Goal: Task Accomplishment & Management: Use online tool/utility

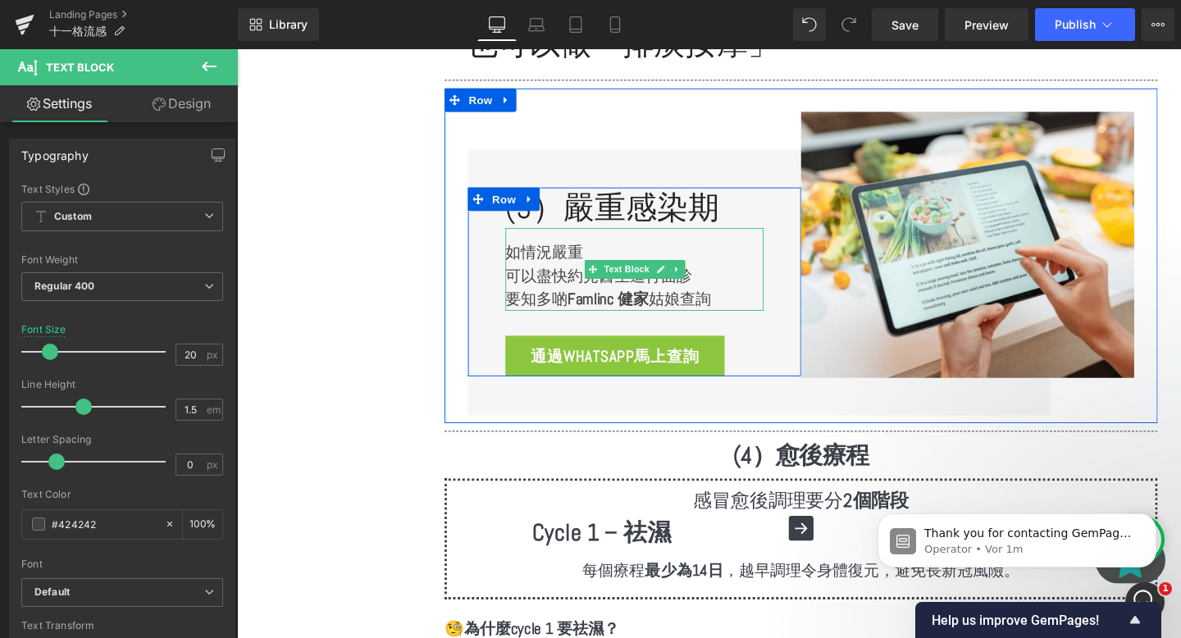
scroll to position [3362, 0]
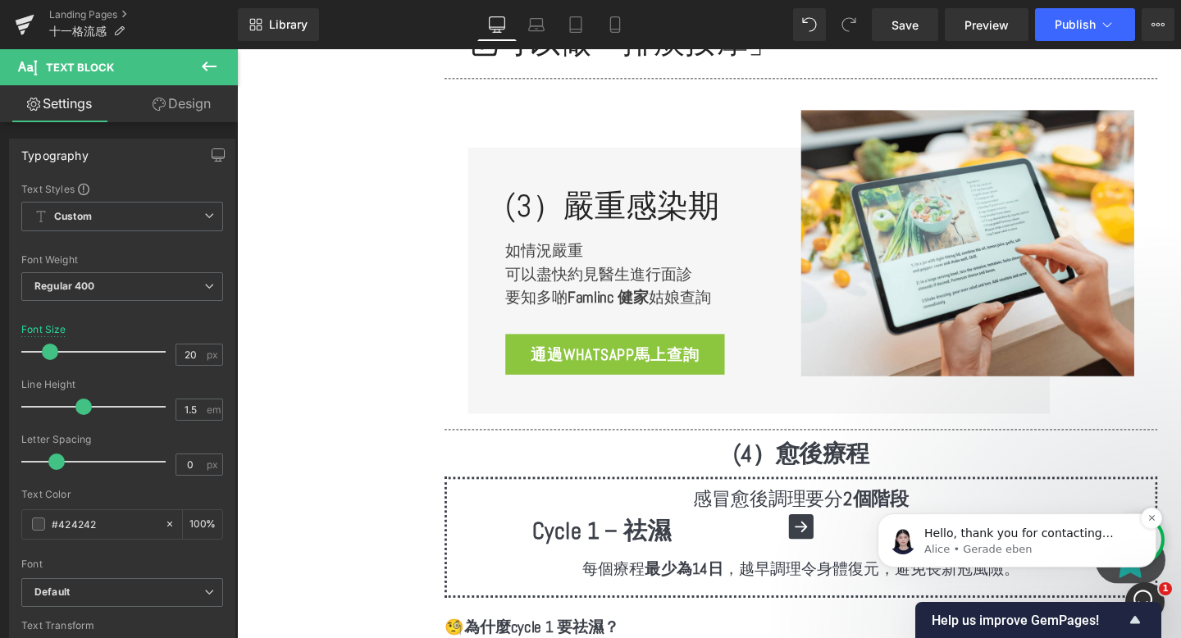
click at [1033, 514] on div "Hello, thank you for contacting GemPages Customer Support. This is Alice and I …" at bounding box center [1017, 541] width 279 height 54
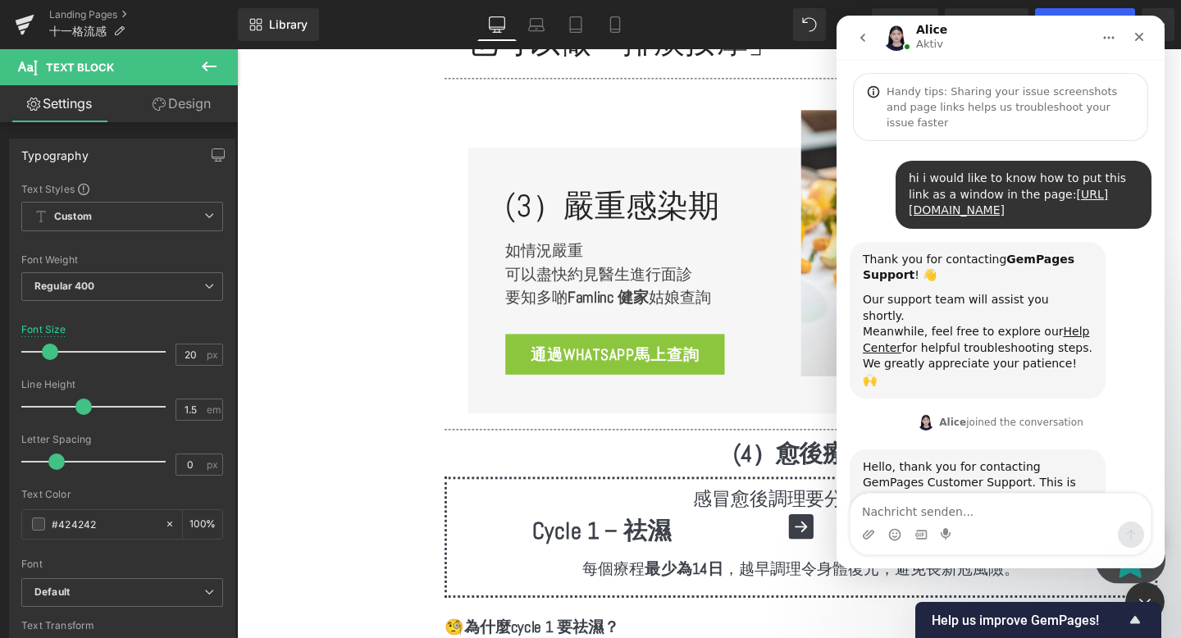
scroll to position [74, 0]
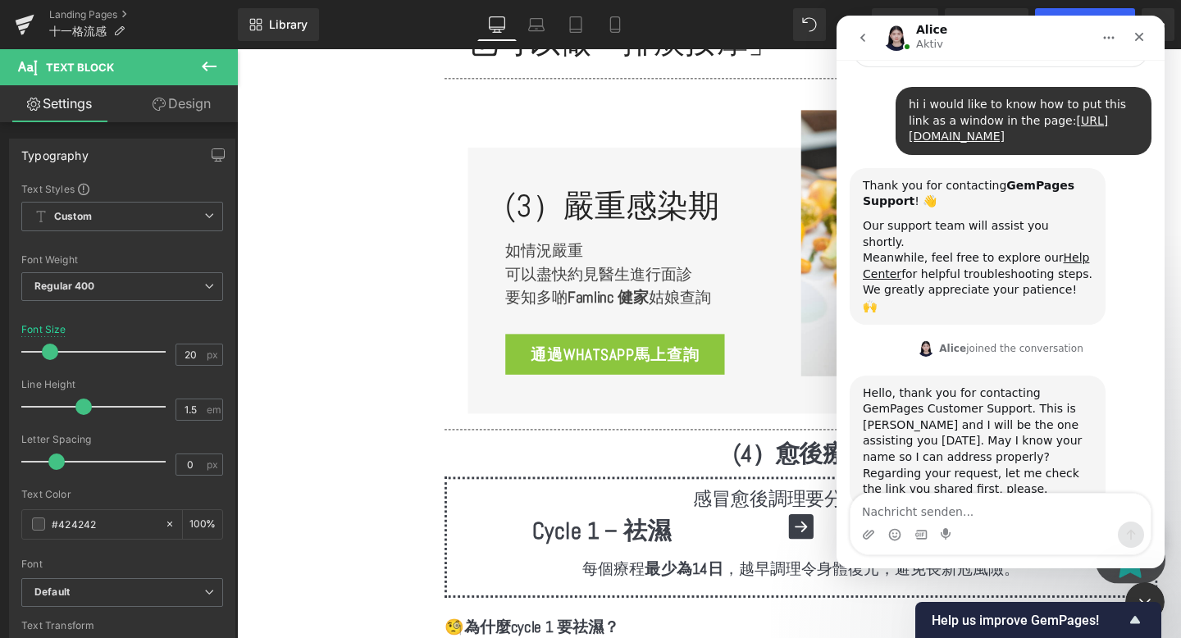
click at [961, 509] on textarea "Nachricht senden..." at bounding box center [1001, 508] width 300 height 28
type textarea "thanks feel free to name me as tracy"
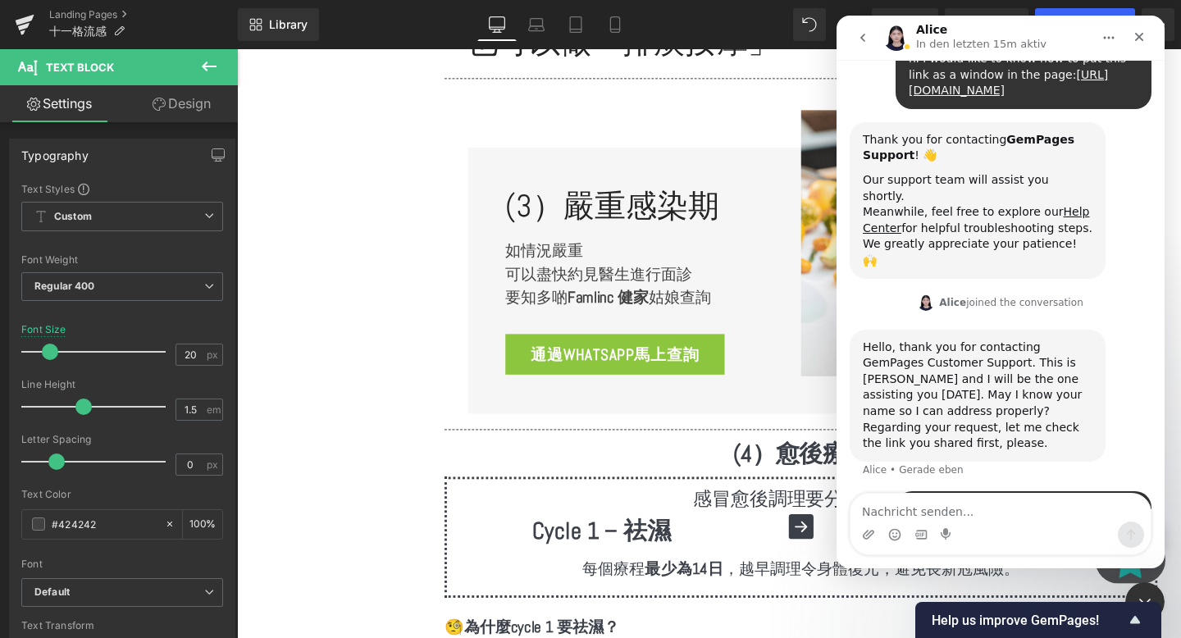
scroll to position [123, 0]
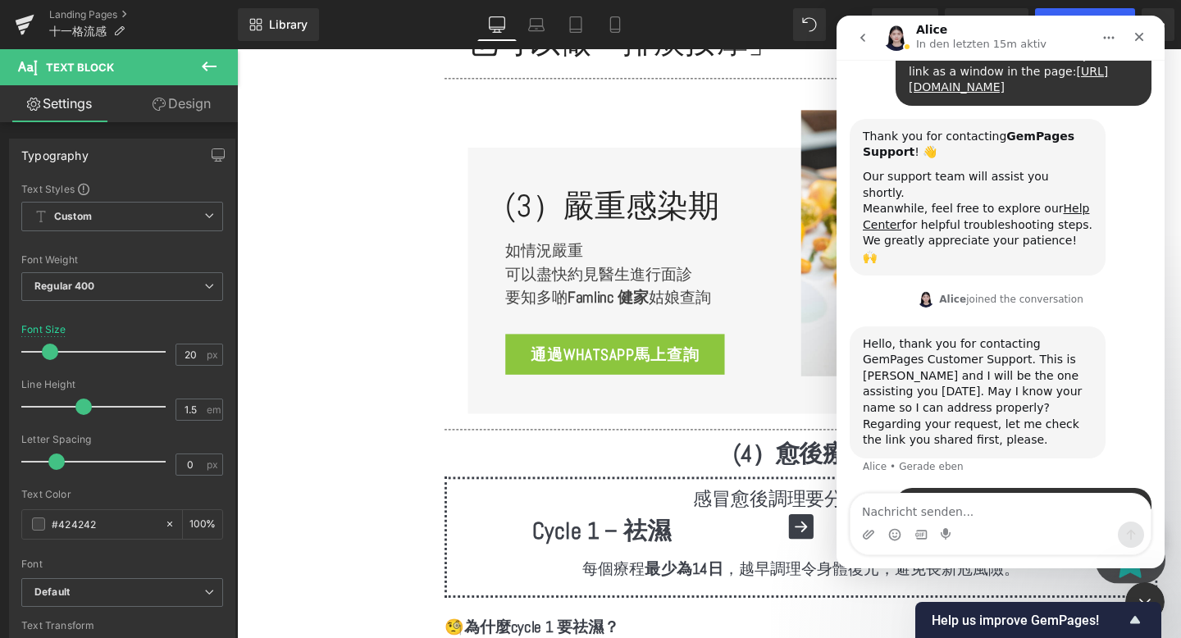
click at [855, 34] on button "go back" at bounding box center [862, 37] width 31 height 31
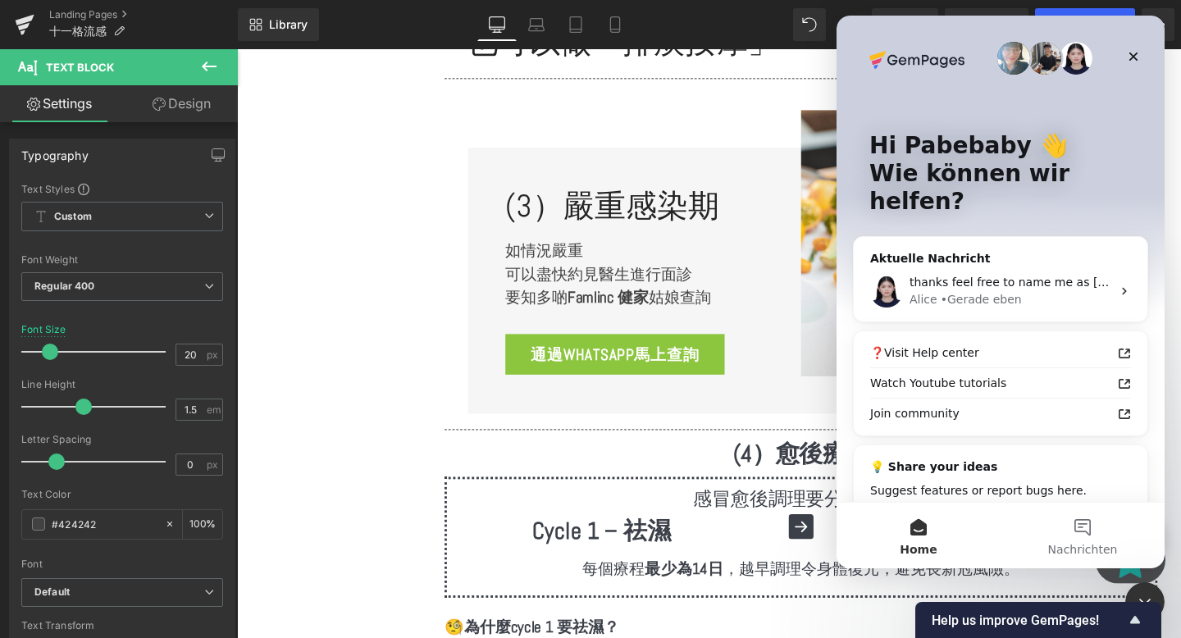
scroll to position [0, 0]
click at [1127, 63] on div "Schließen" at bounding box center [1134, 57] width 30 height 30
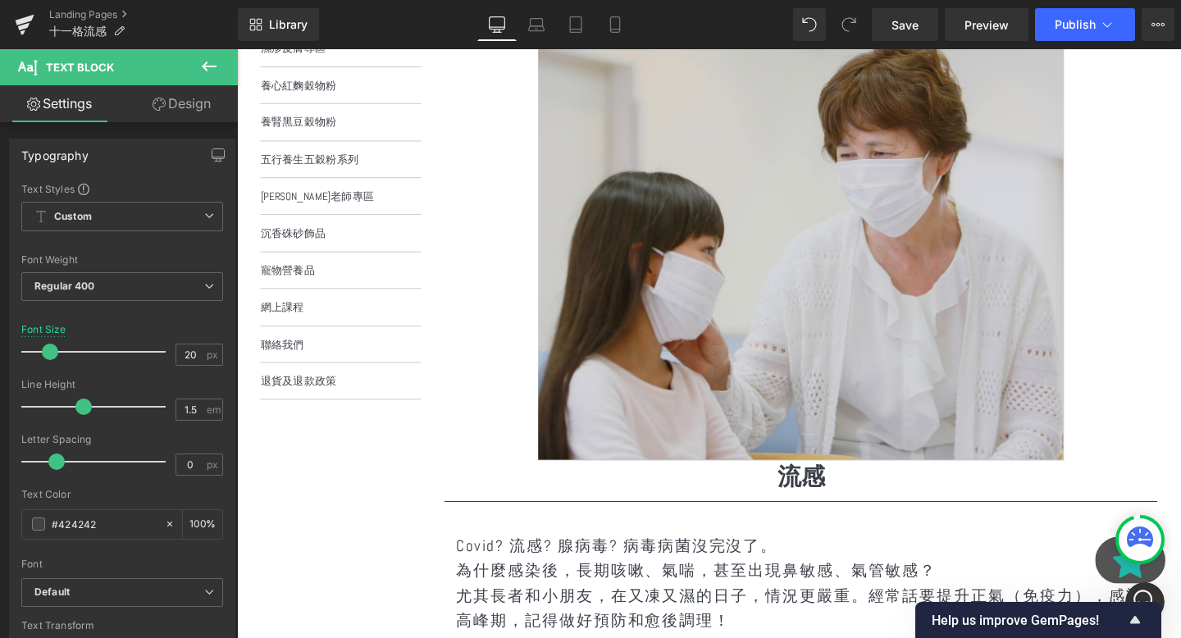
scroll to position [275, 0]
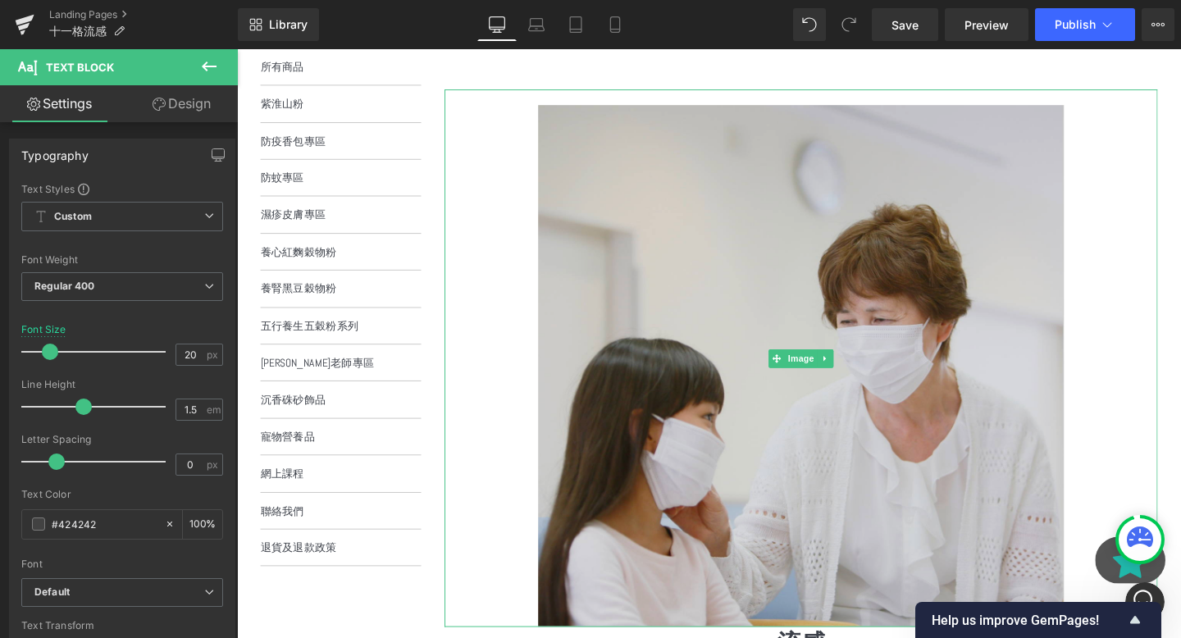
click at [909, 109] on img at bounding box center [830, 374] width 750 height 565
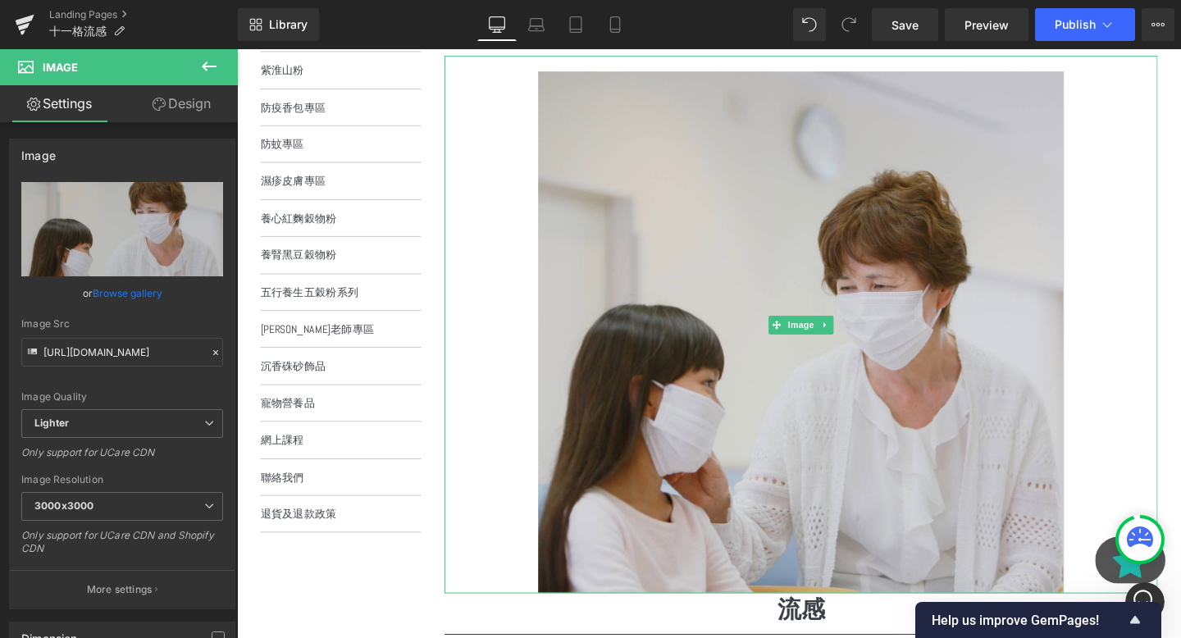
scroll to position [333, 0]
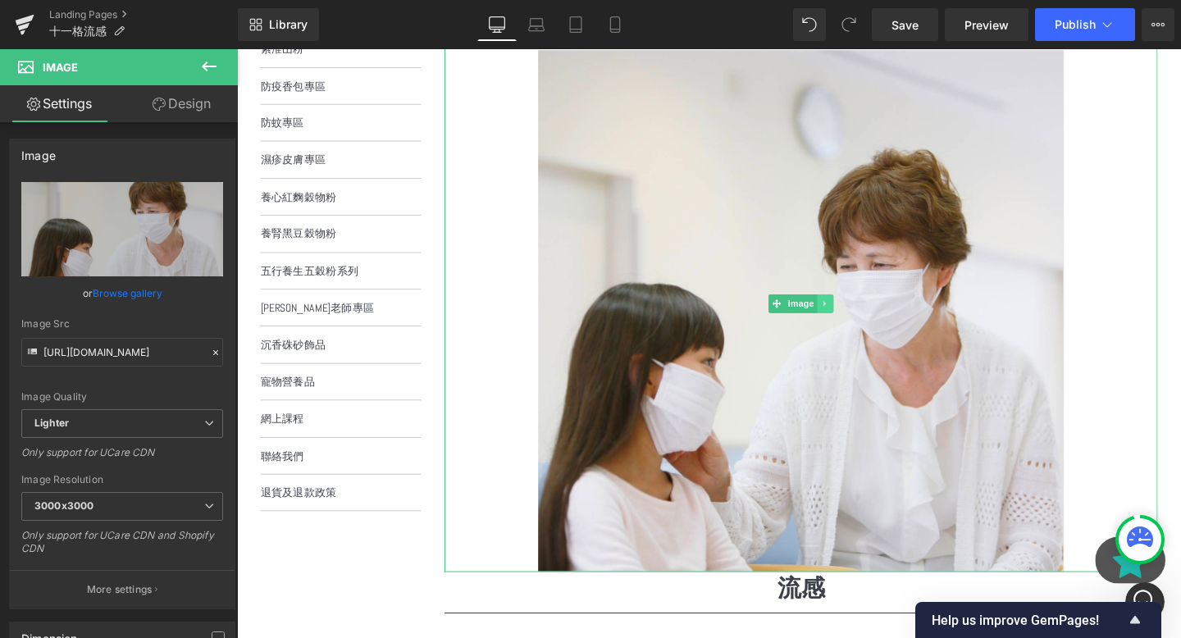
click at [852, 316] on icon at bounding box center [856, 317] width 9 height 10
click at [861, 318] on icon at bounding box center [864, 316] width 9 height 9
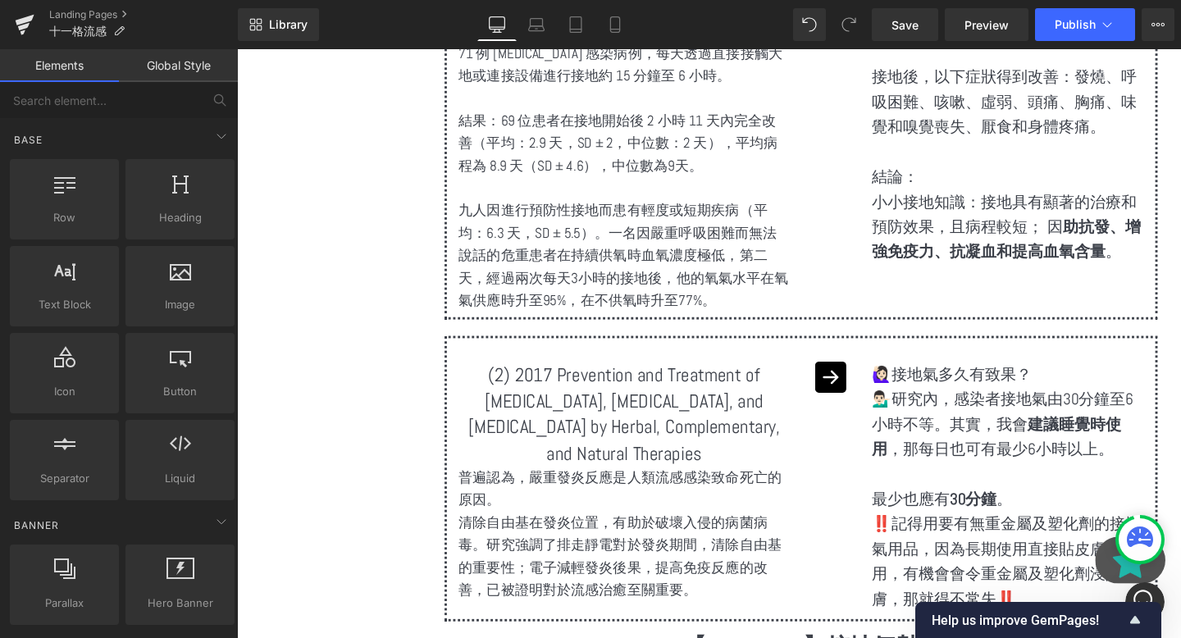
scroll to position [4662, 0]
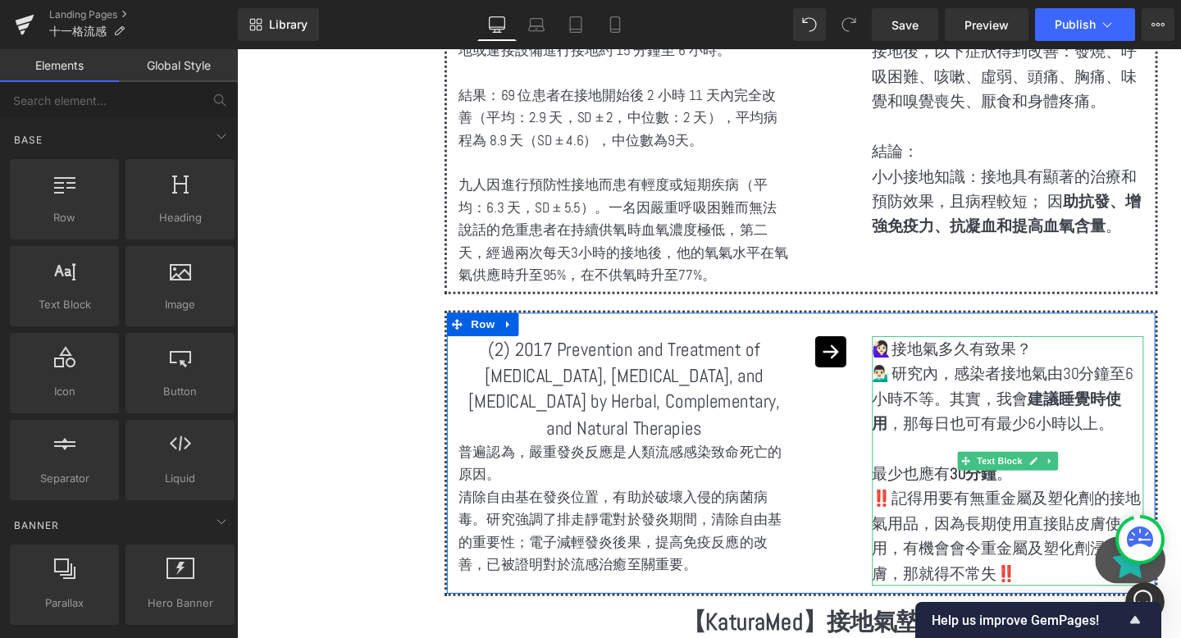
click at [1073, 419] on p "💁🏻‍♂️研究內，感染者接地氣由30分鐘至6小時不等。其實，我會 建議睡覺時使用 ，那每日也可有最少6小時以上。" at bounding box center [1047, 416] width 285 height 79
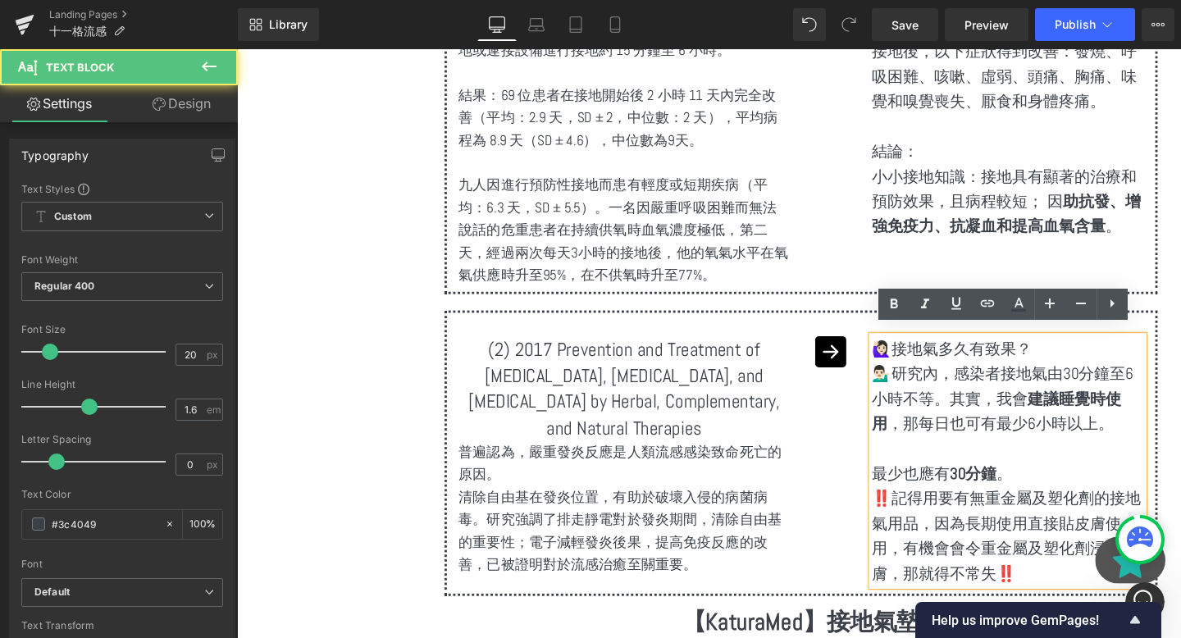
click at [1050, 408] on p "💁🏻‍♂️研究內，感染者接地氣由30分鐘至6小時不等。其實，我會 建議睡覺時使用 ，那每日也可有最少6小時以上。" at bounding box center [1047, 416] width 285 height 79
drag, startPoint x: 1065, startPoint y: 406, endPoint x: 1048, endPoint y: 404, distance: 17.4
click at [1048, 404] on p "💁🏻‍♂️研究內，感染者接地氣由30分鐘至6小時不等。其實，我會 建議睡覺時使用 ，那每日也可有最少6小時以上。" at bounding box center [1047, 416] width 285 height 79
click at [1010, 391] on p "💁🏻‍♂️研究內，感染者接地氣由30分鐘至6小時不等。其實，我會 建議睡覺時使用 ，那每日也可有最少6小時以上。" at bounding box center [1047, 416] width 285 height 79
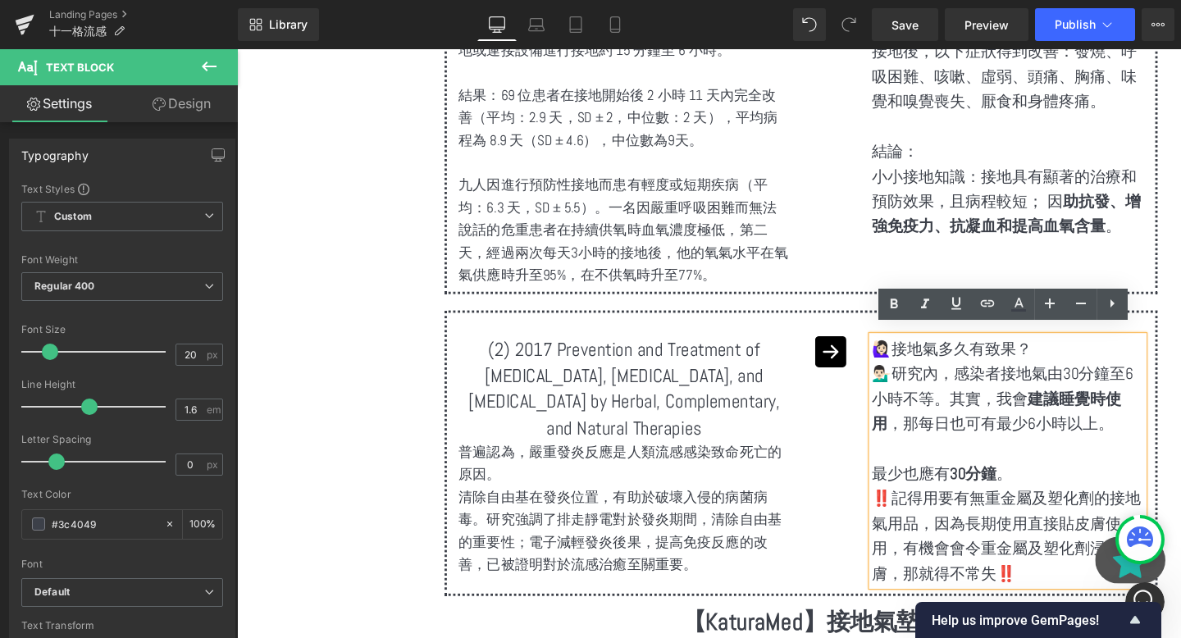
click at [985, 465] on p at bounding box center [1047, 469] width 285 height 26
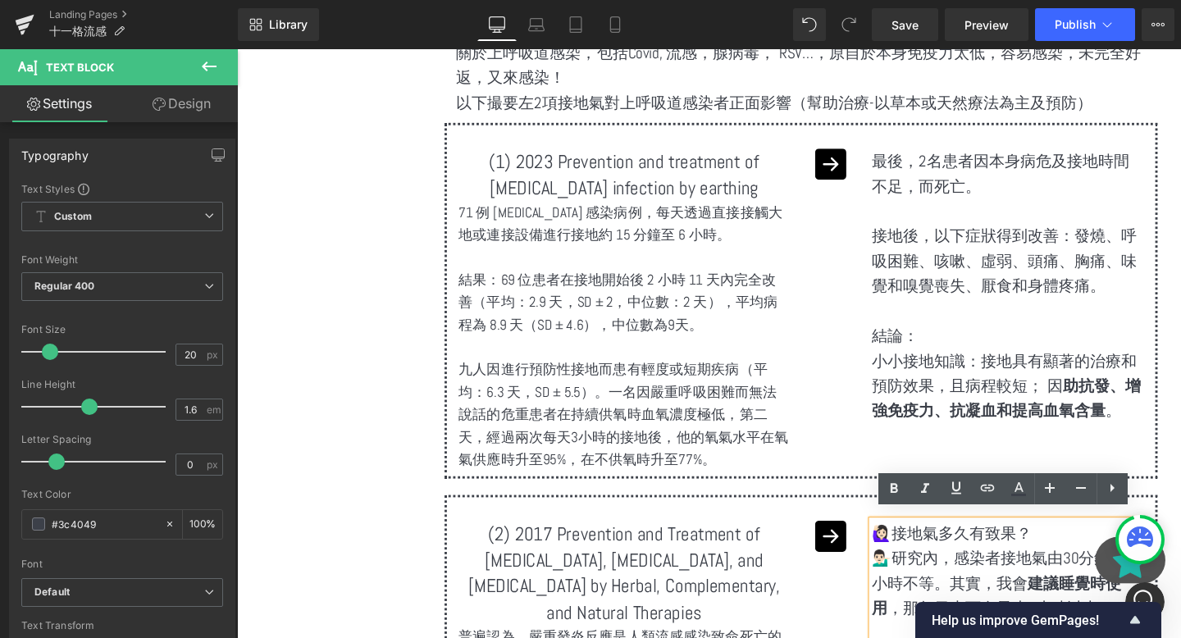
click at [1047, 299] on div "最後，2名患者因本身病危及接地時間不足，而死亡。 接地後，以下症狀得到改善：發燒、呼吸困難、咳嗽、虛弱、頭痛、胸痛、味覺和嗅覺喪失、厭食和身體疼痛。 結論： …" at bounding box center [1047, 297] width 285 height 289
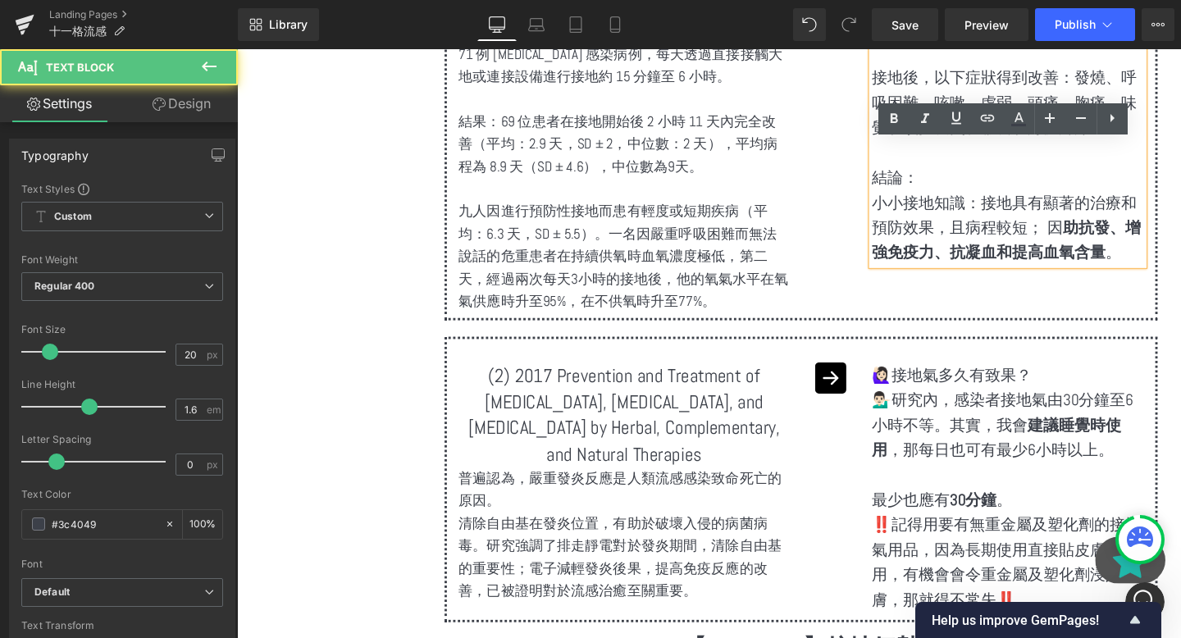
scroll to position [4921, 0]
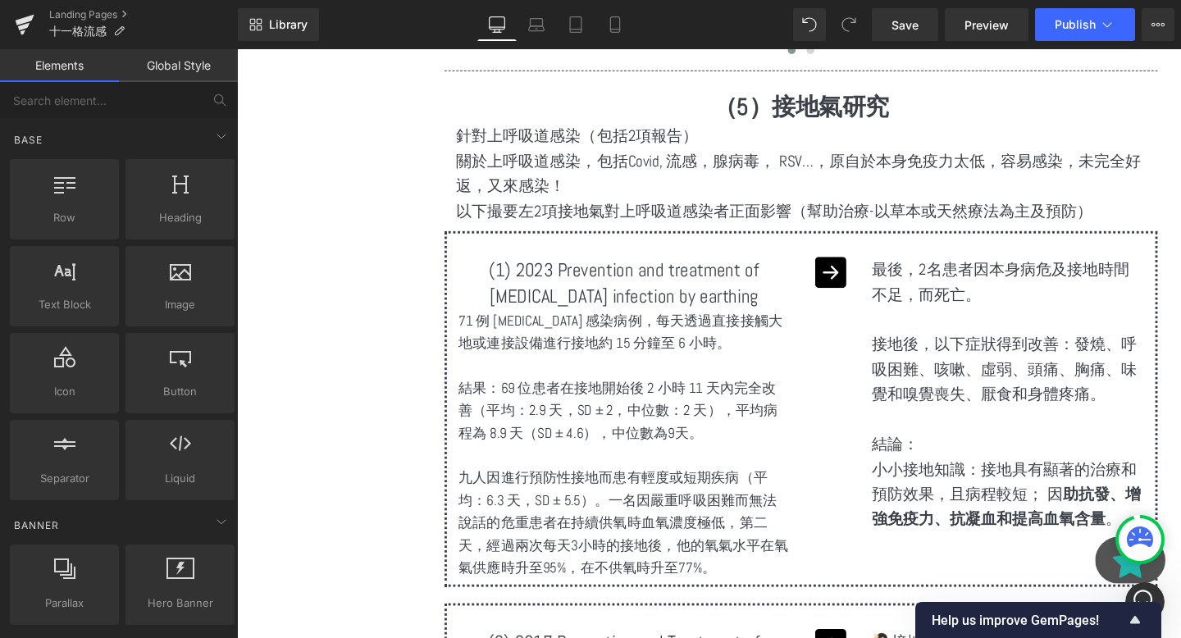
scroll to position [4293, 0]
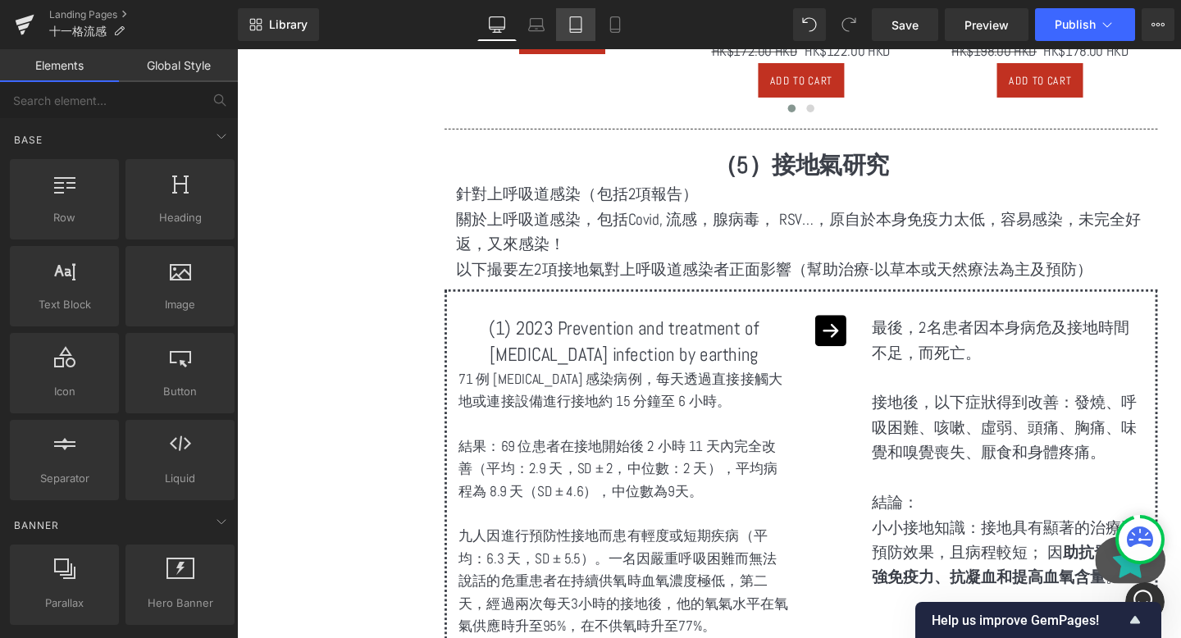
click at [592, 16] on link "Tablet" at bounding box center [575, 24] width 39 height 33
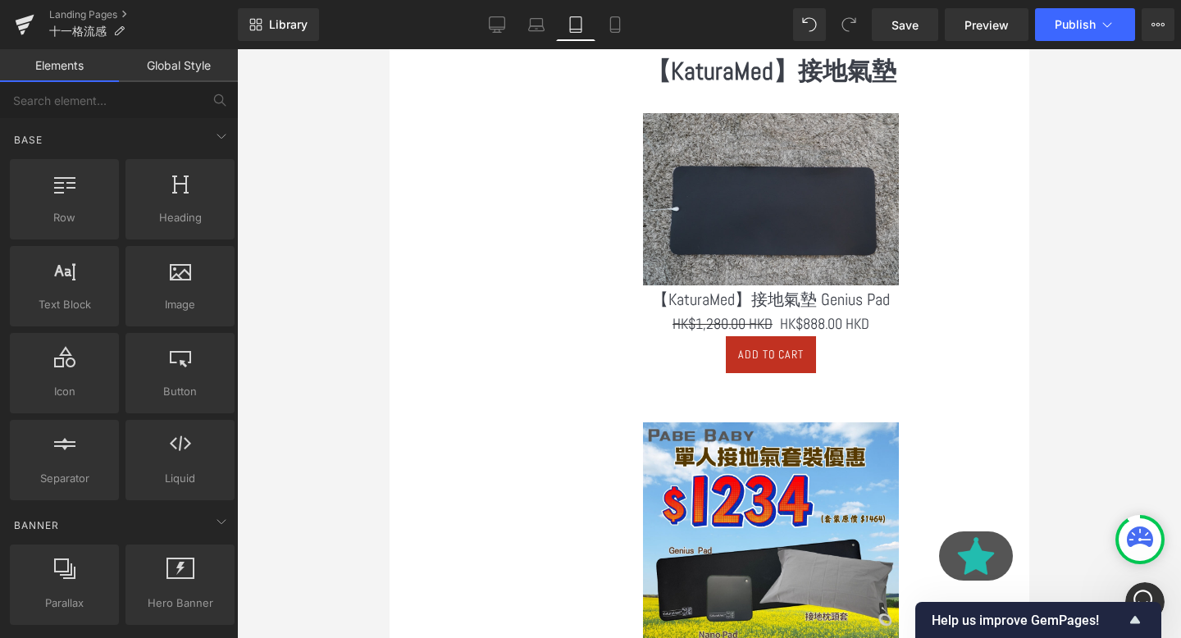
scroll to position [6271, 0]
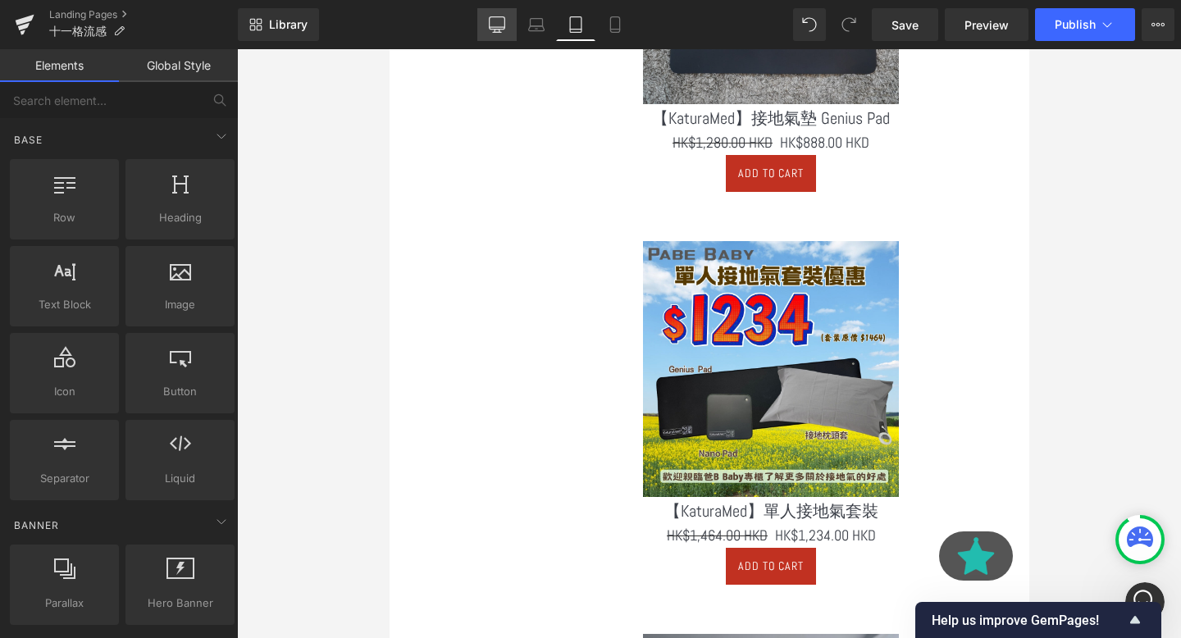
click at [491, 39] on link "Desktop" at bounding box center [496, 24] width 39 height 33
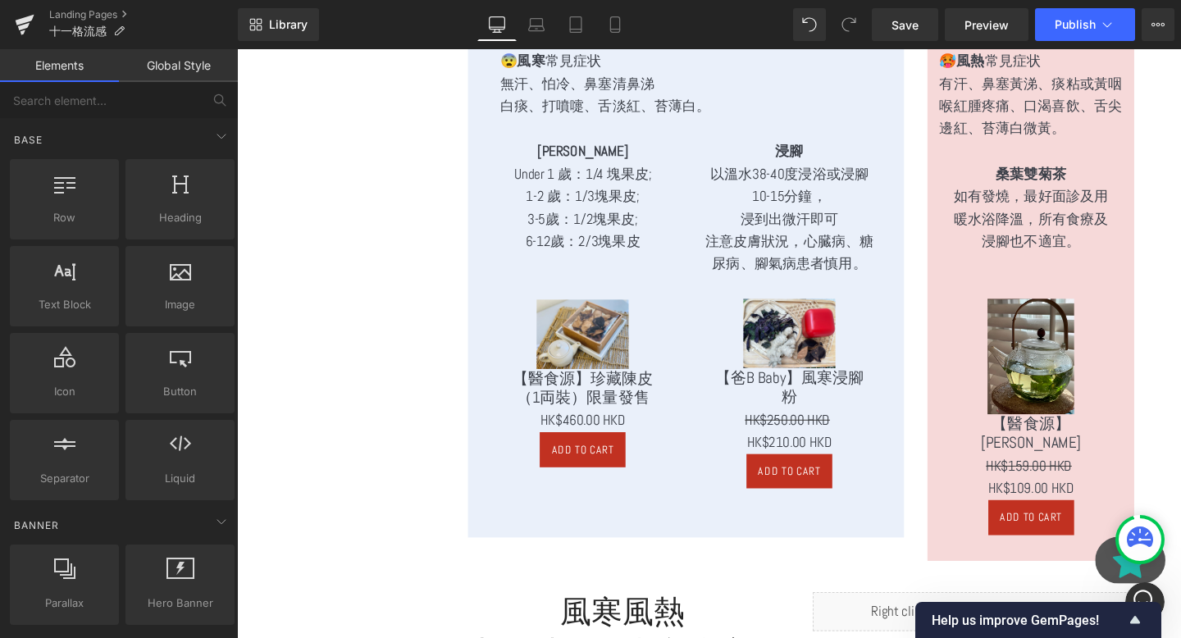
scroll to position [2663, 0]
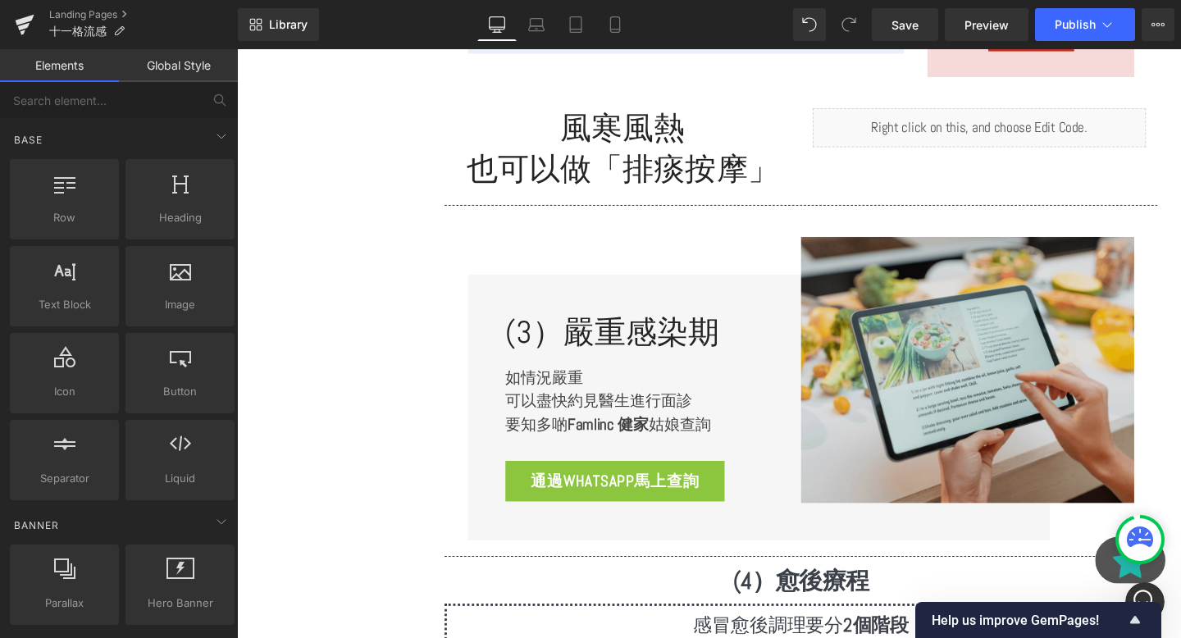
click at [977, 338] on img at bounding box center [1005, 387] width 350 height 281
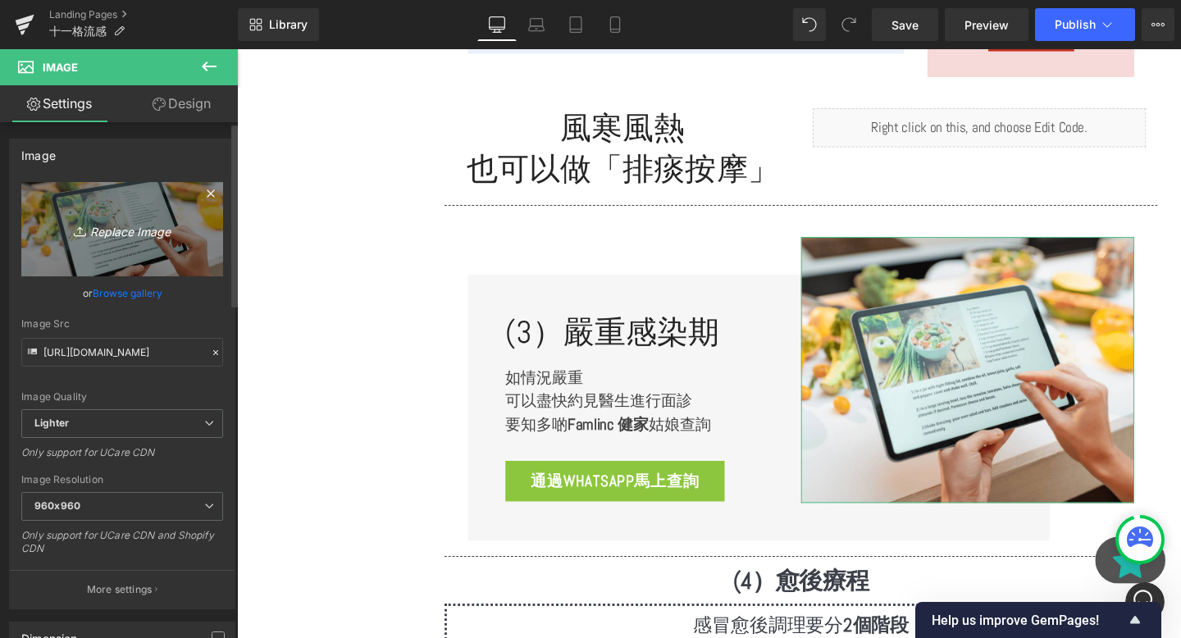
click at [117, 219] on icon "Replace Image" at bounding box center [122, 229] width 131 height 21
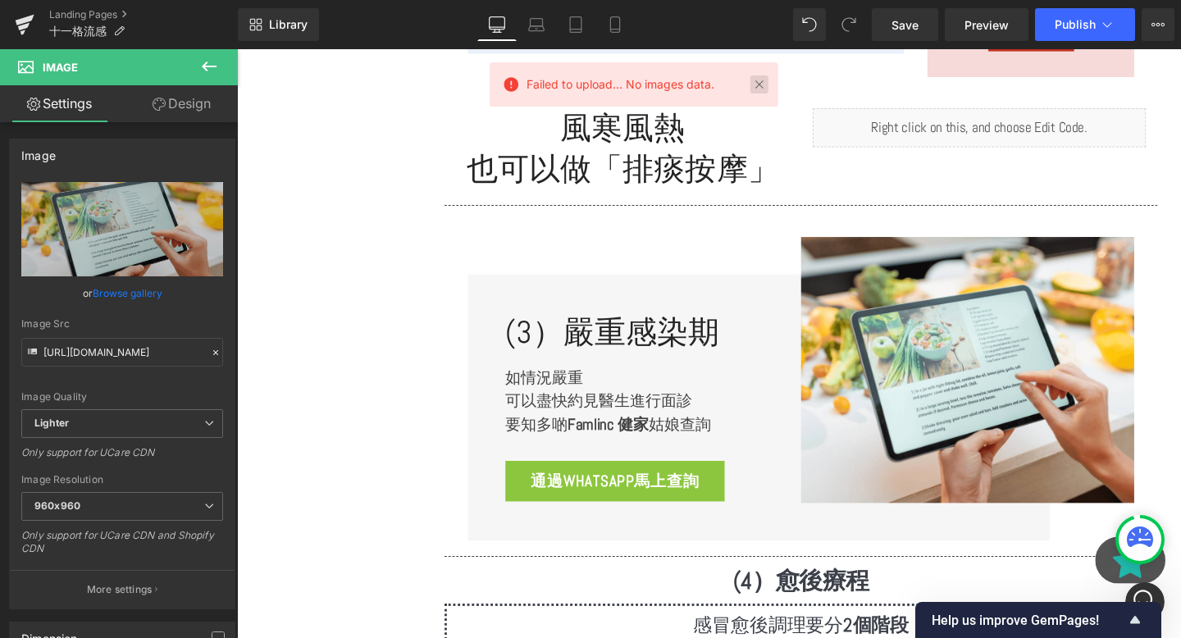
click at [754, 93] on link at bounding box center [760, 84] width 18 height 18
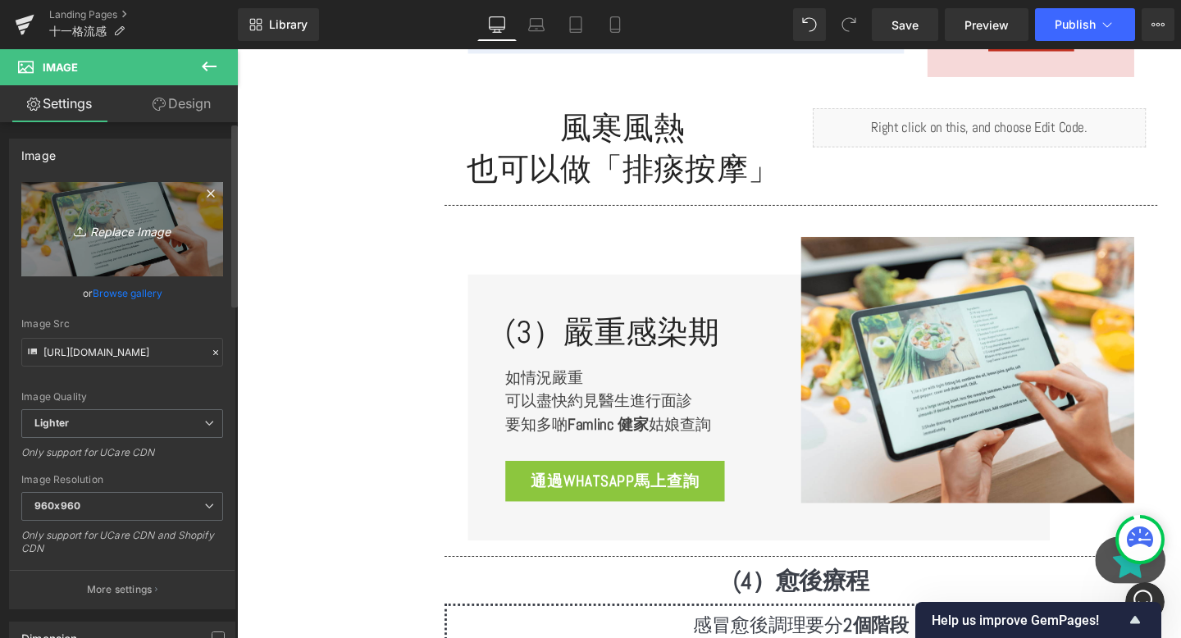
click at [119, 235] on icon "Replace Image" at bounding box center [122, 229] width 131 height 21
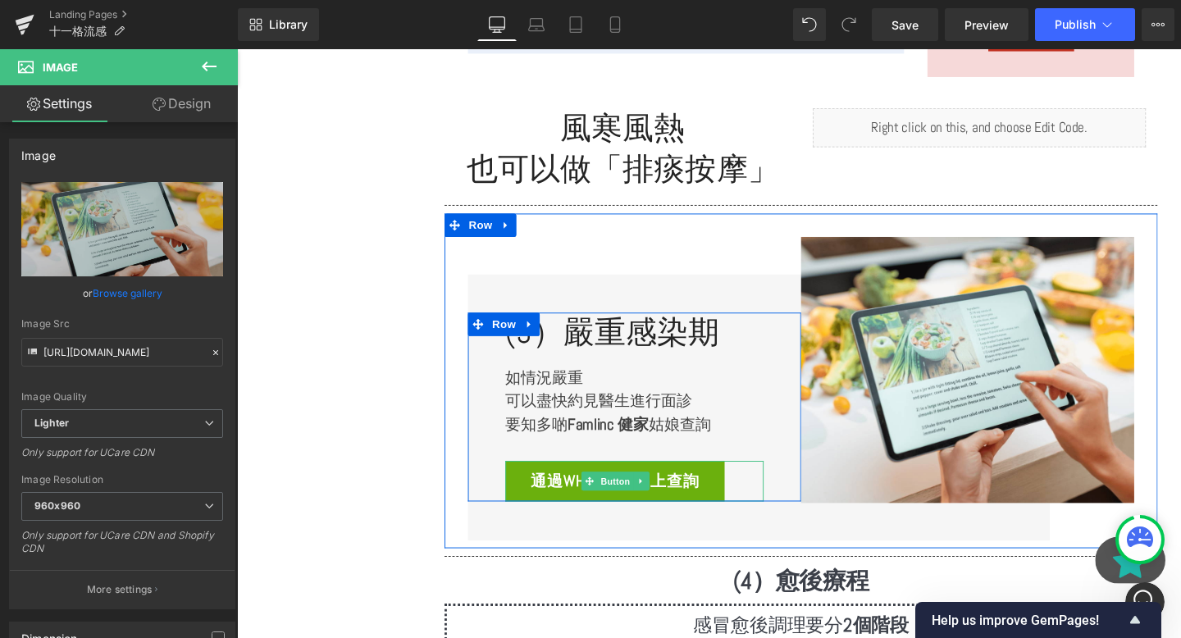
scroll to position [2723, 0]
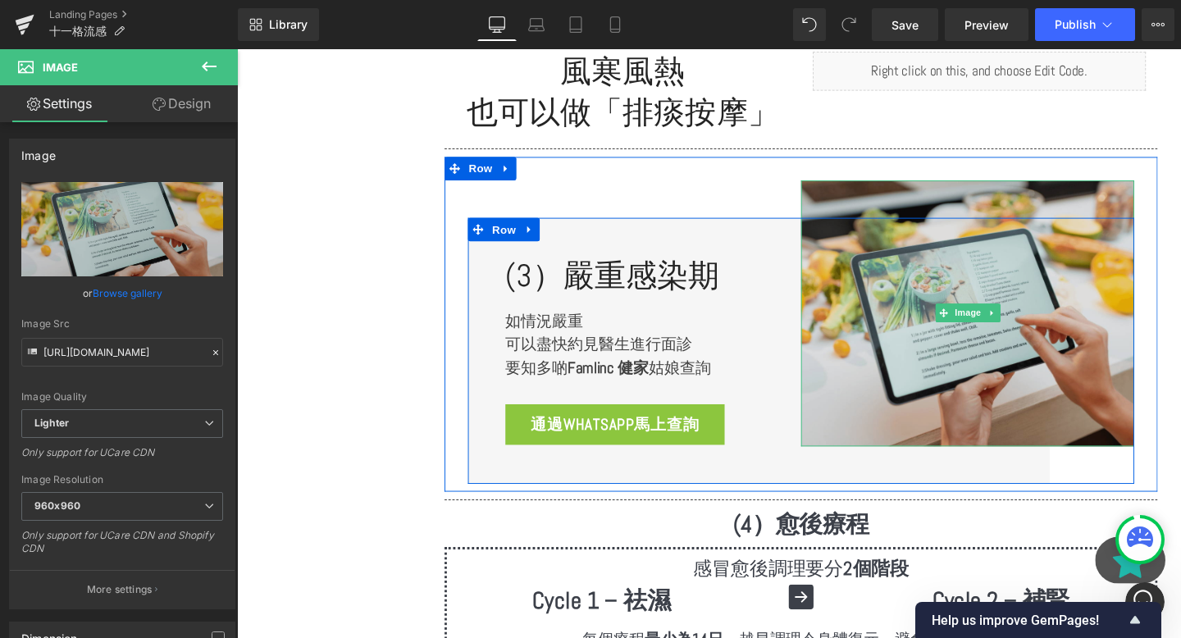
click at [1080, 404] on img at bounding box center [1005, 327] width 350 height 281
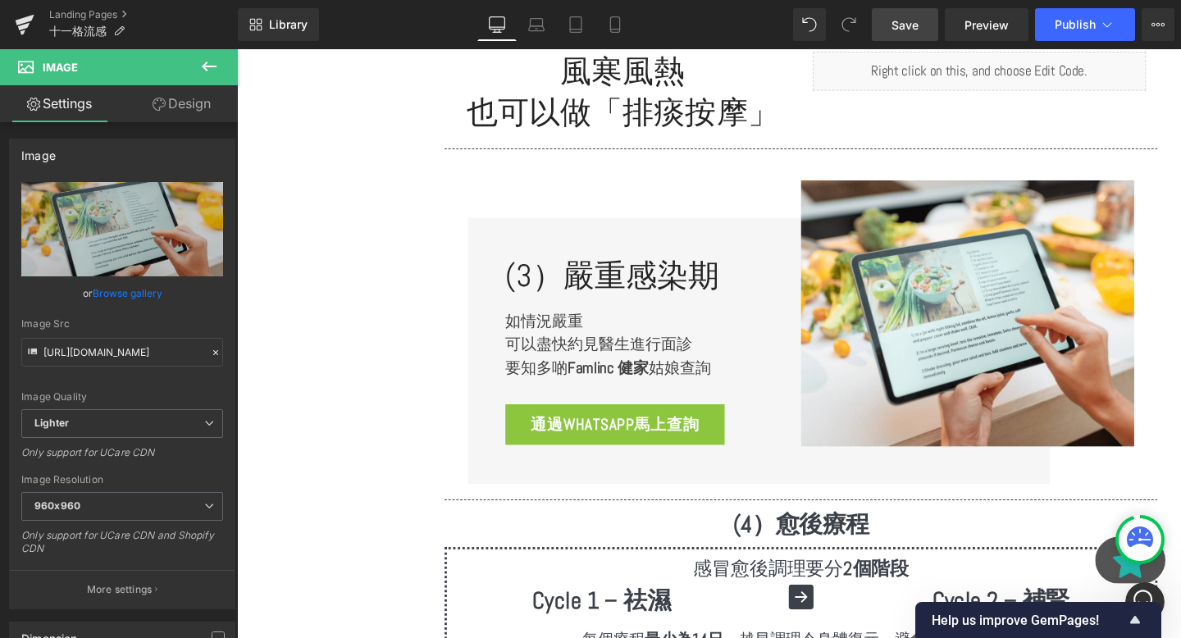
click at [911, 25] on span "Save" at bounding box center [905, 24] width 27 height 17
click at [1138, 591] on icon "Intercom-Nachrichtendienst öffnen" at bounding box center [1143, 600] width 27 height 27
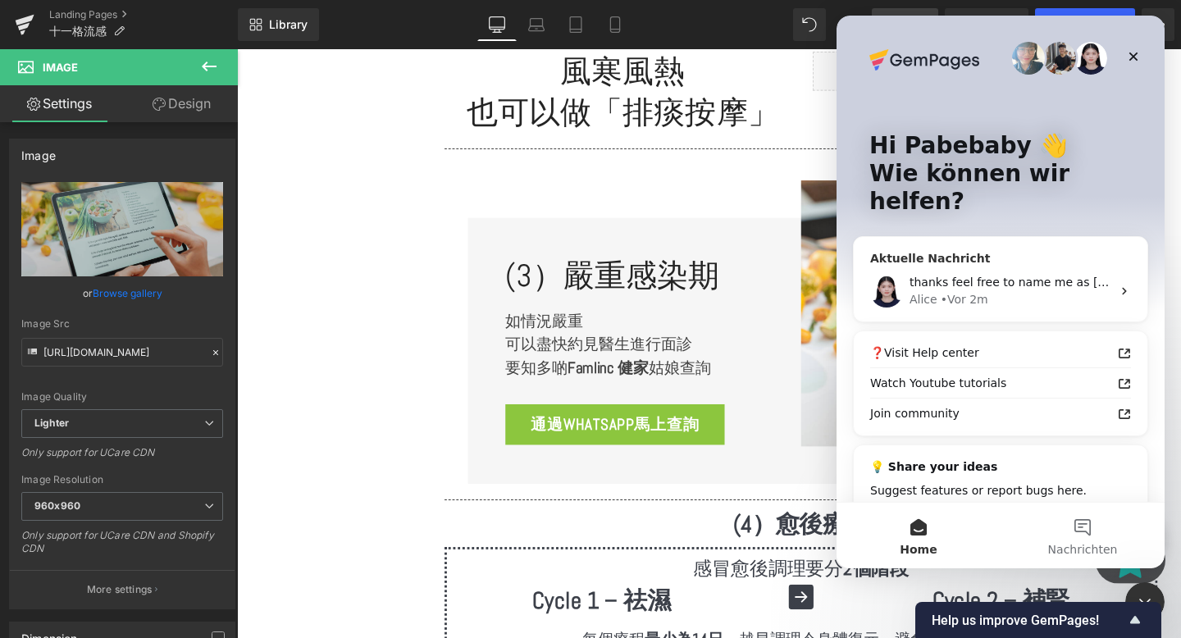
click at [1075, 276] on span "thanks feel free to name me as tracy" at bounding box center [1049, 282] width 279 height 13
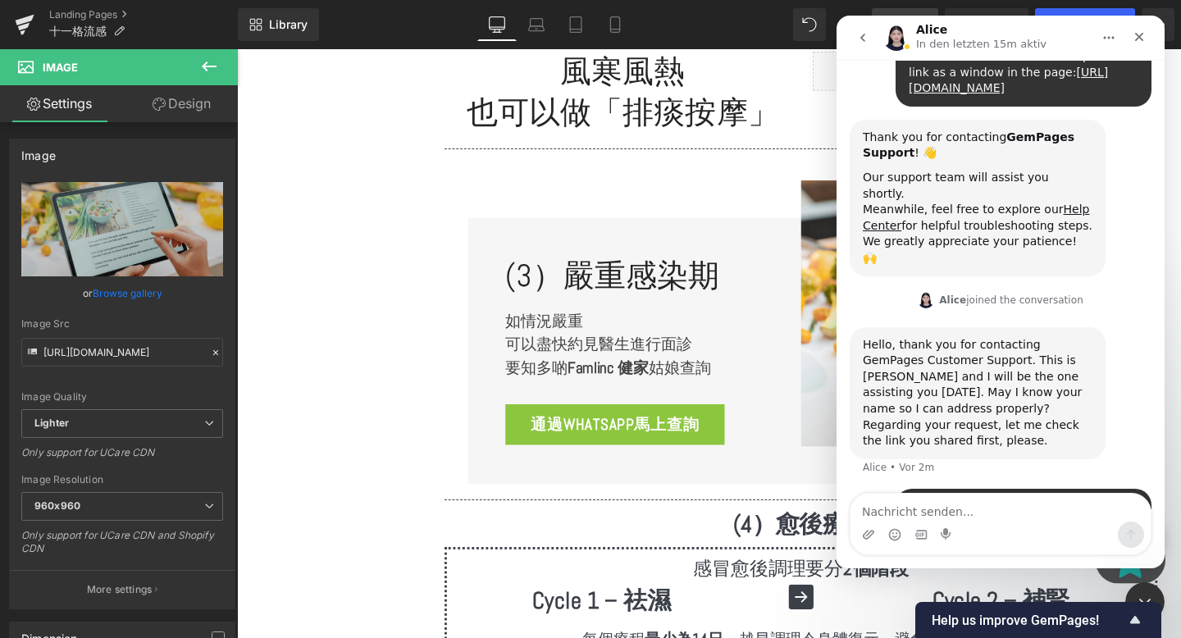
scroll to position [123, 0]
click at [847, 30] on button "go back" at bounding box center [862, 37] width 31 height 31
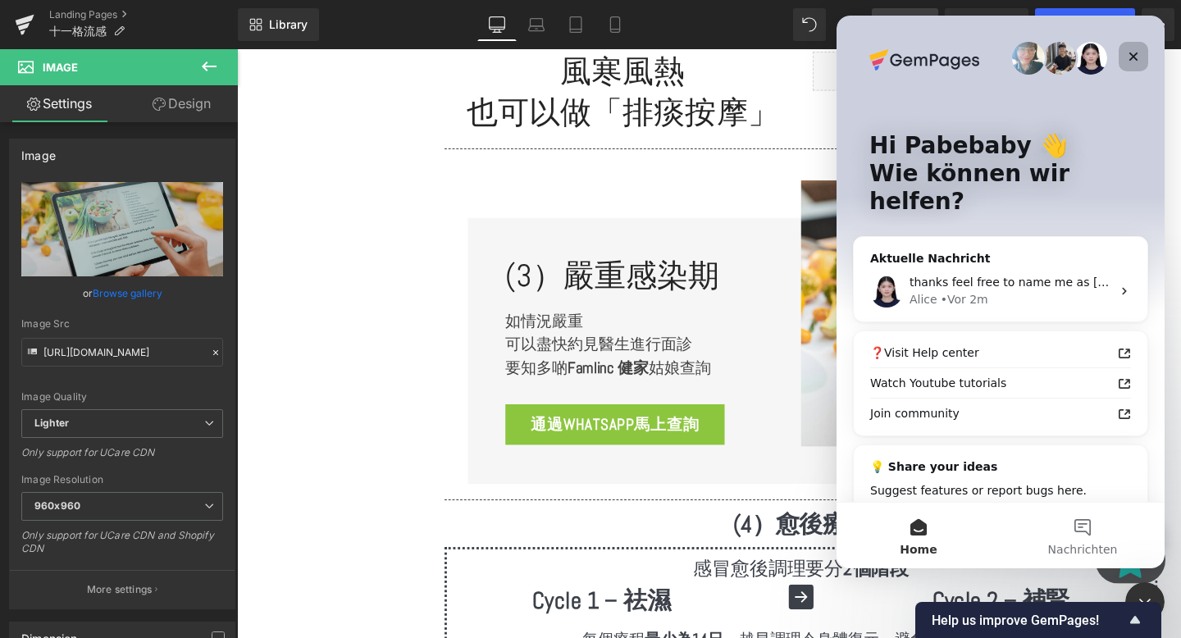
click at [1127, 57] on icon "Schließen" at bounding box center [1133, 56] width 13 height 13
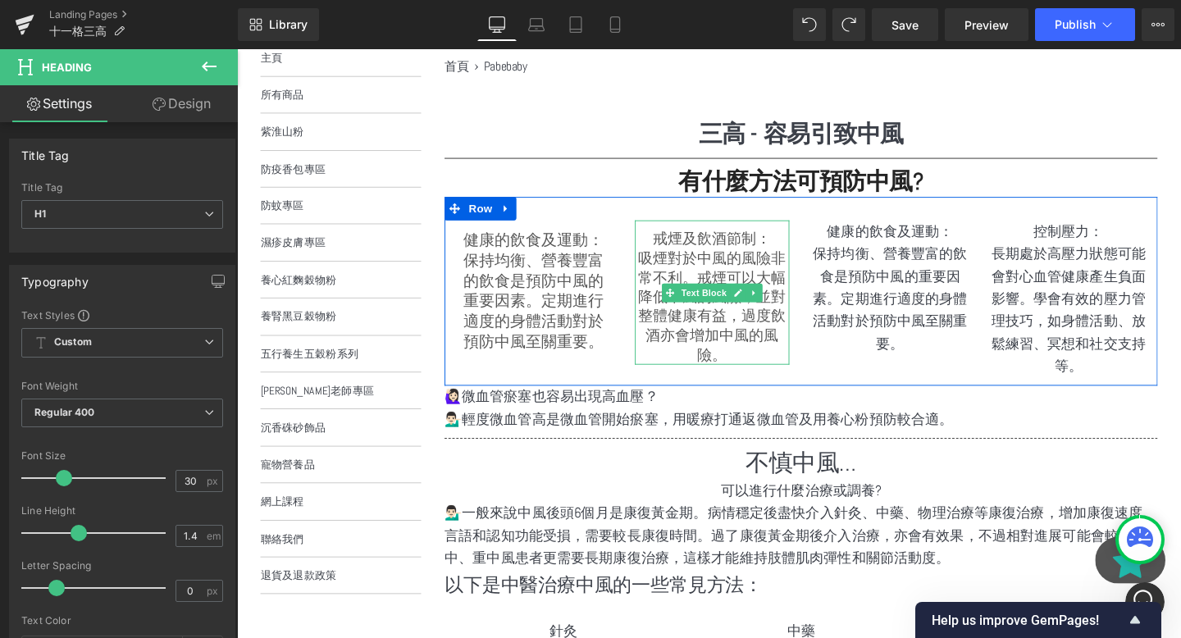
scroll to position [254, 0]
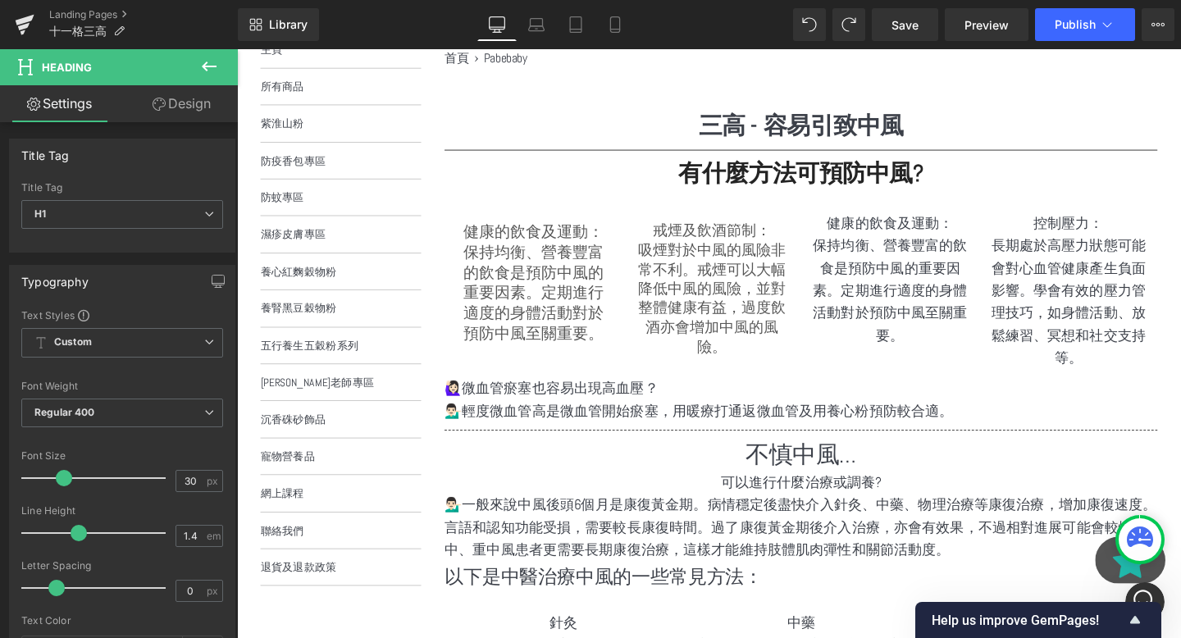
click at [207, 70] on icon at bounding box center [209, 67] width 15 height 10
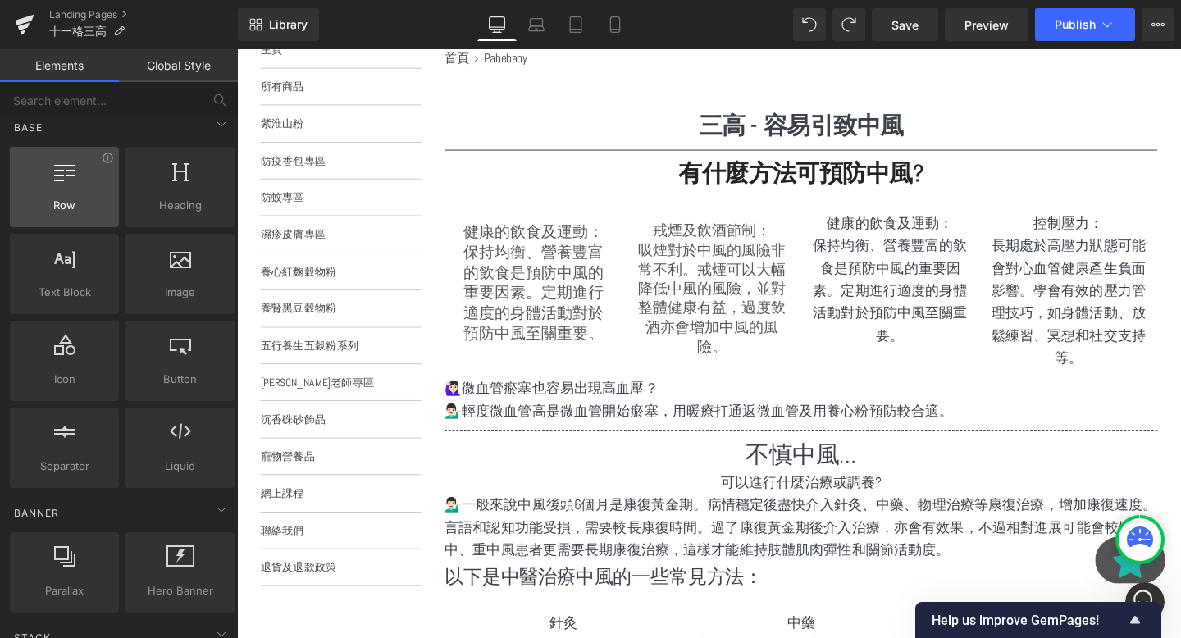
scroll to position [0, 0]
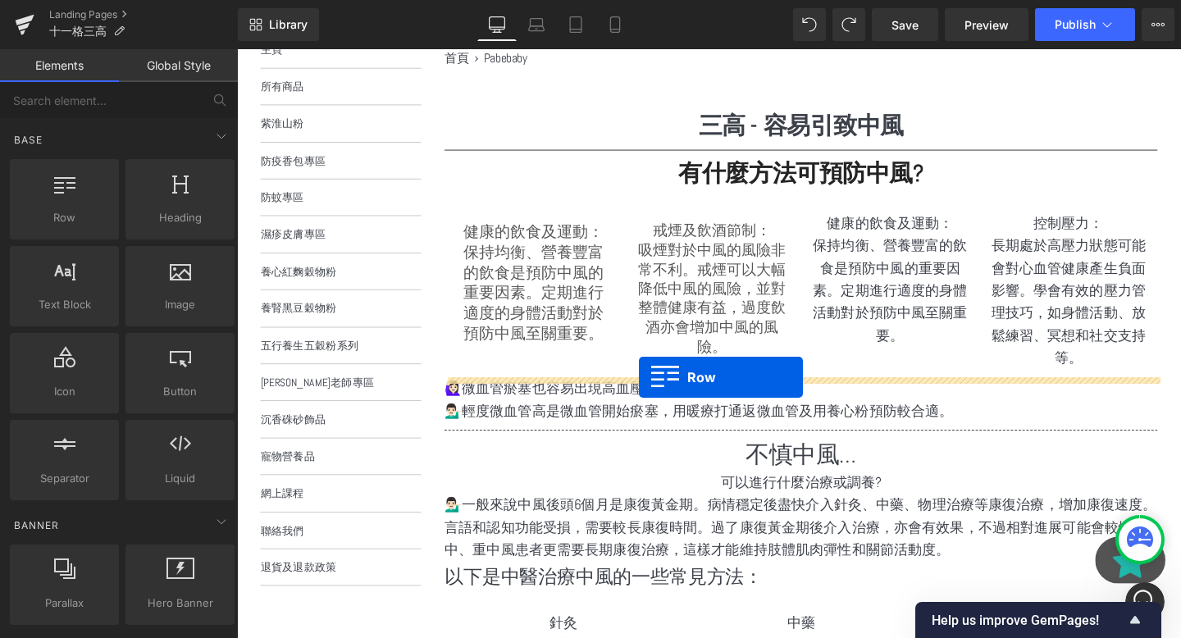
drag, startPoint x: 308, startPoint y: 219, endPoint x: 660, endPoint y: 392, distance: 391.5
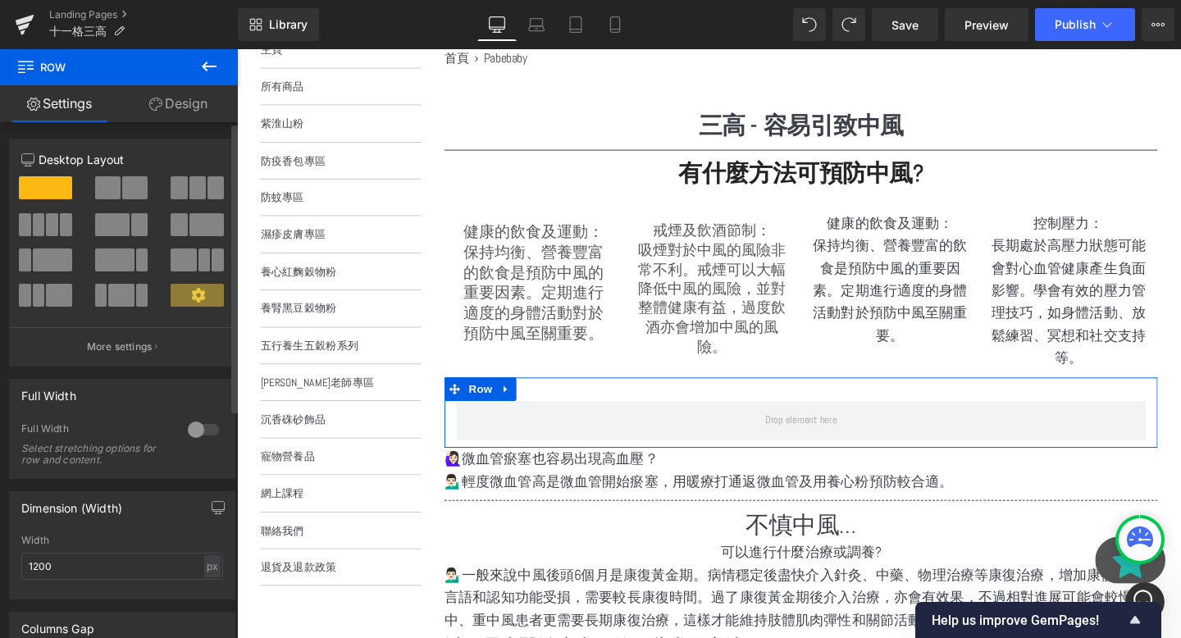
click at [48, 266] on span at bounding box center [52, 260] width 39 height 23
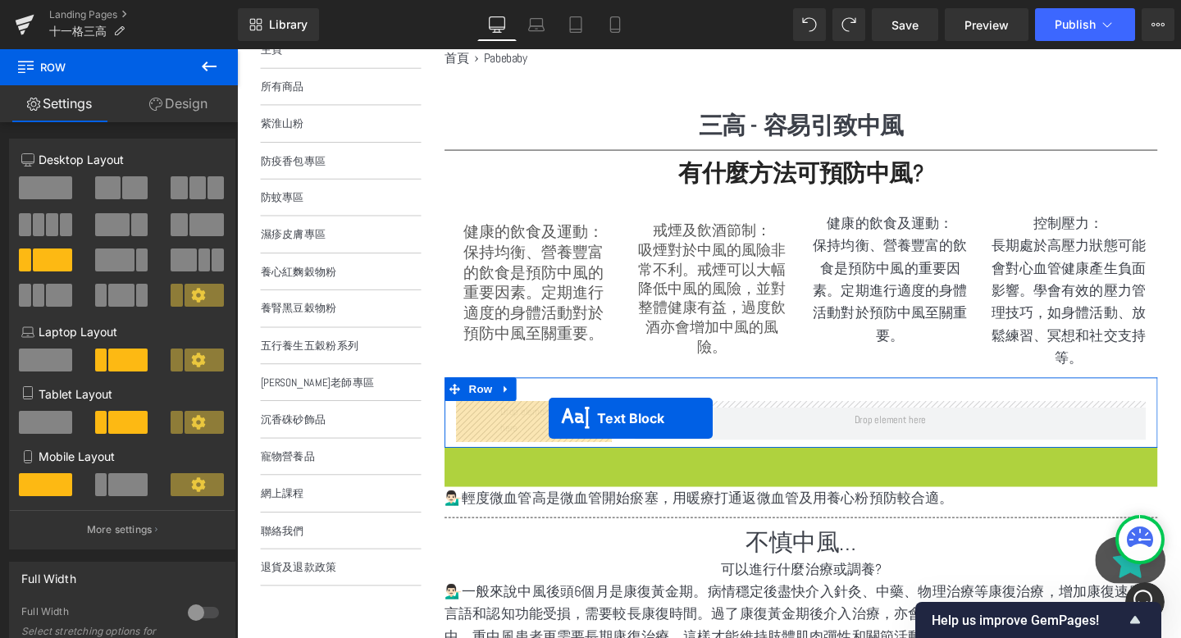
drag, startPoint x: 793, startPoint y: 477, endPoint x: 544, endPoint y: 436, distance: 252.7
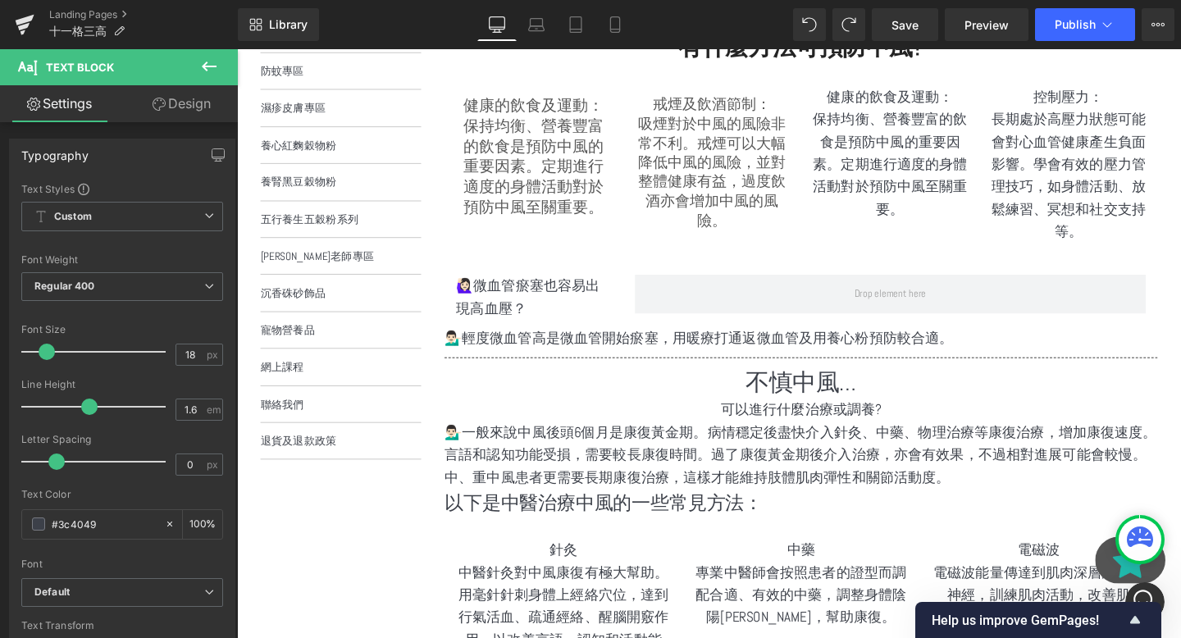
scroll to position [395, 0]
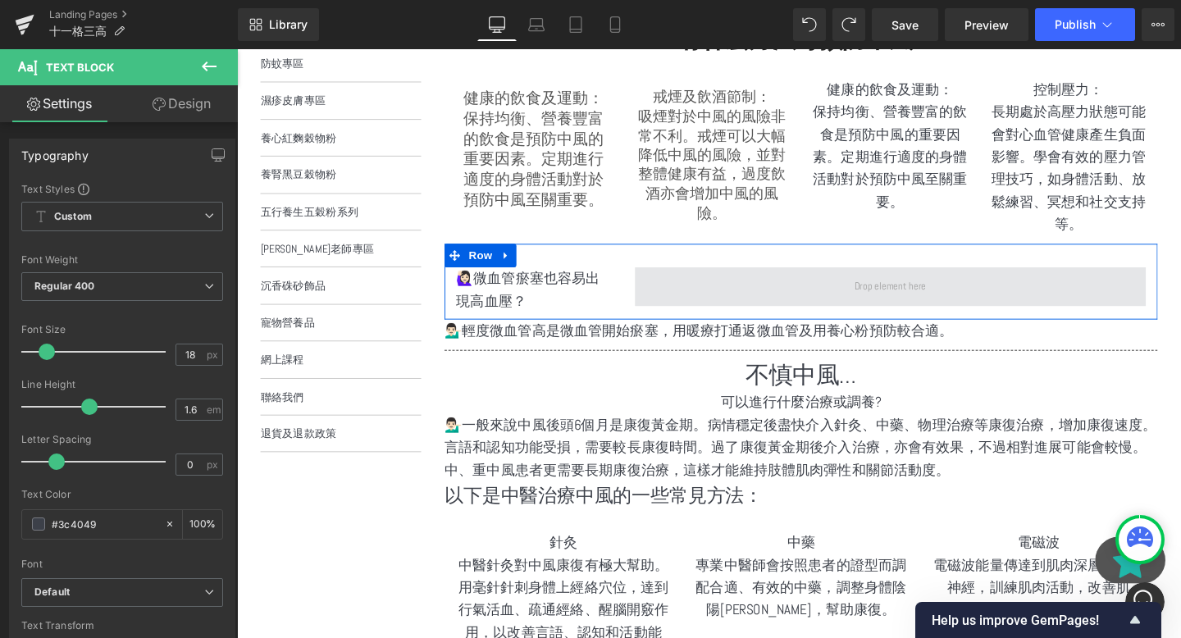
click at [781, 296] on span at bounding box center [924, 299] width 538 height 41
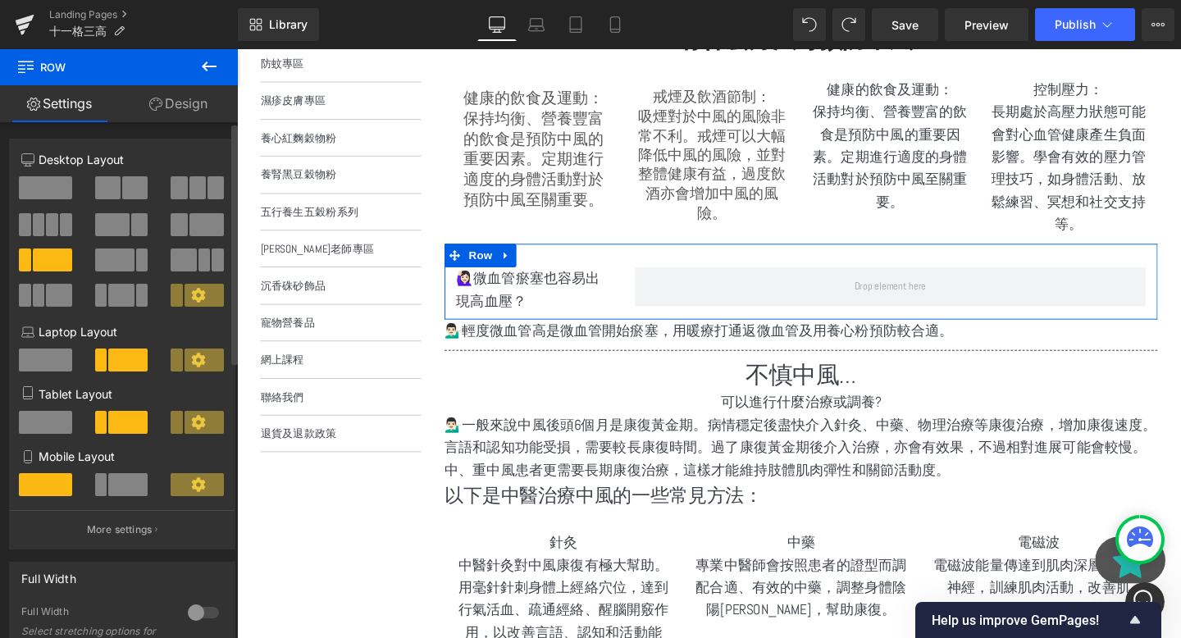
click at [118, 304] on span at bounding box center [120, 295] width 25 height 23
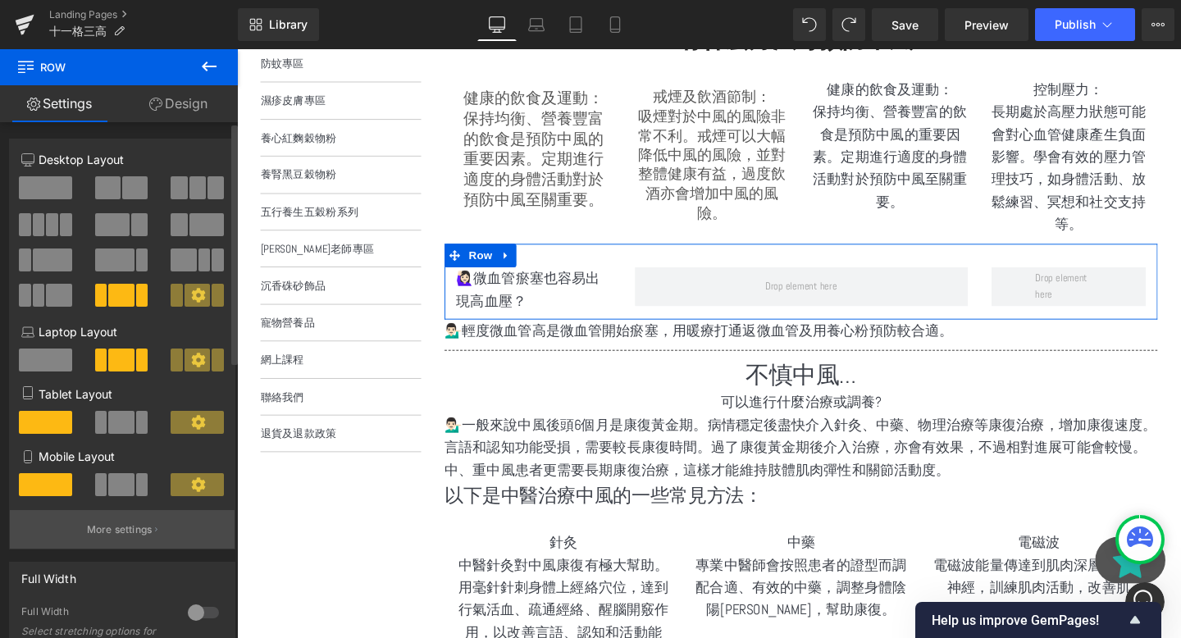
click at [150, 530] on button "More settings" at bounding box center [122, 529] width 225 height 39
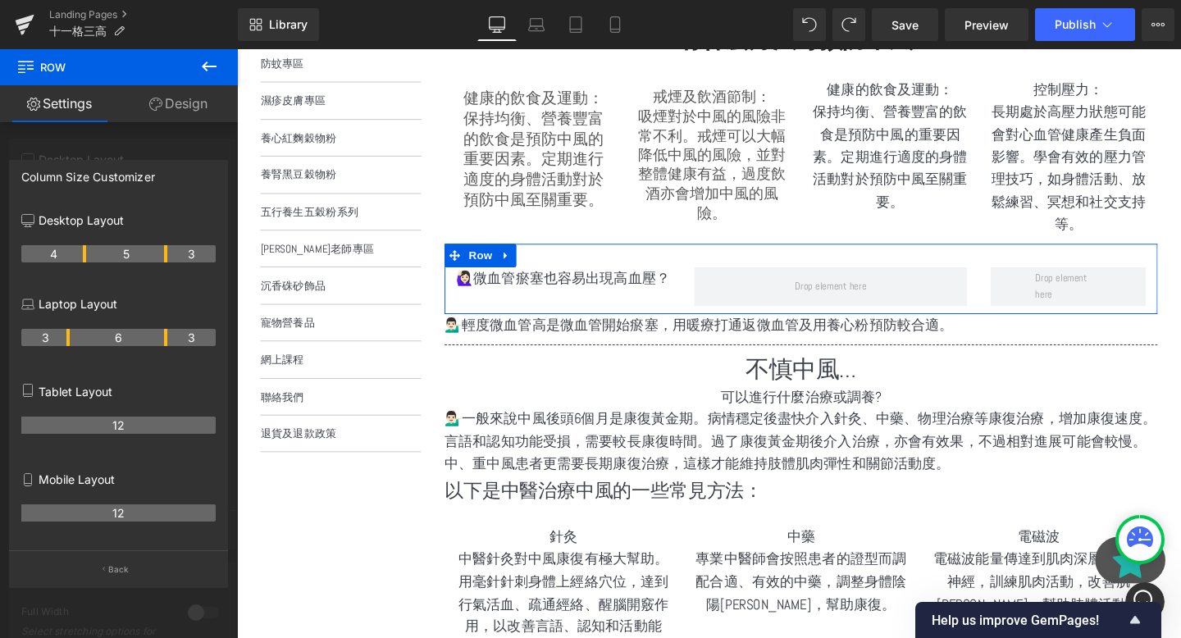
drag, startPoint x: 68, startPoint y: 252, endPoint x: 88, endPoint y: 246, distance: 20.5
drag, startPoint x: 165, startPoint y: 253, endPoint x: 153, endPoint y: 250, distance: 12.5
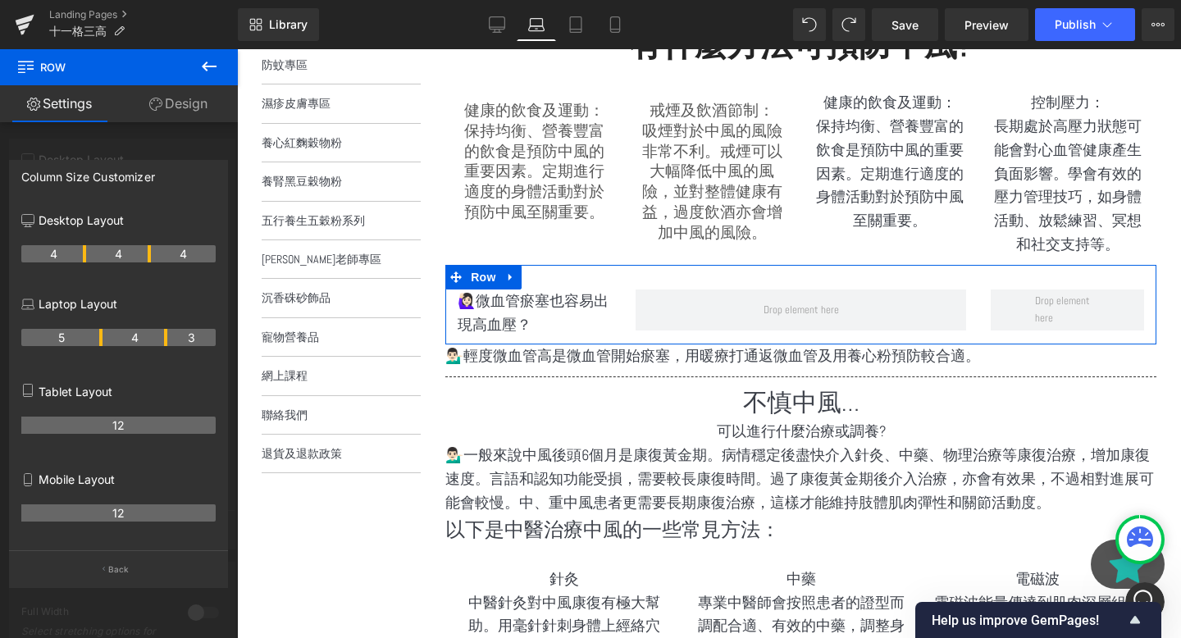
scroll to position [405, 0]
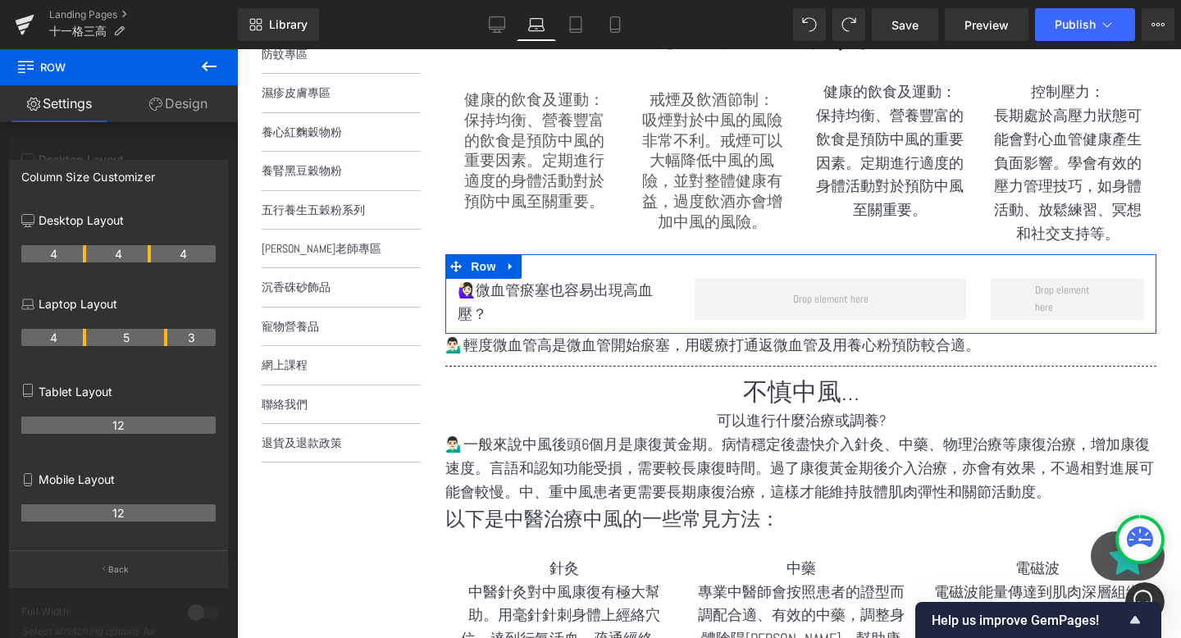
drag, startPoint x: 66, startPoint y: 341, endPoint x: 89, endPoint y: 337, distance: 23.3
click at [89, 337] on tr "4 5 3" at bounding box center [118, 337] width 194 height 17
drag, startPoint x: 165, startPoint y: 334, endPoint x: 153, endPoint y: 333, distance: 11.5
click at [153, 333] on tr "4 4 4" at bounding box center [118, 337] width 194 height 17
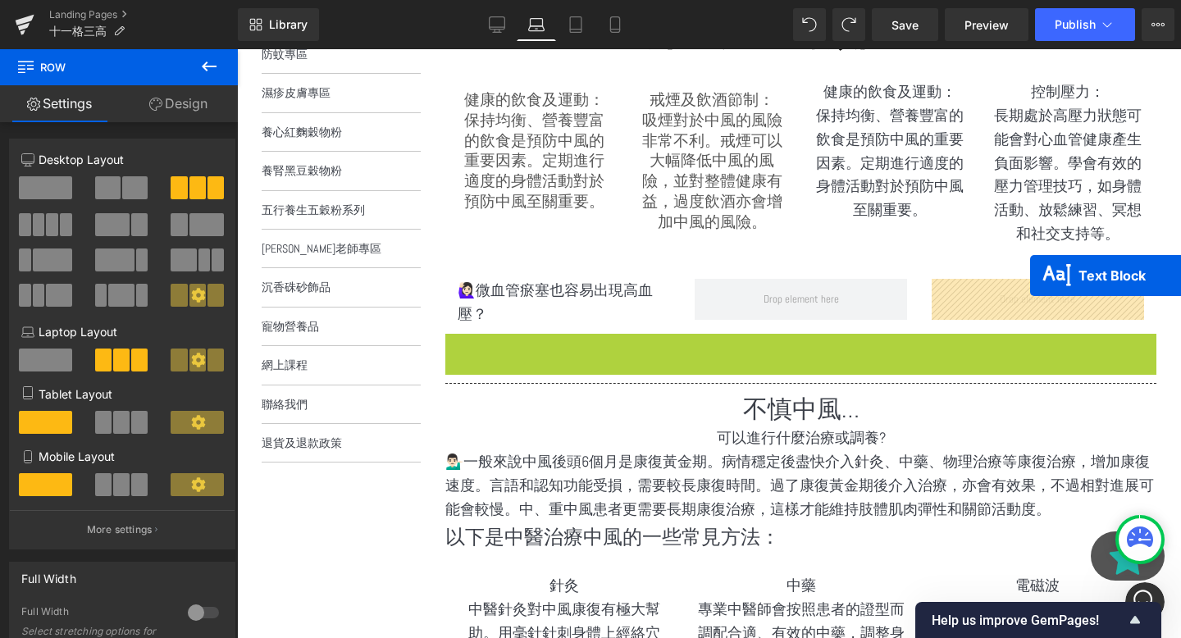
drag, startPoint x: 757, startPoint y: 344, endPoint x: 1029, endPoint y: 277, distance: 279.6
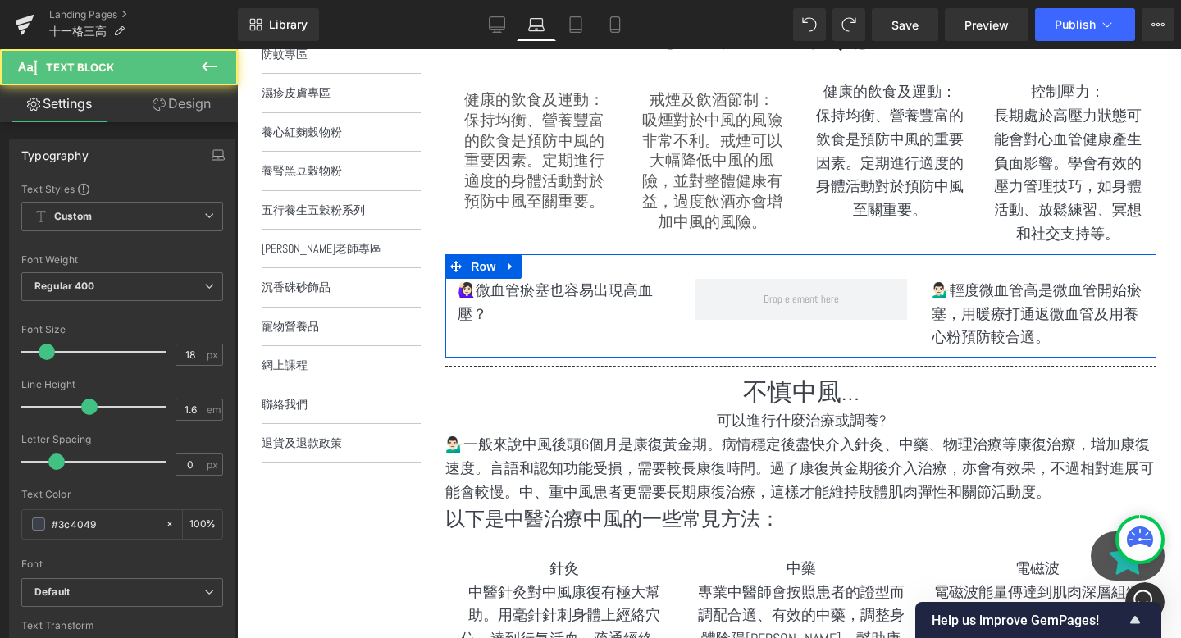
click at [237, 49] on div at bounding box center [237, 49] width 0 height 0
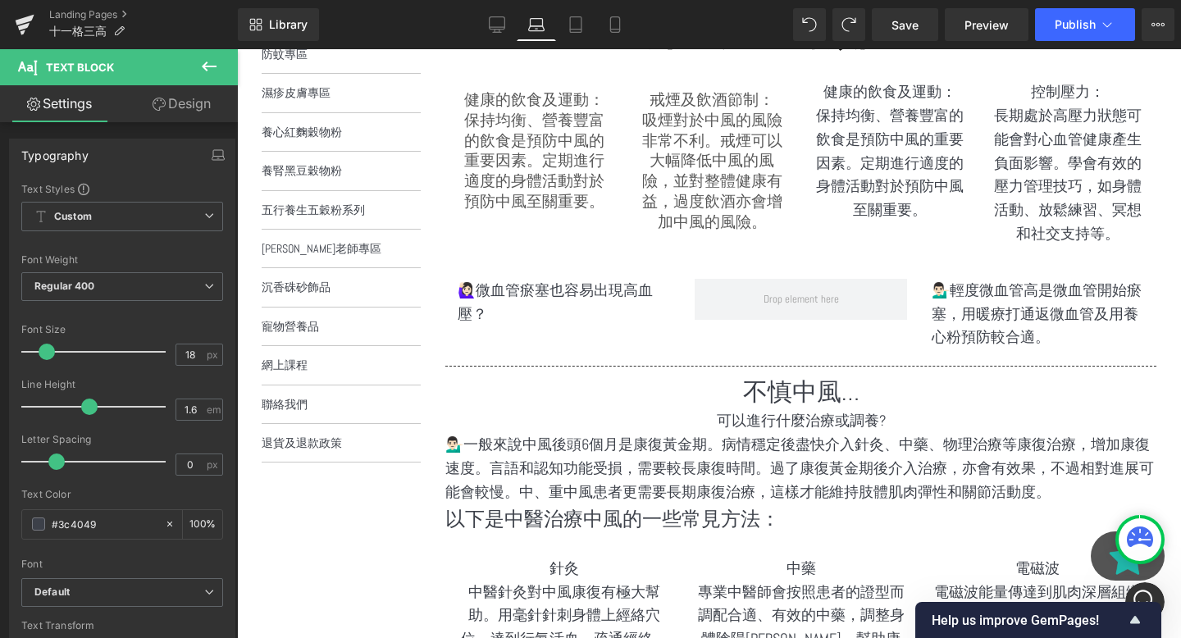
click at [194, 69] on button at bounding box center [208, 67] width 57 height 36
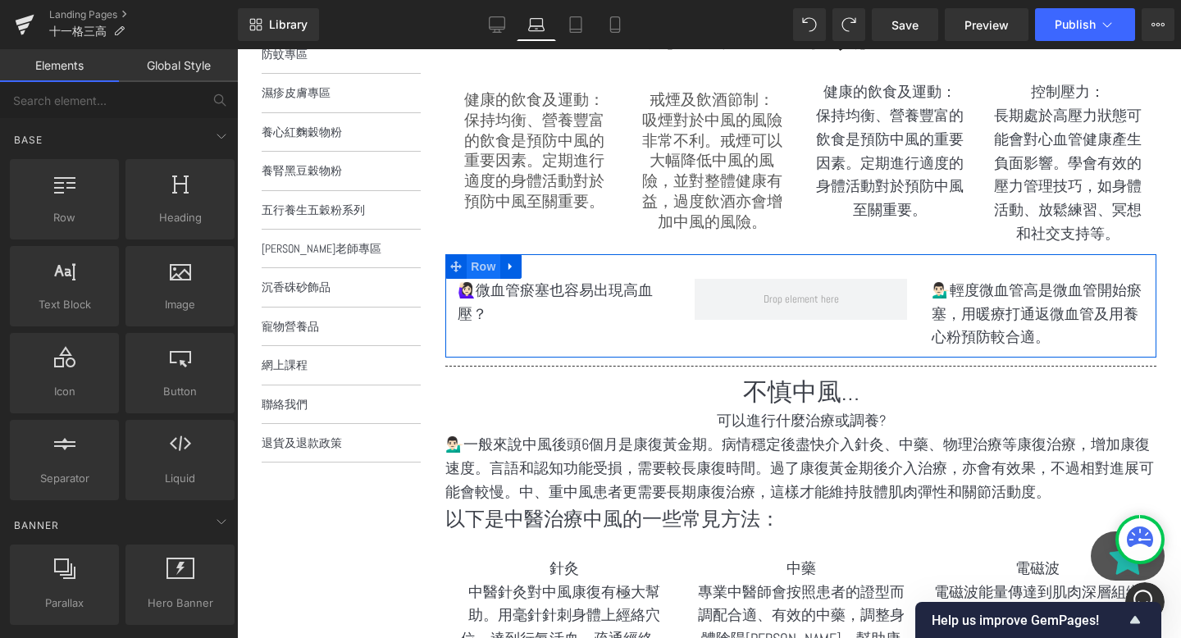
click at [488, 271] on span "Row" at bounding box center [483, 266] width 33 height 25
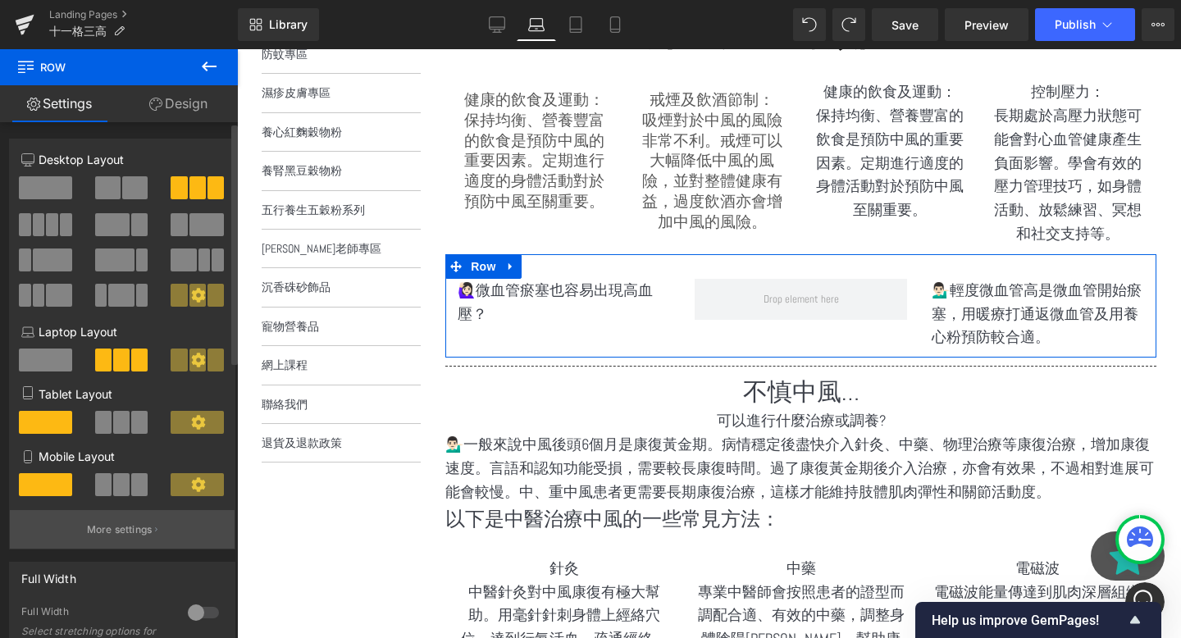
click at [135, 546] on button "More settings" at bounding box center [122, 529] width 225 height 39
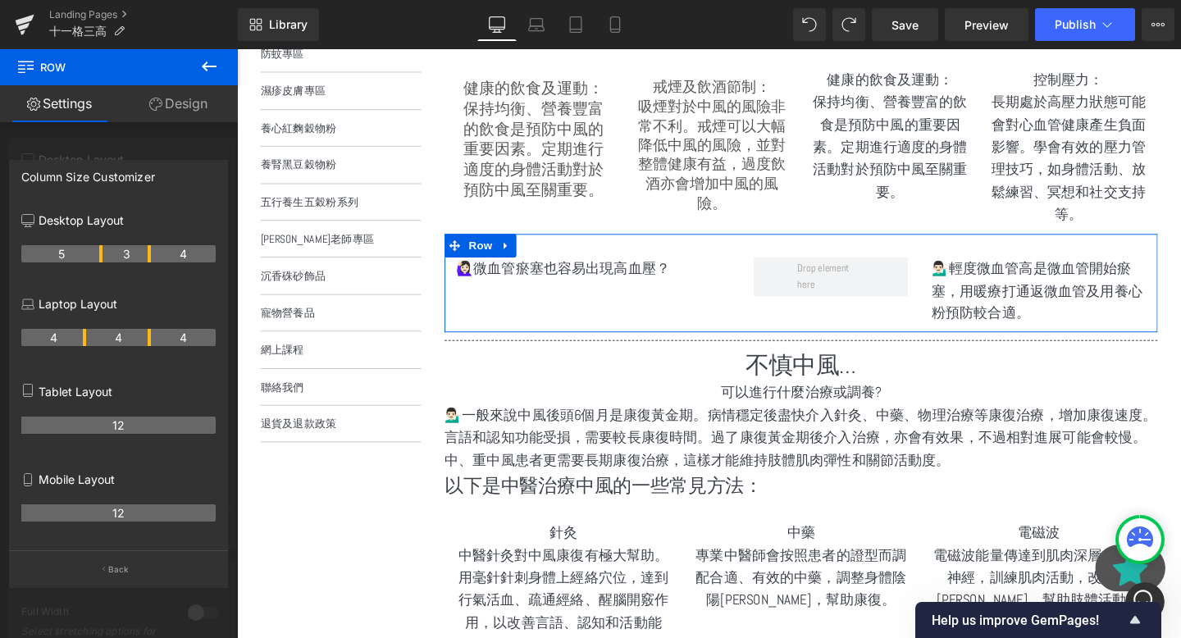
scroll to position [395, 0]
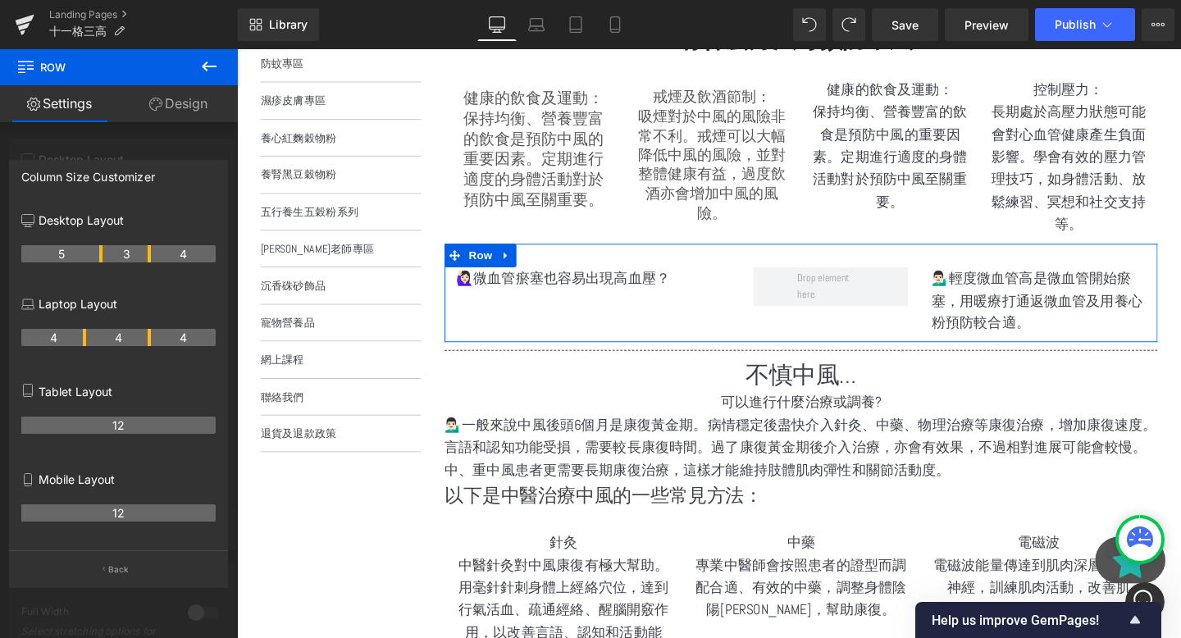
drag, startPoint x: 85, startPoint y: 259, endPoint x: 98, endPoint y: 261, distance: 13.2
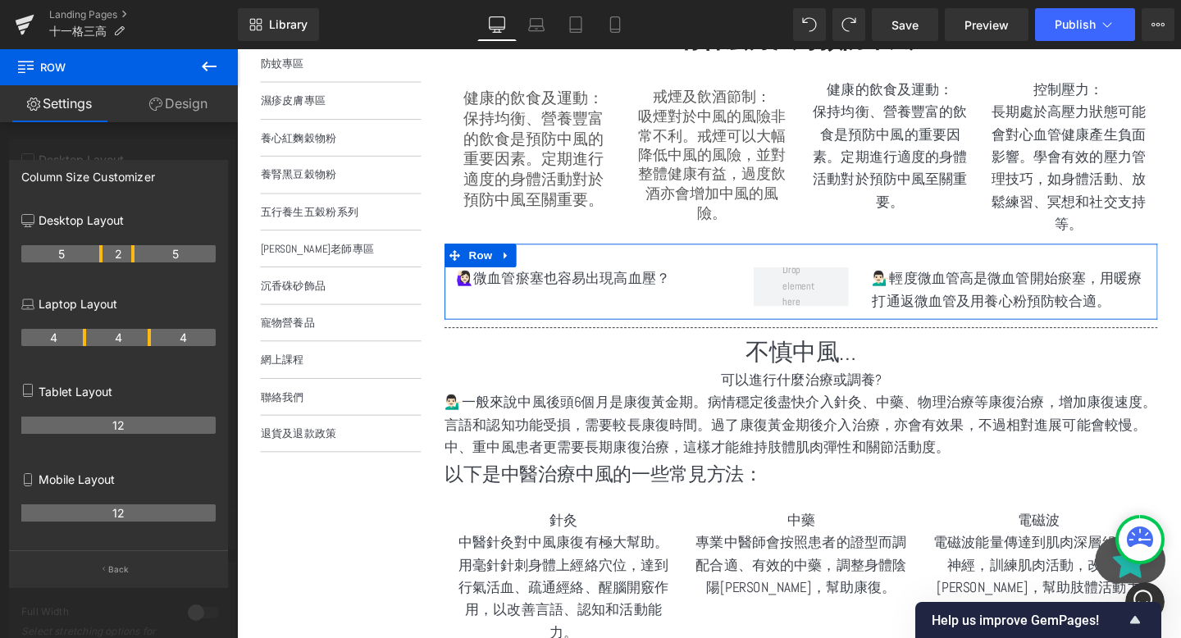
drag, startPoint x: 148, startPoint y: 252, endPoint x: 132, endPoint y: 252, distance: 15.6
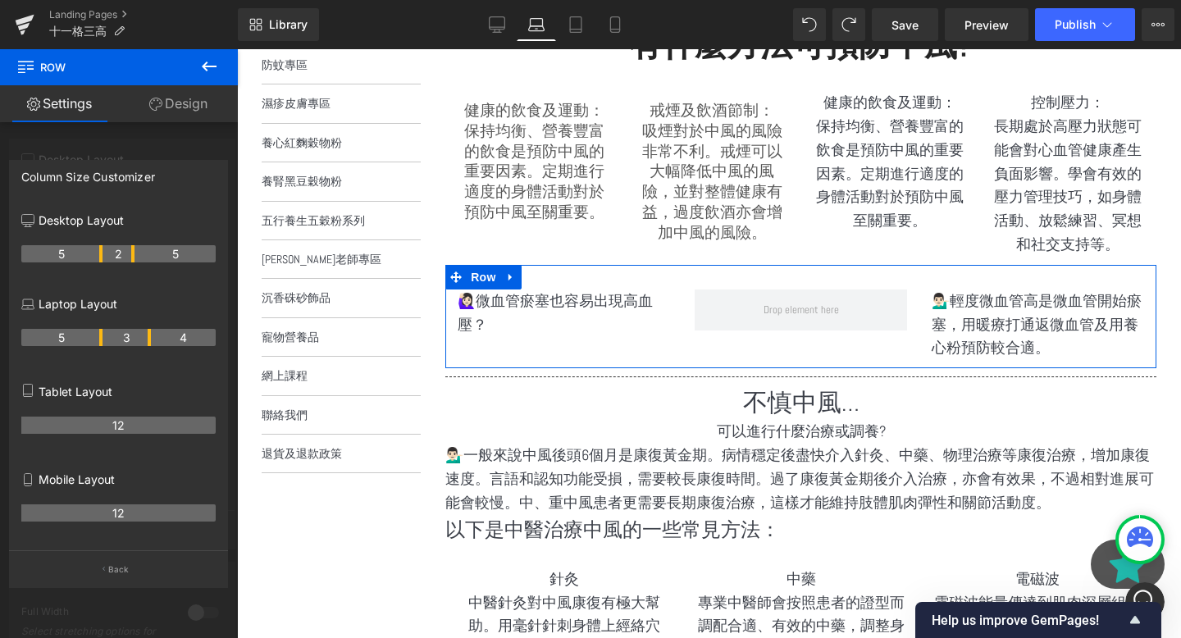
scroll to position [405, 0]
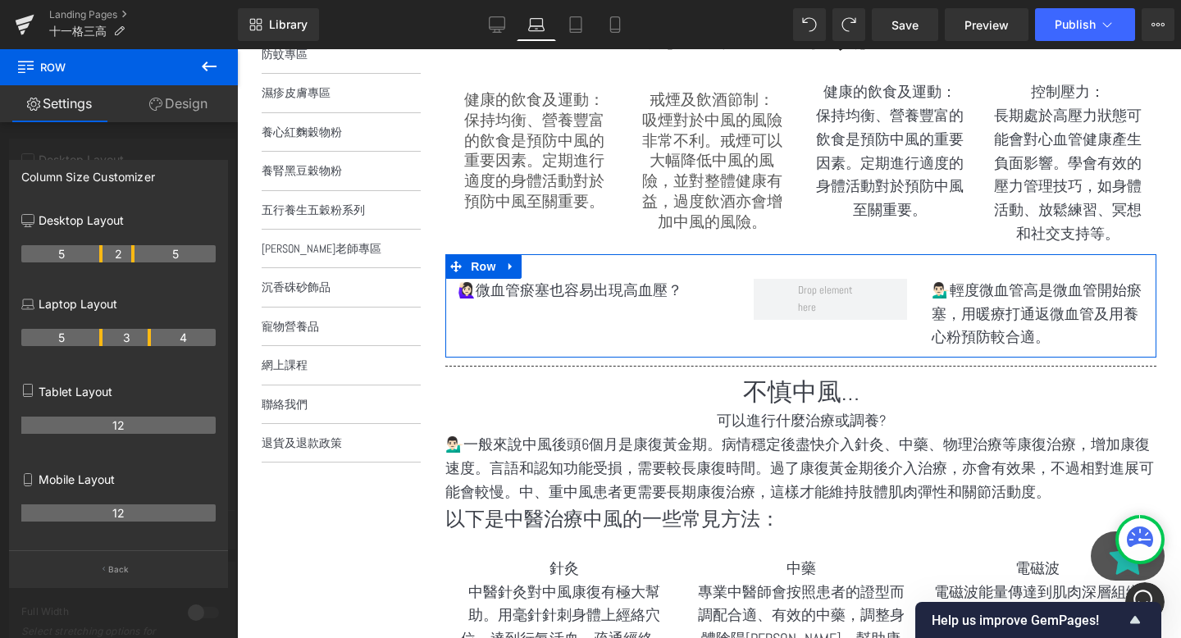
drag, startPoint x: 84, startPoint y: 340, endPoint x: 102, endPoint y: 340, distance: 18.0
click at [102, 340] on th "5" at bounding box center [61, 337] width 81 height 17
click at [151, 338] on th "4" at bounding box center [183, 337] width 65 height 17
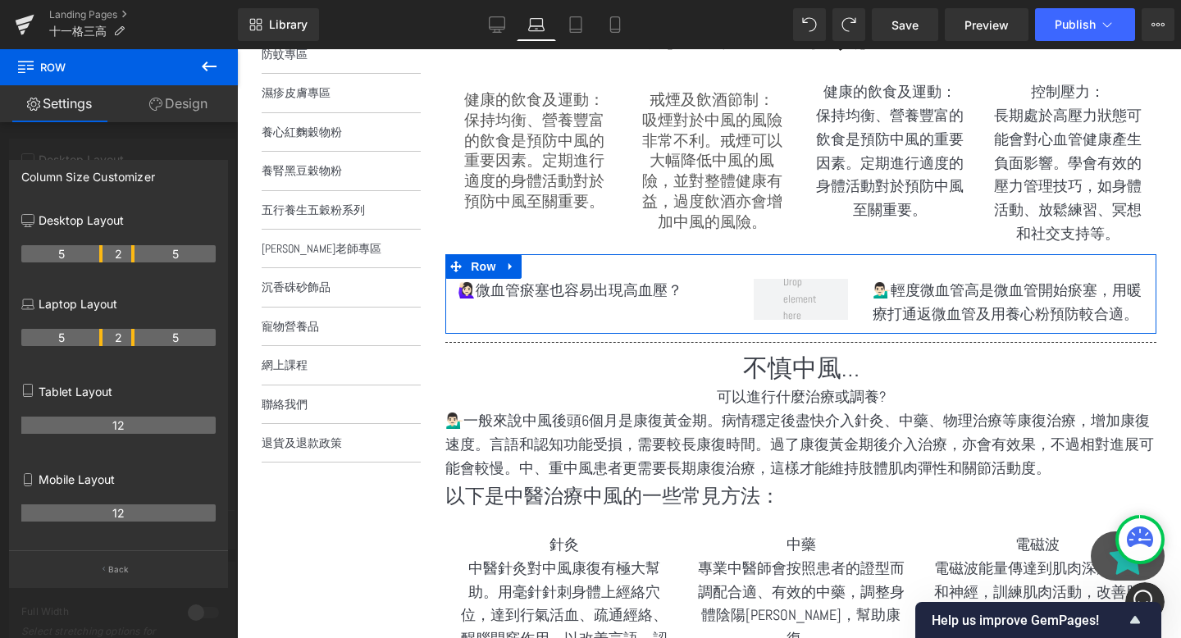
drag, startPoint x: 148, startPoint y: 338, endPoint x: 128, endPoint y: 337, distance: 19.7
click at [128, 337] on th "2" at bounding box center [119, 337] width 33 height 17
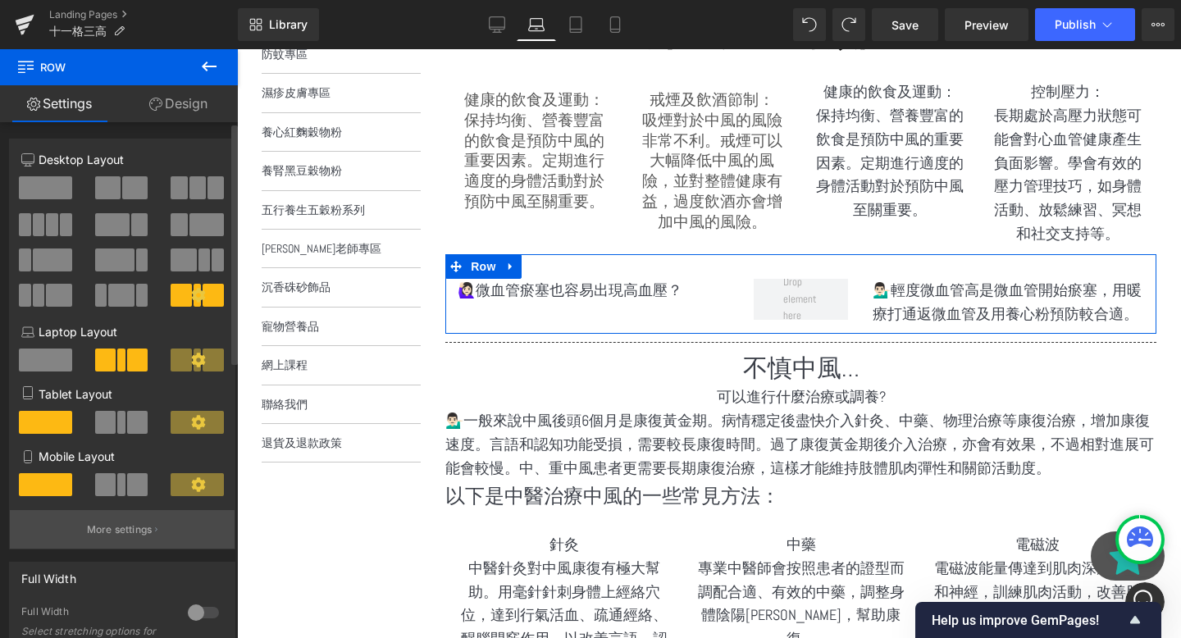
click at [110, 537] on p "More settings" at bounding box center [120, 530] width 66 height 15
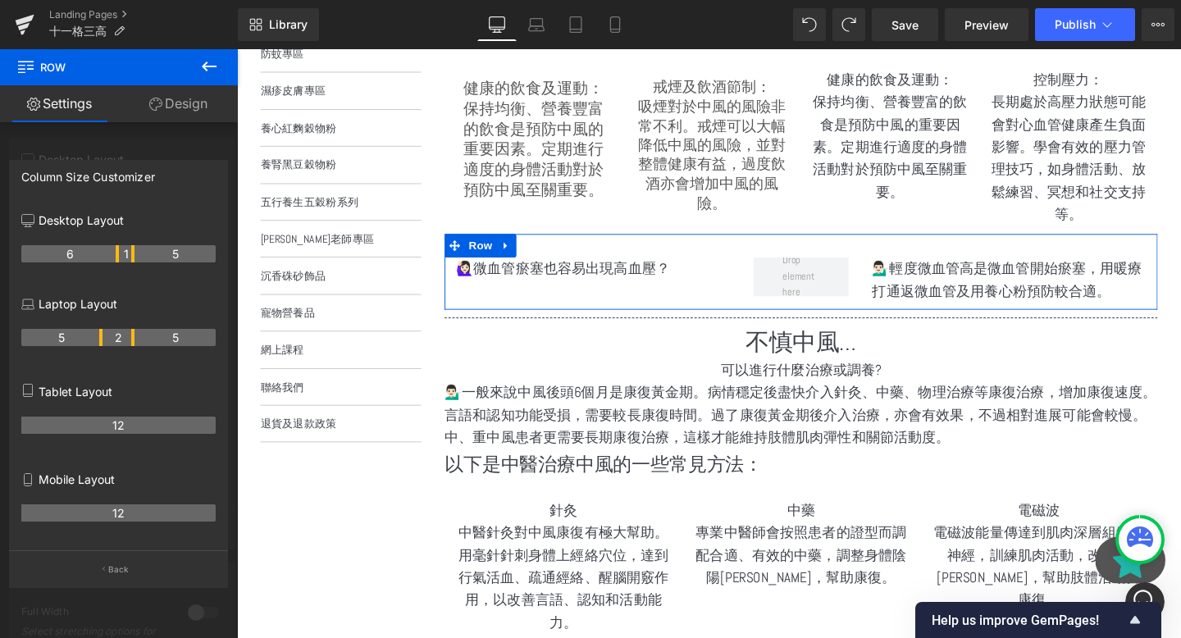
scroll to position [395, 0]
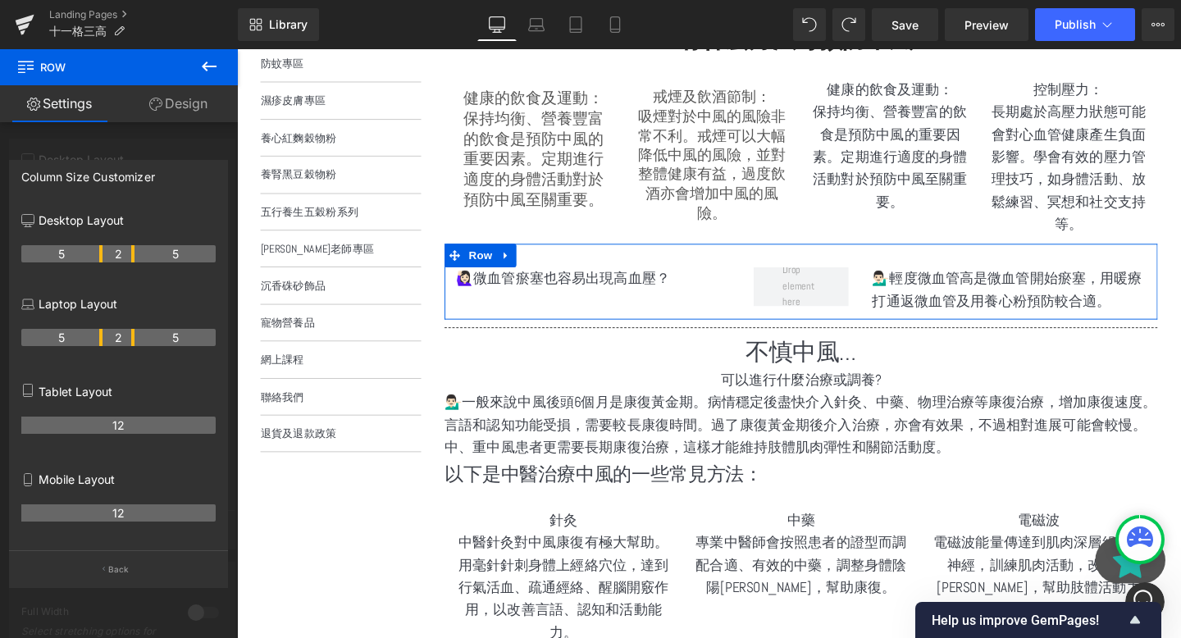
drag, startPoint x: 101, startPoint y: 258, endPoint x: 98, endPoint y: 250, distance: 8.6
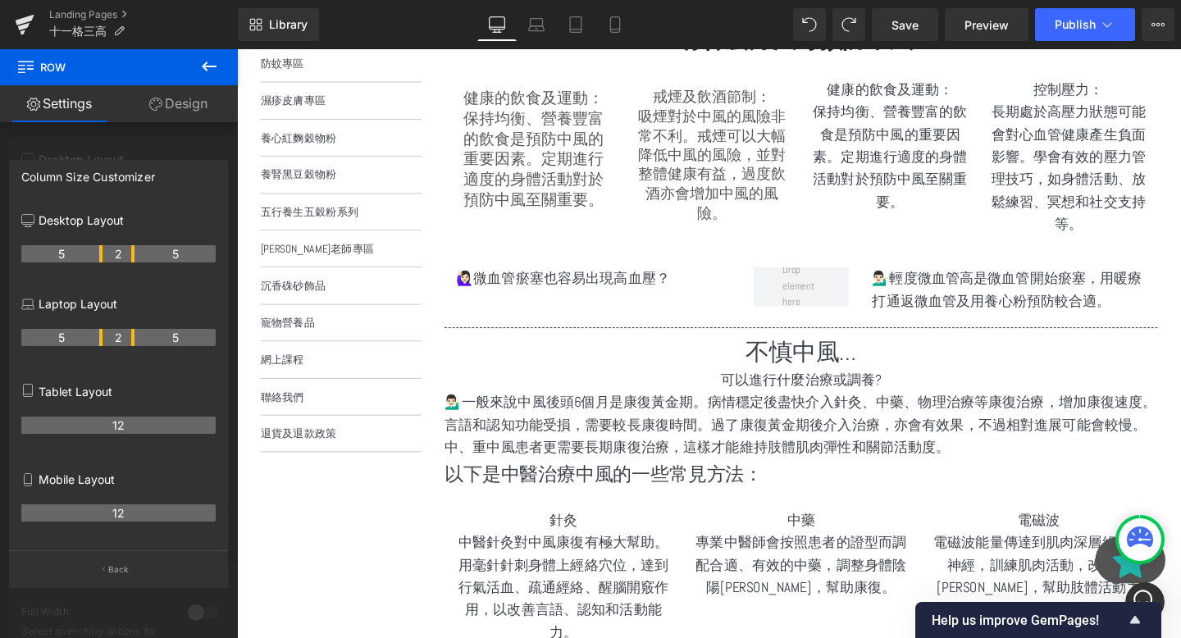
click at [202, 64] on icon at bounding box center [209, 67] width 20 height 20
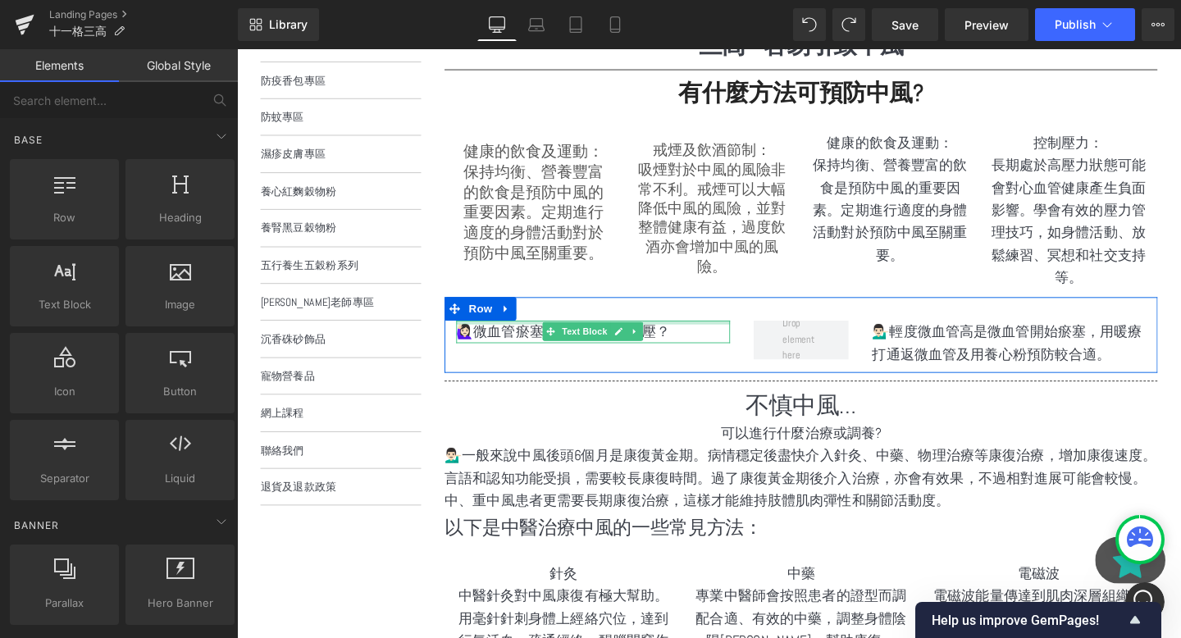
scroll to position [329, 0]
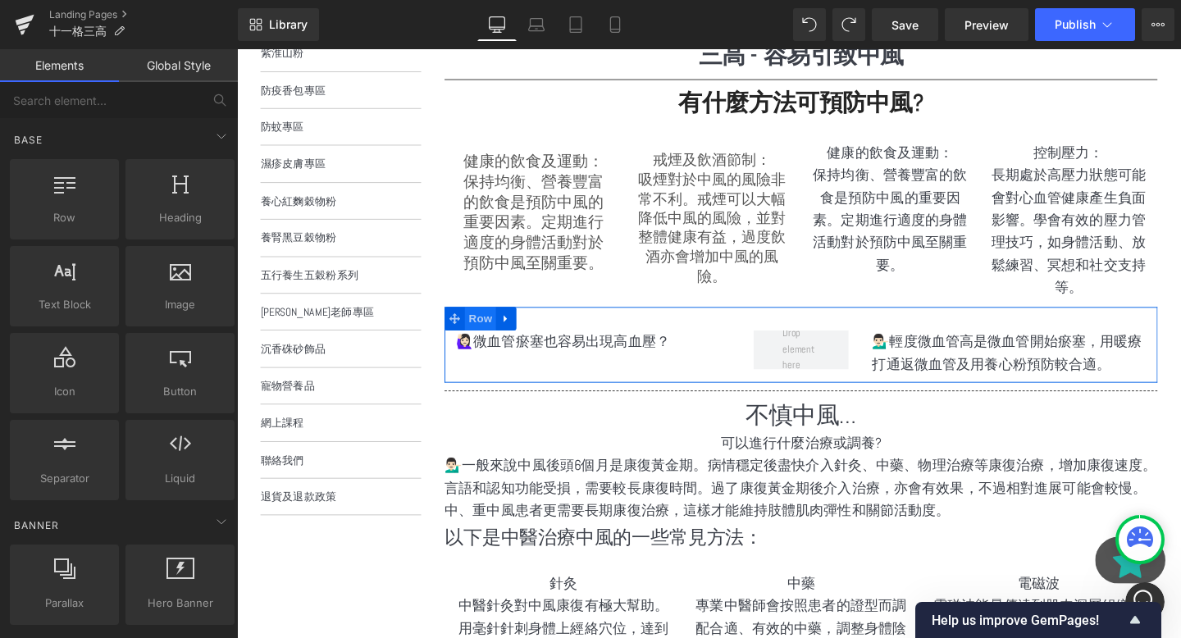
click at [497, 337] on span "Row" at bounding box center [493, 332] width 33 height 25
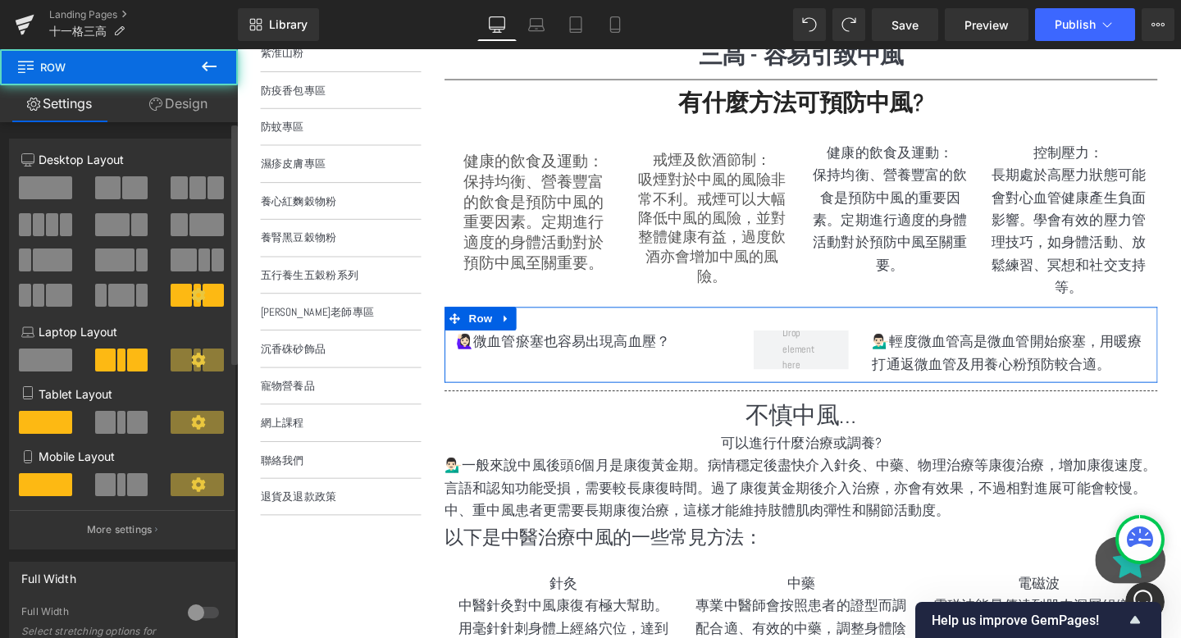
click at [34, 192] on span at bounding box center [45, 187] width 53 height 23
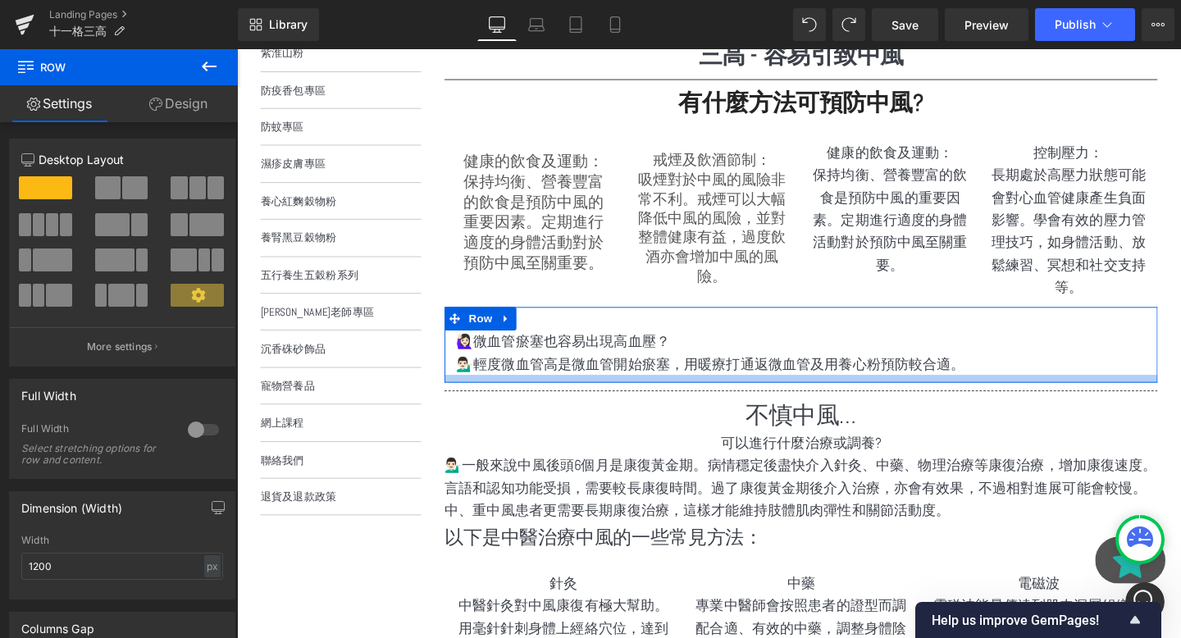
click at [522, 395] on div at bounding box center [830, 395] width 750 height 8
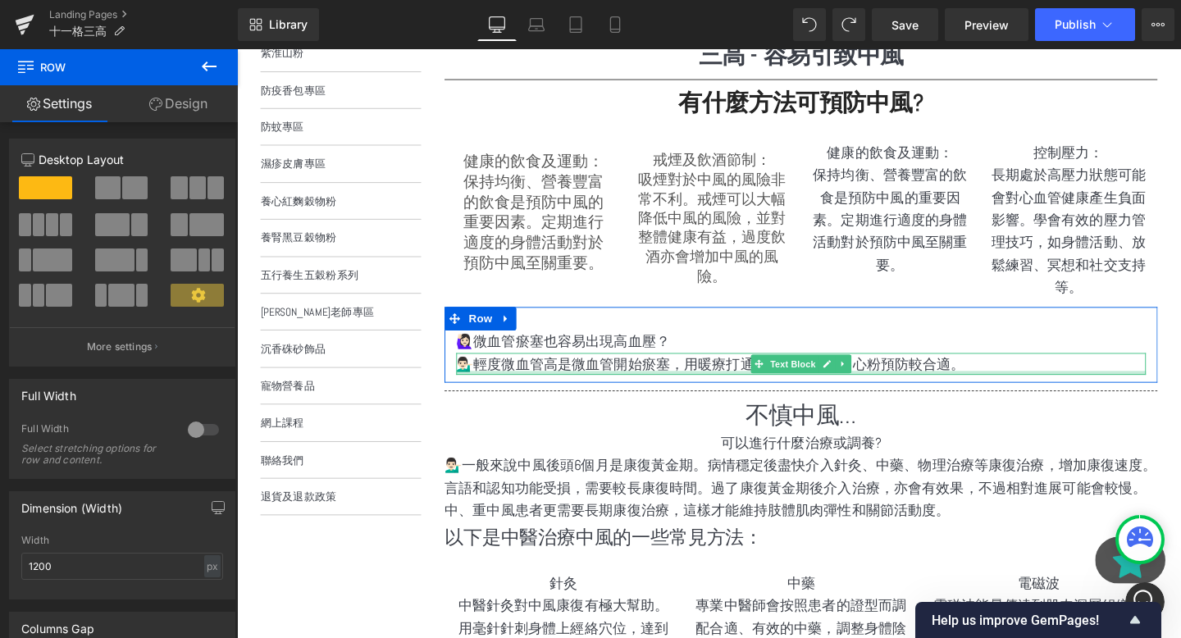
click at [509, 386] on p "💁🏻‍♂️輕度微血管高是微血管開始瘀塞，用暖療打通返微血管及用養心粉預防較合適。" at bounding box center [830, 380] width 725 height 24
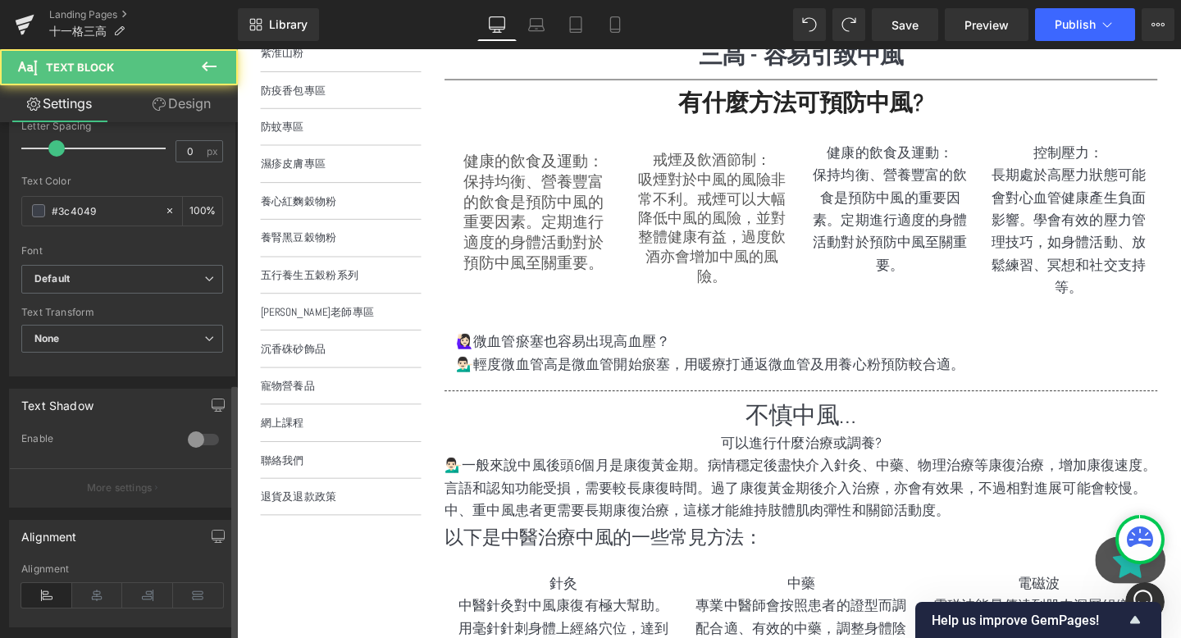
scroll to position [523, 0]
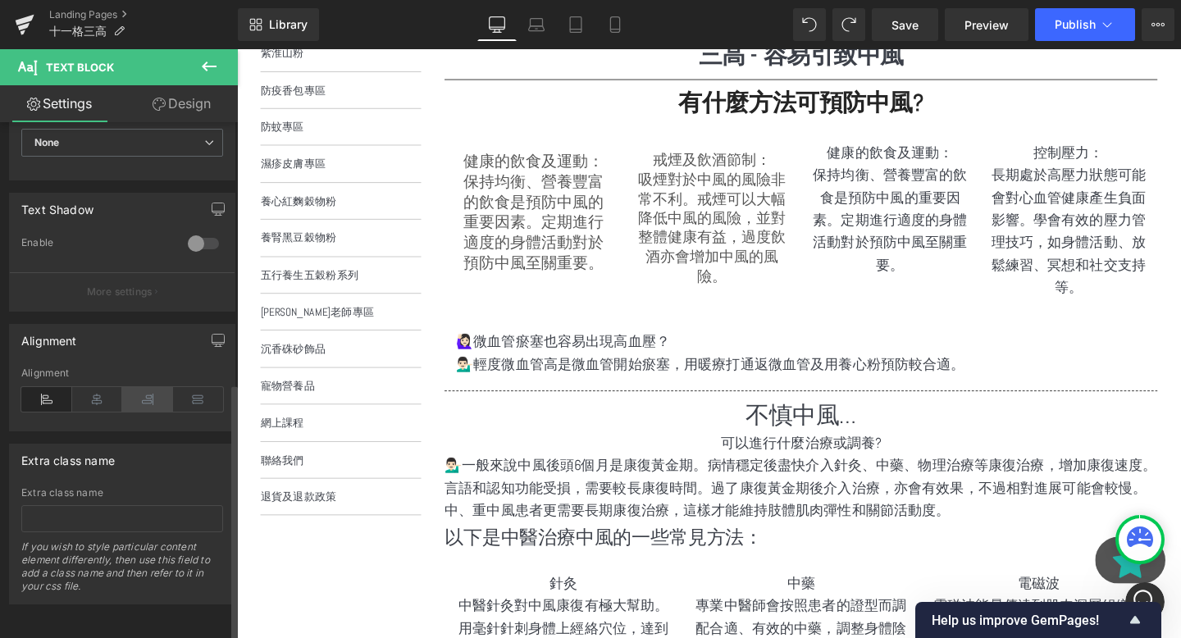
click at [147, 387] on icon at bounding box center [147, 399] width 51 height 25
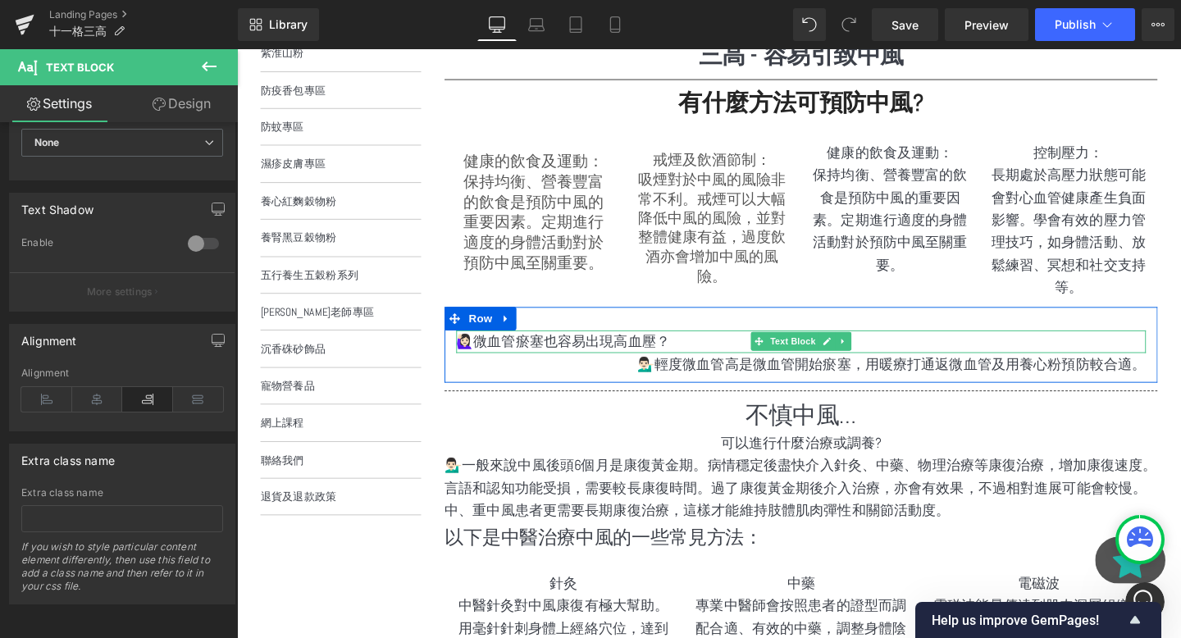
click at [675, 363] on p "🙋🏻‍♀️微血管瘀塞也容易出現高血壓？" at bounding box center [830, 357] width 725 height 24
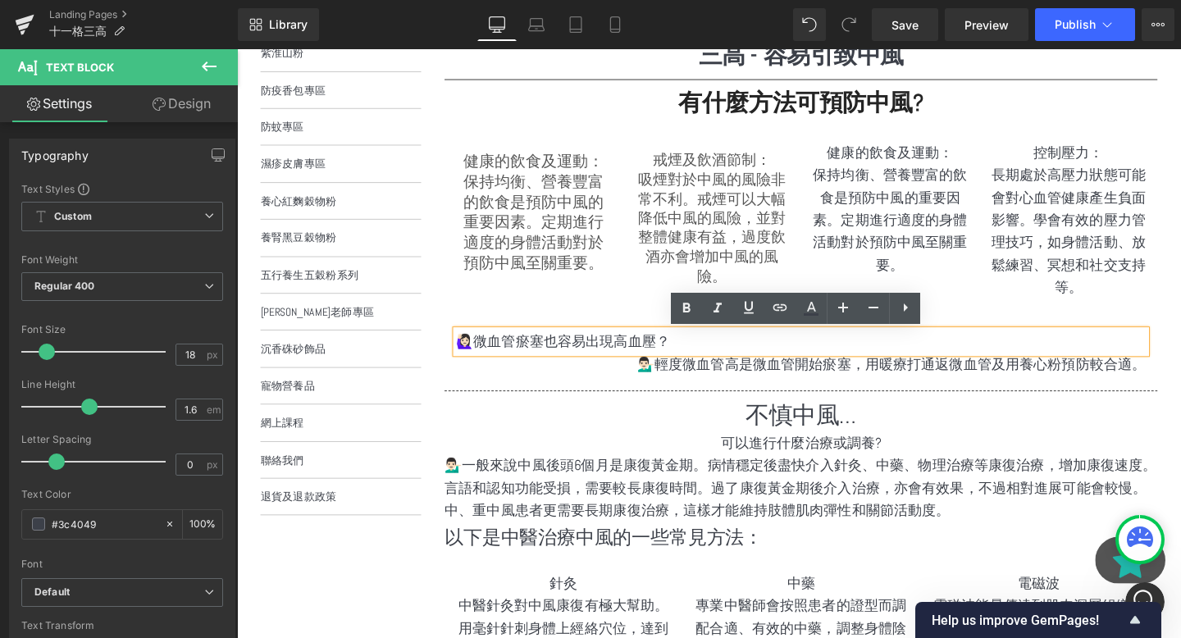
click at [497, 435] on h1 "不慎中風…" at bounding box center [830, 434] width 750 height 34
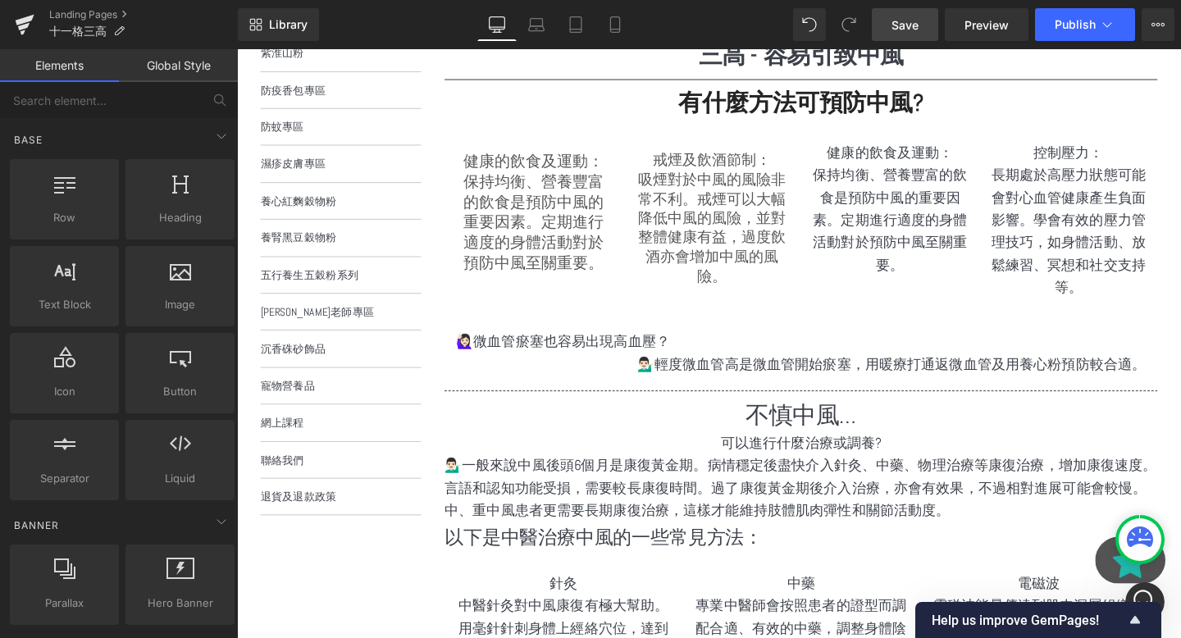
click at [904, 25] on span "Save" at bounding box center [905, 24] width 27 height 17
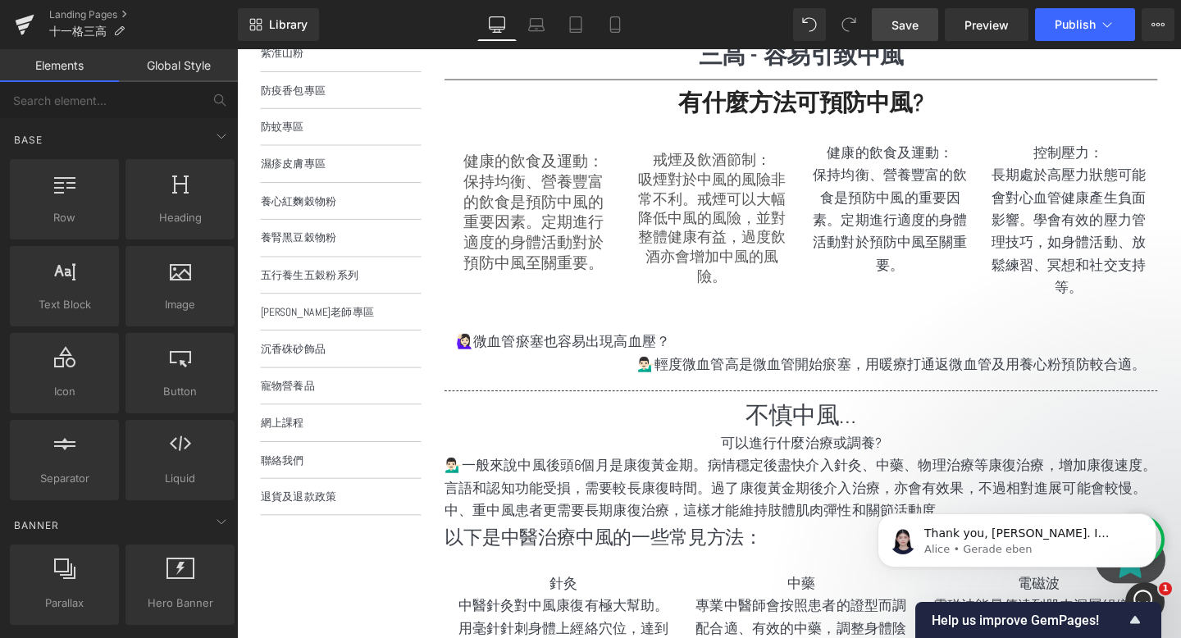
scroll to position [0, 0]
click at [1147, 593] on icon "Intercom-Nachrichtendienst öffnen" at bounding box center [1143, 600] width 27 height 27
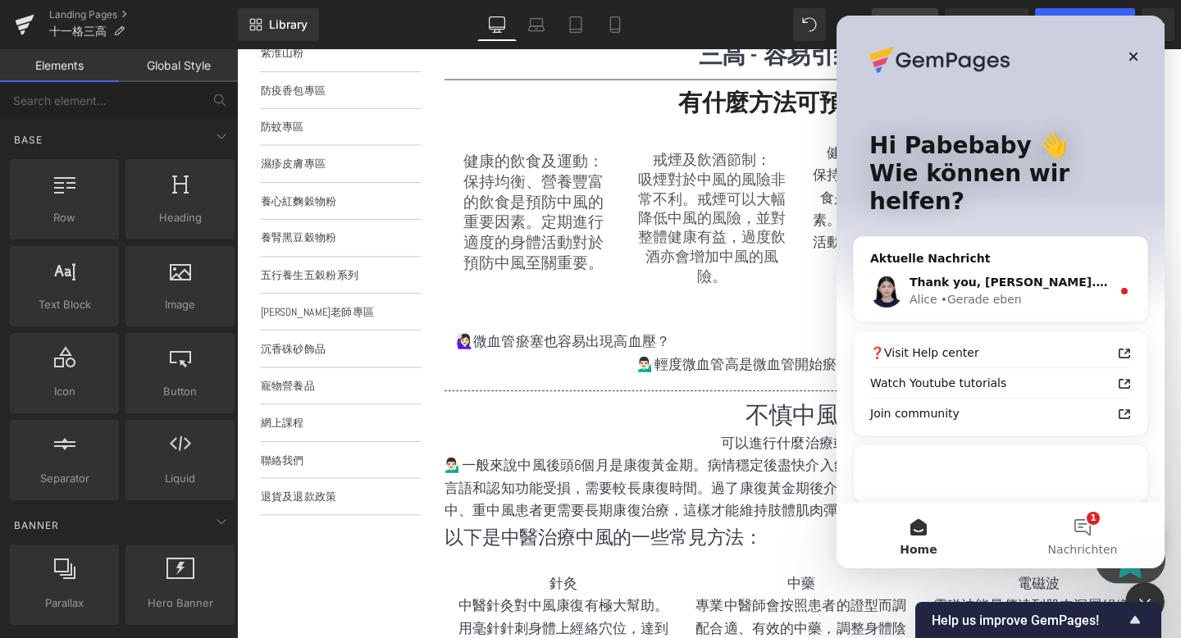
click at [994, 291] on div "• Gerade eben" at bounding box center [981, 299] width 81 height 17
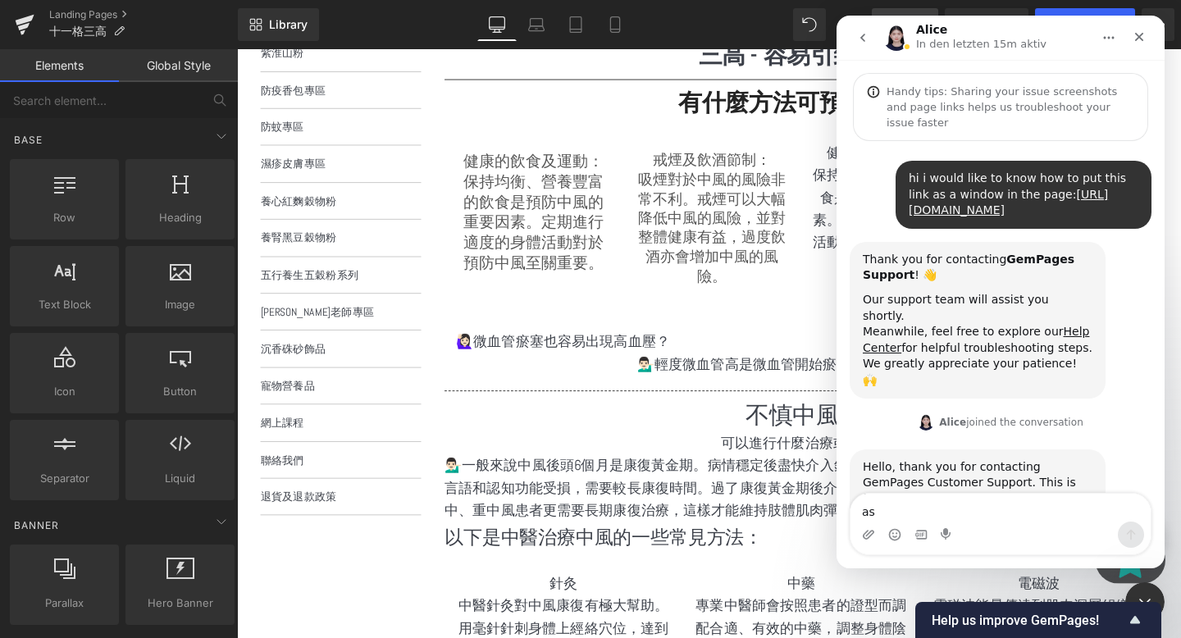
type textarea "a"
type textarea "yes exactly"
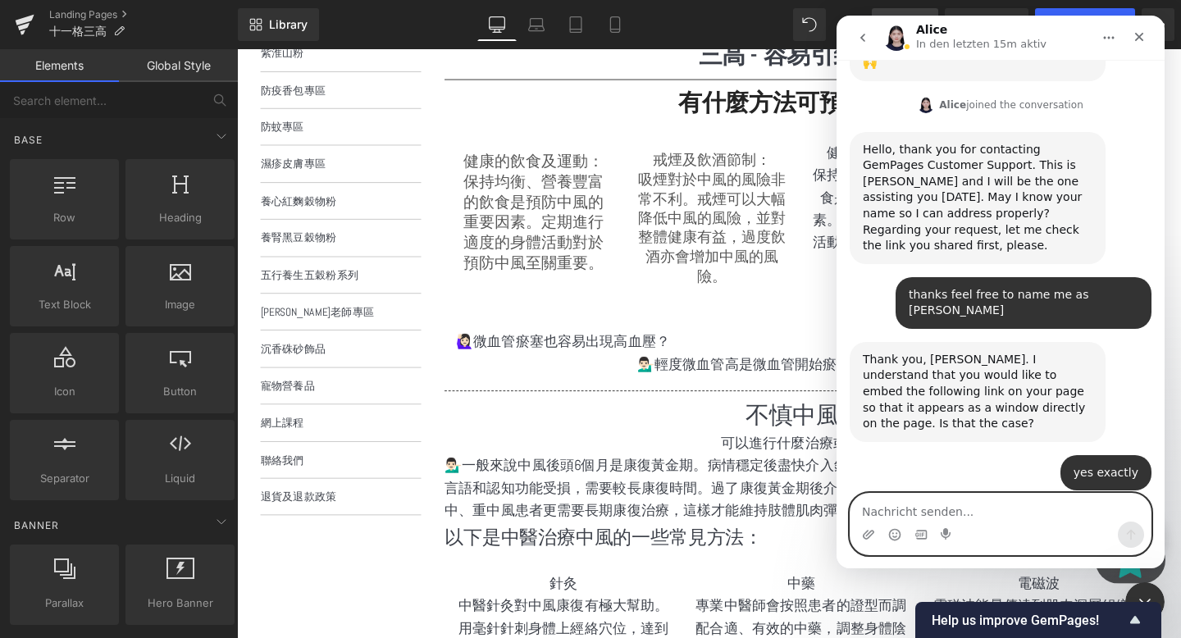
scroll to position [317, 0]
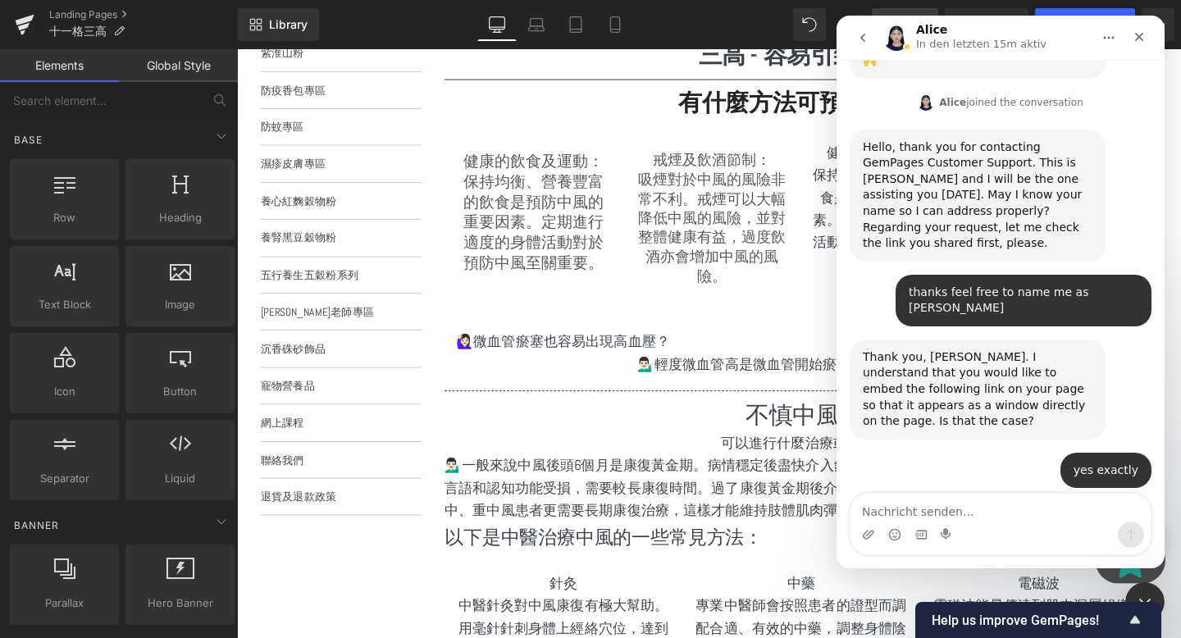
click at [665, 413] on div at bounding box center [590, 294] width 1181 height 589
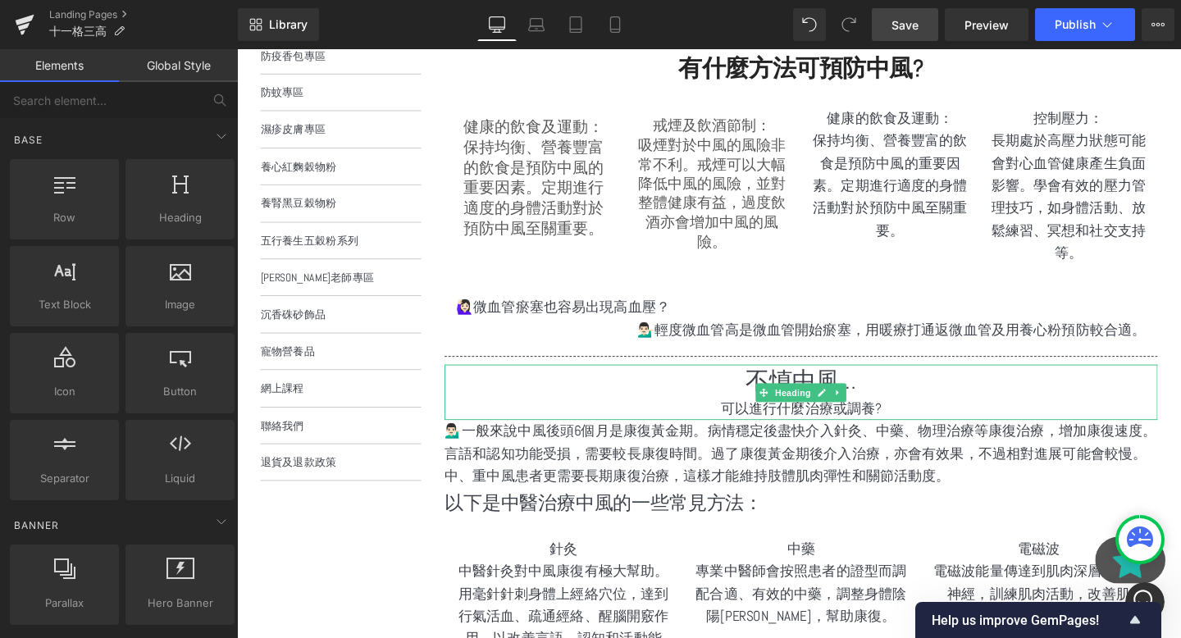
scroll to position [367, 0]
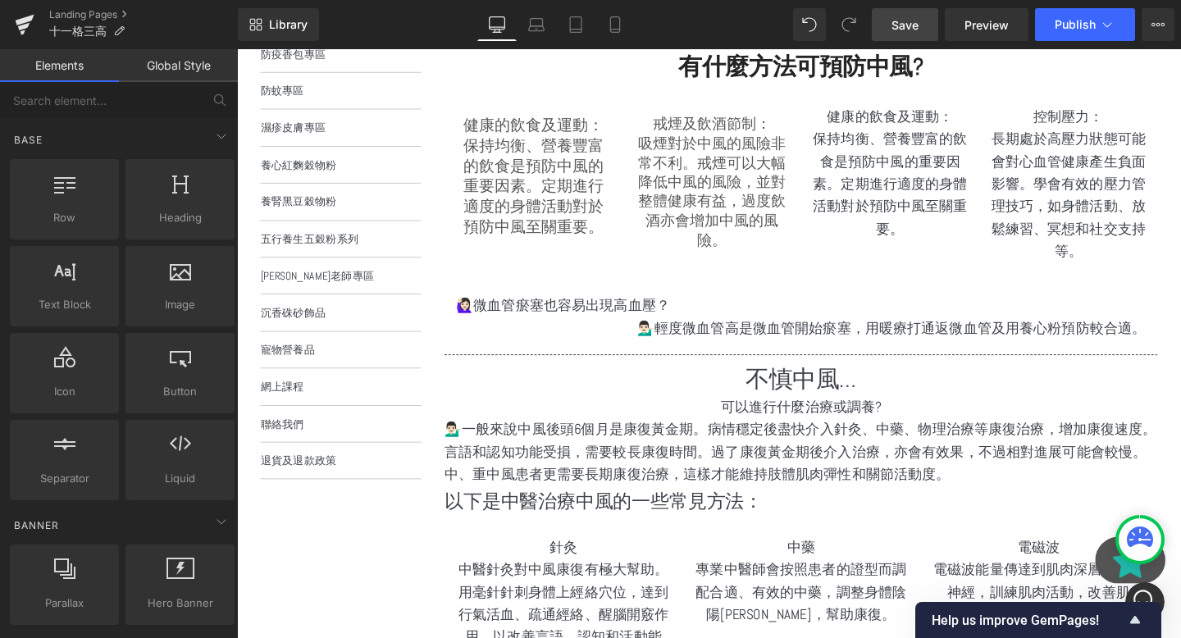
click at [1130, 558] on div at bounding box center [1140, 539] width 43 height 43
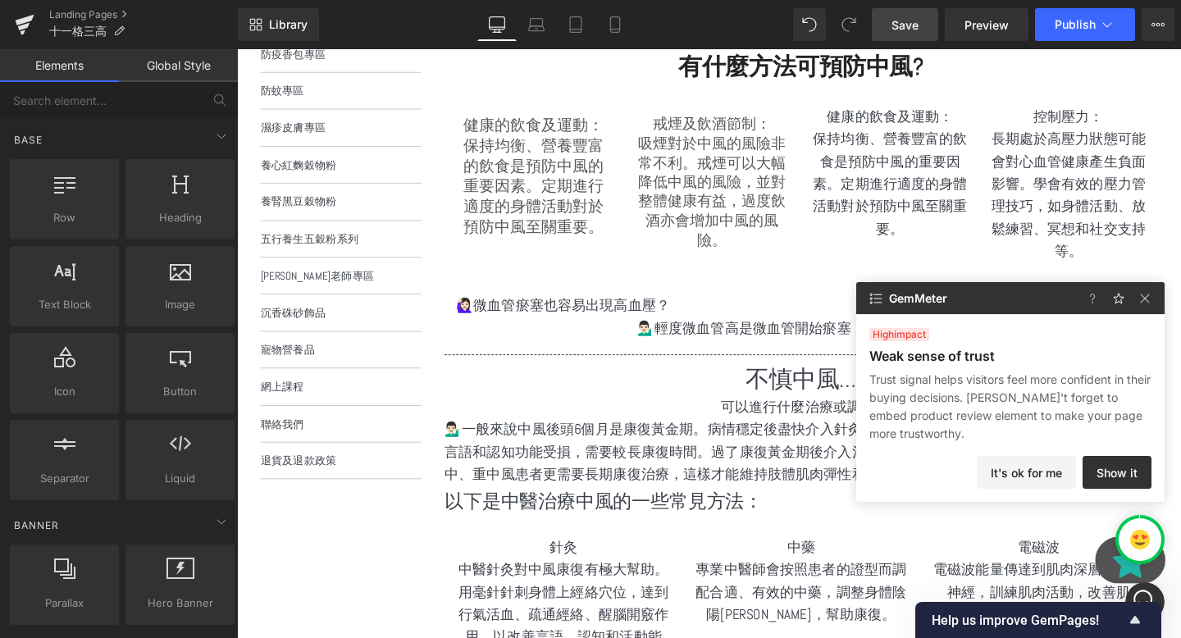
click at [1135, 299] on div at bounding box center [1122, 298] width 85 height 32
click at [1144, 287] on div at bounding box center [1122, 298] width 85 height 32
click at [1145, 297] on img at bounding box center [1145, 299] width 20 height 20
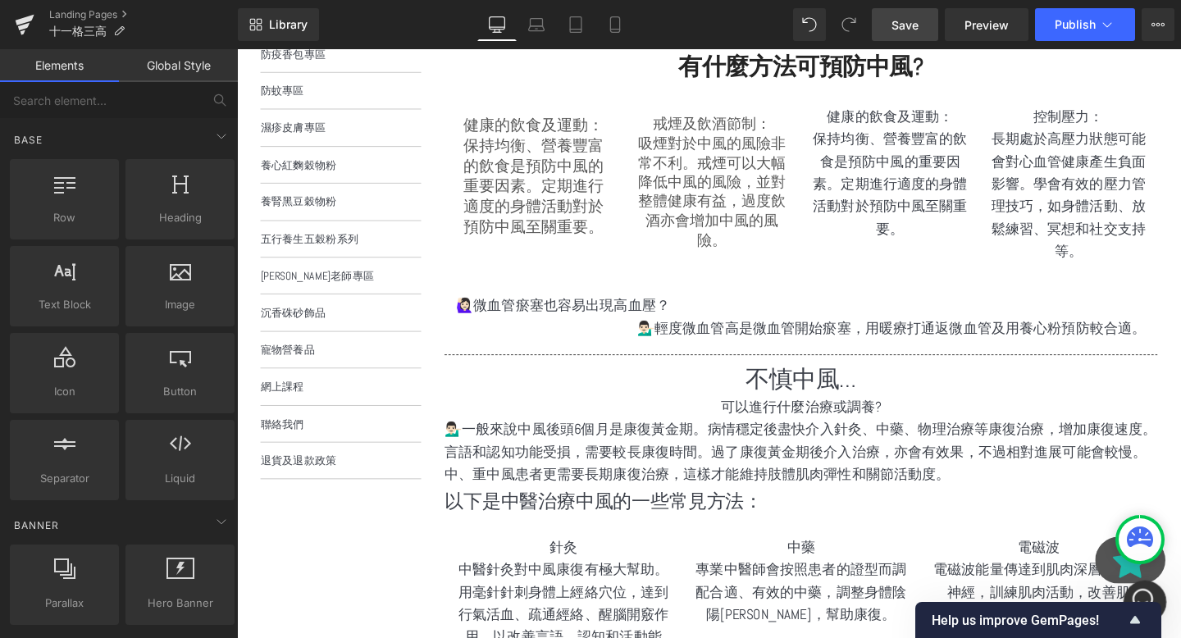
click at [1138, 588] on icon "Intercom-Nachrichtendienst öffnen" at bounding box center [1143, 600] width 27 height 27
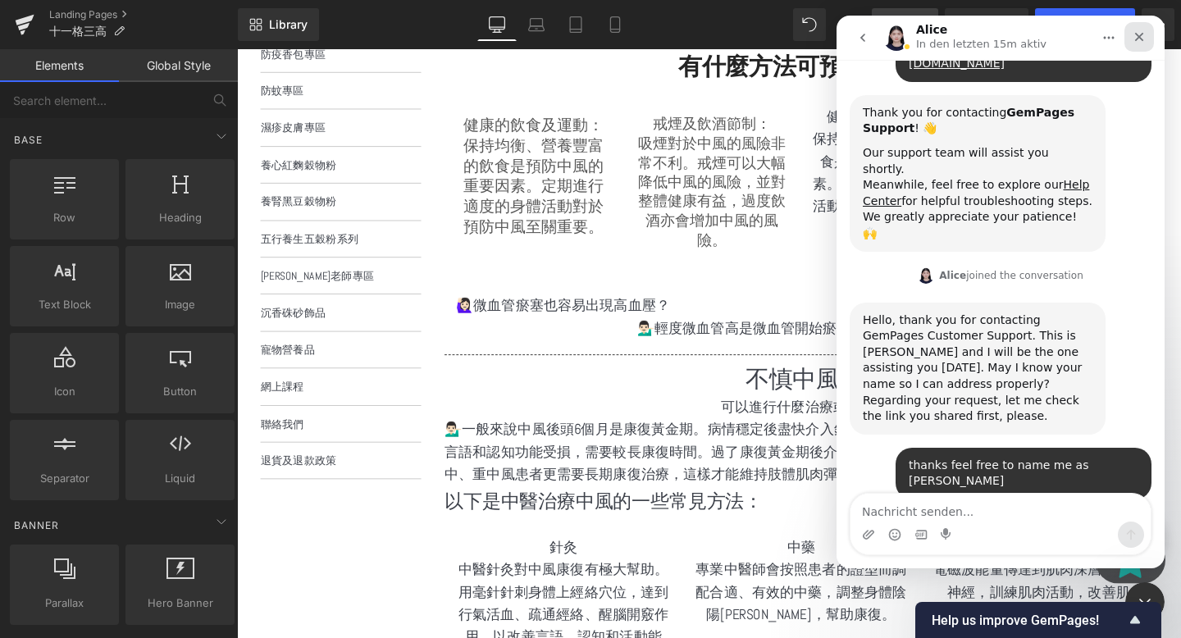
scroll to position [317, 0]
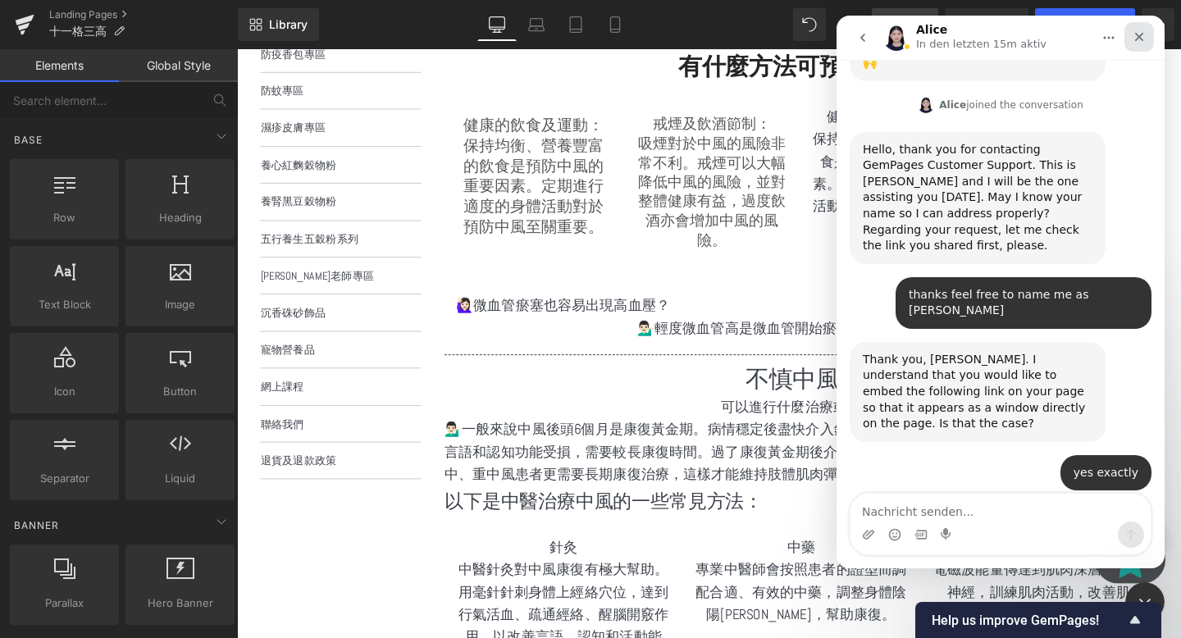
click at [1137, 40] on icon "Schließen" at bounding box center [1139, 36] width 13 height 13
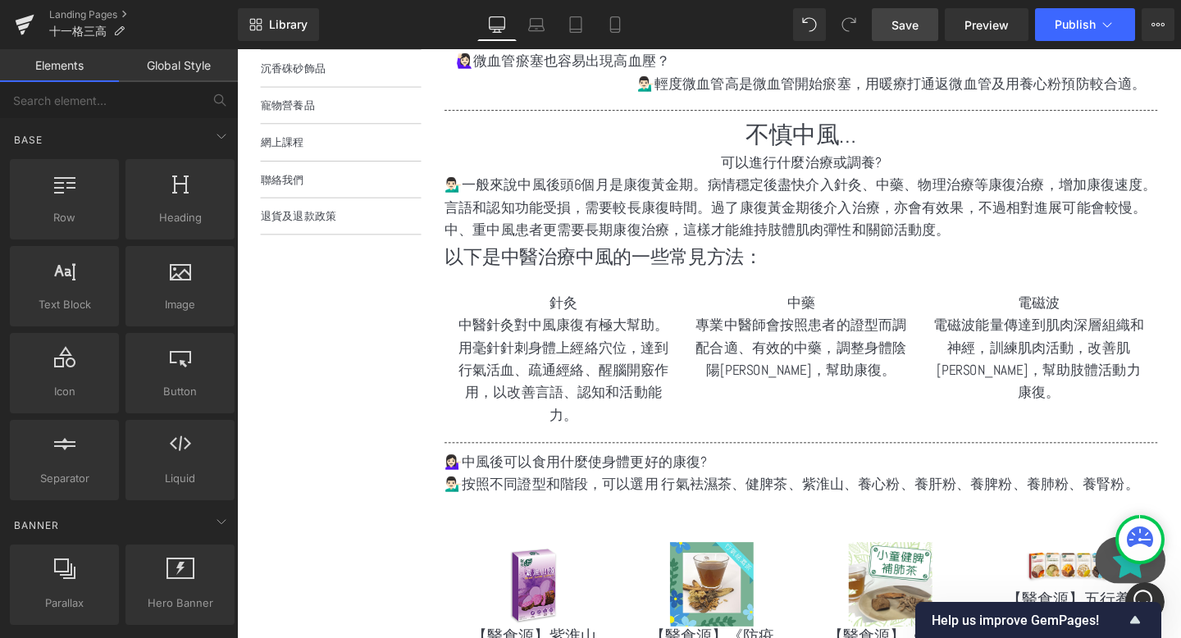
scroll to position [0, 0]
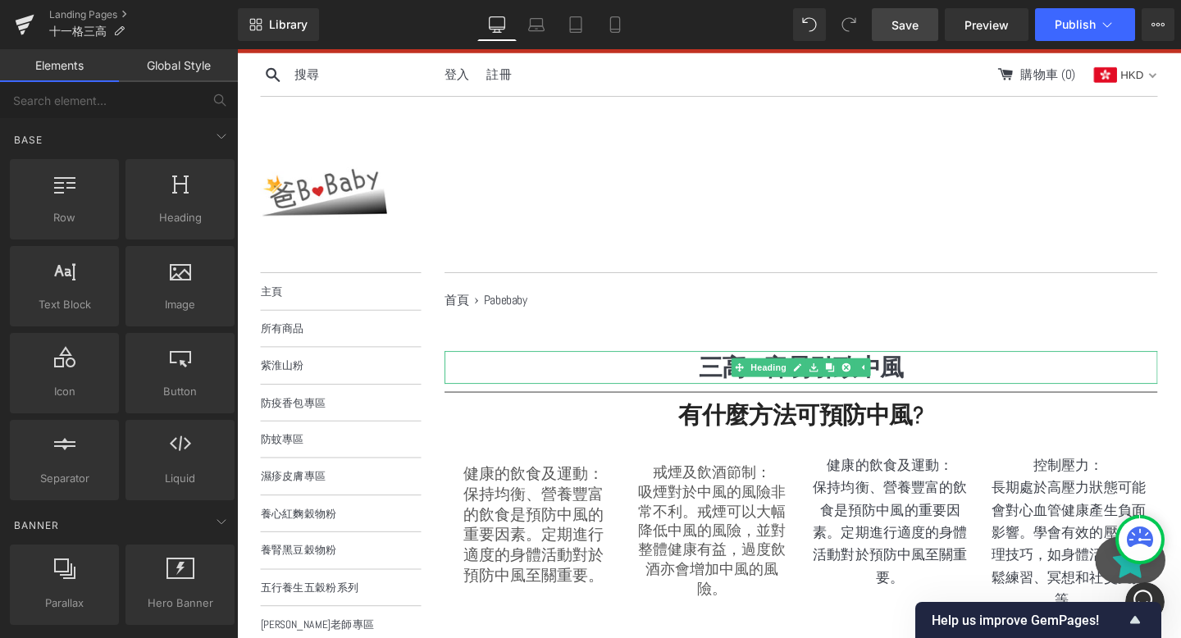
click at [756, 386] on strong "三高 - 容易引致中風" at bounding box center [831, 383] width 216 height 31
click at [715, 378] on h1 "三高 - 容易引致中風" at bounding box center [830, 384] width 750 height 34
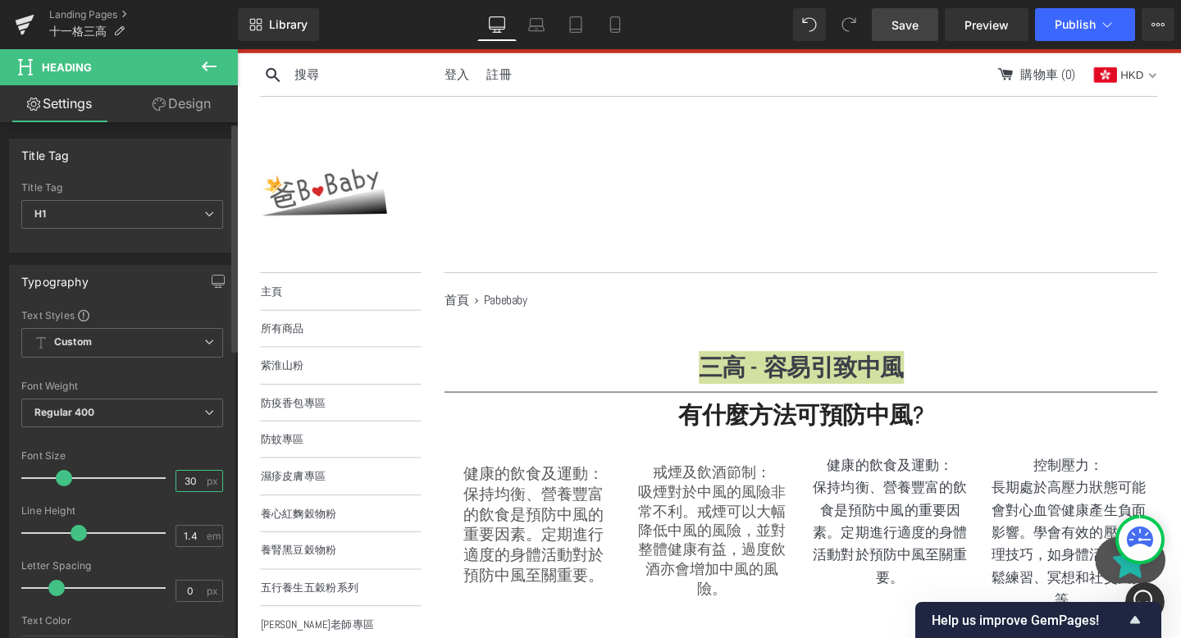
click at [194, 486] on input "30" at bounding box center [190, 481] width 29 height 21
type input "3"
type input "45"
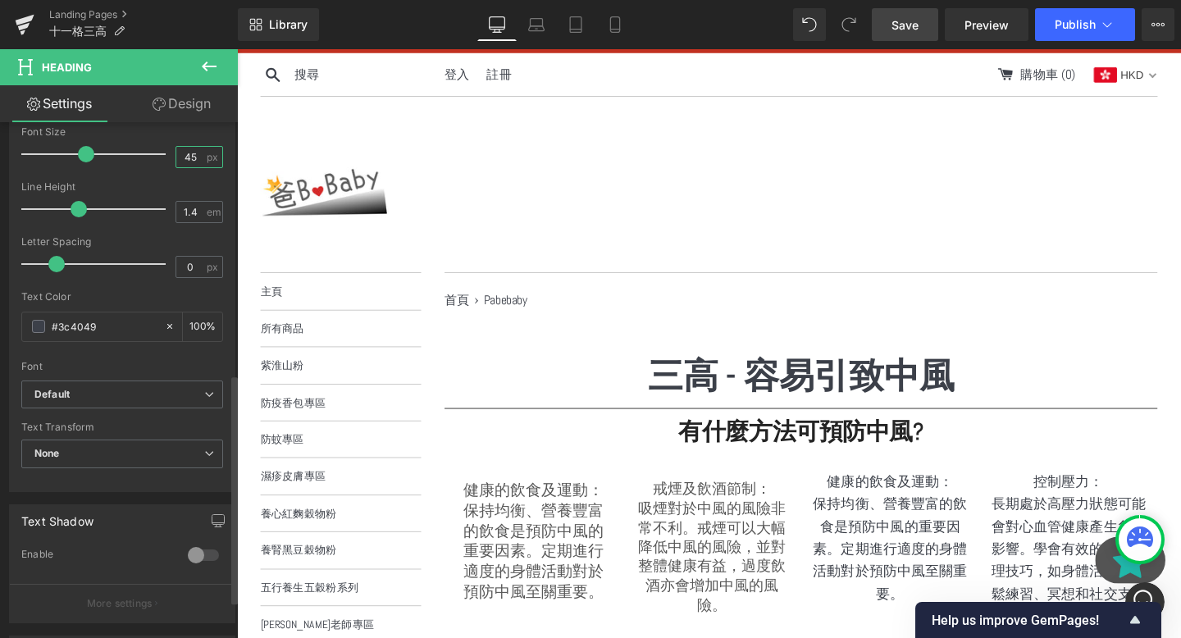
scroll to position [648, 0]
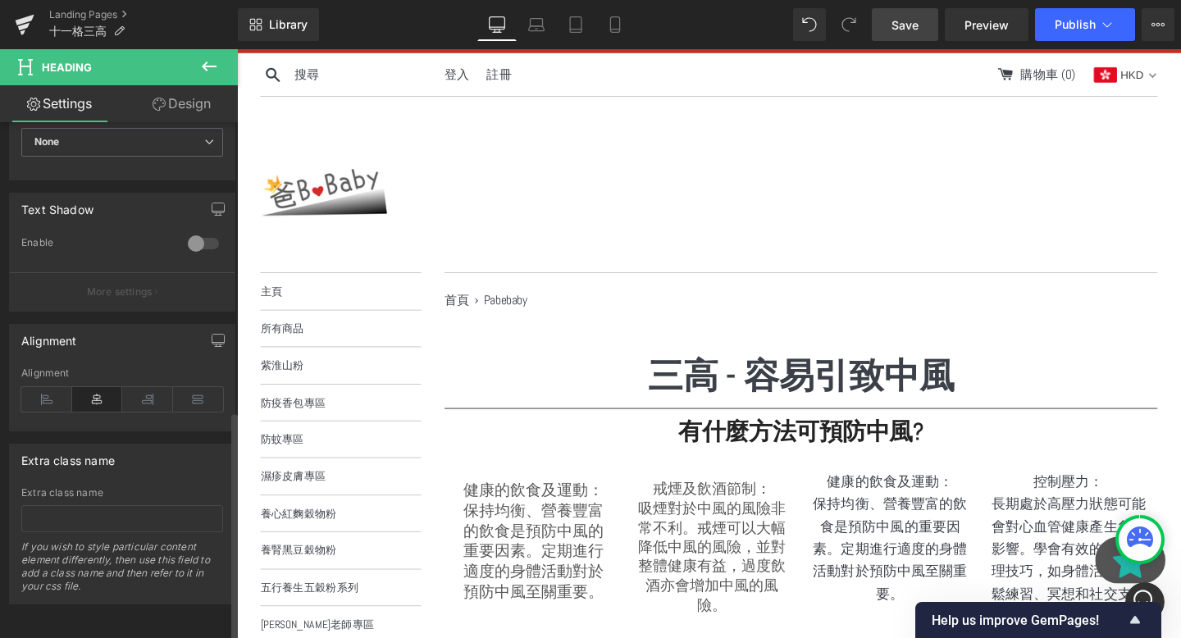
click at [46, 401] on div "Alignment" at bounding box center [122, 399] width 202 height 63
click at [36, 387] on icon at bounding box center [46, 399] width 51 height 25
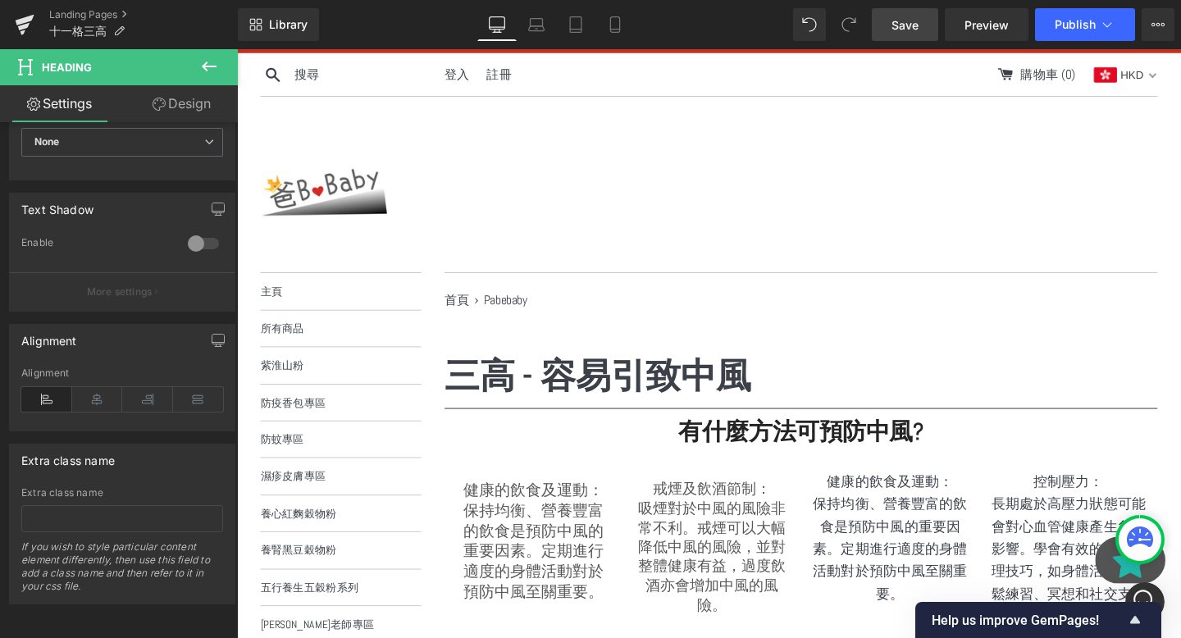
click at [583, 404] on strong "三高 - 容易引致中風" at bounding box center [616, 392] width 322 height 47
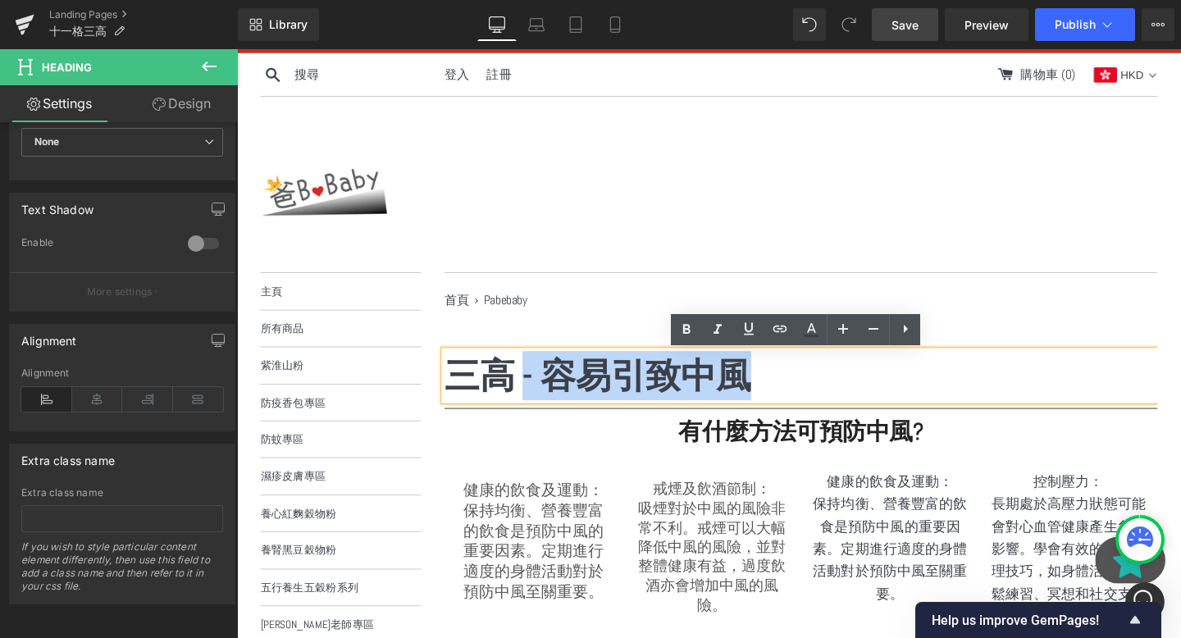
drag, startPoint x: 534, startPoint y: 385, endPoint x: 878, endPoint y: 380, distance: 343.8
click at [878, 380] on h1 "三高 - 容易引致中風" at bounding box center [830, 393] width 750 height 52
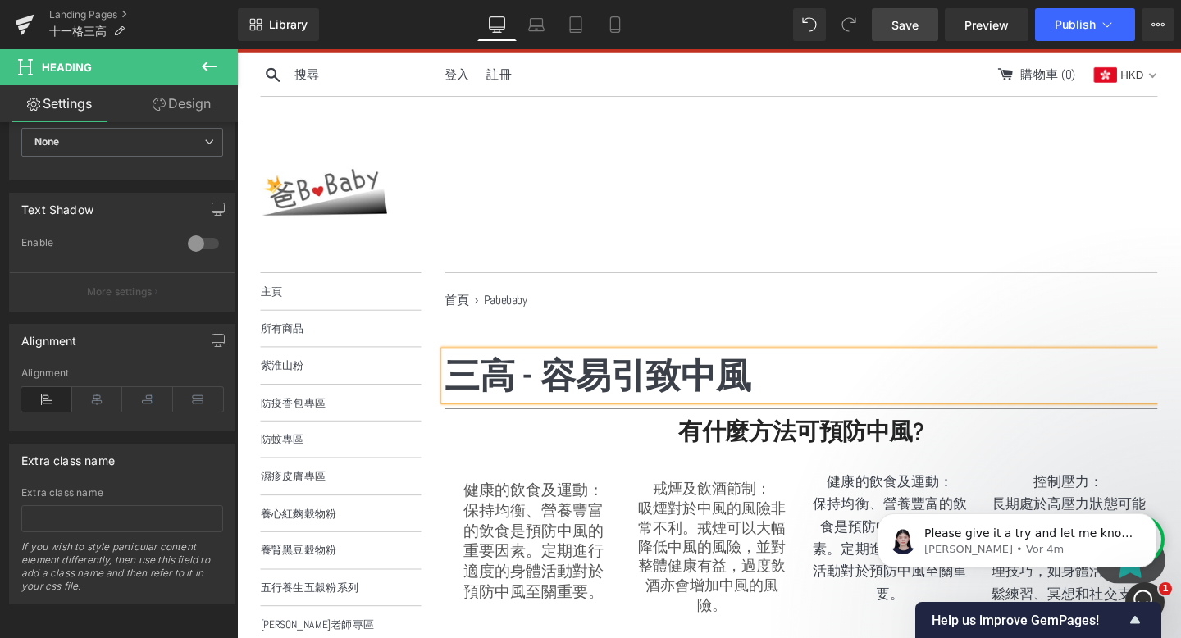
scroll to position [0, 0]
click at [909, 21] on span "Save" at bounding box center [905, 24] width 27 height 17
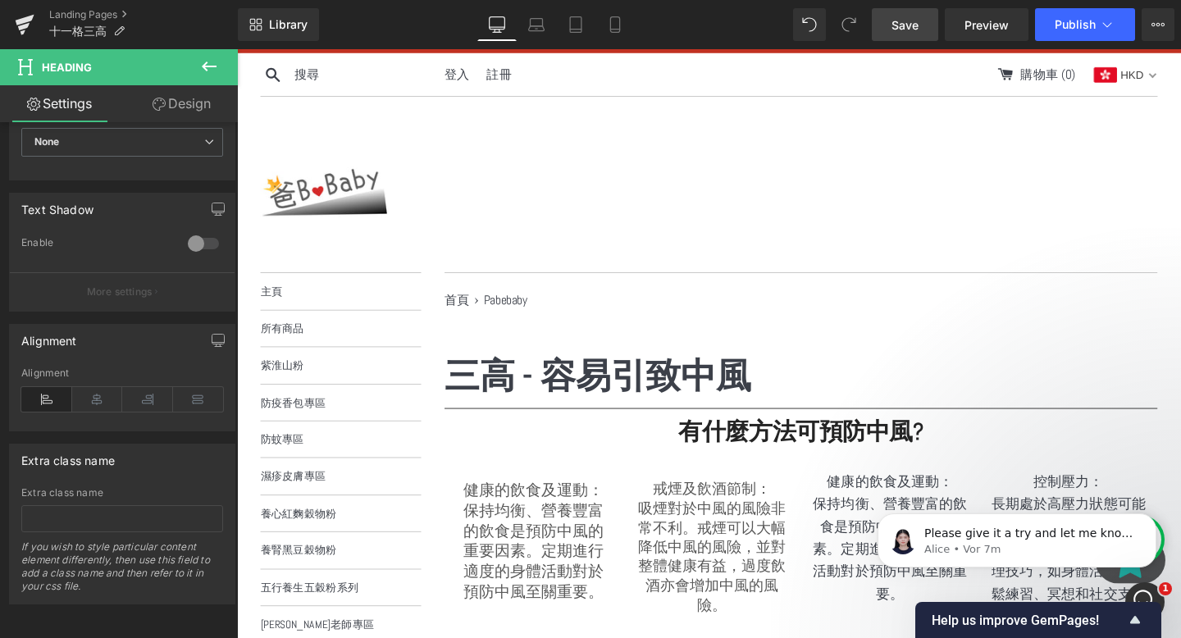
click at [884, 32] on link "Save" at bounding box center [905, 24] width 66 height 33
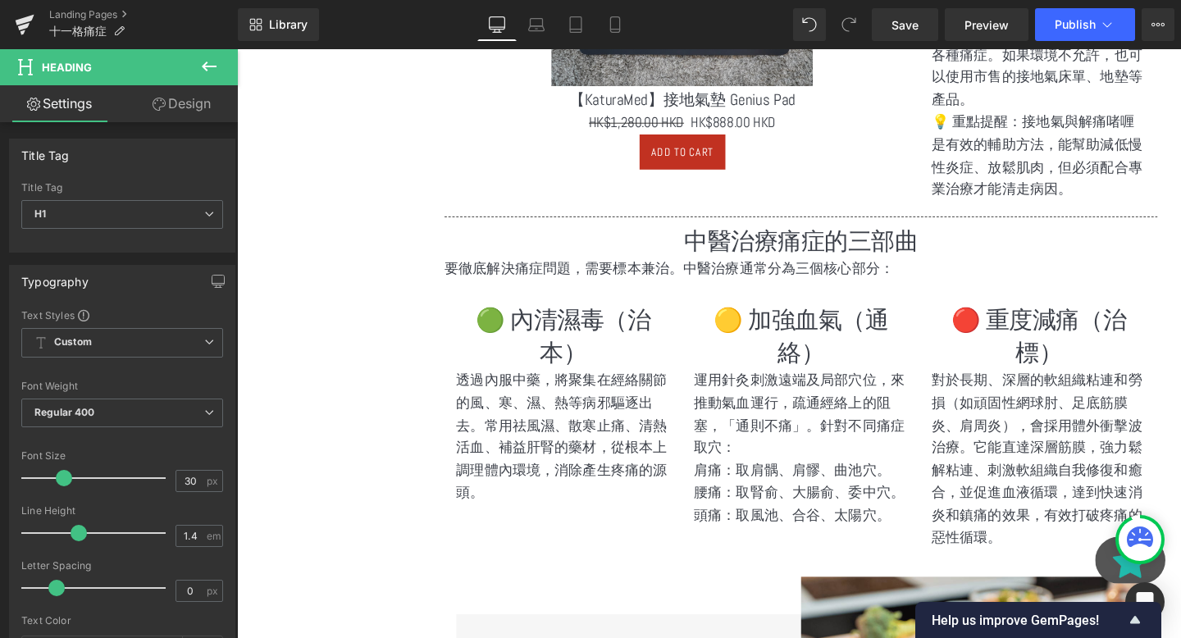
scroll to position [1559, 0]
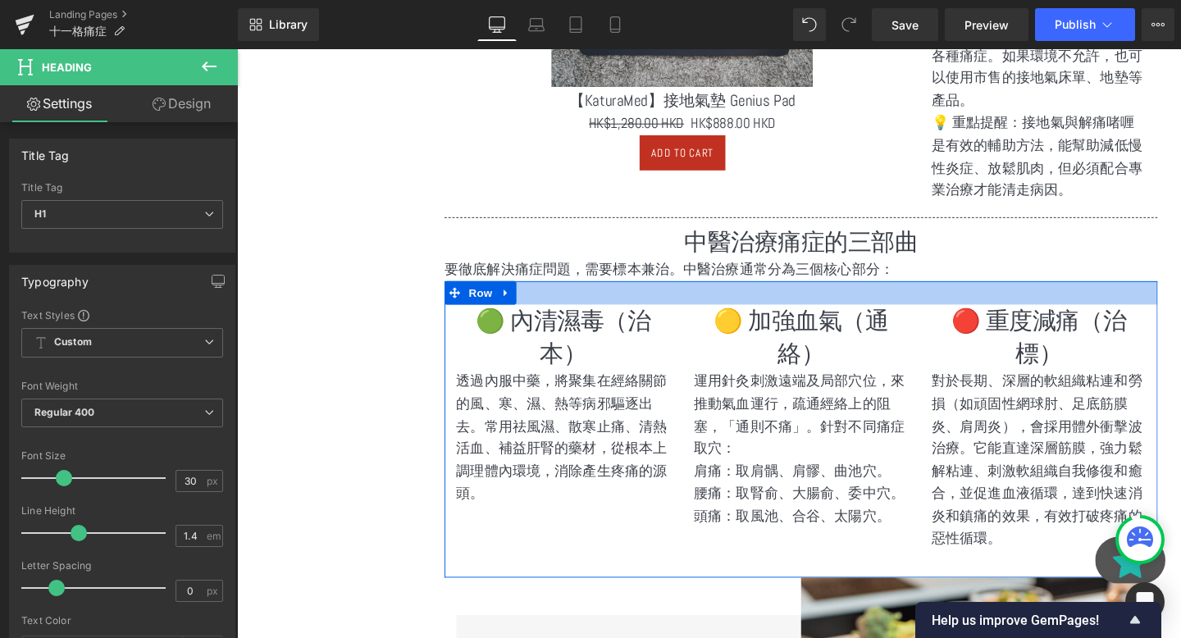
click at [654, 340] on h1 "🟢 內清濕毒（治本）" at bounding box center [581, 351] width 226 height 69
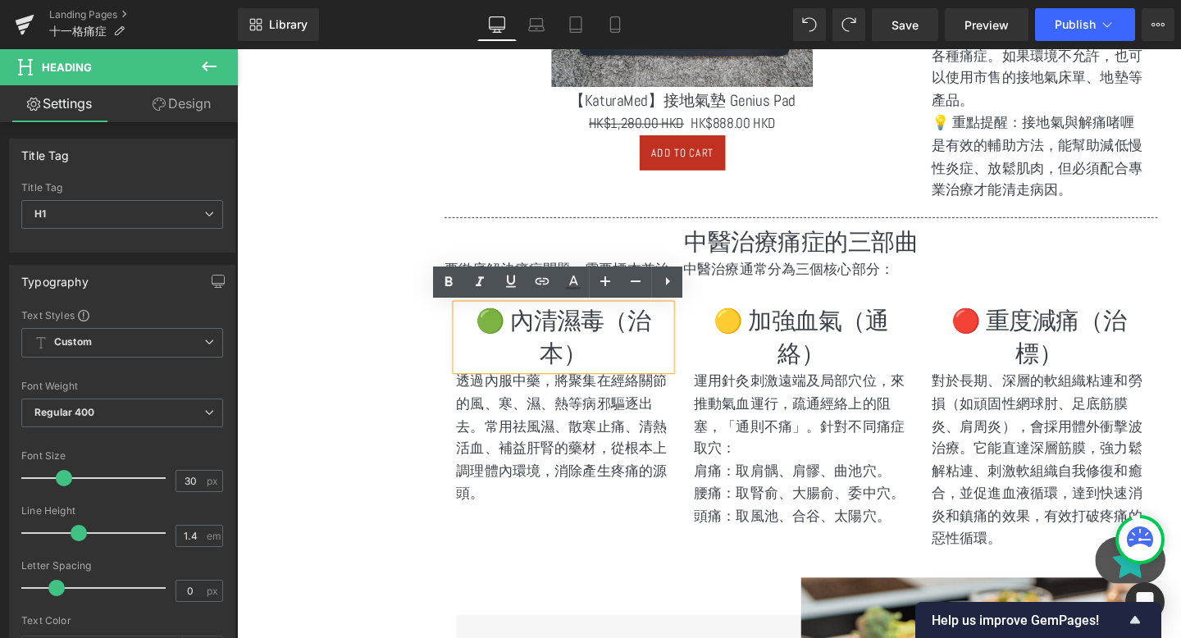
click at [634, 344] on h1 "🟢 內清濕毒（治本）" at bounding box center [581, 351] width 226 height 69
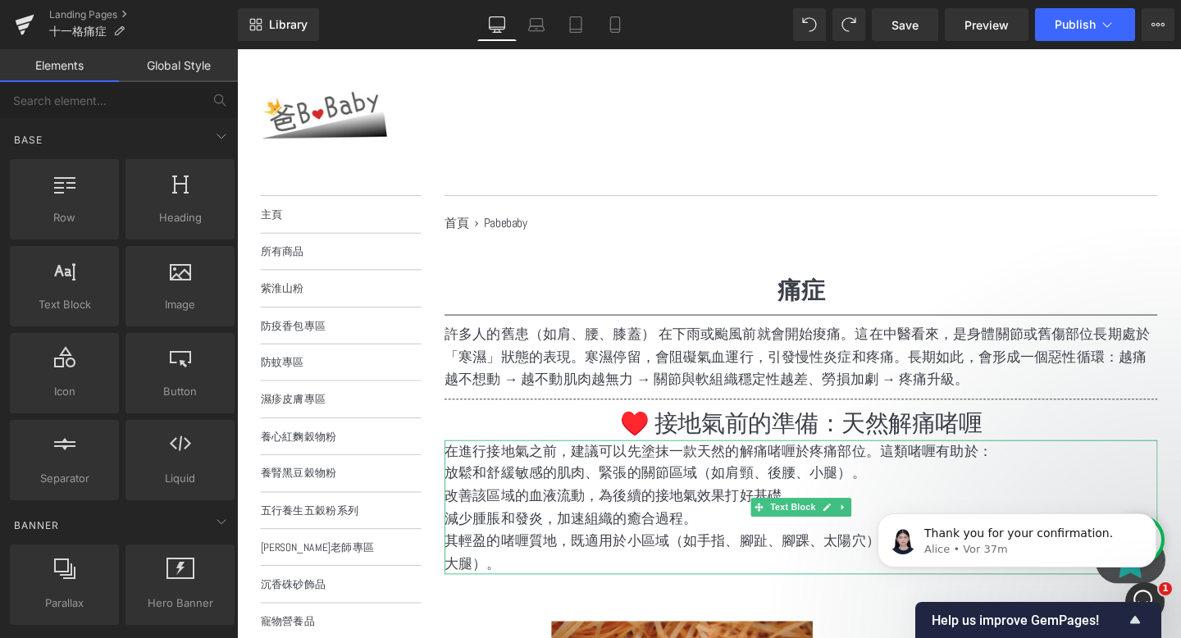
scroll to position [0, 0]
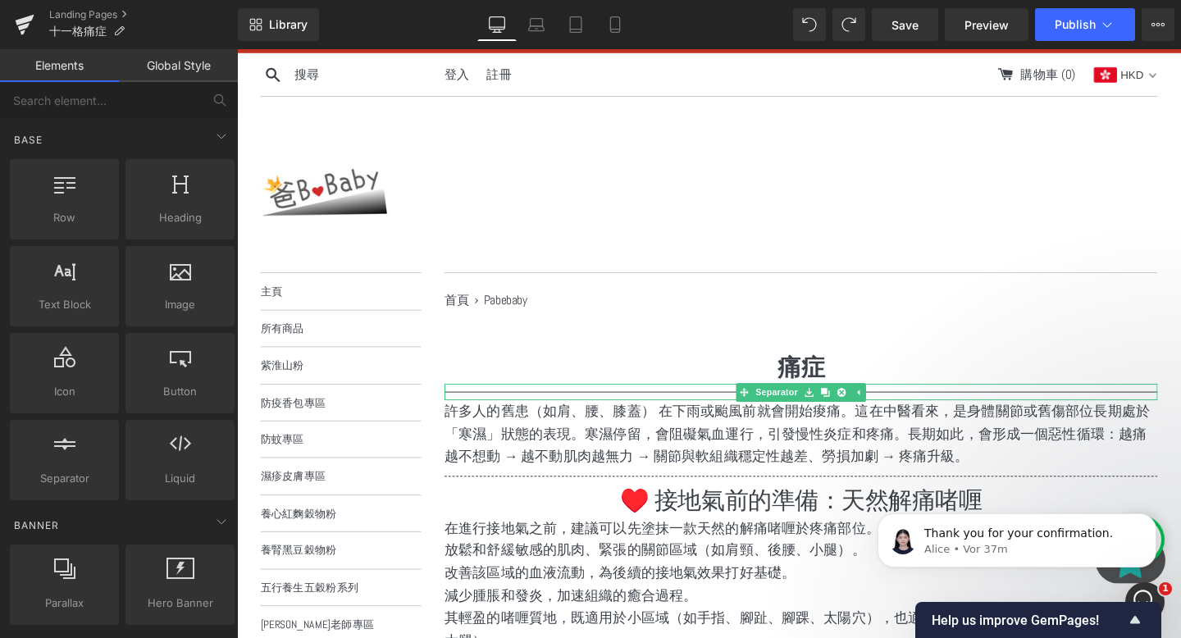
click at [824, 384] on span "Heading" at bounding box center [822, 384] width 44 height 20
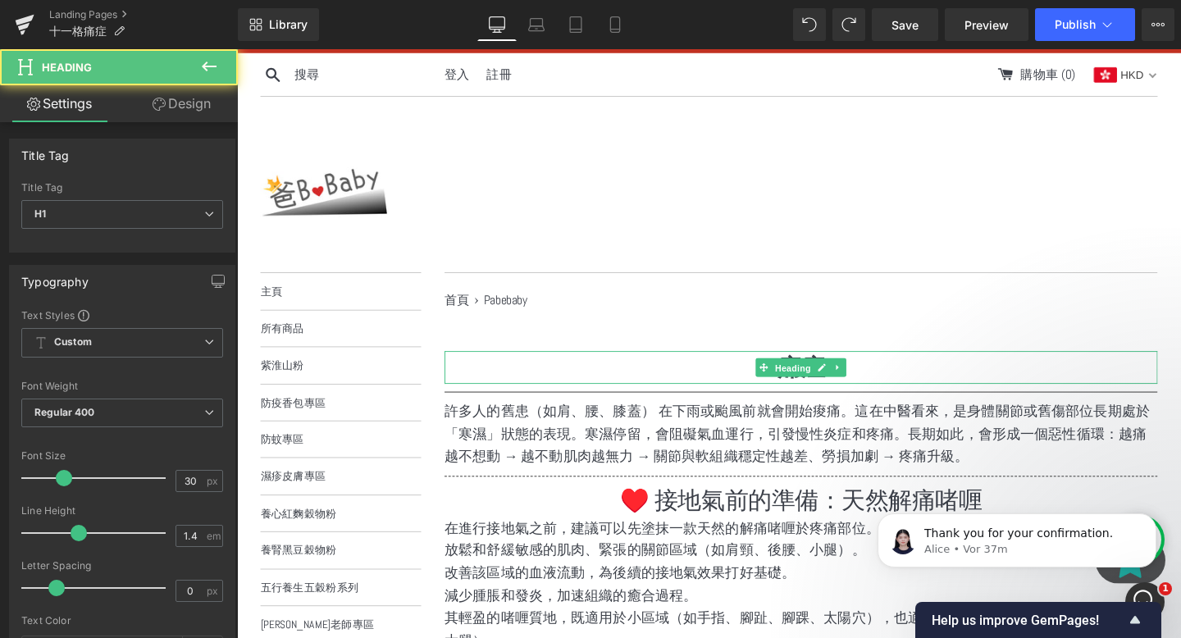
click at [759, 387] on h1 "痛症" at bounding box center [830, 384] width 750 height 34
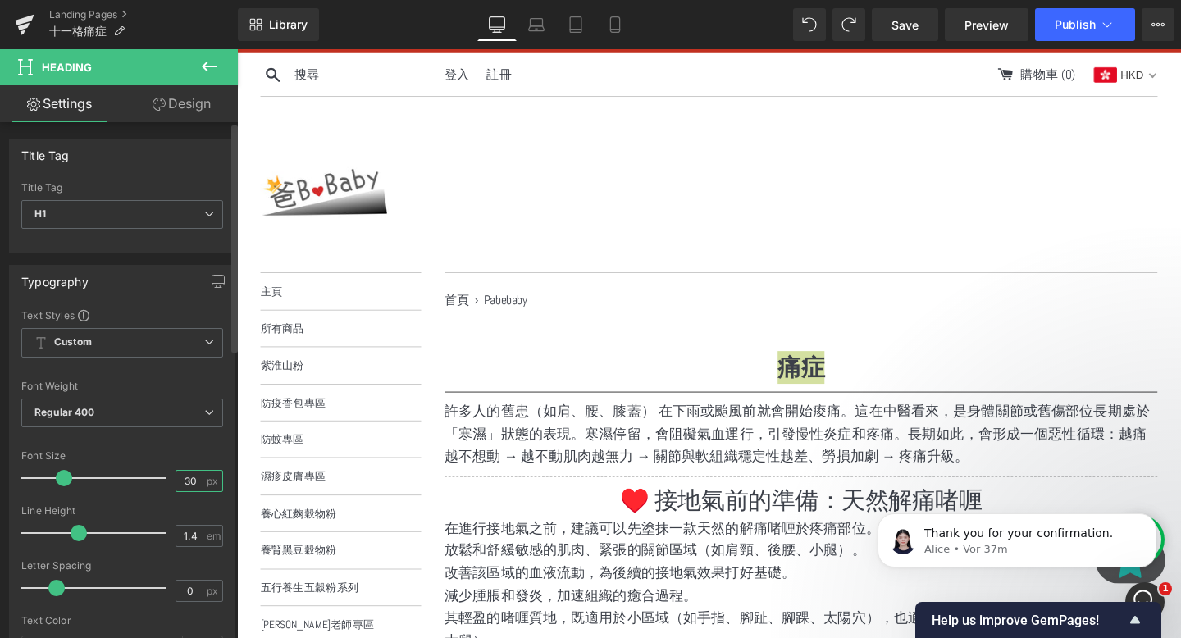
click at [183, 474] on input "30" at bounding box center [190, 481] width 29 height 21
type input "3"
type input "45"
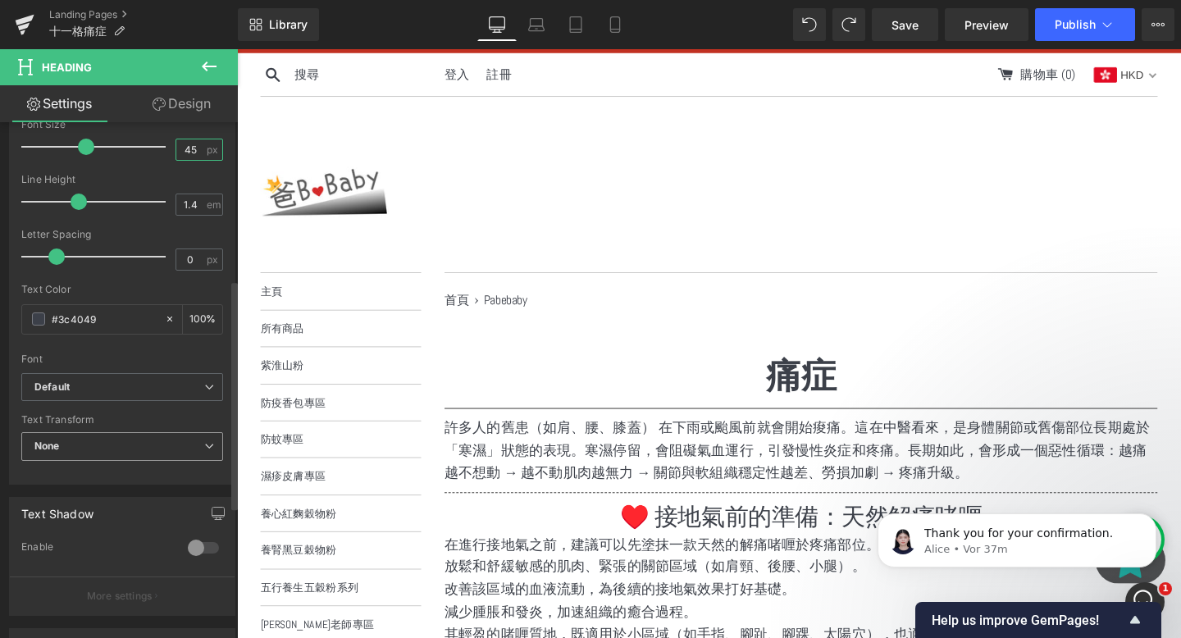
scroll to position [618, 0]
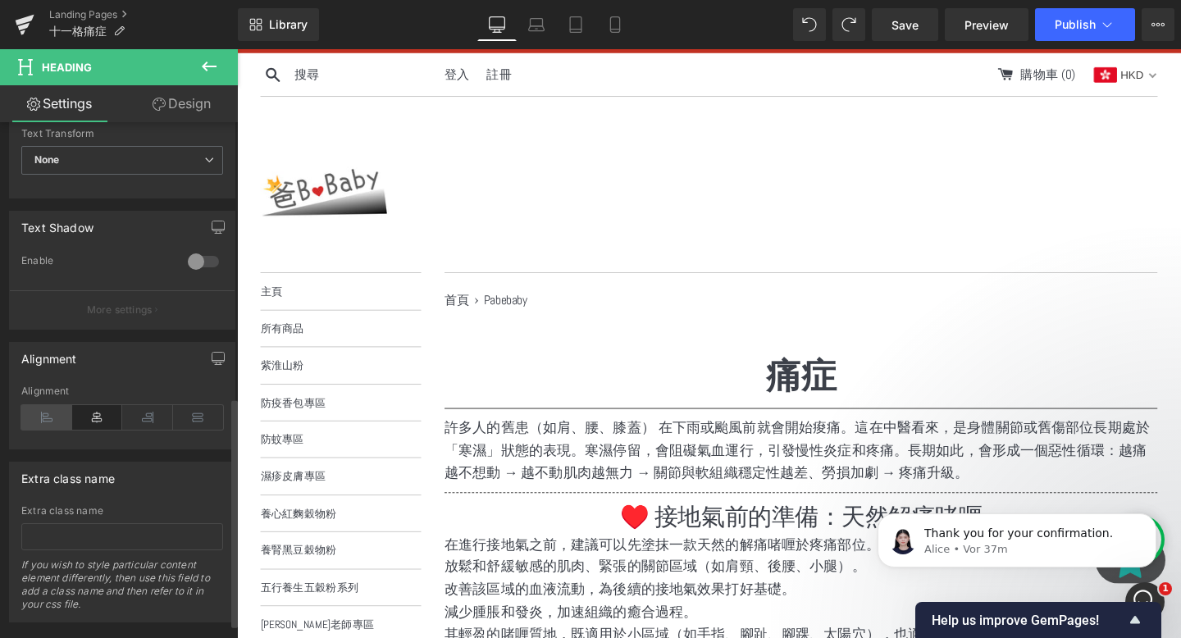
click at [32, 416] on icon at bounding box center [46, 417] width 51 height 25
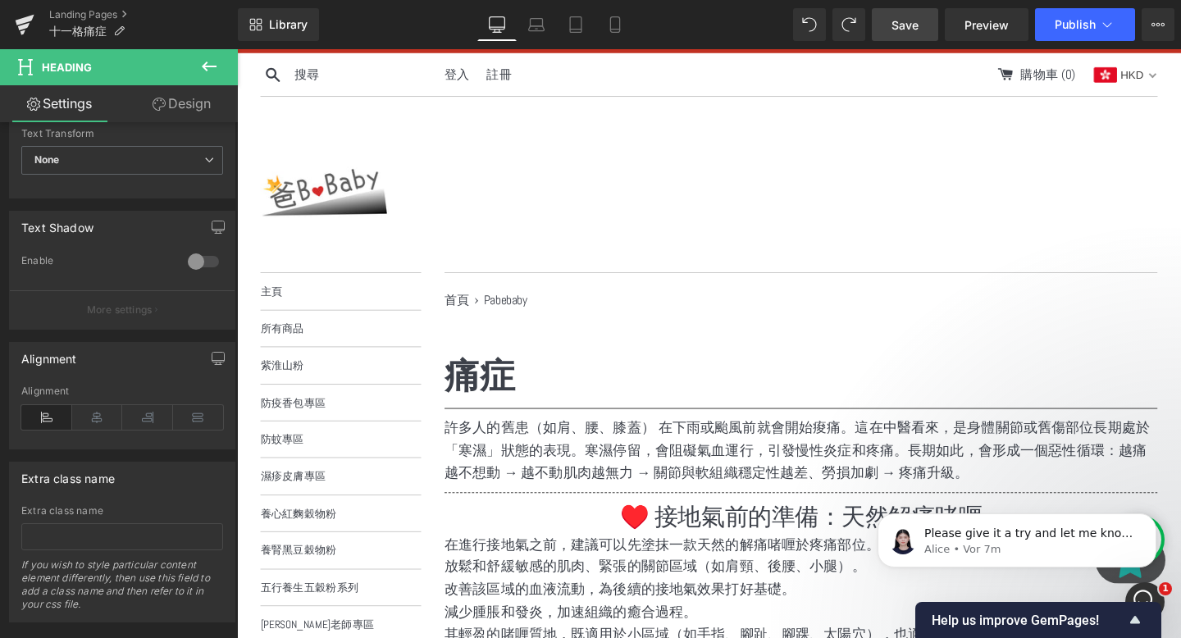
click at [886, 39] on link "Save" at bounding box center [905, 24] width 66 height 33
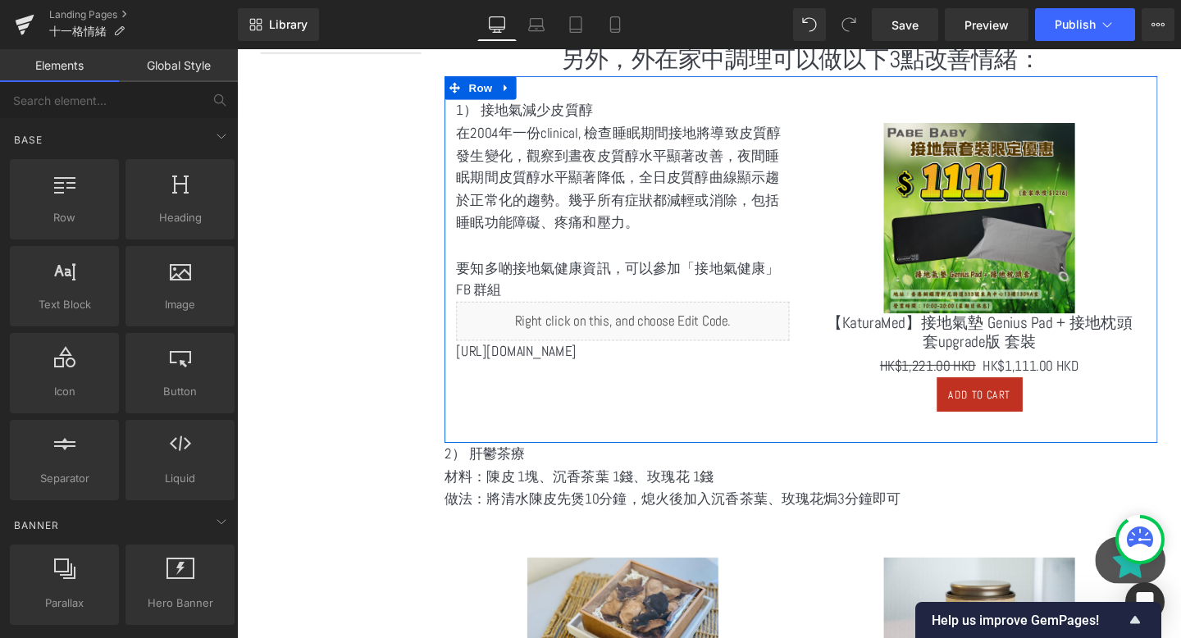
click at [734, 376] on div "https://group.ww.eliteasiagroup.com/Grounding Text Block" at bounding box center [643, 368] width 350 height 24
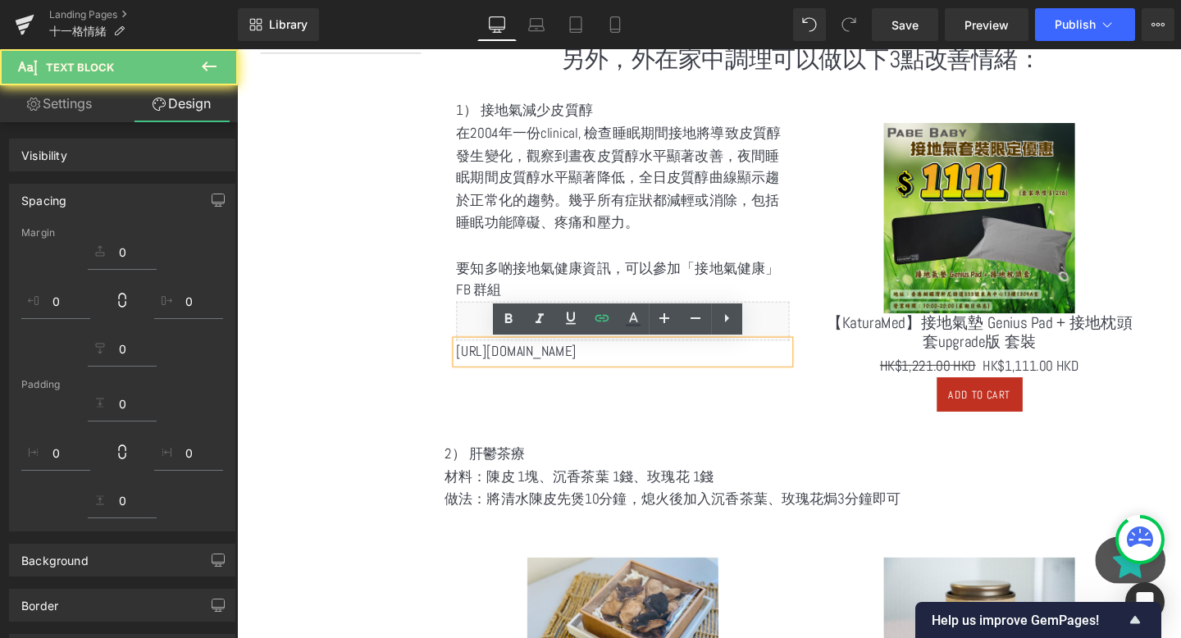
click at [594, 374] on span "https://group.ww.eliteasiagroup.com/Grounding" at bounding box center [531, 367] width 126 height 19
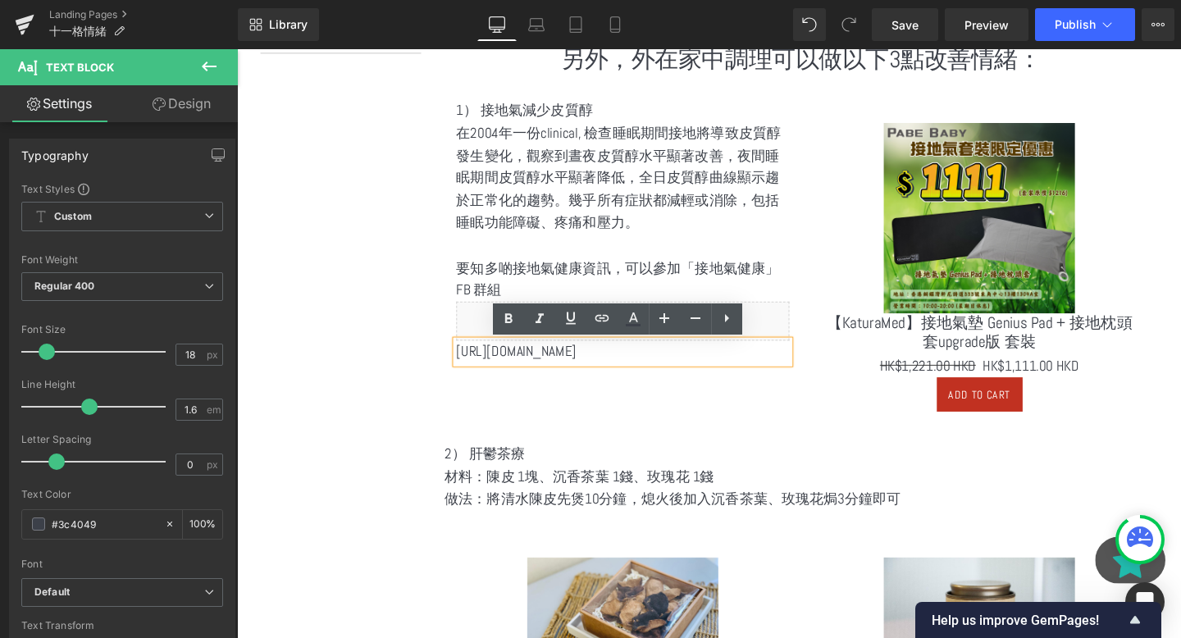
drag, startPoint x: 750, startPoint y: 369, endPoint x: 462, endPoint y: 358, distance: 288.1
click at [462, 358] on div "1） 接地氣減少皮質醇 在2004年一份clinical, 檢查睡眠期間接地將導致皮質醇發生變化，觀察到晝夜皮質醇水平顯著改善，夜間睡眠期間皮質醇水平顯著降低…" at bounding box center [642, 241] width 375 height 277
copy span "https://group.ww.eliteasiagroup.com/Grounding"
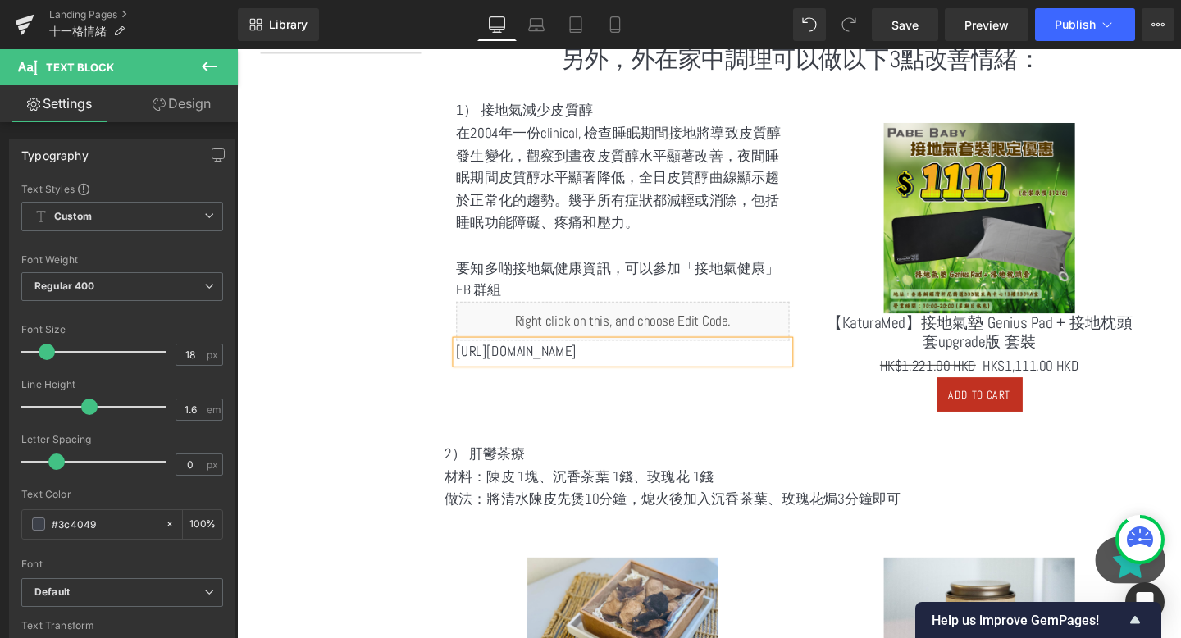
click at [1134, 529] on icon at bounding box center [1140, 537] width 26 height 21
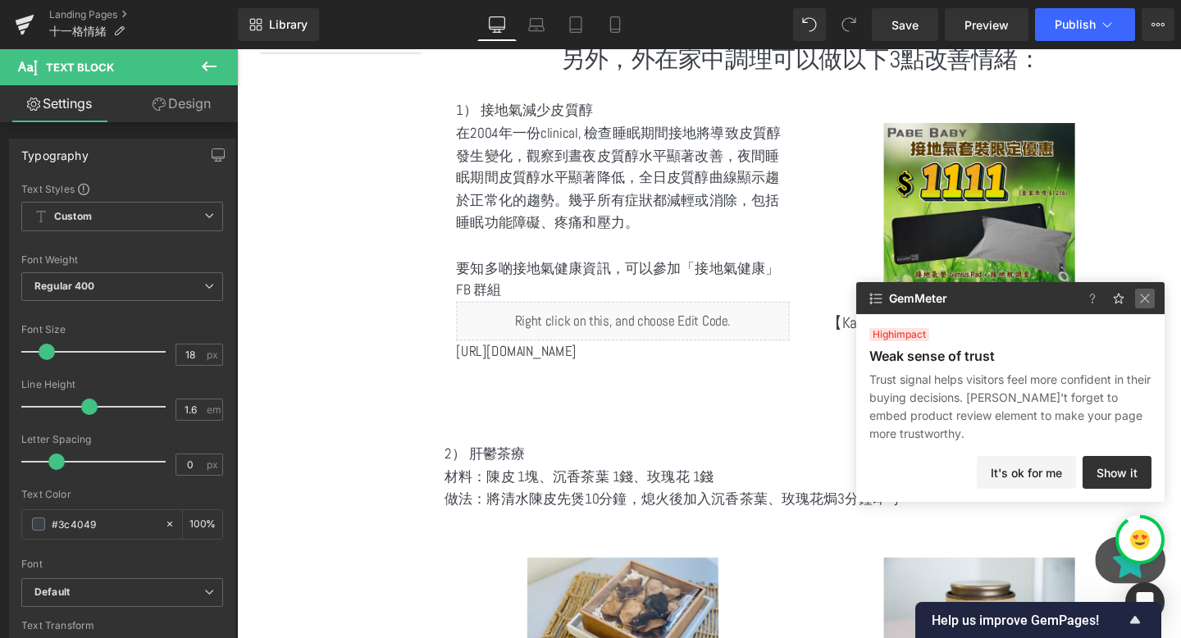
click at [1152, 296] on img at bounding box center [1145, 299] width 20 height 20
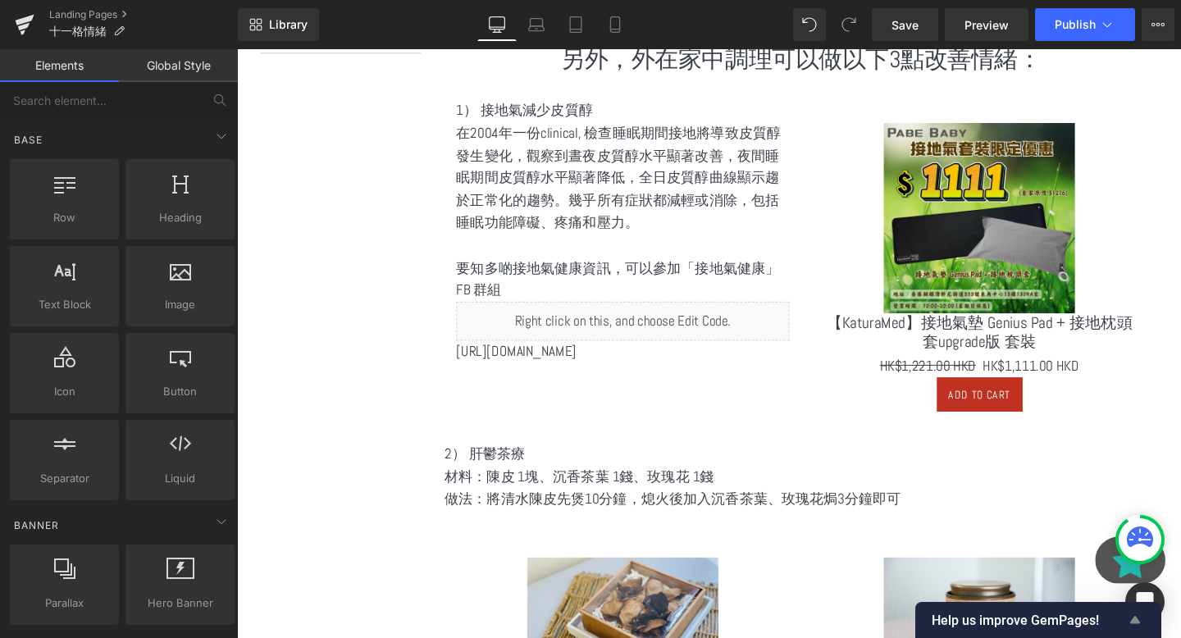
click at [1111, 623] on span "Help us improve GemPages!" at bounding box center [1029, 621] width 194 height 16
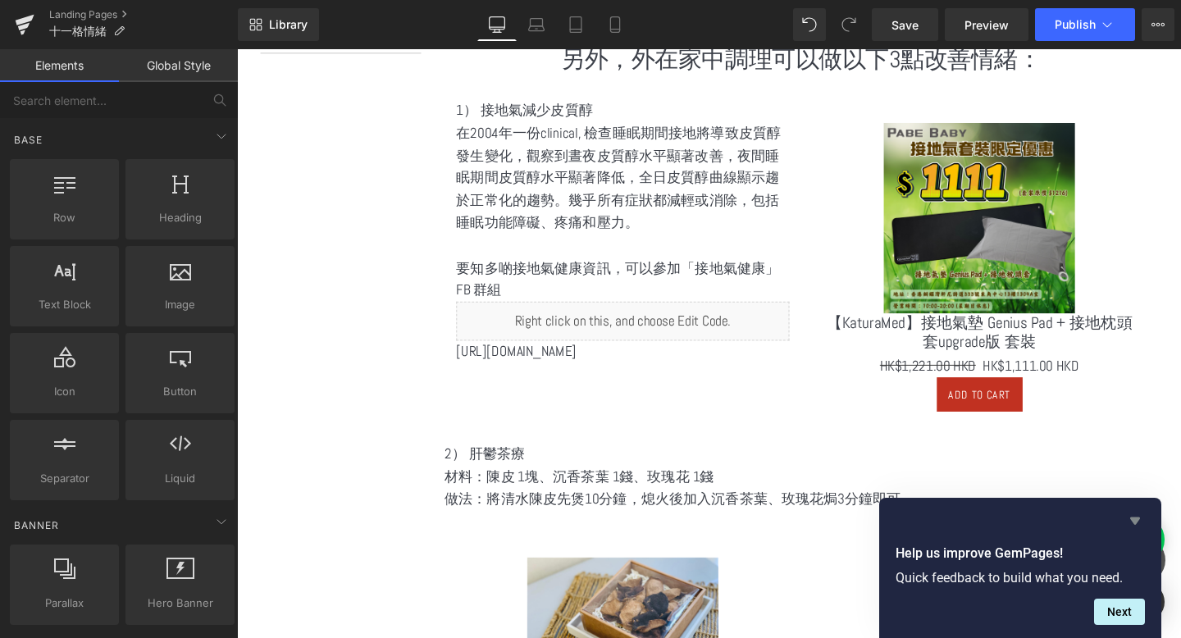
click at [1134, 526] on icon "Hide survey" at bounding box center [1136, 521] width 20 height 20
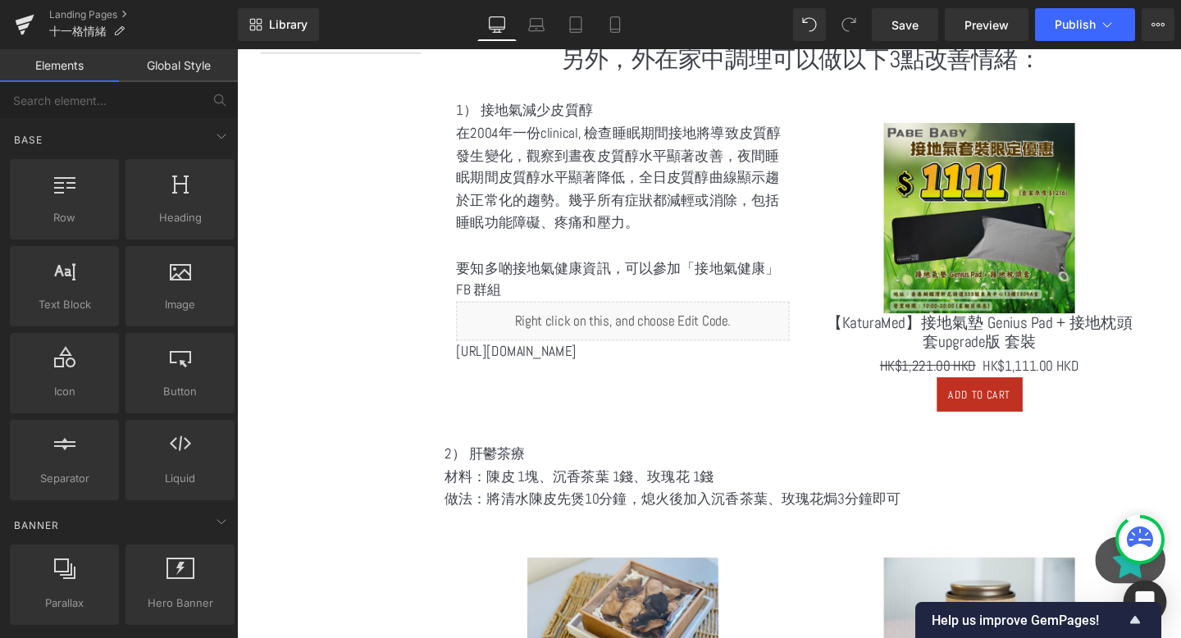
click at [1143, 592] on div "Open Intercom Messenger" at bounding box center [1145, 602] width 43 height 43
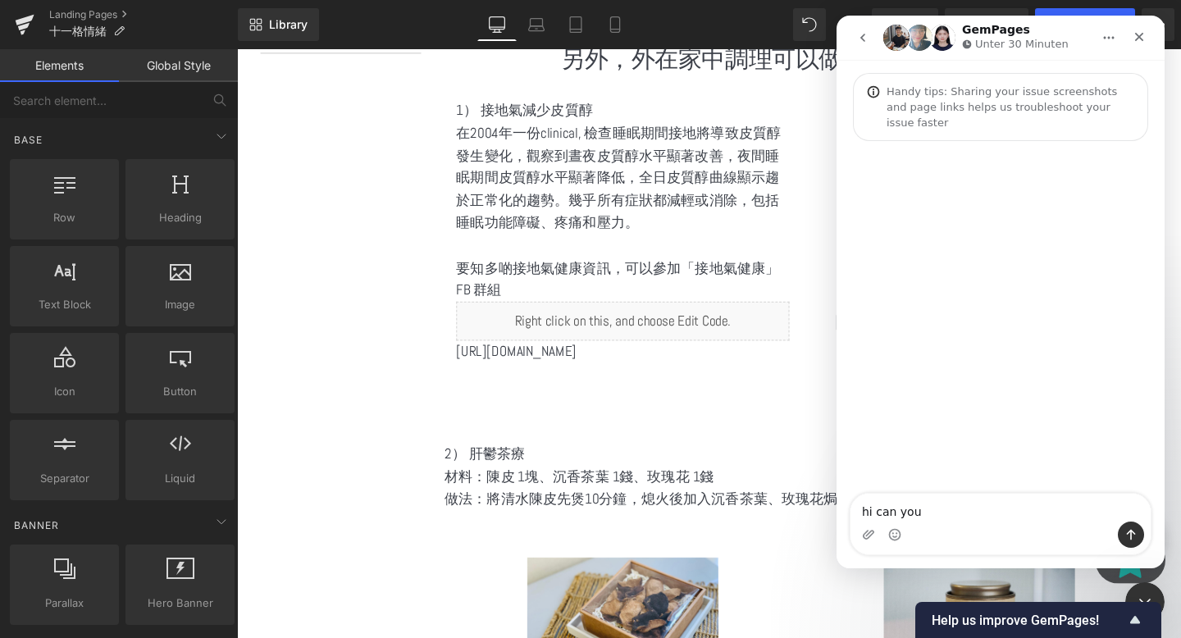
type textarea "hi can you"
type textarea "hi i would like to know how to put this link as a window in the page: https://g…"
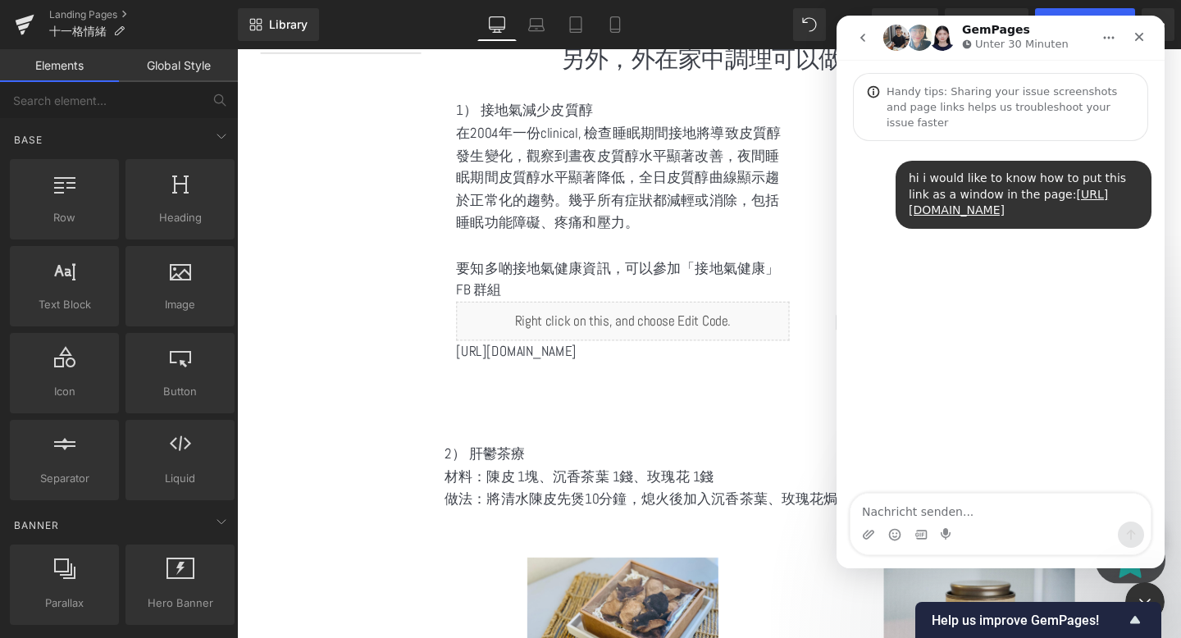
click at [370, 368] on div at bounding box center [590, 294] width 1181 height 589
click at [377, 385] on div "選單 主頁 所有商品 紫淮山粉 防疫香包專區 防蚊專區 濕疹皮膚專區 養心紅麴穀物粉 養腎黑豆穀物粉 五行養生五穀粉系列" at bounding box center [721, 632] width 968 height 2325
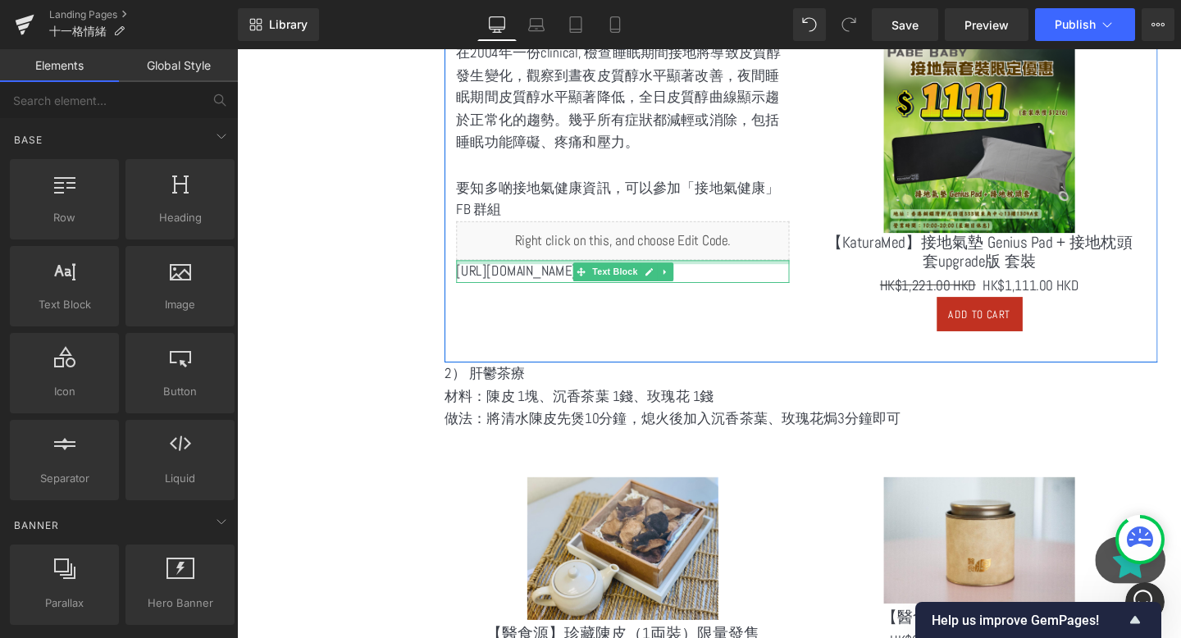
scroll to position [940, 0]
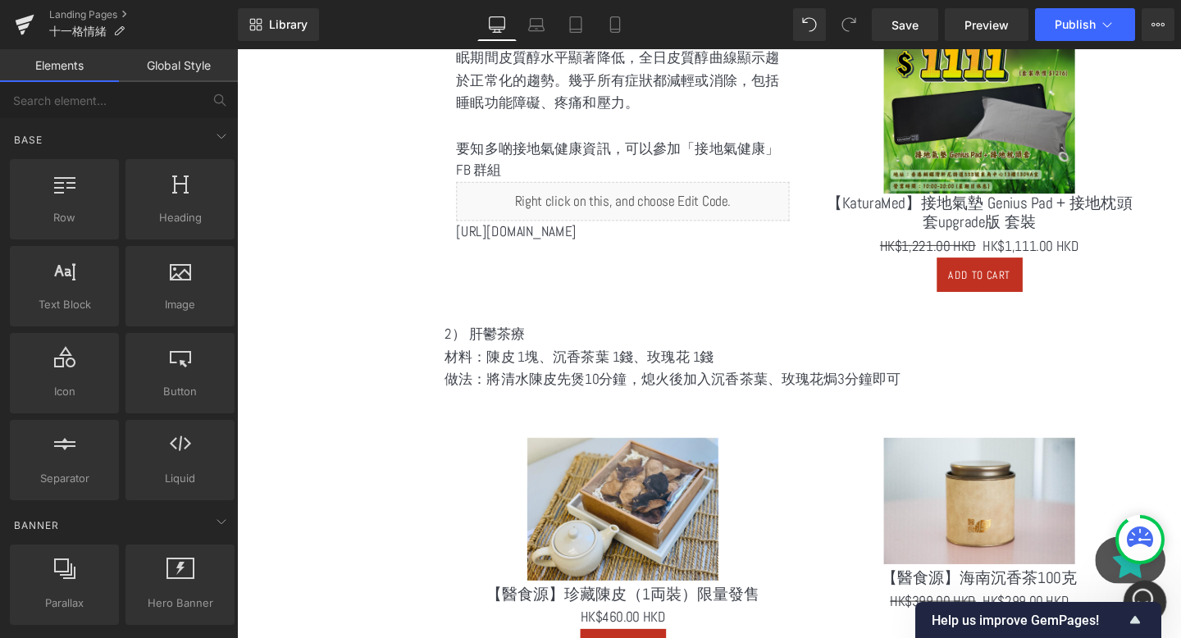
click at [1143, 582] on div "Intercom-Nachrichtendienst öffnen" at bounding box center [1143, 600] width 54 height 54
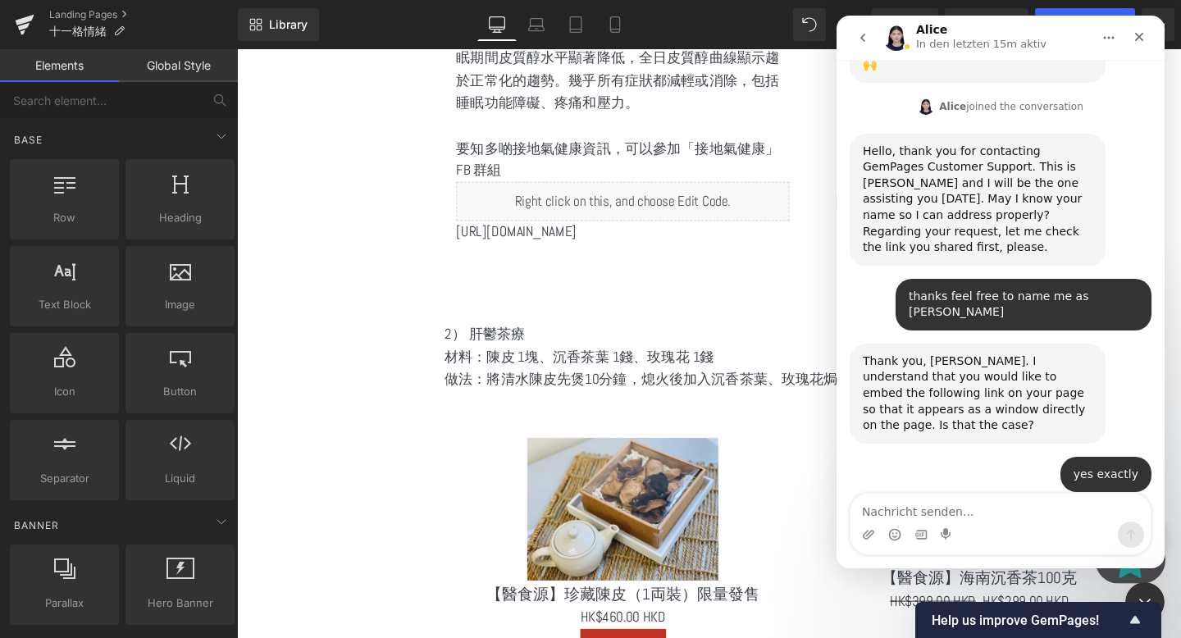
scroll to position [317, 0]
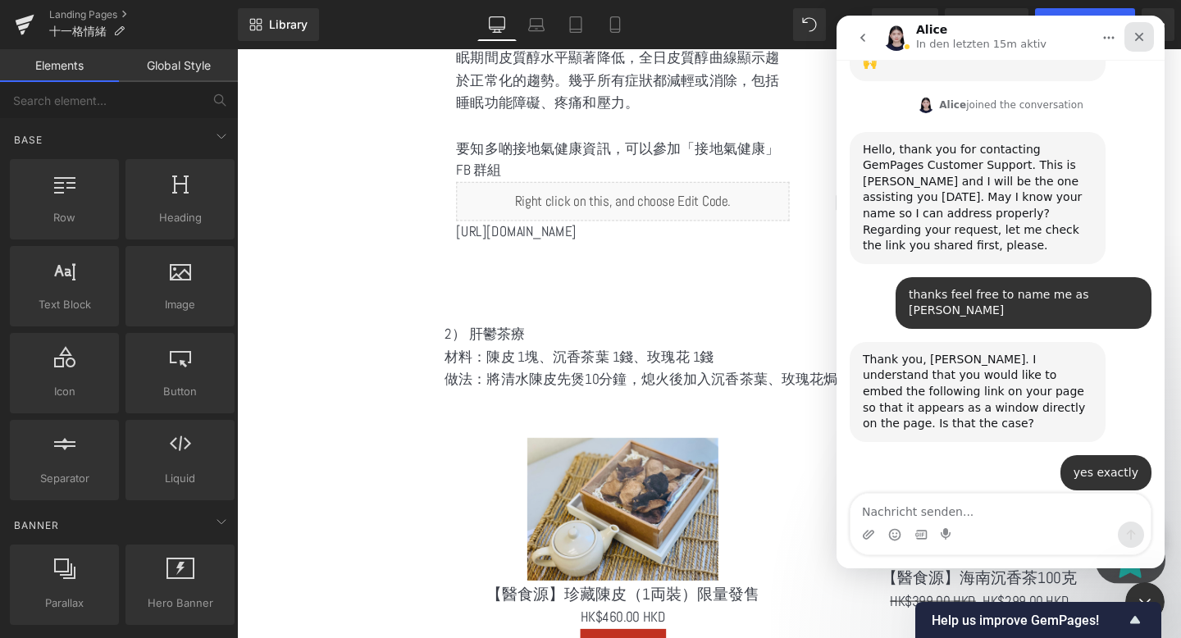
click at [1140, 41] on icon "Schließen" at bounding box center [1139, 36] width 13 height 13
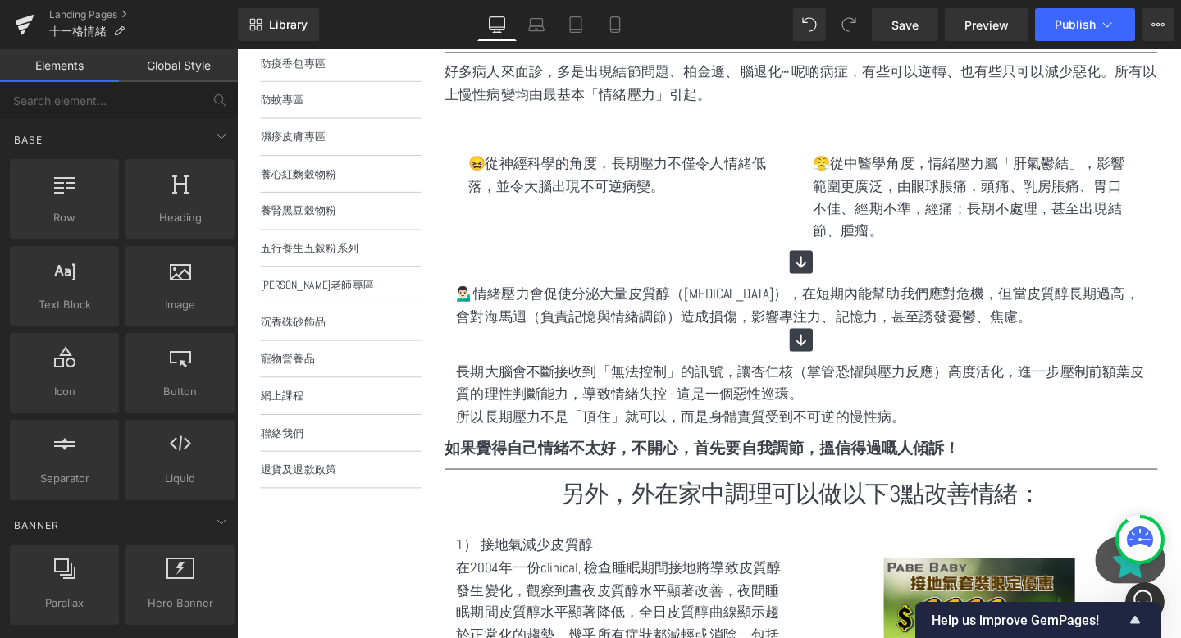
scroll to position [0, 0]
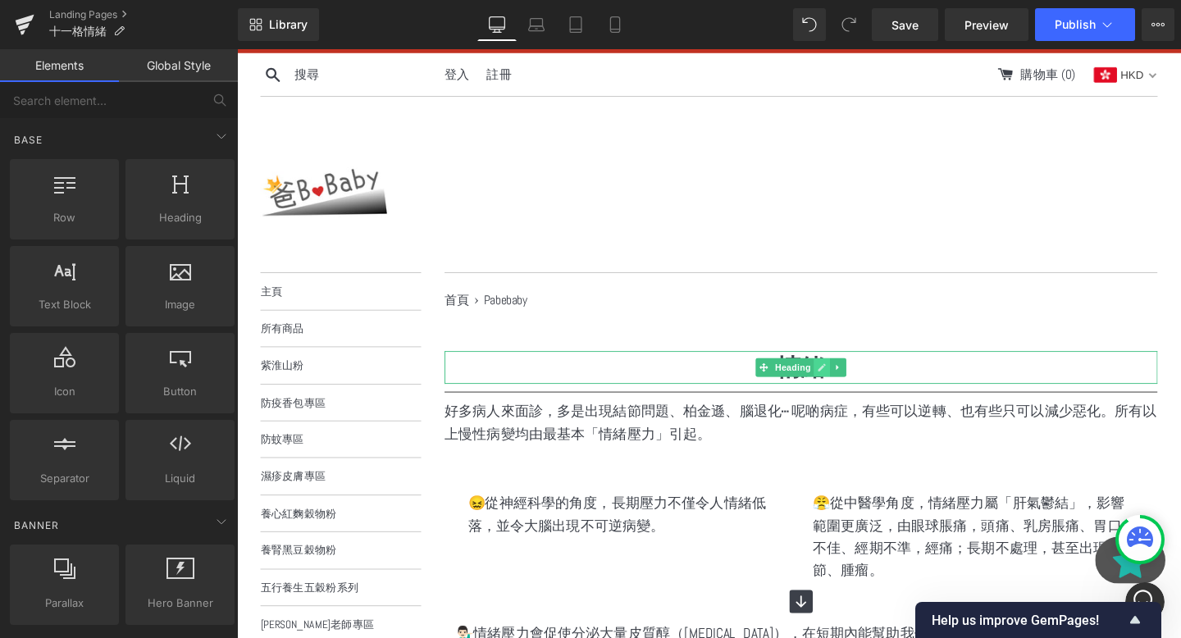
click at [844, 381] on link at bounding box center [852, 384] width 17 height 20
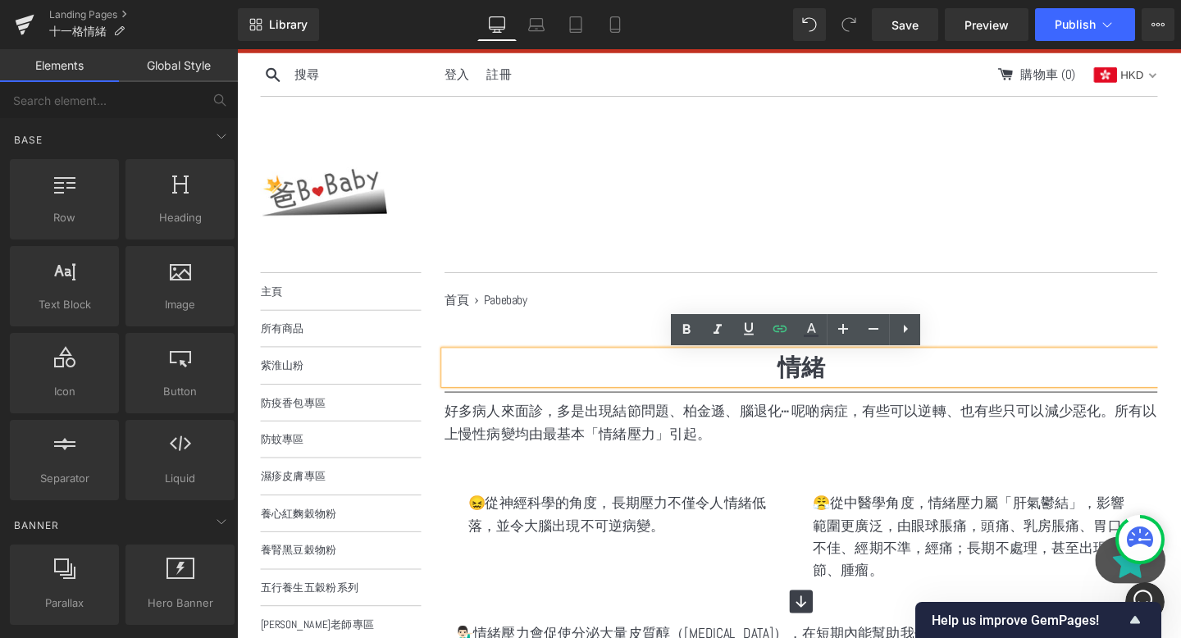
click at [828, 381] on strong "情緒" at bounding box center [830, 383] width 49 height 31
click at [825, 382] on strong "情緒" at bounding box center [830, 383] width 49 height 31
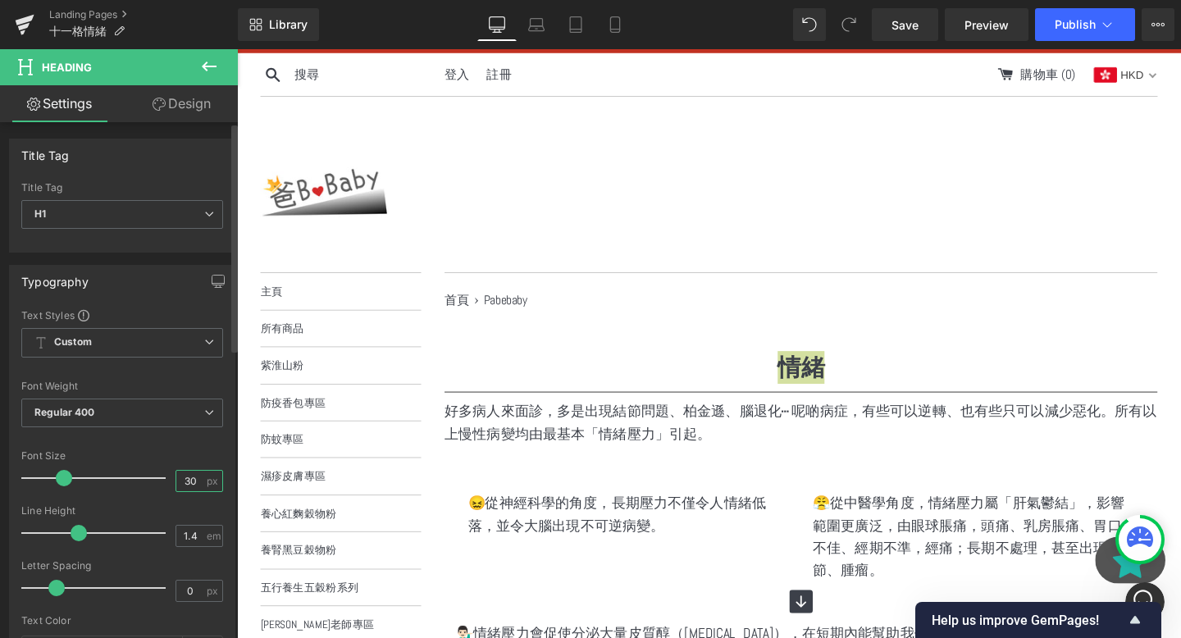
click at [186, 490] on input "30" at bounding box center [190, 481] width 29 height 21
type input "3"
type input "45"
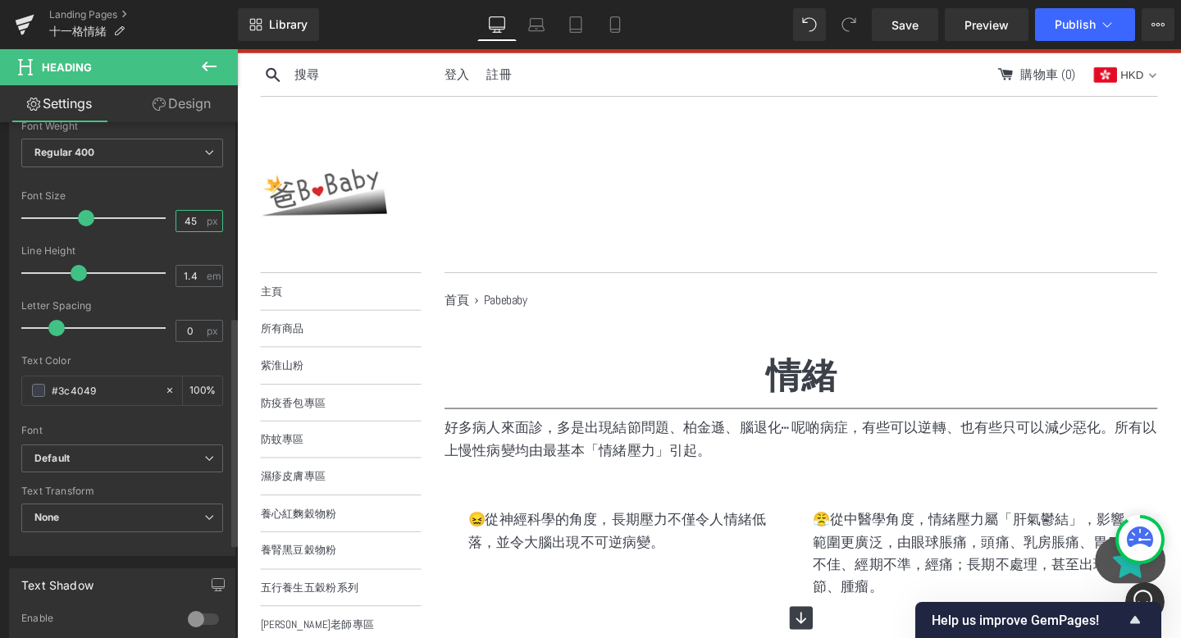
scroll to position [436, 0]
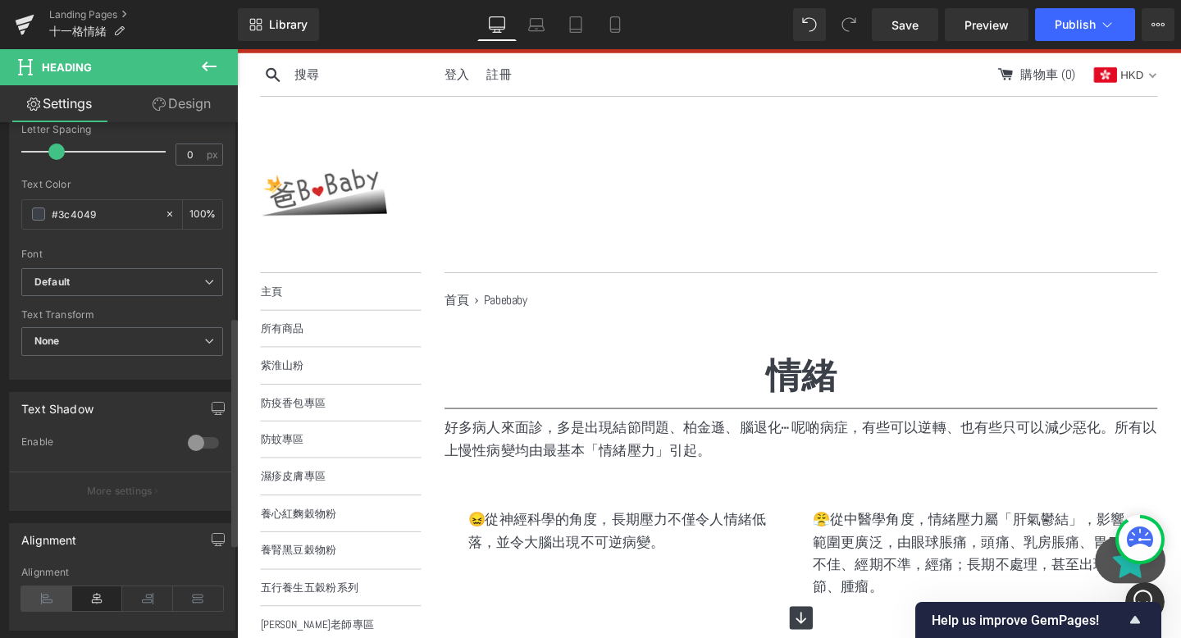
click at [62, 587] on icon at bounding box center [46, 599] width 51 height 25
click at [608, 249] on div at bounding box center [733, 191] width 943 height 135
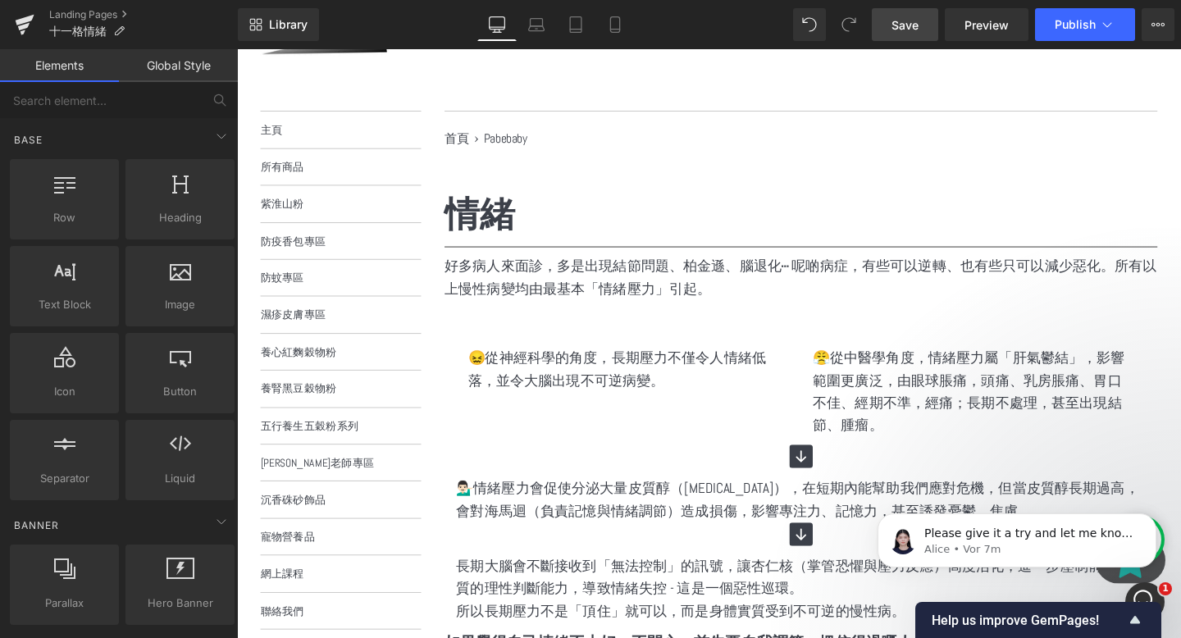
scroll to position [1480, 0]
click at [897, 14] on link "Save" at bounding box center [905, 24] width 66 height 33
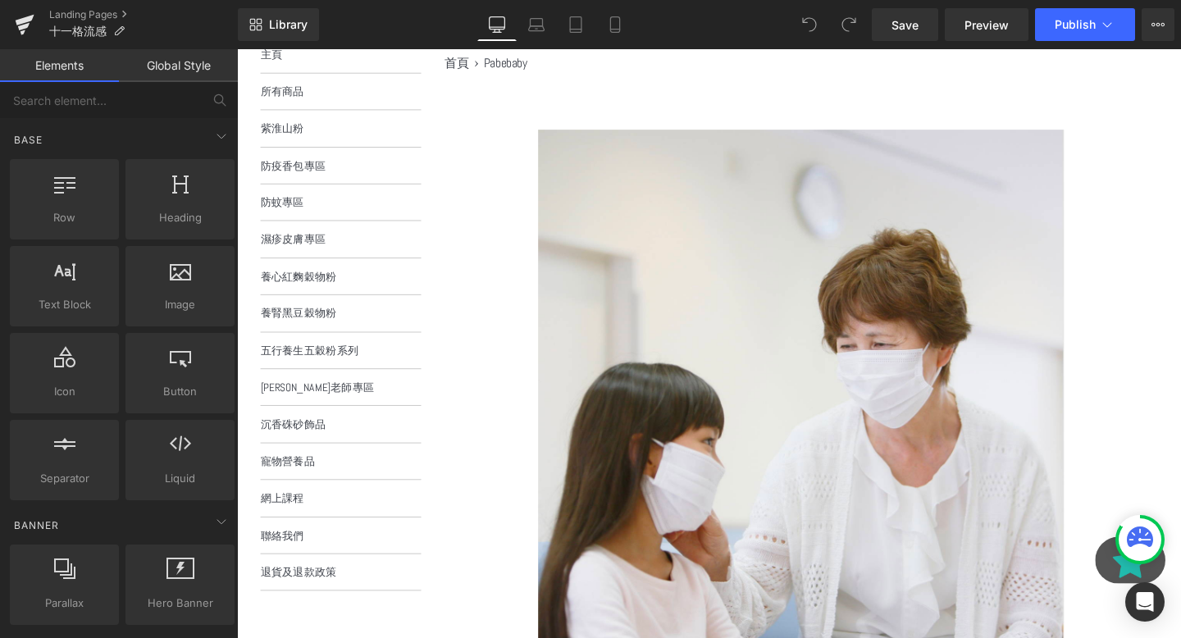
scroll to position [589, 0]
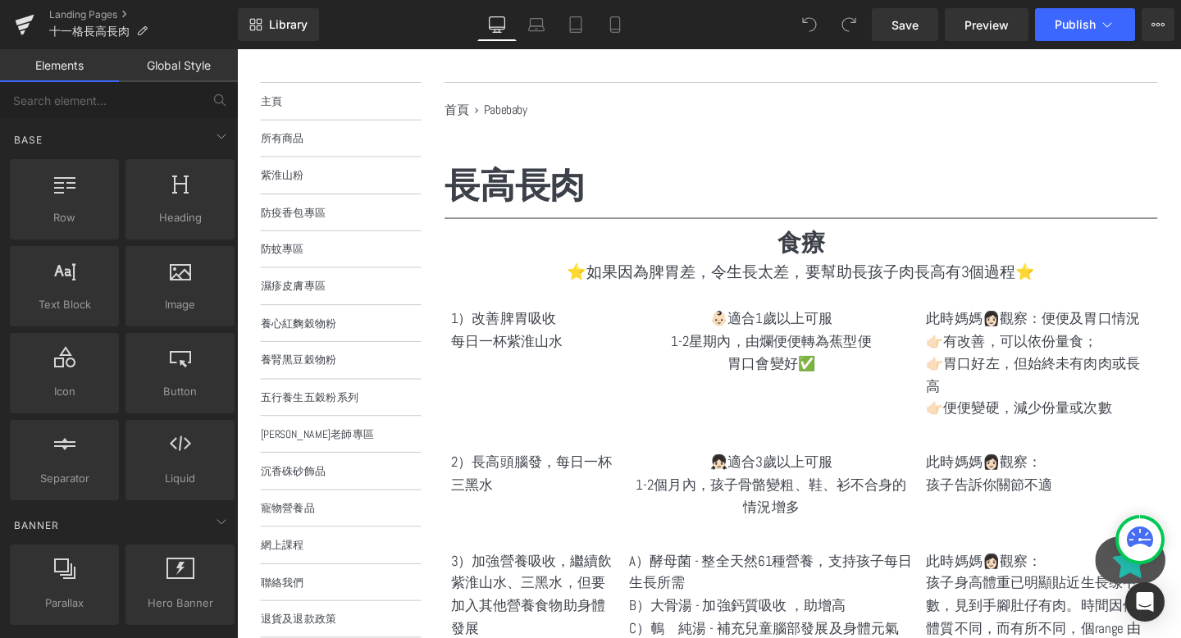
scroll to position [285, 0]
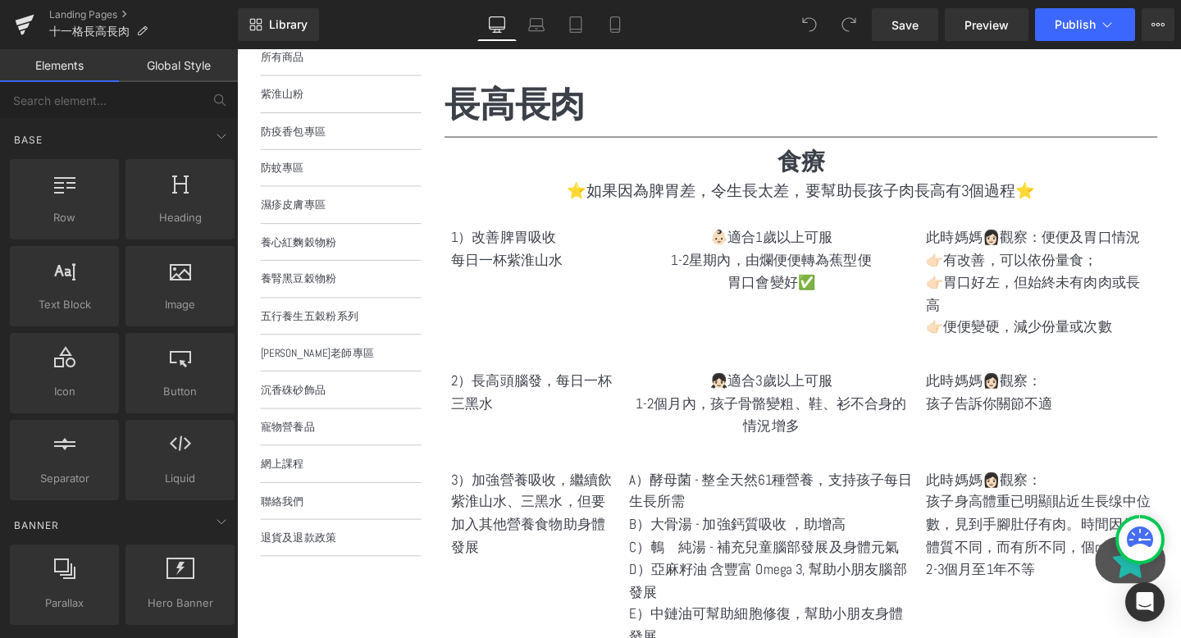
click at [520, 275] on p "每日一杯紫淮山水" at bounding box center [549, 271] width 175 height 24
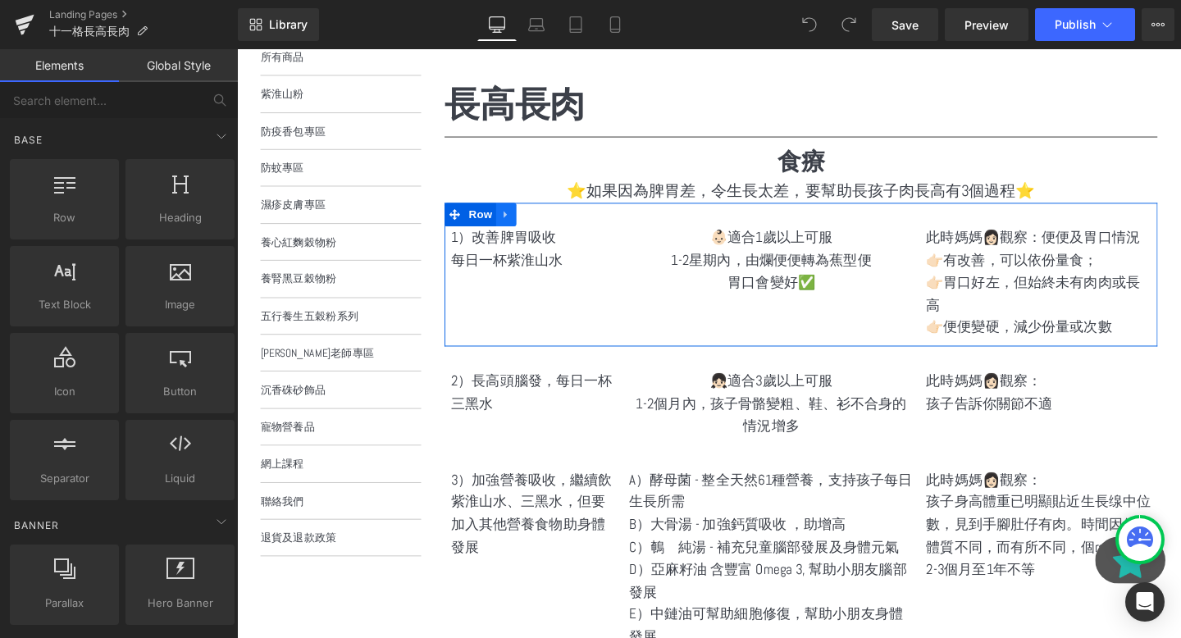
click at [514, 226] on link at bounding box center [519, 223] width 21 height 25
click at [508, 224] on span "Row" at bounding box center [493, 223] width 33 height 25
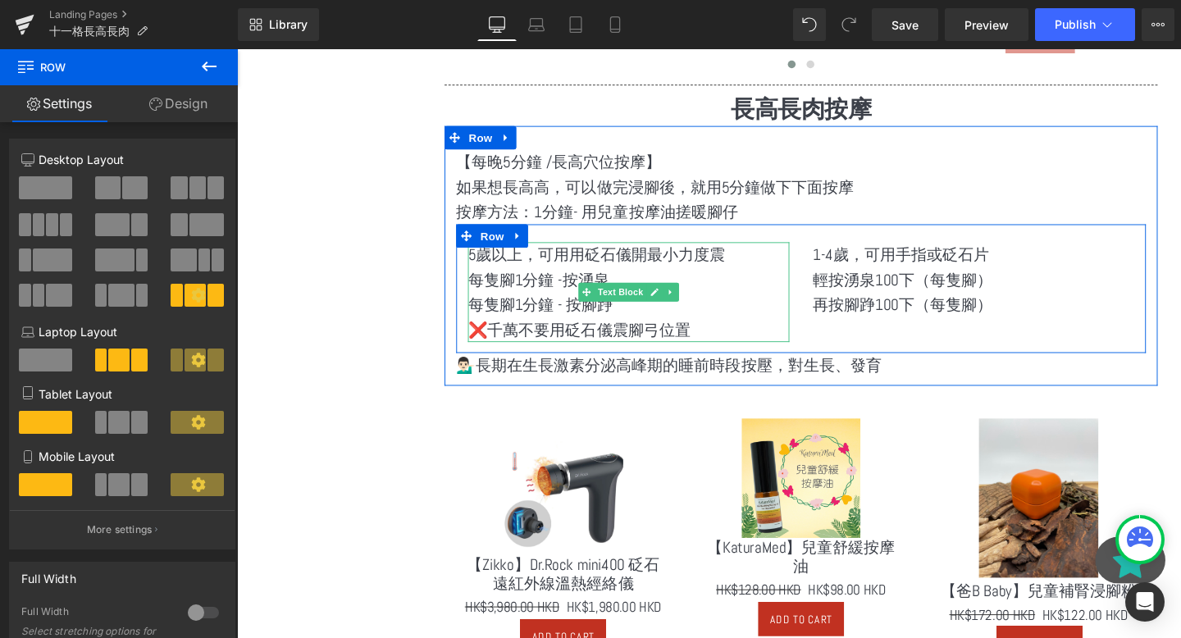
scroll to position [1537, 0]
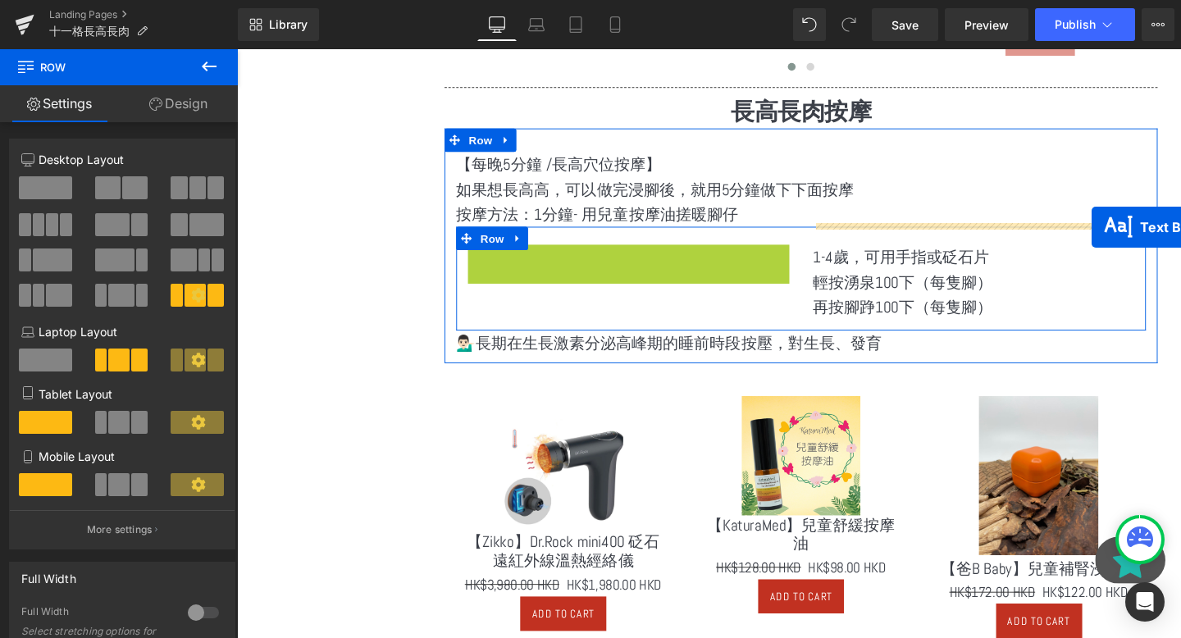
drag, startPoint x: 608, startPoint y: 290, endPoint x: 1135, endPoint y: 236, distance: 530.3
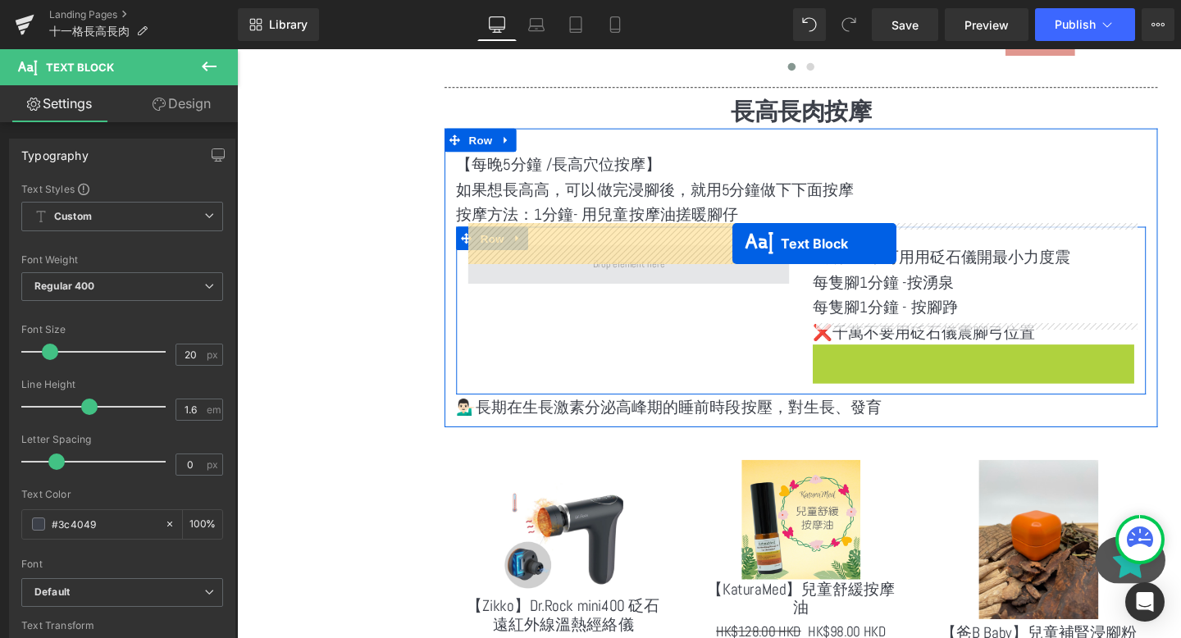
drag, startPoint x: 961, startPoint y: 373, endPoint x: 758, endPoint y: 253, distance: 236.1
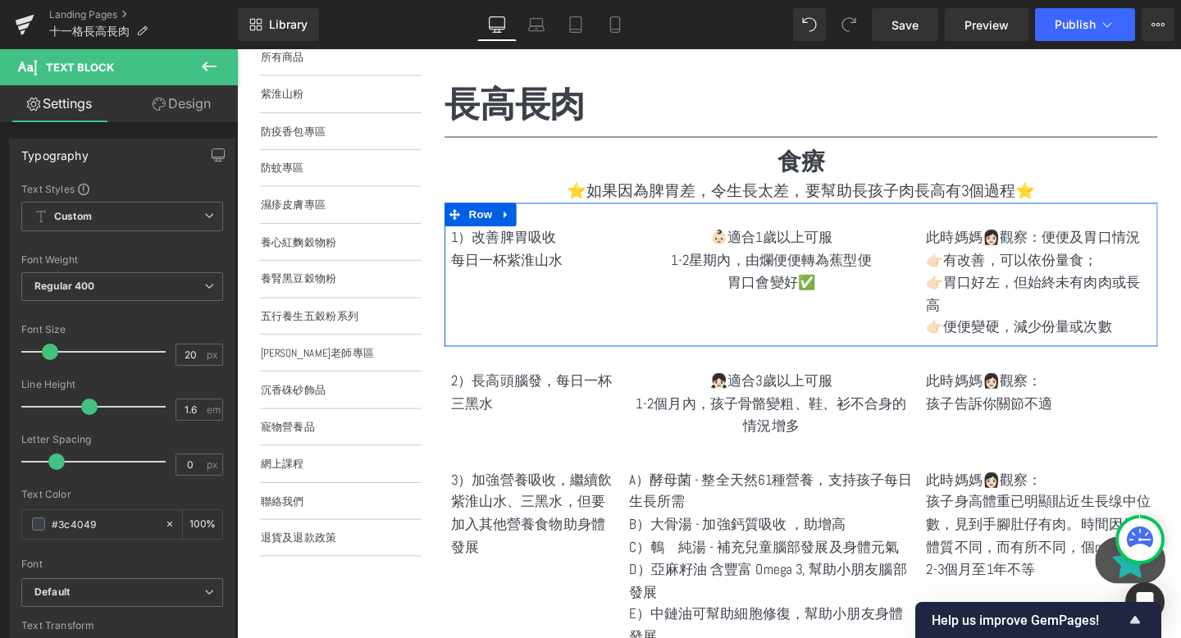
scroll to position [263, 0]
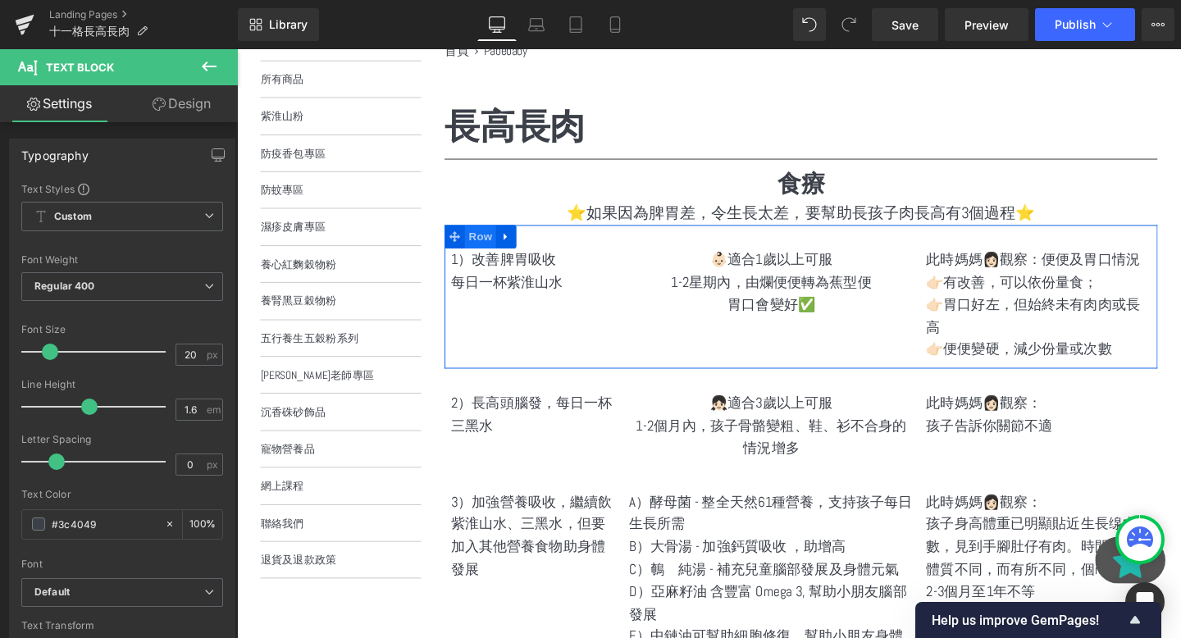
click at [497, 248] on span "Row" at bounding box center [493, 246] width 33 height 25
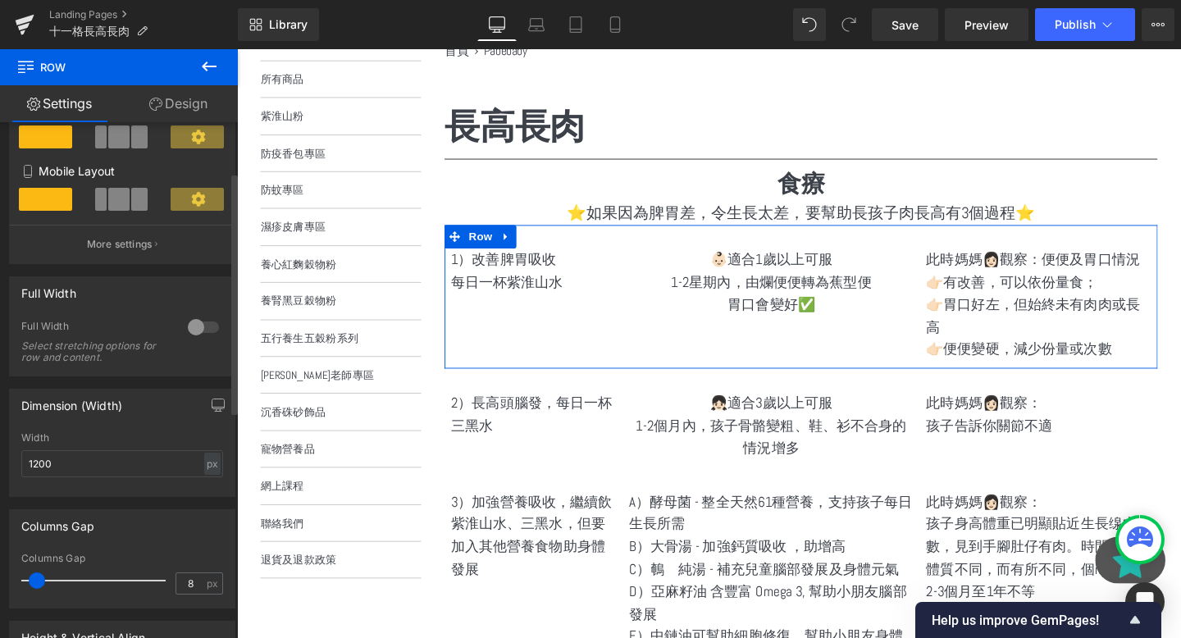
scroll to position [0, 0]
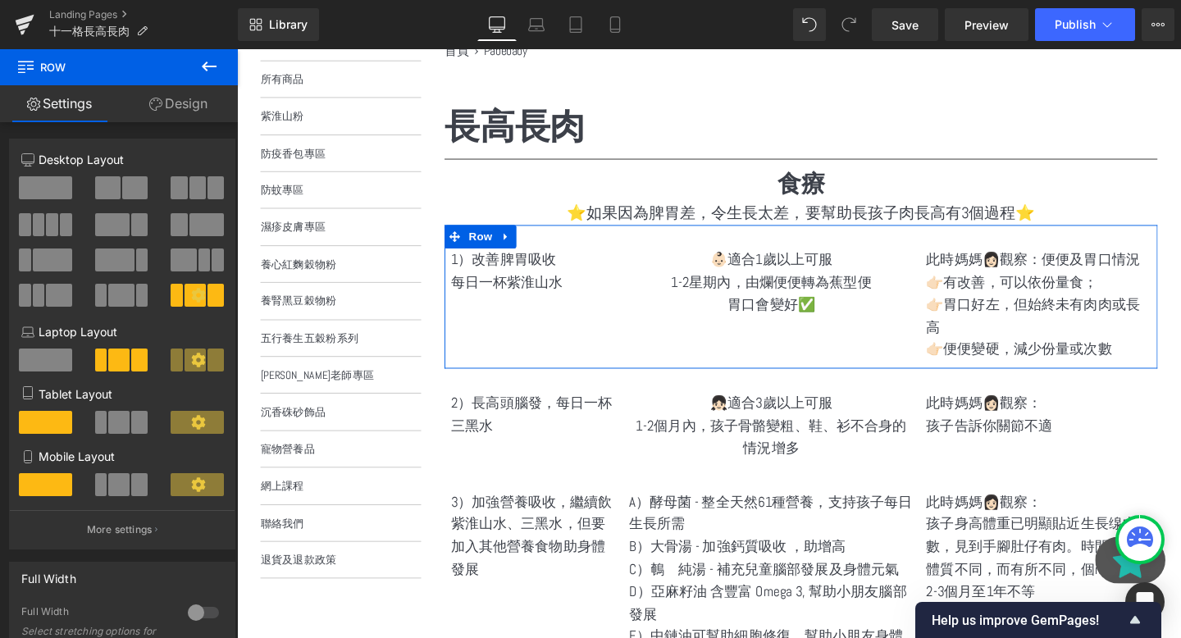
click at [180, 101] on link "Design" at bounding box center [178, 103] width 119 height 37
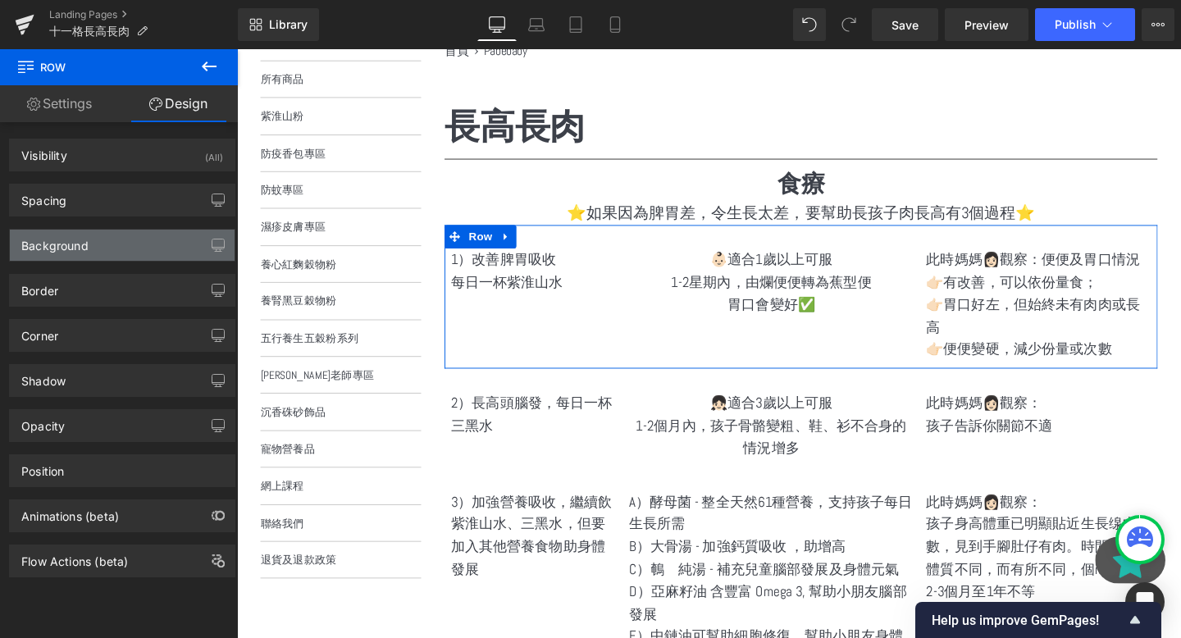
click at [85, 243] on div "Background" at bounding box center [54, 241] width 67 height 23
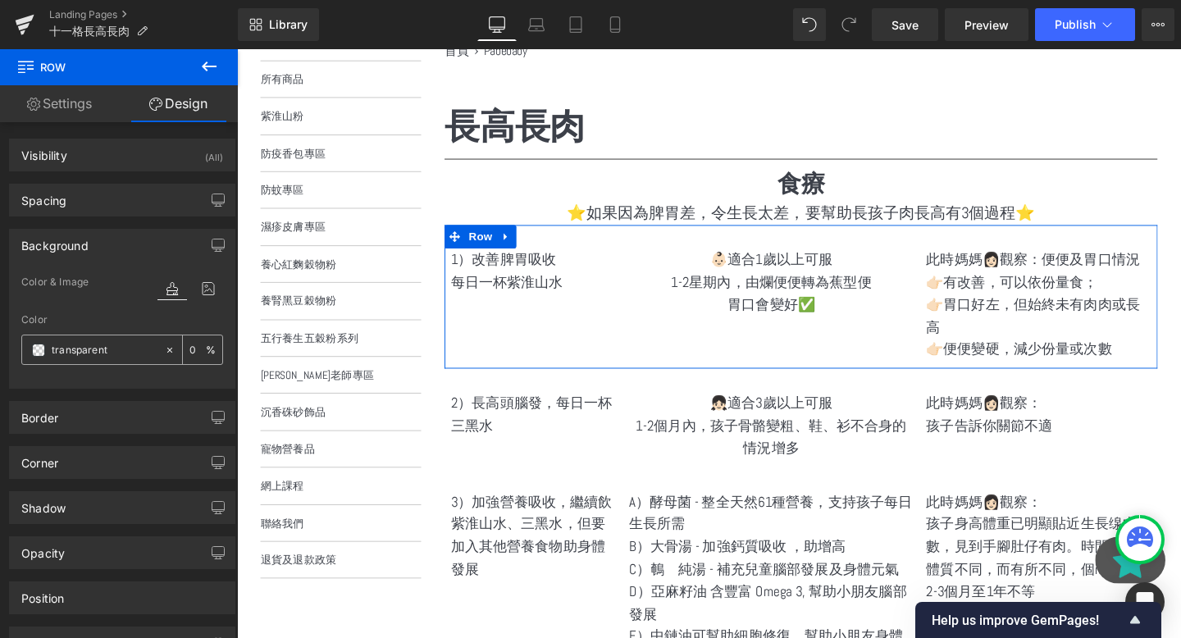
click at [30, 348] on div "transparent" at bounding box center [93, 350] width 142 height 29
click at [39, 349] on span at bounding box center [38, 350] width 13 height 13
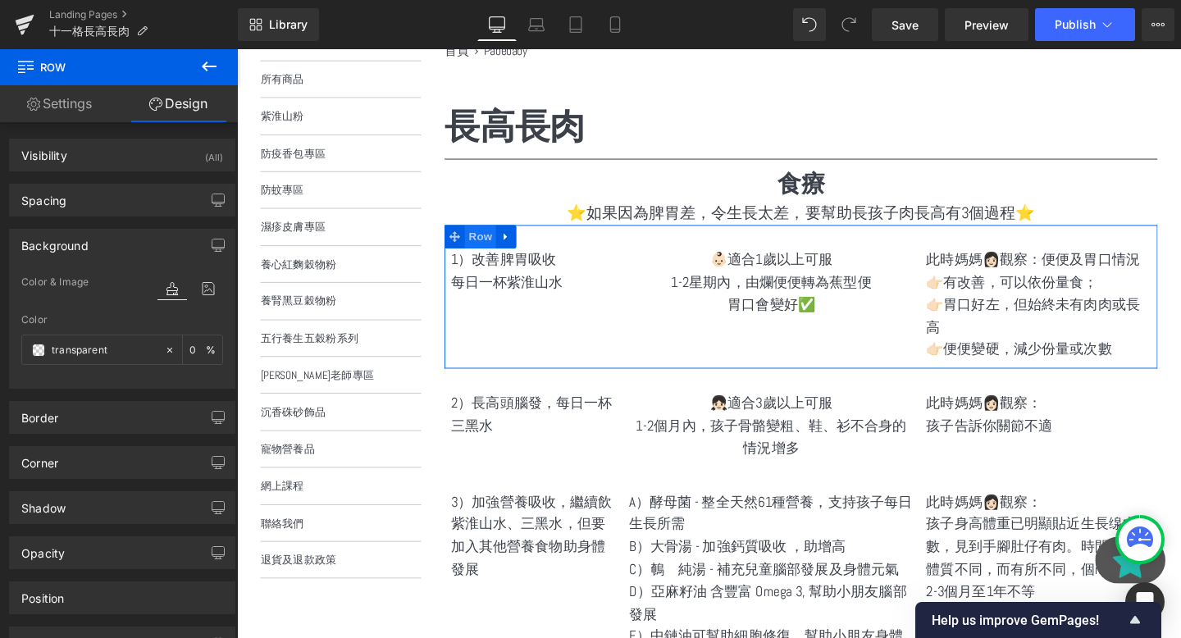
click at [494, 249] on span "Row" at bounding box center [493, 246] width 33 height 25
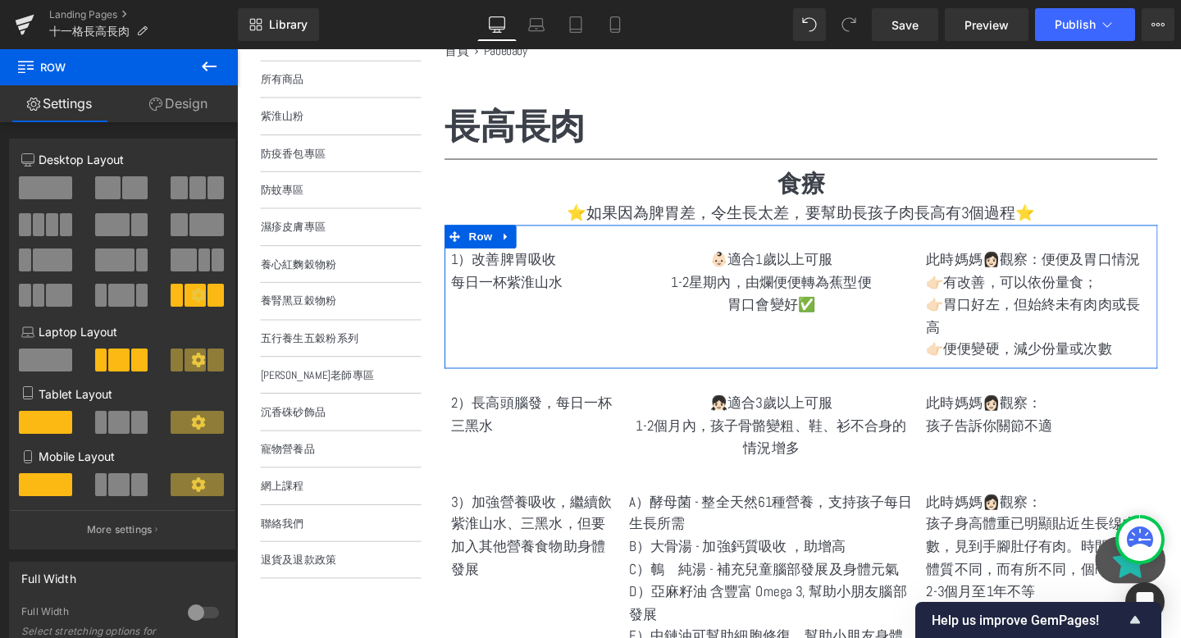
click at [192, 99] on link "Design" at bounding box center [178, 103] width 119 height 37
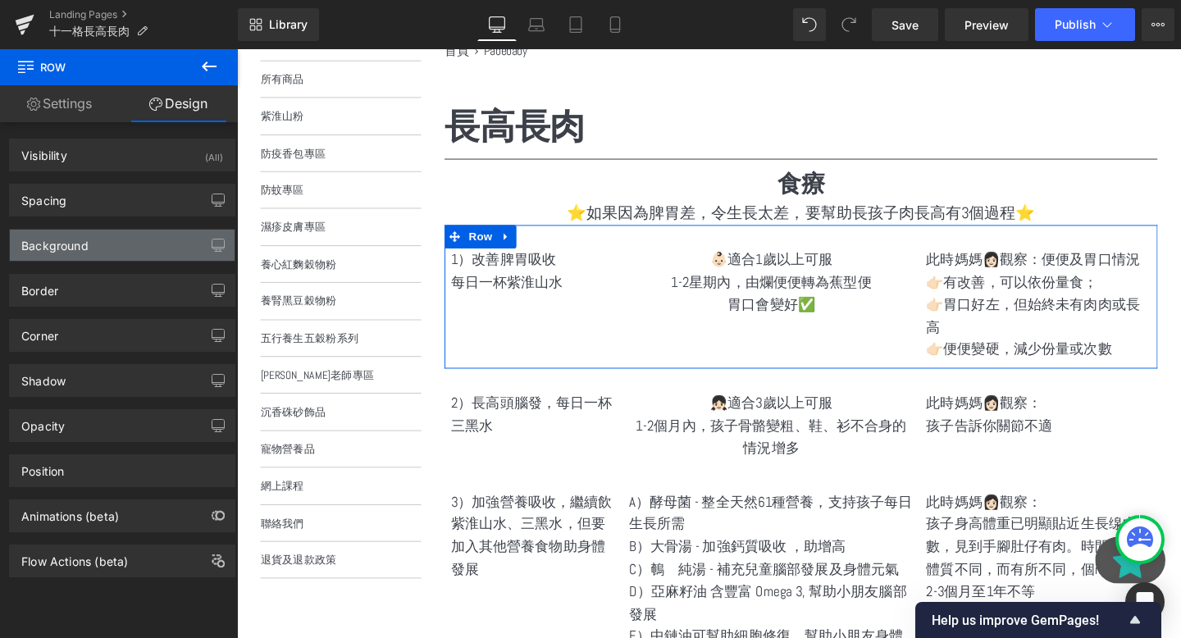
click at [81, 249] on div "Background" at bounding box center [54, 241] width 67 height 23
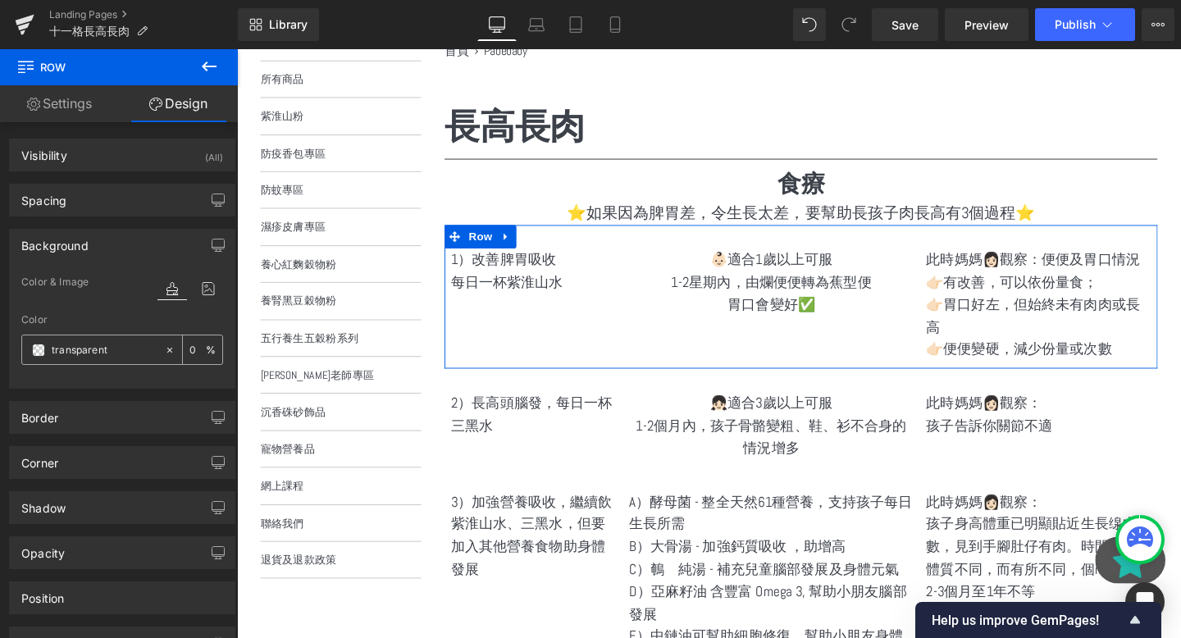
click at [112, 349] on input "transparent" at bounding box center [104, 350] width 105 height 18
paste input "#e8de9b"
type input "#e8de9b"
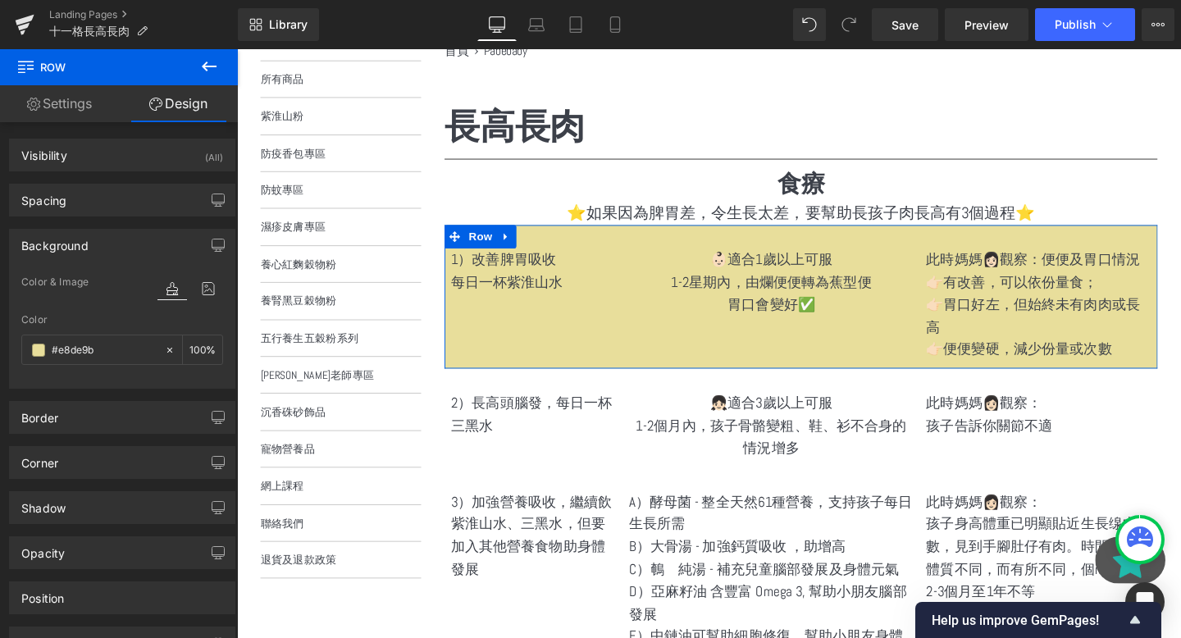
click at [505, 387] on span "Row" at bounding box center [493, 397] width 26 height 20
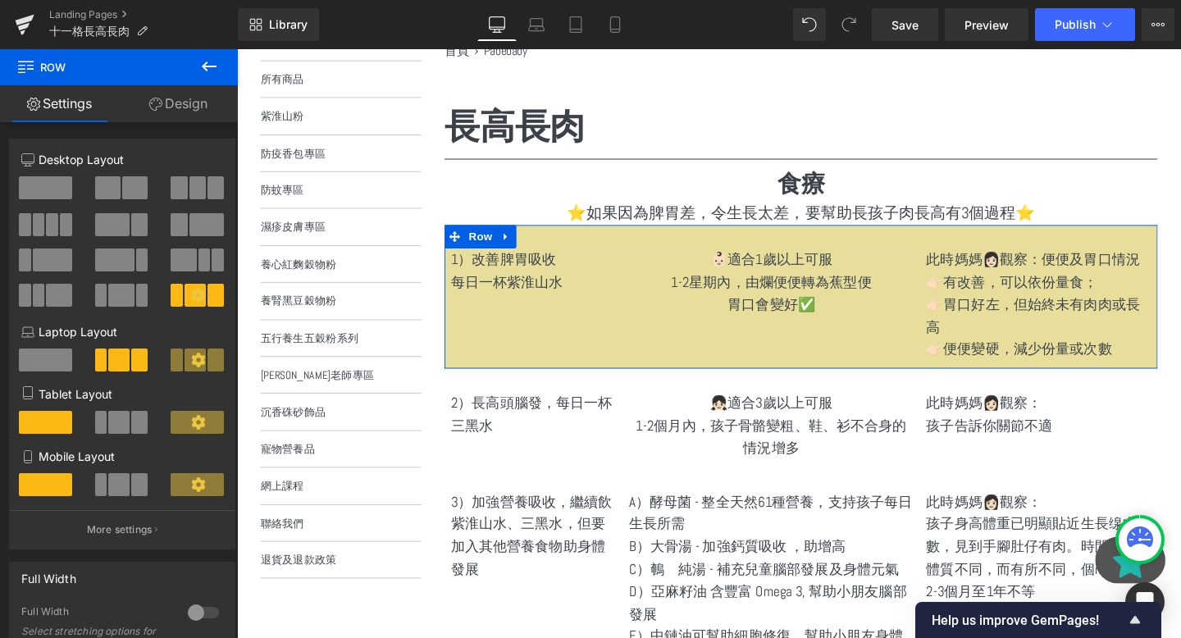
click at [552, 316] on div "1）改善脾胃吸收 每日一杯紫淮山水 Text Block 👶🏻適合1歲以上可服 1-2星期內，由爛便便轉為蕉型便 胃口會變好✅ Text Block 此時媽媽…" at bounding box center [830, 309] width 750 height 151
click at [496, 219] on p "⭐️如果因為脾胃差，令生長太差，要幫助長孩子肉長高有3個過程⭐️" at bounding box center [830, 221] width 750 height 26
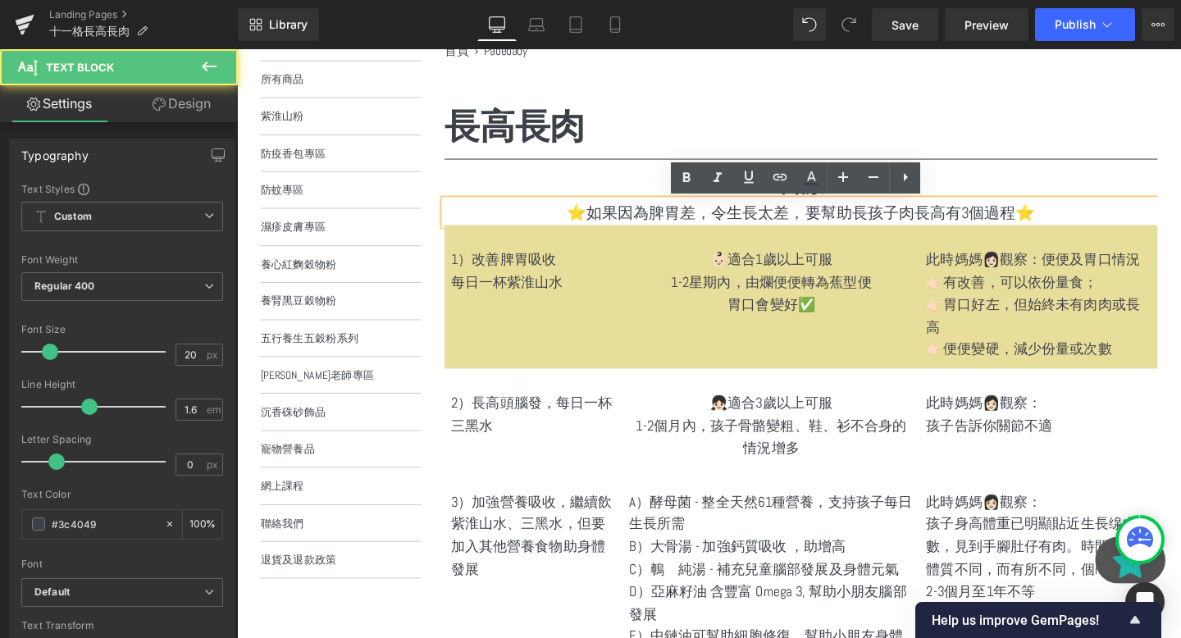
click at [496, 240] on span "Row" at bounding box center [493, 246] width 26 height 20
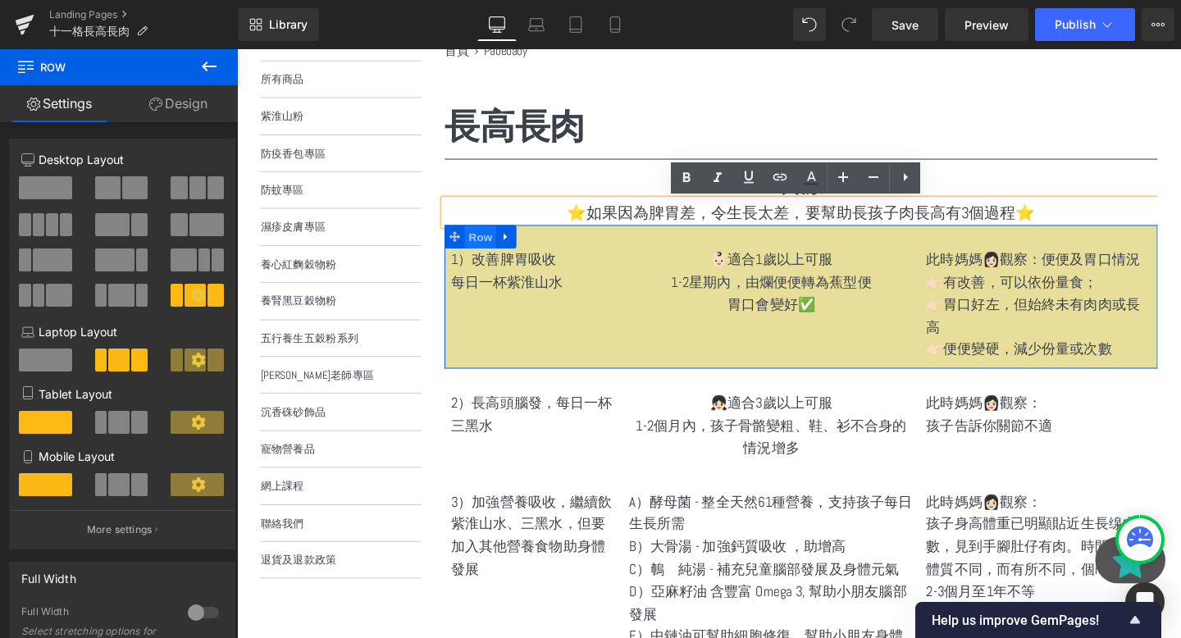
click at [495, 252] on span "Row" at bounding box center [493, 247] width 33 height 25
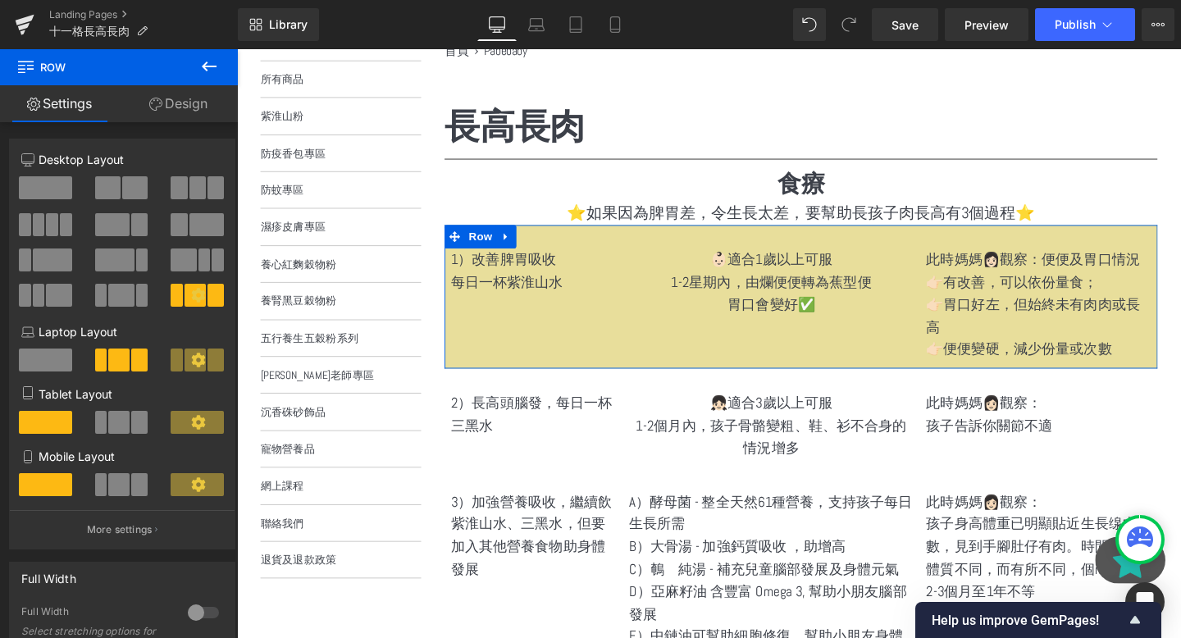
click at [162, 101] on link "Design" at bounding box center [178, 103] width 119 height 37
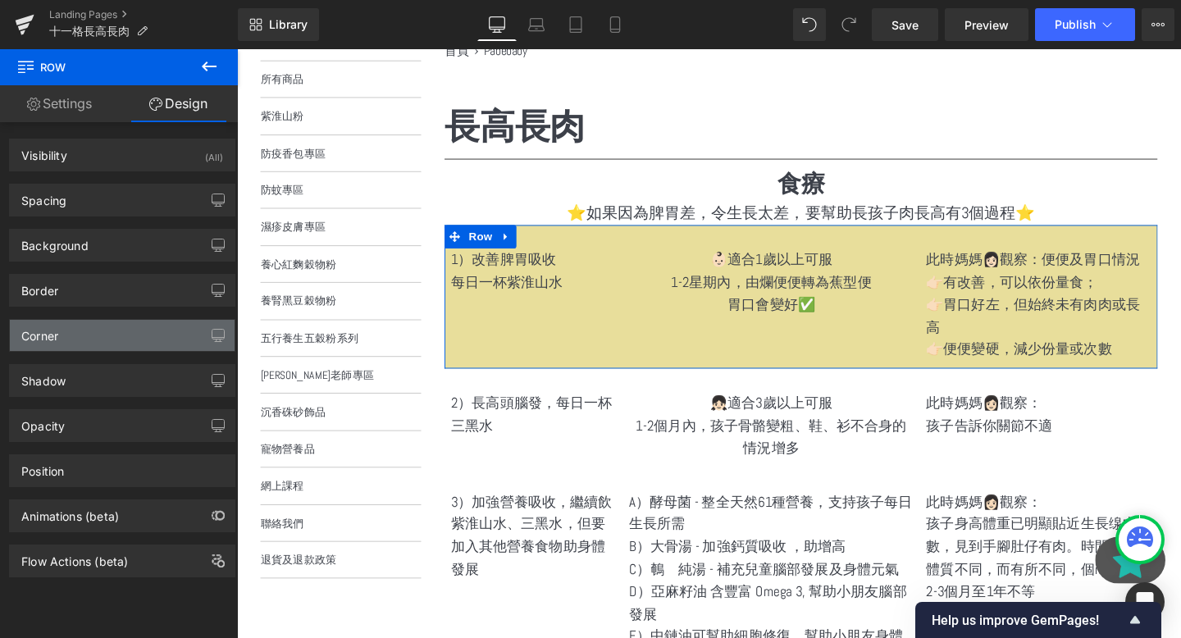
click at [133, 328] on div "Corner" at bounding box center [122, 335] width 225 height 31
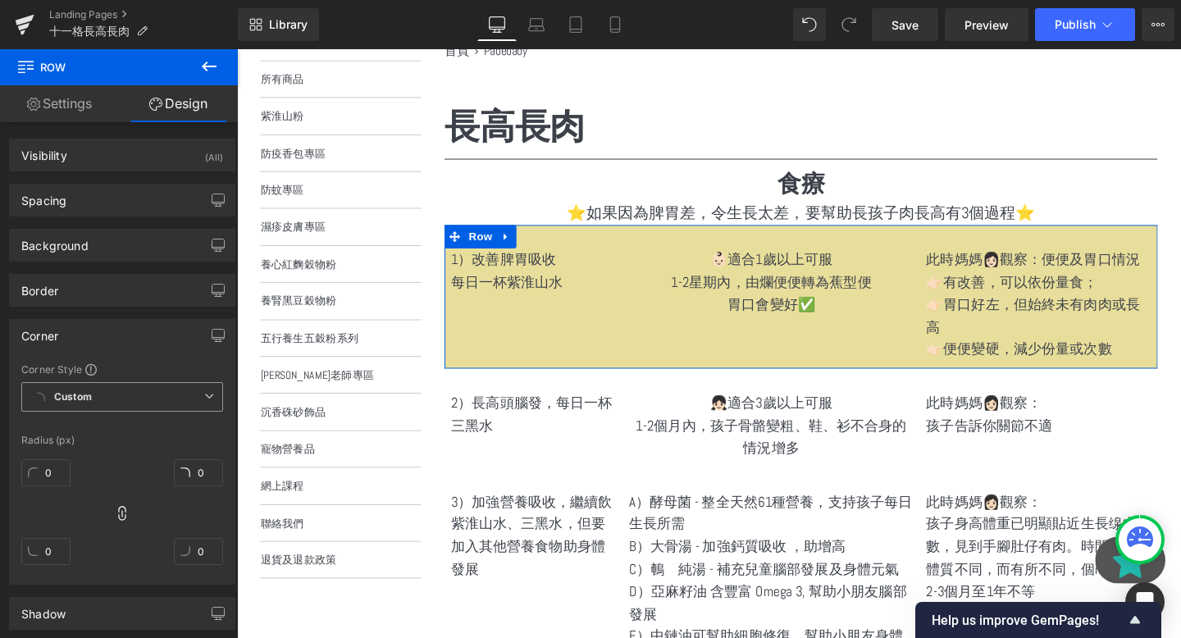
click at [75, 405] on span "Custom Setup Global Style" at bounding box center [122, 397] width 202 height 30
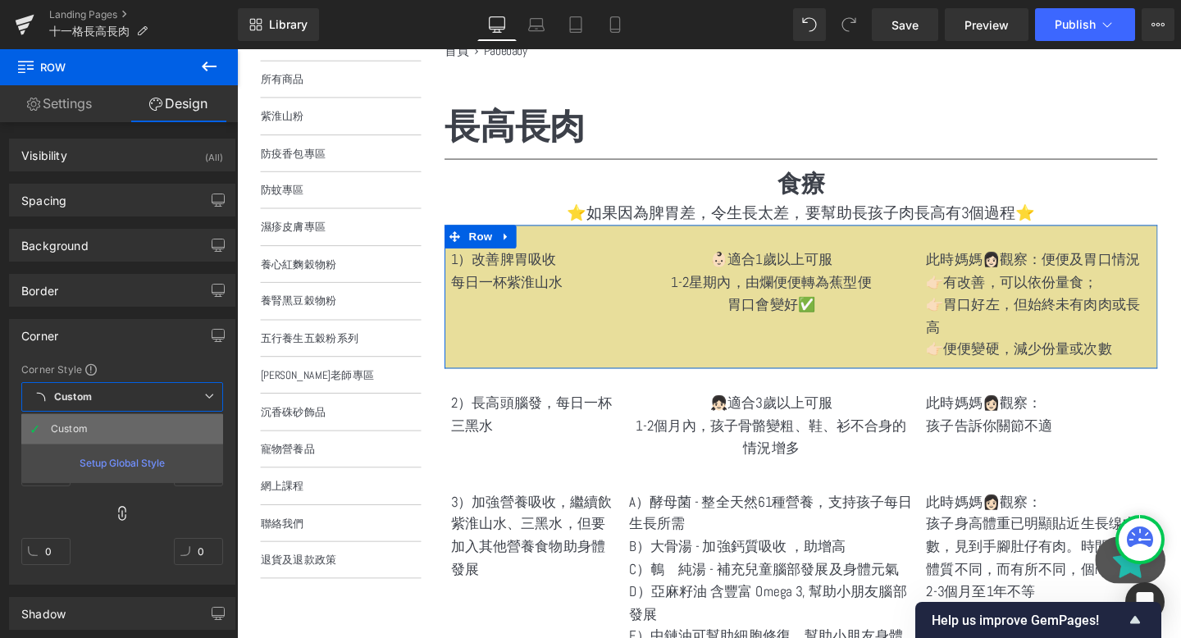
click at [94, 436] on li "Custom" at bounding box center [122, 429] width 202 height 30
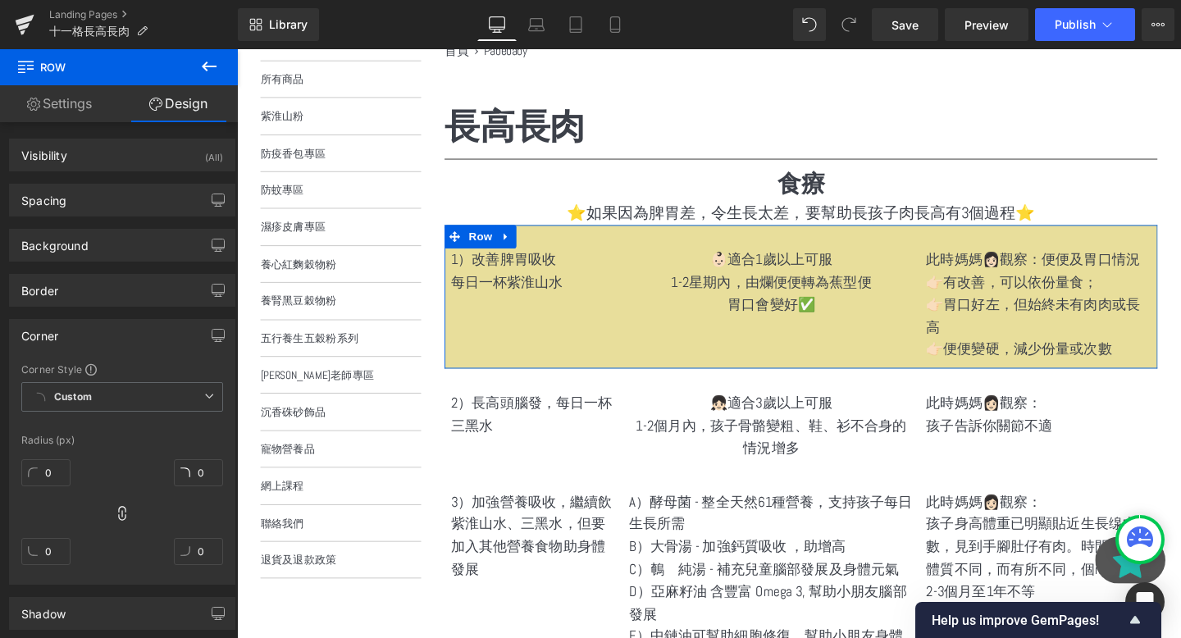
click at [46, 486] on div "0" at bounding box center [45, 479] width 49 height 53
click at [56, 482] on input "0" at bounding box center [45, 472] width 49 height 27
type input "5"
type input "6"
type input "10"
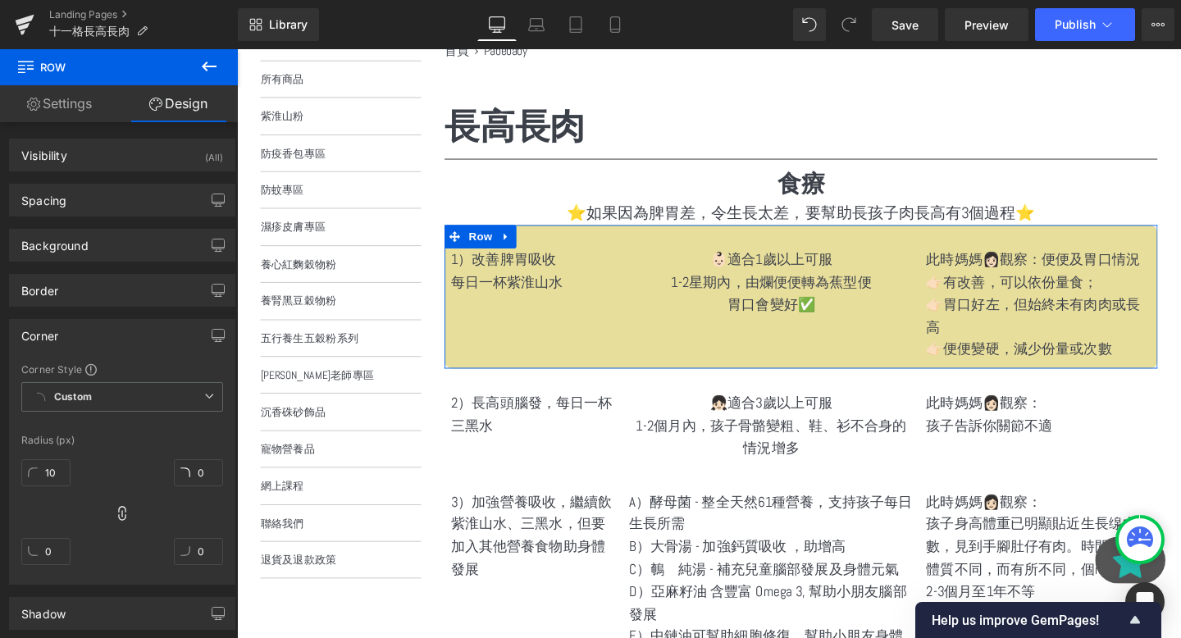
click at [83, 264] on div "Border Border Style Custom Custom Setup Global Style Custom Setup Global Style …" at bounding box center [122, 284] width 245 height 45
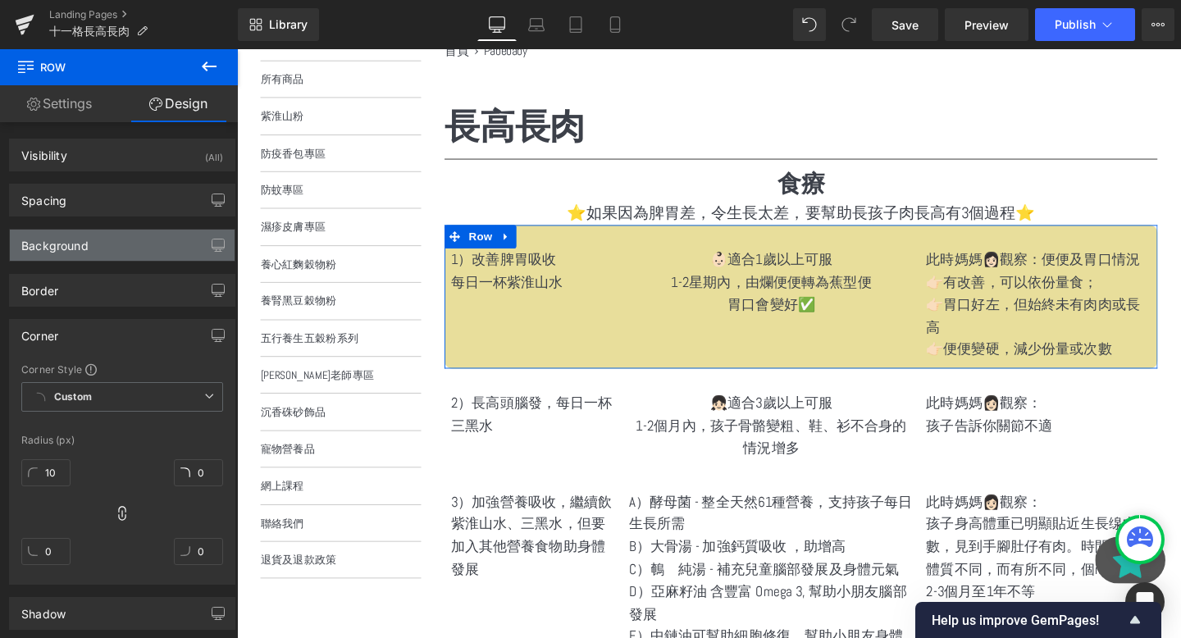
click at [113, 252] on div "Background" at bounding box center [122, 245] width 225 height 31
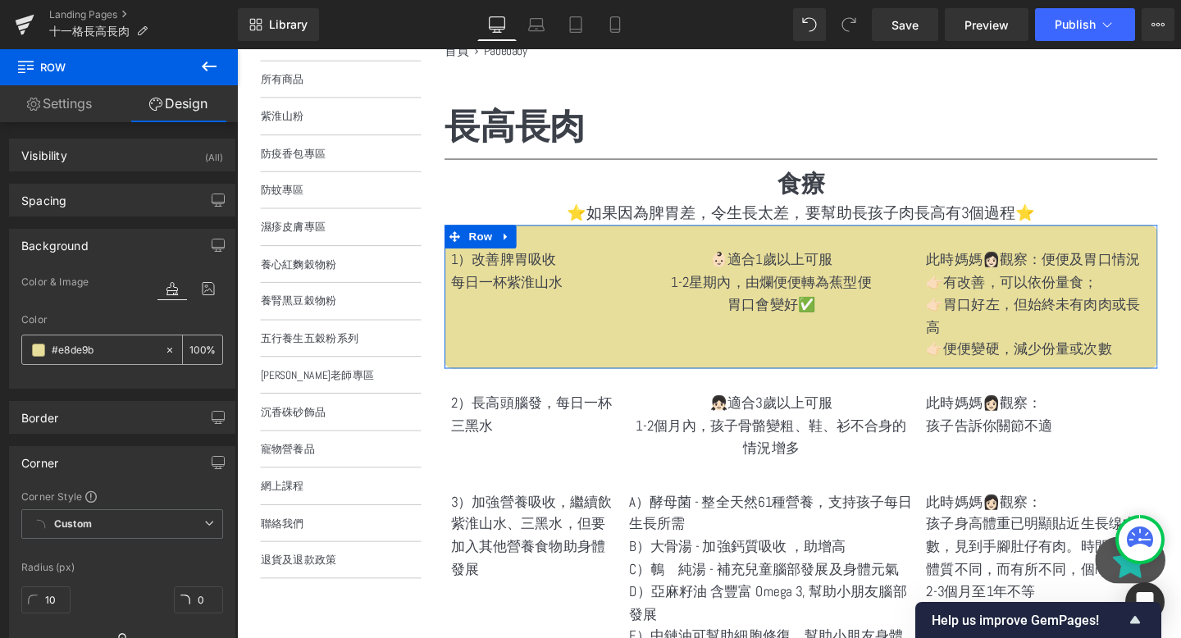
click at [194, 350] on input "100" at bounding box center [198, 349] width 16 height 18
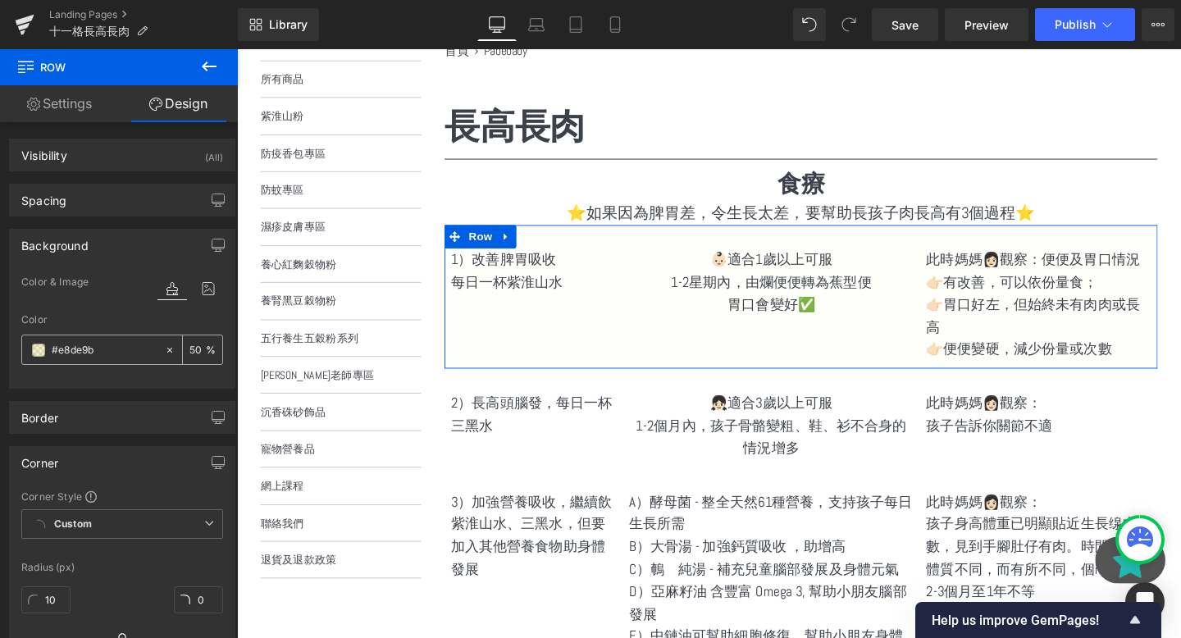
type input "50"
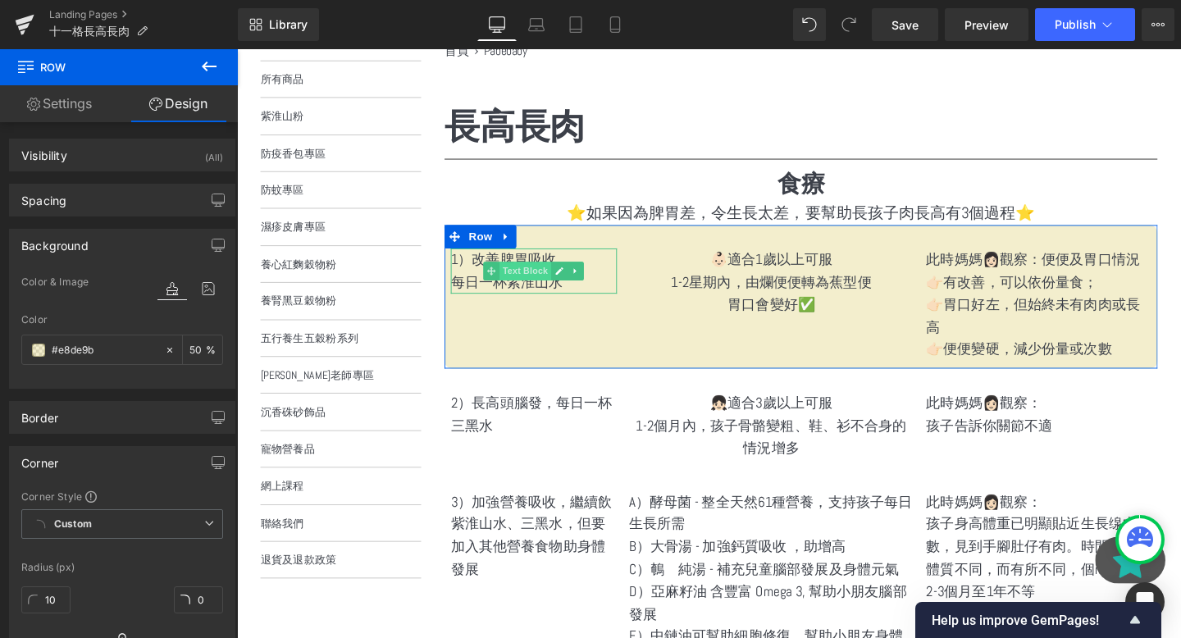
click at [550, 285] on span "Text Block" at bounding box center [541, 282] width 54 height 20
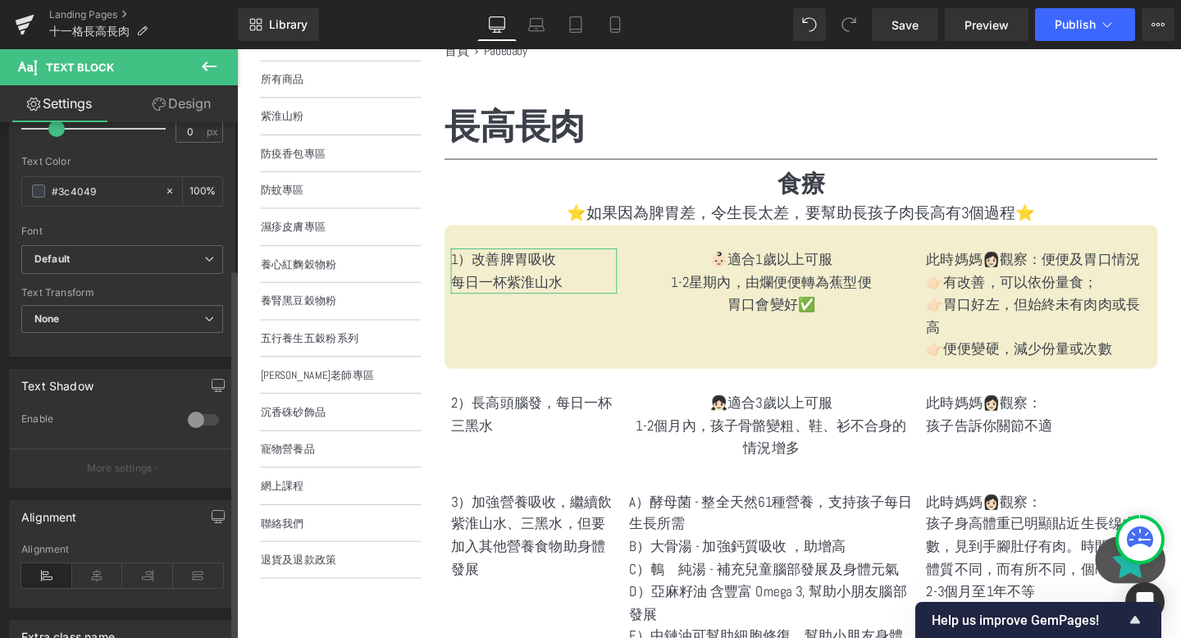
scroll to position [523, 0]
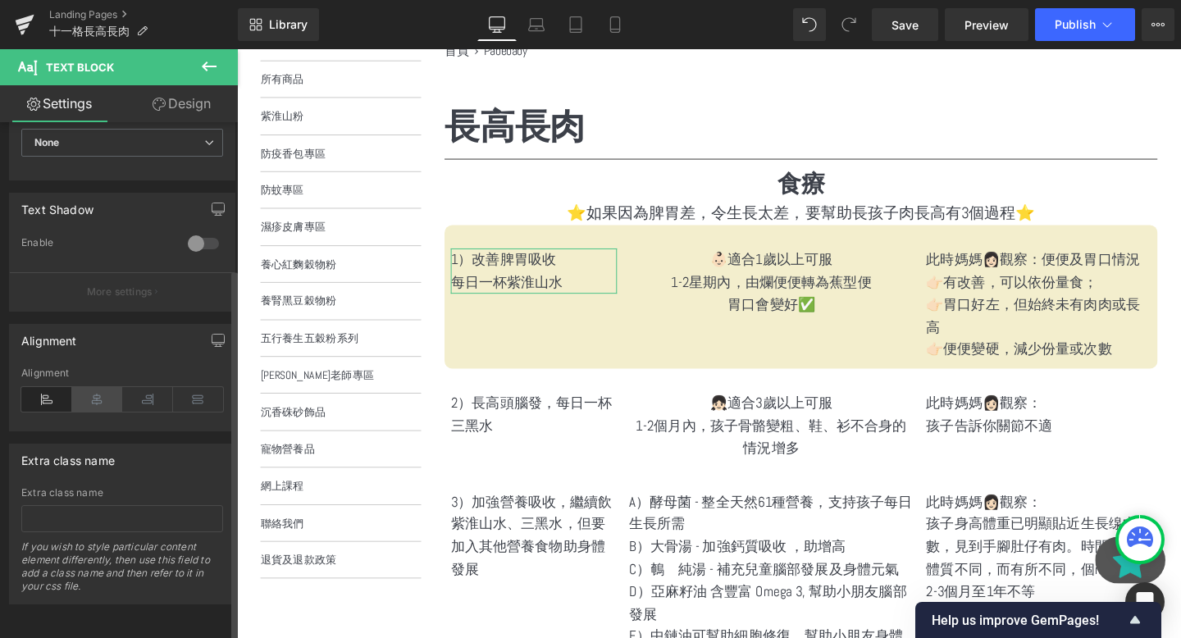
click at [89, 390] on icon at bounding box center [97, 399] width 51 height 25
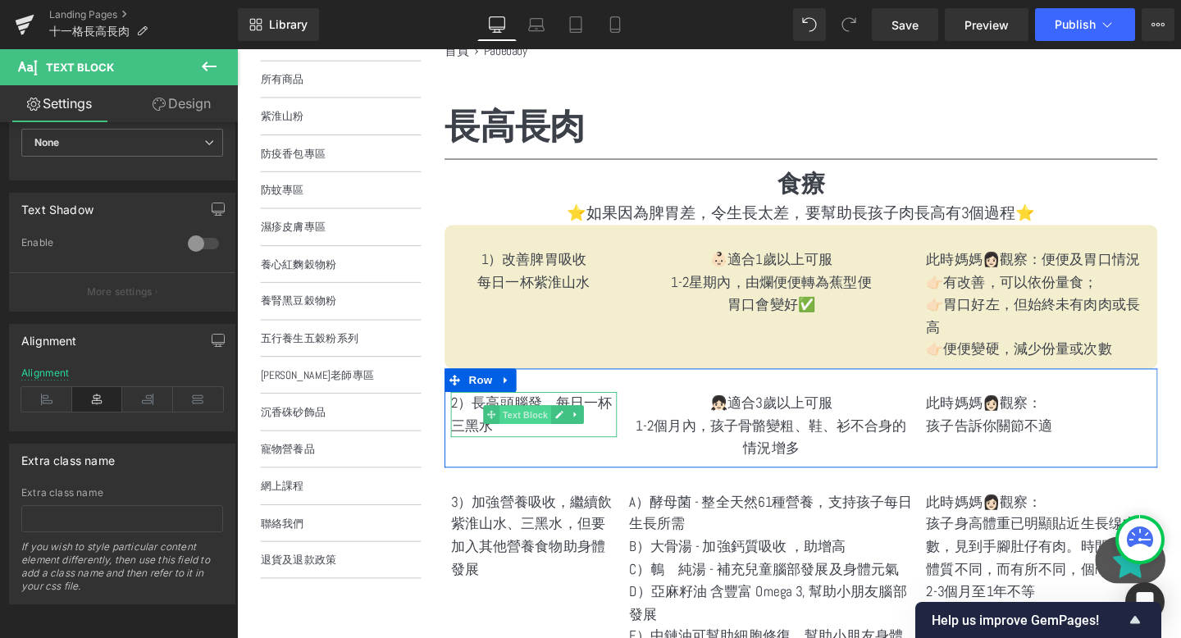
click at [544, 424] on span "Text Block" at bounding box center [541, 434] width 54 height 20
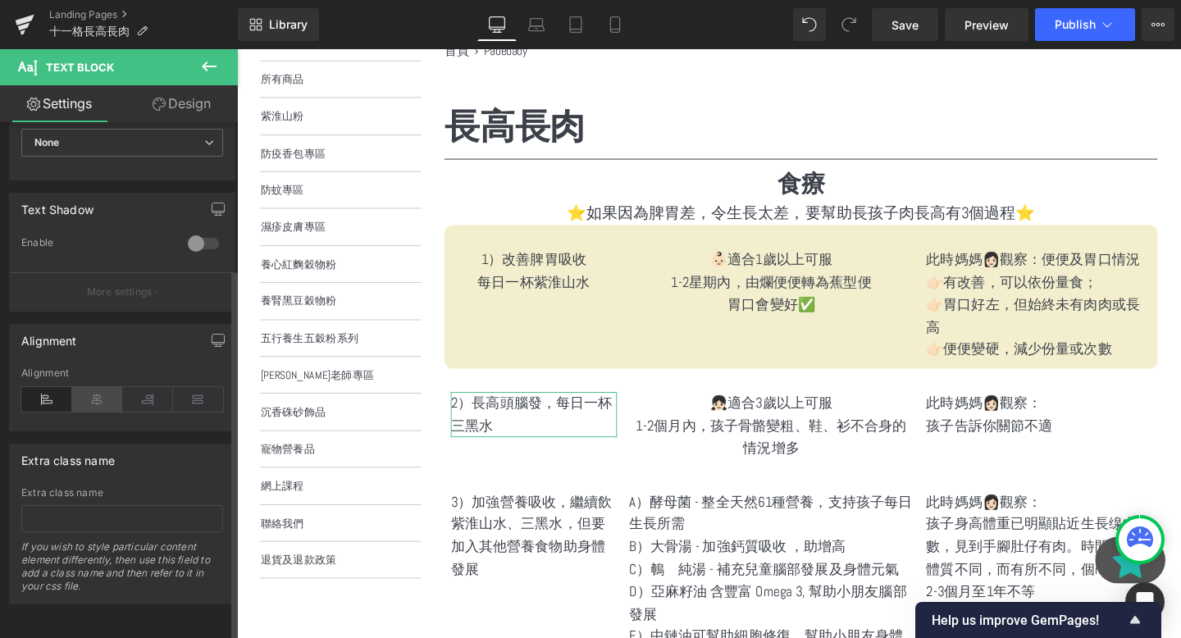
click at [88, 387] on icon at bounding box center [97, 399] width 51 height 25
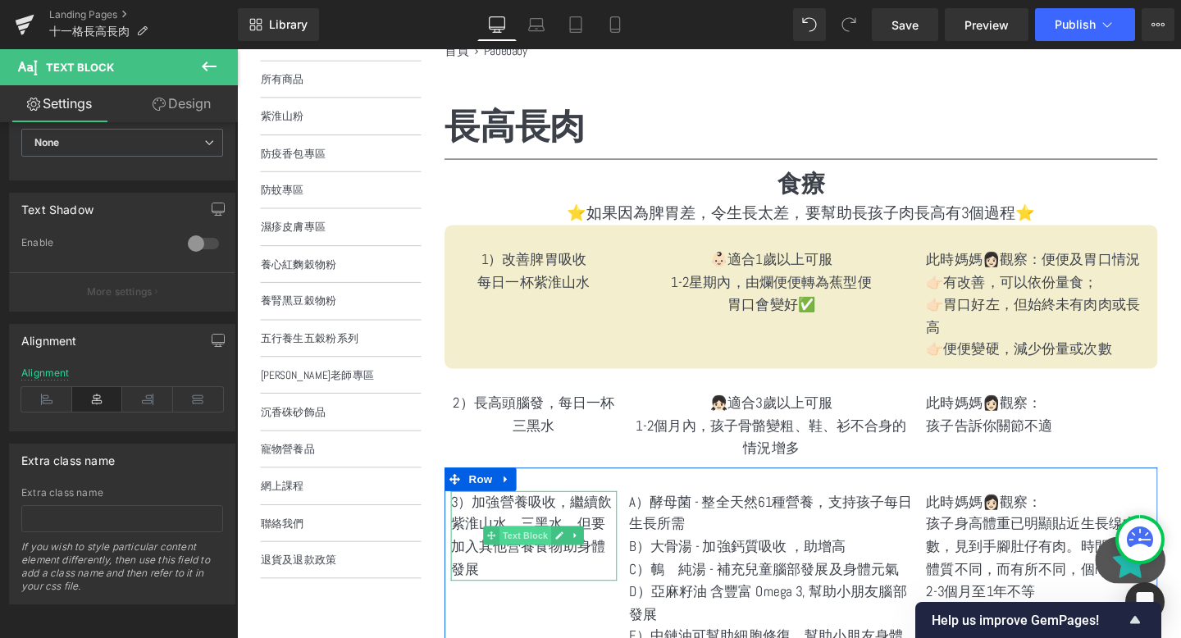
click at [546, 550] on span "Text Block" at bounding box center [541, 560] width 54 height 20
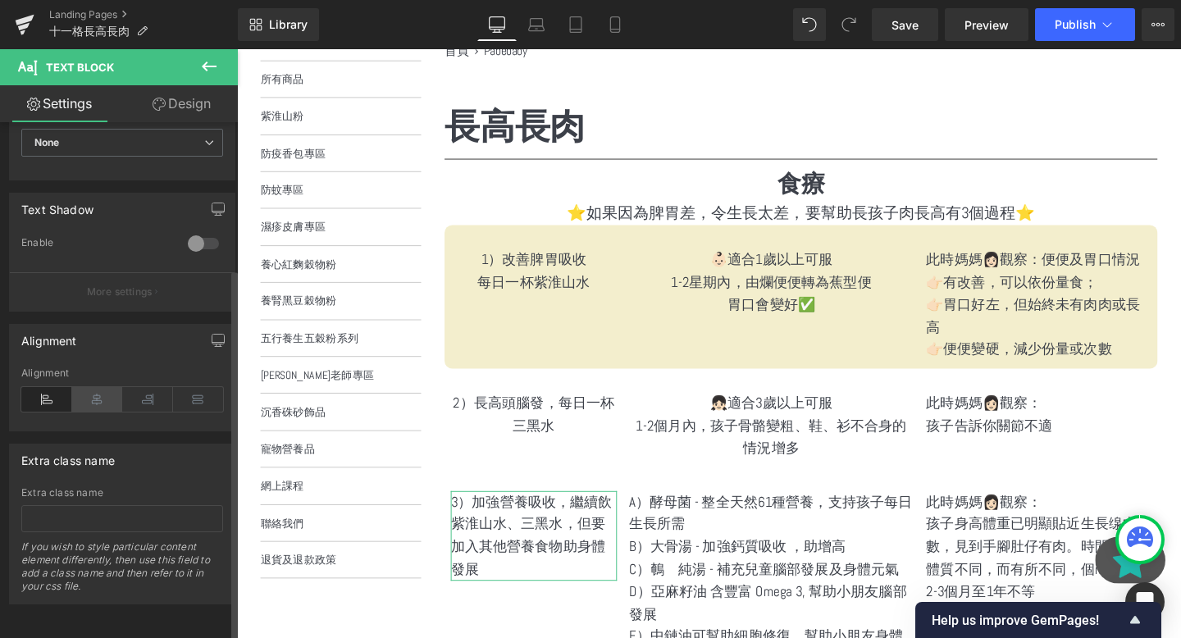
click at [83, 390] on icon at bounding box center [97, 399] width 51 height 25
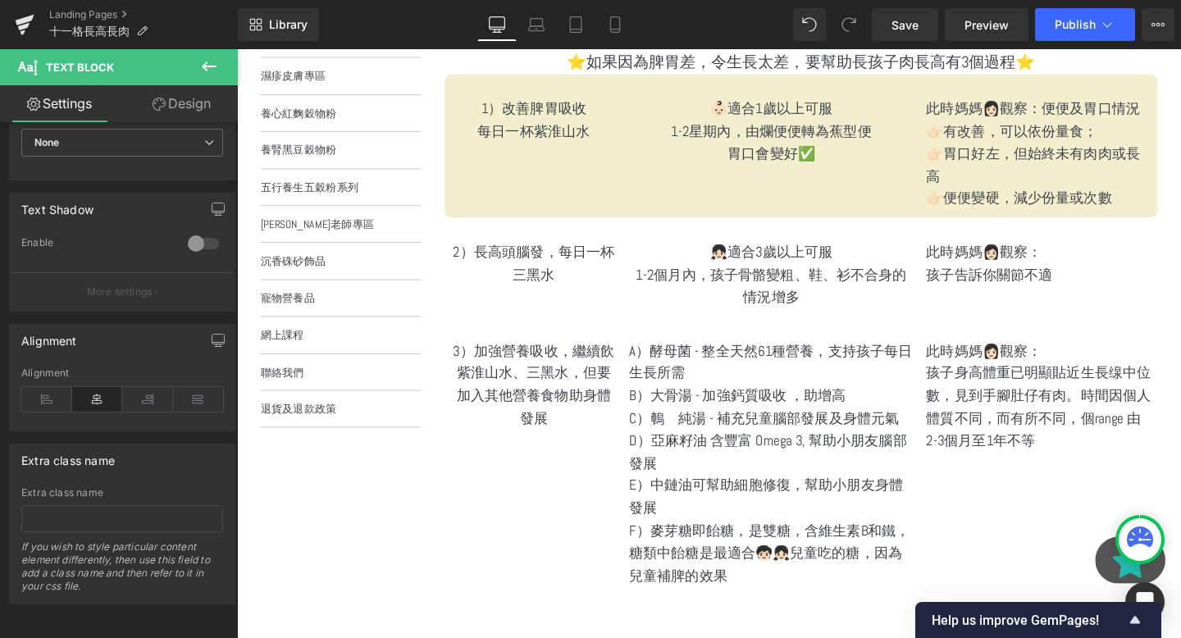
scroll to position [251, 0]
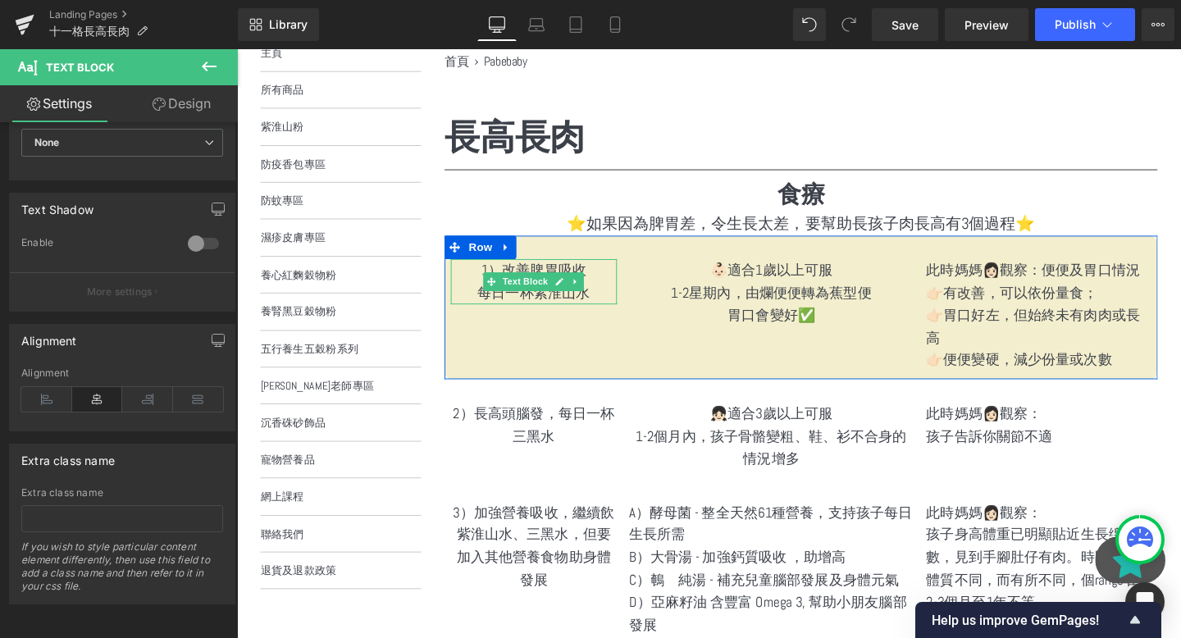
click at [614, 291] on p "1）改善脾胃吸收" at bounding box center [549, 282] width 175 height 24
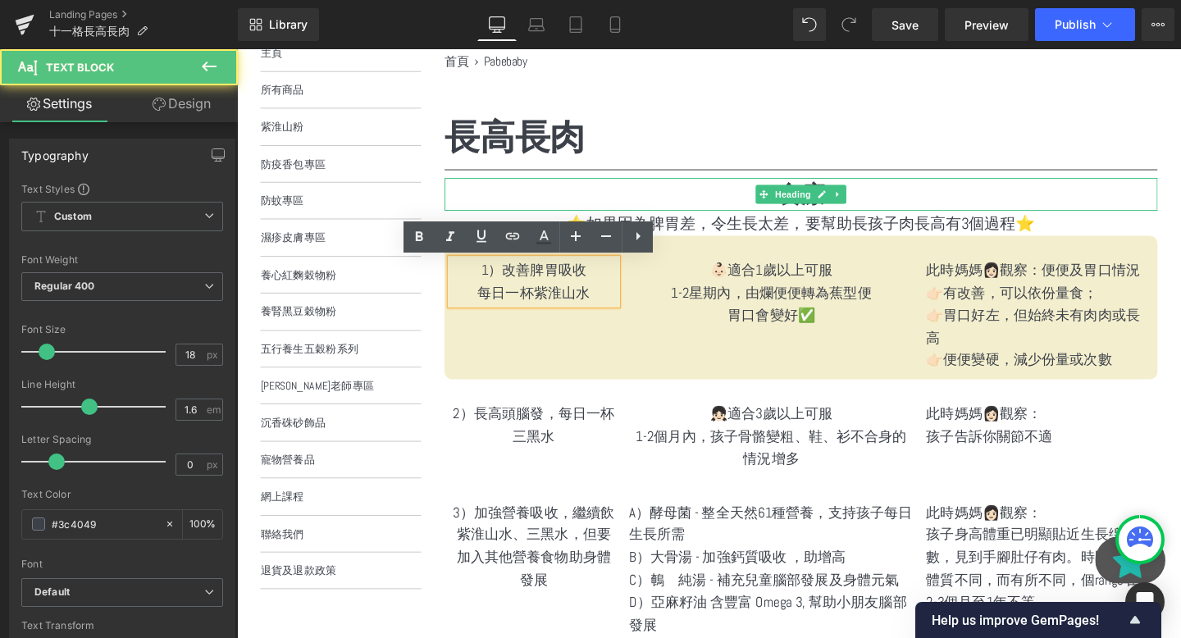
click at [523, 190] on h1 "食療" at bounding box center [830, 202] width 750 height 34
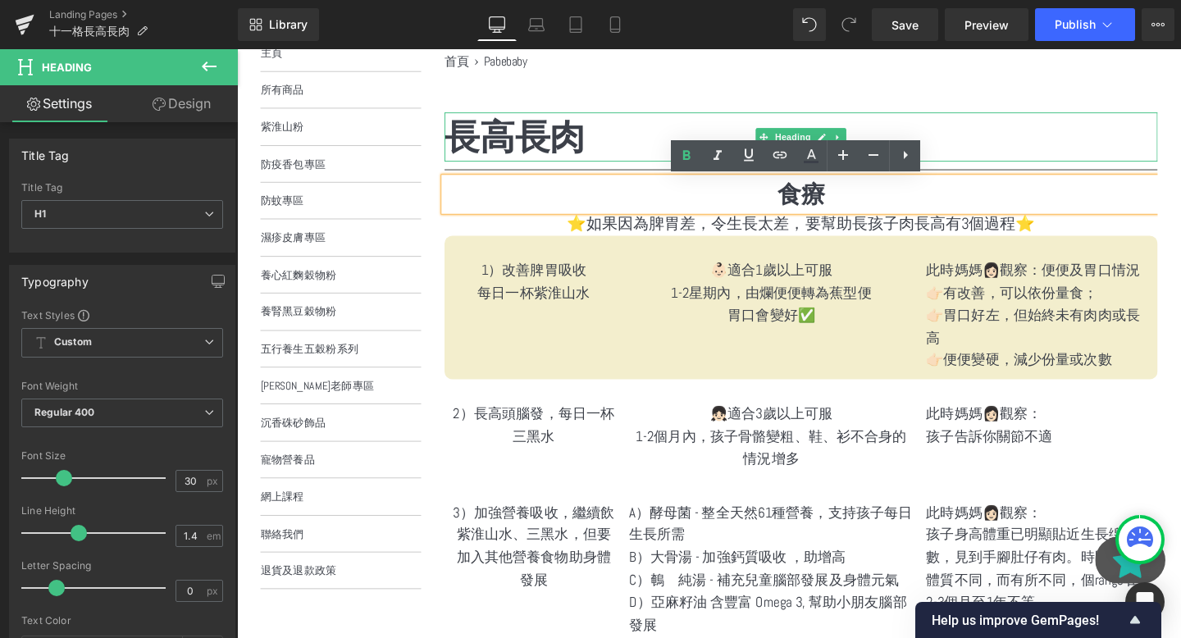
click at [660, 120] on div "長高長肉 Heading" at bounding box center [830, 142] width 750 height 52
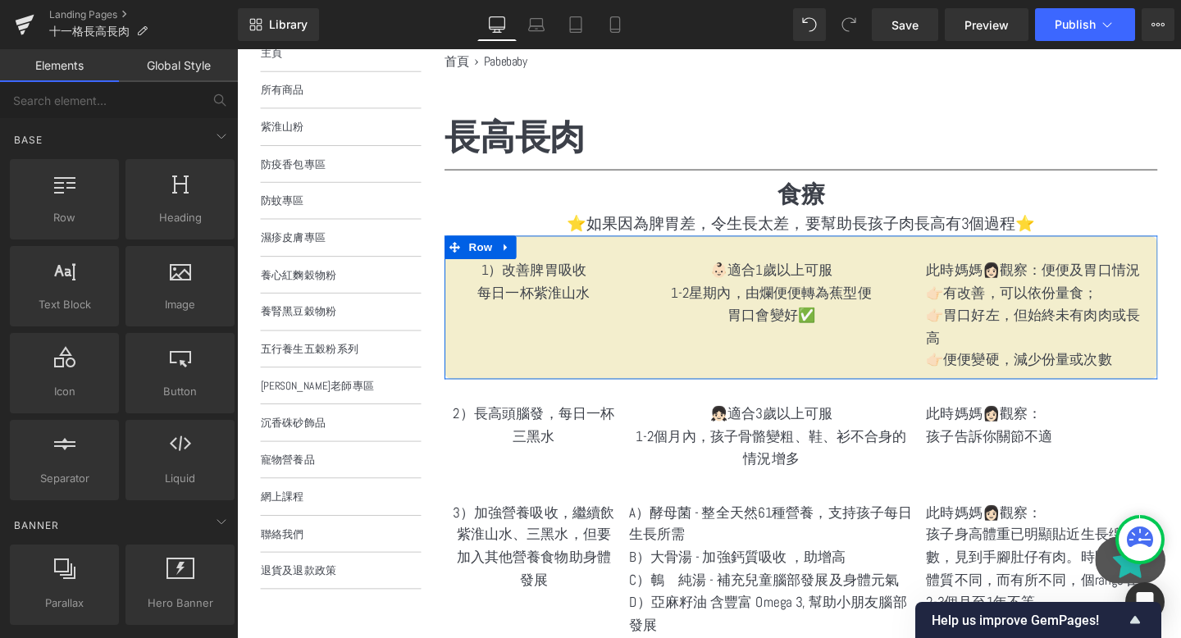
click at [669, 355] on div "1）改善脾胃吸收 每日一杯紫淮山水 Text Block 👶🏻適合1歲以上可服 1-2星期內，由爛便便轉為蕉型便 胃口會變好✅ Text Block 此時媽媽…" at bounding box center [830, 320] width 750 height 151
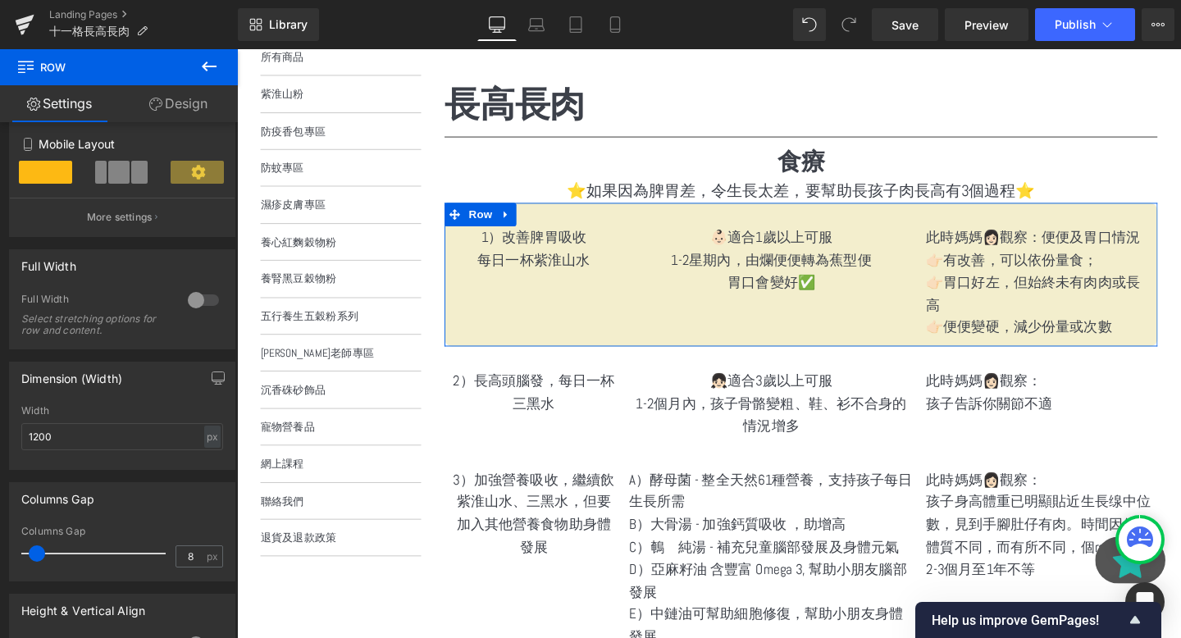
scroll to position [337, 0]
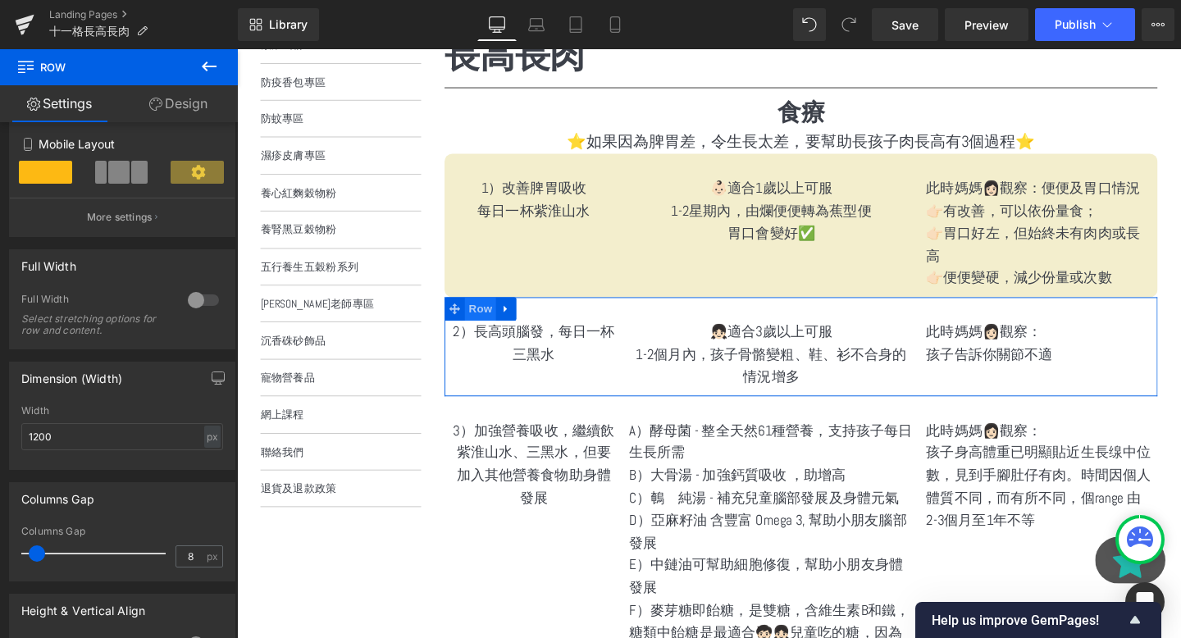
click at [491, 310] on span "Row" at bounding box center [493, 322] width 33 height 25
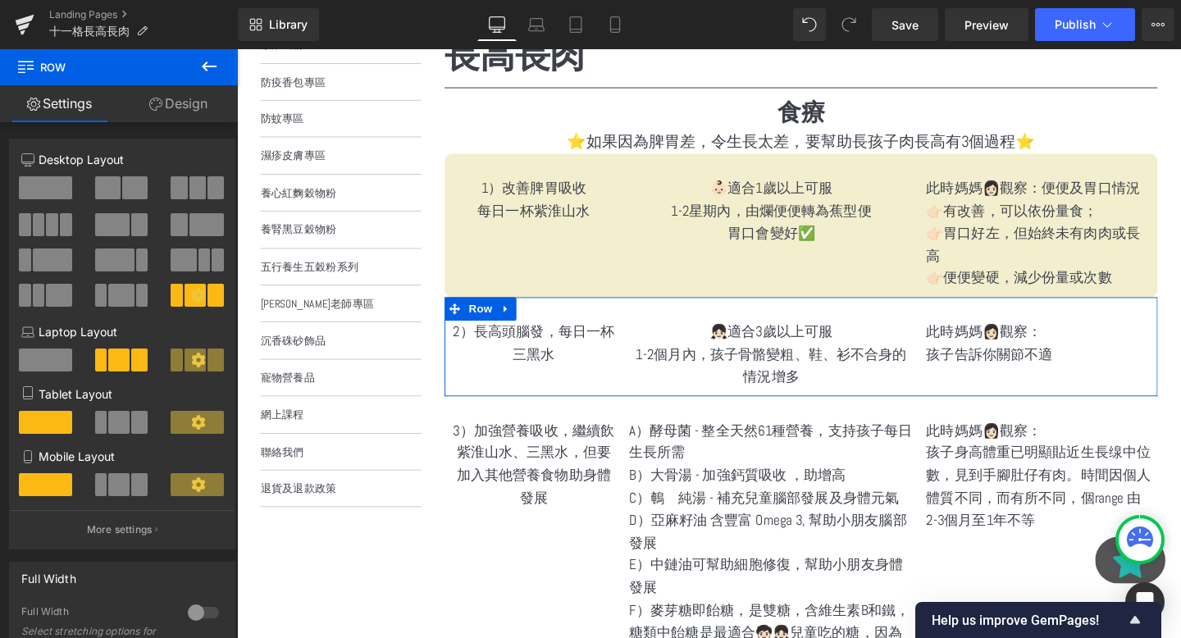
click at [194, 103] on link "Design" at bounding box center [178, 103] width 119 height 37
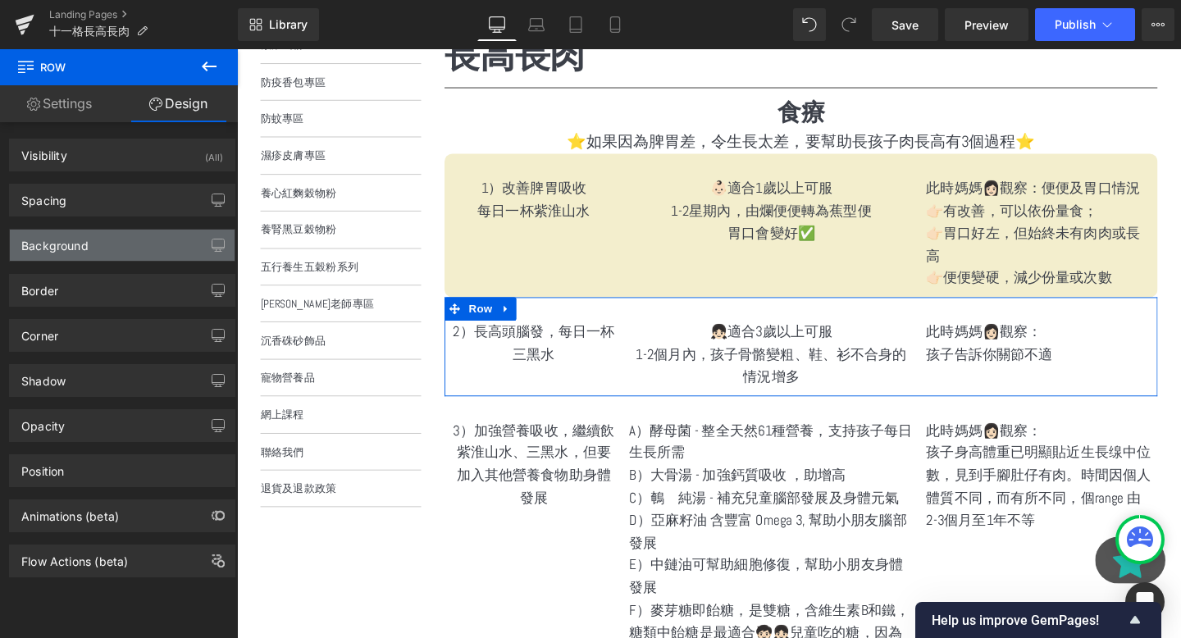
click at [96, 249] on div "Background" at bounding box center [122, 245] width 225 height 31
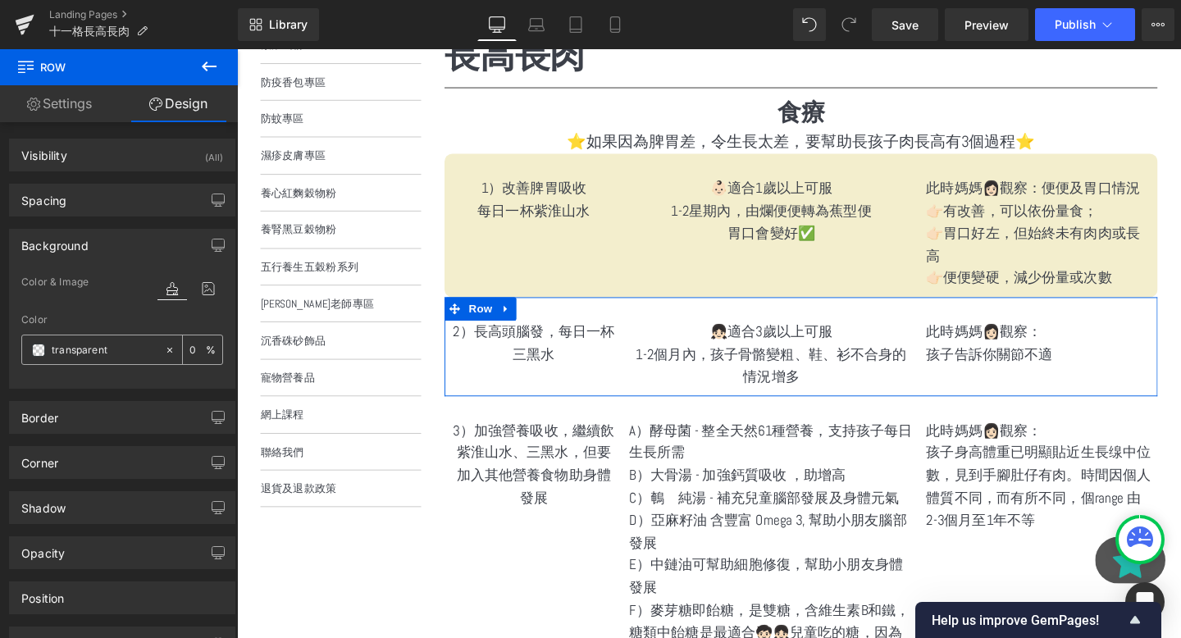
click at [139, 337] on div "transparent" at bounding box center [93, 350] width 142 height 29
click at [117, 348] on input "transparent" at bounding box center [104, 350] width 105 height 18
paste input "#e9c5f6"
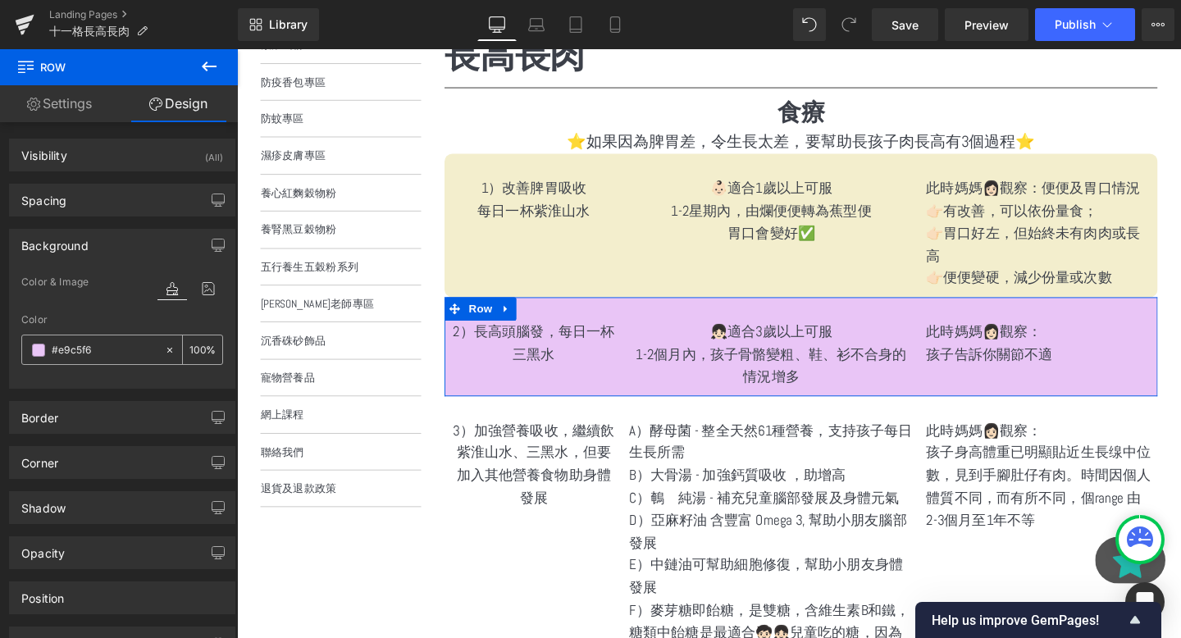
type input "#e9c5f6"
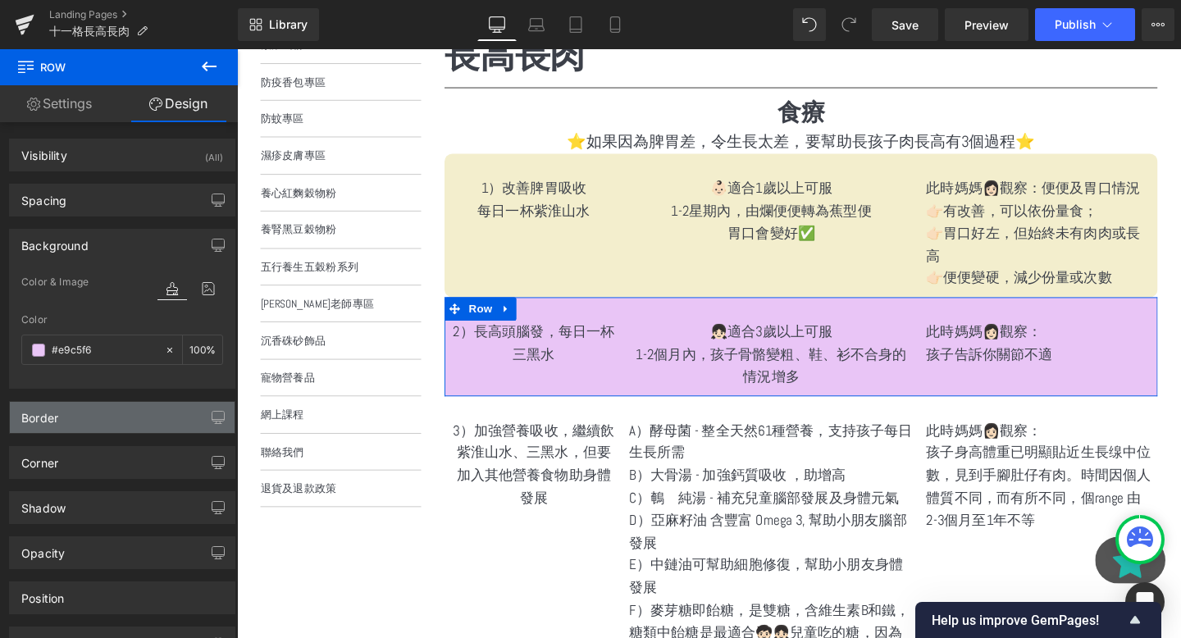
click at [91, 419] on div "Border" at bounding box center [122, 417] width 225 height 31
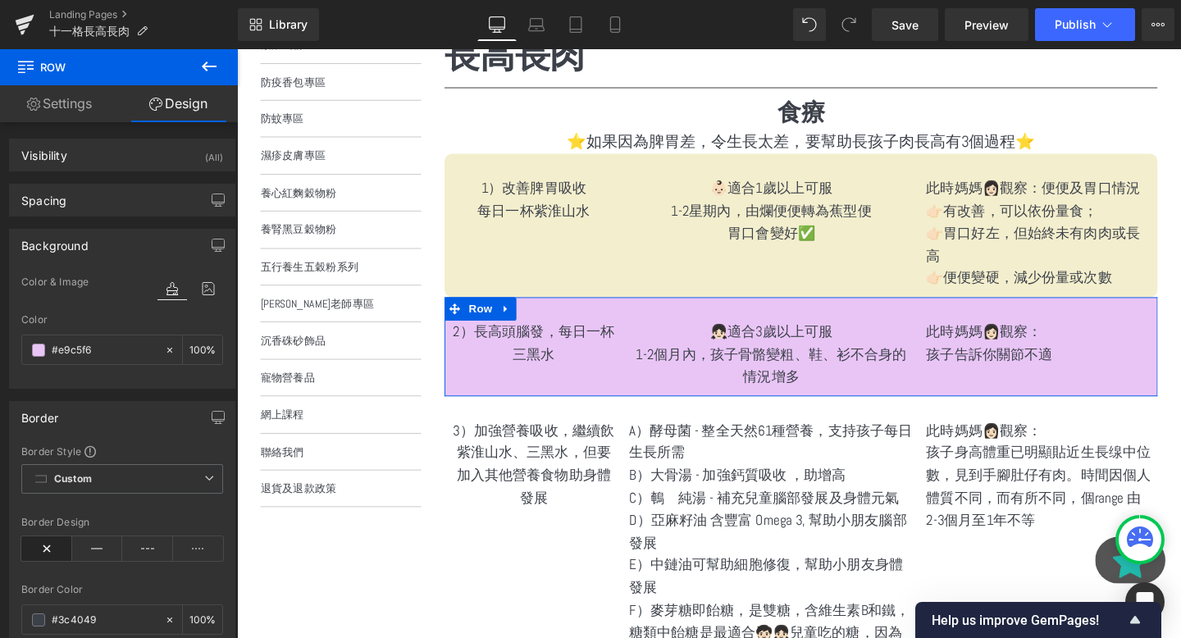
click at [79, 413] on div "Border" at bounding box center [122, 417] width 225 height 31
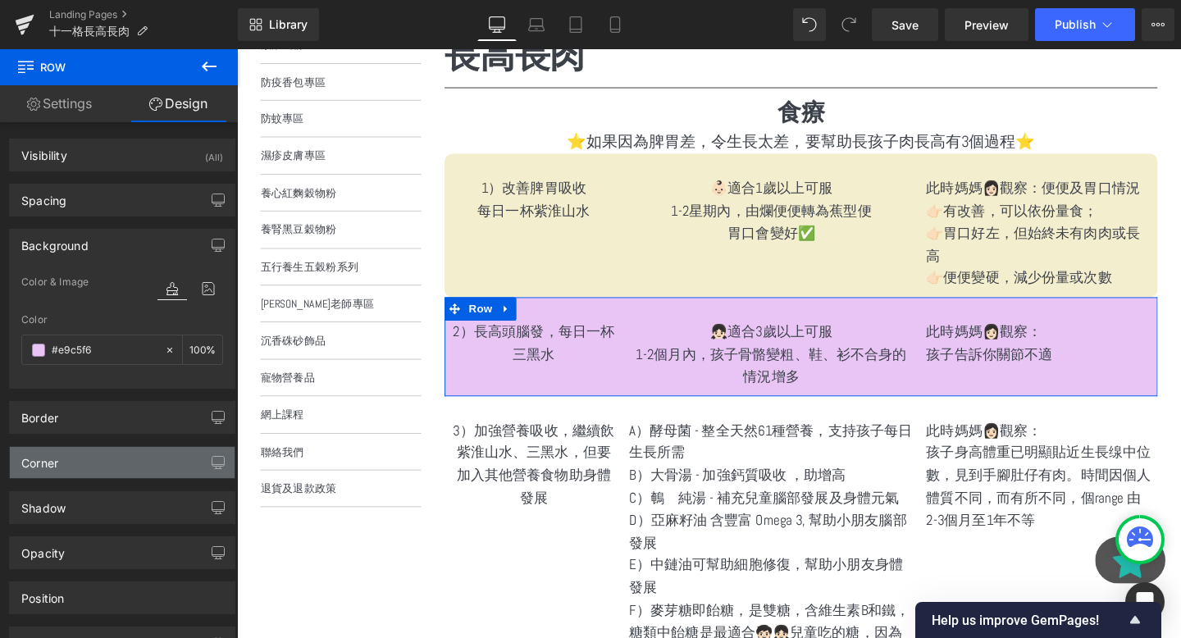
click at [76, 459] on div "Corner" at bounding box center [122, 462] width 225 height 31
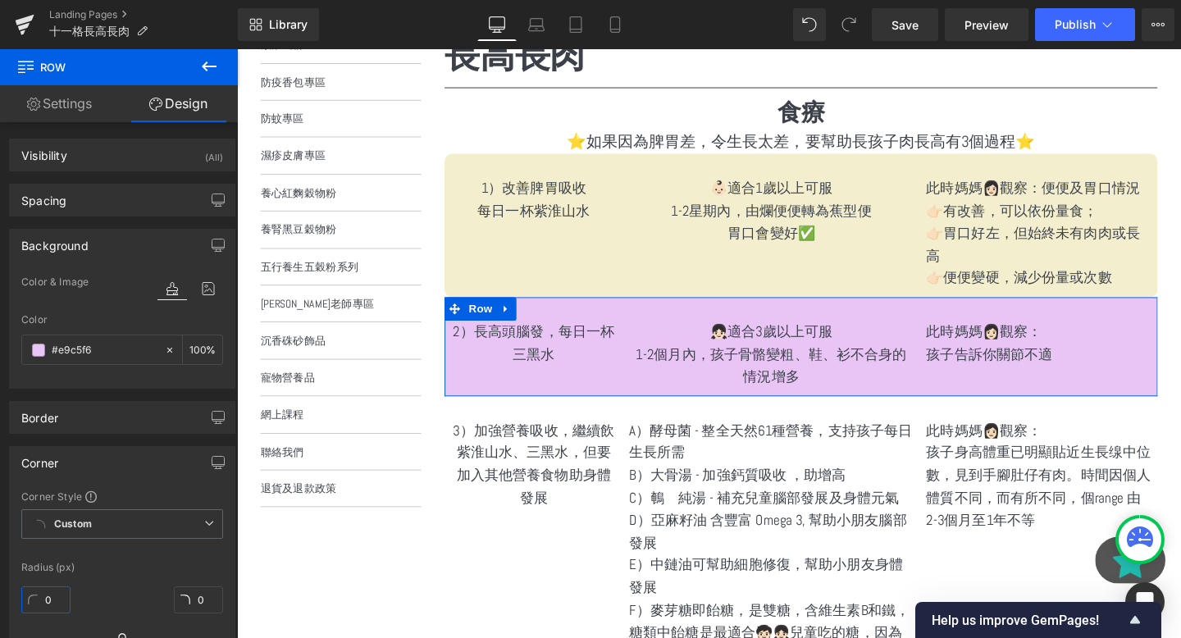
click at [39, 601] on input "0" at bounding box center [45, 600] width 49 height 27
type input "10"
click at [190, 357] on input "0" at bounding box center [198, 349] width 16 height 18
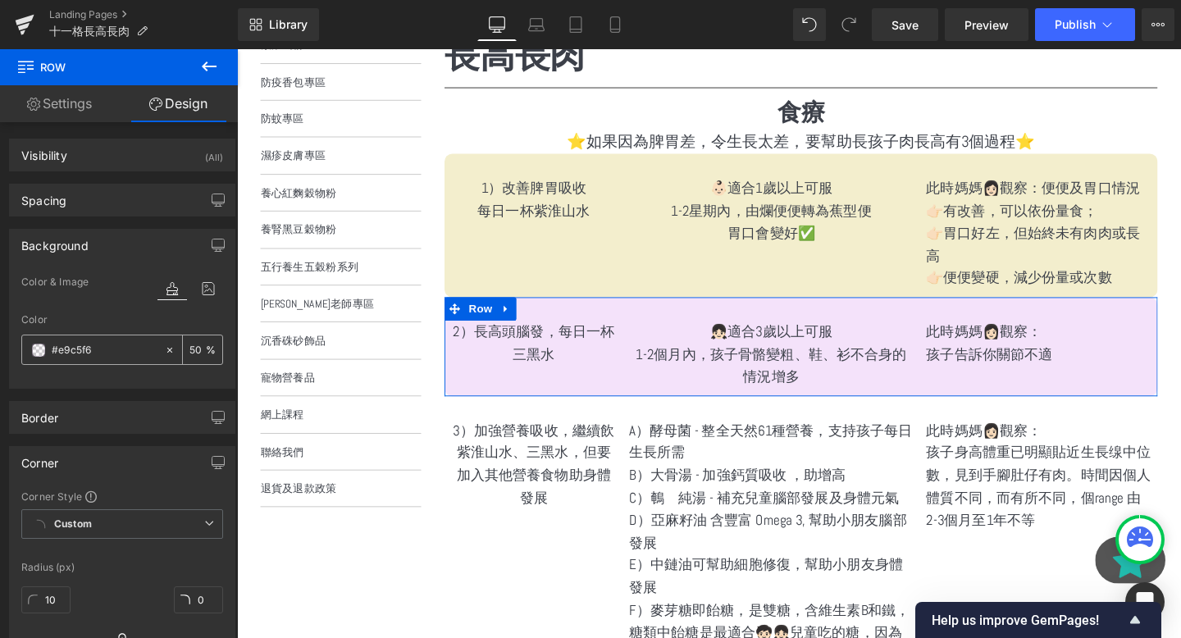
type input "50"
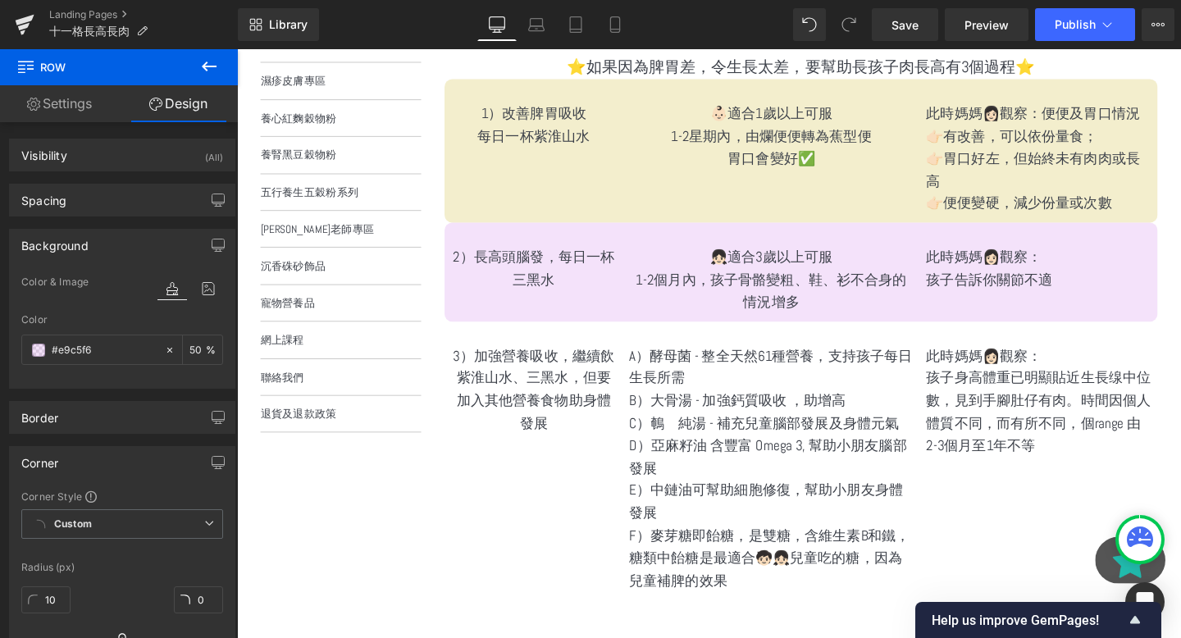
scroll to position [449, 0]
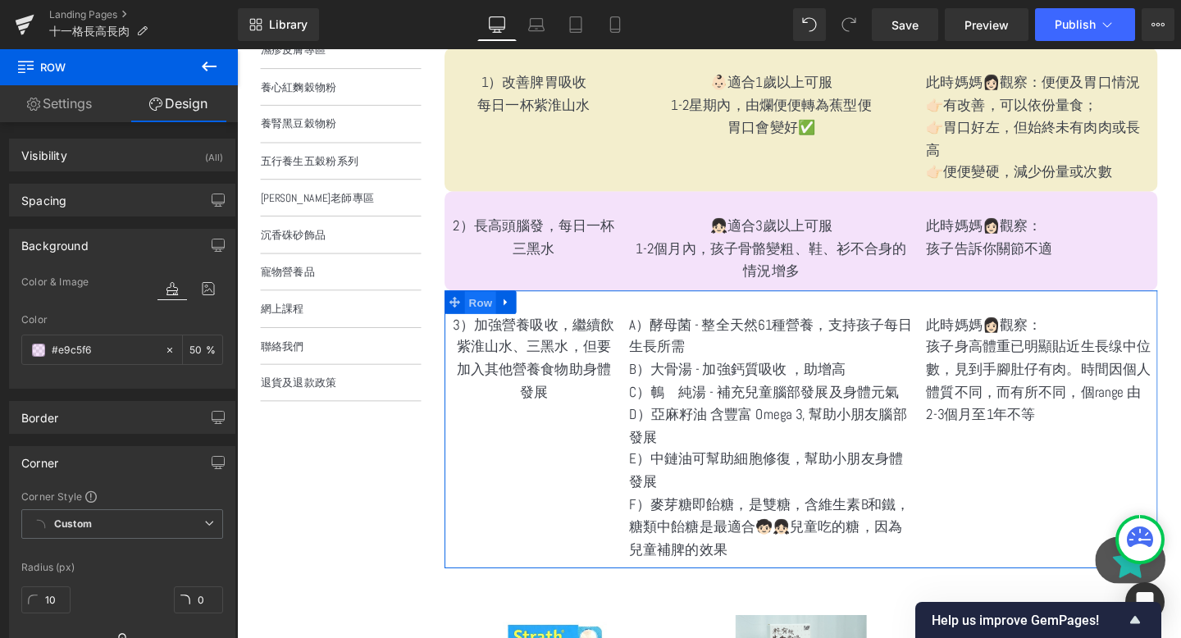
click at [496, 304] on span "Row" at bounding box center [493, 316] width 33 height 25
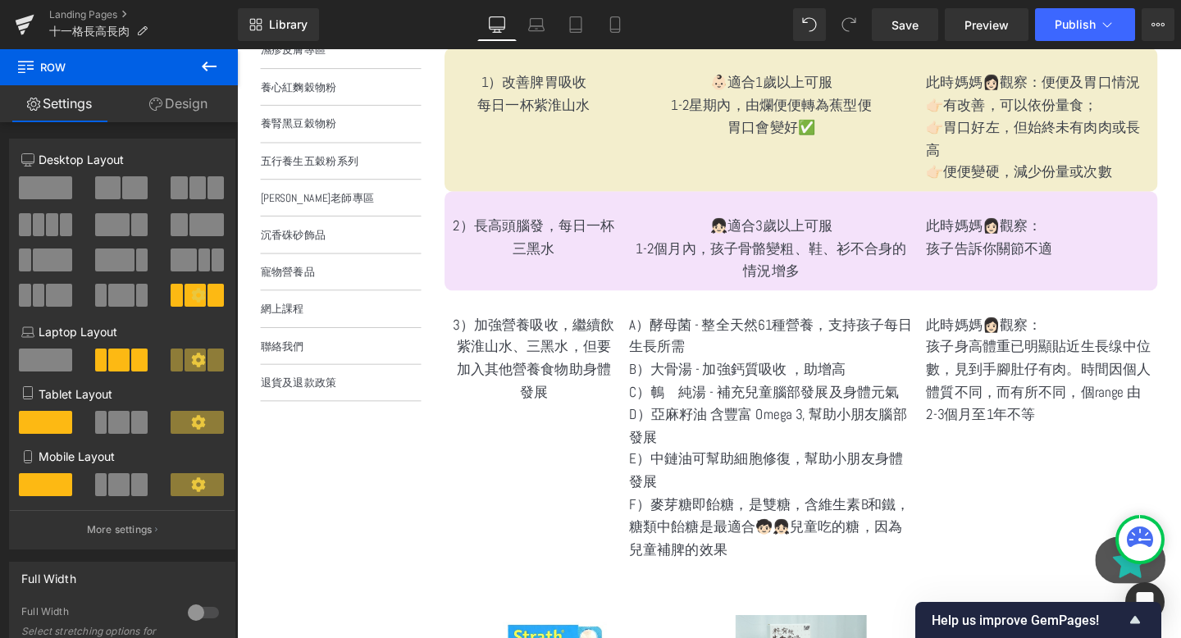
click at [164, 93] on link "Design" at bounding box center [178, 103] width 119 height 37
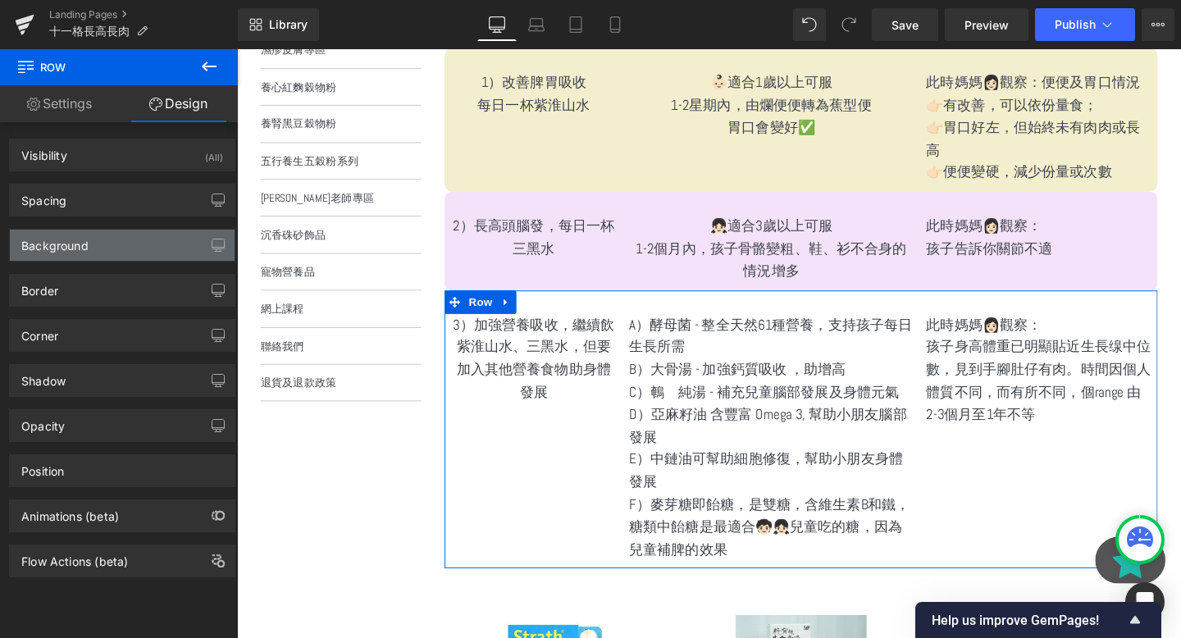
click at [49, 244] on div "Background" at bounding box center [54, 241] width 67 height 23
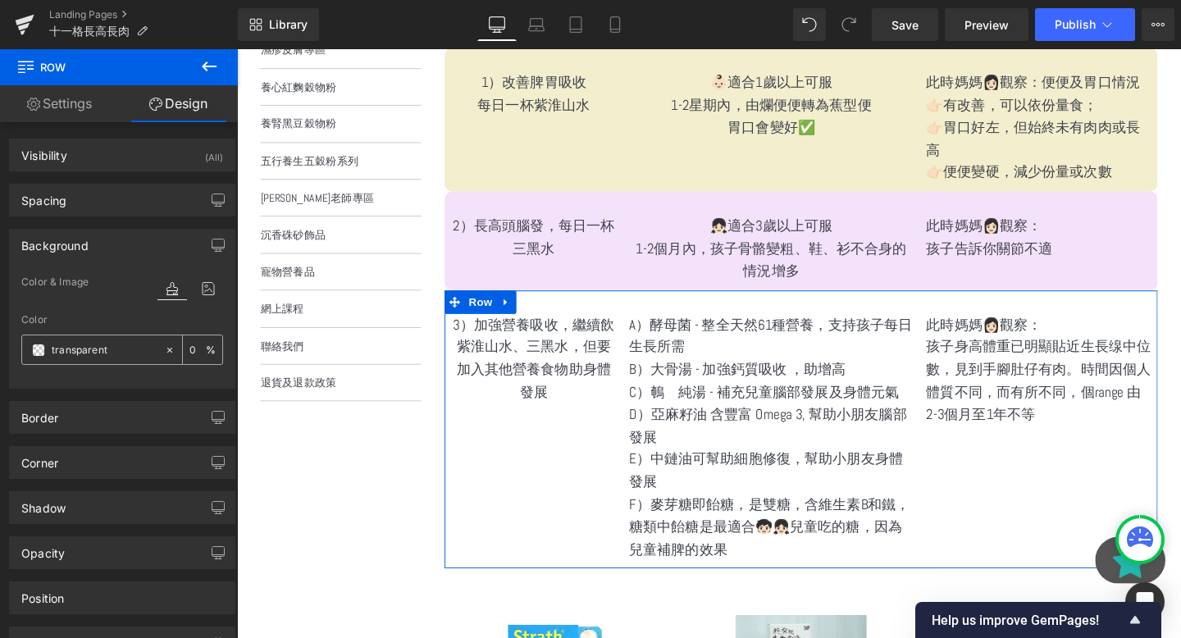
click at [98, 354] on input "text" at bounding box center [104, 350] width 105 height 18
paste input "#f8ce9f"
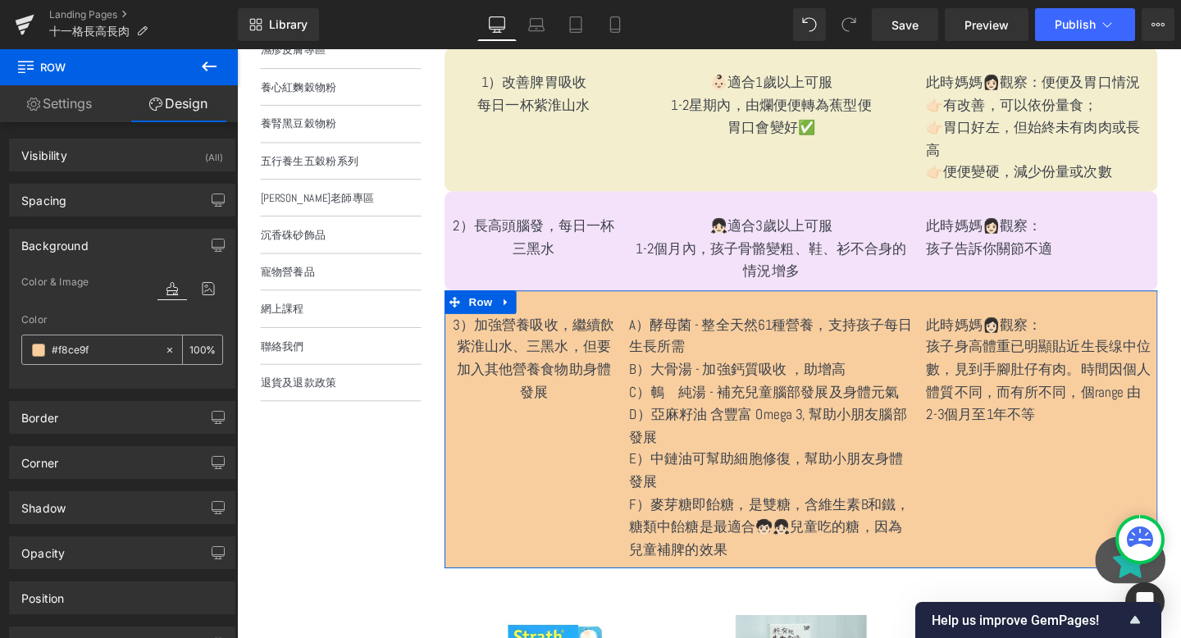
type input "#f8ce9f"
click at [200, 355] on div "%" at bounding box center [202, 350] width 39 height 29
click at [194, 345] on input "number" at bounding box center [198, 349] width 16 height 18
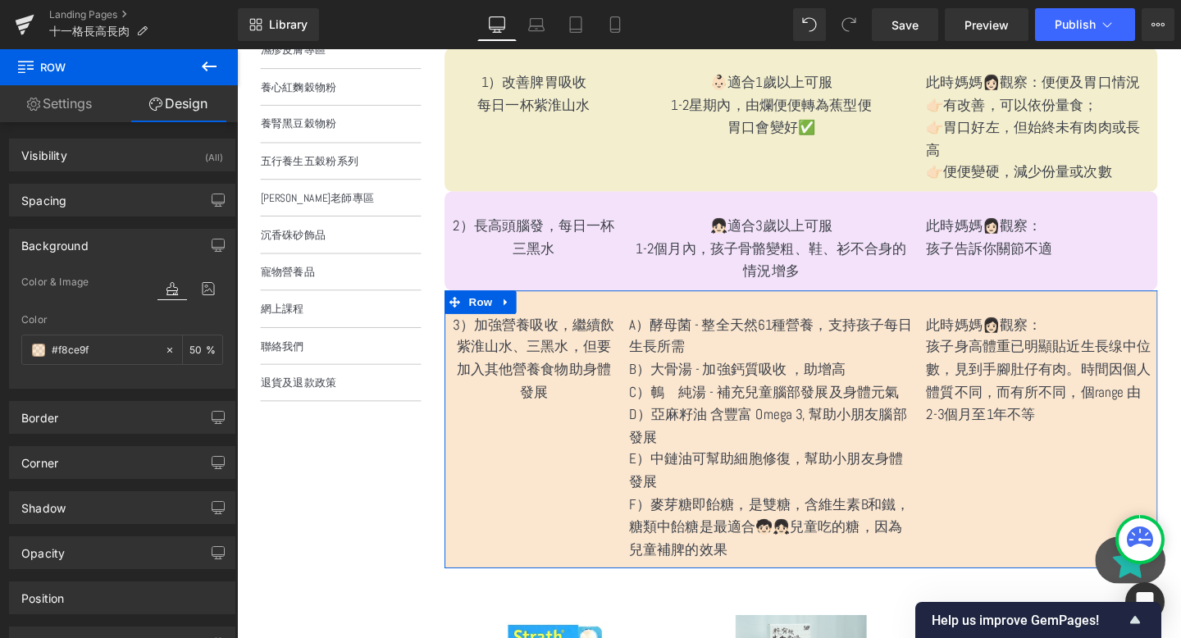
type input "50"
click at [75, 440] on div "Corner Corner Style Custom Custom Setup Global Style Custom Setup Global Style …" at bounding box center [122, 456] width 245 height 45
click at [47, 459] on div "Corner" at bounding box center [39, 458] width 37 height 23
click at [55, 465] on div "Corner" at bounding box center [39, 458] width 37 height 23
click at [118, 482] on div "Shadow Shadow Style Drop Shadow Outer Shadow Shadow Color % More settings" at bounding box center [122, 501] width 245 height 45
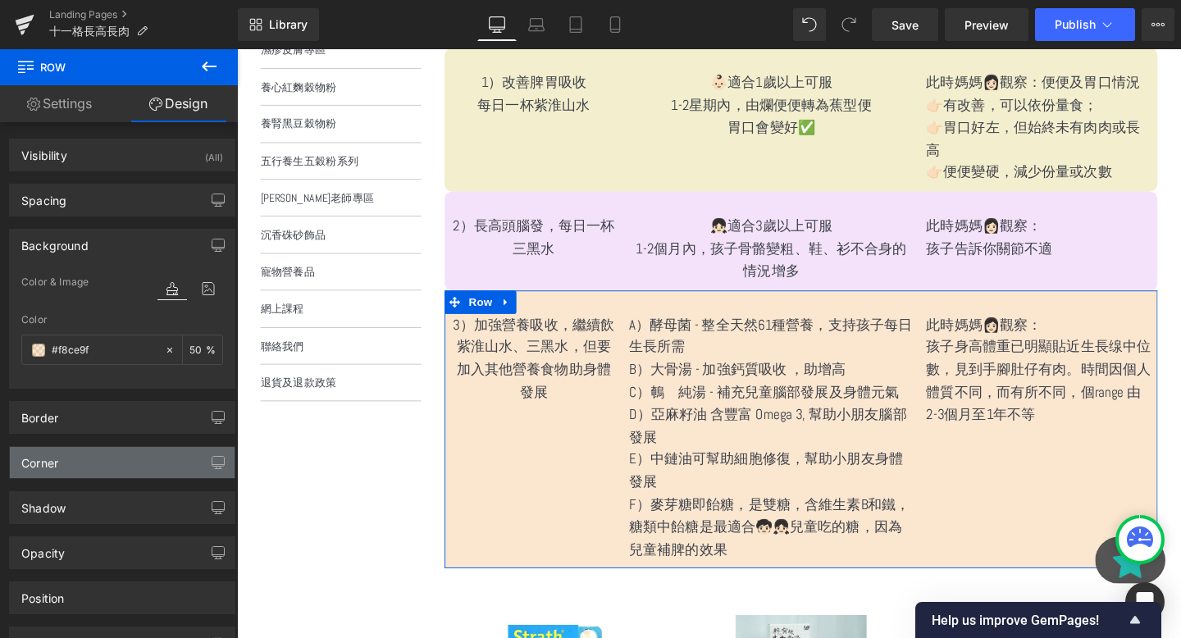
click at [103, 461] on div "Corner" at bounding box center [122, 462] width 225 height 31
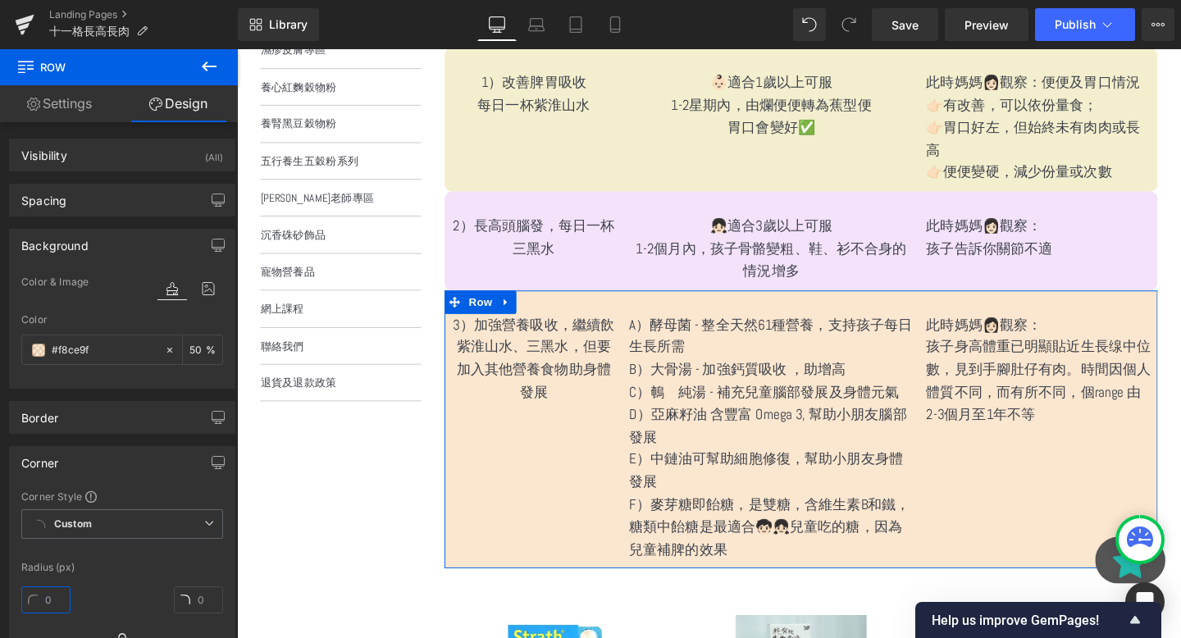
click at [59, 590] on input "text" at bounding box center [45, 600] width 49 height 27
type input "1"
type input "0"
type input "10"
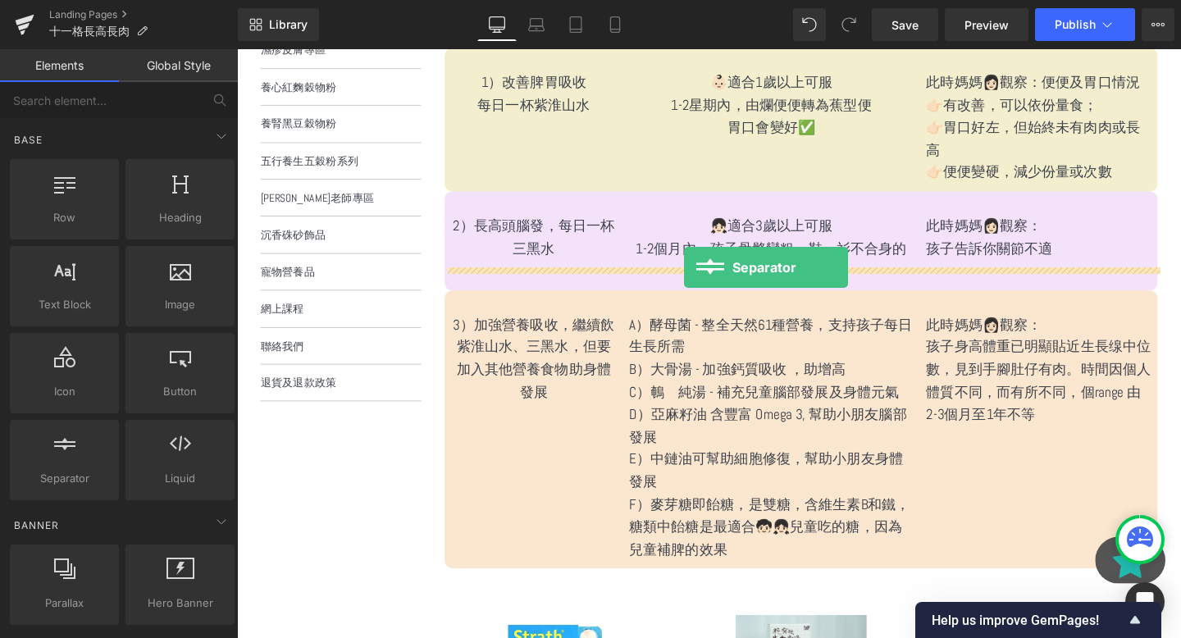
drag, startPoint x: 306, startPoint y: 515, endPoint x: 707, endPoint y: 279, distance: 465.6
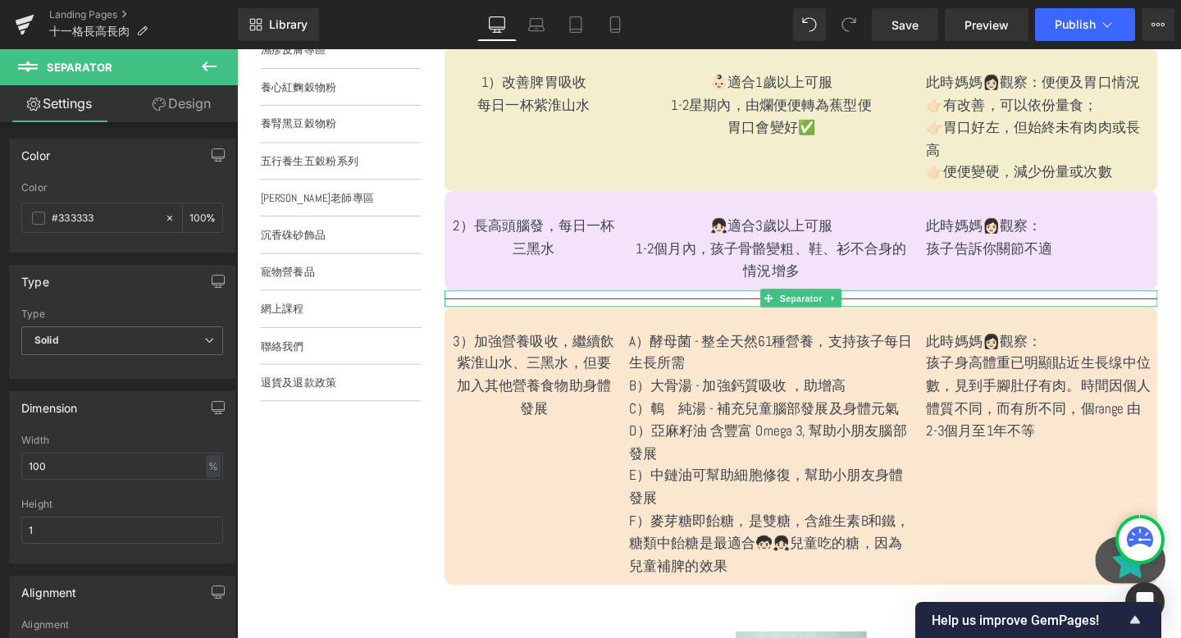
click at [601, 311] on hr at bounding box center [830, 315] width 750 height 9
click at [116, 345] on span "Solid" at bounding box center [122, 341] width 202 height 29
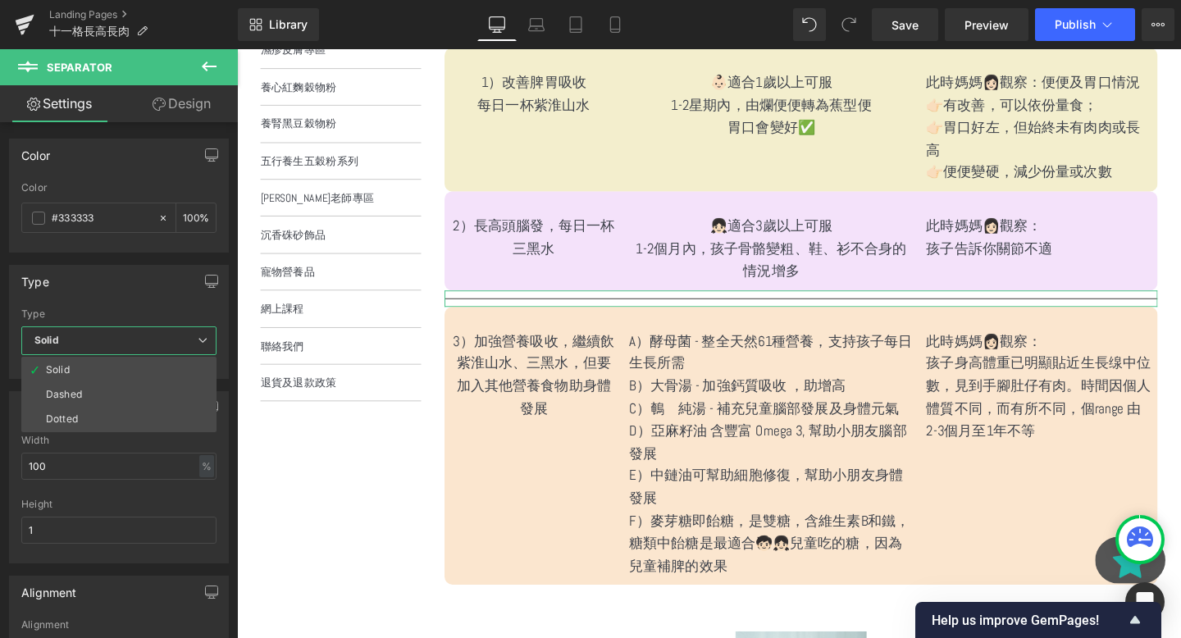
click at [96, 327] on span "Solid" at bounding box center [118, 341] width 195 height 29
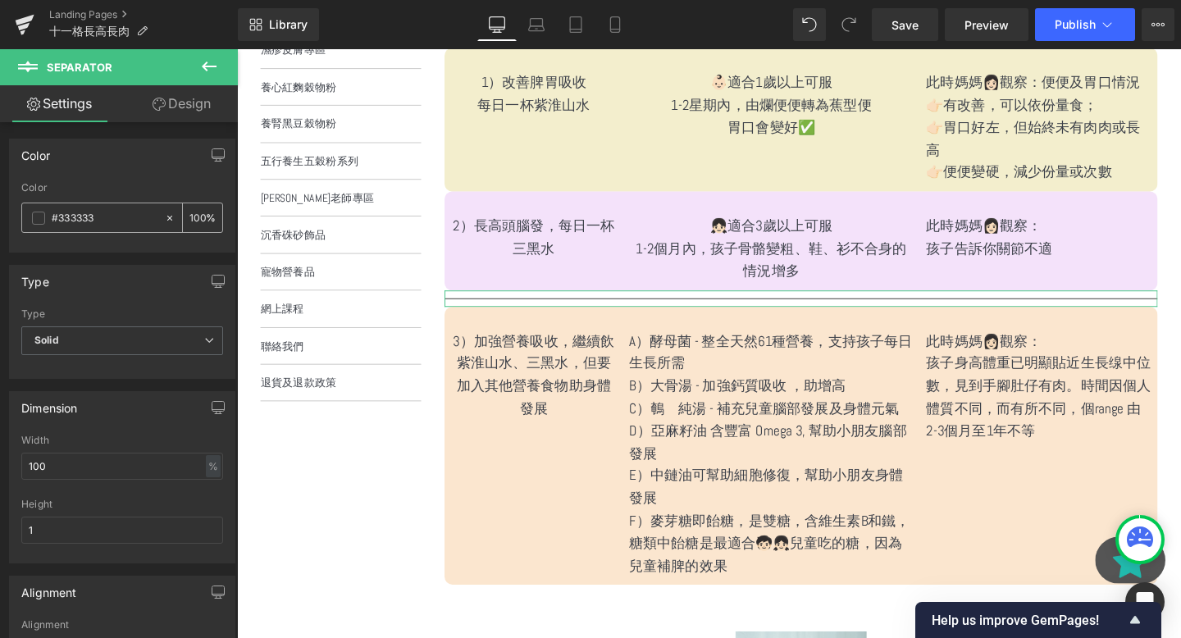
click at [138, 215] on input "#333333" at bounding box center [104, 218] width 105 height 18
type input "0000"
type input "transparent"
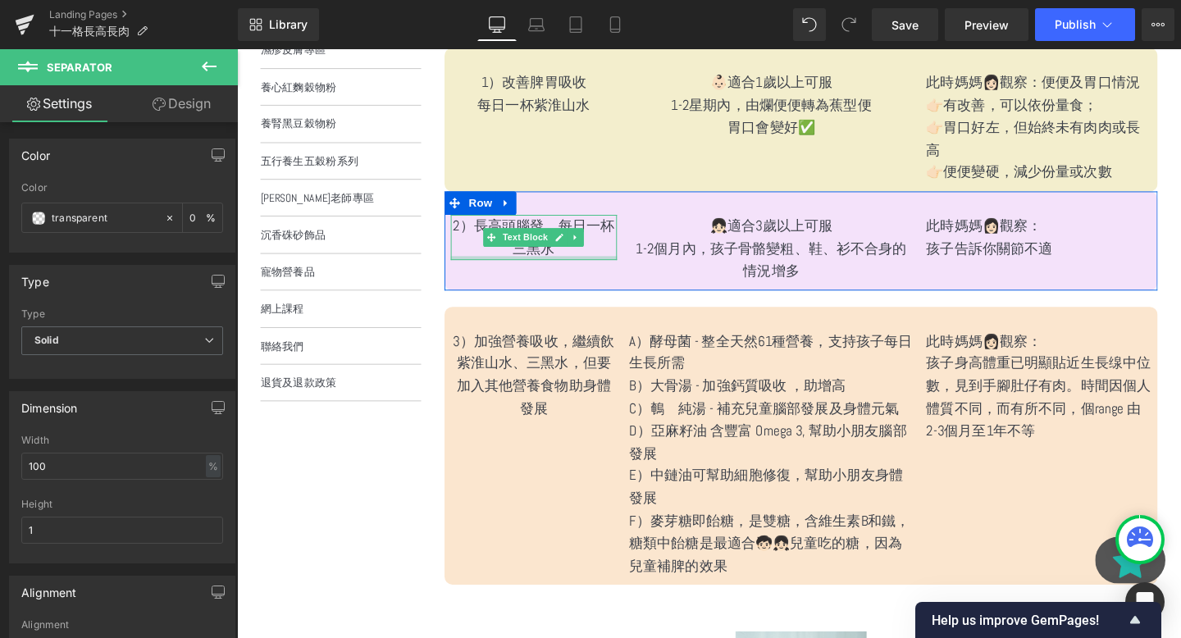
click at [477, 267] on div at bounding box center [549, 269] width 175 height 4
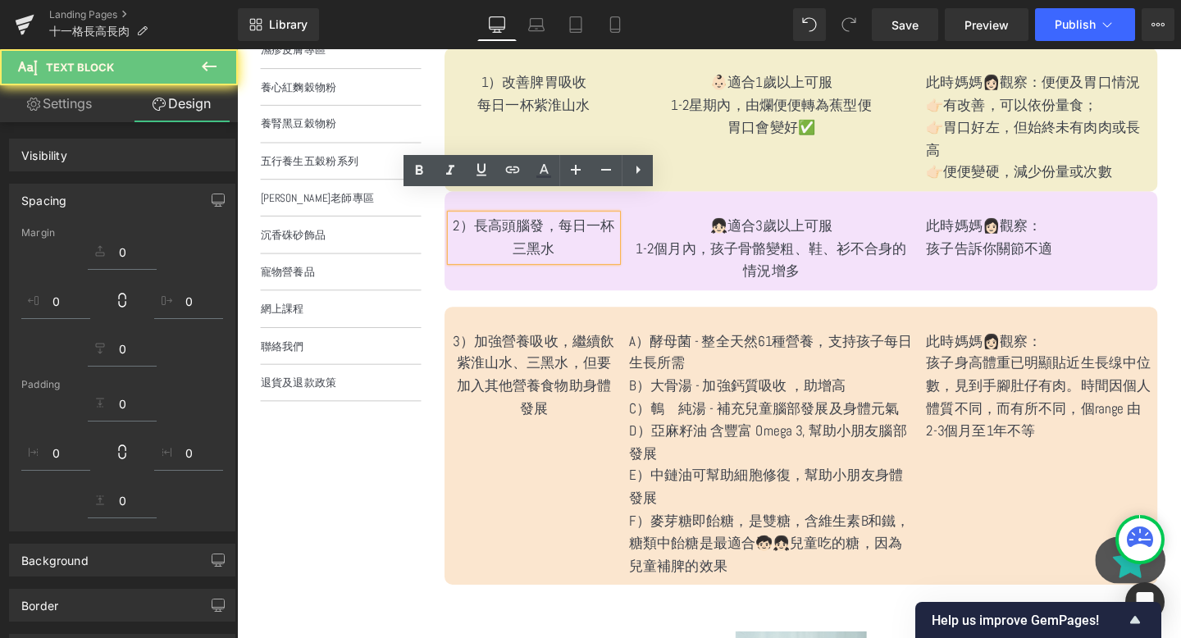
scroll to position [364, 0]
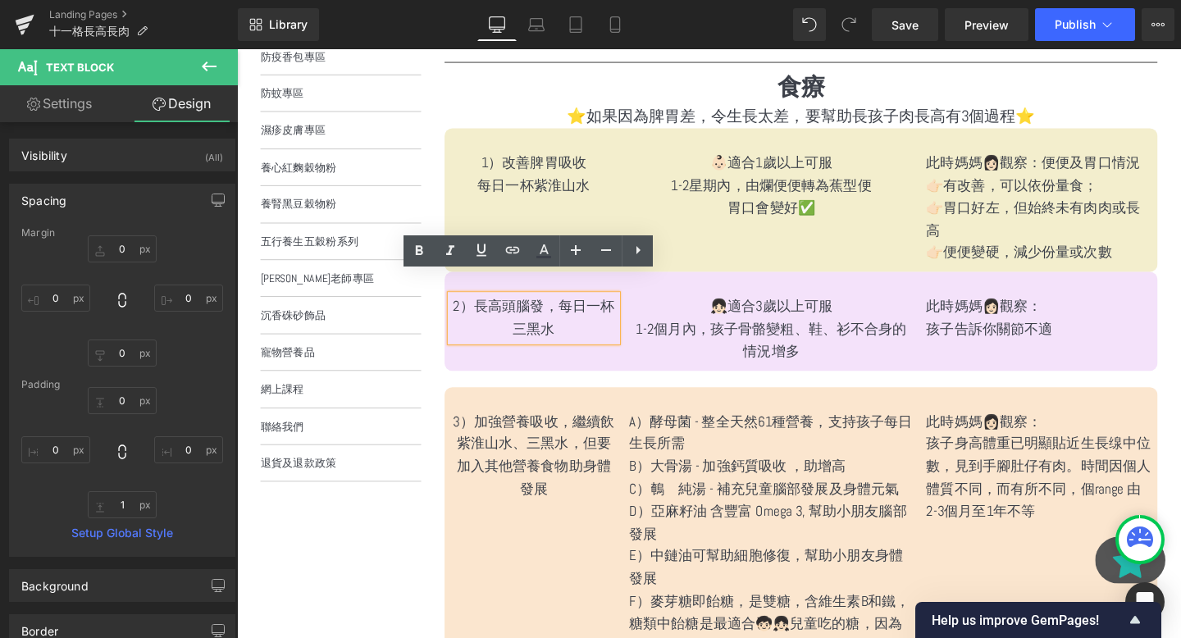
click at [750, 387] on div at bounding box center [830, 395] width 750 height 17
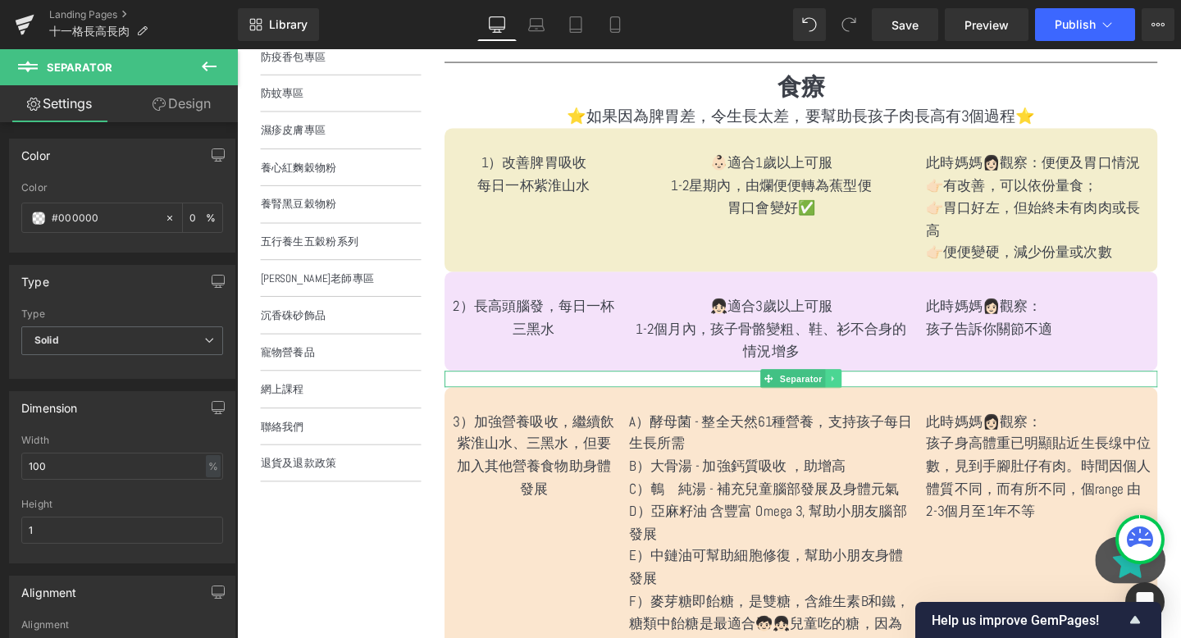
click at [864, 390] on icon at bounding box center [864, 395] width 9 height 10
click at [854, 391] on icon at bounding box center [856, 395] width 9 height 9
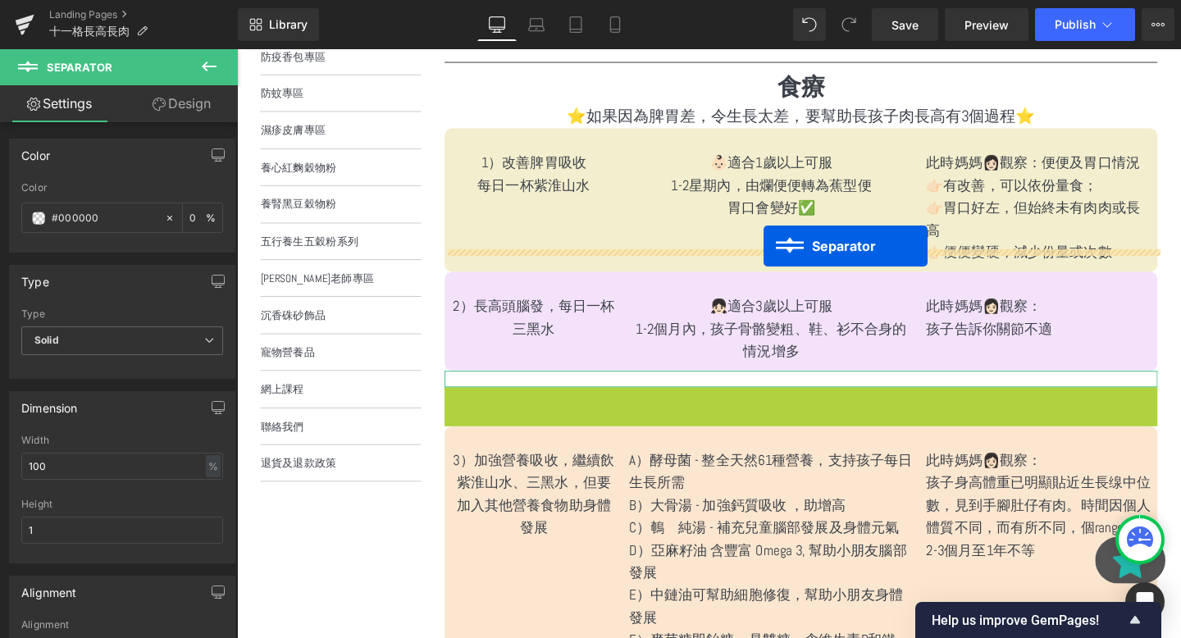
drag, startPoint x: 798, startPoint y: 390, endPoint x: 791, endPoint y: 255, distance: 134.7
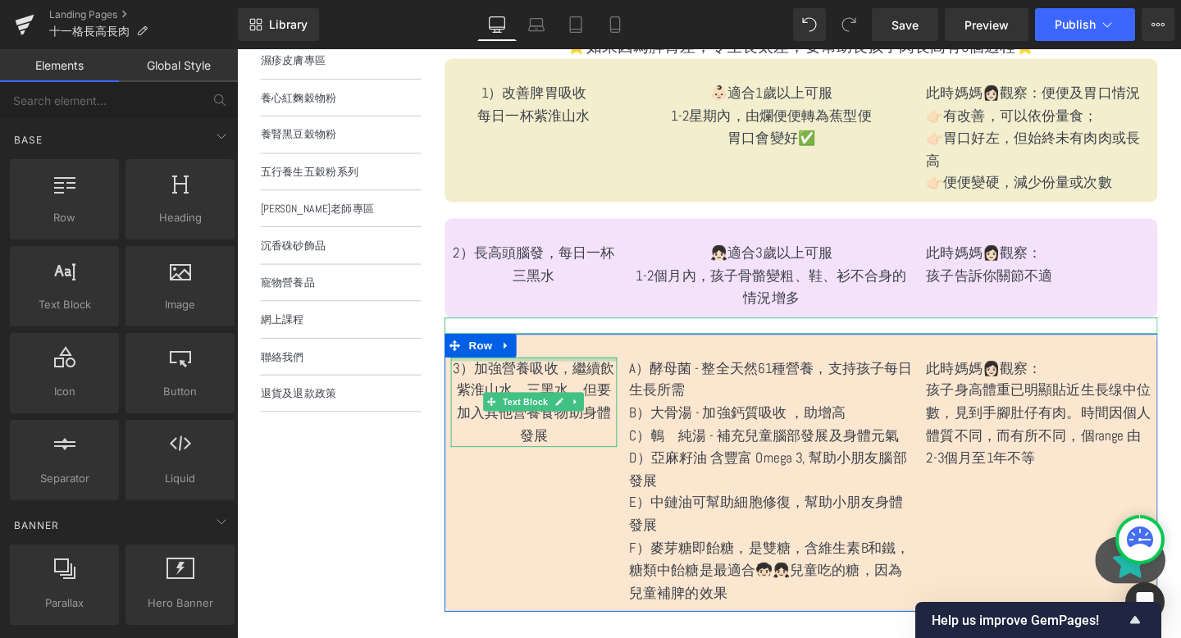
scroll to position [447, 0]
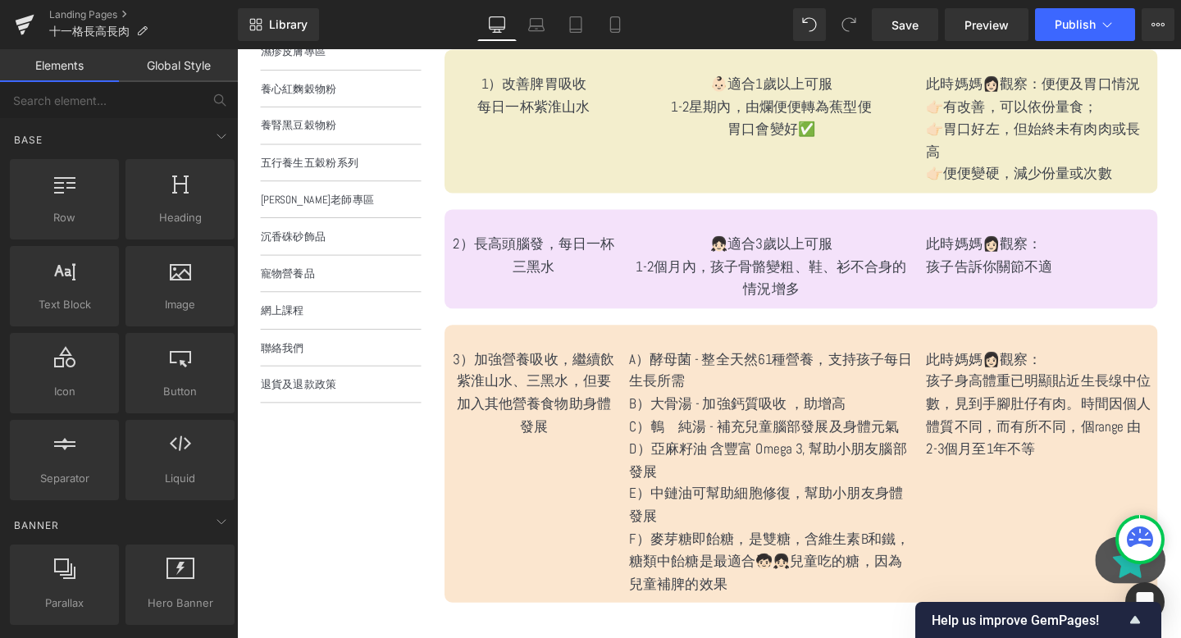
click at [237, 49] on div at bounding box center [237, 49] width 0 height 0
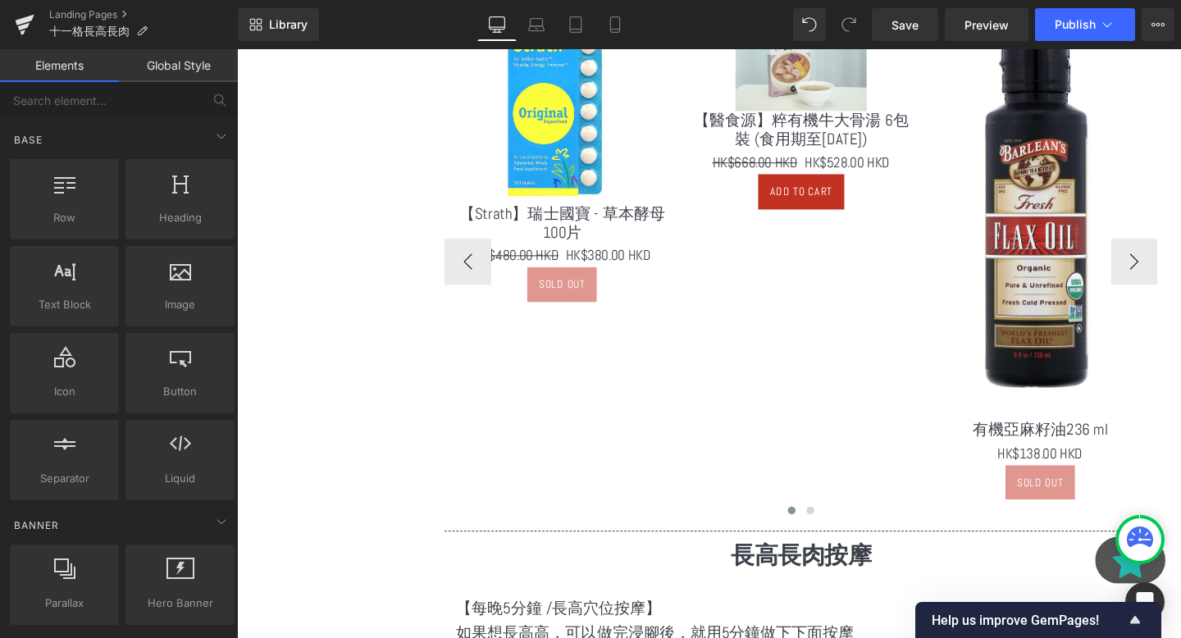
scroll to position [1110, 0]
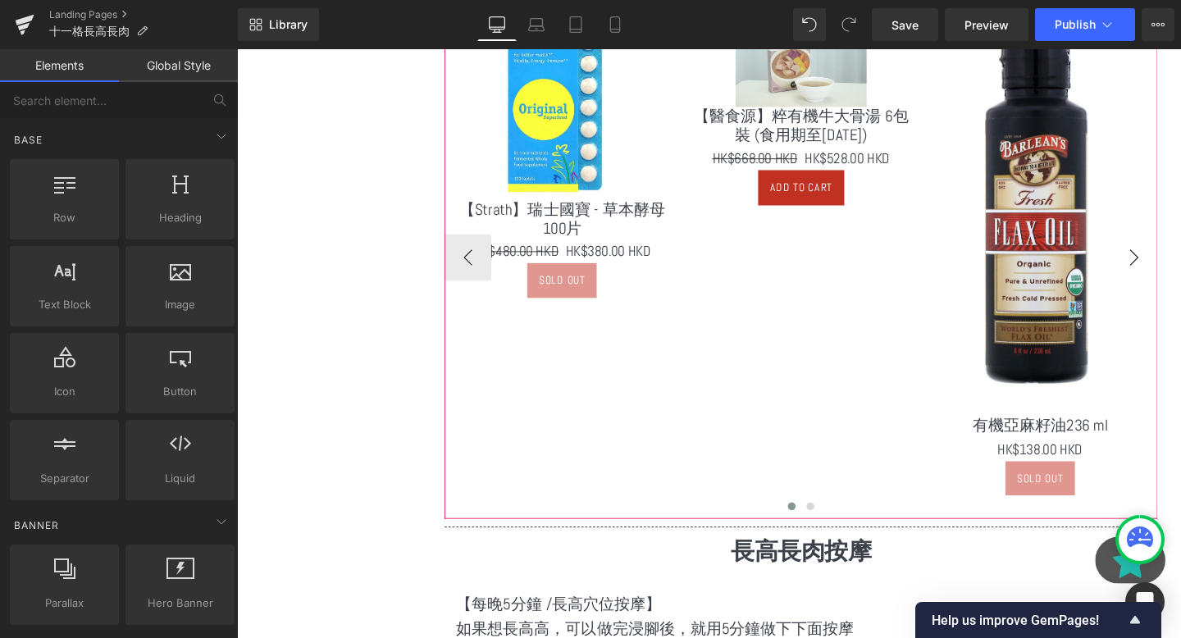
click at [1180, 265] on button "›" at bounding box center [1180, 268] width 49 height 49
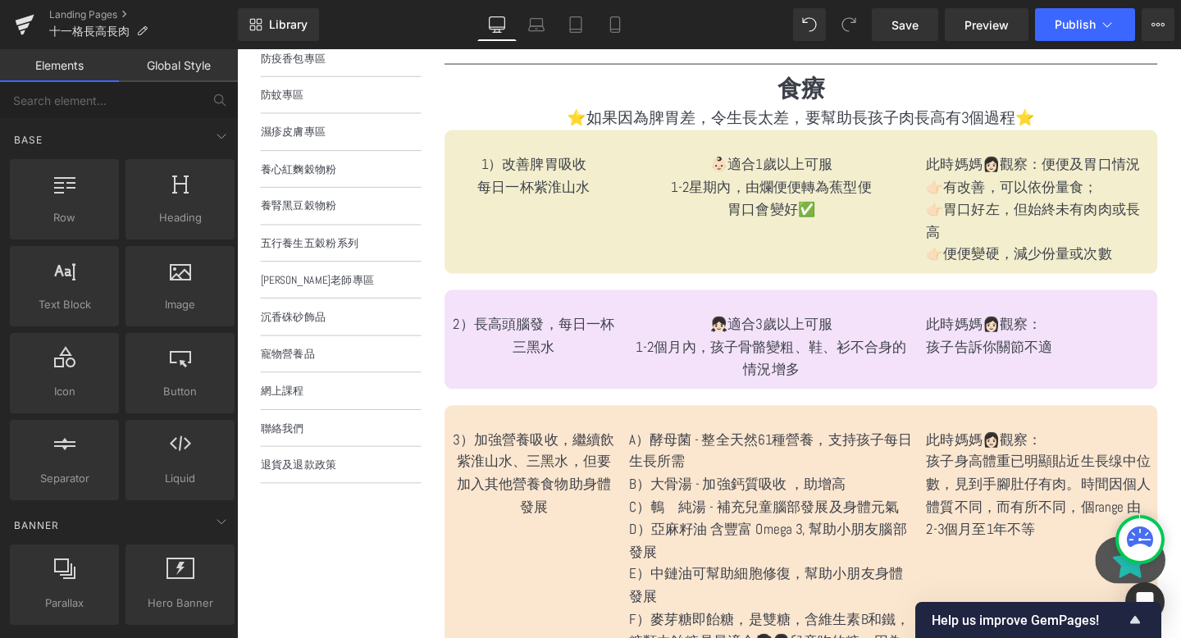
scroll to position [382, 0]
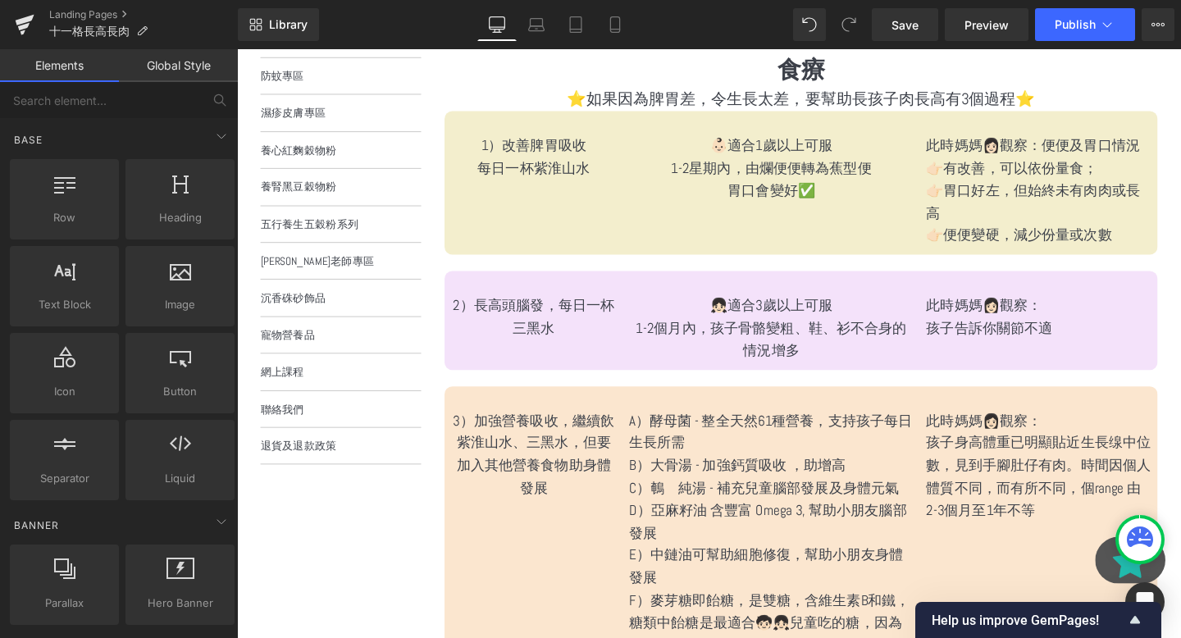
click at [1015, 106] on p "⭐️如果因為脾胃差，令生長太差，要幫助長孩子肉長高有3個過程⭐️" at bounding box center [830, 101] width 750 height 26
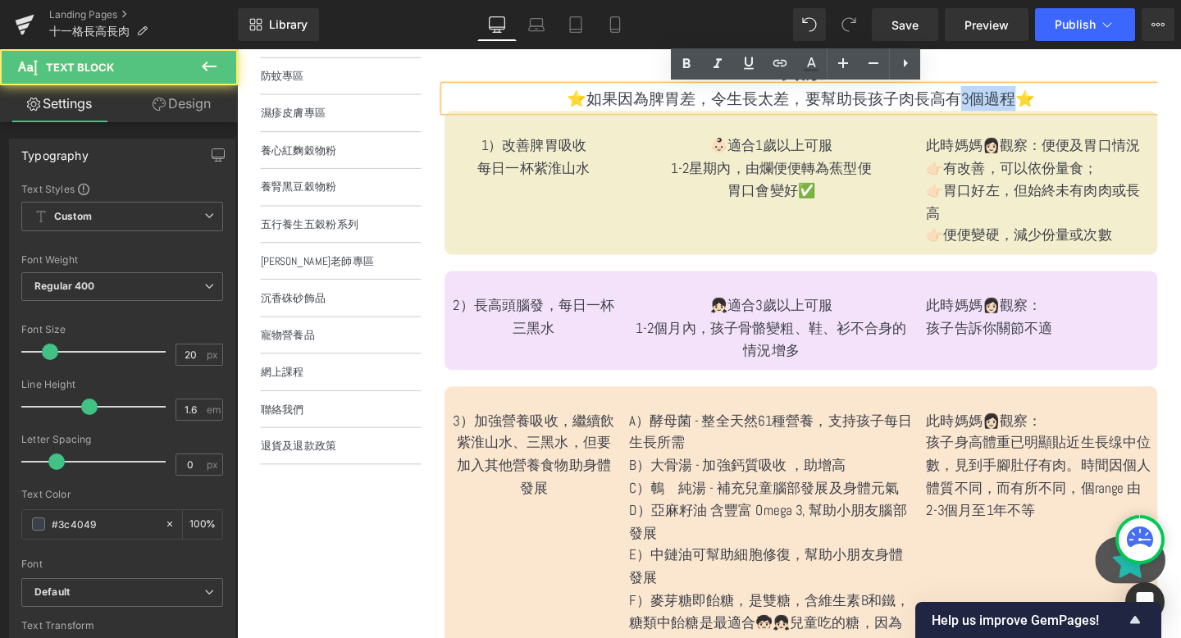
drag, startPoint x: 994, startPoint y: 101, endPoint x: 1053, endPoint y: 106, distance: 59.3
click at [1053, 106] on p "⭐️如果因為脾胃差，令生長太差，要幫助長孩子肉長高有3個過程⭐️" at bounding box center [830, 101] width 750 height 26
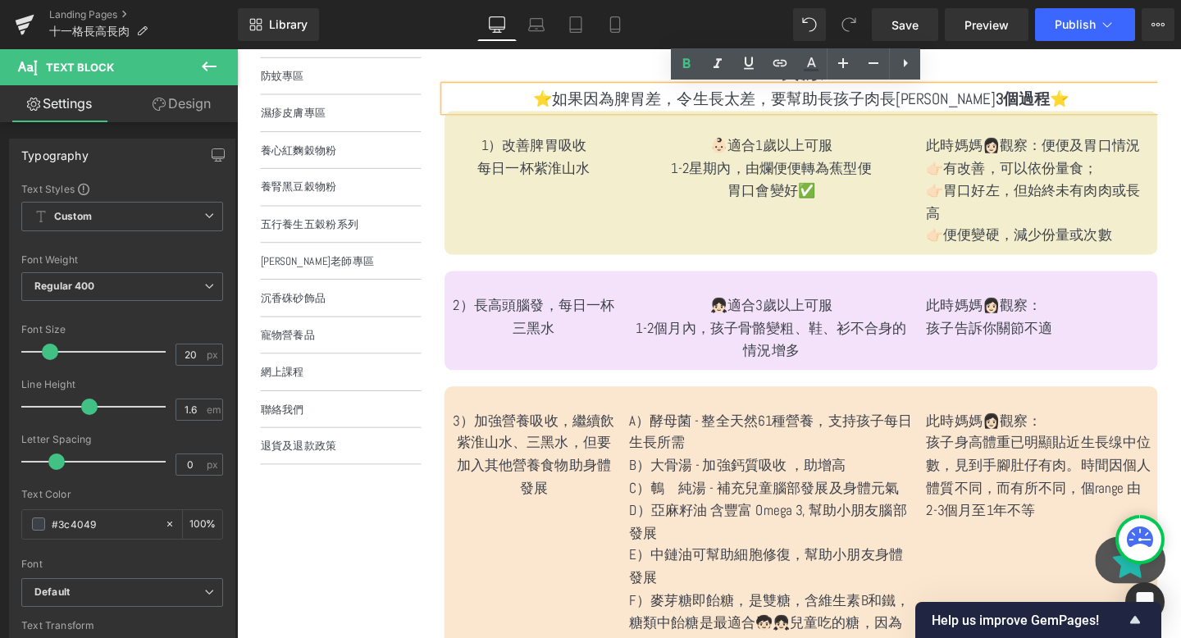
scroll to position [317, 0]
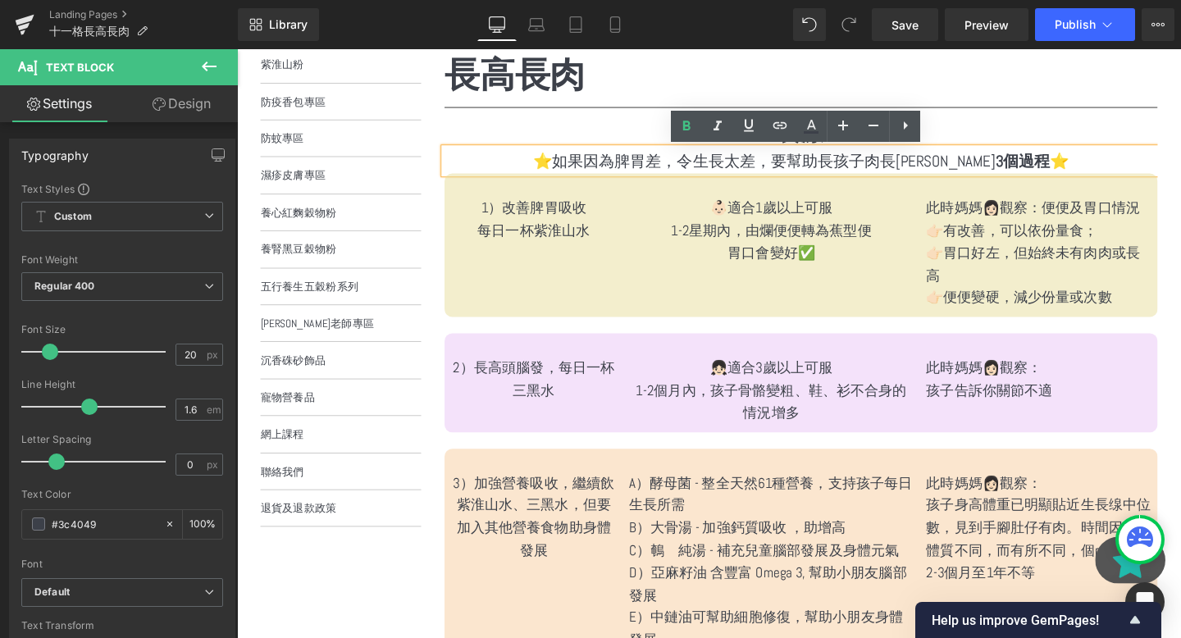
click at [1016, 102] on div "長高長肉 Heading" at bounding box center [830, 76] width 750 height 52
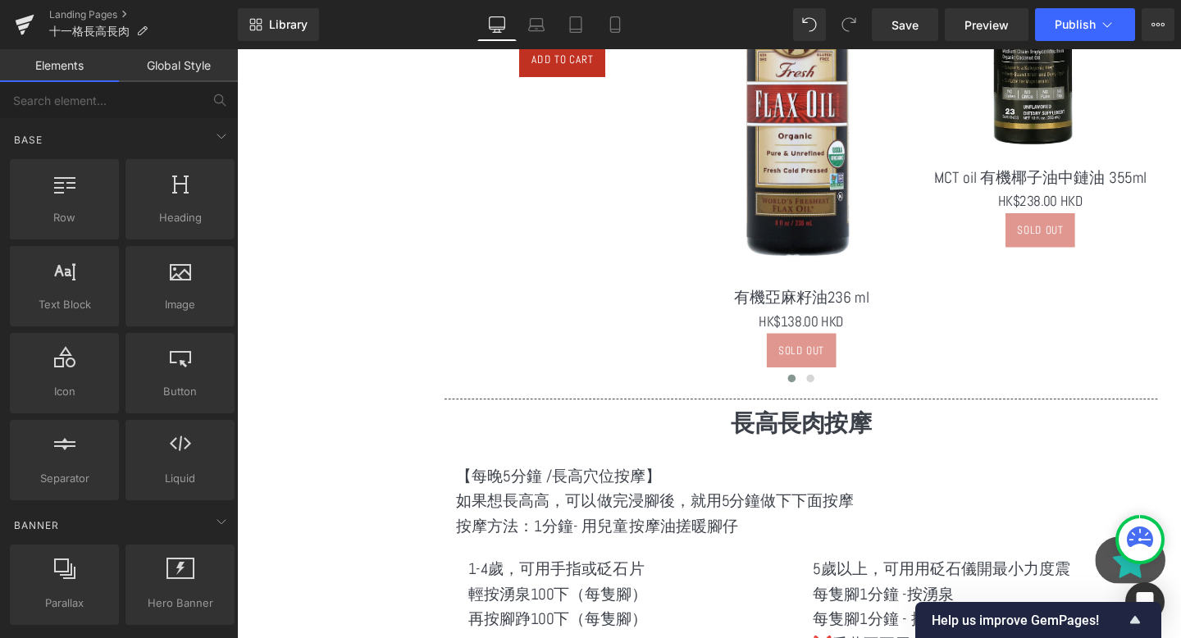
scroll to position [1623, 0]
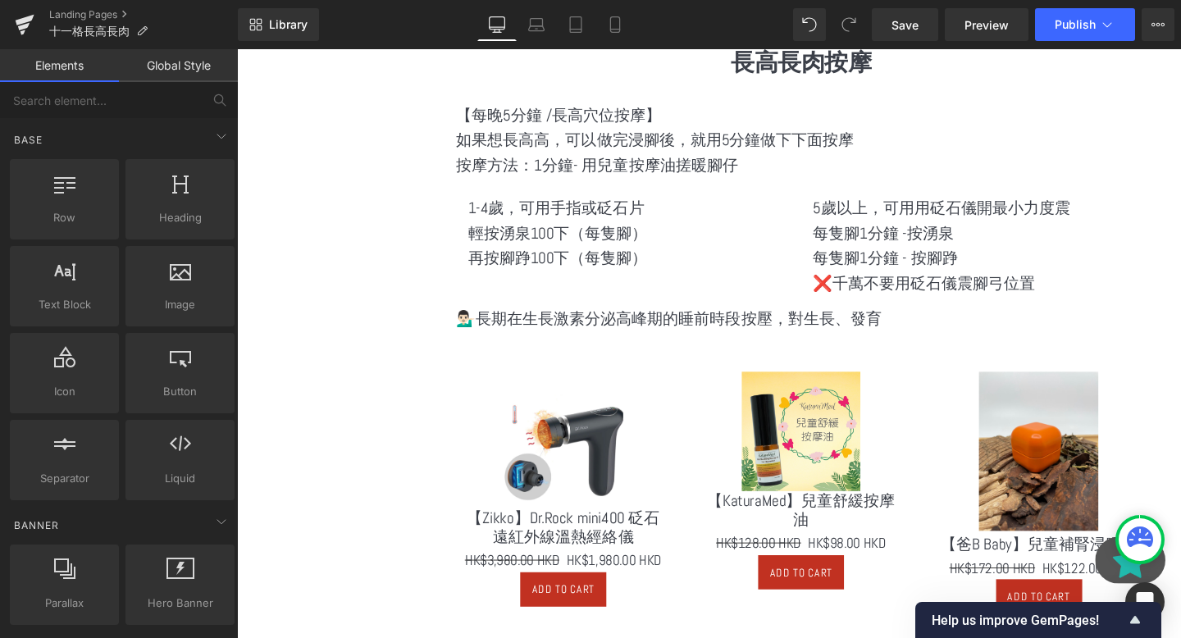
click at [449, 310] on main "首頁 1 › Pabebaby 2 長高長肉 Heading Separator 食療 Heading ⭐️如果因為脾胃差，令生長太差，要幫助長孩子肉長高有 …" at bounding box center [818, 467] width 774 height 3614
click at [674, 256] on p "再按腳踭100下（每隻腳）" at bounding box center [649, 269] width 338 height 26
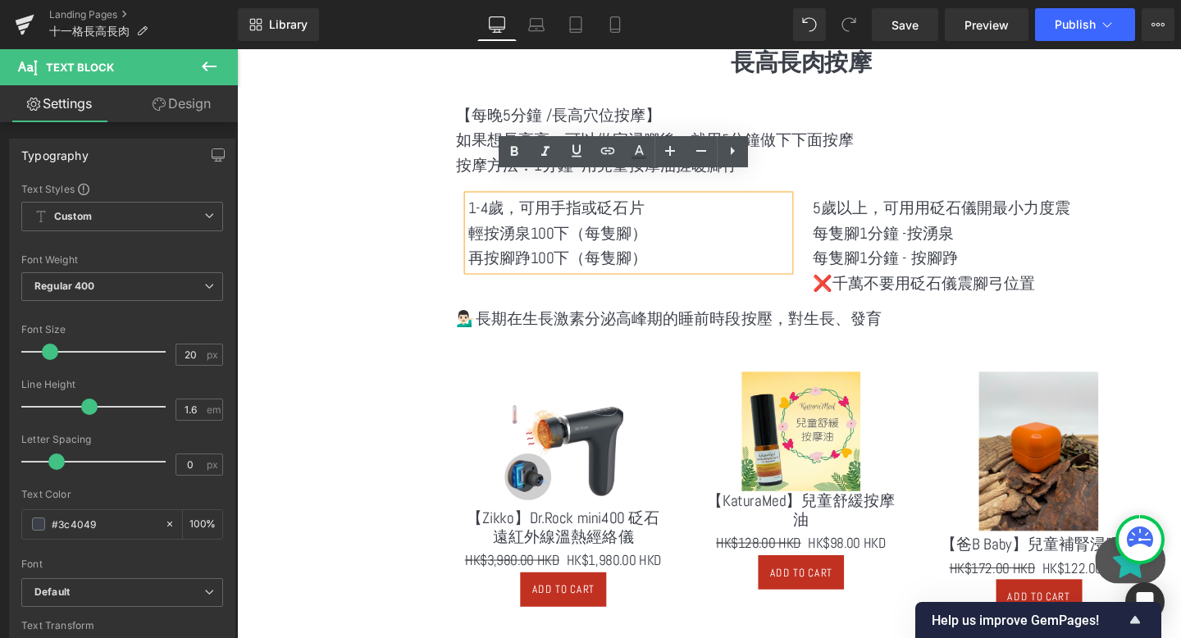
click at [835, 221] on div "5歲以上，可用用砭石儀開最小力度震 每隻腳1分鐘 -按湧泉 每隻腳1分鐘 - 按腳踭 ❌千萬不要用砭石儀震腳弓位置 Text Block" at bounding box center [1011, 255] width 363 height 105
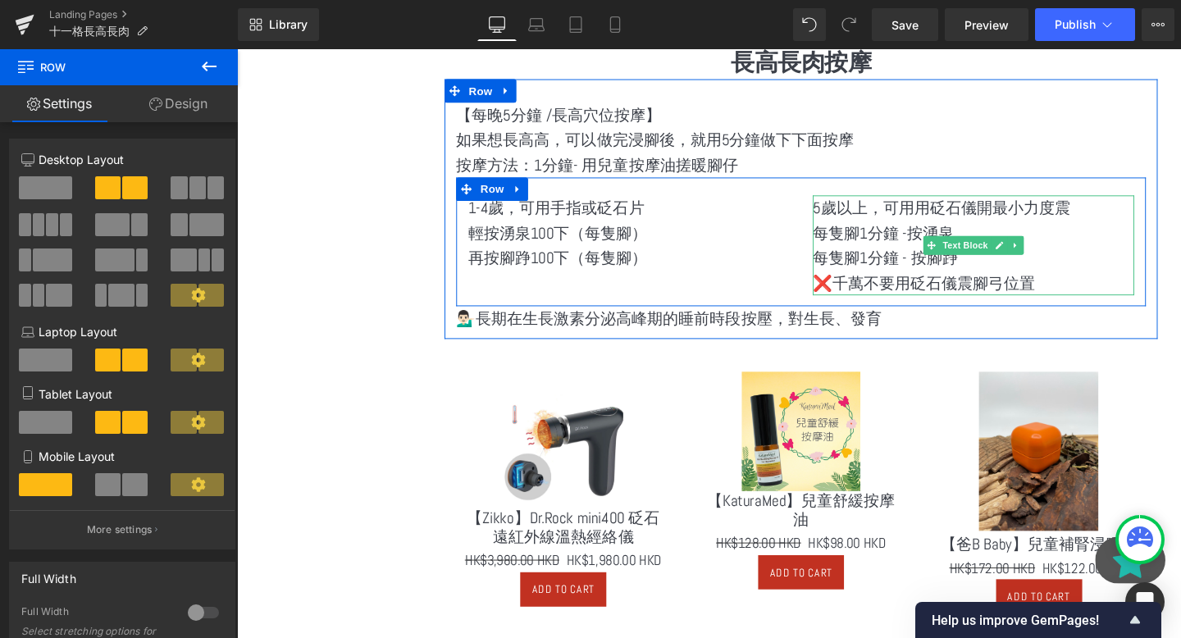
click at [910, 282] on p "❌千萬不要用砭石儀震腳弓位置" at bounding box center [1012, 295] width 338 height 26
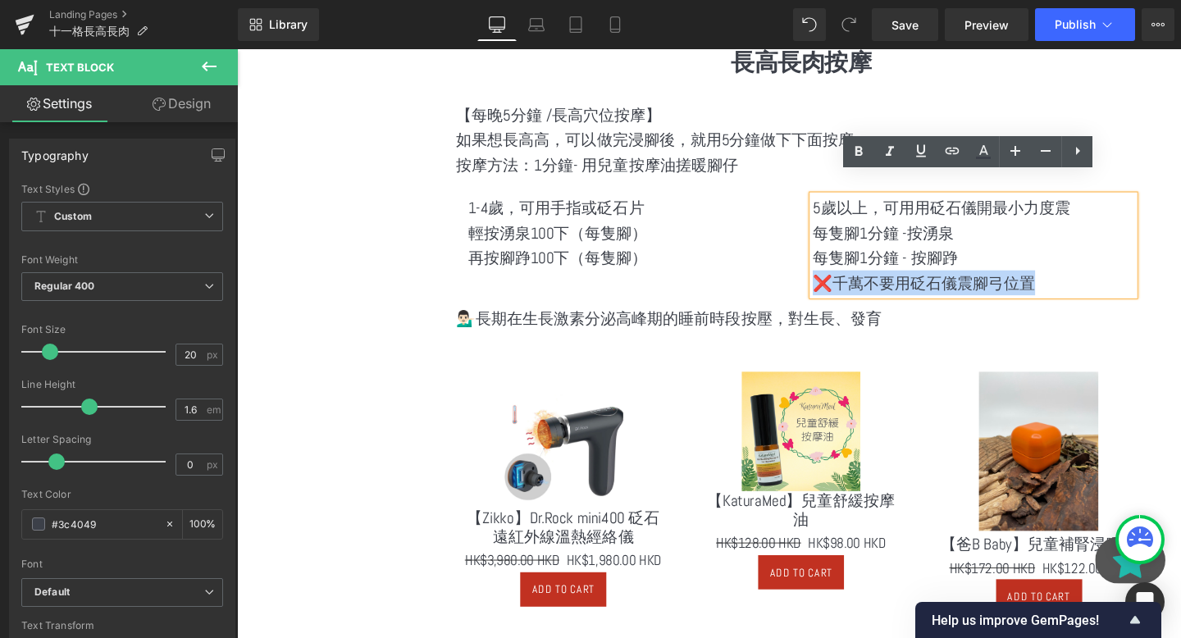
drag, startPoint x: 1087, startPoint y: 266, endPoint x: 850, endPoint y: 269, distance: 237.1
click at [850, 282] on p "❌千萬不要用砭石儀震腳弓位置" at bounding box center [1012, 295] width 338 height 26
copy p "❌千萬不要用砭石儀震腳弓位置"
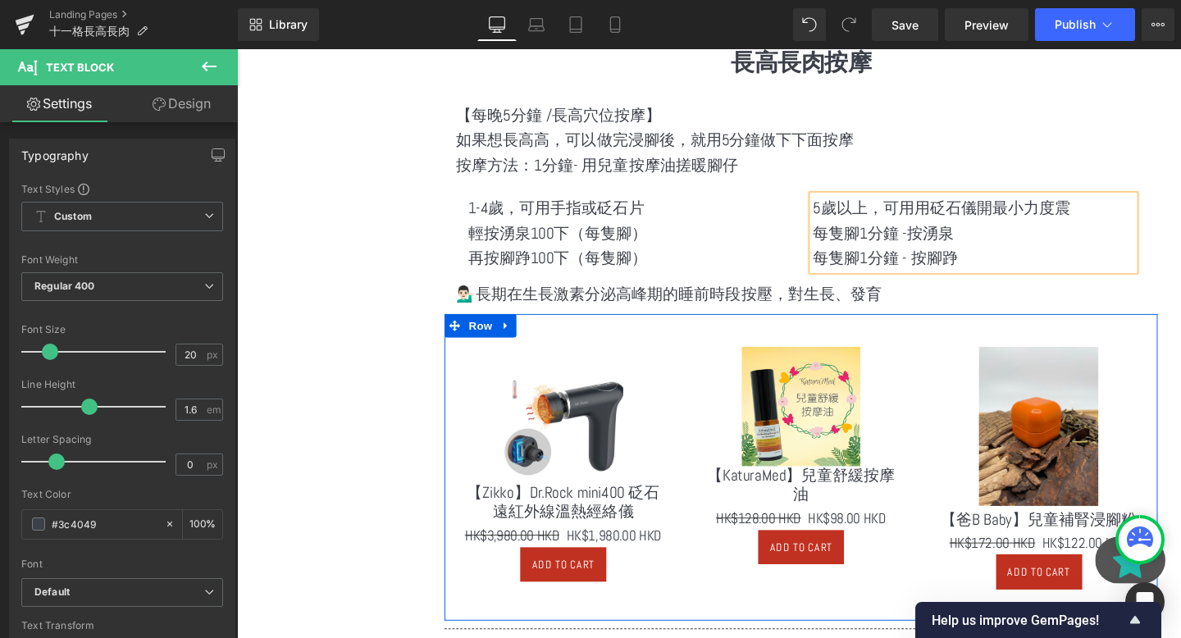
click at [546, 328] on div "Sale Off (P) Image 【Zikko】Dr.Rock mini400 砭石遠紅外線溫熱經絡儀 (P) Title HK$3,980.00 HKD…" at bounding box center [830, 489] width 750 height 322
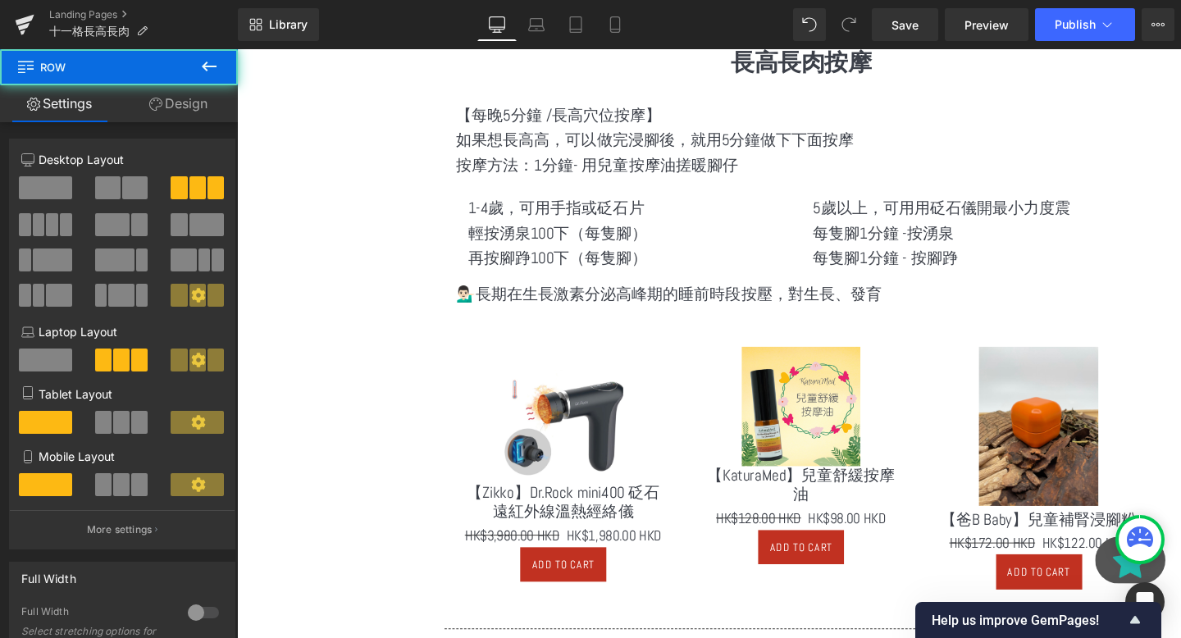
click at [473, 294] on p "💁🏻‍♂️長期在生長激素分泌高峰期的睡前時段按壓，對生長、發育" at bounding box center [830, 307] width 725 height 26
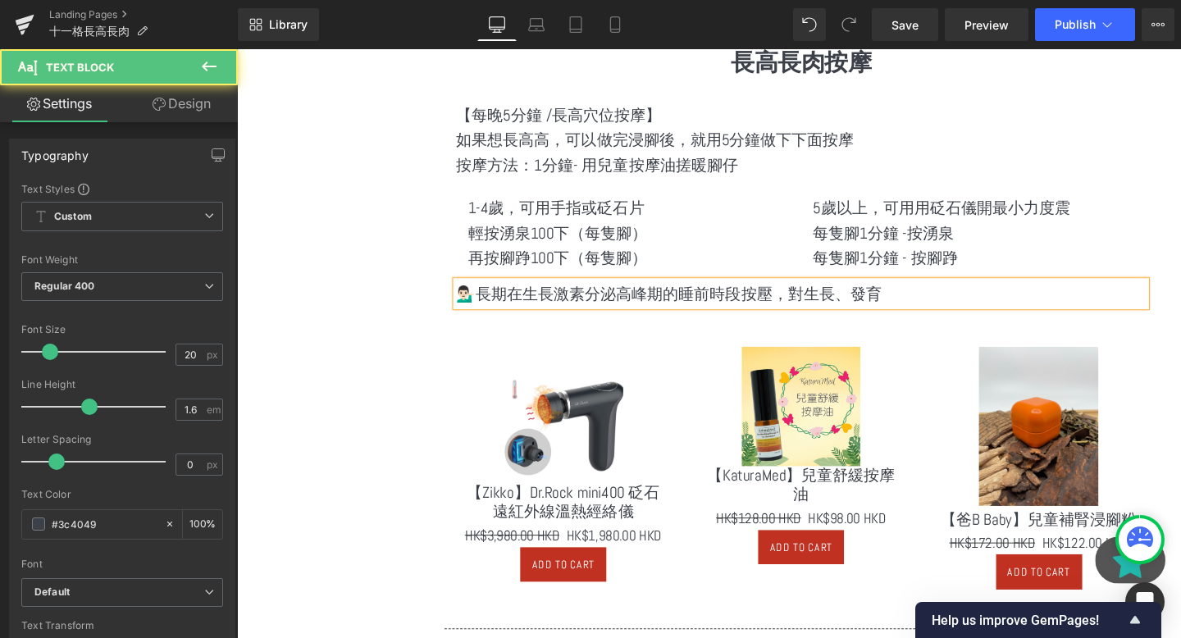
click at [473, 294] on p "💁🏻‍♂️長期在生長激素分泌高峰期的睡前時段按壓，對生長、發育" at bounding box center [830, 307] width 725 height 26
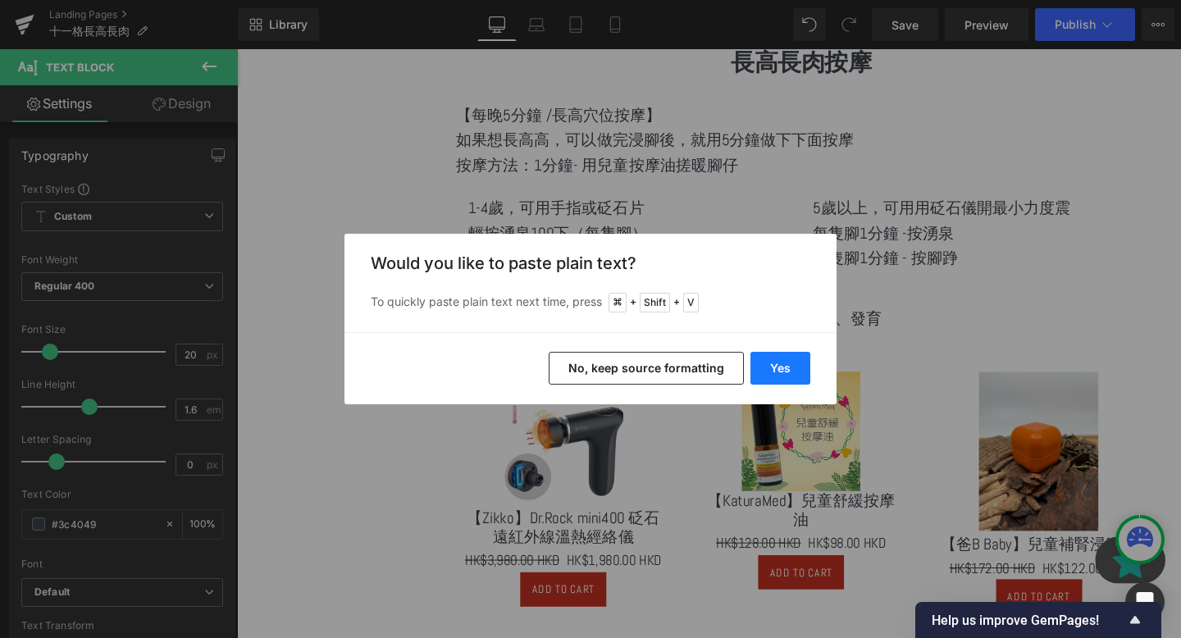
click at [806, 374] on button "Yes" at bounding box center [781, 368] width 60 height 33
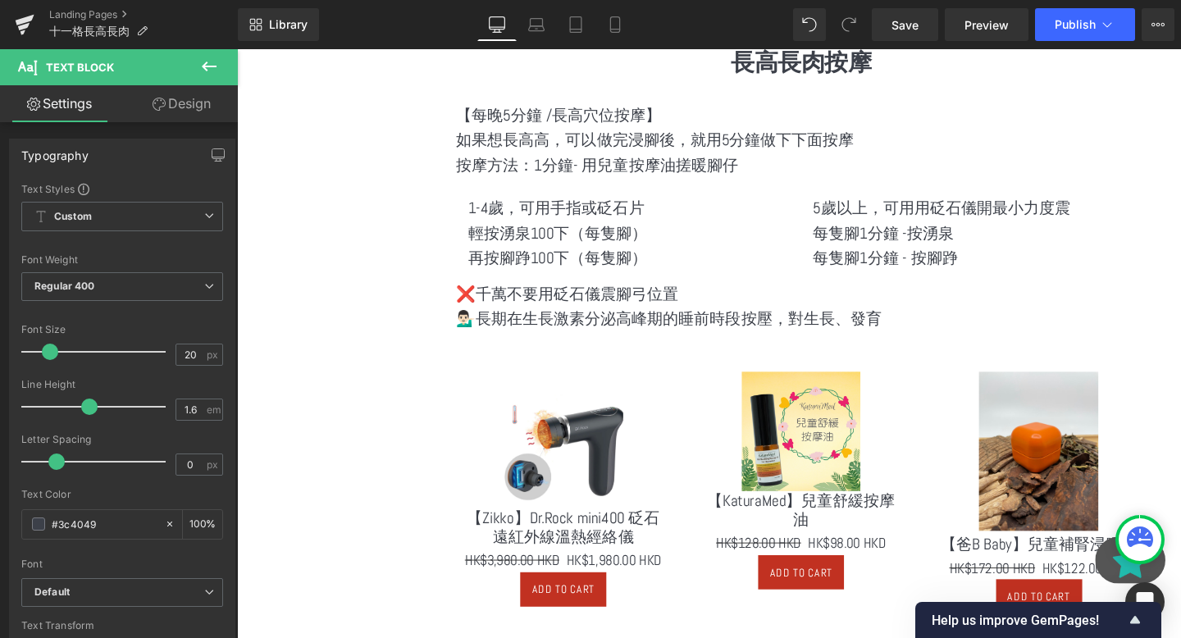
click at [395, 321] on div "選單 主頁 所有商品 紫淮山粉 防疫香包專區 防蚊專區 濕疹皮膚專區 養心紅麴穀物粉 養腎黑豆穀物粉 五行養生五穀粉系列" at bounding box center [721, 467] width 968 height 3614
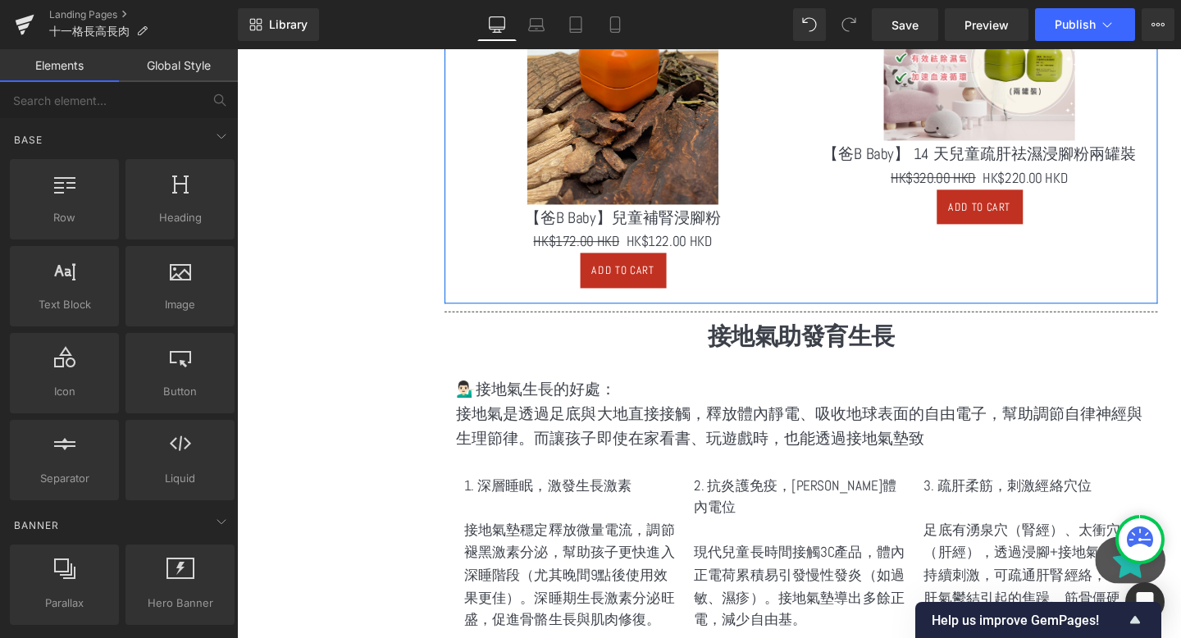
scroll to position [2773, 0]
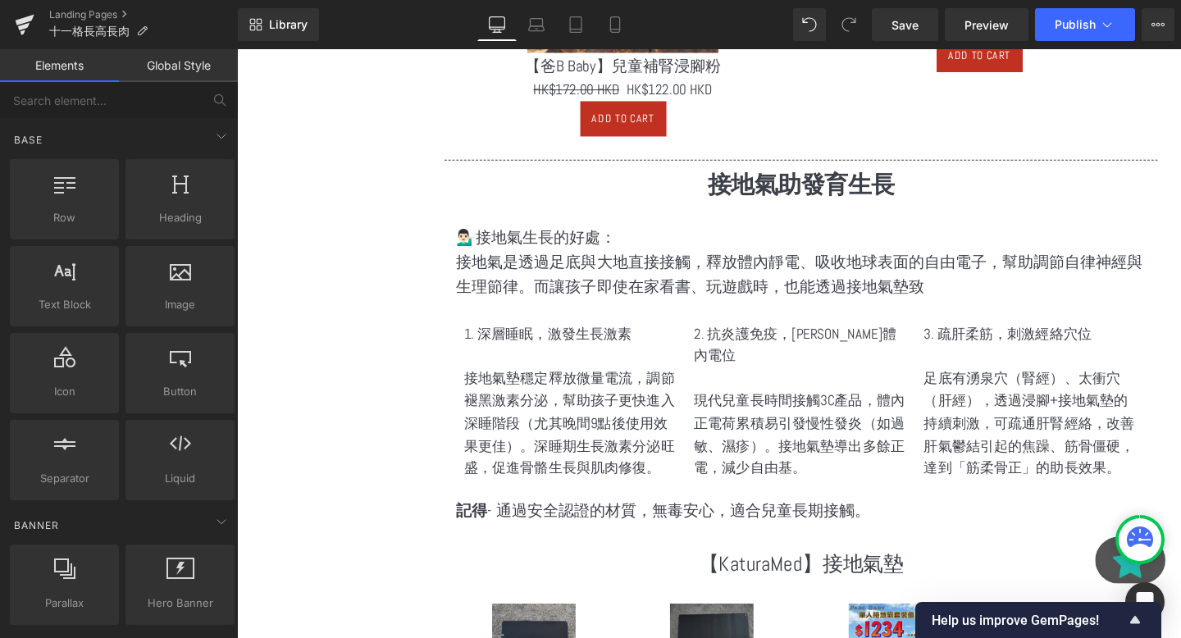
scroll to position [2710, 0]
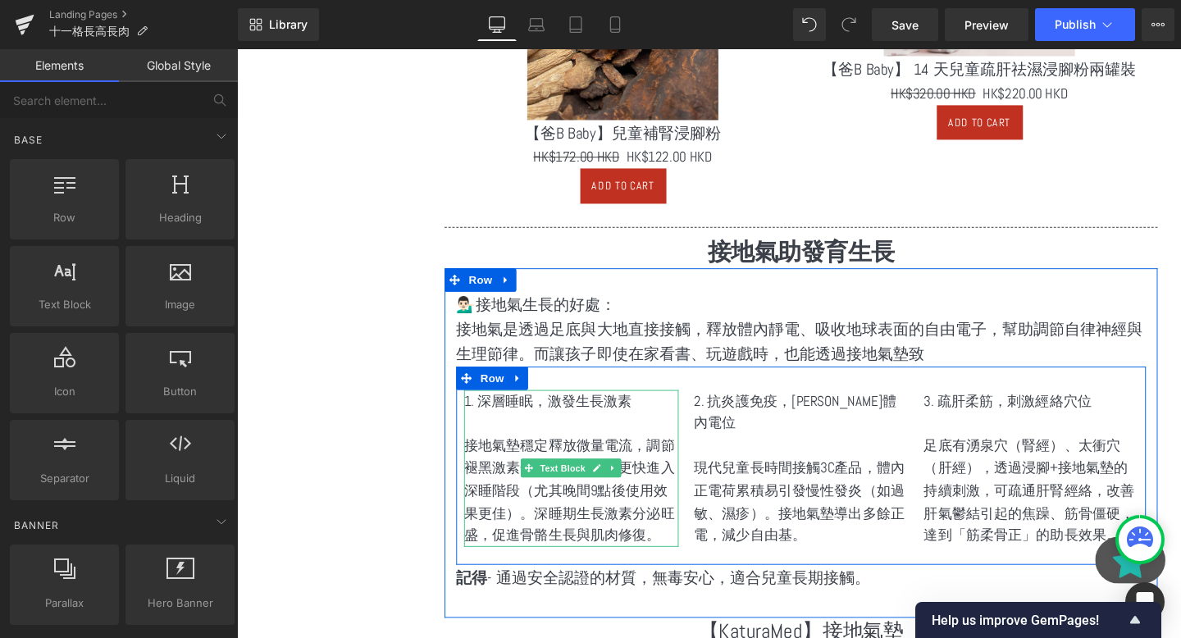
click at [555, 431] on p at bounding box center [589, 443] width 226 height 24
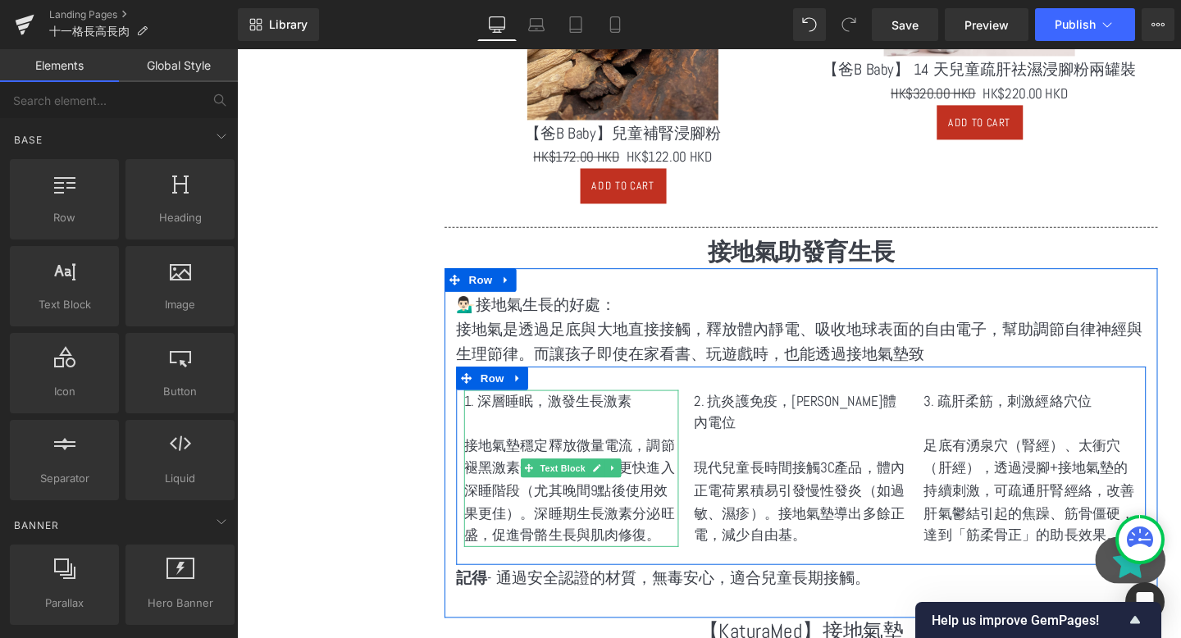
click at [526, 432] on p at bounding box center [589, 443] width 226 height 24
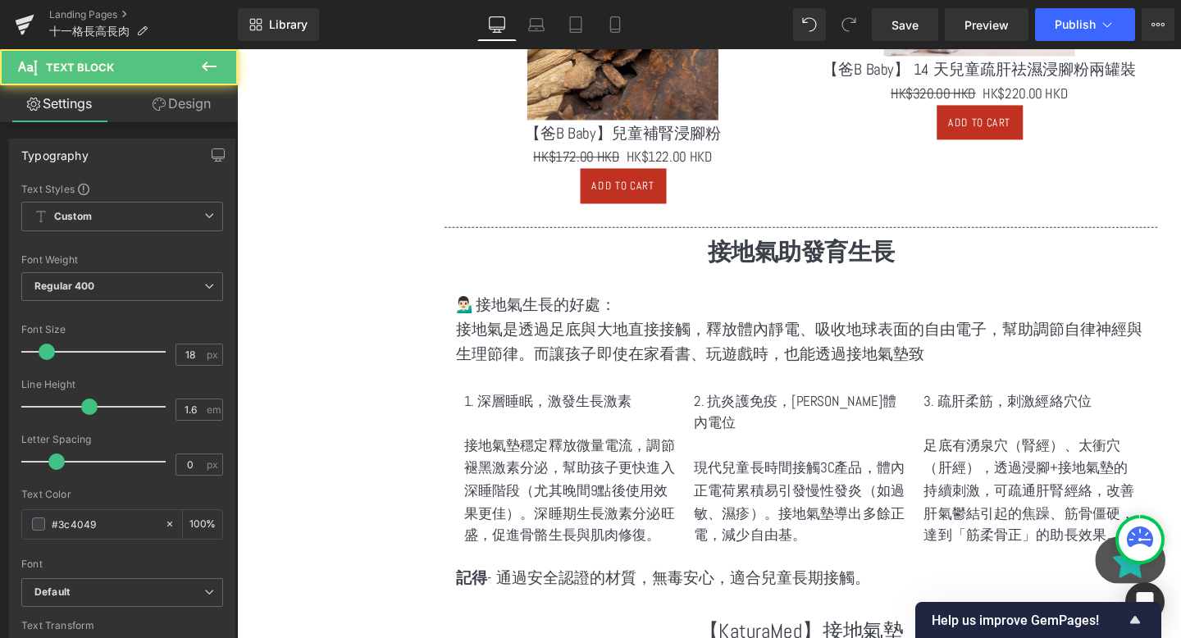
click at [156, 95] on link "Design" at bounding box center [181, 103] width 119 height 37
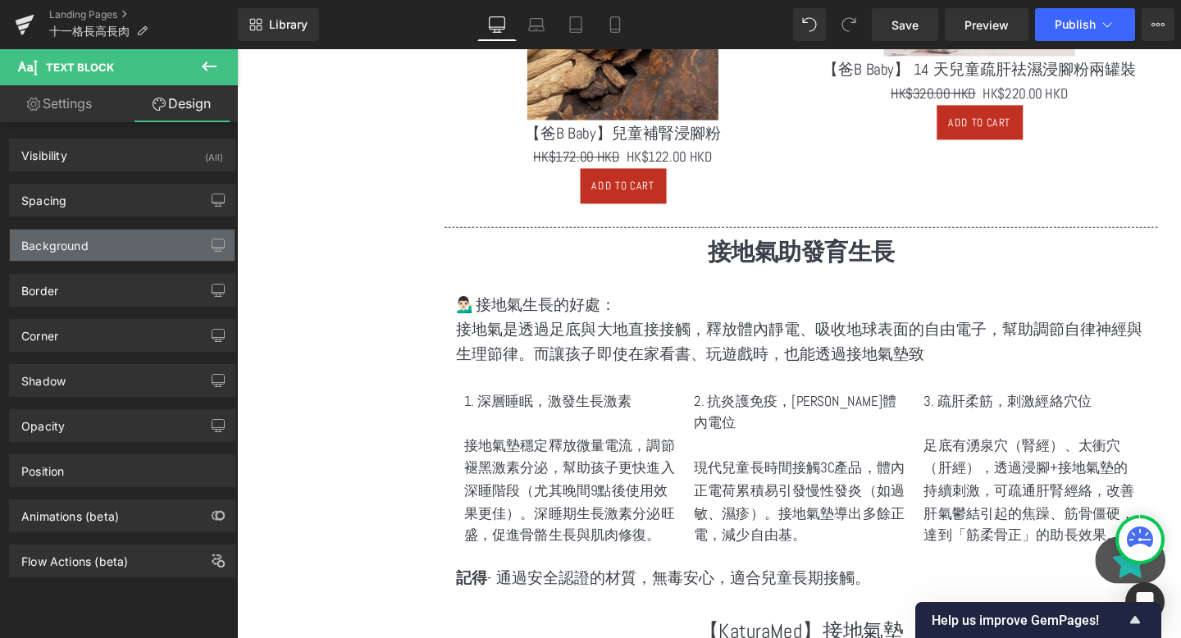
click at [116, 243] on div "Background" at bounding box center [122, 245] width 225 height 31
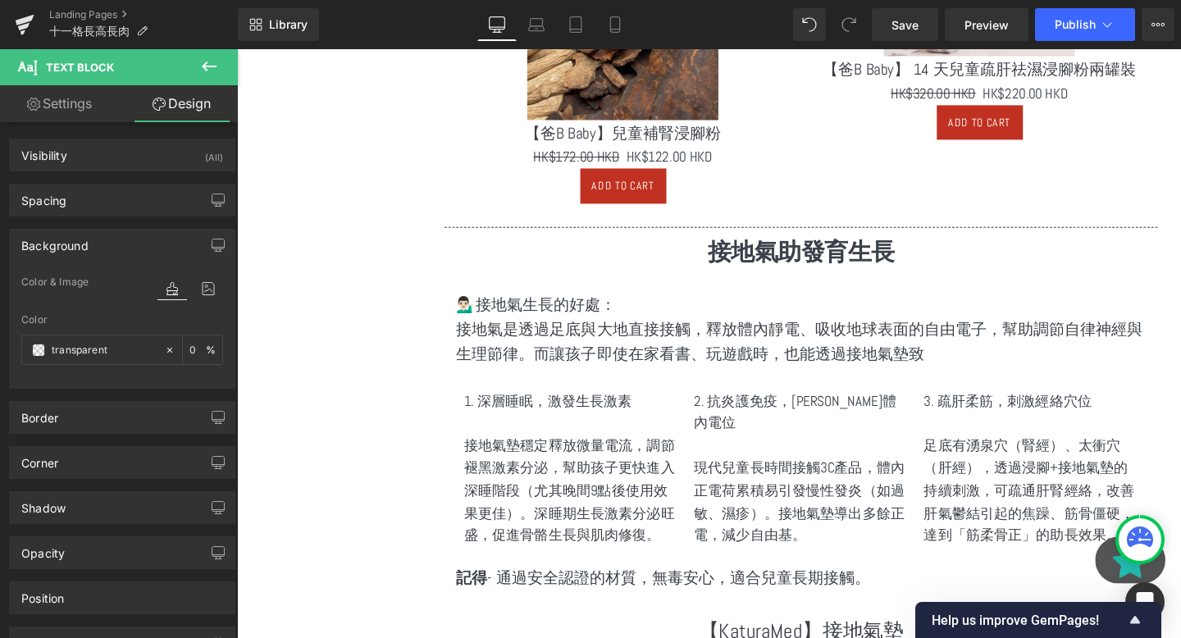
drag, startPoint x: 111, startPoint y: 347, endPoint x: 10, endPoint y: 347, distance: 100.9
click at [10, 347] on div "Color & Image color Color transparent 0 % Image Replace Image Upload image or B…" at bounding box center [122, 330] width 225 height 116
paste input "e8de9b"
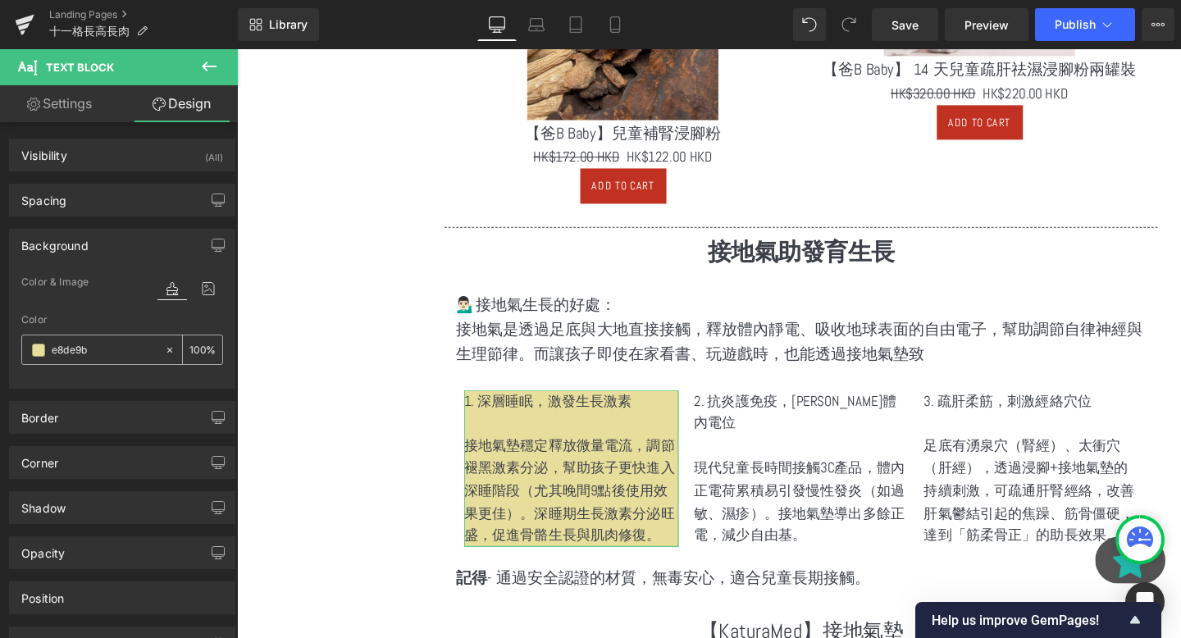
type input "e8de9b"
click at [197, 356] on input "0" at bounding box center [198, 349] width 16 height 18
type input "100"
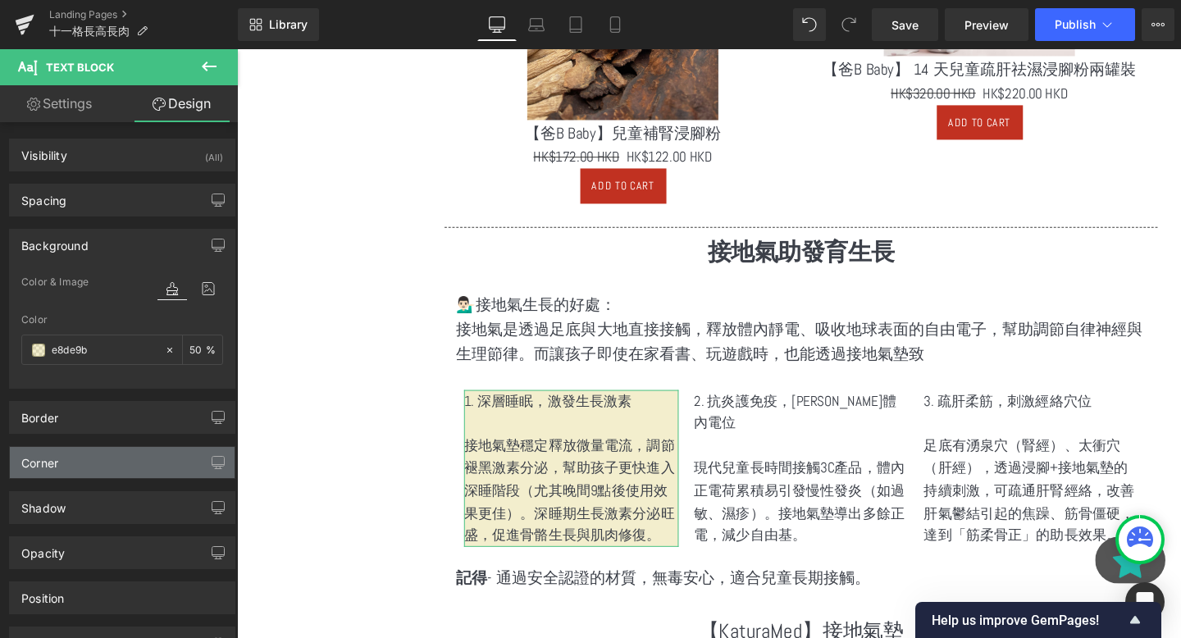
type input "50"
click at [117, 456] on div "Corner" at bounding box center [122, 462] width 225 height 31
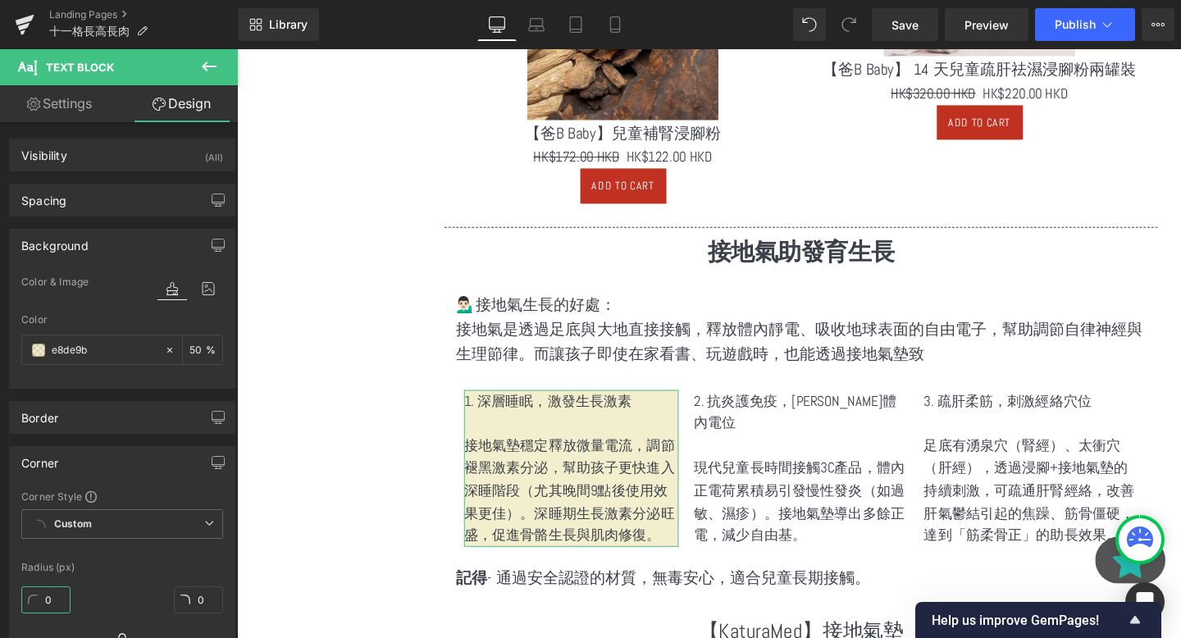
click at [42, 600] on input "0" at bounding box center [45, 600] width 49 height 27
type input "10"
click at [497, 355] on p "接地氣是透過足底與大地直接接觸，釋放體內靜電、吸收地球表面的自由電子，幫助調節自律神經與生理節律。而讓孩子即使在家看書、玩遊戲時，也能透過接地氣墊致" at bounding box center [830, 357] width 725 height 53
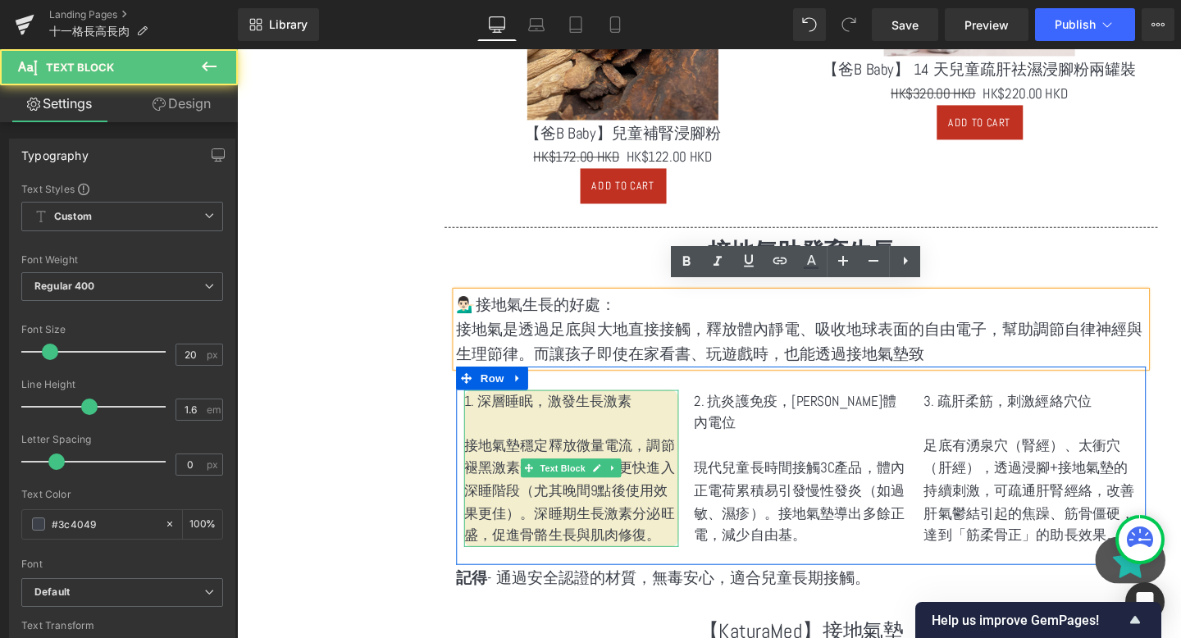
click at [606, 445] on p at bounding box center [589, 443] width 226 height 24
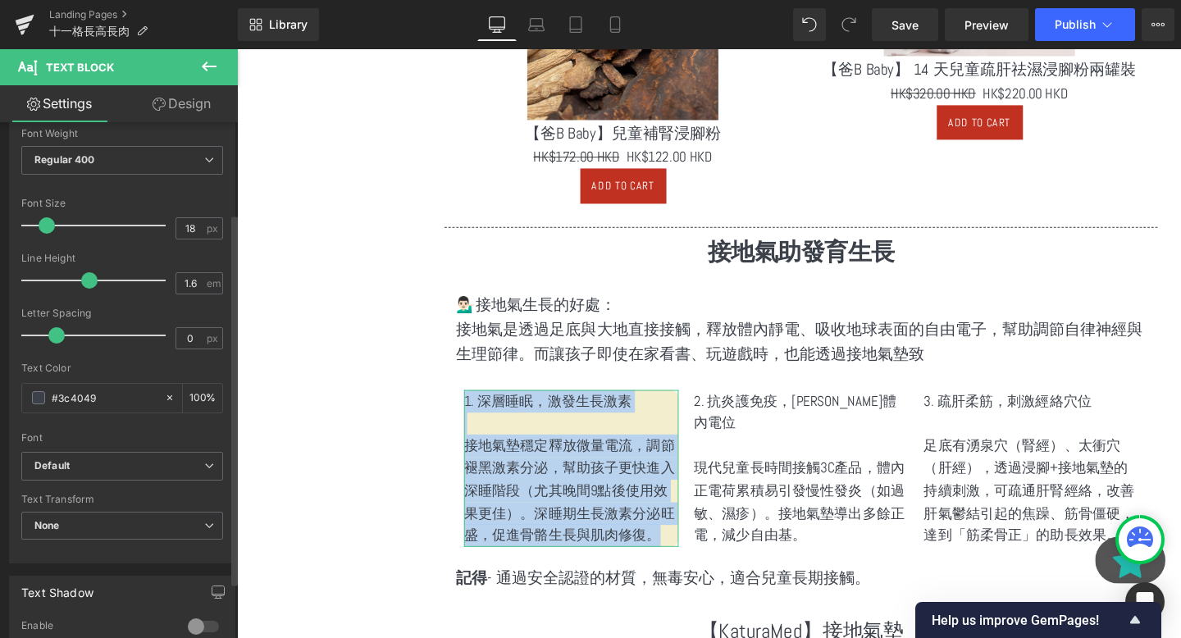
scroll to position [336, 0]
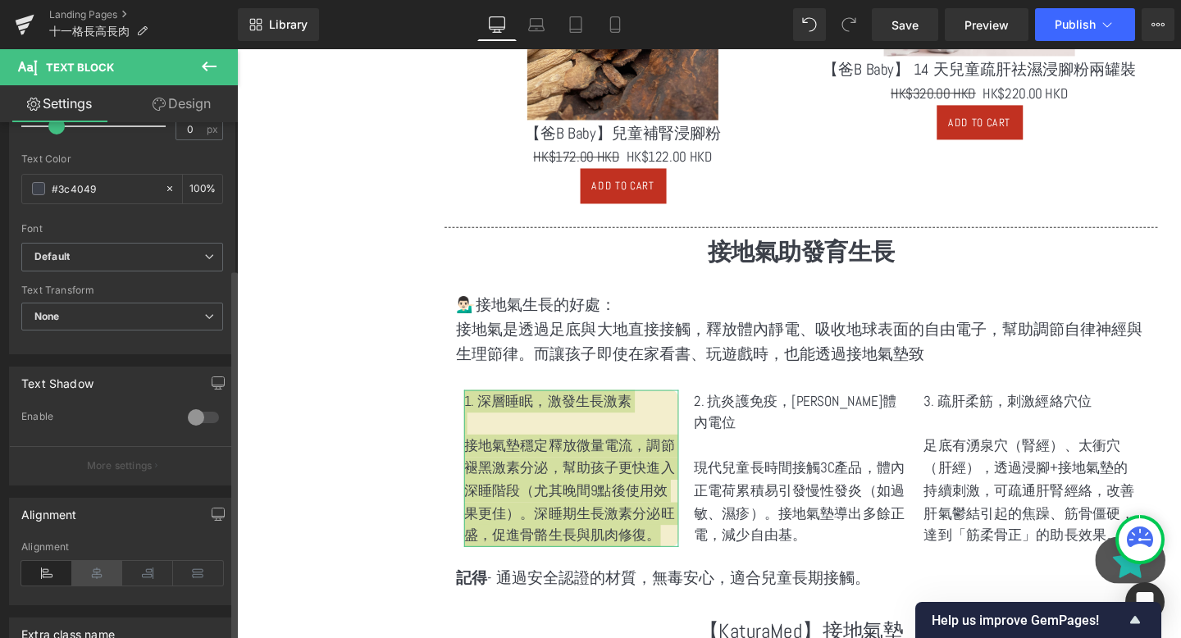
click at [94, 566] on icon at bounding box center [97, 573] width 51 height 25
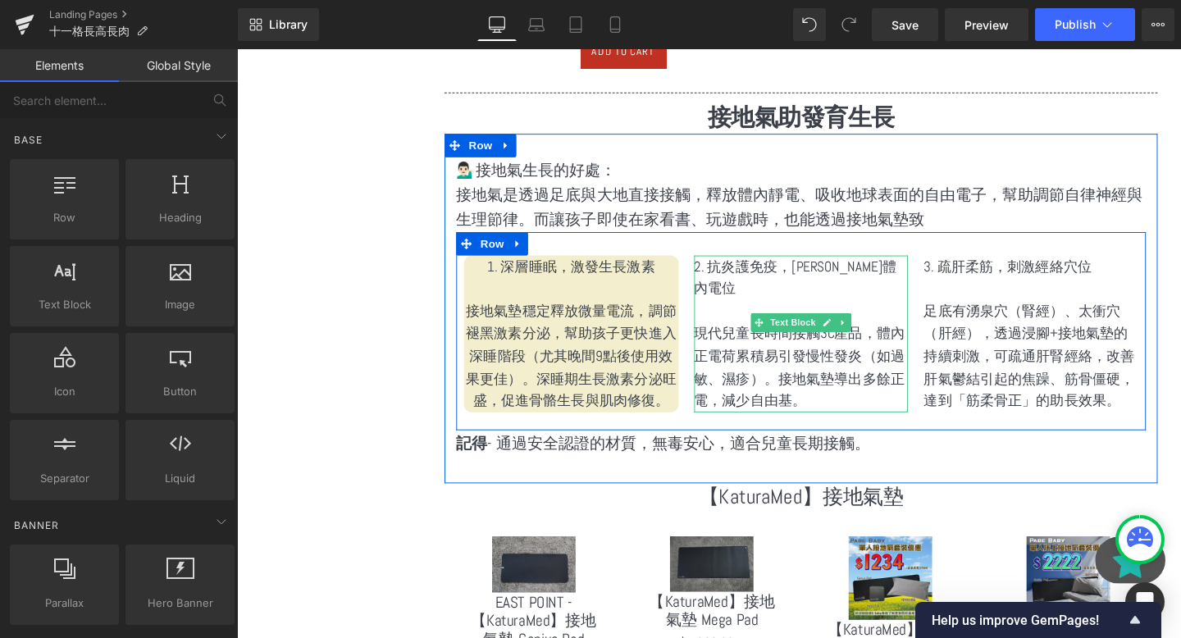
scroll to position [2865, 0]
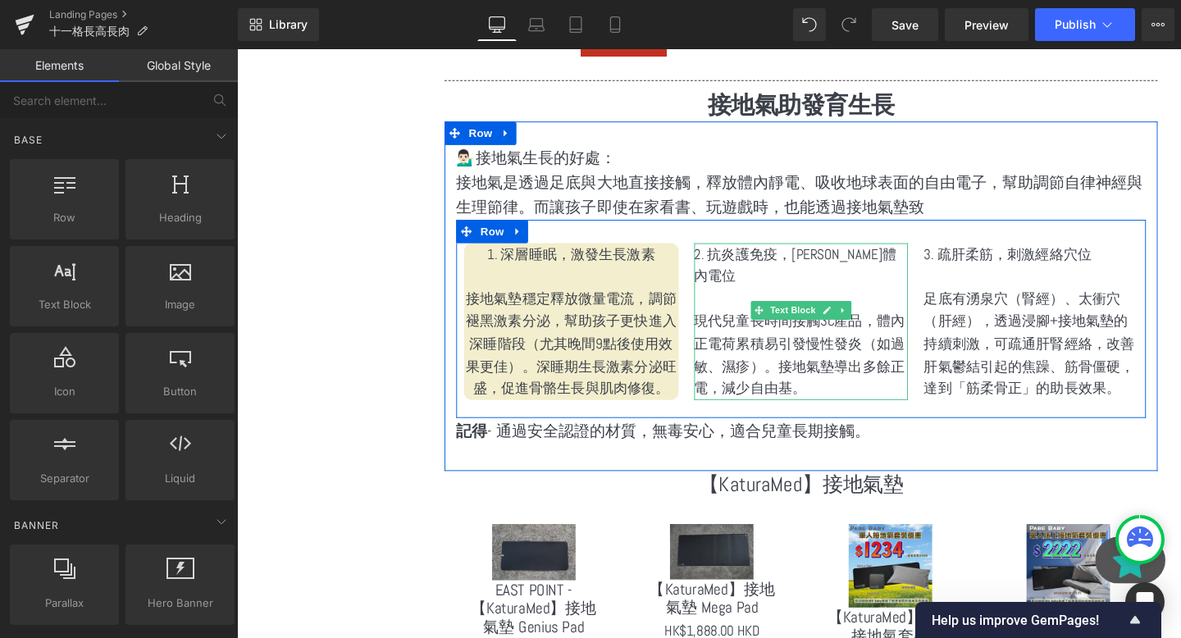
click at [767, 366] on p "現代兒童長時間接觸3C產品，體內正電荷累積易引發慢性發炎（如過敏、濕疹）。接地氣墊導出多餘正電，減少自由基。" at bounding box center [831, 371] width 226 height 94
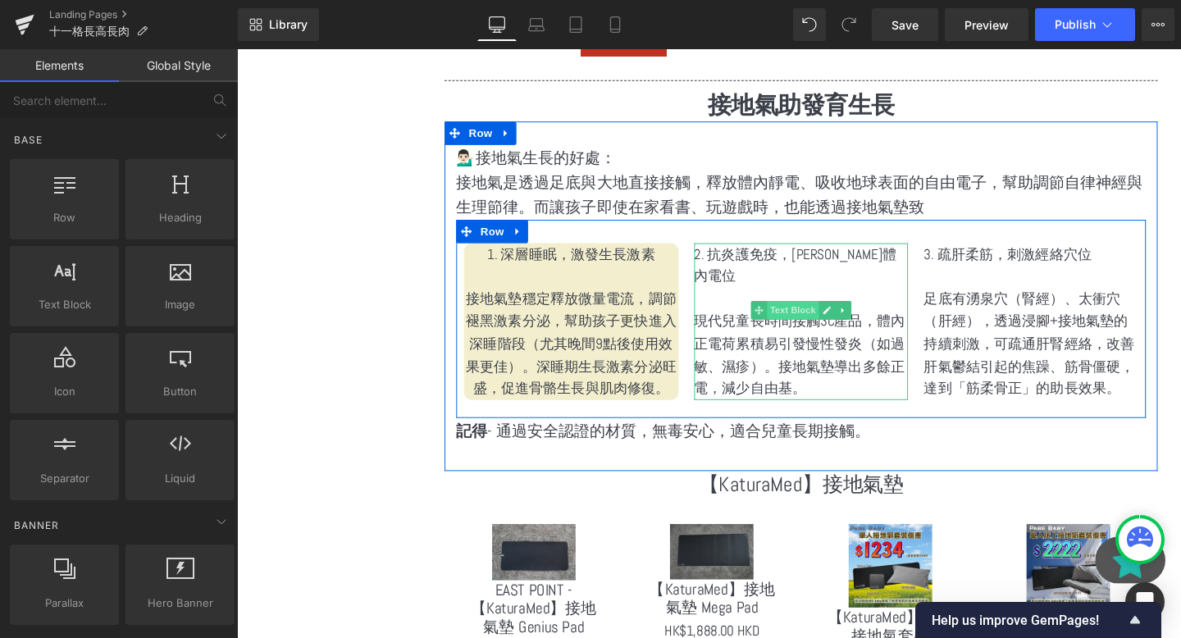
click at [829, 315] on span "Text Block" at bounding box center [821, 324] width 54 height 20
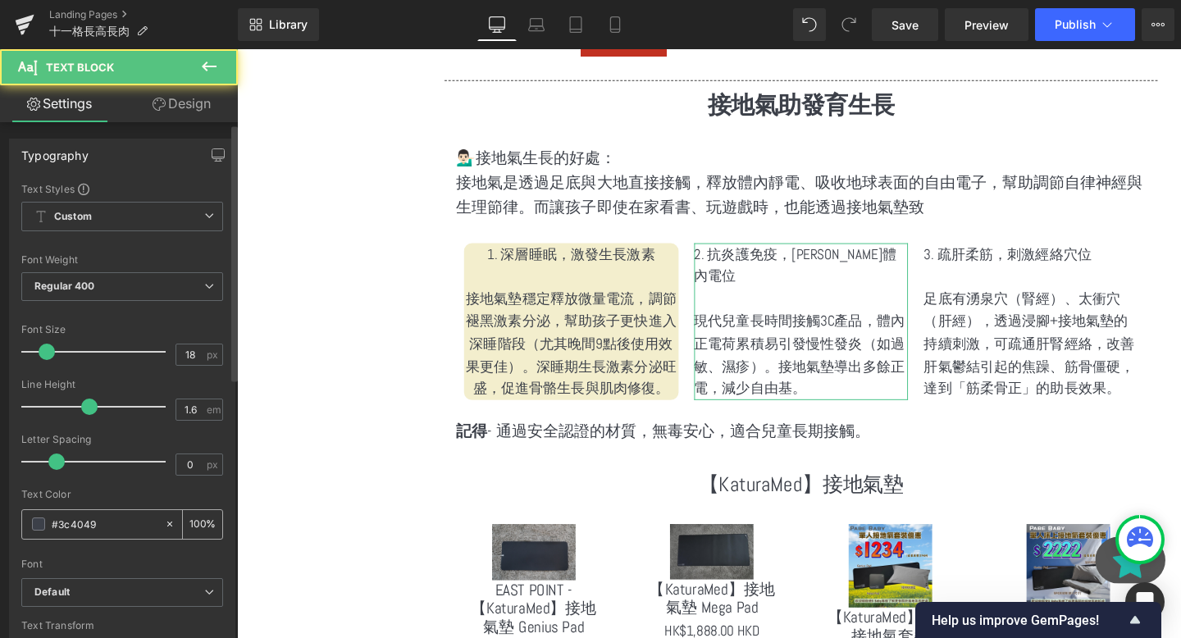
scroll to position [354, 0]
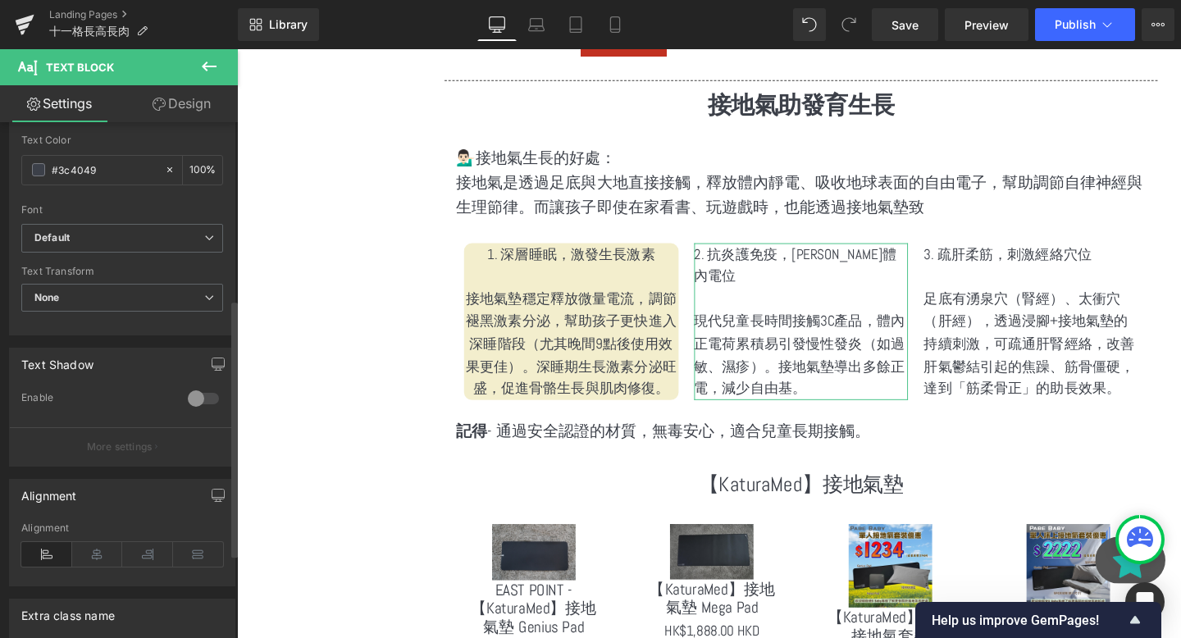
click at [89, 578] on div at bounding box center [122, 580] width 202 height 11
click at [89, 564] on icon at bounding box center [97, 554] width 51 height 25
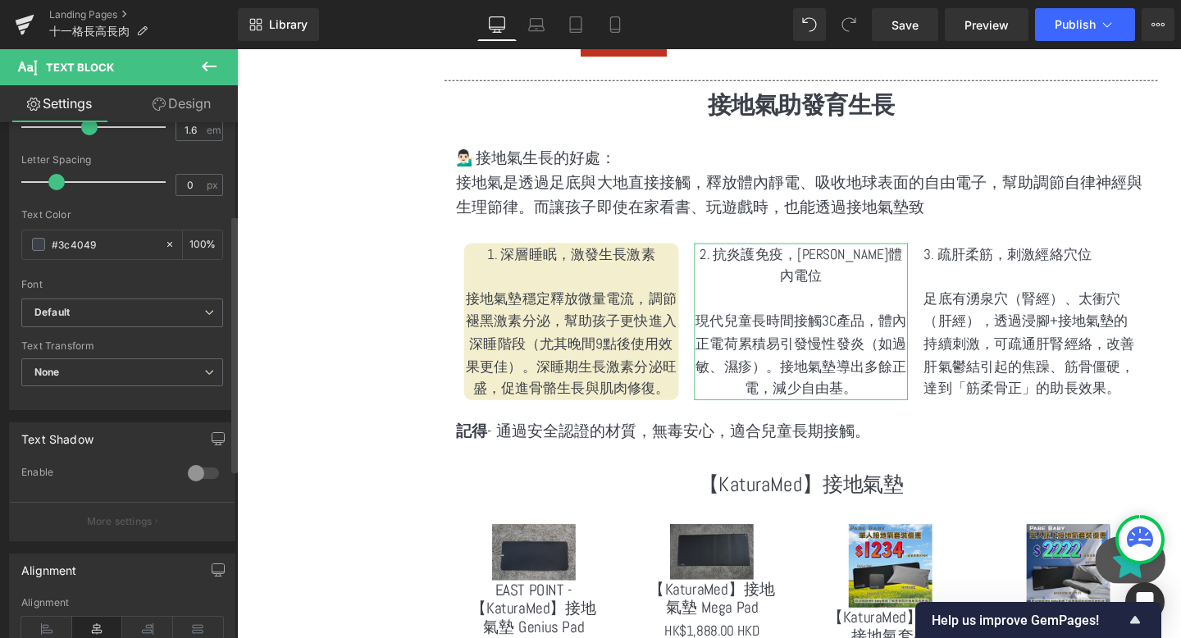
scroll to position [165, 0]
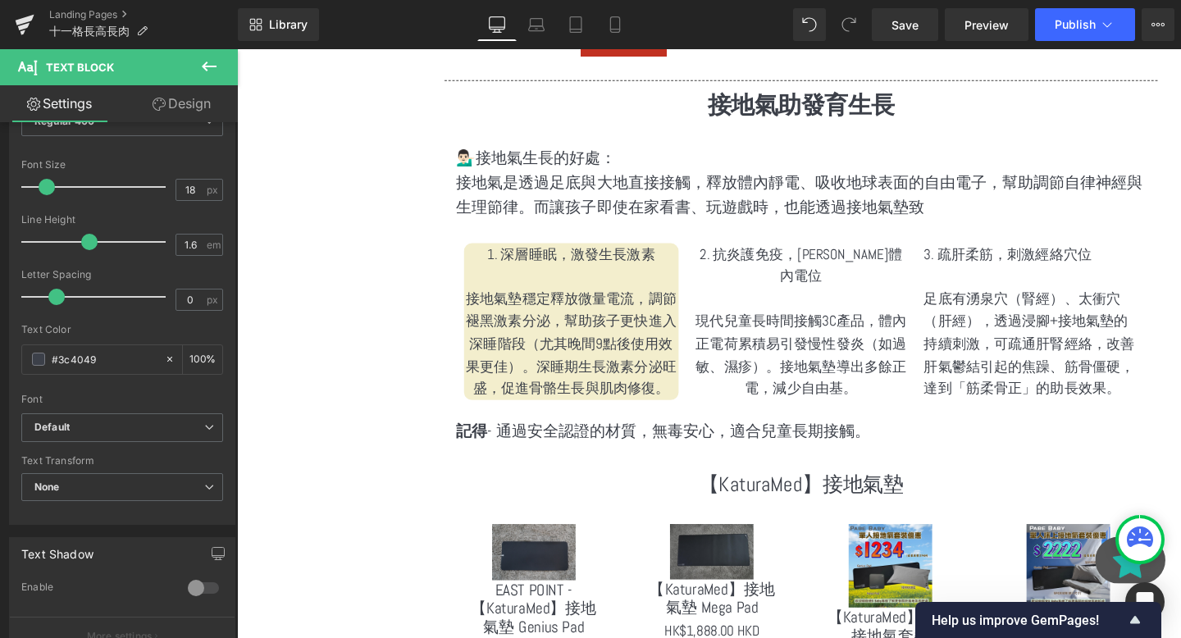
click at [564, 254] on p "1. 深層睡眠，激發生長激素" at bounding box center [589, 265] width 226 height 24
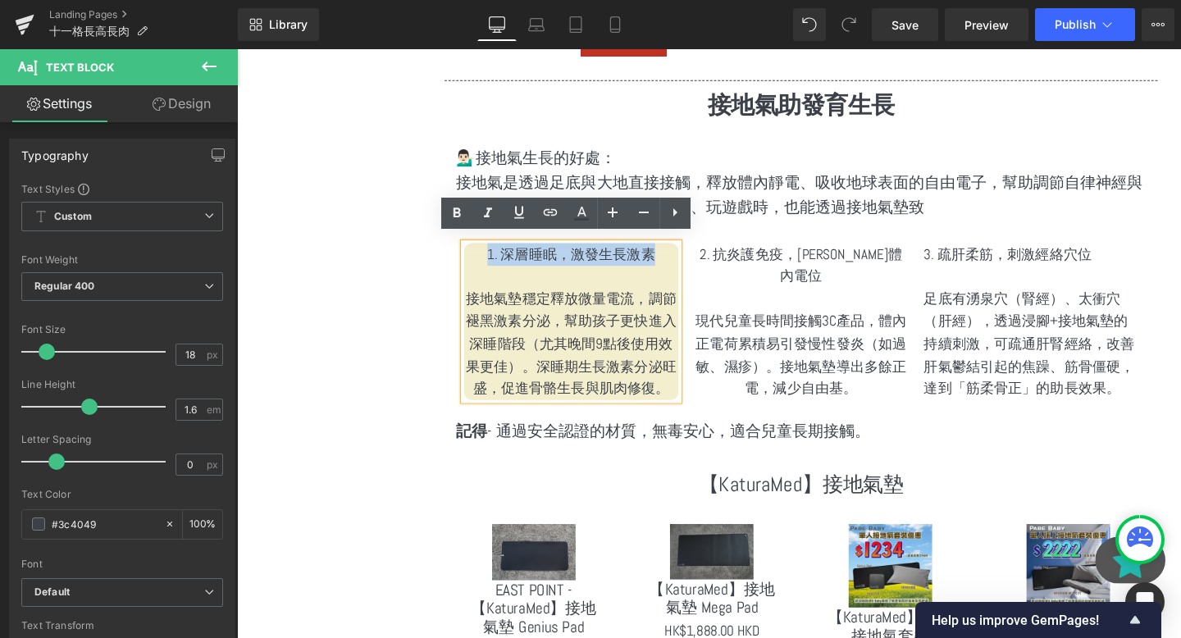
drag, startPoint x: 493, startPoint y: 258, endPoint x: 694, endPoint y: 249, distance: 201.2
click at [694, 253] on p "1. 深層睡眠，激發生長激素" at bounding box center [589, 265] width 226 height 24
click at [802, 300] on p at bounding box center [831, 312] width 226 height 24
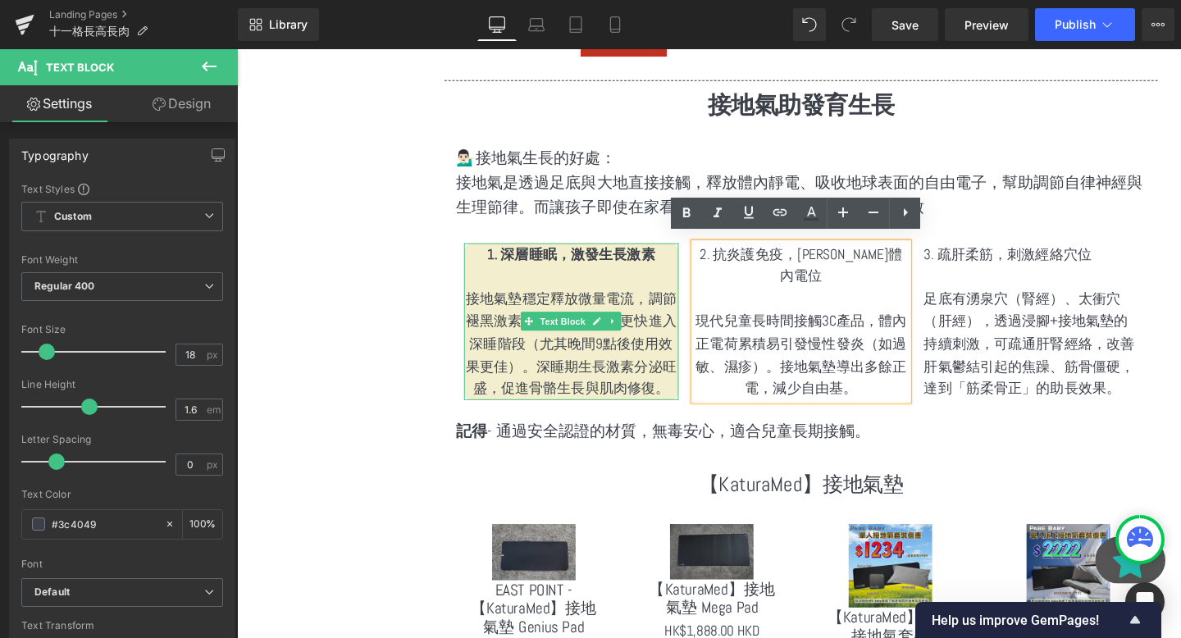
click at [632, 285] on p at bounding box center [589, 288] width 226 height 24
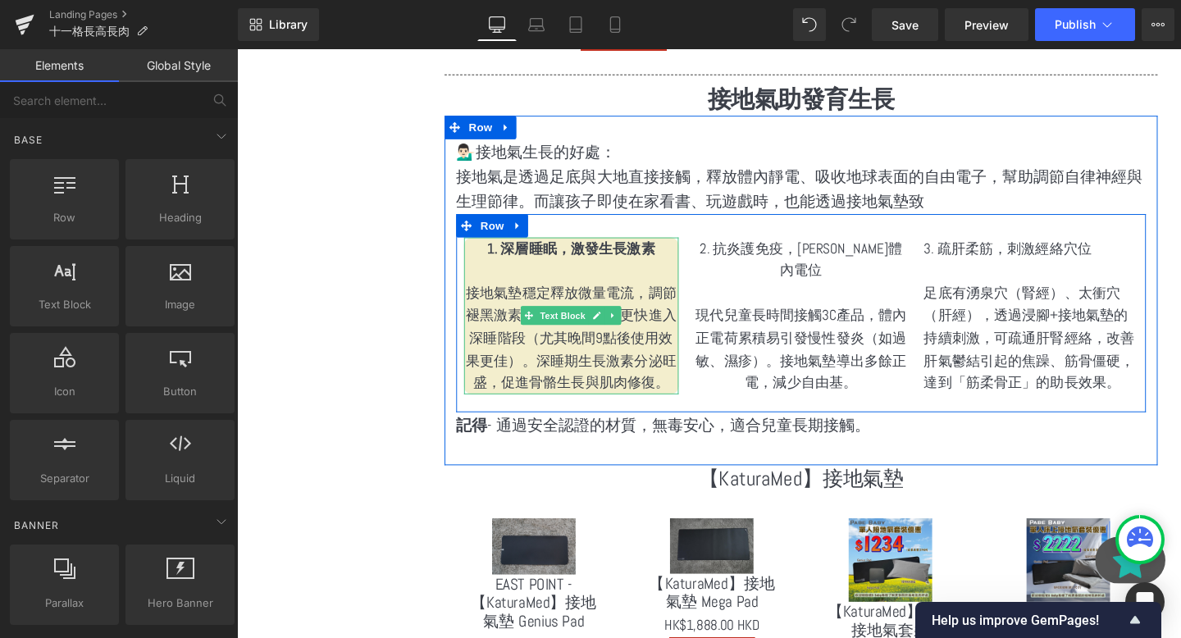
scroll to position [2872, 0]
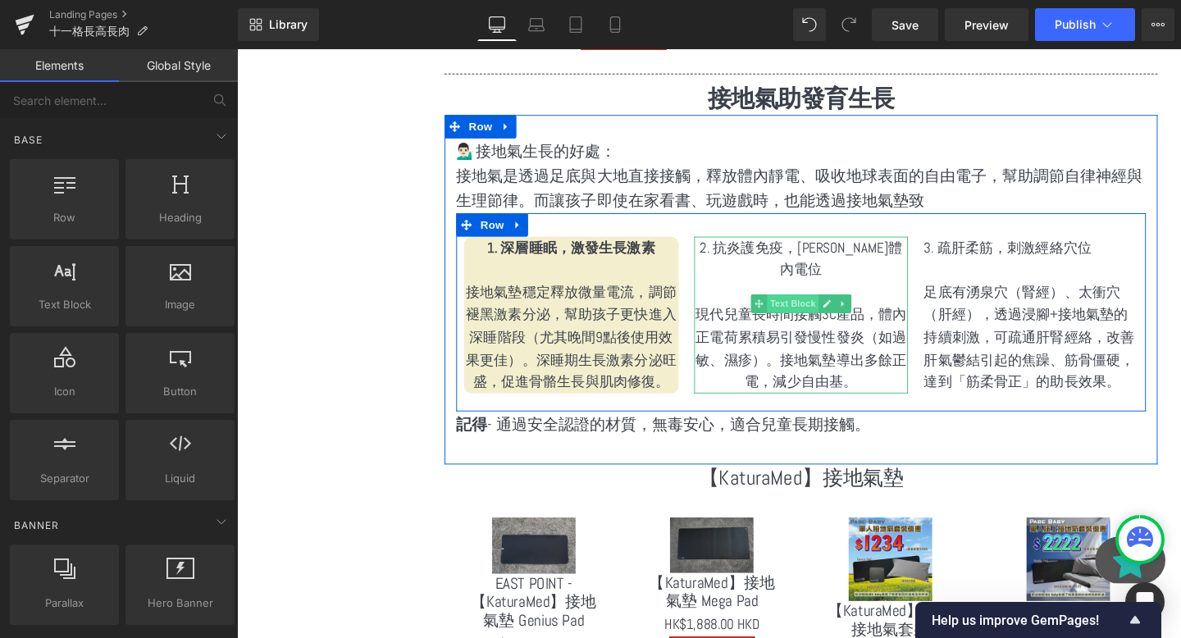
click at [842, 315] on span "Text Block" at bounding box center [821, 317] width 54 height 20
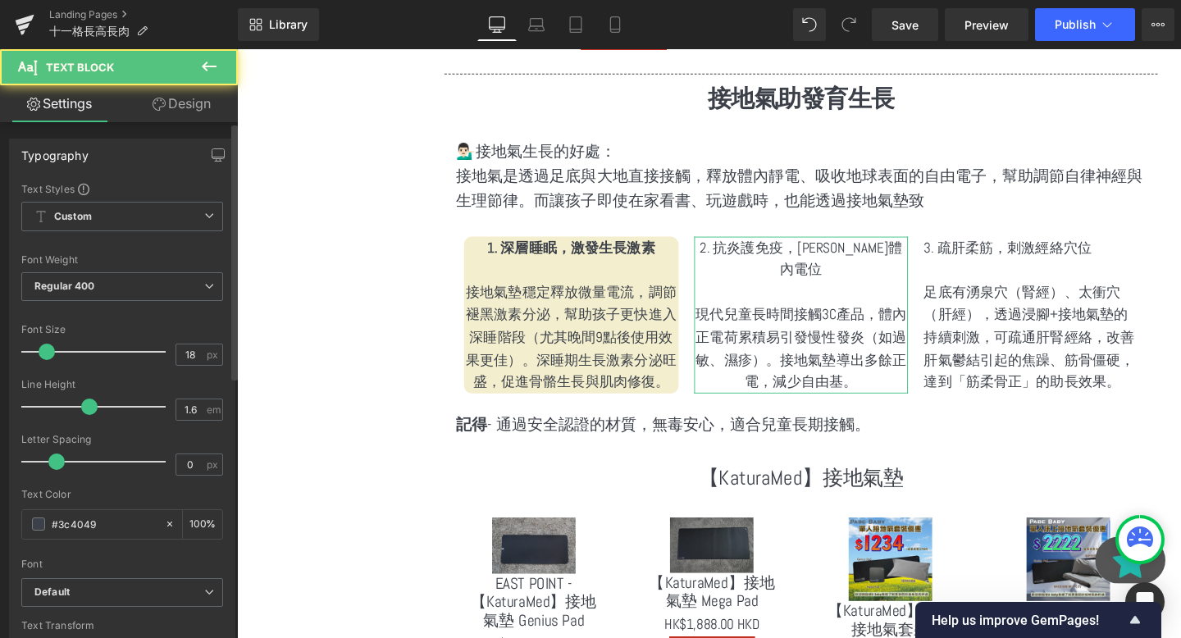
scroll to position [289, 0]
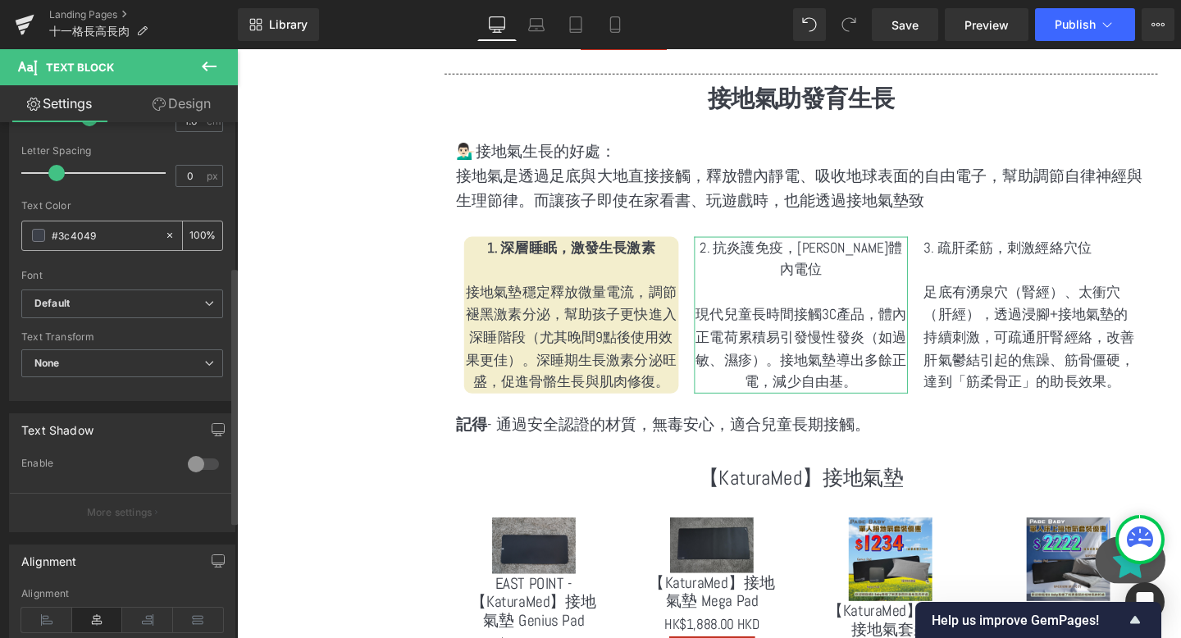
click at [102, 226] on input "#3c4049" at bounding box center [104, 235] width 105 height 18
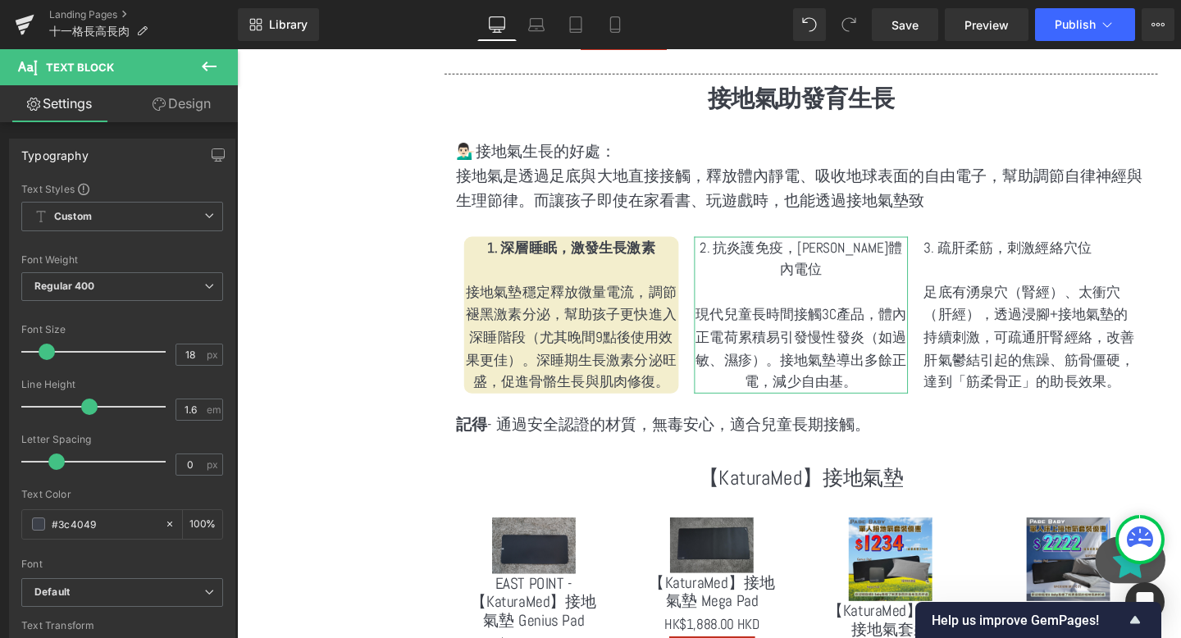
click at [197, 90] on link "Design" at bounding box center [181, 103] width 119 height 37
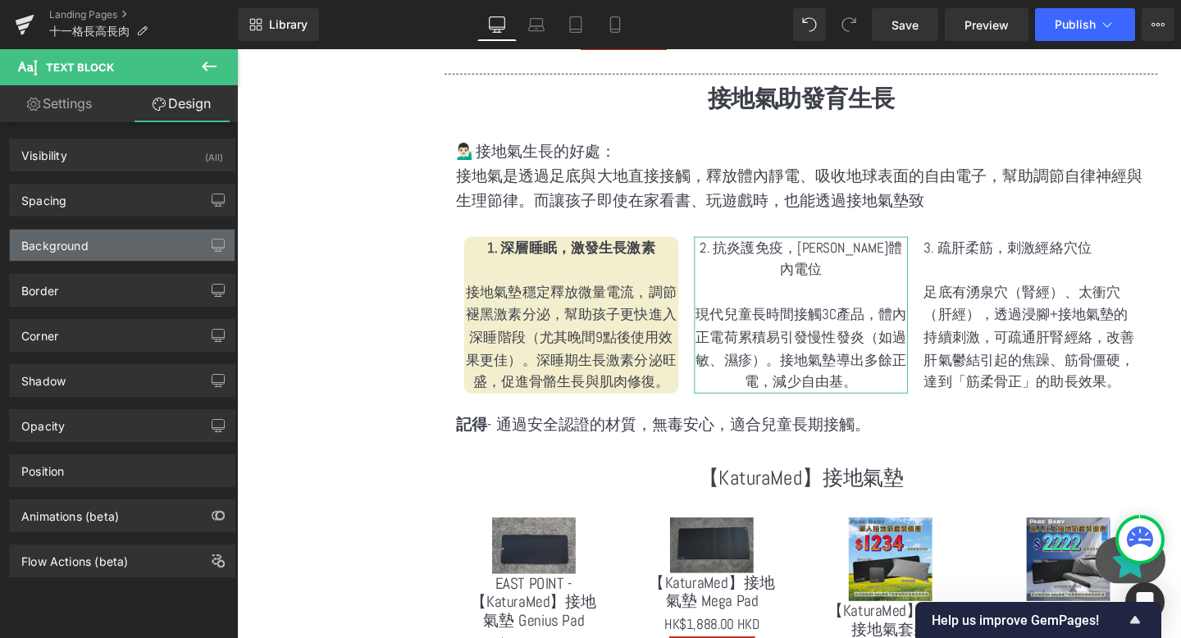
click at [100, 253] on div "Background" at bounding box center [122, 245] width 225 height 31
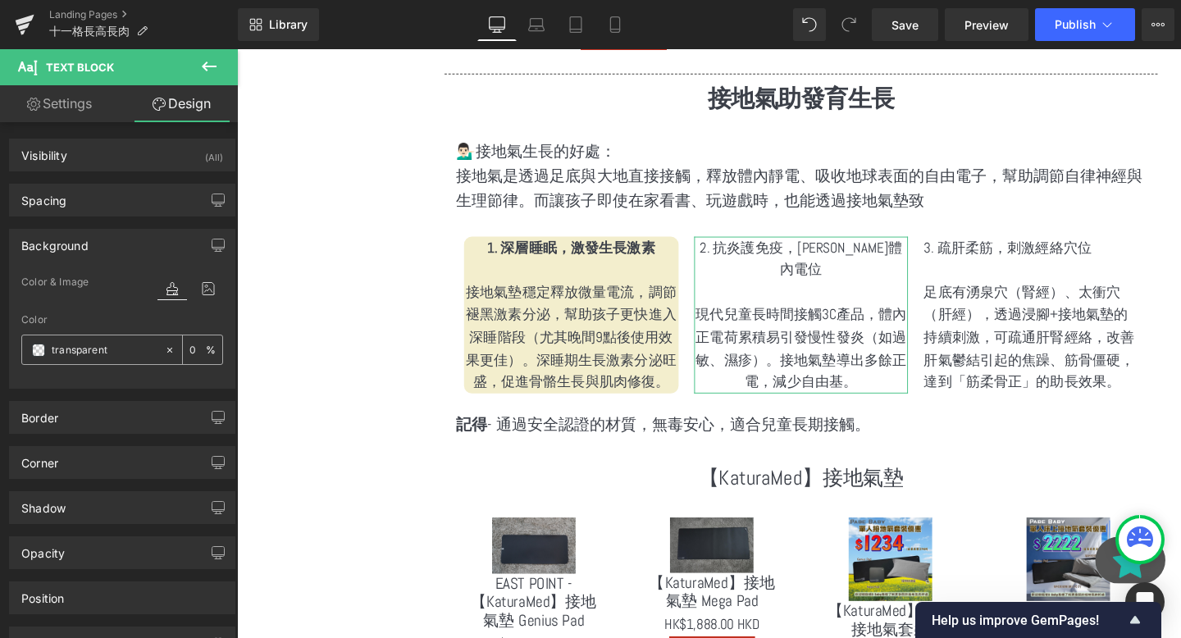
click at [103, 362] on div at bounding box center [93, 350] width 142 height 29
click at [97, 343] on input "text" at bounding box center [104, 350] width 105 height 18
paste input "e9c5f6"
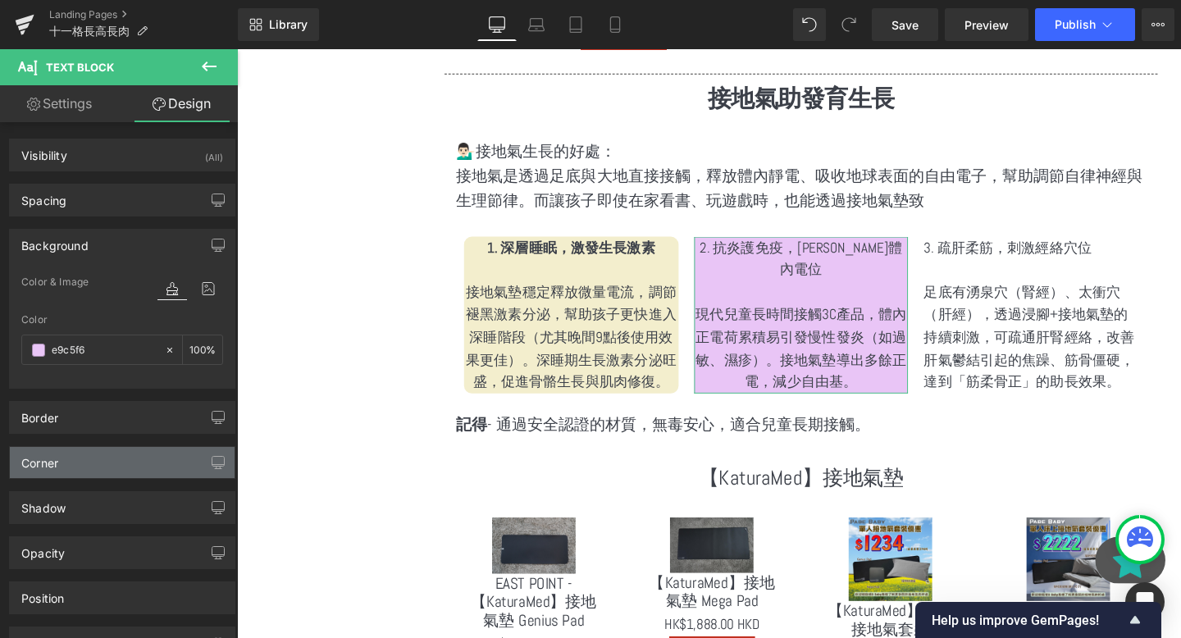
type input "e9c5f6"
click at [121, 473] on div "Corner" at bounding box center [122, 462] width 225 height 31
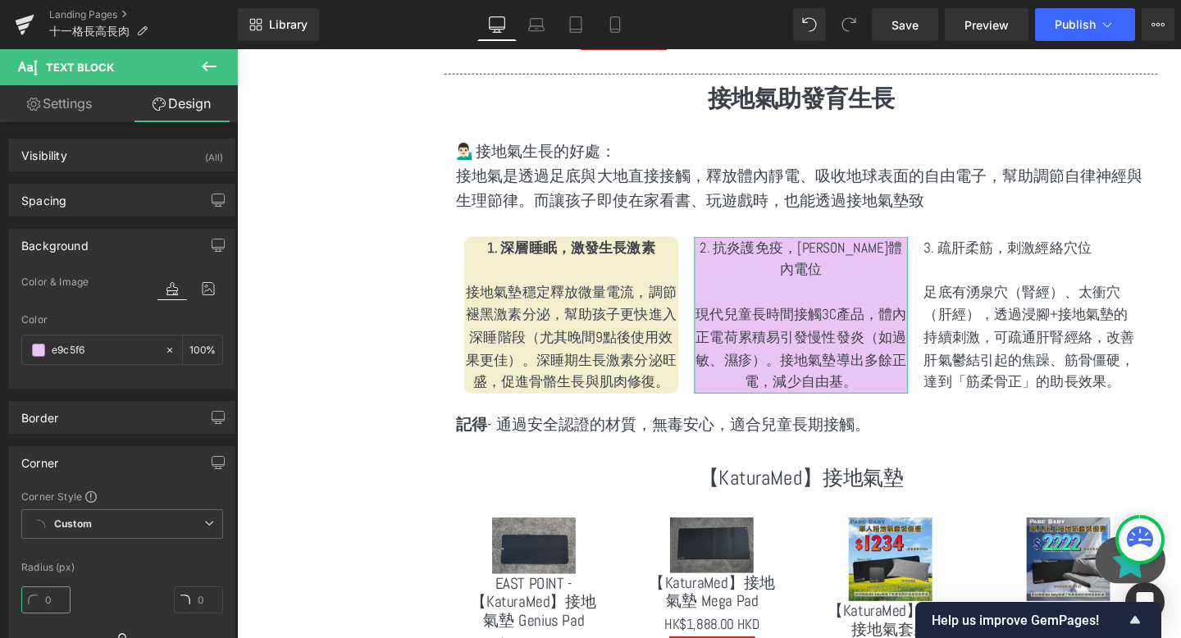
click at [52, 604] on input "text" at bounding box center [45, 600] width 49 height 27
type input "10"
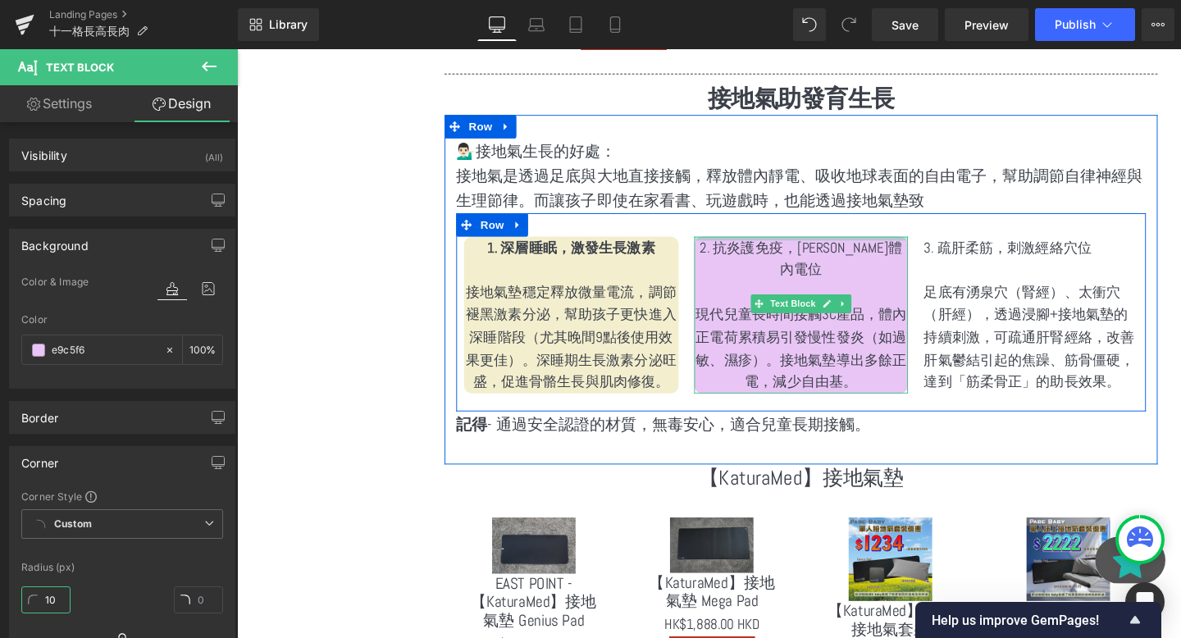
click at [892, 246] on div at bounding box center [831, 248] width 226 height 4
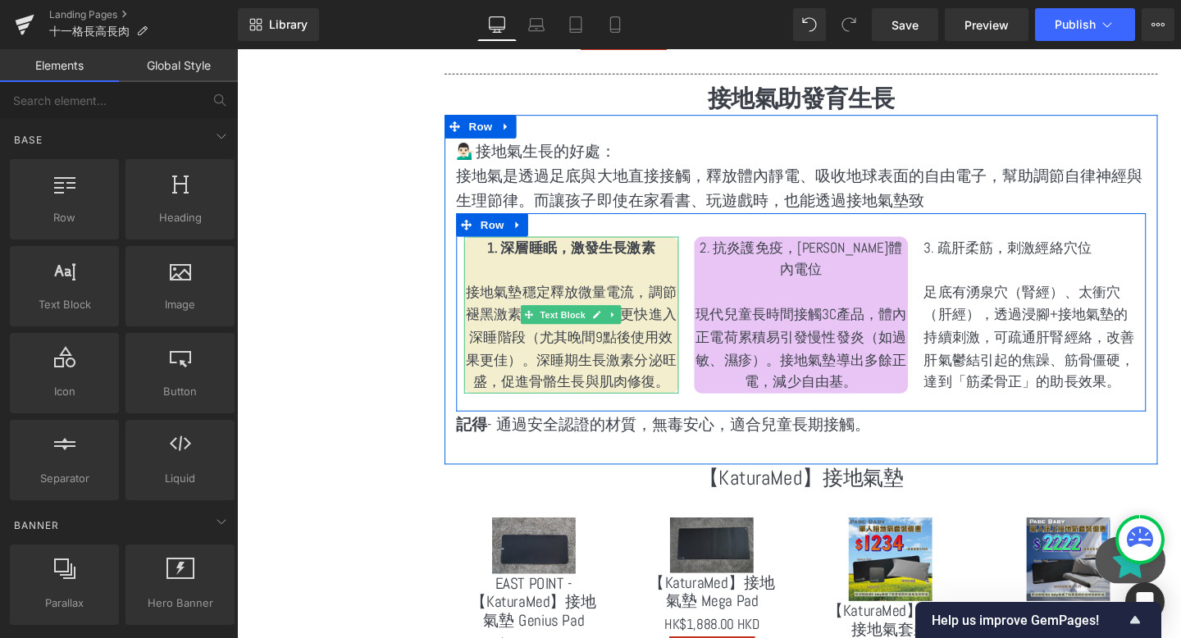
click at [595, 272] on p at bounding box center [589, 281] width 226 height 24
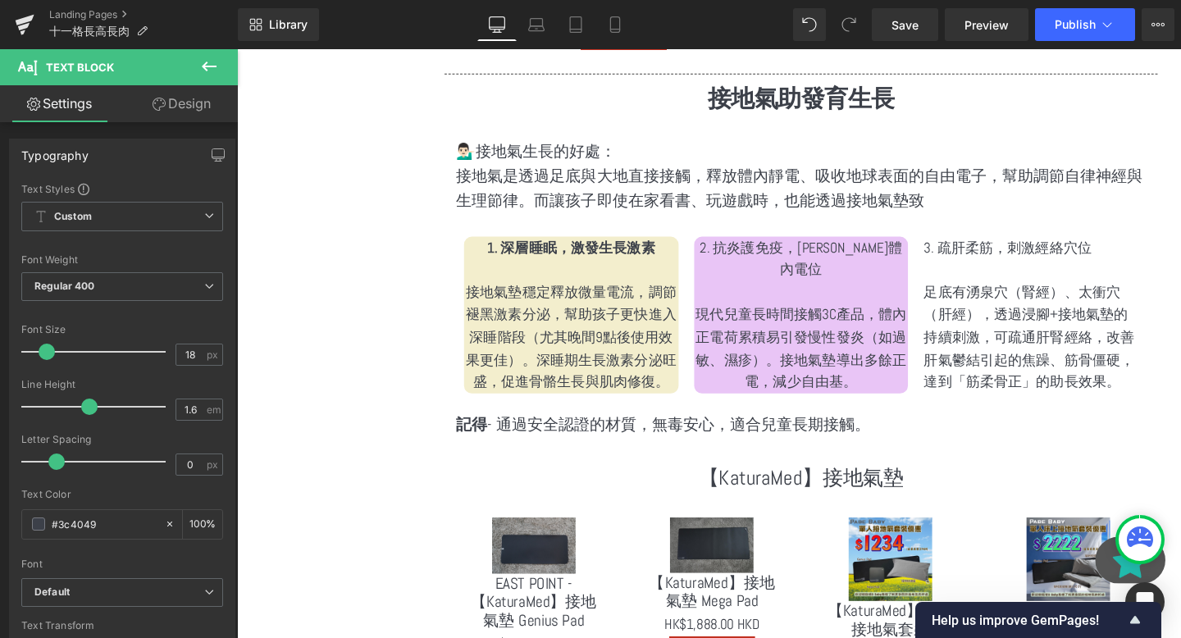
click at [168, 103] on link "Design" at bounding box center [181, 103] width 119 height 37
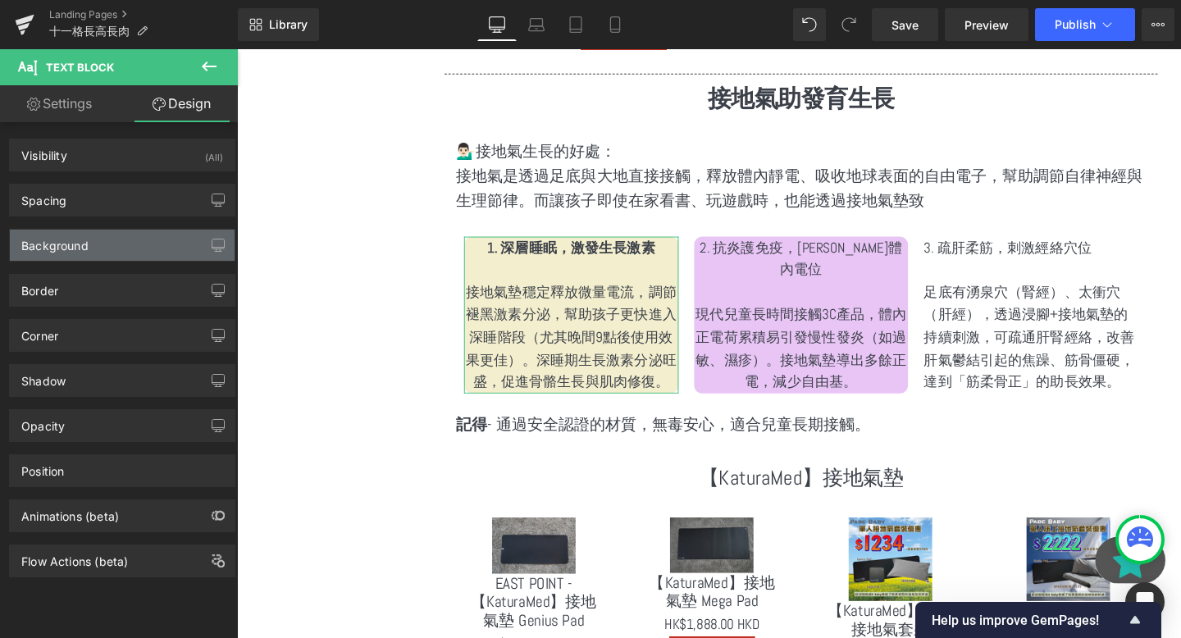
click at [94, 244] on div "Background" at bounding box center [122, 245] width 225 height 31
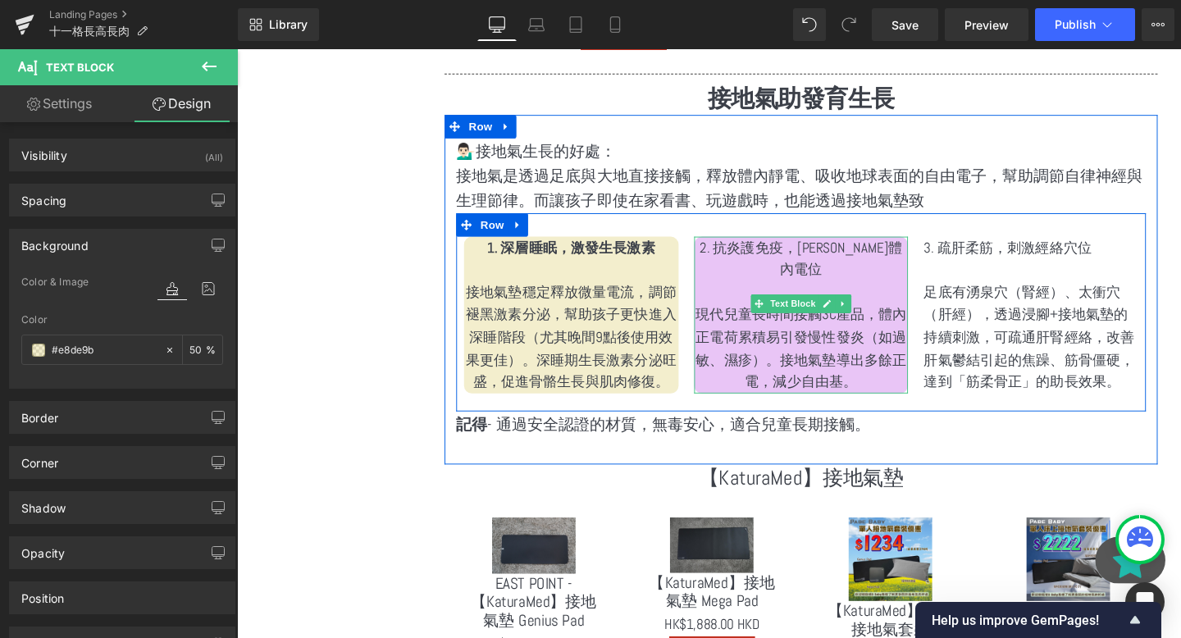
click at [796, 293] on p at bounding box center [831, 305] width 226 height 24
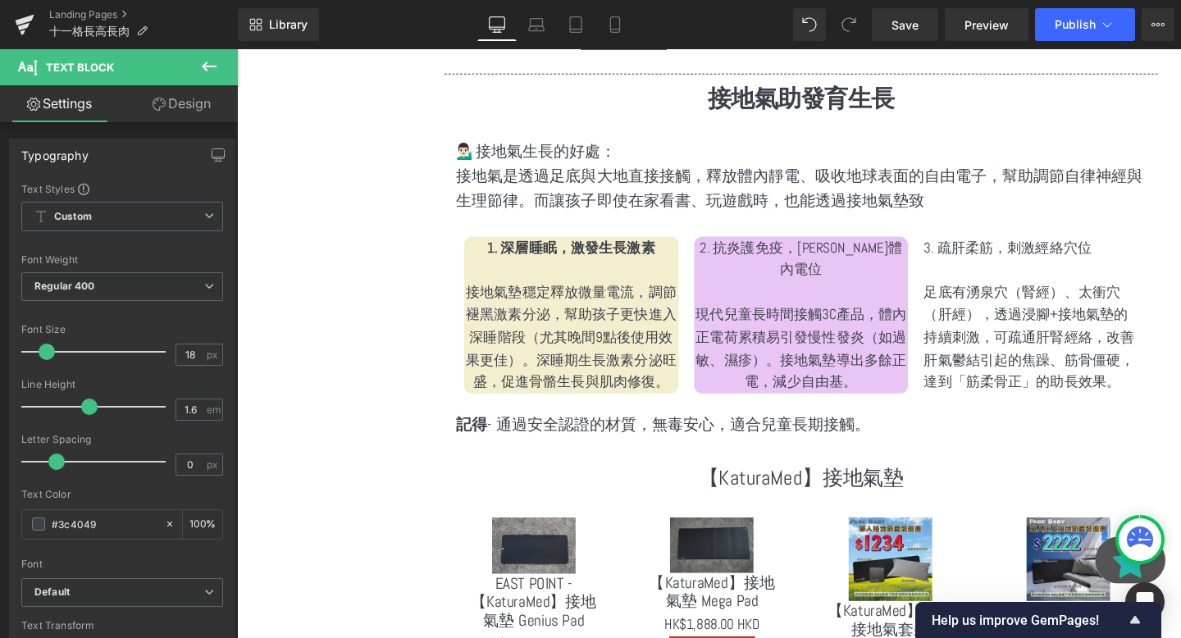
click at [165, 95] on link "Design" at bounding box center [181, 103] width 119 height 37
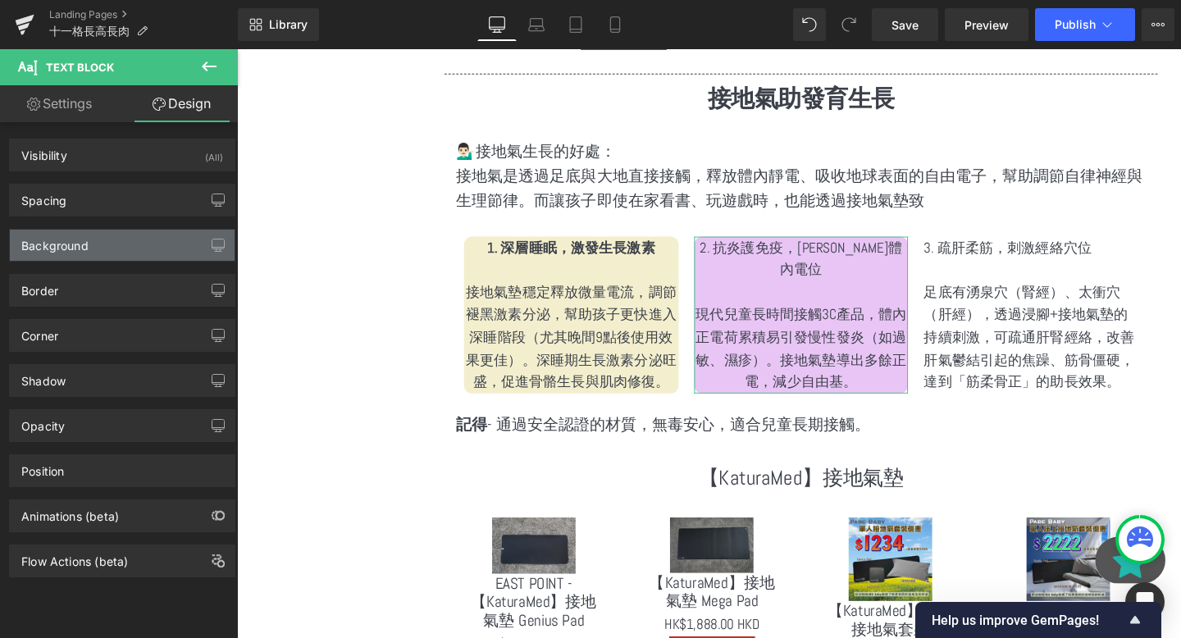
click at [117, 246] on div "Background" at bounding box center [122, 245] width 225 height 31
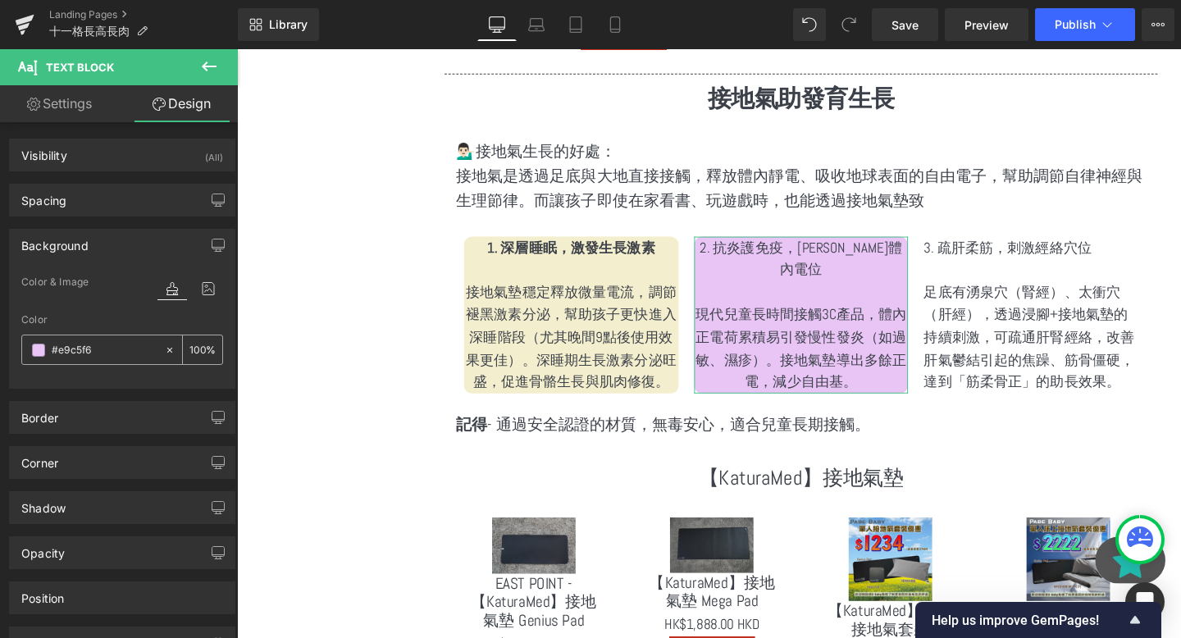
click at [183, 355] on div "100 %" at bounding box center [202, 350] width 39 height 29
click at [197, 349] on input "100" at bounding box center [198, 349] width 16 height 18
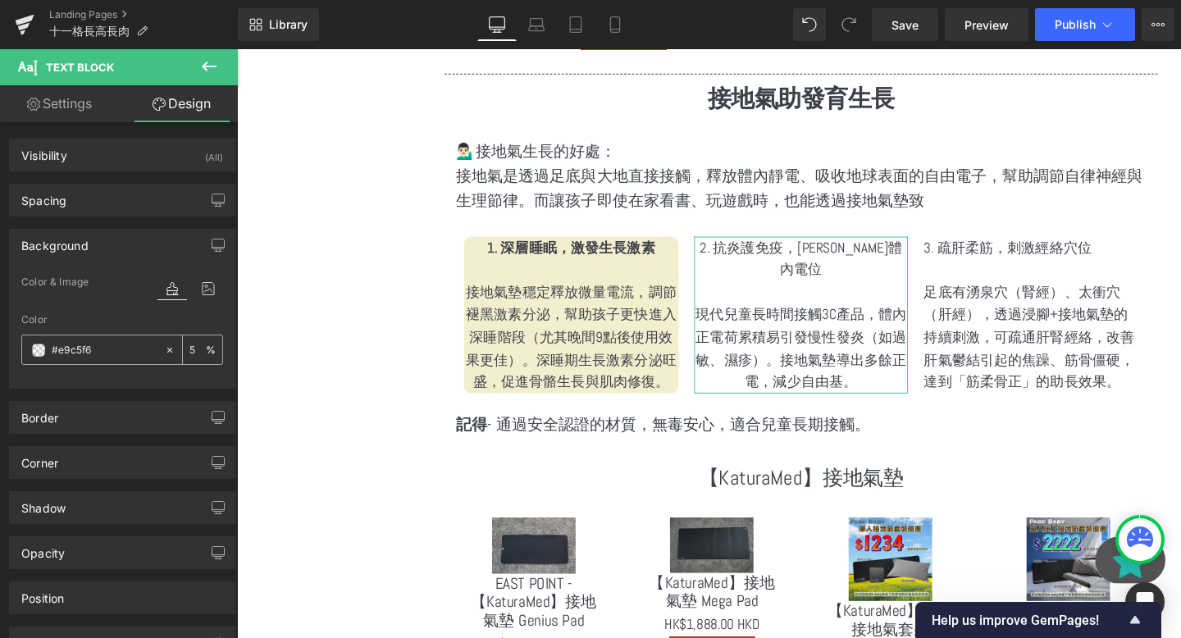
type input "50"
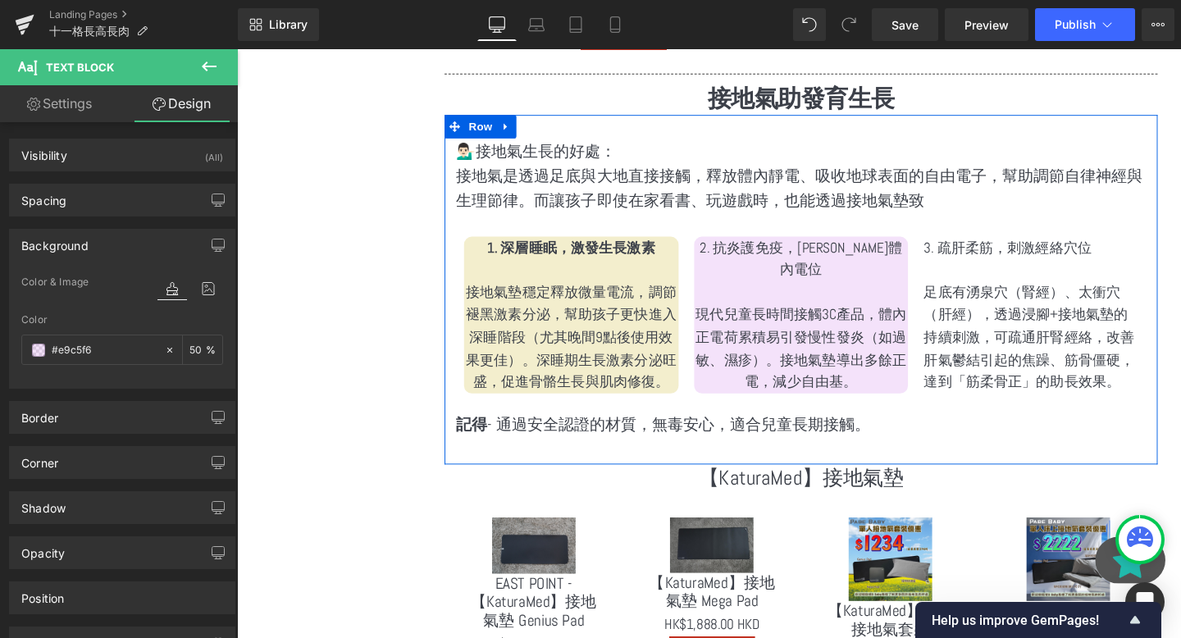
click at [821, 293] on p at bounding box center [831, 305] width 226 height 24
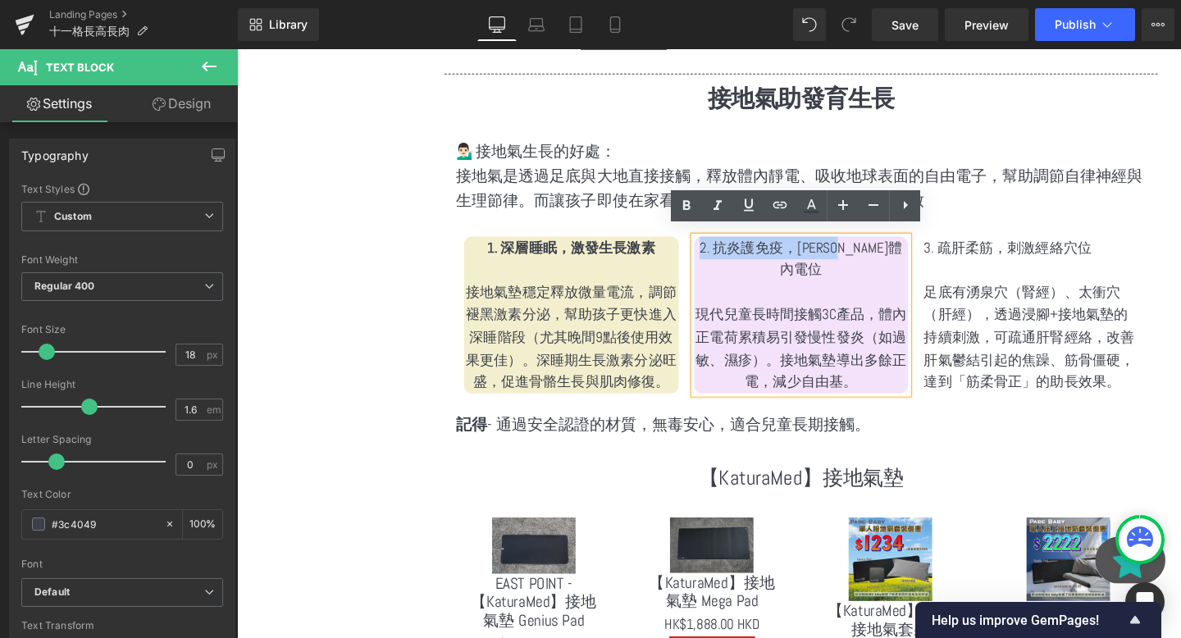
drag, startPoint x: 931, startPoint y: 254, endPoint x: 728, endPoint y: 250, distance: 202.7
click at [728, 250] on p "2. 抗炎護免疫，平衡體內電位" at bounding box center [831, 270] width 226 height 48
click at [789, 293] on p at bounding box center [831, 305] width 226 height 24
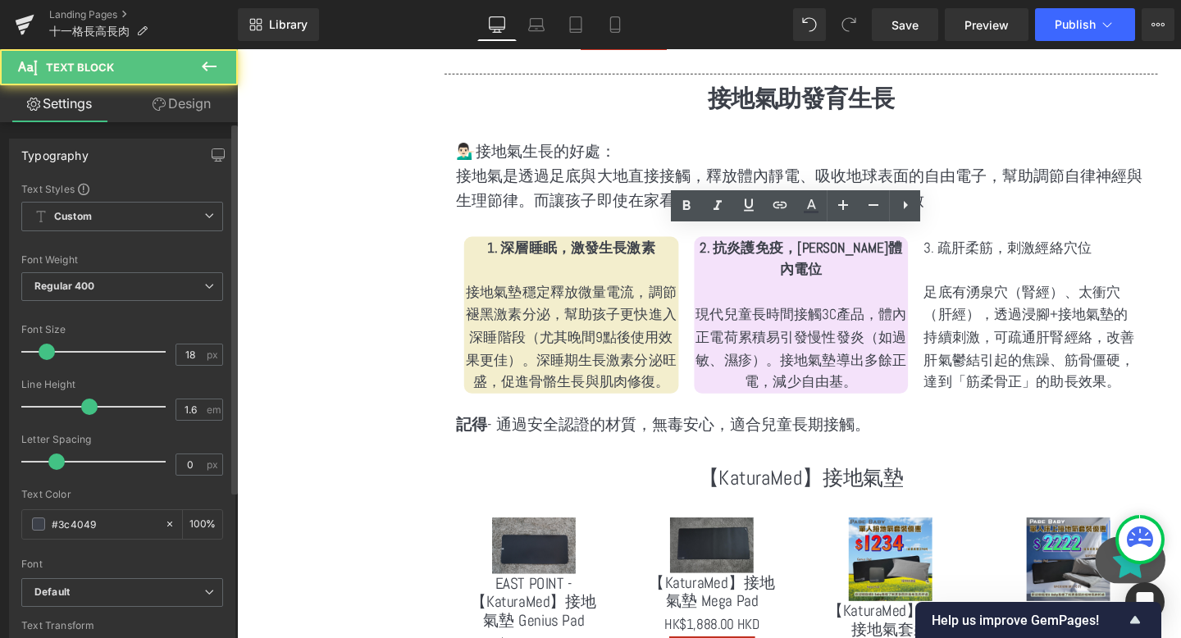
click at [149, 256] on div "Font Weight" at bounding box center [122, 259] width 202 height 11
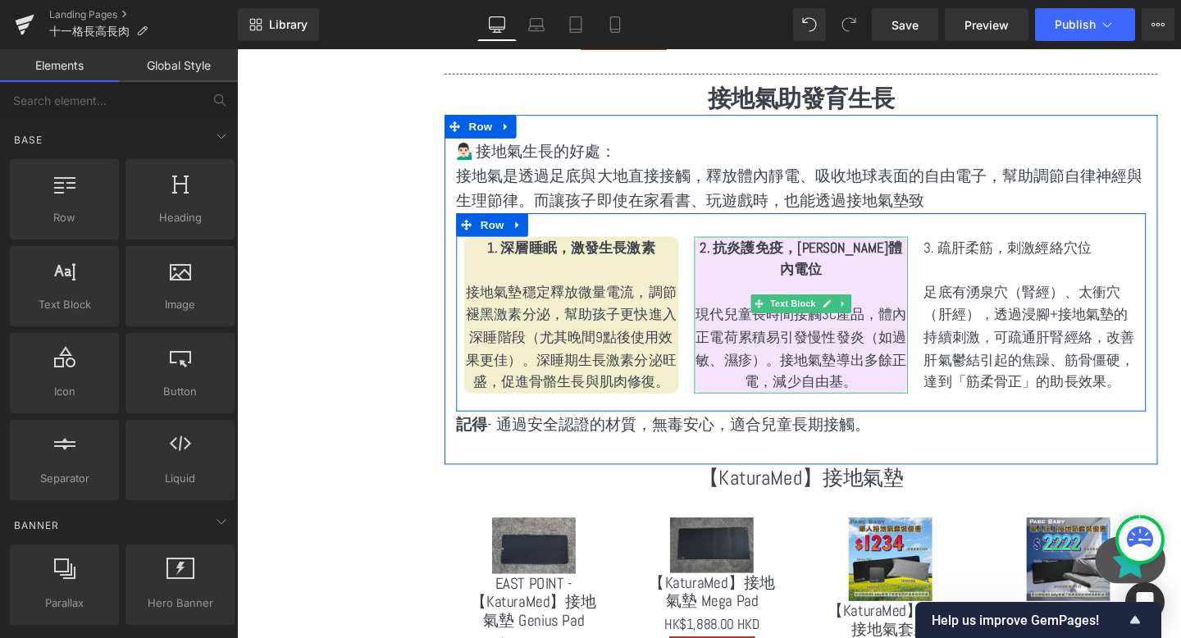
click at [817, 317] on p "現代兒童長時間接觸3C產品，體內正電荷累積易引發慢性發炎（如過敏、濕疹）。接地氣墊導出多餘正電，減少自由基。" at bounding box center [831, 364] width 226 height 94
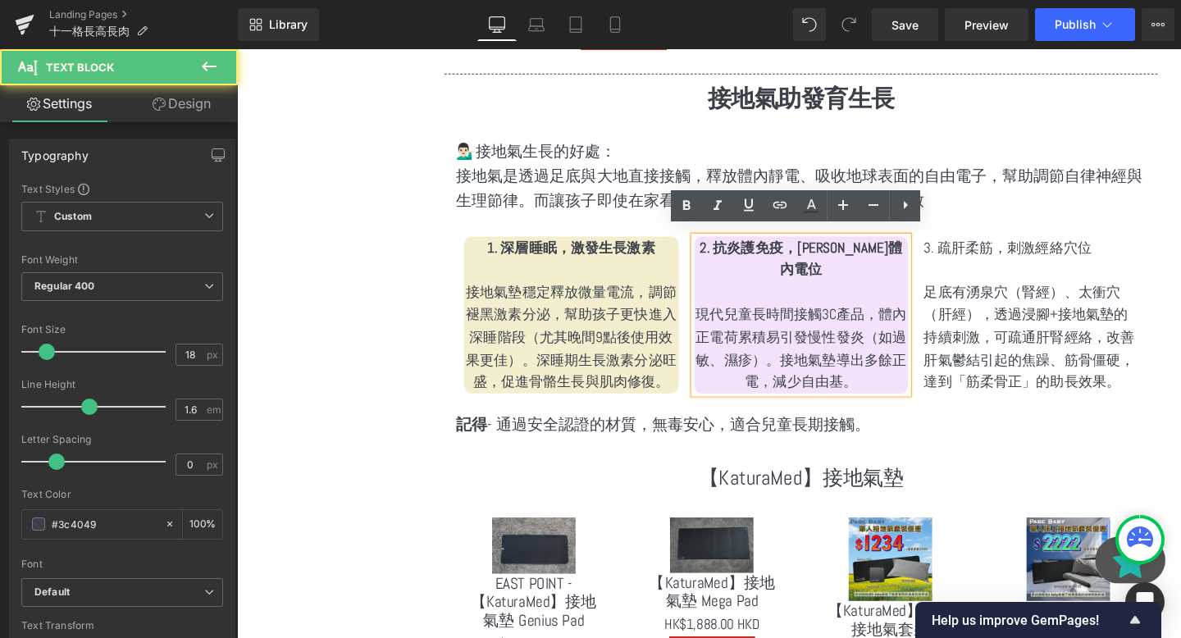
click at [237, 49] on span "Unsupported language" at bounding box center [237, 49] width 0 height 0
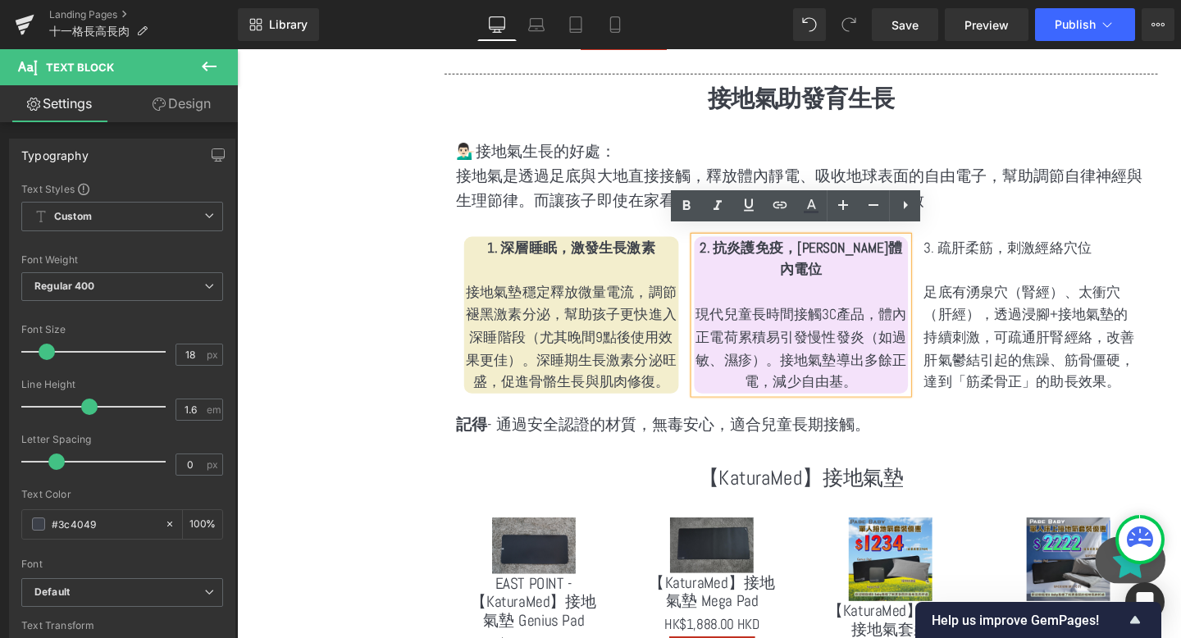
click at [882, 372] on p "現代兒童長時間接觸3C產品，體內正電荷累積易引發慢性發炎（如過敏、濕疹）。接地氣墊導出多餘正電，減少自由基。" at bounding box center [831, 364] width 226 height 94
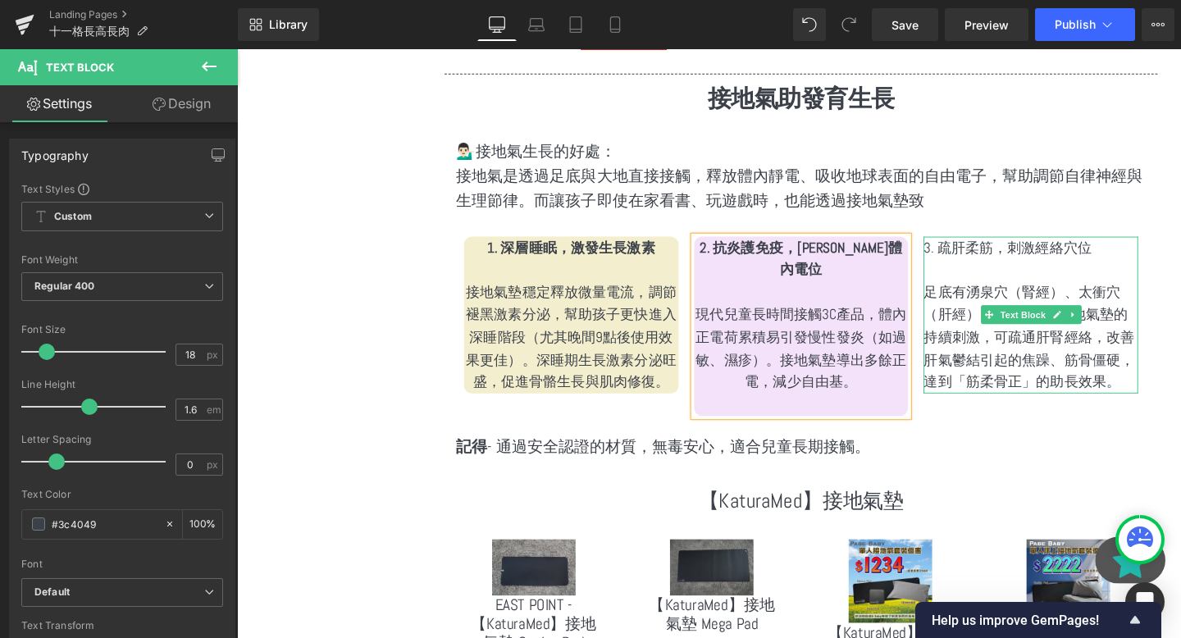
click at [1049, 281] on p at bounding box center [1072, 281] width 226 height 24
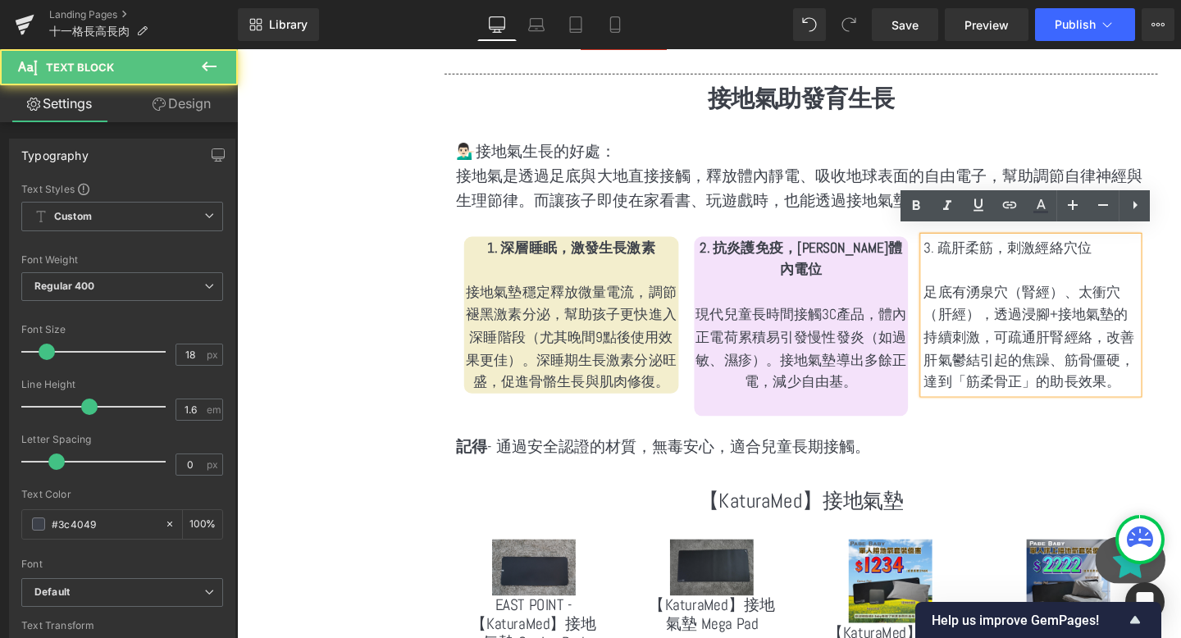
click at [1064, 276] on p at bounding box center [1072, 281] width 226 height 24
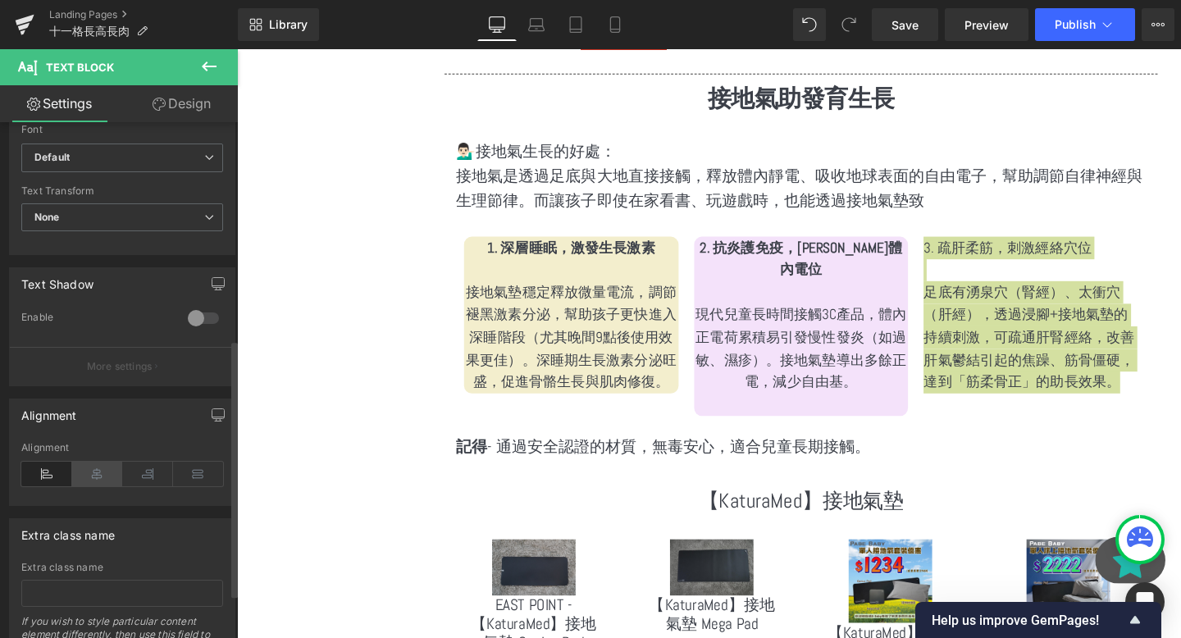
click at [85, 477] on icon at bounding box center [97, 474] width 51 height 25
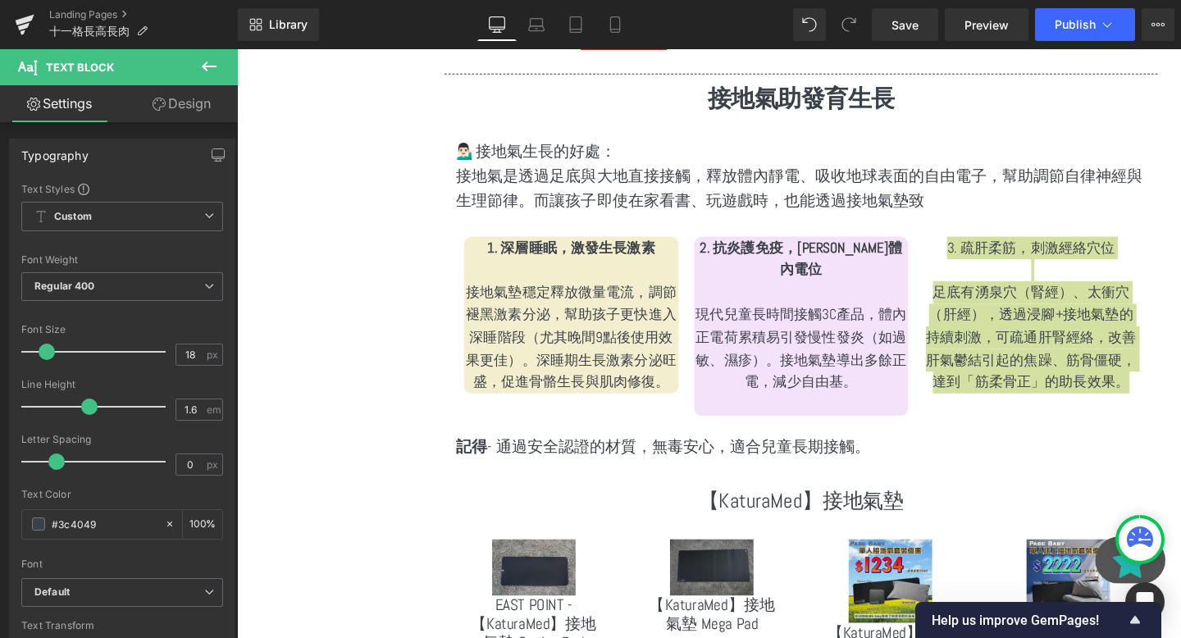
click at [182, 108] on link "Design" at bounding box center [181, 103] width 119 height 37
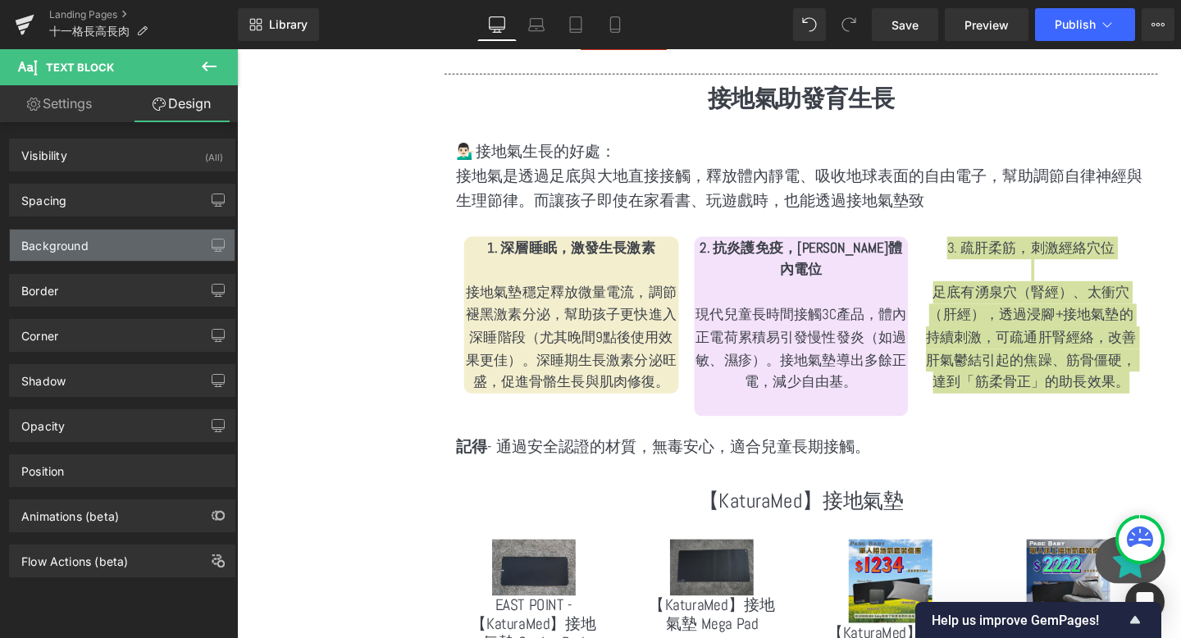
click at [150, 236] on div "Background" at bounding box center [122, 245] width 225 height 31
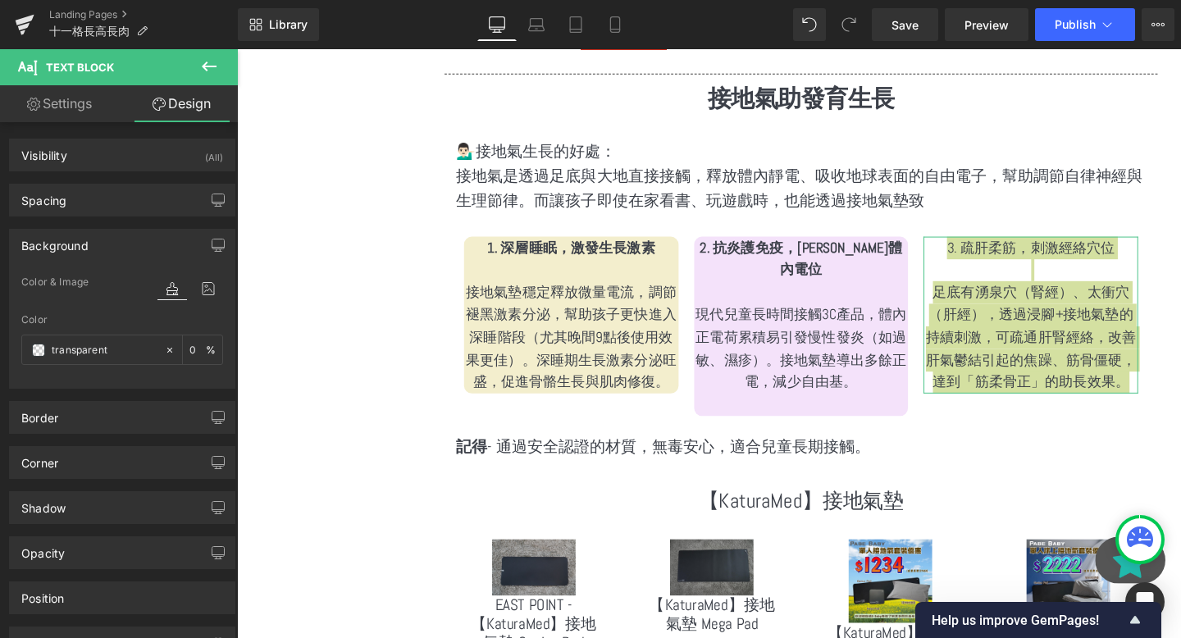
click at [112, 334] on div "Color %" at bounding box center [122, 349] width 202 height 70
click at [119, 344] on input "text" at bounding box center [104, 350] width 105 height 18
paste input "f8ce9f"
type input "f8ce9f"
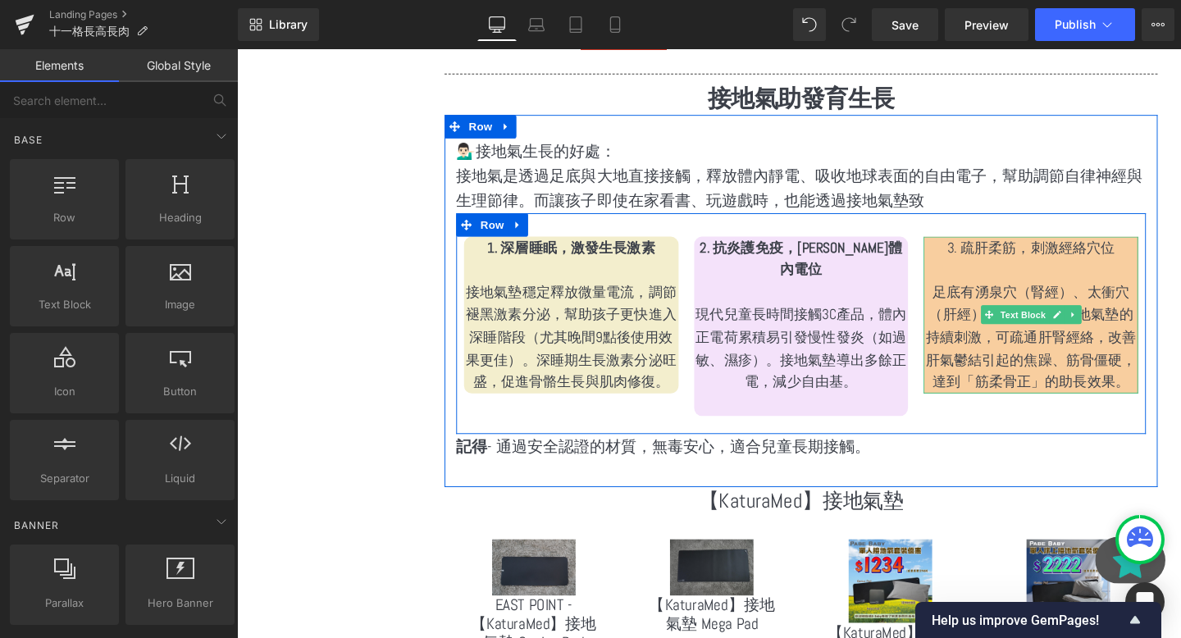
click at [985, 270] on p at bounding box center [1072, 281] width 226 height 24
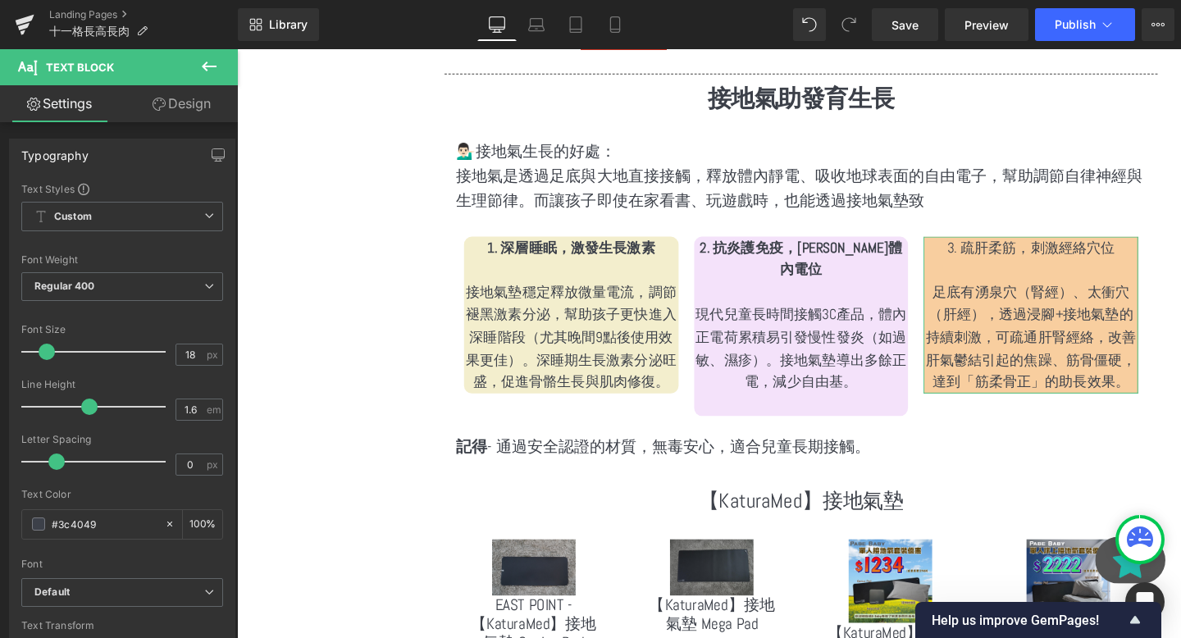
click at [171, 105] on link "Design" at bounding box center [181, 103] width 119 height 37
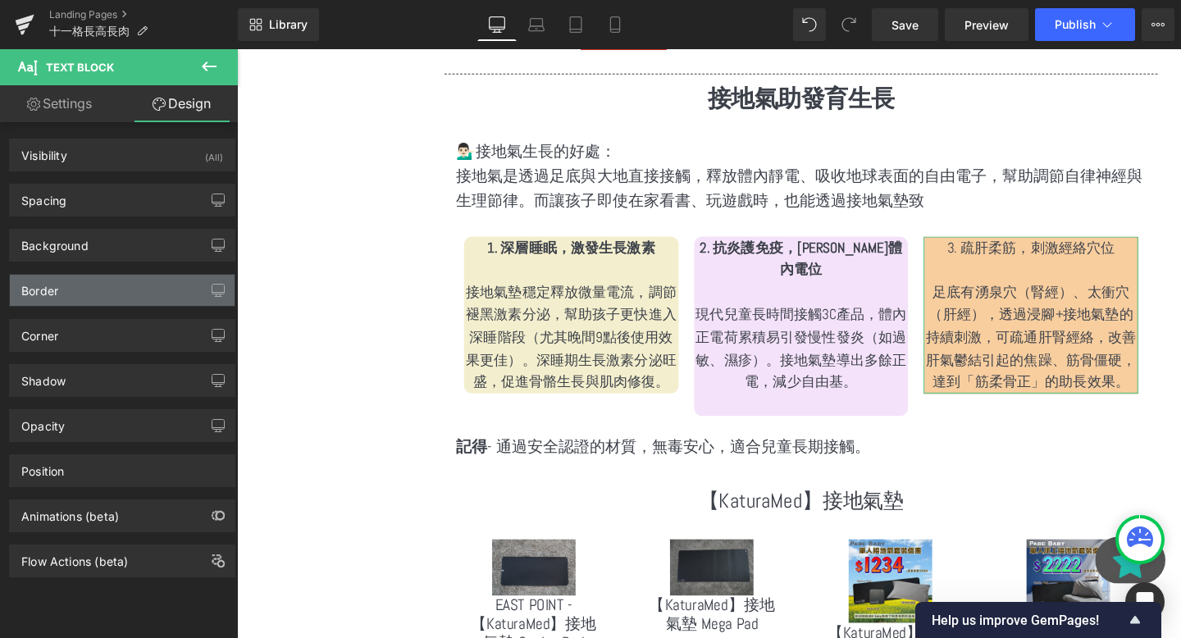
click at [77, 288] on div "Border" at bounding box center [122, 290] width 225 height 31
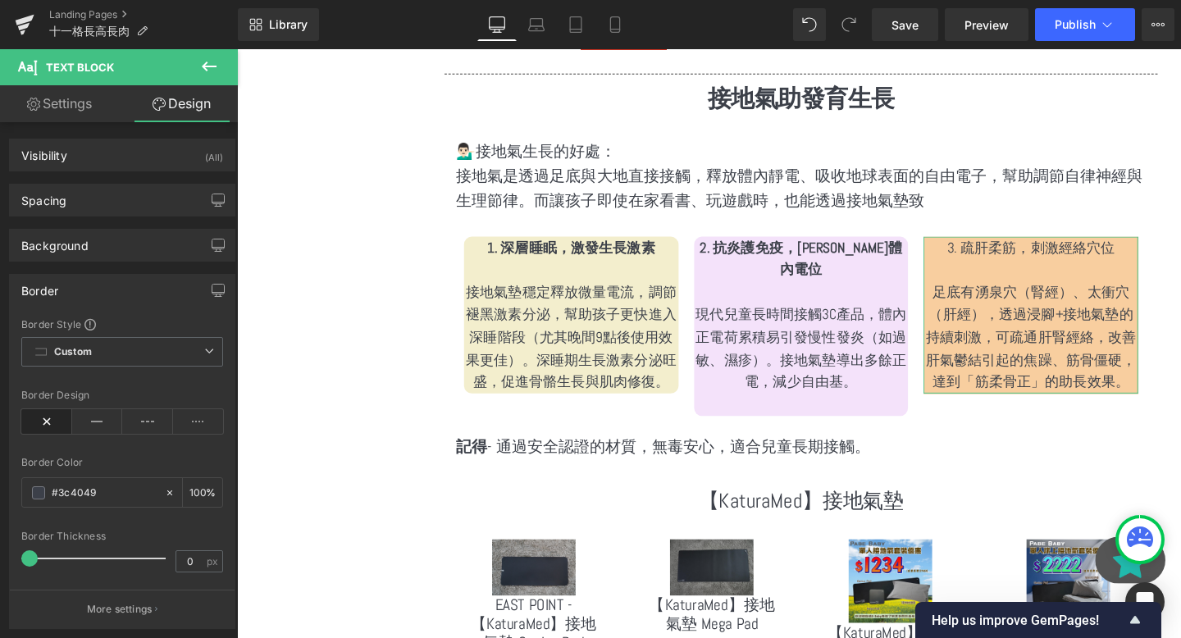
click at [80, 289] on div "Border" at bounding box center [122, 290] width 225 height 31
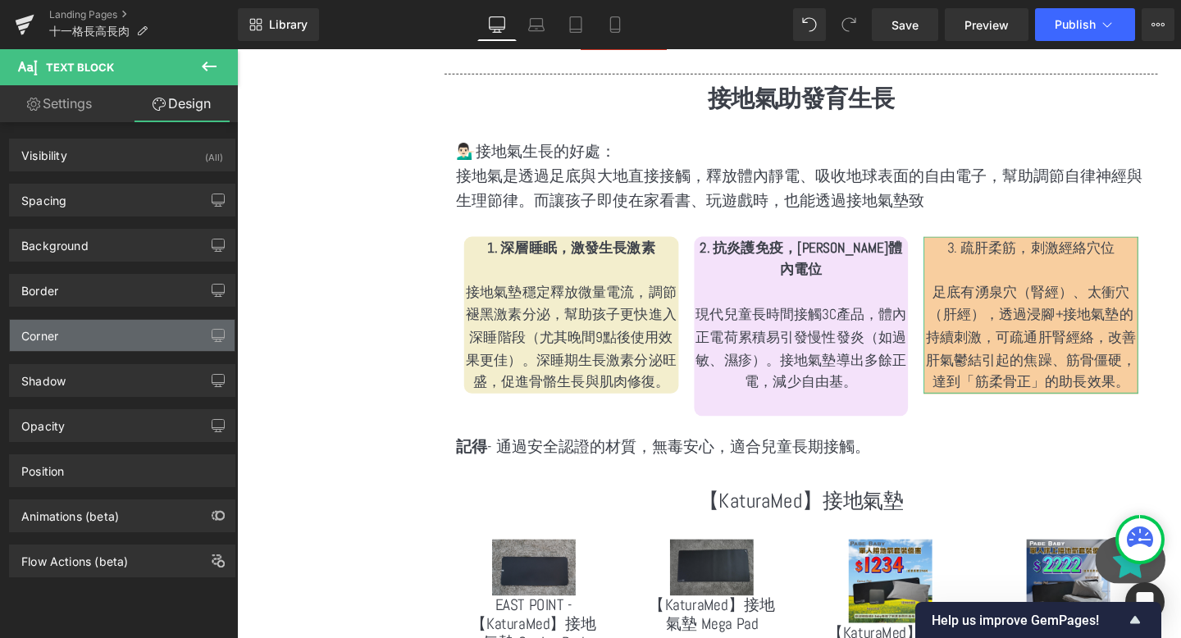
click at [79, 344] on div "Corner" at bounding box center [122, 335] width 225 height 31
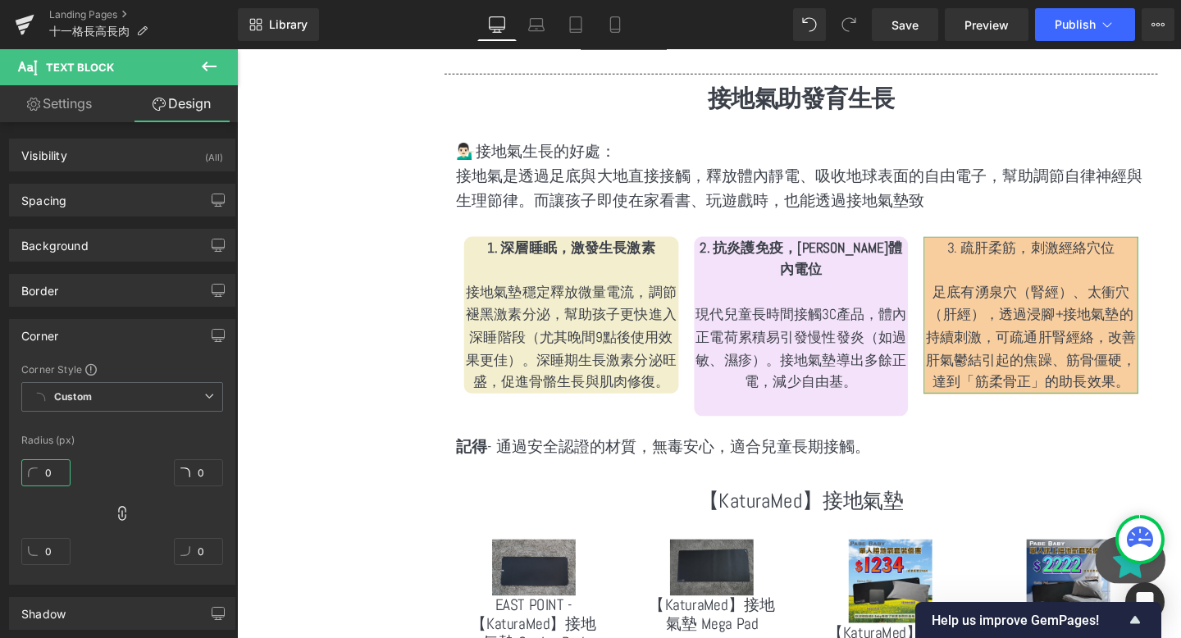
click at [47, 463] on input "0" at bounding box center [45, 472] width 49 height 27
type input "10"
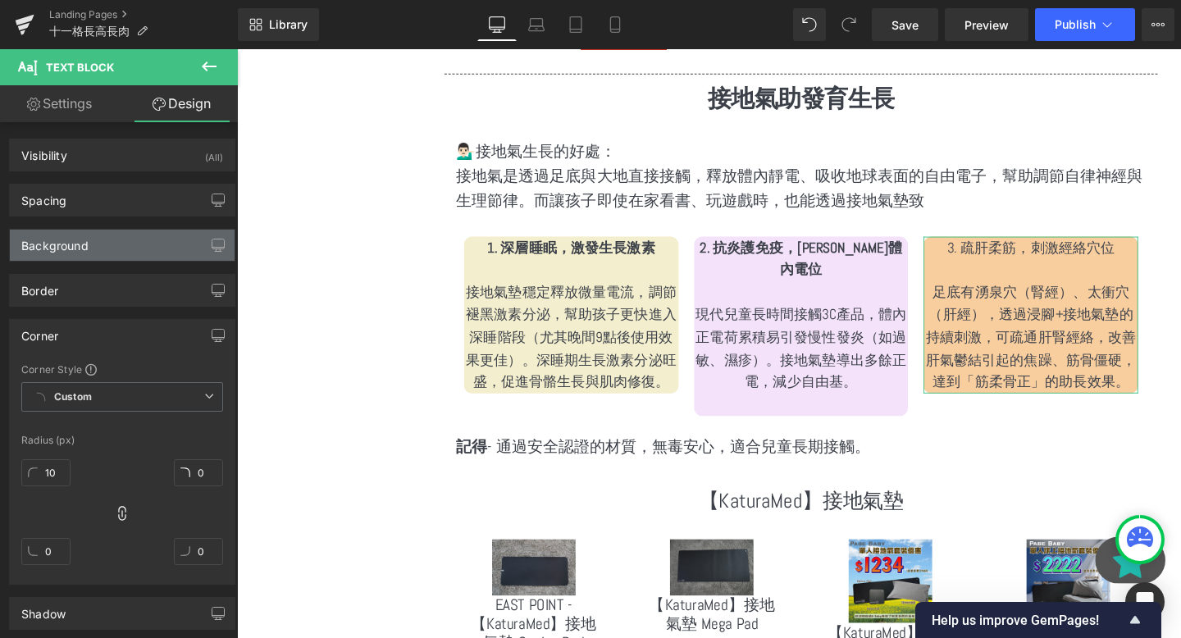
click at [151, 243] on div "Background" at bounding box center [122, 245] width 225 height 31
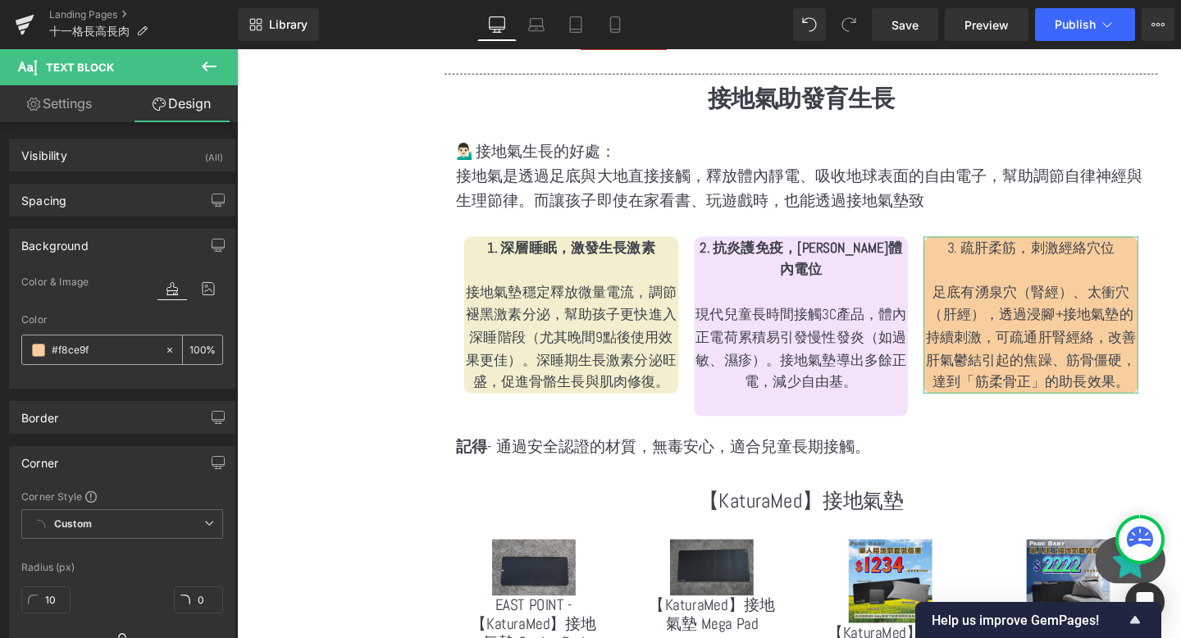
click at [200, 346] on div "100 %" at bounding box center [202, 350] width 39 height 29
click at [193, 345] on input "100" at bounding box center [198, 349] width 16 height 18
type input "50"
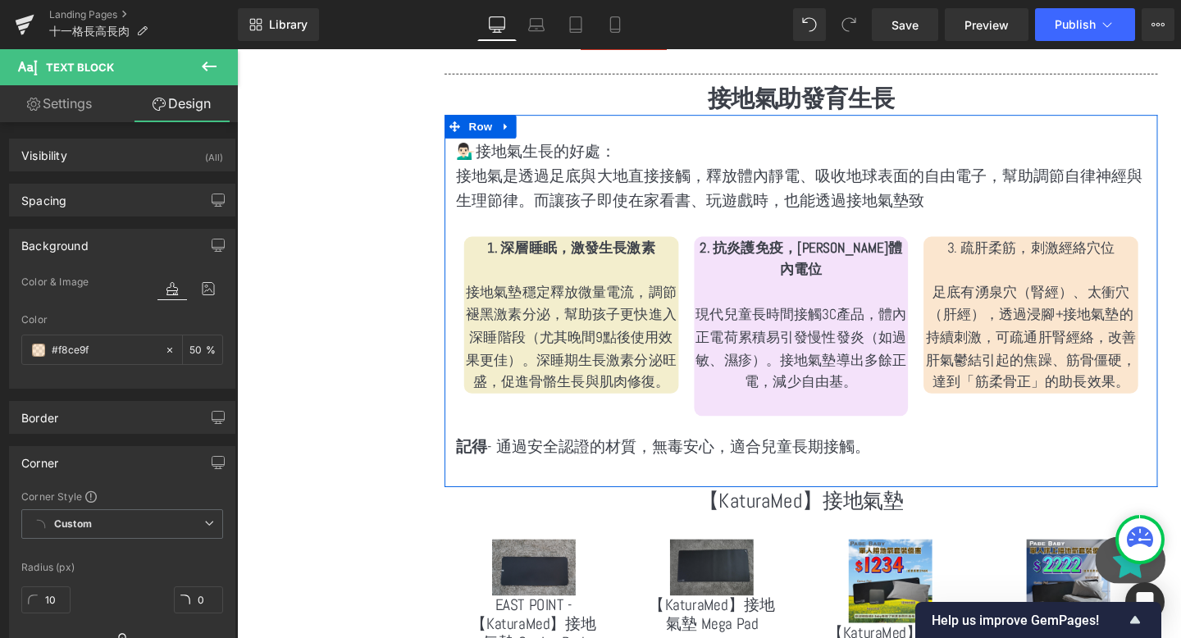
click at [1108, 269] on p at bounding box center [1072, 281] width 226 height 24
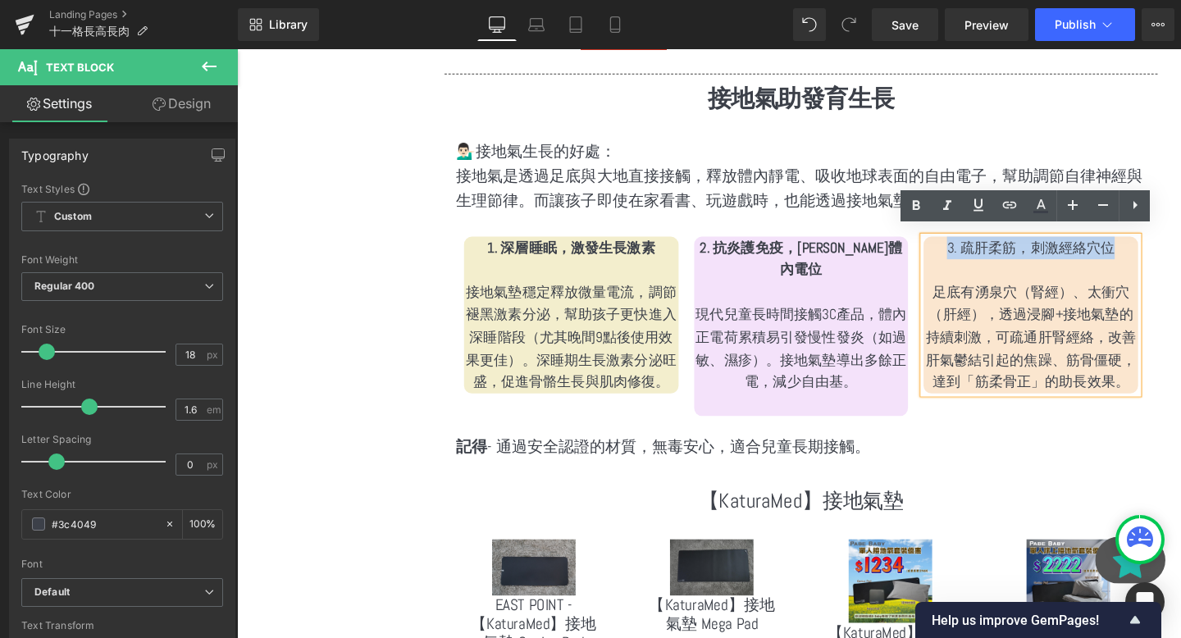
drag, startPoint x: 1164, startPoint y: 251, endPoint x: 965, endPoint y: 251, distance: 199.3
click at [965, 251] on p "3. 疏肝柔筋，刺激經絡穴位" at bounding box center [1072, 258] width 226 height 24
click at [513, 327] on p "接地氣墊穩定釋放微量電流，調節褪黑激素分泌，幫助孩子更快進入深睡階段（尤其晚間9點後使用效果更佳）。深睡期生長激素分泌旺盛，促進骨骼生長與肌肉修復。" at bounding box center [589, 352] width 226 height 118
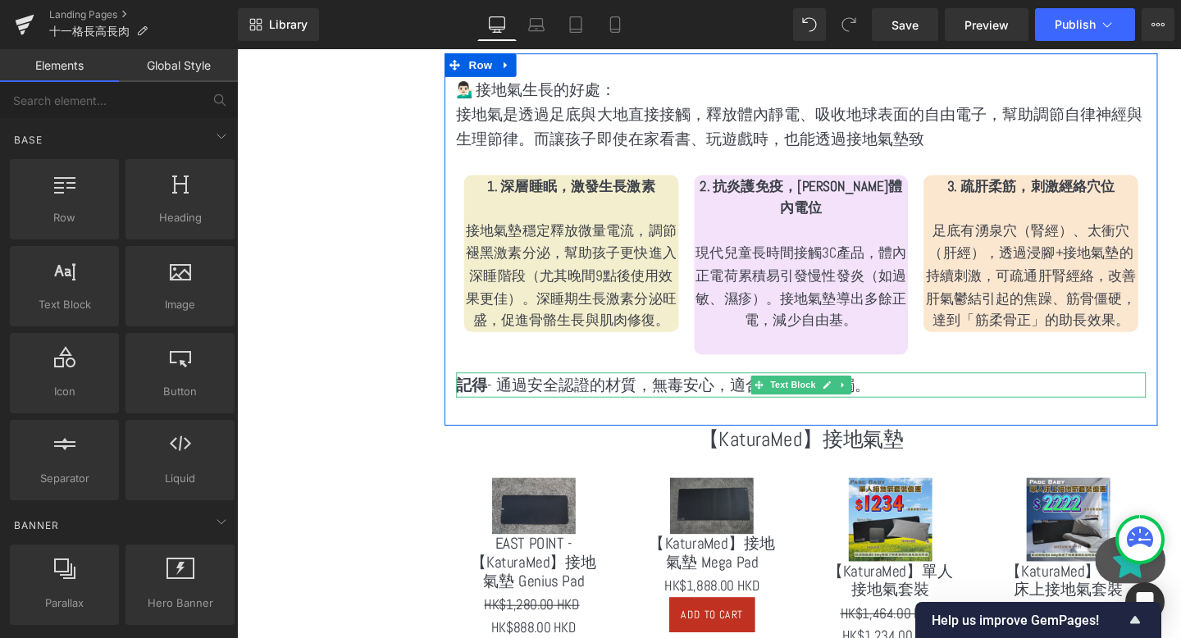
scroll to position [2797, 0]
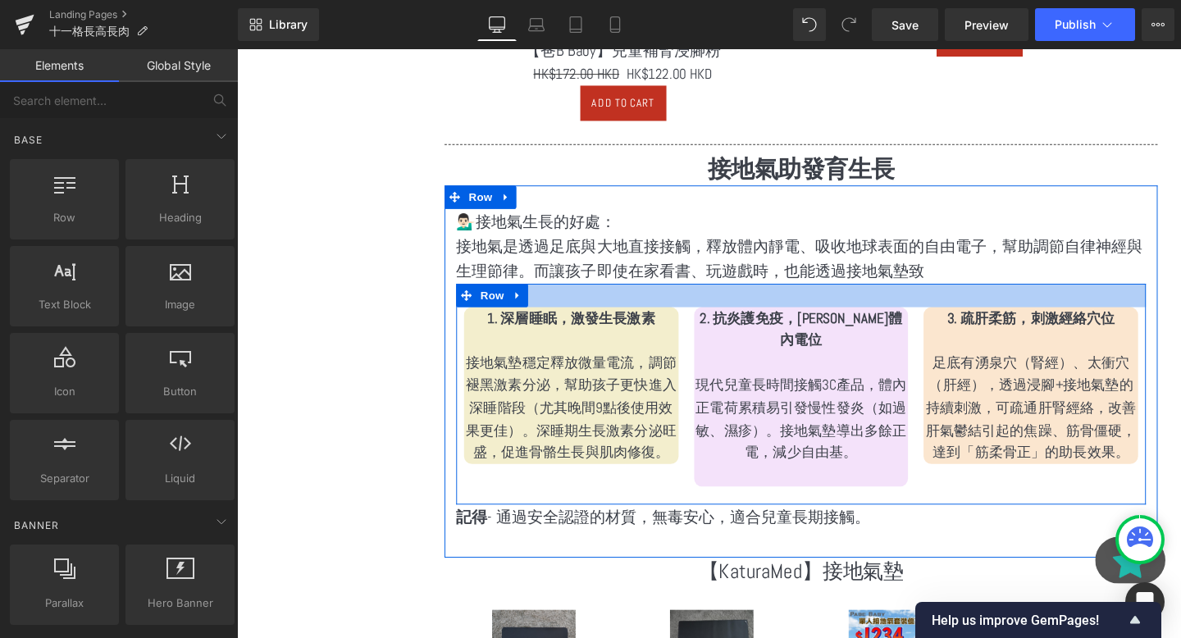
click at [752, 296] on div at bounding box center [830, 308] width 725 height 25
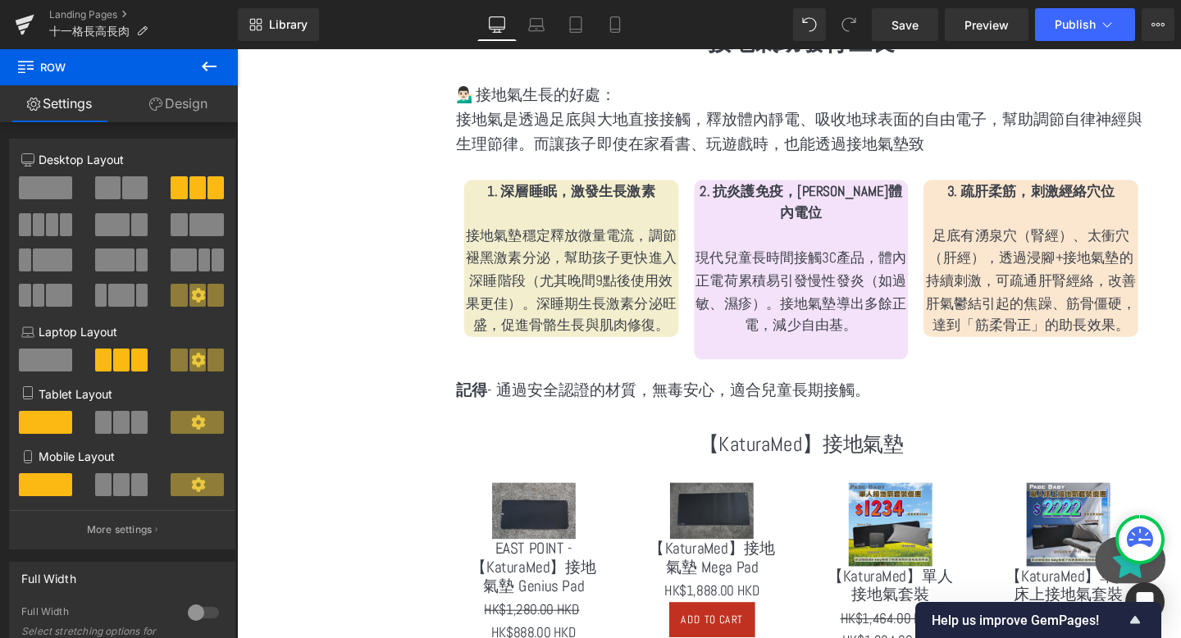
scroll to position [2891, 0]
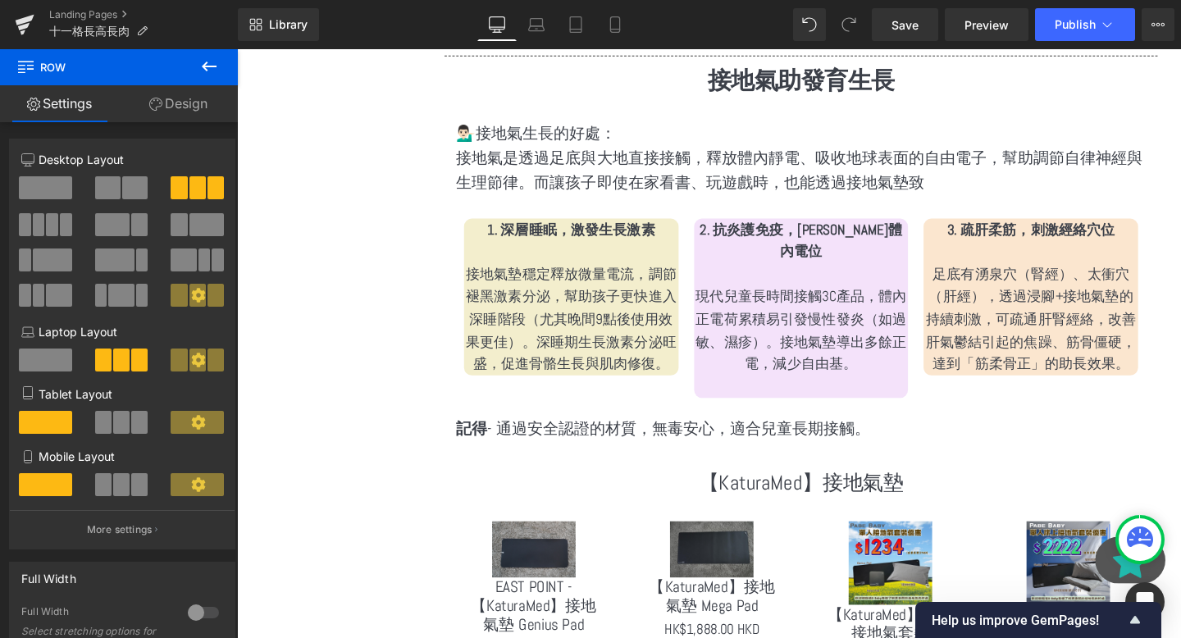
click at [237, 49] on div at bounding box center [237, 49] width 0 height 0
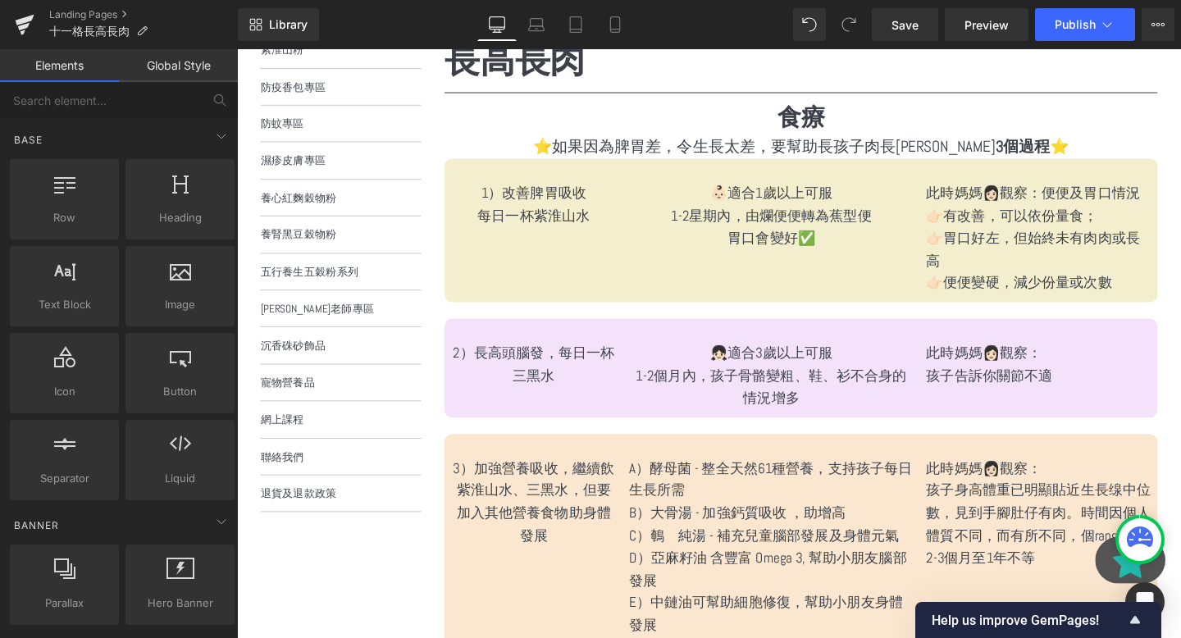
scroll to position [195, 0]
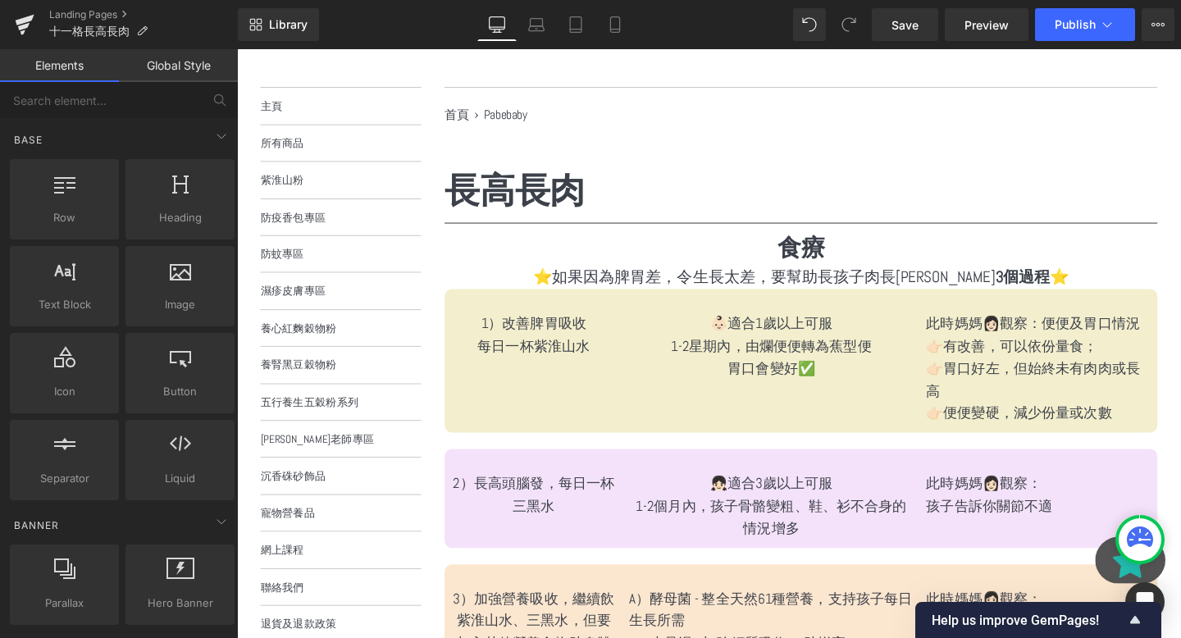
click at [576, 345] on div "1）改善脾胃吸收 每日一杯紫淮山水 Text Block" at bounding box center [549, 350] width 175 height 48
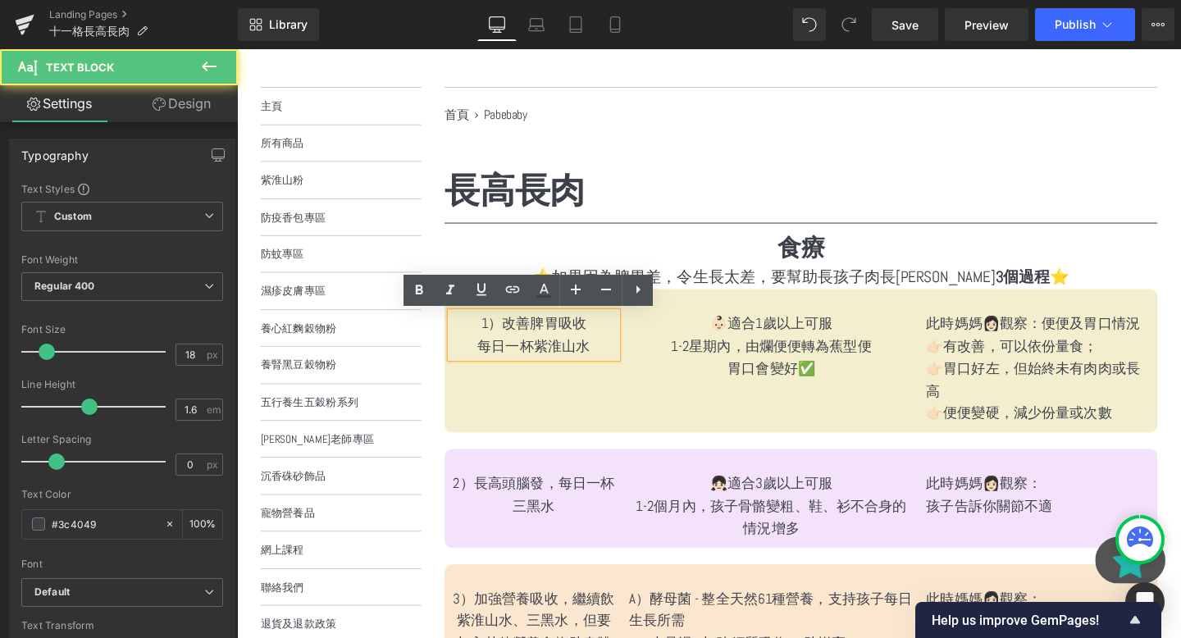
click at [570, 380] on div "1）改善脾胃吸收 每日一杯紫淮山水 Text Block 👶🏻適合1歲以上可服 1-2星期內，由爛便便轉為蕉型便 胃口會變好✅ Text Block 此時媽媽…" at bounding box center [830, 376] width 750 height 151
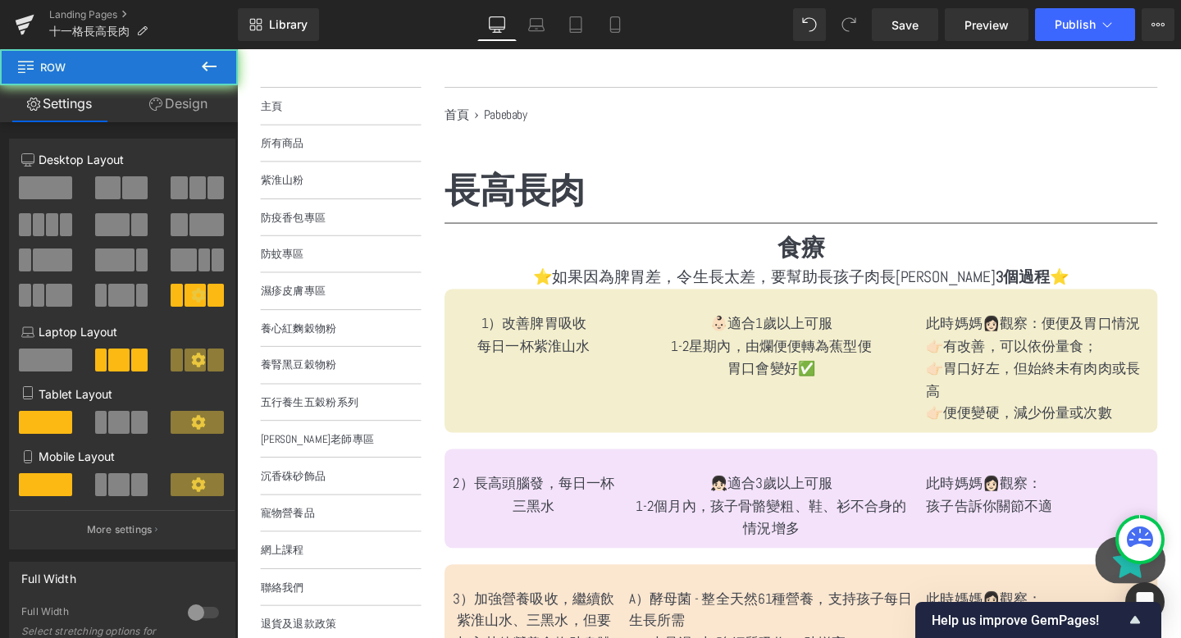
click at [605, 359] on p "每日一杯紫淮山水" at bounding box center [549, 361] width 175 height 24
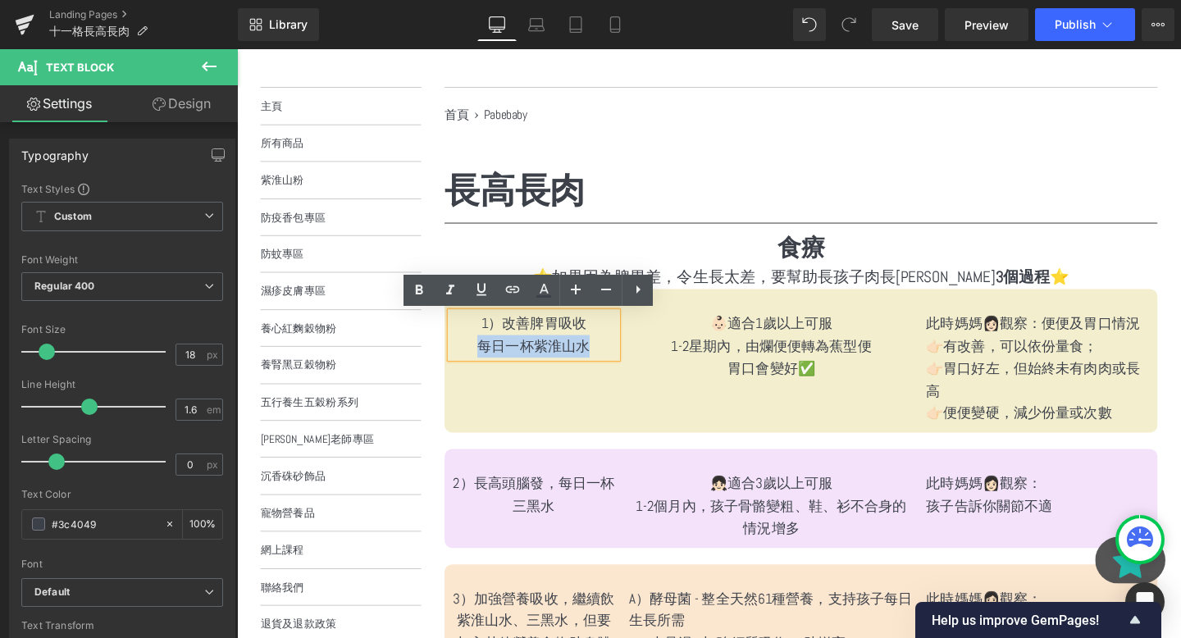
drag, startPoint x: 609, startPoint y: 361, endPoint x: 494, endPoint y: 363, distance: 114.9
click at [494, 363] on p "每日一杯紫淮山水" at bounding box center [549, 361] width 175 height 24
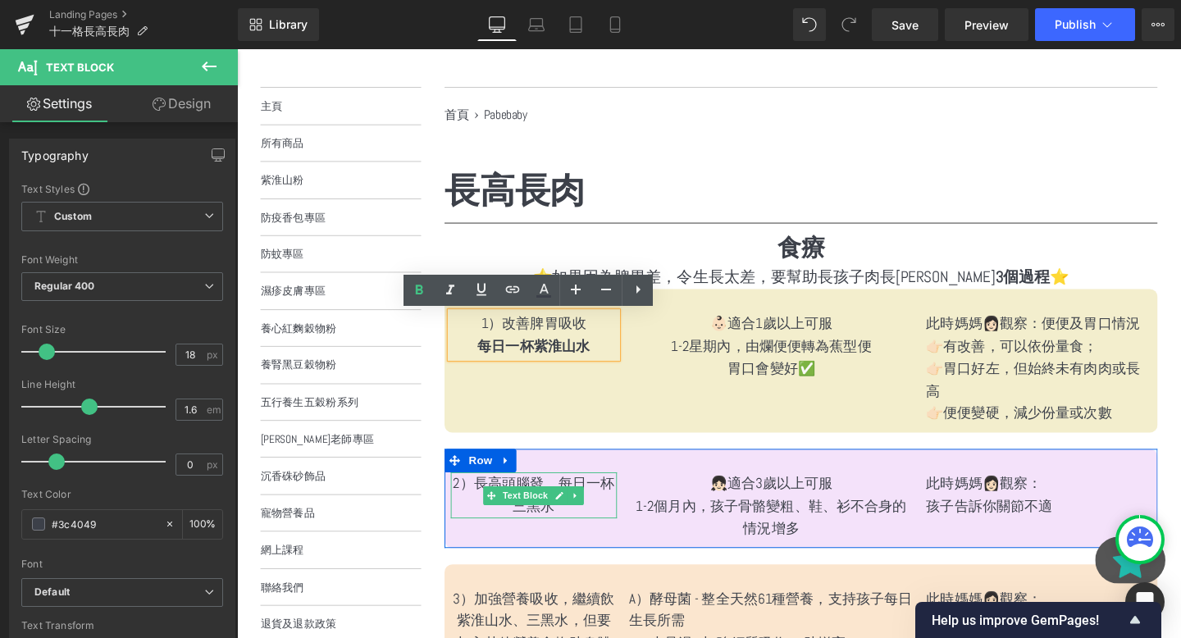
click at [578, 511] on p "2）長高頭腦發，每日一杯三黑水" at bounding box center [549, 518] width 175 height 48
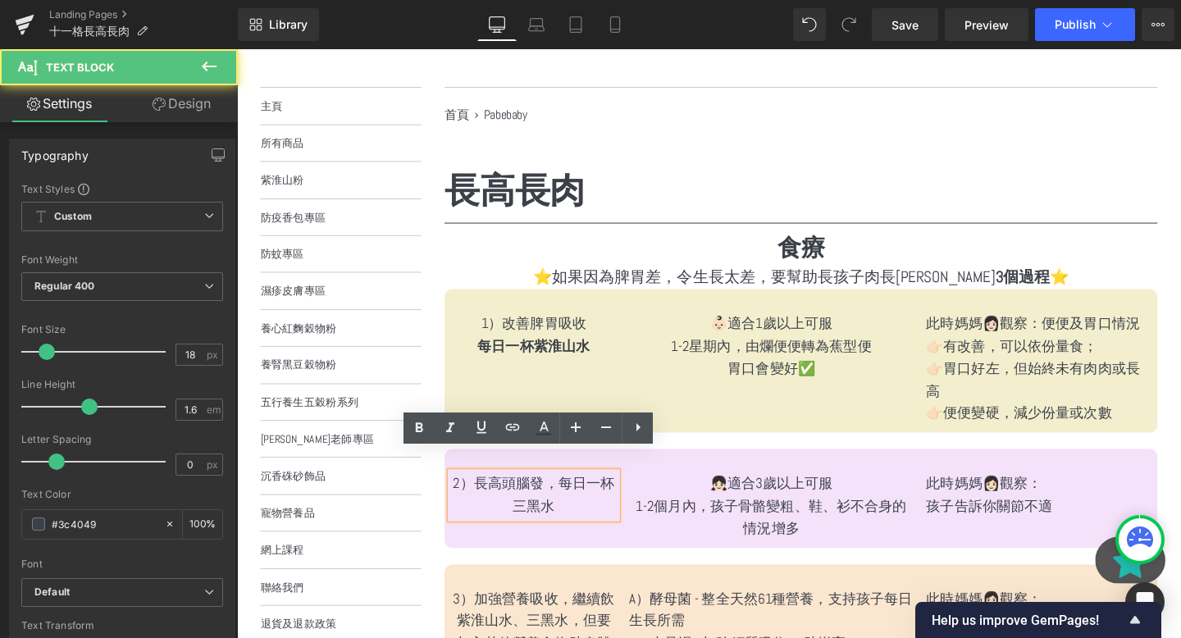
click at [575, 494] on p "2）長高頭腦發，每日一杯三黑水" at bounding box center [549, 518] width 175 height 48
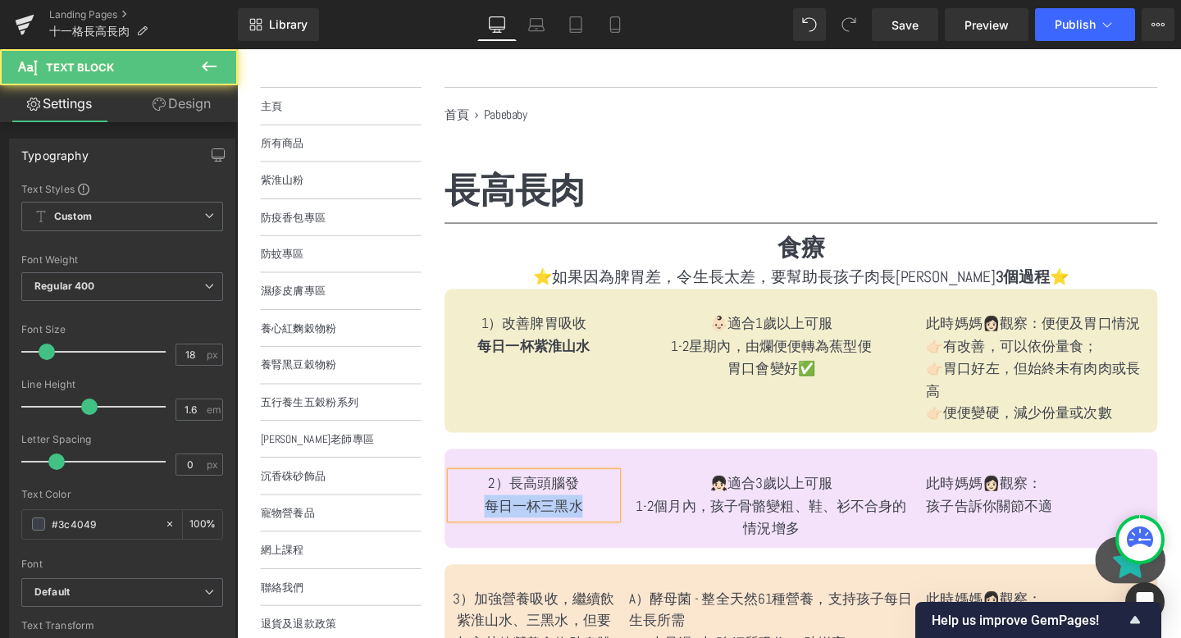
drag, startPoint x: 605, startPoint y: 503, endPoint x: 449, endPoint y: 503, distance: 155.9
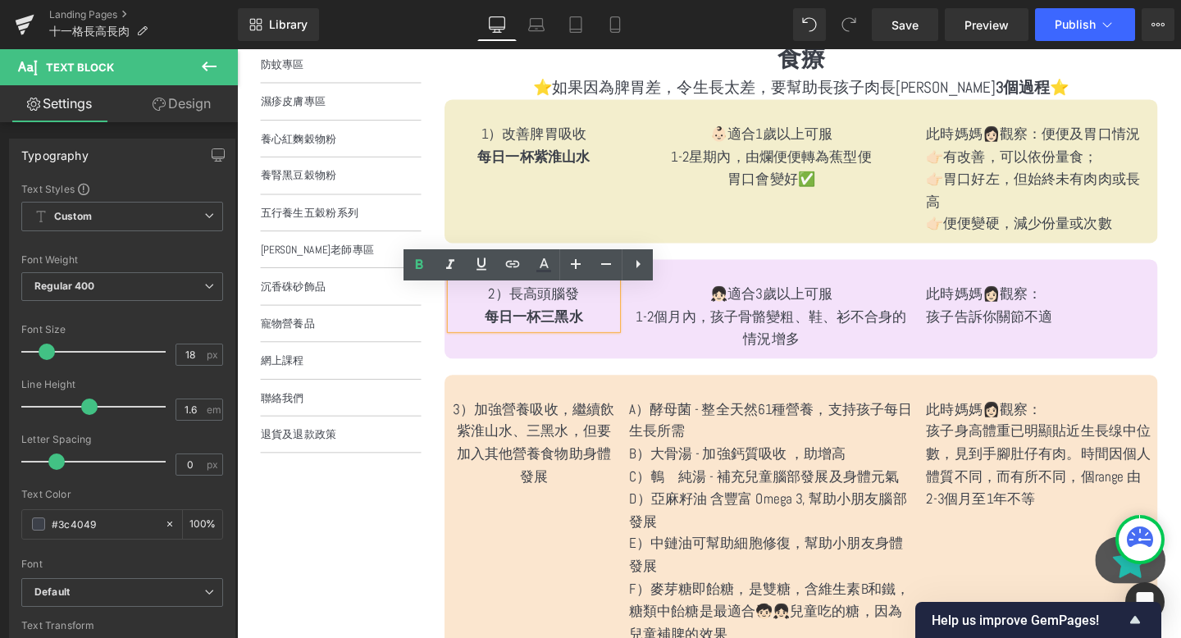
scroll to position [413, 0]
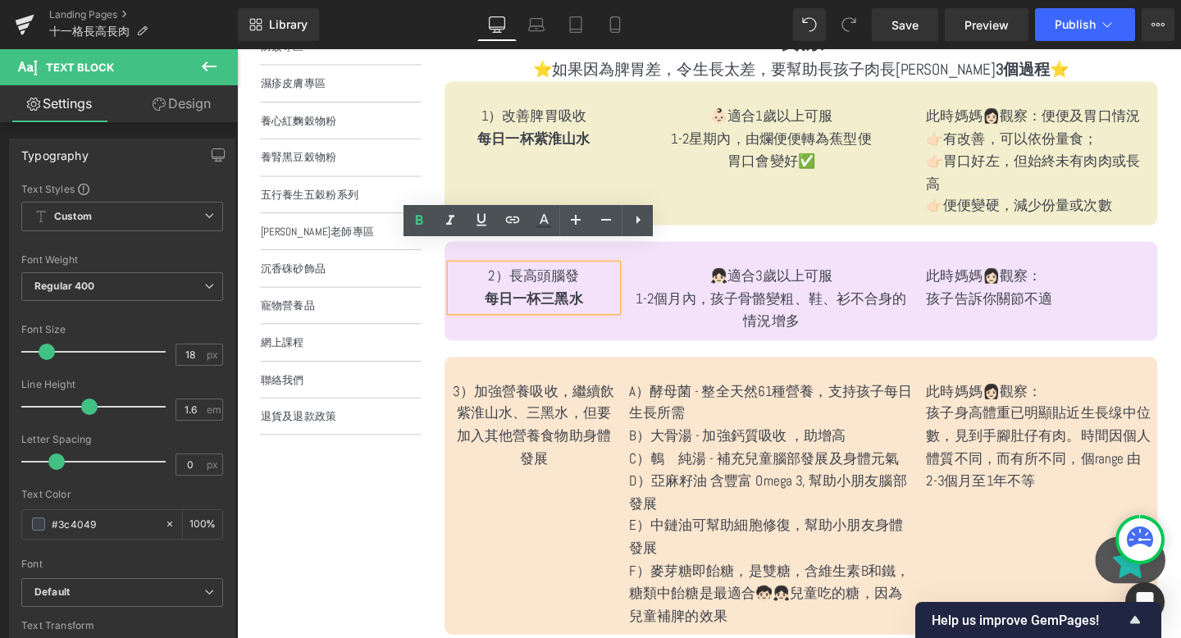
click at [588, 458] on p "3）加強營養吸收，繼續飲紫淮山水、三黑水，但要加入其他營養食物助身體發展" at bounding box center [549, 444] width 175 height 94
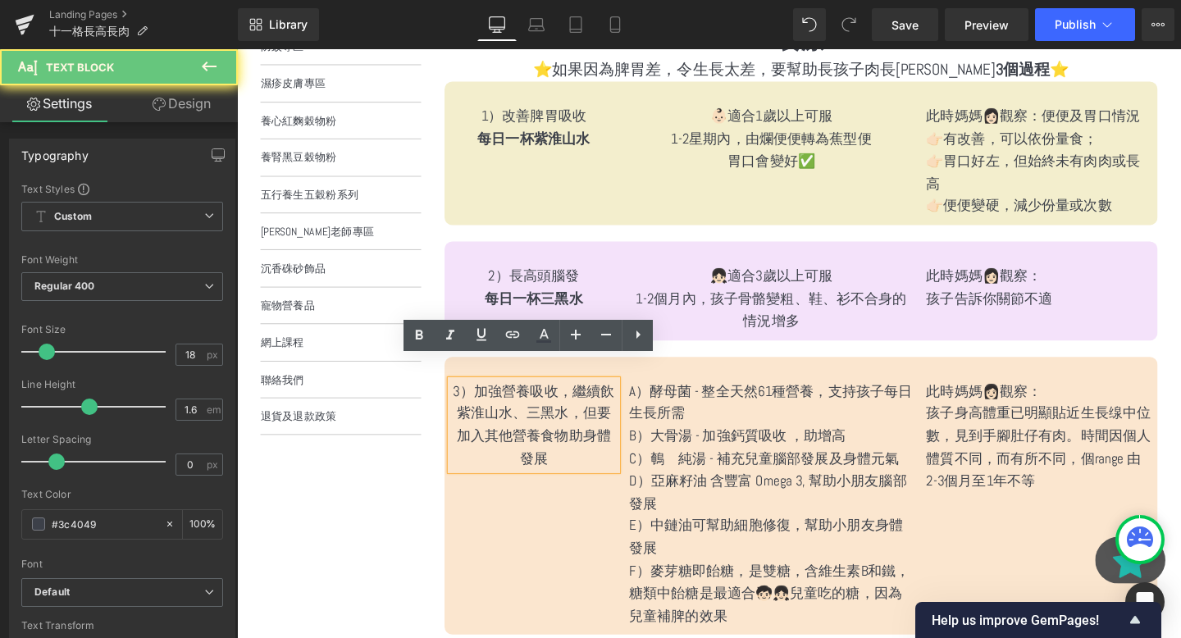
click at [618, 410] on p "3）加強營養吸收，繼續飲紫淮山水、三黑水，但要加入其他營養食物助身體發展" at bounding box center [549, 444] width 175 height 94
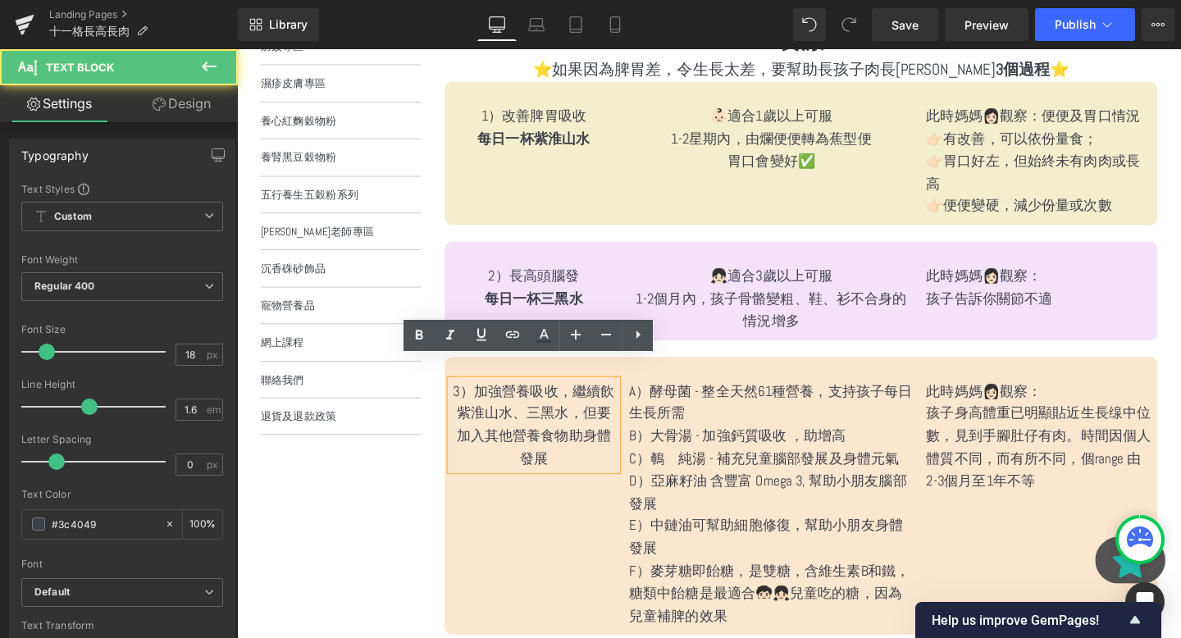
click at [591, 397] on p "3）加強營養吸收，繼續飲紫淮山水、三黑水，但要加入其他營養食物助身體發展" at bounding box center [549, 444] width 175 height 94
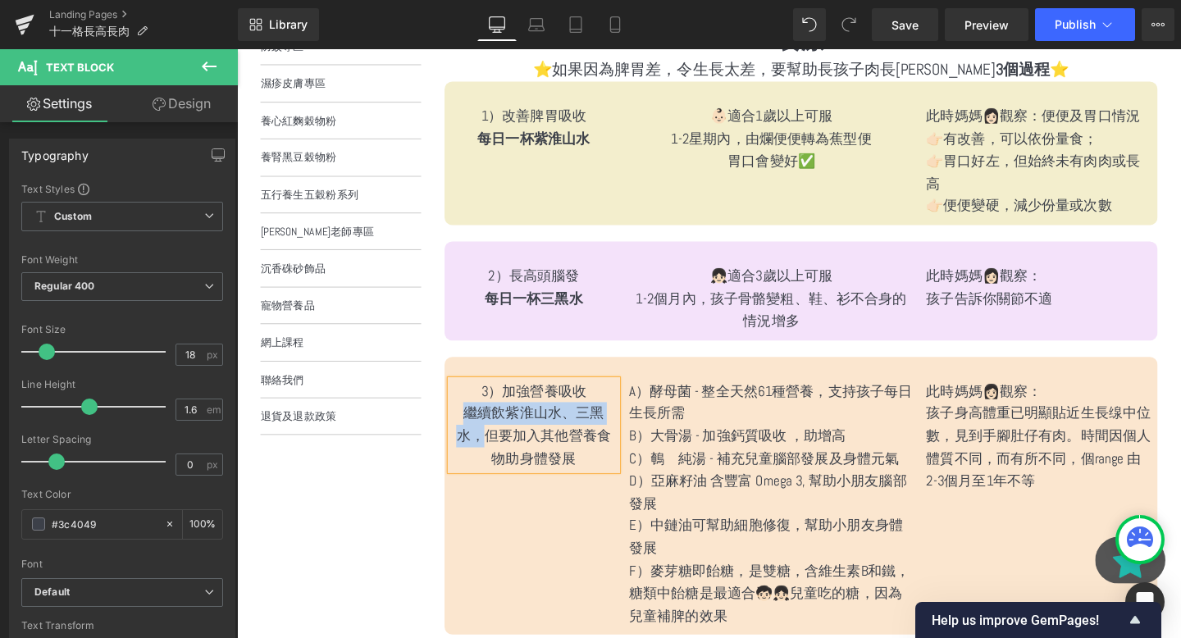
drag, startPoint x: 470, startPoint y: 407, endPoint x: 498, endPoint y: 423, distance: 32.4
click at [498, 423] on p "繼續飲紫淮山水、三黑水，但要加入其他營養食物助身體發展" at bounding box center [549, 455] width 175 height 71
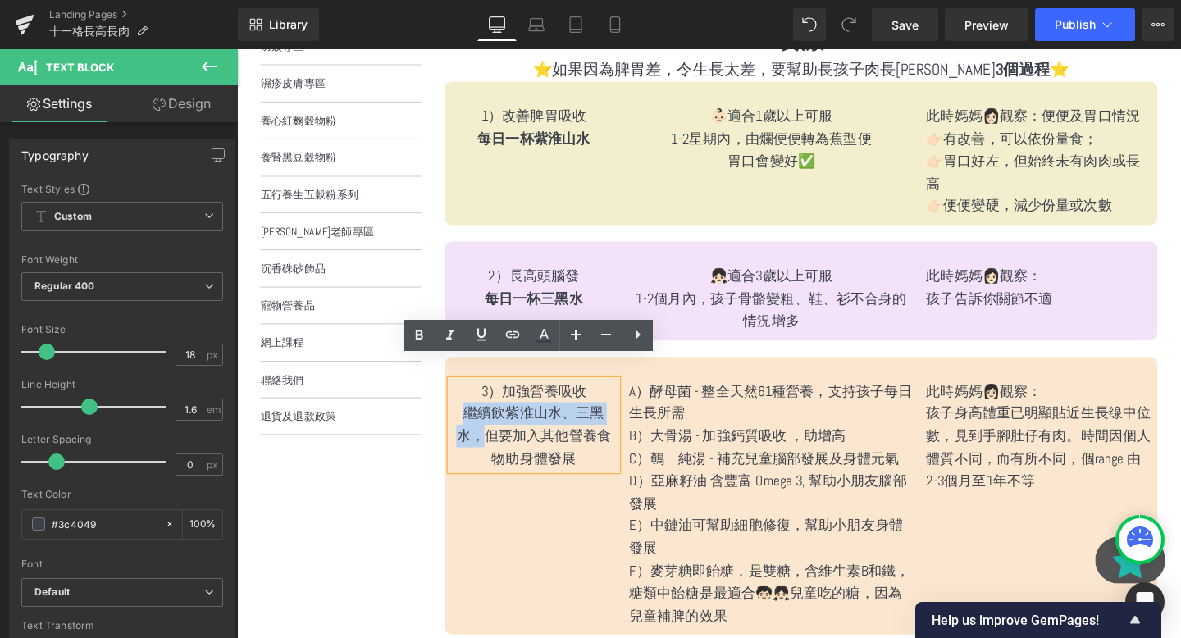
click at [498, 423] on p "繼續飲紫淮山水、三黑水，但要加入其他營養食物助身體發展" at bounding box center [549, 455] width 175 height 71
click at [430, 391] on link "聯絡我們" at bounding box center [346, 396] width 169 height 38
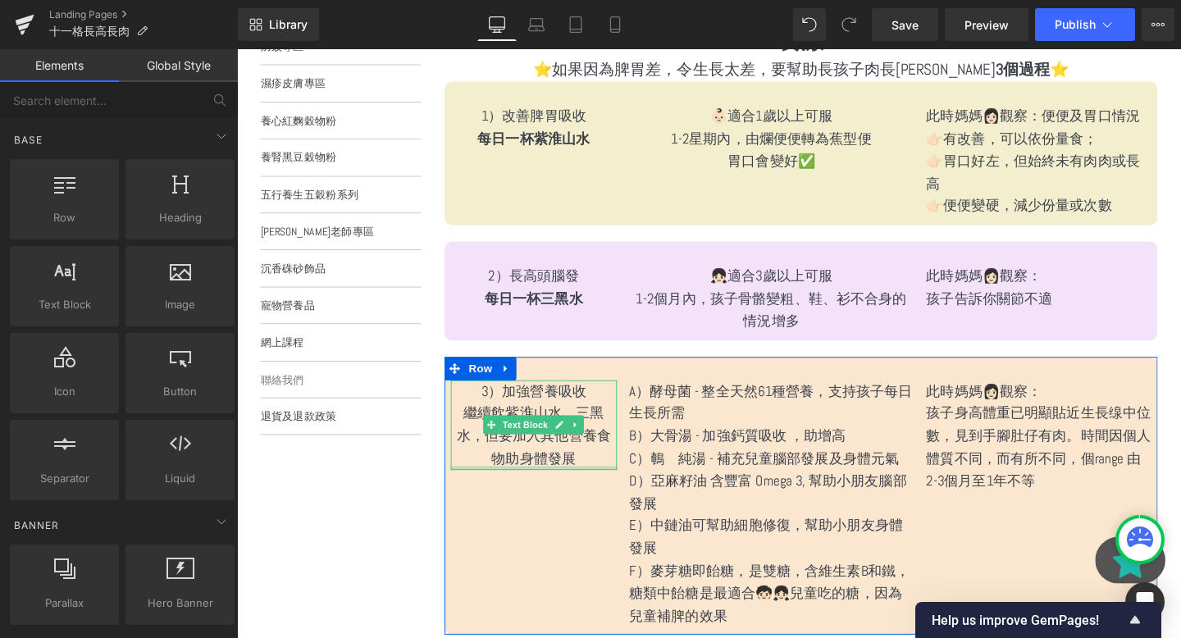
click at [550, 465] on div "3）加強營養吸收 繼續飲紫淮山水、三黑水，但要加入其他營養食物助身體發展 Text Block" at bounding box center [549, 444] width 175 height 94
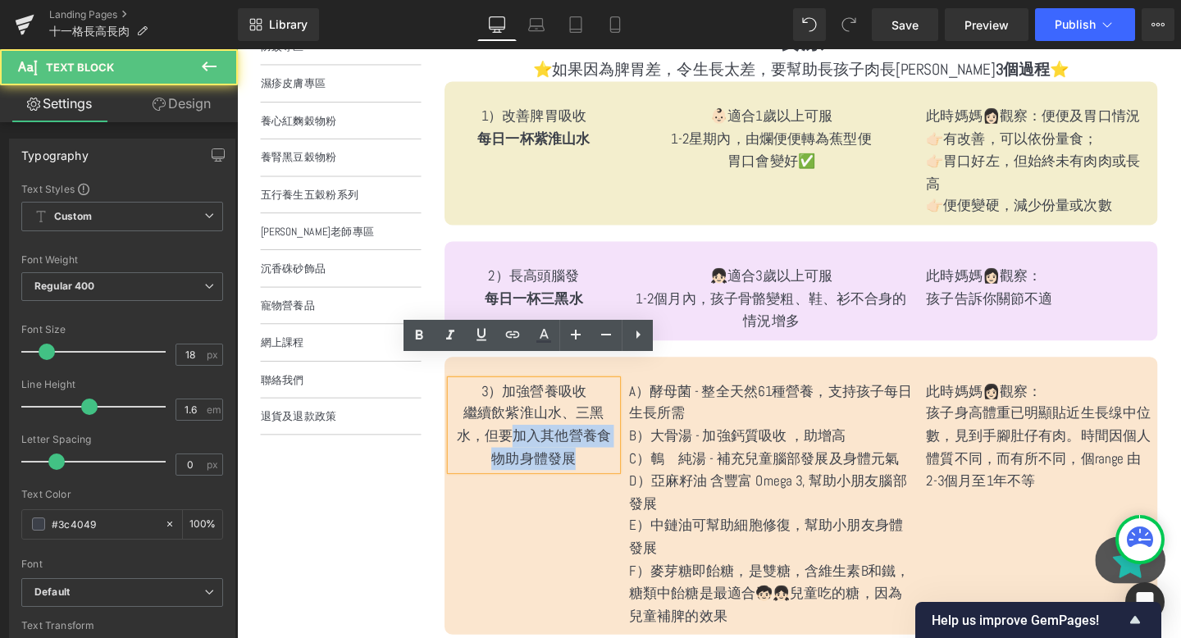
drag, startPoint x: 599, startPoint y: 451, endPoint x: 524, endPoint y: 432, distance: 77.2
click at [524, 432] on p "繼續飲紫淮山水、三黑水，但要加入其他營養食物助身體發展" at bounding box center [549, 455] width 175 height 71
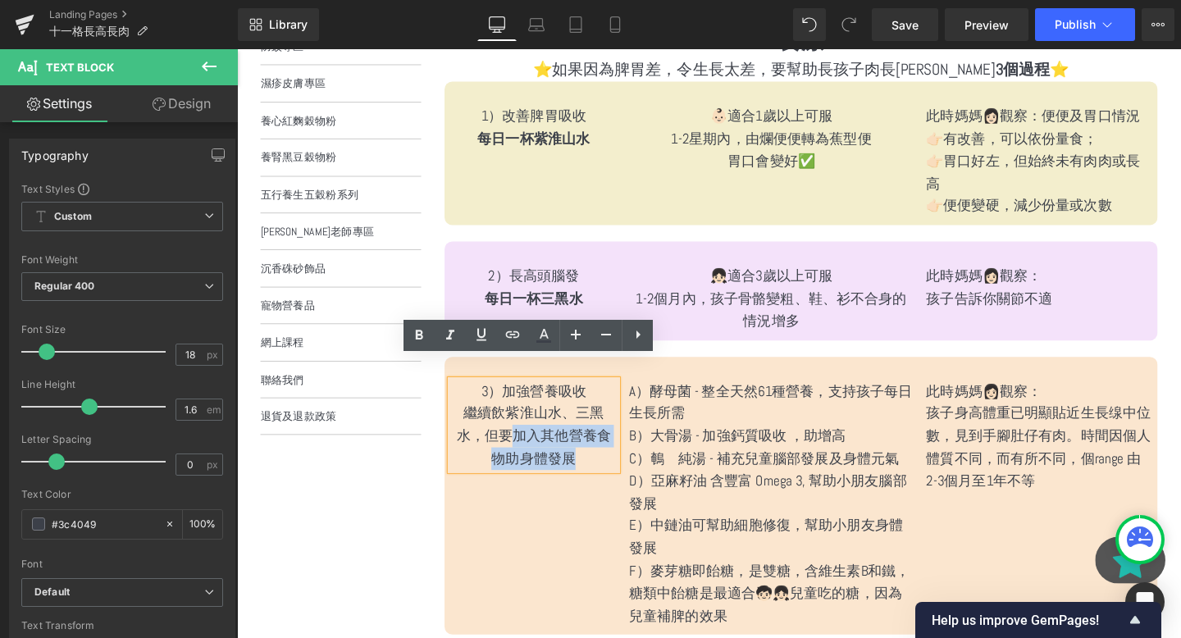
click at [524, 432] on p "繼續飲紫淮山水、三黑水，但要加入其他營養食物助身體發展" at bounding box center [549, 455] width 175 height 71
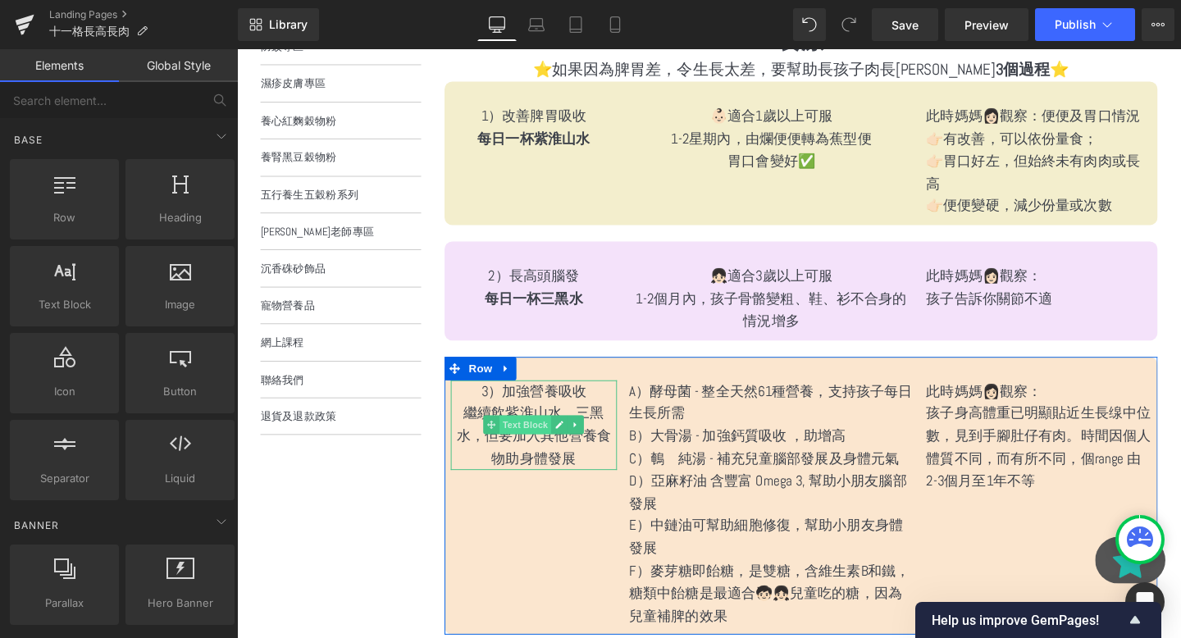
click at [550, 434] on span "Text Block" at bounding box center [541, 444] width 54 height 20
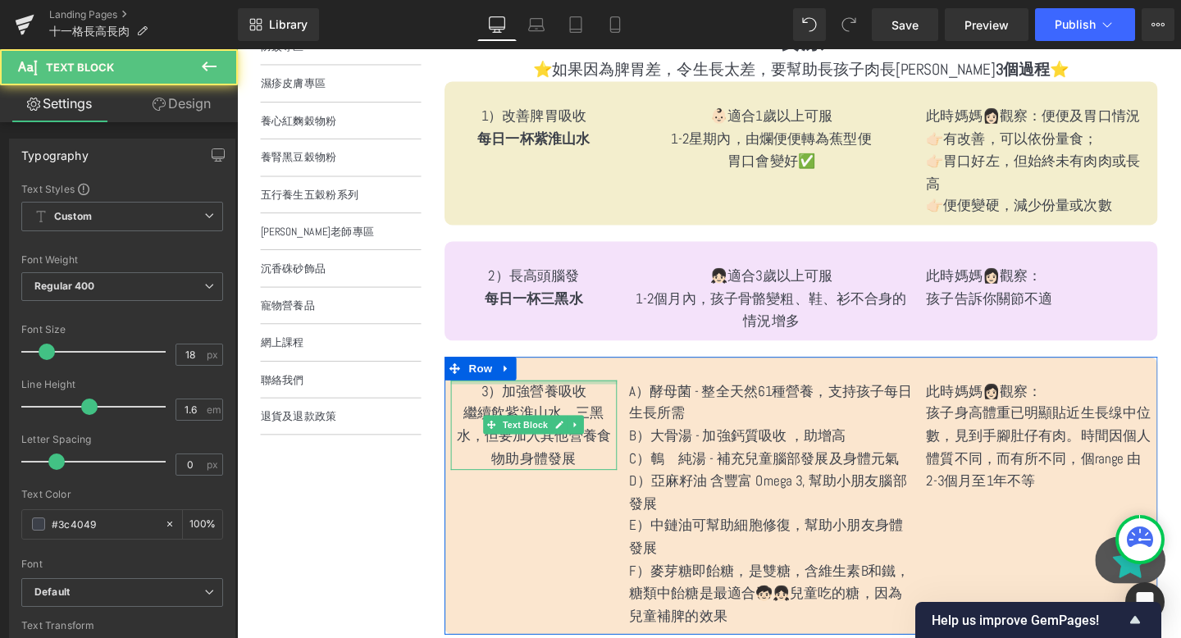
click at [572, 397] on div at bounding box center [549, 399] width 175 height 4
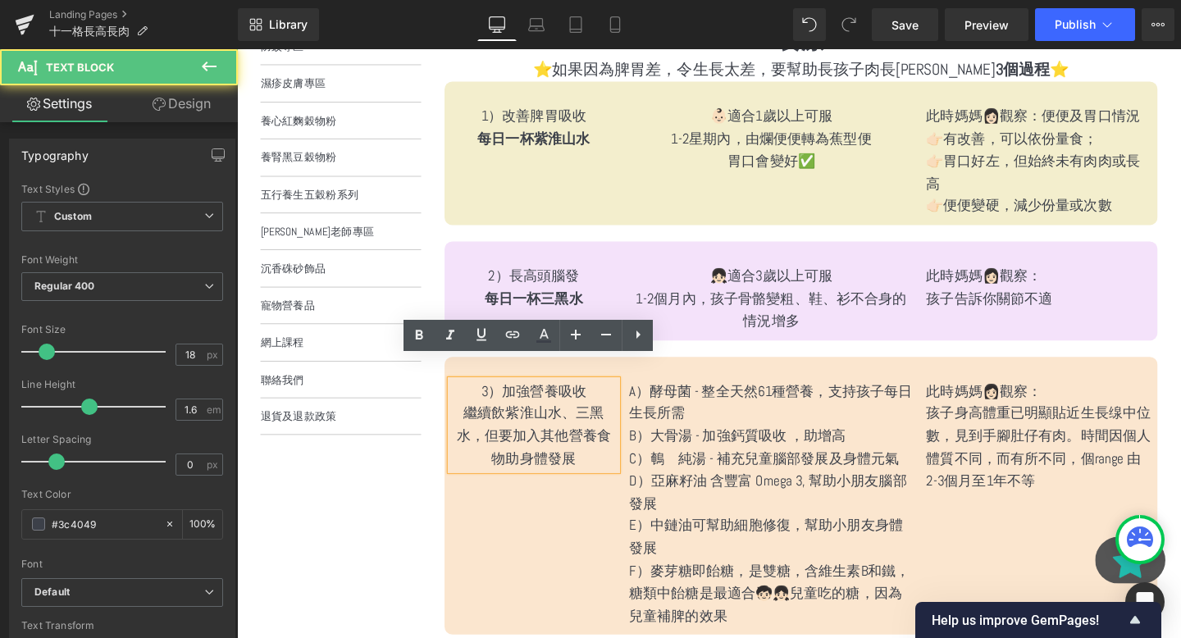
click at [600, 397] on p "3）加強營養吸收" at bounding box center [549, 409] width 175 height 24
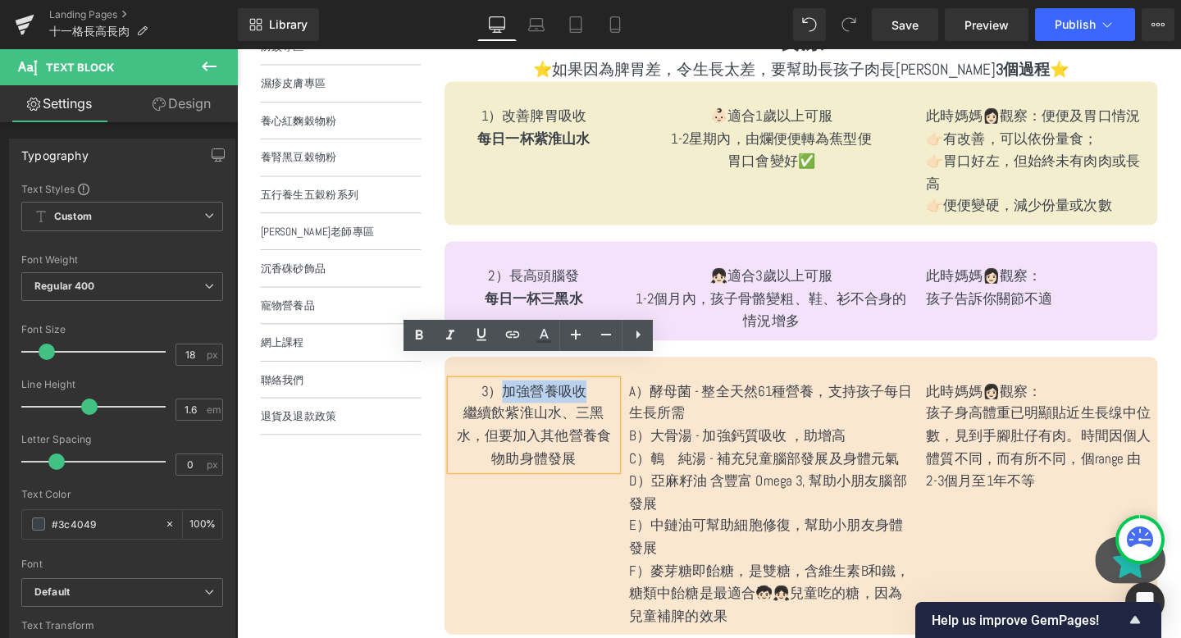
drag, startPoint x: 607, startPoint y: 393, endPoint x: 517, endPoint y: 387, distance: 90.4
click at [517, 397] on p "3）加強營養吸收" at bounding box center [549, 409] width 175 height 24
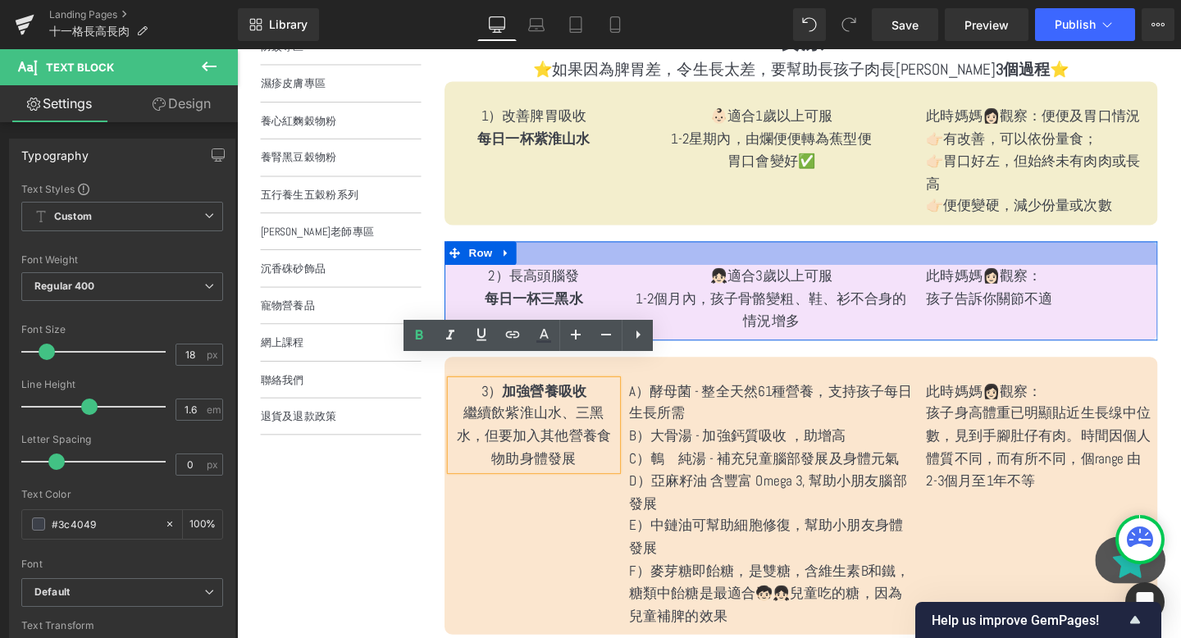
click at [577, 276] on div "2）長高頭腦發 每日一杯三黑水 Text Block" at bounding box center [549, 300] width 175 height 48
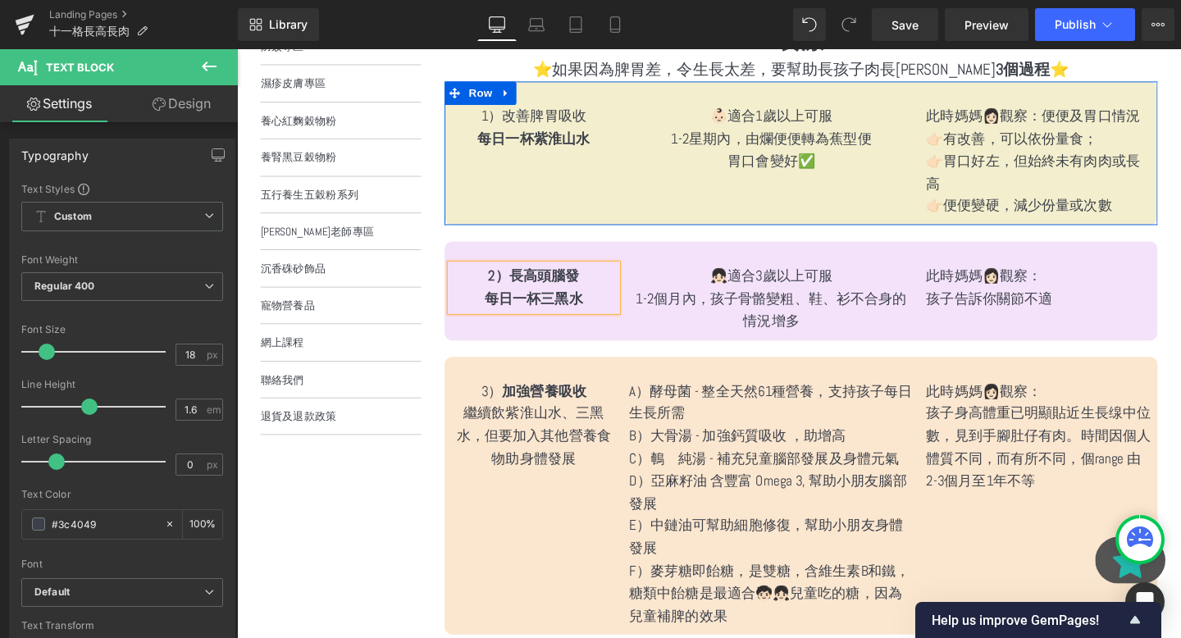
click at [557, 152] on div "1）改善脾胃吸收 每日一杯紫淮山水 Text Block" at bounding box center [549, 131] width 175 height 48
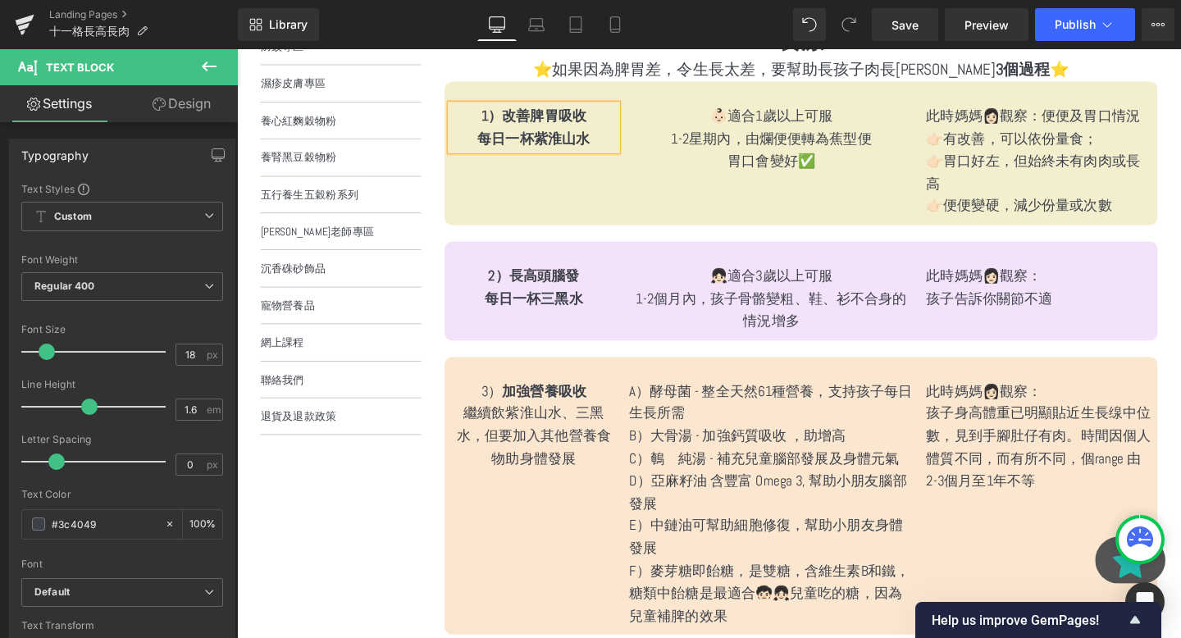
click at [571, 399] on strong "加強營養吸收" at bounding box center [560, 408] width 89 height 19
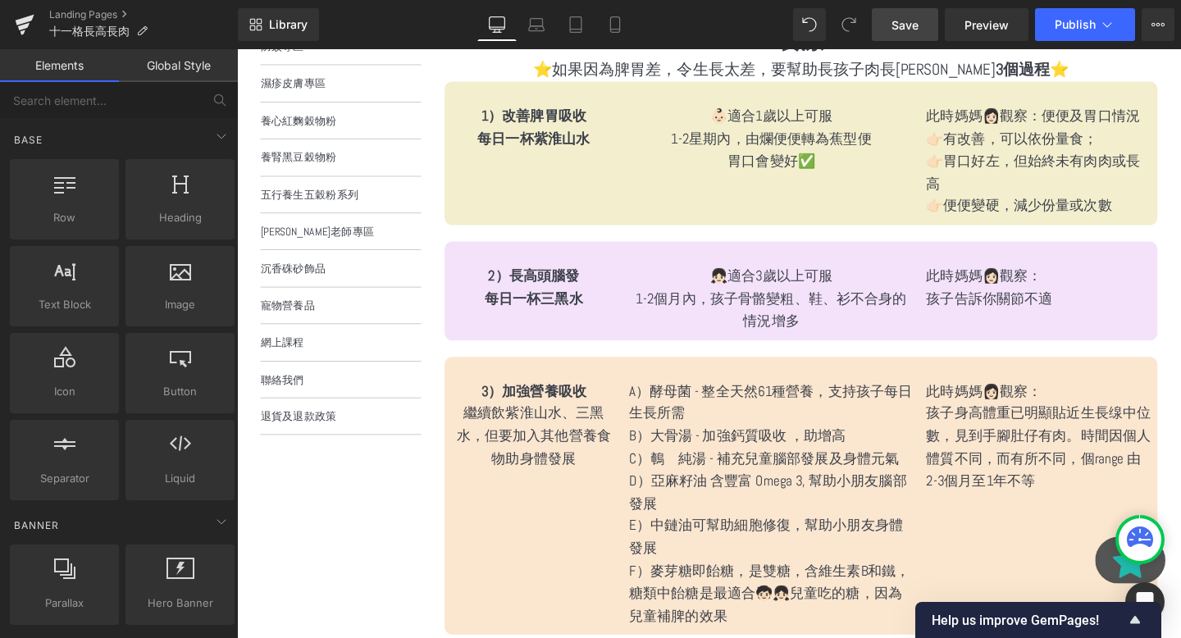
click at [906, 27] on span "Save" at bounding box center [905, 24] width 27 height 17
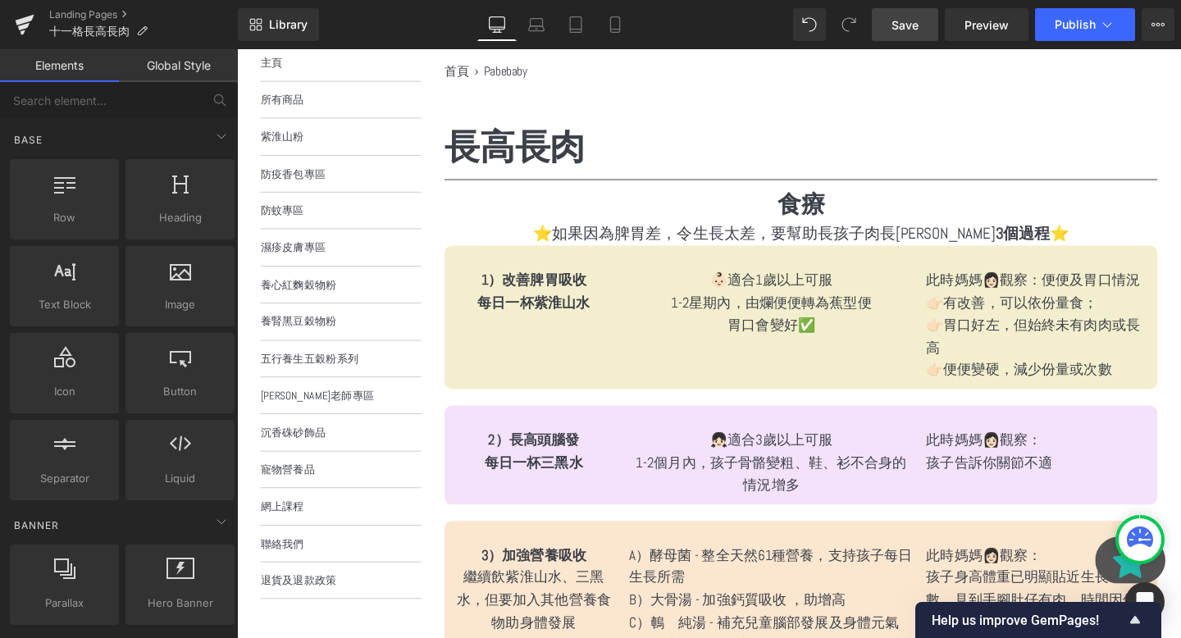
scroll to position [11, 0]
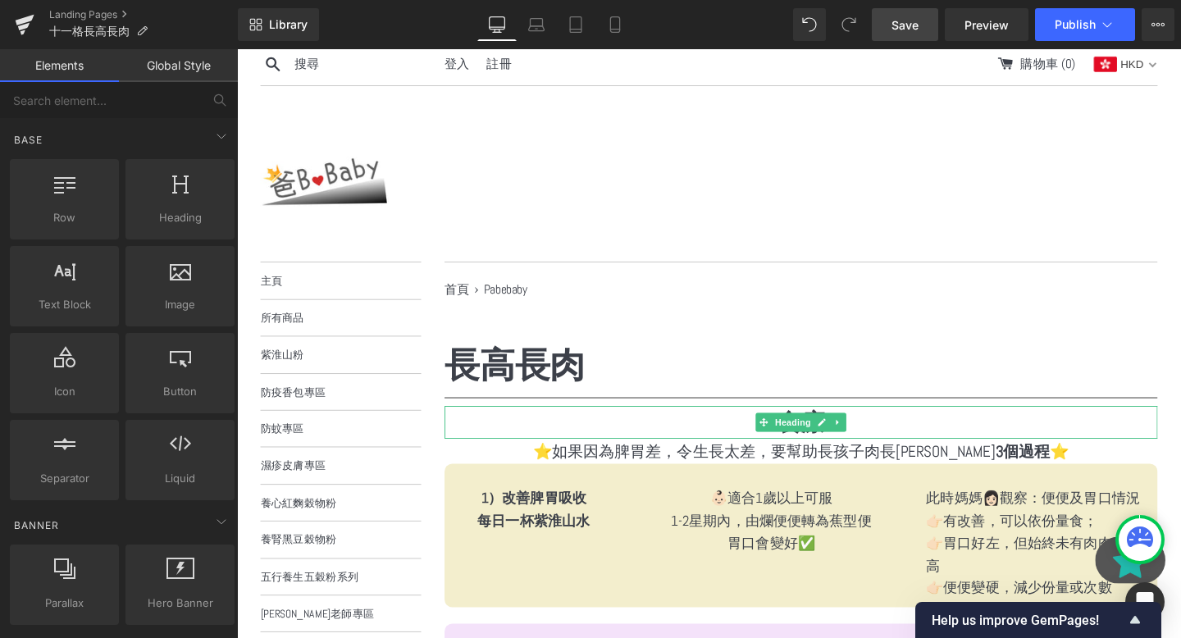
click at [514, 375] on strong "長高長肉" at bounding box center [529, 381] width 148 height 47
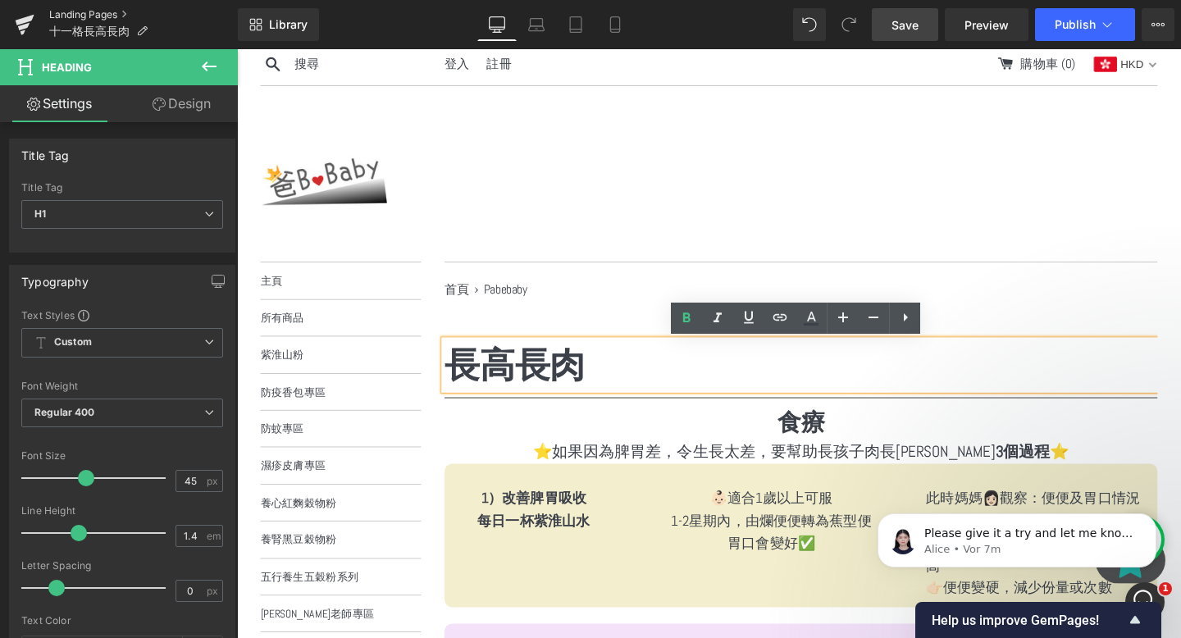
scroll to position [0, 0]
click at [913, 28] on span "Save" at bounding box center [905, 24] width 27 height 17
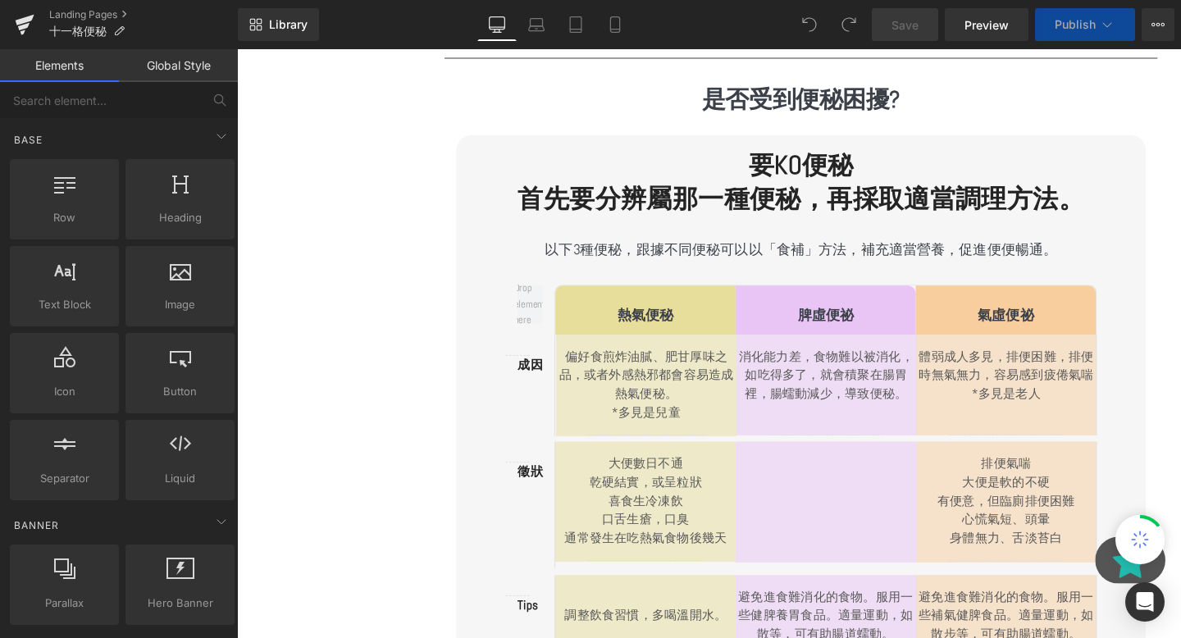
scroll to position [920, 0]
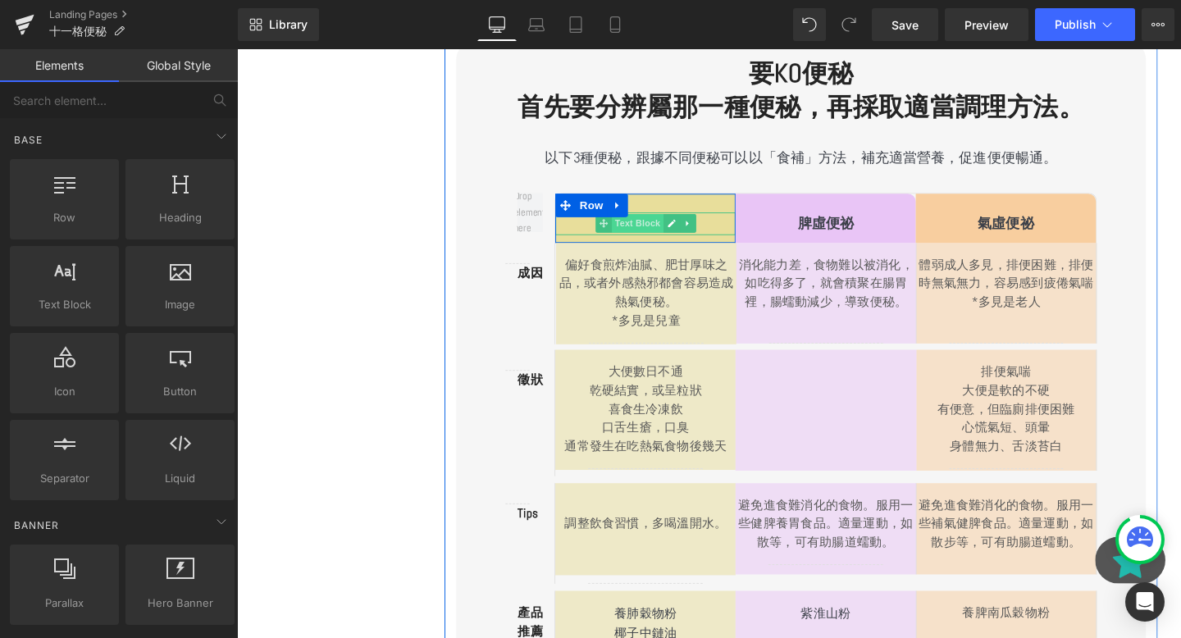
click at [678, 237] on span "Text Block" at bounding box center [658, 232] width 54 height 20
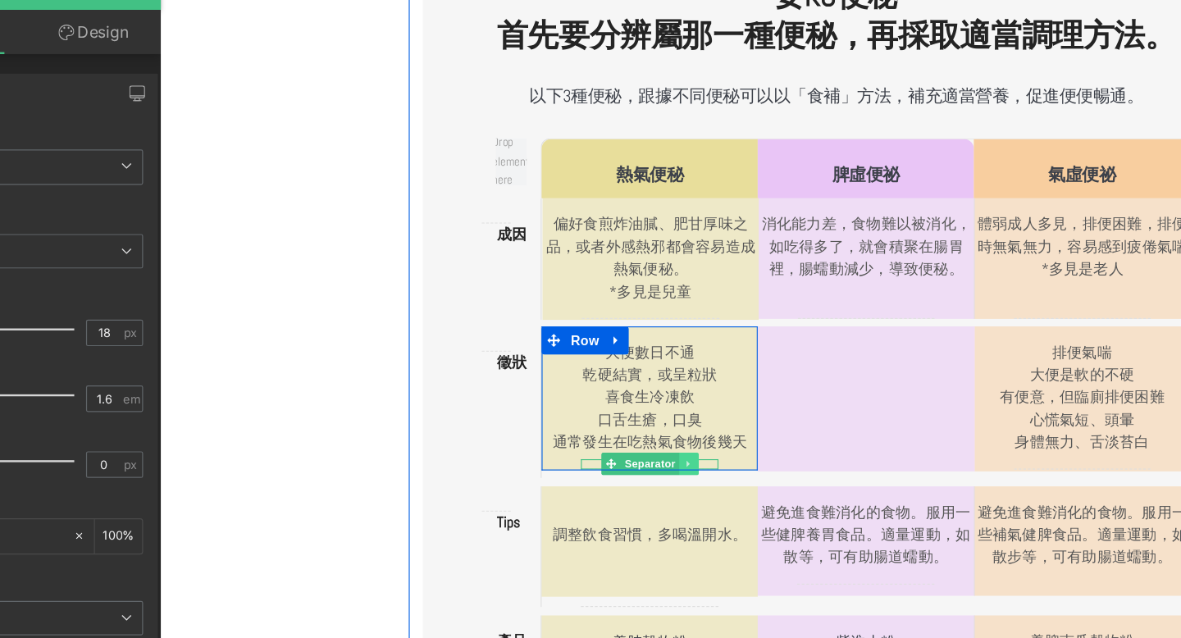
click at [616, 401] on link at bounding box center [622, 404] width 17 height 20
click at [629, 403] on icon at bounding box center [631, 404] width 9 height 9
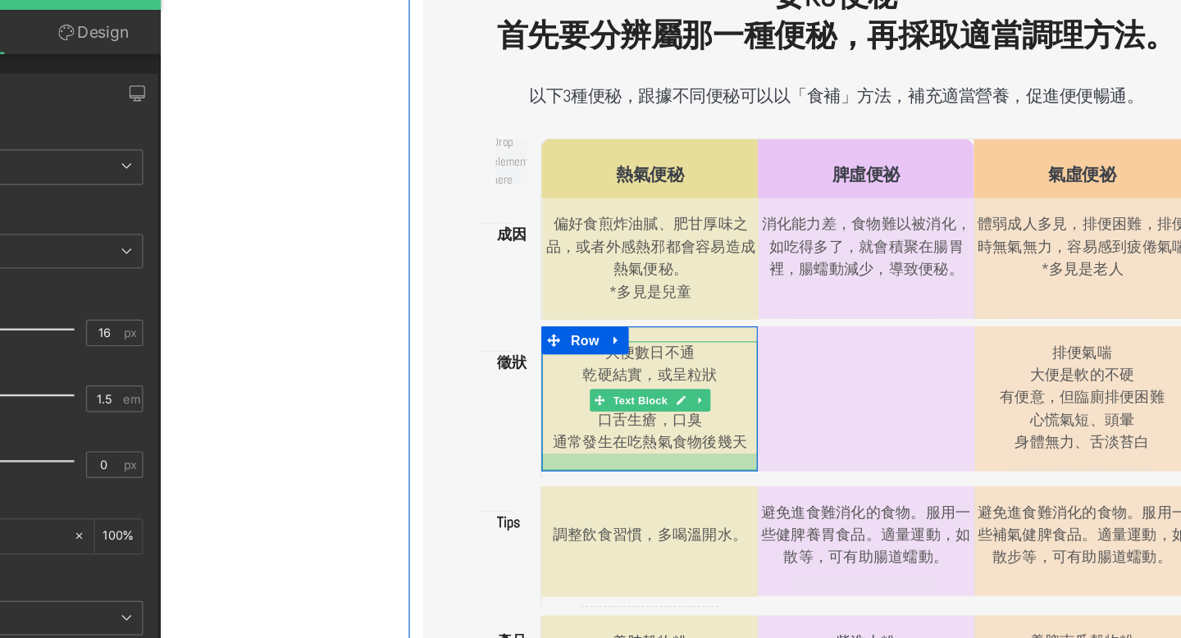
drag, startPoint x: 612, startPoint y: 399, endPoint x: 613, endPoint y: 409, distance: 9.9
click at [613, 409] on div at bounding box center [589, 402] width 190 height 15
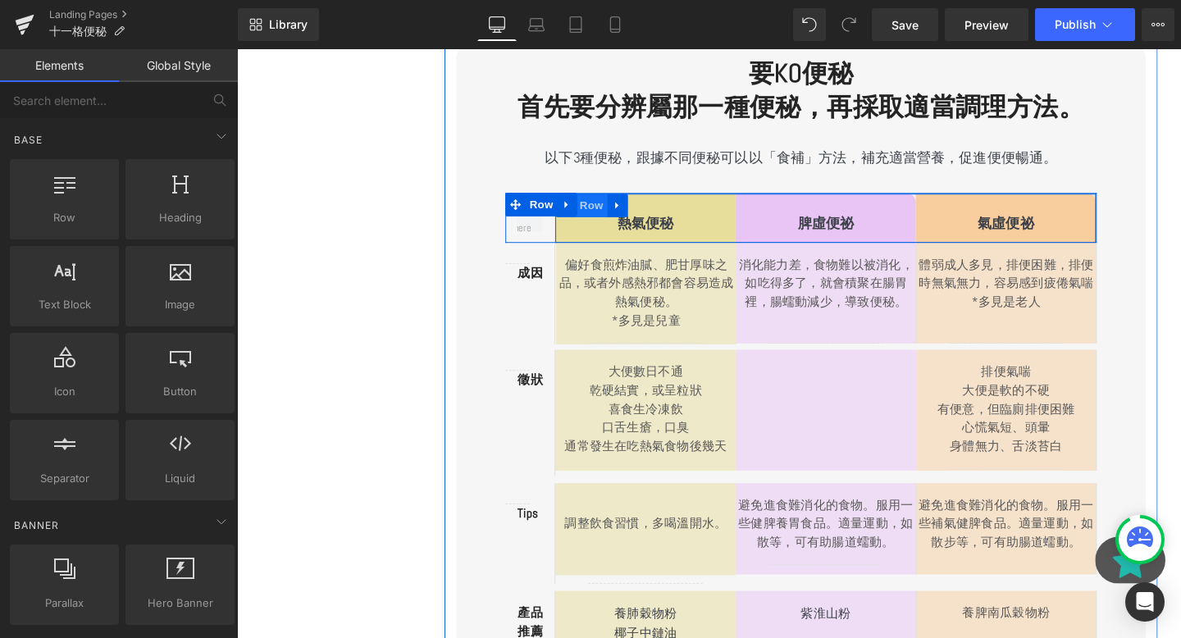
click at [600, 221] on span "Row" at bounding box center [609, 213] width 33 height 25
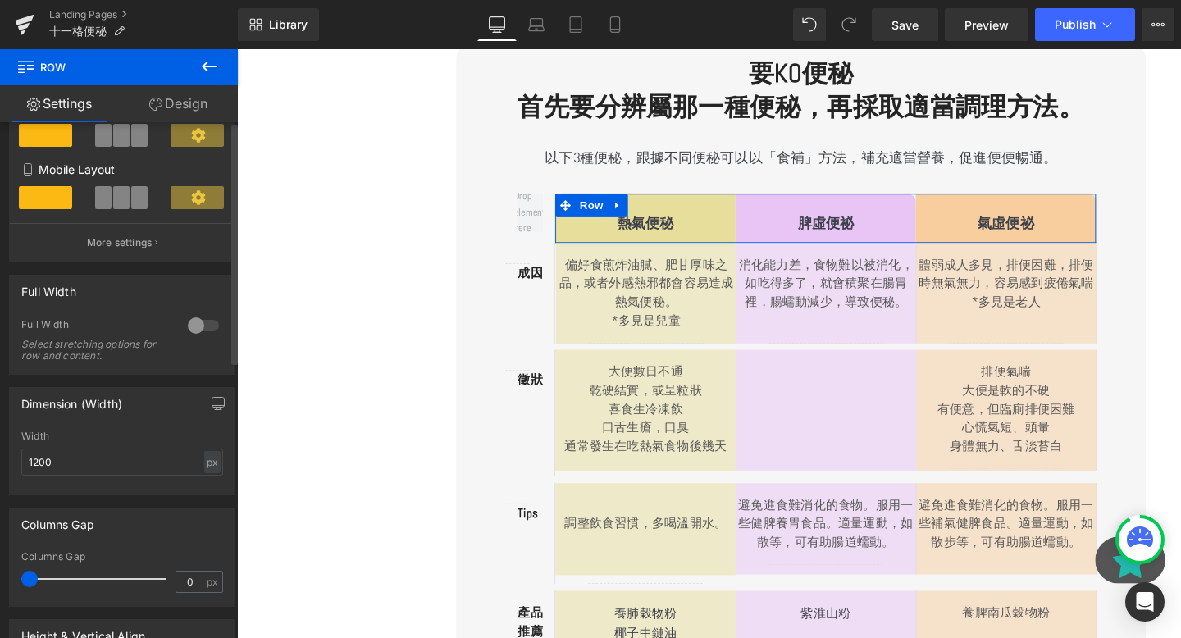
scroll to position [0, 0]
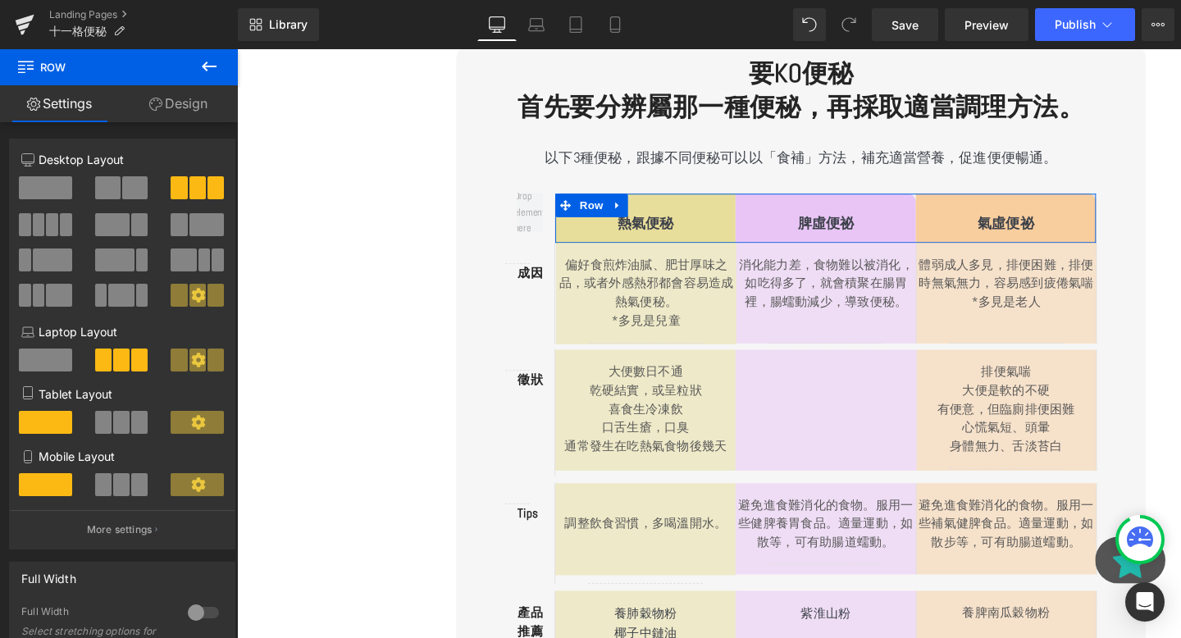
click at [183, 110] on link "Design" at bounding box center [178, 103] width 119 height 37
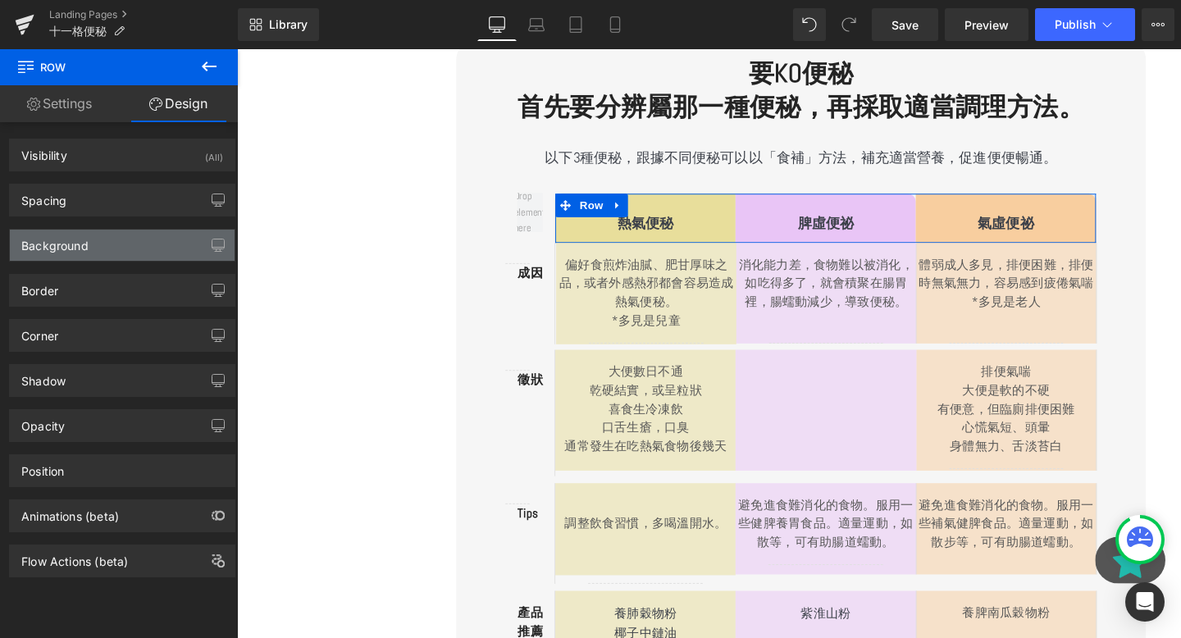
click at [121, 244] on div "Background" at bounding box center [122, 245] width 225 height 31
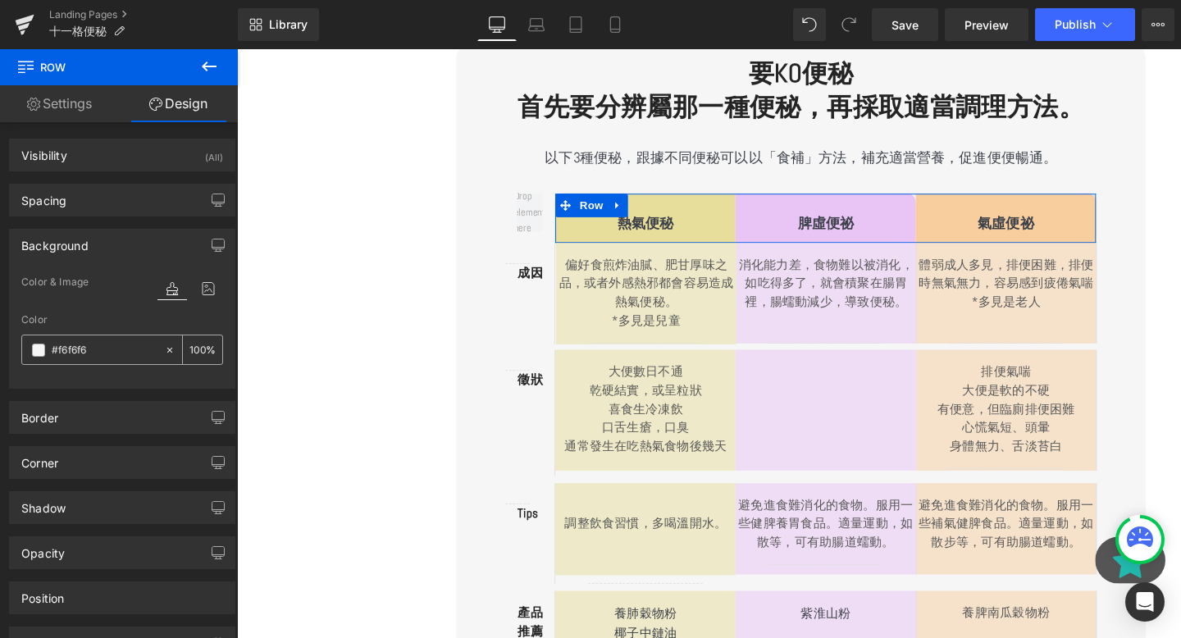
click at [115, 346] on input "#f6f6f6" at bounding box center [104, 350] width 105 height 18
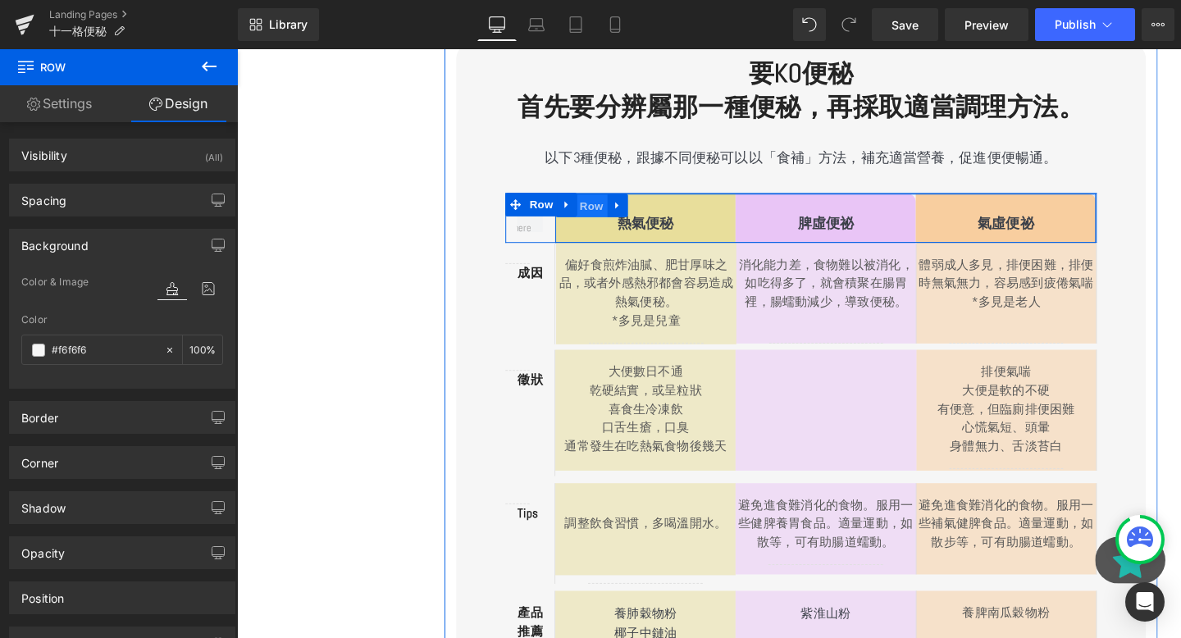
click at [601, 208] on span "Row" at bounding box center [609, 214] width 33 height 25
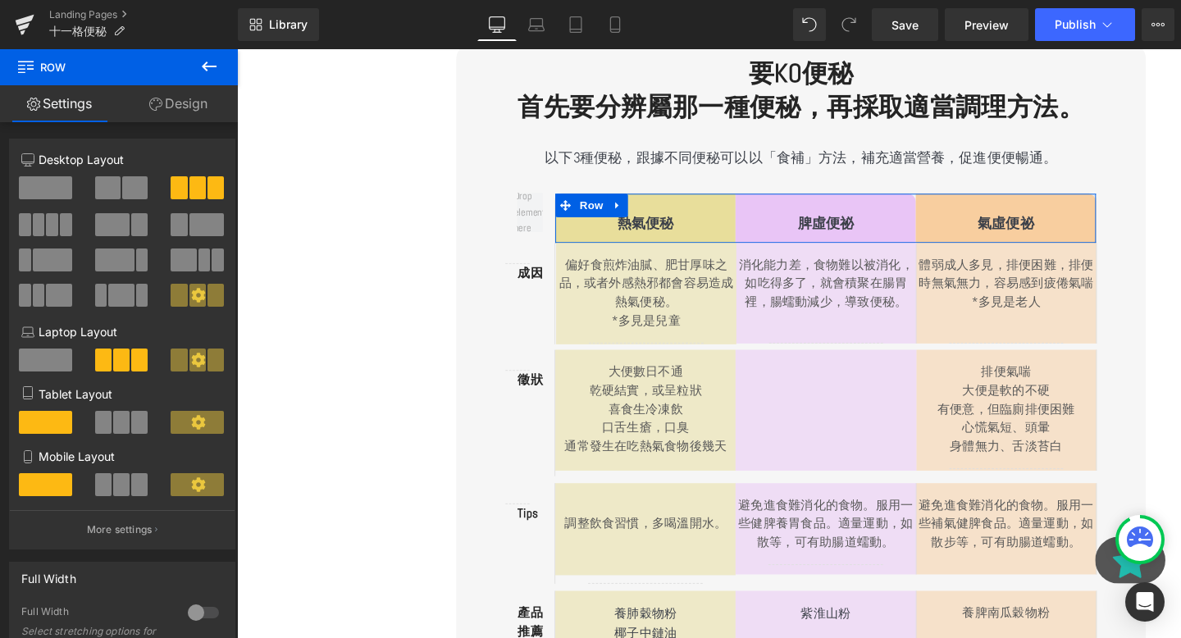
click at [165, 107] on link "Design" at bounding box center [178, 103] width 119 height 37
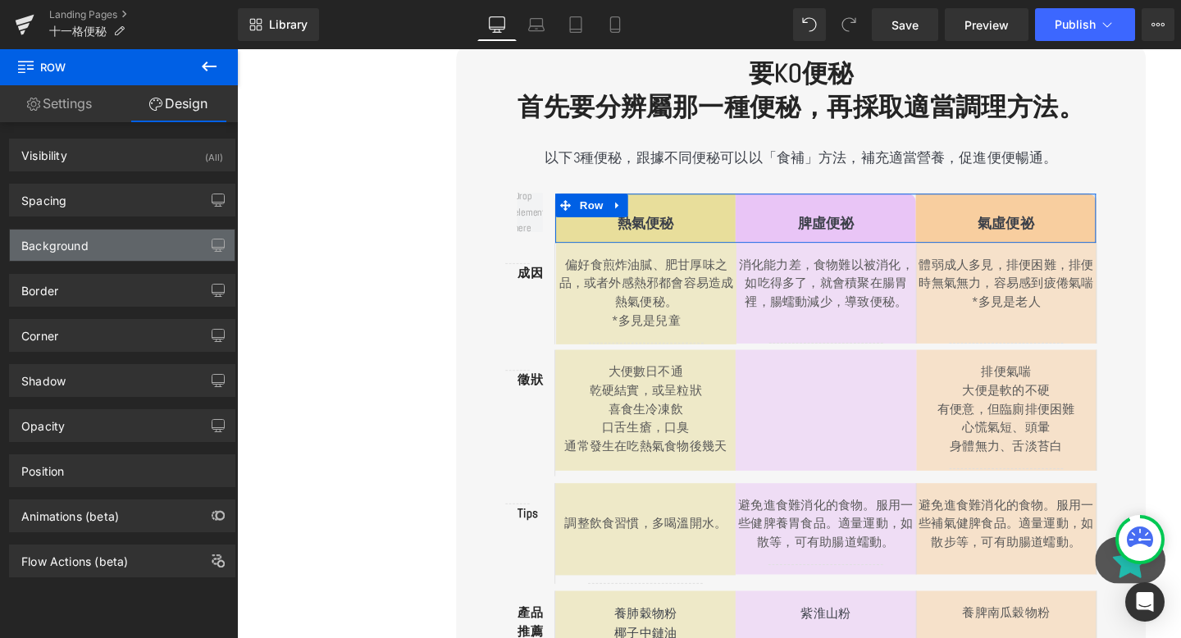
click at [66, 248] on div "Background" at bounding box center [54, 241] width 67 height 23
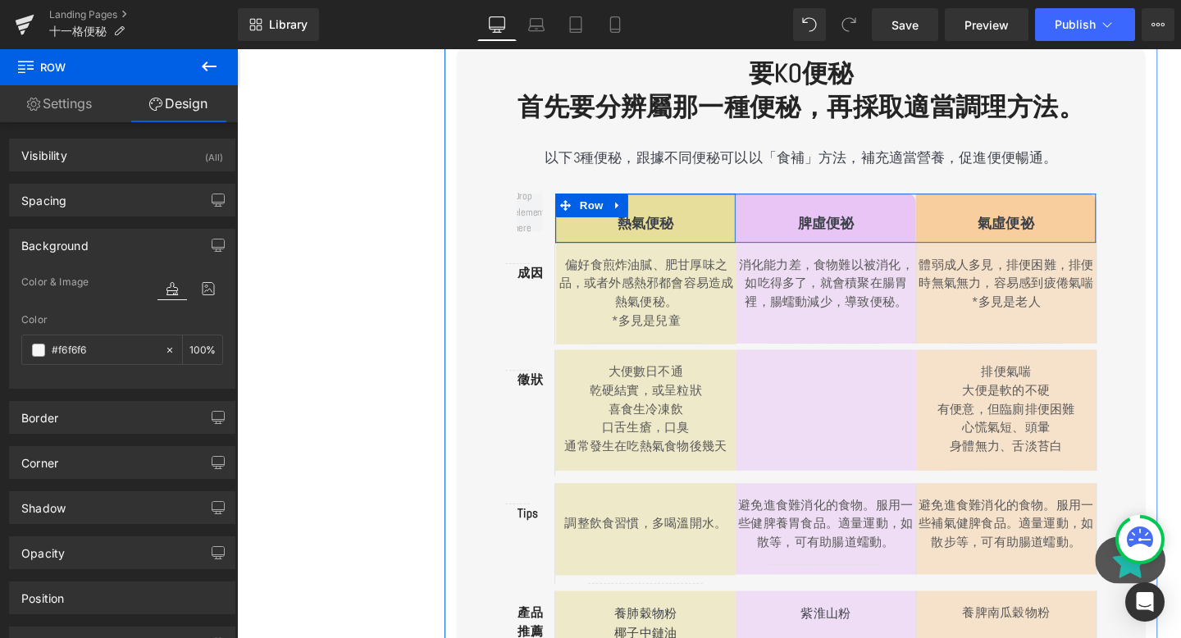
click at [582, 244] on div "熱氣便秘 Text Block Row" at bounding box center [667, 227] width 190 height 52
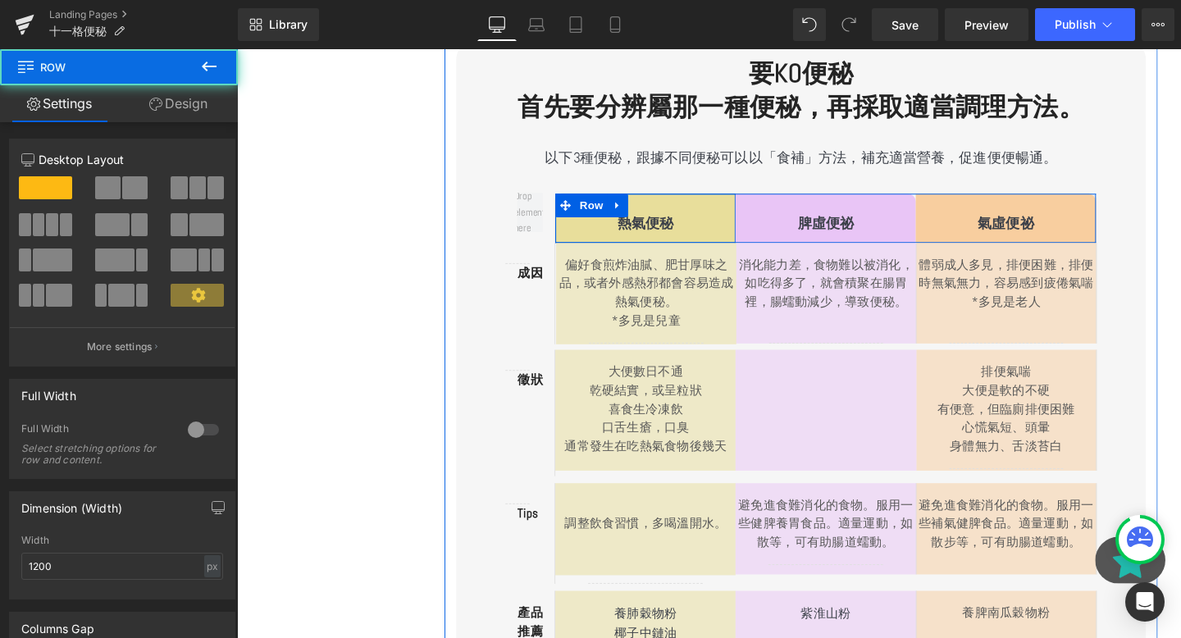
click at [582, 245] on div "熱氣便秘 Text Block Row" at bounding box center [667, 227] width 190 height 52
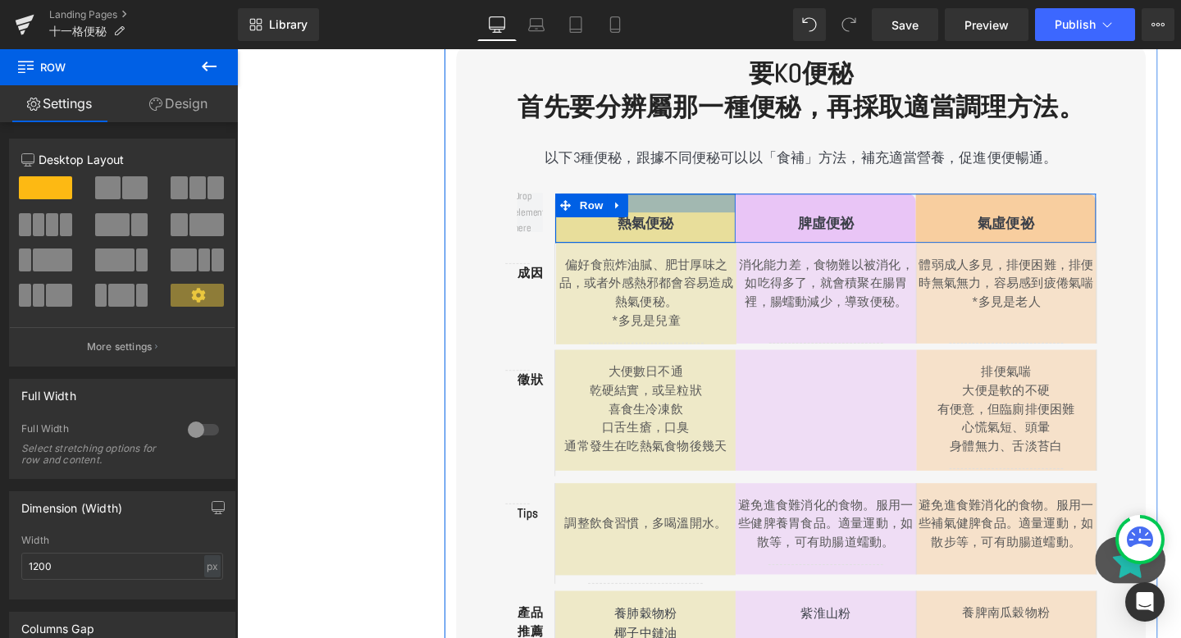
click at [730, 209] on div at bounding box center [667, 211] width 190 height 20
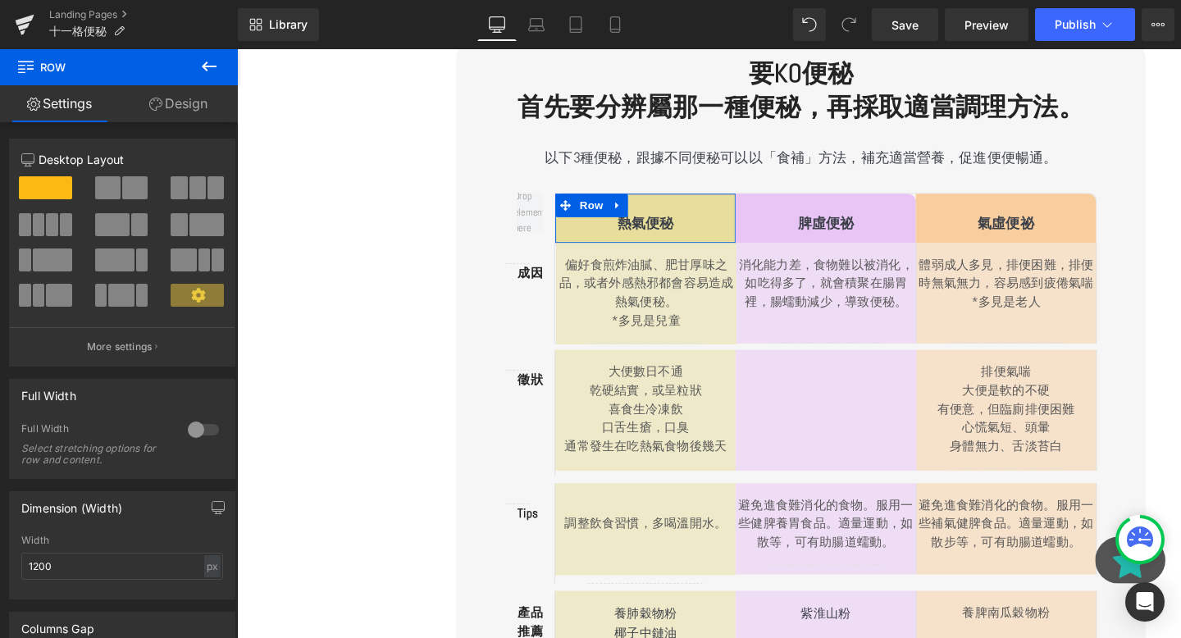
click at [173, 110] on link "Design" at bounding box center [178, 103] width 119 height 37
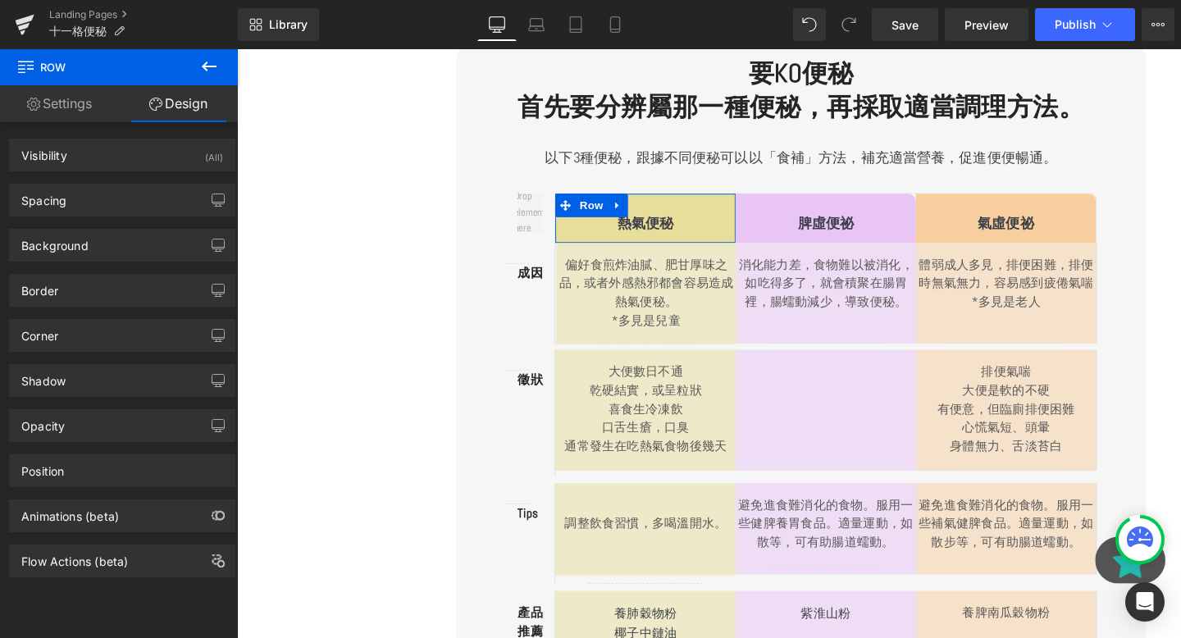
click at [84, 272] on div "Border Border Style Custom Custom Setup Global Style Custom Setup Global Style …" at bounding box center [122, 284] width 245 height 45
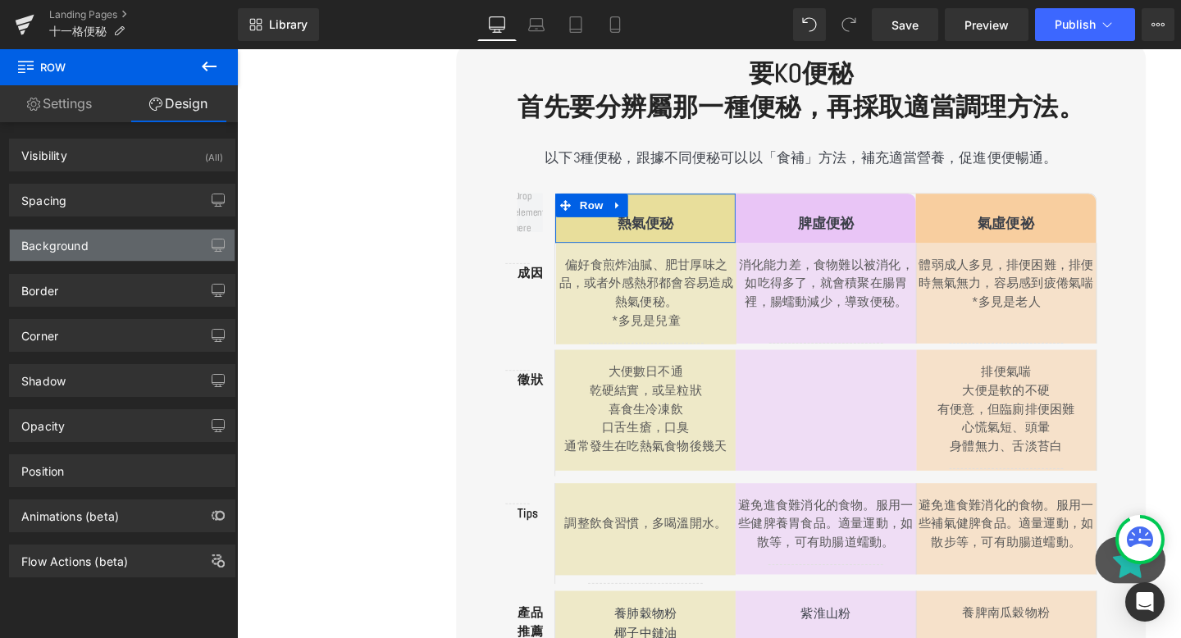
click at [58, 237] on div "Background" at bounding box center [54, 241] width 67 height 23
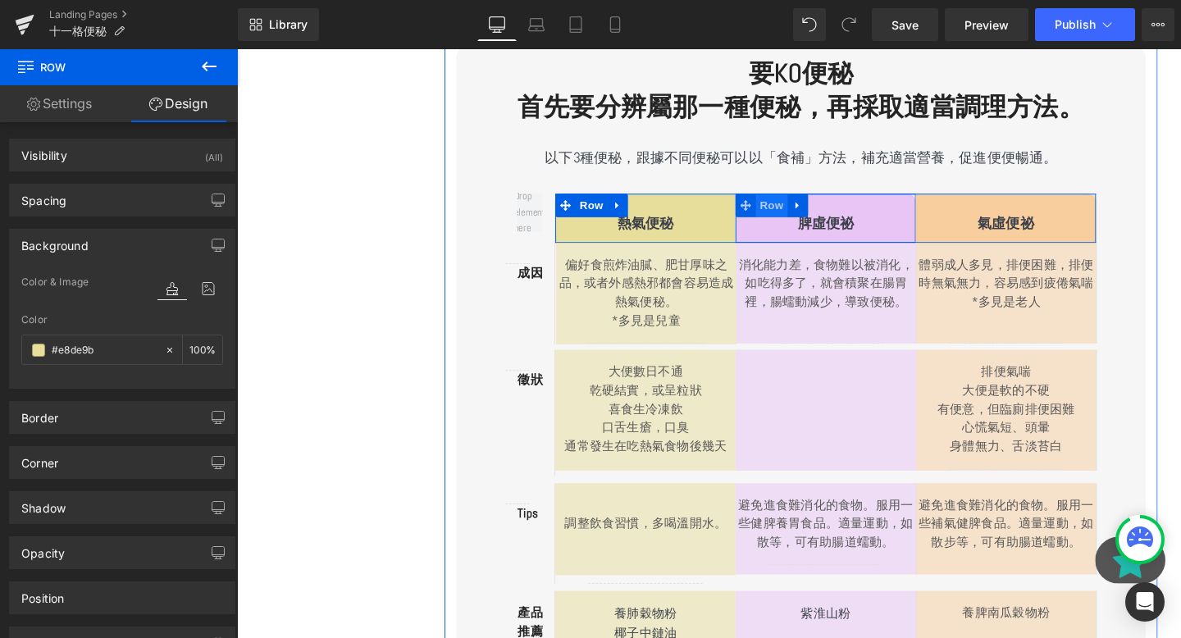
click at [787, 220] on span "Row" at bounding box center [799, 213] width 33 height 25
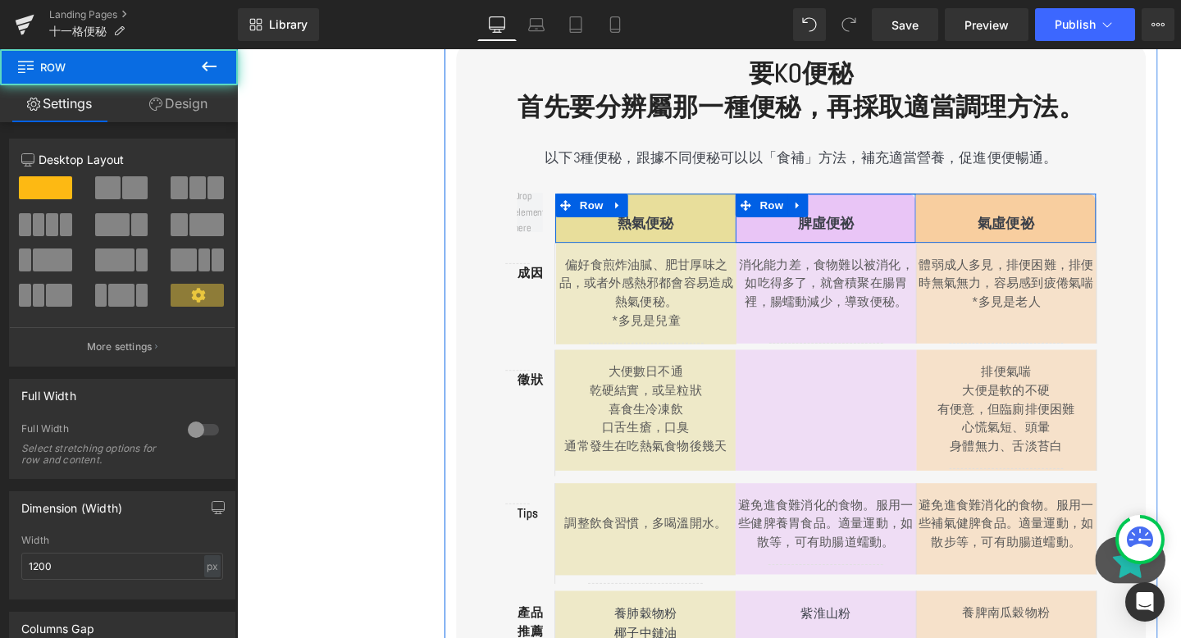
click at [885, 216] on div "脾虛便祕 Text Block Row" at bounding box center [856, 227] width 190 height 52
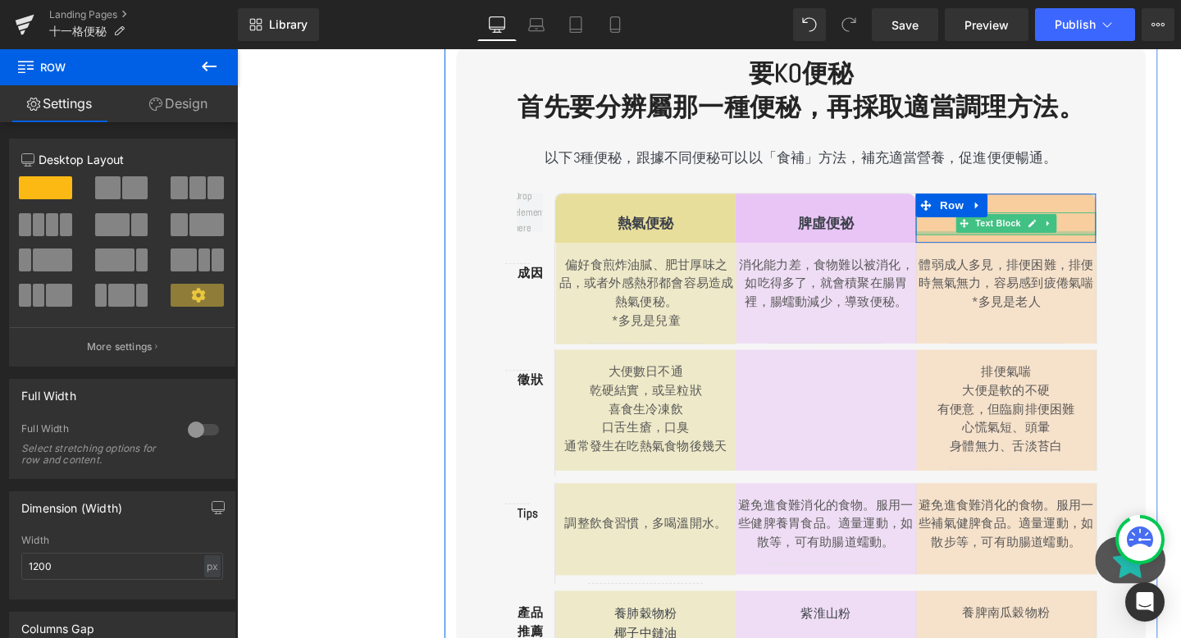
click at [956, 244] on div at bounding box center [1046, 242] width 190 height 4
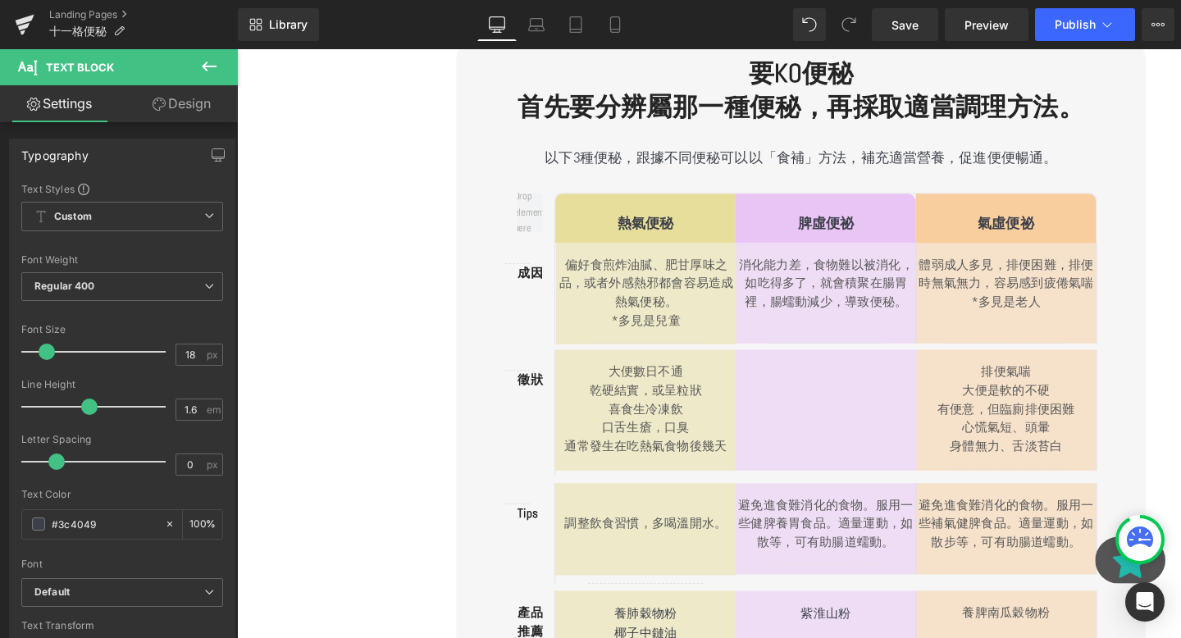
click at [176, 116] on link "Design" at bounding box center [181, 103] width 119 height 37
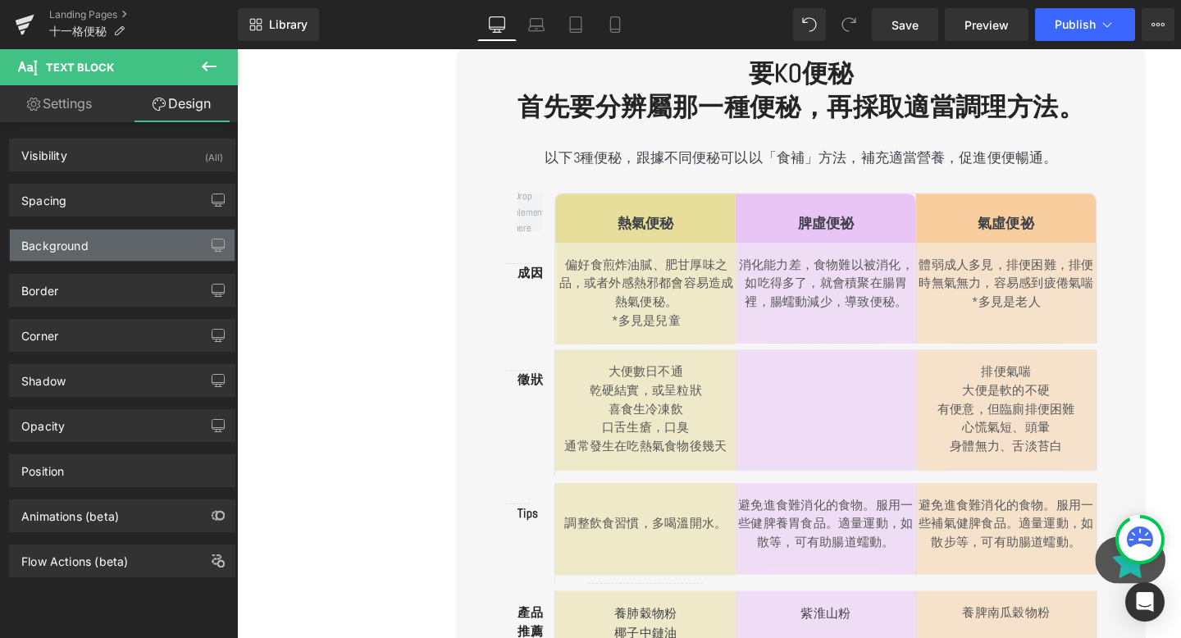
click at [81, 253] on div "Background" at bounding box center [122, 245] width 225 height 31
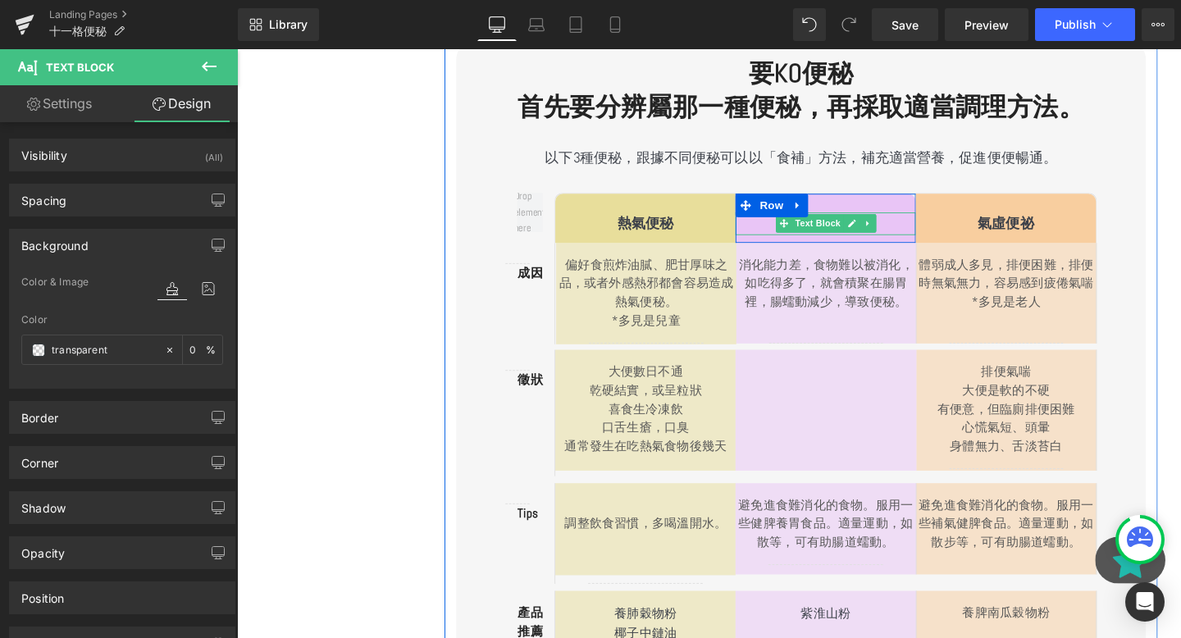
click at [918, 226] on p "脾虛便祕" at bounding box center [856, 233] width 190 height 24
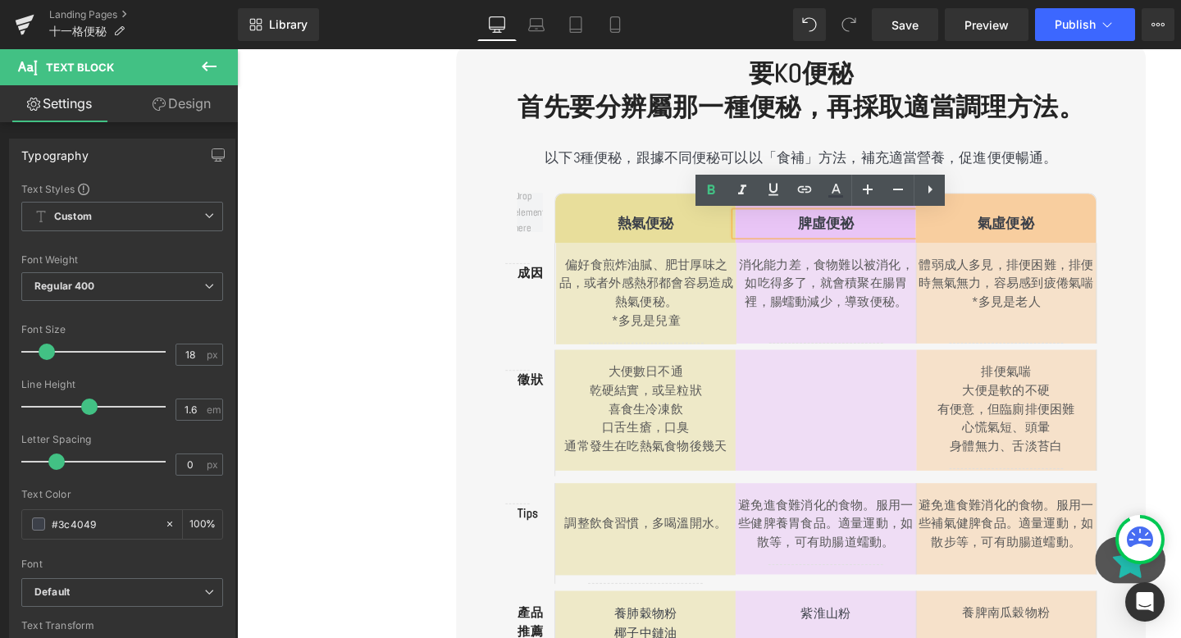
click at [923, 264] on div "消化能力差，食物難以被消化，如吃得多了，就會積聚在腸胃裡，腸蠕動減少，導致便秘。 Text Block Separator Row" at bounding box center [857, 306] width 190 height 106
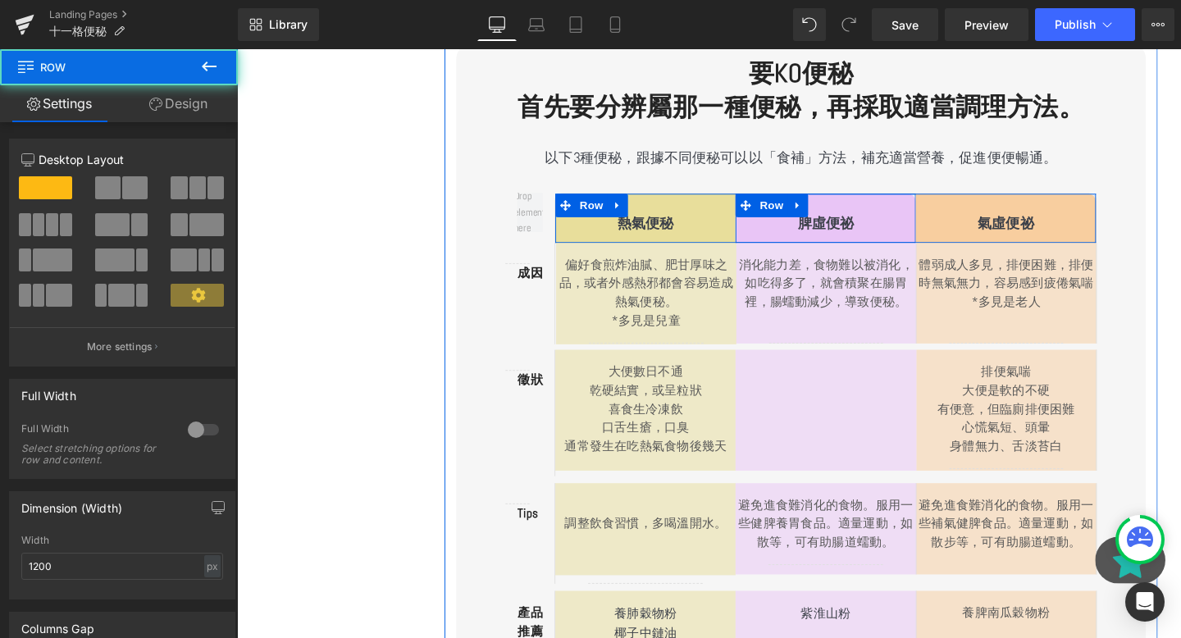
click at [911, 212] on div "脾虛便祕 Text Block Row" at bounding box center [856, 227] width 190 height 52
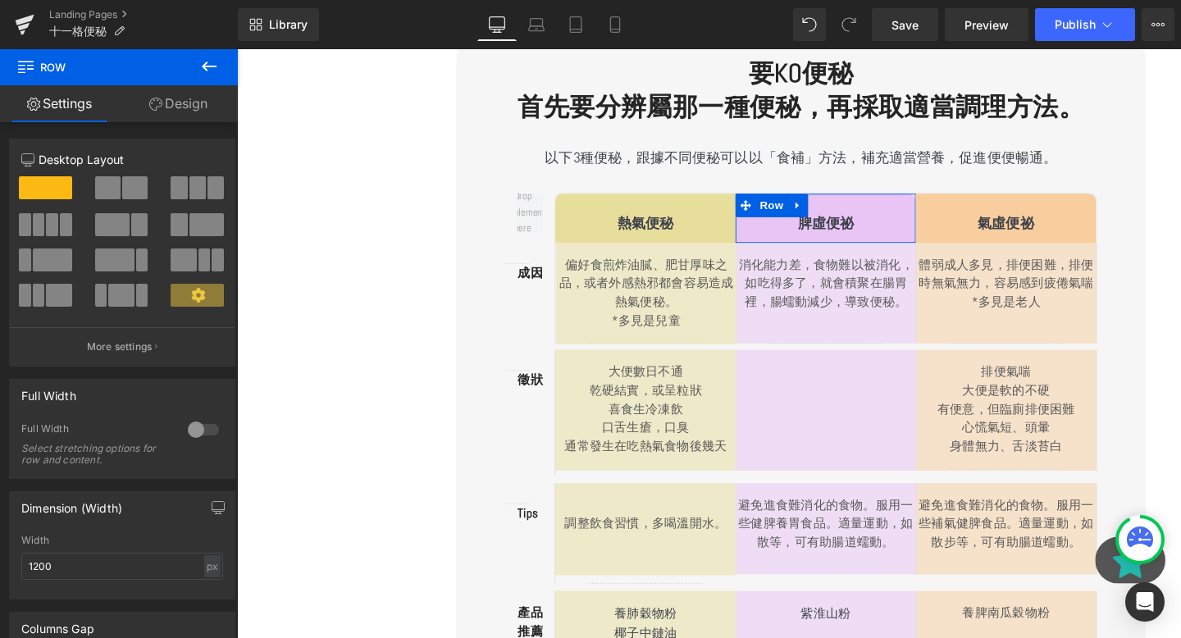
click at [194, 106] on link "Design" at bounding box center [178, 103] width 119 height 37
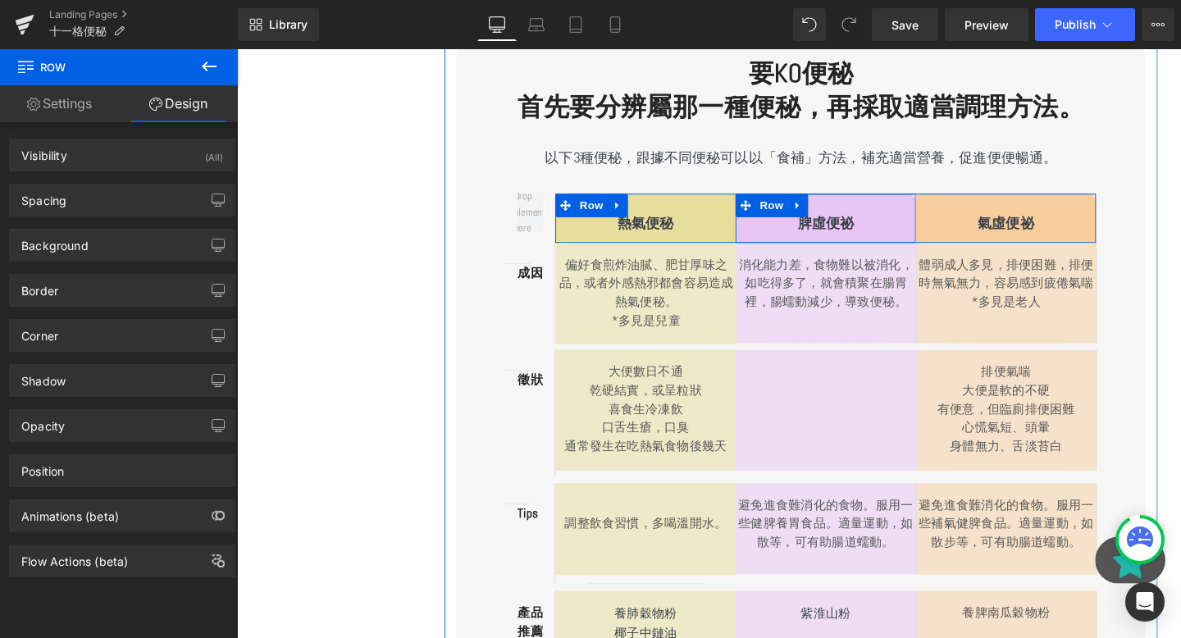
click at [919, 215] on div "脾虛便祕 Text Block Row" at bounding box center [856, 227] width 190 height 52
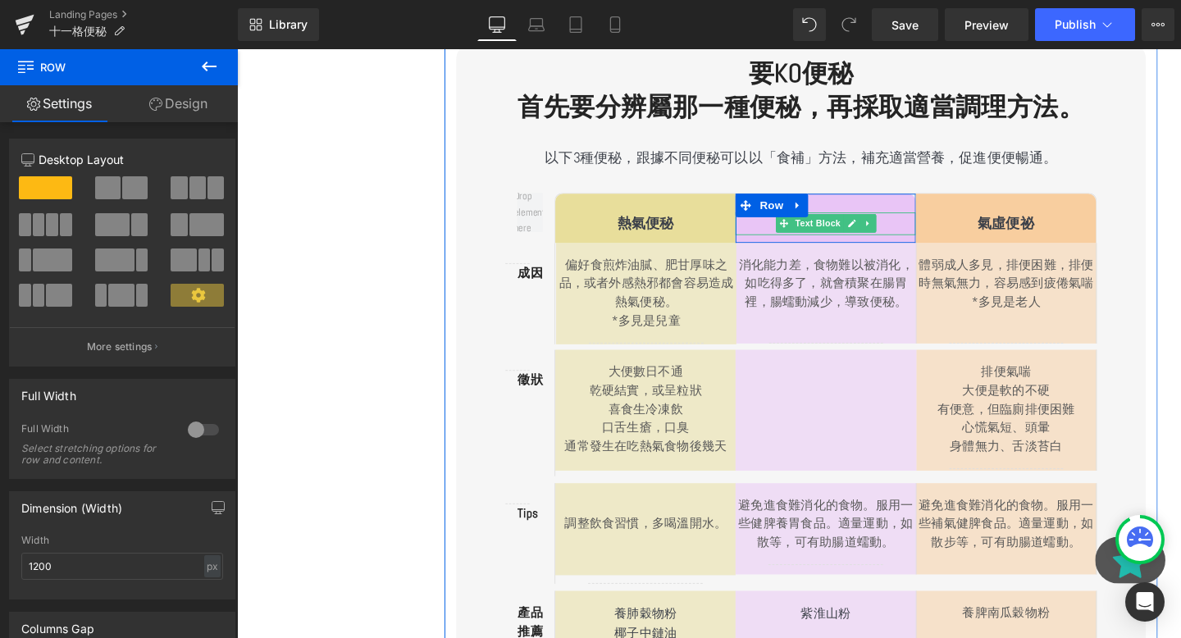
click at [794, 231] on p "脾虛便祕" at bounding box center [856, 233] width 190 height 24
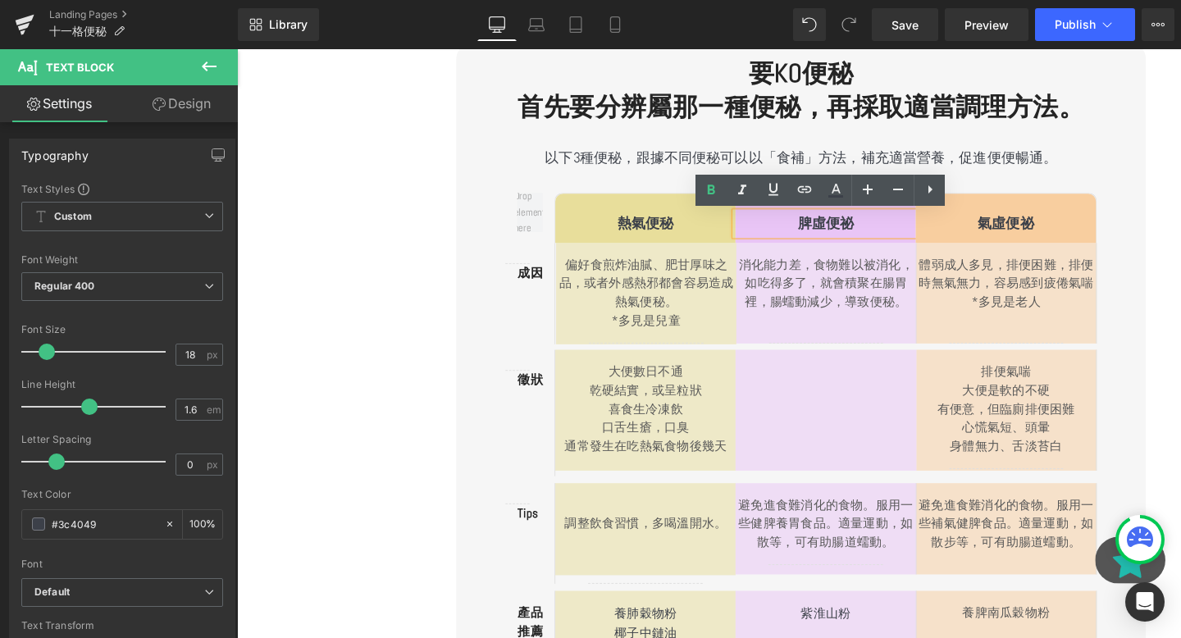
click at [532, 196] on link at bounding box center [526, 188] width 17 height 20
click at [491, 244] on div "Row 熱氣便秘 Text Block Row 脾虛便祕 Text Block Row 氣虛便祕 Text Block Row Row Row Separat…" at bounding box center [830, 435] width 725 height 518
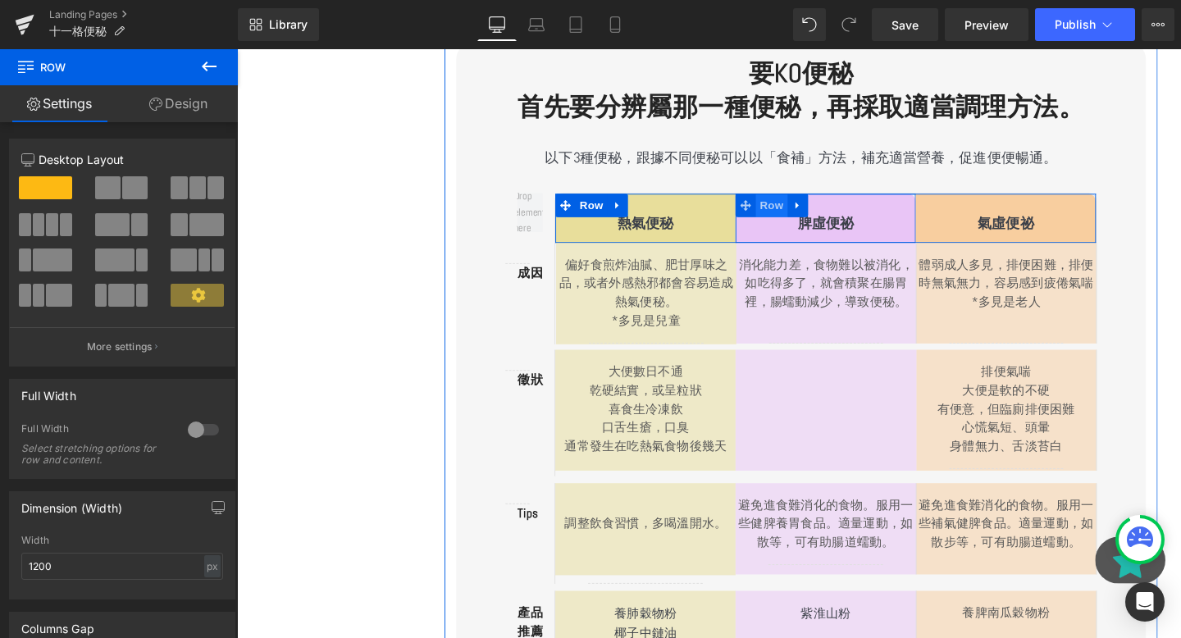
click at [798, 208] on span "Row" at bounding box center [799, 213] width 33 height 25
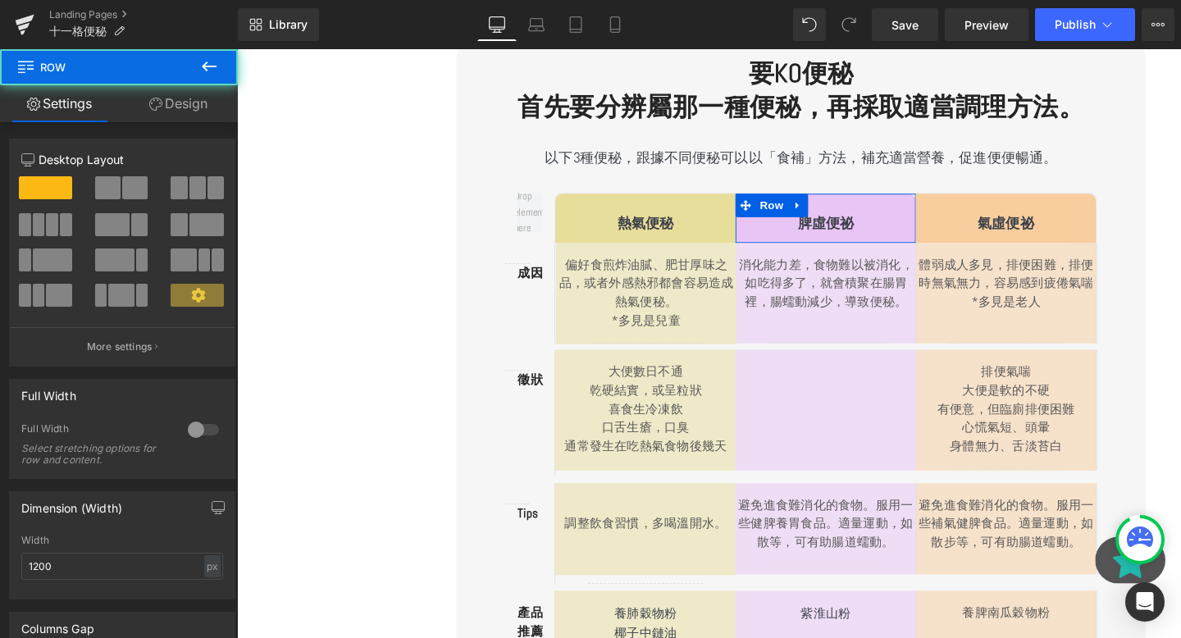
click at [149, 112] on link "Design" at bounding box center [178, 103] width 119 height 37
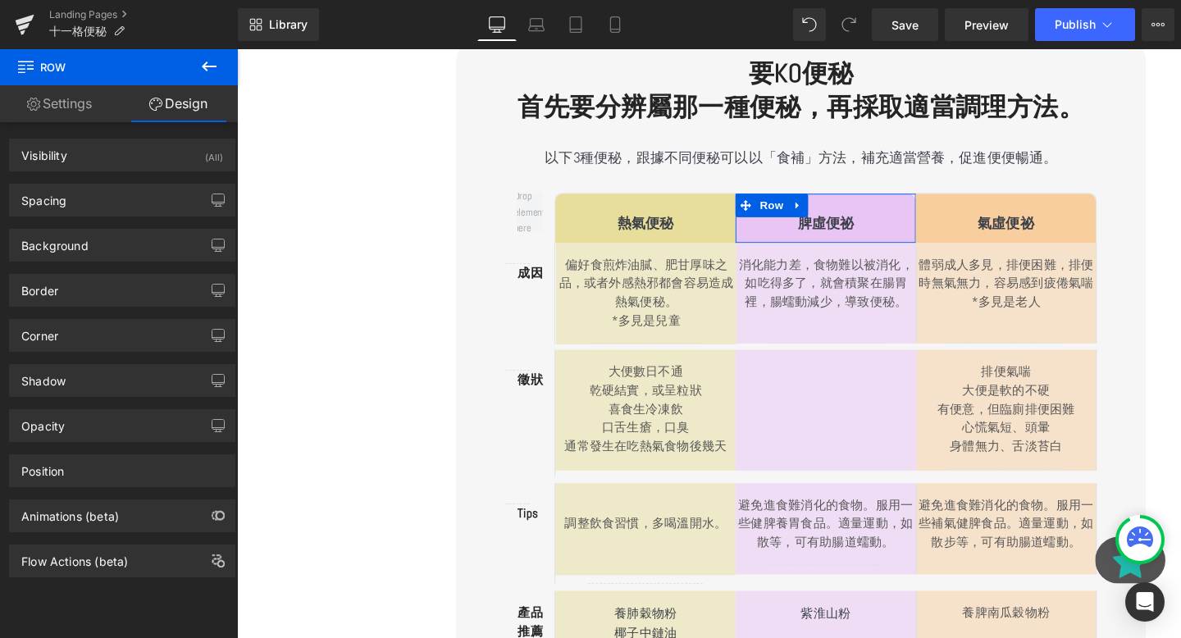
click at [117, 261] on div "Background Color & Image color rgba(233, 197, 246, 1) Color #e9c5f6 100 % Image…" at bounding box center [122, 245] width 226 height 33
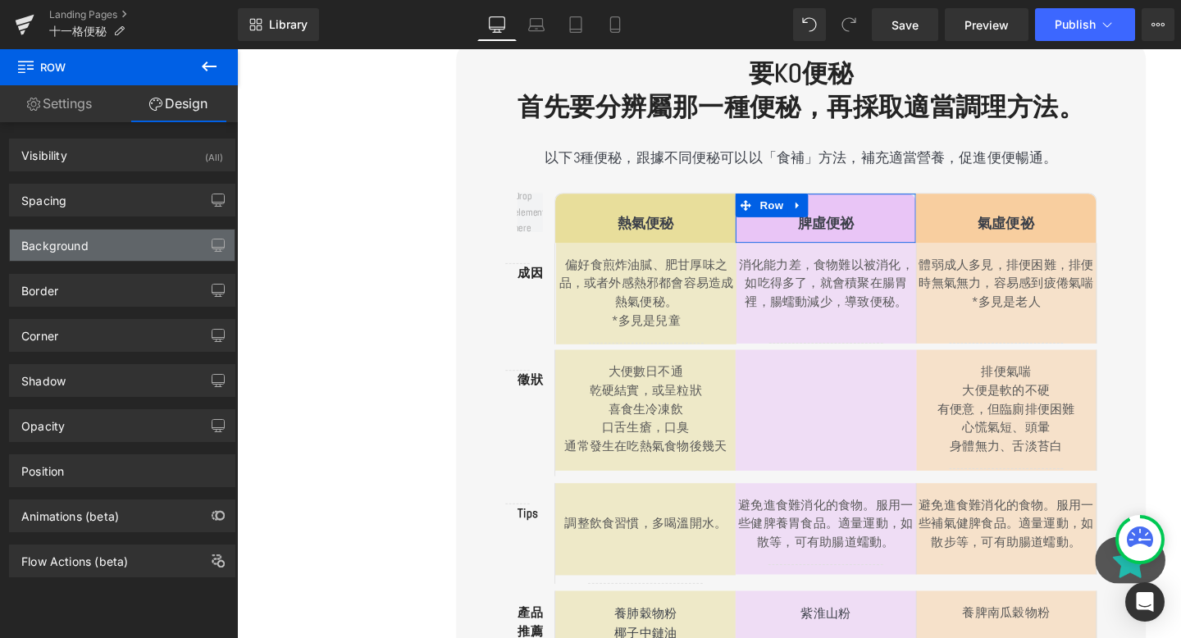
click at [109, 245] on div "Background" at bounding box center [122, 245] width 225 height 31
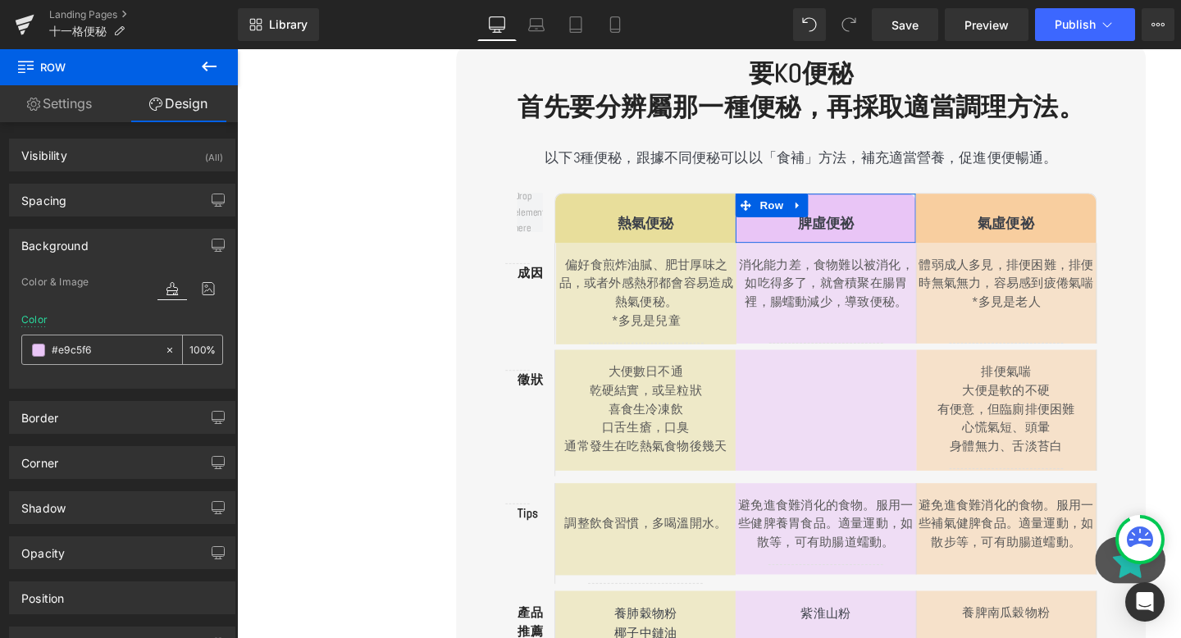
drag, startPoint x: 99, startPoint y: 345, endPoint x: 137, endPoint y: 346, distance: 37.7
click at [137, 347] on input "#e9c5f6" at bounding box center [104, 350] width 105 height 18
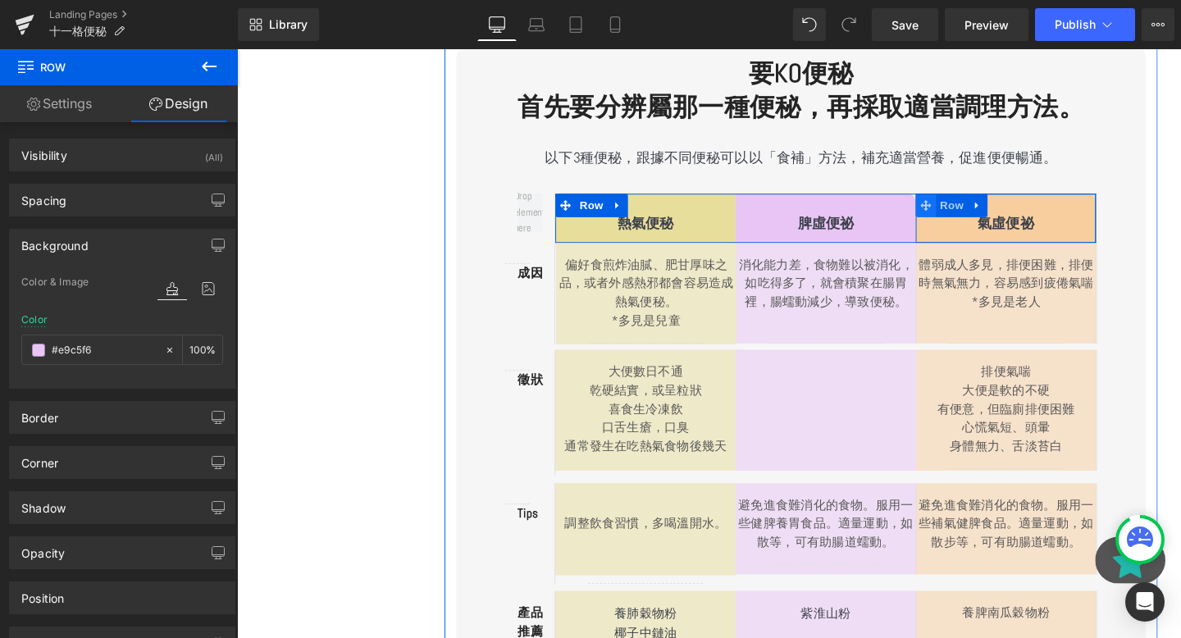
click at [993, 217] on span "Row" at bounding box center [988, 213] width 33 height 25
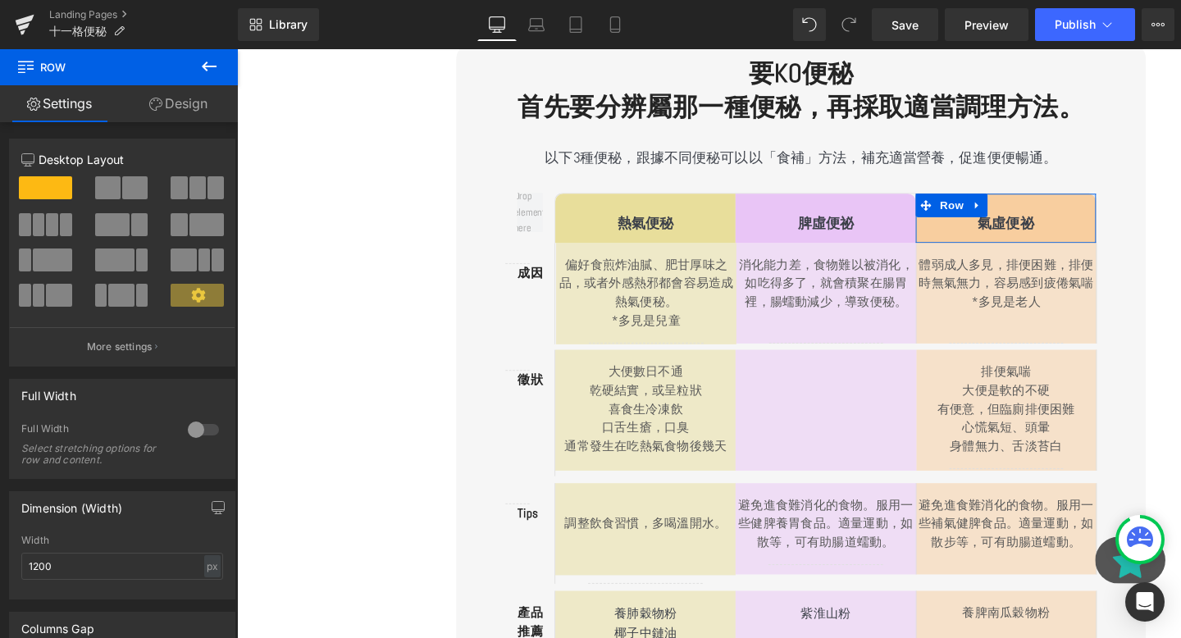
click at [150, 113] on link "Design" at bounding box center [178, 103] width 119 height 37
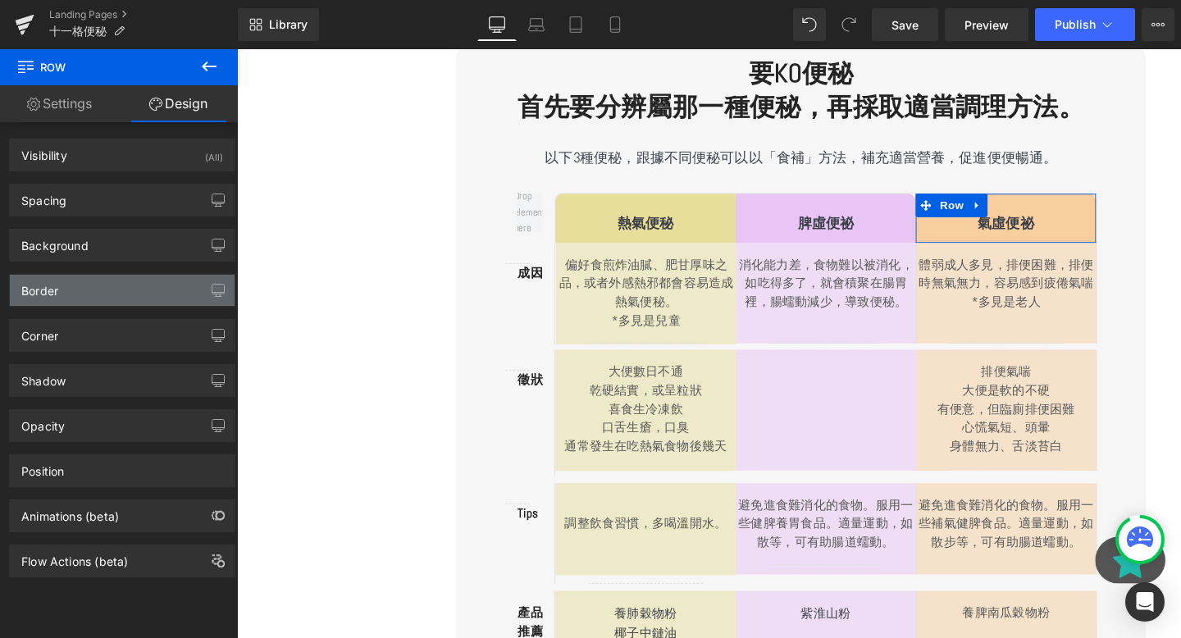
click at [61, 296] on div "Border" at bounding box center [122, 290] width 225 height 31
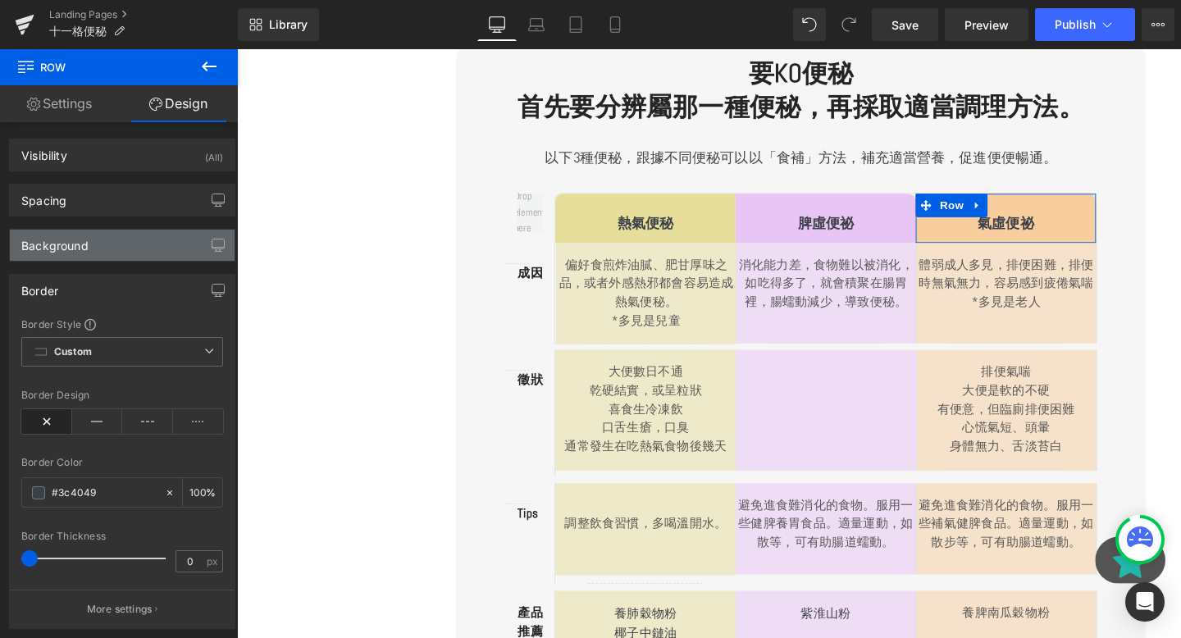
click at [71, 244] on div "Background" at bounding box center [54, 241] width 67 height 23
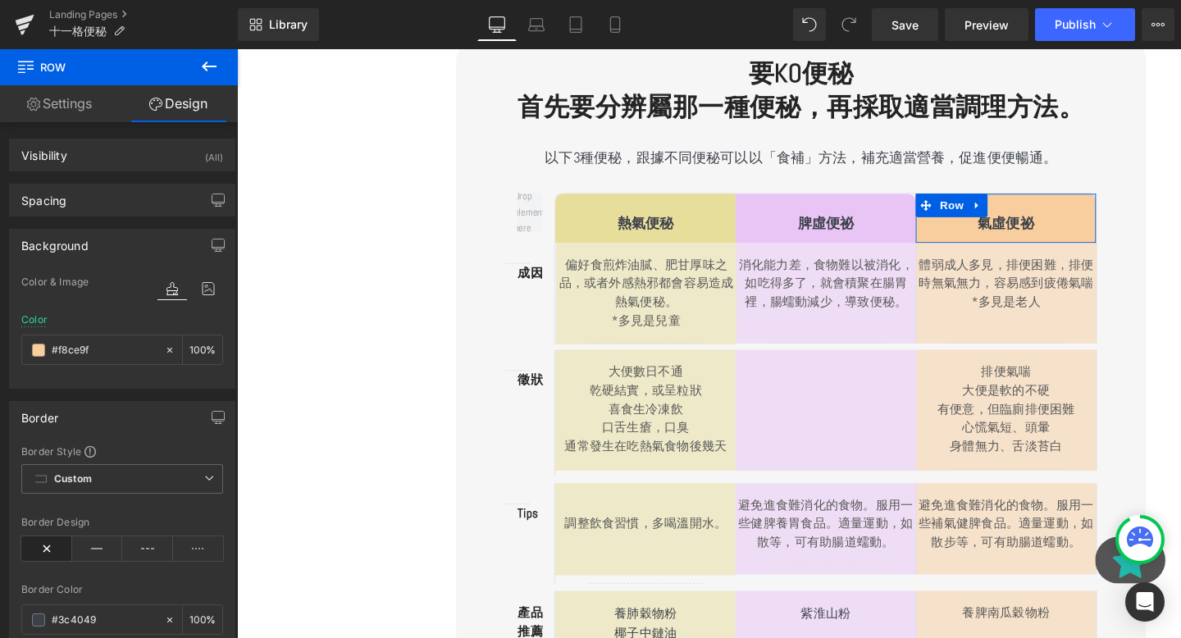
drag, startPoint x: 107, startPoint y: 351, endPoint x: 9, endPoint y: 348, distance: 98.5
click at [10, 348] on div "Color & Image color rgba(248, 206, 159, 1) Color #f8ce9f 100 % Image Replace Im…" at bounding box center [122, 330] width 225 height 116
drag, startPoint x: 90, startPoint y: 352, endPoint x: 27, endPoint y: 342, distance: 63.9
click at [27, 342] on div "#f8ce9f" at bounding box center [93, 350] width 142 height 29
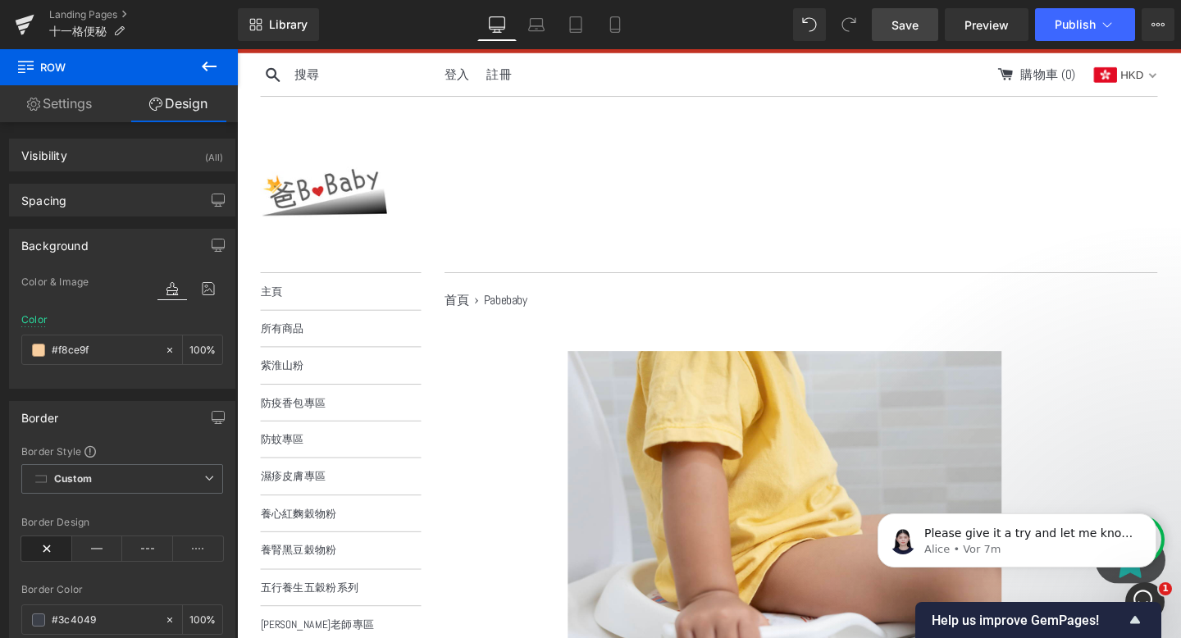
click at [905, 29] on span "Save" at bounding box center [905, 24] width 27 height 17
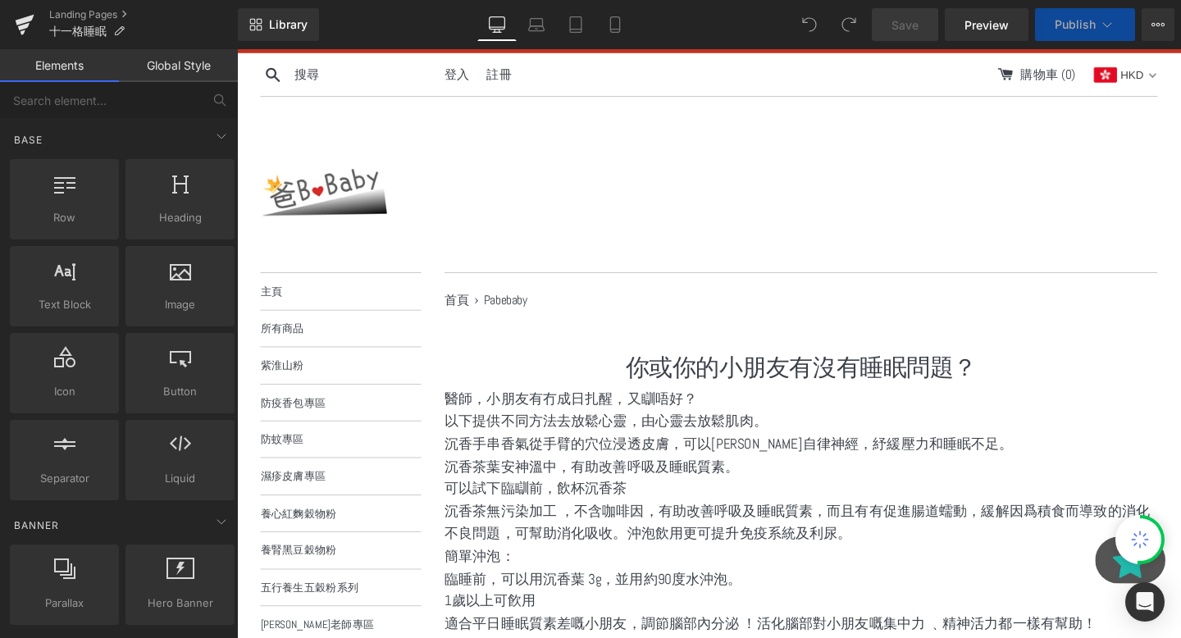
click at [504, 398] on div "你或你的小朋友有沒有睡眠問題？ Heading" at bounding box center [830, 384] width 750 height 34
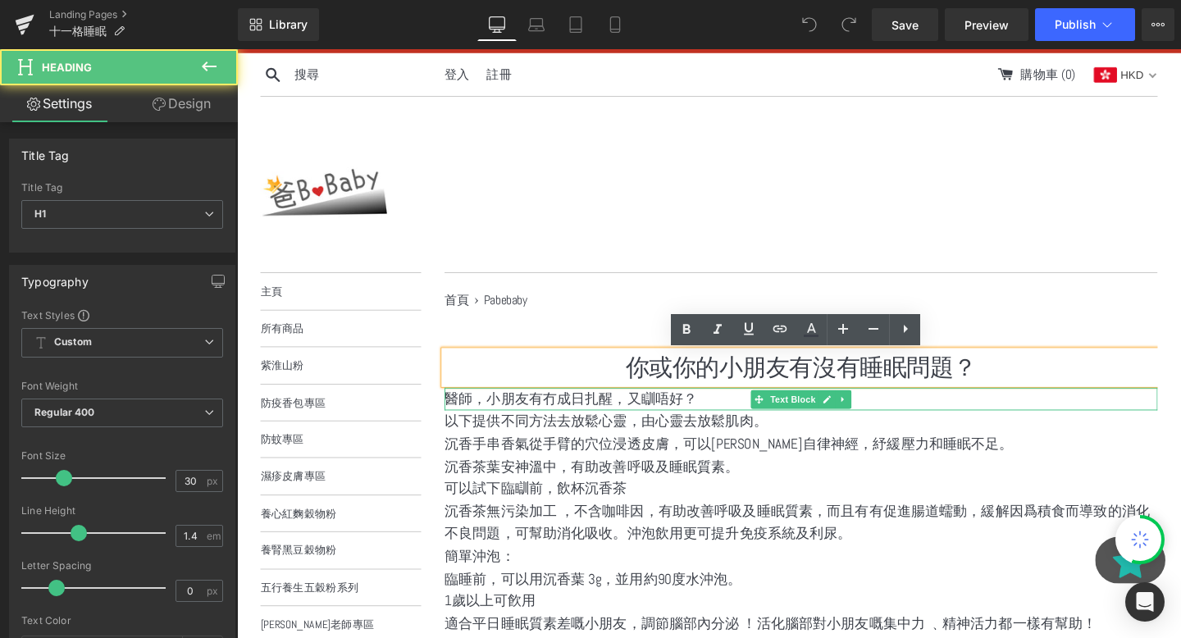
click at [497, 410] on p "醫師，小朋友有冇成日扎醒，又瞓唔好？" at bounding box center [830, 417] width 750 height 24
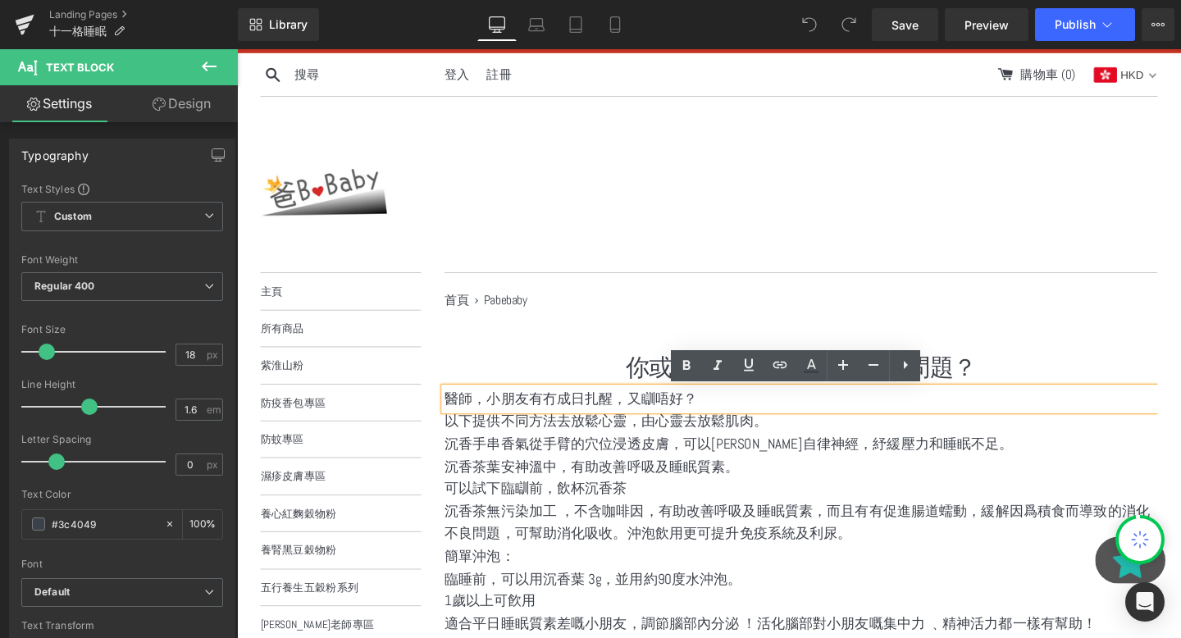
click at [463, 415] on p "醫師，小朋友有冇成日扎醒，又瞓唔好？" at bounding box center [830, 417] width 750 height 24
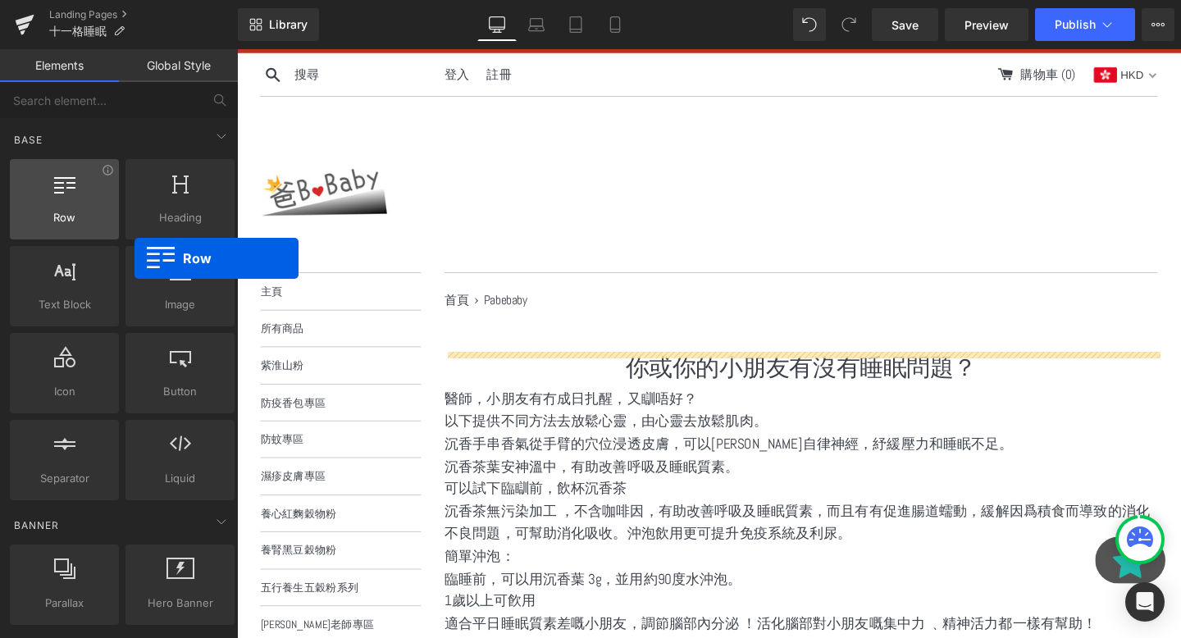
drag, startPoint x: 97, startPoint y: 200, endPoint x: 75, endPoint y: 185, distance: 26.6
click at [75, 185] on div at bounding box center [64, 190] width 99 height 37
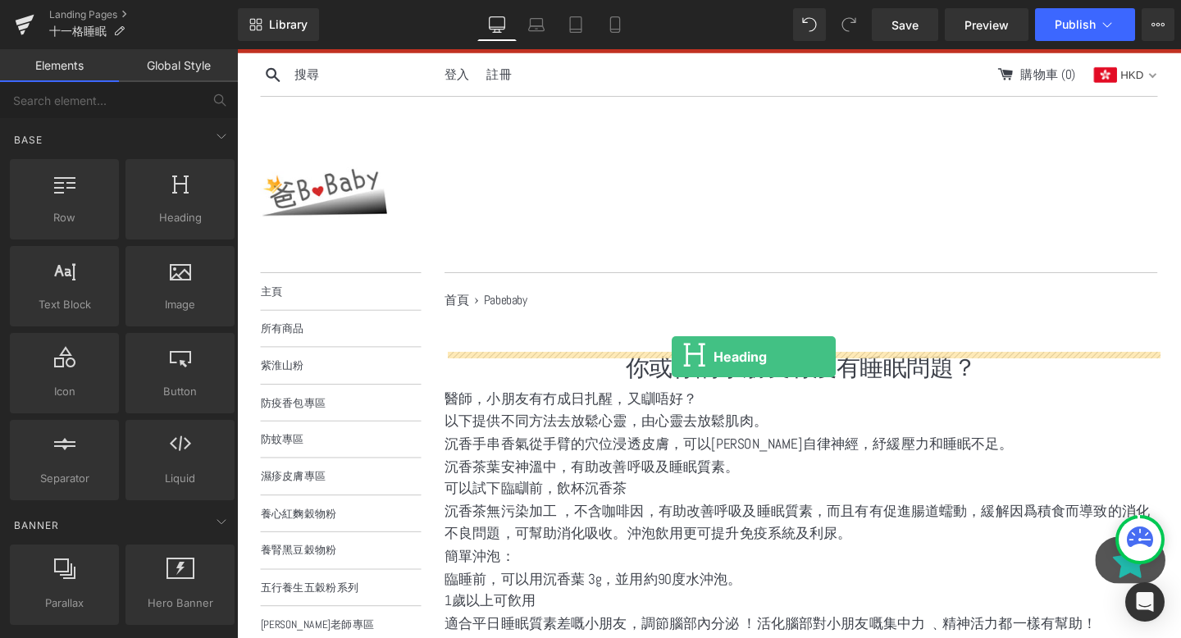
drag, startPoint x: 404, startPoint y: 241, endPoint x: 692, endPoint y: 370, distance: 316.2
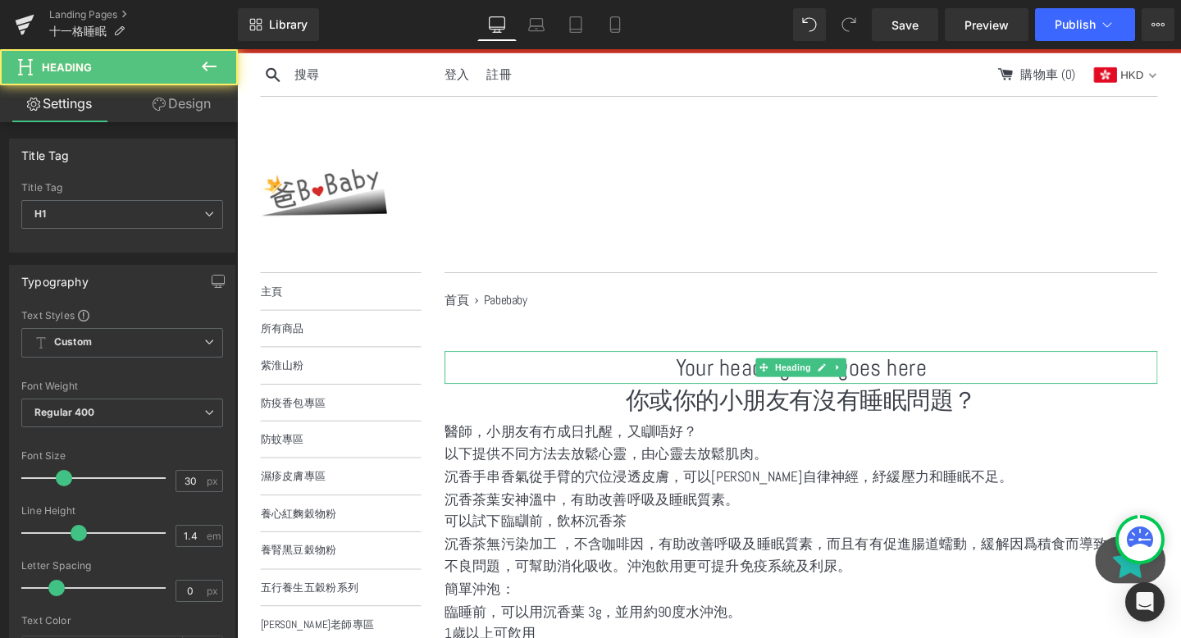
click at [795, 374] on h1 "Your heading text goes here" at bounding box center [830, 384] width 750 height 34
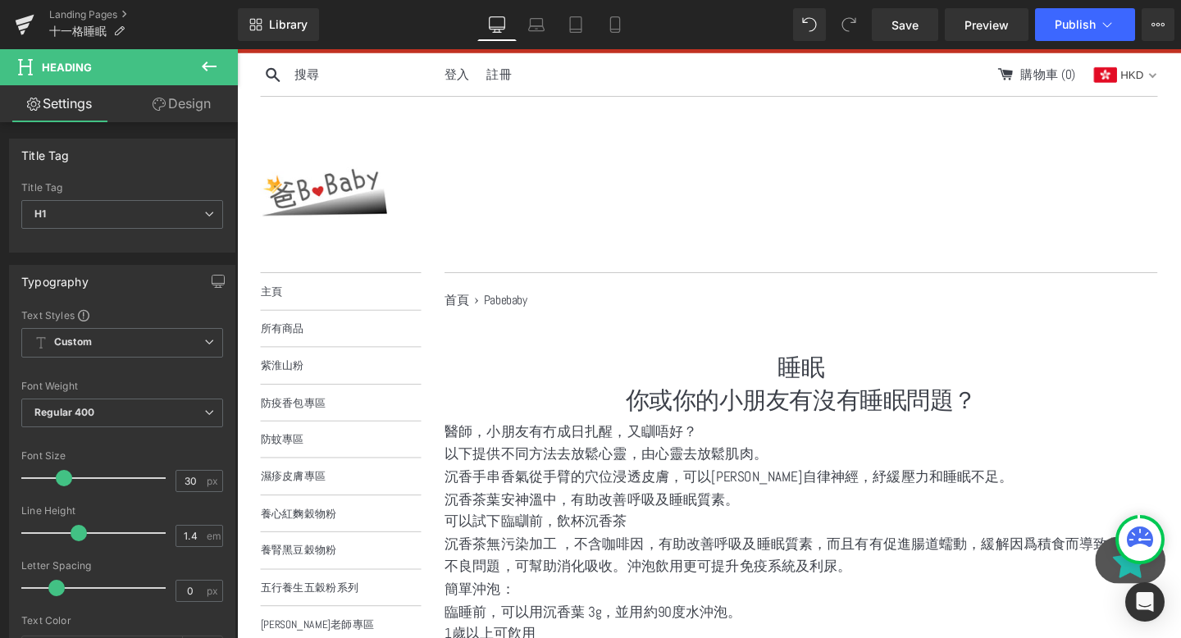
click at [218, 65] on icon at bounding box center [209, 67] width 20 height 20
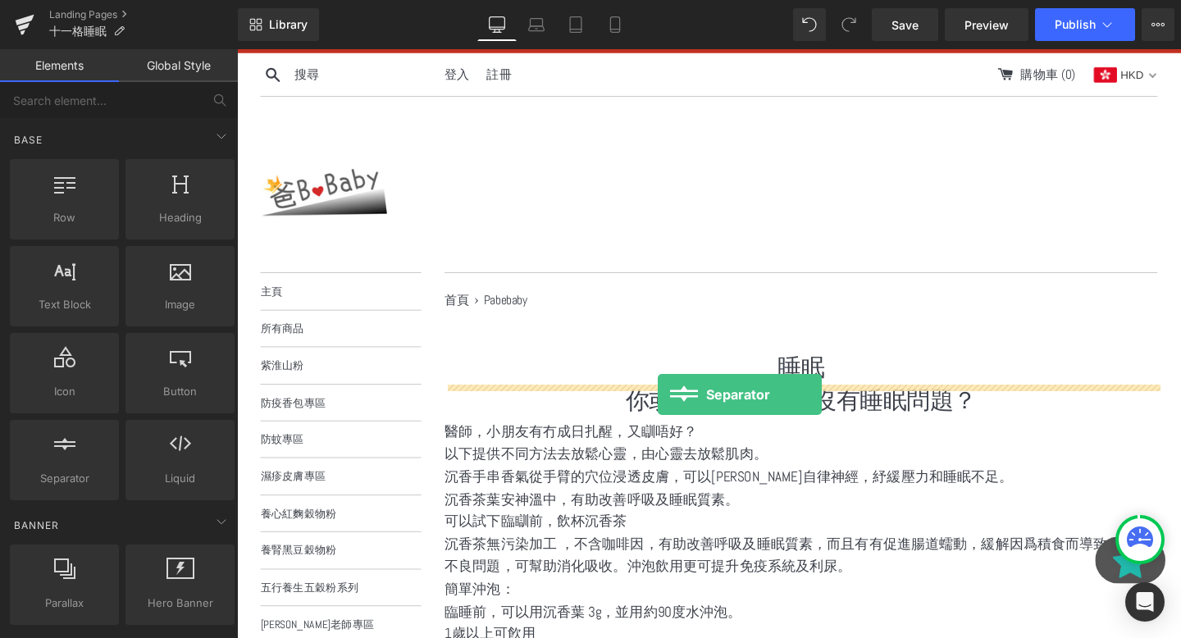
drag, startPoint x: 306, startPoint y: 496, endPoint x: 679, endPoint y: 413, distance: 382.5
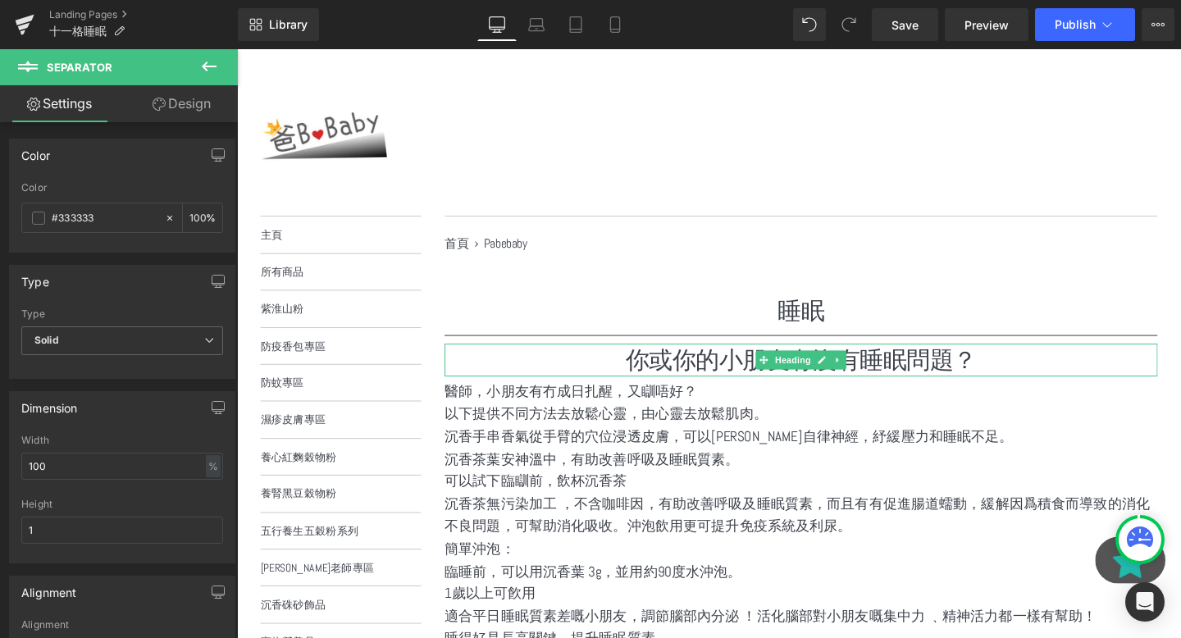
scroll to position [95, 0]
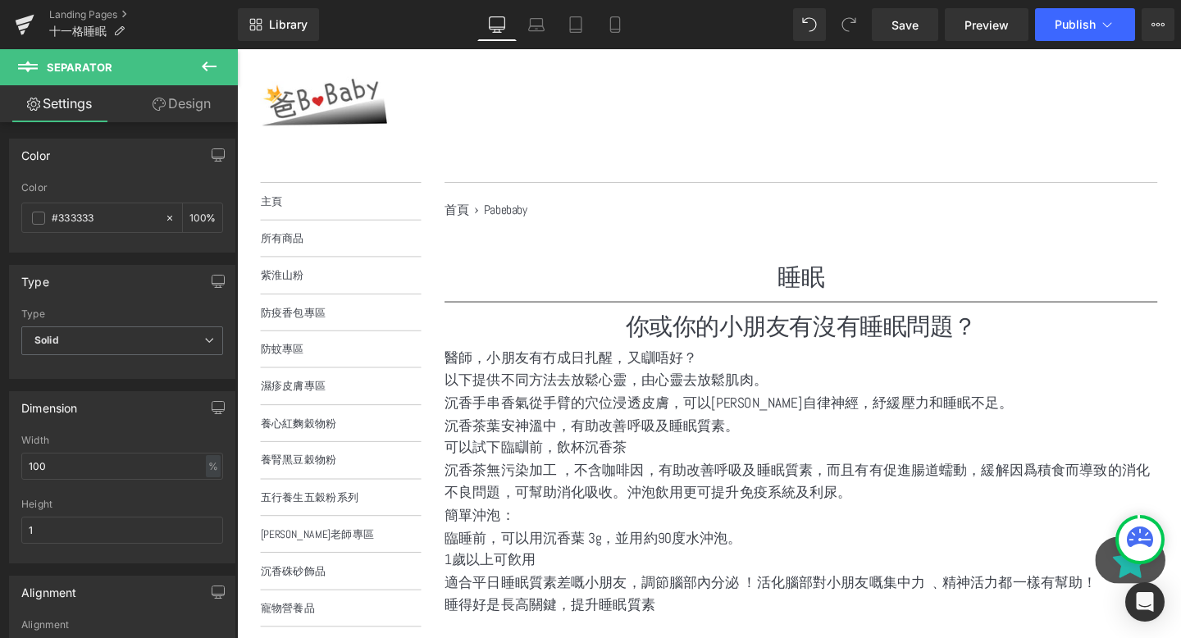
click at [710, 382] on div "醫師，小朋友有冇成日扎醒，又瞓唔好？ Text Block" at bounding box center [830, 374] width 750 height 24
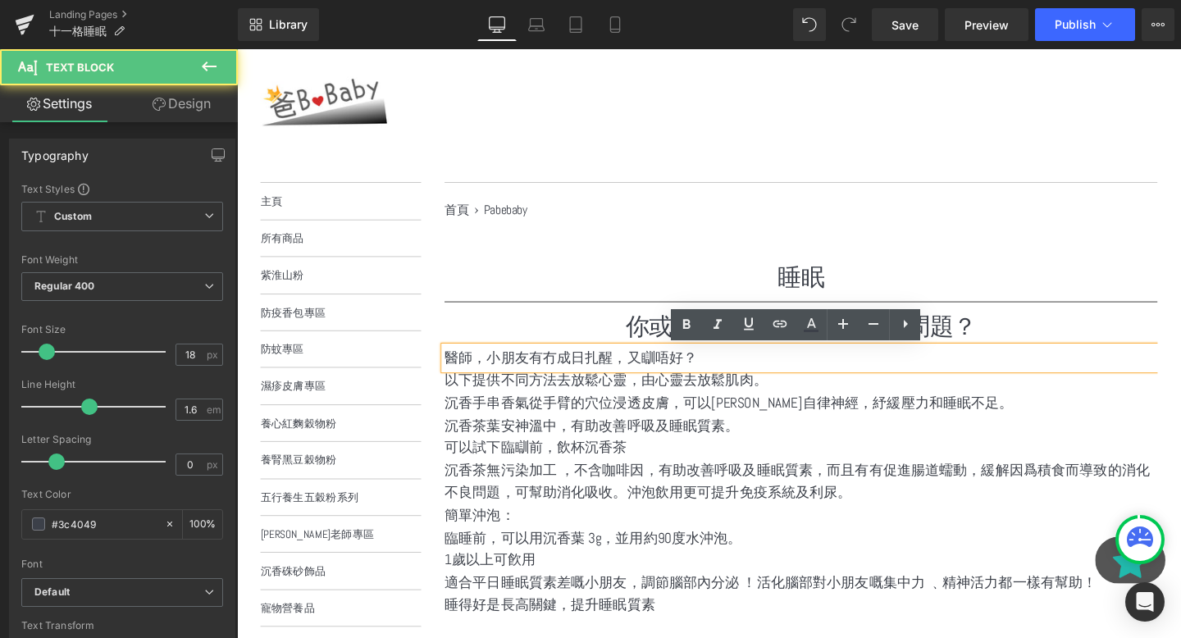
click at [455, 381] on p "醫師，小朋友有冇成日扎醒，又瞓唔好？" at bounding box center [830, 374] width 750 height 24
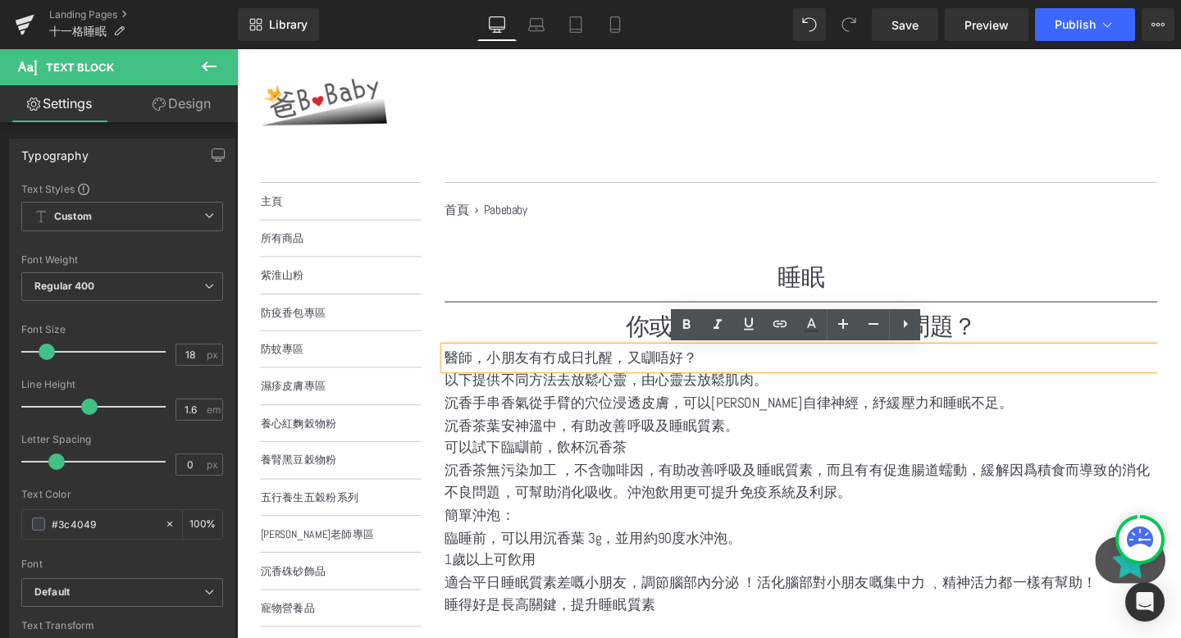
click at [473, 376] on p "醫師，小朋友有冇成日扎醒，又瞓唔好？" at bounding box center [830, 374] width 750 height 24
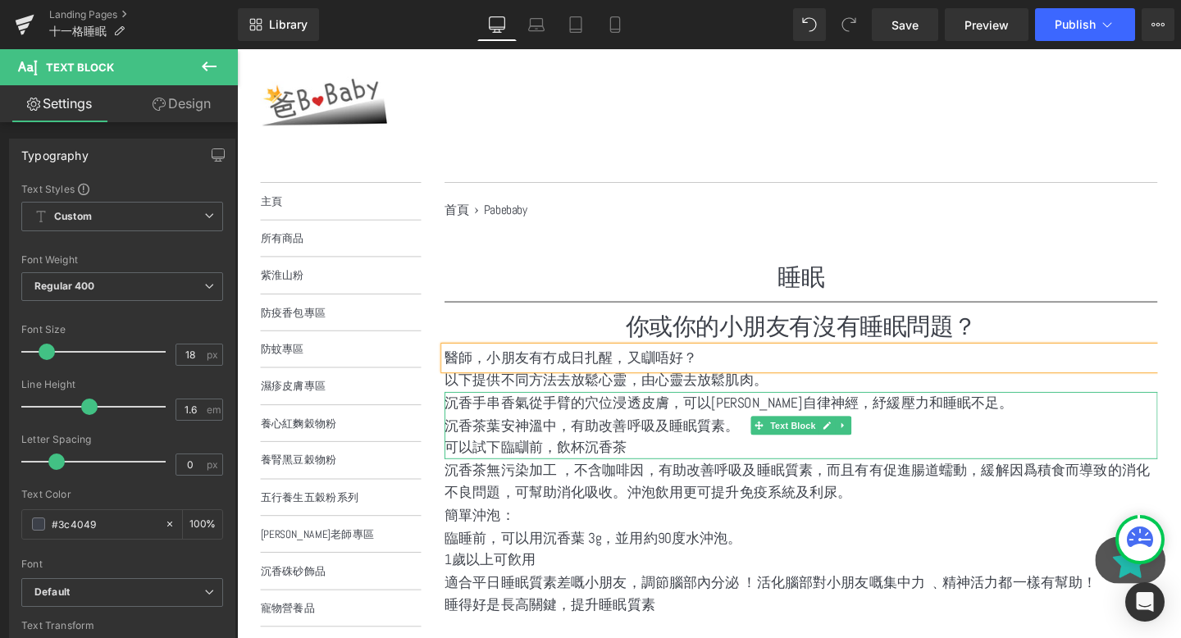
click at [562, 459] on p "可以試下臨瞓前，飲杯沉香茶" at bounding box center [830, 468] width 750 height 24
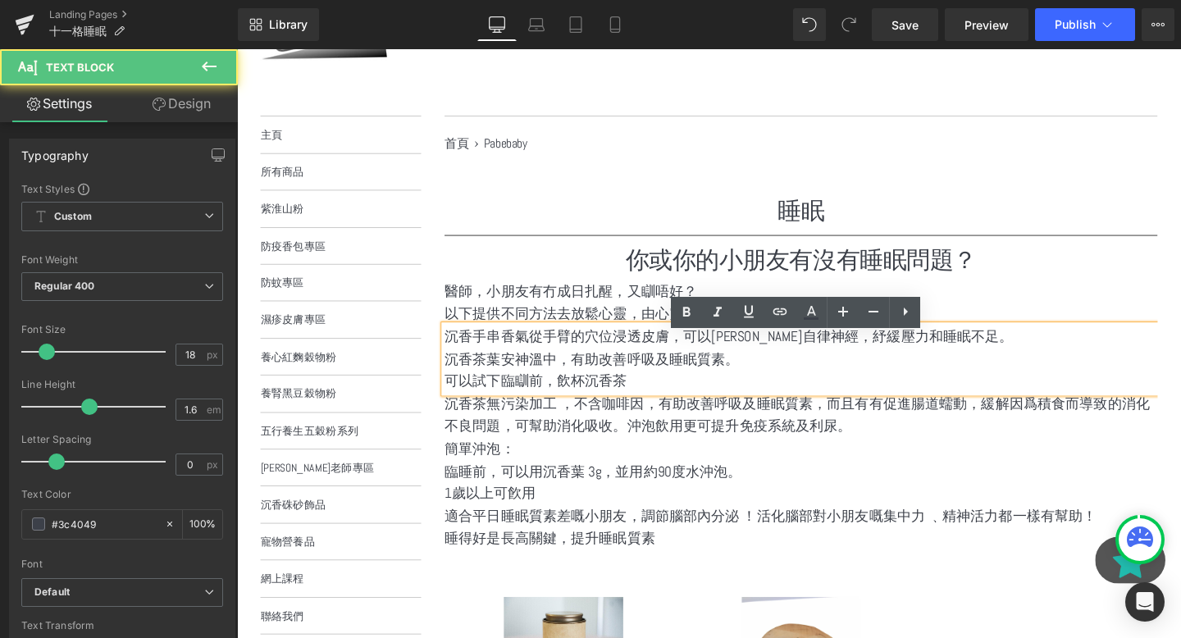
scroll to position [175, 0]
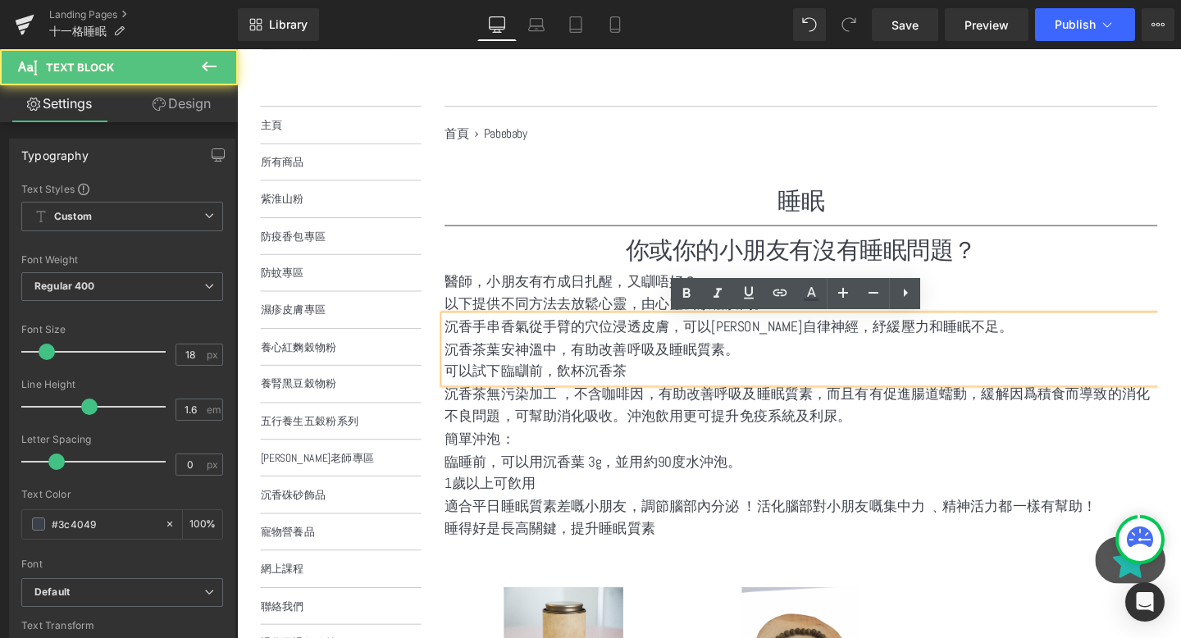
click at [549, 454] on p "簡單沖泡：" at bounding box center [830, 460] width 750 height 24
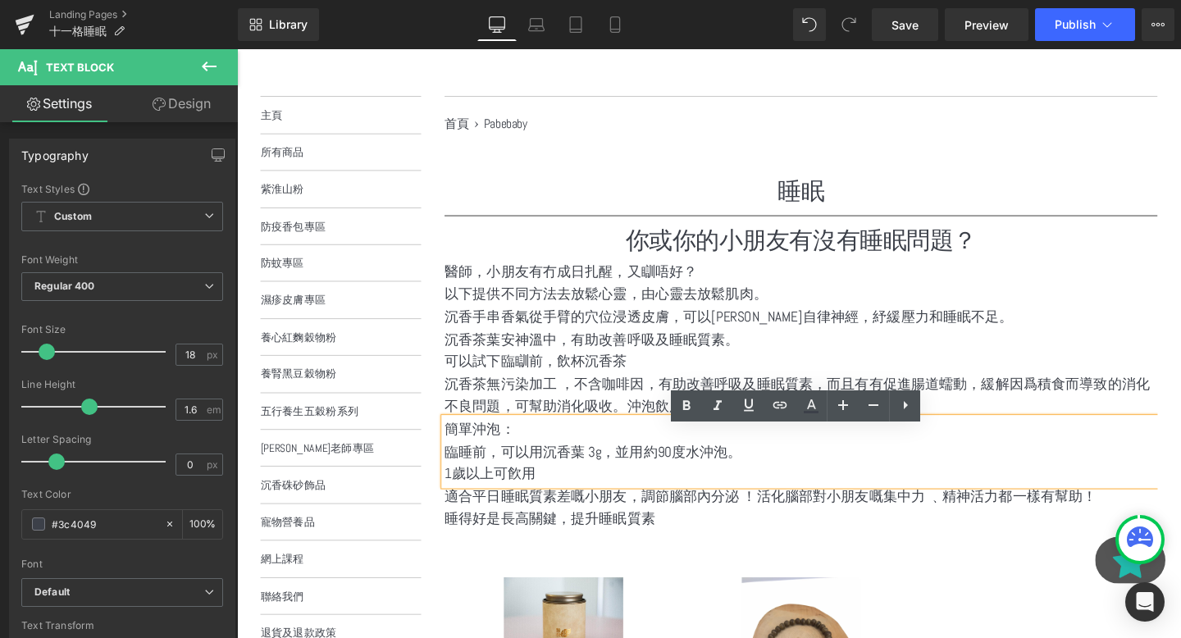
scroll to position [187, 0]
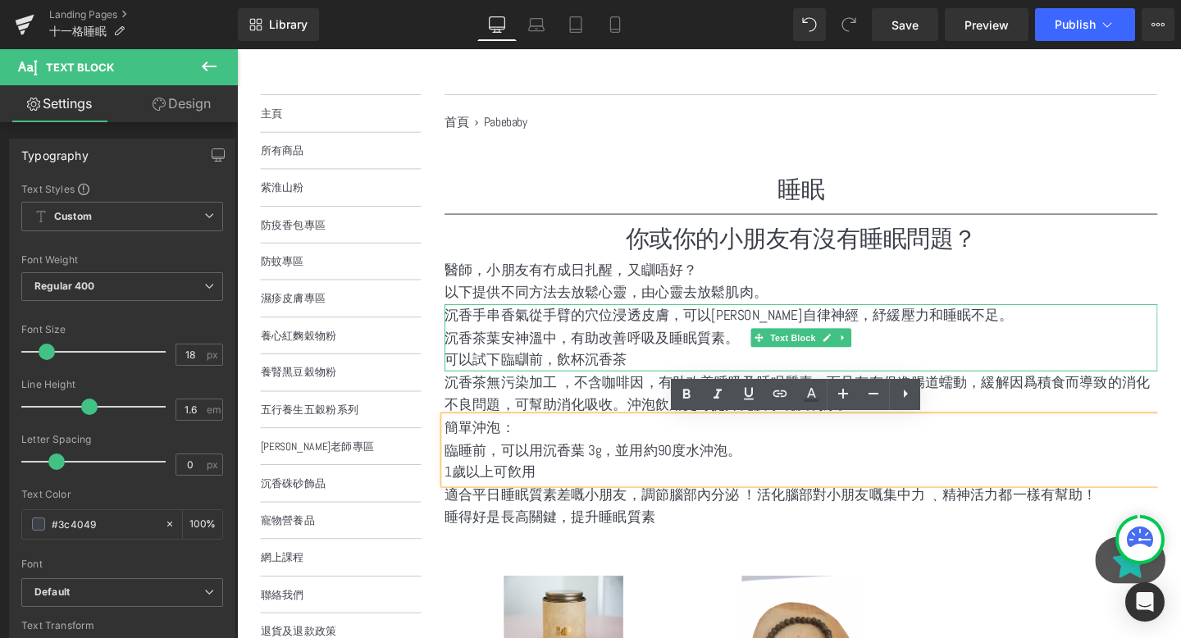
click at [567, 323] on p "沉香手串香氣從手臂的穴位浸透皮膚，可以平衡自律神經，紓緩壓力和睡眠不足。" at bounding box center [830, 329] width 750 height 24
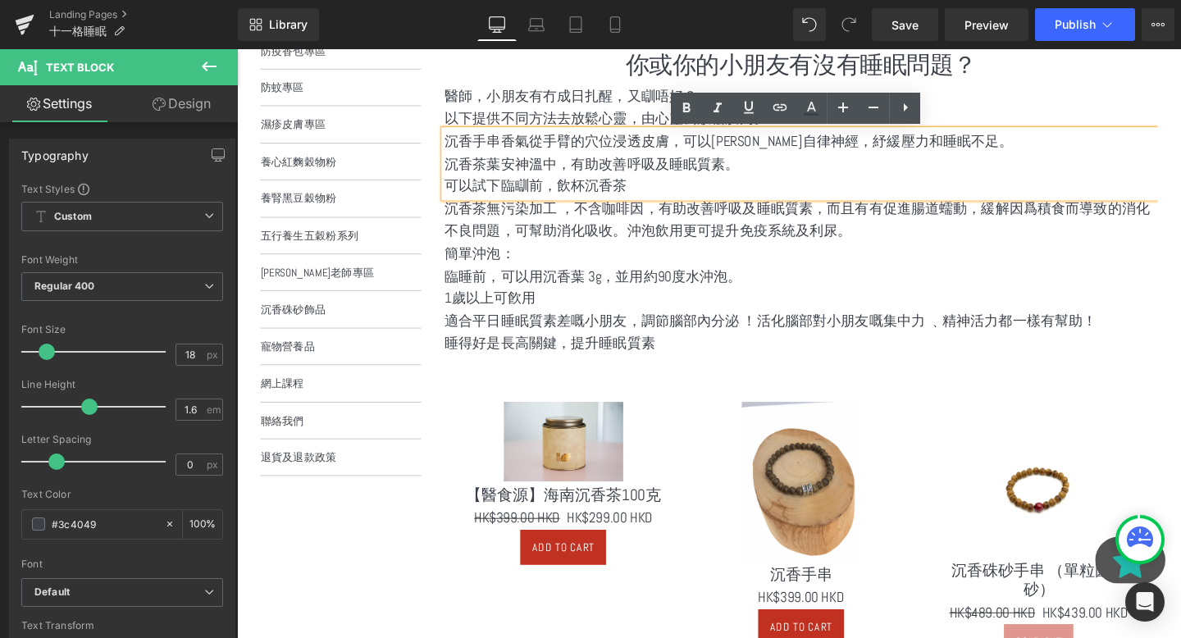
scroll to position [372, 0]
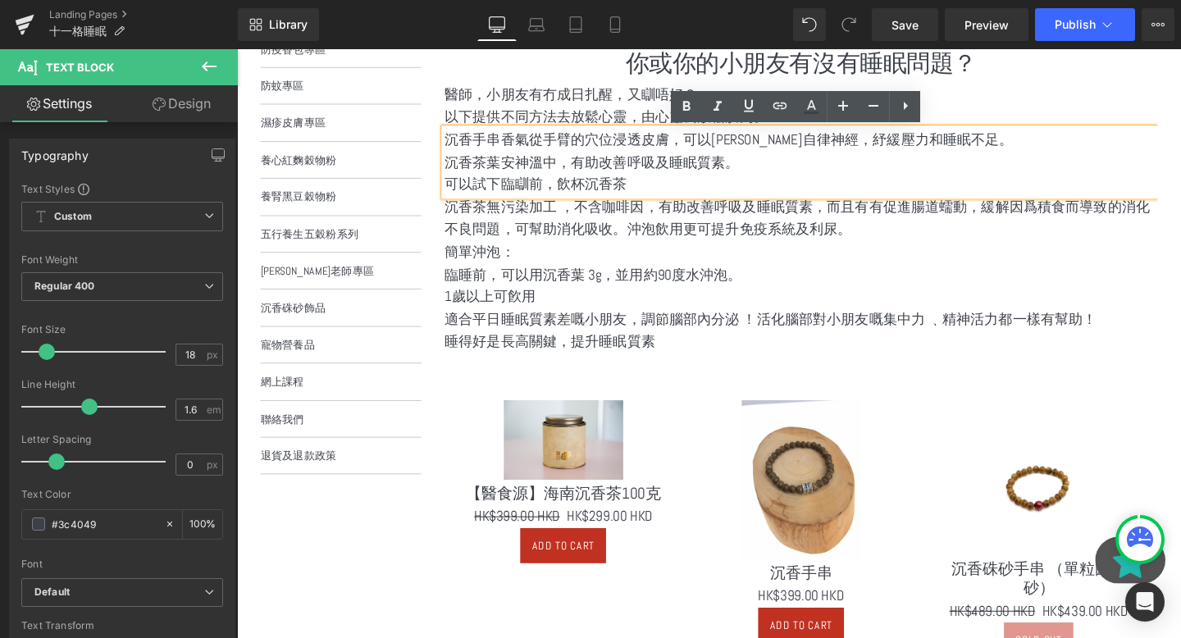
click at [850, 188] on p "可以試下臨瞓前，飲杯沉香茶" at bounding box center [830, 192] width 750 height 24
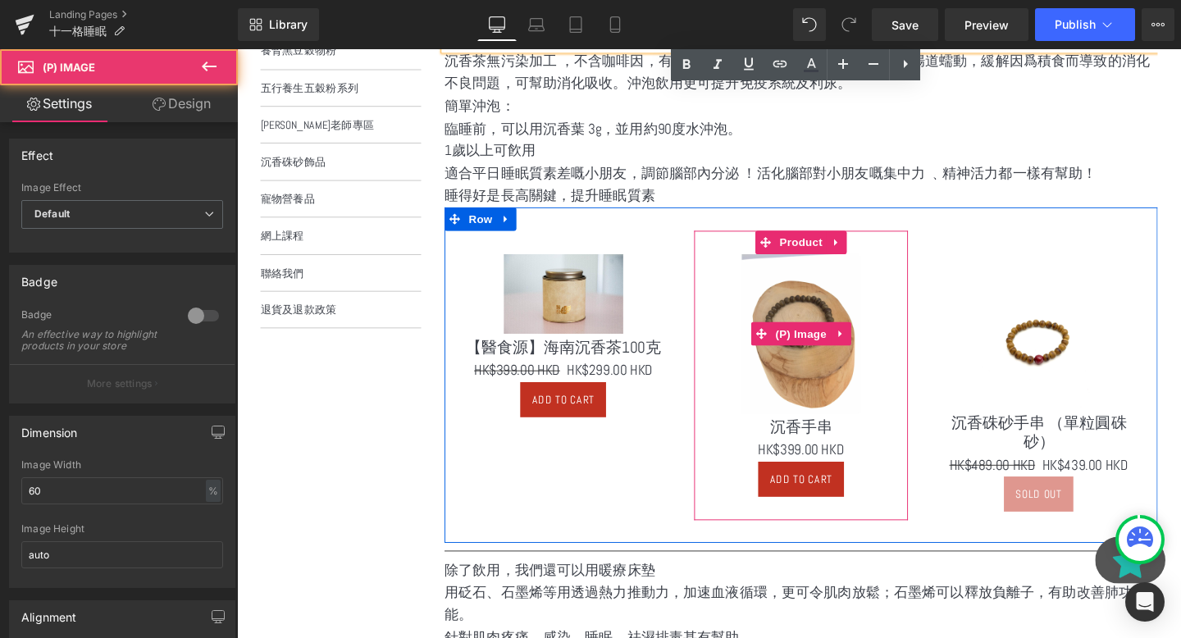
click at [836, 320] on img at bounding box center [831, 348] width 126 height 167
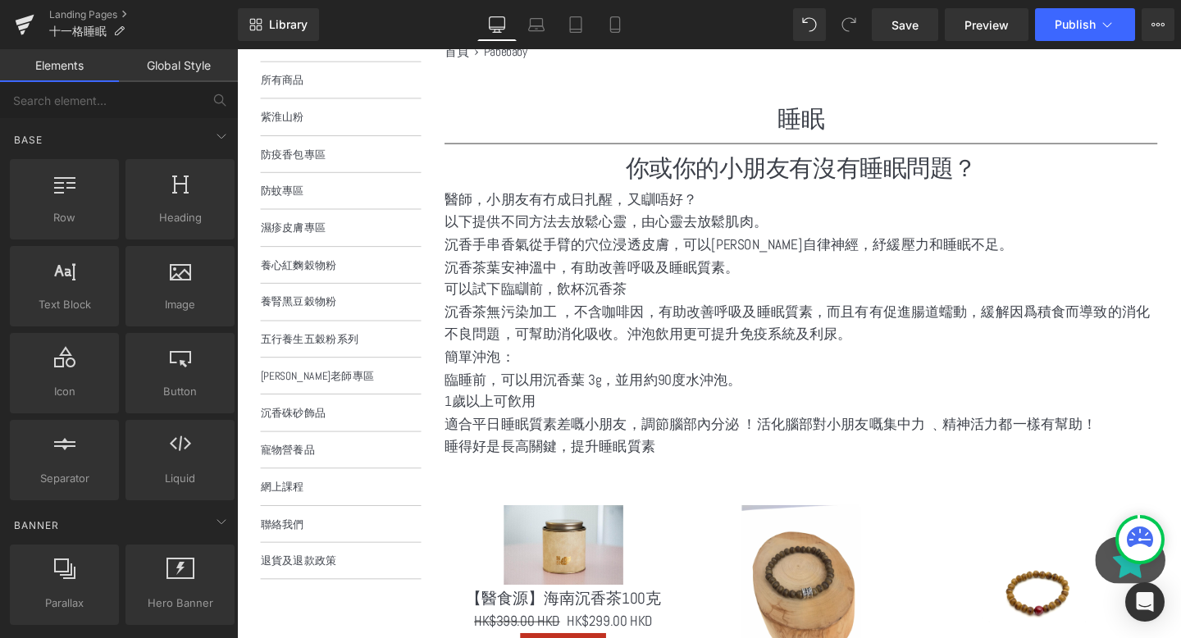
scroll to position [237, 0]
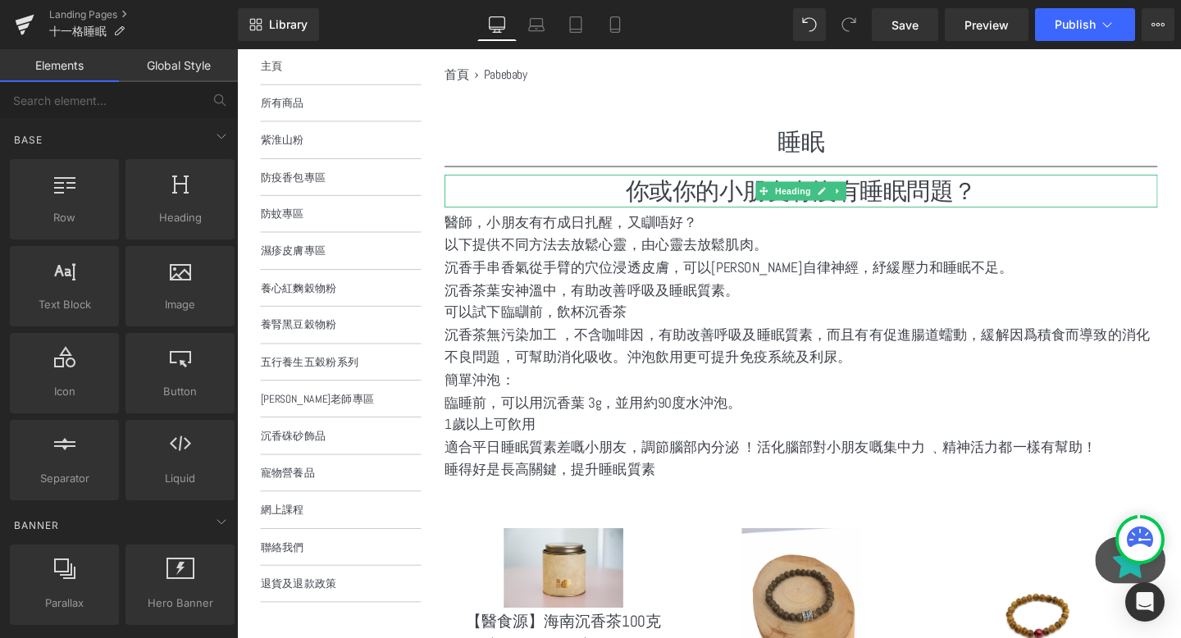
click at [675, 211] on h1 "你或你的小朋友有沒有睡眠問題？" at bounding box center [830, 198] width 750 height 34
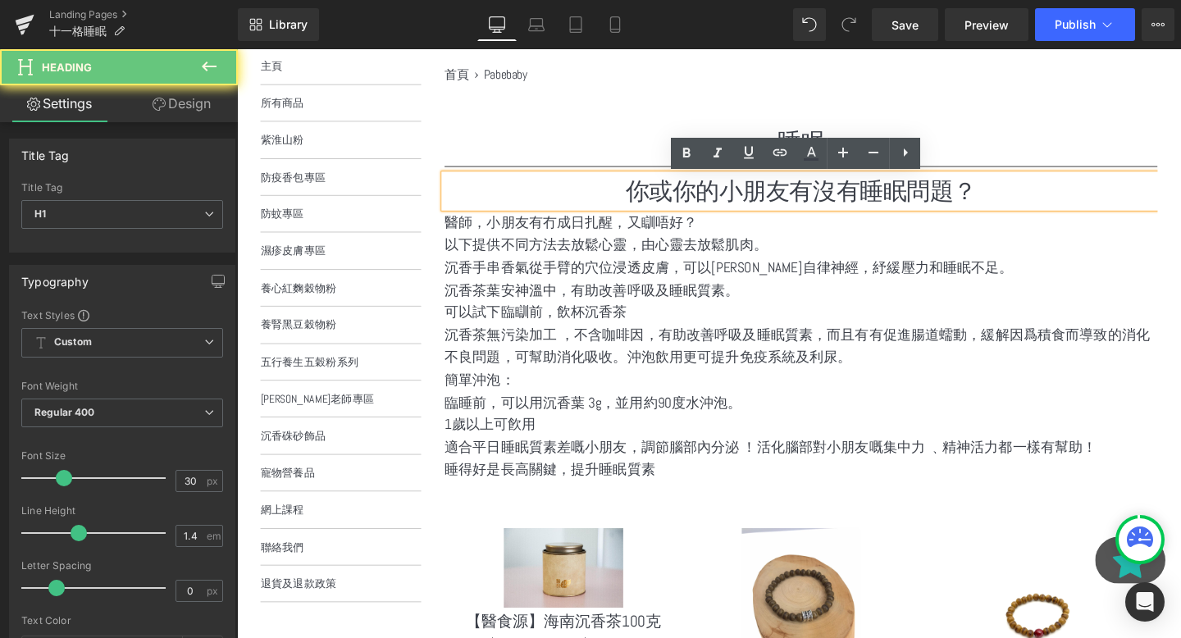
click at [731, 209] on h1 "你或你的小朋友有沒有睡眠問題？" at bounding box center [830, 198] width 750 height 34
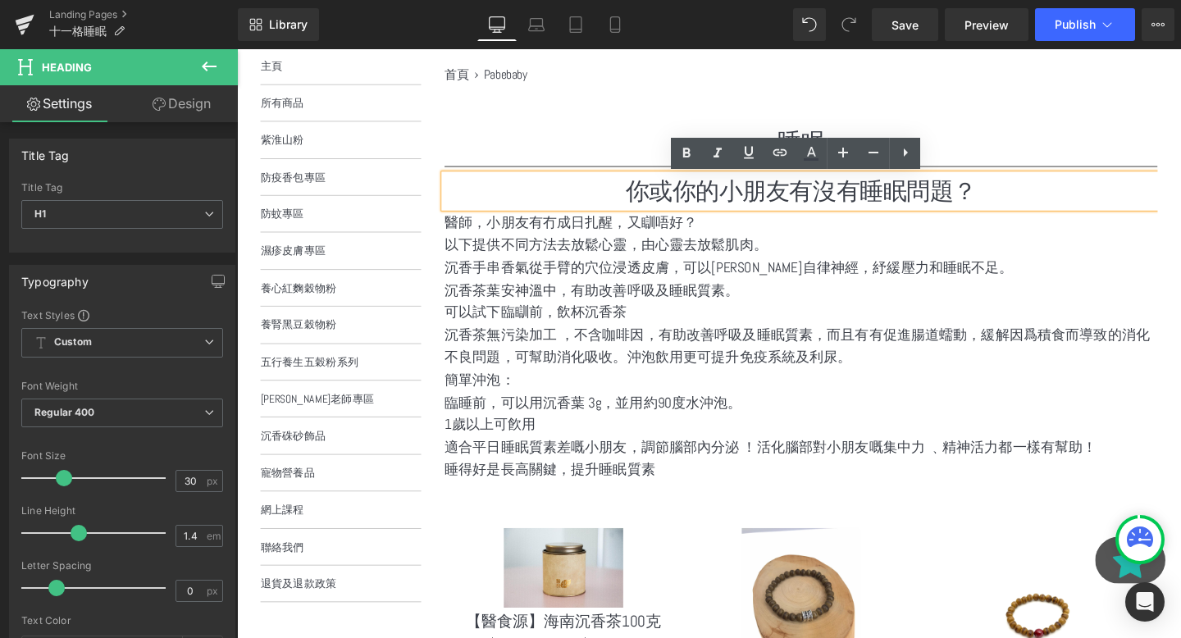
click at [738, 211] on h1 "你或你的小朋友有沒有睡眠問題？" at bounding box center [830, 198] width 750 height 34
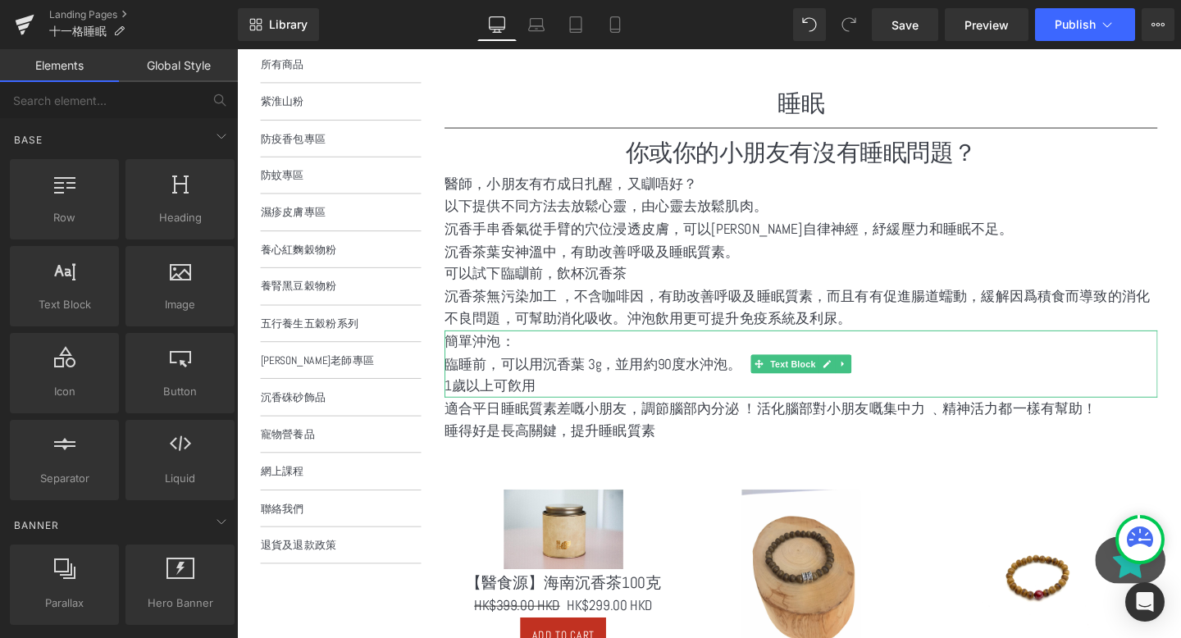
scroll to position [280, 0]
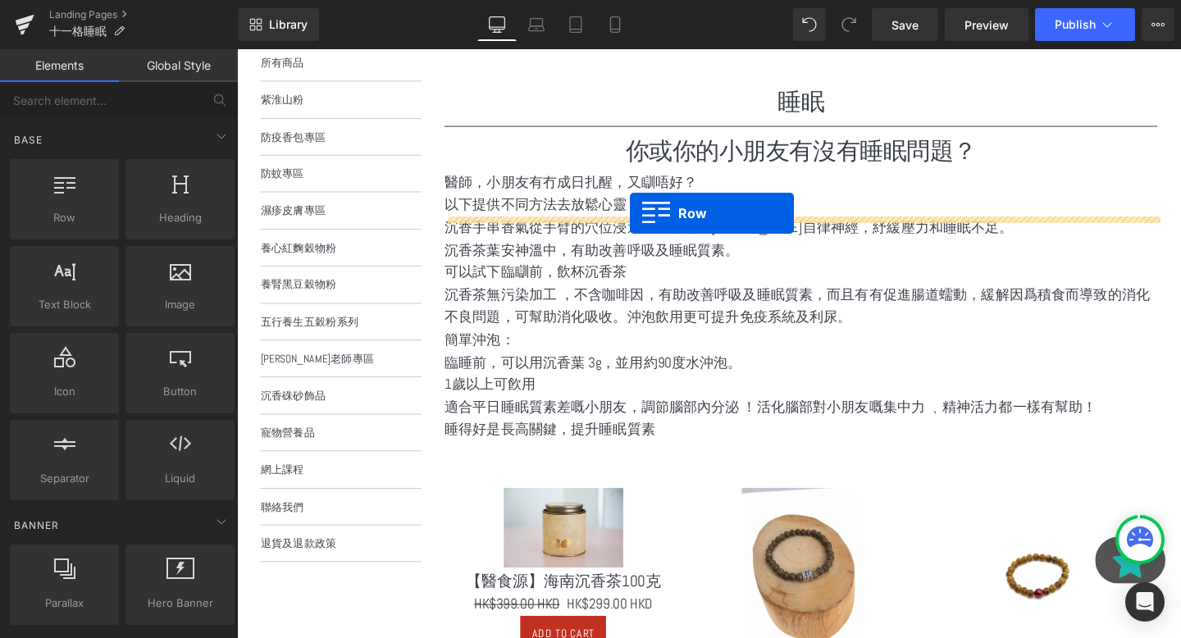
drag, startPoint x: 302, startPoint y: 263, endPoint x: 651, endPoint y: 221, distance: 351.1
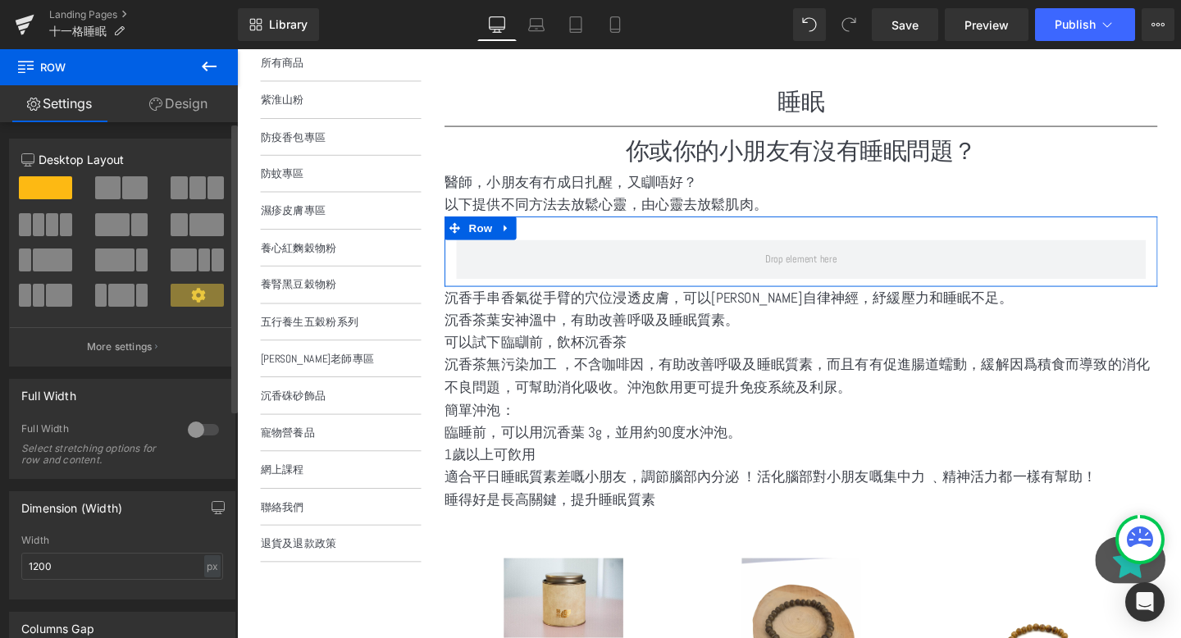
click at [122, 261] on span at bounding box center [114, 260] width 39 height 23
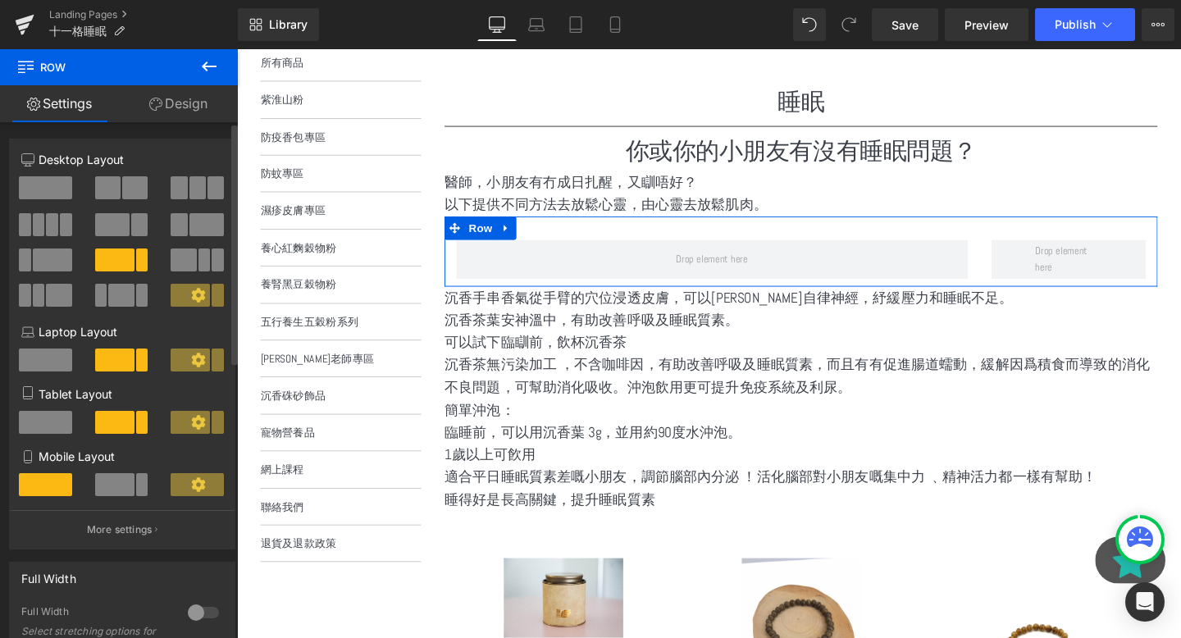
click at [135, 231] on span at bounding box center [139, 224] width 16 height 23
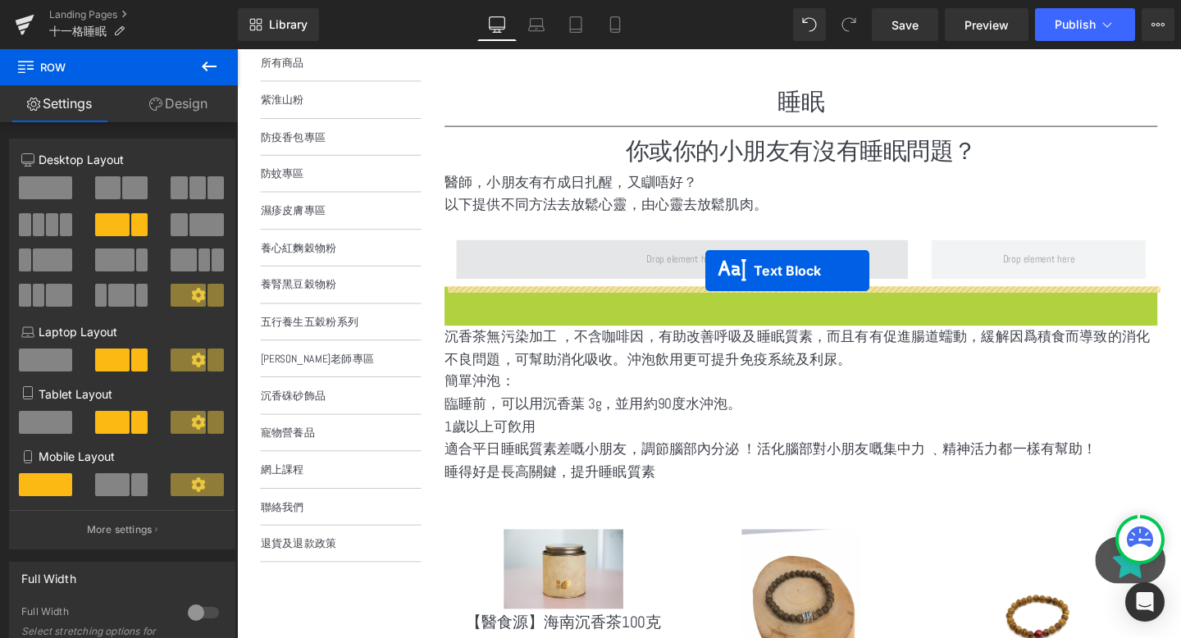
drag, startPoint x: 788, startPoint y: 337, endPoint x: 729, endPoint y: 282, distance: 80.1
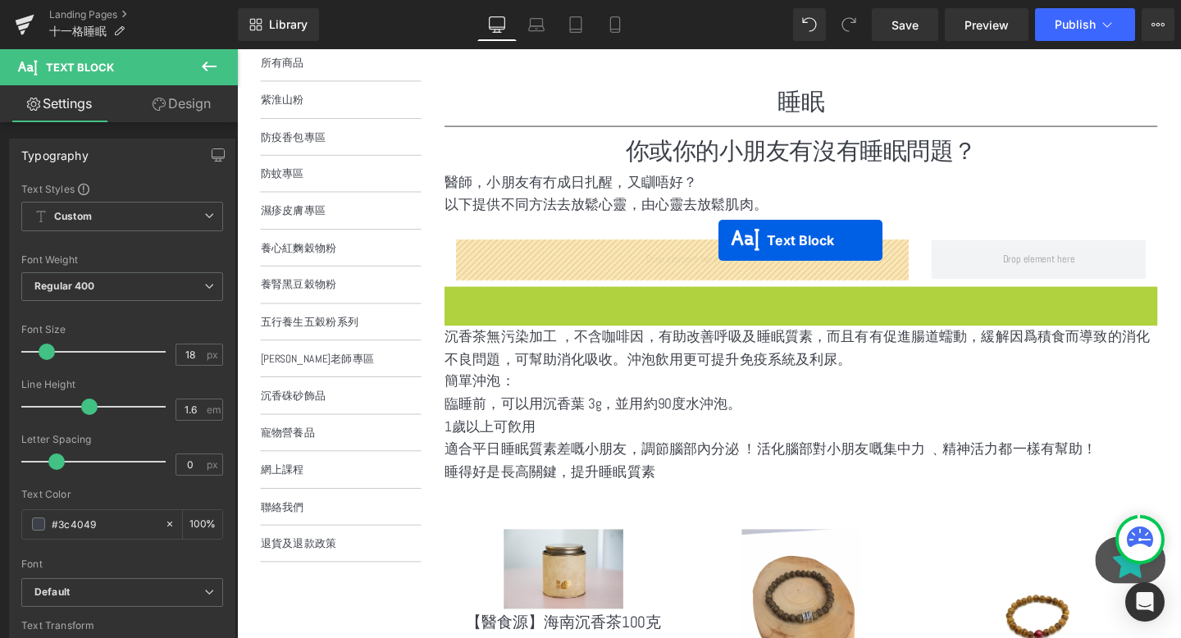
drag, startPoint x: 781, startPoint y: 334, endPoint x: 743, endPoint y: 250, distance: 91.8
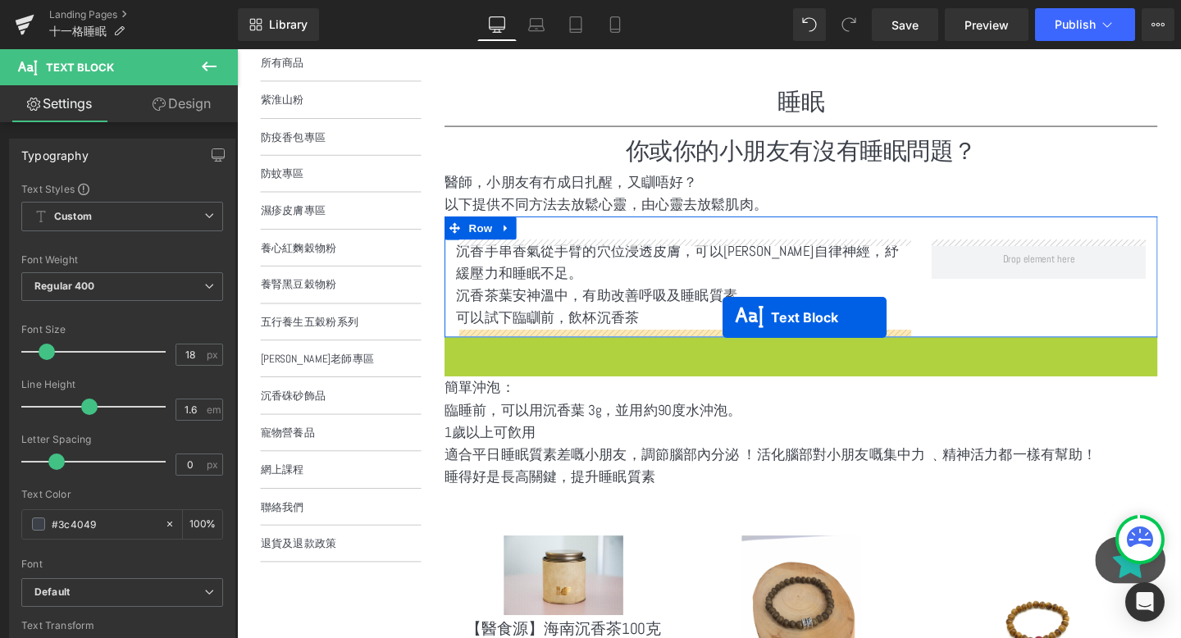
drag, startPoint x: 781, startPoint y: 379, endPoint x: 747, endPoint y: 331, distance: 58.3
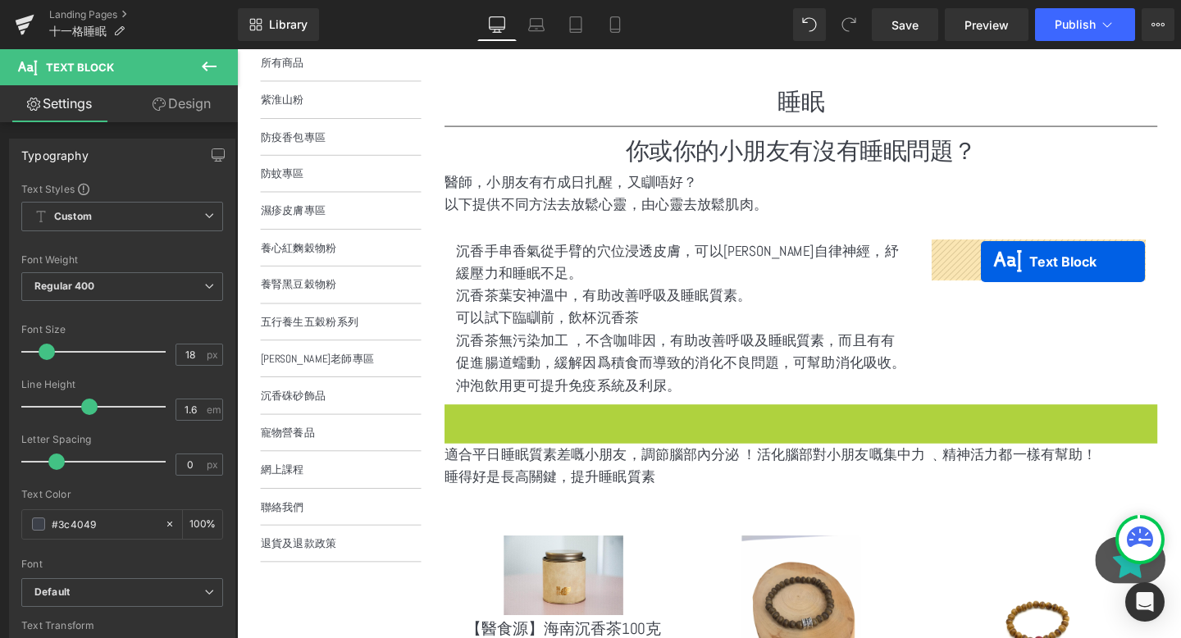
drag, startPoint x: 780, startPoint y: 460, endPoint x: 1020, endPoint y: 272, distance: 304.4
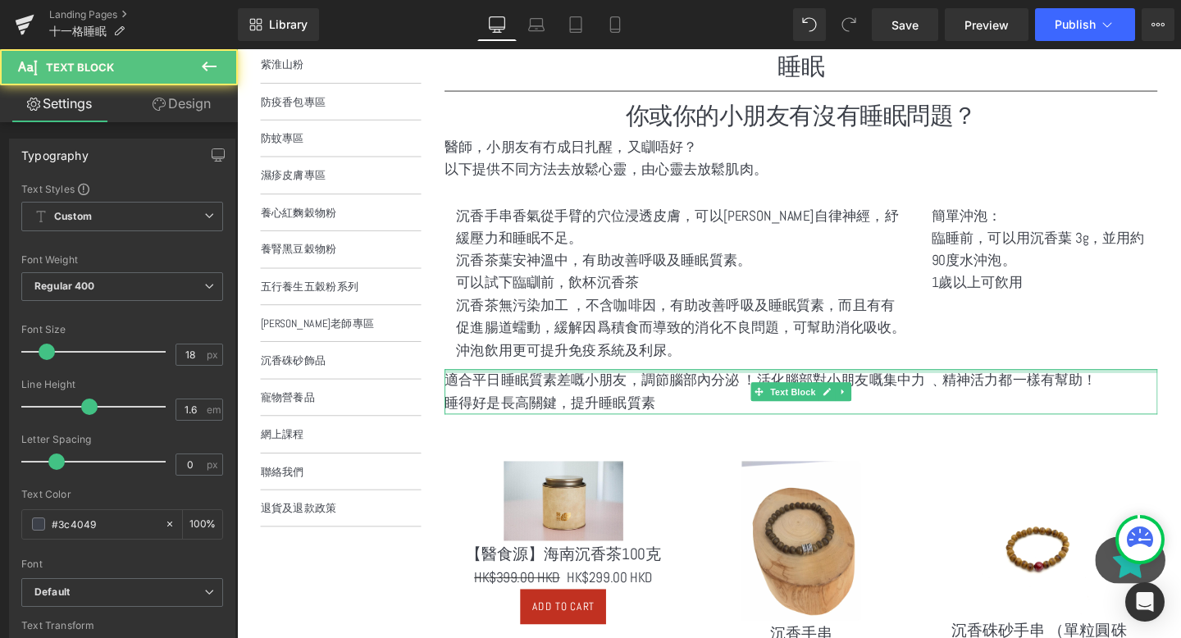
scroll to position [322, 0]
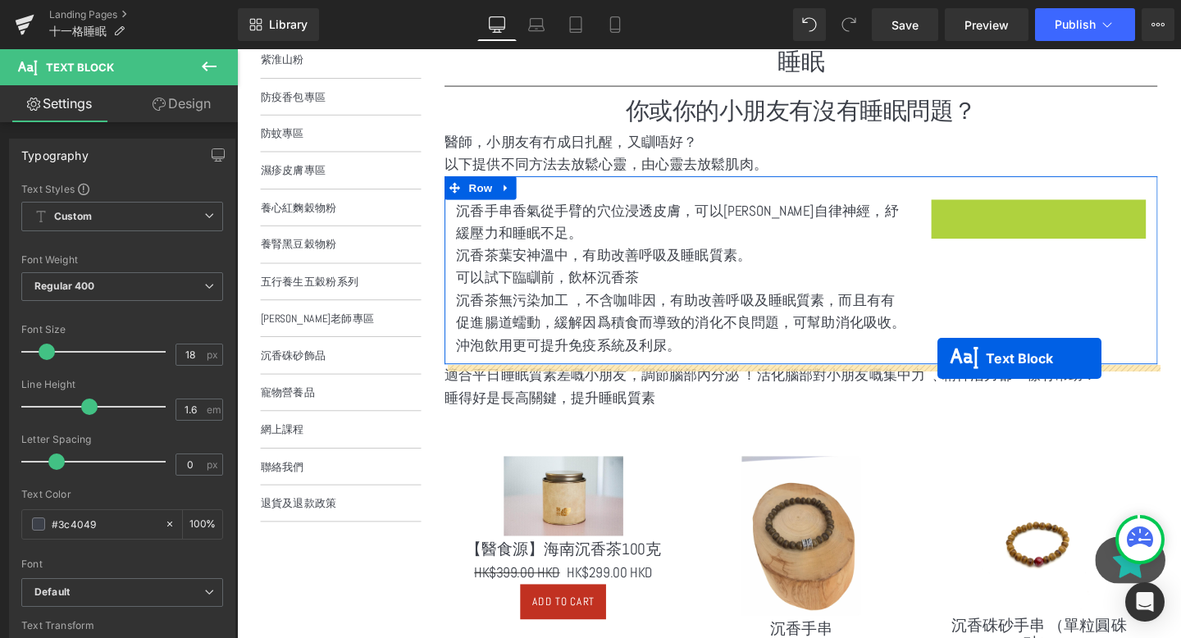
drag, startPoint x: 1033, startPoint y: 256, endPoint x: 974, endPoint y: 374, distance: 132.1
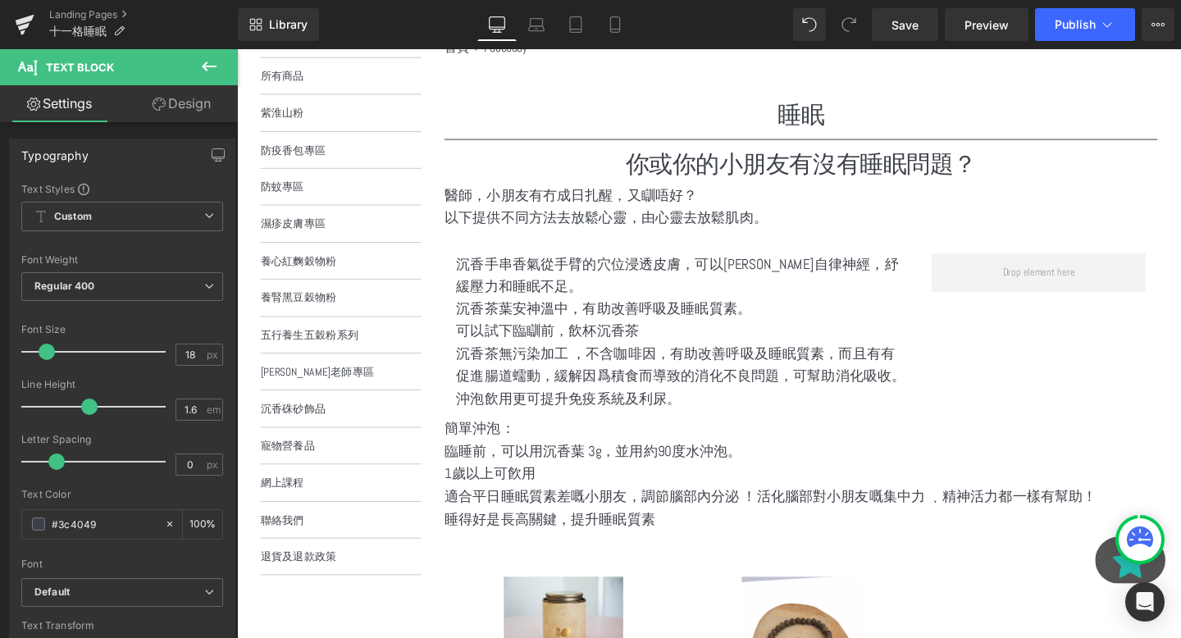
scroll to position [258, 0]
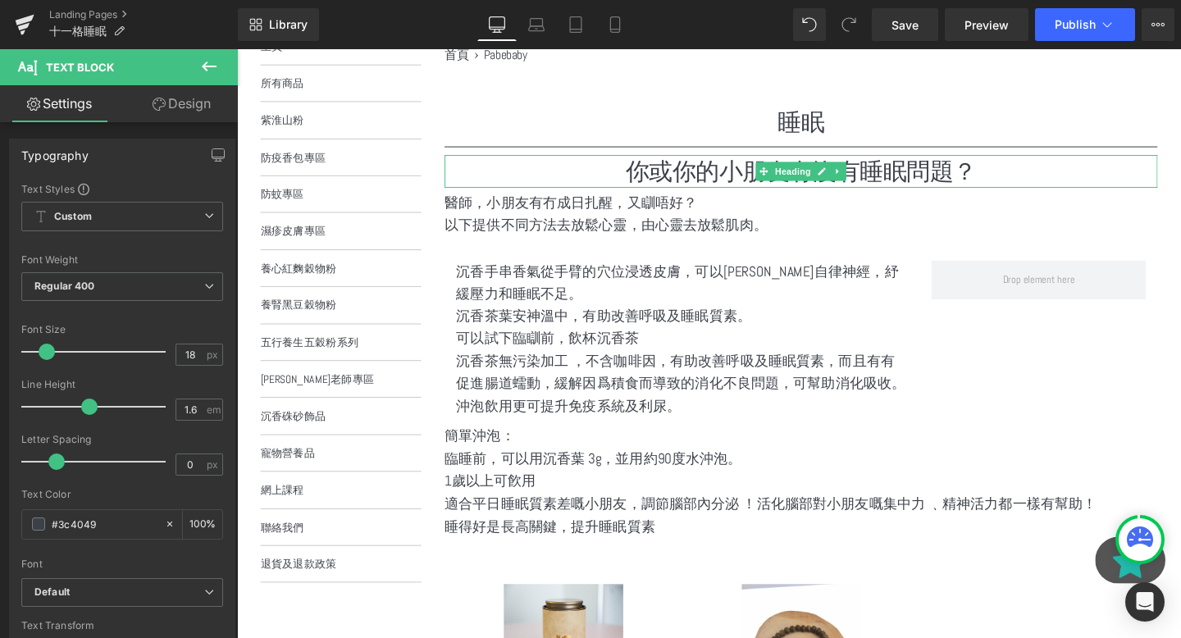
click at [741, 176] on h1 "你或你的小朋友有沒有睡眠問題？" at bounding box center [830, 178] width 750 height 34
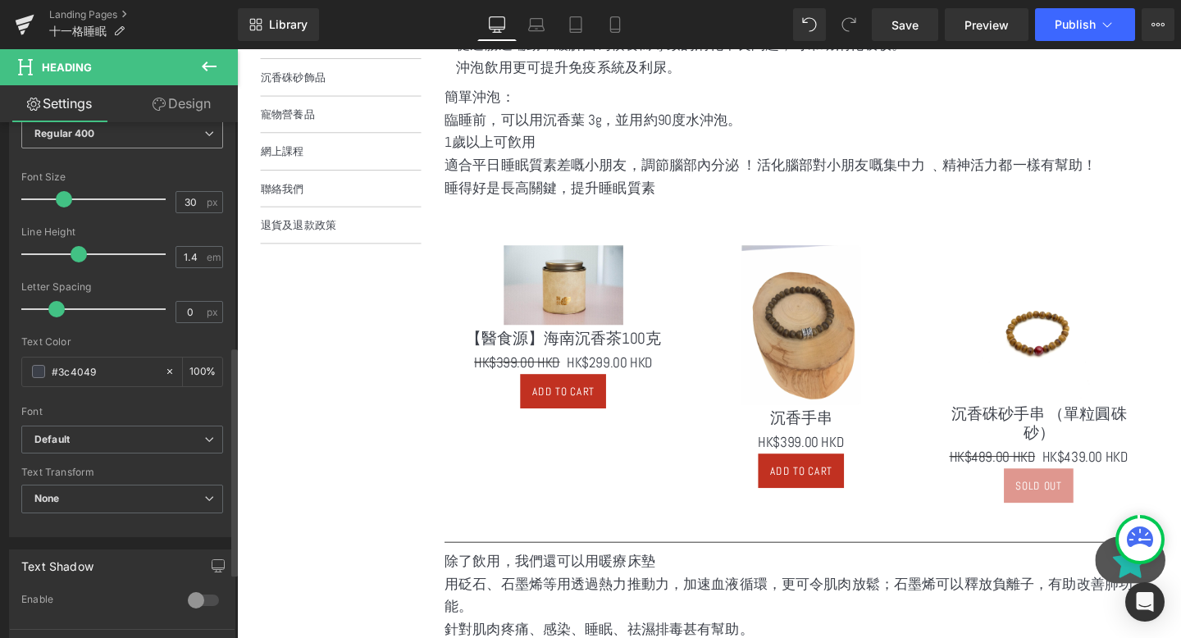
scroll to position [648, 0]
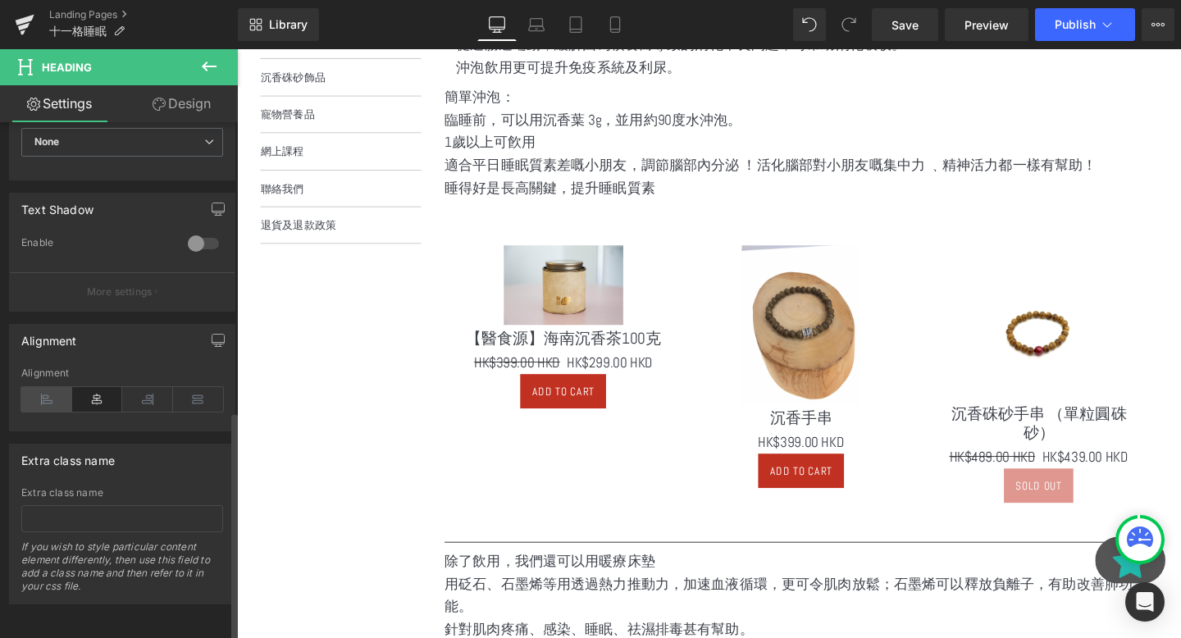
click at [34, 387] on icon at bounding box center [46, 399] width 51 height 25
click at [39, 394] on icon at bounding box center [46, 399] width 51 height 25
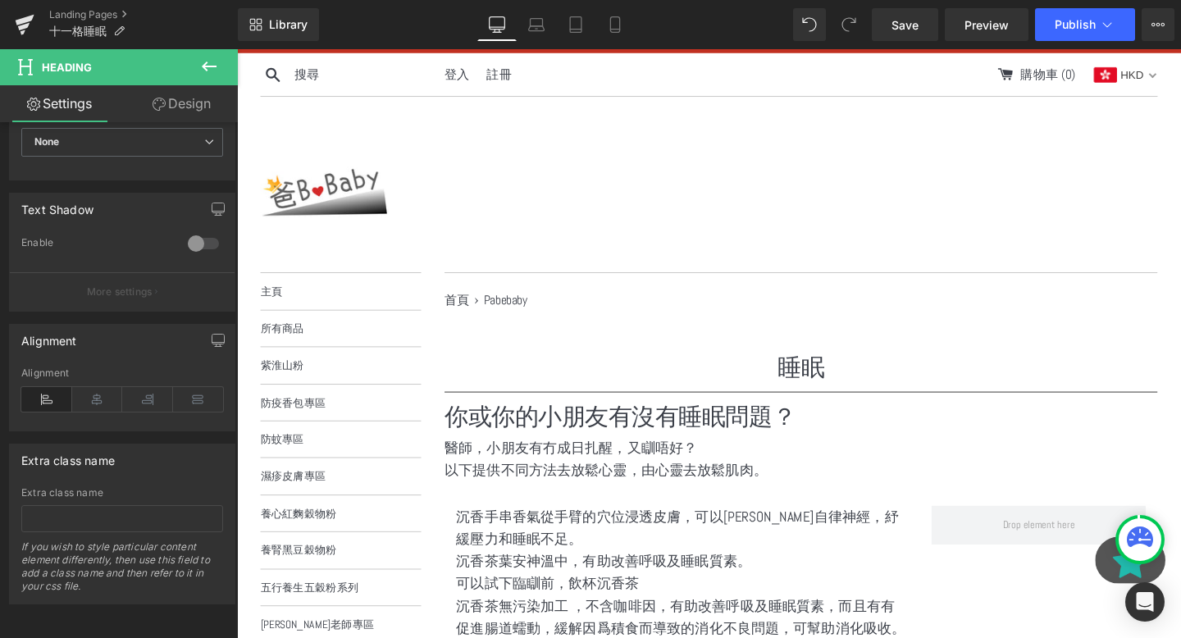
scroll to position [113, 0]
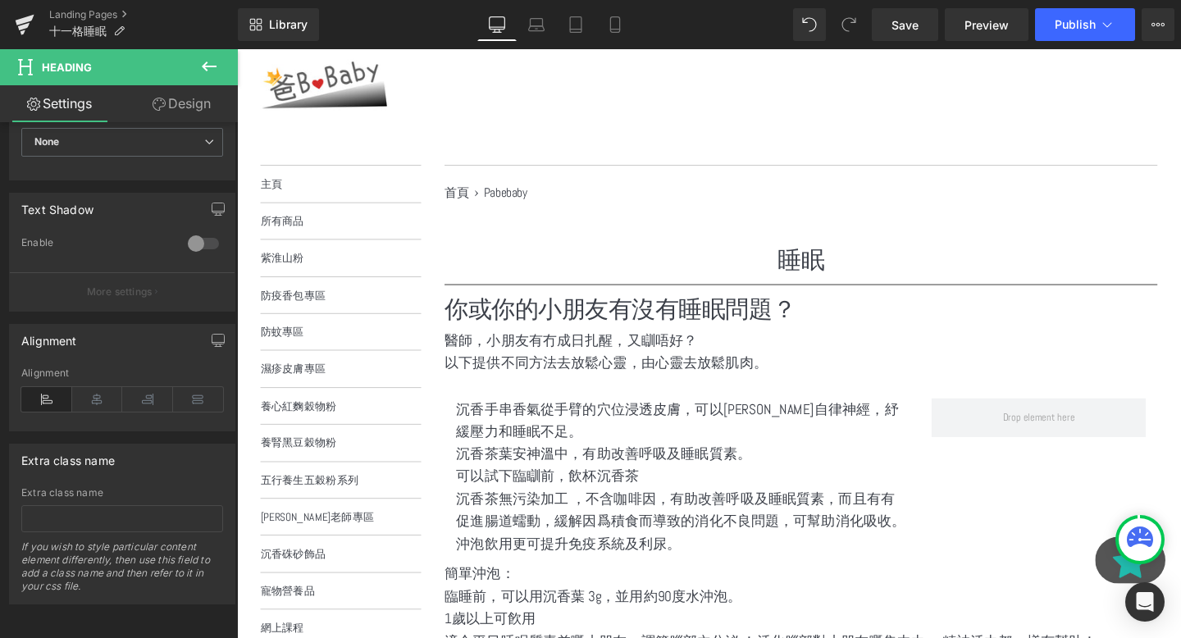
click at [548, 364] on div "醫師，小朋友有冇成日扎醒，又瞓唔好？ Text Block" at bounding box center [830, 356] width 750 height 24
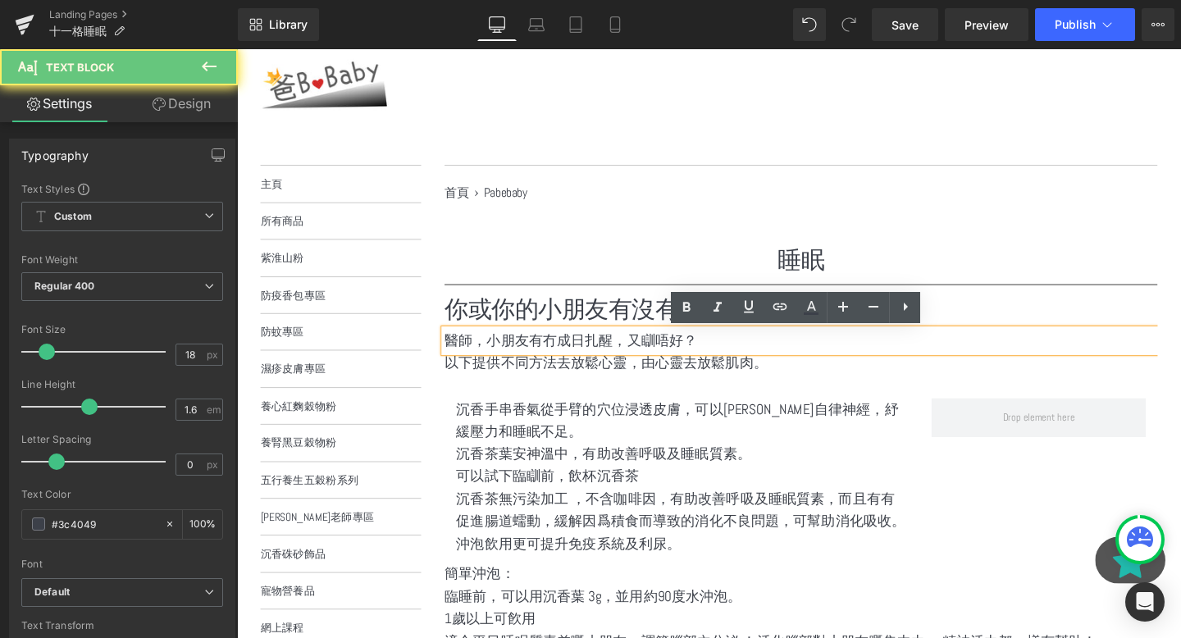
click at [498, 354] on p "醫師，小朋友有冇成日扎醒，又瞓唔好？" at bounding box center [830, 356] width 750 height 24
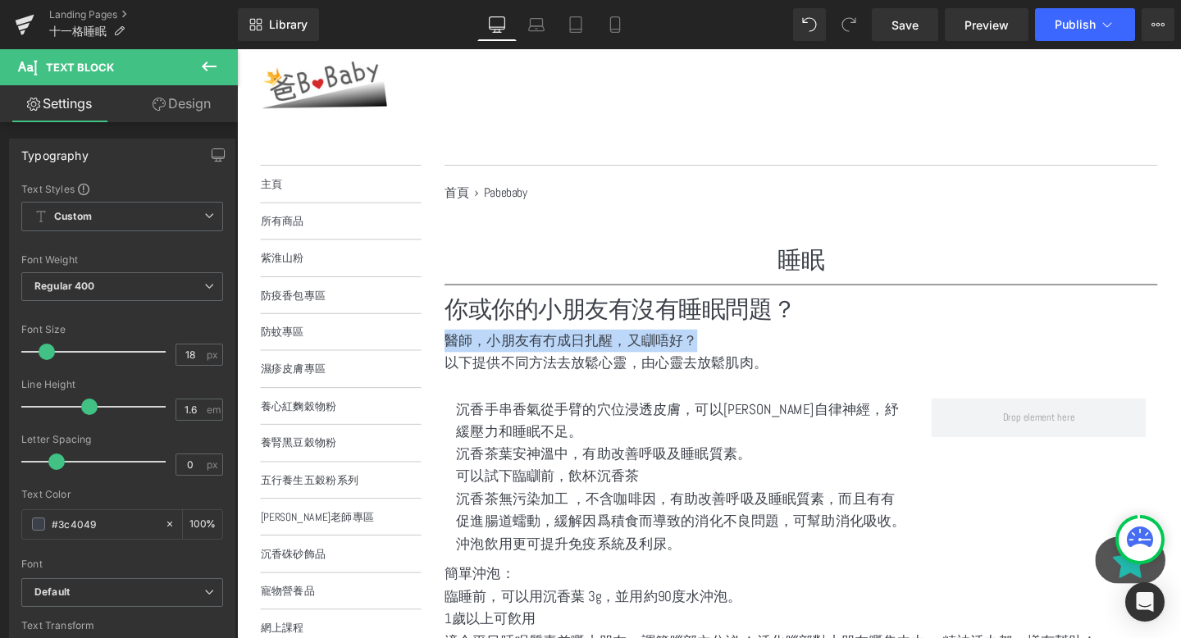
click at [508, 318] on h1 "你或你的小朋友有沒有睡眠問題？" at bounding box center [830, 322] width 750 height 34
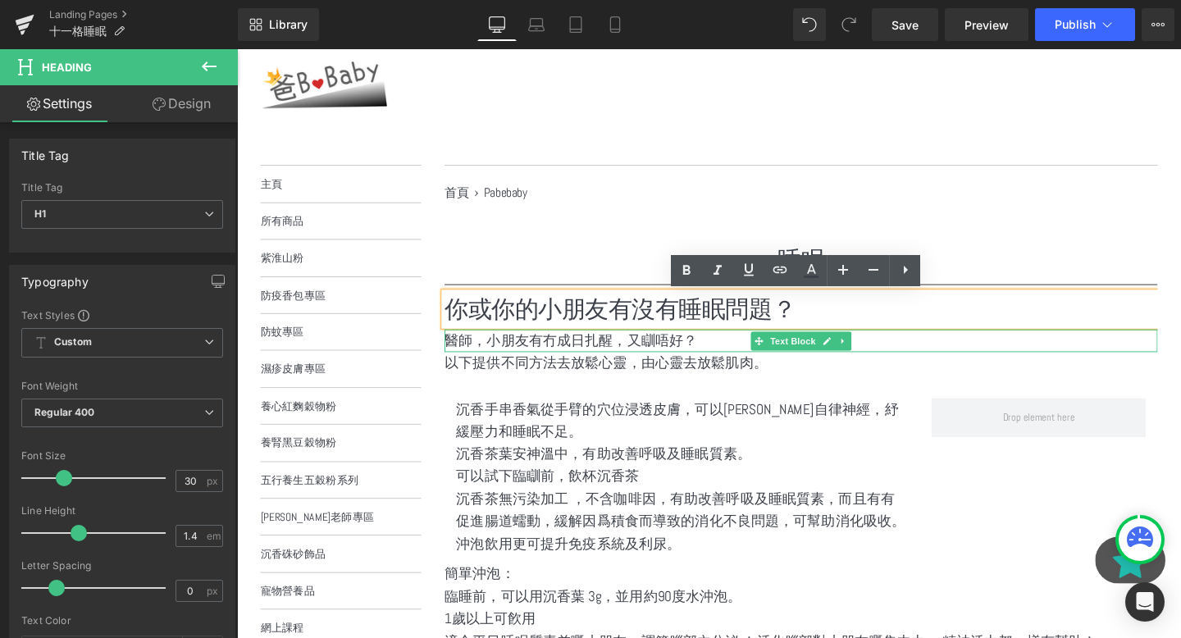
click at [504, 359] on p "醫師，小朋友有冇成日扎醒，又瞓唔好？" at bounding box center [830, 356] width 750 height 24
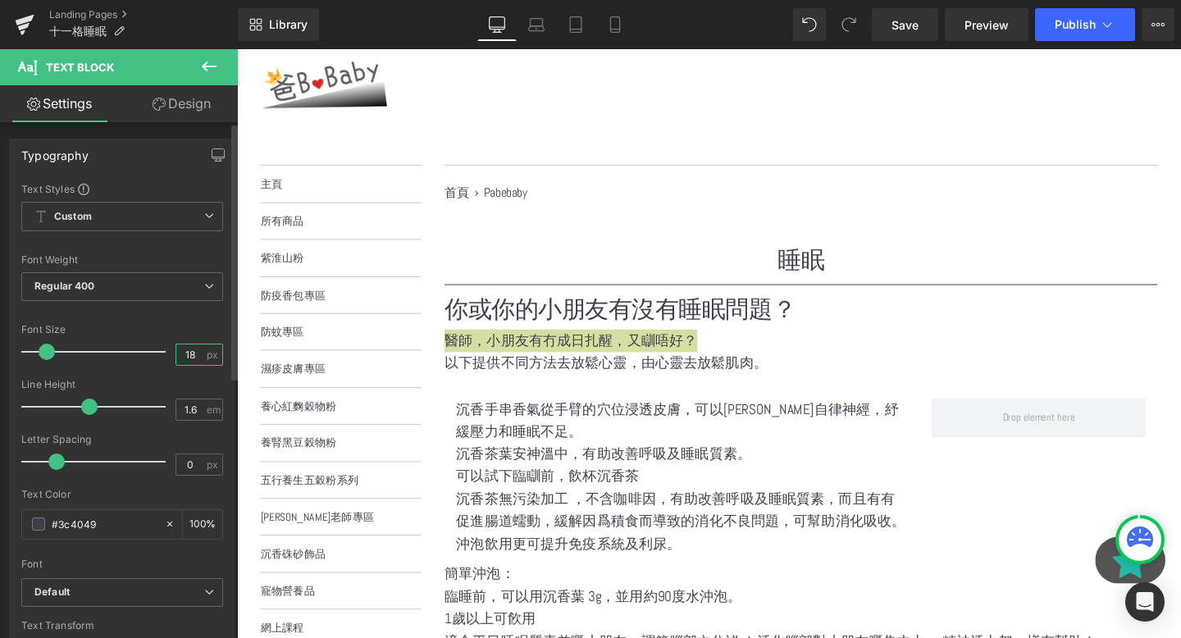
click at [190, 363] on input "18" at bounding box center [190, 355] width 29 height 21
type input "1"
type input "30"
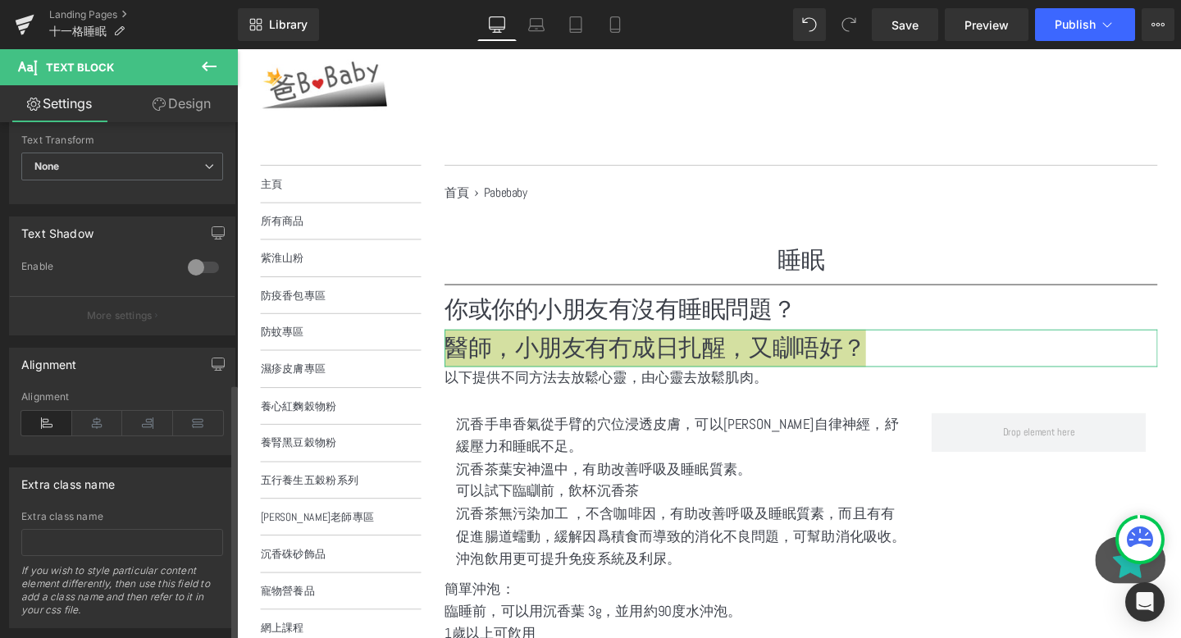
scroll to position [523, 0]
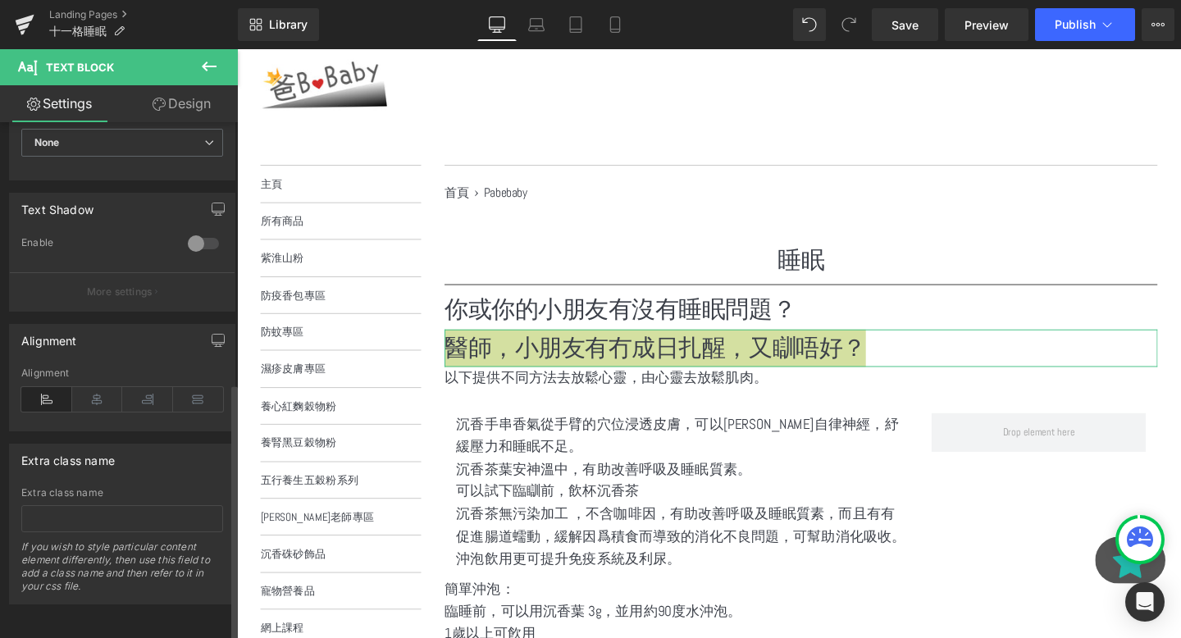
click at [144, 373] on div "Alignment" at bounding box center [122, 399] width 202 height 63
click at [137, 387] on icon at bounding box center [147, 399] width 51 height 25
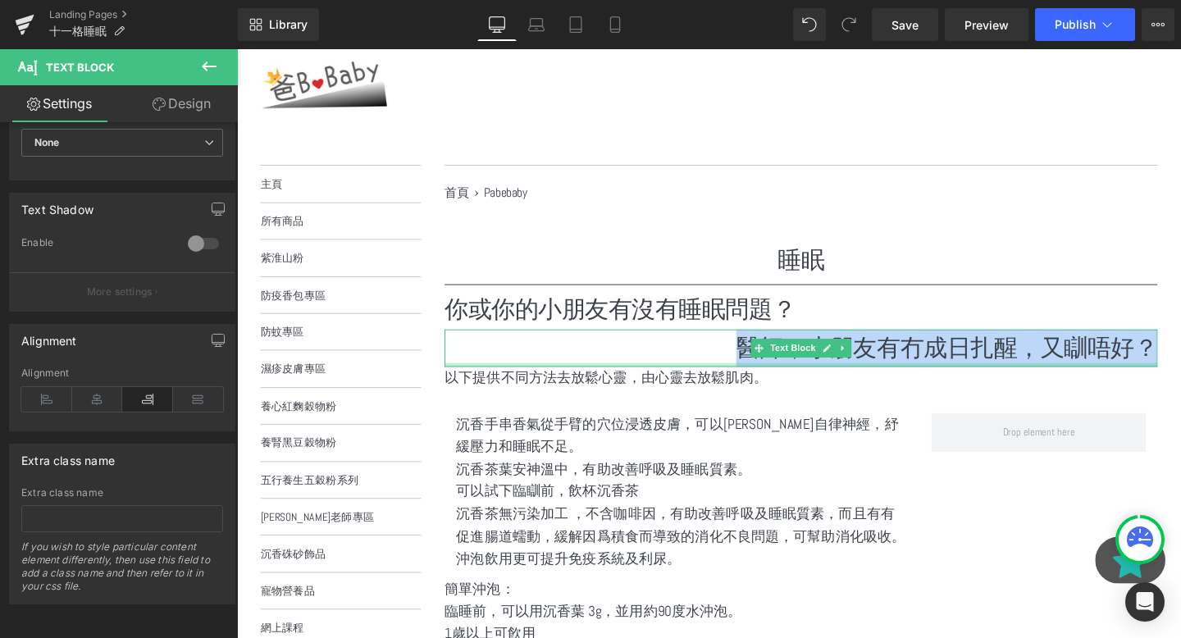
click at [713, 372] on p "醫師，小朋友有冇成日扎醒，又瞓唔好？" at bounding box center [830, 363] width 750 height 39
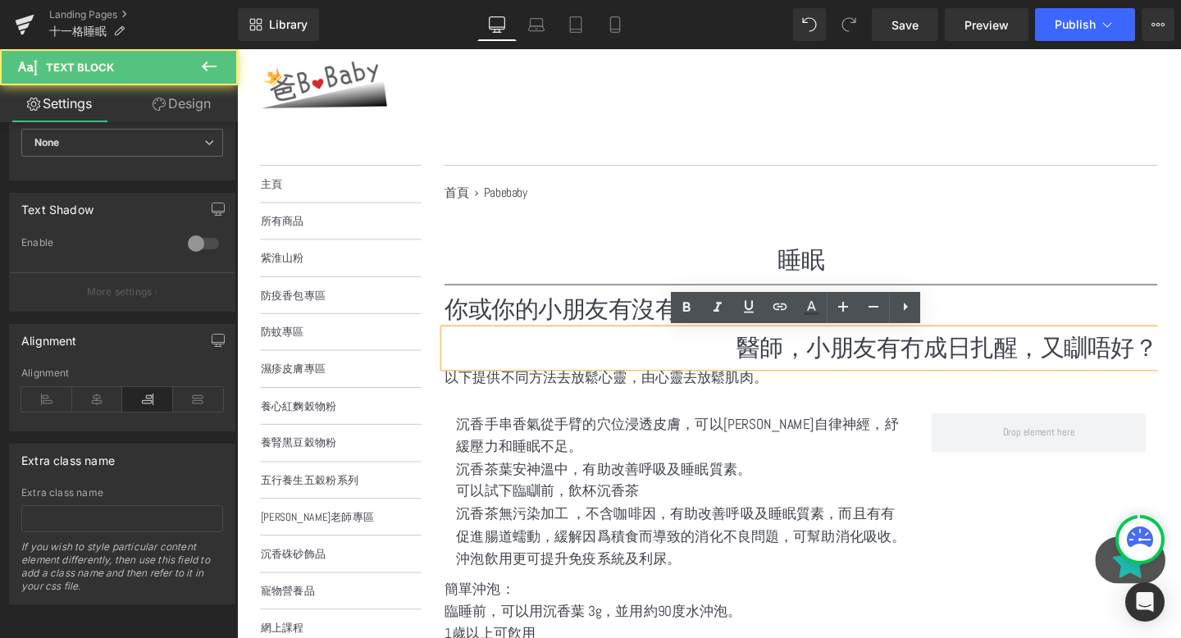
scroll to position [175, 0]
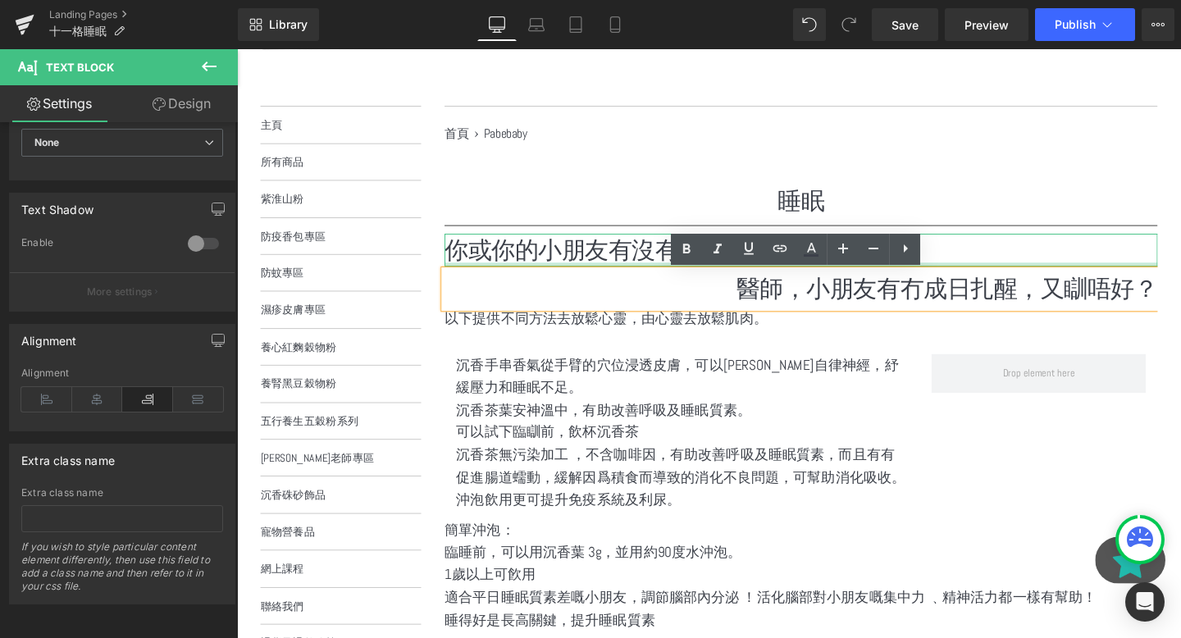
click at [647, 332] on p "以下提供不同方法去放鬆心靈，由心靈去放鬆肌肉。" at bounding box center [830, 334] width 750 height 24
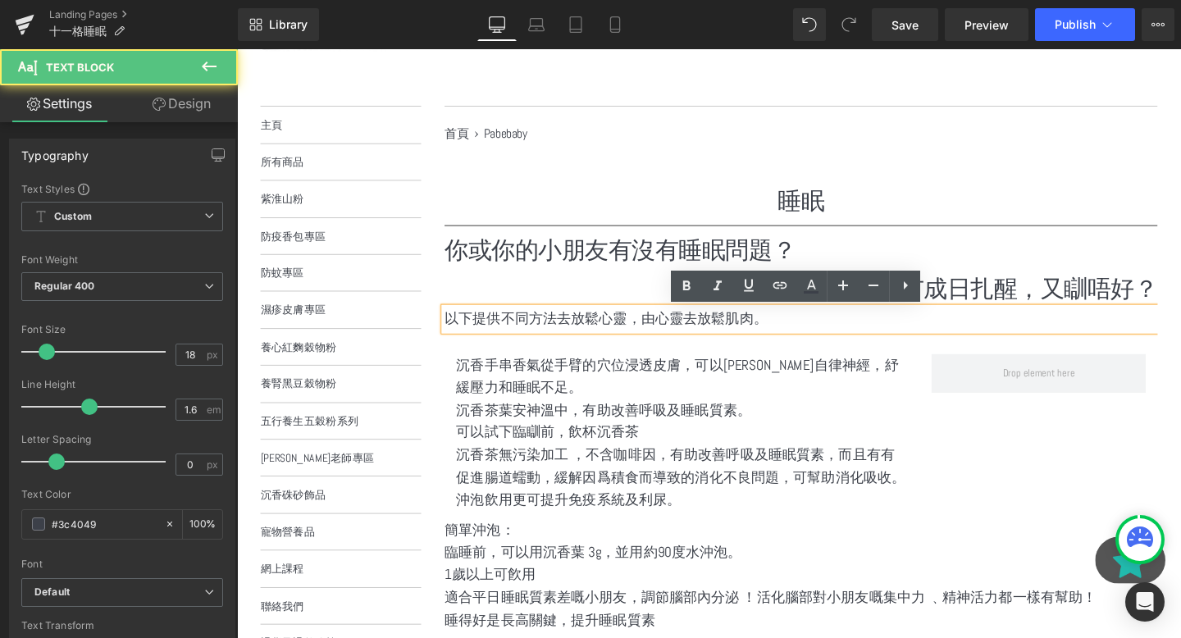
click at [752, 391] on p "沉香手串香氣從手臂的穴位浸透皮膚，可以平衡自律神經，紓緩壓力和睡眠不足。" at bounding box center [705, 394] width 475 height 48
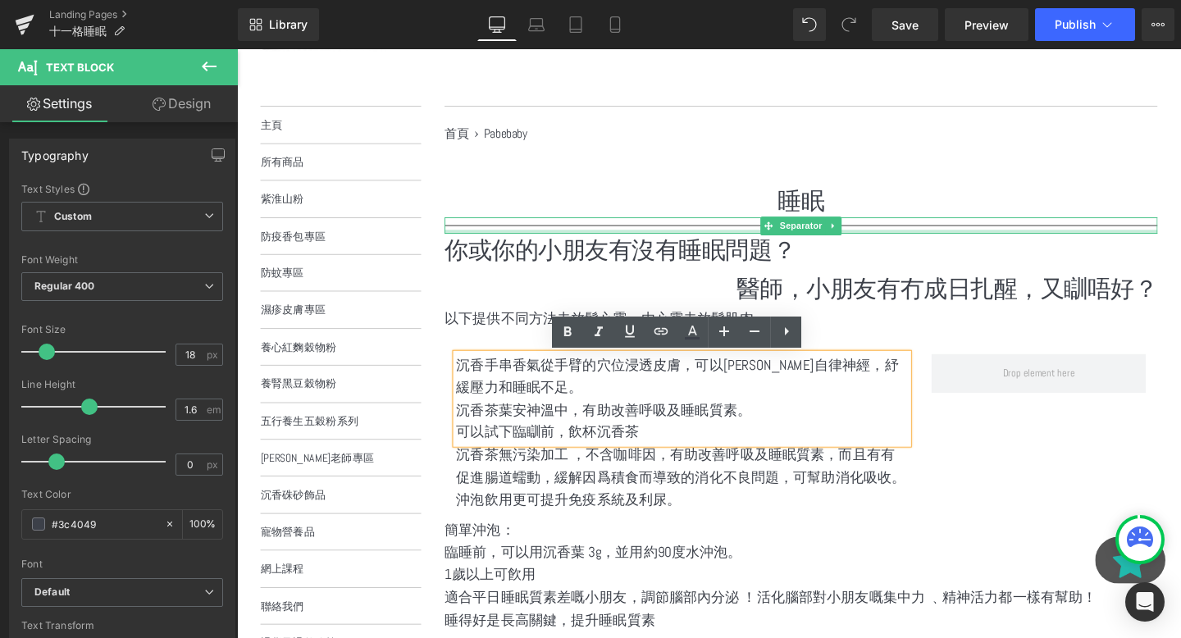
click at [685, 242] on div at bounding box center [830, 242] width 750 height 4
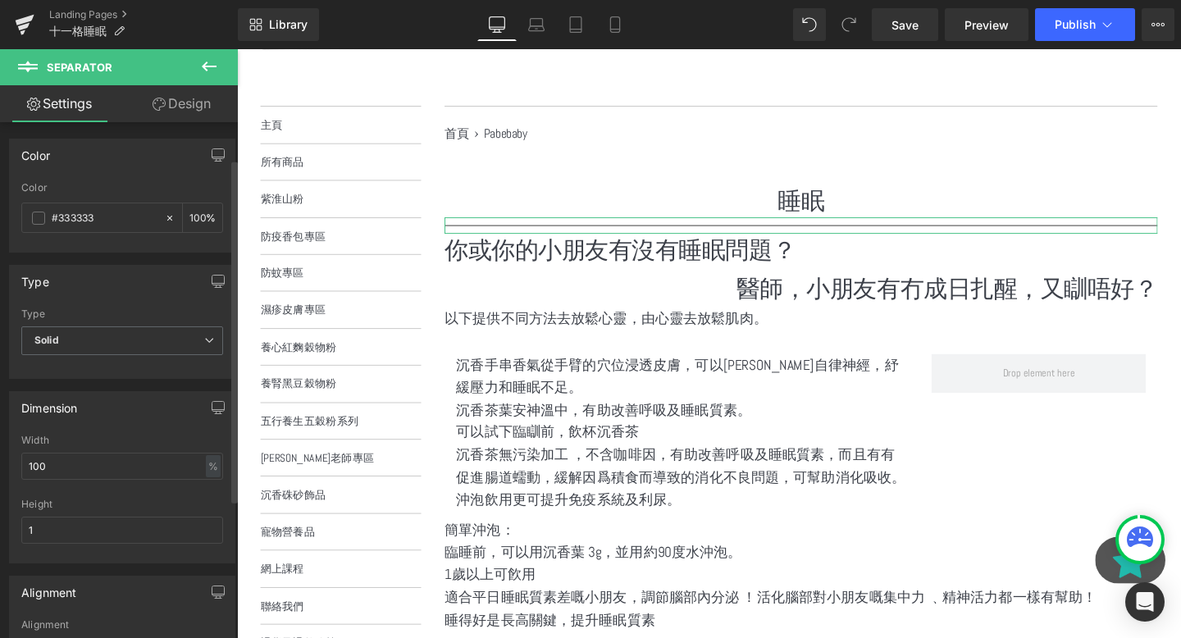
scroll to position [192, 0]
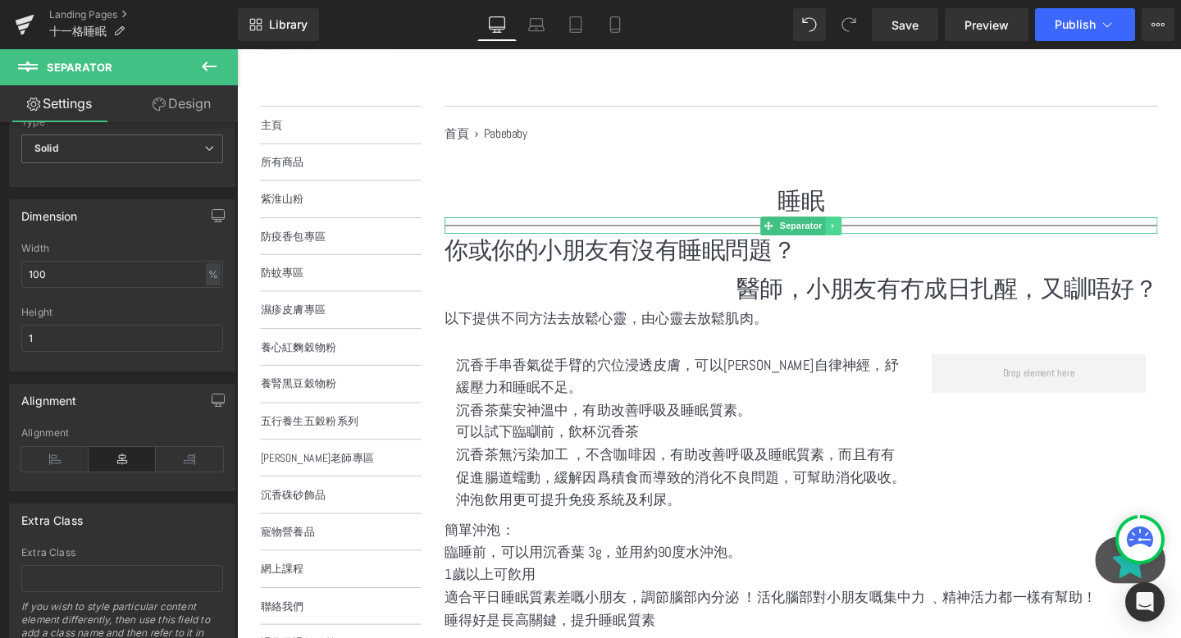
click at [861, 234] on icon at bounding box center [864, 236] width 9 height 10
click at [860, 233] on icon at bounding box center [856, 236] width 9 height 10
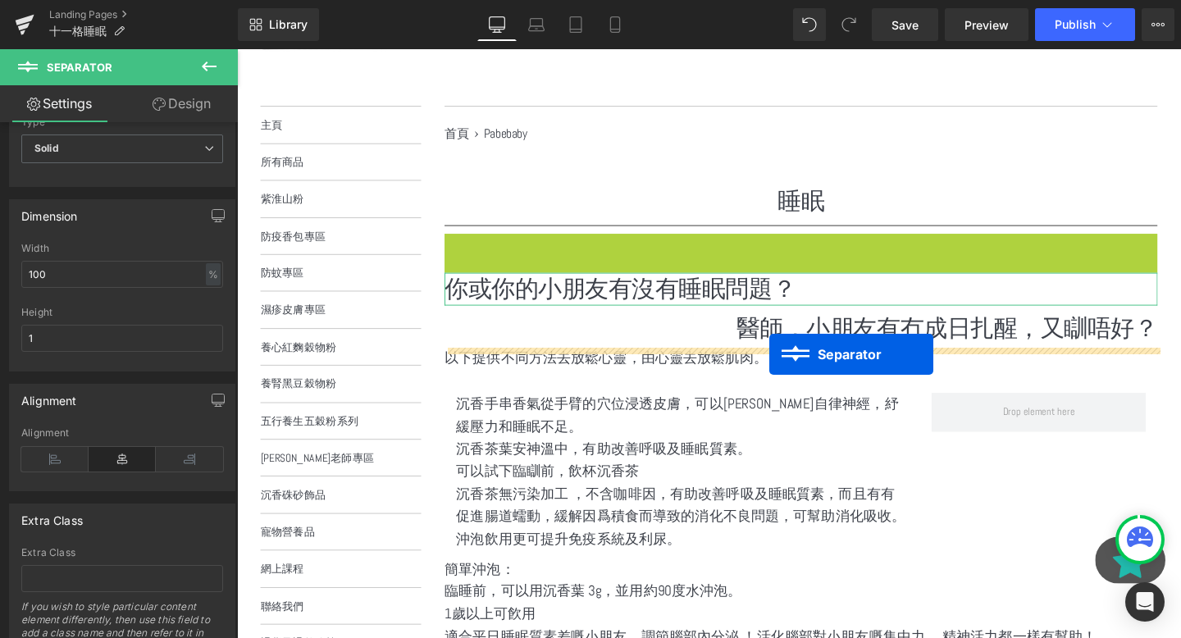
drag, startPoint x: 796, startPoint y: 253, endPoint x: 795, endPoint y: 368, distance: 114.9
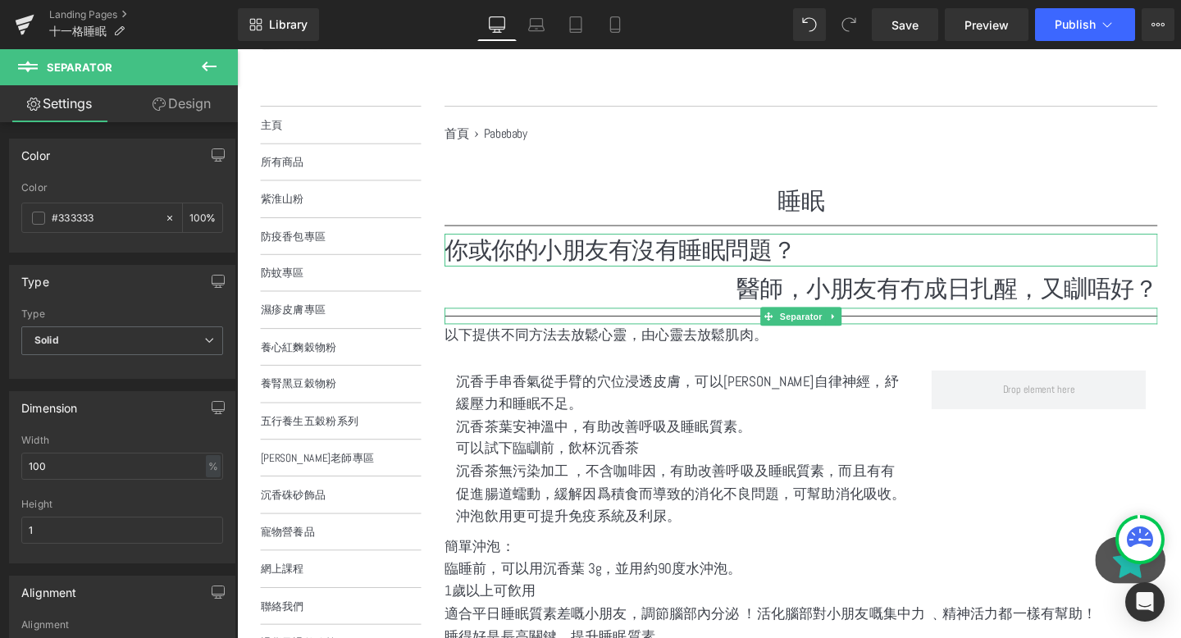
click at [504, 328] on div at bounding box center [830, 330] width 750 height 17
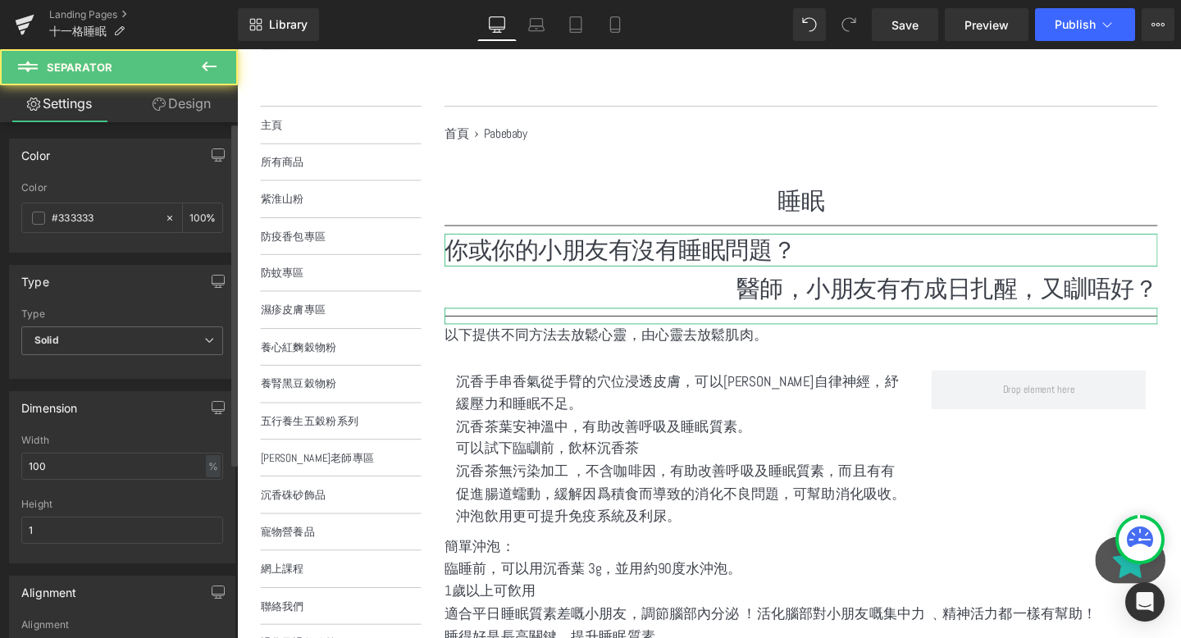
click at [117, 324] on div "Type Solid Solid Dashed Dotted" at bounding box center [122, 341] width 202 height 66
click at [117, 341] on span "Solid" at bounding box center [122, 341] width 202 height 29
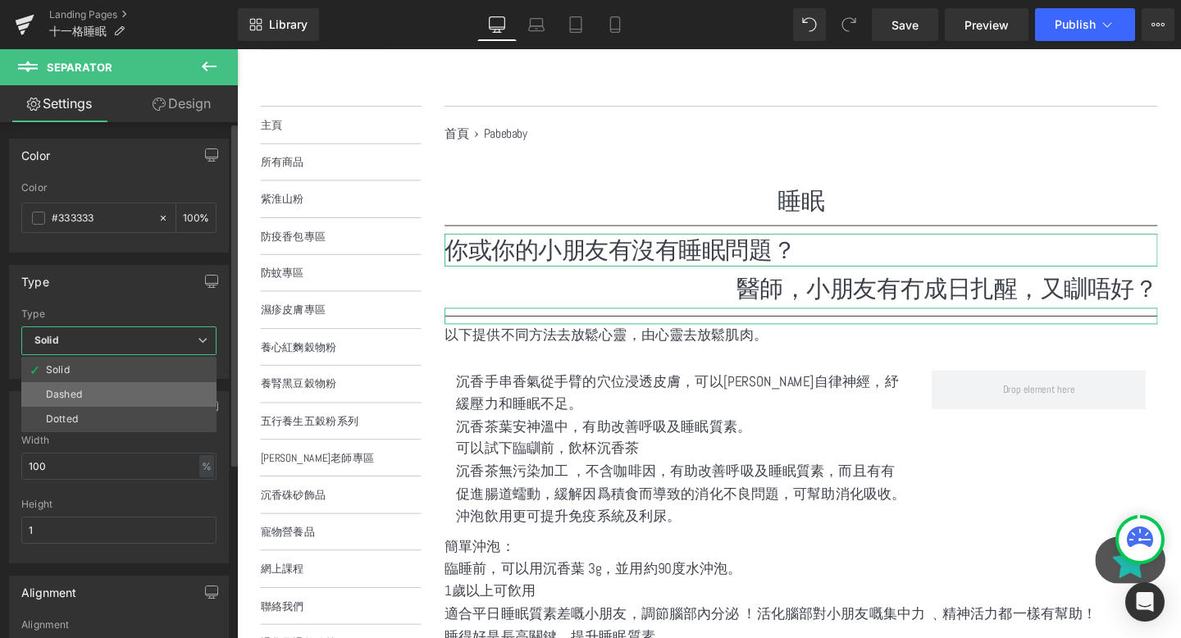
click at [96, 393] on li "Dashed" at bounding box center [118, 394] width 195 height 25
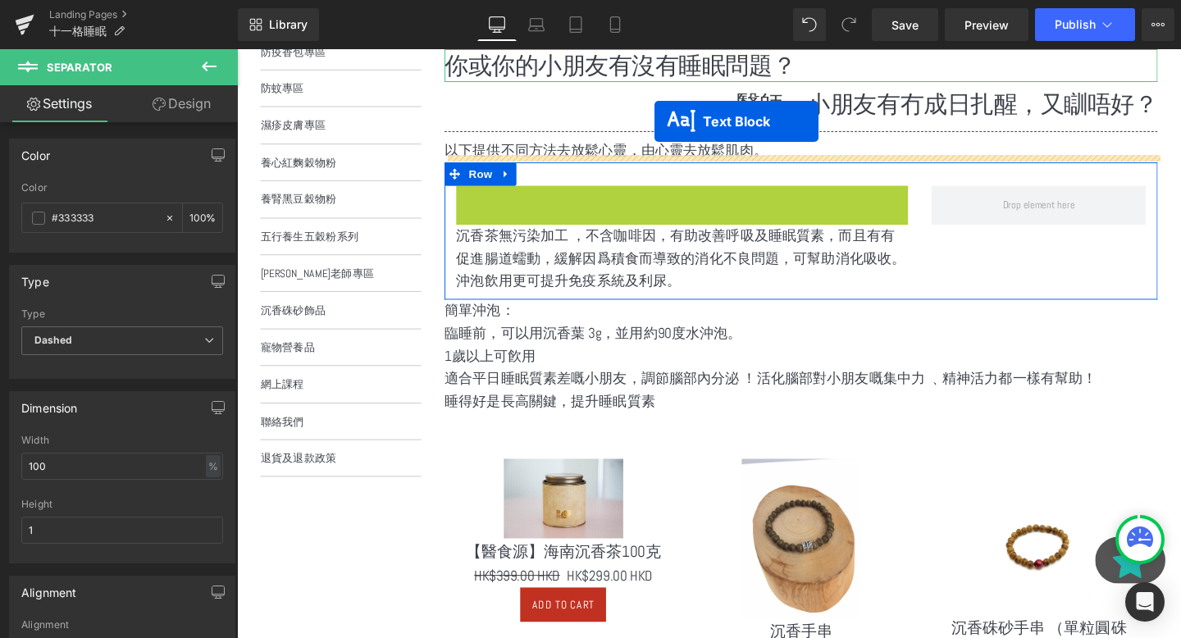
scroll to position [336, 0]
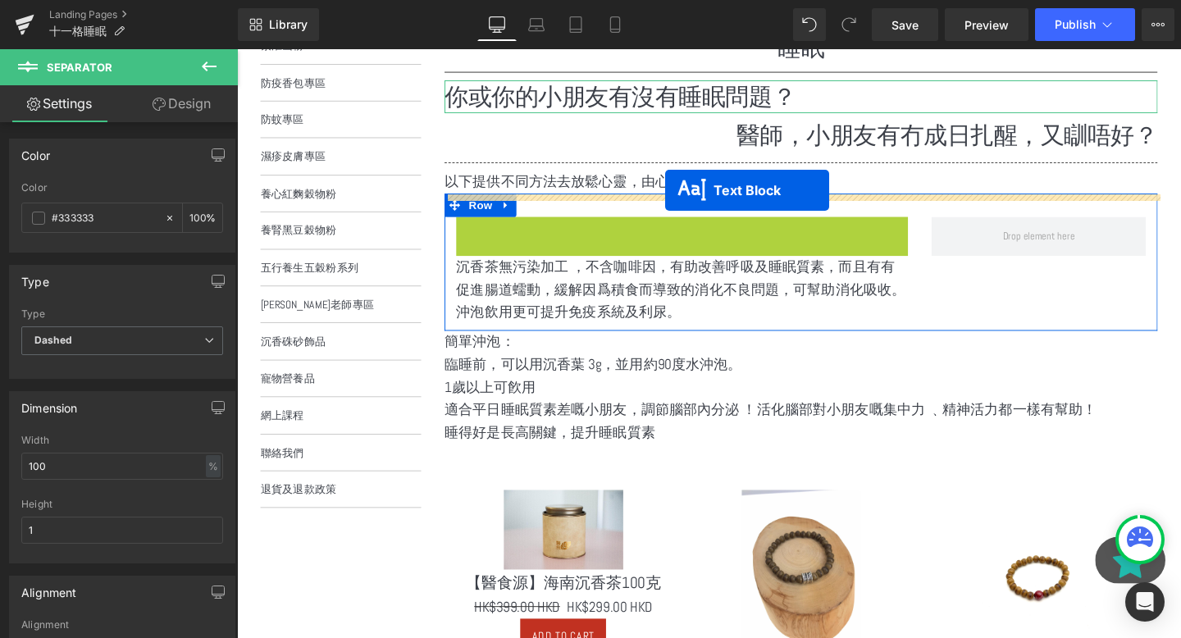
drag, startPoint x: 676, startPoint y: 223, endPoint x: 687, endPoint y: 198, distance: 27.9
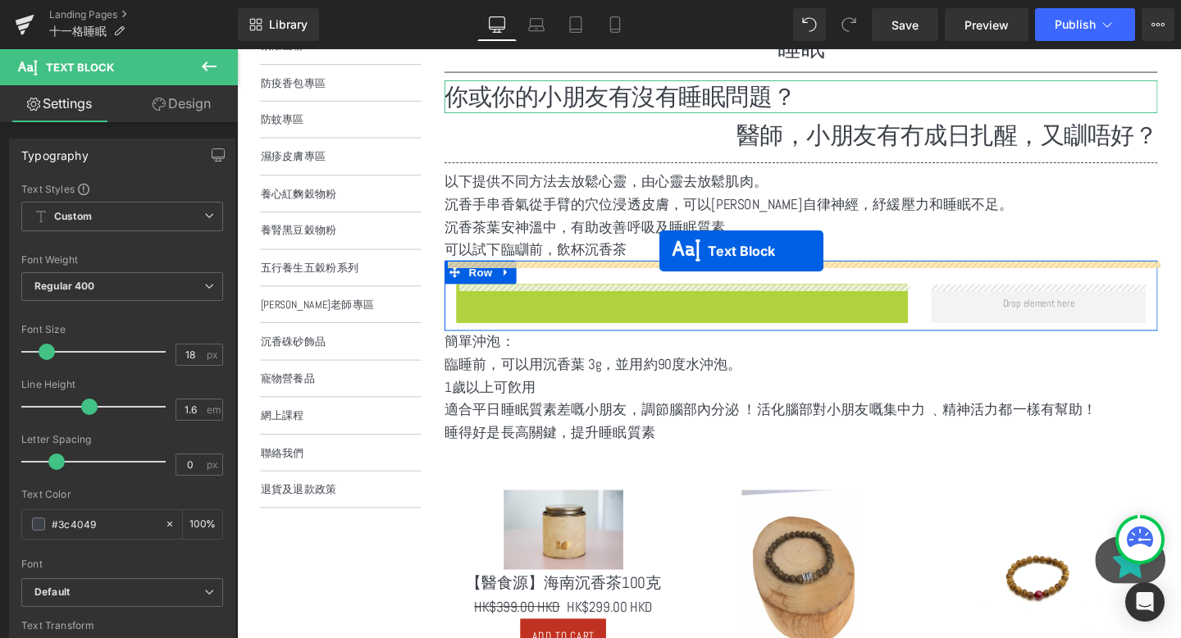
drag, startPoint x: 668, startPoint y: 327, endPoint x: 682, endPoint y: 261, distance: 67.9
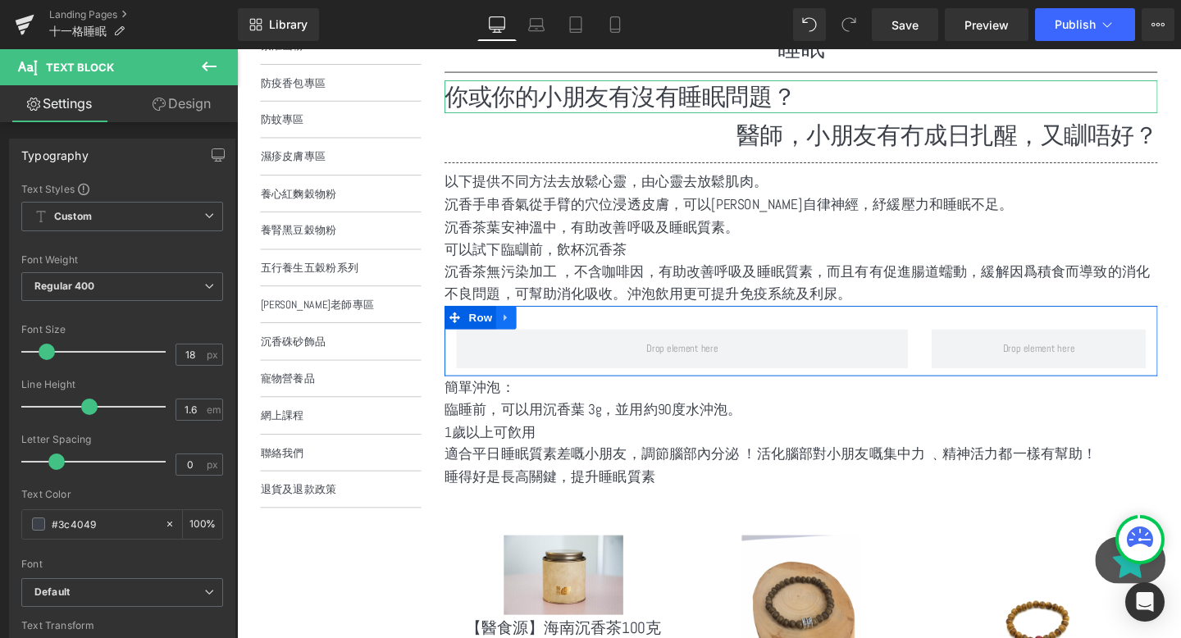
click at [523, 332] on icon at bounding box center [519, 332] width 11 height 12
click at [564, 331] on icon at bounding box center [562, 331] width 11 height 11
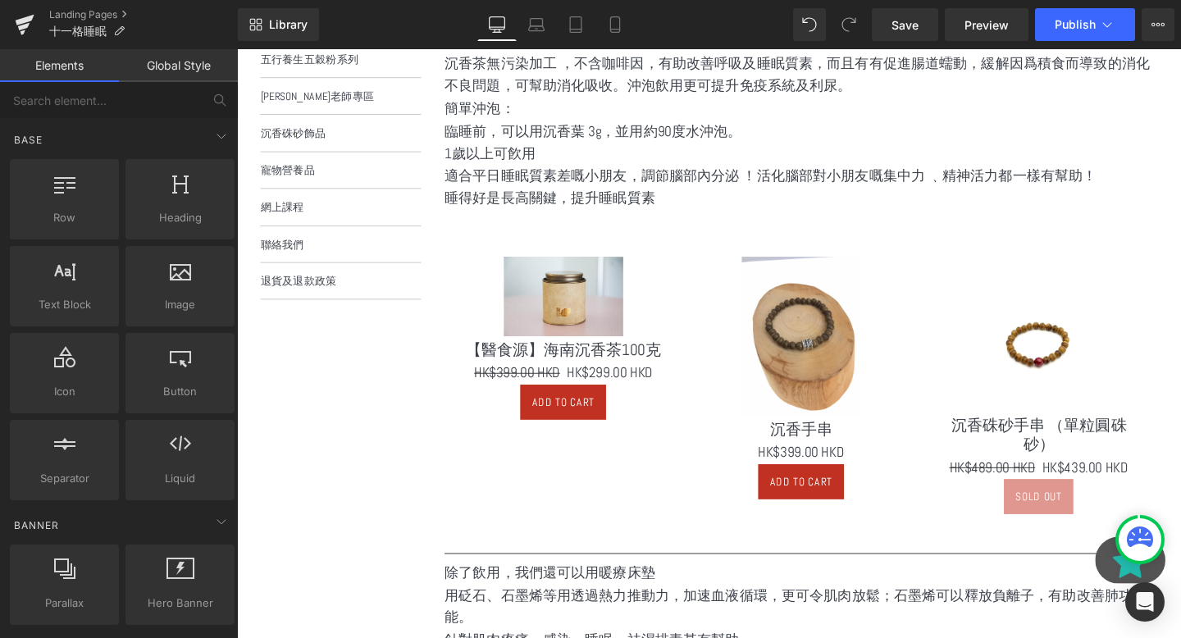
scroll to position [578, 0]
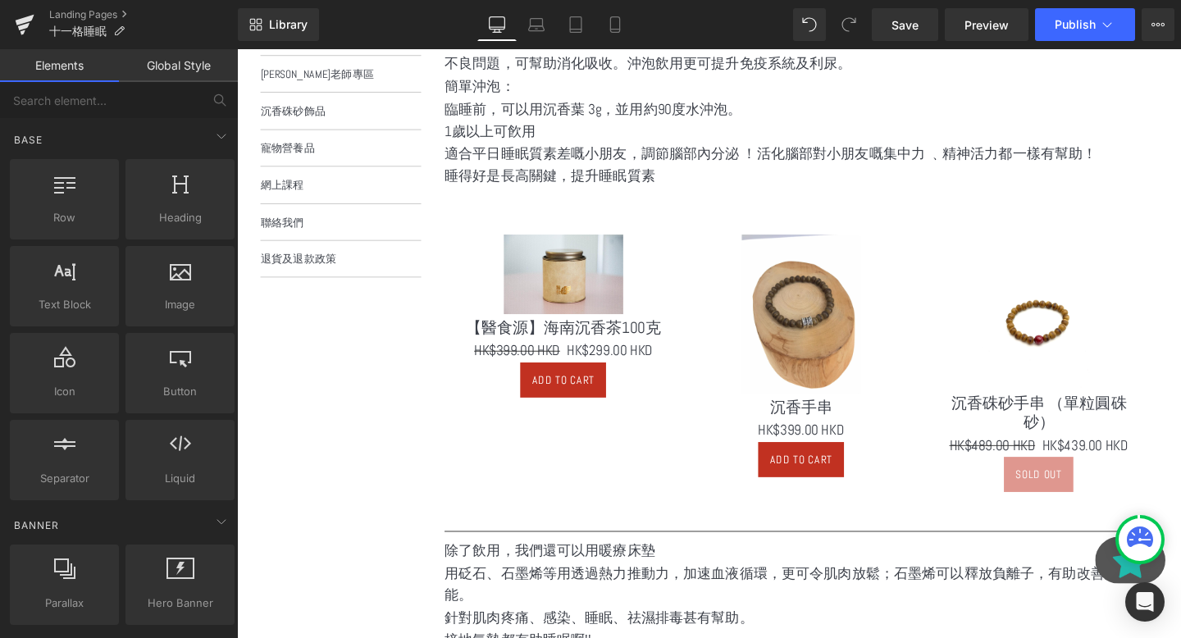
drag, startPoint x: 355, startPoint y: 542, endPoint x: 416, endPoint y: 517, distance: 65.8
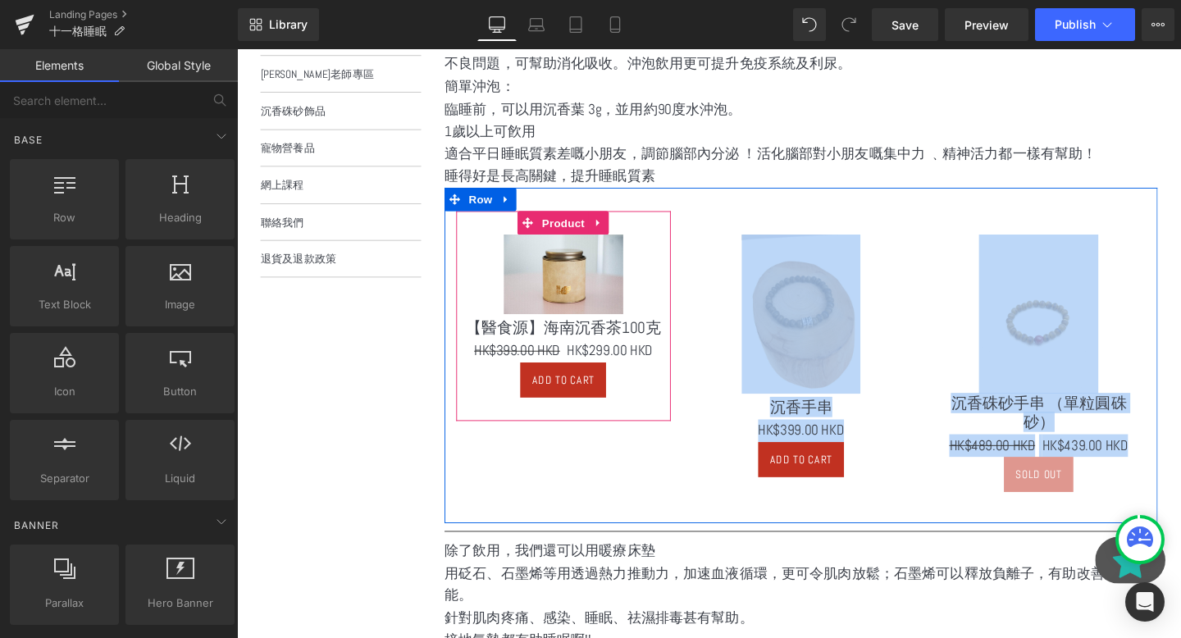
drag, startPoint x: 416, startPoint y: 517, endPoint x: 529, endPoint y: 418, distance: 150.6
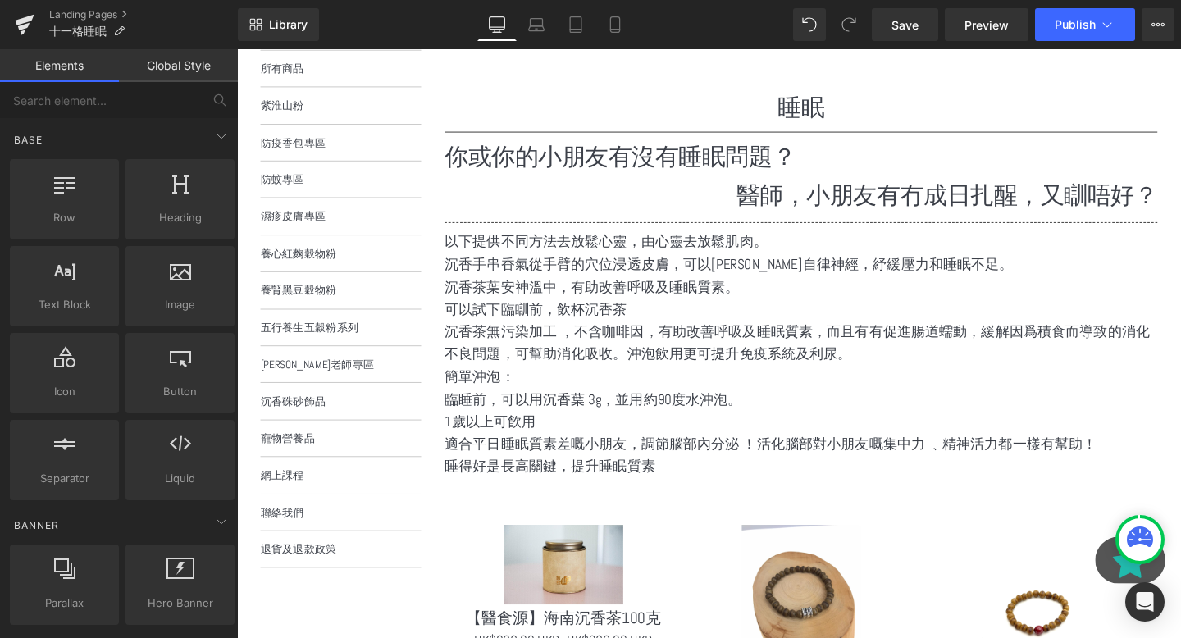
scroll to position [313, 0]
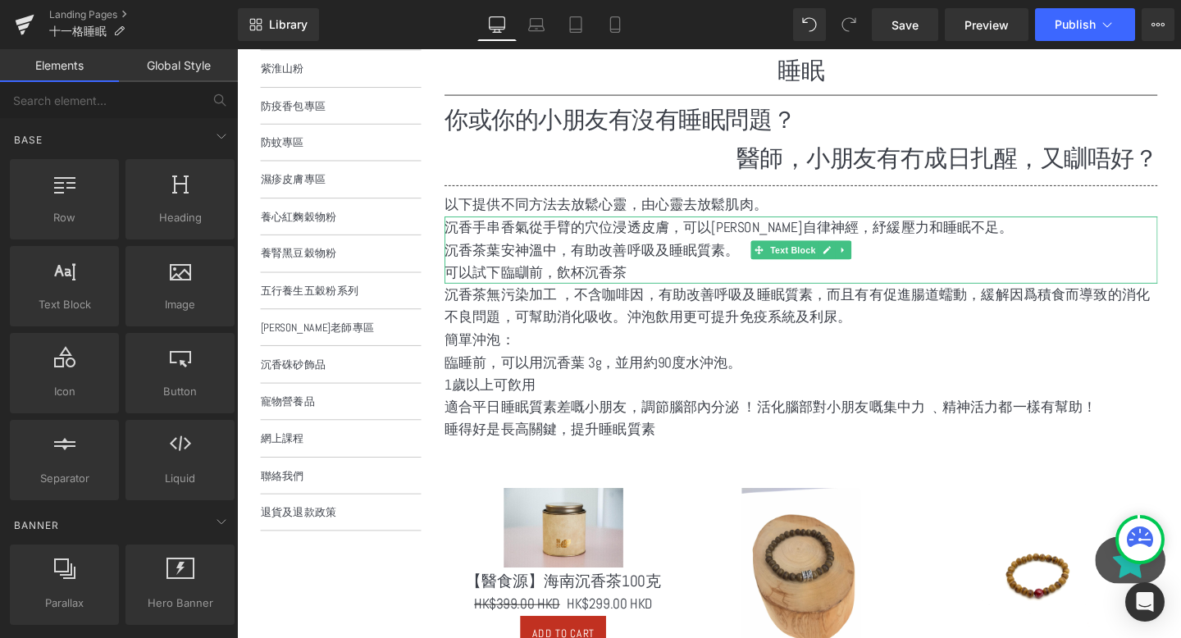
click at [672, 268] on p "沉香茶葉安神溫中，有助改善呼吸及睡眠質素。" at bounding box center [830, 261] width 750 height 24
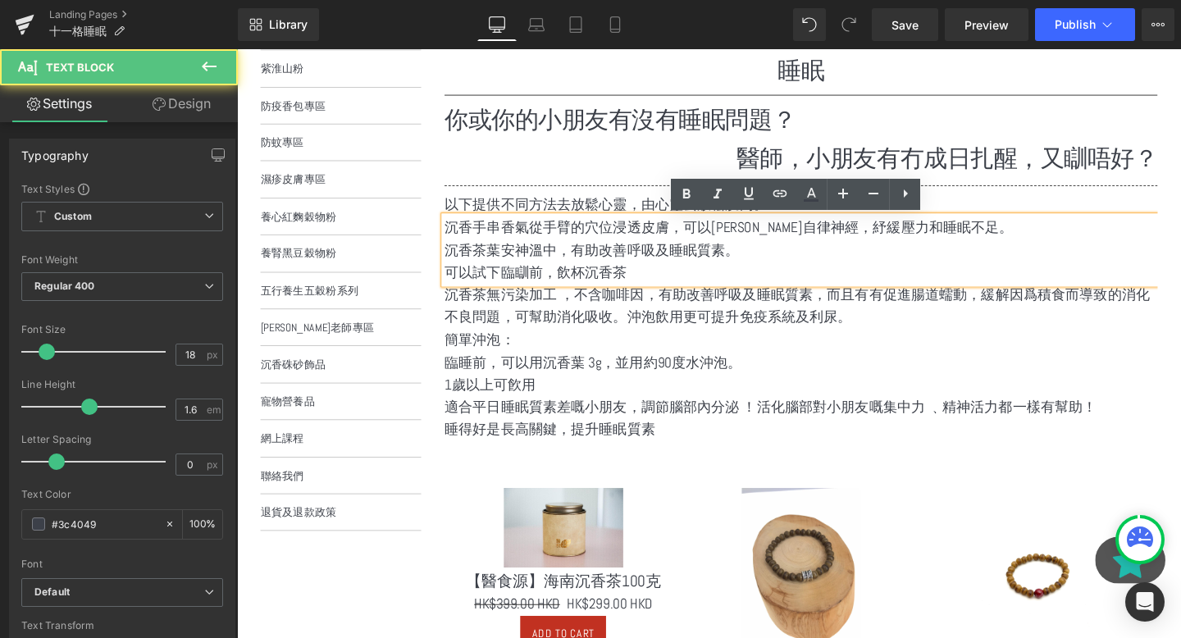
click at [627, 317] on p "沉香茶無污染加工 ，不含咖啡因，有助改善呼吸及睡眠質素，而且有有促進腸道蠕動，緩解因爲積食而導致的消化不良問題，可幫助消化吸收。沖泡飲用更可提升免疫系統及利尿。" at bounding box center [830, 319] width 750 height 48
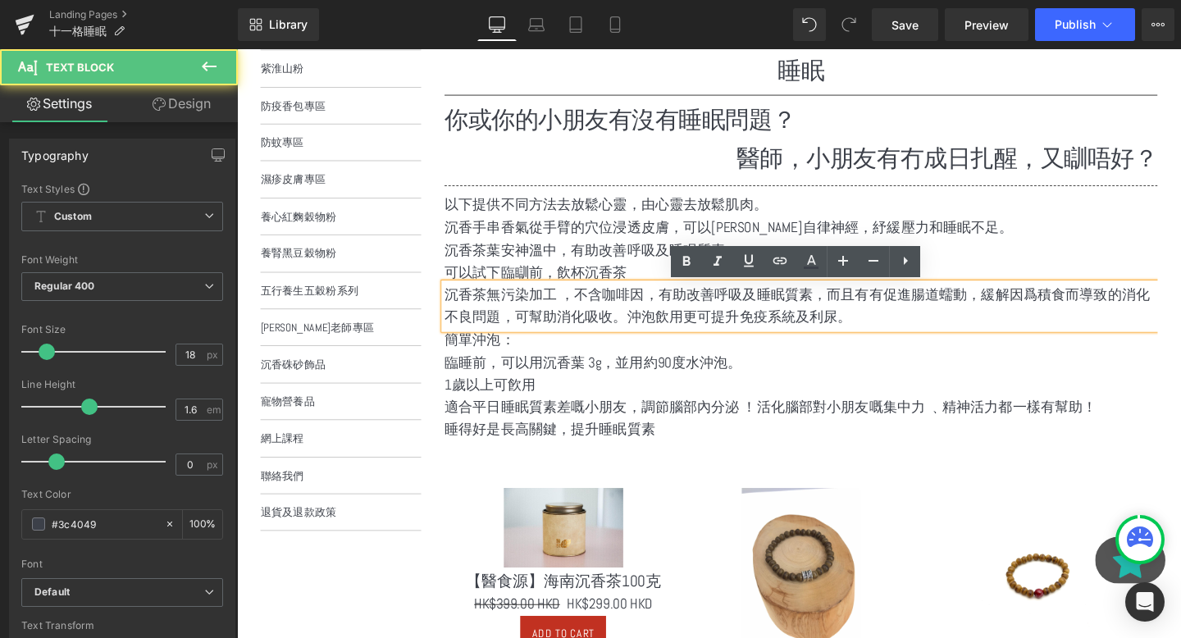
click at [580, 342] on p "沉香茶無污染加工 ，不含咖啡因，有助改善呼吸及睡眠質素，而且有有促進腸道蠕動，緩解因爲積食而導致的消化不良問題，可幫助消化吸收。沖泡飲用更可提升免疫系統及利尿。" at bounding box center [830, 319] width 750 height 48
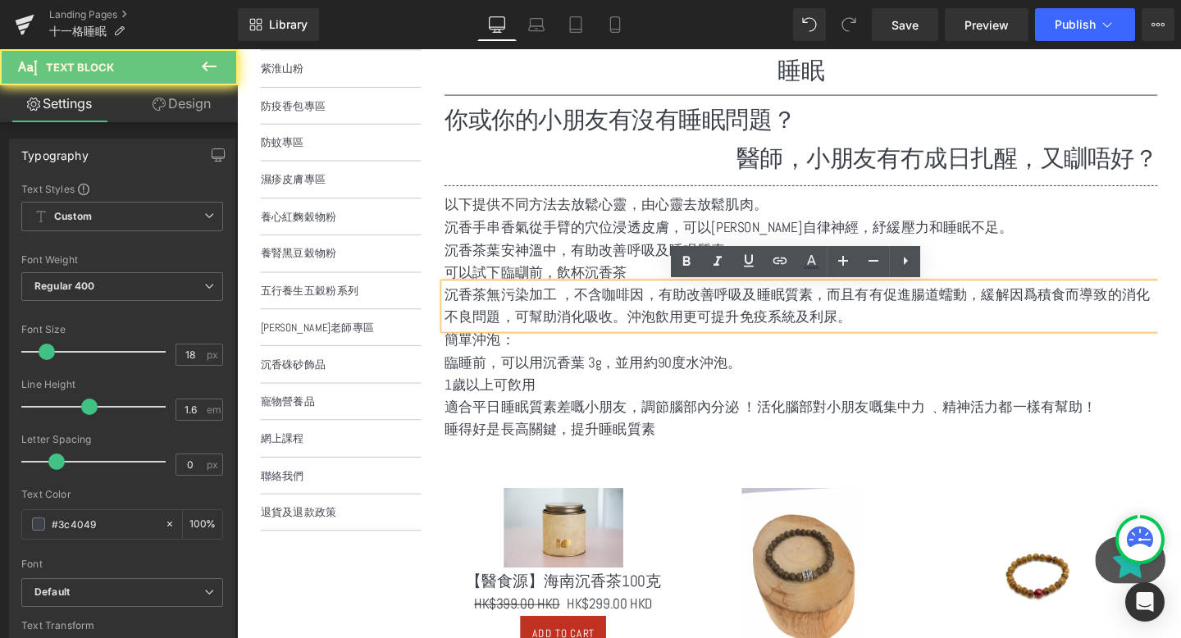
click at [573, 398] on p "1歲以上可飮用" at bounding box center [830, 402] width 750 height 24
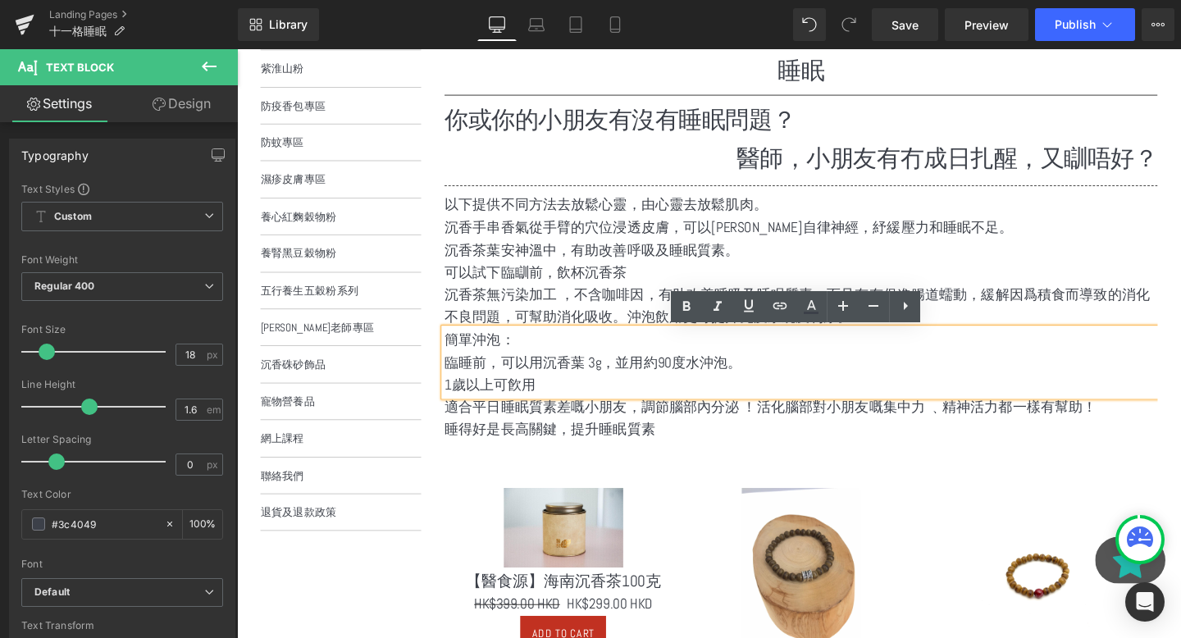
click at [573, 421] on p "適合平日睡眠質素差嘅小朋友，調節腦部內分泌 ！活化腦部對小朋友嘅集中力 ﹑精神活力都一樣有幫助！" at bounding box center [830, 425] width 750 height 24
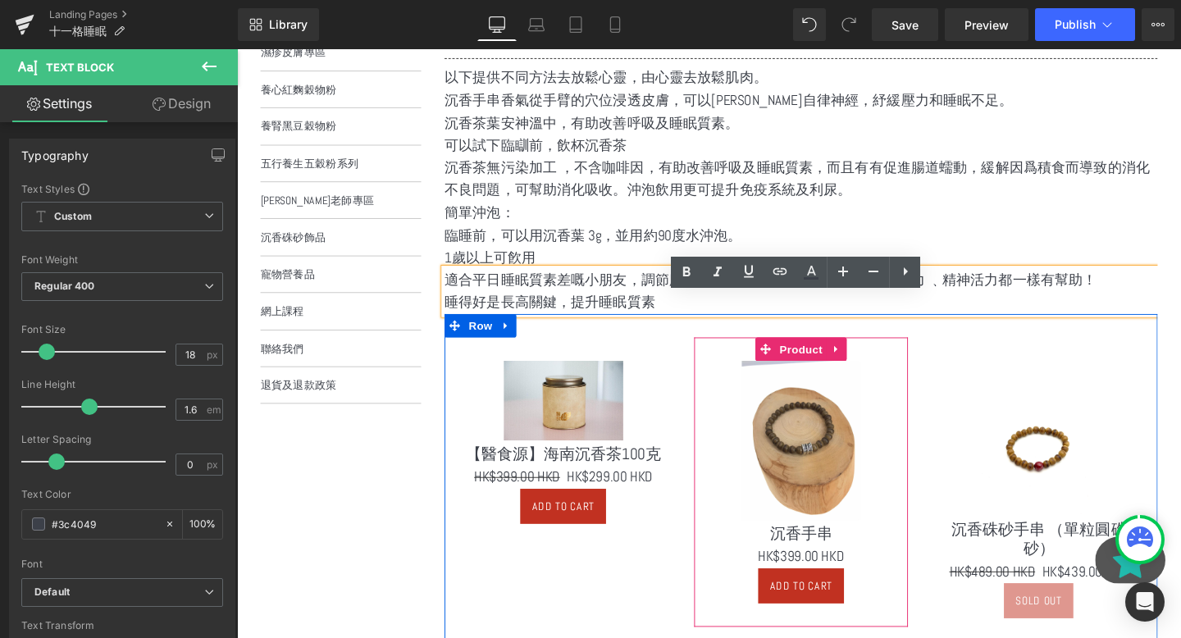
scroll to position [469, 0]
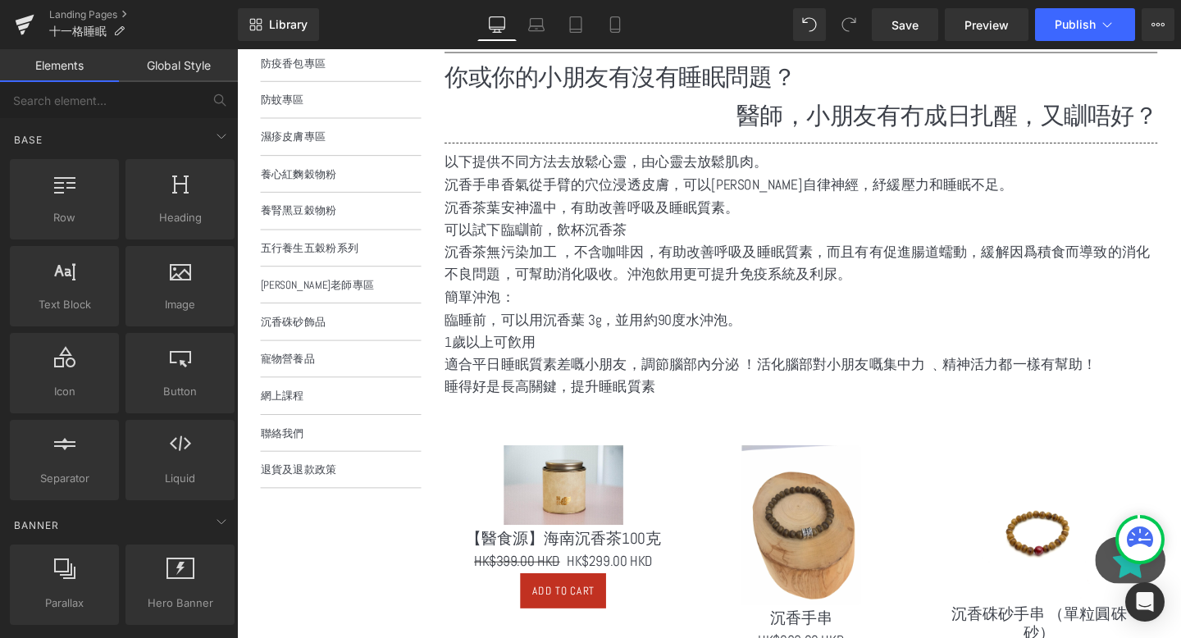
scroll to position [0, 0]
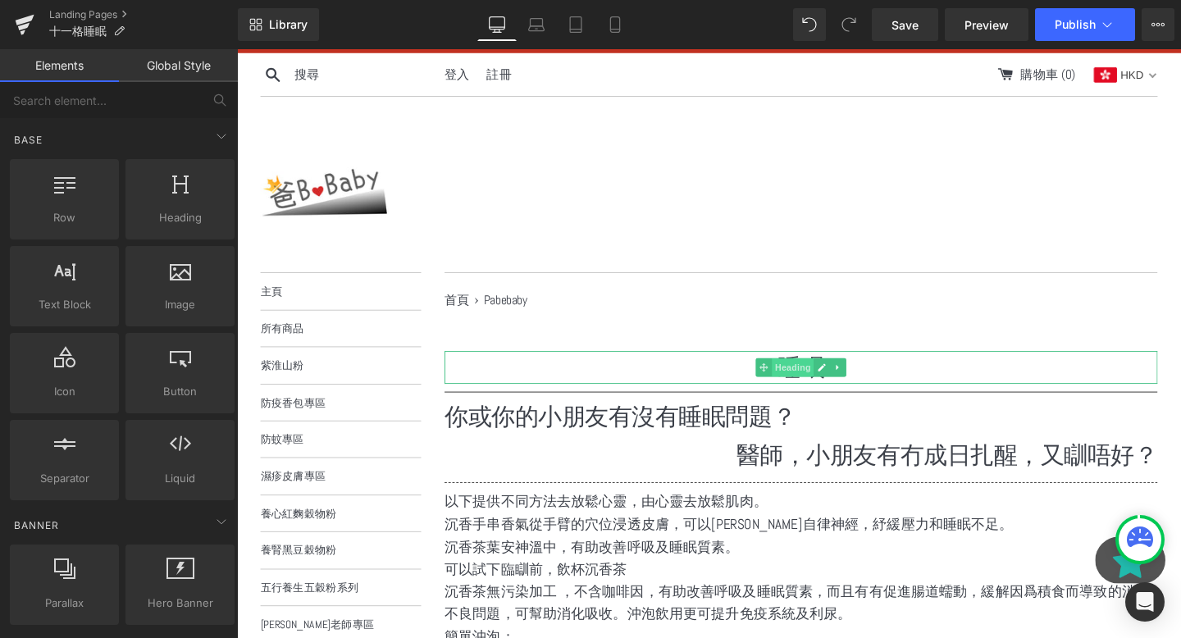
click at [825, 385] on span "Heading" at bounding box center [822, 384] width 44 height 20
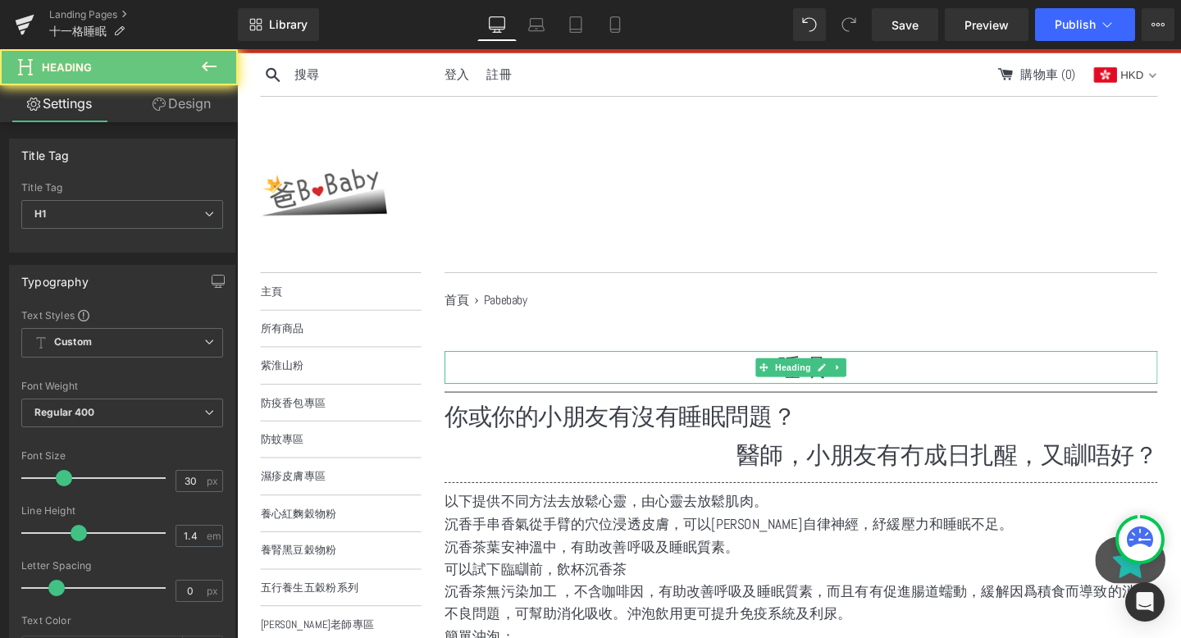
click at [748, 379] on h1 "睡眠" at bounding box center [830, 384] width 750 height 34
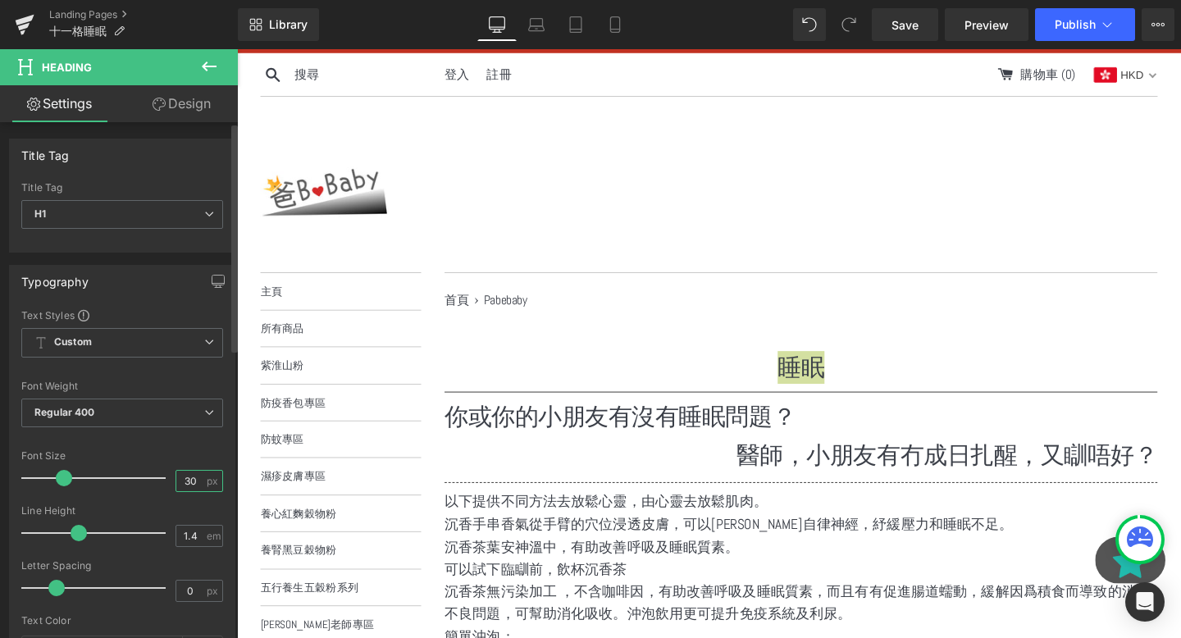
click at [188, 477] on input "30" at bounding box center [190, 481] width 29 height 21
type input "3"
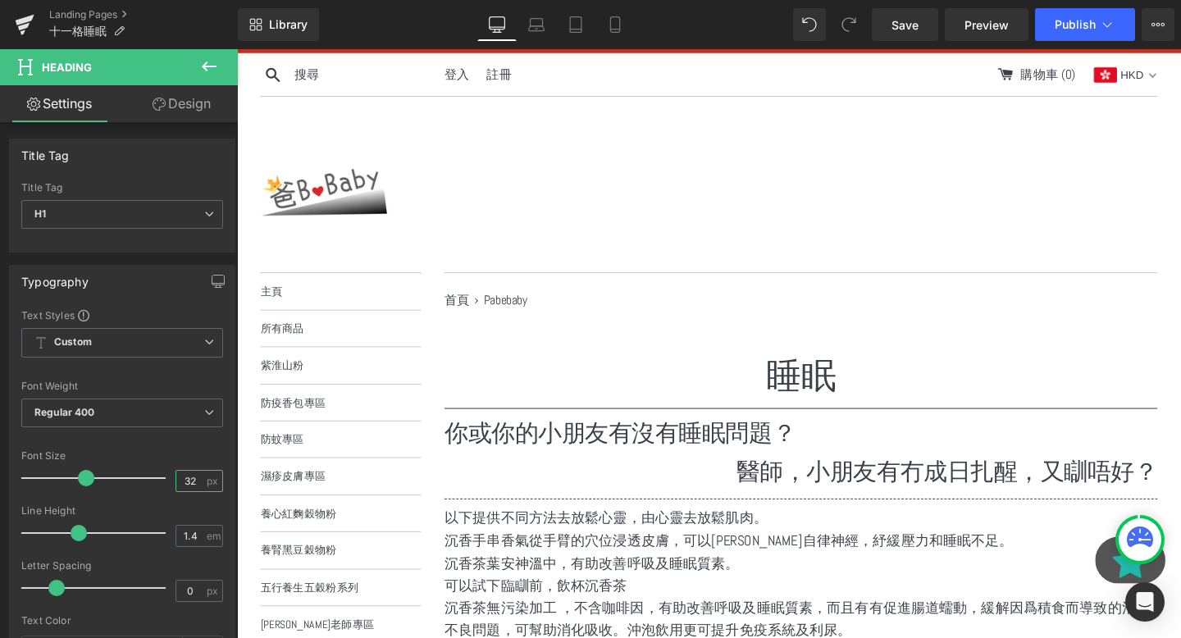
type input "3"
type input "45"
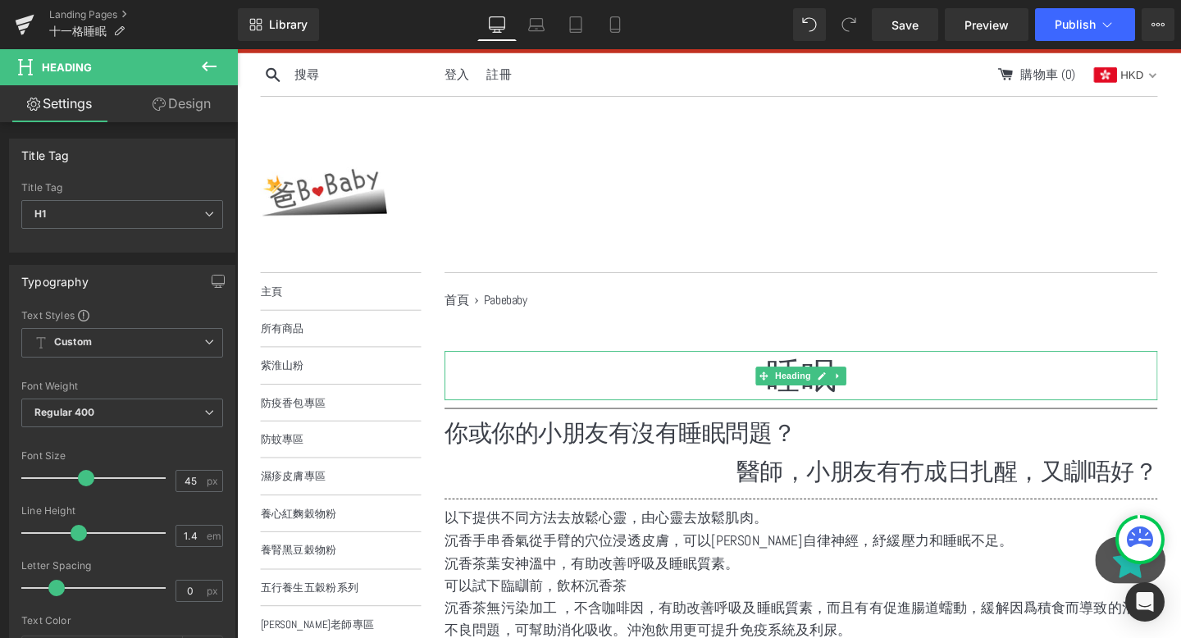
click at [757, 383] on h1 "睡眠" at bounding box center [830, 393] width 750 height 52
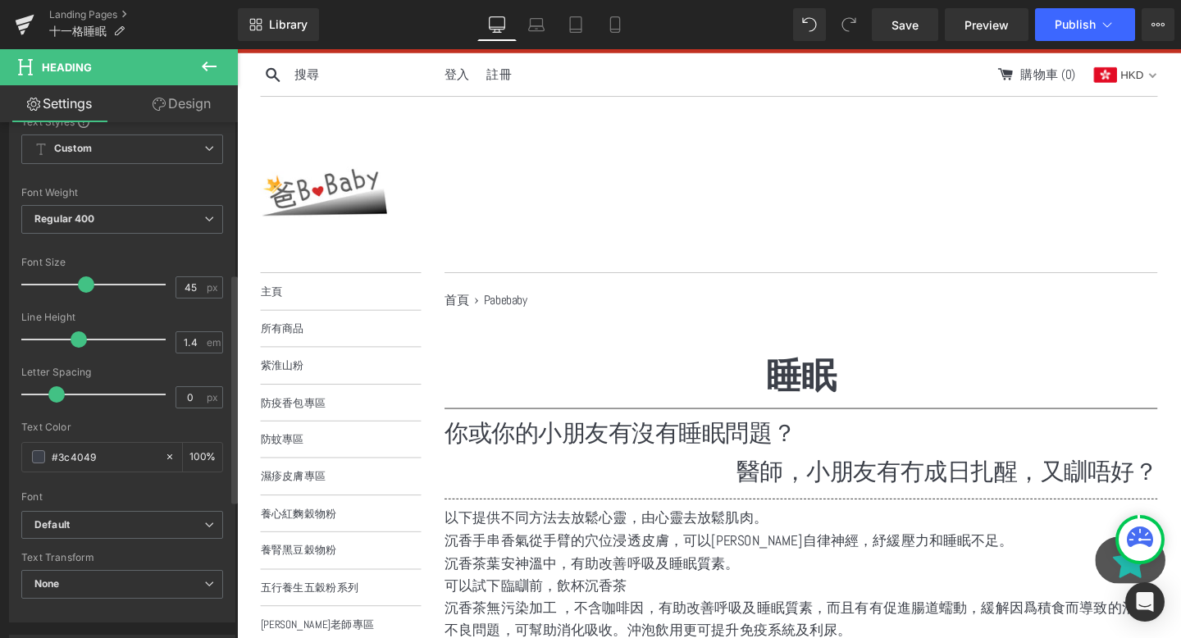
scroll to position [648, 0]
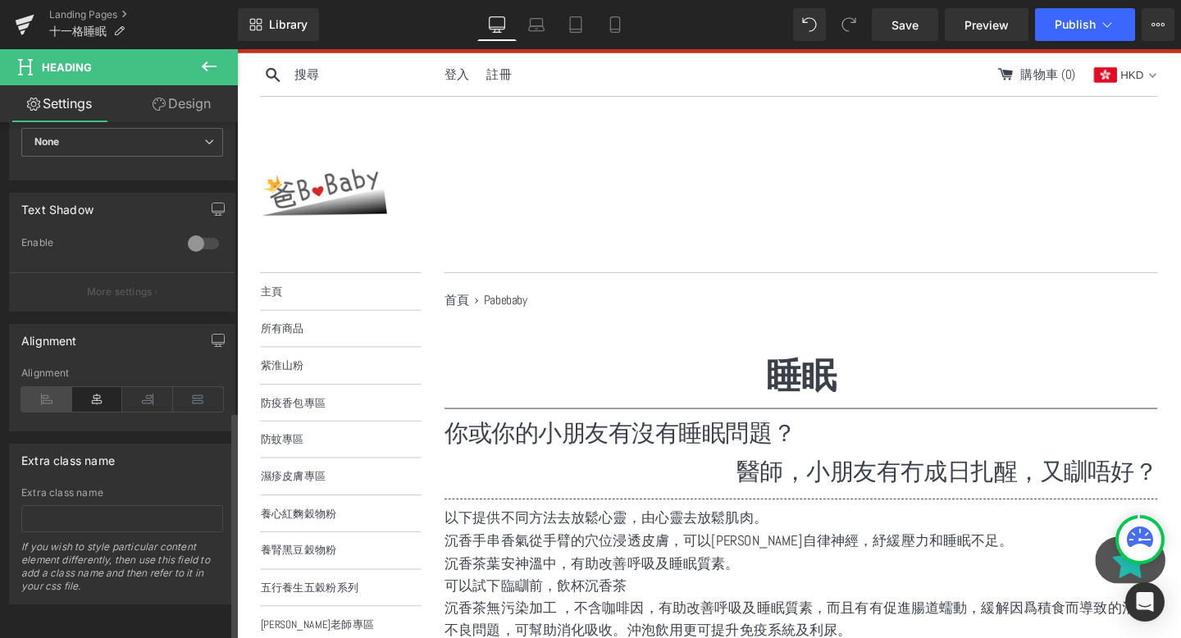
click at [57, 387] on icon at bounding box center [46, 399] width 51 height 25
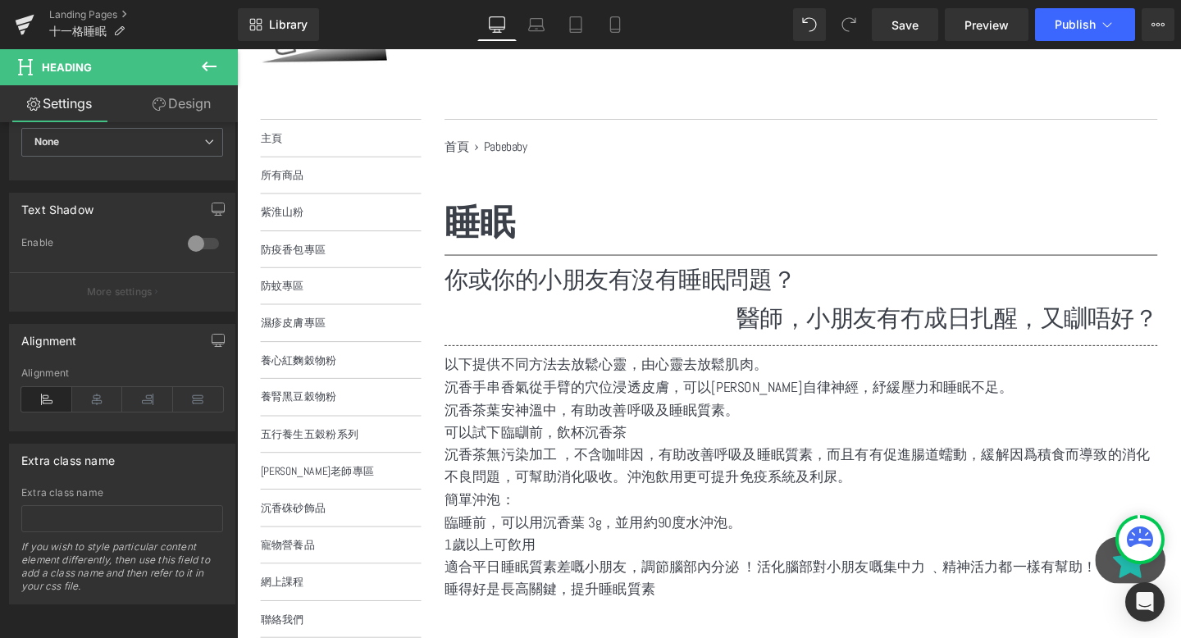
scroll to position [317, 0]
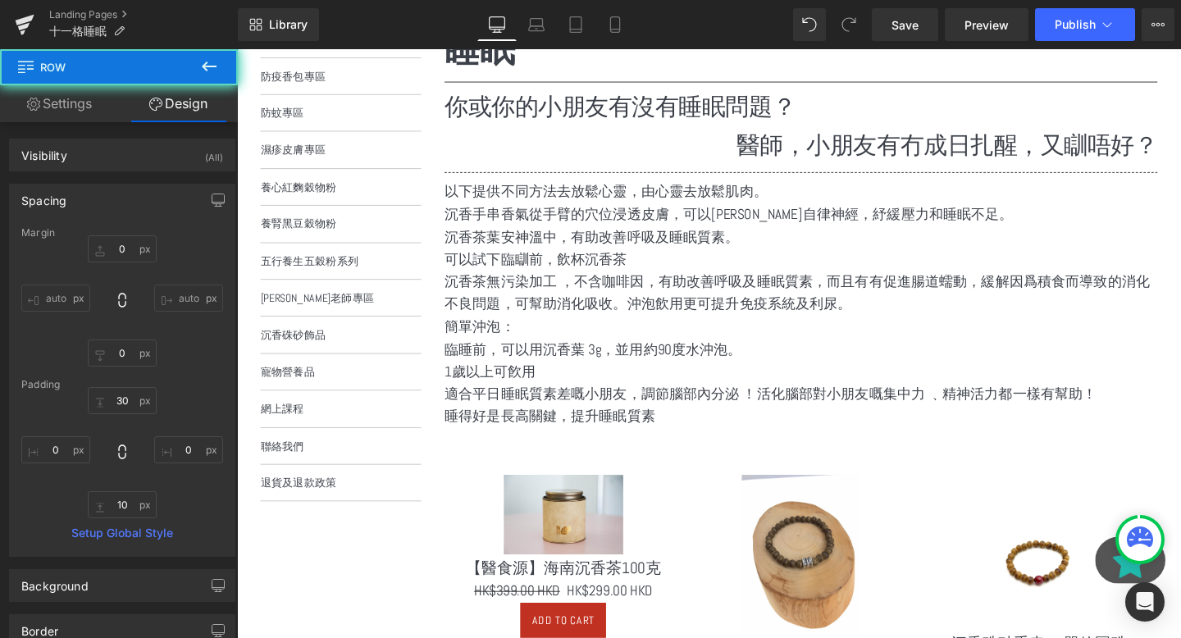
scroll to position [344, 0]
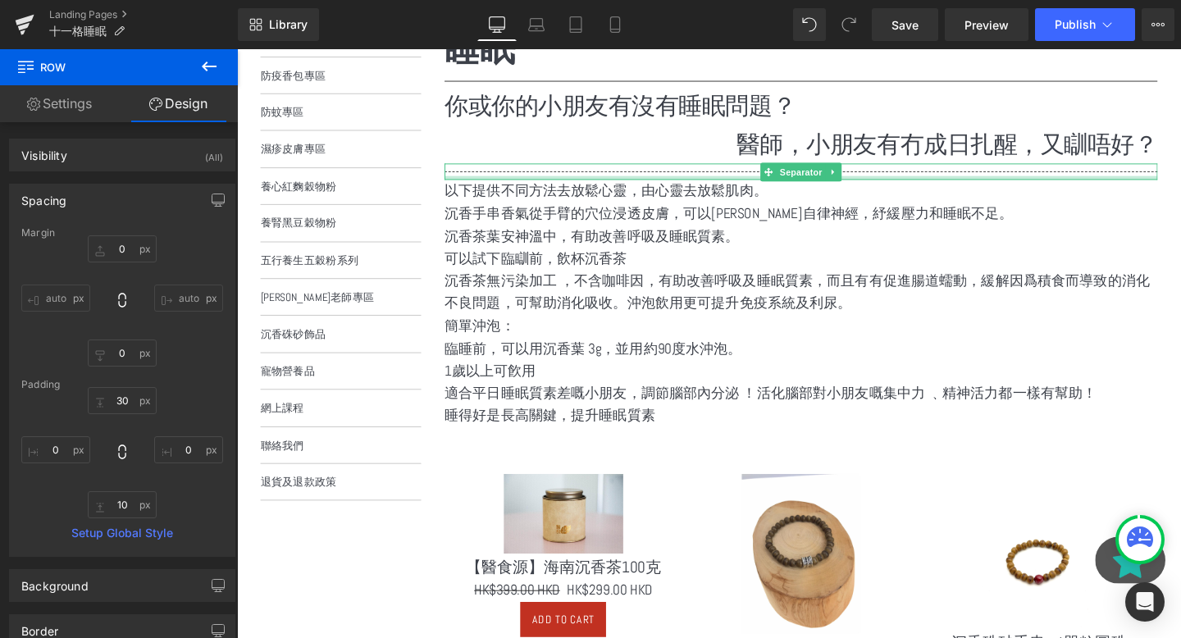
click at [556, 209] on div "以下提供不同方法去放鬆心靈，由心靈去放鬆肌肉。 Text Block" at bounding box center [830, 199] width 750 height 24
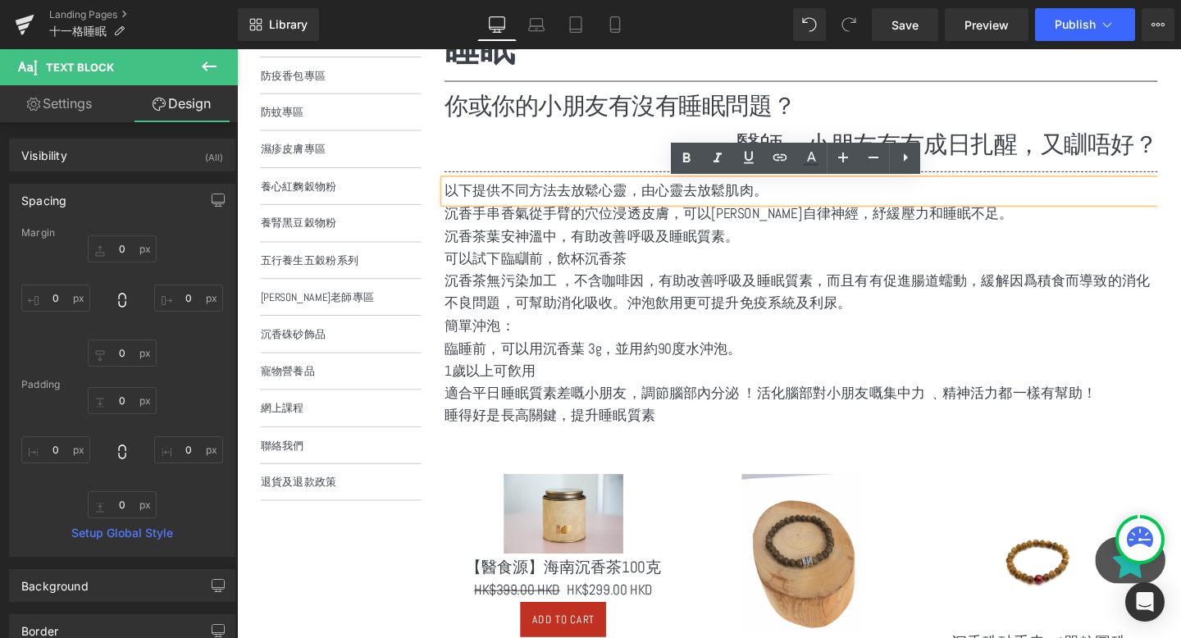
click at [537, 190] on p "以下提供不同方法去放鬆心靈，由心靈去放鬆肌肉。" at bounding box center [830, 199] width 750 height 24
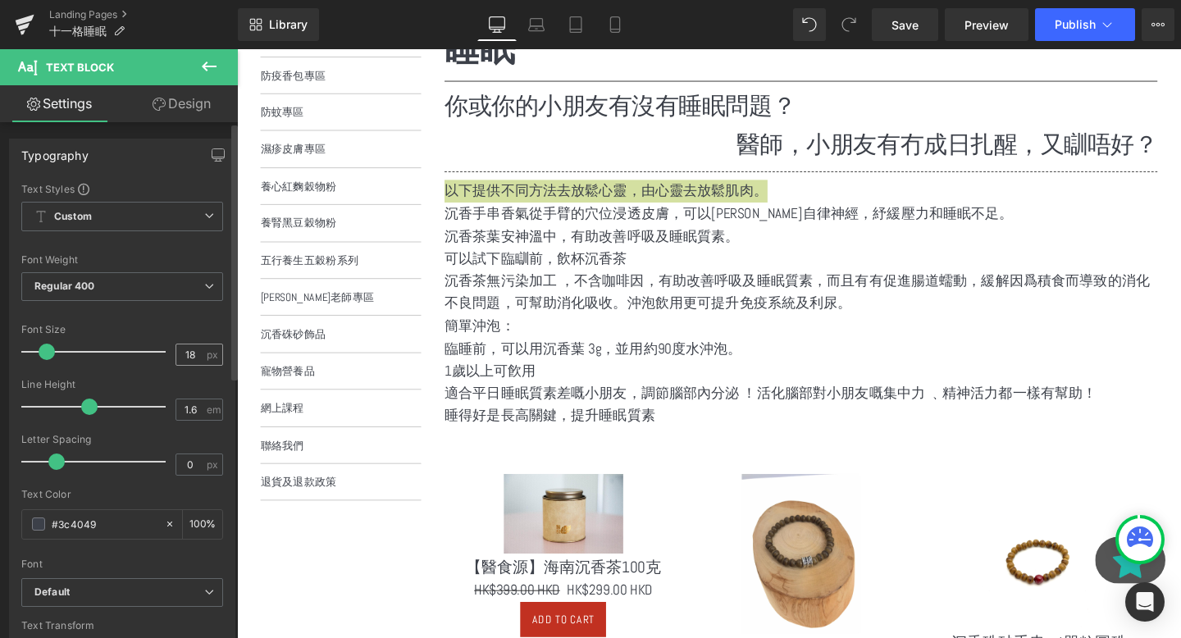
click at [207, 356] on span "px" at bounding box center [214, 354] width 14 height 11
click at [196, 355] on input "18" at bounding box center [190, 355] width 29 height 21
type input "1"
type input "24"
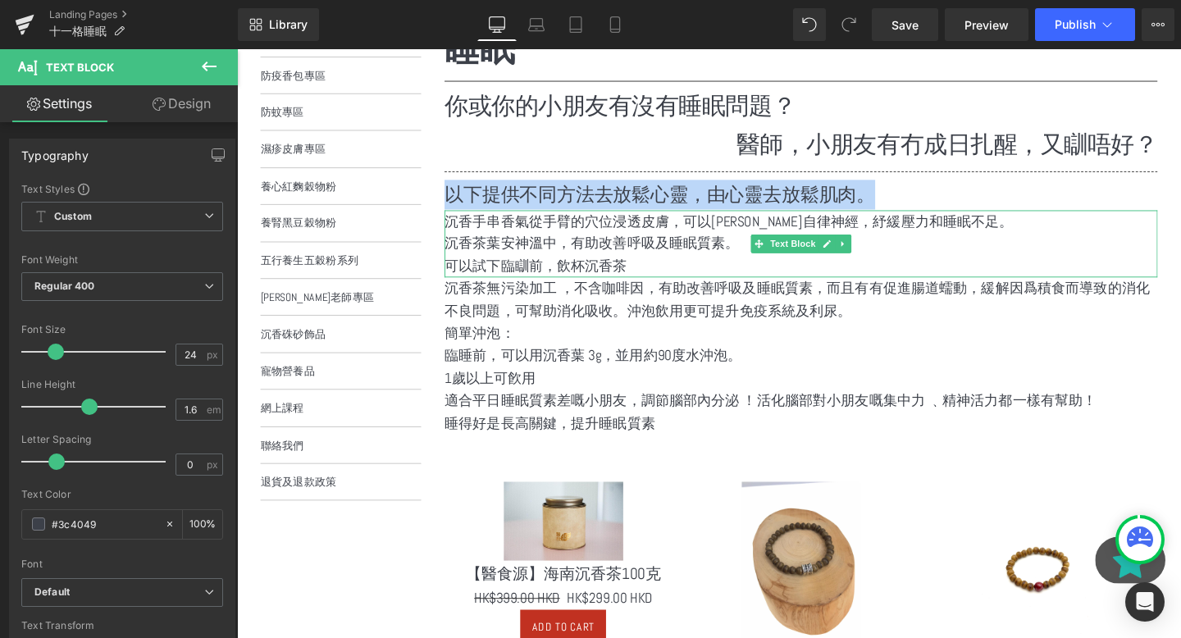
click at [605, 226] on p "沉香手串香氣從手臂的穴位浸透皮膚，可以平衡自律神經，紓緩壓力和睡眠不足。" at bounding box center [830, 231] width 750 height 24
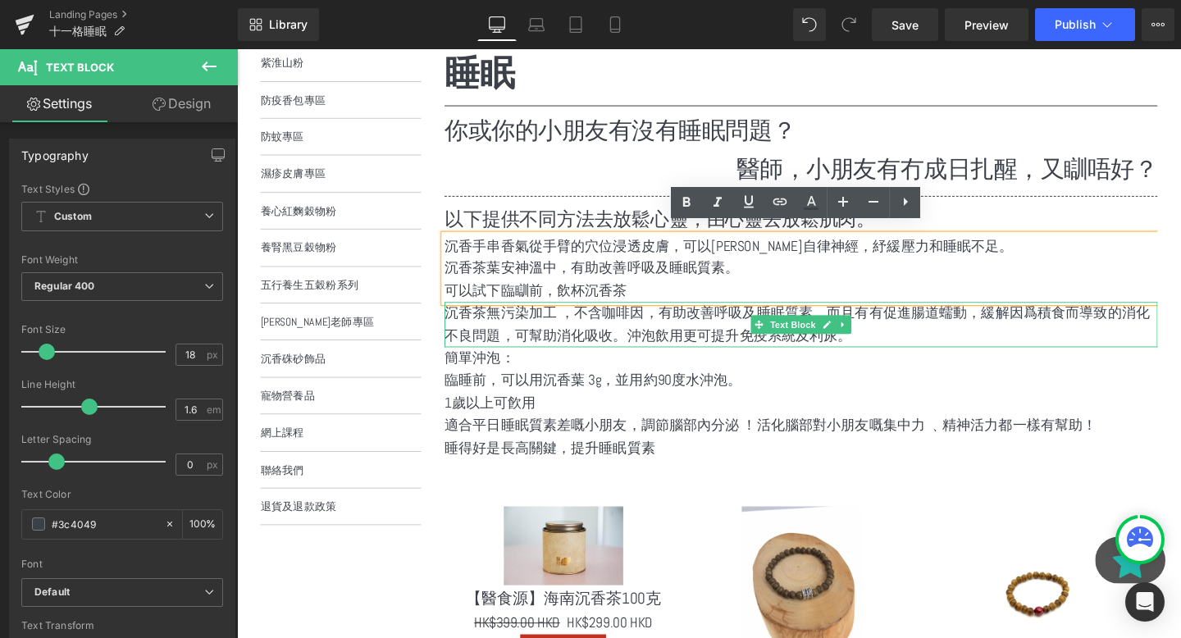
scroll to position [316, 0]
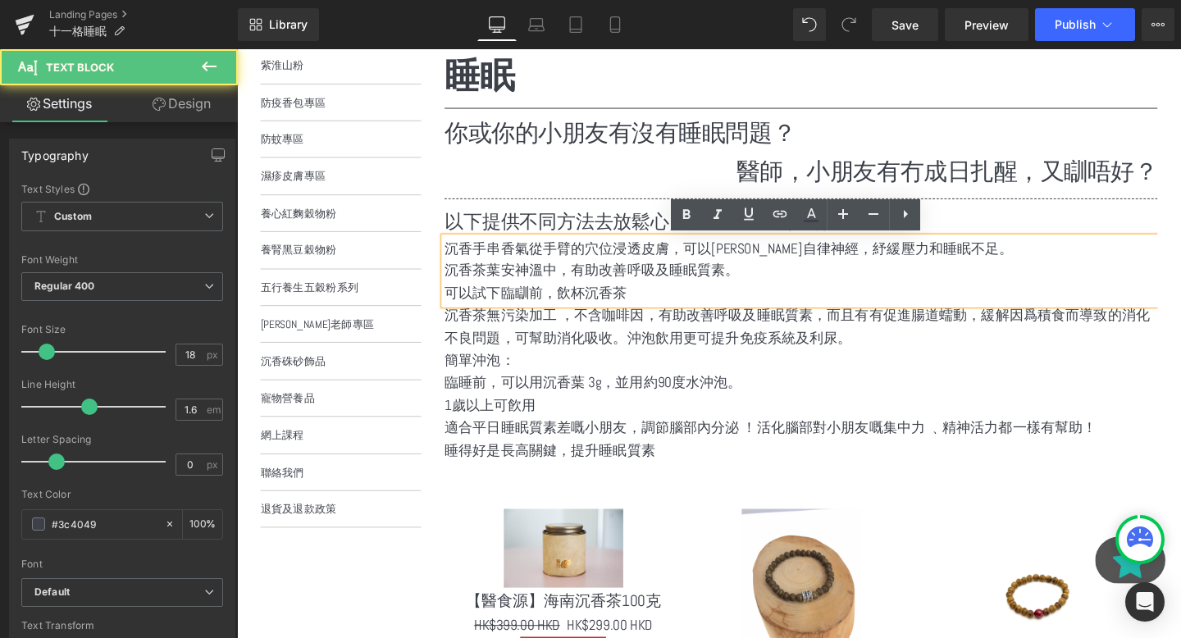
click at [547, 298] on p "可以試下臨瞓前，飲杯沉香茶" at bounding box center [830, 306] width 750 height 24
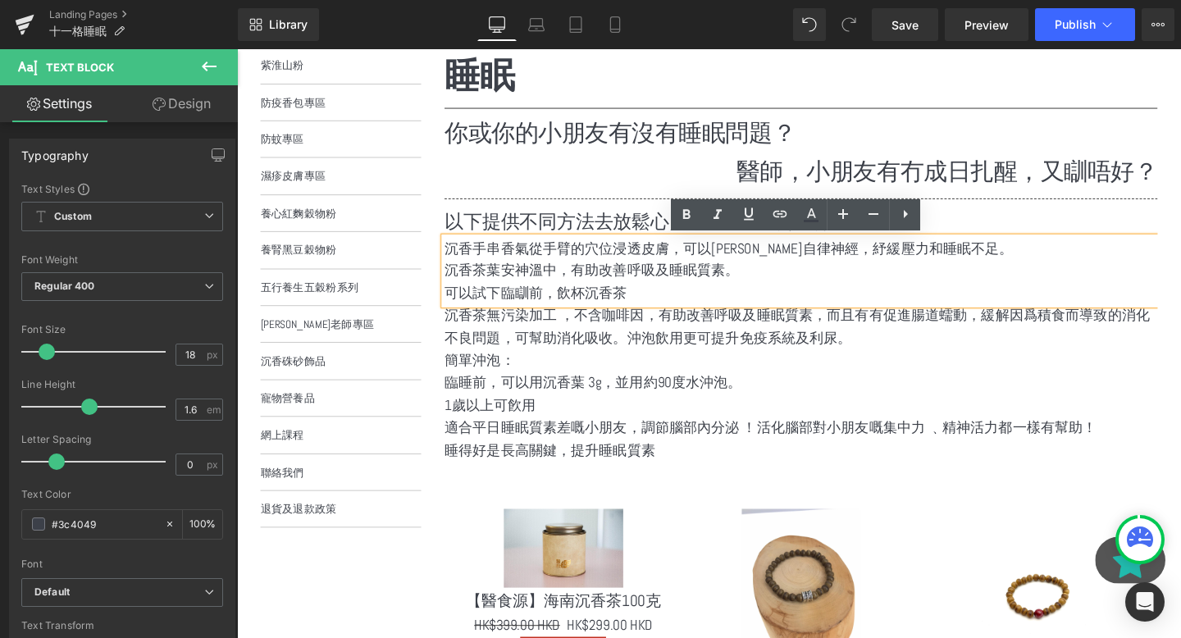
drag, startPoint x: 707, startPoint y: 304, endPoint x: 461, endPoint y: 252, distance: 251.6
click at [461, 252] on div "沉香手串香氣從手臂的穴位浸透皮膚，可以平衡自律神經，紓緩壓力和睡眠不足。 沉香茶葉安神溫中，有助改善呼吸及睡眠質素。 可以試下臨瞓前，飲杯沉香茶" at bounding box center [830, 282] width 750 height 71
click at [710, 312] on p "可以試下臨瞓前，飲杯沉香茶" at bounding box center [830, 306] width 750 height 24
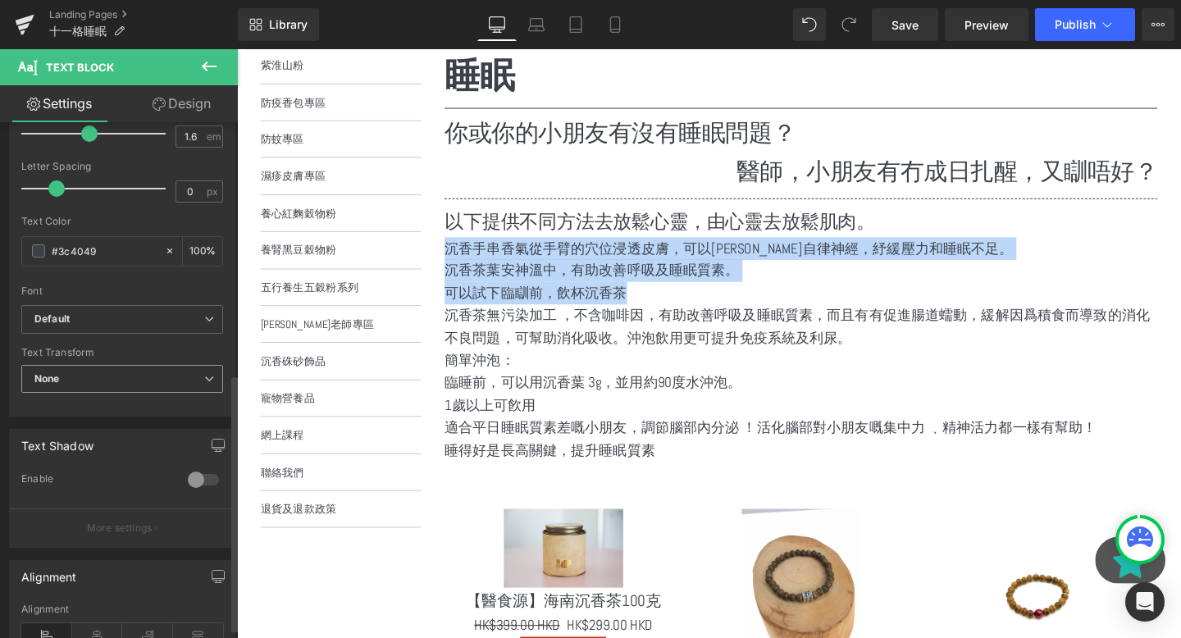
scroll to position [523, 0]
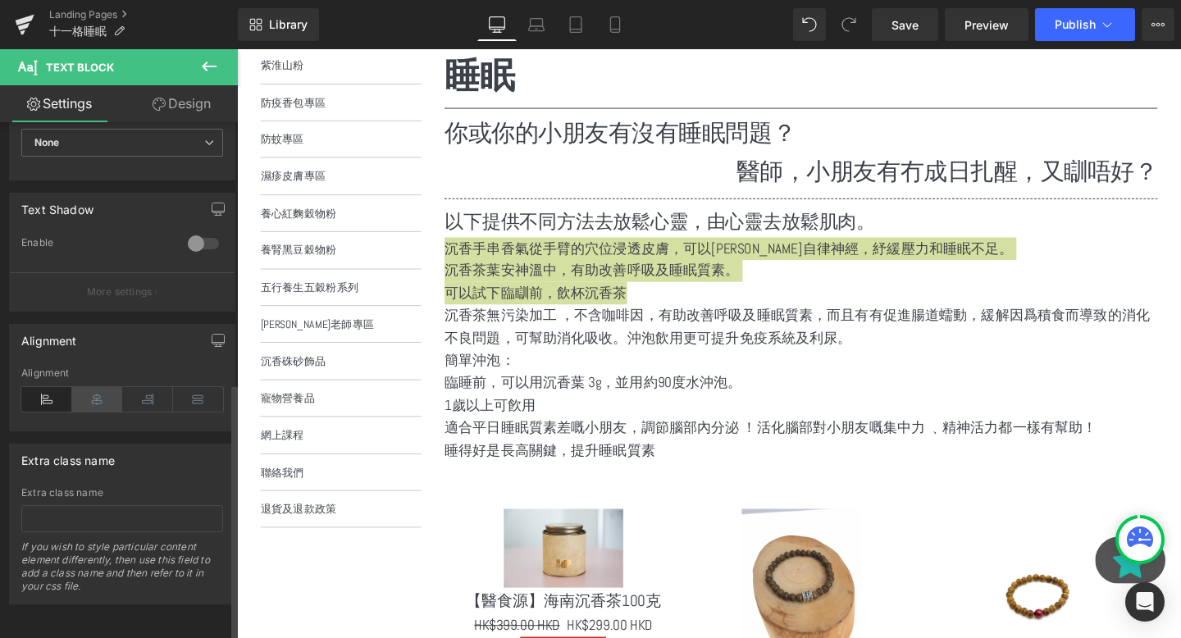
click at [90, 393] on icon at bounding box center [97, 399] width 51 height 25
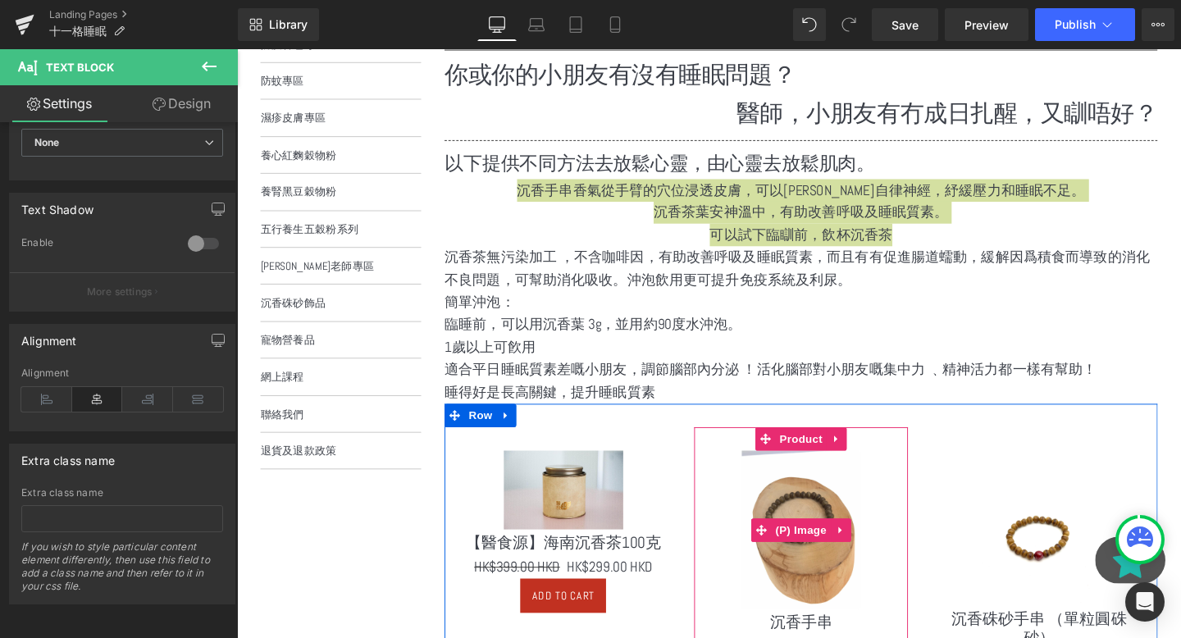
scroll to position [382, 0]
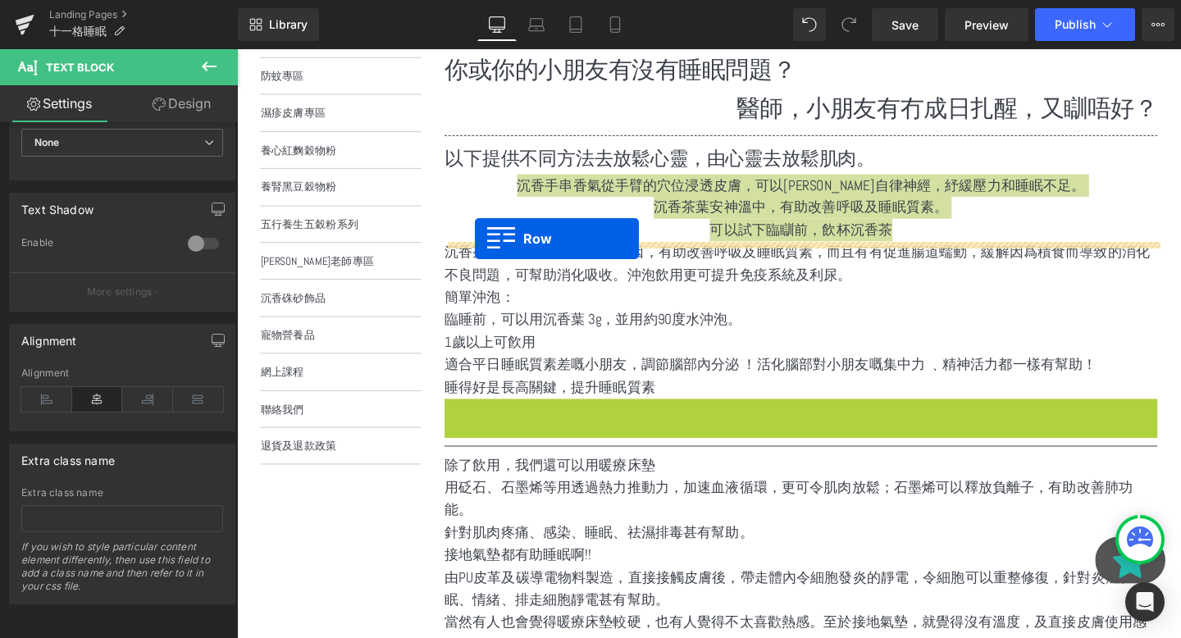
drag, startPoint x: 462, startPoint y: 436, endPoint x: 487, endPoint y: 250, distance: 187.1
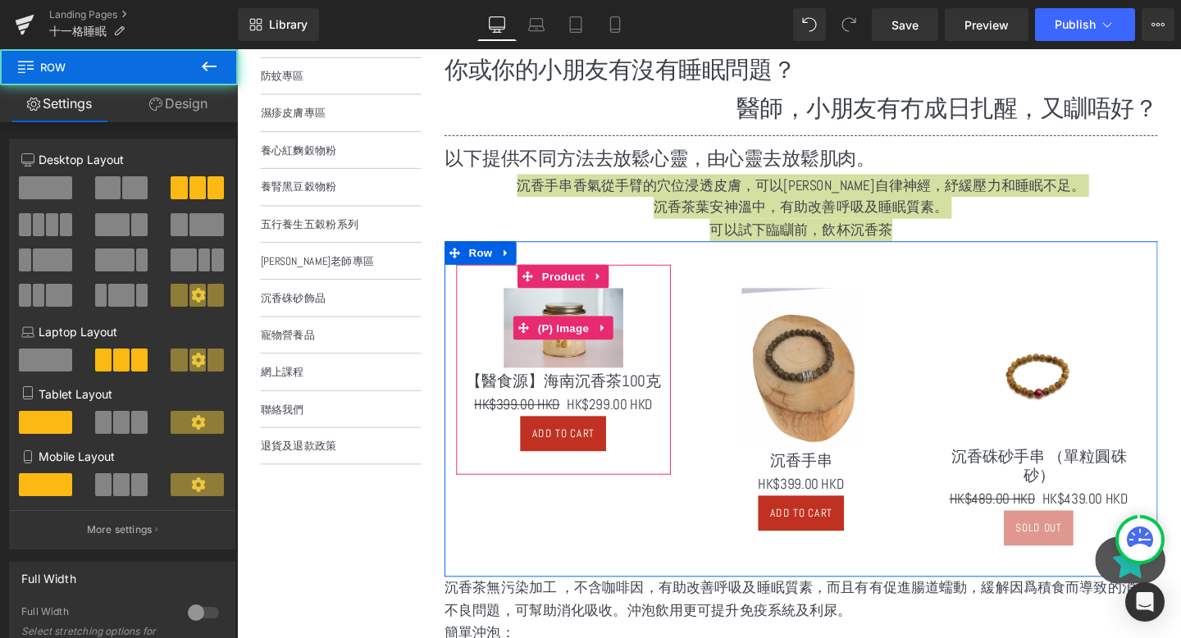
scroll to position [518, 0]
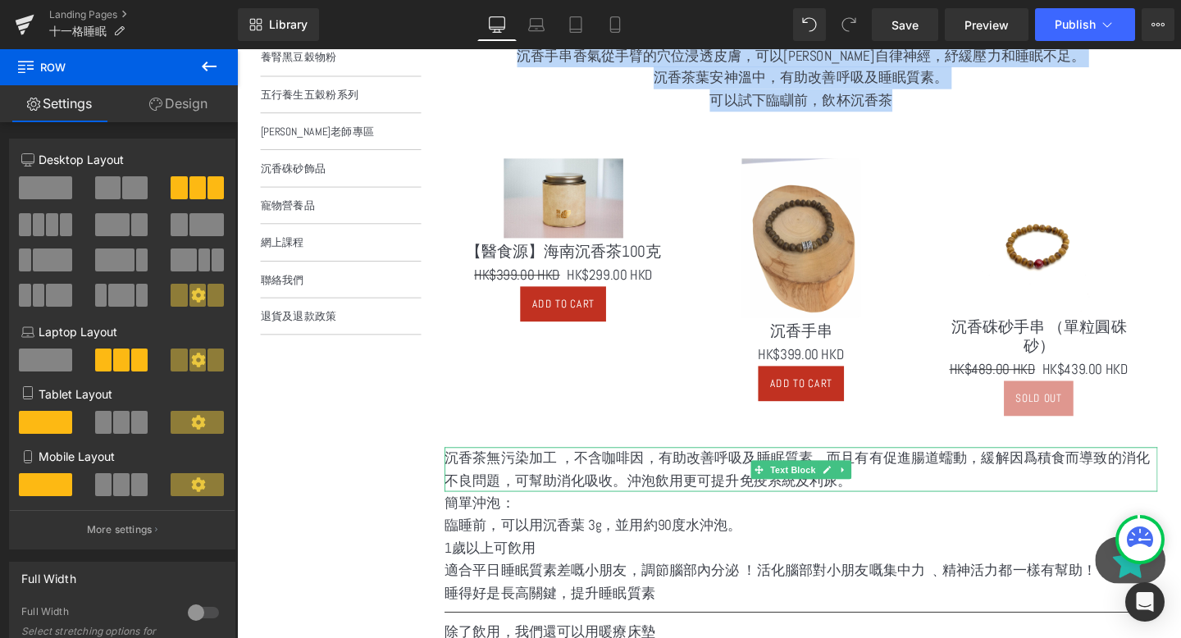
click at [486, 477] on p "沉香茶無污染加工 ，不含咖啡因，有助改善呼吸及睡眠質素，而且有有促進腸道蠕動，緩解因爲積食而導致的消化不良問題，可幫助消化吸收。沖泡飲用更可提升免疫系統及利尿。" at bounding box center [830, 492] width 750 height 48
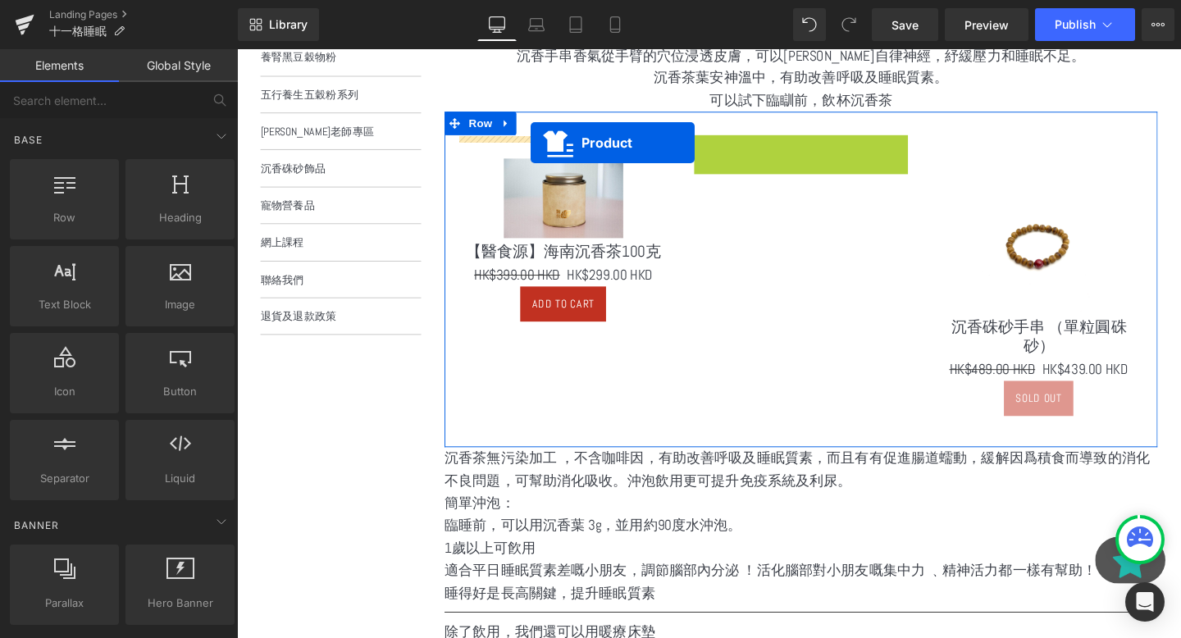
drag, startPoint x: 787, startPoint y: 144, endPoint x: 547, endPoint y: 149, distance: 239.6
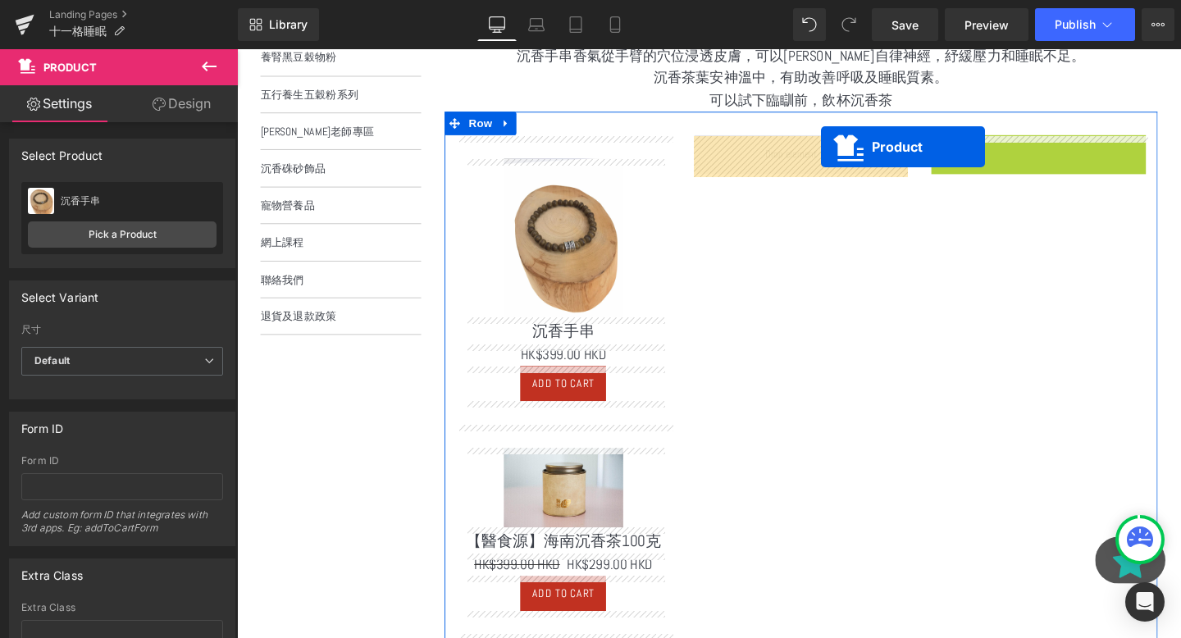
drag, startPoint x: 1035, startPoint y: 152, endPoint x: 851, endPoint y: 152, distance: 184.6
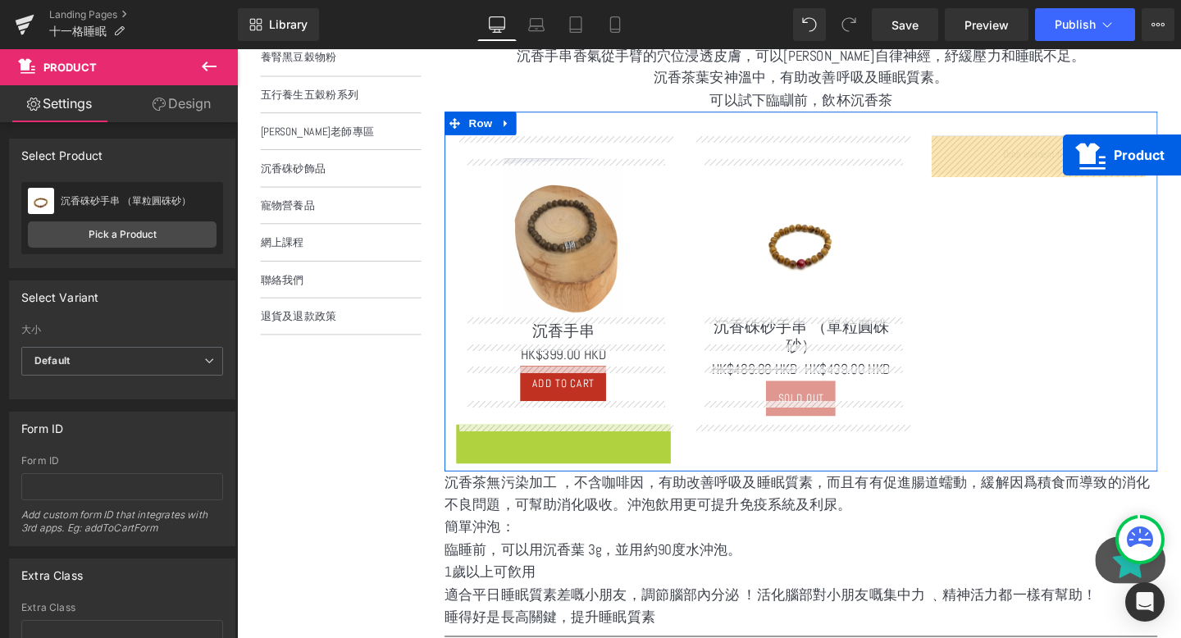
drag, startPoint x: 541, startPoint y: 459, endPoint x: 1104, endPoint y: 160, distance: 638.2
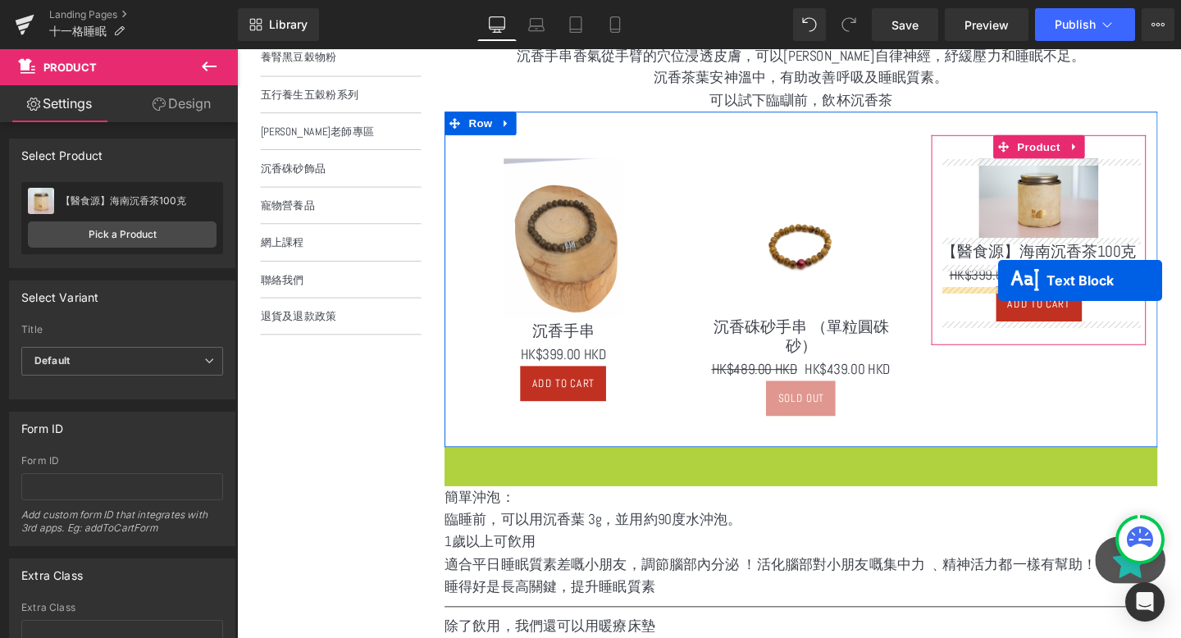
drag, startPoint x: 783, startPoint y: 483, endPoint x: 1038, endPoint y: 292, distance: 318.8
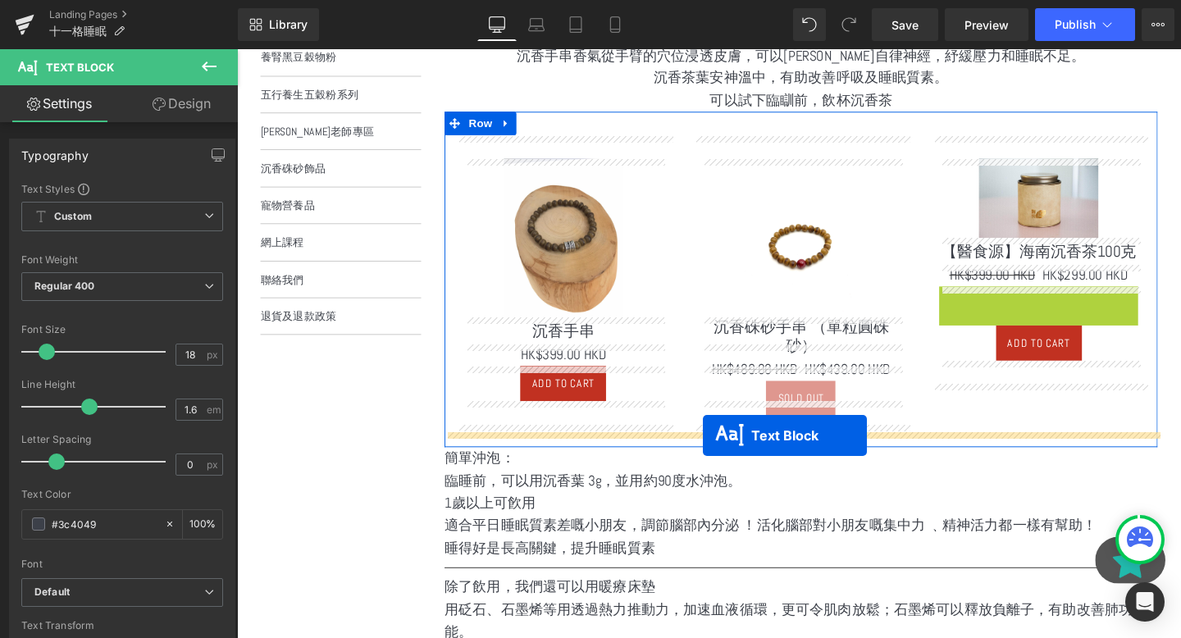
drag, startPoint x: 1034, startPoint y: 375, endPoint x: 727, endPoint y: 455, distance: 318.0
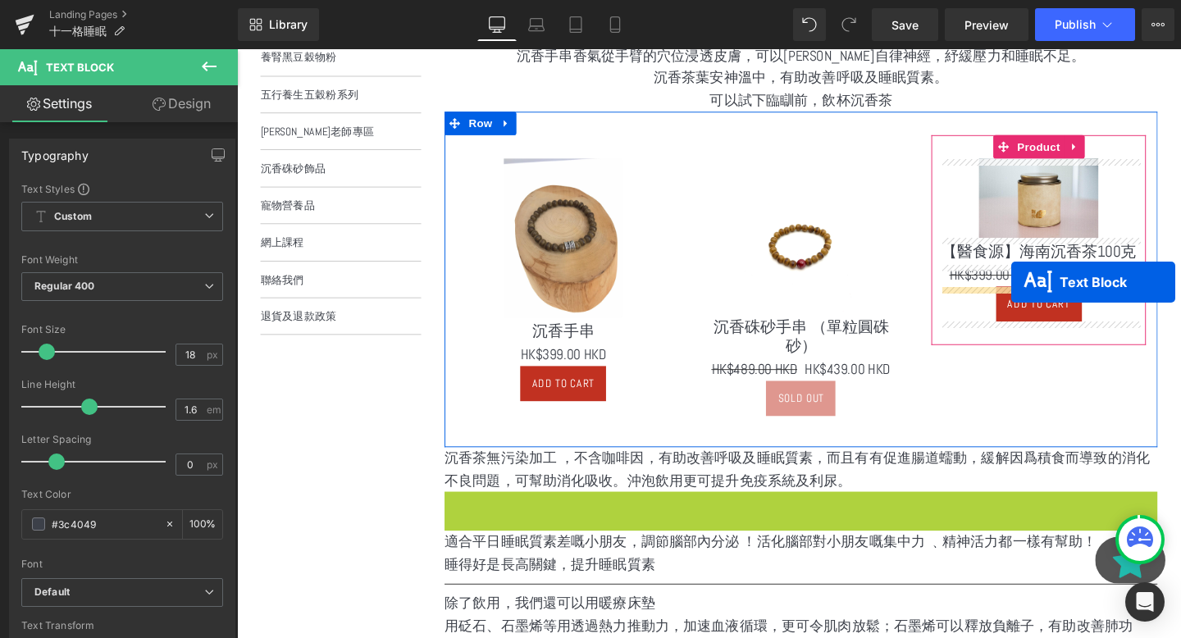
drag, startPoint x: 781, startPoint y: 541, endPoint x: 1051, endPoint y: 294, distance: 365.8
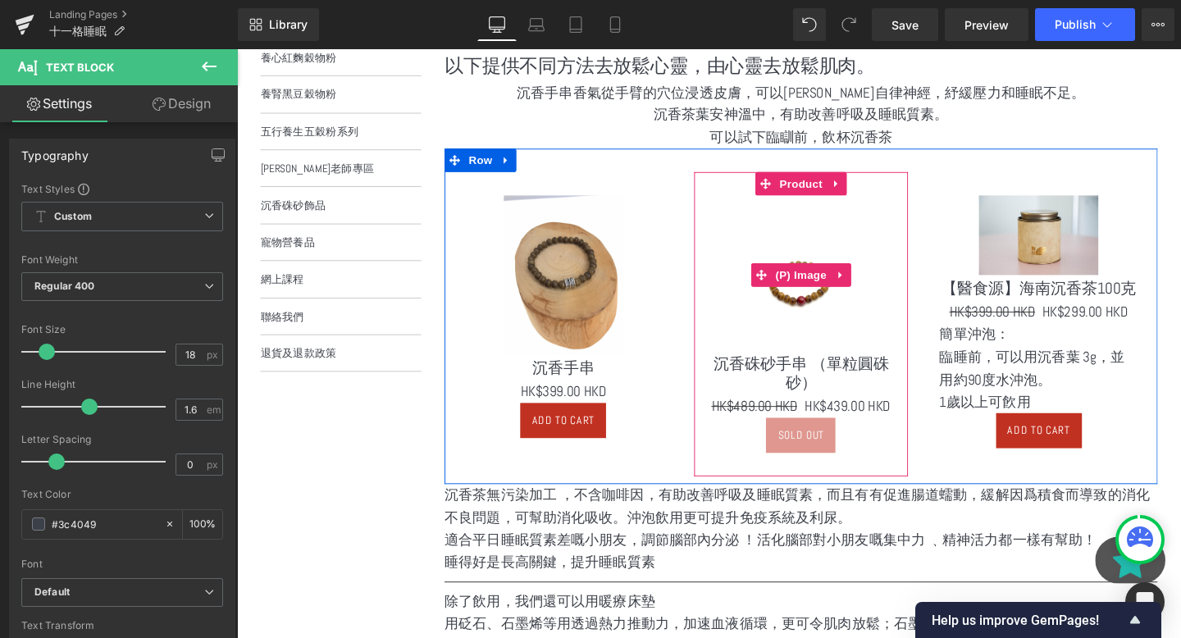
scroll to position [475, 0]
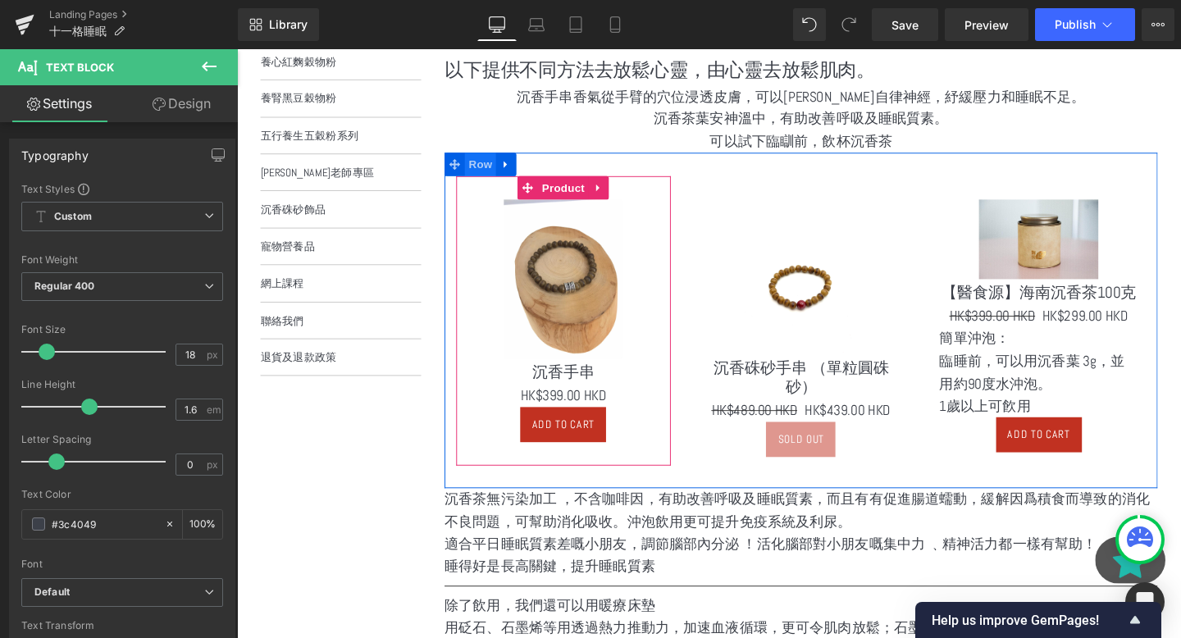
click at [493, 172] on span "Row" at bounding box center [493, 170] width 33 height 25
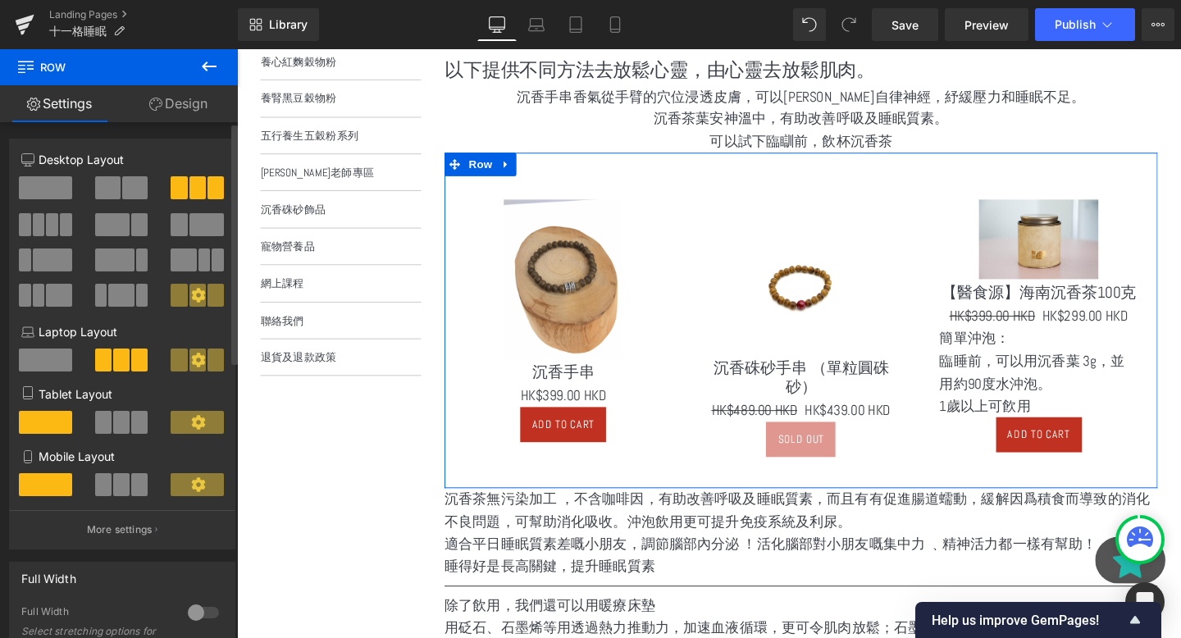
click at [36, 217] on span at bounding box center [39, 224] width 12 height 23
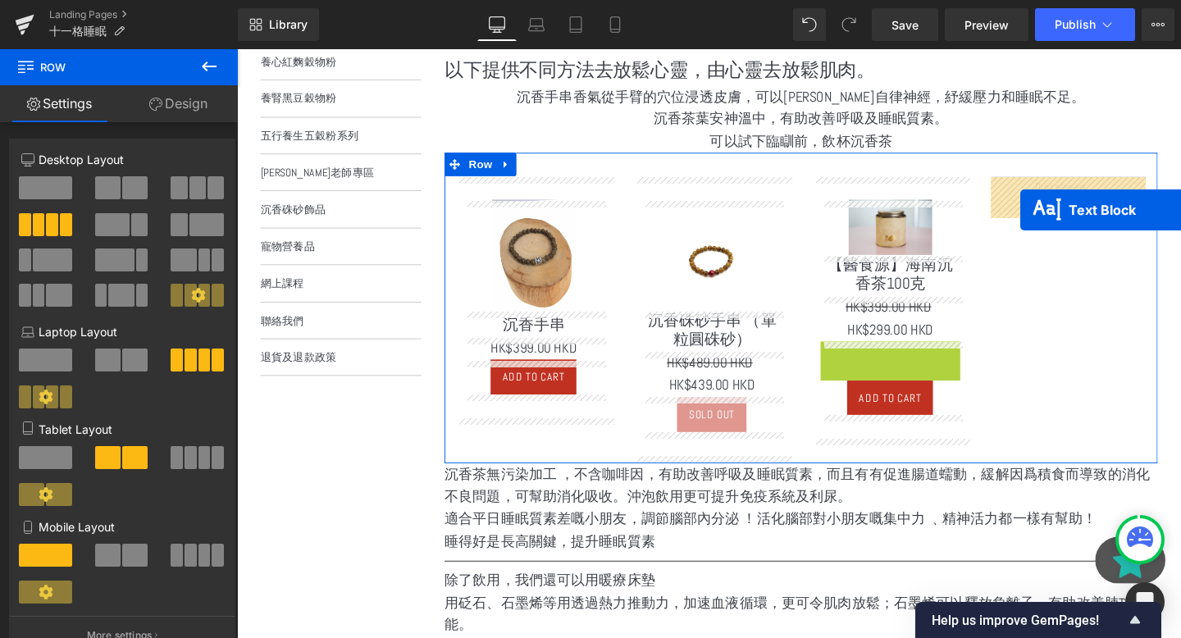
drag, startPoint x: 884, startPoint y: 414, endPoint x: 1061, endPoint y: 217, distance: 264.3
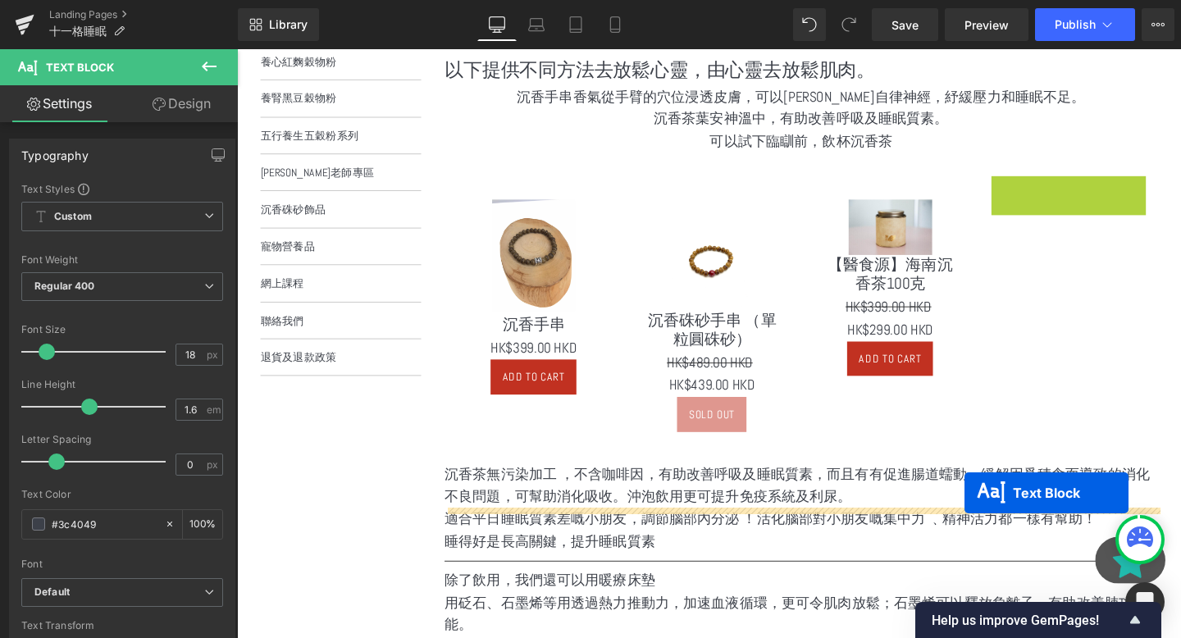
drag, startPoint x: 1069, startPoint y: 233, endPoint x: 1002, endPoint y: 516, distance: 290.9
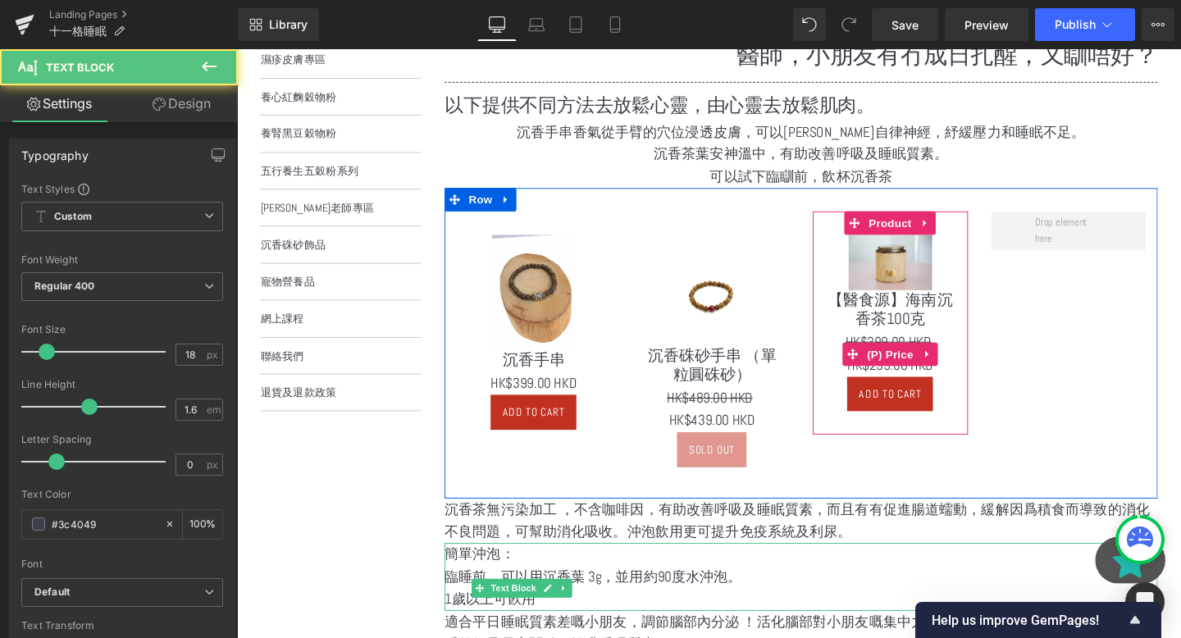
scroll to position [398, 0]
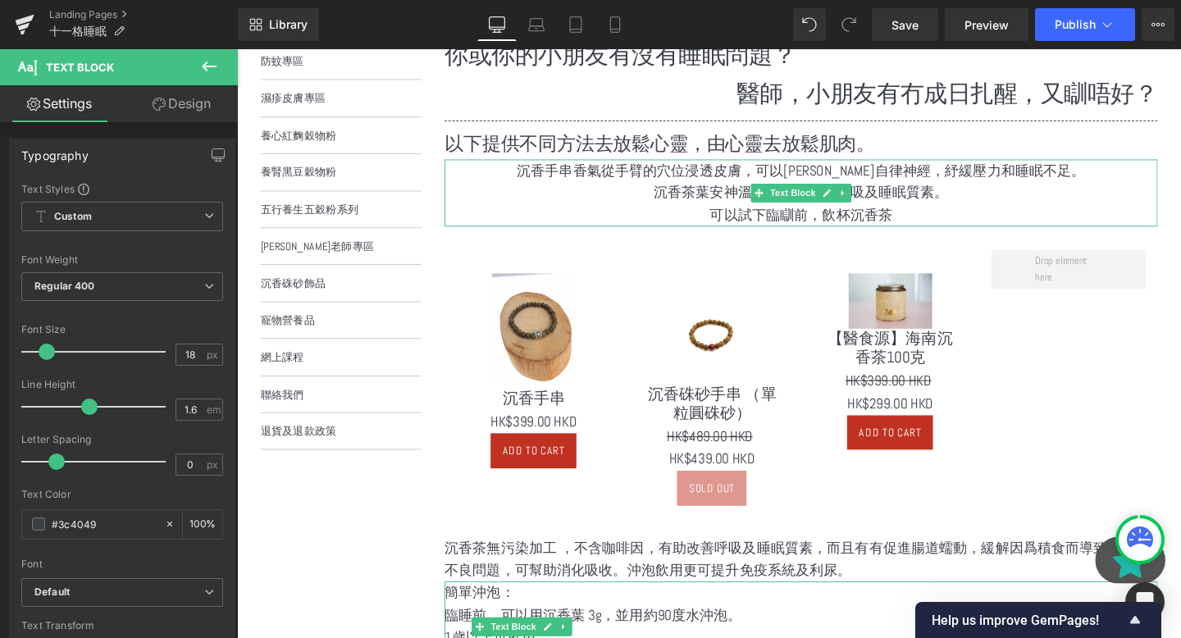
click at [881, 226] on p "可以試下臨瞓前，飲杯沉香茶" at bounding box center [830, 224] width 750 height 24
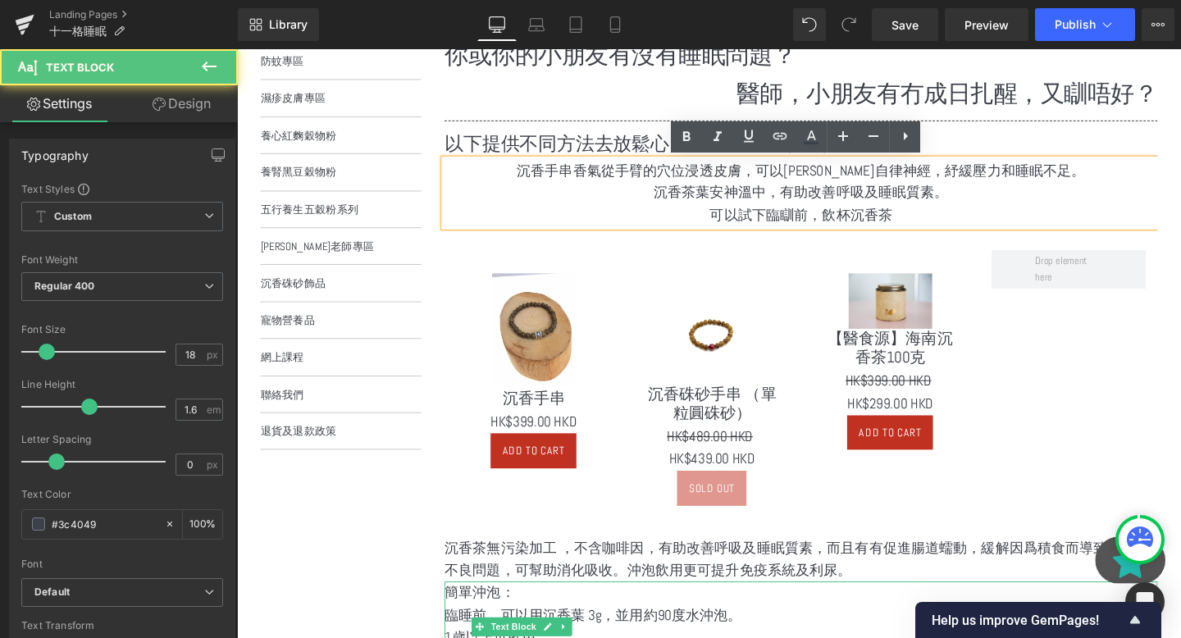
click at [957, 226] on p "可以試下臨瞓前，飲杯沉香茶" at bounding box center [830, 224] width 750 height 24
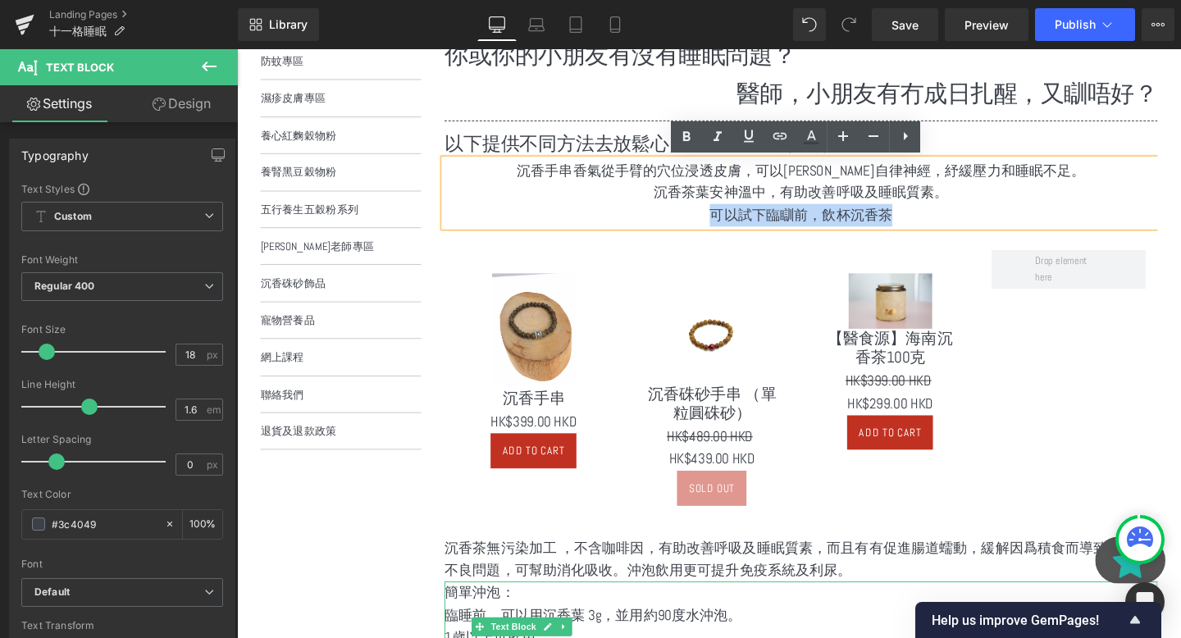
drag, startPoint x: 957, startPoint y: 226, endPoint x: 736, endPoint y: 232, distance: 220.8
click at [736, 232] on p "可以試下臨瞓前，飲杯沉香茶" at bounding box center [830, 224] width 750 height 24
click at [650, 200] on p "沉香茶葉安神溫中，有助改善呼吸及睡眠質素。" at bounding box center [830, 200] width 750 height 24
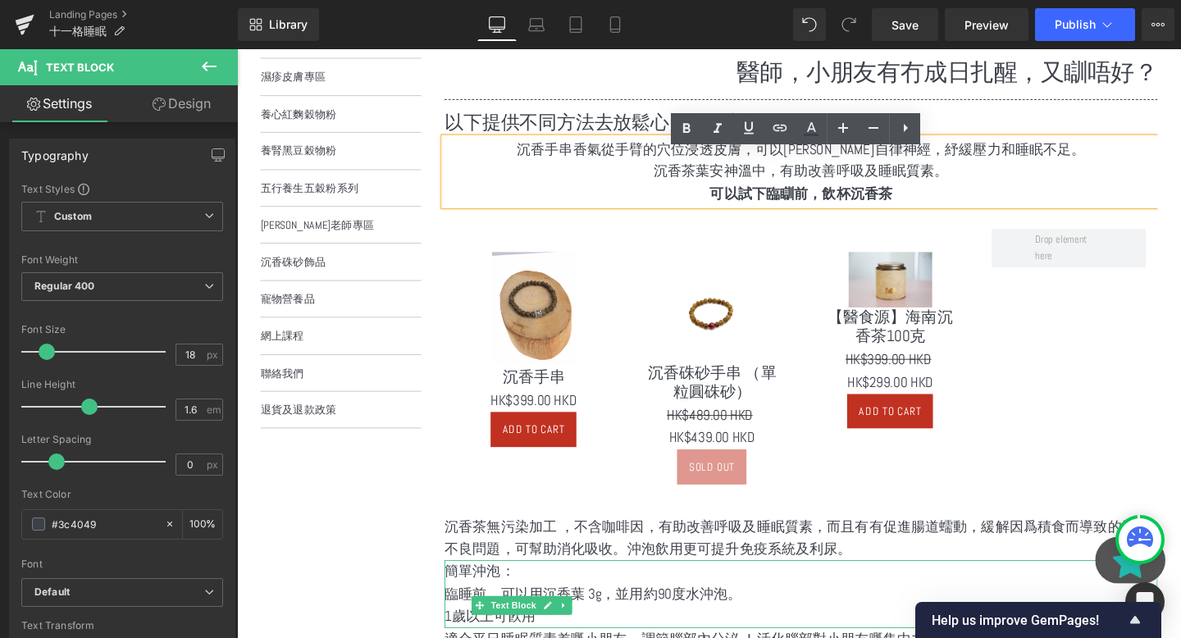
scroll to position [440, 0]
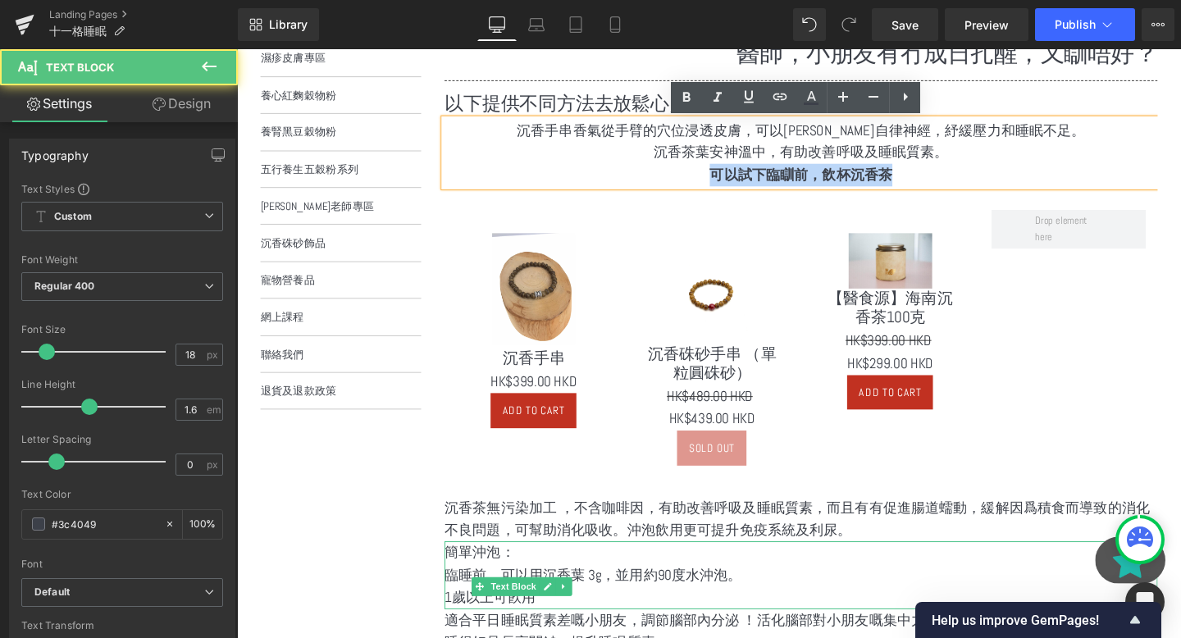
drag, startPoint x: 947, startPoint y: 173, endPoint x: 642, endPoint y: 172, distance: 304.4
click at [642, 172] on p "可以試下臨瞓前，飲杯沉香茶" at bounding box center [830, 182] width 750 height 24
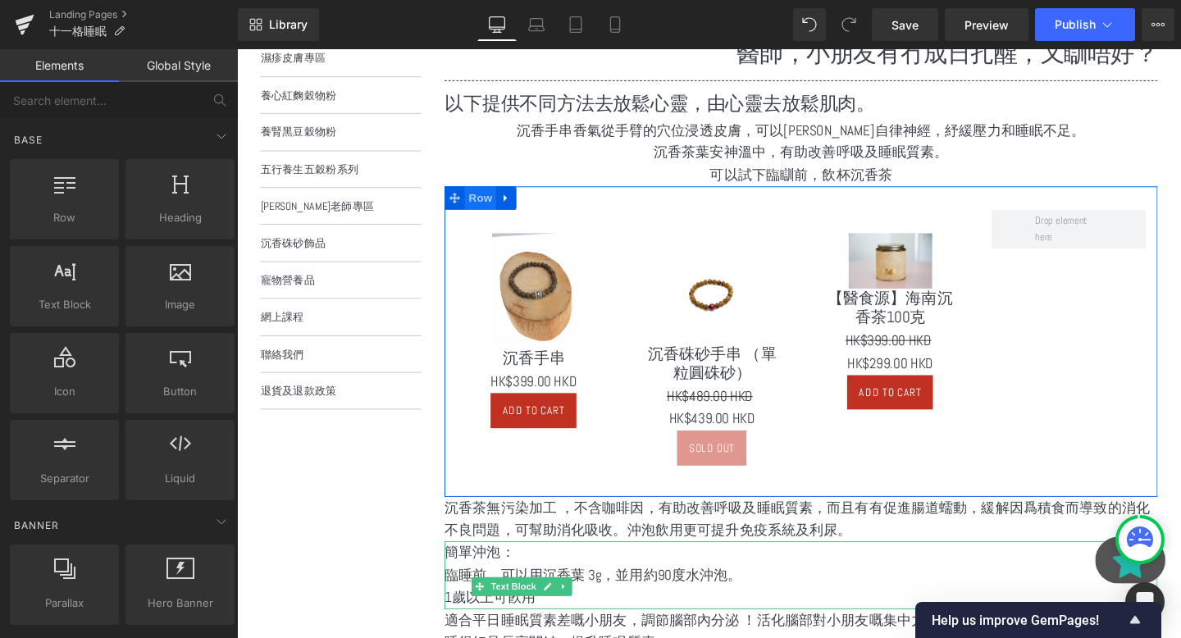
click at [498, 212] on span "Row" at bounding box center [493, 206] width 33 height 25
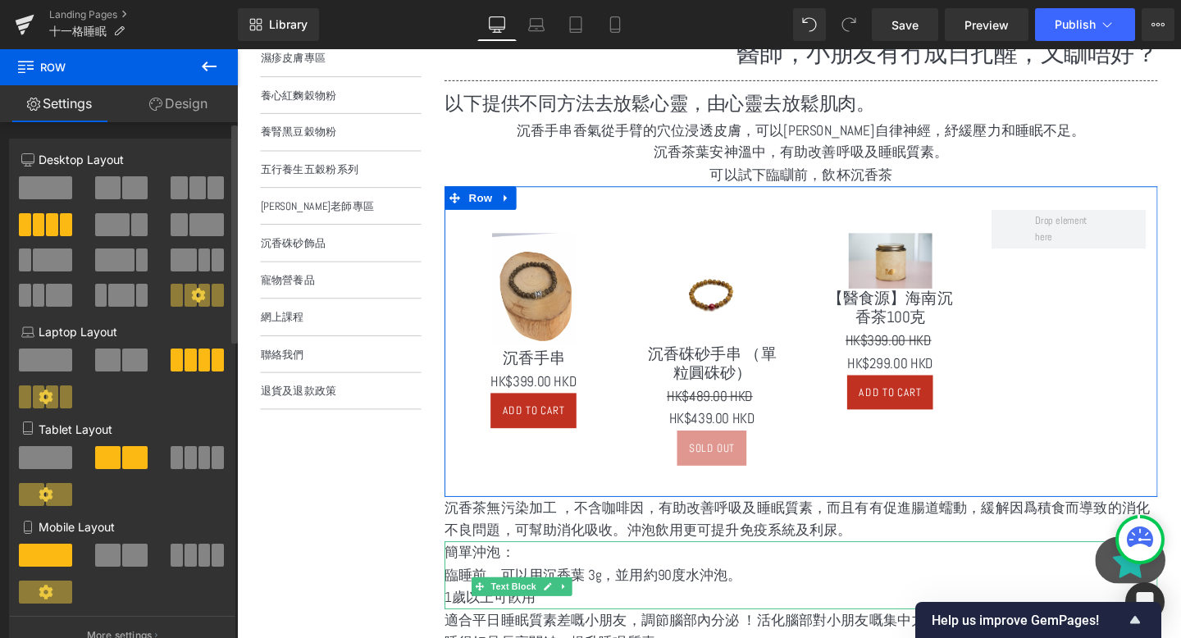
click at [163, 184] on div at bounding box center [198, 193] width 76 height 35
click at [181, 194] on span at bounding box center [179, 187] width 16 height 23
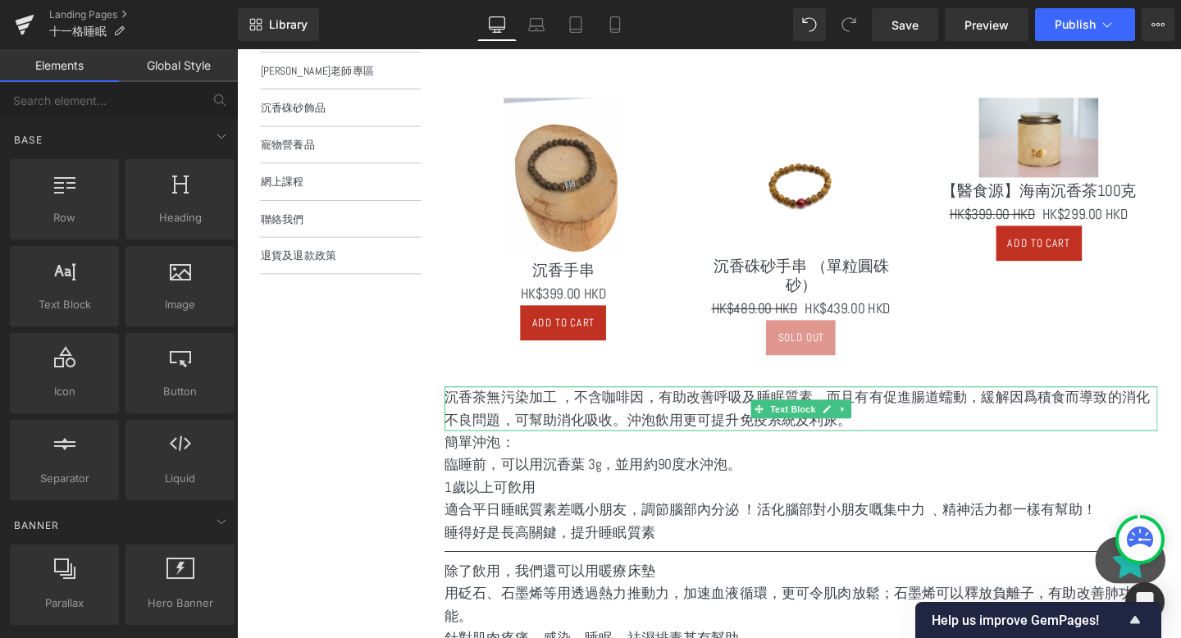
scroll to position [614, 0]
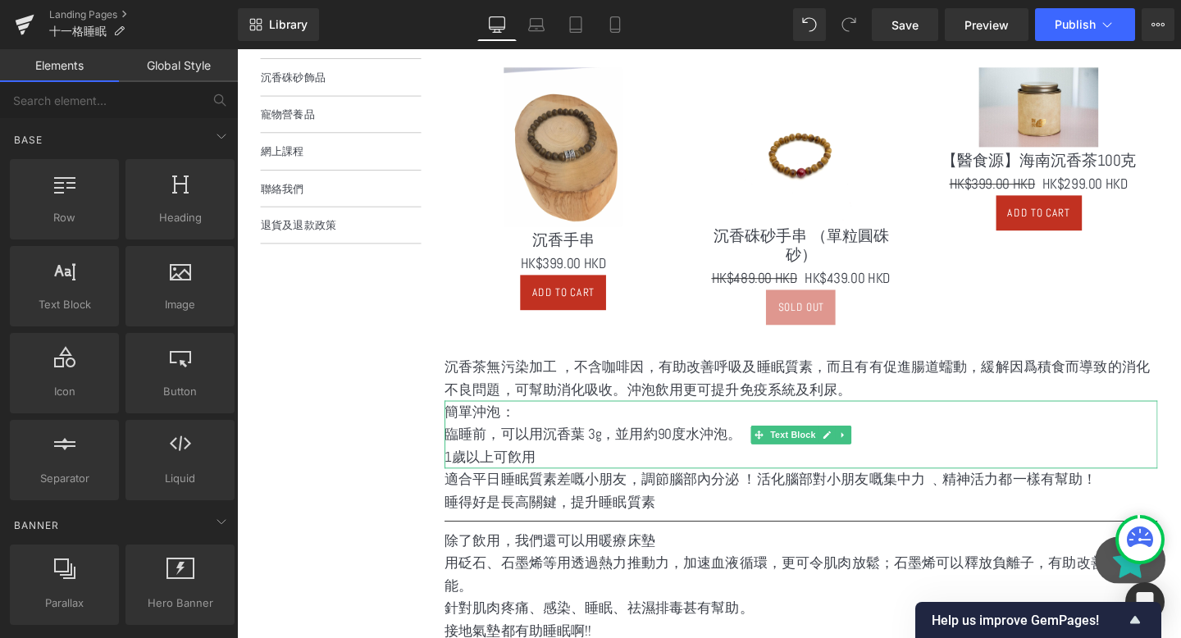
click at [579, 442] on p "臨睡前，可以用沉香葉 3g，並用約90度水沖泡。" at bounding box center [830, 454] width 750 height 24
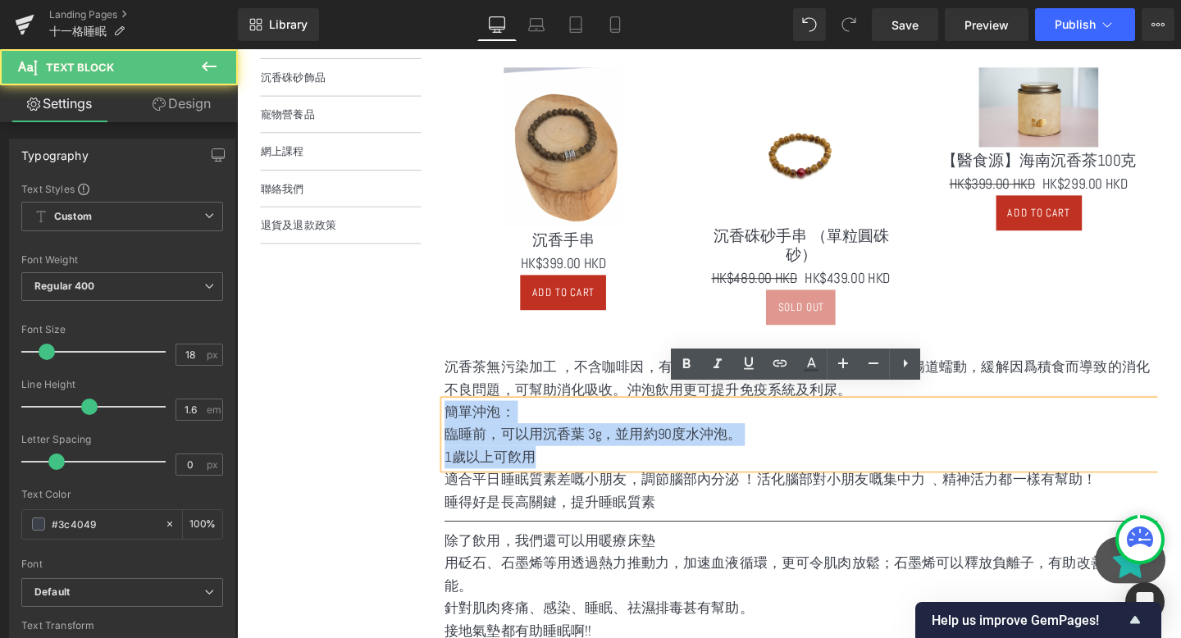
drag, startPoint x: 635, startPoint y: 459, endPoint x: 450, endPoint y: 396, distance: 195.9
click at [575, 377] on p "沉香茶無污染加工 ，不含咖啡因，有助改善呼吸及睡眠質素，而且有有促進腸道蠕動，緩解因爲積食而導致的消化不良問題，可幫助消化吸收。沖泡飲用更可提升免疫系統及利尿。" at bounding box center [830, 396] width 750 height 48
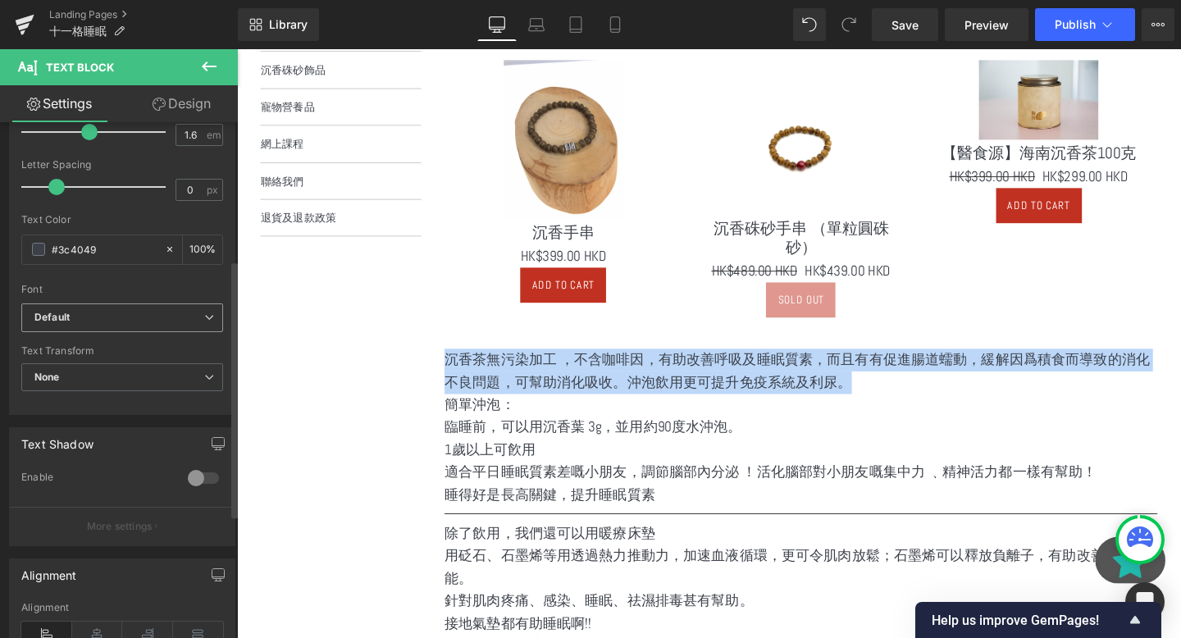
scroll to position [523, 0]
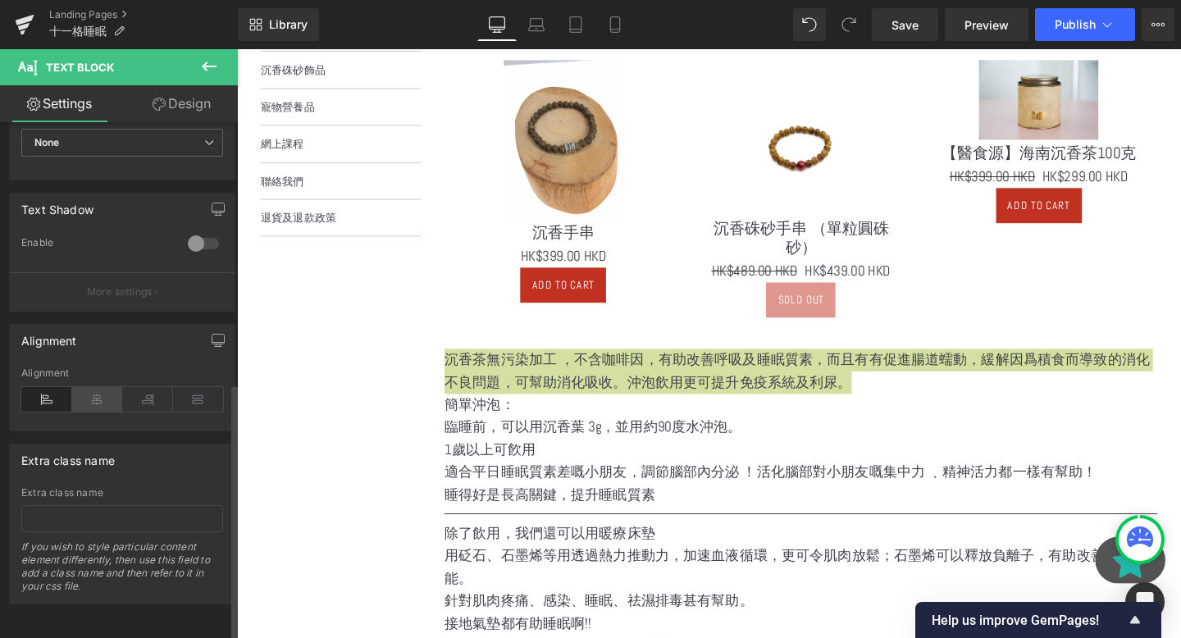
click at [99, 389] on icon at bounding box center [97, 399] width 51 height 25
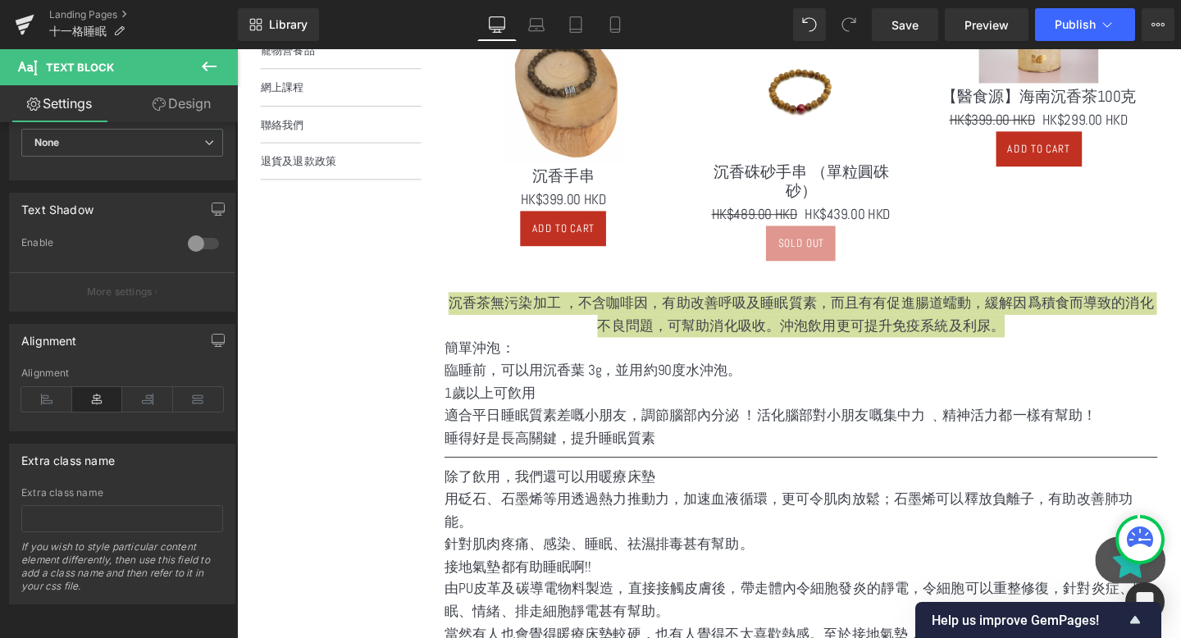
scroll to position [693, 0]
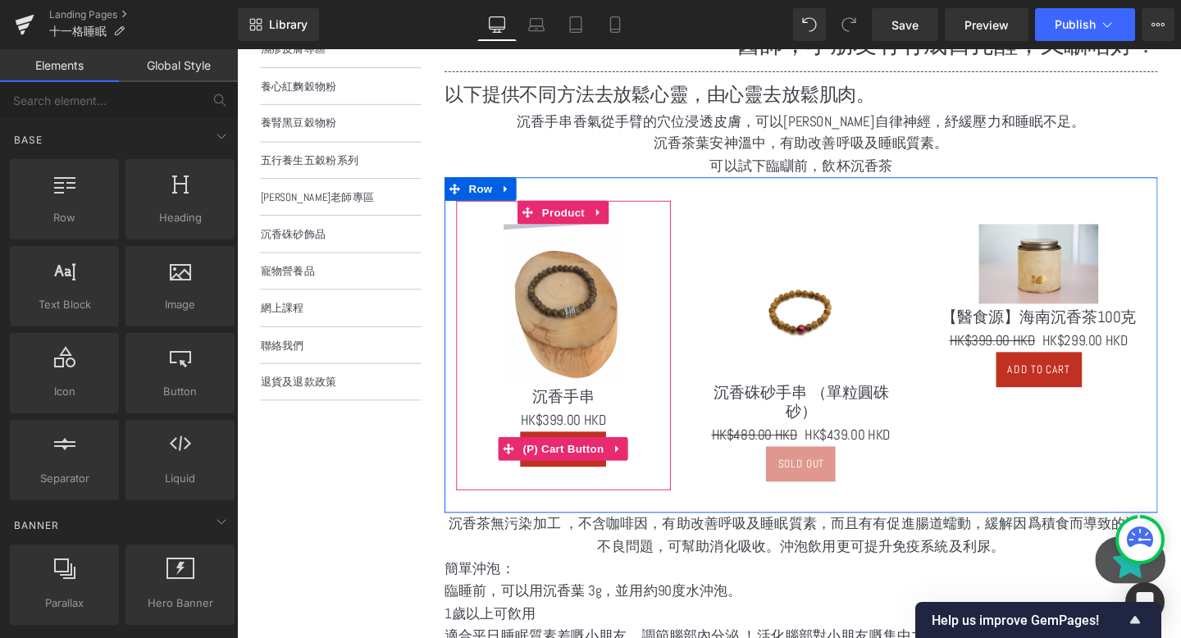
scroll to position [443, 0]
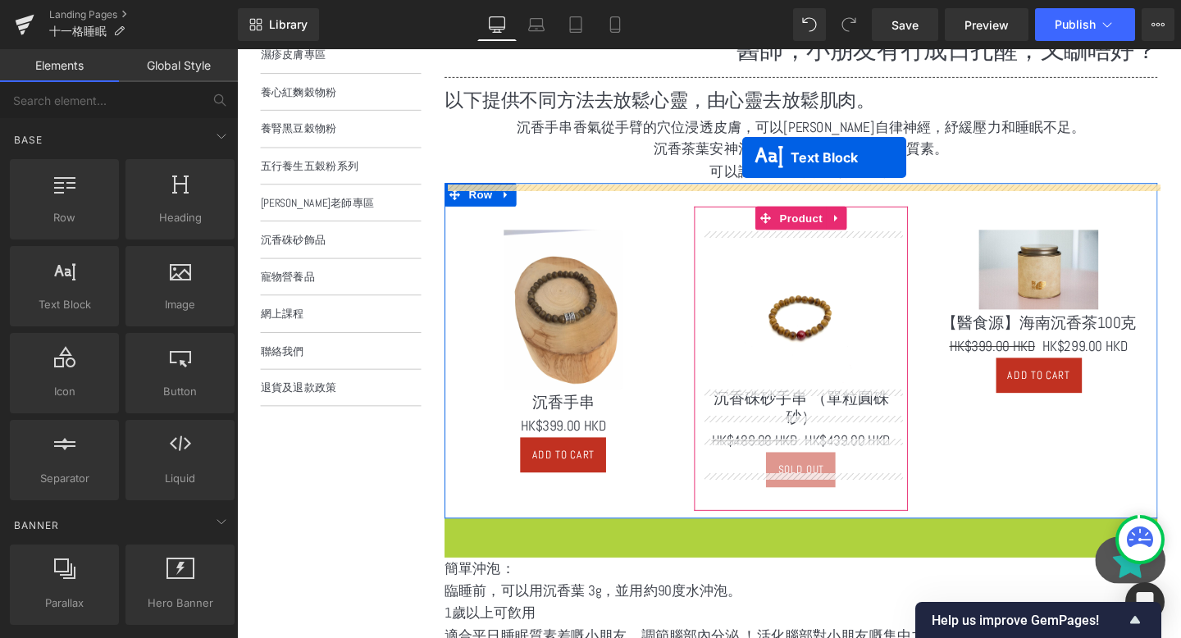
drag, startPoint x: 789, startPoint y: 549, endPoint x: 769, endPoint y: 163, distance: 386.1
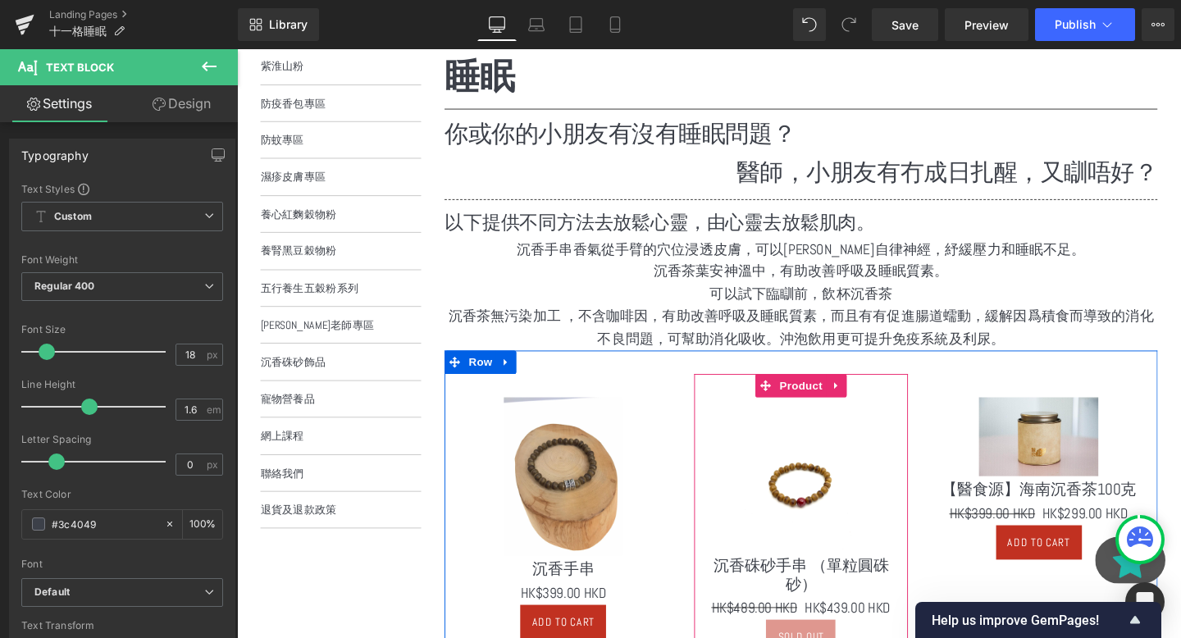
scroll to position [317, 0]
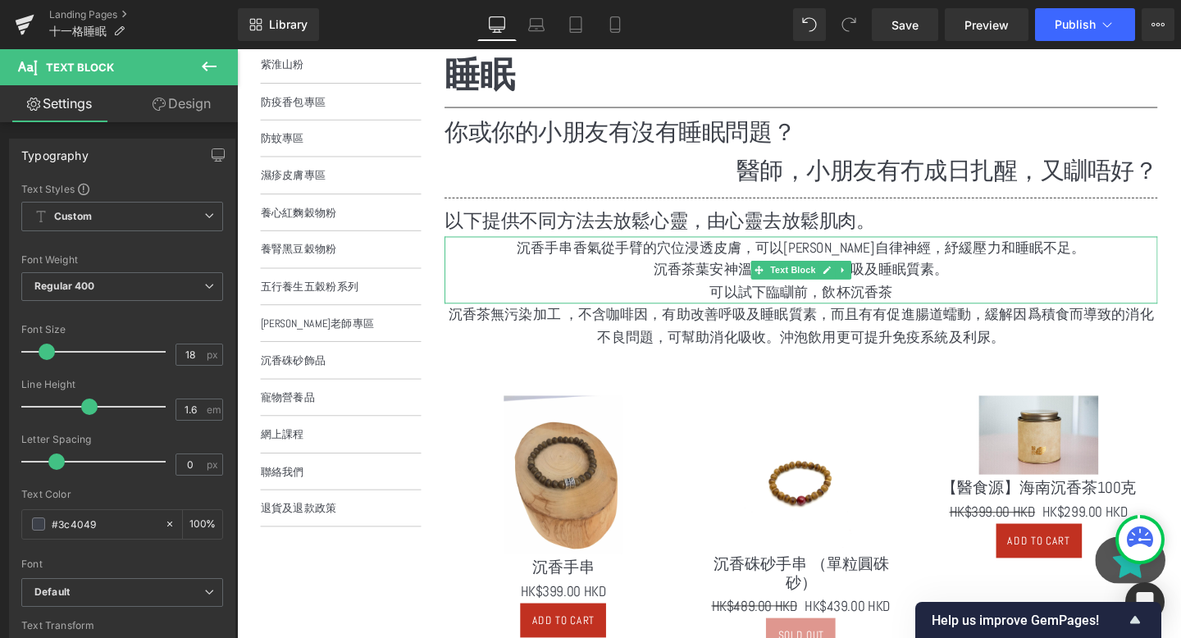
drag, startPoint x: 772, startPoint y: 246, endPoint x: 751, endPoint y: 260, distance: 25.5
click at [777, 273] on div "沉香手串香氣從手臂的穴位浸透皮膚，可以平衡自律神經，紓緩壓力和睡眠不足。 沉香茶葉安神溫中，有助改善呼吸及睡眠質素。 可以試下臨瞓前，飲杯沉香茶 Text B…" at bounding box center [830, 281] width 750 height 71
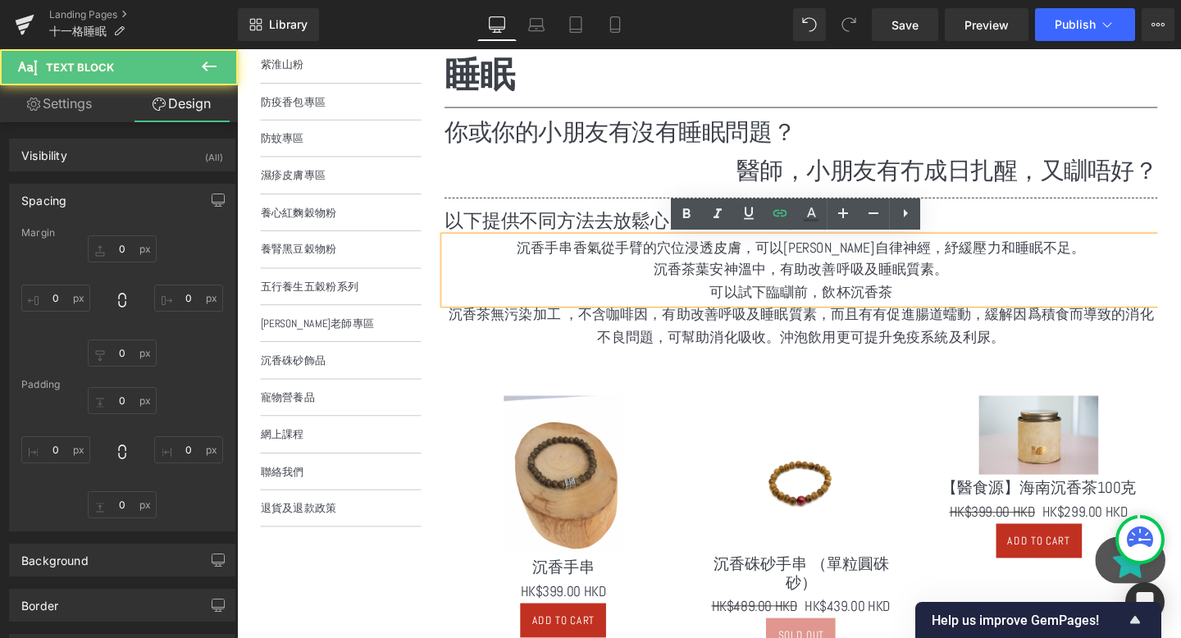
type input "0"
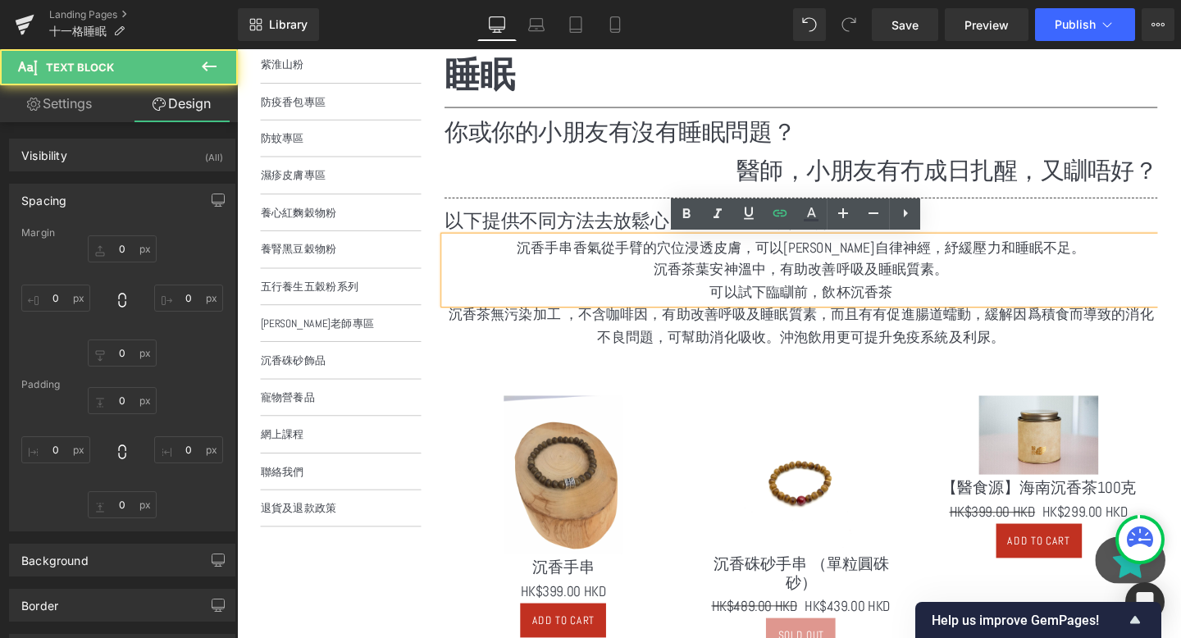
type input "0"
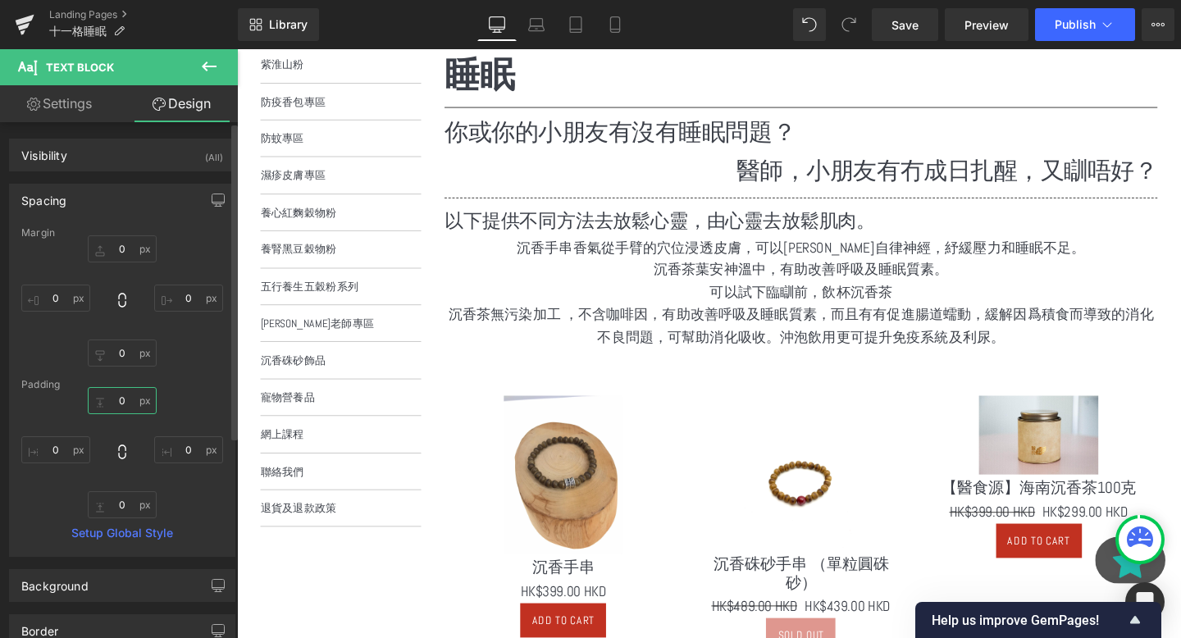
click at [124, 409] on input "0" at bounding box center [122, 400] width 69 height 27
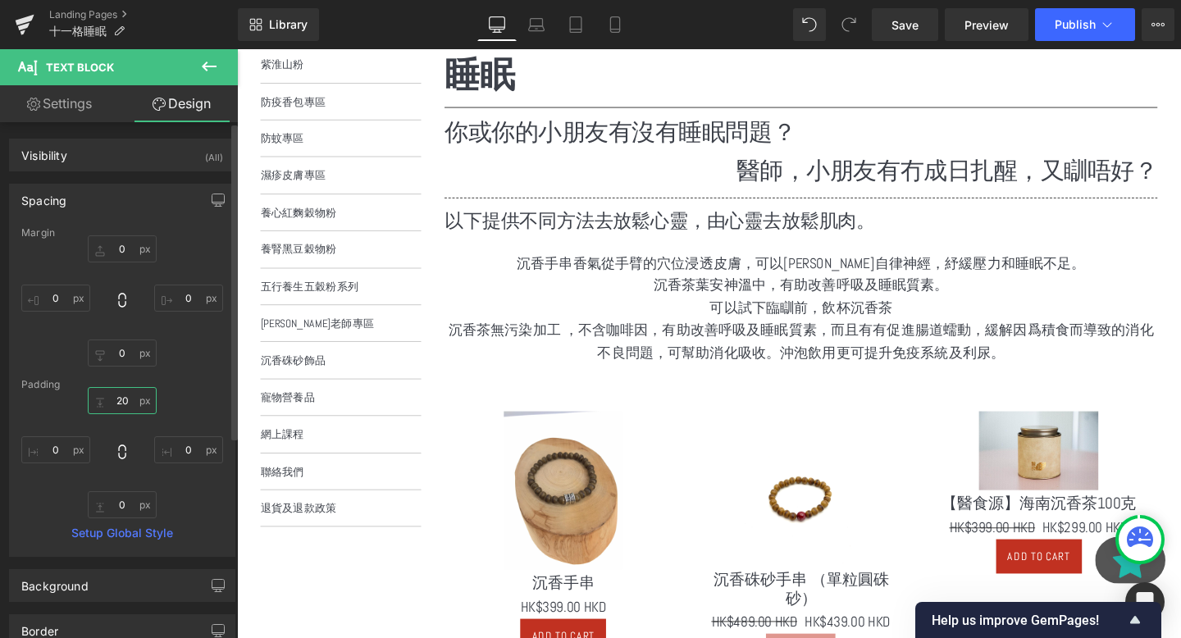
type input "20"
click at [113, 503] on input "0" at bounding box center [122, 504] width 69 height 27
type input "20ß"
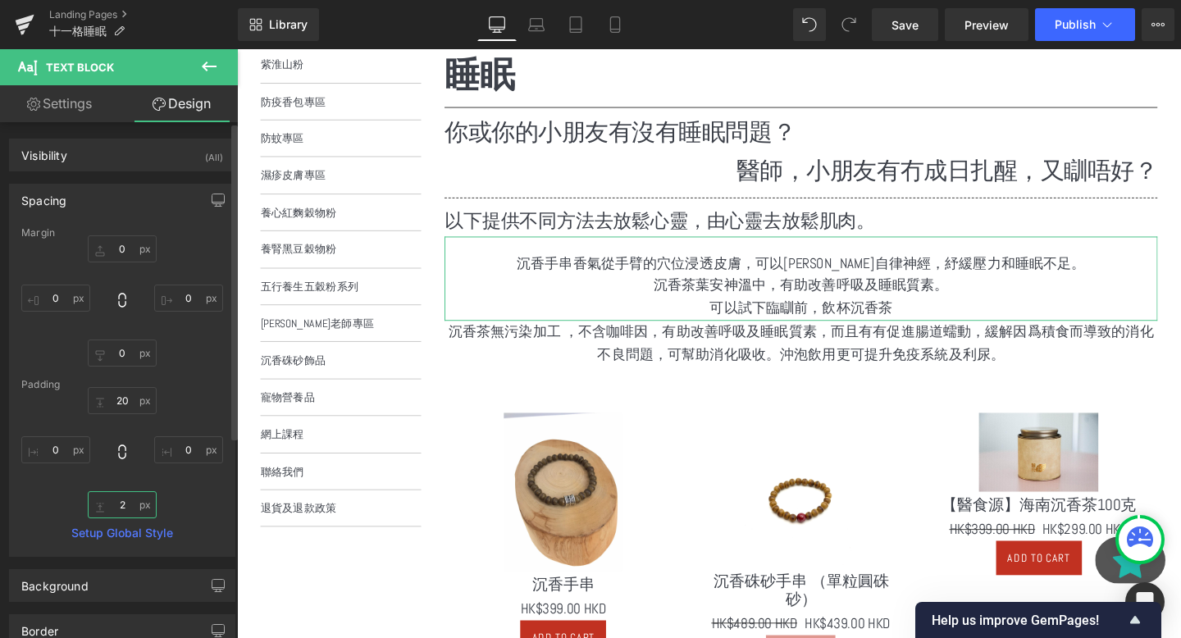
type input "20"
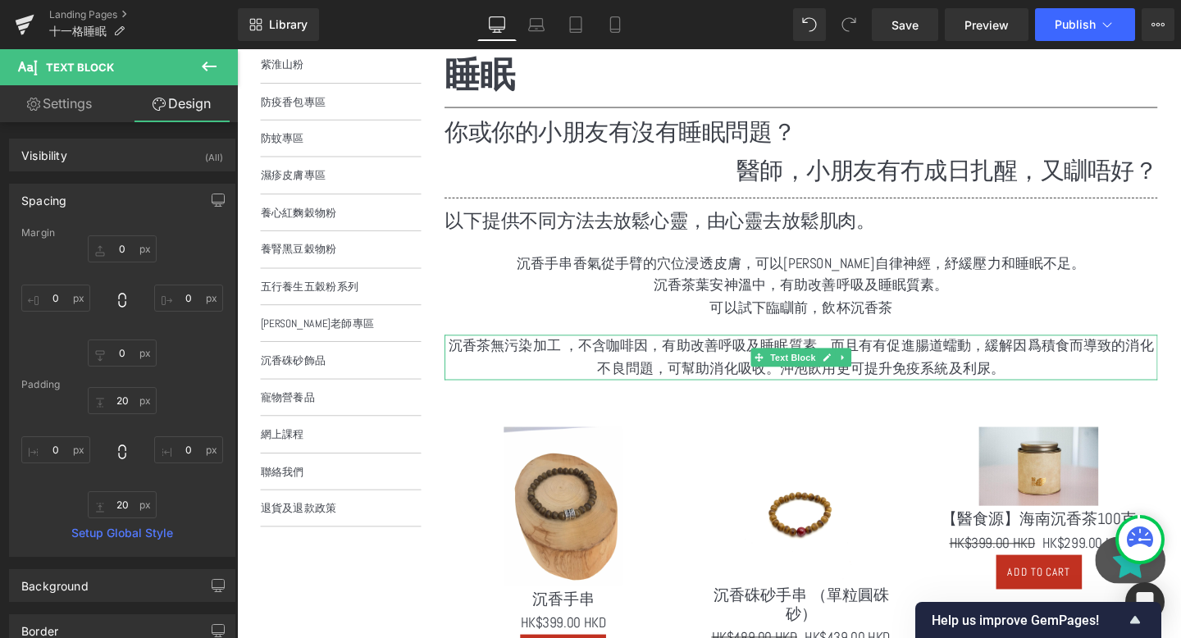
click at [896, 373] on p "沉香茶無污染加工 ，不含咖啡因，有助改善呼吸及睡眠質素，而且有有促進腸道蠕動，緩解因爲積食而導致的消化不良問題，可幫助消化吸收。沖泡飲用更可提升免疫系統及利尿。" at bounding box center [830, 373] width 750 height 48
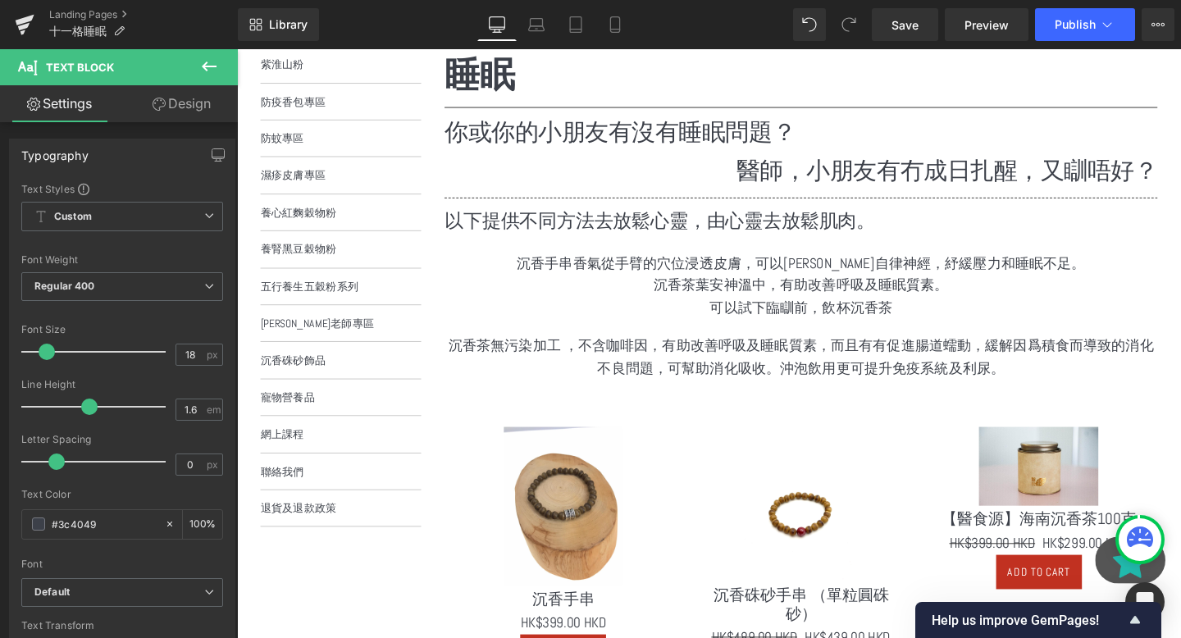
click at [169, 94] on link "Design" at bounding box center [181, 103] width 119 height 37
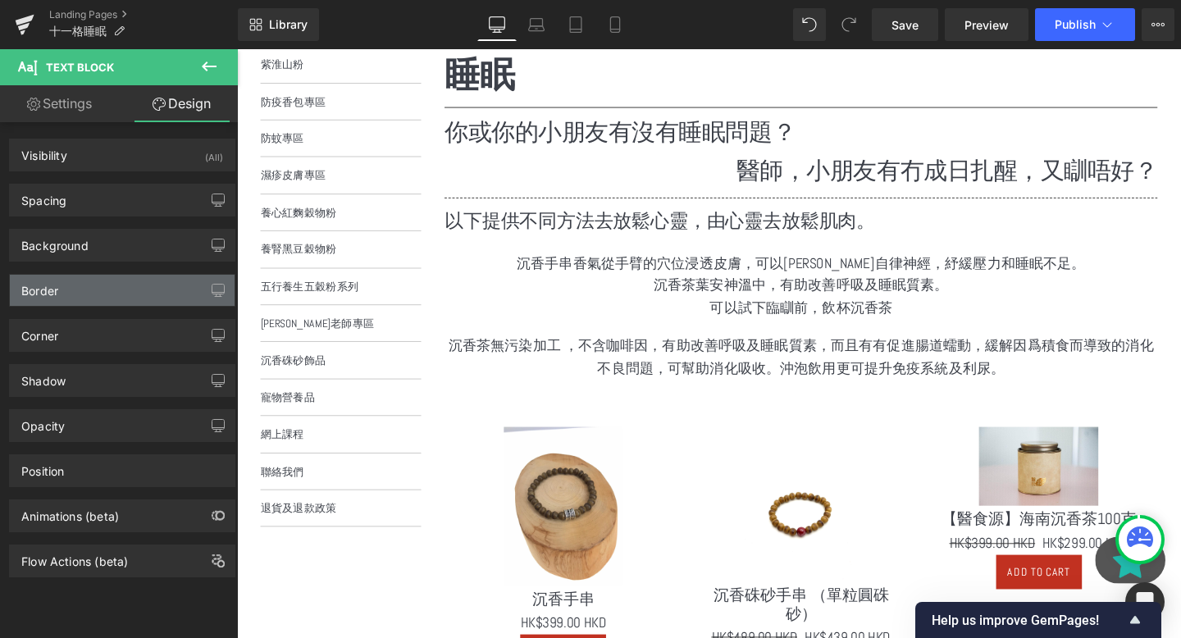
click at [101, 281] on div "Border" at bounding box center [122, 290] width 225 height 31
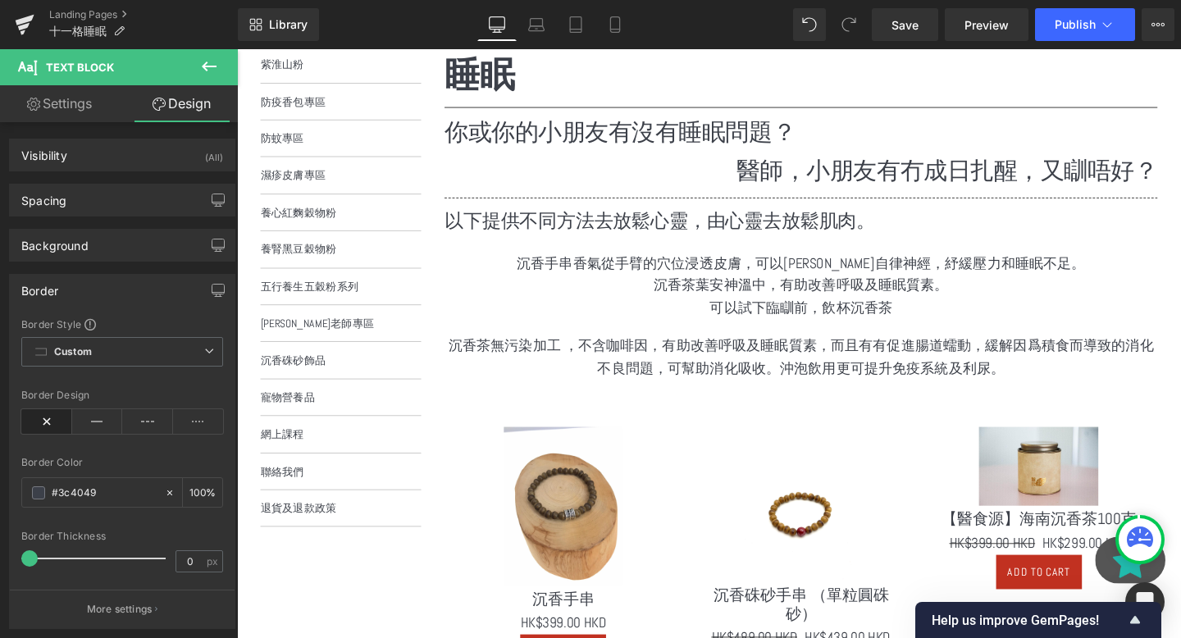
click at [108, 285] on div "Border" at bounding box center [122, 290] width 225 height 31
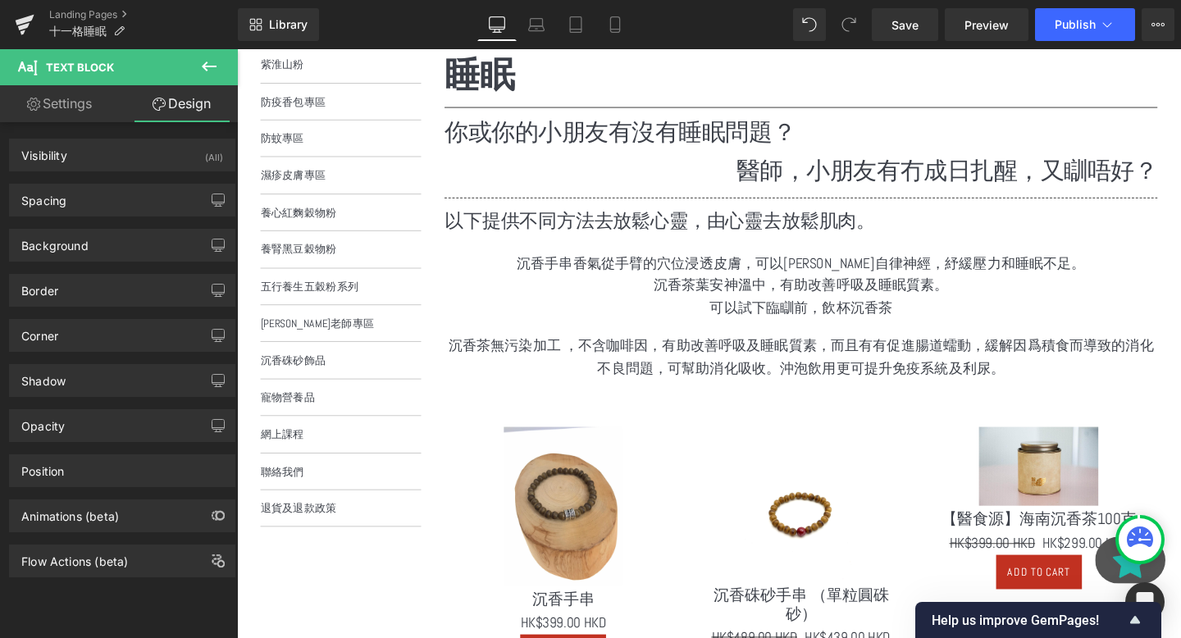
click at [98, 264] on div "Border Border Style Custom Custom Setup Global Style Custom Setup Global Style …" at bounding box center [122, 284] width 245 height 45
click at [82, 200] on div "Spacing" at bounding box center [122, 200] width 225 height 31
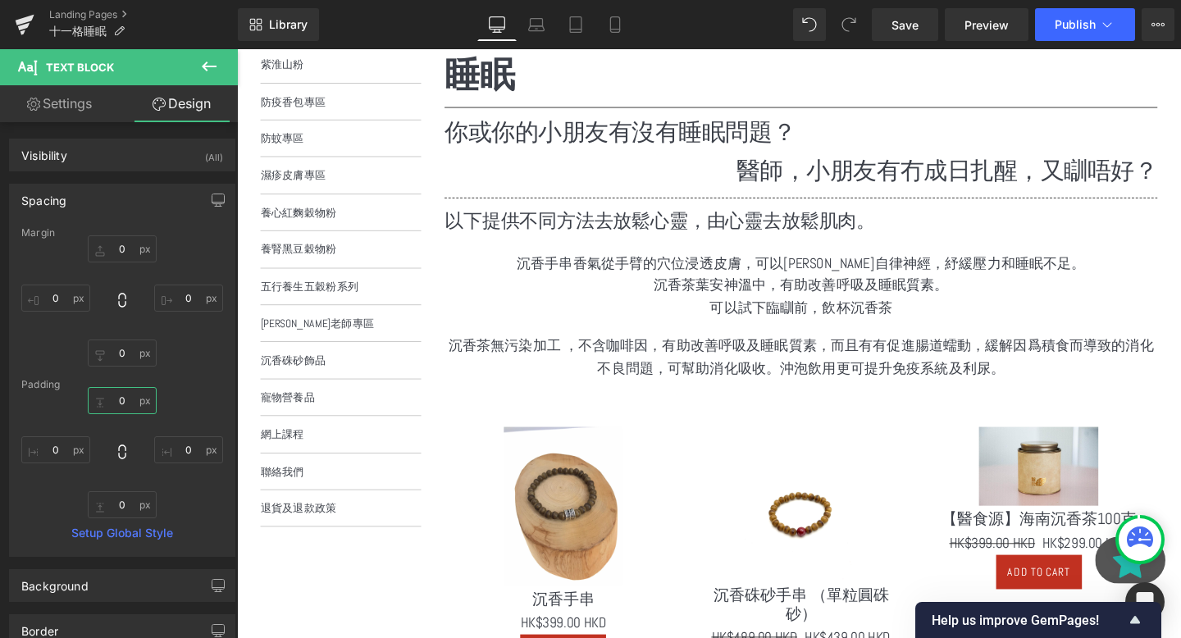
click at [126, 395] on input "0" at bounding box center [122, 400] width 69 height 27
type input "2"
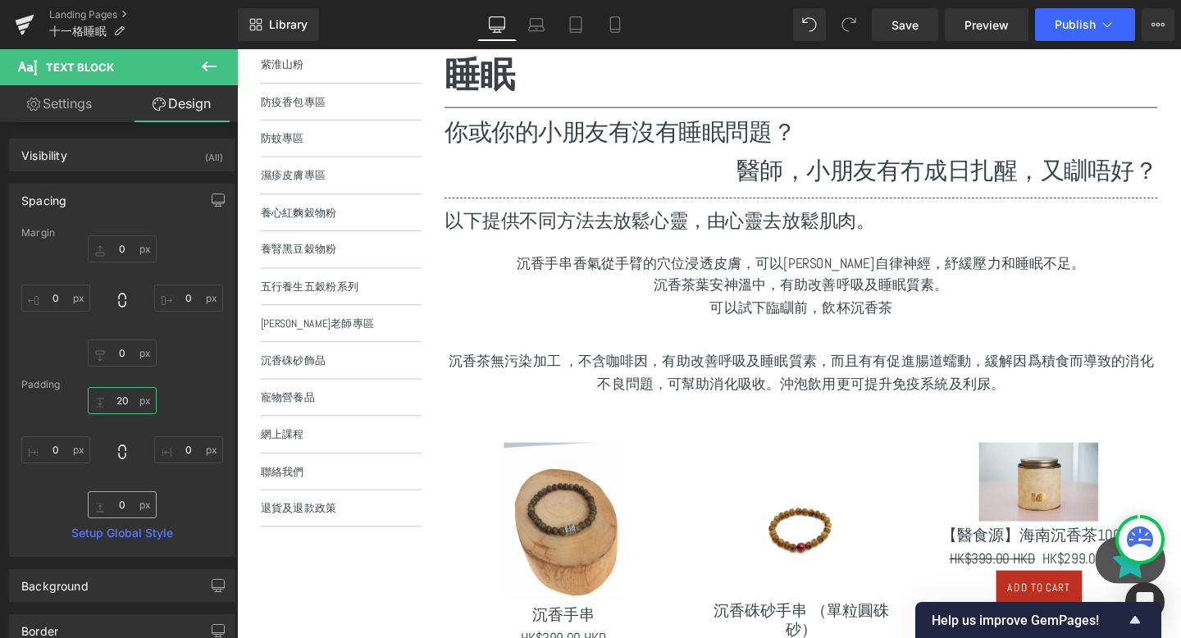
type input "20"
click at [121, 495] on input "0" at bounding box center [122, 504] width 69 height 27
type input "20"
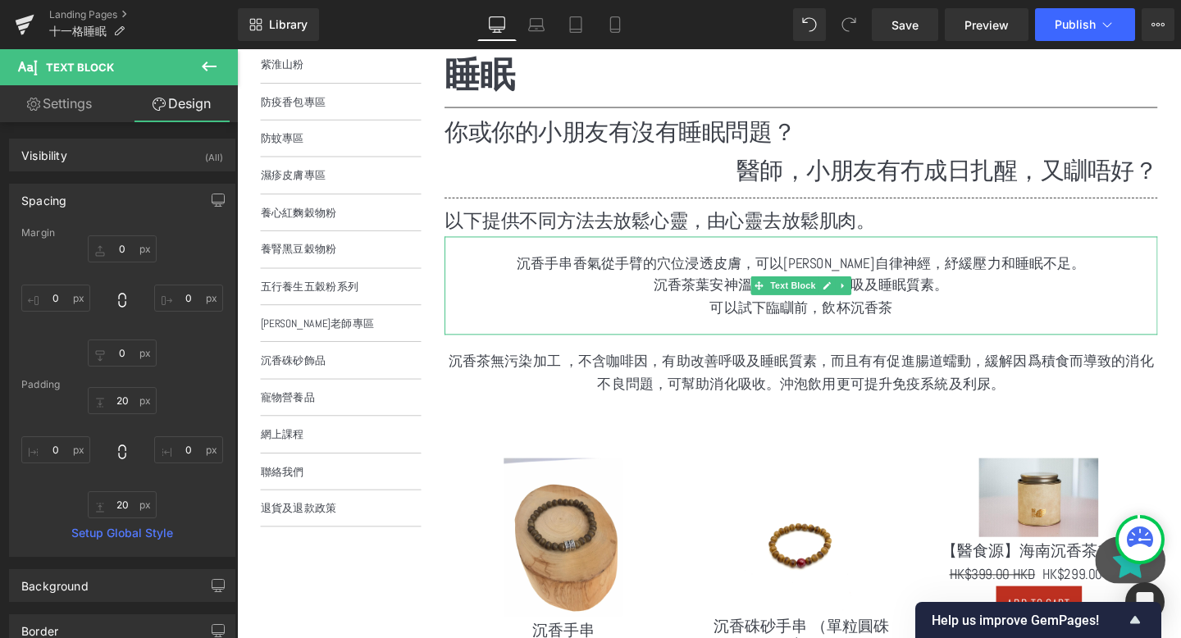
click at [683, 263] on p "沉香手串香氣從手臂的穴位浸透皮膚，可以平衡自律神經，紓緩壓力和睡眠不足。" at bounding box center [830, 275] width 750 height 24
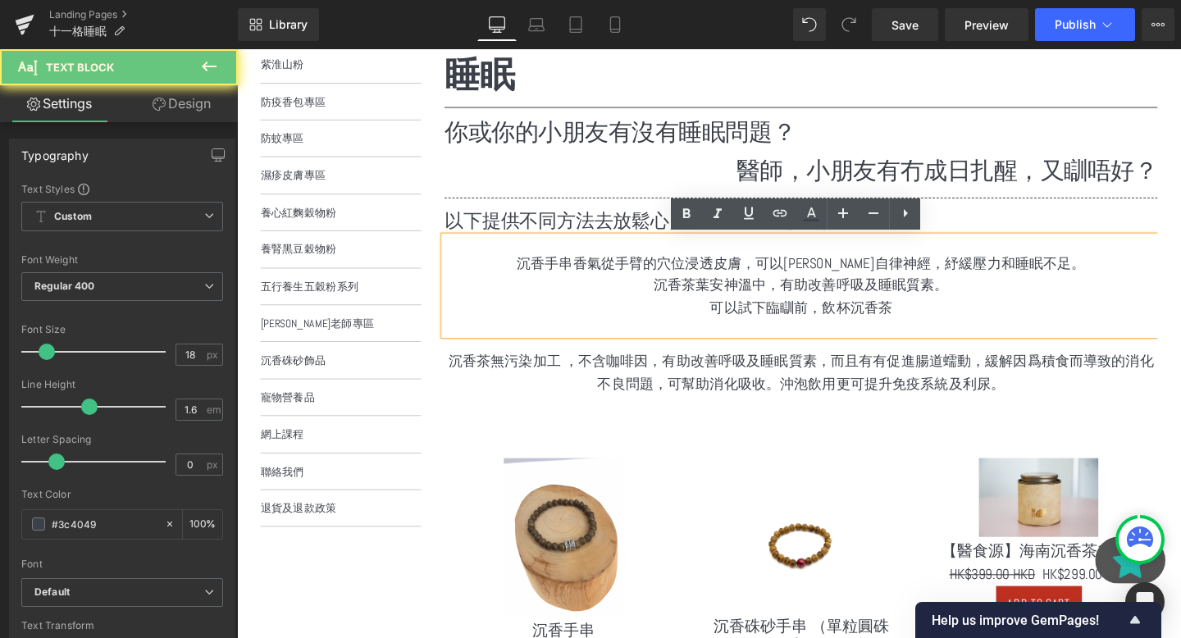
click at [715, 285] on p "沉香手串香氣從手臂的穴位浸透皮膚，可以平衡自律神經，紓緩壓力和睡眠不足。" at bounding box center [830, 275] width 750 height 24
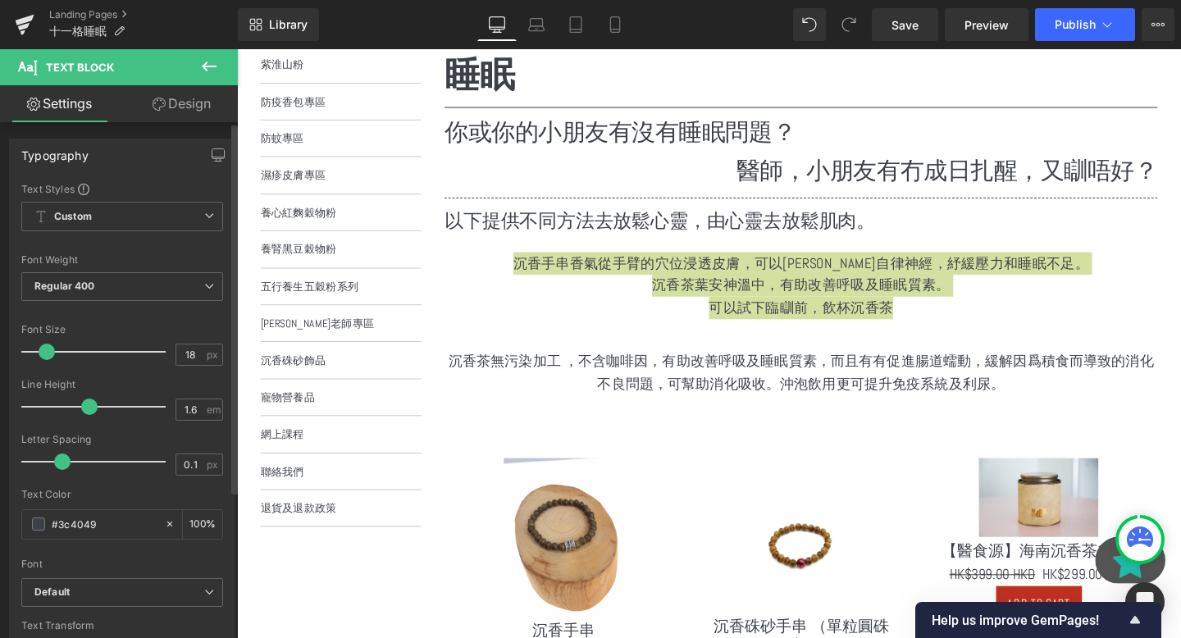
type input "0"
drag, startPoint x: 55, startPoint y: 464, endPoint x: 54, endPoint y: 454, distance: 9.9
click at [54, 454] on span at bounding box center [56, 462] width 16 height 16
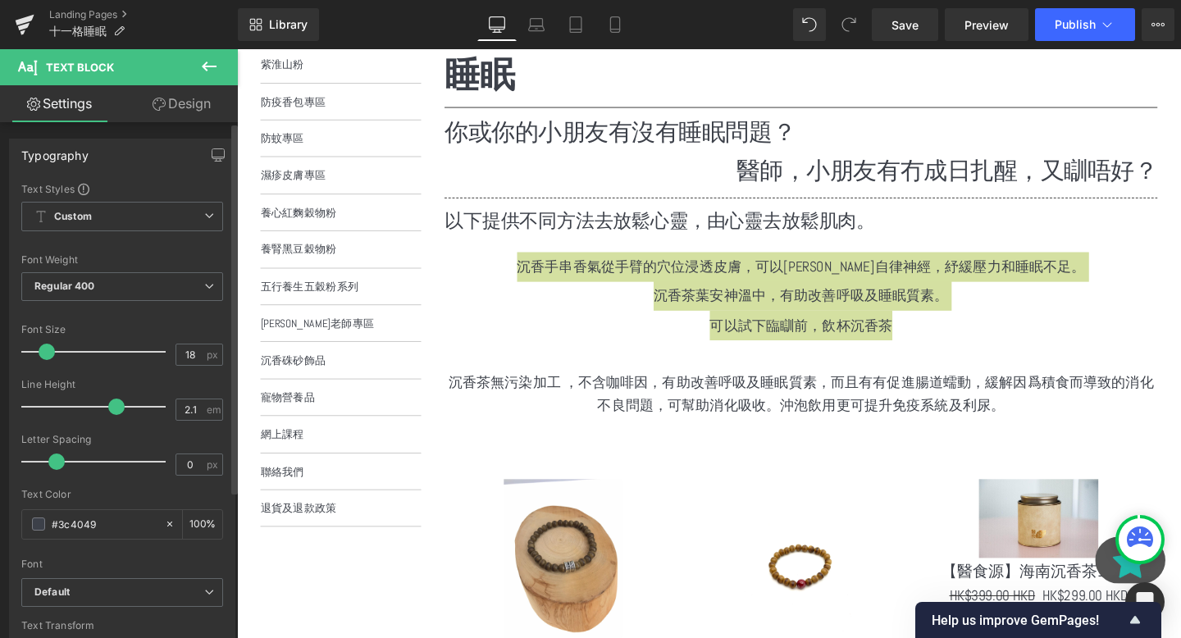
type input "2"
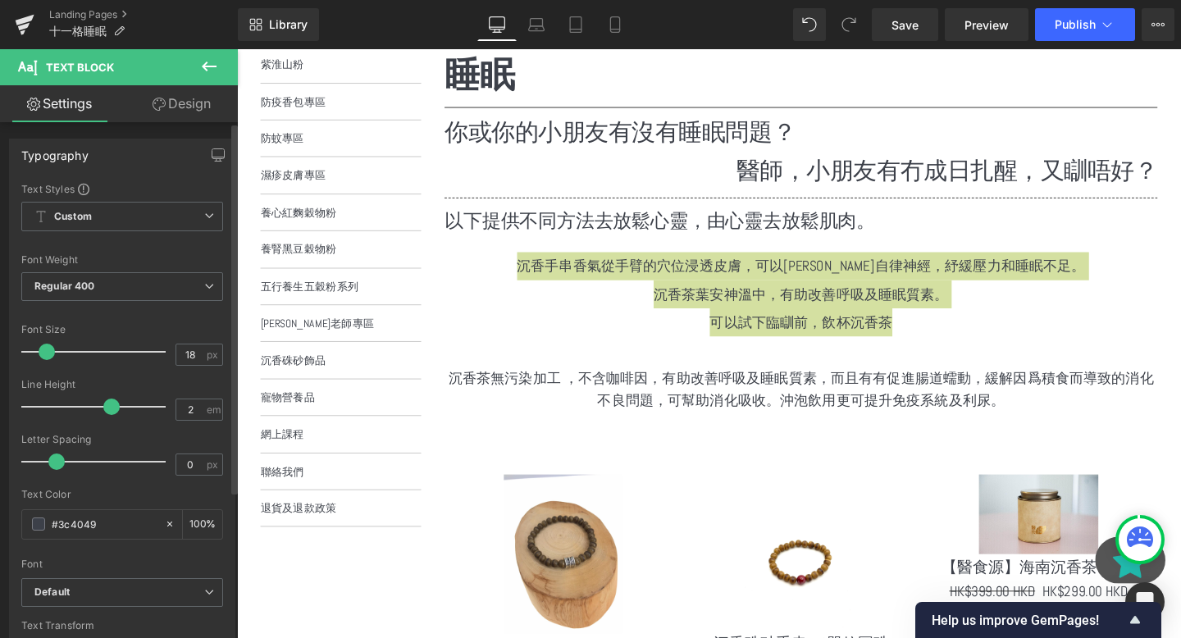
drag, startPoint x: 91, startPoint y: 404, endPoint x: 114, endPoint y: 395, distance: 24.4
click at [114, 395] on div at bounding box center [98, 406] width 136 height 33
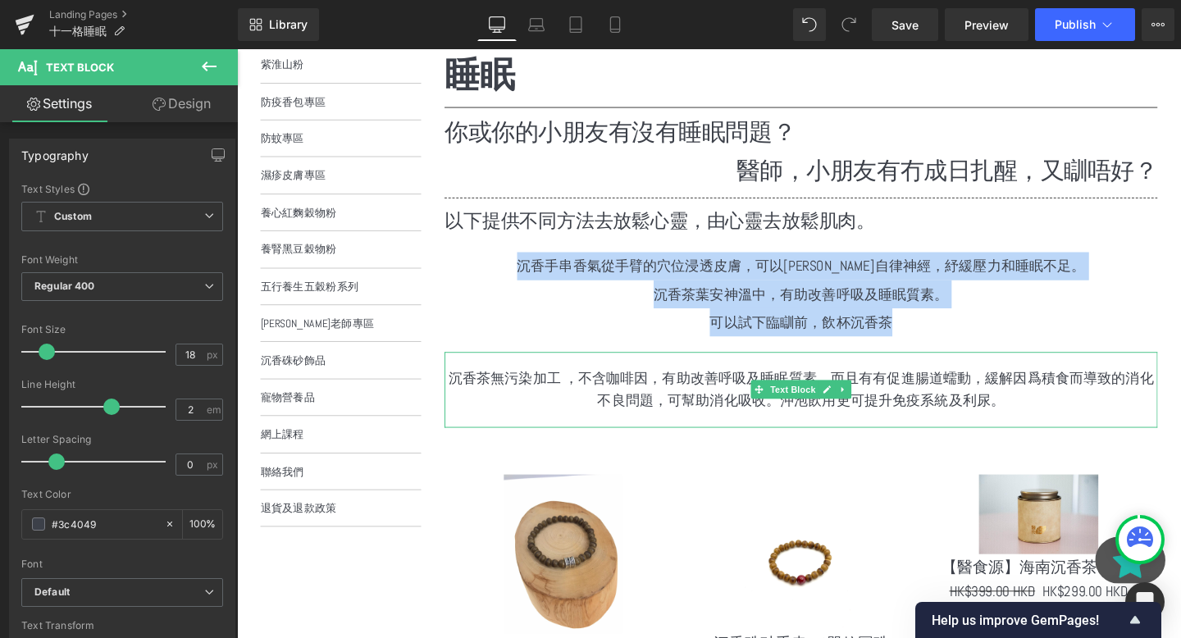
click at [583, 416] on p "沉香茶無污染加工 ，不含咖啡因，有助改善呼吸及睡眠質素，而且有有促進腸道蠕動，緩解因爲積食而導致的消化不良問題，可幫助消化吸收。沖泡飲用更可提升免疫系統及利尿。" at bounding box center [830, 408] width 750 height 48
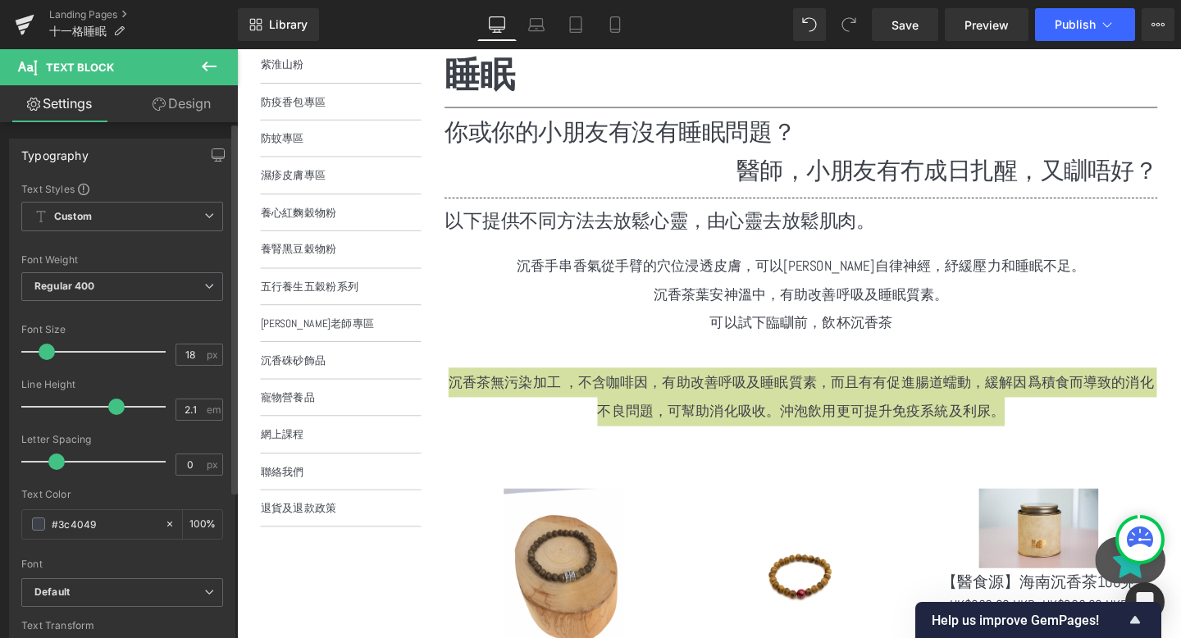
type input "2"
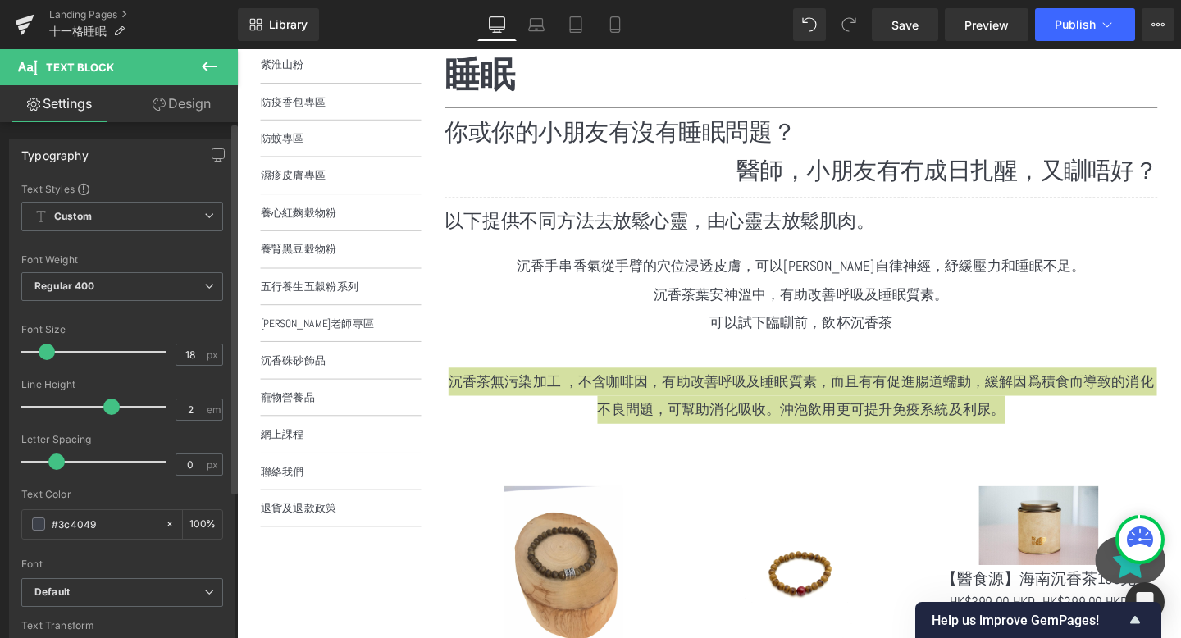
drag, startPoint x: 85, startPoint y: 404, endPoint x: 104, endPoint y: 402, distance: 18.9
click at [104, 402] on span at bounding box center [111, 407] width 16 height 16
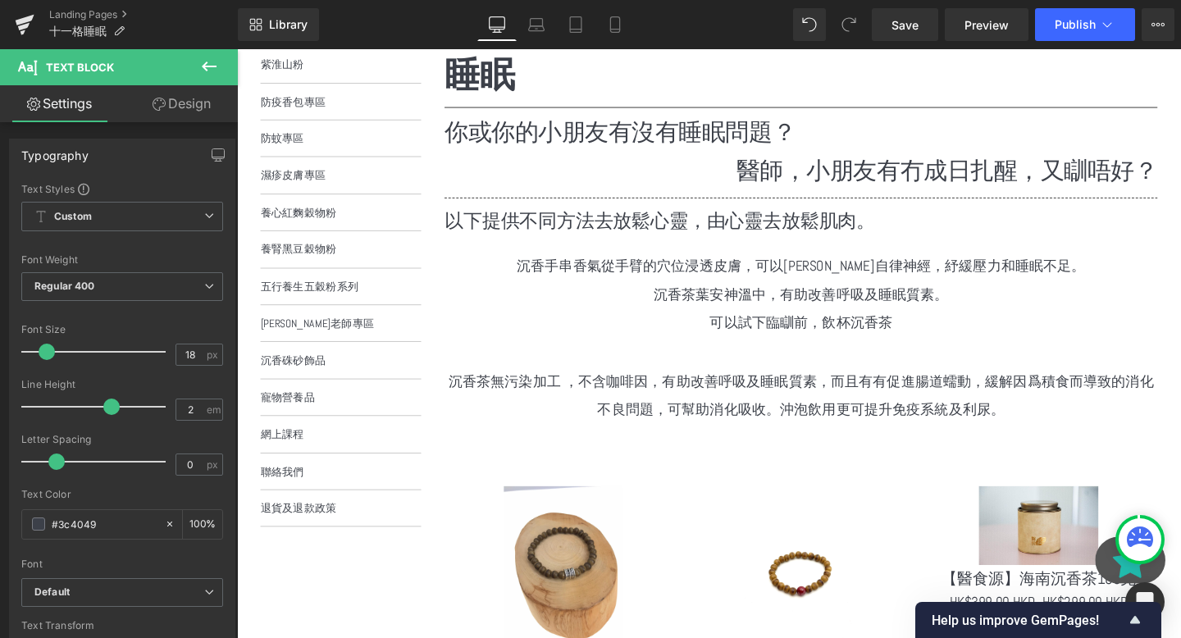
click at [514, 394] on p "沉香茶無污染加工 ，不含咖啡因，有助改善呼吸及睡眠質素，而且有有促進腸道蠕動，緩解因爲積食而導致的消化不良問題，可幫助消化吸收。沖泡飲用更可提升免疫系統及利尿。" at bounding box center [830, 413] width 750 height 59
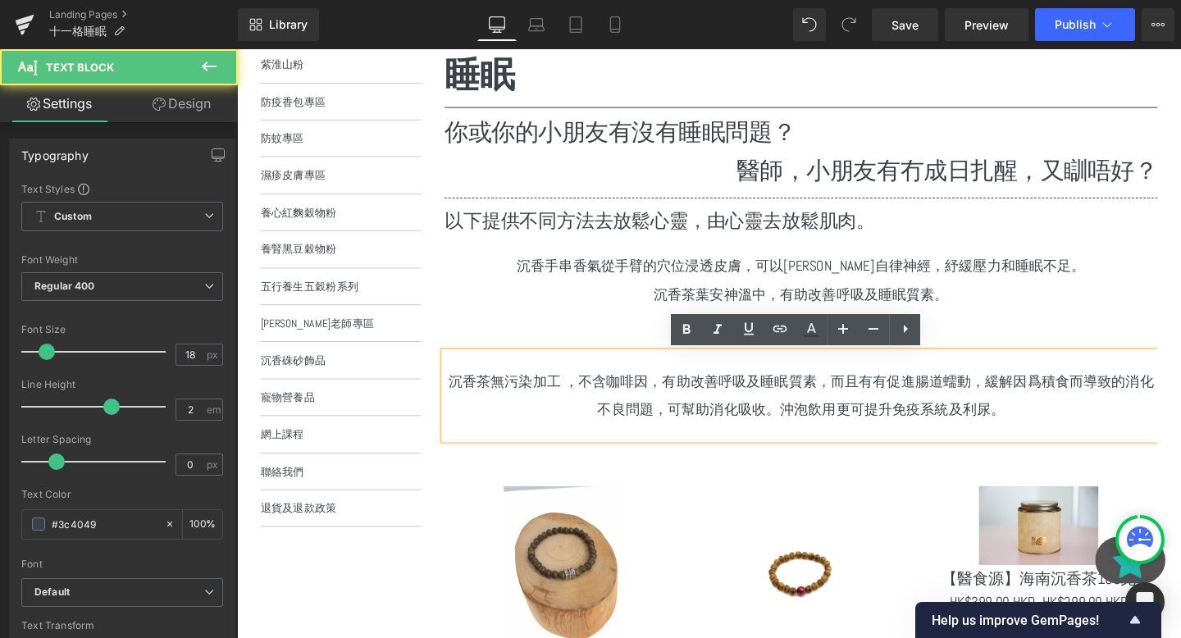
drag, startPoint x: 564, startPoint y: 336, endPoint x: 630, endPoint y: 342, distance: 65.9
click at [564, 336] on p "可以試下臨瞓前，飲杯沉香茶" at bounding box center [830, 337] width 750 height 30
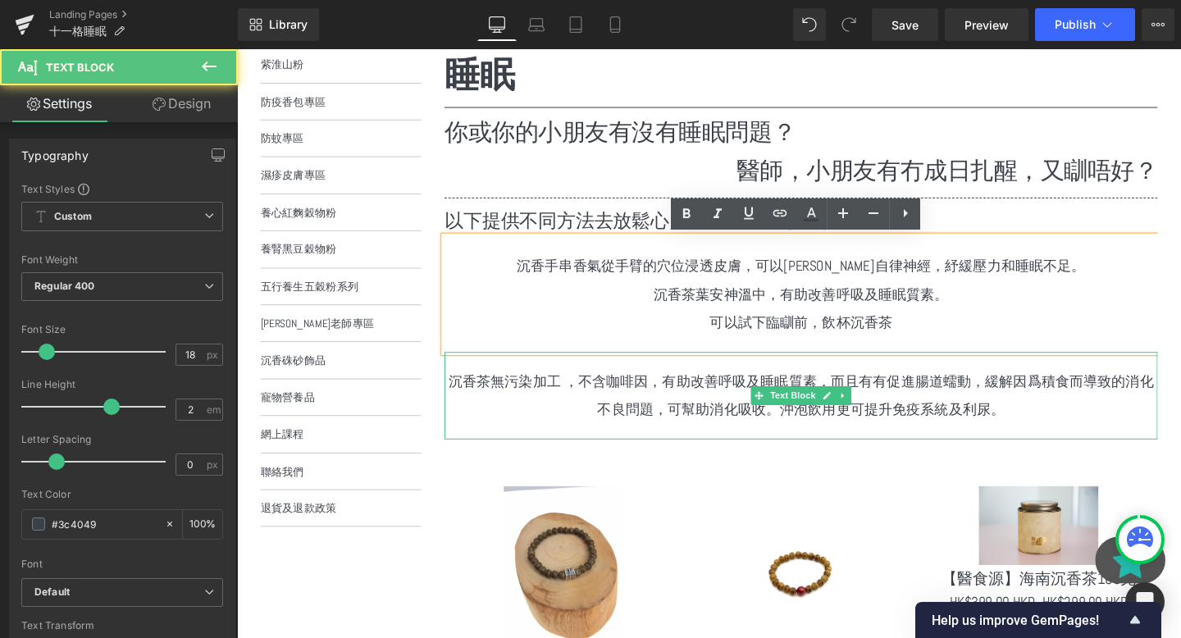
click at [826, 386] on p "沉香茶無污染加工 ，不含咖啡因，有助改善呼吸及睡眠質素，而且有有促進腸道蠕動，緩解因爲積食而導致的消化不良問題，可幫助消化吸收。沖泡飲用更可提升免疫系統及利尿。" at bounding box center [830, 413] width 750 height 59
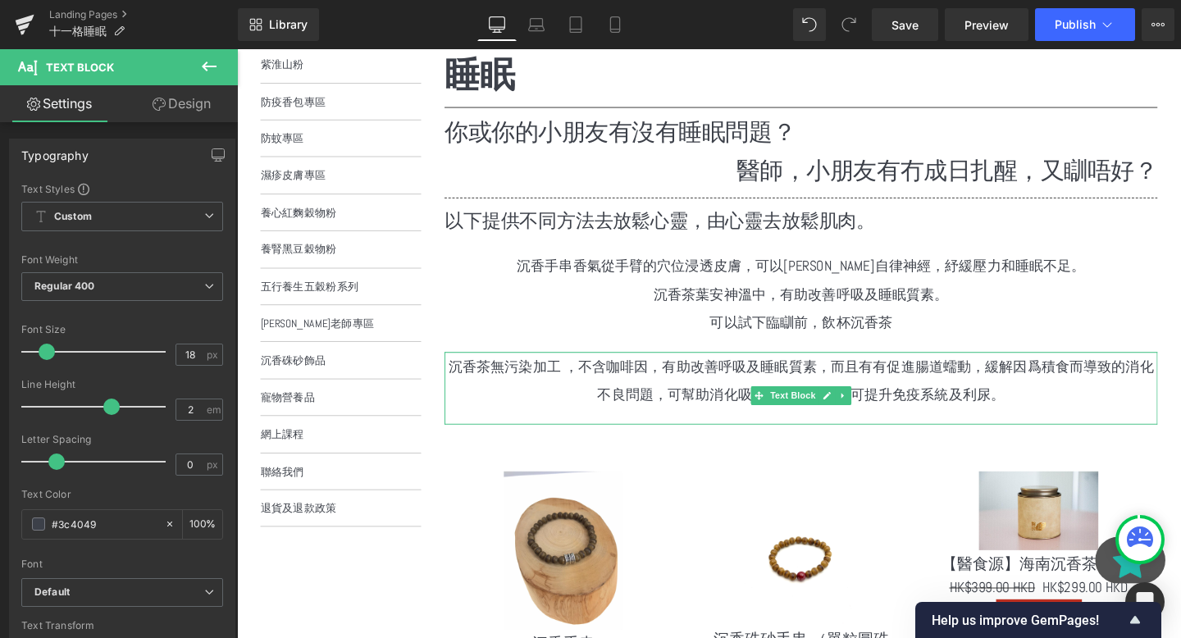
drag, startPoint x: 841, startPoint y: 378, endPoint x: 841, endPoint y: 365, distance: 13.1
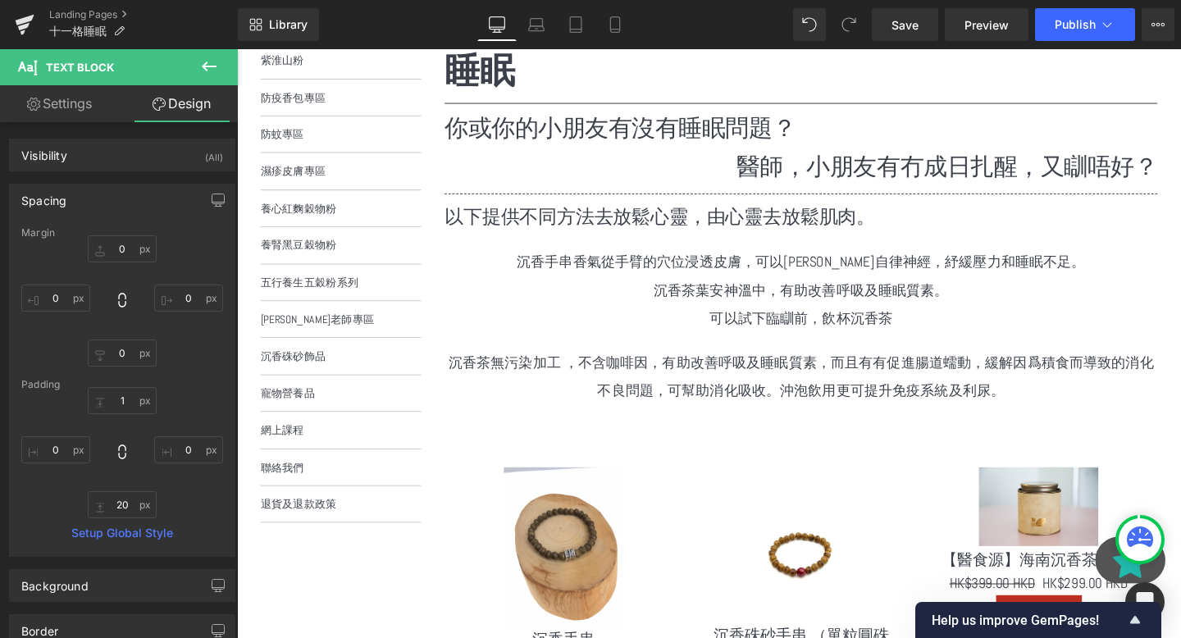
scroll to position [322, 0]
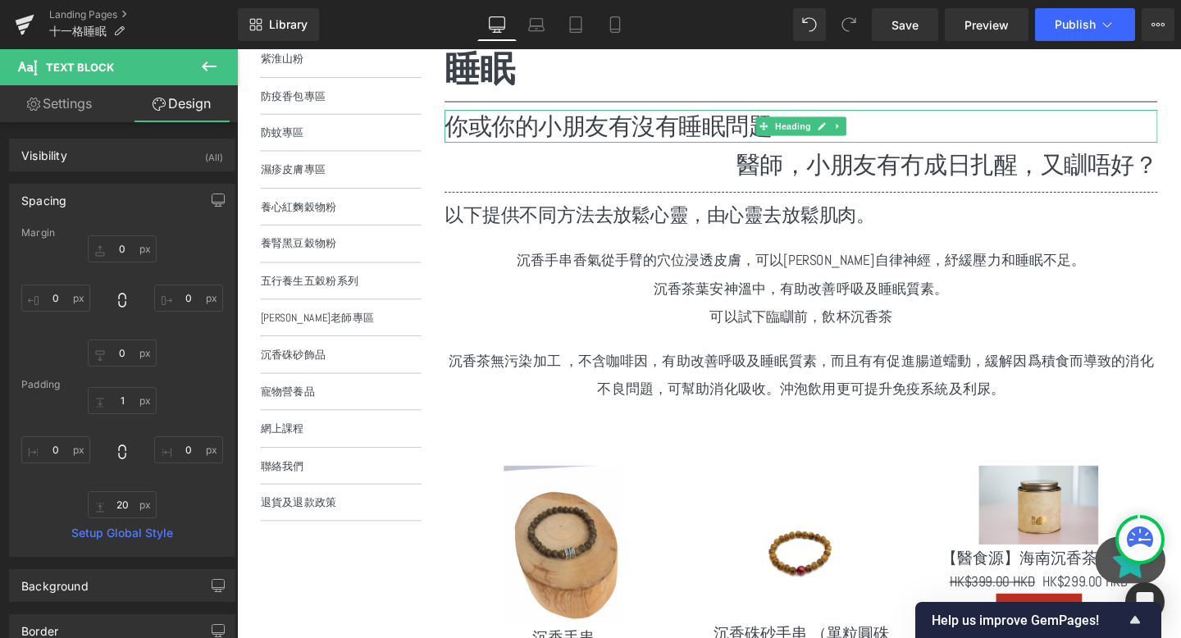
click at [664, 135] on h1 "你或你的小朋友有沒有睡眠問題？" at bounding box center [830, 130] width 750 height 34
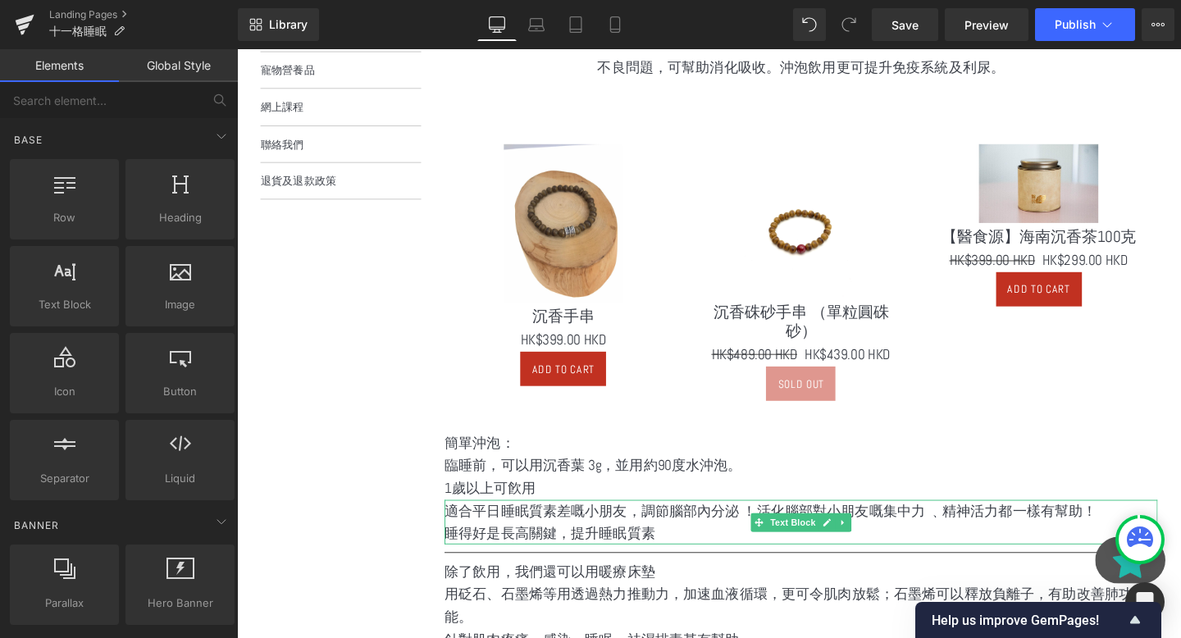
scroll to position [838, 0]
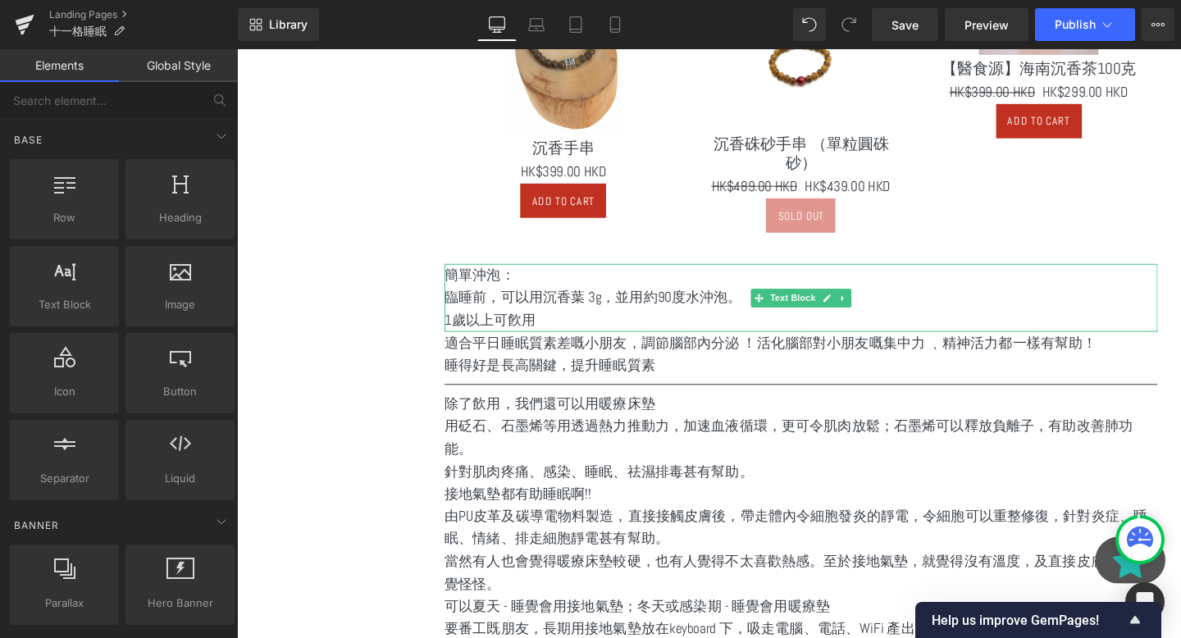
click at [687, 322] on p "1歲以上可飮用" at bounding box center [830, 334] width 750 height 24
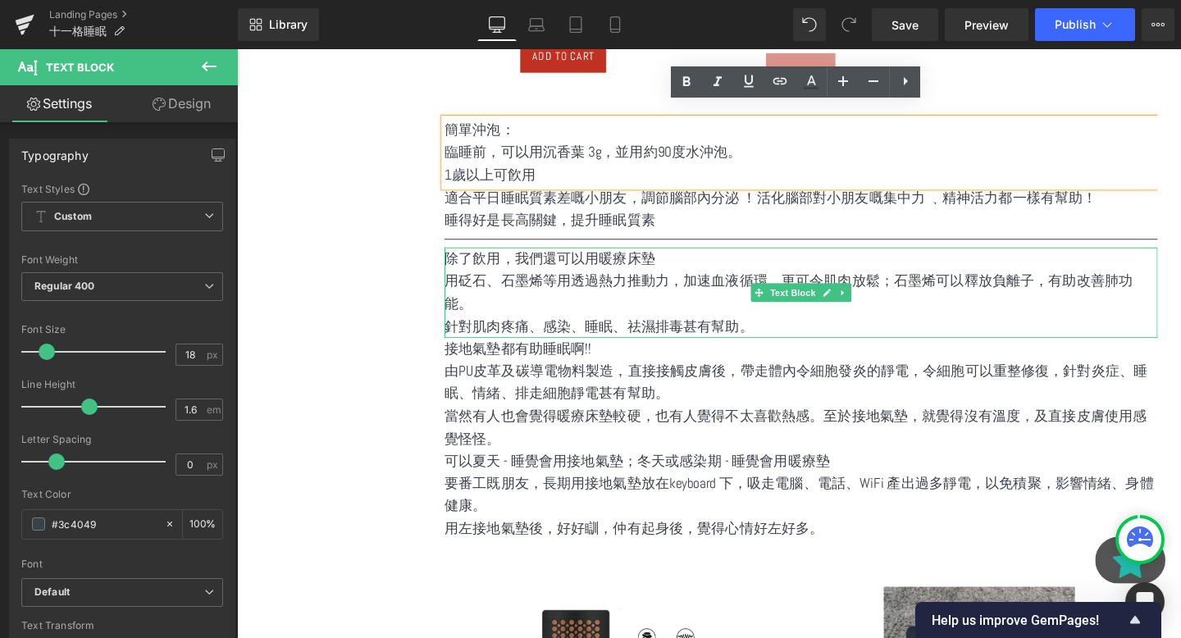
click at [650, 258] on p "除了飲用，我們還可以用暖療床墊" at bounding box center [830, 270] width 750 height 24
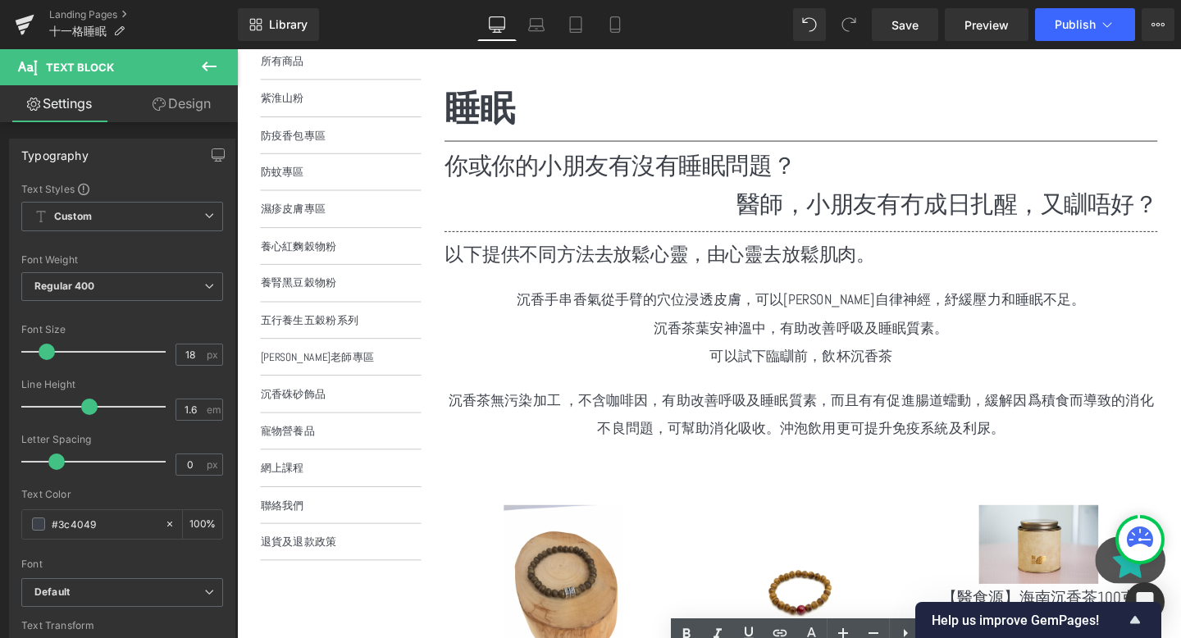
scroll to position [245, 0]
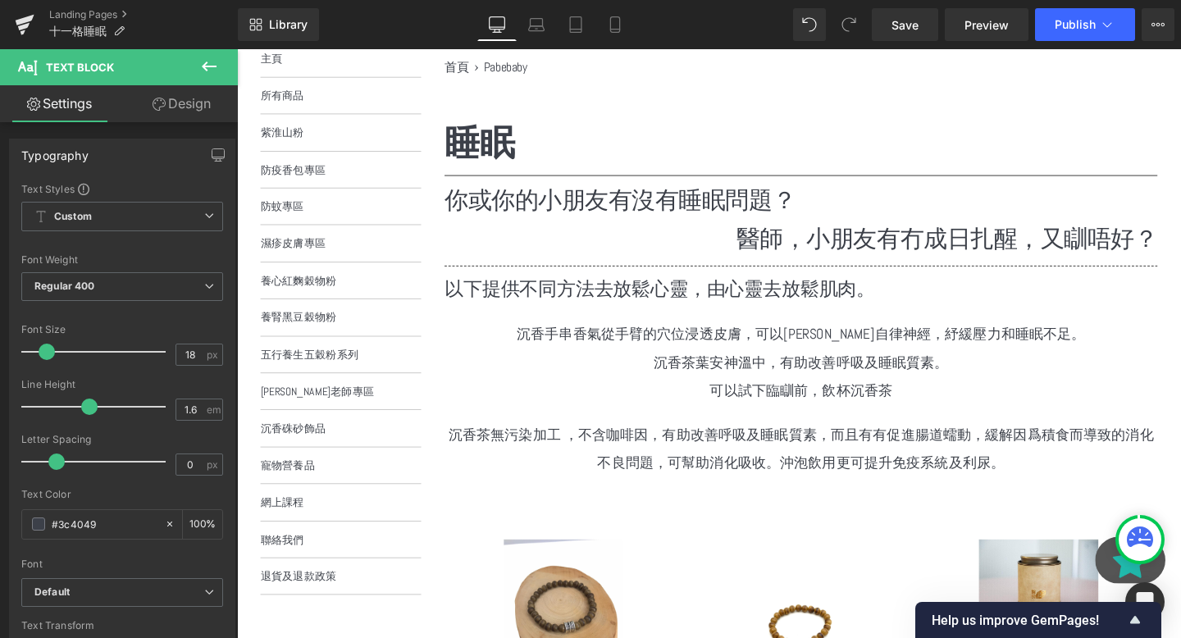
click at [669, 309] on p "以下提供不同方法去放鬆心靈，由心靈去放鬆肌肉。" at bounding box center [830, 300] width 750 height 31
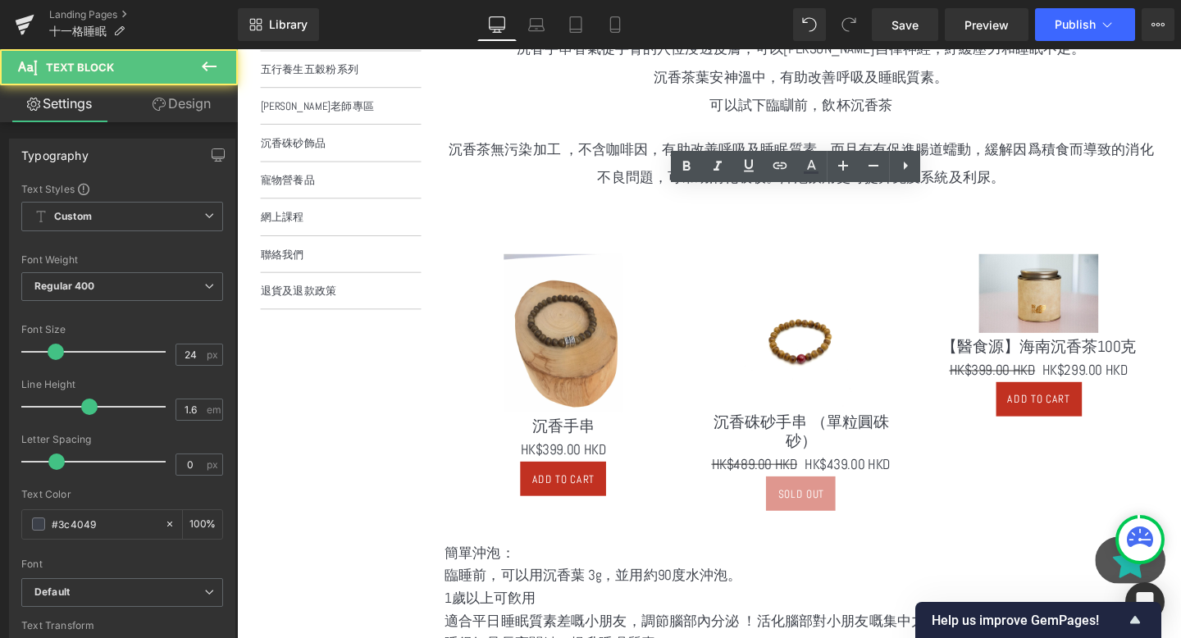
scroll to position [775, 0]
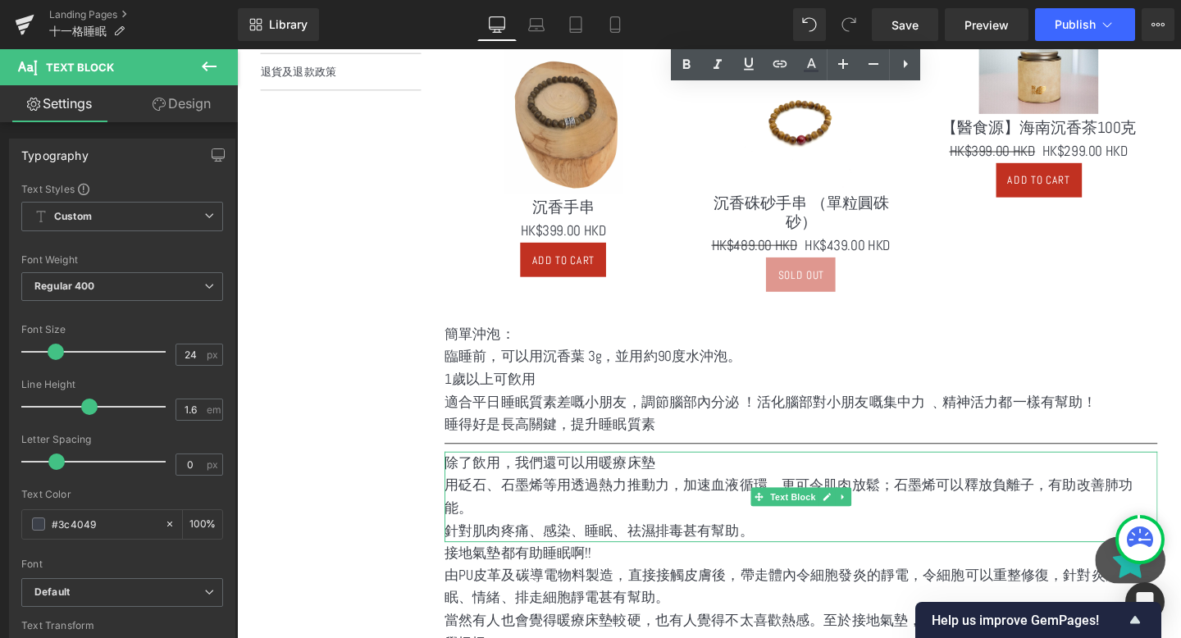
click at [692, 473] on p "除了飲用，我們還可以用暖療床墊" at bounding box center [830, 485] width 750 height 24
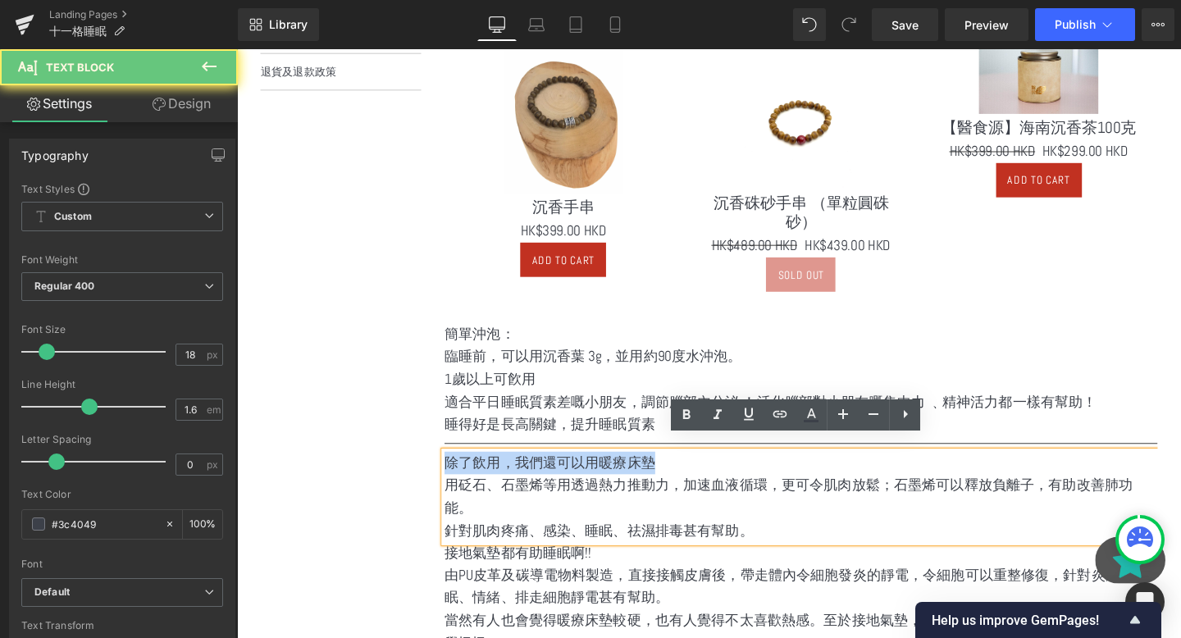
drag, startPoint x: 692, startPoint y: 472, endPoint x: 395, endPoint y: 472, distance: 296.2
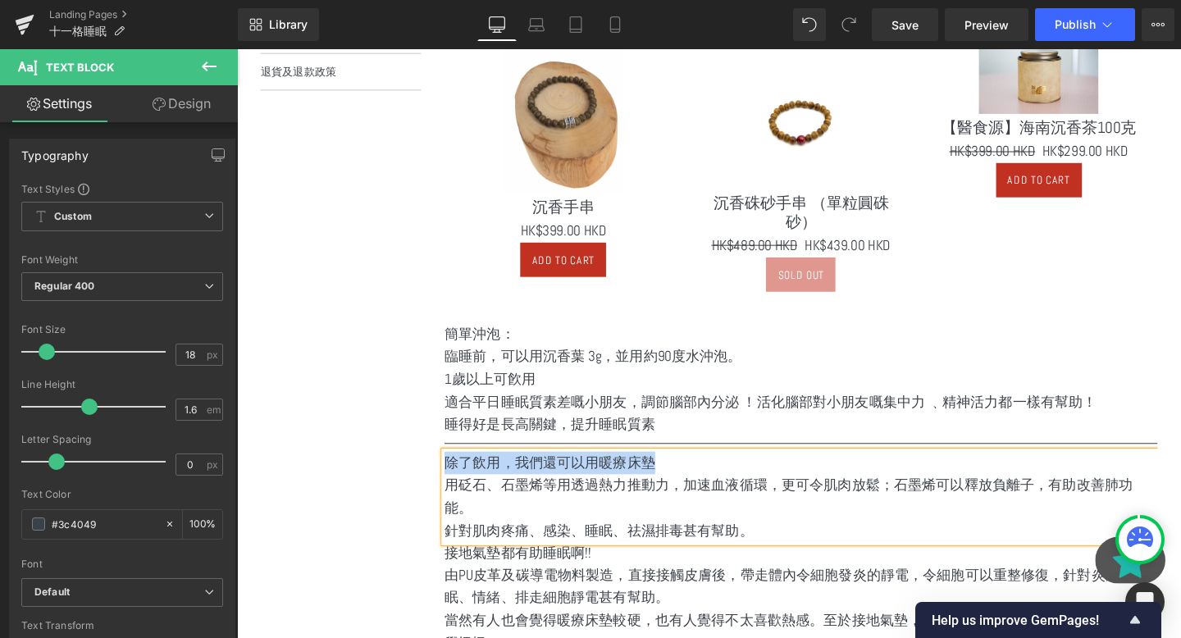
copy p "除了飲用，我們還可以用暖療床墊"
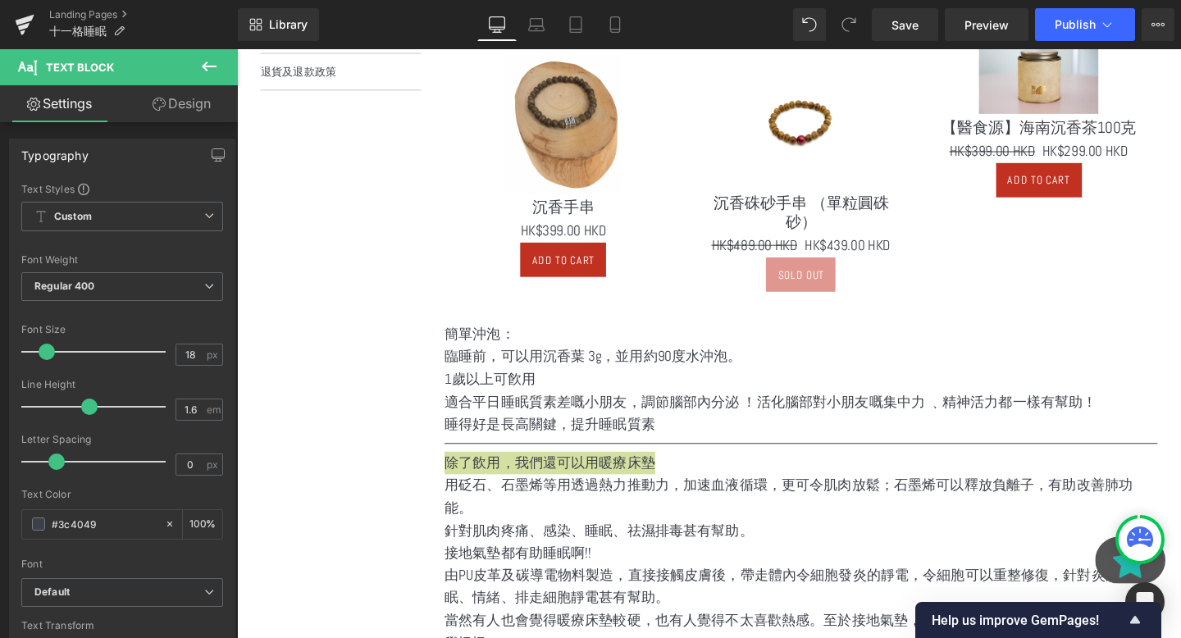
click at [218, 60] on icon at bounding box center [209, 67] width 20 height 20
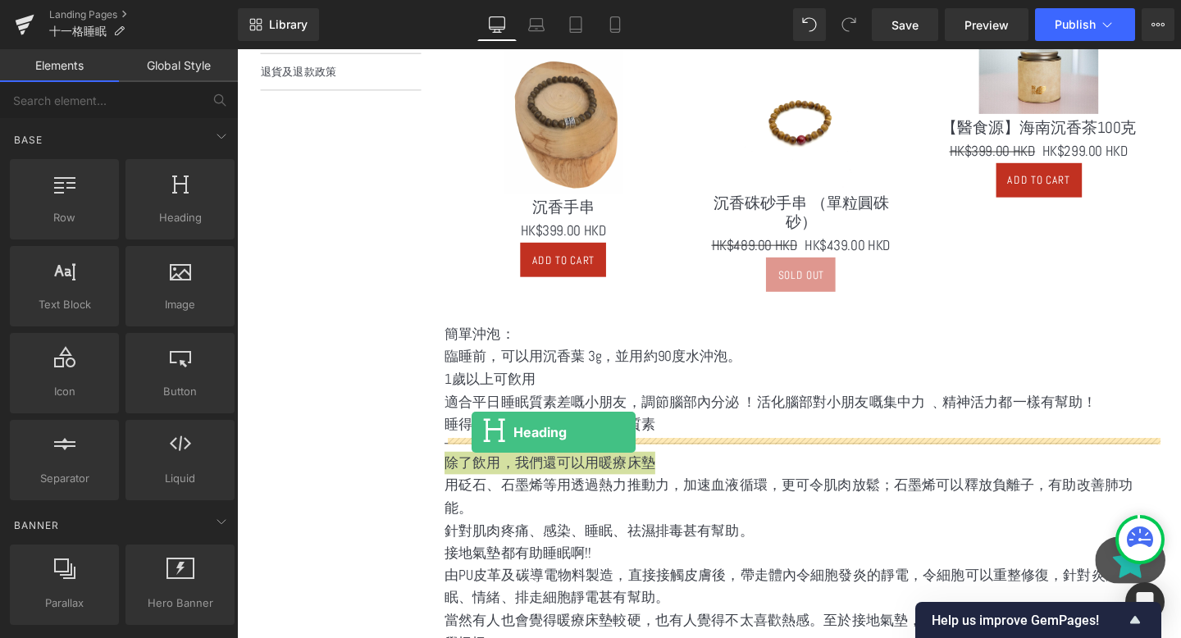
drag, startPoint x: 406, startPoint y: 267, endPoint x: 483, endPoint y: 450, distance: 198.5
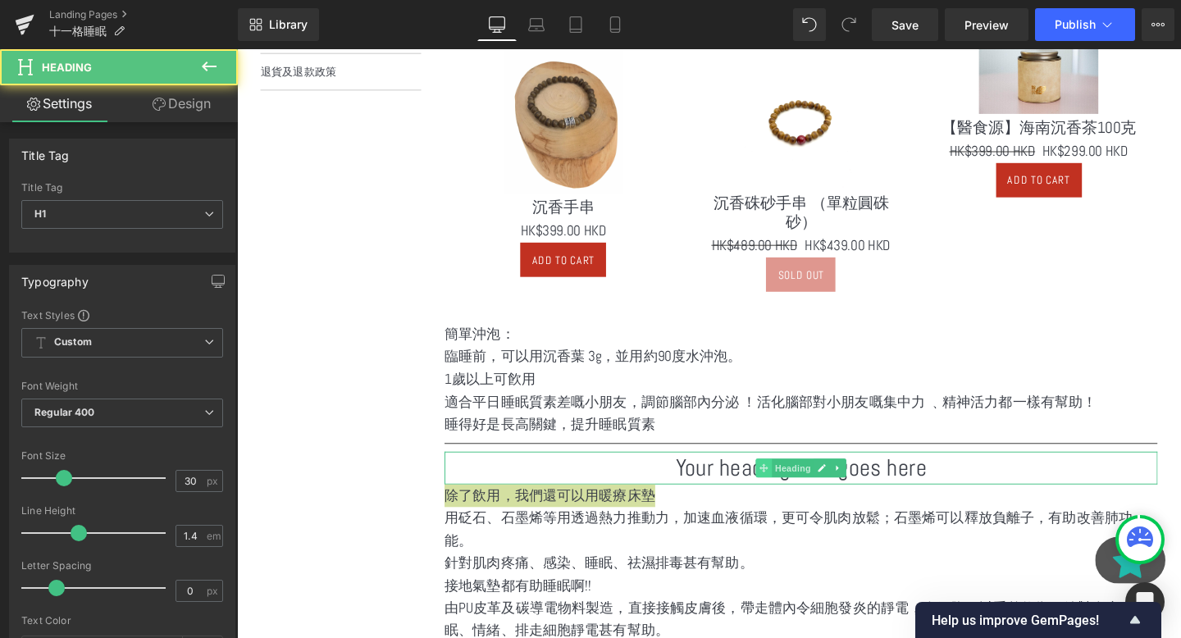
click at [784, 480] on span at bounding box center [791, 490] width 17 height 20
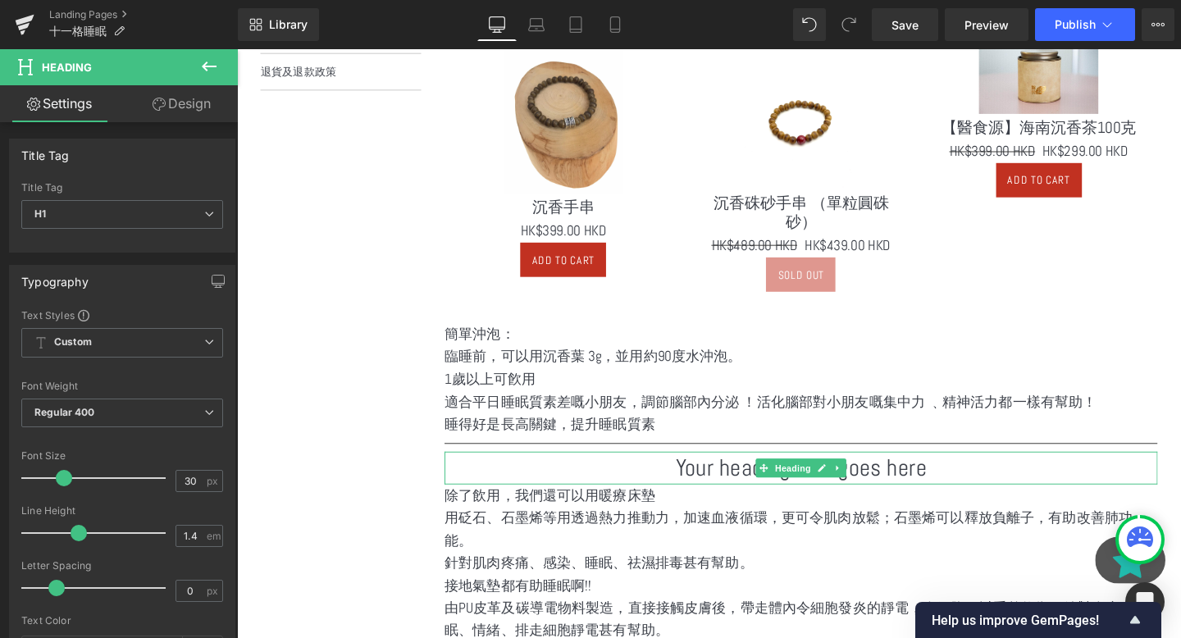
click at [744, 473] on h1 "Your heading text goes here" at bounding box center [830, 490] width 750 height 34
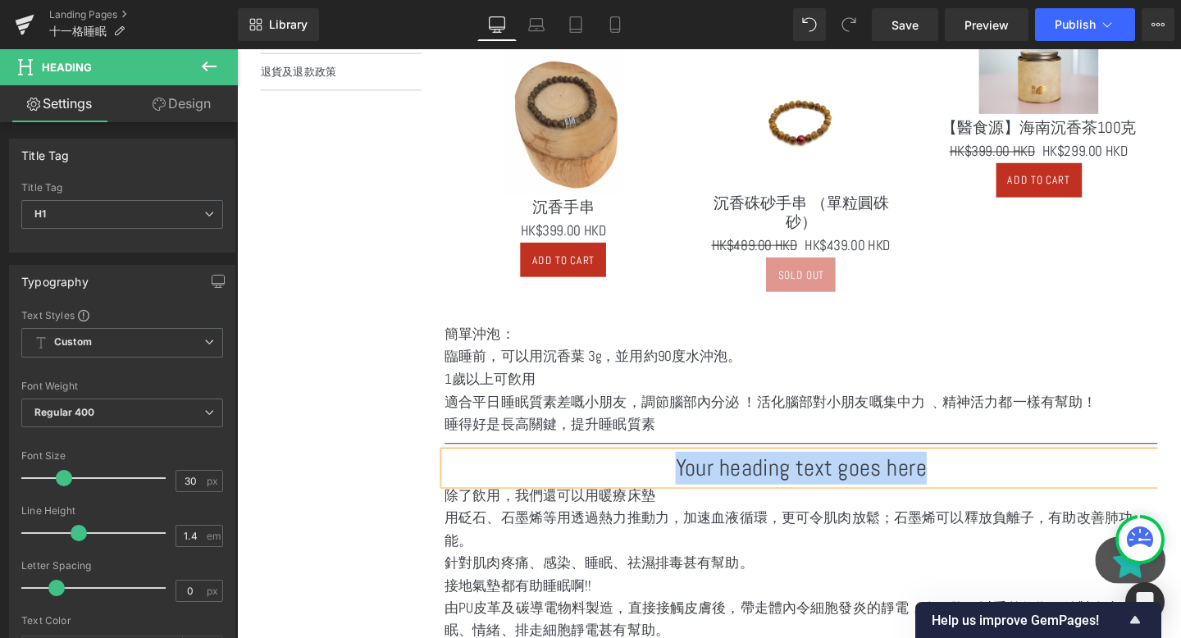
paste div
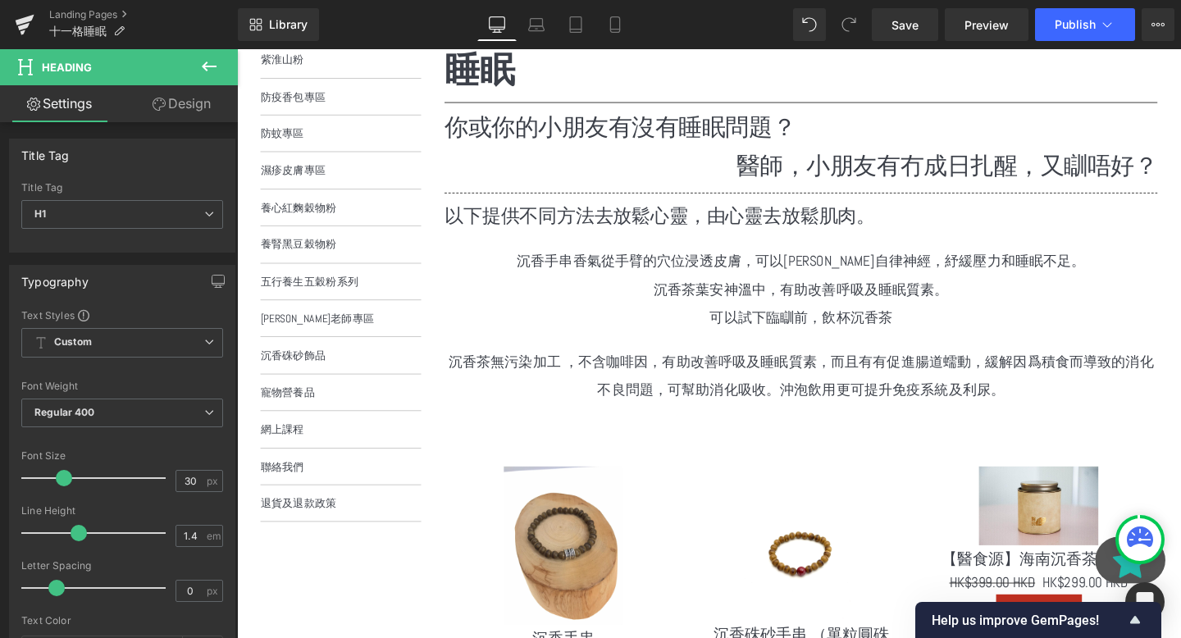
scroll to position [348, 0]
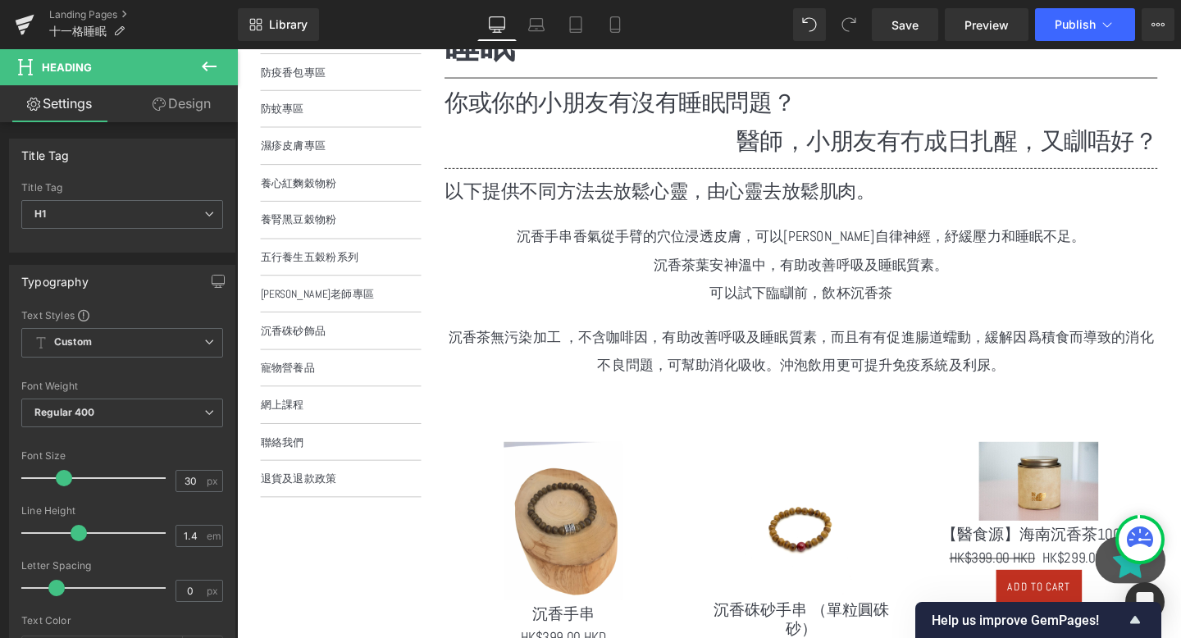
click at [581, 201] on p "以下提供不同方法去放鬆心靈，由心靈去放鬆肌肉。" at bounding box center [830, 198] width 750 height 31
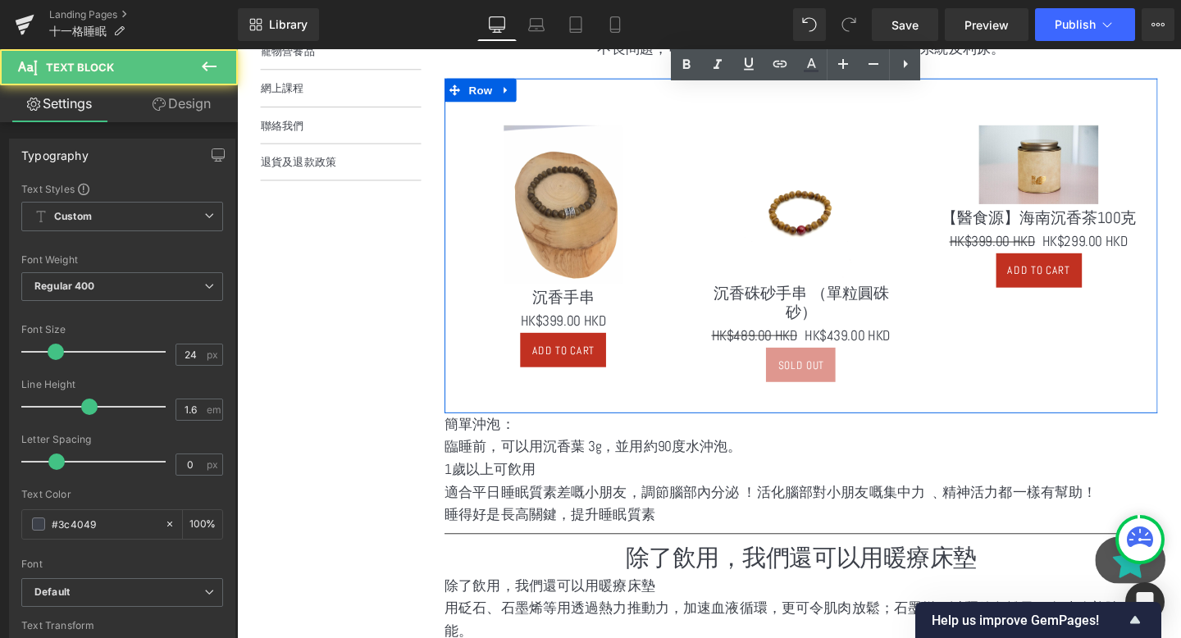
scroll to position [720, 0]
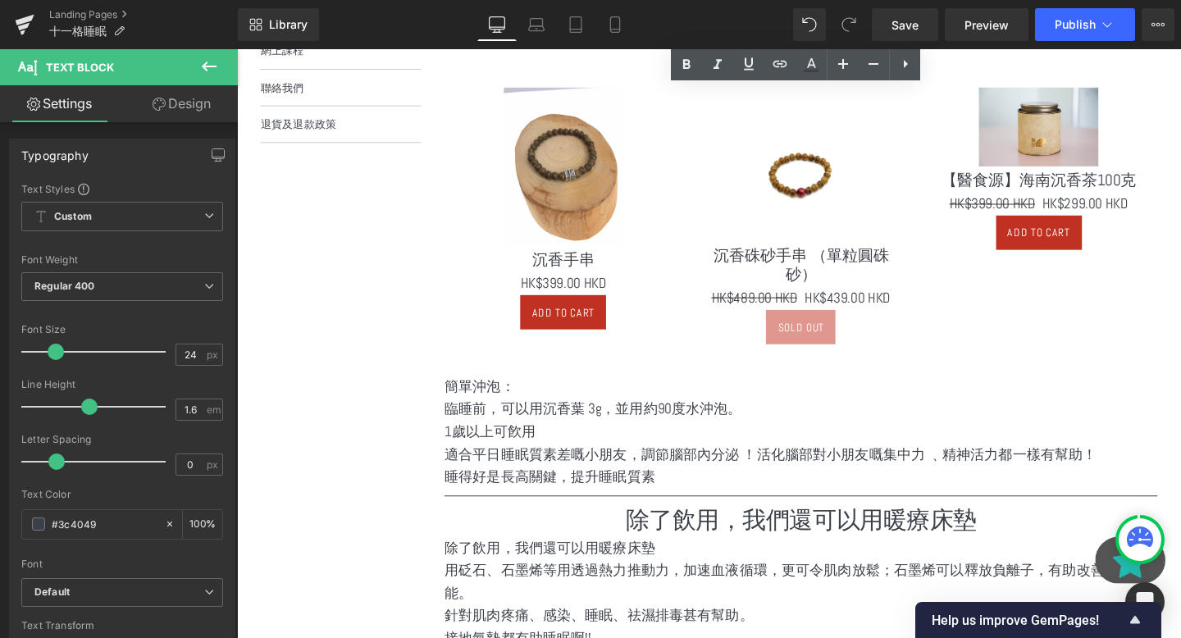
click at [675, 527] on h1 "除了飲用，我們還可以用暖療床墊" at bounding box center [830, 544] width 750 height 34
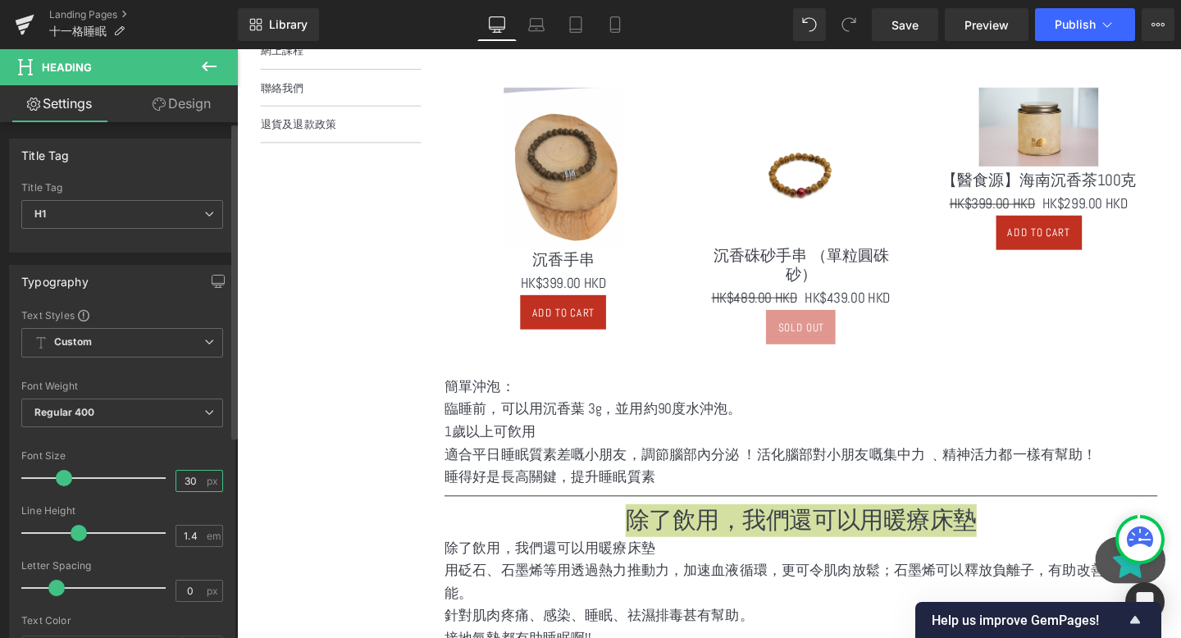
click at [185, 485] on input "30" at bounding box center [190, 481] width 29 height 21
type input "0"
type input "24"
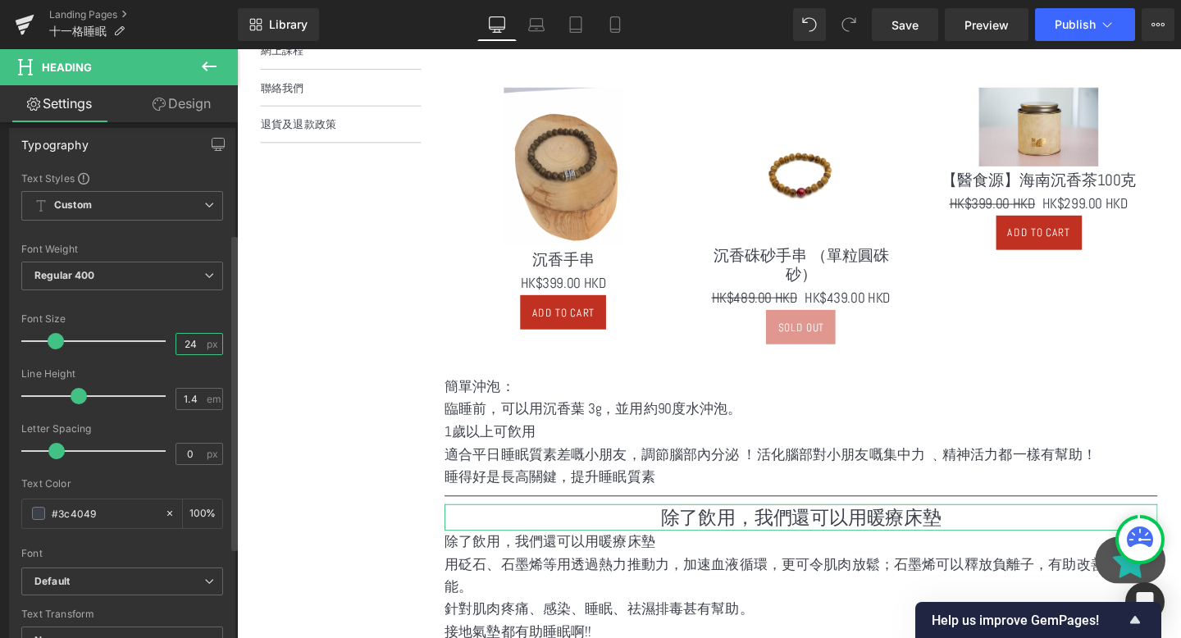
scroll to position [433, 0]
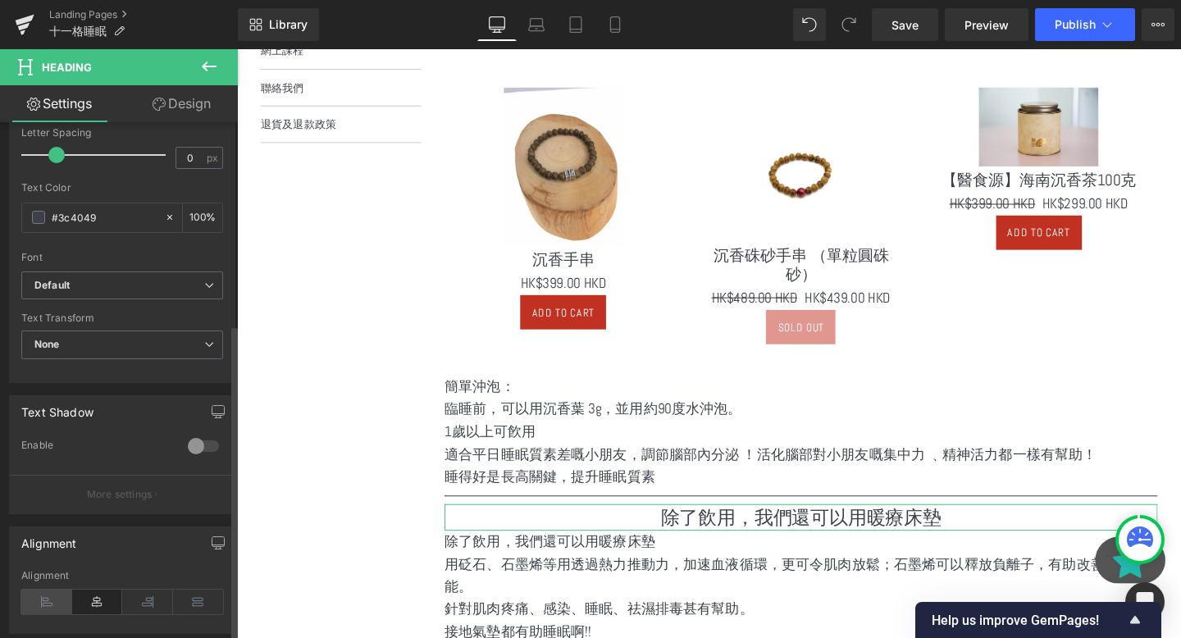
click at [36, 597] on icon at bounding box center [46, 602] width 51 height 25
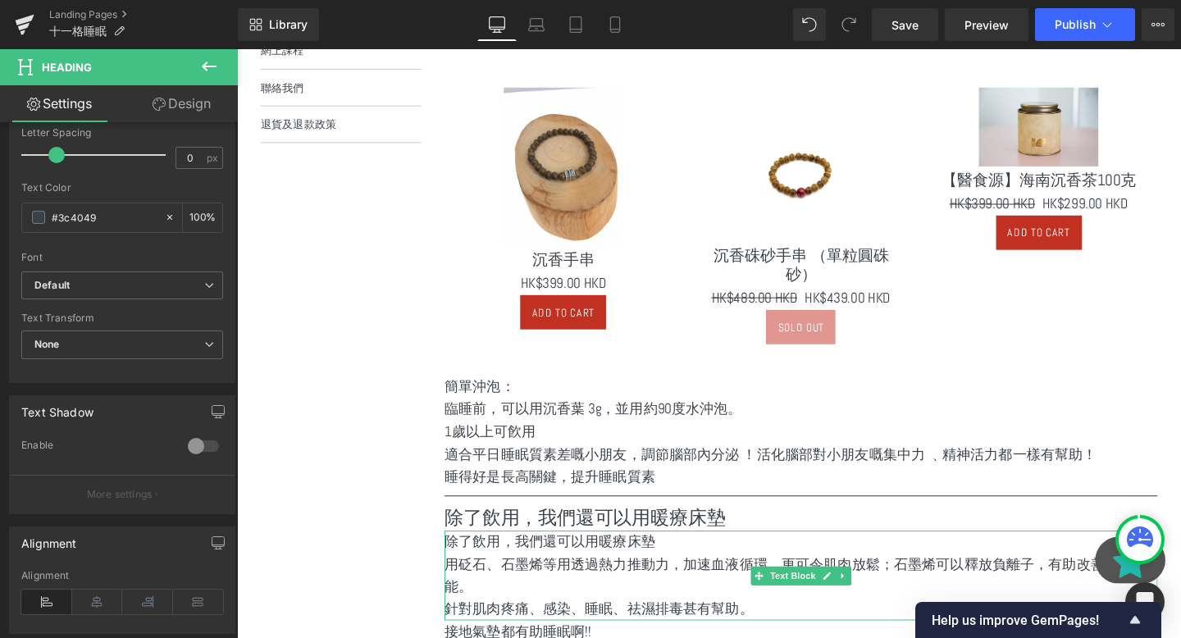
click at [622, 559] on p "除了飲用，我們還可以用暖療床墊" at bounding box center [830, 567] width 750 height 24
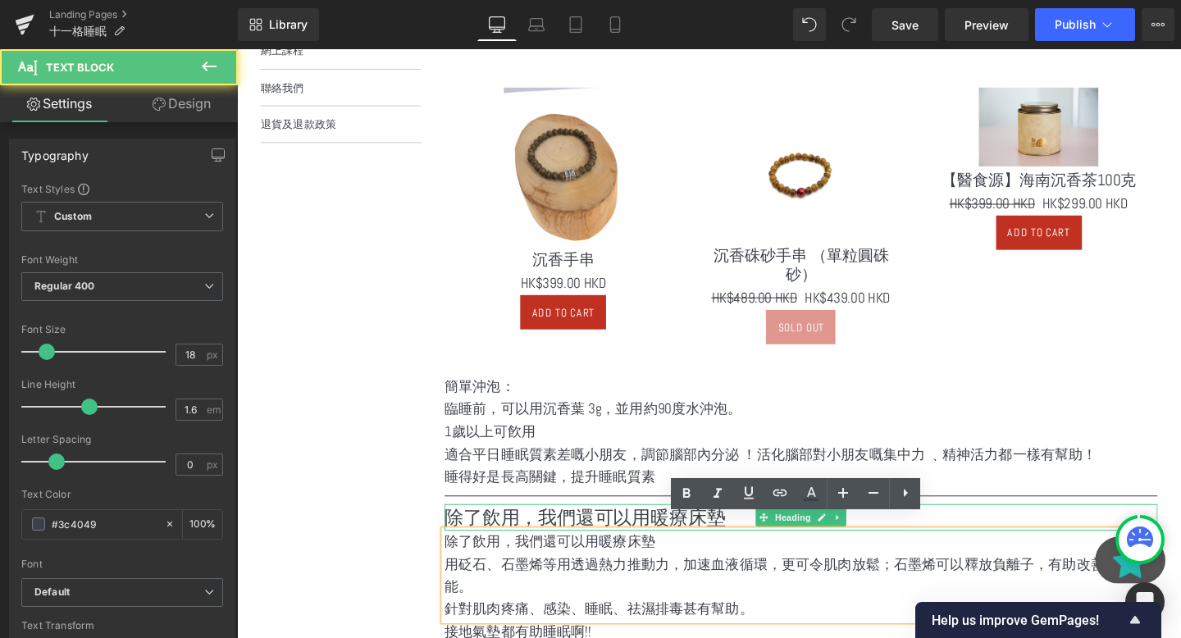
click at [697, 532] on h1 "除了飲用，我們還可以用暖療床墊" at bounding box center [830, 541] width 750 height 28
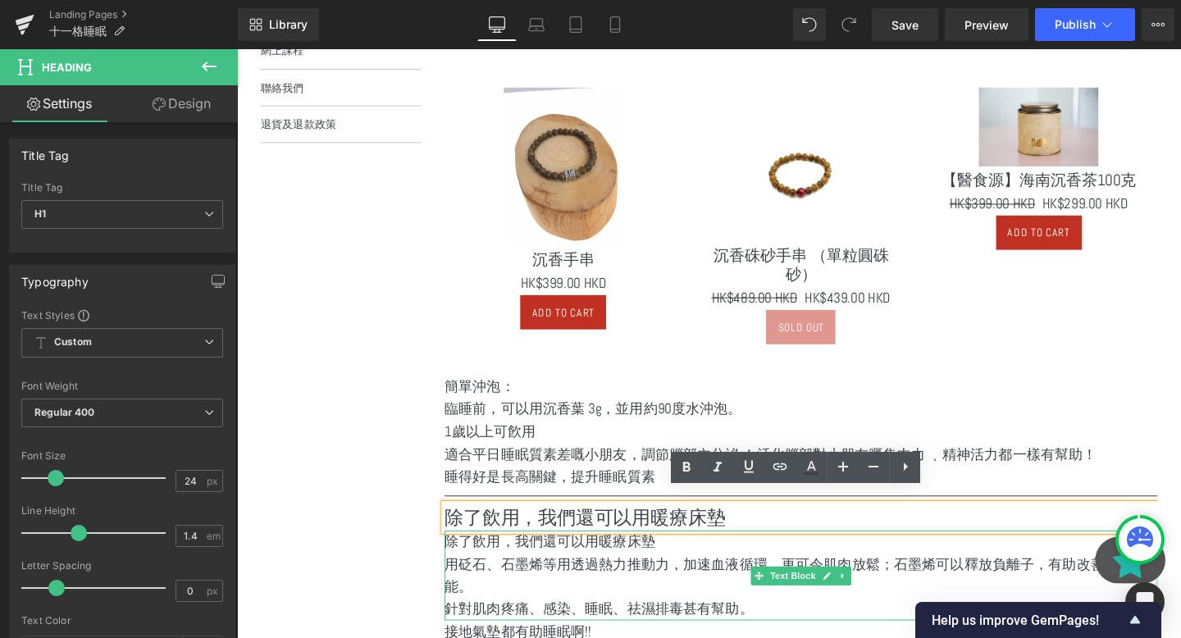
click at [678, 561] on p "除了飲用，我們還可以用暖療床墊" at bounding box center [830, 567] width 750 height 24
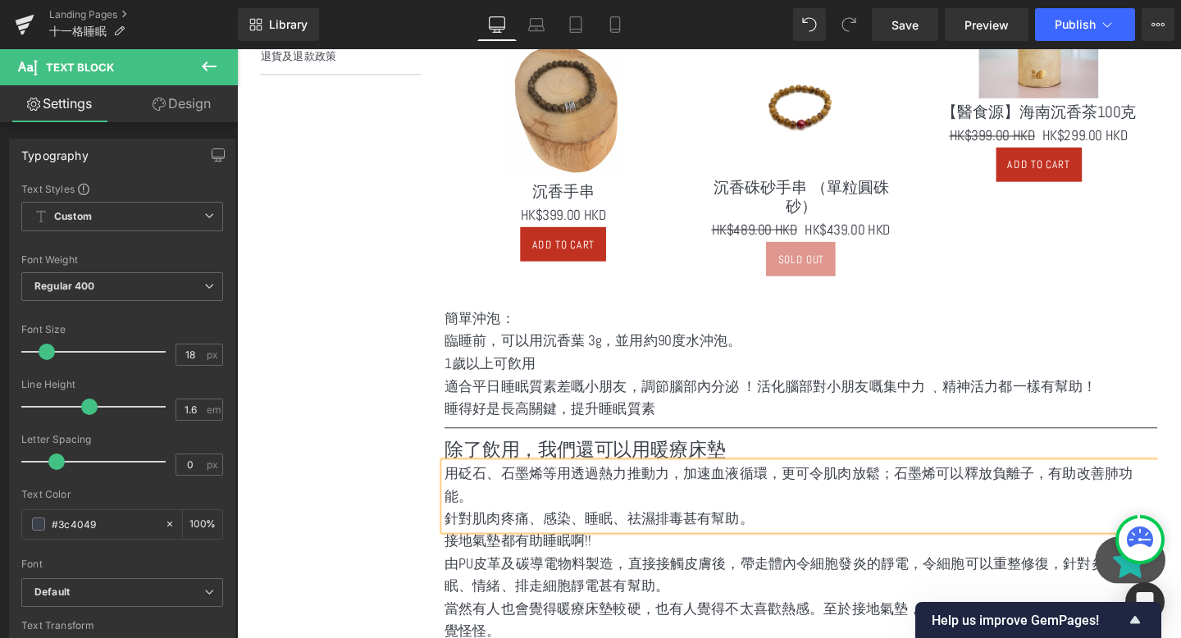
scroll to position [887, 0]
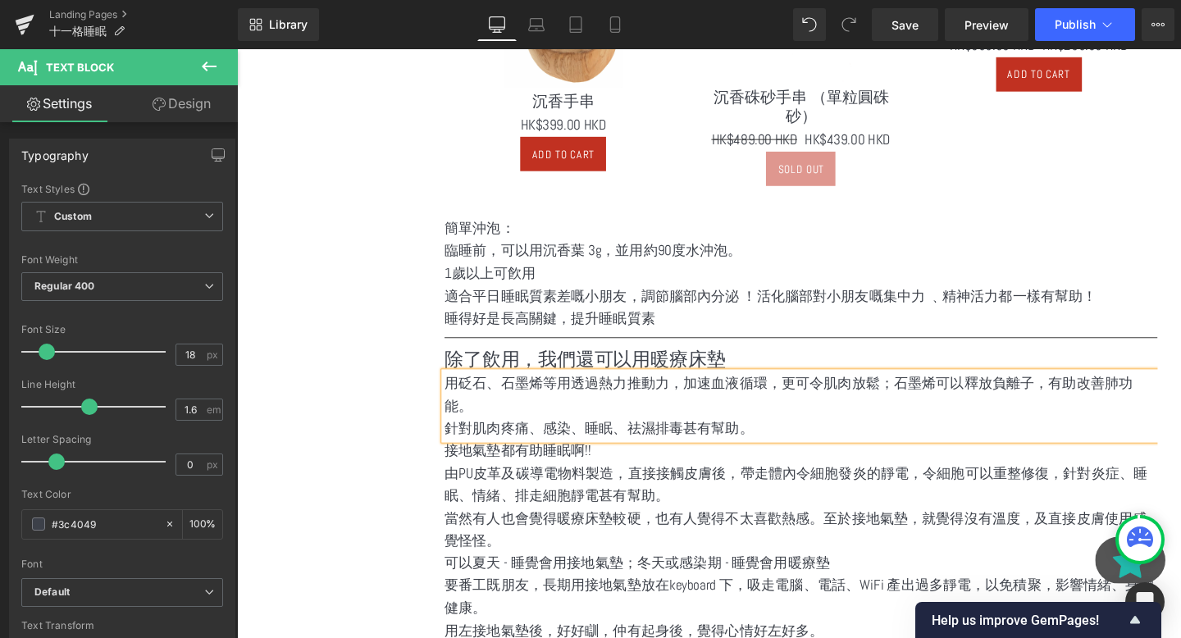
click at [930, 390] on span "用砭石、石墨烯等用透過熱力推動力，加速血液循環，更可令肌肉放鬆；石墨烯可以釋放負離子，有助改善肺功能。" at bounding box center [817, 411] width 724 height 43
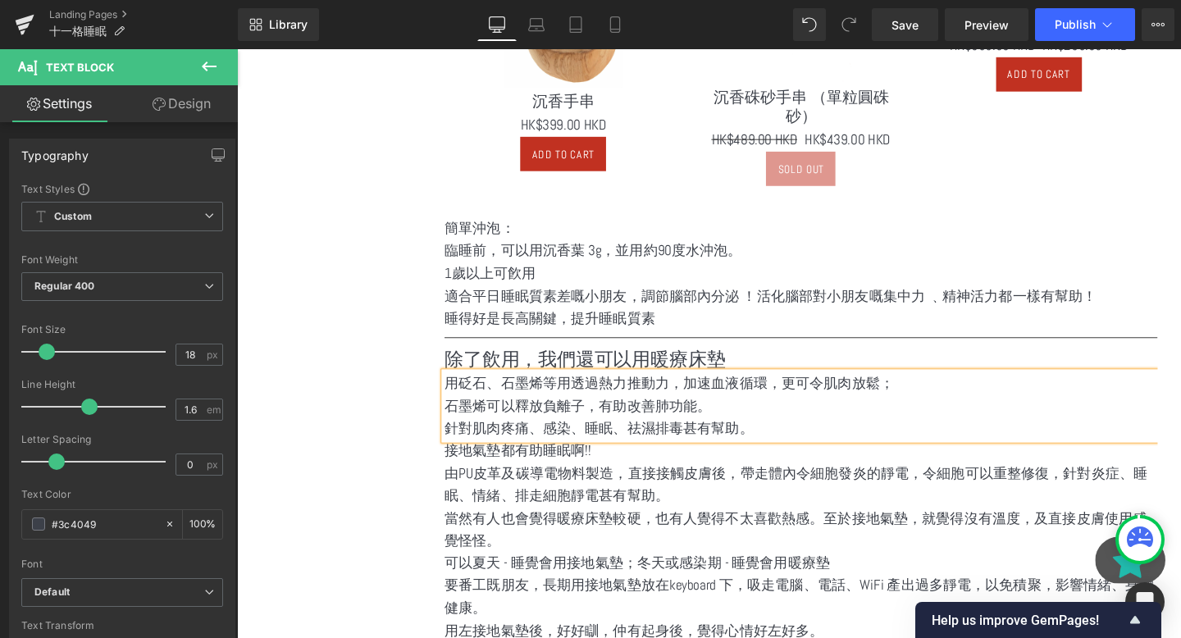
click at [792, 436] on p "針對肌肉疼痛、感染、睡眠、祛濕排毒甚有幫助。" at bounding box center [830, 448] width 750 height 24
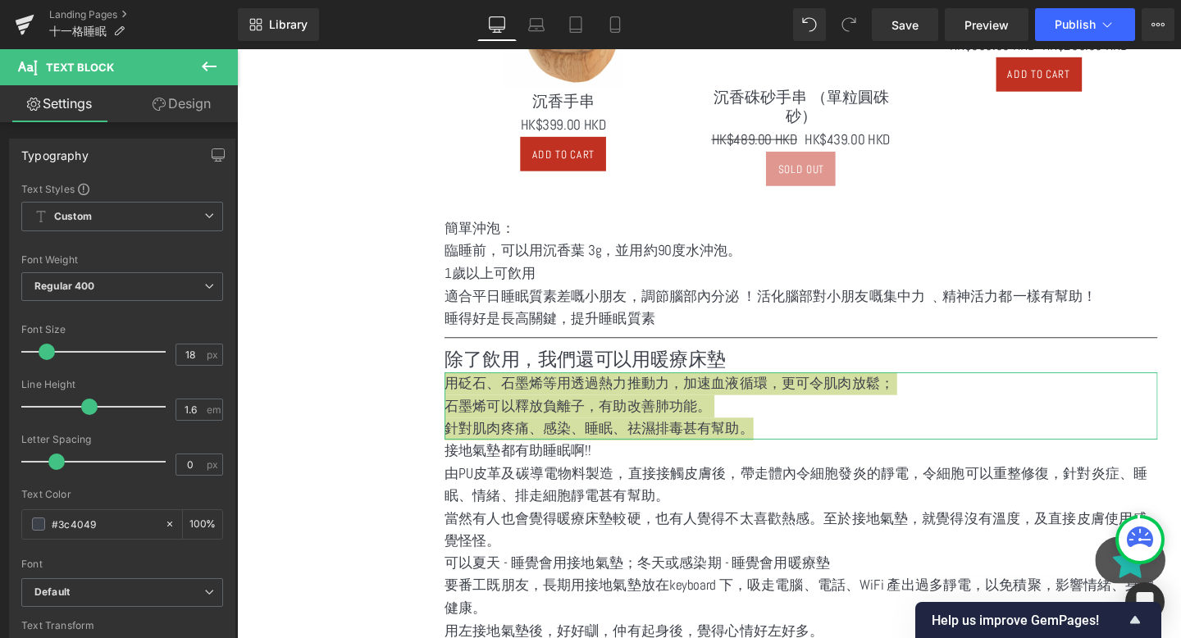
click at [189, 104] on link "Design" at bounding box center [181, 103] width 119 height 37
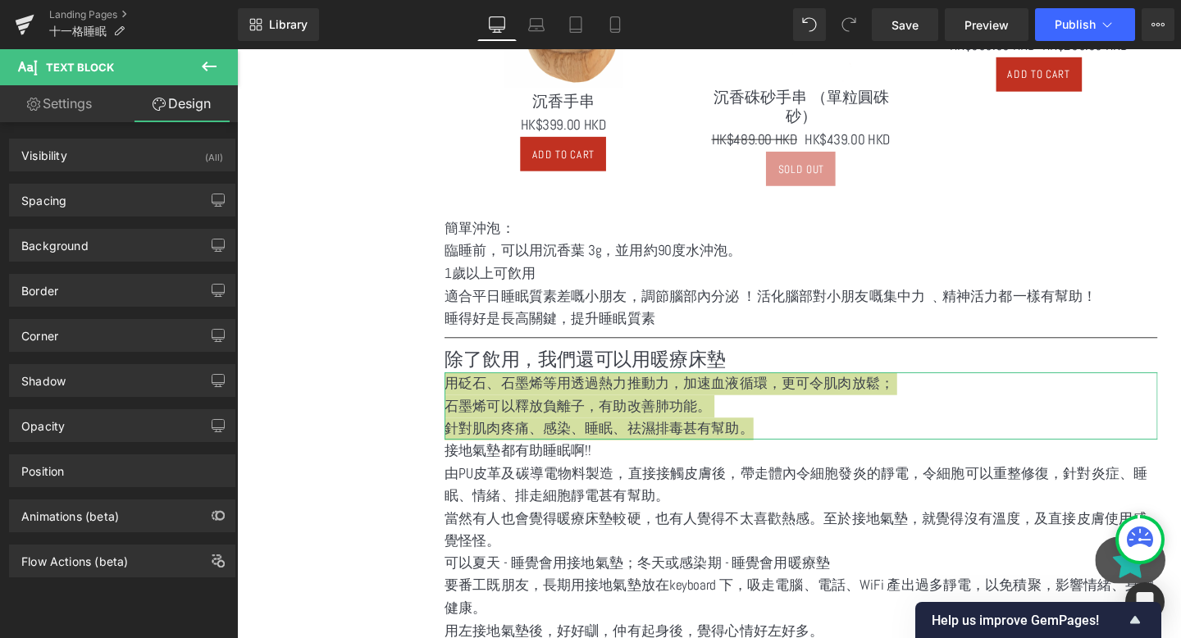
drag, startPoint x: 80, startPoint y: 102, endPoint x: 80, endPoint y: 139, distance: 36.9
click at [80, 103] on link "Settings" at bounding box center [59, 103] width 119 height 37
type input "100"
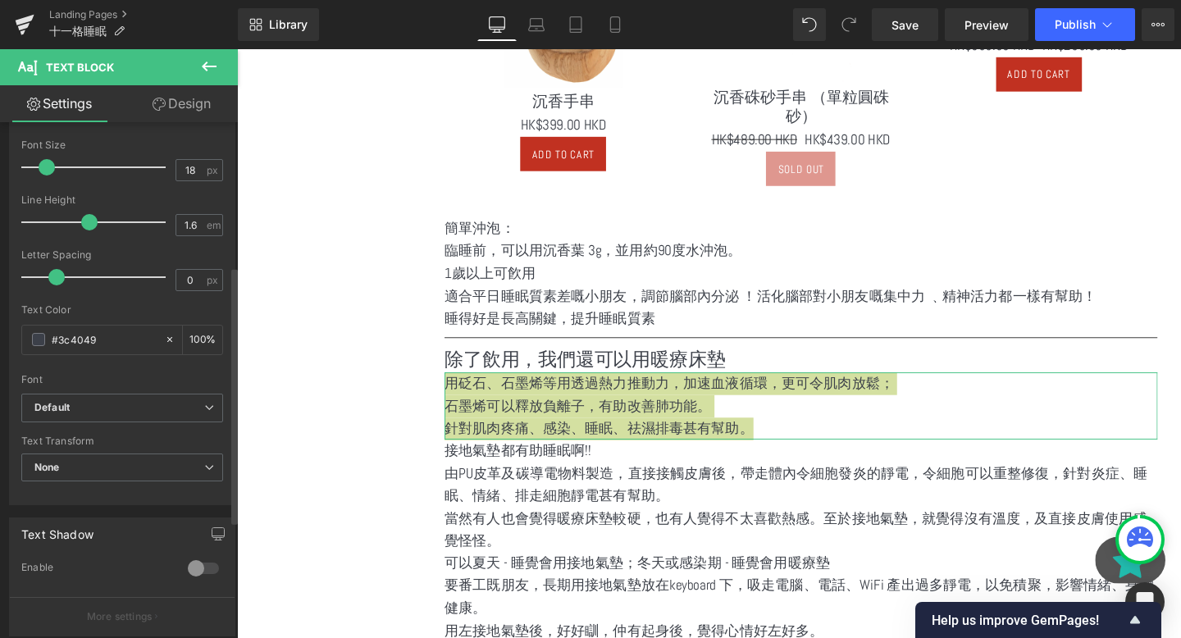
scroll to position [484, 0]
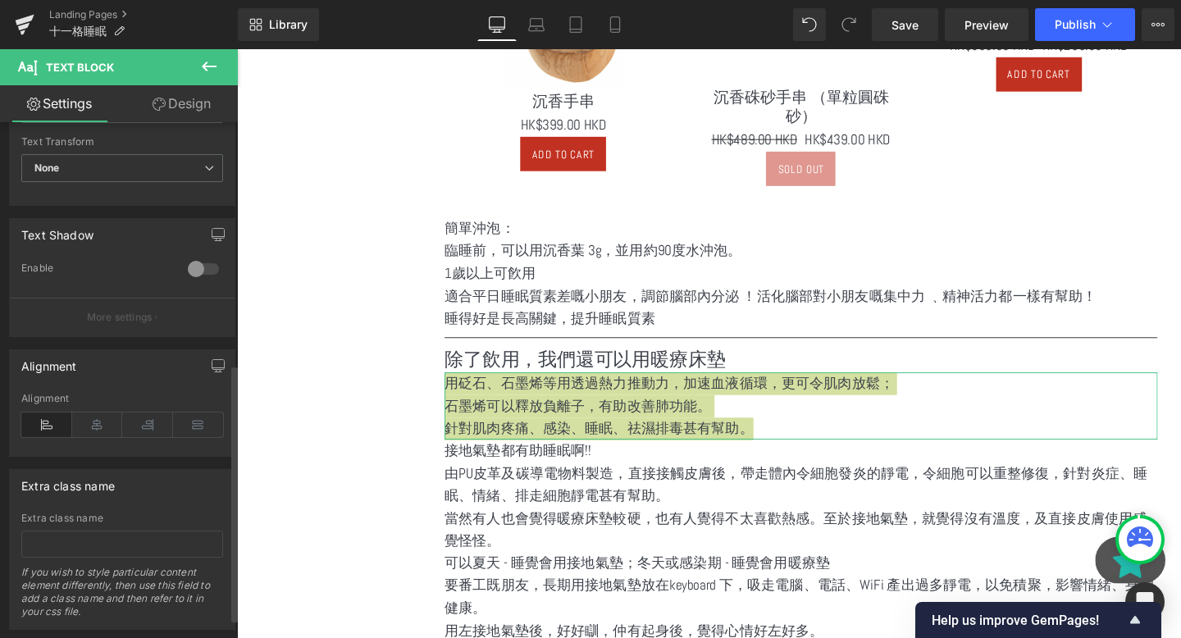
click at [86, 438] on div "Alignment" at bounding box center [122, 424] width 202 height 63
click at [98, 431] on icon at bounding box center [97, 425] width 51 height 25
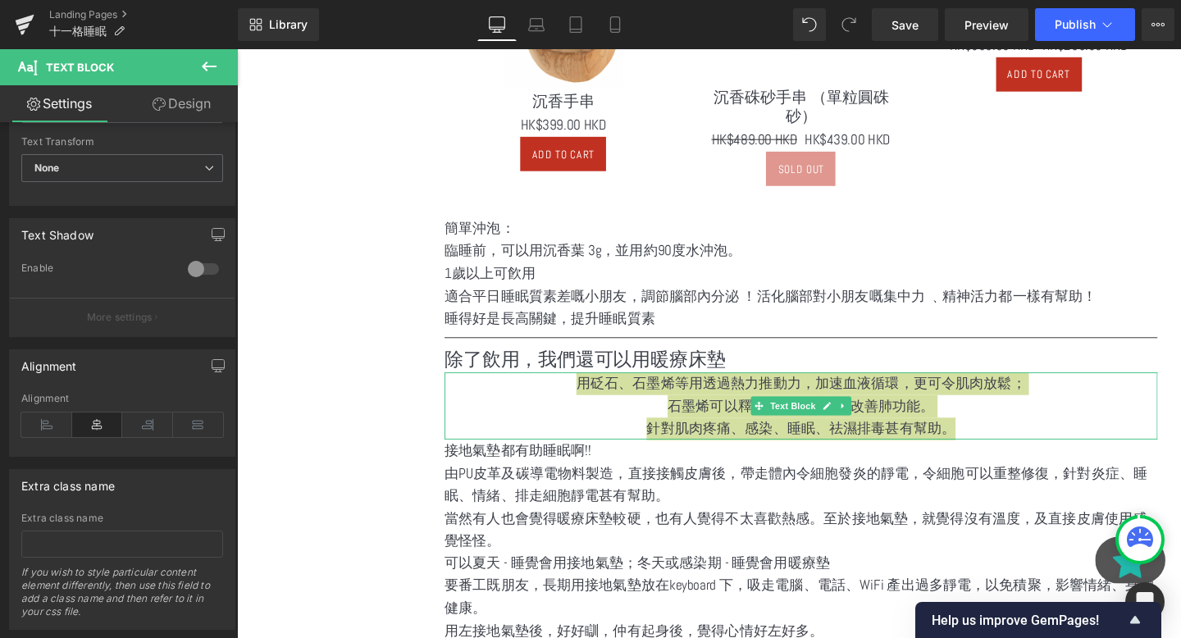
scroll to position [1021, 0]
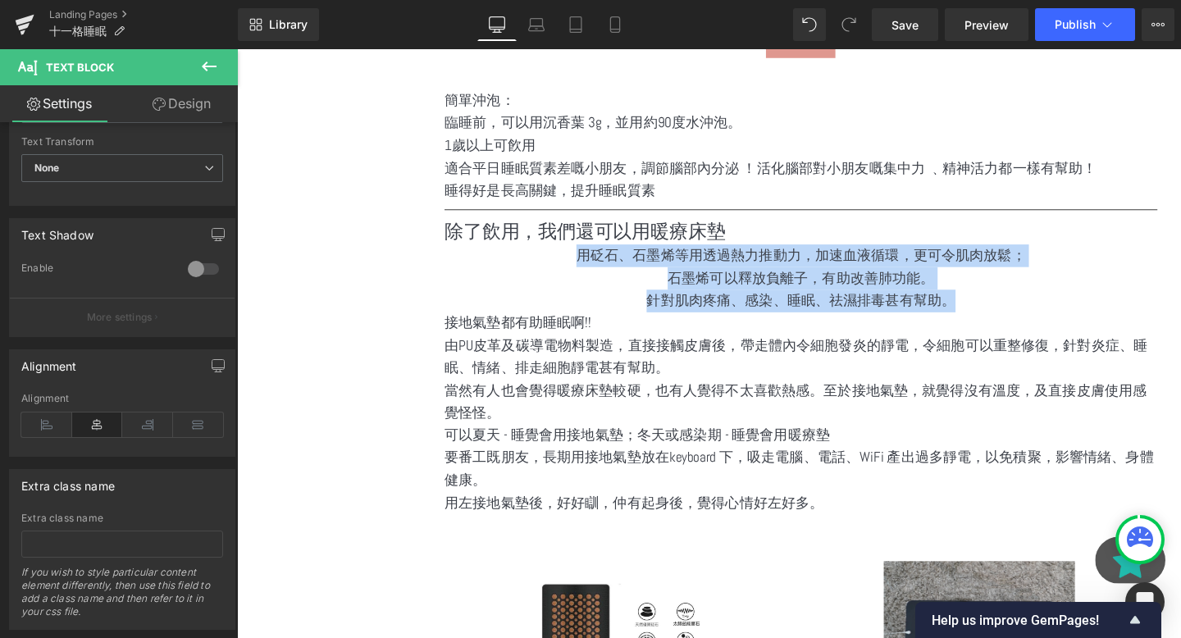
click at [745, 302] on p "針對肌肉疼痛、感染、睡眠、祛濕排毒甚有幫助。" at bounding box center [830, 314] width 750 height 24
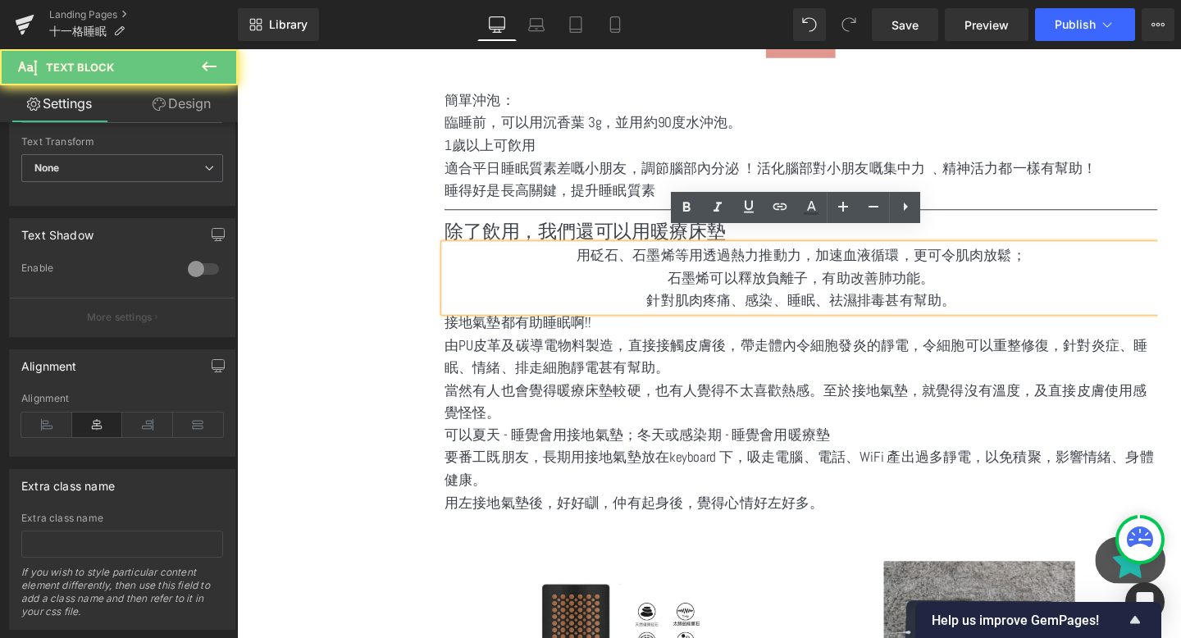
click at [1008, 285] on p "石墨烯可以釋放負離子，有助改善肺功能。" at bounding box center [830, 290] width 750 height 24
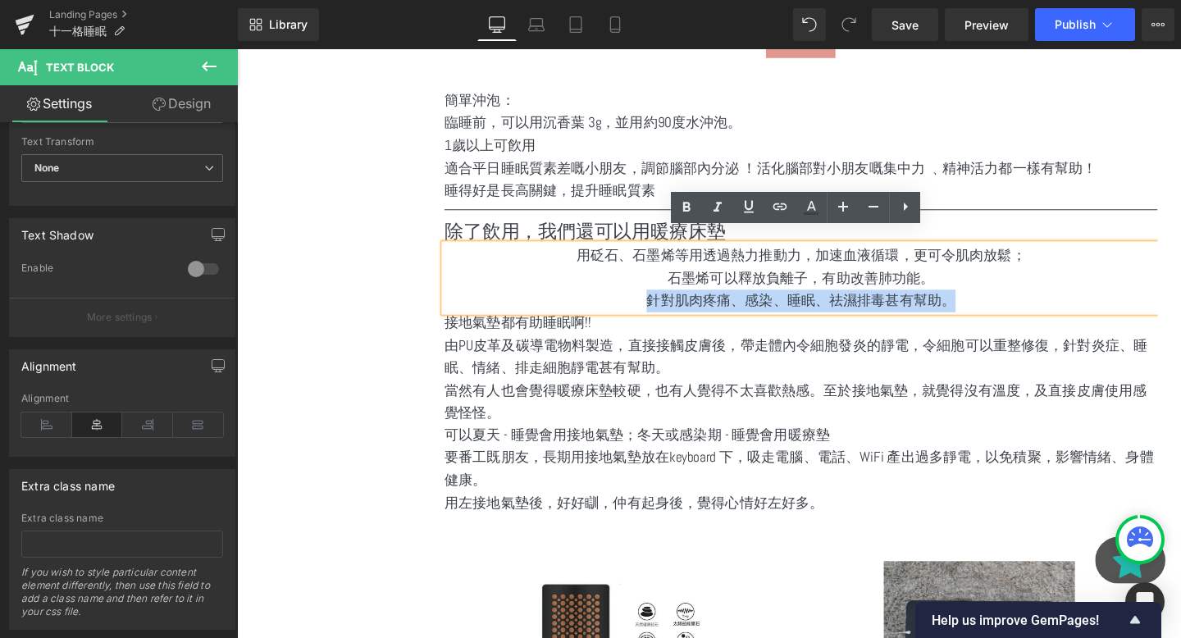
drag, startPoint x: 1015, startPoint y: 297, endPoint x: 632, endPoint y: 308, distance: 383.3
click at [632, 308] on p "針對肌肉疼痛、感染、睡眠、祛濕排毒甚有幫助。" at bounding box center [830, 314] width 750 height 24
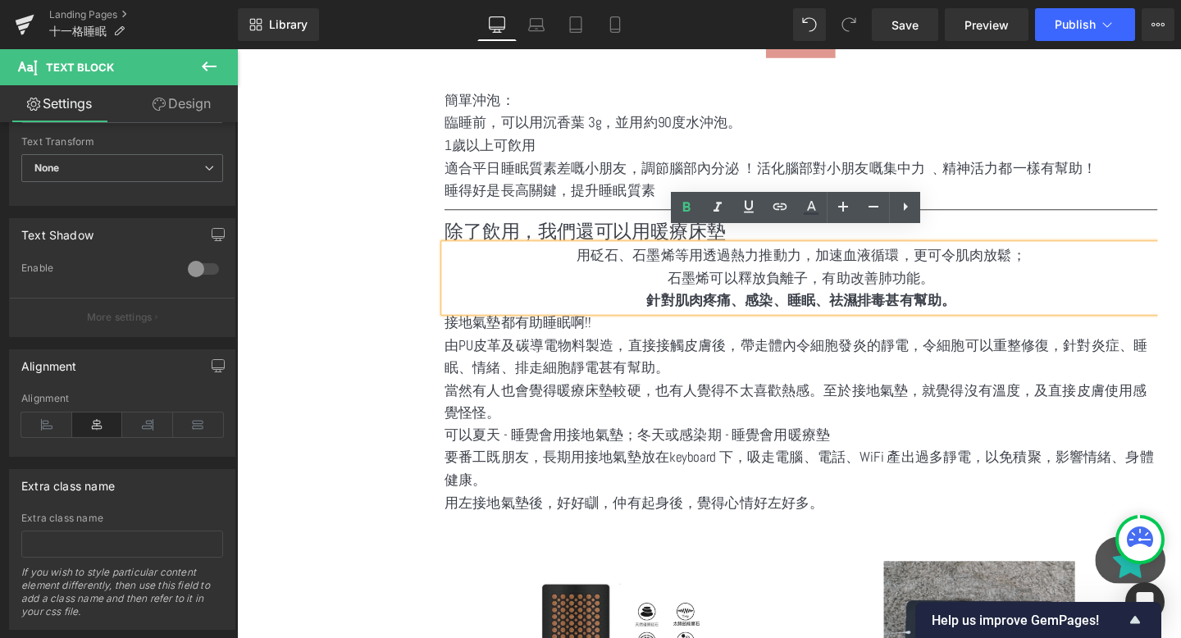
drag, startPoint x: 688, startPoint y: 354, endPoint x: 574, endPoint y: 331, distance: 116.3
click at [688, 354] on p "由PU皮革及碳導電物料製造，直接接觸皮膚後，帶走體內令細胞發炎的靜電，令細胞可以重整修復，針對炎症、睡眠、情緒、排走細胞靜電甚有幫助。" at bounding box center [830, 373] width 750 height 48
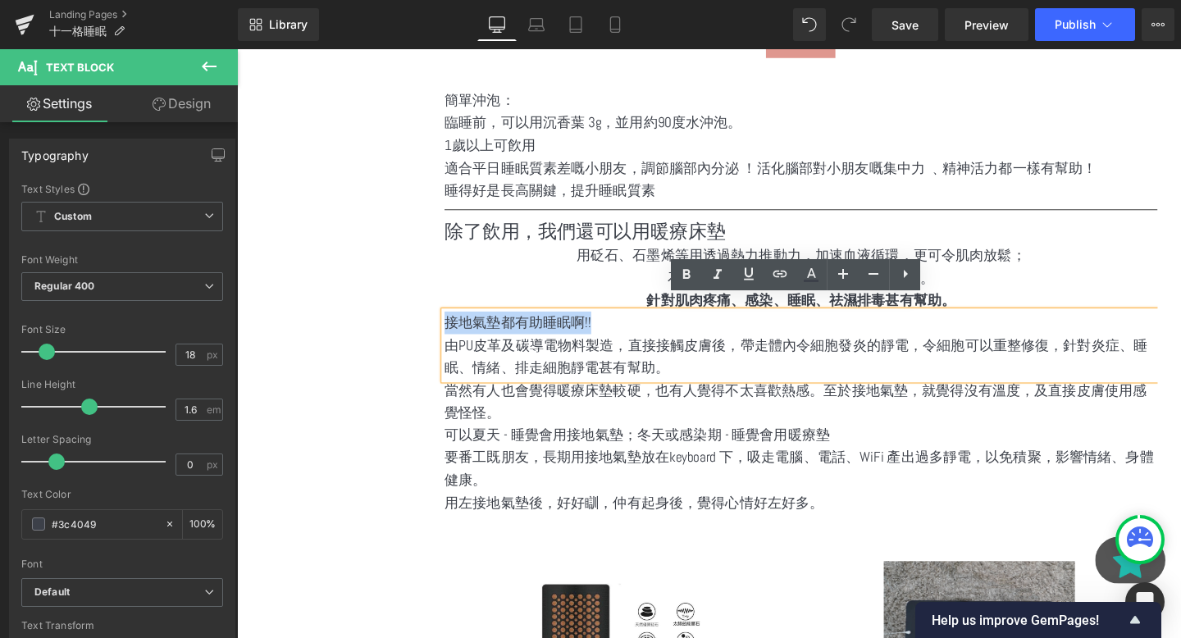
drag, startPoint x: 638, startPoint y: 315, endPoint x: 441, endPoint y: 315, distance: 197.7
copy p "接地氣墊都有助睡眠啊!!"
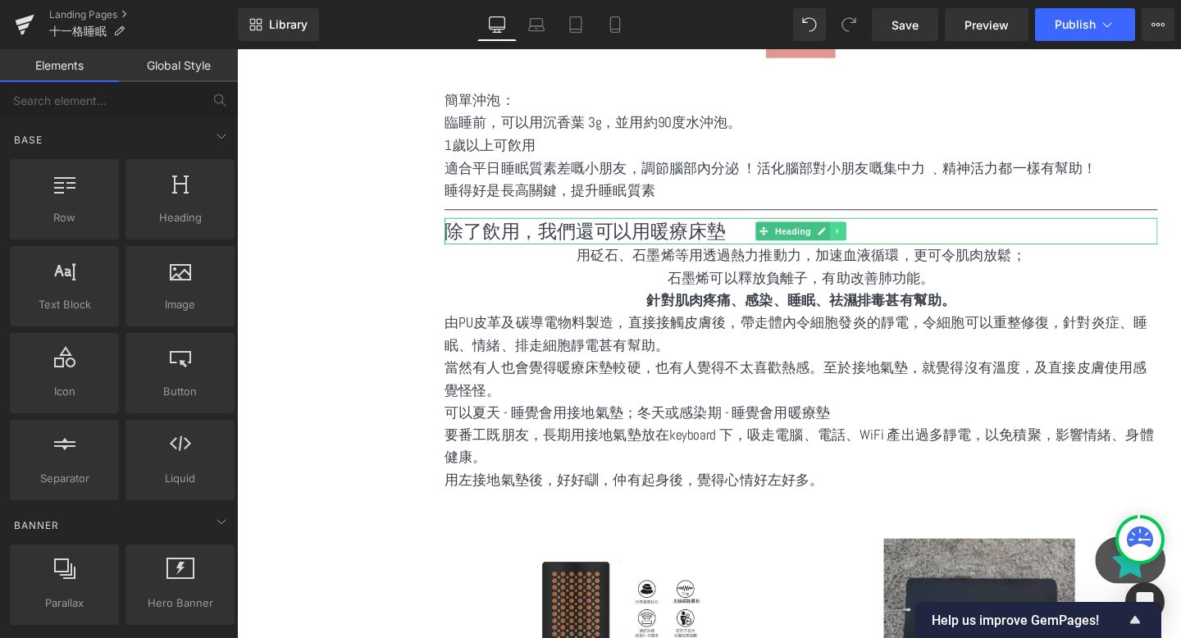
click at [864, 231] on link at bounding box center [869, 241] width 17 height 20
click at [863, 235] on icon at bounding box center [860, 240] width 9 height 10
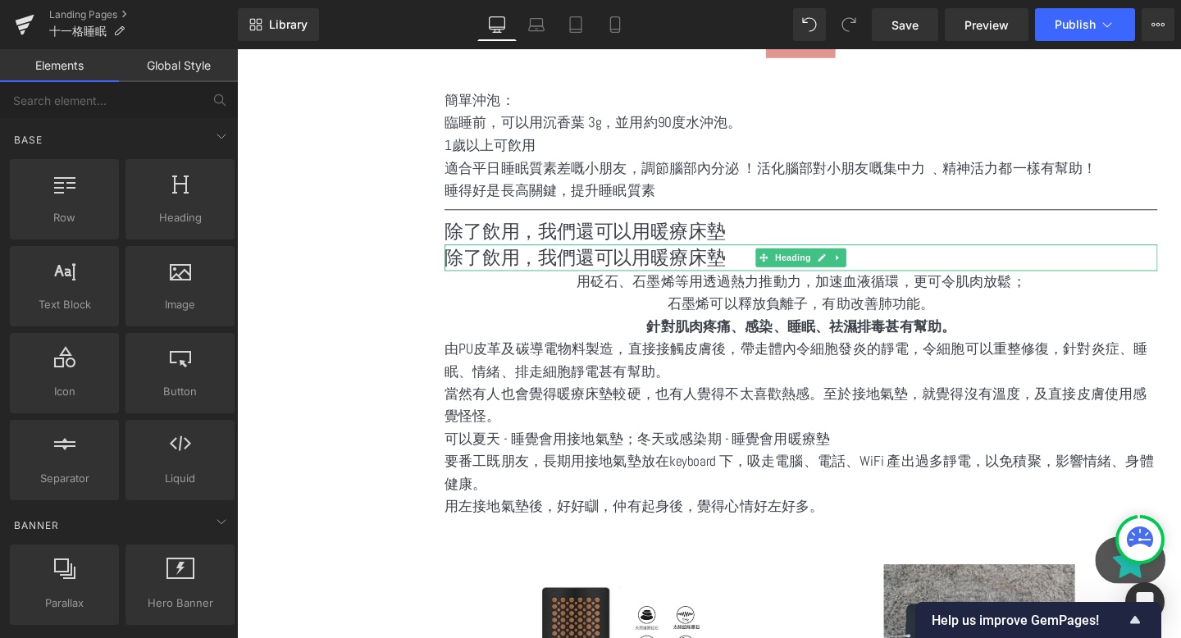
click at [738, 257] on h1 "除了飲用，我們還可以用暖療床墊" at bounding box center [830, 268] width 750 height 28
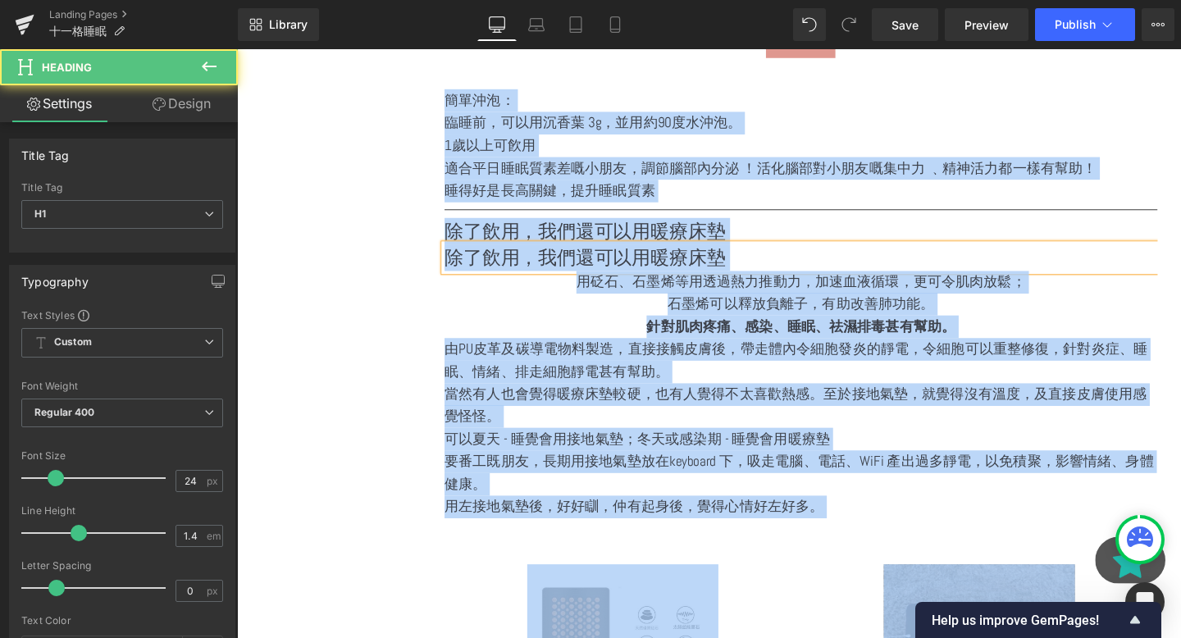
click at [738, 257] on h1 "除了飲用，我們還可以用暖療床墊" at bounding box center [830, 268] width 750 height 28
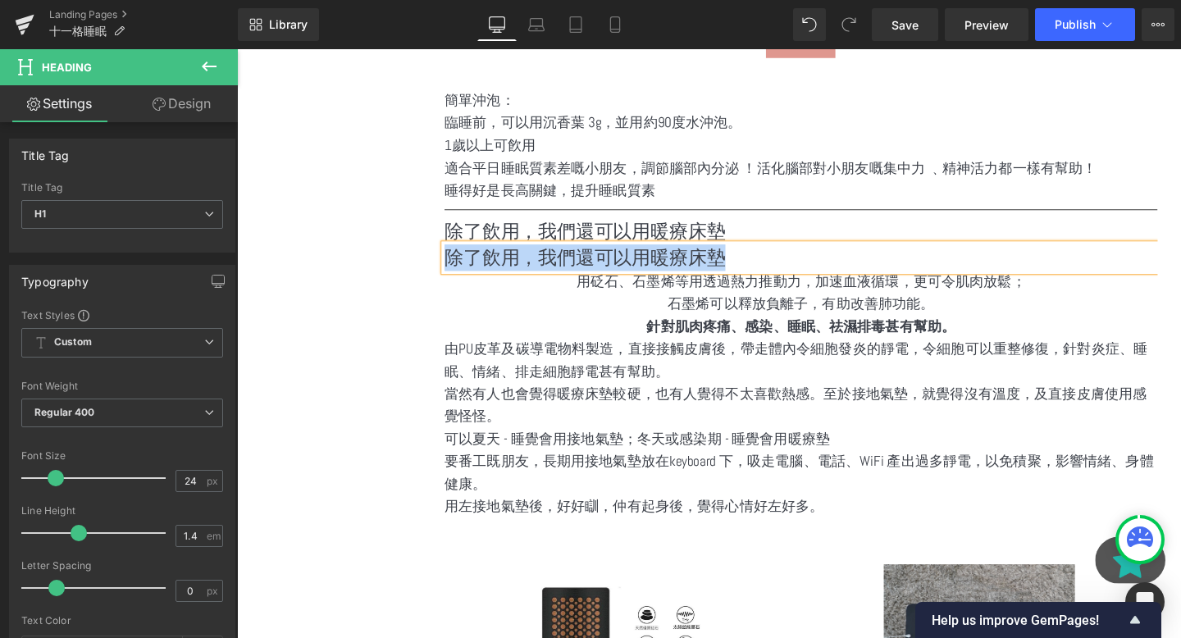
paste div
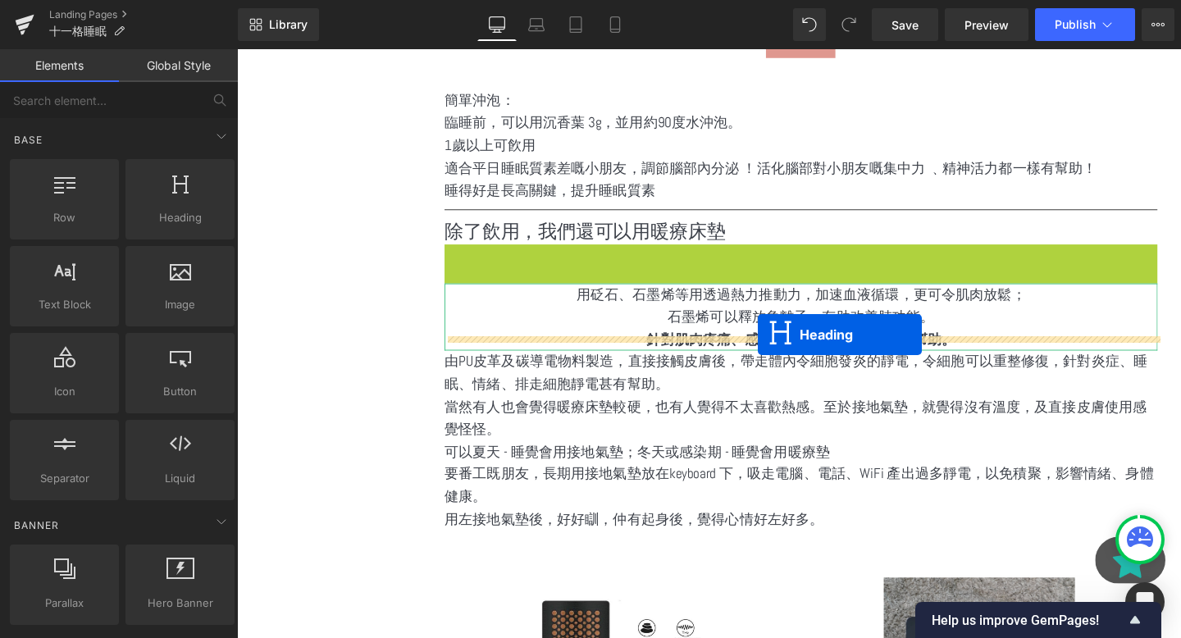
drag, startPoint x: 790, startPoint y: 258, endPoint x: 785, endPoint y: 349, distance: 92.0
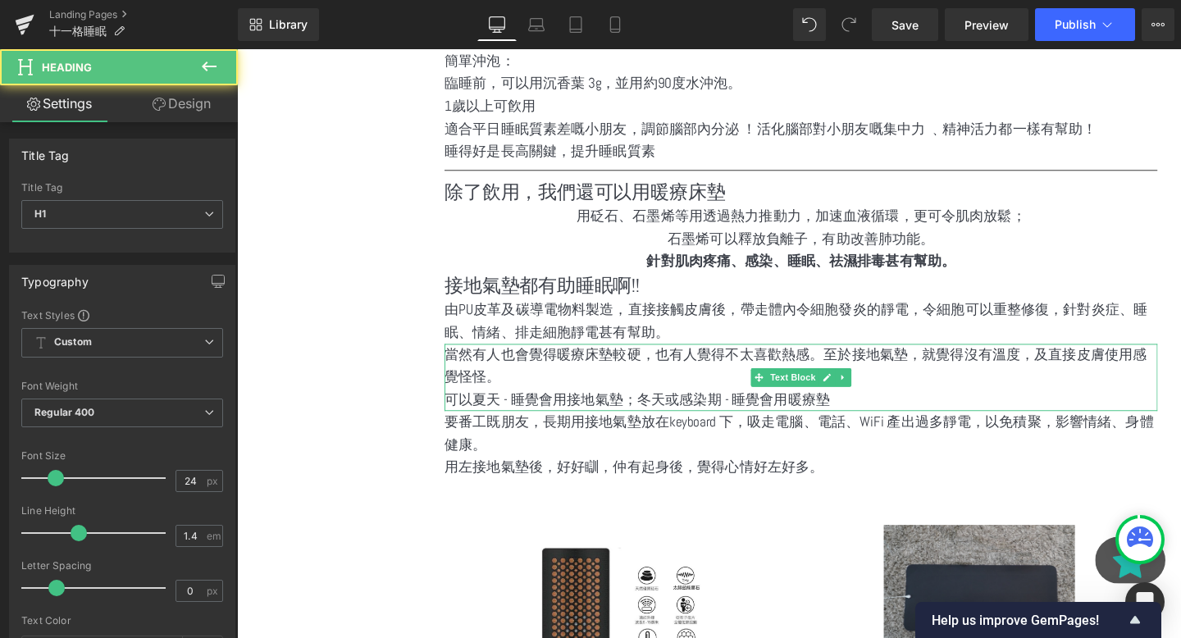
scroll to position [1125, 0]
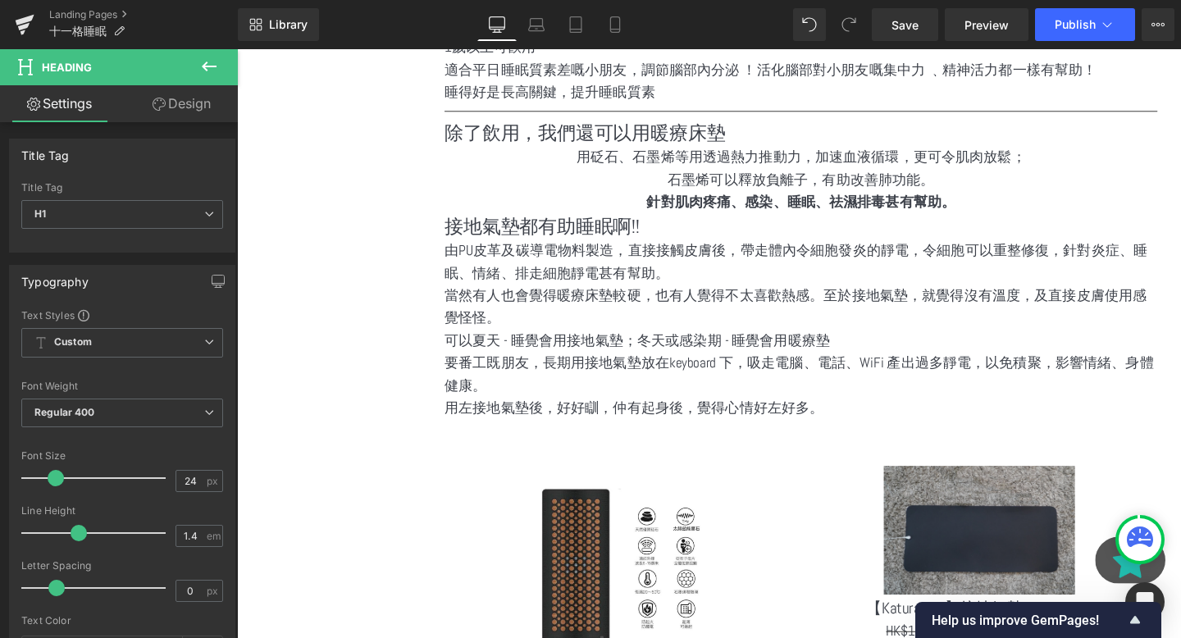
click at [687, 302] on p "當然有人也會覺得暖療床墊較硬，也有人覺得不太喜歡熱感。至於接地氣墊，就覺得沒有溫度，及直接皮膚使用感覺怪怪。" at bounding box center [830, 321] width 750 height 48
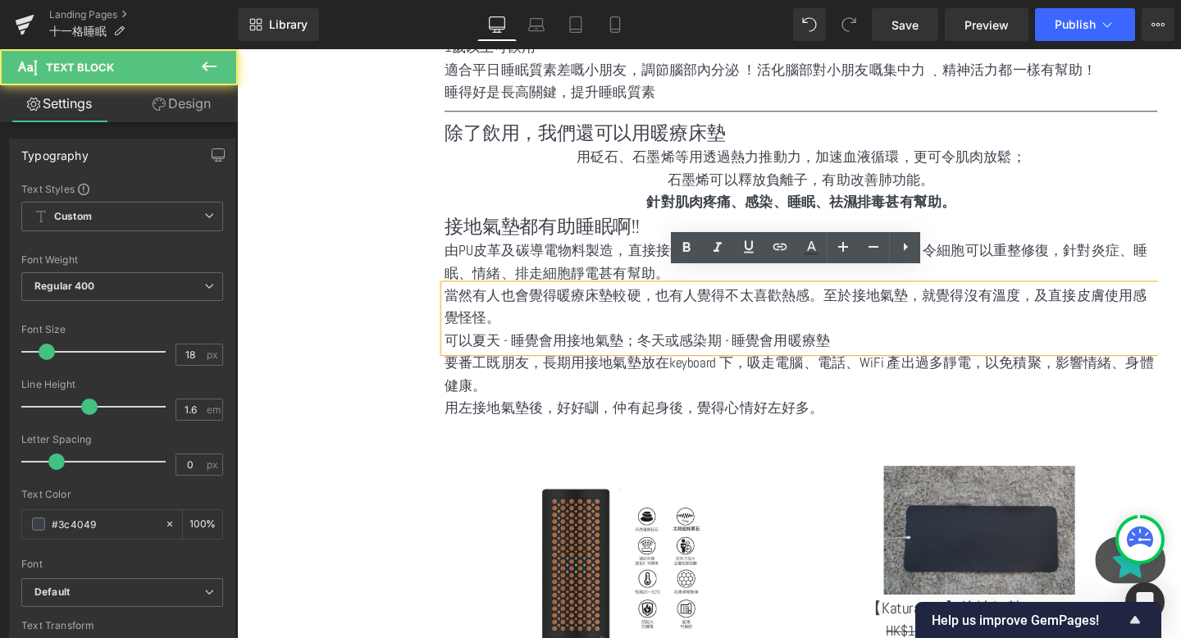
click at [613, 297] on p "當然有人也會覺得暖療床墊較硬，也有人覺得不太喜歡熱感。至於接地氣墊，就覺得沒有溫度，及直接皮膚使用感覺怪怪。" at bounding box center [830, 321] width 750 height 48
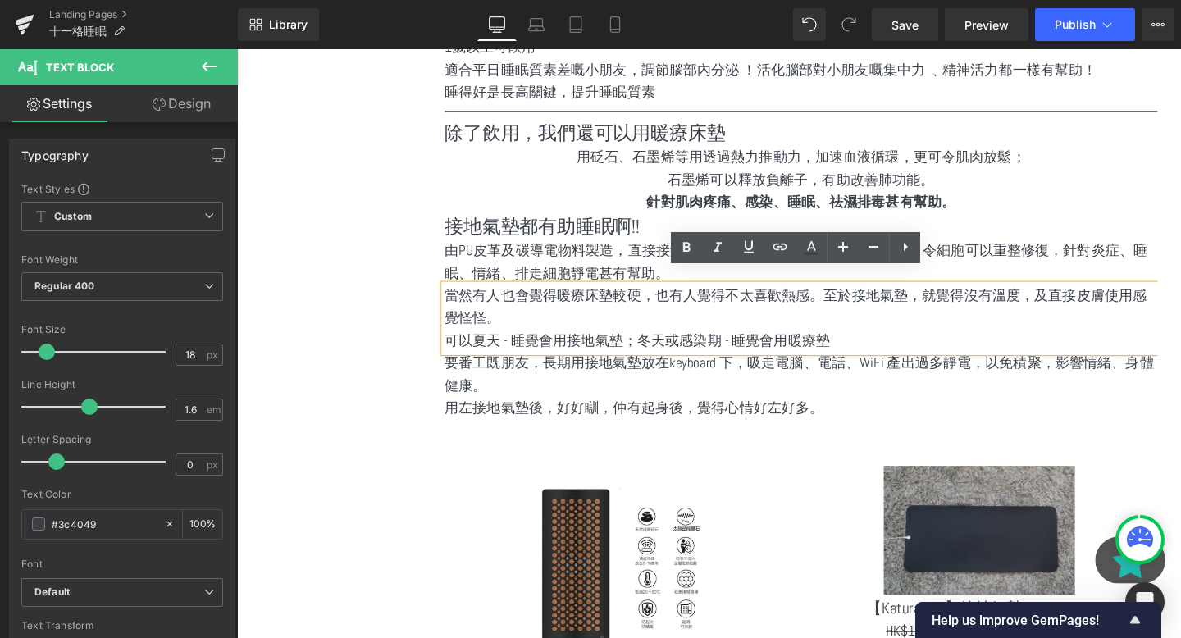
click at [603, 261] on span "由PU皮革及碳導電物料製造，直接接觸皮膚後，帶走體內令細胞發炎的靜電，令細胞可以重整修復，針對炎症、睡眠、情緒、排走細胞靜電甚有幫助。" at bounding box center [824, 272] width 739 height 43
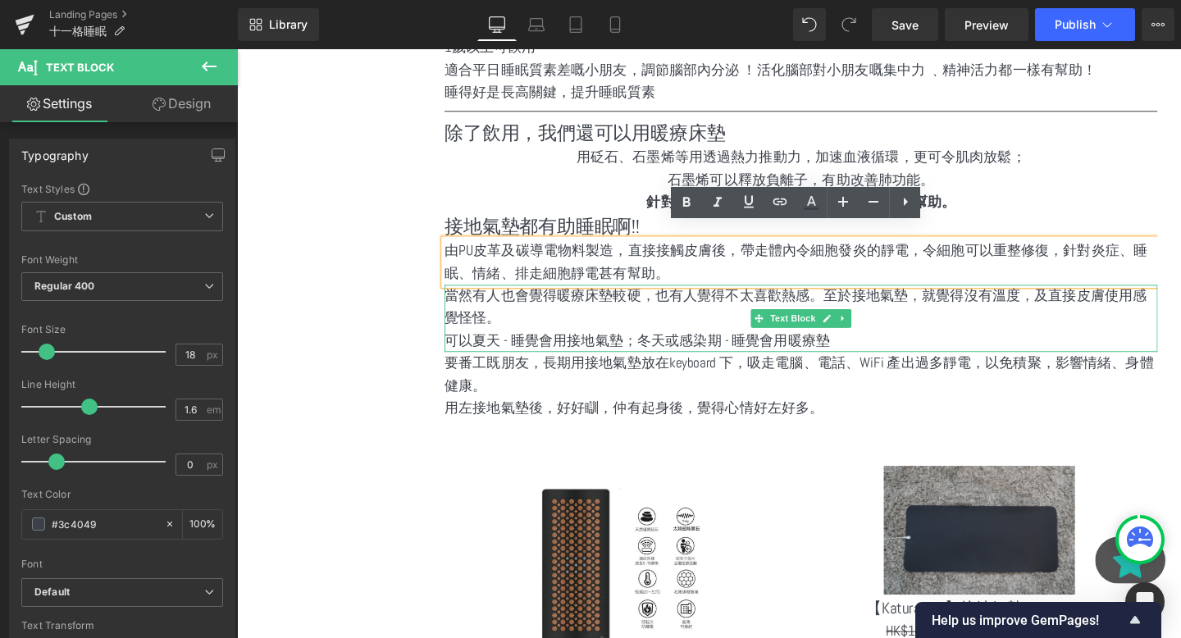
click at [592, 308] on p "當然有人也會覺得暖療床墊較硬，也有人覺得不太喜歡熱感。至於接地氣墊，就覺得沒有溫度，及直接皮膚使用感覺怪怪。" at bounding box center [830, 321] width 750 height 48
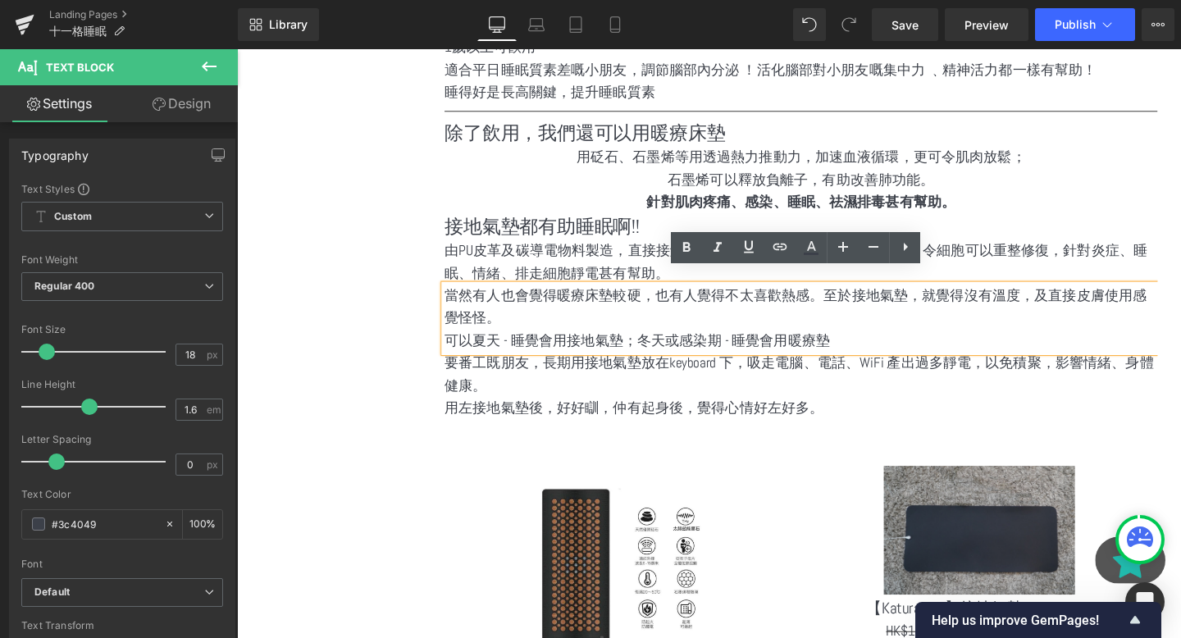
click at [526, 253] on span "由PU皮革及碳導電物料製造，直接接觸皮膚後，帶走體內令細胞發炎的靜電，令細胞可以重整修復，針對炎症、睡眠、情緒、排走細胞靜電甚有幫助。" at bounding box center [824, 272] width 739 height 43
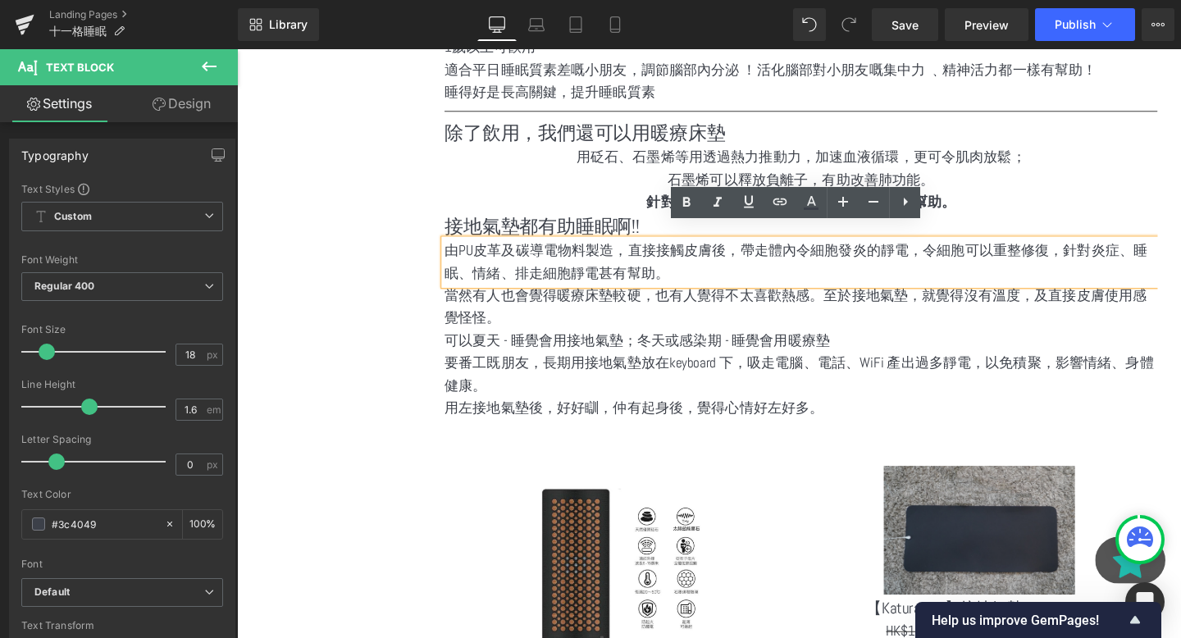
click at [646, 130] on h1 "除了飲用，我們還可以用暖療床墊" at bounding box center [830, 137] width 750 height 28
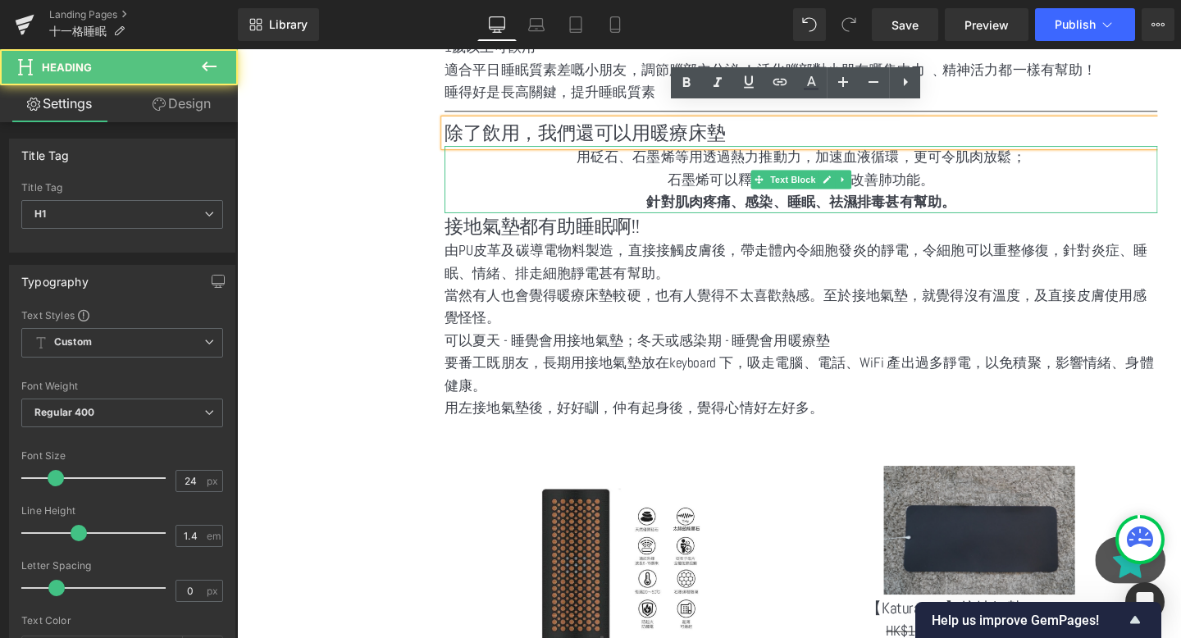
click at [660, 175] on p "石墨烯可以釋放負離子，有助改善肺功能。" at bounding box center [830, 187] width 750 height 24
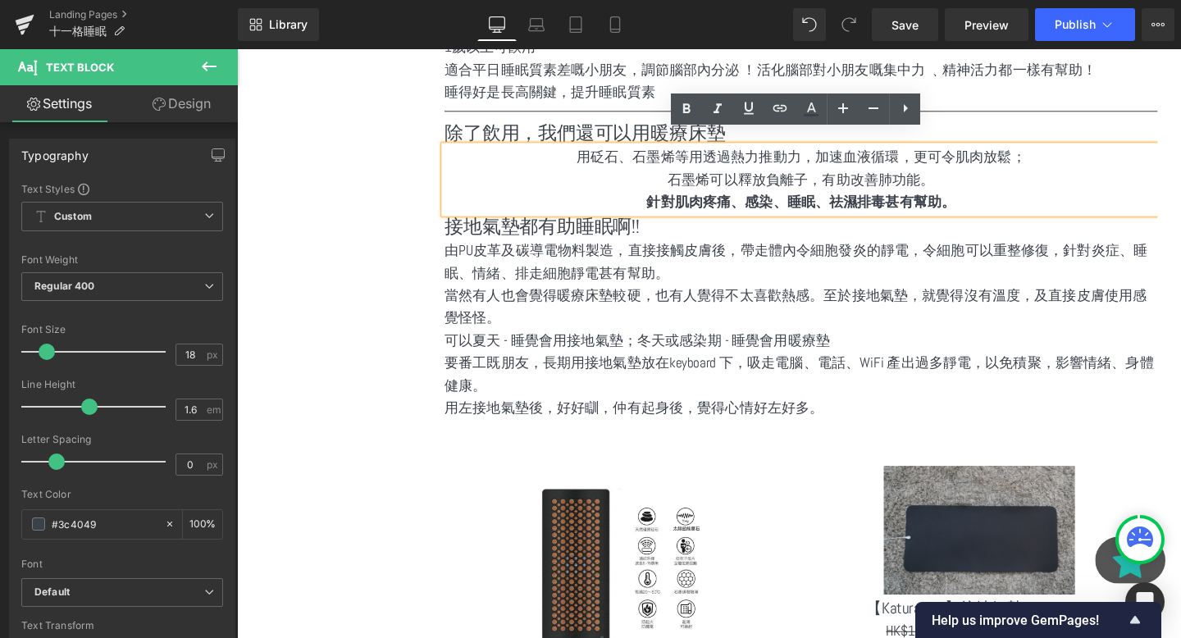
click at [627, 251] on span "由PU皮革及碳導電物料製造，直接接觸皮膚後，帶走體內令細胞發炎的靜電，令細胞可以重整修復，針對炎症、睡眠、情緒、排走細胞靜電甚有幫助。" at bounding box center [824, 272] width 739 height 43
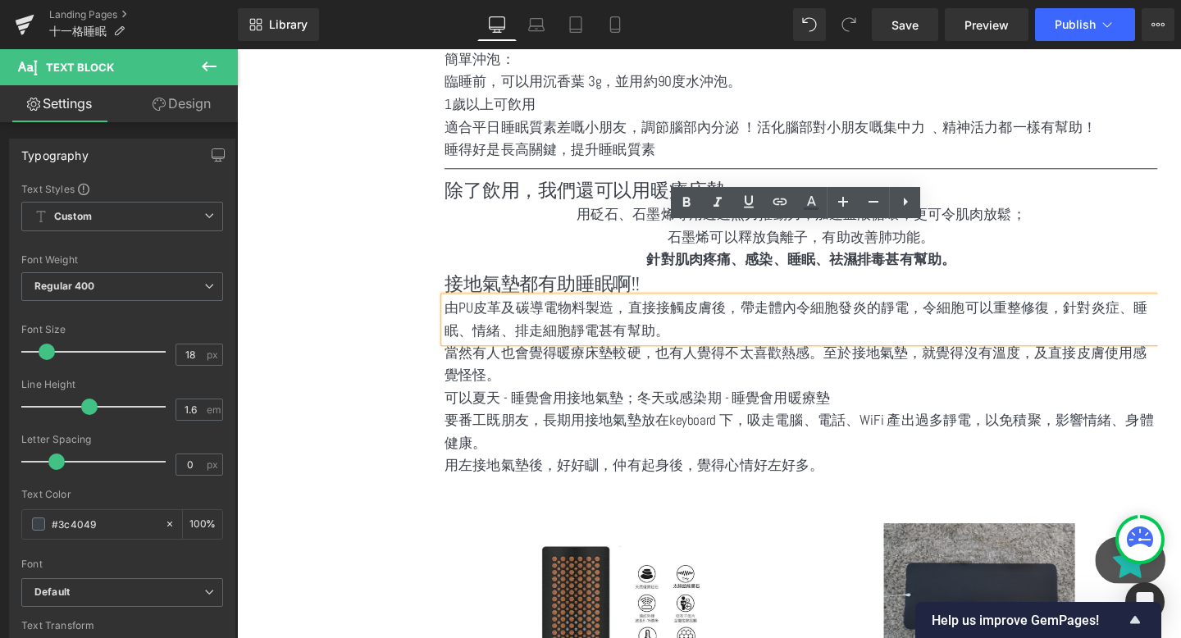
scroll to position [1057, 0]
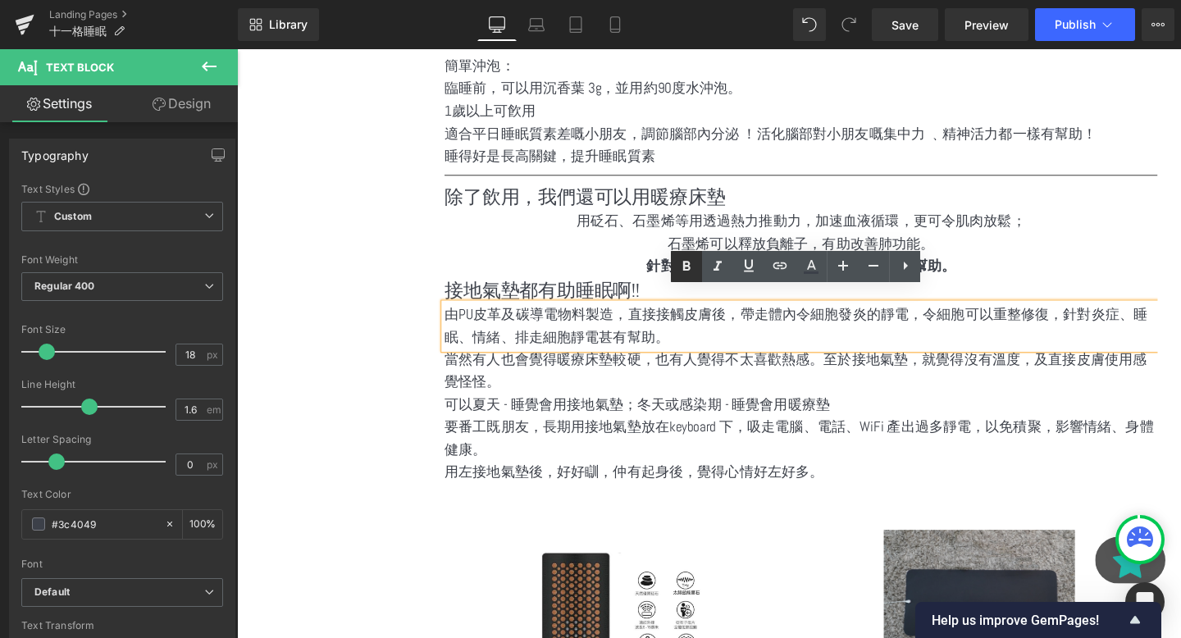
click at [695, 254] on link at bounding box center [686, 266] width 31 height 31
click at [671, 266] on p "針對肌肉疼痛、感染、睡眠、祛濕排毒甚有幫助。" at bounding box center [830, 278] width 750 height 24
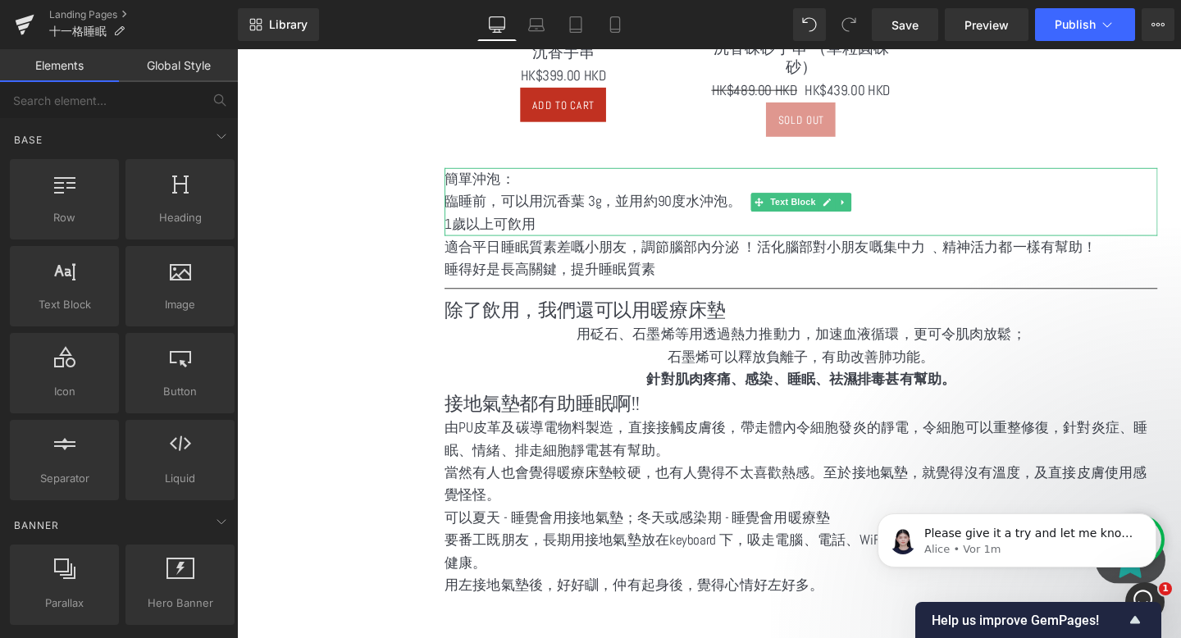
scroll to position [0, 0]
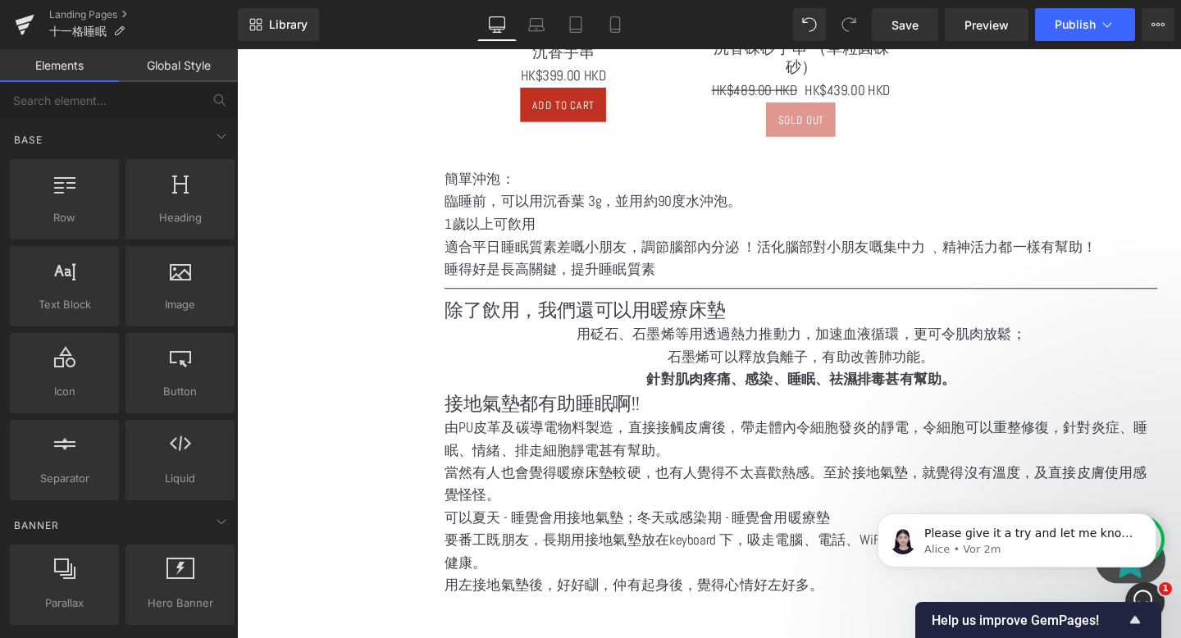
click at [891, 23] on link "Save" at bounding box center [905, 24] width 66 height 33
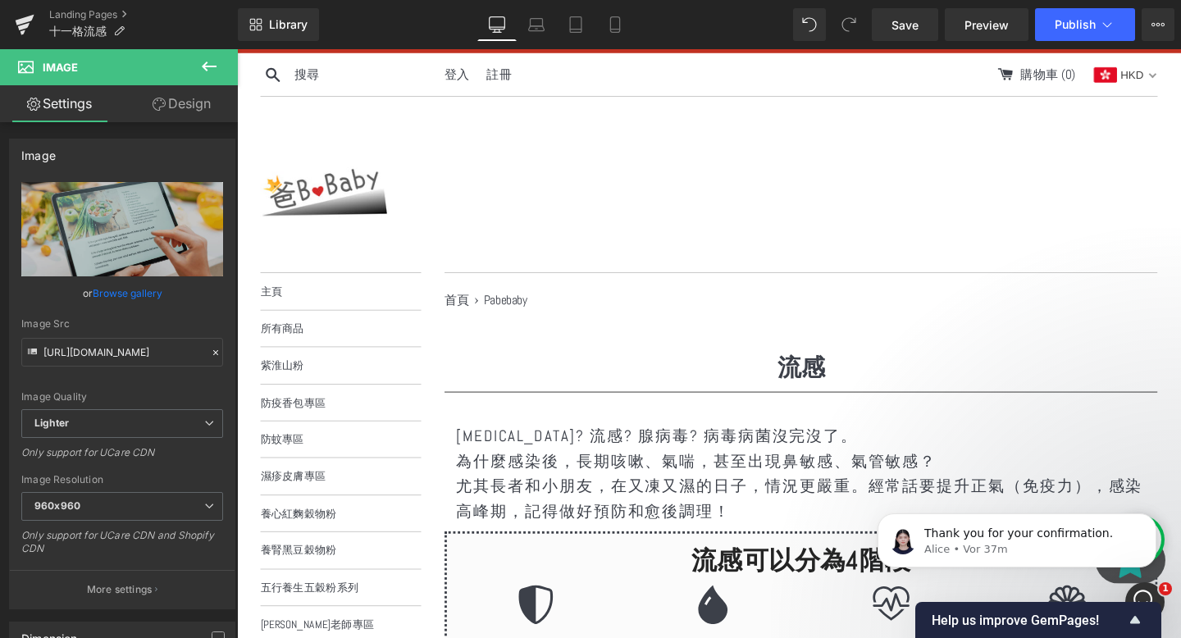
click at [831, 388] on div "流感 Heading" at bounding box center [830, 384] width 750 height 34
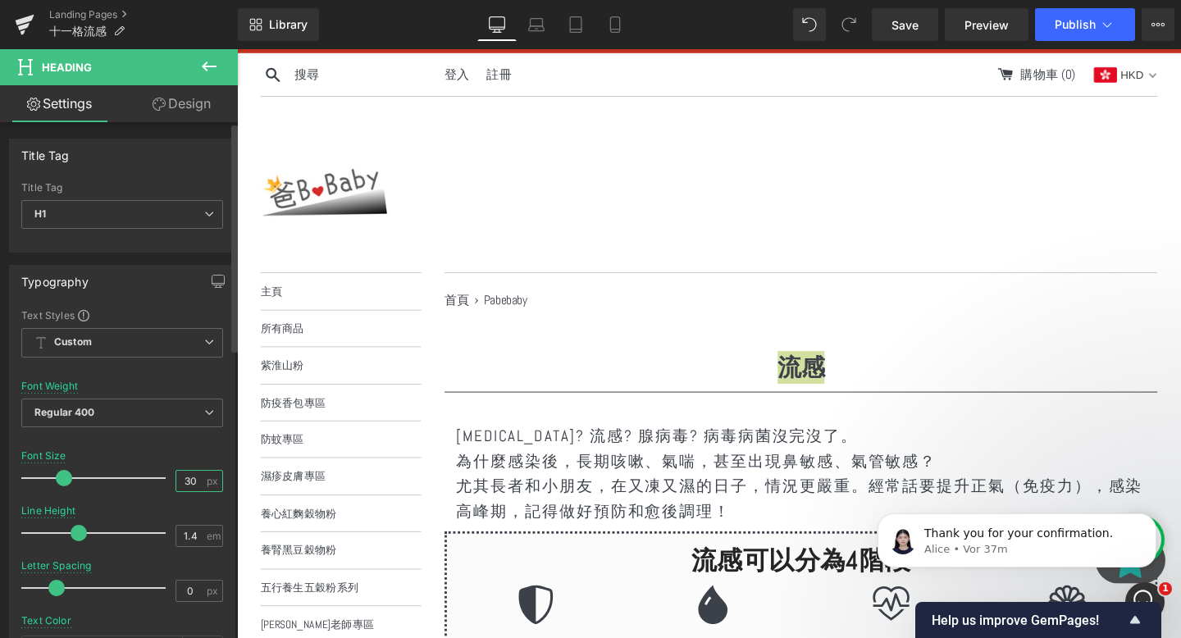
click at [187, 486] on input "30" at bounding box center [190, 481] width 29 height 21
type input "3"
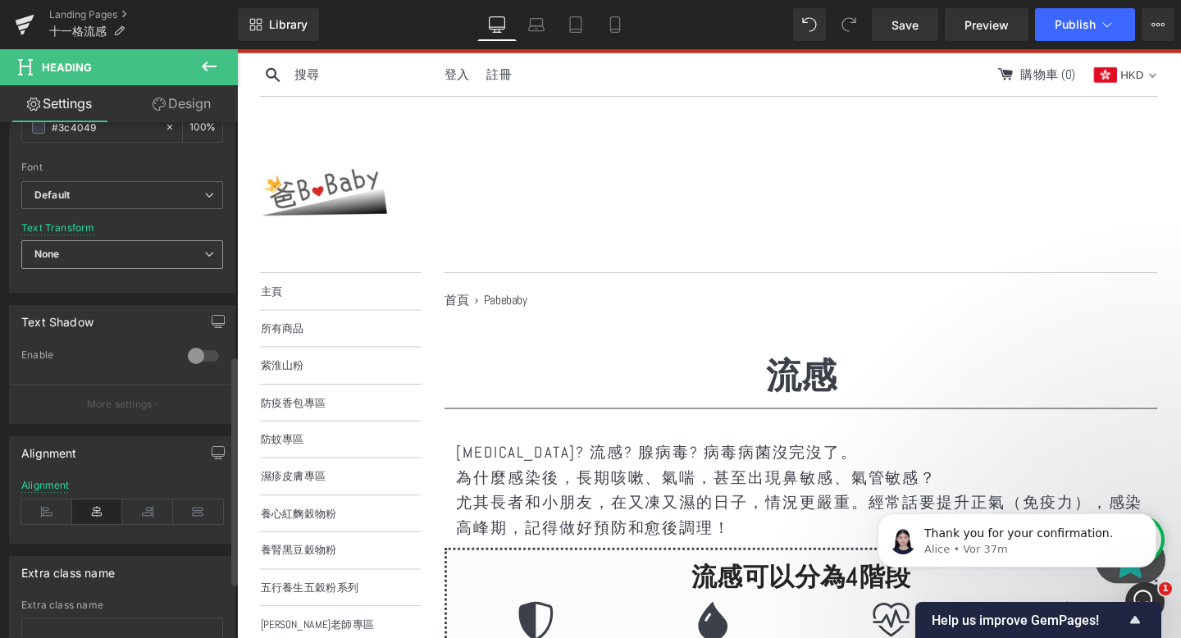
scroll to position [648, 0]
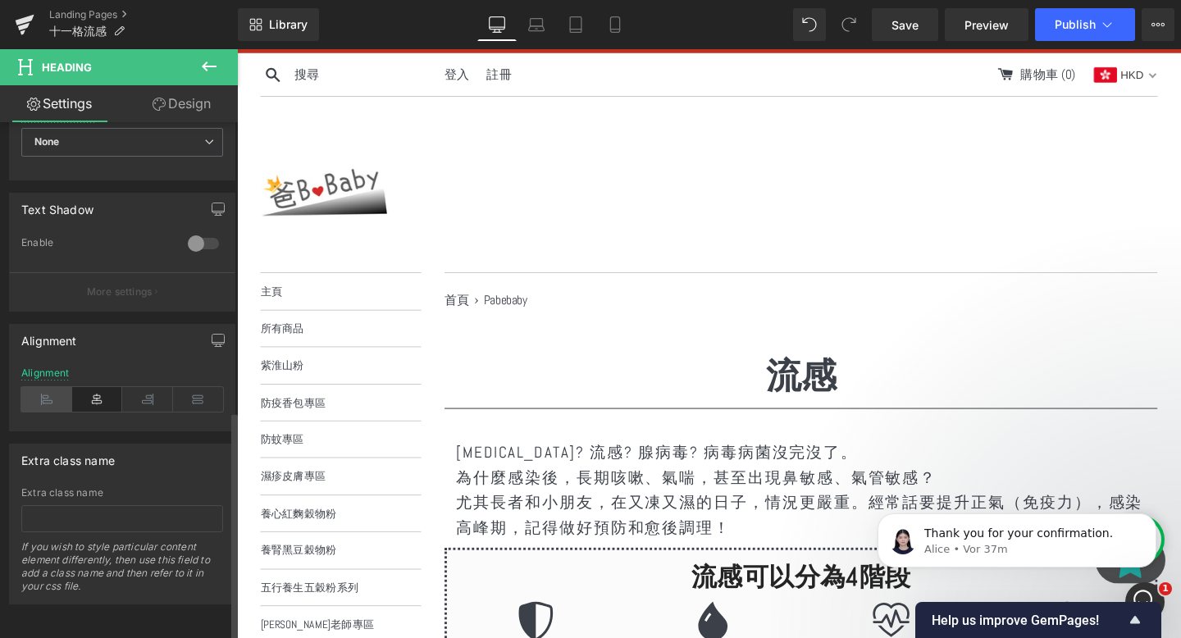
type input "43"
click at [44, 387] on icon at bounding box center [46, 399] width 51 height 25
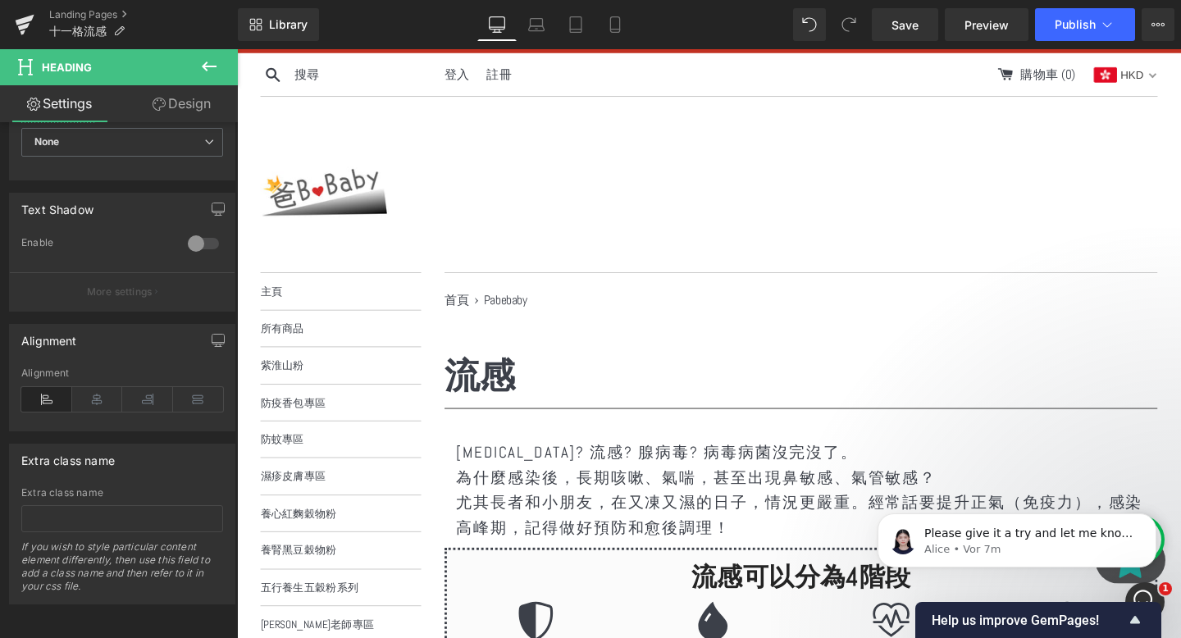
click at [811, 238] on div at bounding box center [733, 191] width 943 height 135
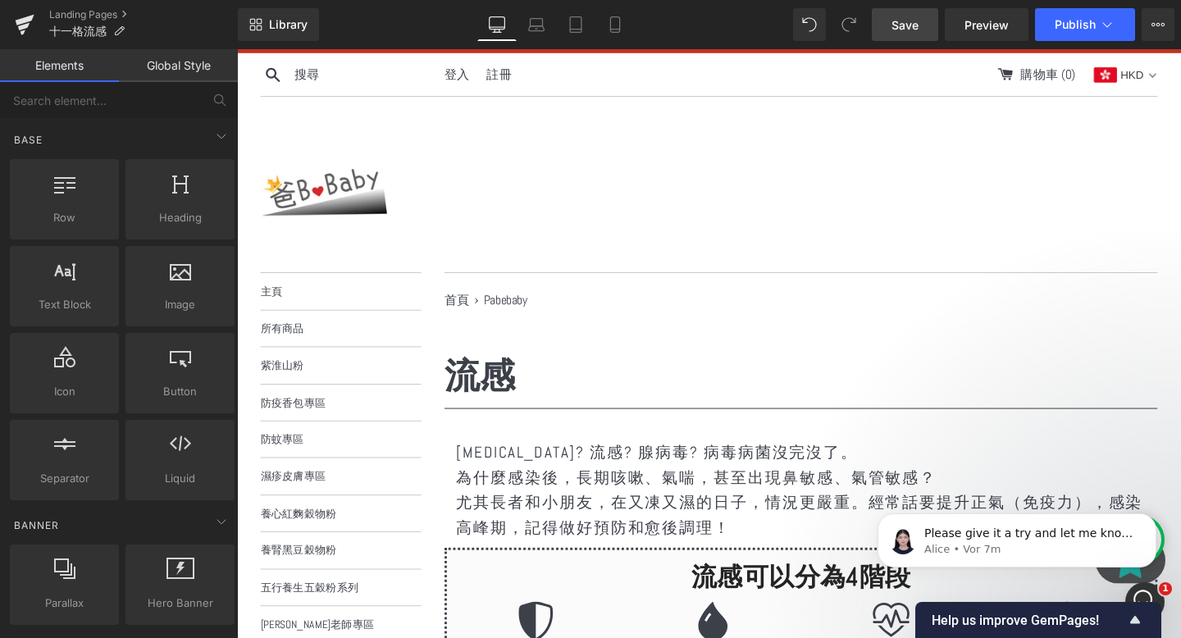
click at [897, 30] on span "Save" at bounding box center [905, 24] width 27 height 17
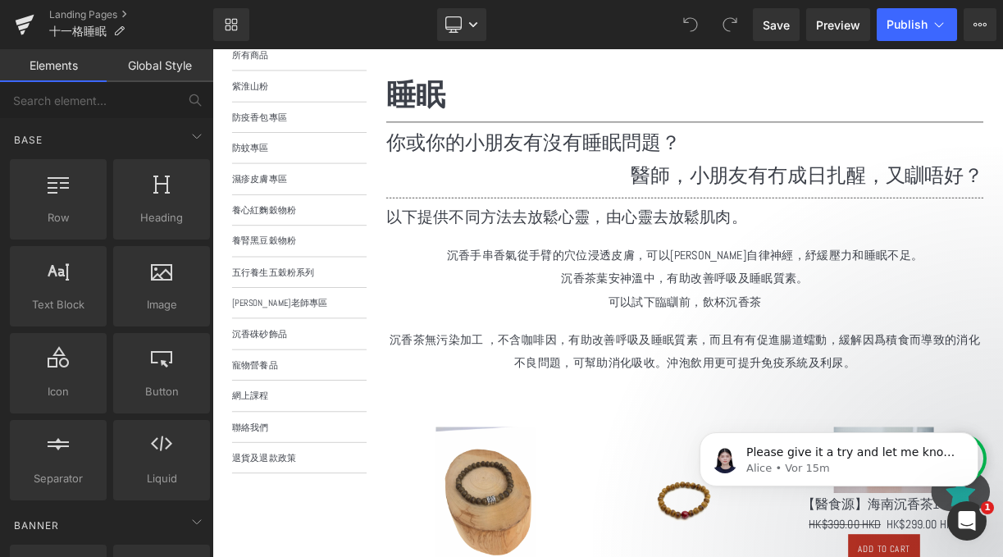
scroll to position [637, 0]
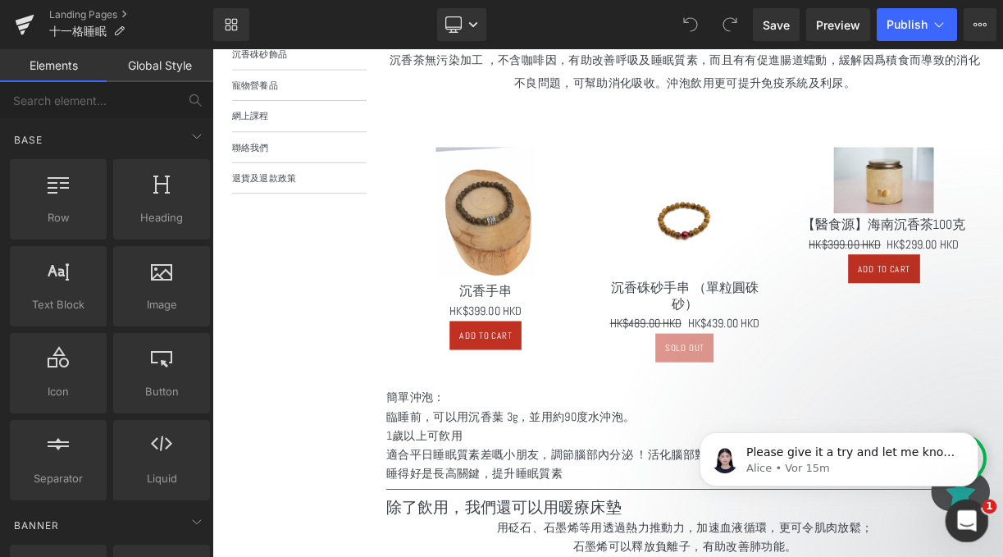
click at [967, 514] on icon "Intercom-Nachrichtendienst öffnen" at bounding box center [965, 518] width 27 height 27
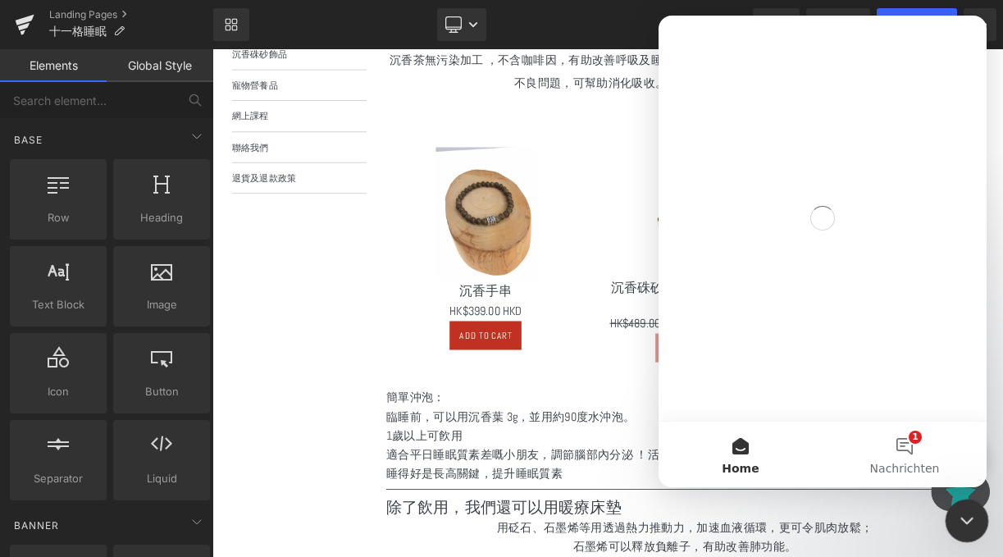
scroll to position [0, 0]
click at [907, 431] on button "1 Nachrichten" at bounding box center [905, 455] width 164 height 66
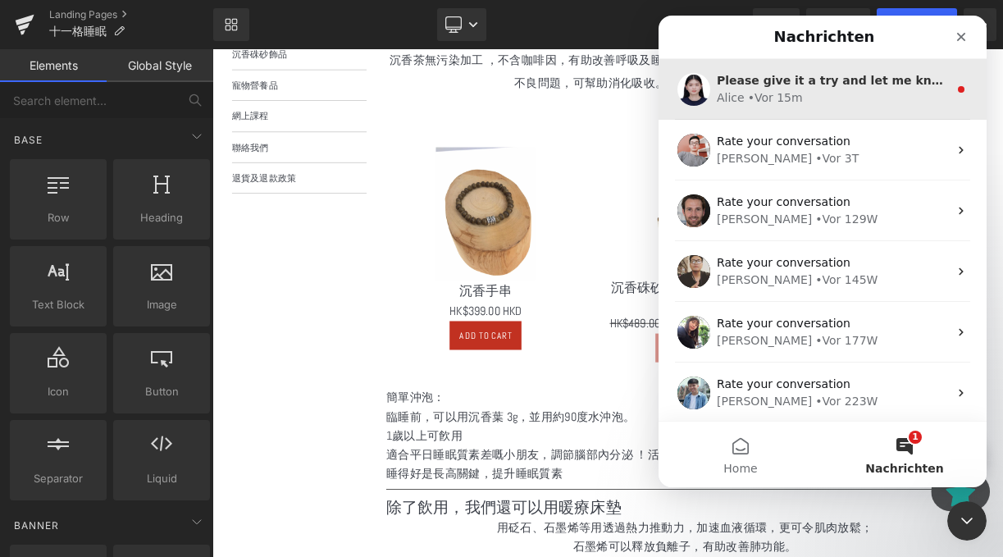
click at [861, 93] on div "[PERSON_NAME] • Vor 15m" at bounding box center [832, 97] width 231 height 17
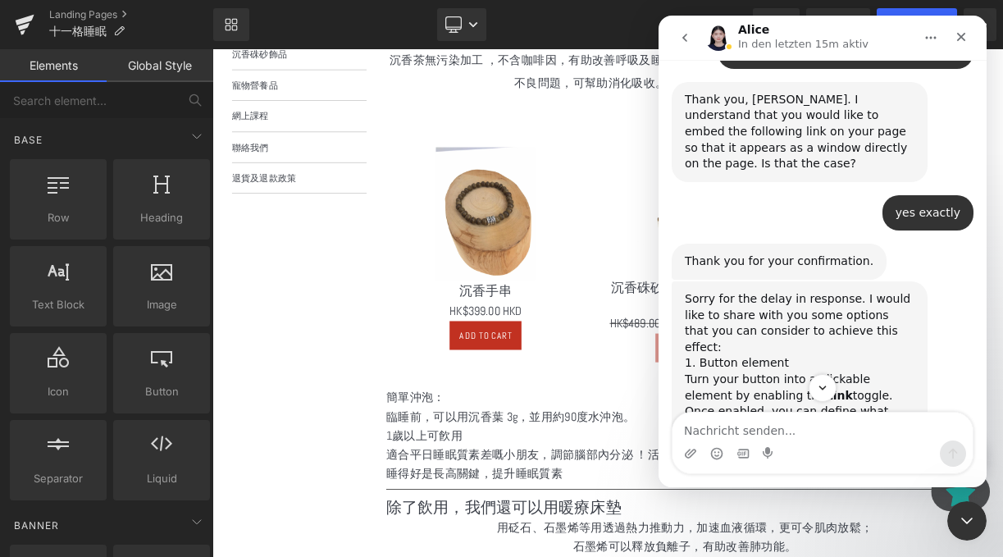
scroll to position [580, 0]
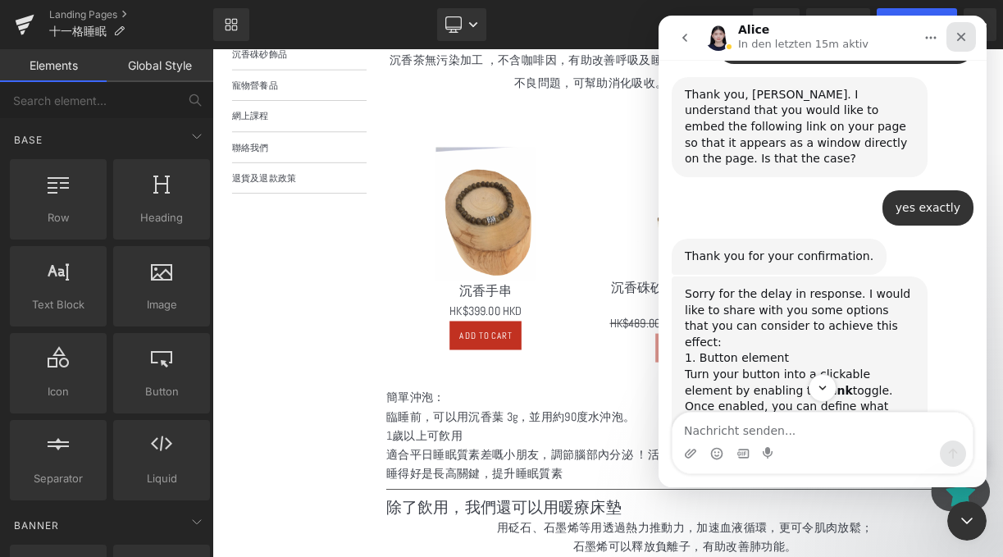
click at [966, 43] on div "Schließen" at bounding box center [962, 37] width 30 height 30
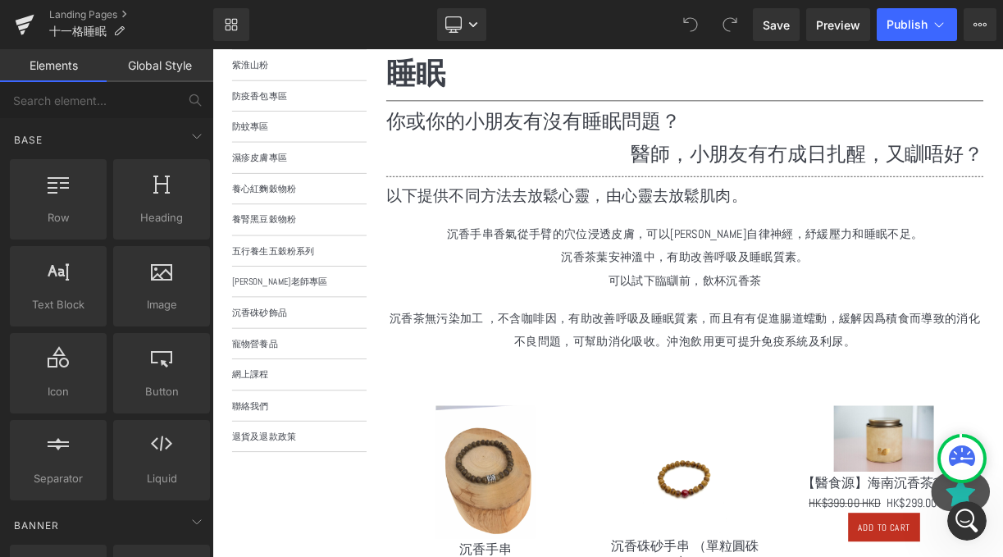
scroll to position [680, 0]
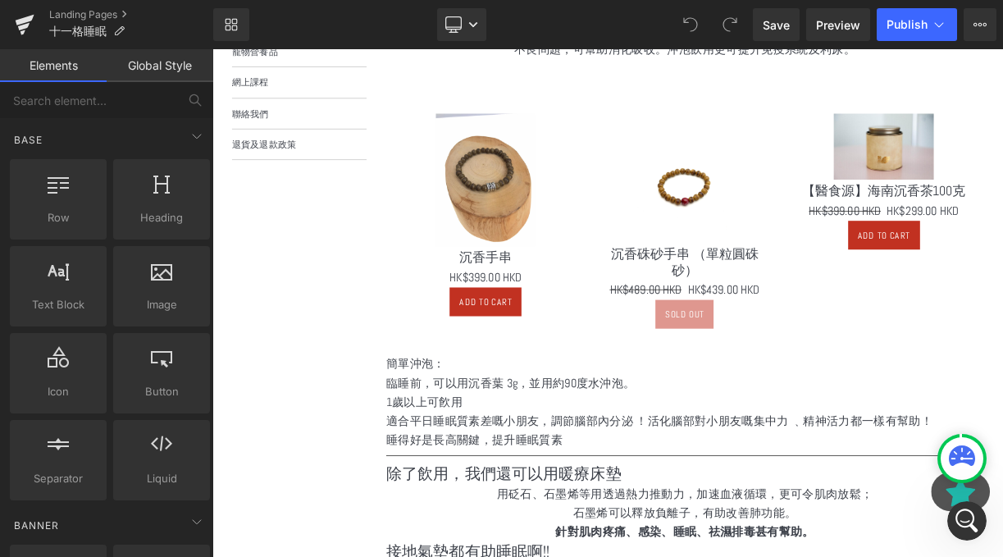
click at [532, 480] on p "1歲以上可飮用" at bounding box center [806, 492] width 750 height 24
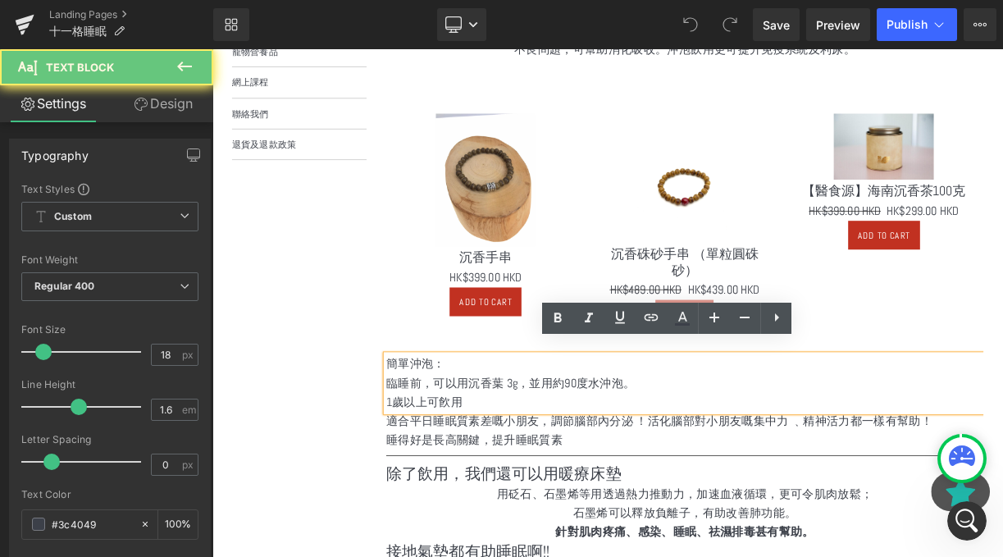
click at [488, 480] on p "1歲以上可飮用" at bounding box center [806, 492] width 750 height 24
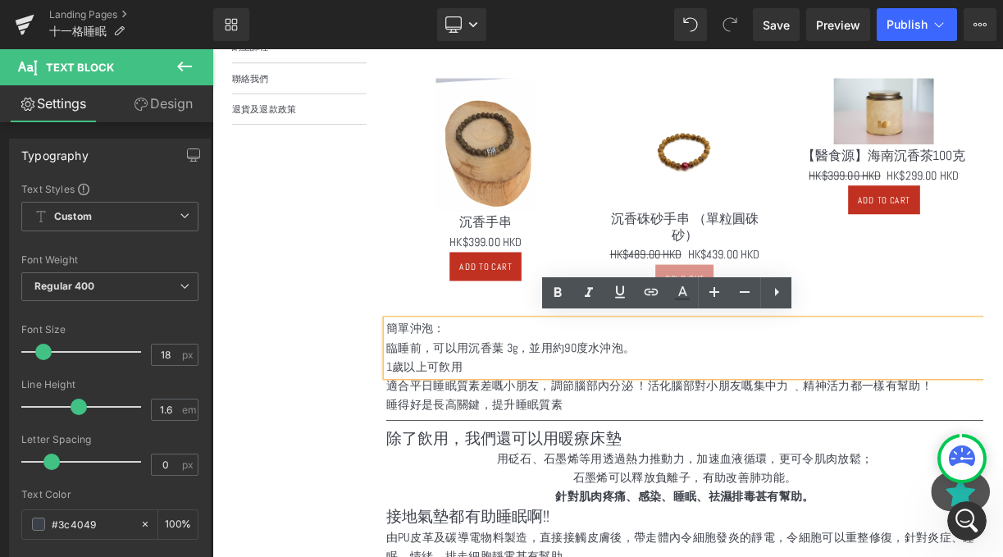
scroll to position [740, 0]
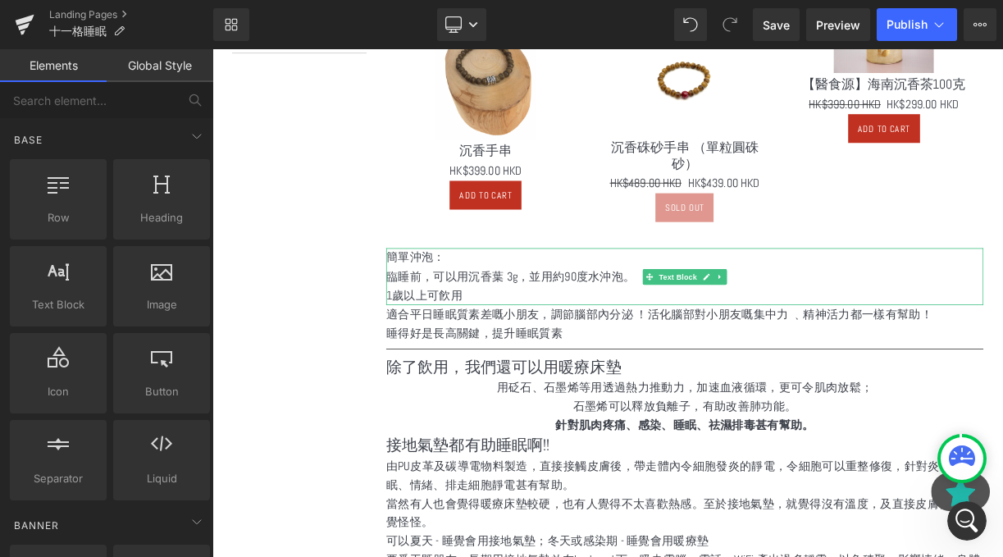
scroll to position [917, 0]
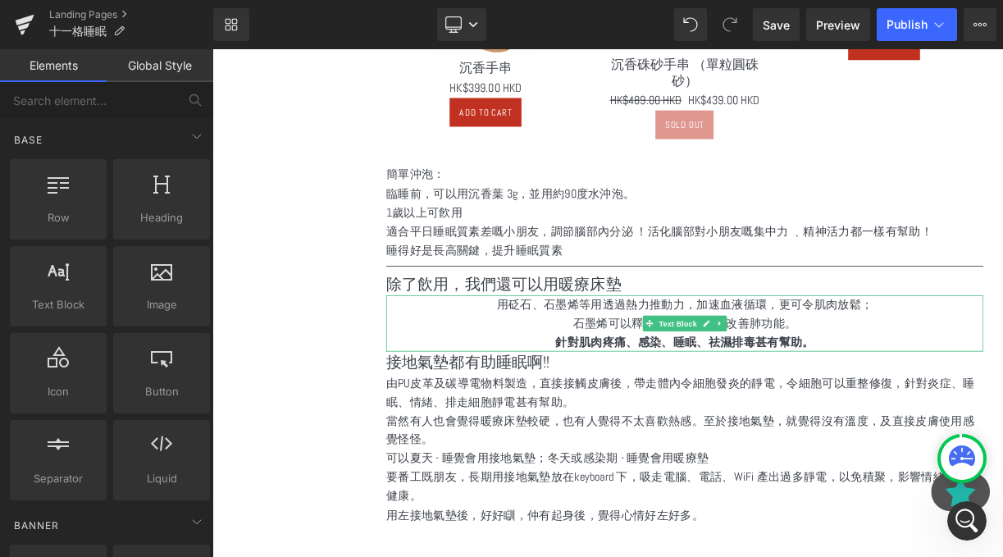
click at [661, 364] on span "用砭石、石墨烯等用透過熱力推動力，加速血液循環，更可令肌肉放鬆；" at bounding box center [805, 369] width 473 height 19
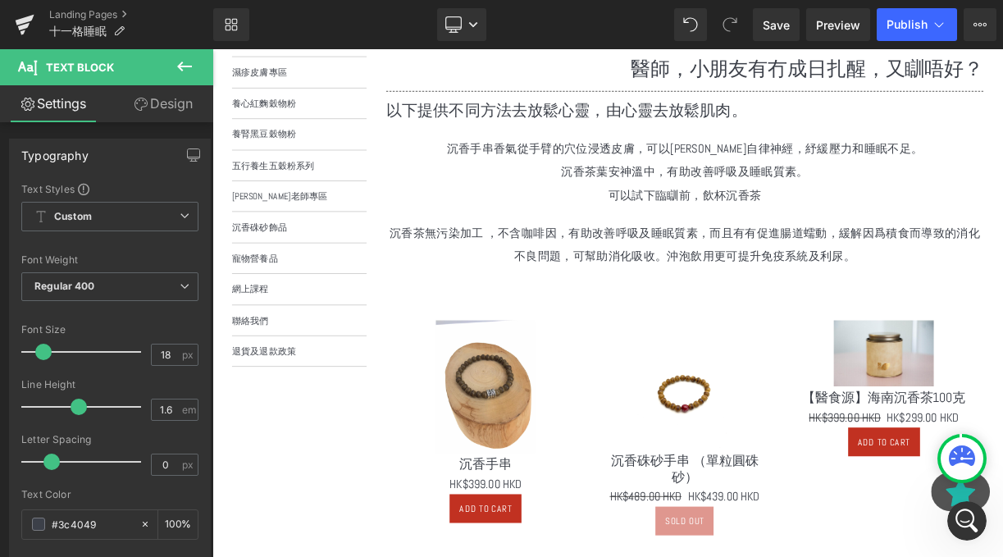
scroll to position [449, 0]
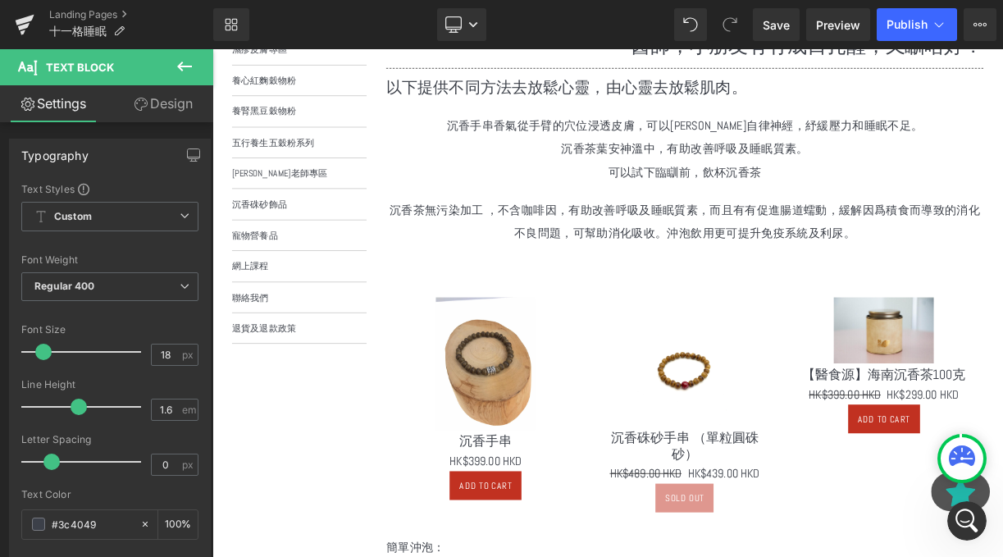
click at [582, 263] on p "沉香茶無污染加工 ，不含咖啡因，有助改善呼吸及睡眠質素，而且有有促進腸道蠕動，緩解因爲積食而導致的消化不良問題，可幫助消化吸收。沖泡飲用更可提升免疫系統及利尿。" at bounding box center [806, 265] width 750 height 59
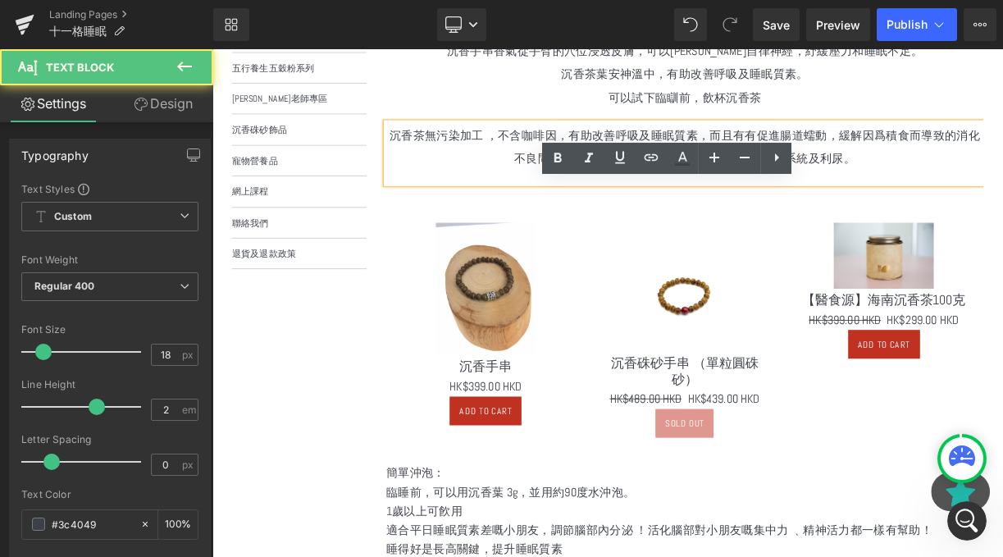
scroll to position [769, 0]
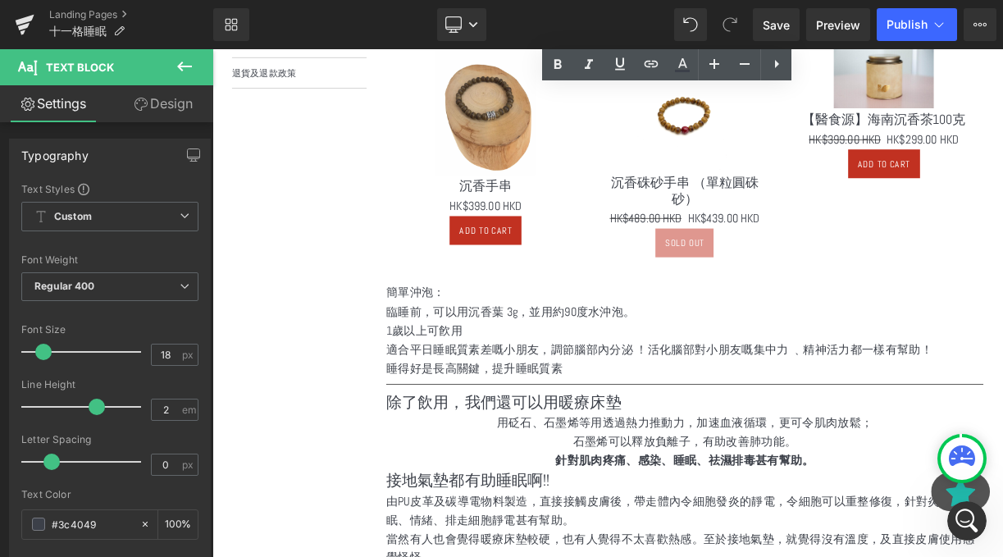
click at [667, 532] on span "石墨烯可以釋放負離子，有助改善肺功能。" at bounding box center [805, 541] width 281 height 19
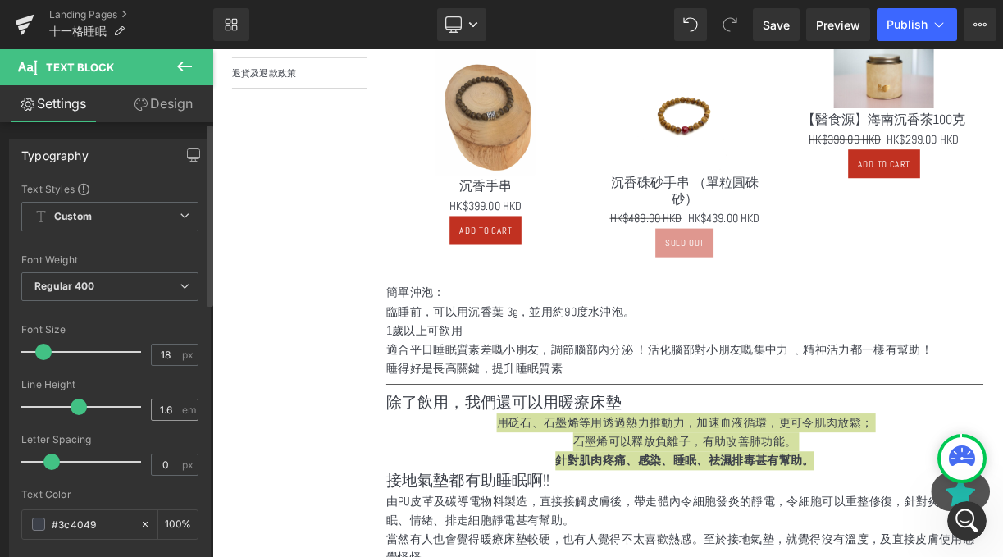
click at [176, 416] on div "1.6 em" at bounding box center [175, 410] width 48 height 22
click at [167, 405] on input "1.6" at bounding box center [166, 410] width 29 height 21
type input "1"
type input "2"
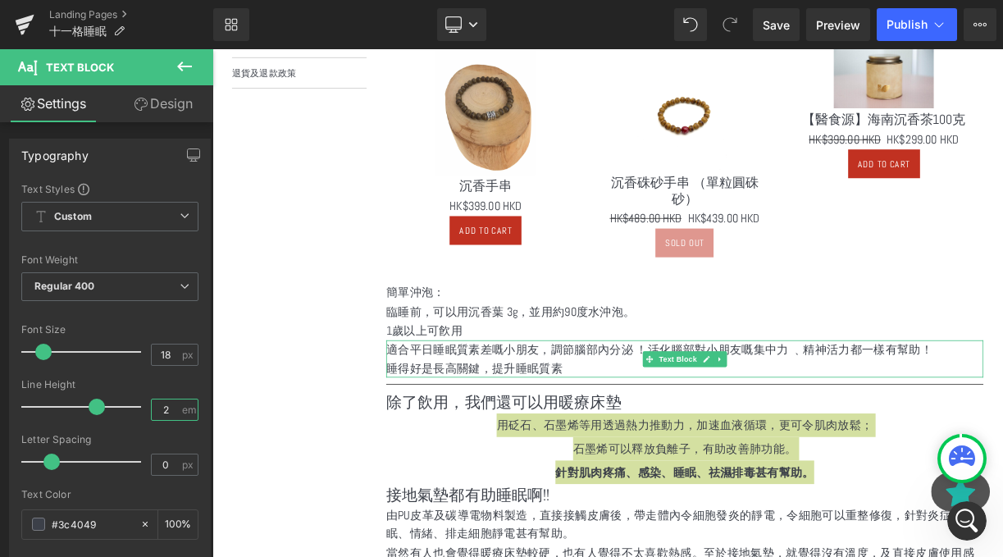
scroll to position [975, 0]
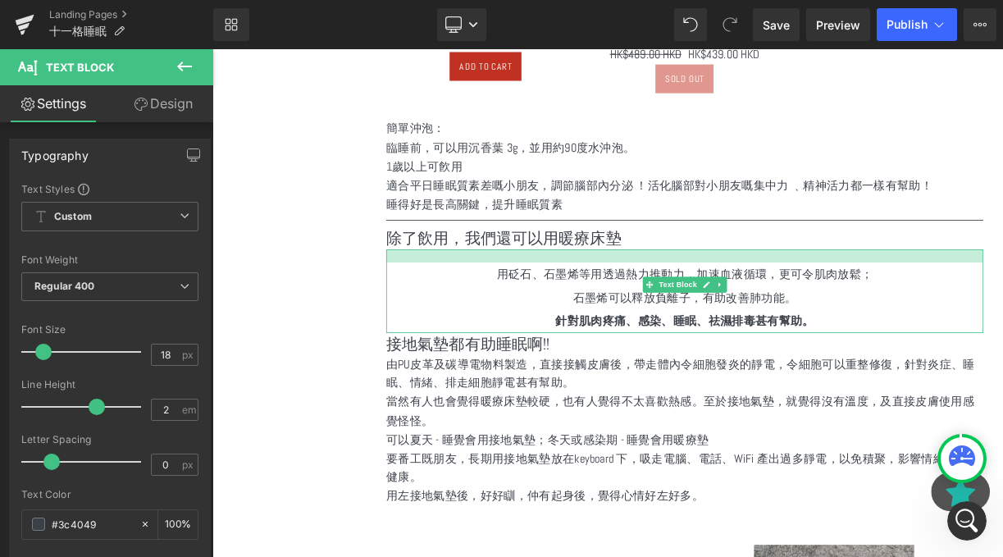
drag, startPoint x: 760, startPoint y: 286, endPoint x: 761, endPoint y: 303, distance: 16.4
click at [761, 303] on div "用砭石、石墨烯等用透過熱力推動力，加速血液循環，更可令肌肉放鬆； 石墨烯可以釋放負離子，有助改善肺功能。 針對肌肉疼痛、感染、睡眠、祛濕排毒甚有幫助。 Tex…" at bounding box center [806, 352] width 750 height 105
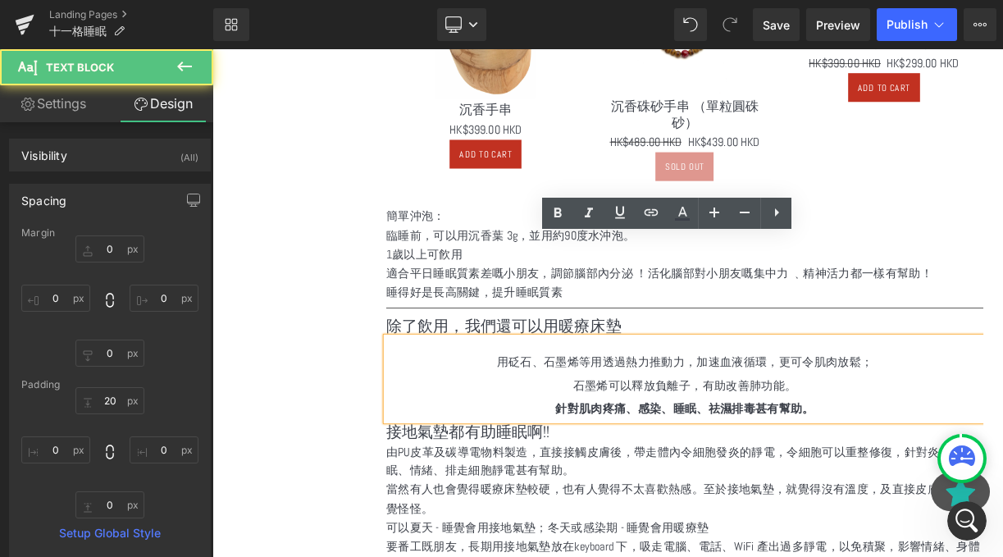
scroll to position [656, 0]
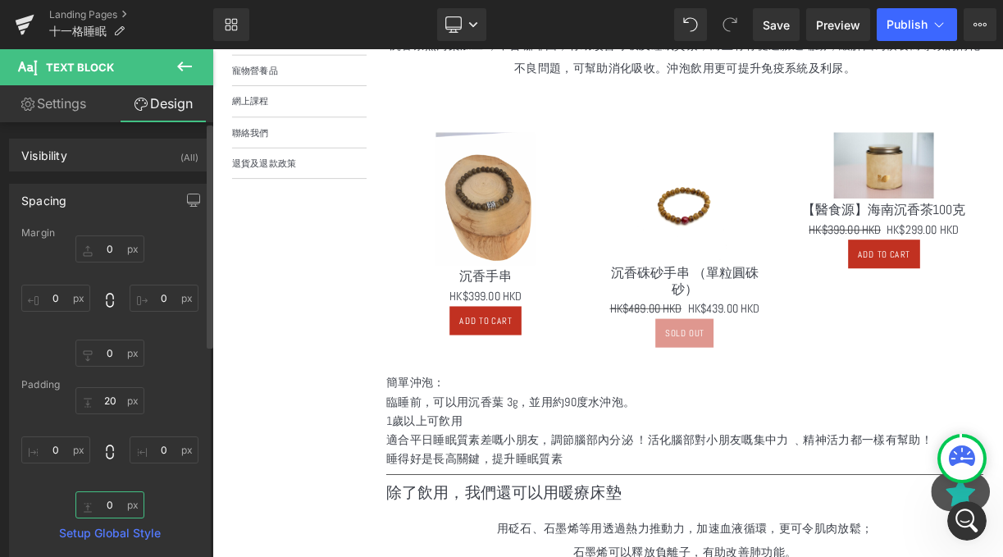
click at [116, 509] on input "0" at bounding box center [109, 504] width 69 height 27
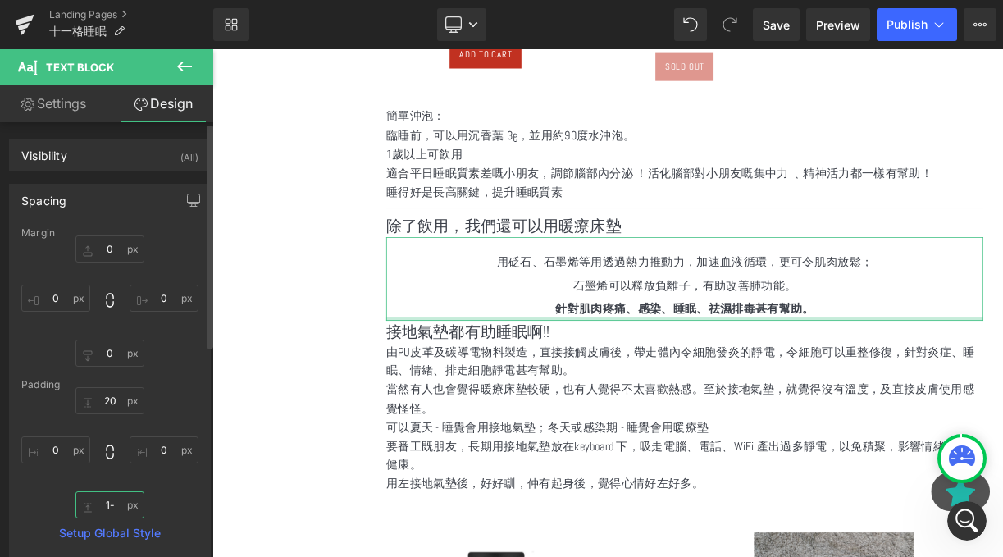
type input "1-0"
click at [94, 507] on input "text" at bounding box center [109, 504] width 69 height 27
type input "10"
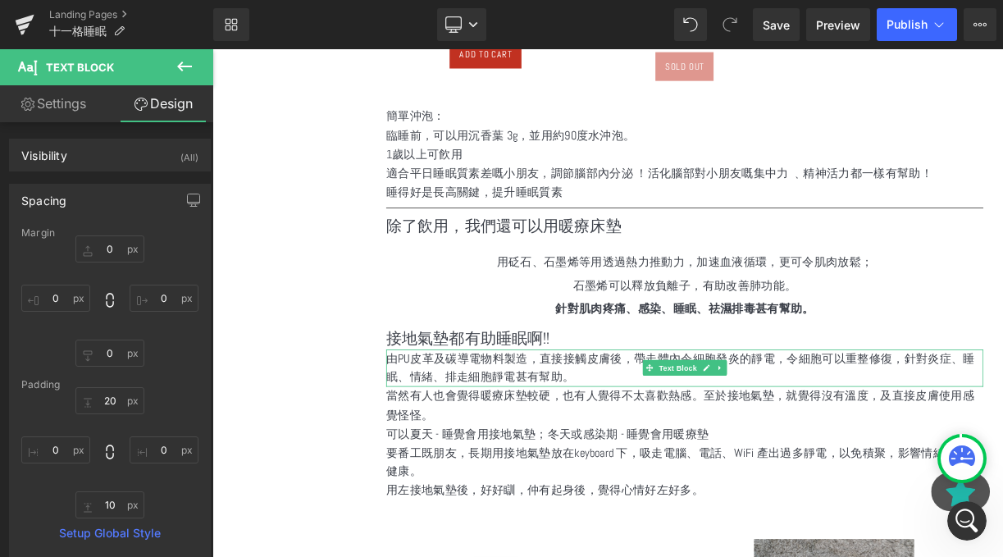
scroll to position [1056, 0]
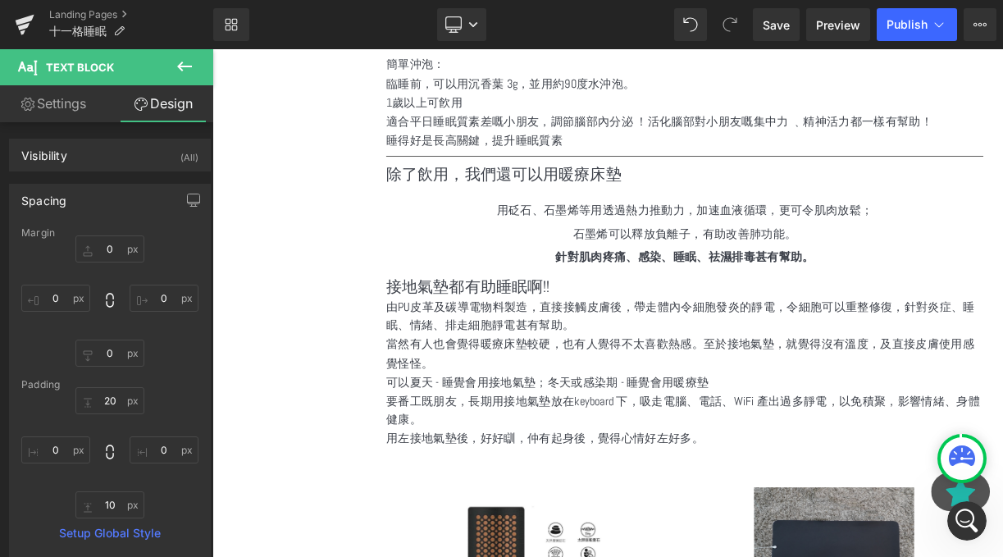
click at [212, 49] on div at bounding box center [212, 49] width 0 height 0
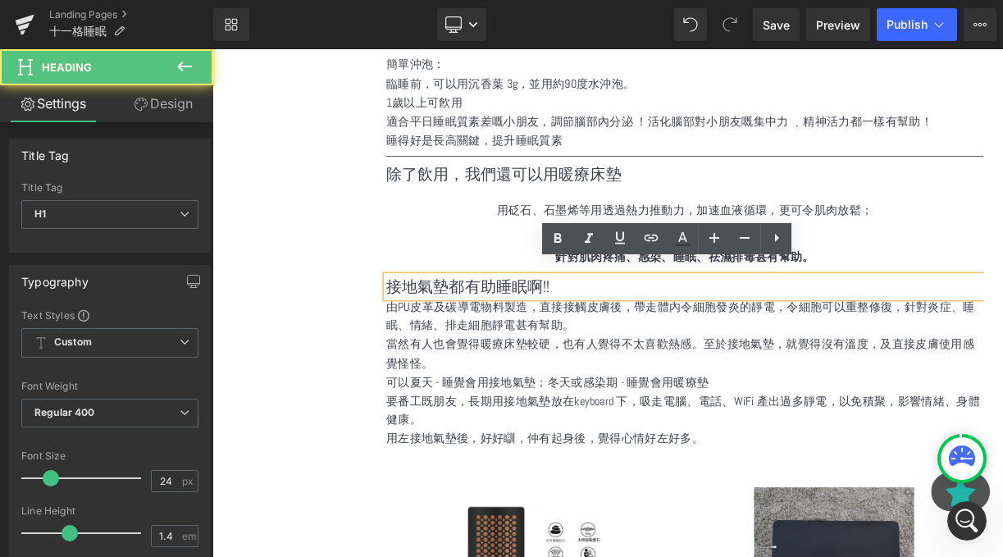
click at [549, 363] on span "由PU皮革及碳導電物料製造，直接接觸皮膚後，帶走體內令細胞發炎的靜電，令細胞可以重整修復，針對炎症、睡眠、情緒、排走細胞靜電甚有幫助。" at bounding box center [800, 384] width 739 height 43
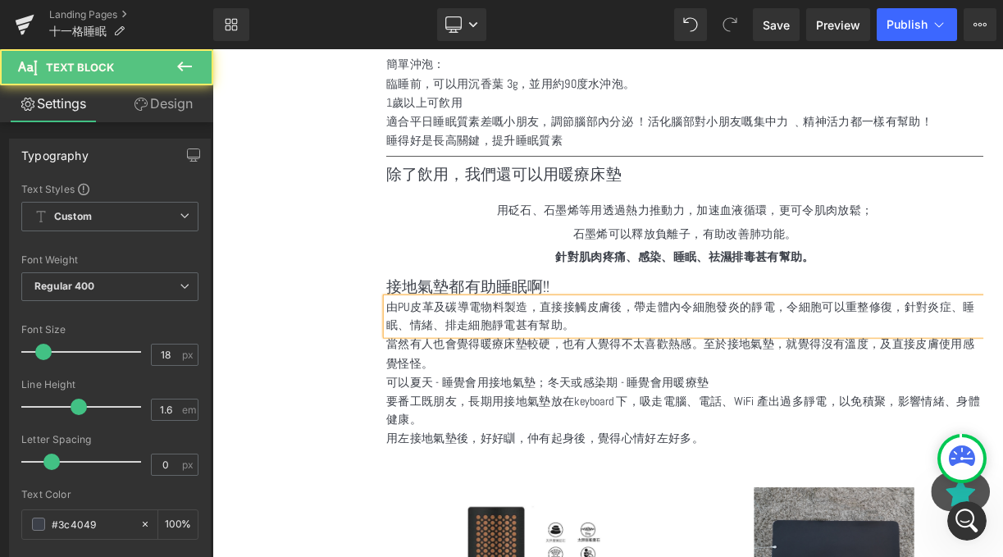
click at [520, 383] on span "由PU皮革及碳導電物料製造，直接接觸皮膚後，帶走體內令細胞發炎的靜電，令細胞可以重整修復，針對炎症、睡眠、情緒、排走細胞靜電甚有幫助。" at bounding box center [800, 384] width 739 height 43
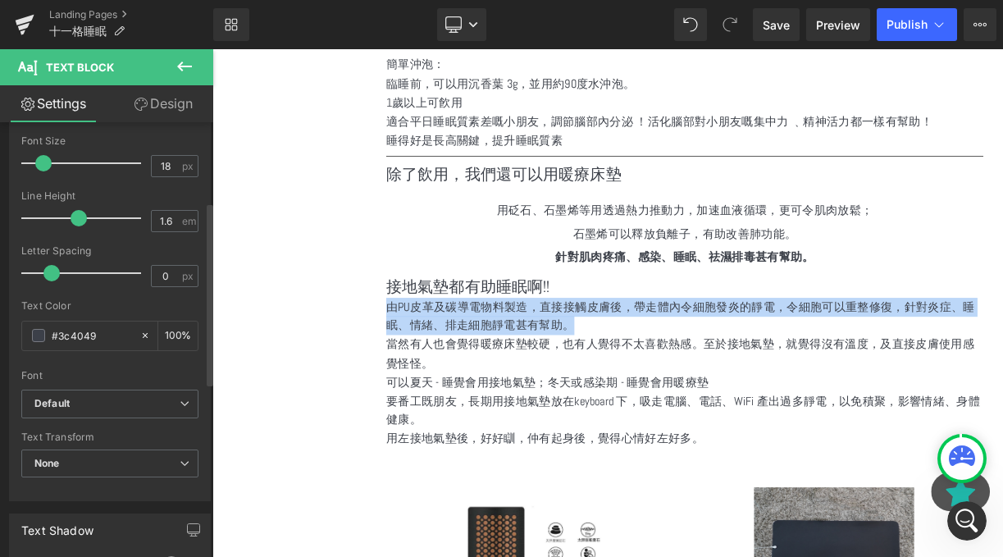
scroll to position [369, 0]
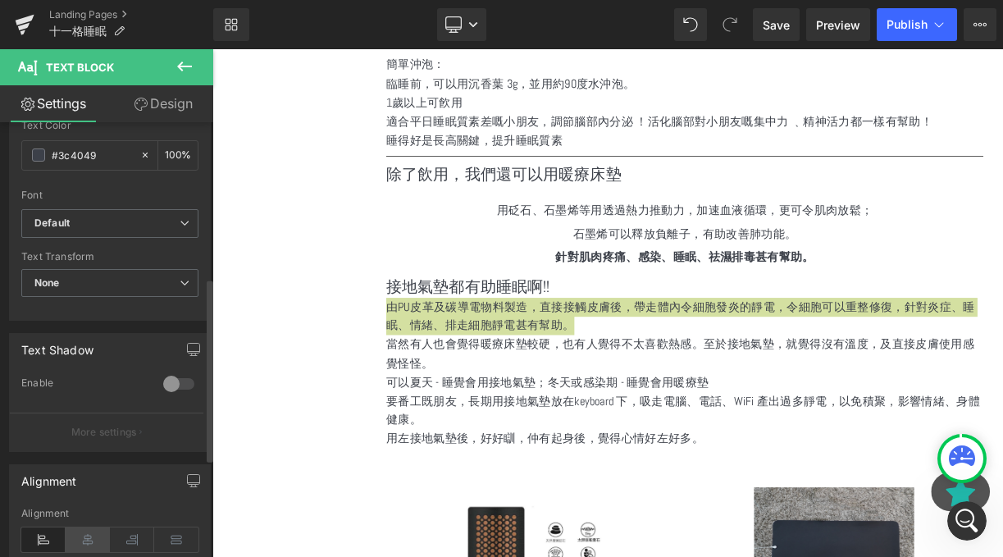
click at [70, 536] on icon at bounding box center [88, 539] width 44 height 25
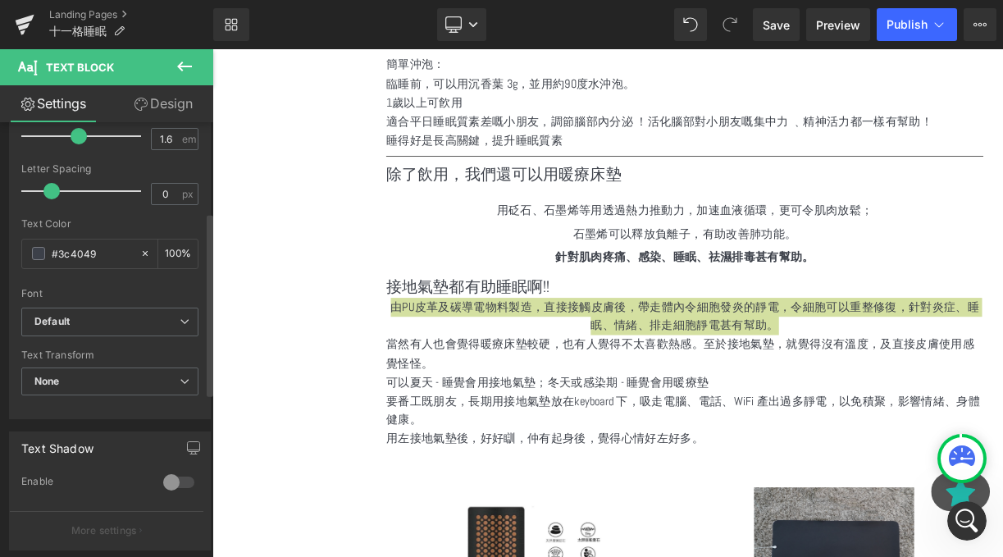
scroll to position [173, 0]
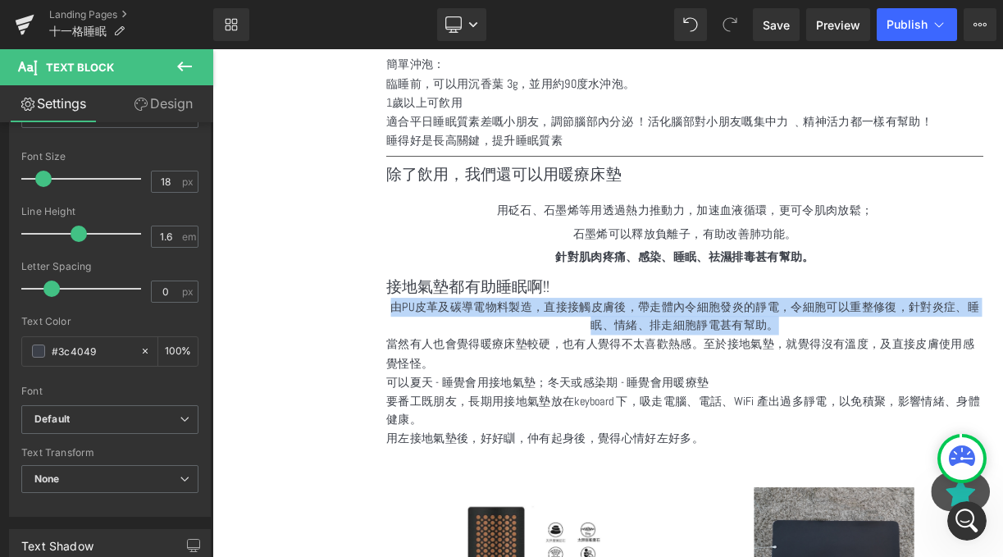
click at [790, 241] on span "用砭石、石墨烯等用透過熱力推動力，加速血液循環，更可令肌肉放鬆；" at bounding box center [805, 250] width 473 height 19
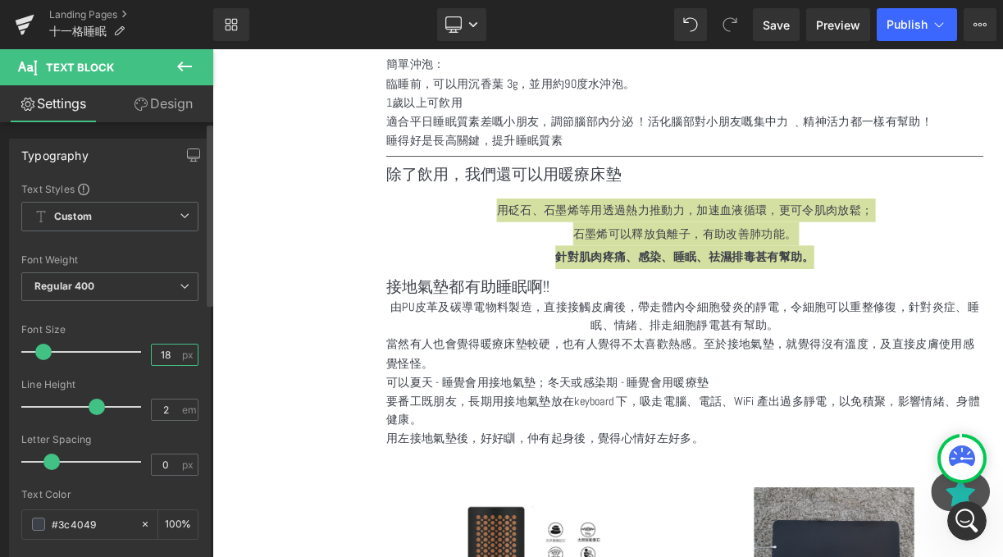
click at [167, 354] on input "18" at bounding box center [166, 355] width 29 height 21
type input "1"
type input "20"
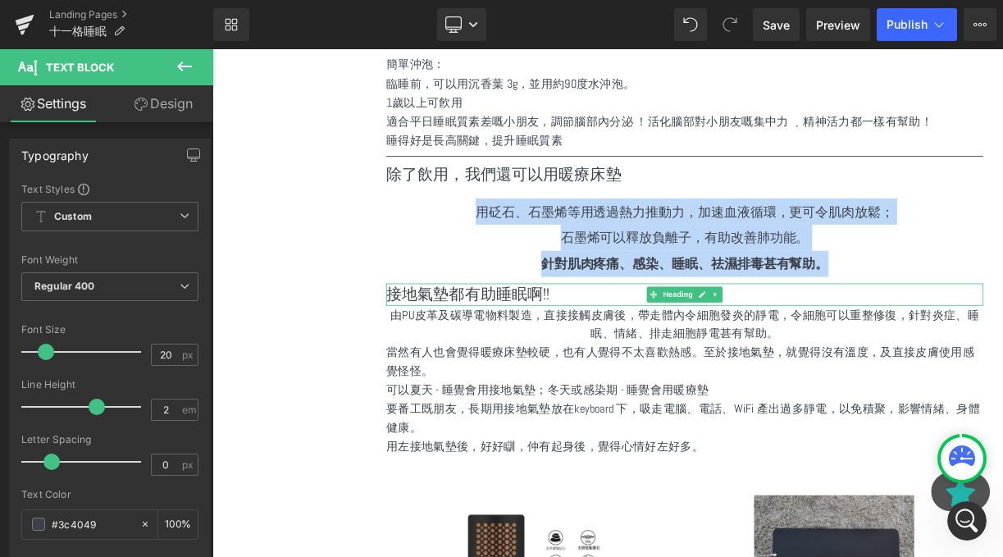
click at [692, 382] on span "由PU皮革及碳導電物料製造，直接接觸皮膚後，帶走體內令細胞發炎的靜電，令細胞可以重整修復，針對炎症、睡眠、情緒、排走細胞靜電甚有幫助。" at bounding box center [805, 393] width 739 height 43
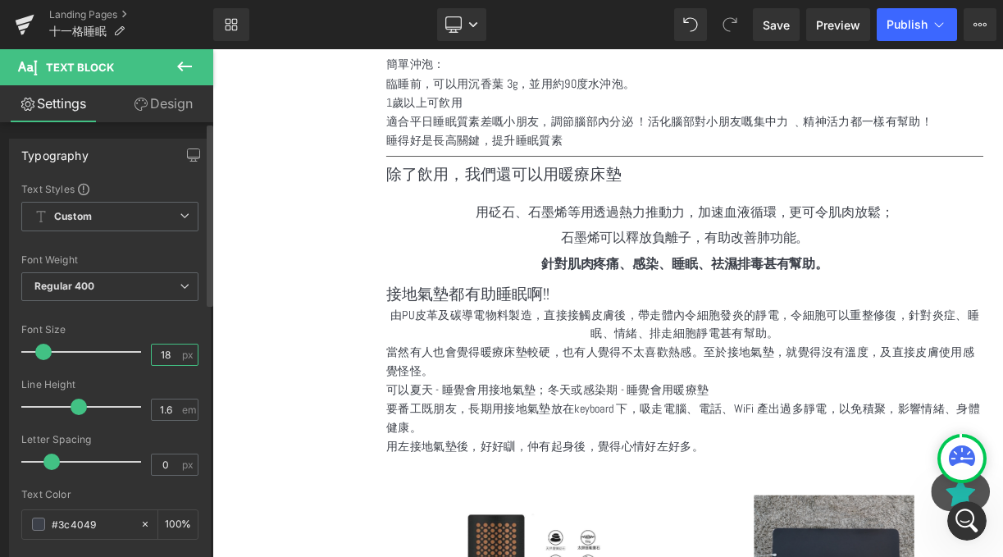
click at [158, 351] on input "18" at bounding box center [166, 355] width 29 height 21
type input "1"
type input "20"
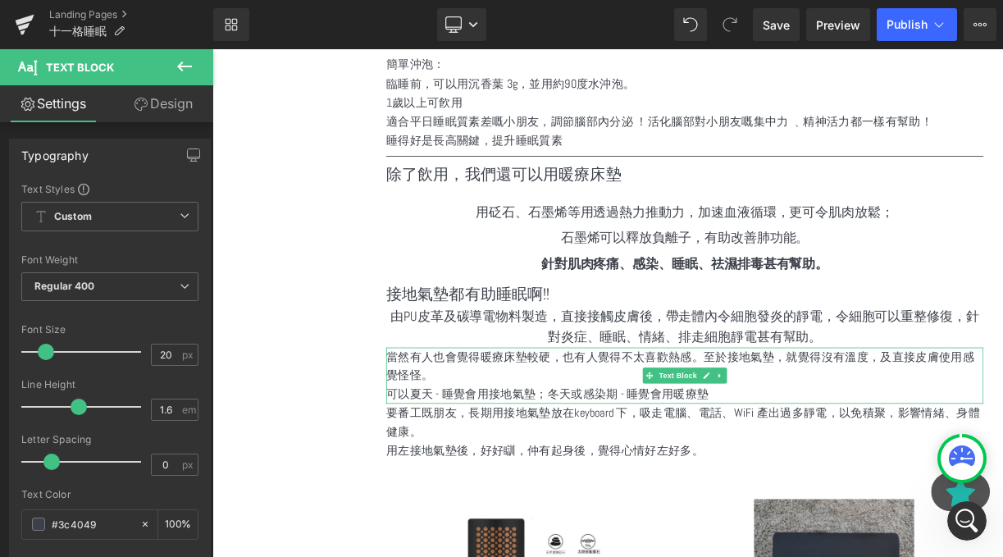
click at [783, 423] on p "當然有人也會覺得暖療床墊較硬，也有人覺得不太喜歡熱感。至於接地氣墊，就覺得沒有溫度，及直接皮膚使用感覺怪怪。" at bounding box center [806, 447] width 750 height 48
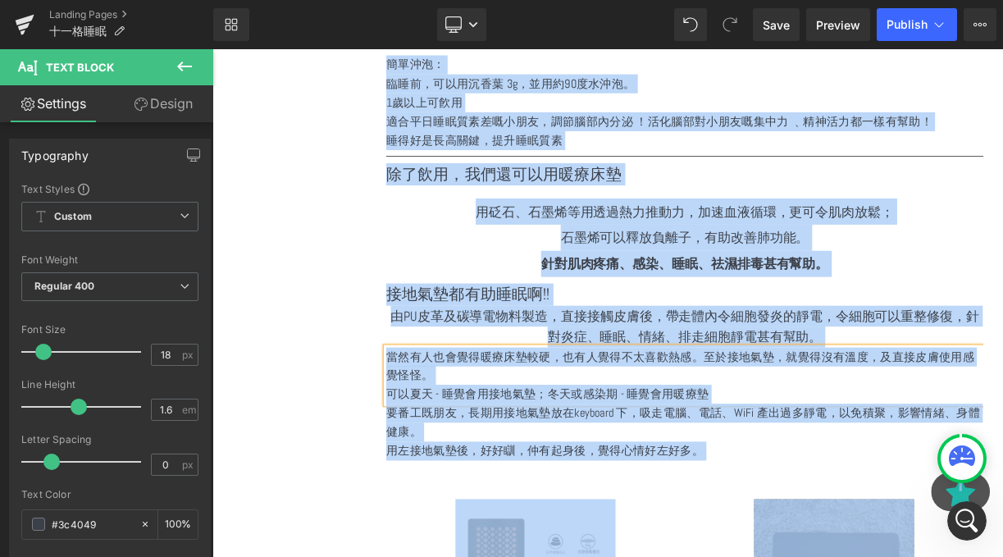
click at [664, 504] on p "要番工既朋友，長期用接地氣墊放在keyboard 下，吸走電腦、電話、WiFi 產出過多靜電，以免積聚，影響情緒、身體健康。" at bounding box center [806, 518] width 750 height 48
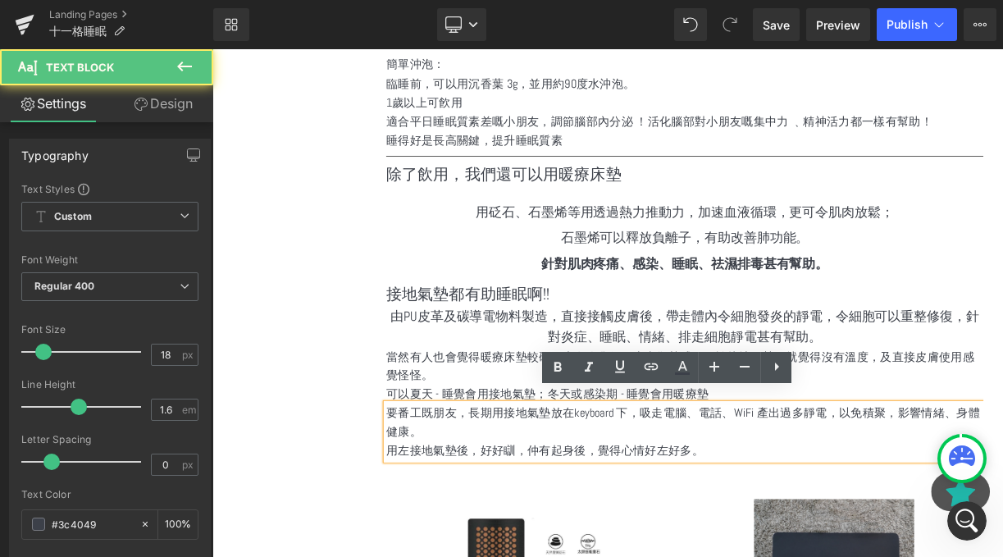
click at [608, 470] on p "可以夏天 - 睡覺會用接地氣墊；冬天或感染期 - 睡覺會用暖療墊" at bounding box center [806, 482] width 750 height 24
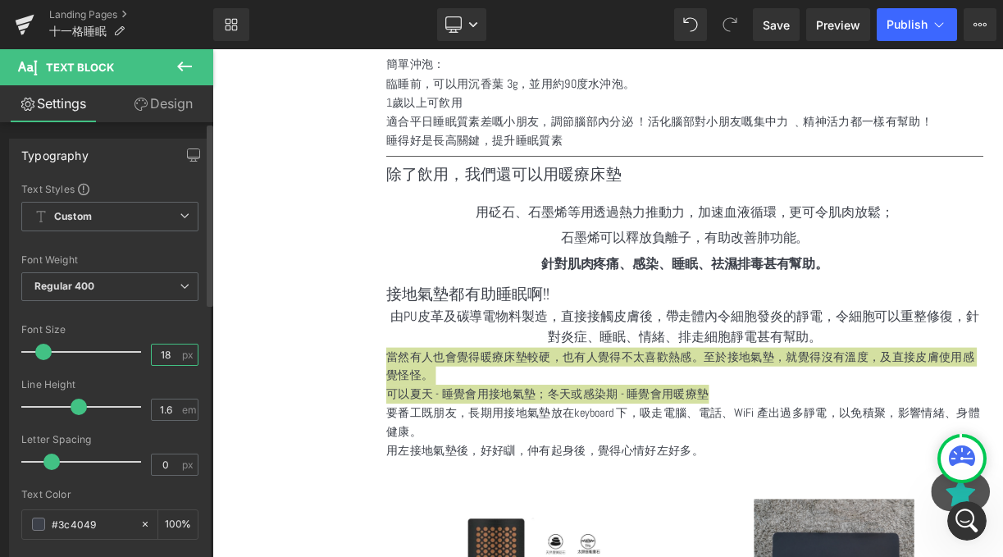
click at [172, 352] on input "18" at bounding box center [166, 355] width 29 height 21
type input "1"
type input "20"
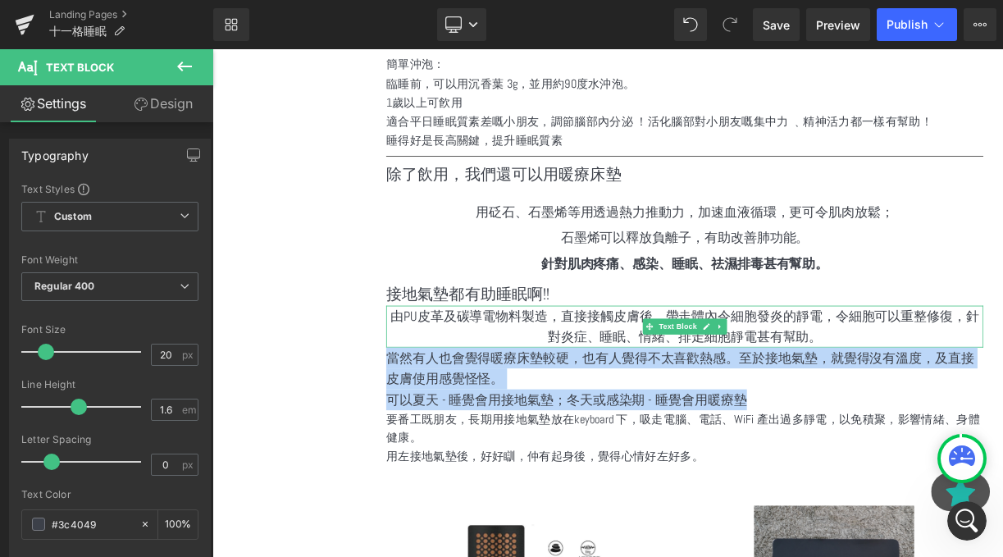
click at [552, 394] on p "由PU皮革及碳導電物料製造，直接接觸皮膚後，帶走體內令細胞發炎的靜電，令細胞可以重整修復，針對炎症、睡眠、情緒、排走細胞靜電甚有幫助。" at bounding box center [806, 397] width 750 height 53
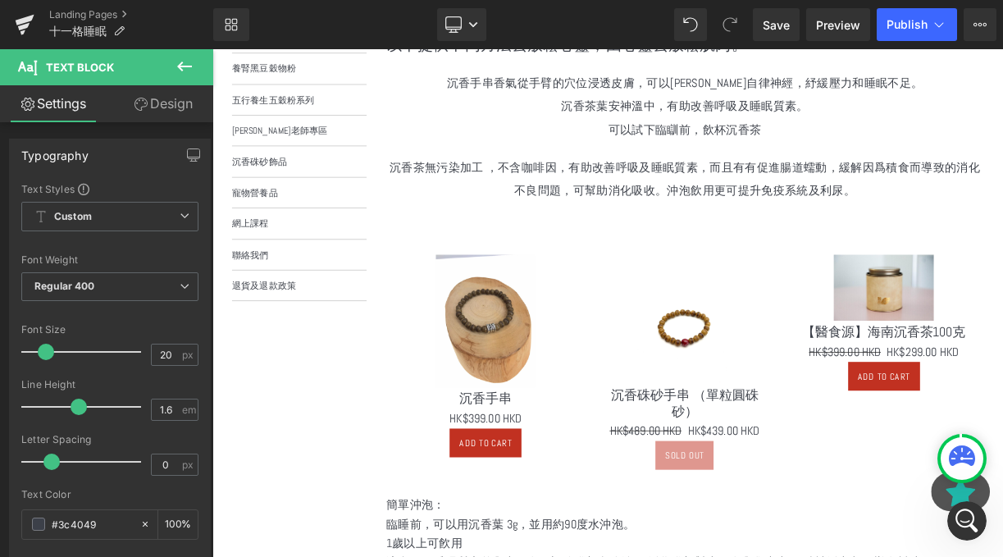
scroll to position [363, 0]
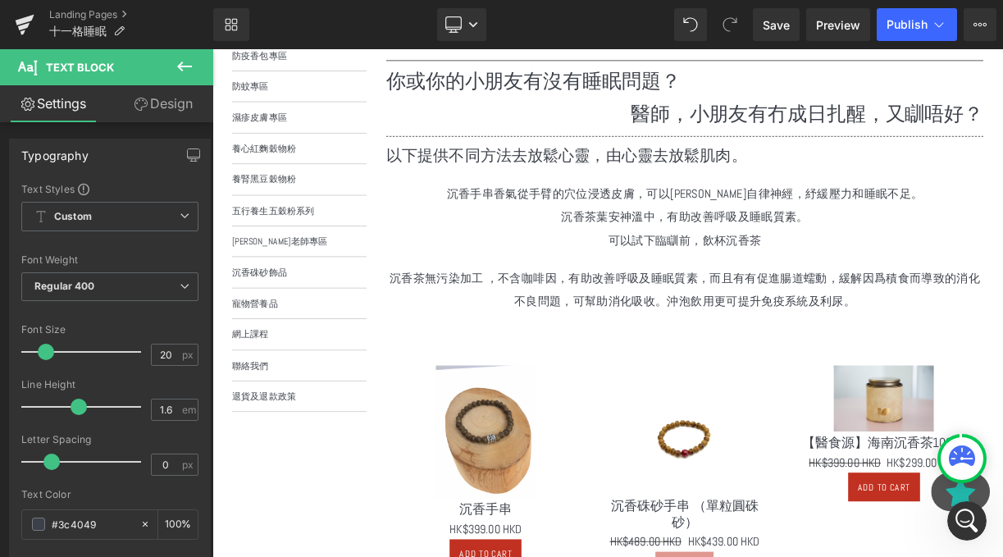
click at [754, 359] on div "沉香茶無污染加工 ，不含咖啡因，有助改善呼吸及睡眠質素，而且有有促進腸道蠕動，緩解因爲積食而導致的消化不良問題，可幫助消化吸收。沖泡飲用更可提升免疫系統及利尿…" at bounding box center [806, 359] width 750 height 76
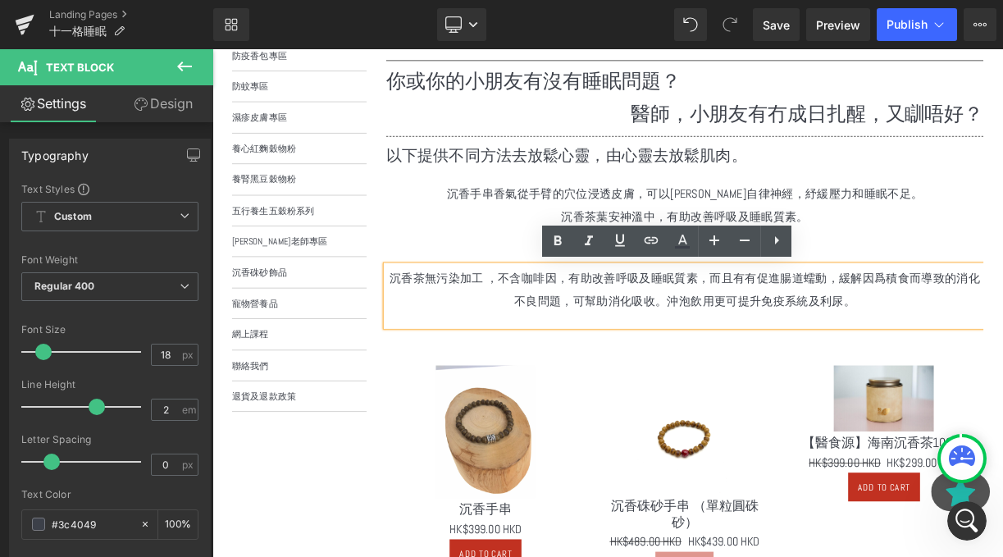
click at [663, 219] on p "沉香手串香氣從手臂的穴位浸透皮膚，可以平衡自律神經，紓緩壓力和睡眠不足。" at bounding box center [806, 231] width 750 height 30
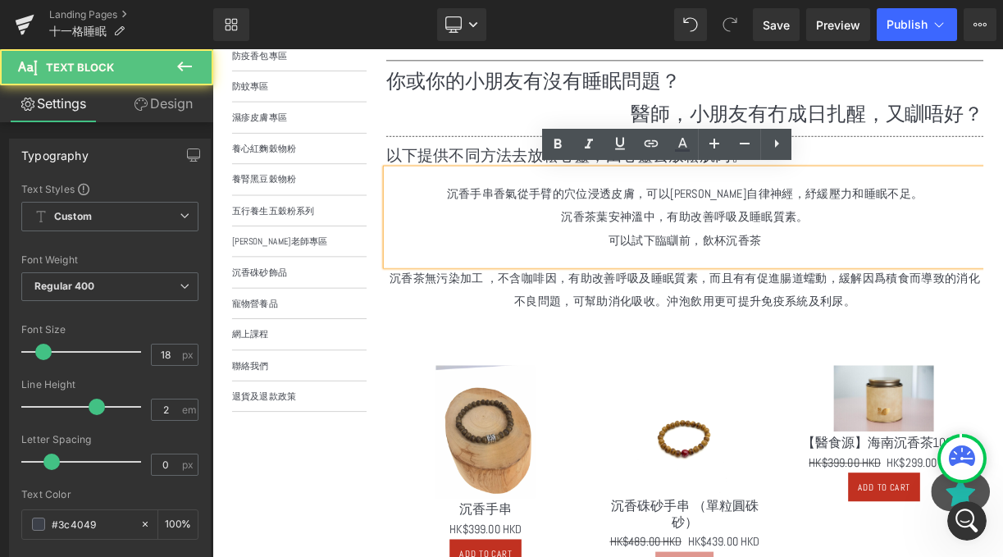
click at [661, 221] on p "沉香手串香氣從手臂的穴位浸透皮膚，可以平衡自律神經，紓緩壓力和睡眠不足。" at bounding box center [806, 231] width 750 height 30
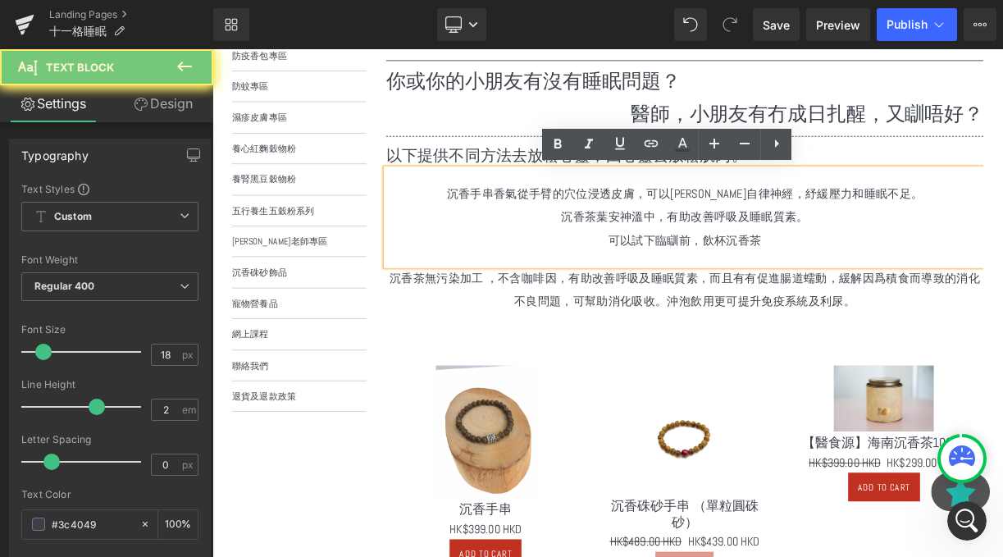
click at [661, 221] on p "沉香手串香氣從手臂的穴位浸透皮膚，可以平衡自律神經，紓緩壓力和睡眠不足。" at bounding box center [806, 231] width 750 height 30
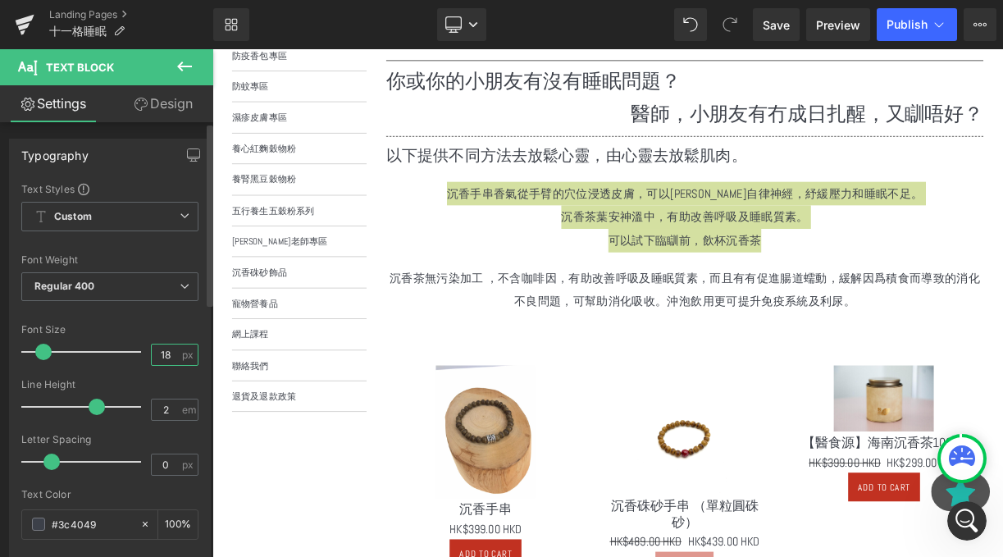
click at [166, 352] on input "18" at bounding box center [166, 355] width 29 height 21
type input "1"
type input "20"
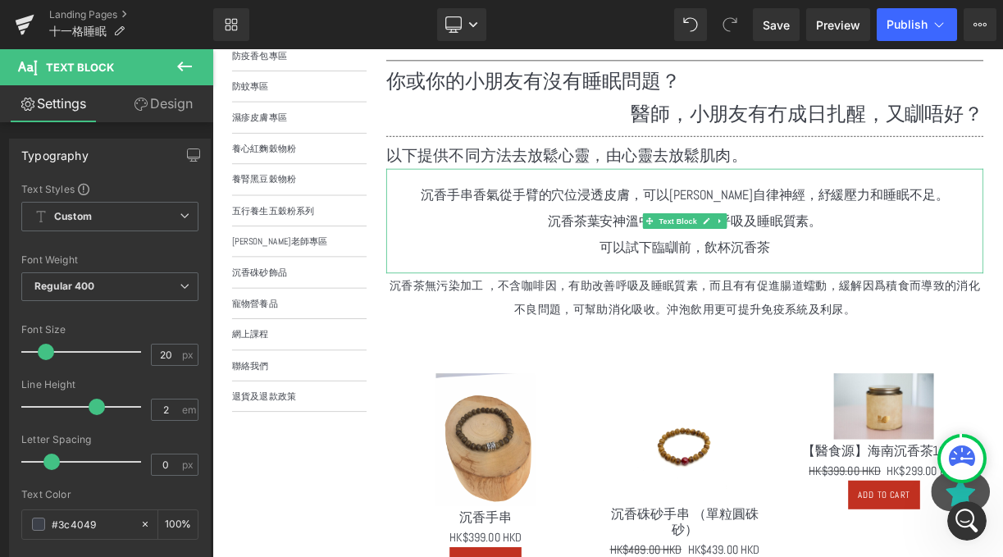
click at [638, 324] on div "沉香手串香氣從手臂的穴位浸透皮膚，可以平衡自律神經，紓緩壓力和睡眠不足。 沉香茶葉安神溫中，有助改善呼吸及睡眠質素。 可以試下臨瞓前，飲杯沉香茶" at bounding box center [806, 264] width 750 height 131
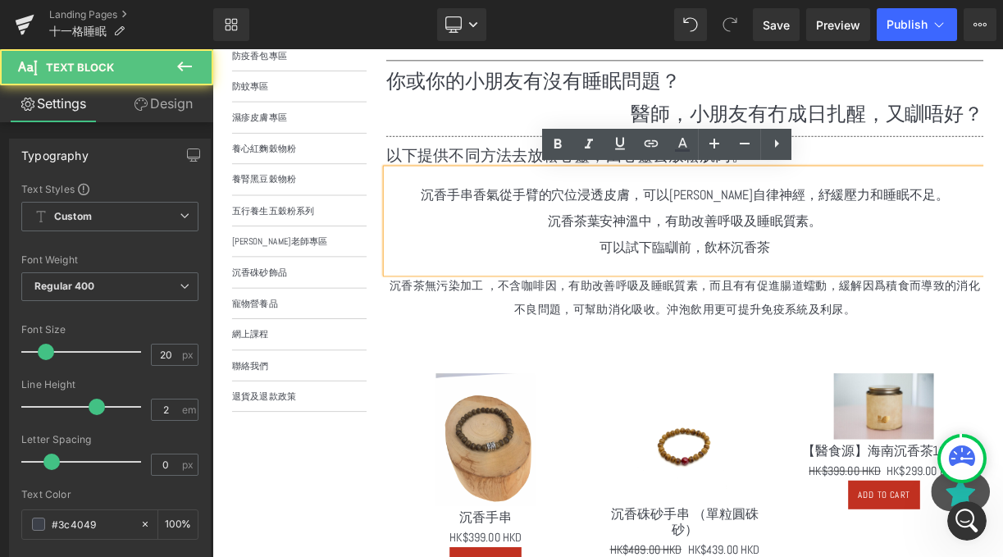
click at [650, 359] on p "沉香茶無污染加工 ，不含咖啡因，有助改善呼吸及睡眠質素，而且有有促進腸道蠕動，緩解因爲積食而導致的消化不良問題，可幫助消化吸收。沖泡飲用更可提升免疫系統及利尿。" at bounding box center [806, 360] width 750 height 59
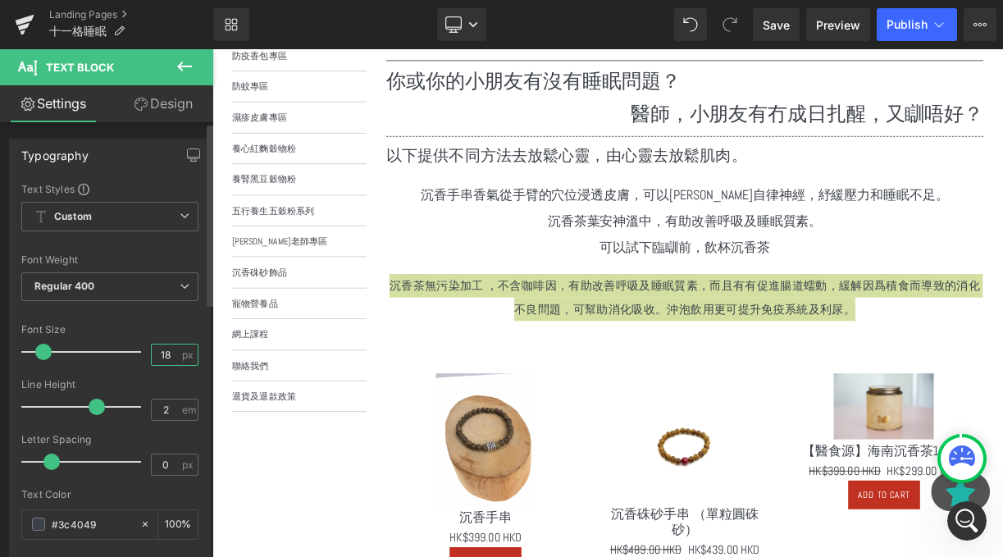
click at [170, 349] on input "18" at bounding box center [166, 355] width 29 height 21
type input "1"
type input "20"
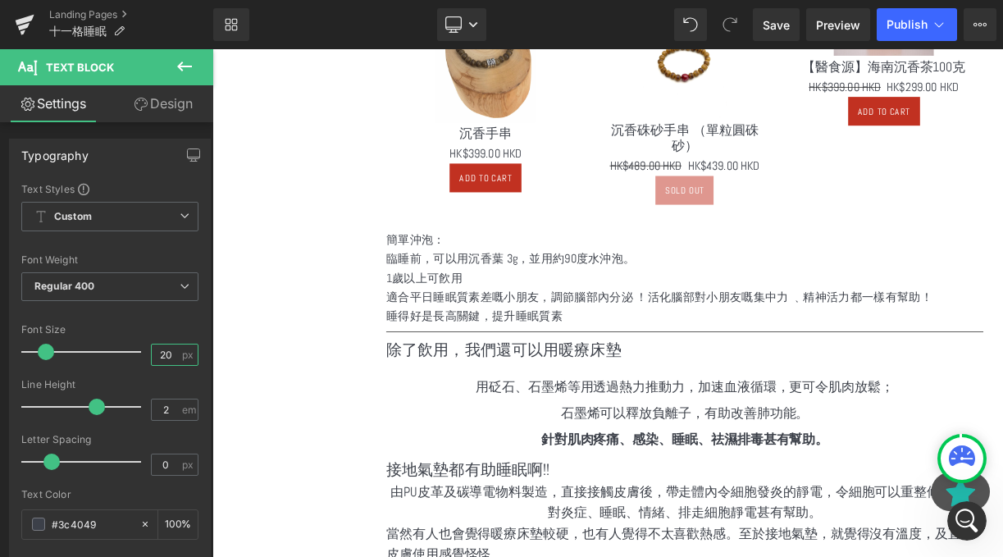
scroll to position [898, 0]
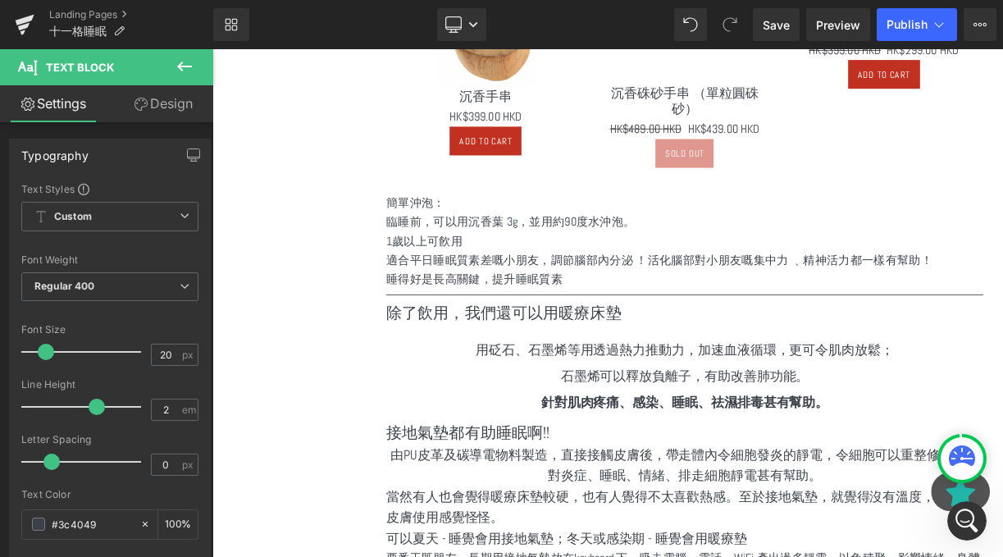
click at [531, 278] on p "1歲以上可飮用" at bounding box center [806, 290] width 750 height 24
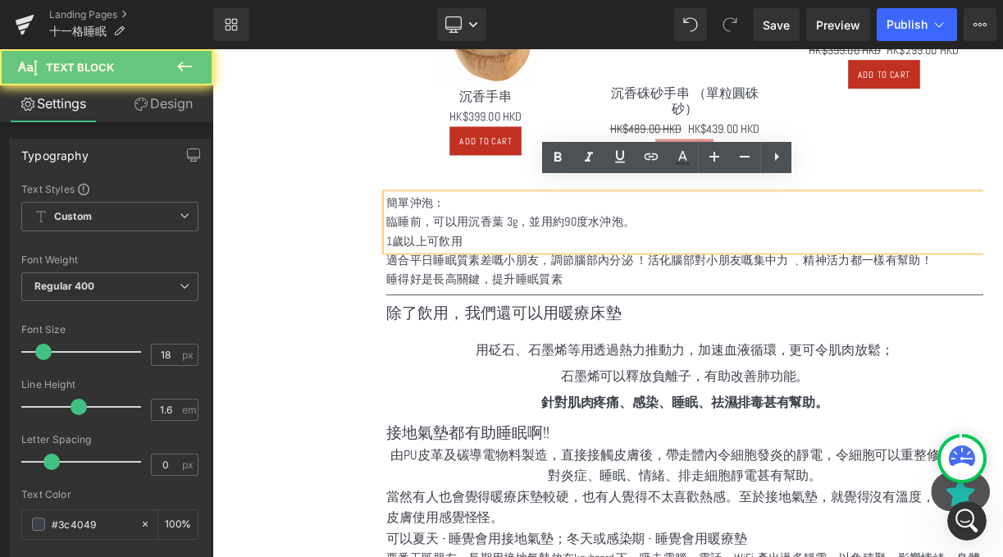
click at [468, 254] on p "臨睡前，可以用沉香葉 3g，並用約90度水沖泡。" at bounding box center [806, 266] width 750 height 24
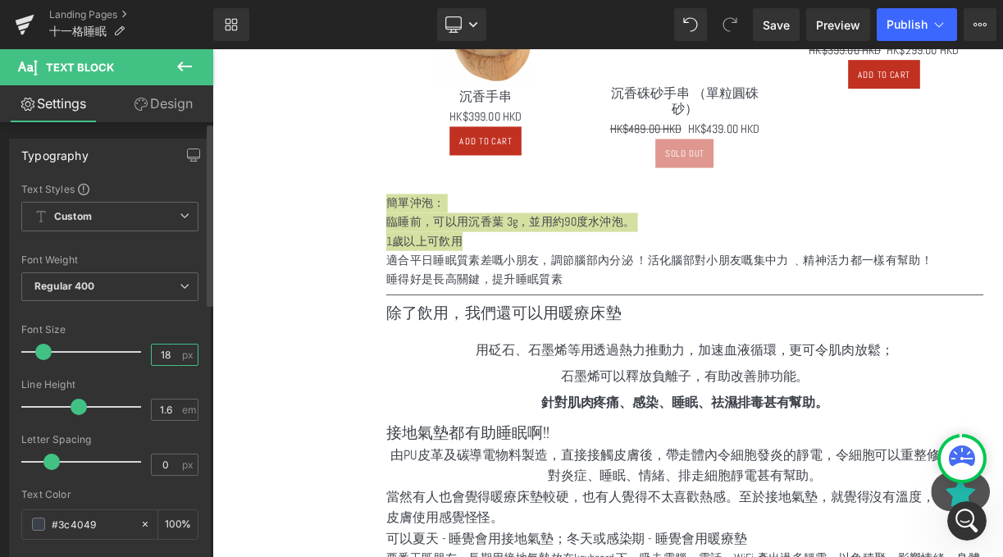
click at [165, 350] on input "18" at bounding box center [166, 355] width 29 height 21
type input "1"
type input "20"
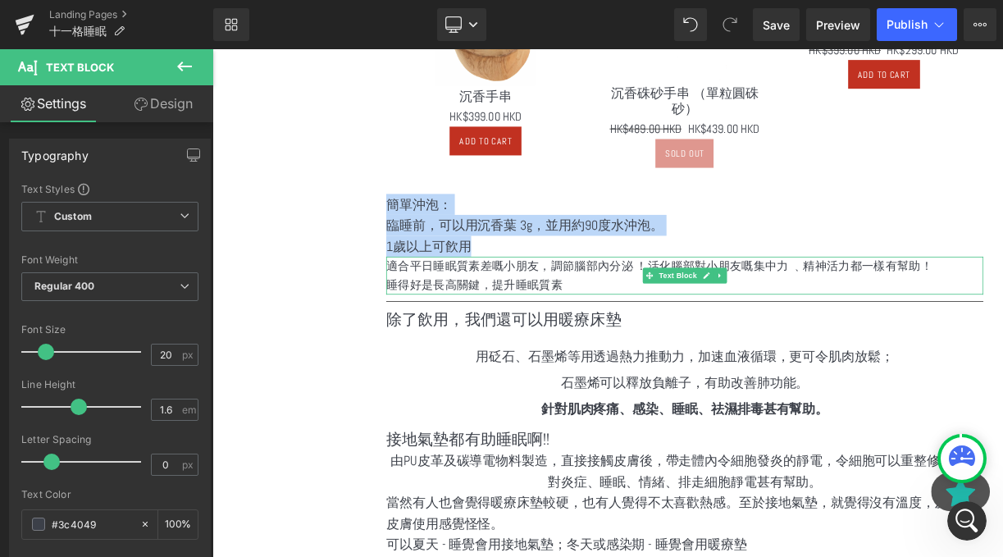
click at [558, 333] on p "睡得好是長高關鍵，提升睡眠質素" at bounding box center [806, 345] width 750 height 24
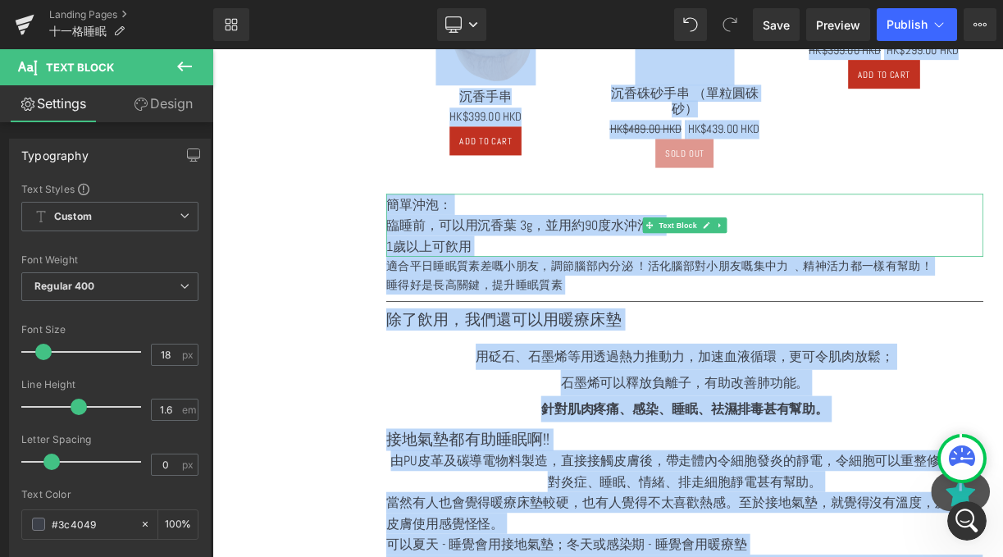
click at [614, 287] on p "1歲以上可飮用" at bounding box center [806, 296] width 750 height 26
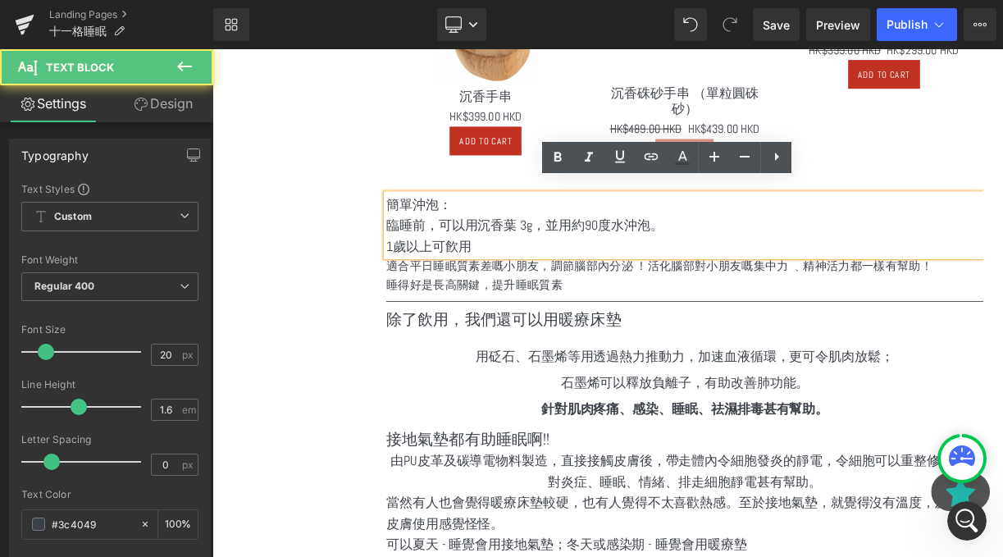
click at [639, 309] on p "適合平日睡眠質素差嘅小朋友，調節腦部內分泌 ！活化腦部對小朋友嘅集中力 ﹑精神活力都一樣有幫助！" at bounding box center [806, 321] width 750 height 24
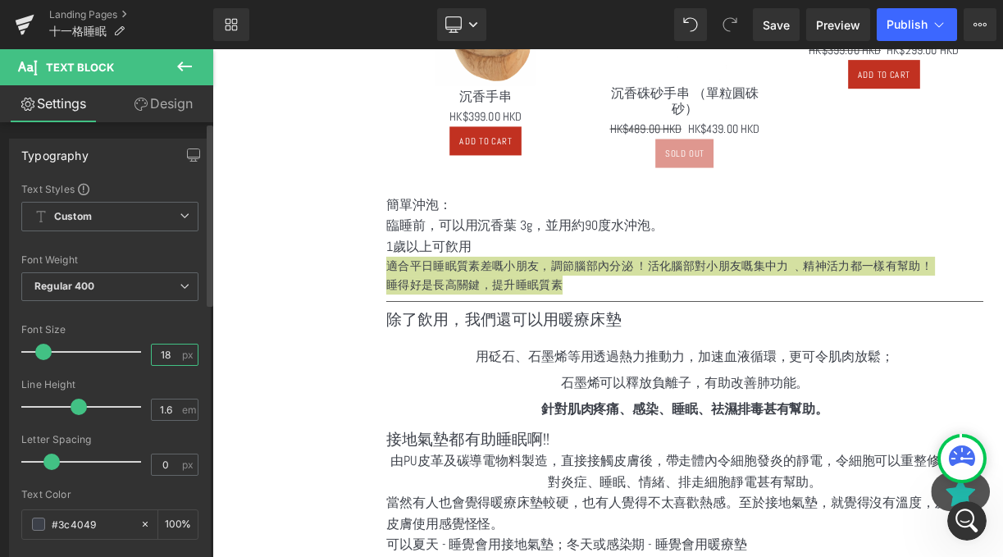
click at [162, 361] on input "18" at bounding box center [166, 355] width 29 height 21
type input "1"
type input "20"
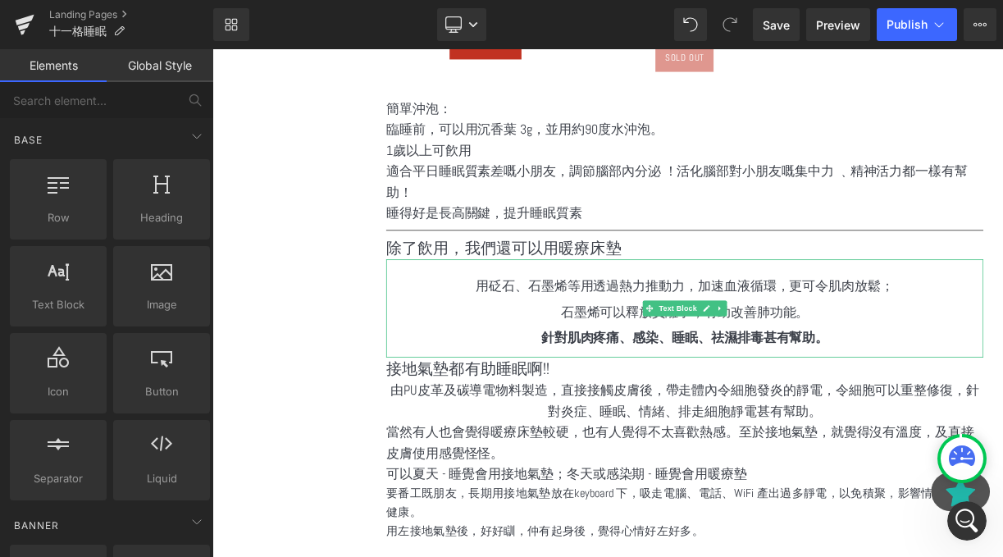
scroll to position [1130, 0]
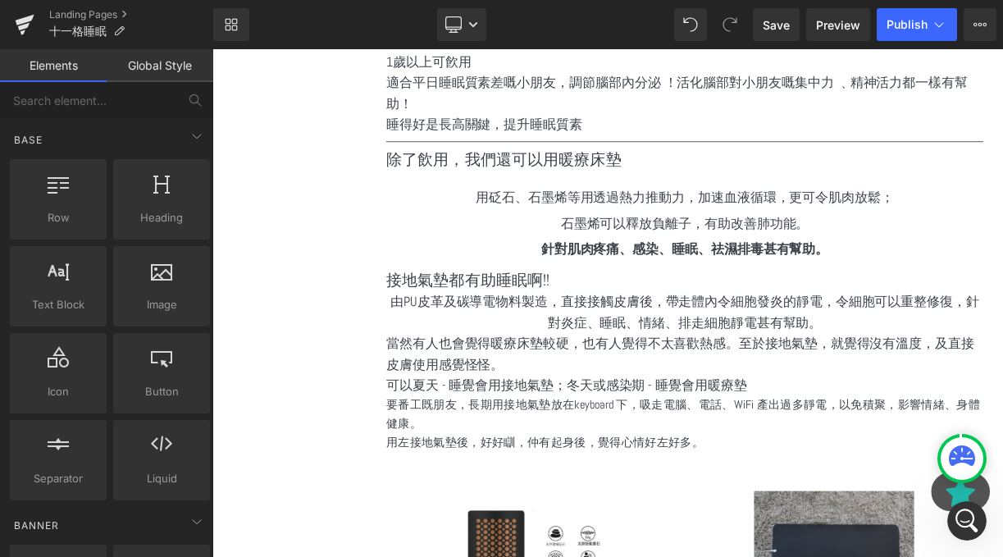
click at [608, 405] on p "當然有人也會覺得暖療床墊較硬，也有人覺得不太喜歡熱感。至於接地氣墊，就覺得沒有溫度，及直接皮膚使用感覺怪怪。" at bounding box center [806, 431] width 750 height 53
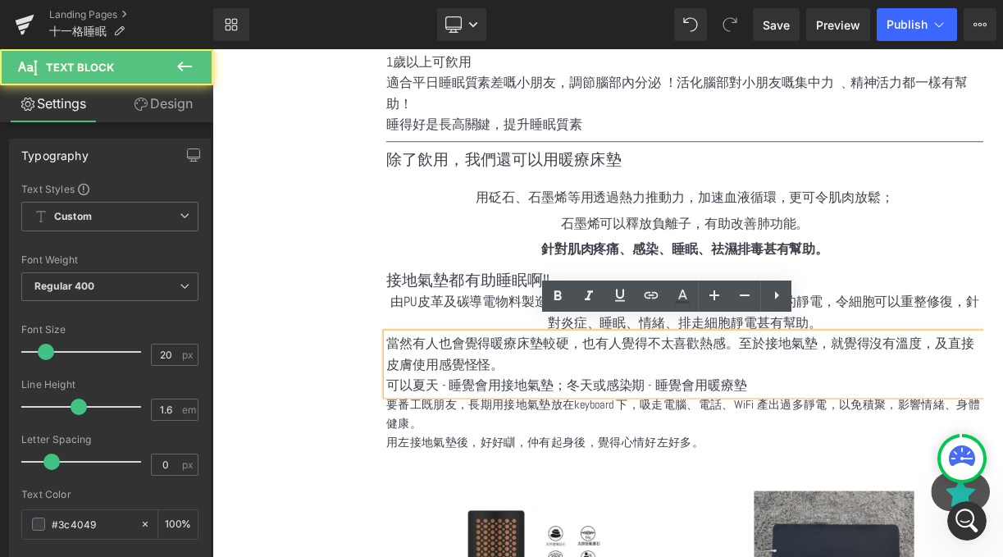
click at [533, 484] on div "要番工既朋友，長期用接地氣墊放在keyboard 下，吸走電腦、電話、WiFi 產出過多靜電，以免積聚，影響情緒、身體健康。 用左接地氣墊後，好好瞓，仲有起身…" at bounding box center [806, 519] width 750 height 71
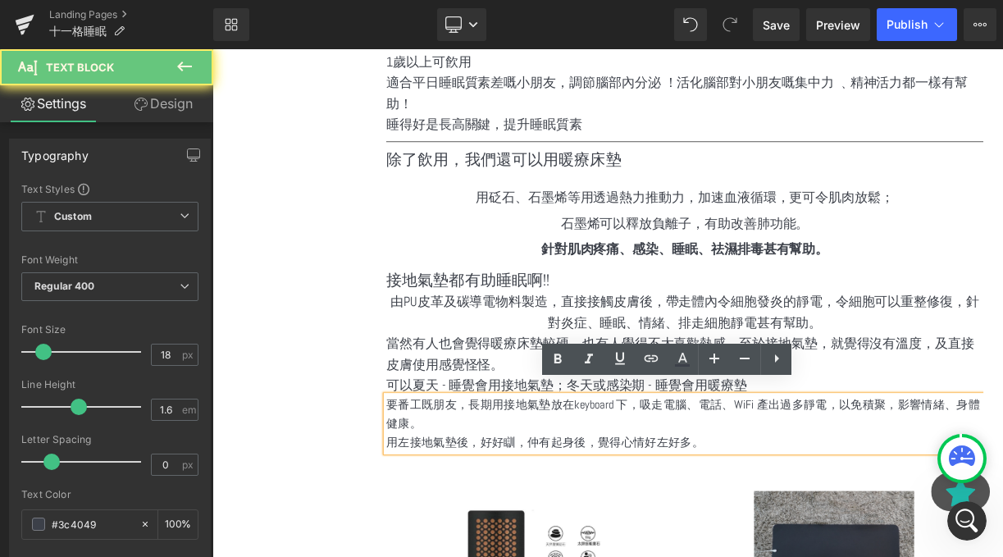
click at [513, 531] on p "用左接地氣墊後，好好瞓，仲有起身後，覺得心情好左好多。" at bounding box center [806, 543] width 750 height 24
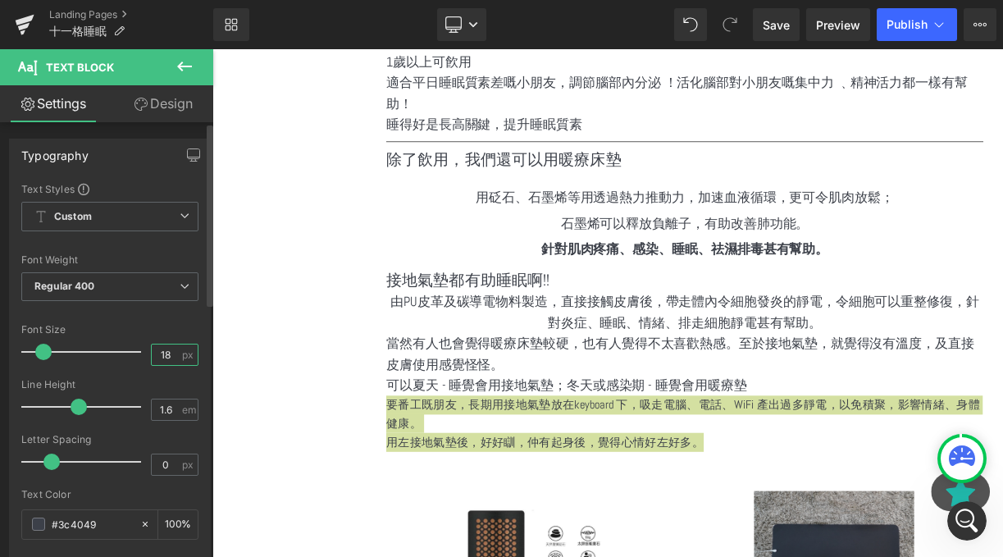
click at [161, 348] on input "18" at bounding box center [166, 355] width 29 height 21
type input "1"
type input "20"
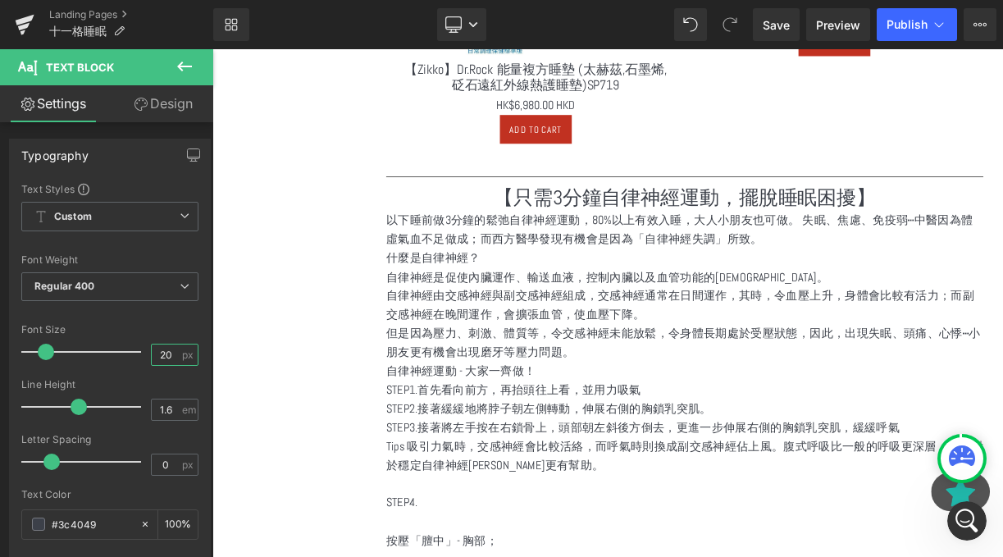
scroll to position [1920, 0]
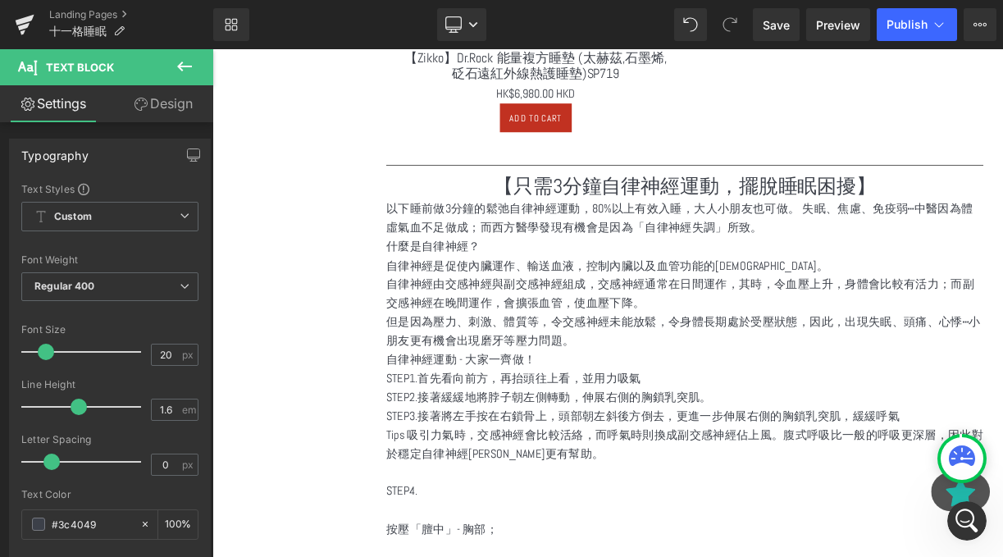
click at [596, 332] on p "自律神經由交感神經與副交感神經組成，交感神經通常在日間運作，其時，令血壓上升，身體會比較有活力；而副交感神經在晚間運作，會擴張血管，使血壓下降。" at bounding box center [806, 356] width 750 height 48
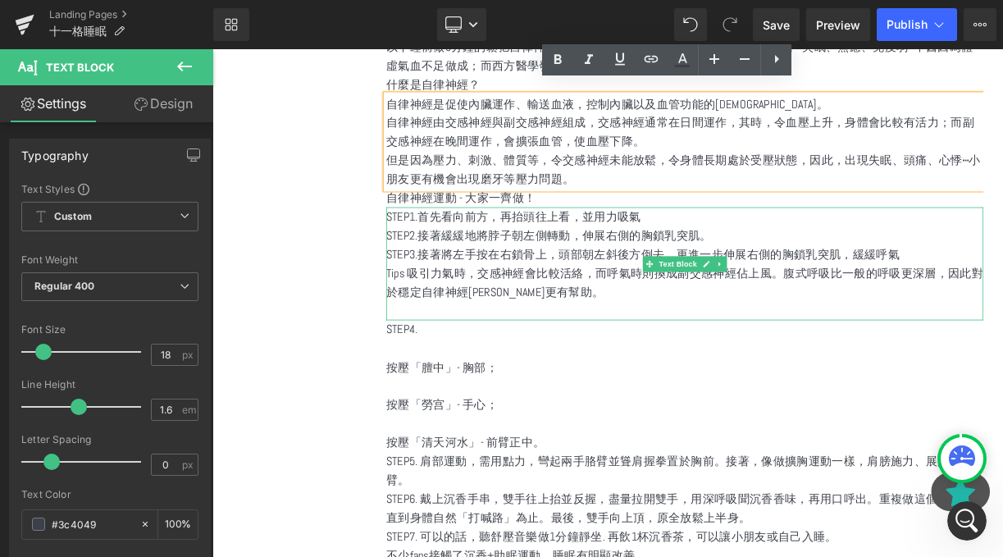
scroll to position [2121, 0]
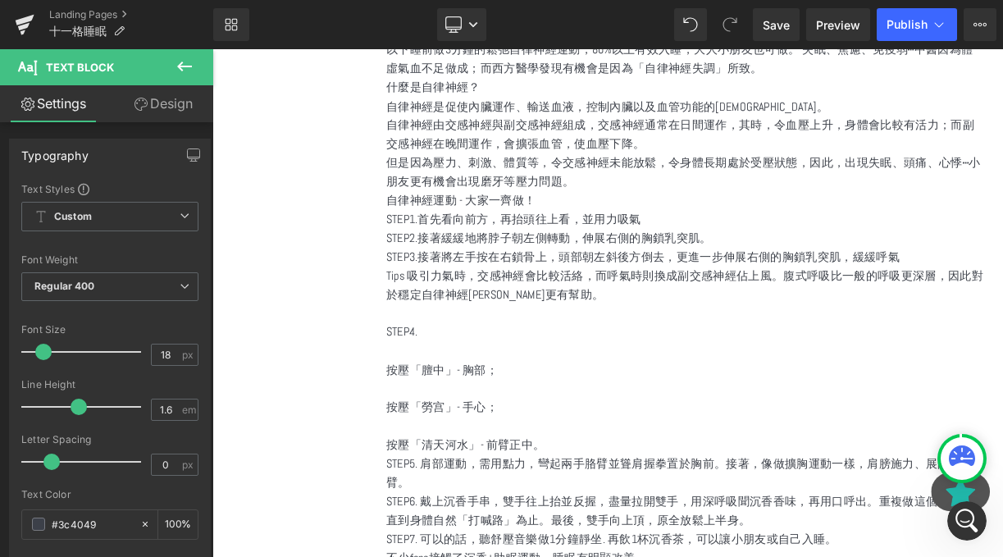
click at [180, 71] on icon at bounding box center [185, 67] width 20 height 20
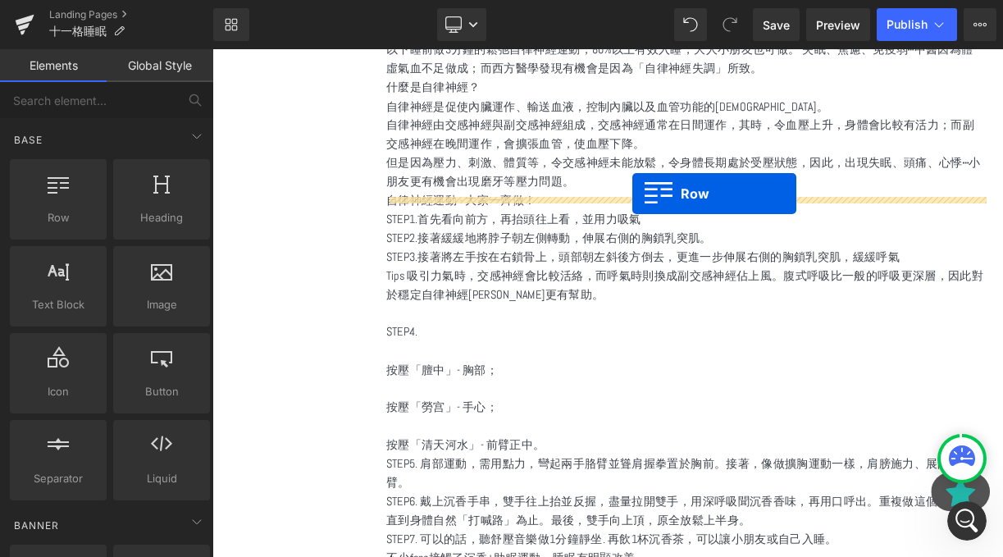
drag, startPoint x: 275, startPoint y: 249, endPoint x: 740, endPoint y: 231, distance: 465.5
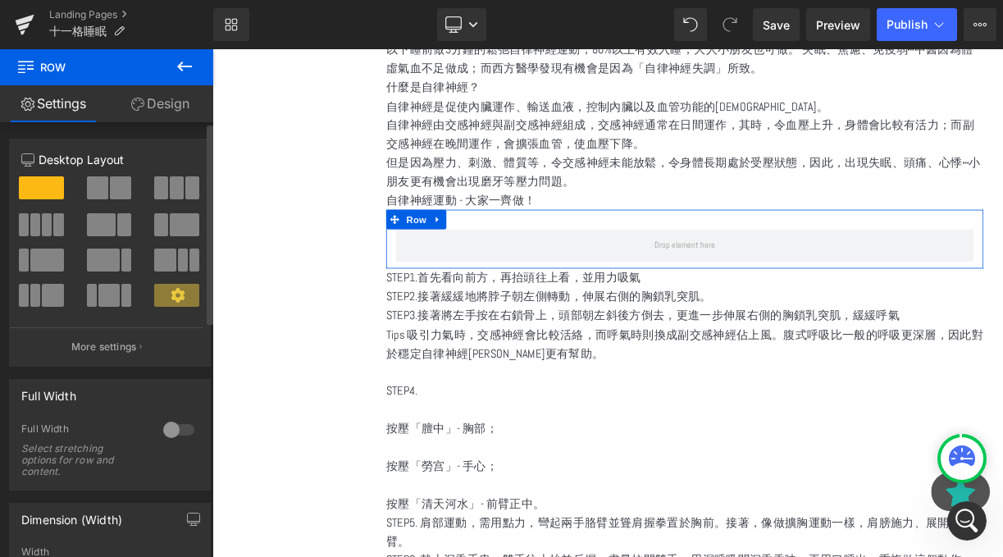
click at [172, 192] on span at bounding box center [177, 187] width 14 height 23
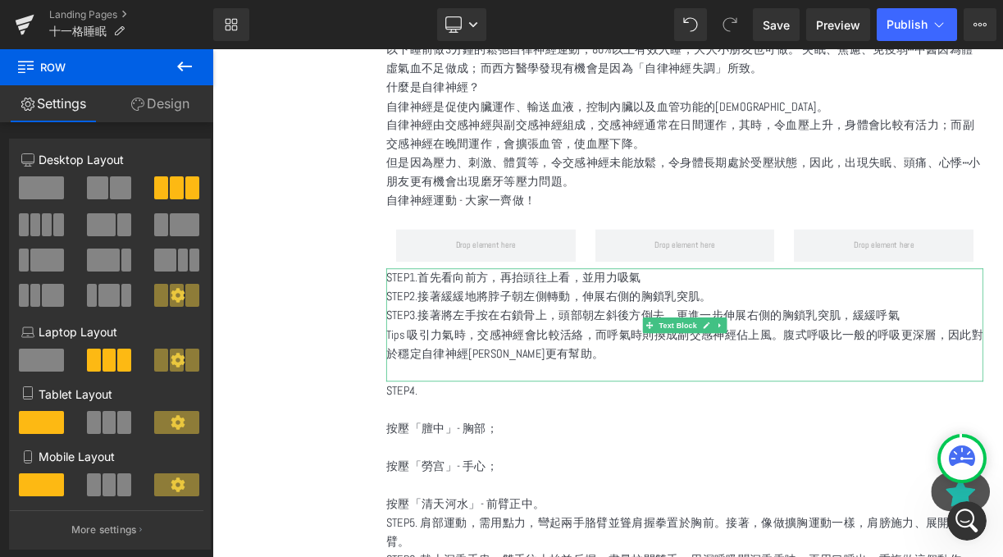
click at [769, 324] on p "STEP1.首先看向前方，再抬頭往上看，並用力吸氣" at bounding box center [806, 336] width 750 height 24
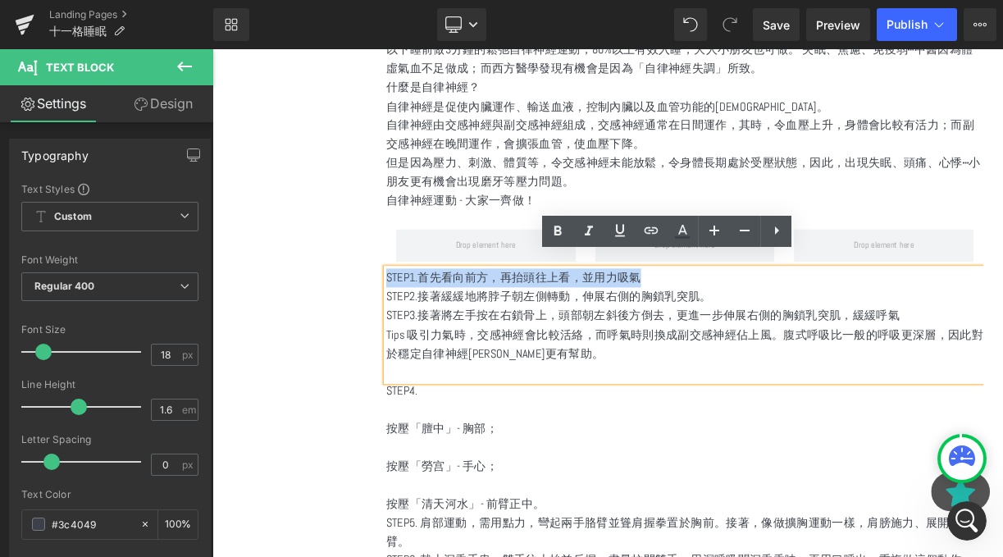
drag, startPoint x: 769, startPoint y: 319, endPoint x: 412, endPoint y: 317, distance: 356.9
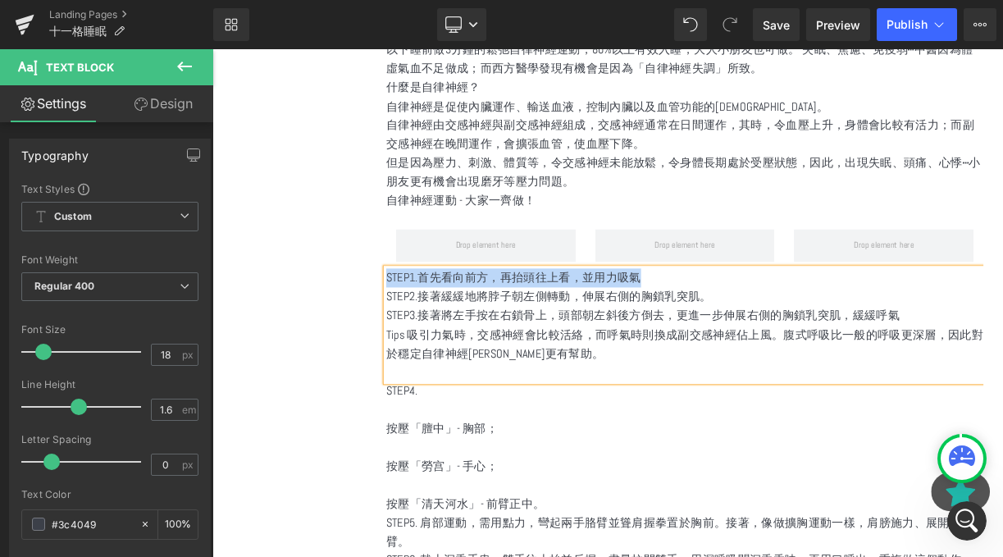
copy p "STEP1.首先看向前方，再抬頭往上看，並用力吸氣"
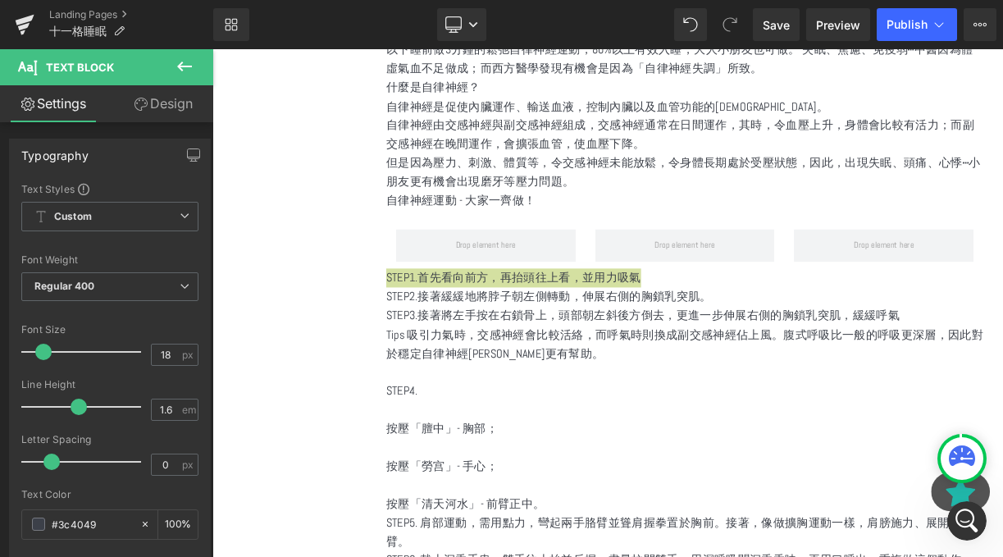
click at [186, 57] on icon at bounding box center [185, 67] width 20 height 20
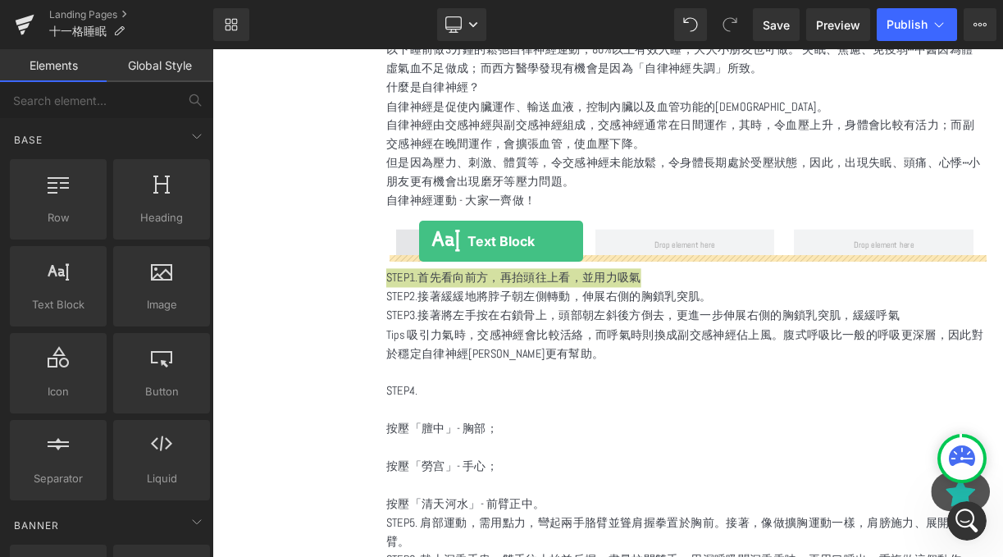
drag, startPoint x: 281, startPoint y: 363, endPoint x: 473, endPoint y: 287, distance: 207.3
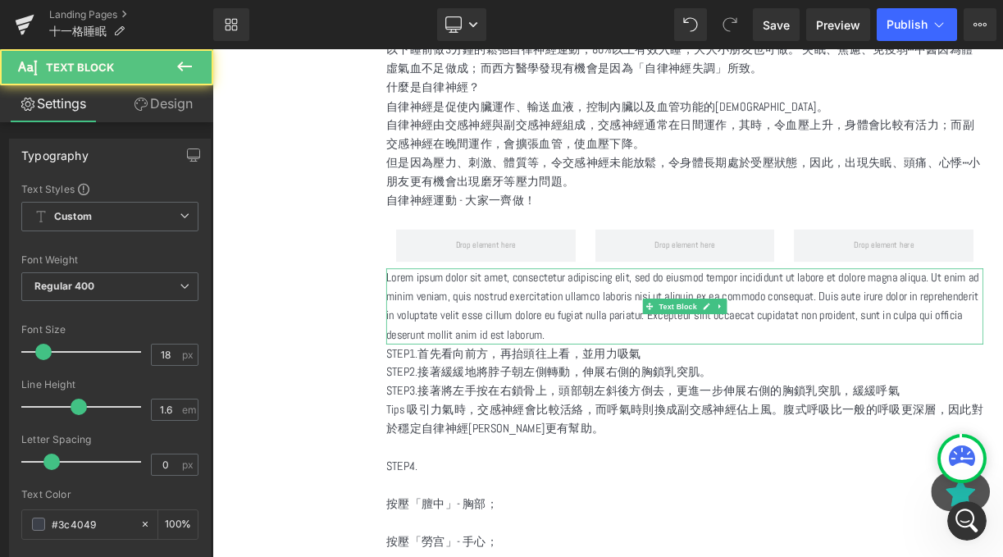
click at [549, 340] on p "Lorem ipsum dolor sit amet, consectetur adipiscing elit, sed do eiusmod tempor …" at bounding box center [806, 371] width 750 height 94
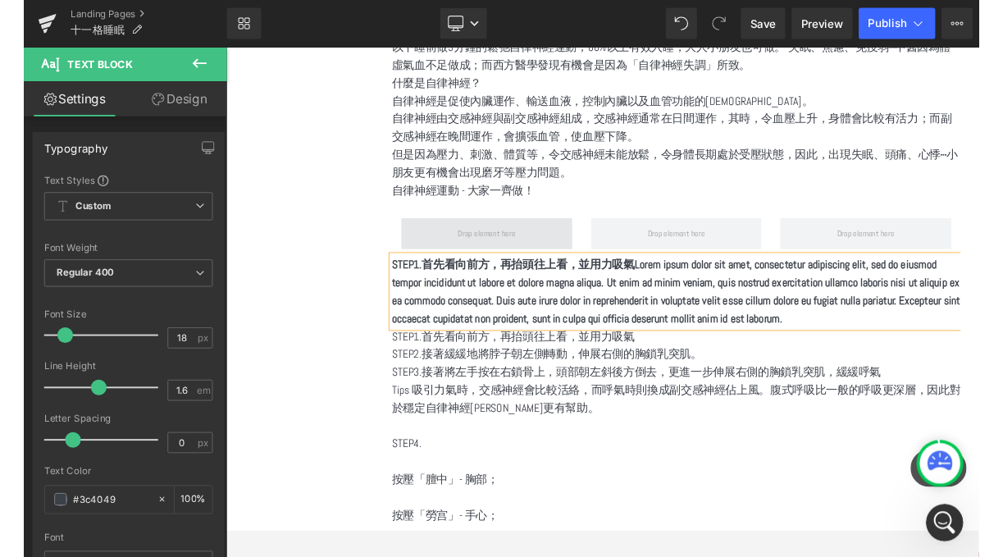
scroll to position [1561, 0]
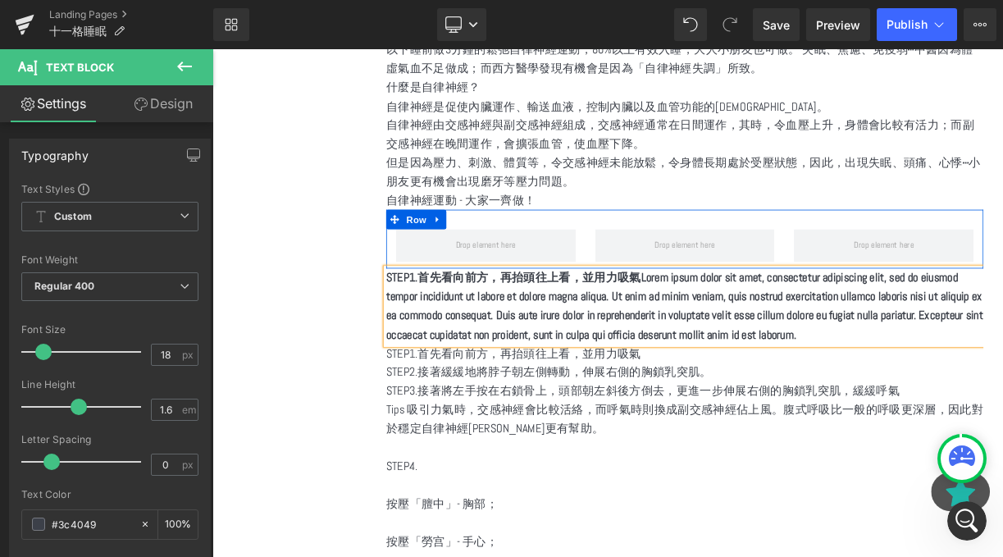
click at [713, 355] on p "STEP1.首先看向前方，再抬頭往上看，並用力吸氣Lorem ipsum dolor sit amet, consectetur adipiscing eli…" at bounding box center [806, 371] width 750 height 94
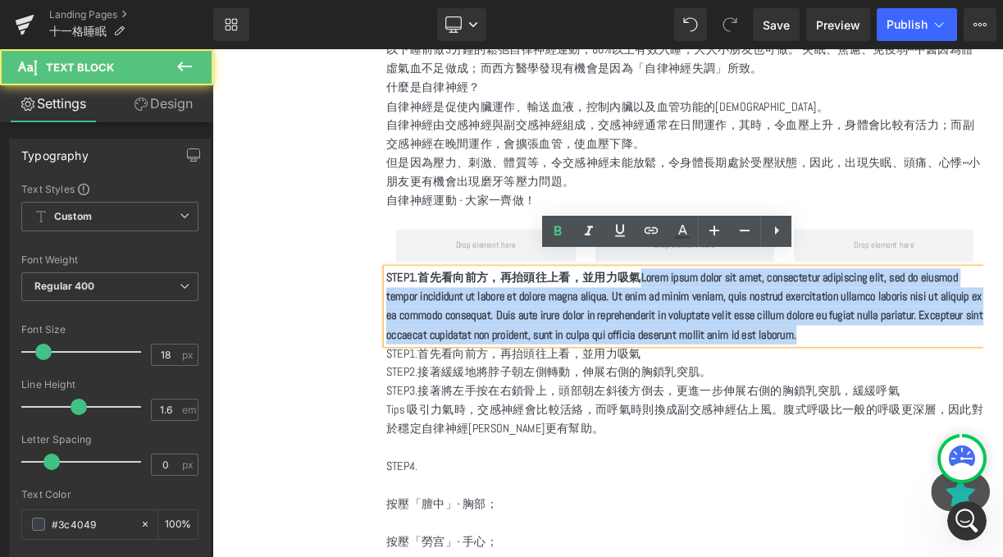
drag, startPoint x: 749, startPoint y: 321, endPoint x: 1187, endPoint y: 386, distance: 443.0
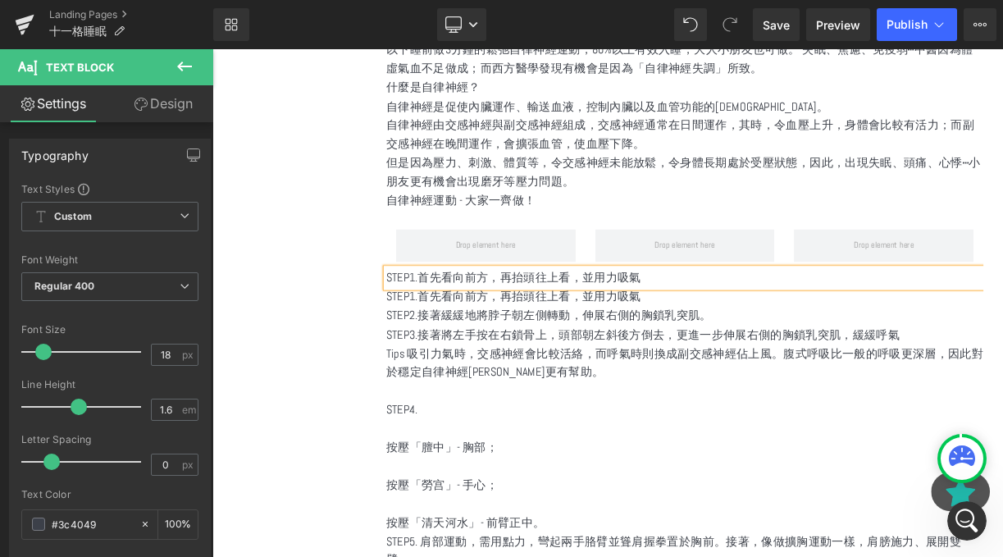
click at [473, 326] on p "STEP1.首先看向前方，再抬頭往上看，並用力吸氣" at bounding box center [806, 336] width 750 height 24
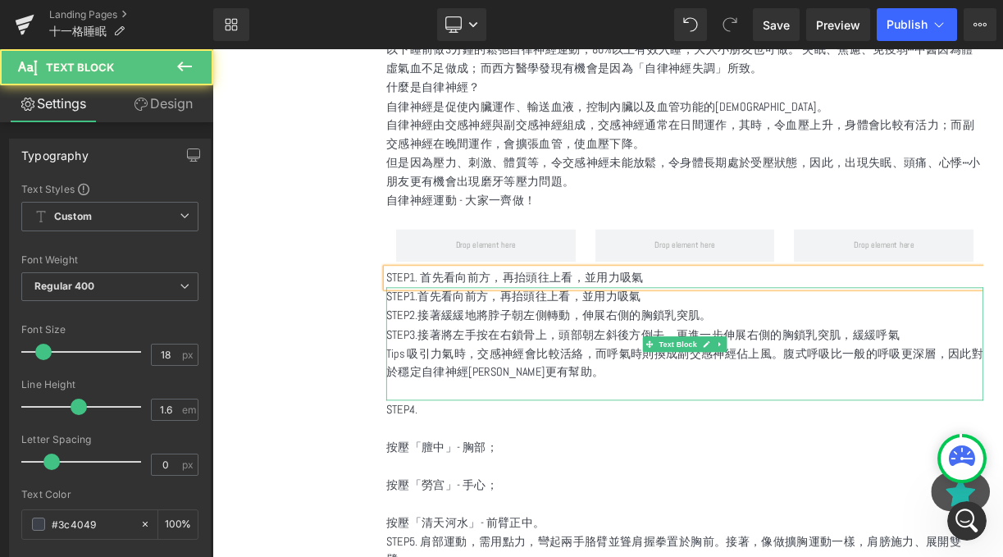
click at [480, 351] on p "STEP1.首先看向前方，再抬頭往上看，並用力吸氣" at bounding box center [806, 360] width 750 height 24
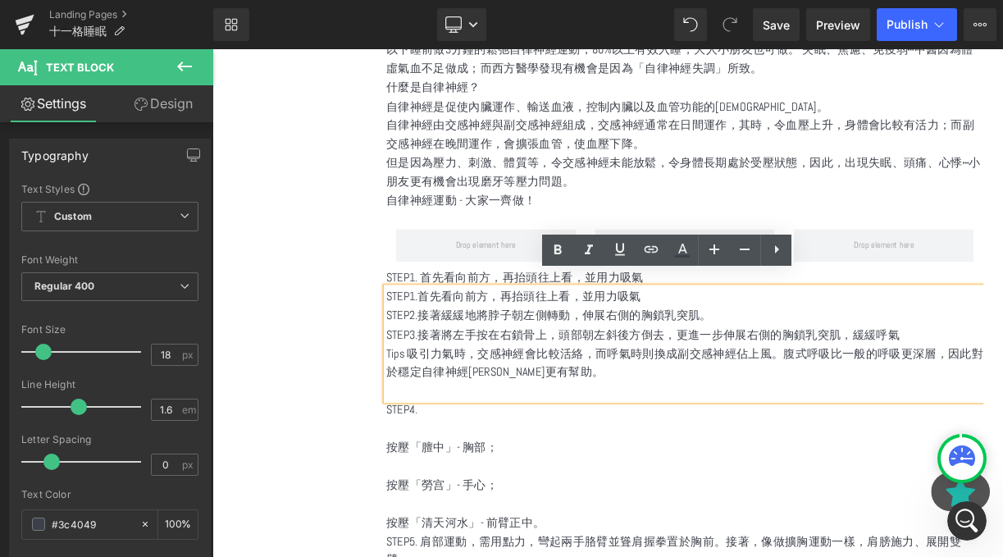
click at [487, 324] on p "STEP1. 首先看向前方，再抬頭往上看，並用力吸氣" at bounding box center [806, 336] width 750 height 24
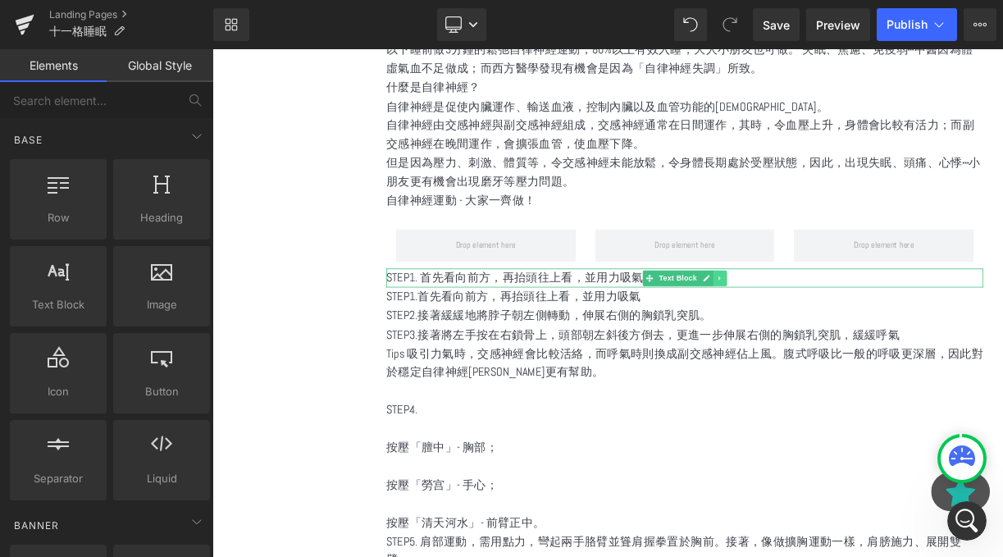
click at [852, 331] on icon at bounding box center [849, 336] width 9 height 10
click at [841, 331] on icon at bounding box center [841, 335] width 9 height 9
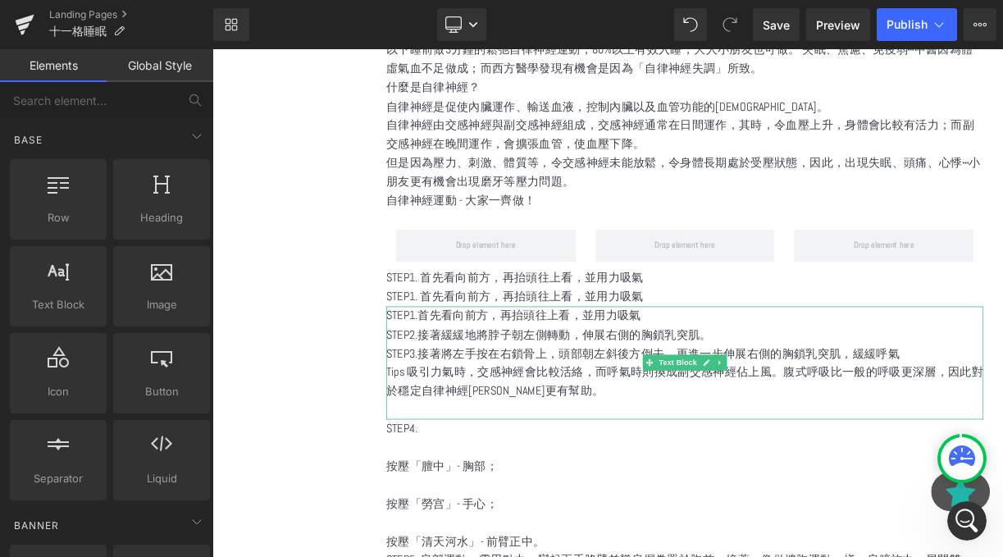
click at [559, 419] on p "STEP3.接著將左手按在右鎖骨上，頭部朝左斜後方倒去，更進一步伸展右側的胸鎖乳突肌，緩緩呼氣" at bounding box center [806, 431] width 750 height 24
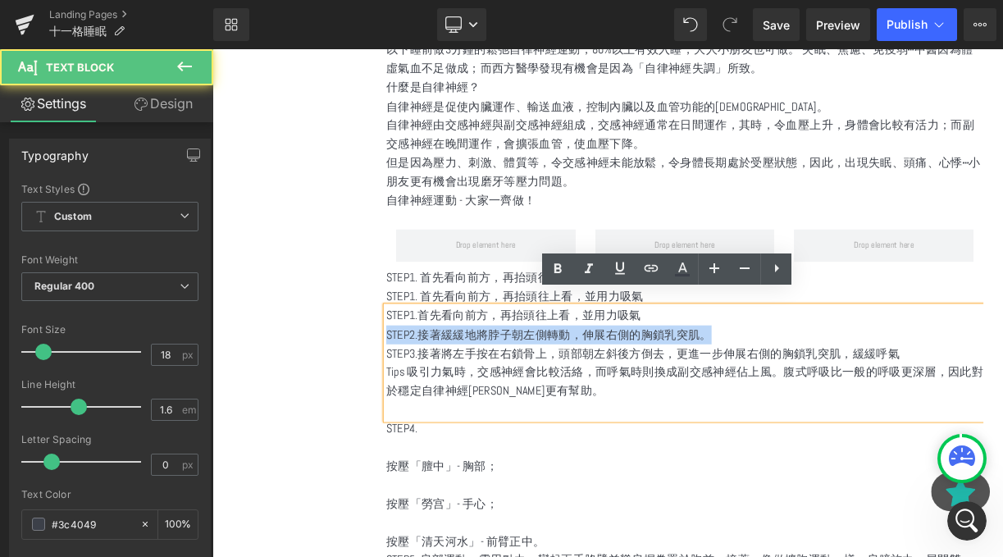
drag, startPoint x: 852, startPoint y: 383, endPoint x: 415, endPoint y: 395, distance: 436.6
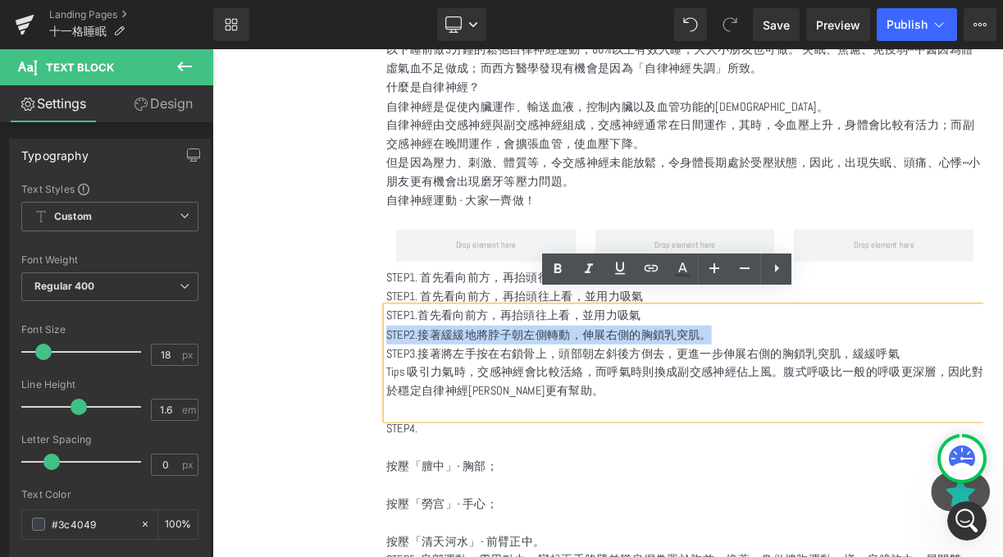
copy p "STEP2.接著緩緩地將脖子朝左側轉動，伸展右側的胸鎖乳突肌。"
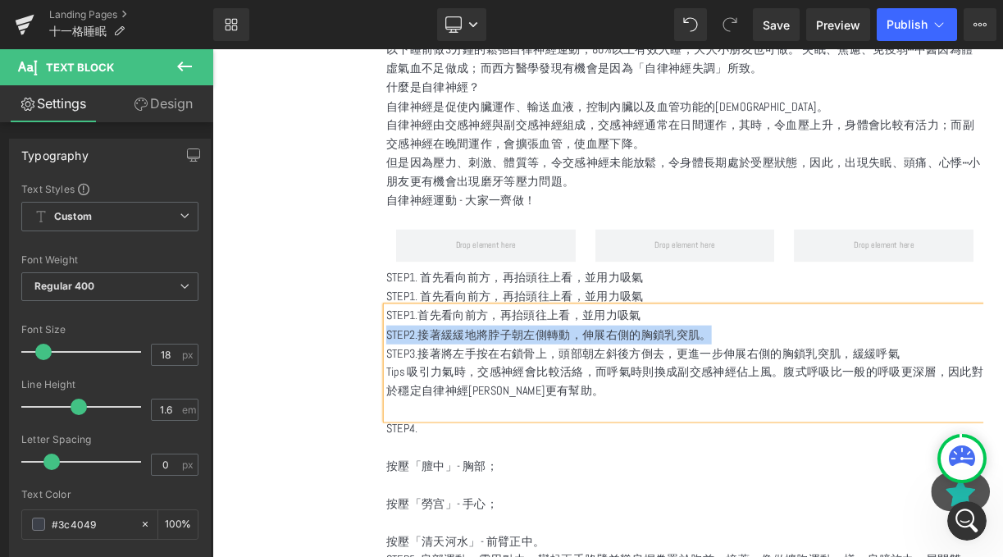
click at [514, 348] on p "STEP1. 首先看向前方，再抬頭往上看，並用力吸氣" at bounding box center [806, 360] width 750 height 24
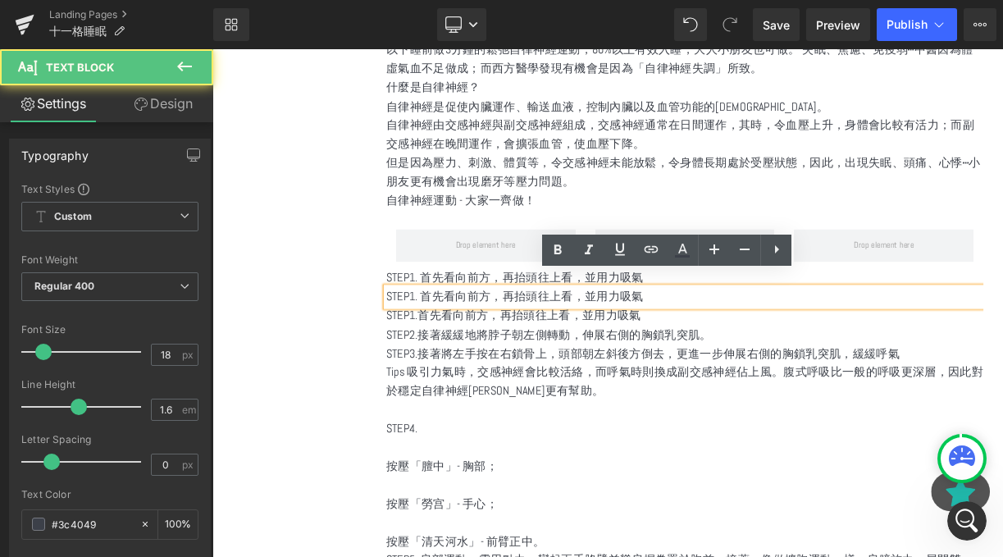
click at [514, 348] on p "STEP1. 首先看向前方，再抬頭往上看，並用力吸氣" at bounding box center [806, 360] width 750 height 24
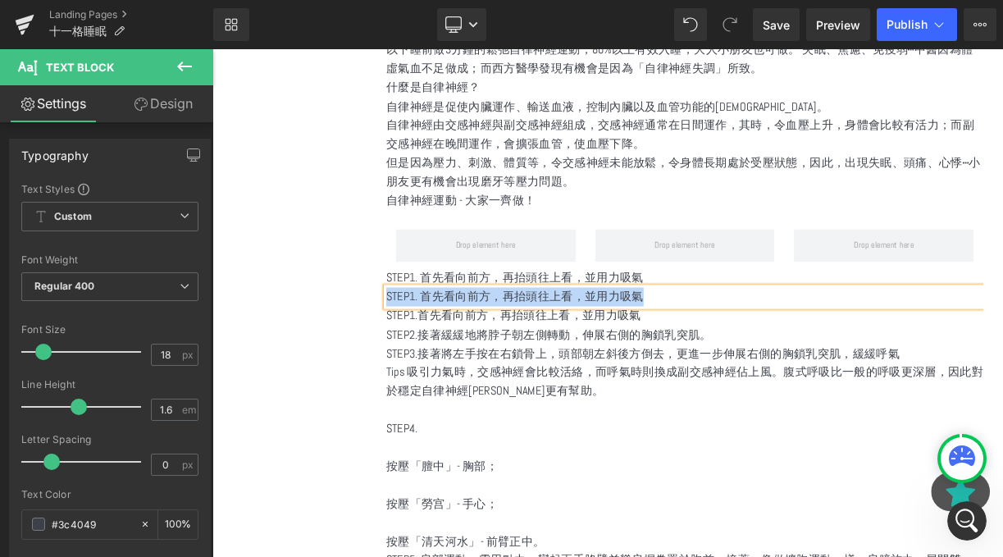
paste div
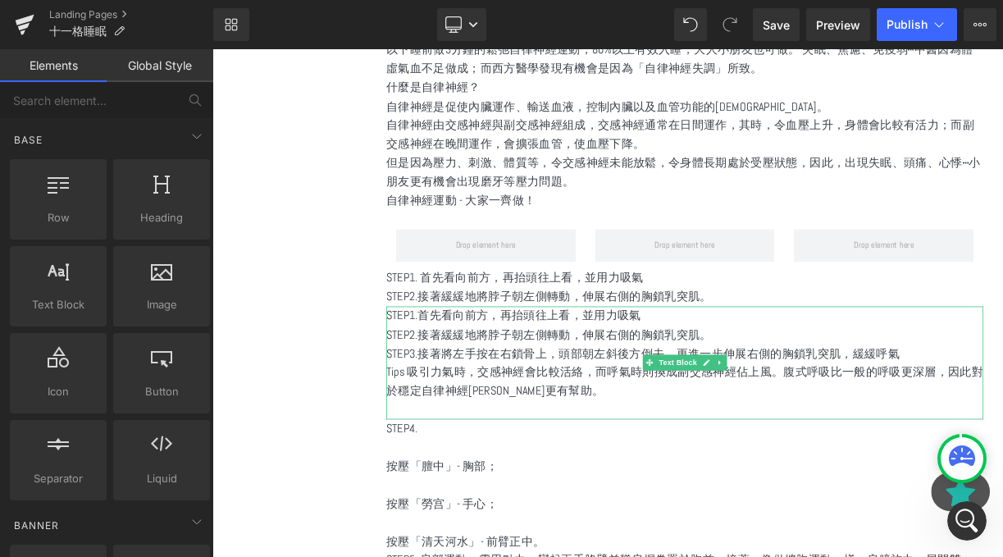
click at [838, 372] on p "STEP1.首先看向前方，再抬頭往上看，並用力吸氣" at bounding box center [806, 384] width 750 height 24
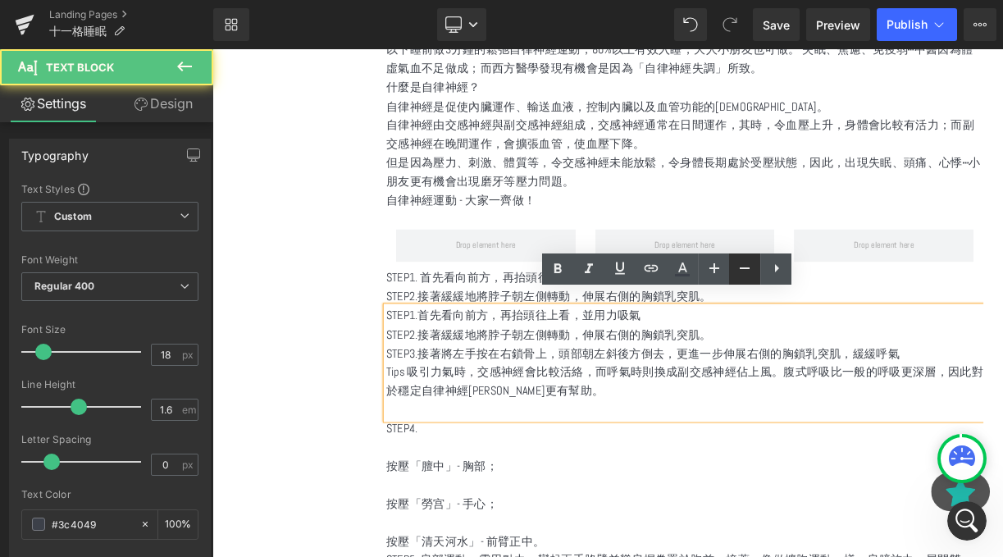
click at [736, 283] on link at bounding box center [744, 268] width 31 height 31
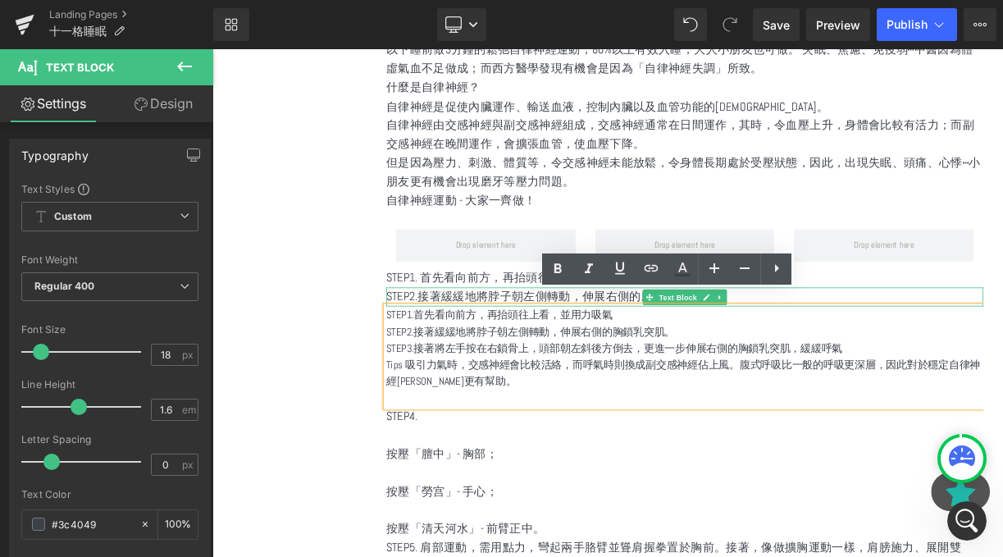
click at [982, 348] on p "STEP2.接著緩緩地將脖子朝左側轉動，伸展右側的胸鎖乳突肌。" at bounding box center [806, 360] width 750 height 24
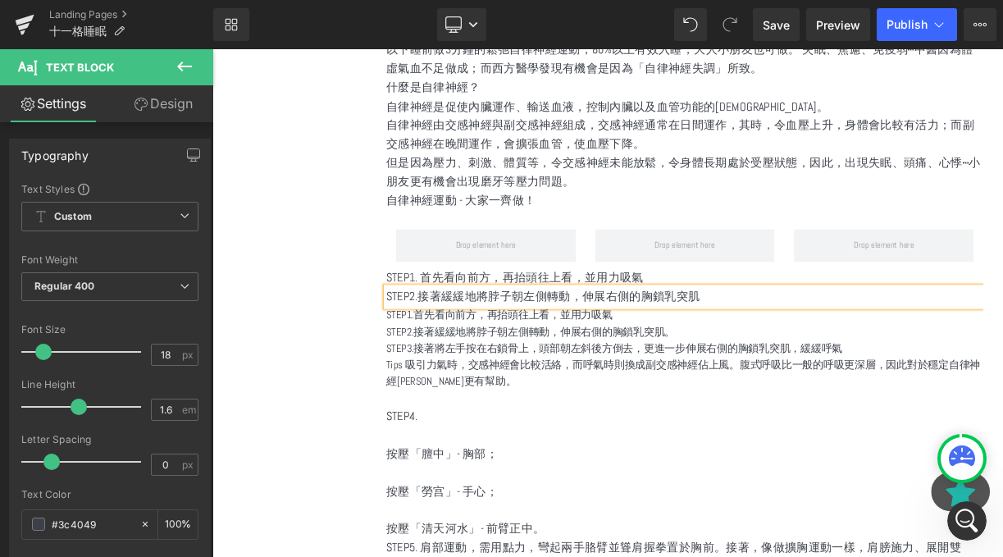
click at [807, 393] on p "STEP2.接著緩緩地將脖子朝左側轉動，伸展右側的胸鎖乳突肌。" at bounding box center [806, 403] width 750 height 21
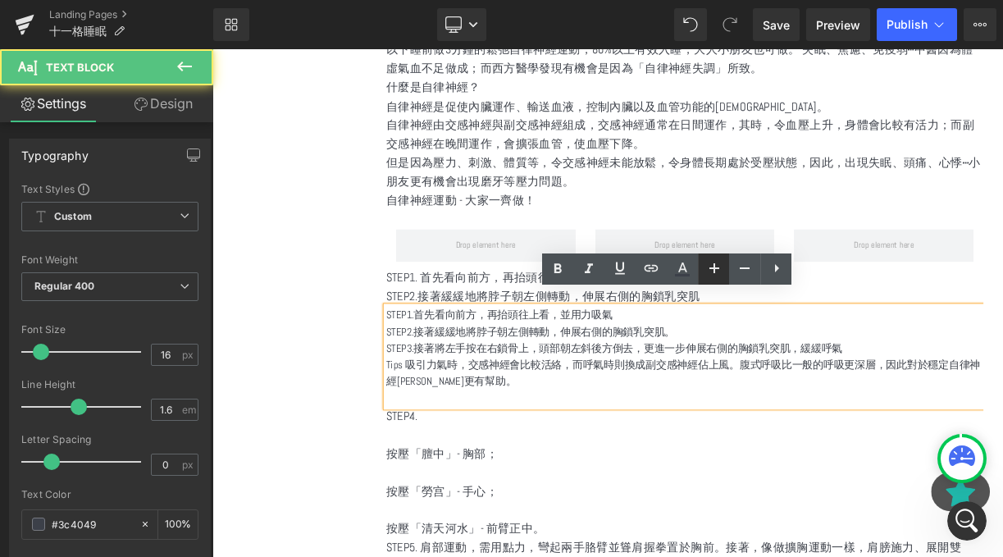
click at [710, 276] on icon at bounding box center [715, 268] width 20 height 20
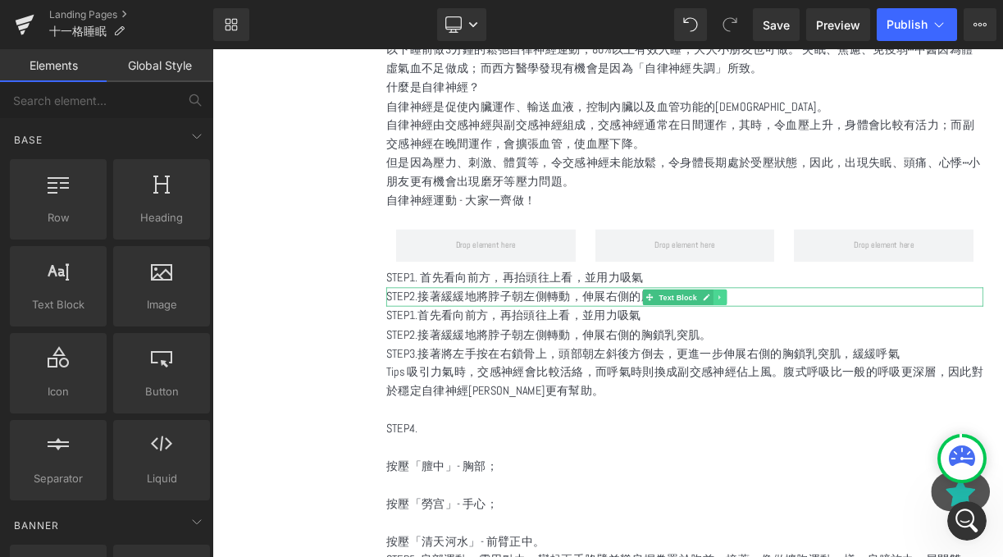
click at [843, 350] on link at bounding box center [850, 360] width 17 height 20
click at [845, 355] on icon at bounding box center [841, 359] width 9 height 9
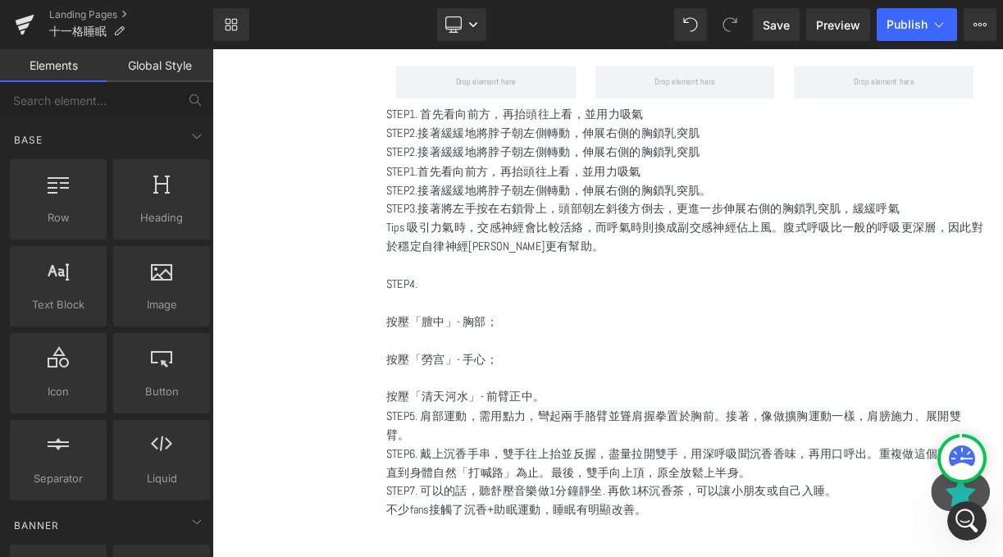
scroll to position [2280, 0]
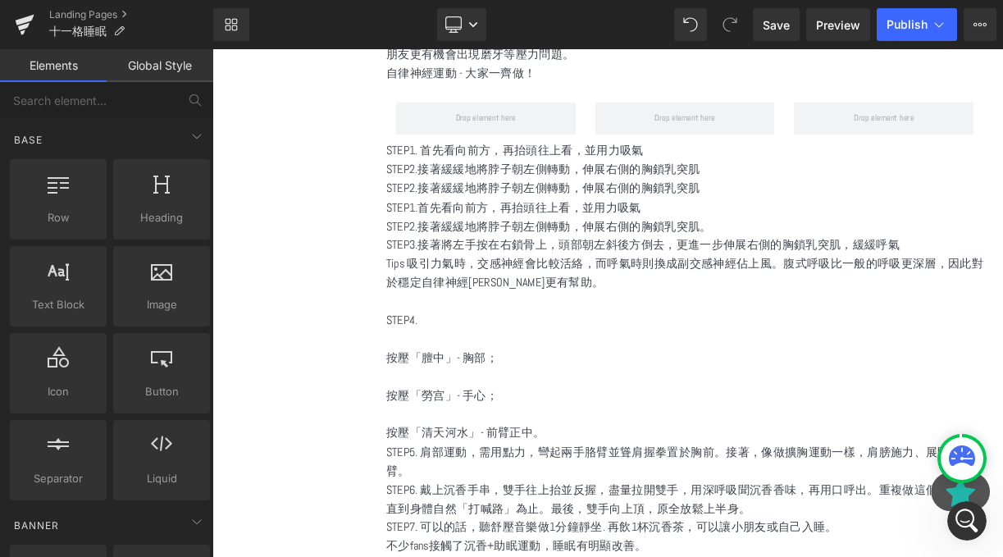
click at [553, 260] on p "STEP2.接著緩緩地將脖子朝左側轉動，伸展右側的胸鎖乳突肌。" at bounding box center [806, 272] width 750 height 24
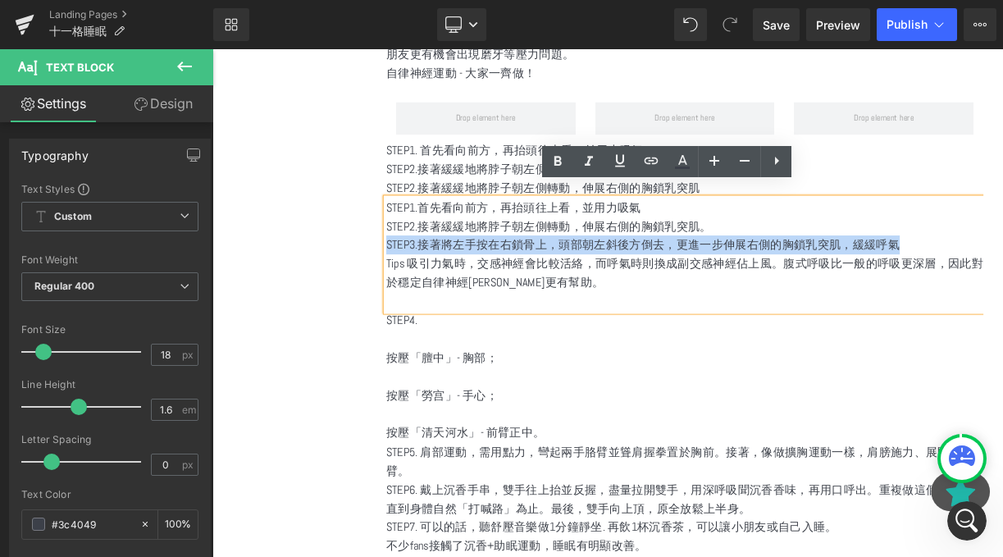
drag, startPoint x: 1106, startPoint y: 279, endPoint x: 431, endPoint y: 267, distance: 675.3
click at [431, 283] on p "STEP3.接著將左手按在右鎖骨上，頭部朝左斜後方倒去，更進一步伸展右側的胸鎖乳突肌，緩緩呼氣" at bounding box center [806, 295] width 750 height 24
copy p "STEP3.接著將左手按在右鎖骨上，頭部朝左斜後方倒去，更進一步伸展右側的胸鎖乳突肌，緩緩呼氣"
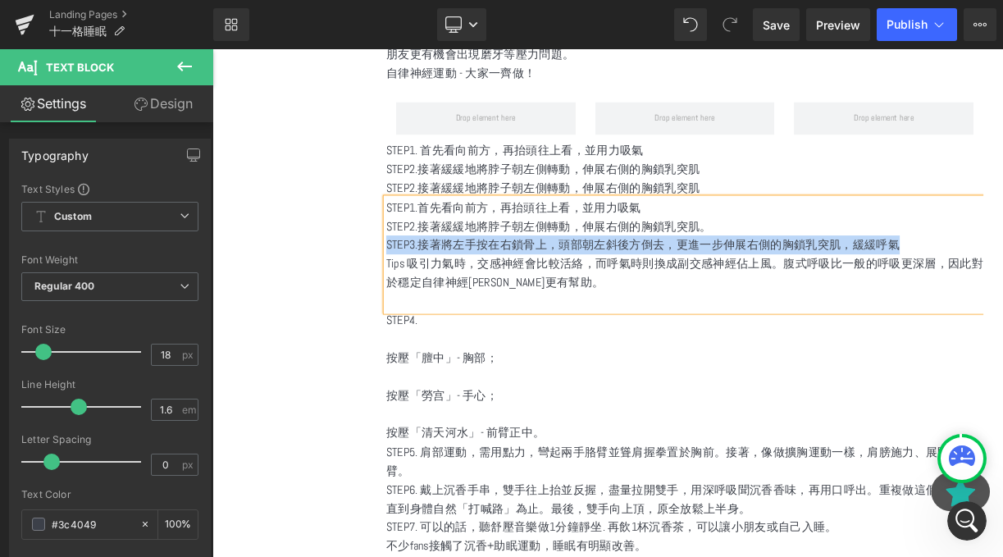
click at [483, 212] on p "STEP2.接著緩緩地將脖子朝左側轉動，伸展右側的胸鎖乳突肌" at bounding box center [806, 224] width 750 height 24
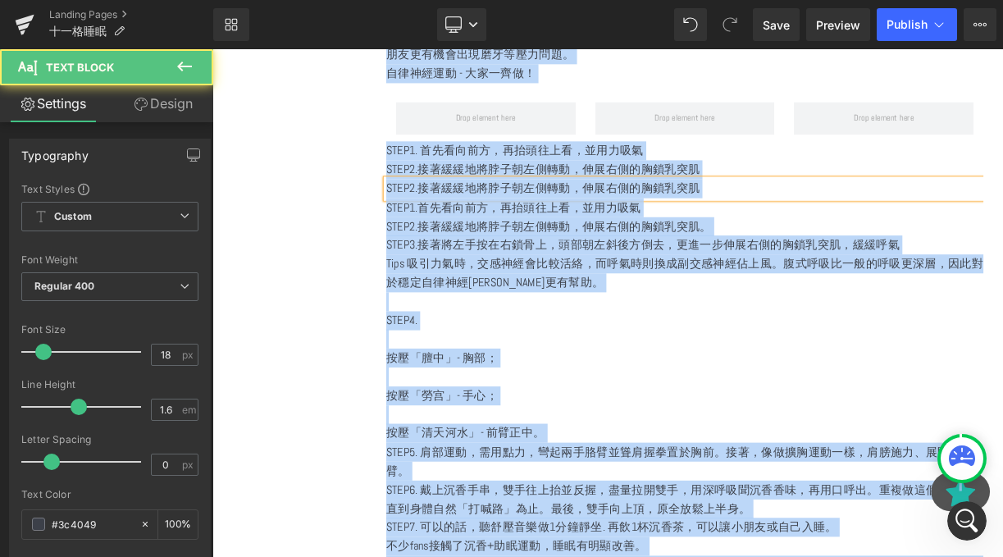
click at [483, 212] on p "STEP2.接著緩緩地將脖子朝左側轉動，伸展右側的胸鎖乳突肌" at bounding box center [806, 224] width 750 height 24
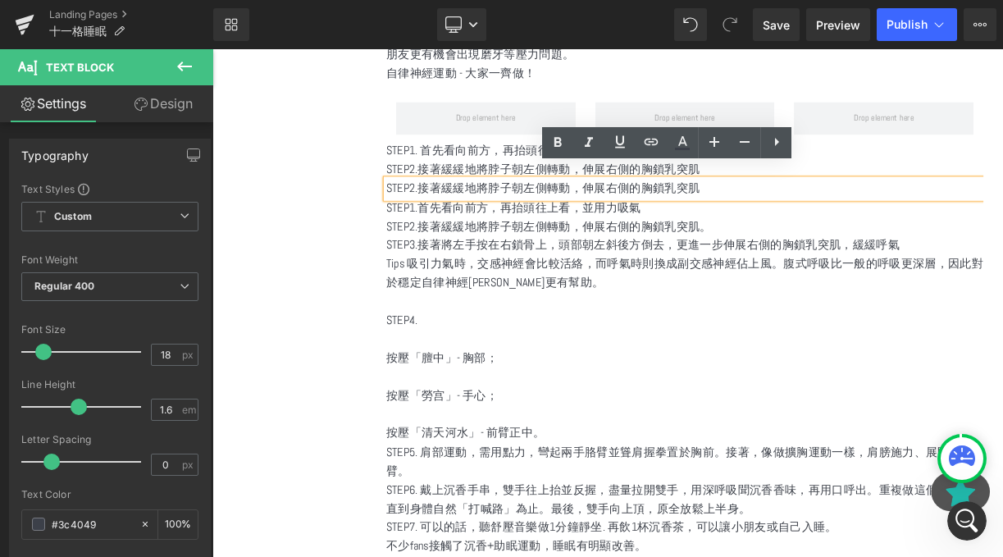
click at [483, 212] on p "STEP2.接著緩緩地將脖子朝左側轉動，伸展右側的胸鎖乳突肌" at bounding box center [806, 224] width 750 height 24
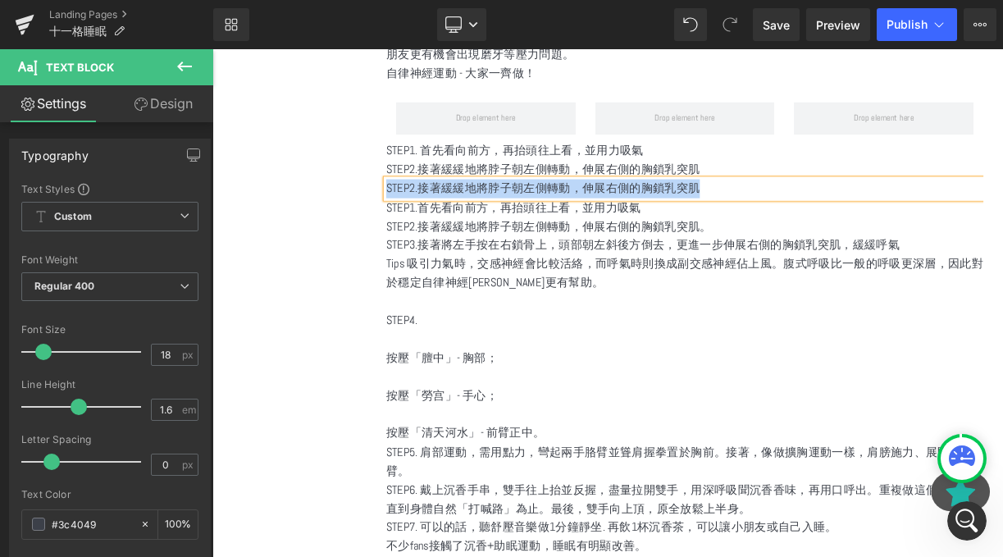
paste div
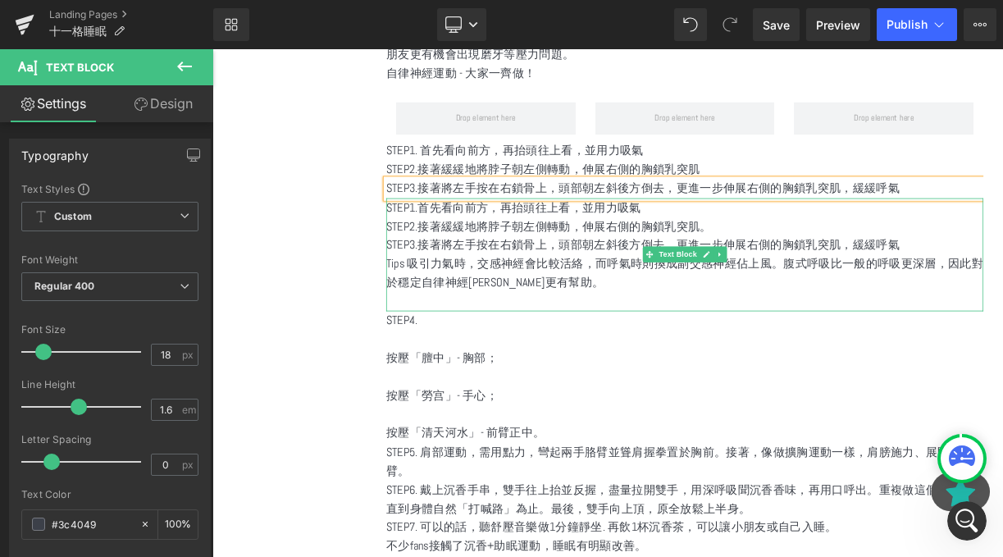
click at [547, 307] on p "Tips 吸引力氣時，交感神經會比較活絡，而呼氣時則換成副交感神經佔上風。腹式呼吸比一般的呼吸更深層，因此對於穩定自律神經平衡更有幫助。" at bounding box center [806, 331] width 750 height 48
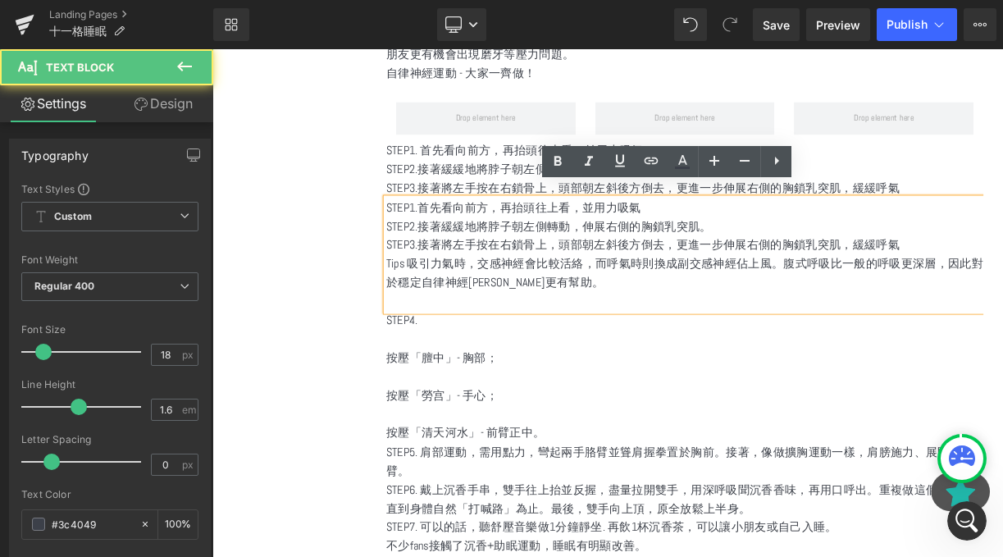
click at [1002, 283] on p "STEP3.接著將左手按在右鎖骨上，頭部朝左斜後方倒去，更進一步伸展右側的胸鎖乳突肌，緩緩呼氣" at bounding box center [806, 295] width 750 height 24
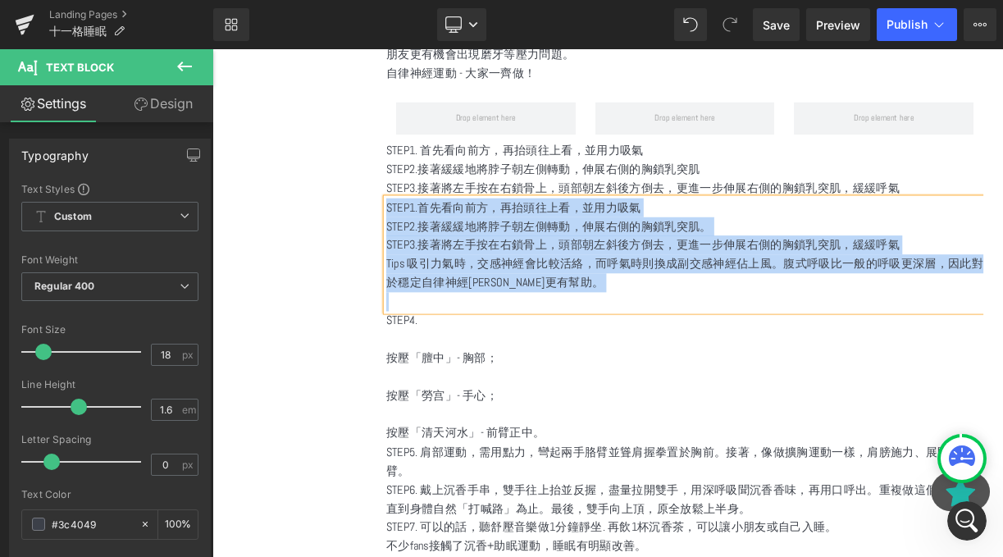
click at [1002, 283] on p "STEP3.接著將左手按在右鎖骨上，頭部朝左斜後方倒去，更進一步伸展右側的胸鎖乳突肌，緩緩呼氣" at bounding box center [806, 295] width 750 height 24
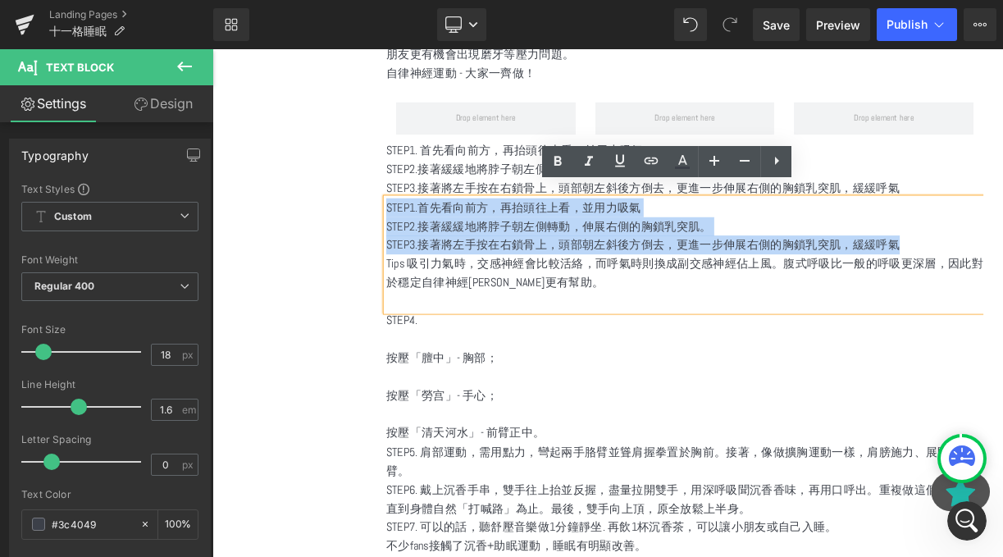
drag, startPoint x: 1081, startPoint y: 278, endPoint x: 409, endPoint y: 226, distance: 674.7
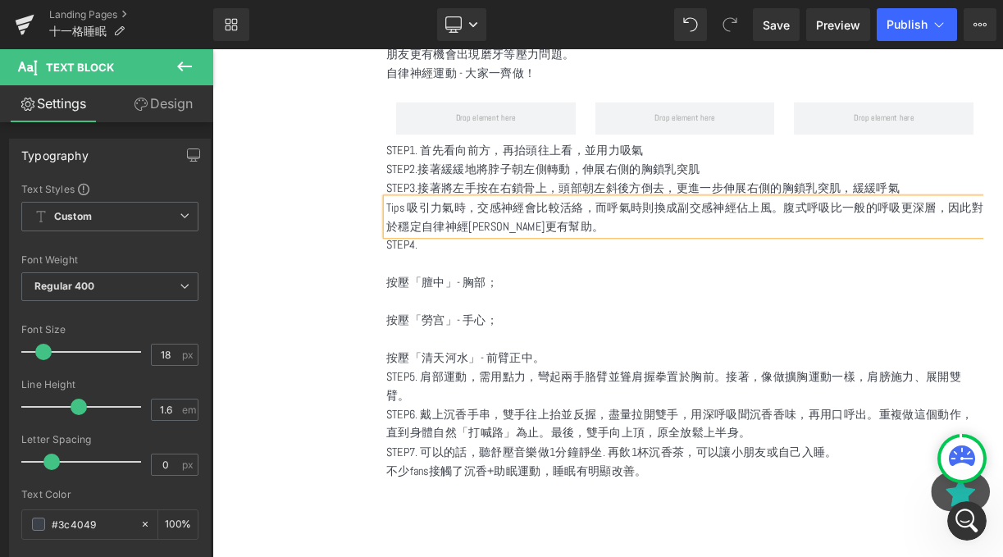
click at [456, 238] on span "Tips 吸引力氣時，交感神經會比較活絡，而呼氣時則換成副交感神經佔上風。腹式呼吸比一般的呼吸更深層，因此對於穩定自律神經平衡更有幫助。" at bounding box center [806, 259] width 750 height 43
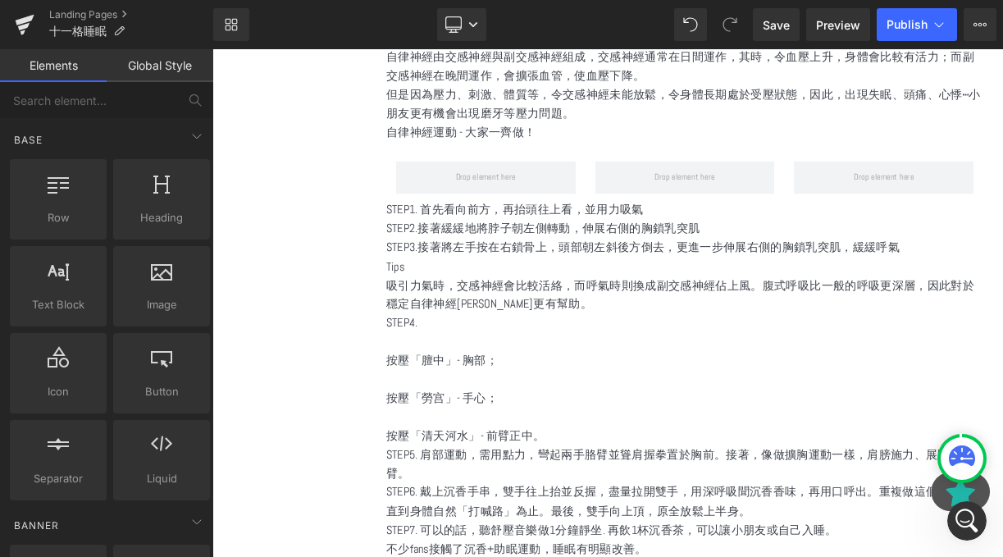
scroll to position [2120, 0]
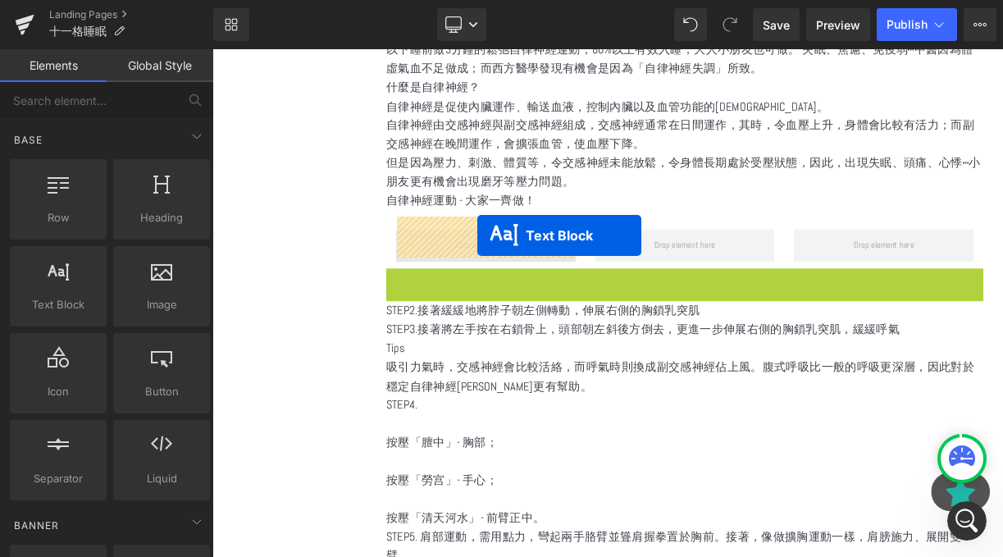
drag, startPoint x: 733, startPoint y: 322, endPoint x: 545, endPoint y: 281, distance: 192.1
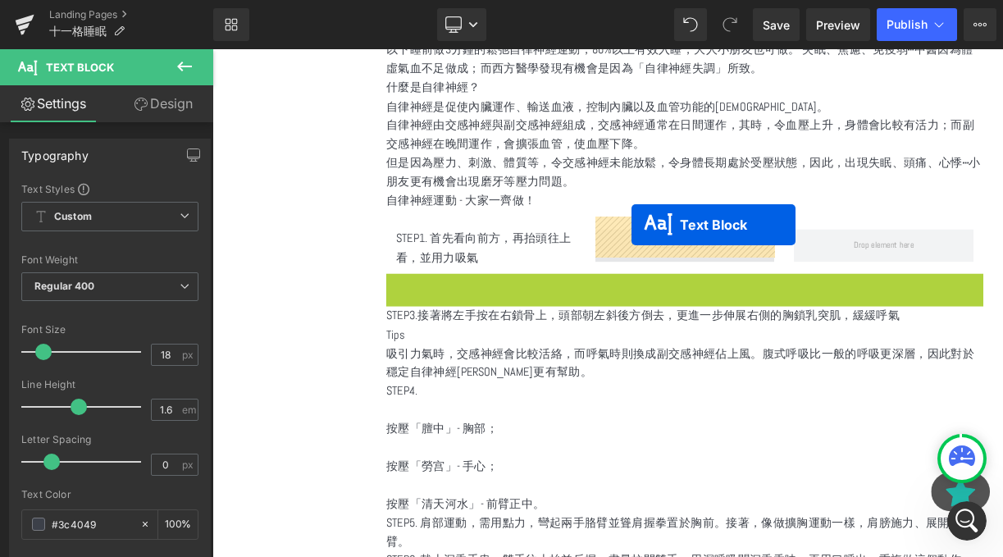
drag, startPoint x: 737, startPoint y: 327, endPoint x: 738, endPoint y: 270, distance: 56.6
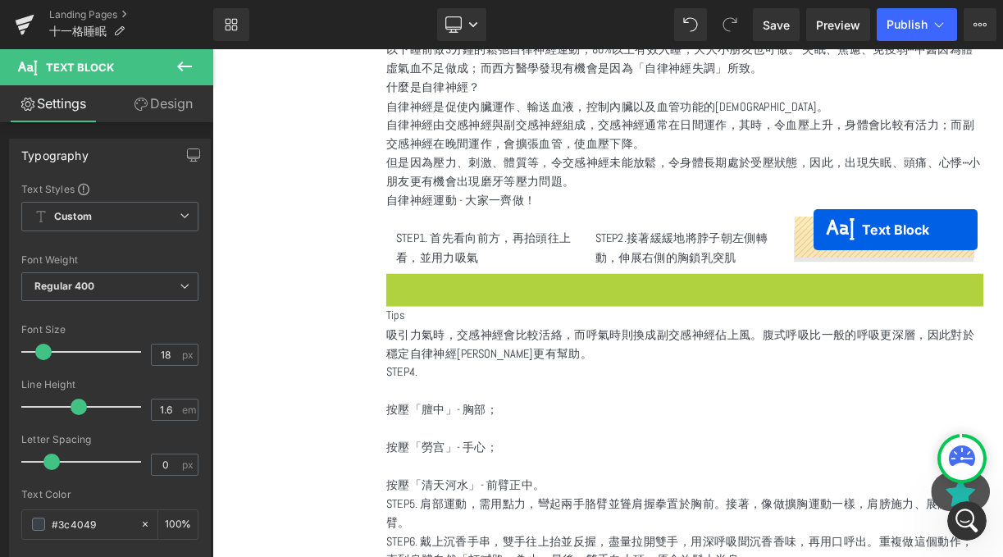
drag, startPoint x: 762, startPoint y: 328, endPoint x: 967, endPoint y: 276, distance: 211.7
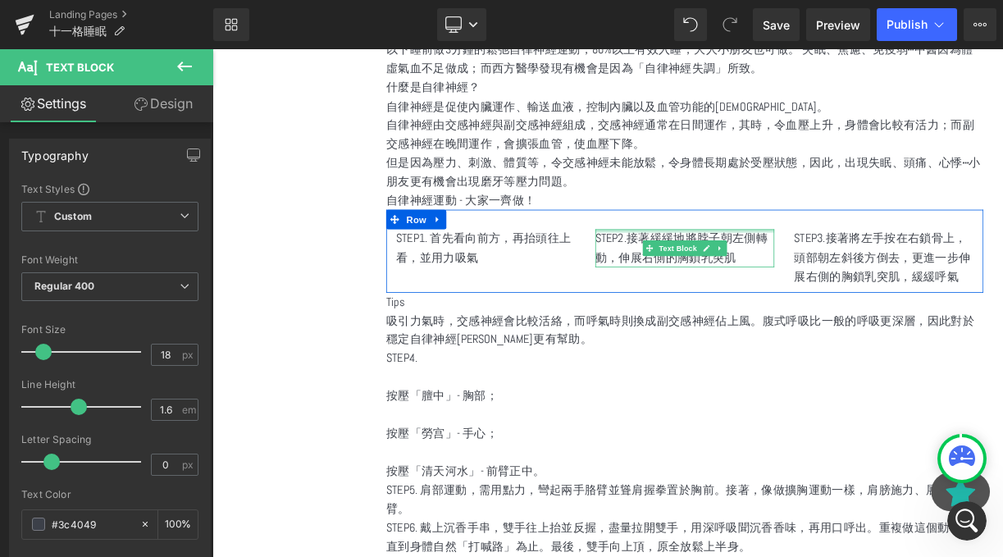
click at [733, 276] on p "STEP2.接著緩緩地將脖子朝左側轉動，伸展右側的胸鎖乳突肌" at bounding box center [806, 300] width 226 height 48
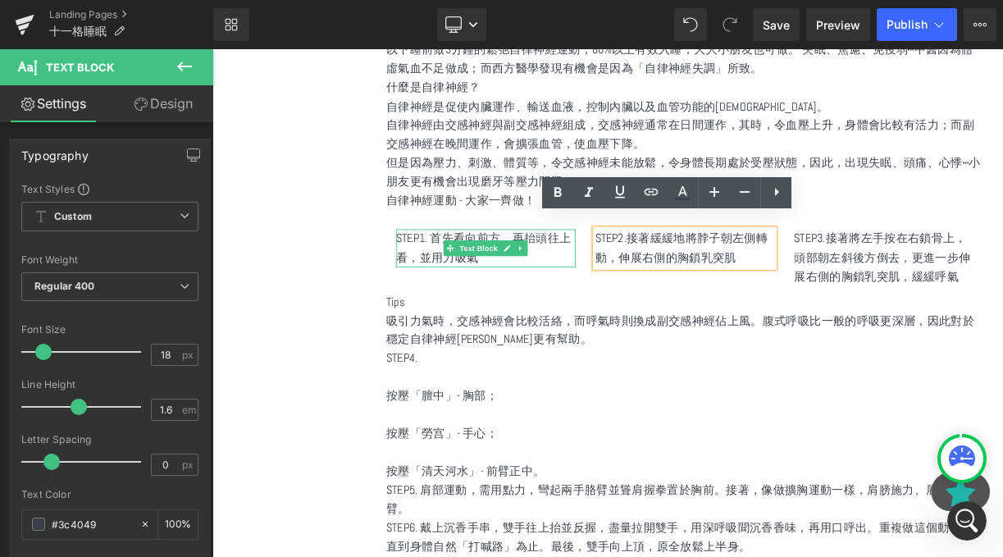
click at [489, 278] on p "STEP1. 首先看向前方，再抬頭往上看，並用力吸氣" at bounding box center [556, 300] width 226 height 48
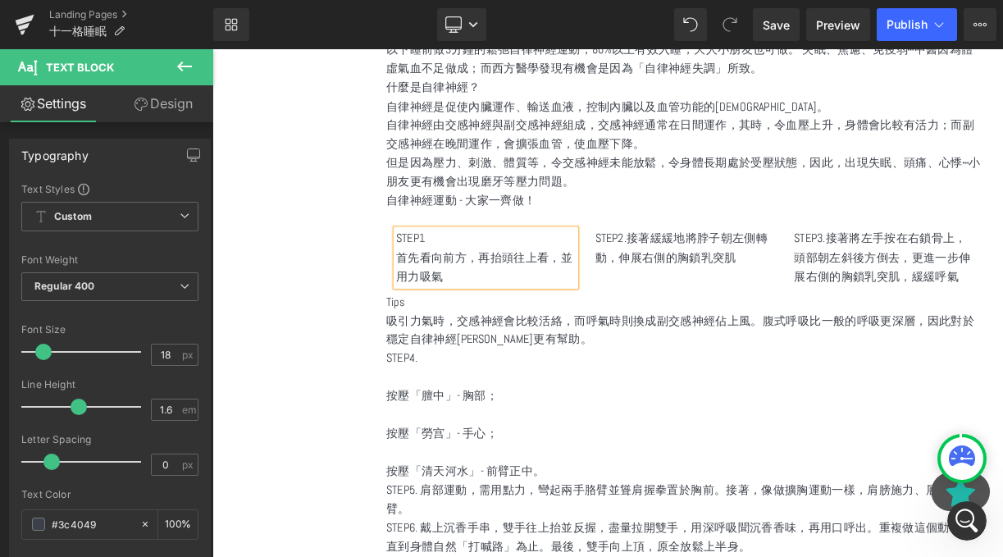
click at [477, 276] on p "STEP1" at bounding box center [556, 288] width 226 height 24
click at [852, 295] on icon at bounding box center [849, 300] width 9 height 10
click at [737, 276] on p "STEP2.接著緩緩地將脖子朝左側轉動，伸展右側的胸鎖乳突肌" at bounding box center [806, 300] width 226 height 48
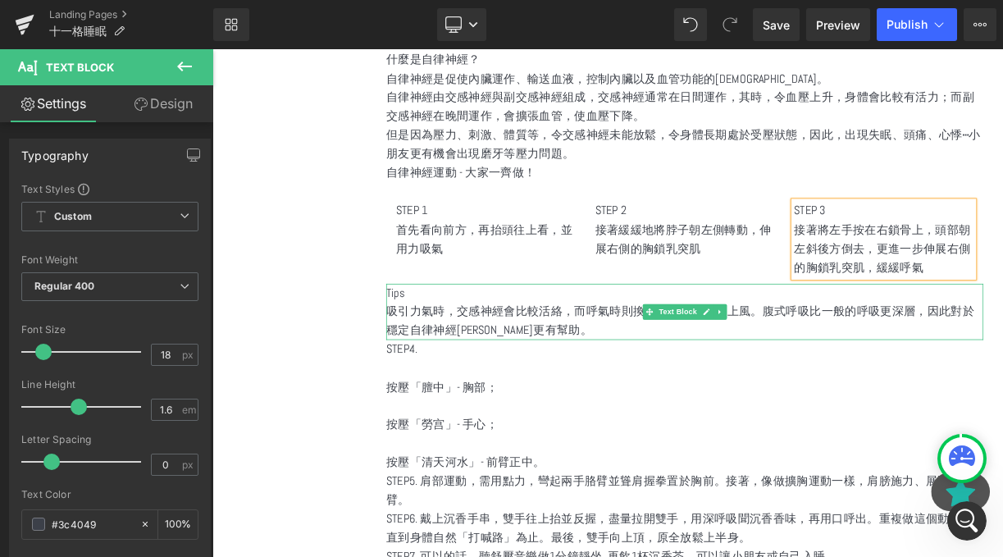
scroll to position [2179, 0]
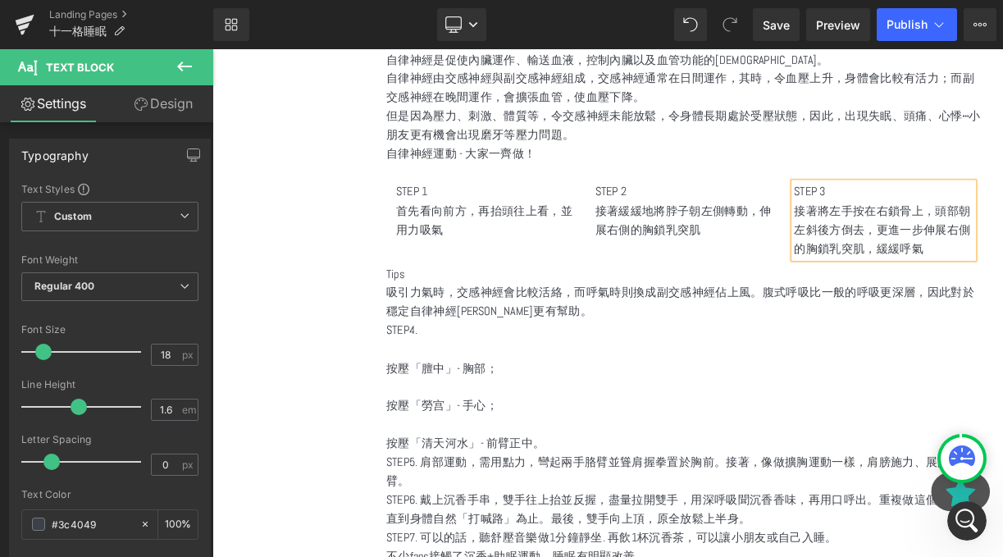
click at [729, 287] on div "STEP 1 首先看向前方，再抬頭往上看，並用力吸氣 Text Block STEP 2 接著緩緩地將脖子朝左側轉動，伸展右側的胸鎖乳突肌 Text Bloc…" at bounding box center [806, 255] width 750 height 127
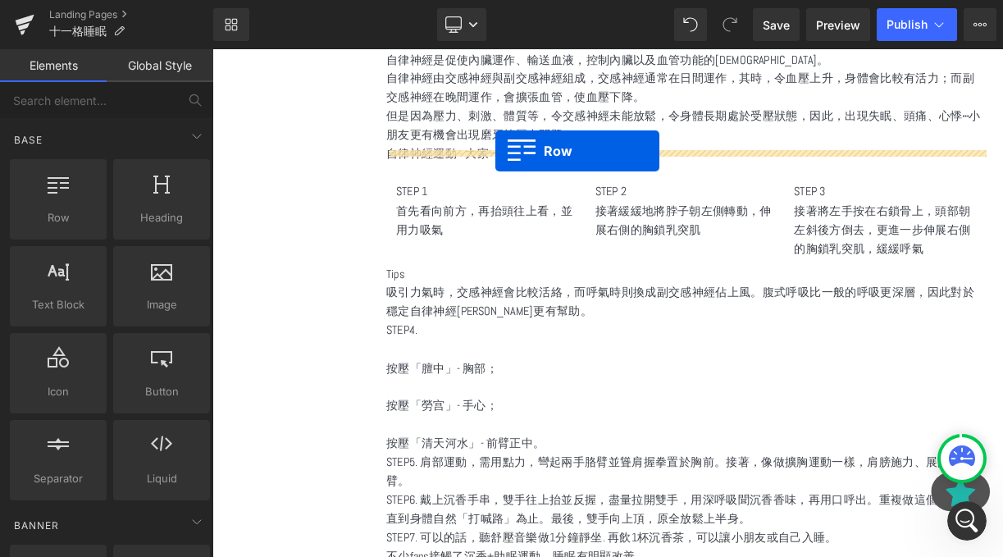
drag, startPoint x: 282, startPoint y: 235, endPoint x: 569, endPoint y: 177, distance: 292.0
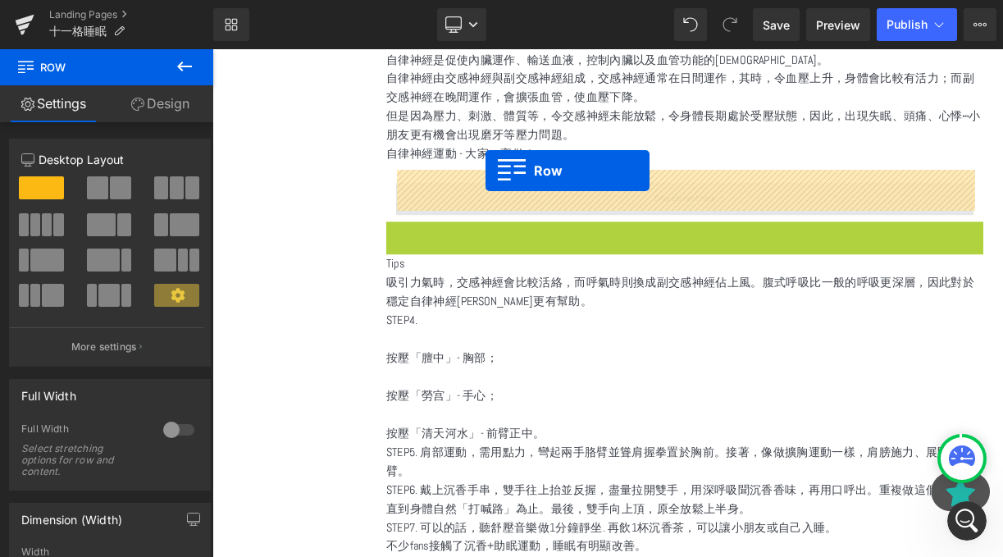
drag, startPoint x: 439, startPoint y: 263, endPoint x: 555, endPoint y: 203, distance: 131.0
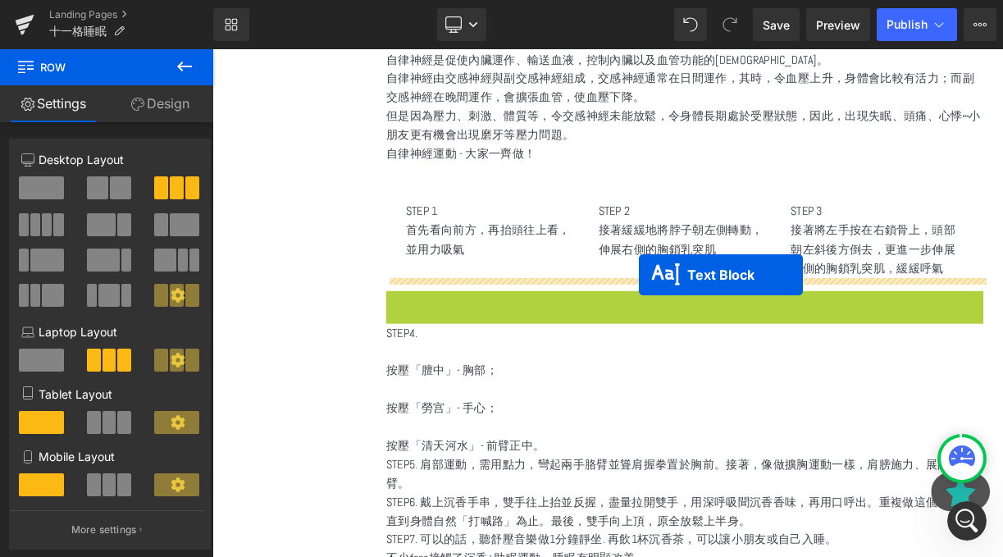
drag, startPoint x: 759, startPoint y: 372, endPoint x: 748, endPoint y: 332, distance: 41.6
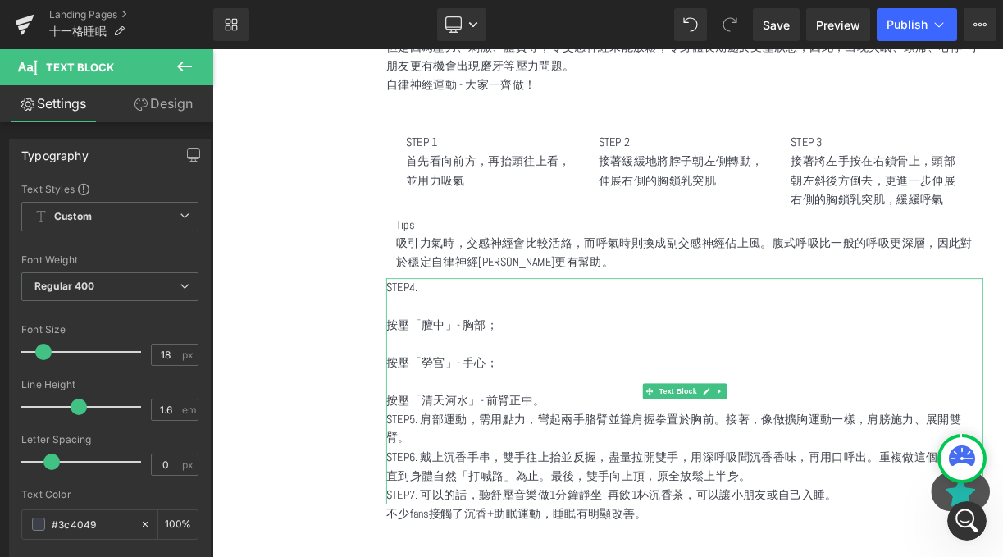
scroll to position [2267, 0]
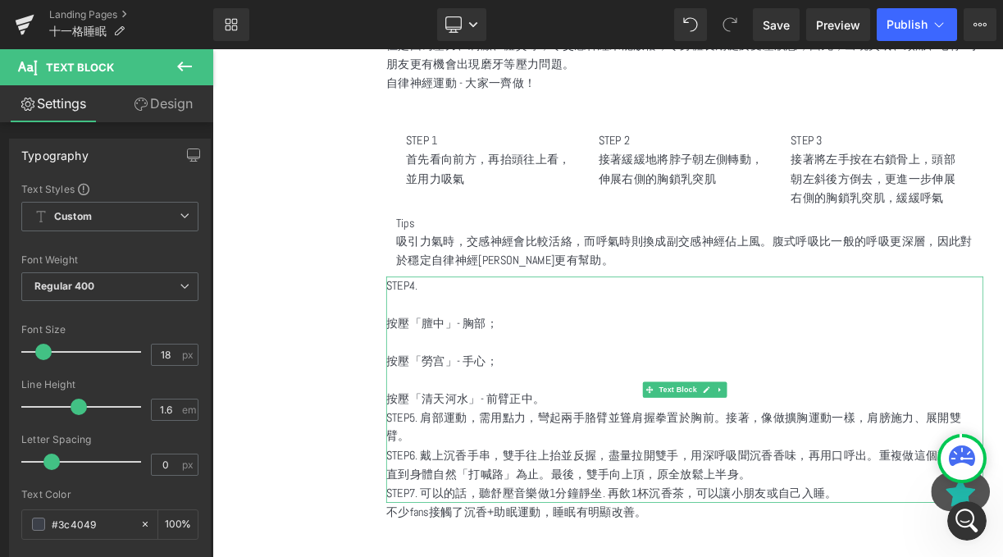
click at [544, 382] on p "按壓「膻中」- 胸部；" at bounding box center [806, 394] width 750 height 24
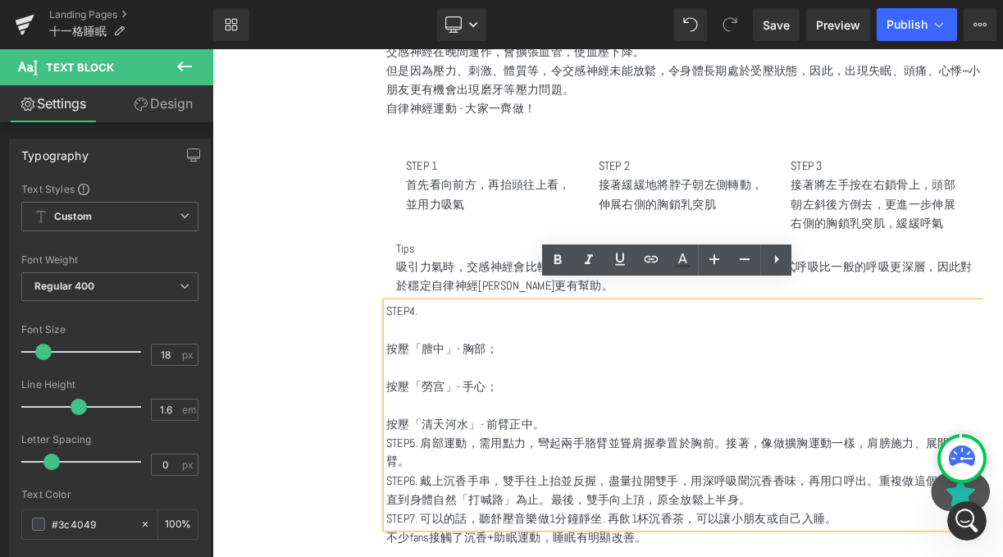
scroll to position [2242, 0]
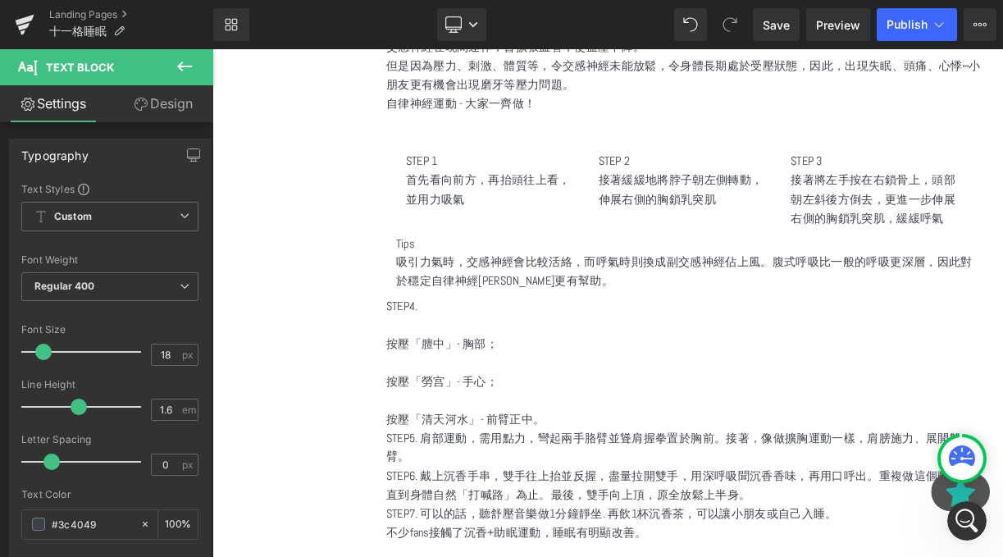
click at [191, 83] on button at bounding box center [184, 67] width 57 height 36
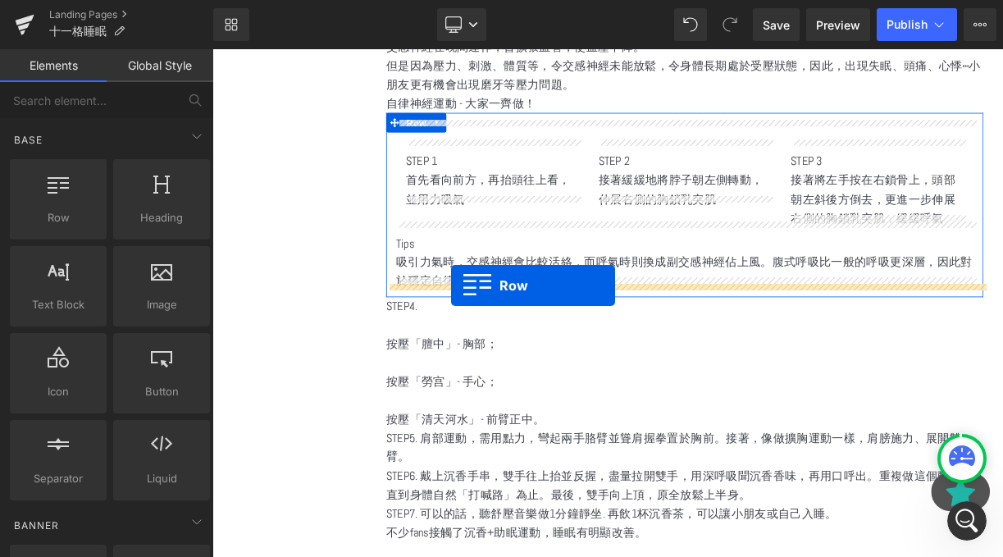
drag, startPoint x: 283, startPoint y: 237, endPoint x: 512, endPoint y: 346, distance: 253.6
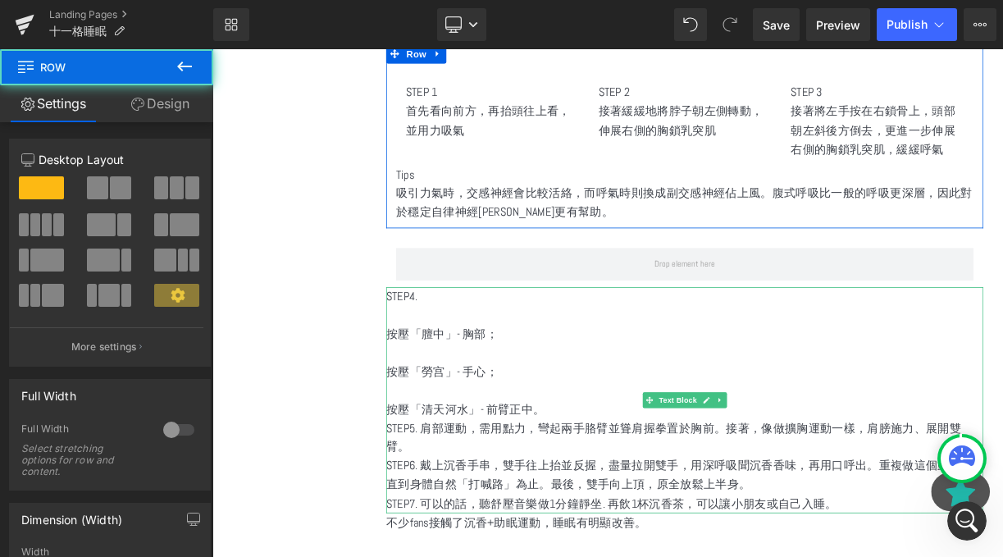
scroll to position [2341, 0]
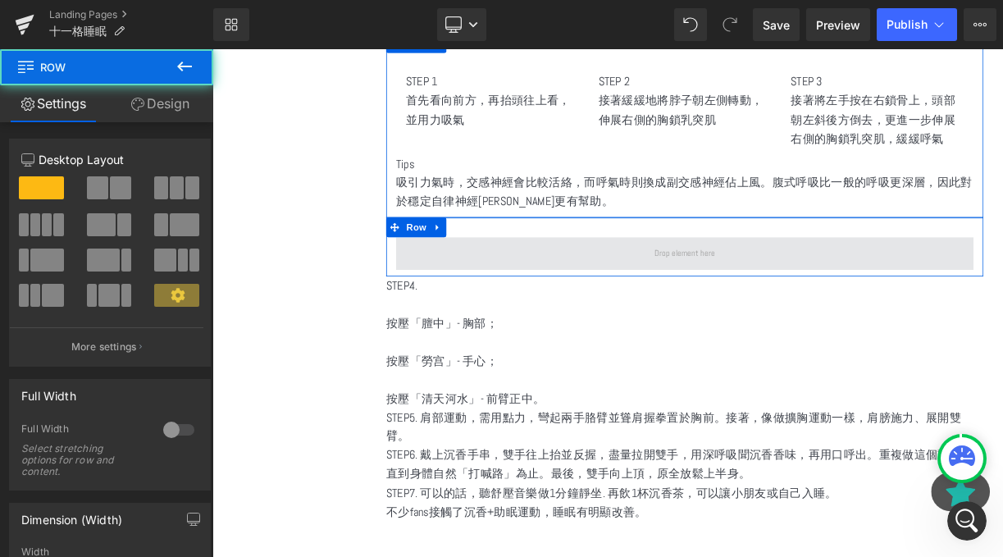
click at [567, 285] on span at bounding box center [805, 305] width 725 height 41
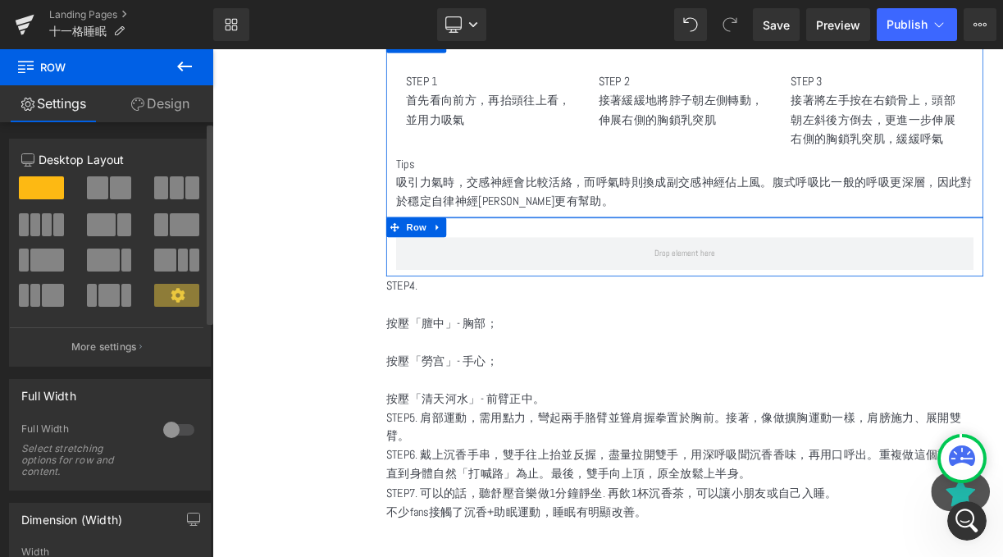
click at [45, 221] on span at bounding box center [47, 224] width 10 height 23
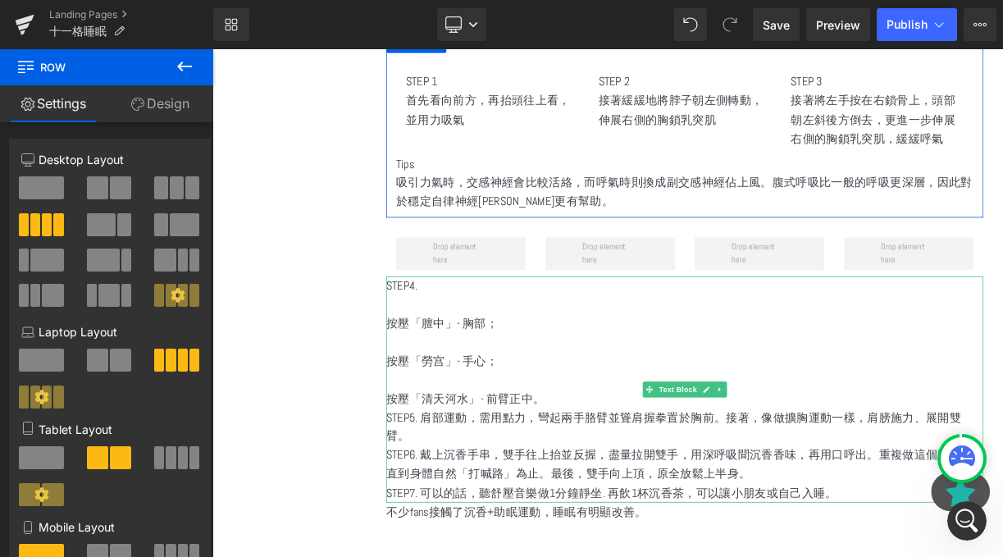
click at [562, 358] on p at bounding box center [806, 370] width 750 height 24
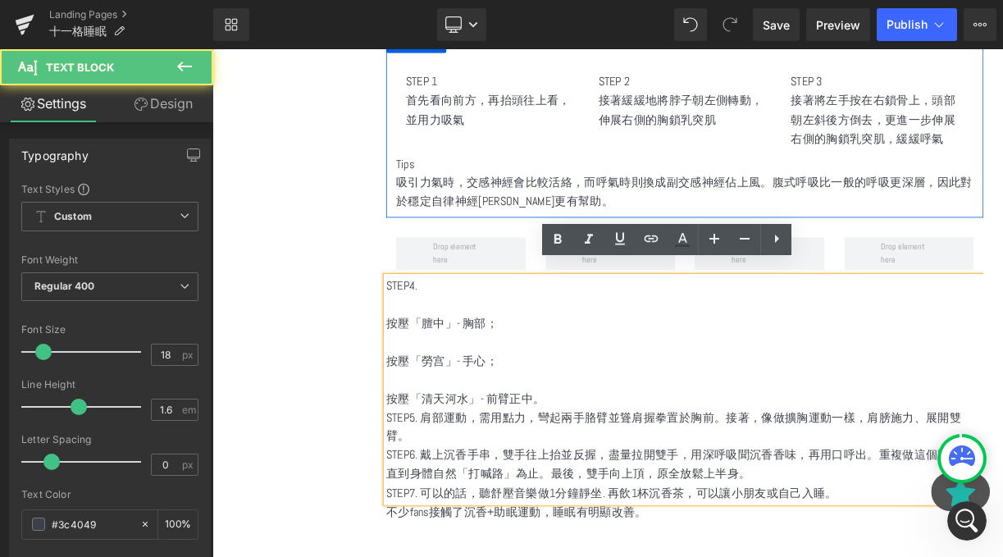
click at [614, 386] on p "按壓「膻中」- 胸部；" at bounding box center [806, 394] width 750 height 24
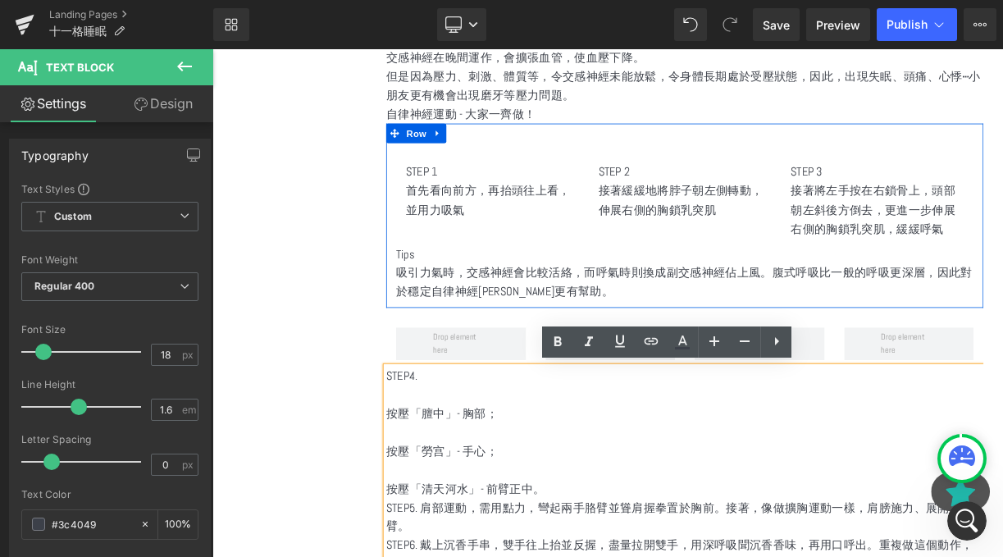
scroll to position [2236, 0]
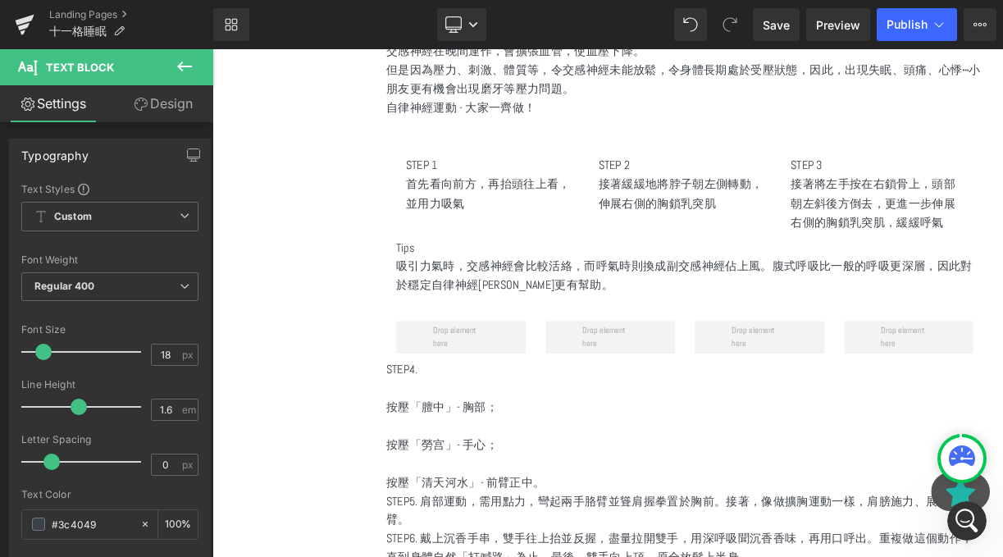
click at [187, 66] on icon at bounding box center [184, 67] width 15 height 10
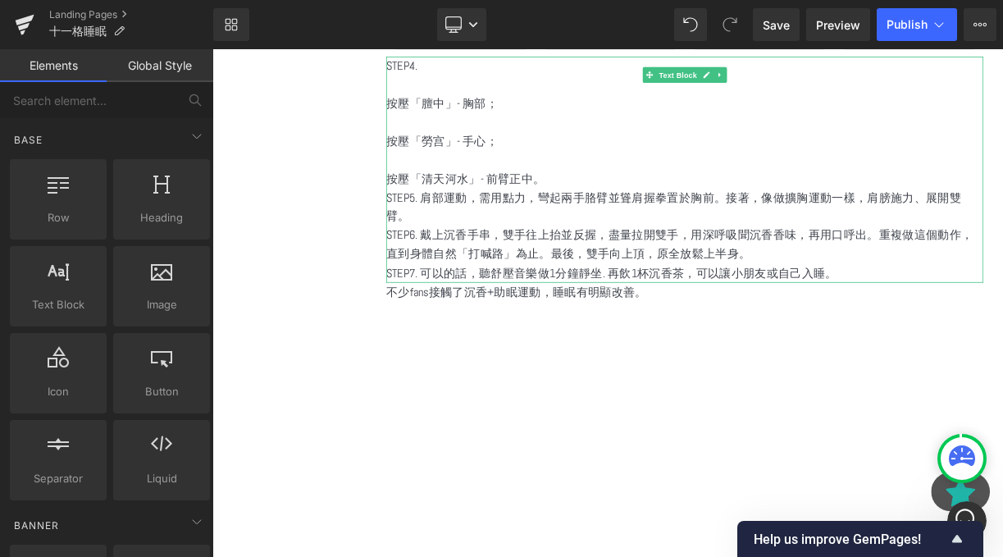
scroll to position [2426, 0]
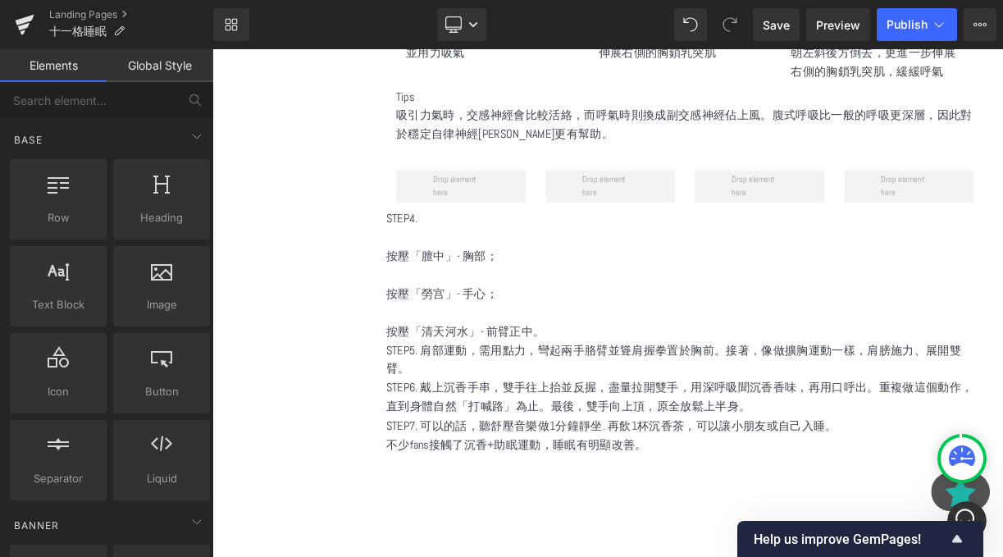
click at [652, 298] on p "按壓「膻中」- 胸部；" at bounding box center [806, 310] width 750 height 24
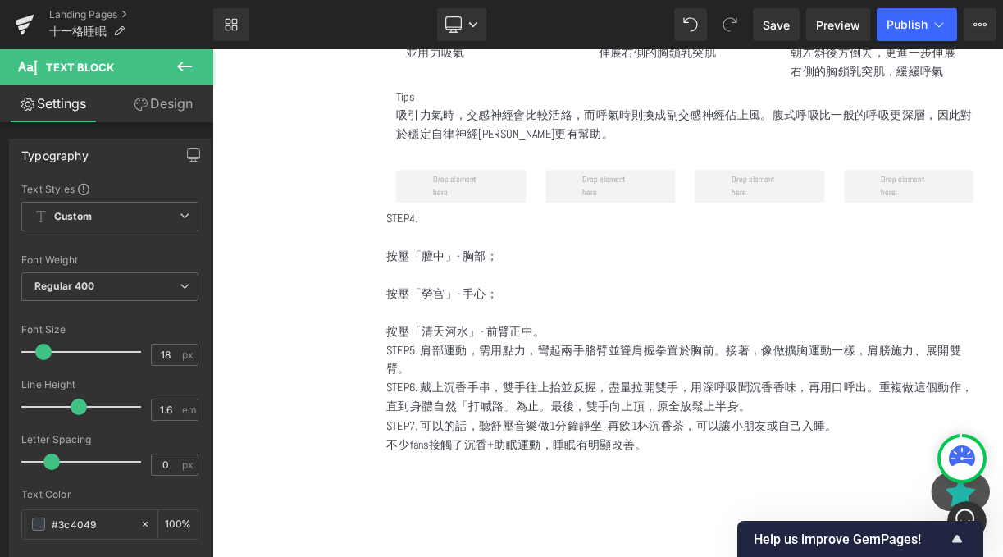
click at [180, 71] on icon at bounding box center [185, 67] width 20 height 20
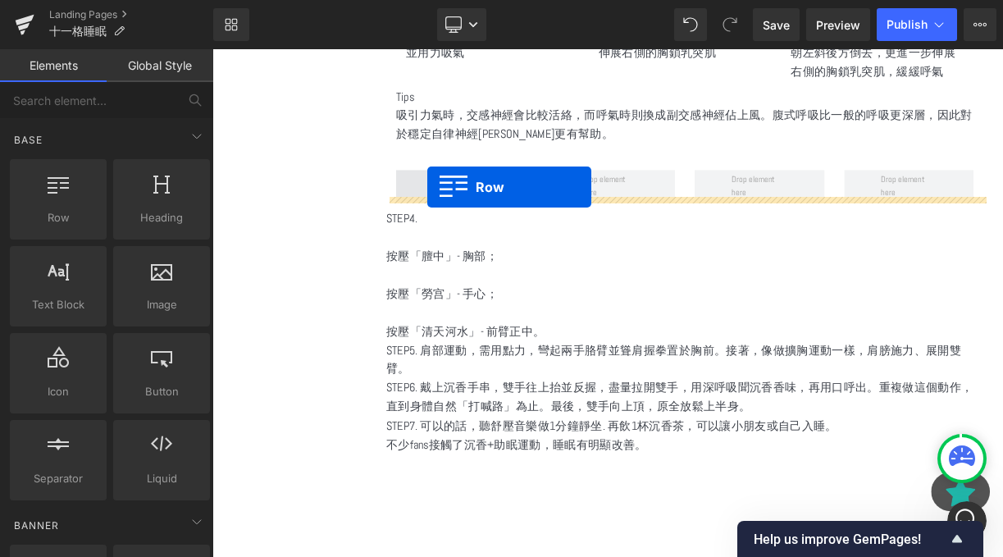
drag, startPoint x: 276, startPoint y: 275, endPoint x: 482, endPoint y: 221, distance: 212.7
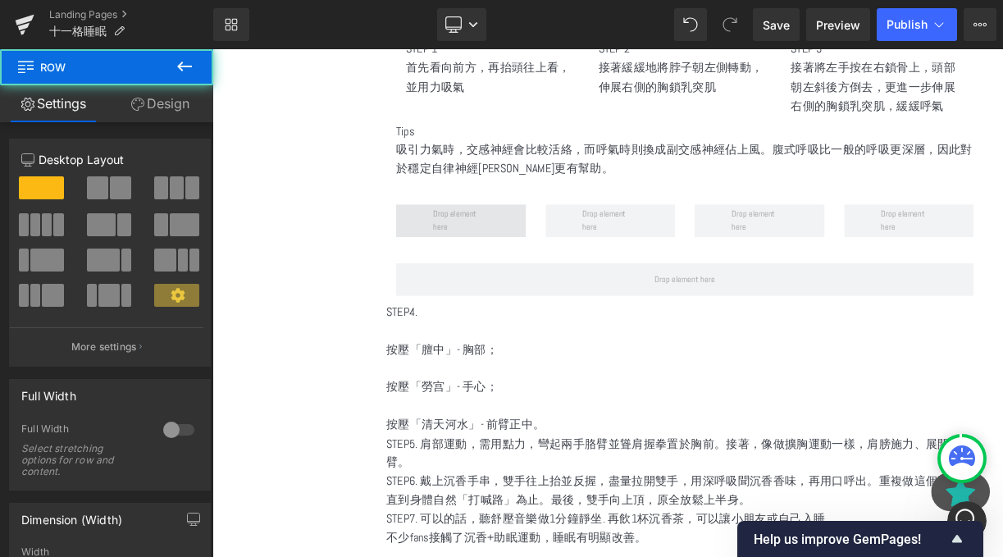
scroll to position [2355, 0]
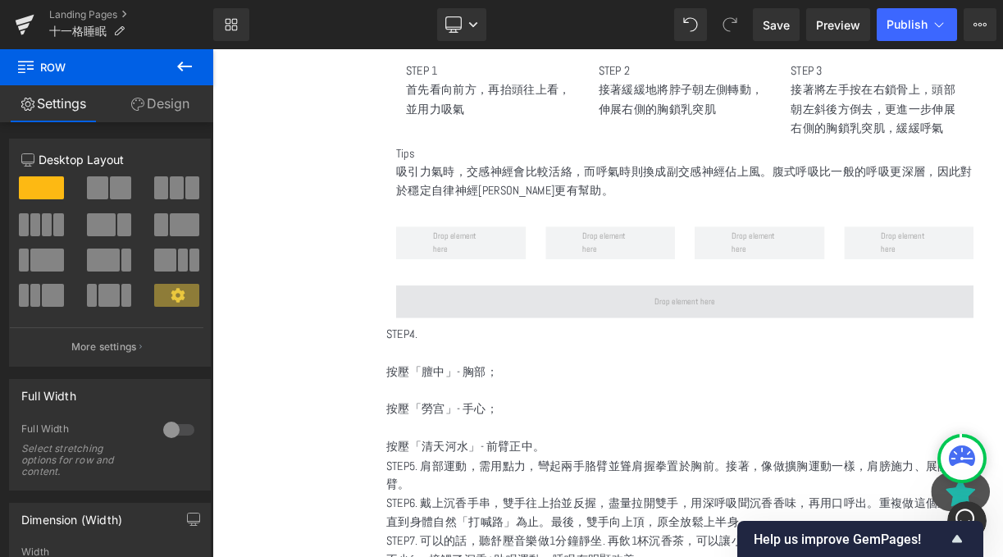
click at [797, 345] on span at bounding box center [805, 365] width 725 height 41
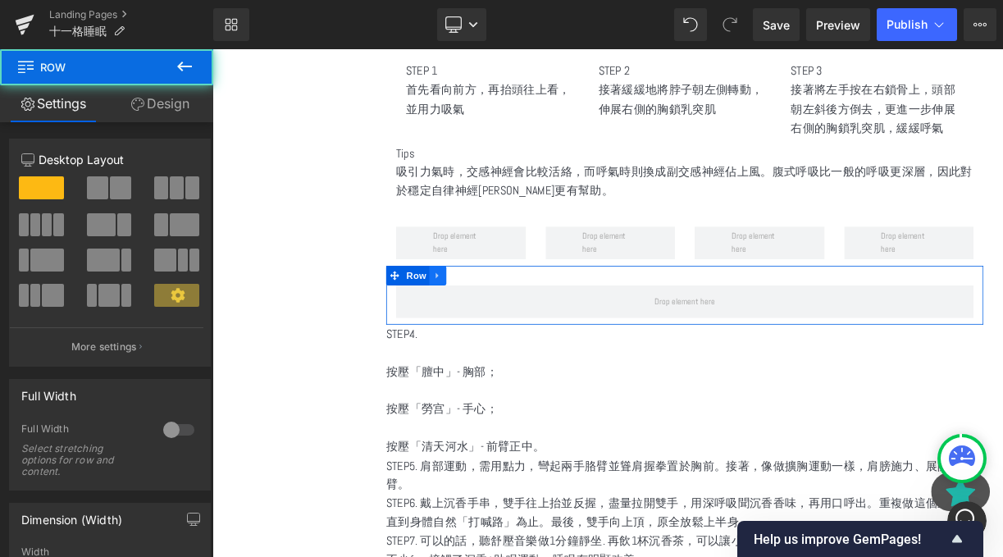
click at [499, 327] on icon at bounding box center [495, 333] width 11 height 12
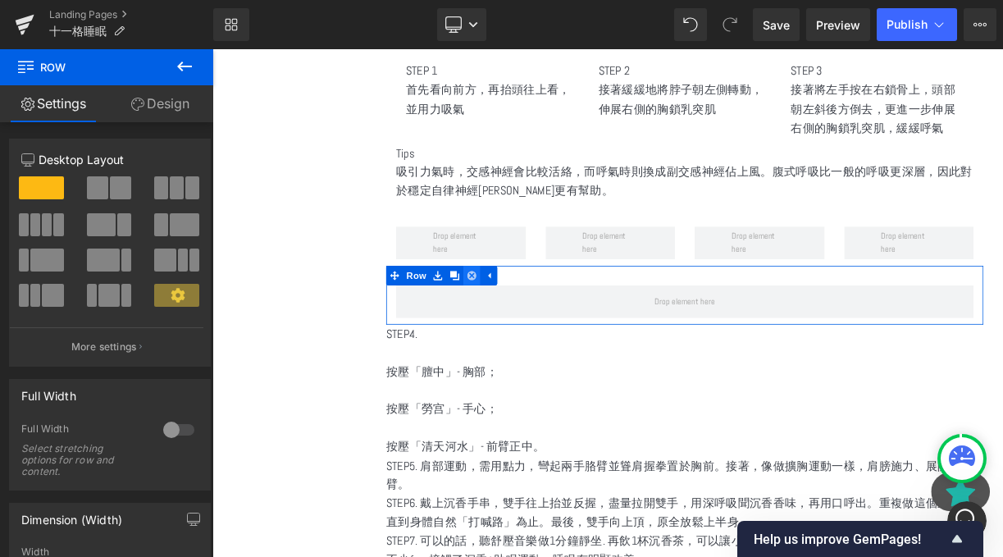
click at [538, 327] on icon at bounding box center [537, 332] width 11 height 11
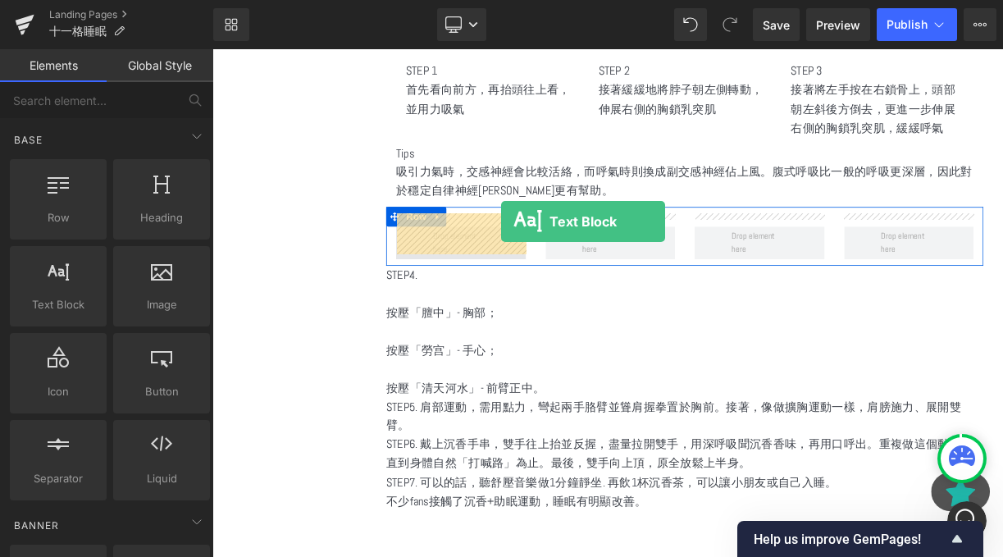
drag, startPoint x: 265, startPoint y: 325, endPoint x: 574, endPoint y: 264, distance: 315.2
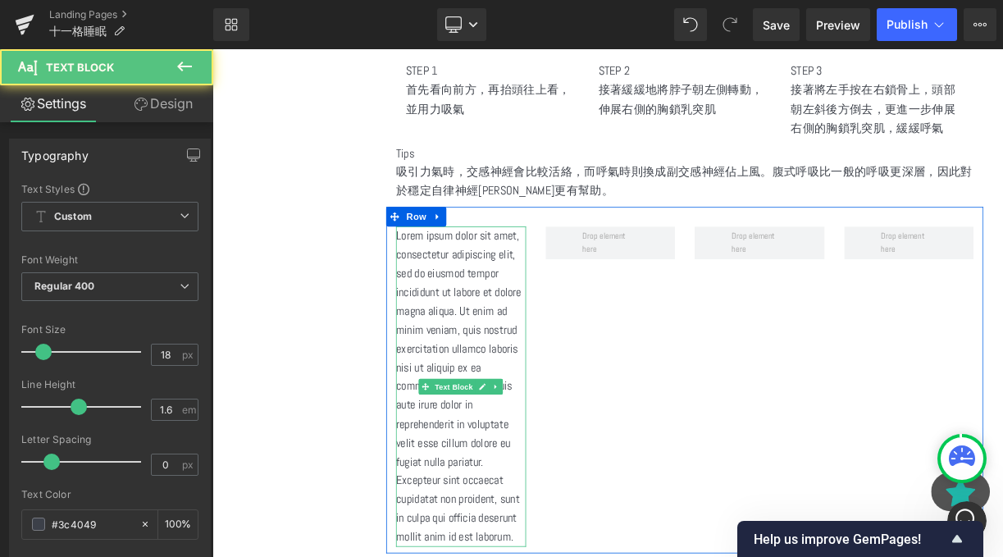
click at [538, 296] on p "Lorem ipsum dolor sit amet, consectetur adipiscing elit, sed do eiusmod tempor …" at bounding box center [524, 473] width 163 height 402
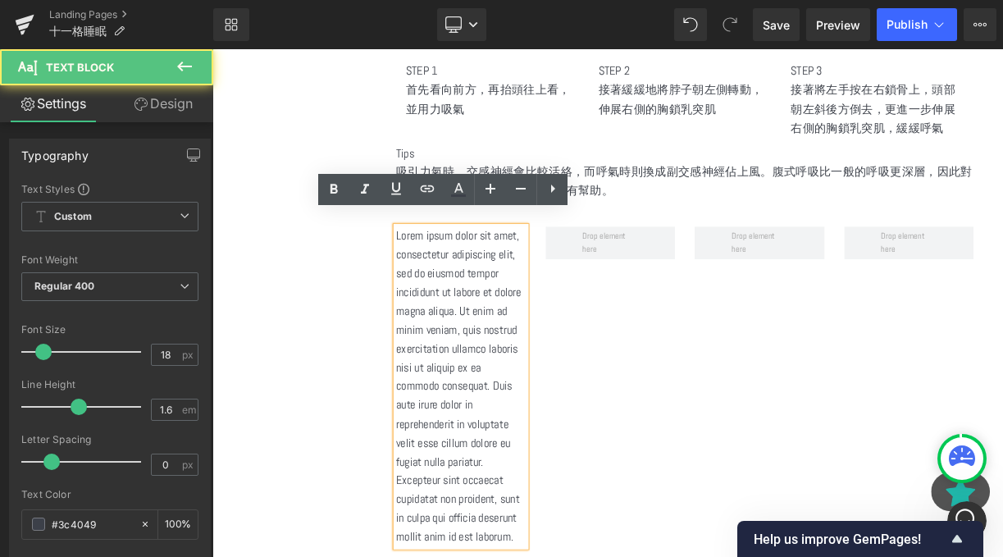
scroll to position [2495, 0]
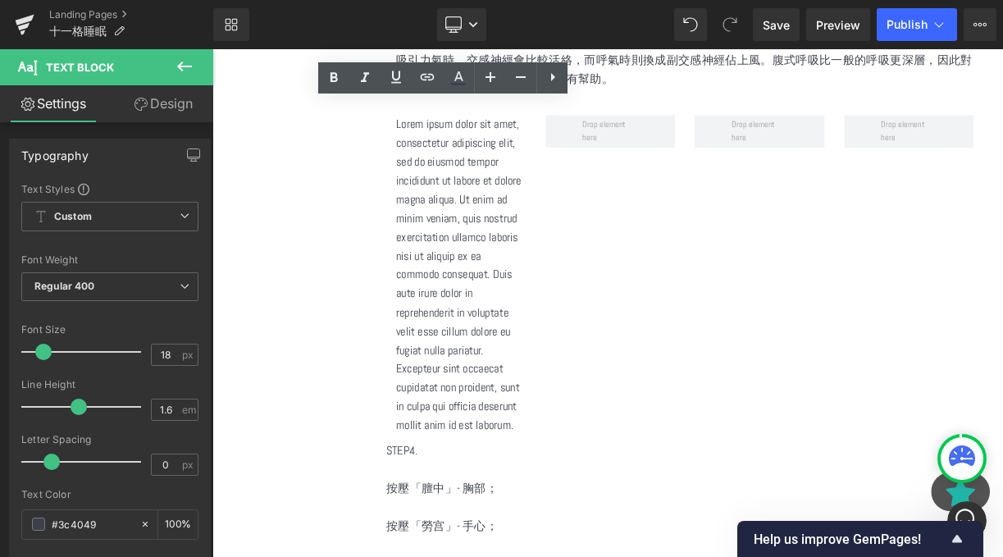
click at [184, 71] on icon at bounding box center [185, 67] width 20 height 20
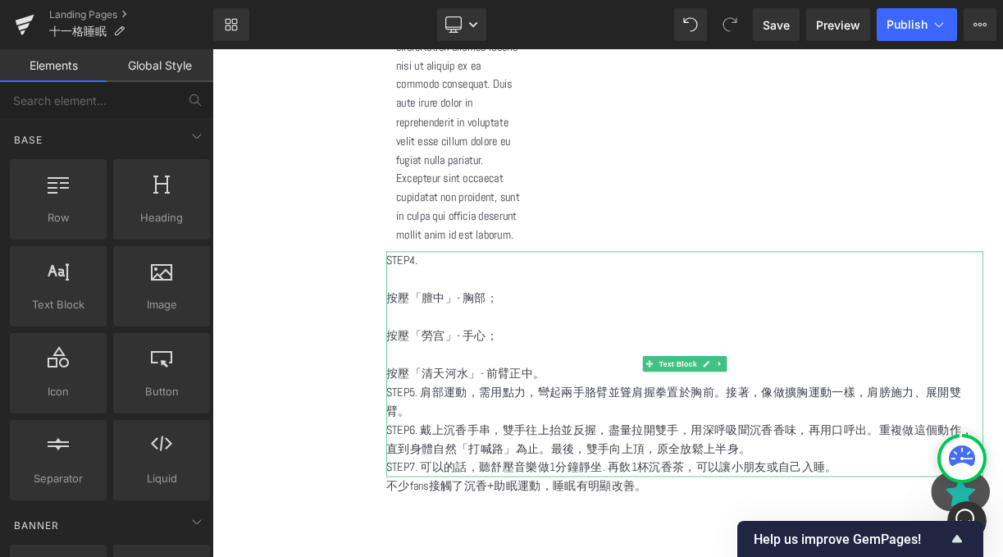
click at [766, 349] on p "按壓「膻中」- 胸部；" at bounding box center [806, 361] width 750 height 24
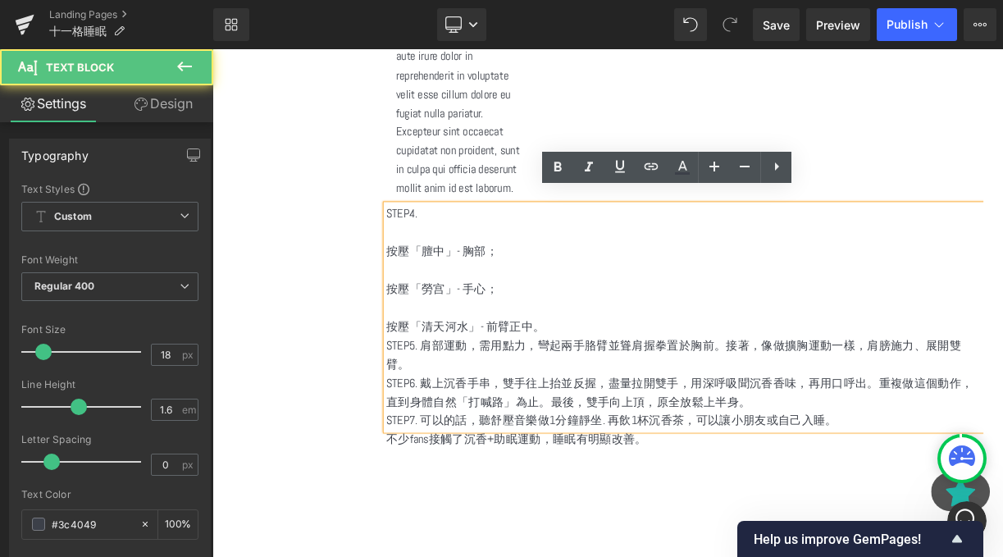
scroll to position [2834, 0]
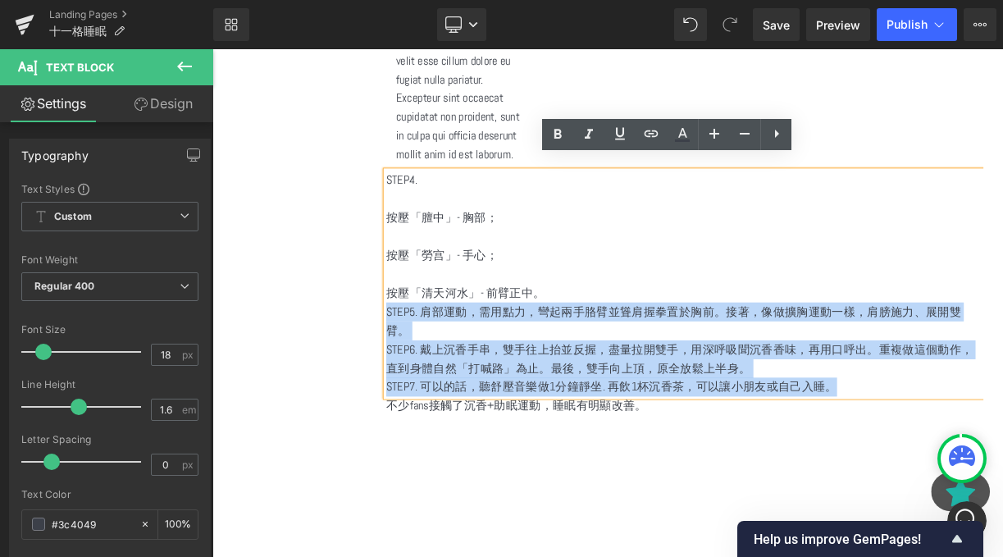
drag, startPoint x: 647, startPoint y: 332, endPoint x: 430, endPoint y: 201, distance: 253.9
click at [431, 203] on div "STEP4. 按壓「膻中」- 胸部； 按壓「勞宫」- 手心； 按壓「清天河水」- 前臂正中。 STEP5. 肩部運動，需用點力，彎起兩手胳臂並聳肩握拳置於胸前…" at bounding box center [806, 345] width 750 height 284
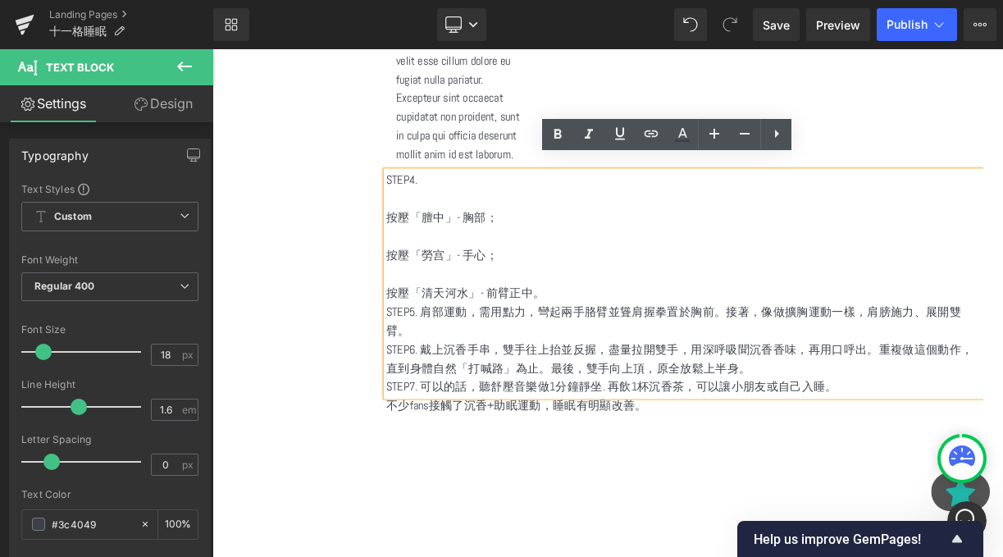
click at [563, 253] on p "按壓「膻中」- 胸部；" at bounding box center [806, 261] width 750 height 24
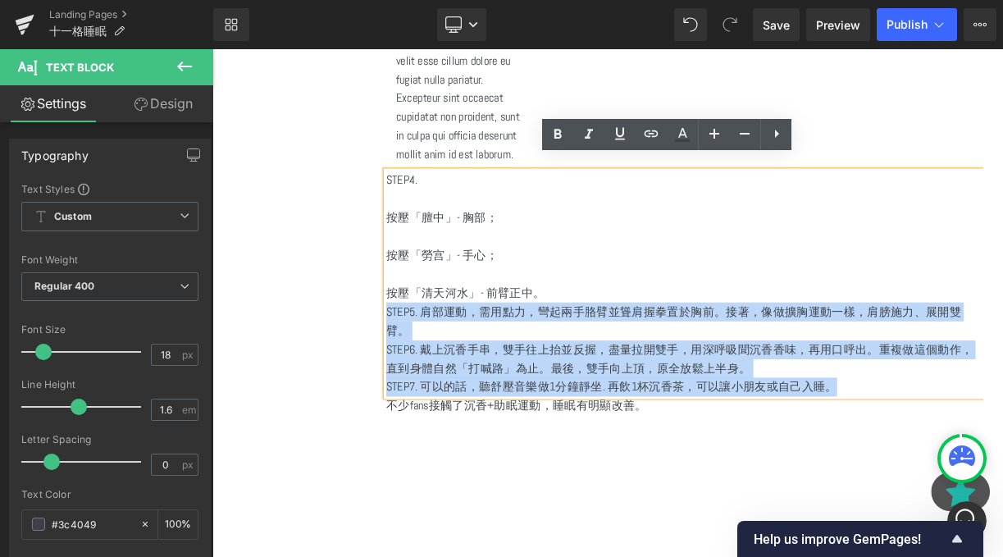
drag, startPoint x: 658, startPoint y: 345, endPoint x: 428, endPoint y: 194, distance: 274.9
click at [431, 203] on div "STEP4. 按壓「膻中」- 胸部； 按壓「勞宫」- 手心； 按壓「清天河水」- 前臂正中。 STEP5. 肩部運動，需用點力，彎起兩手胳臂並聳肩握拳置於胸前…" at bounding box center [806, 345] width 750 height 284
copy div "按壓「清天河水」- 前臂正中。 STEP5. 肩部運動，需用點力，彎起兩手胳臂並聳肩握拳置於胸前。接著，像做擴胸運動一樣，肩膀施力、展開雙臂。 STEP6. …"
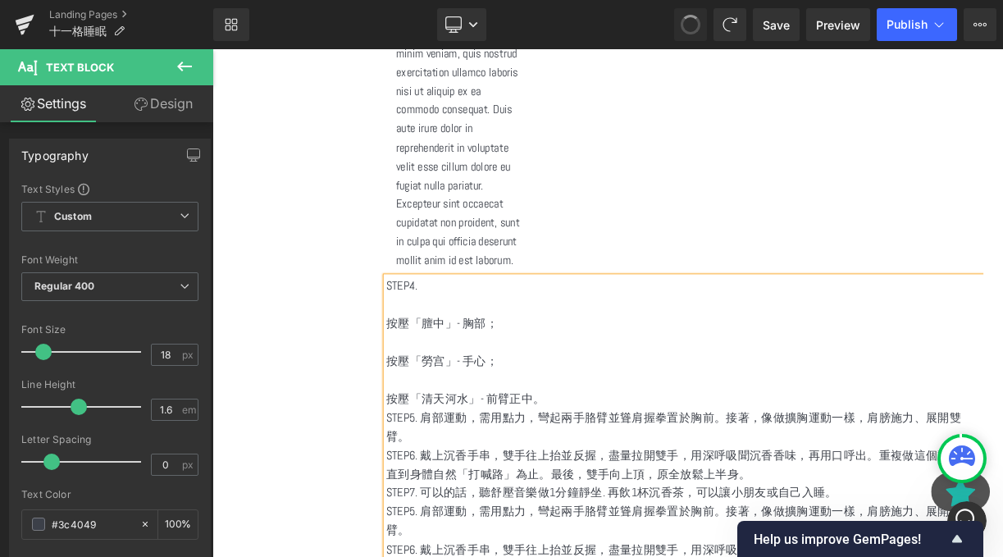
scroll to position [2701, 0]
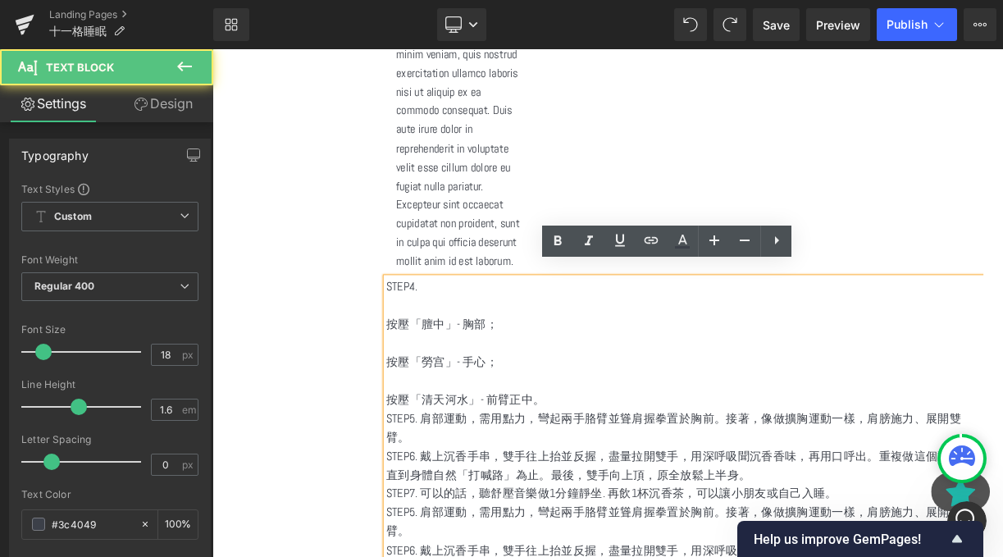
click at [639, 477] on p "按壓「清天河水」- 前臂正中。" at bounding box center [806, 489] width 750 height 24
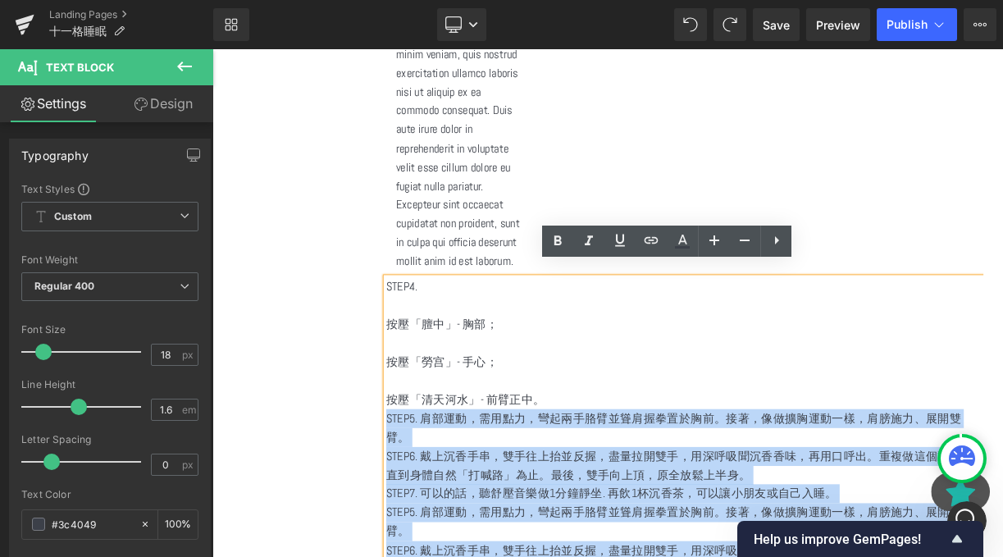
drag, startPoint x: 639, startPoint y: 471, endPoint x: 430, endPoint y: 334, distance: 250.1
click at [431, 336] on div "STEP4. 按壓「膻中」- 胸部； 按壓「勞宫」- 手心； 按壓「清天河水」- 前臂正中。 STEP5. 肩部運動，需用點力，彎起兩手胳臂並聳肩握拳置於胸前…" at bounding box center [806, 537] width 750 height 402
copy div "按壓「清天河水」- 前臂正中。 STEP5. 肩部運動，需用點力，彎起兩手胳臂並聳肩握拳置於胸前。接著，像做擴胸運動一樣，肩膀施力、展開雙臂。 STEP6. …"
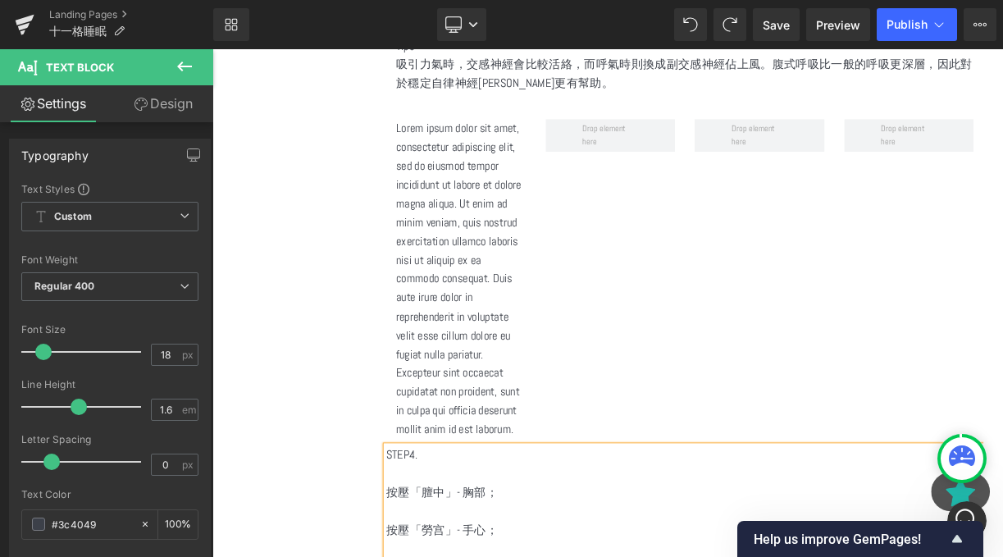
click at [498, 453] on p "Lorem ipsum dolor sit amet, consectetur adipiscing elit, sed do eiusmod tempor …" at bounding box center [524, 338] width 163 height 402
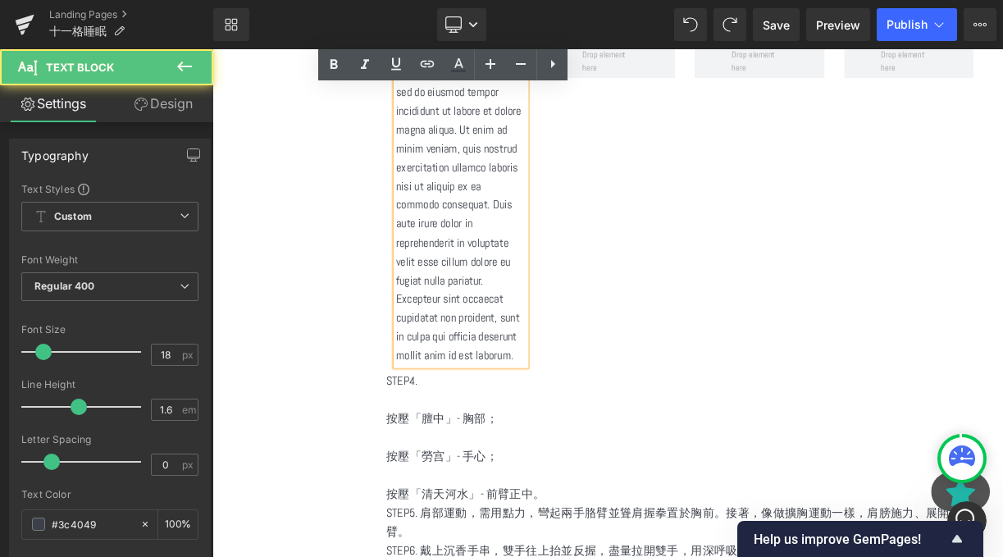
scroll to position [2646, 0]
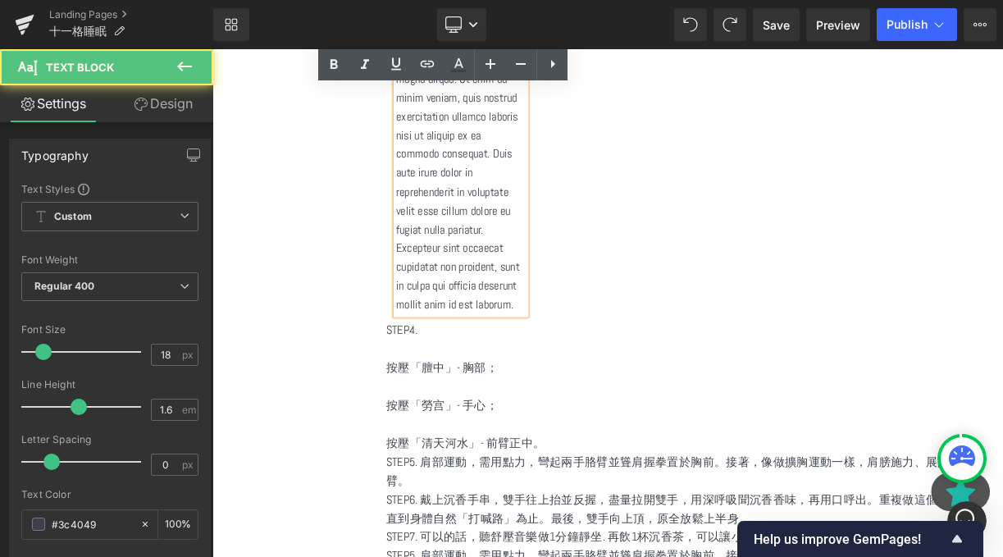
click at [438, 413] on p at bounding box center [806, 425] width 750 height 24
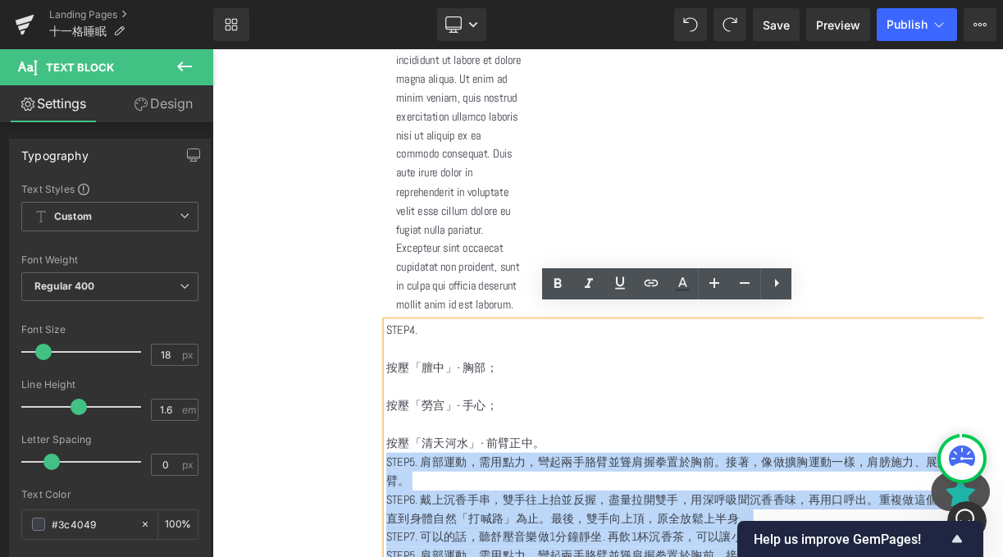
drag, startPoint x: 430, startPoint y: 389, endPoint x: 677, endPoint y: 525, distance: 282.0
click at [677, 532] on p "按壓「清天河水」- 前臂正中。" at bounding box center [806, 544] width 750 height 24
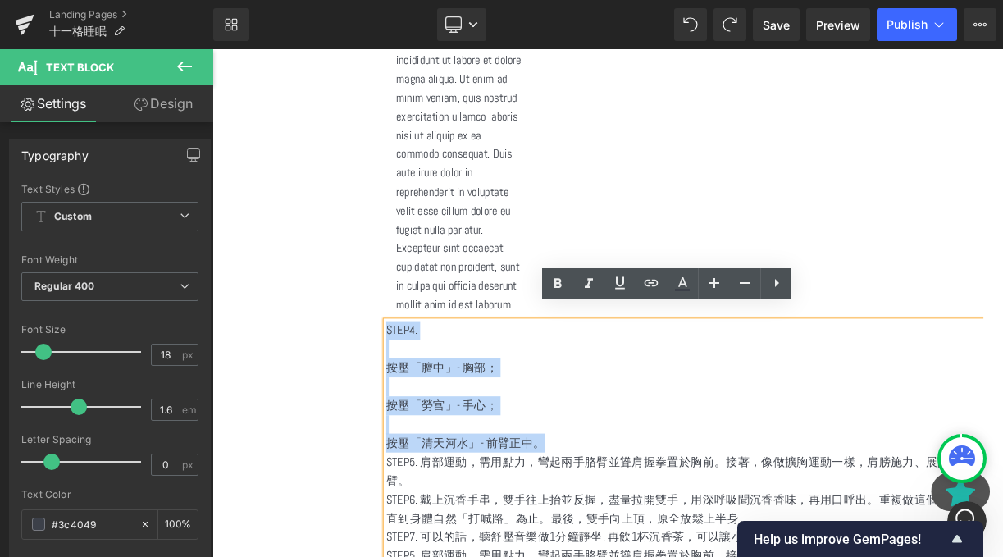
drag, startPoint x: 677, startPoint y: 525, endPoint x: 420, endPoint y: 389, distance: 290.7
copy div "STEP4. 按壓「膻中」- 胸部； 按壓「勞宫」- 手心； 按壓「清天河水」- 前臂正中。"
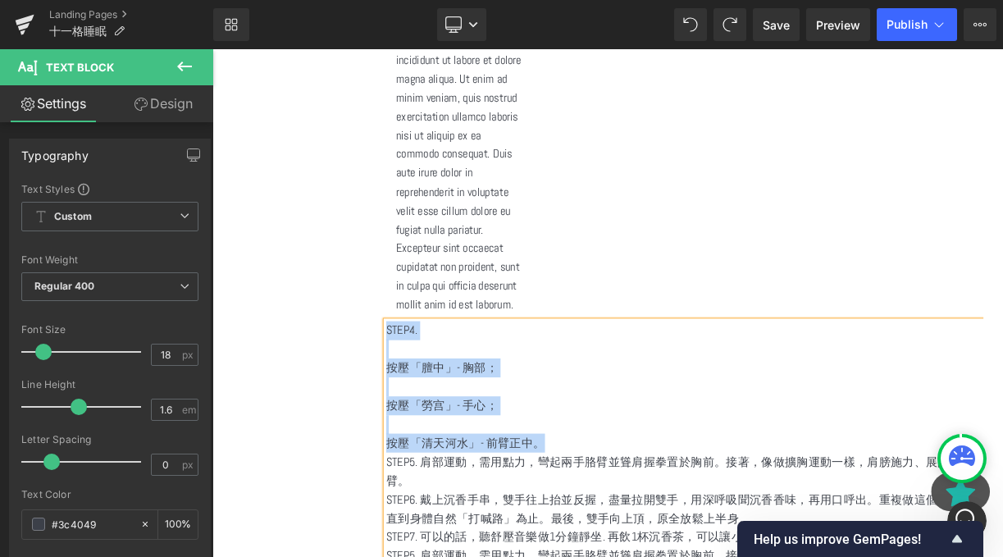
click at [528, 250] on p "Lorem ipsum dolor sit amet, consectetur adipiscing elit, sed do eiusmod tempor …" at bounding box center [524, 181] width 163 height 402
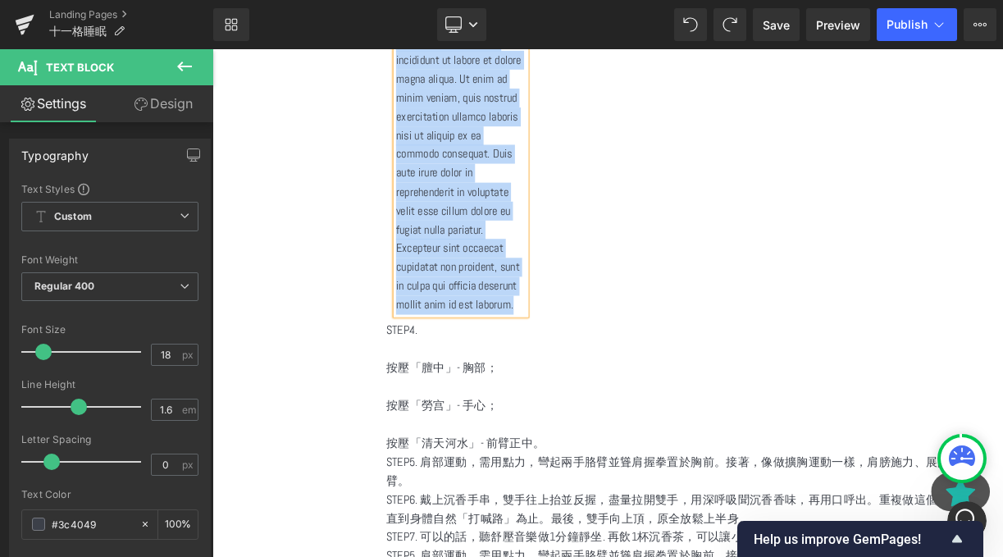
paste div
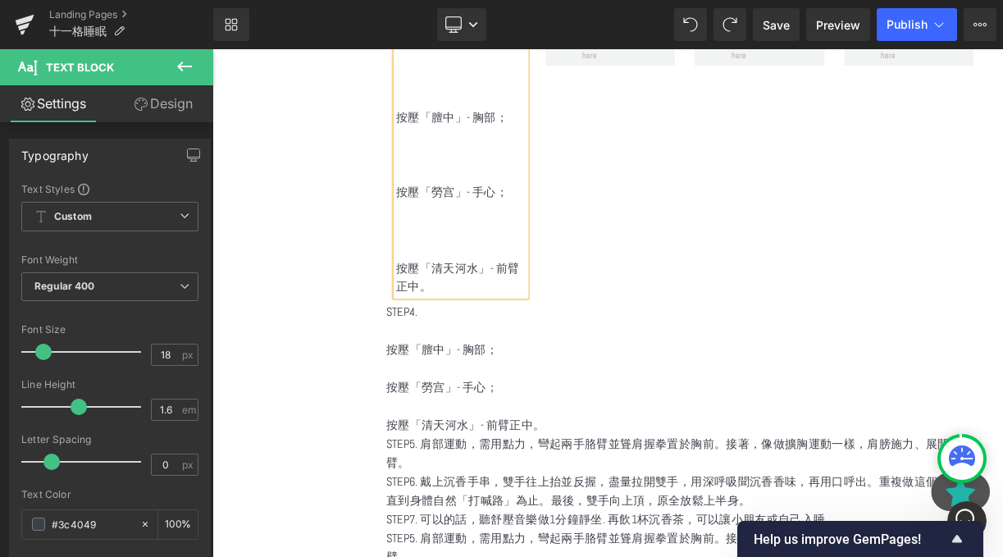
scroll to position [2546, 0]
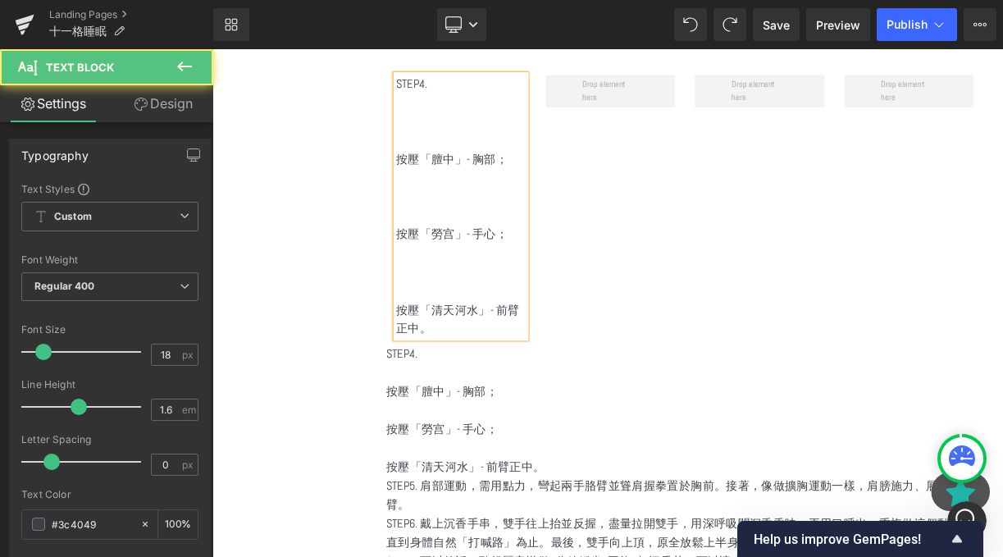
click at [497, 317] on p at bounding box center [524, 329] width 163 height 24
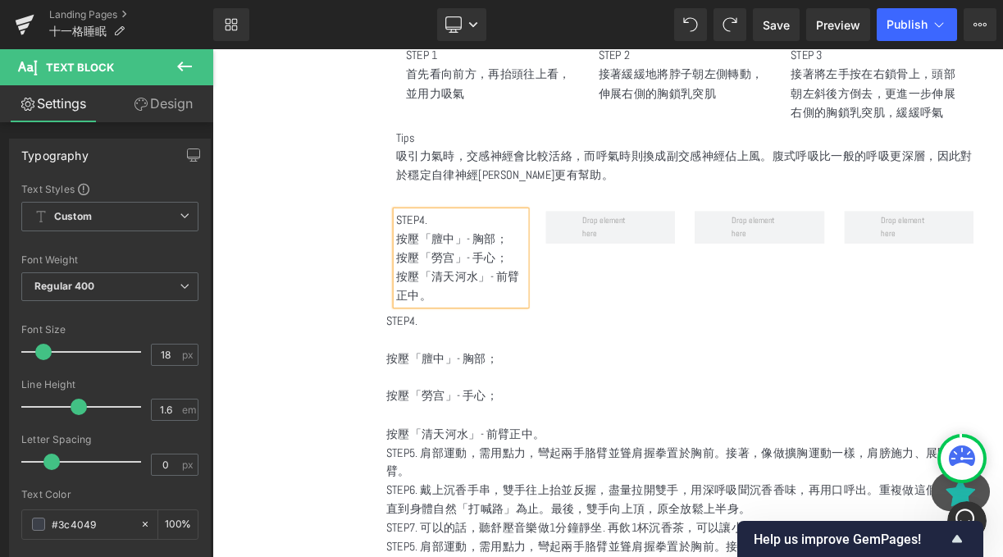
scroll to position [2412, 0]
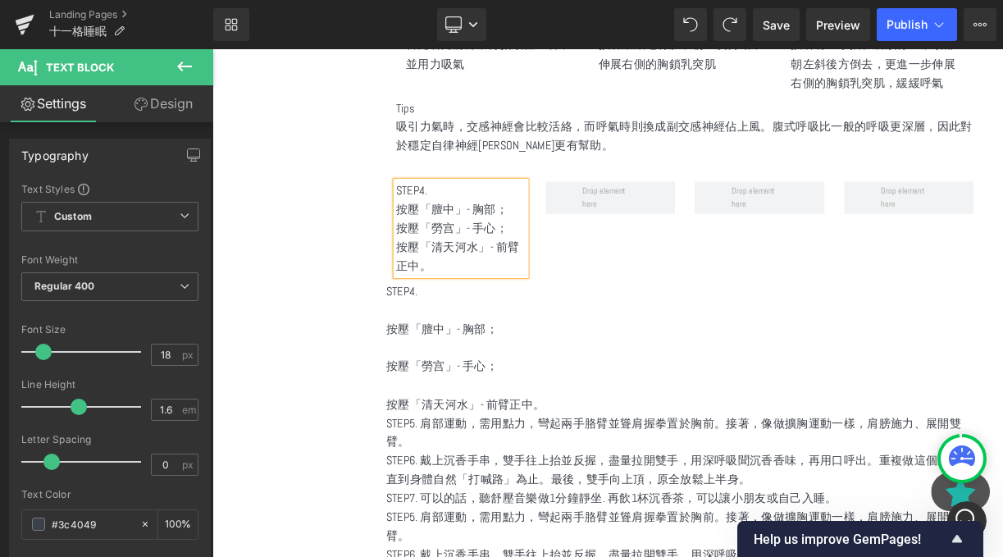
click at [481, 459] on p at bounding box center [806, 471] width 750 height 24
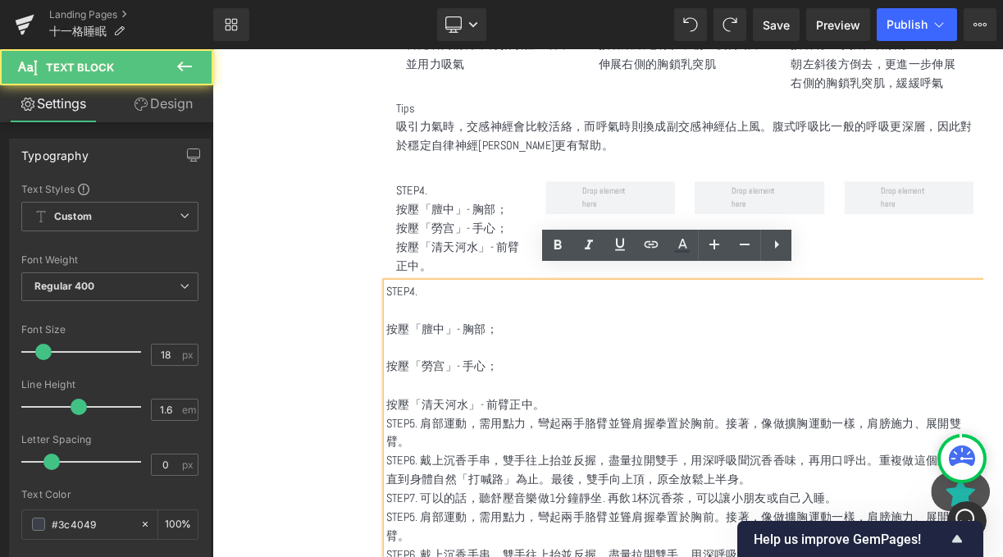
click at [601, 507] on p "STEP5. 肩部運動，需用點力，彎起兩手胳臂並聳肩握拳置於胸前。接著，像做擴胸運動一樣，肩膀施力、展開雙臂。" at bounding box center [806, 531] width 750 height 48
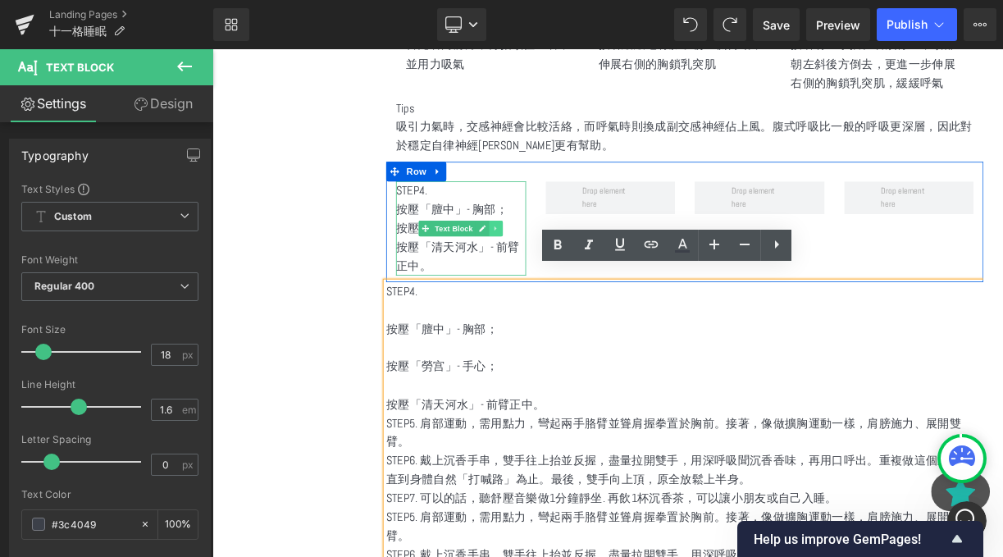
click at [569, 272] on icon at bounding box center [568, 275] width 2 height 6
click at [564, 269] on icon at bounding box center [559, 273] width 9 height 9
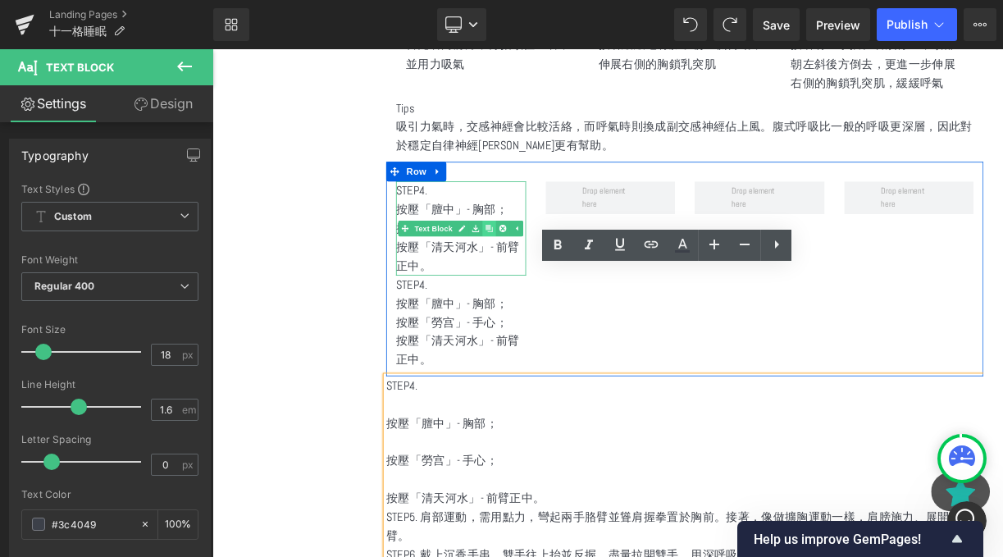
scroll to position [2347, 0]
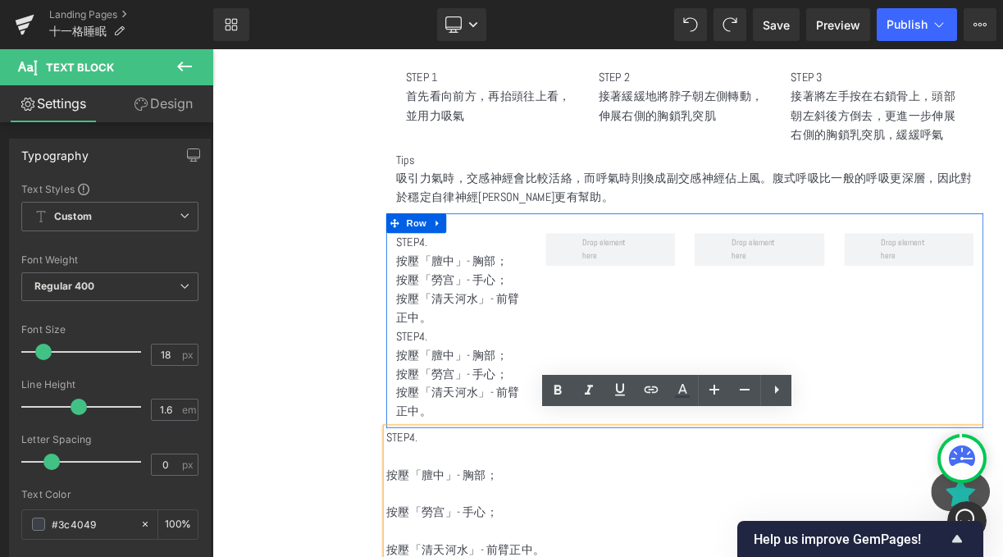
click at [559, 404] on p "STEP4." at bounding box center [524, 410] width 163 height 24
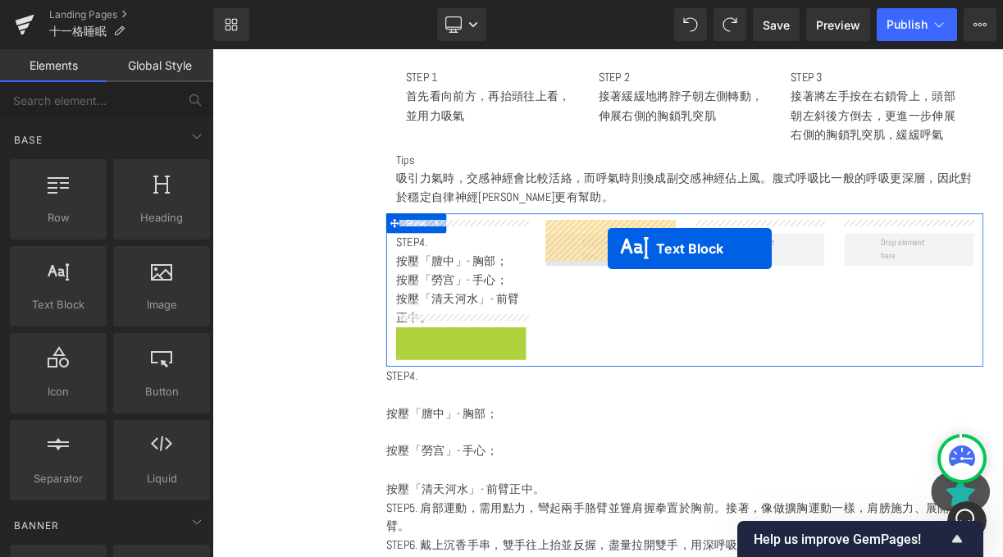
drag, startPoint x: 477, startPoint y: 445, endPoint x: 709, endPoint y: 299, distance: 273.1
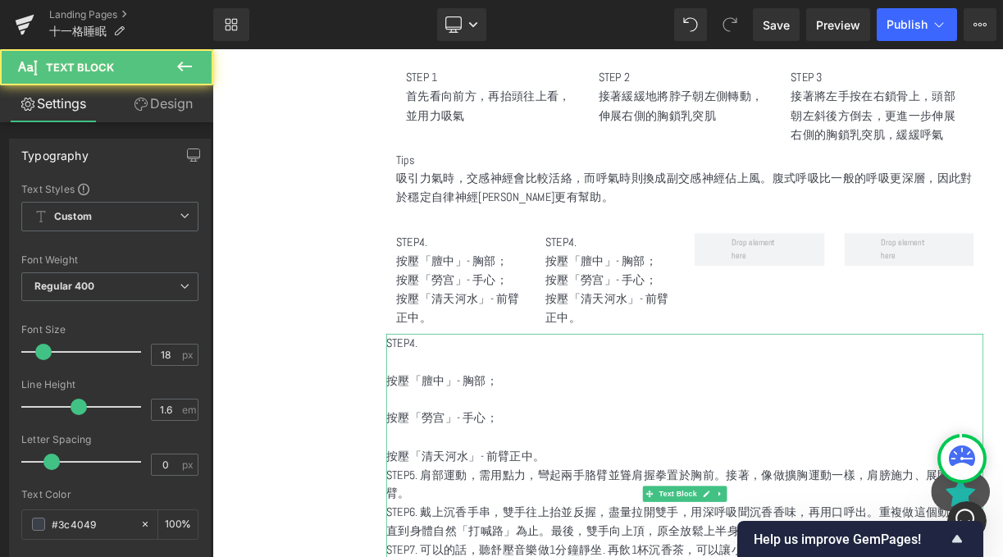
scroll to position [2462, 0]
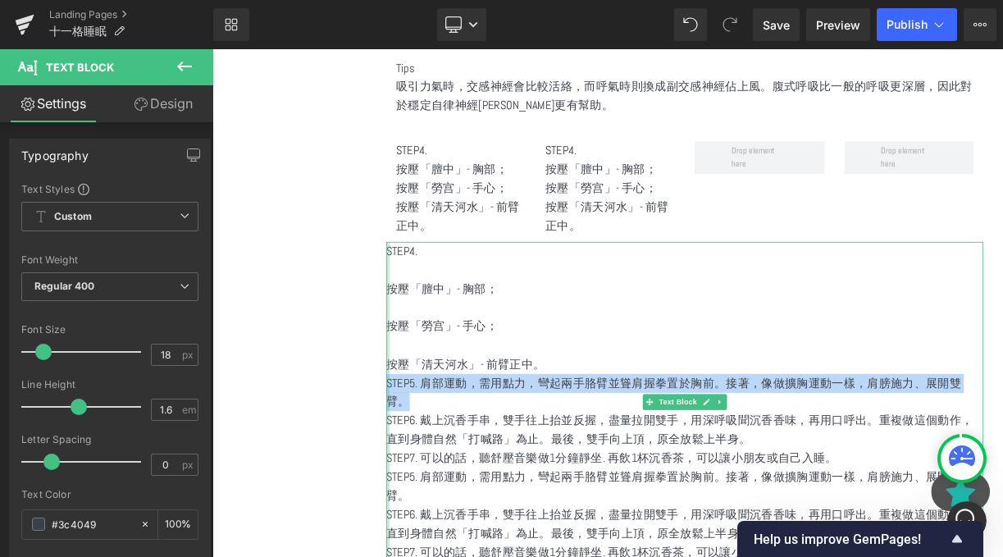
drag, startPoint x: 508, startPoint y: 464, endPoint x: 432, endPoint y: 442, distance: 78.7
click at [432, 442] on div "STEP4. 按壓「膻中」- 胸部； 按壓「勞宫」- 手心； 按壓「清天河水」- 前臂正中。 STEP5. 肩部運動，需用點力，彎起兩手胳臂並聳肩握拳置於胸前…" at bounding box center [806, 492] width 750 height 402
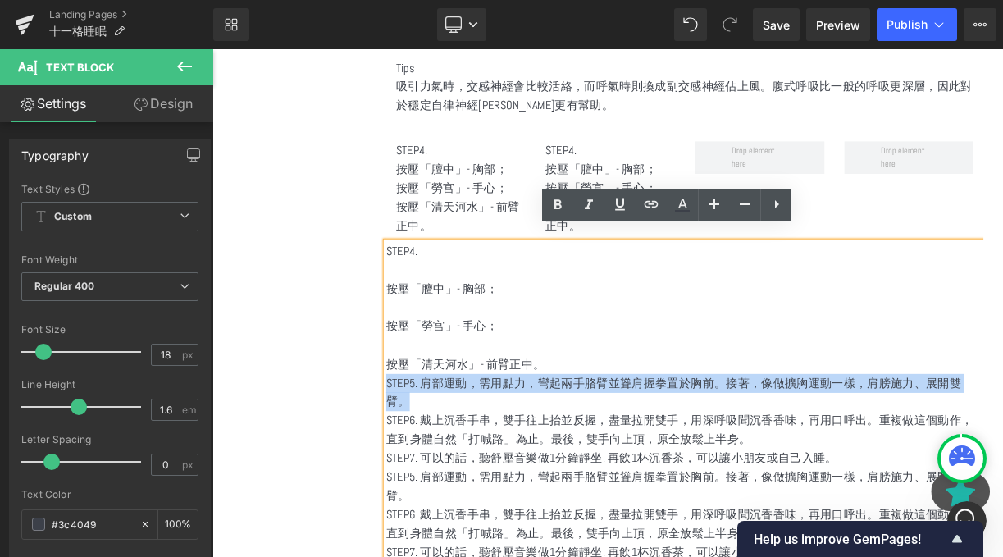
copy p "STEP5. 肩部運動，需用點力，彎起兩手胳臂並聳肩握拳置於胸前。接著，像做擴胸運動一樣，肩膀施力、展開雙臂。"
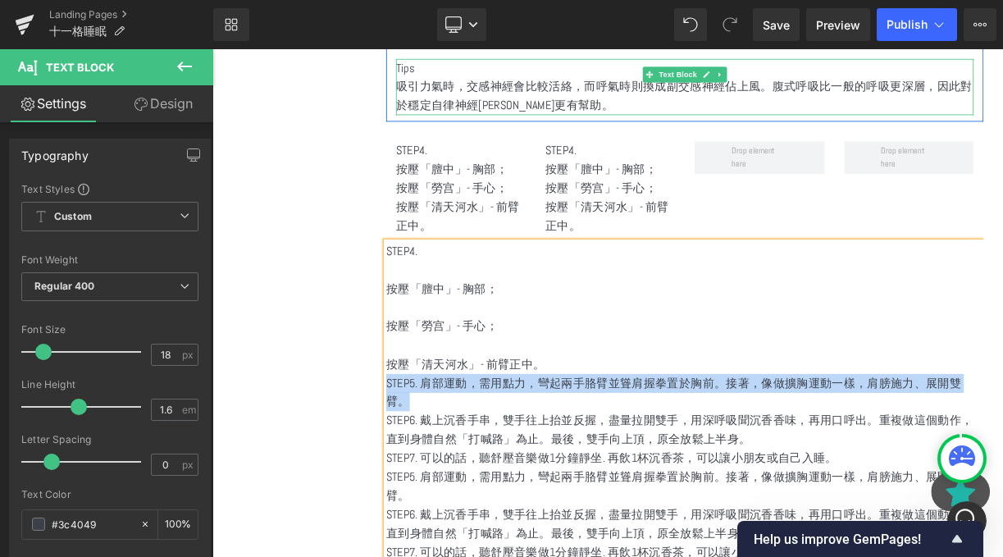
click at [722, 170] on p "STEP4." at bounding box center [712, 177] width 163 height 24
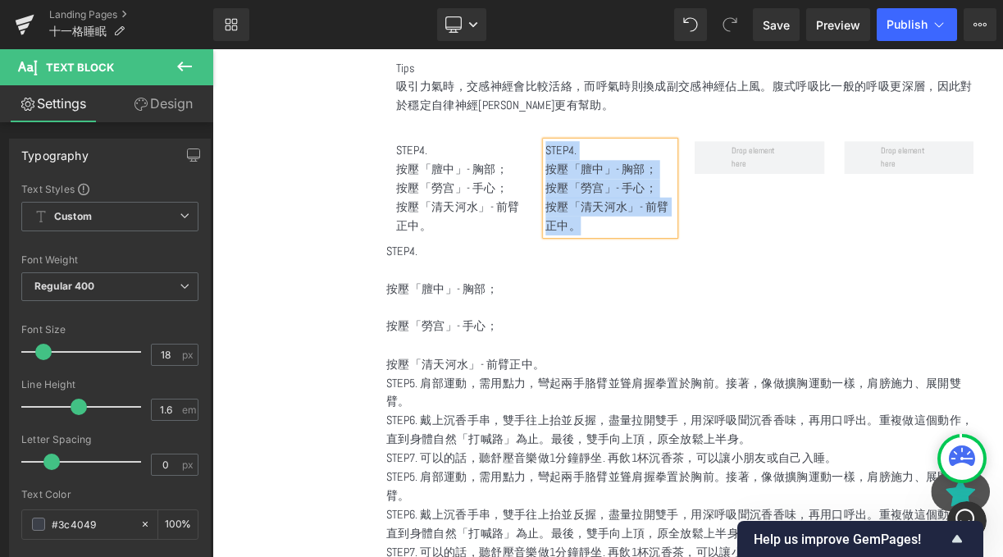
paste div
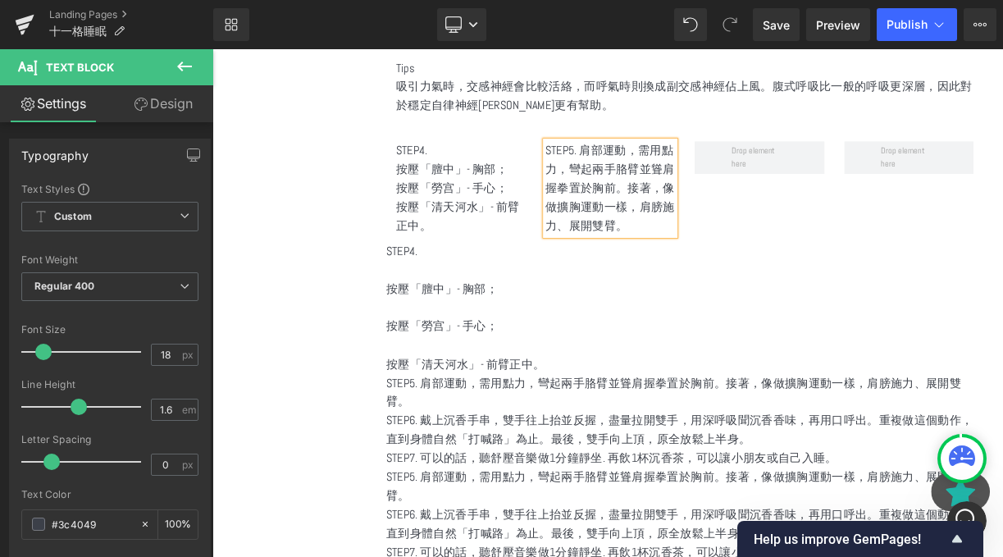
click at [673, 165] on div "STEP5. 肩部運動，需用點力，彎起兩手胳臂並聳肩握拳置於胸前。接著，像做擴胸運動一樣，肩膀施力、展開雙臂。" at bounding box center [712, 224] width 163 height 118
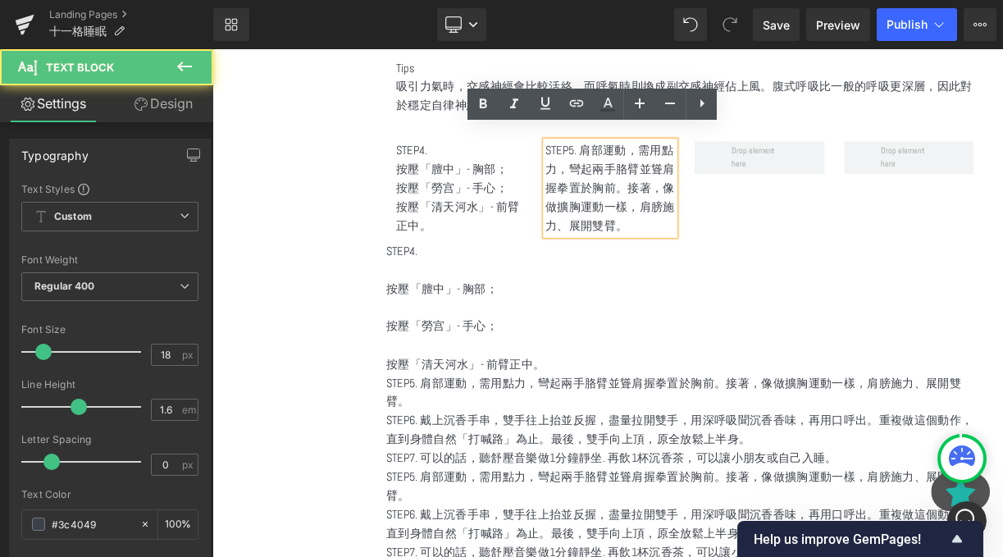
click at [674, 171] on p "STEP5. 肩部運動，需用點力，彎起兩手胳臂並聳肩握拳置於胸前。接著，像做擴胸運動一樣，肩膀施力、展開雙臂。" at bounding box center [712, 224] width 163 height 118
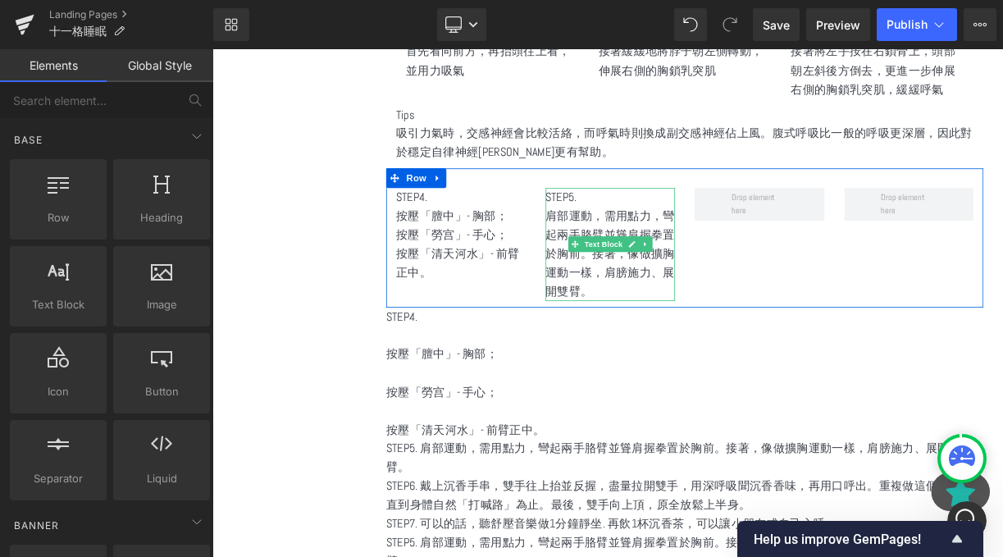
scroll to position [2343, 0]
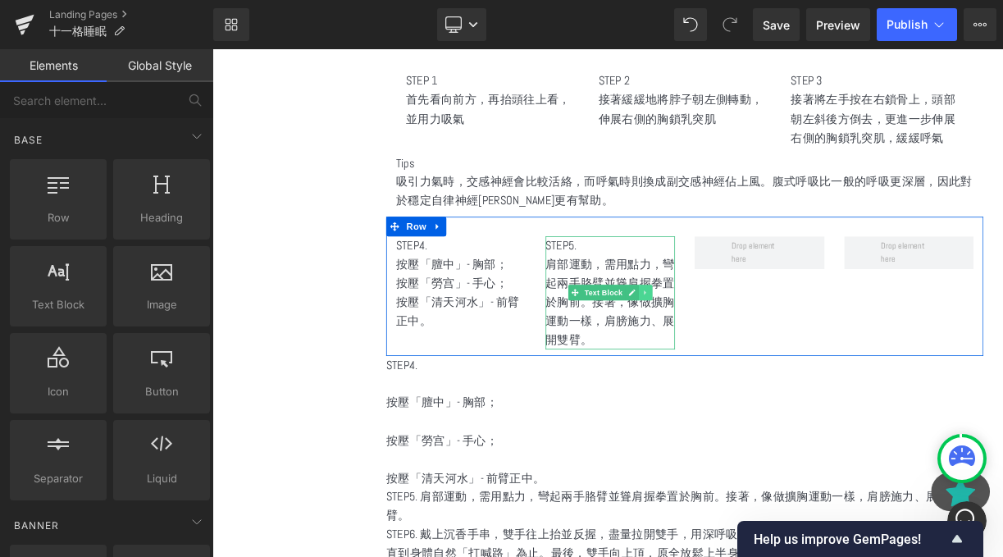
click at [752, 349] on icon at bounding box center [755, 354] width 9 height 10
click at [751, 350] on icon at bounding box center [747, 354] width 9 height 9
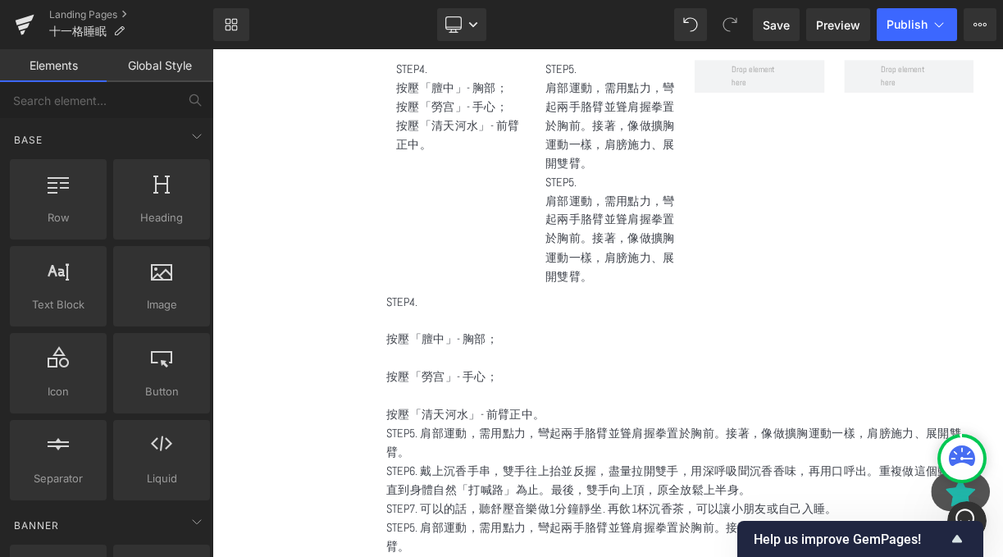
scroll to position [2481, 0]
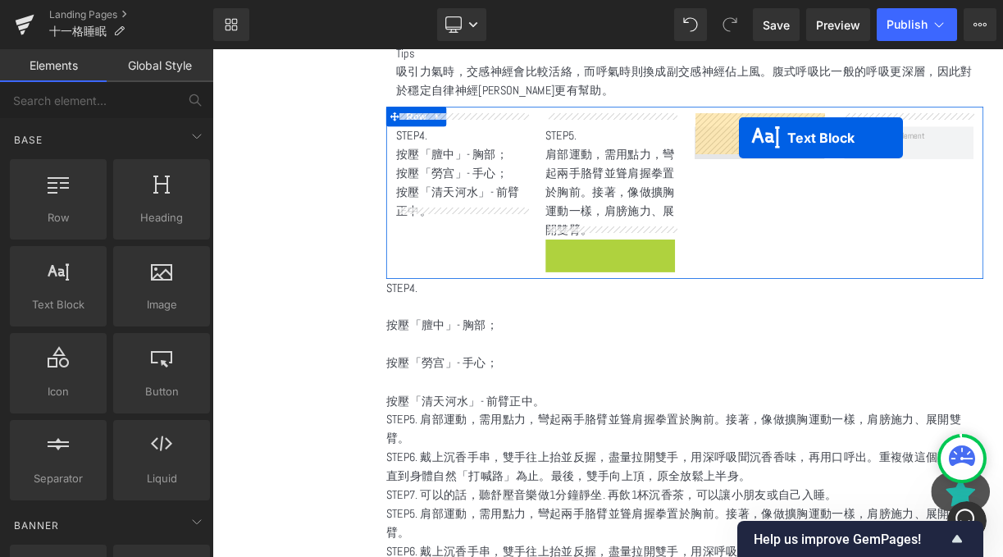
drag, startPoint x: 665, startPoint y: 347, endPoint x: 874, endPoint y: 161, distance: 279.5
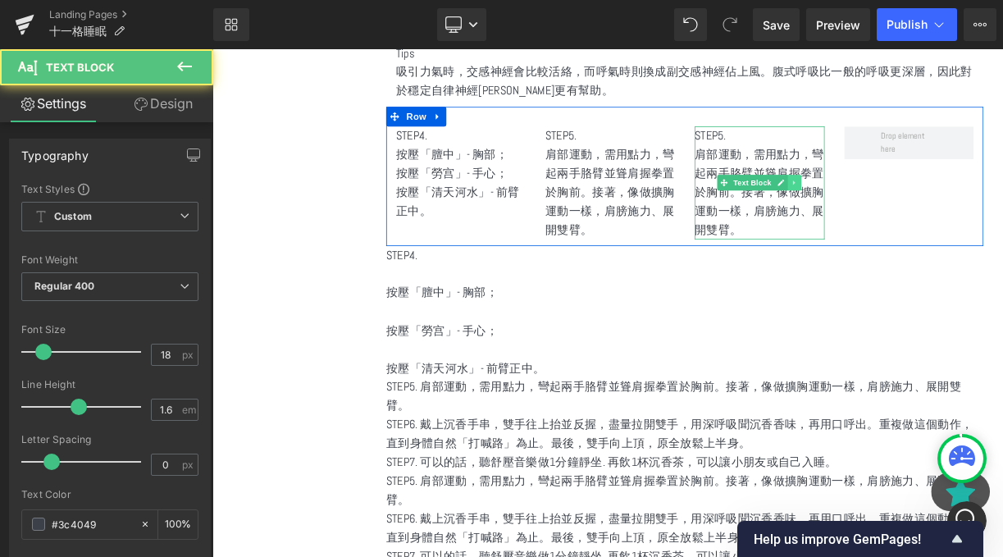
click at [941, 212] on icon at bounding box center [943, 217] width 9 height 10
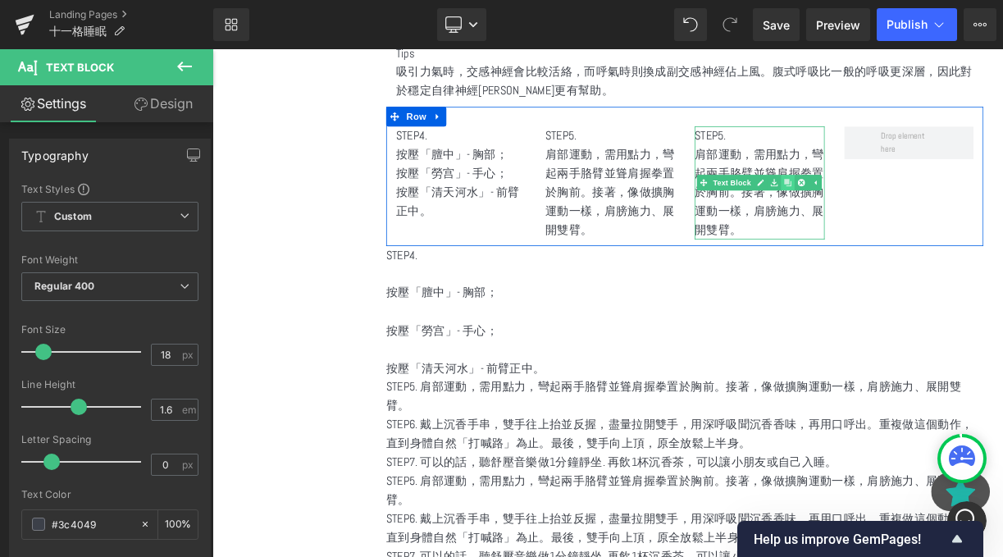
click at [936, 212] on icon at bounding box center [934, 216] width 9 height 9
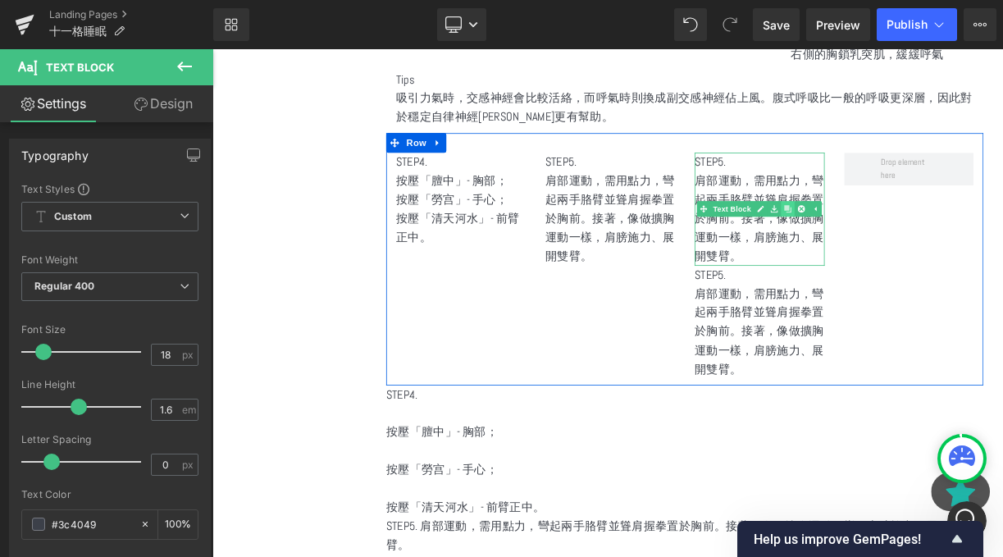
scroll to position [2414, 0]
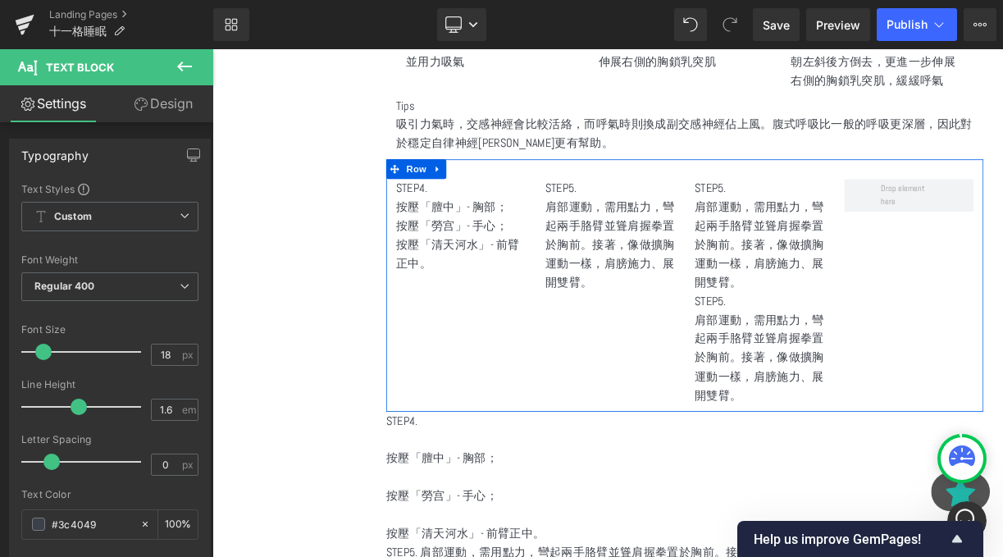
click at [858, 408] on div "STEP5. 肩部運動，需用點力，彎起兩手胳臂並聳肩握拳置於胸前。接著，像做擴胸運動一樣，肩膀施力、展開雙臂。 Text Block" at bounding box center [899, 425] width 163 height 142
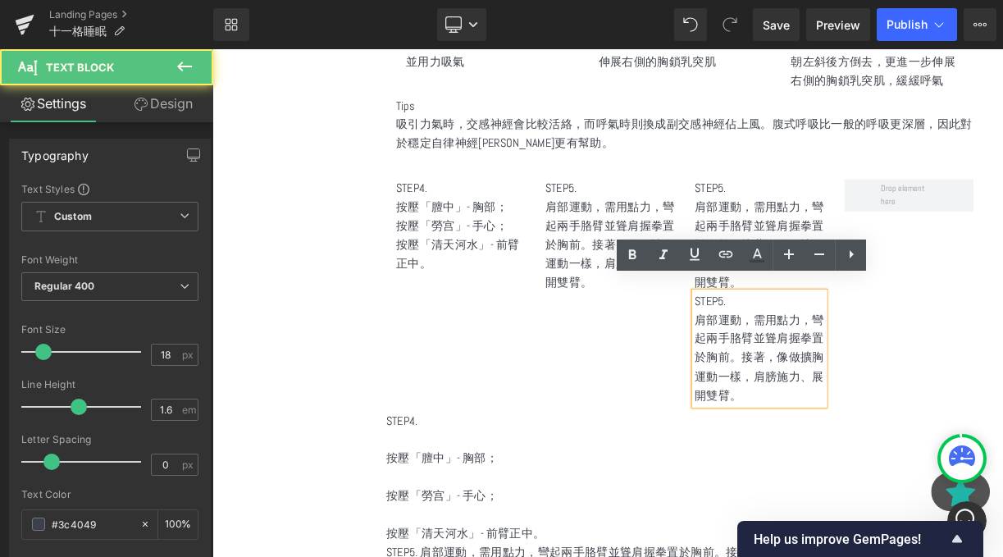
click at [735, 363] on div "STEP4. 按壓「膻中」- 胸部； 按壓「勞宫」- 手心； 按壓「清天河水」- 前臂正中。 Text Block STEP5. 肩部運動，需用點力，彎起兩手…" at bounding box center [806, 346] width 750 height 317
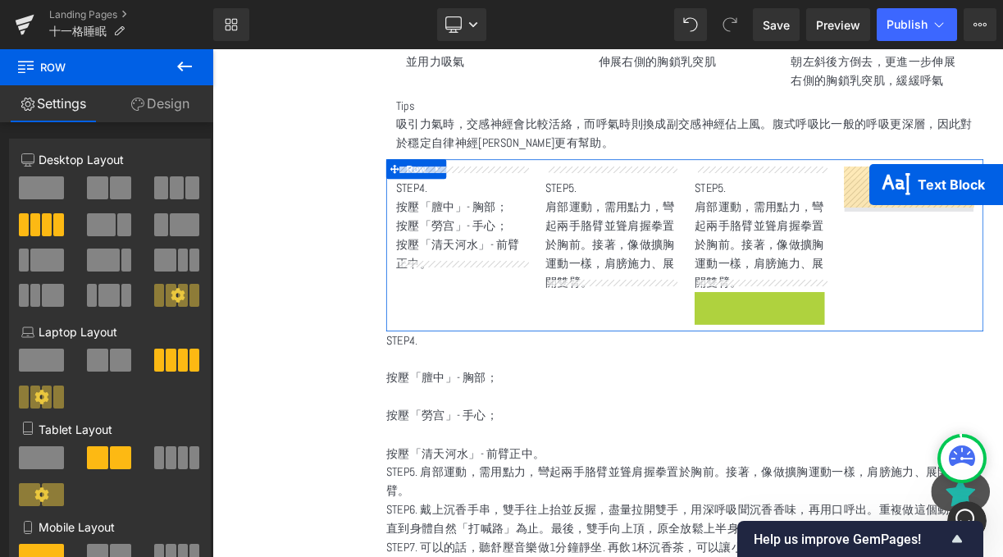
drag, startPoint x: 858, startPoint y: 413, endPoint x: 1038, endPoint y: 218, distance: 265.3
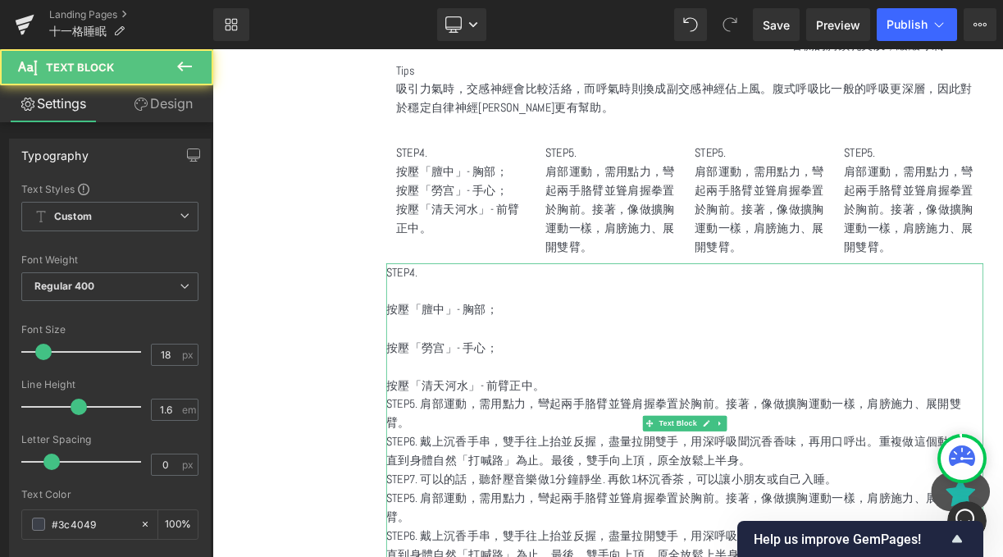
scroll to position [2536, 0]
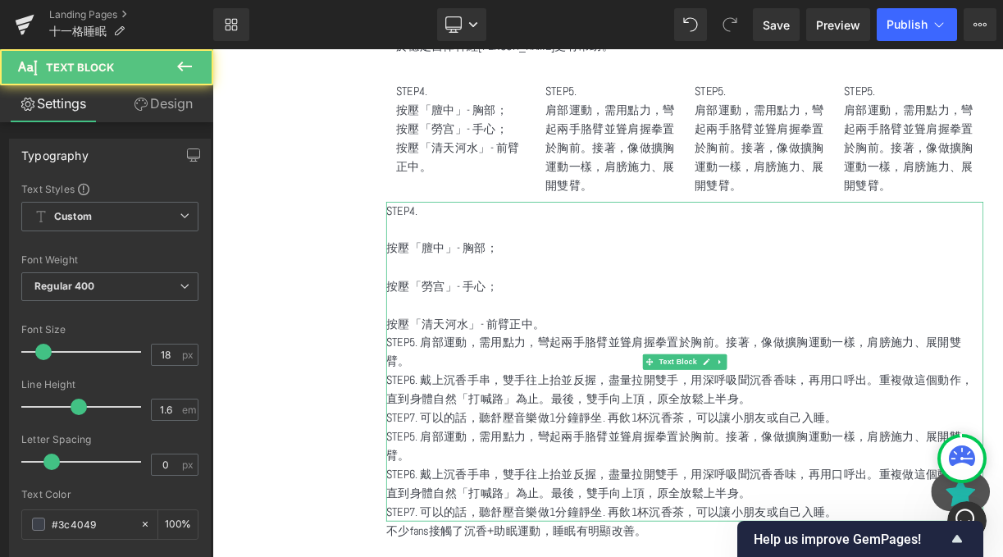
click at [569, 413] on p "STEP5. 肩部運動，需用點力，彎起兩手胳臂並聳肩握拳置於胸前。接著，像做擴胸運動一樣，肩膀施力、展開雙臂。" at bounding box center [806, 430] width 750 height 48
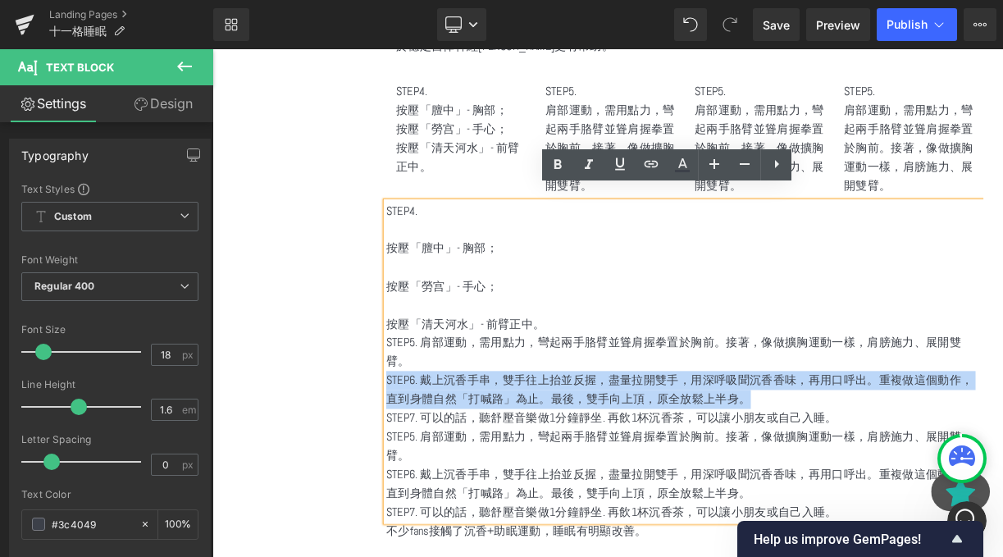
drag, startPoint x: 432, startPoint y: 450, endPoint x: 985, endPoint y: 465, distance: 553.1
click at [986, 465] on p "STEP6. 戴上沉香手串，雙手往上抬並反握，盡量拉開雙手，用深呼吸聞沉香香味，再用口呼出。重複做這個動作，直到身體自然「打喊路」為止。最後，雙手向上頂，原全…" at bounding box center [806, 478] width 750 height 48
copy p "STEP6. 戴上沉香手串，雙手往上抬並反握，盡量拉開雙手，用深呼吸聞沉香香味，再用口呼出。重複做這個動作，直到身體自然「打喊路」為止。最後，雙手向上頂，原全…"
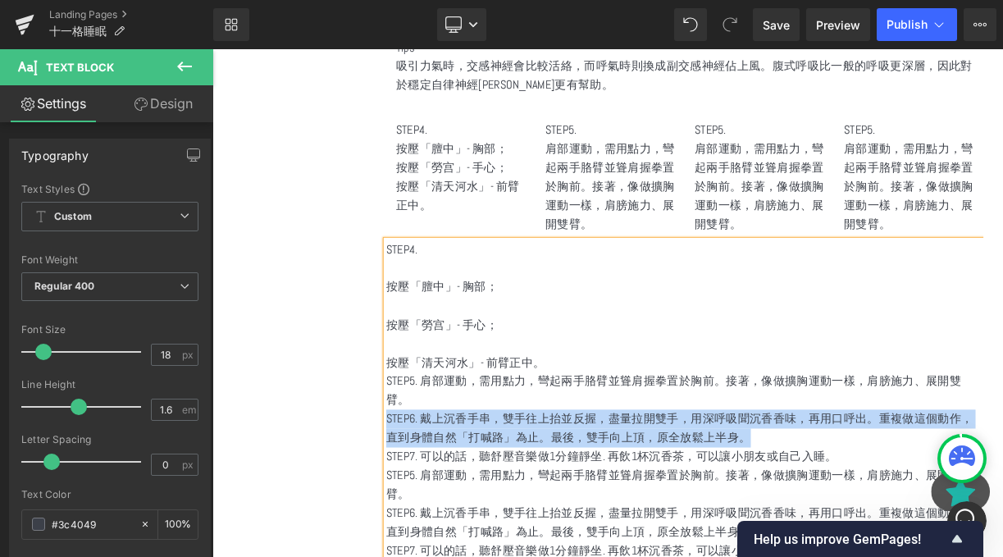
scroll to position [2423, 0]
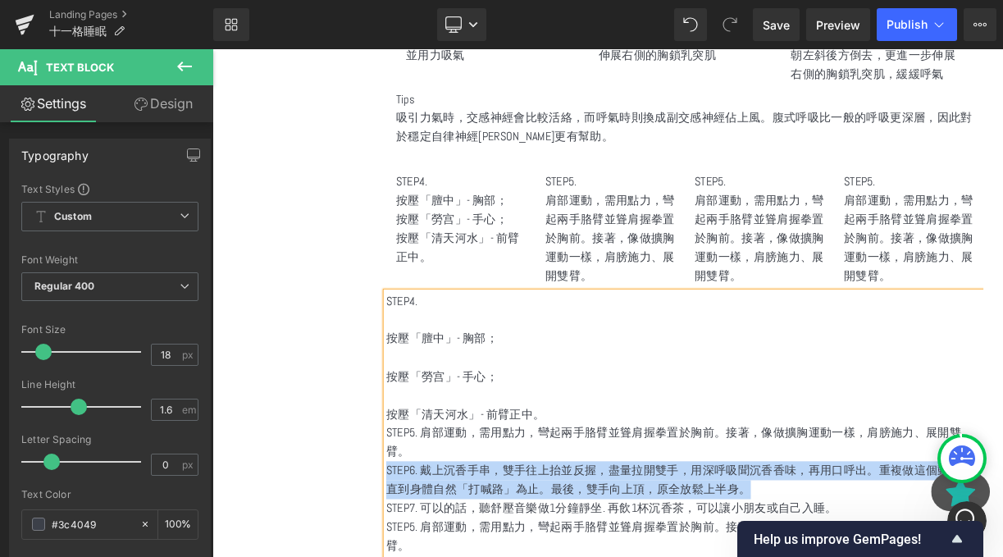
click at [722, 247] on p "肩部運動，需用點力，彎起兩手胳臂並聳肩握拳置於胸前。接著，像做擴胸運動一樣，肩膀施力、展開雙臂。" at bounding box center [712, 287] width 163 height 118
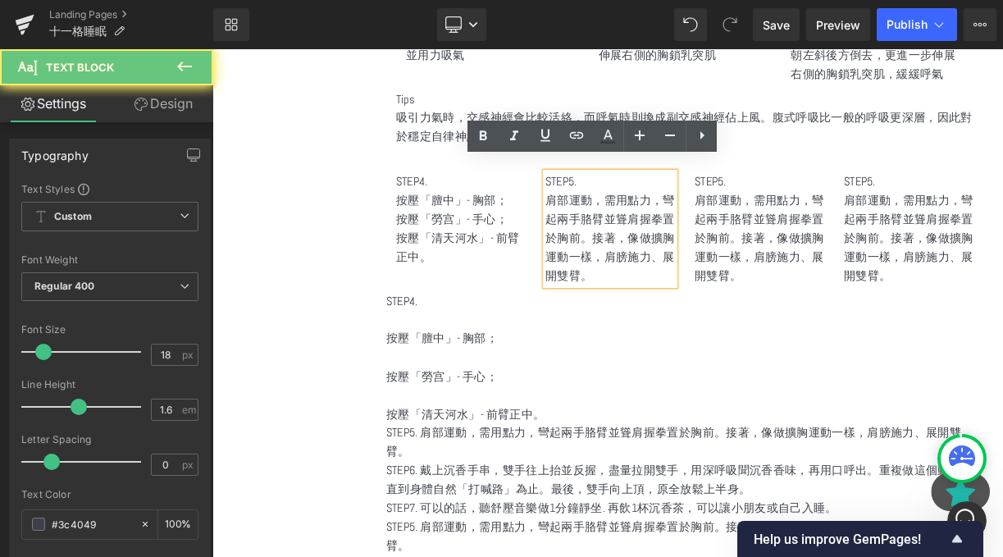
click at [722, 247] on p "肩部運動，需用點力，彎起兩手胳臂並聳肩握拳置於胸前。接著，像做擴胸運動一樣，肩膀施力、展開雙臂。" at bounding box center [712, 287] width 163 height 118
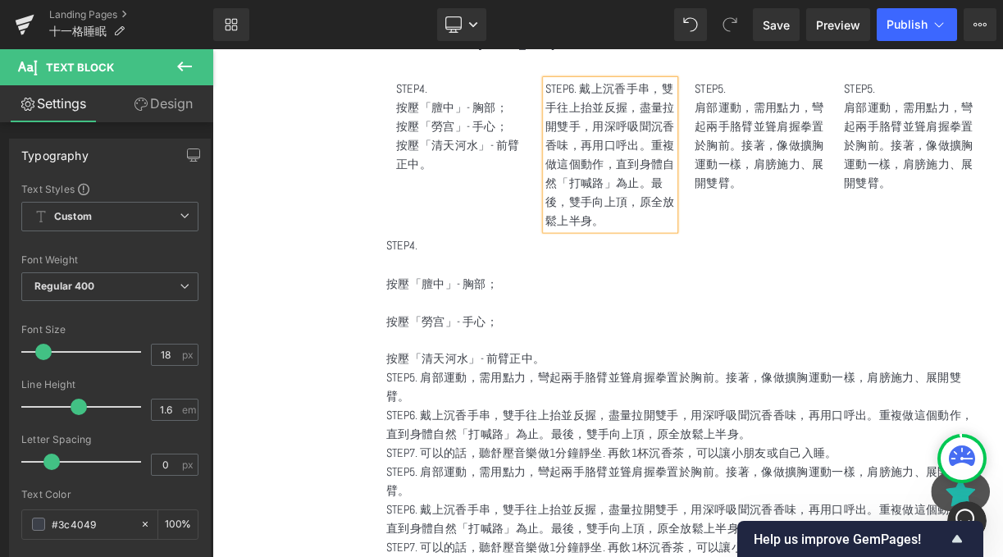
scroll to position [2540, 0]
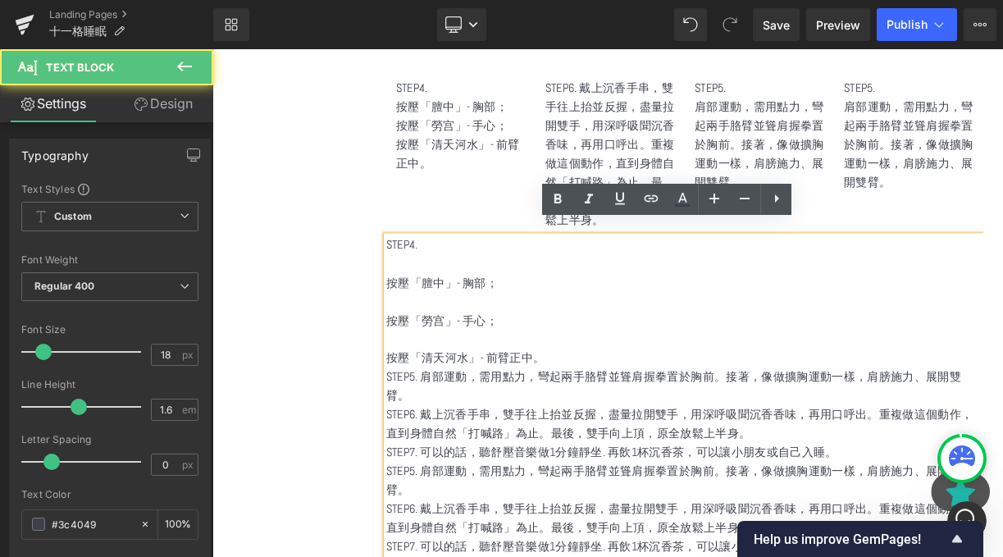
click at [528, 527] on p "STEP6. 戴上沉香手串，雙手往上抬並反握，盡量拉開雙手，用深呼吸聞沉香香味，再用口呼出。重複做這個動作，直到身體自然「打喊路」為止。最後，雙手向上頂，原全…" at bounding box center [806, 521] width 750 height 48
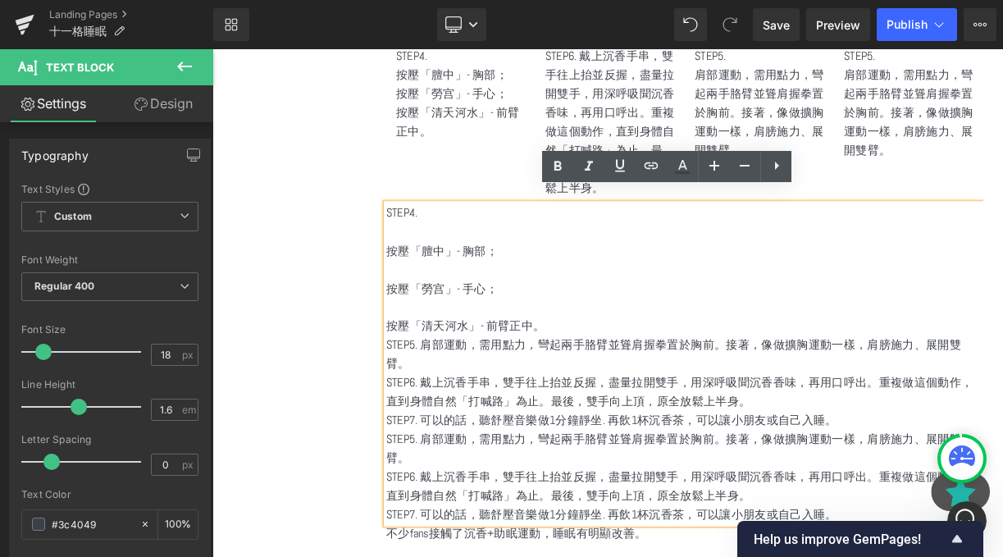
scroll to position [2610, 0]
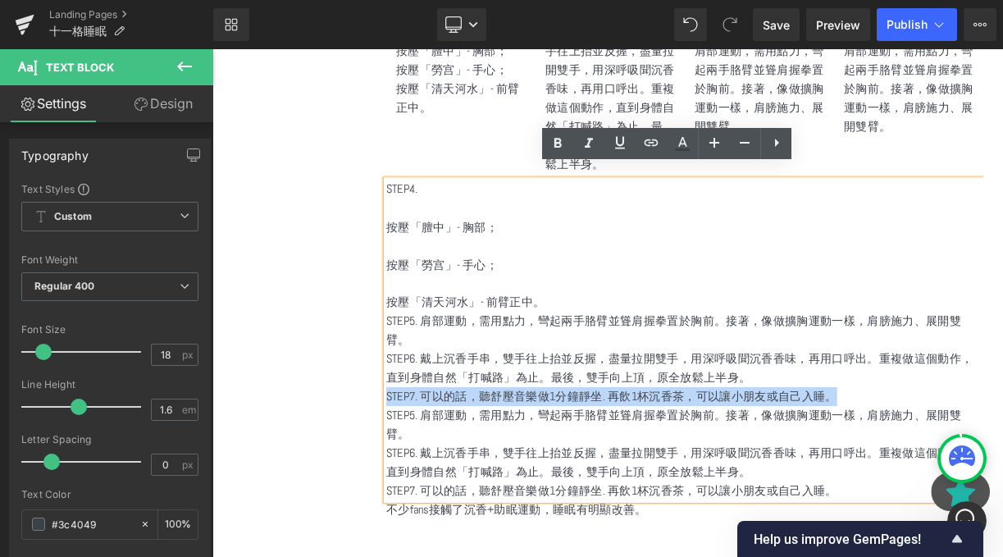
drag, startPoint x: 432, startPoint y: 468, endPoint x: 1005, endPoint y: 476, distance: 572.7
click at [1002, 476] on p "STEP7. 可以的話，聽舒壓音樂做1分鐘靜坐. 再飲1杯沉香茶，可以讓小朋友或自己入睡。" at bounding box center [806, 485] width 750 height 24
copy p "STEP7. 可以的話，聽舒壓音樂做1分鐘靜坐. 再飲1杯沉香茶，可以讓小朋友或自己入睡。"
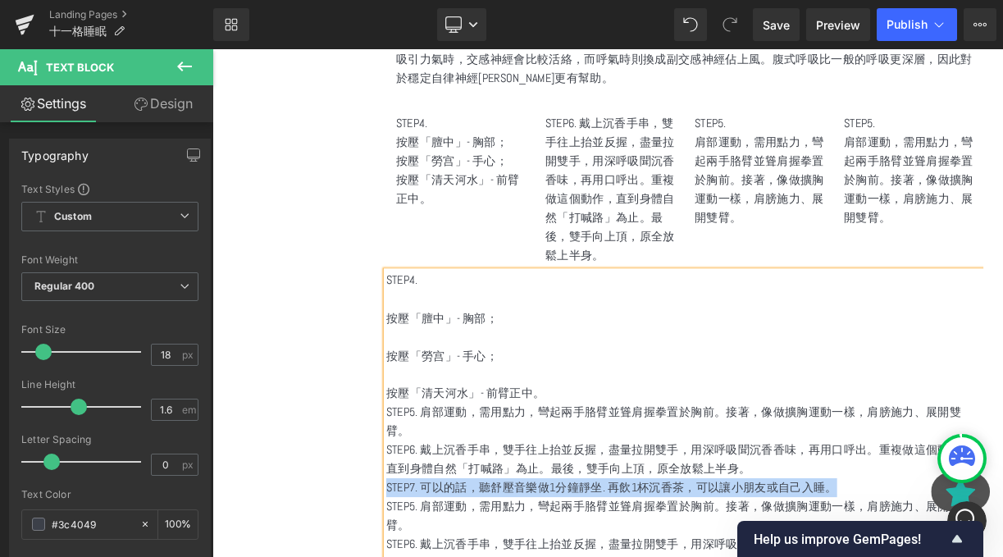
scroll to position [2474, 0]
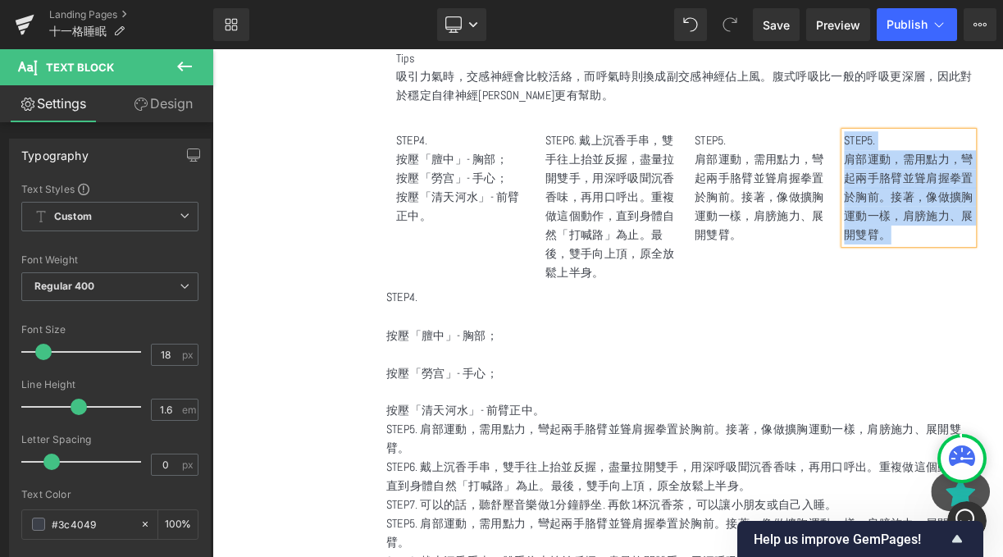
paste div
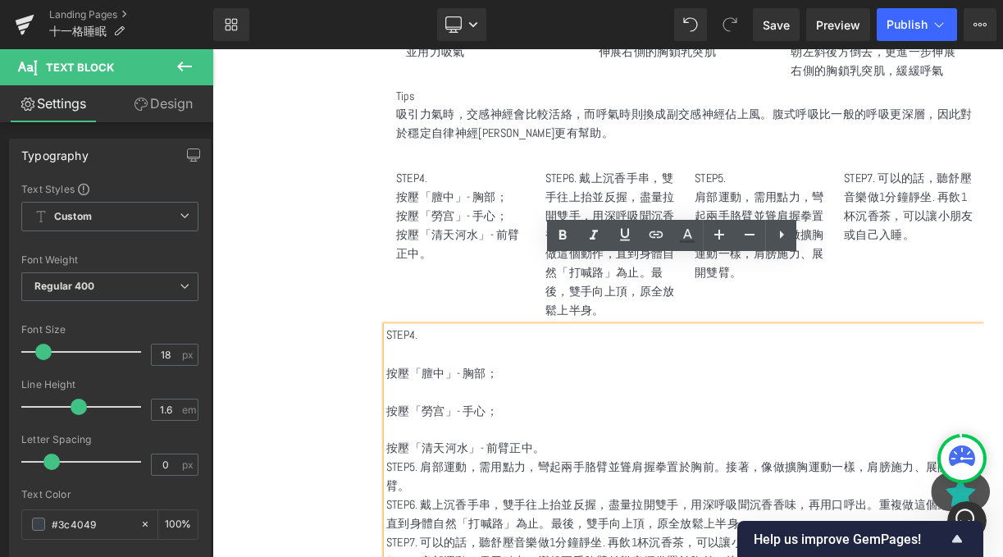
scroll to position [2422, 0]
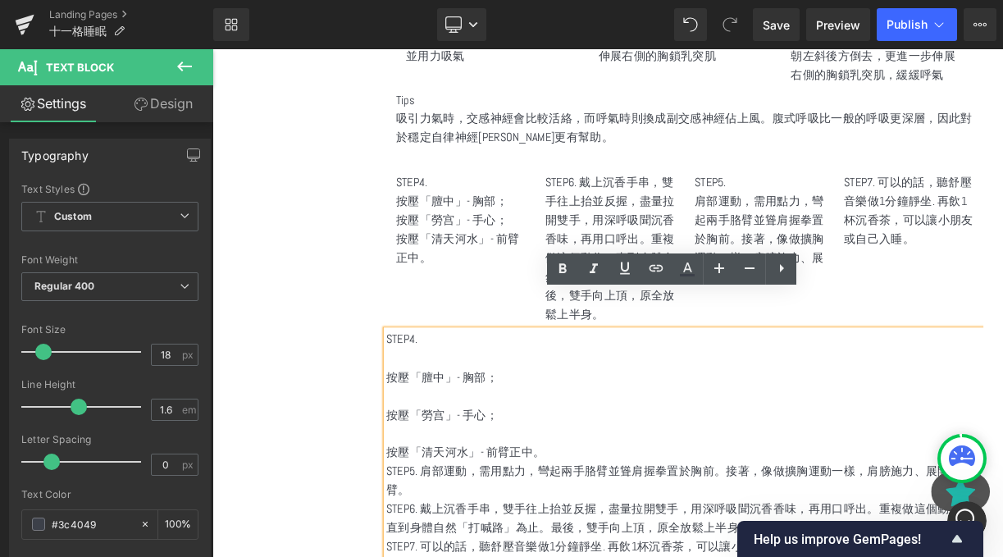
click at [681, 255] on p "STEP6. 戴上沉香手串，雙手往上抬並反握，盡量拉開雙手，用深呼吸聞沉香香味，再用口呼出。重複做這個動作，直到身體自然「打喊路」為止。最後，雙手向上頂，原全…" at bounding box center [712, 299] width 163 height 189
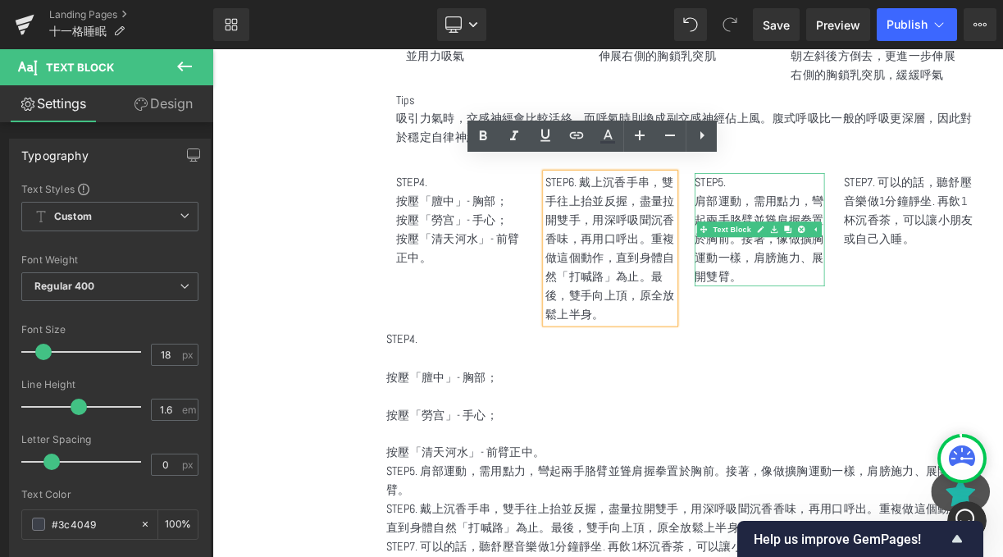
click at [901, 211] on p "STEP5." at bounding box center [899, 217] width 163 height 24
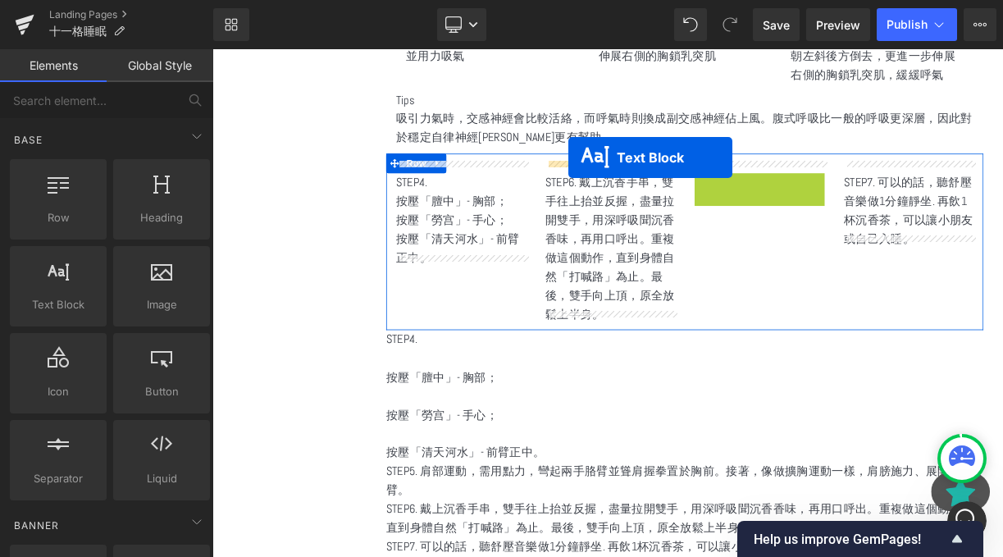
drag, startPoint x: 832, startPoint y: 260, endPoint x: 660, endPoint y: 189, distance: 186.5
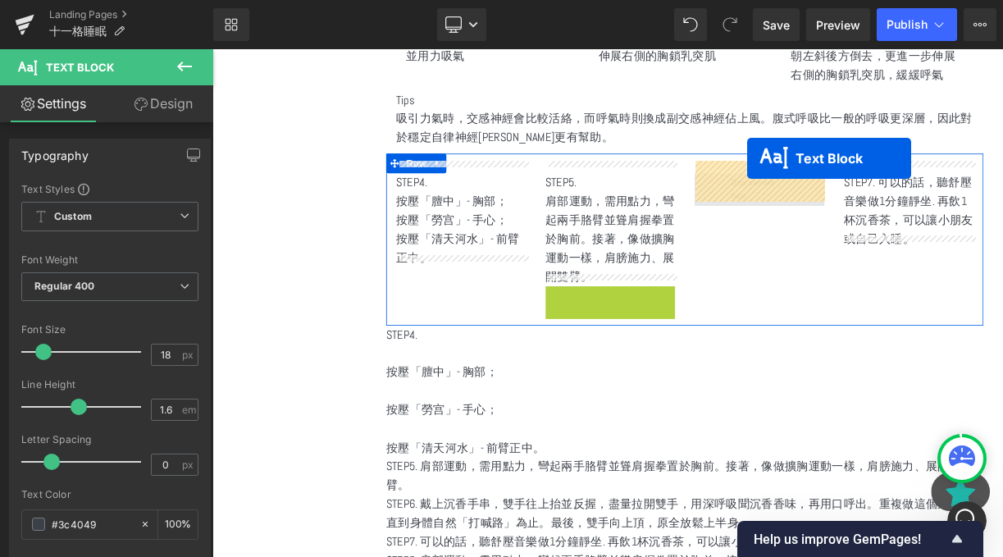
drag, startPoint x: 646, startPoint y: 422, endPoint x: 883, endPoint y: 199, distance: 325.0
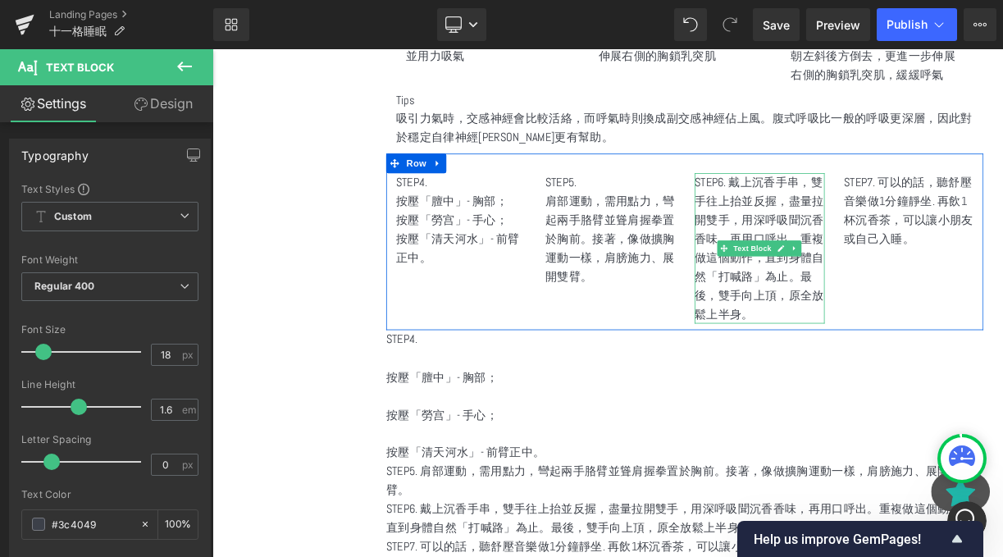
click at [858, 205] on p "STEP6. 戴上沉香手串，雙手往上抬並反握，盡量拉開雙手，用深呼吸聞沉香香味，再用口呼出。重複做這個動作，直到身體自然「打喊路」為止。最後，雙手向上頂，原全…" at bounding box center [899, 299] width 163 height 189
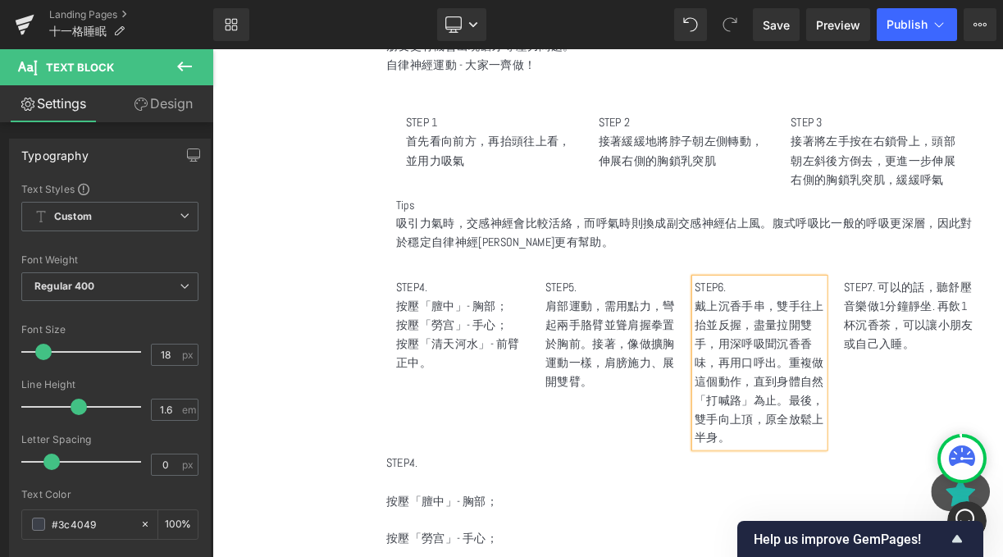
scroll to position [2477, 0]
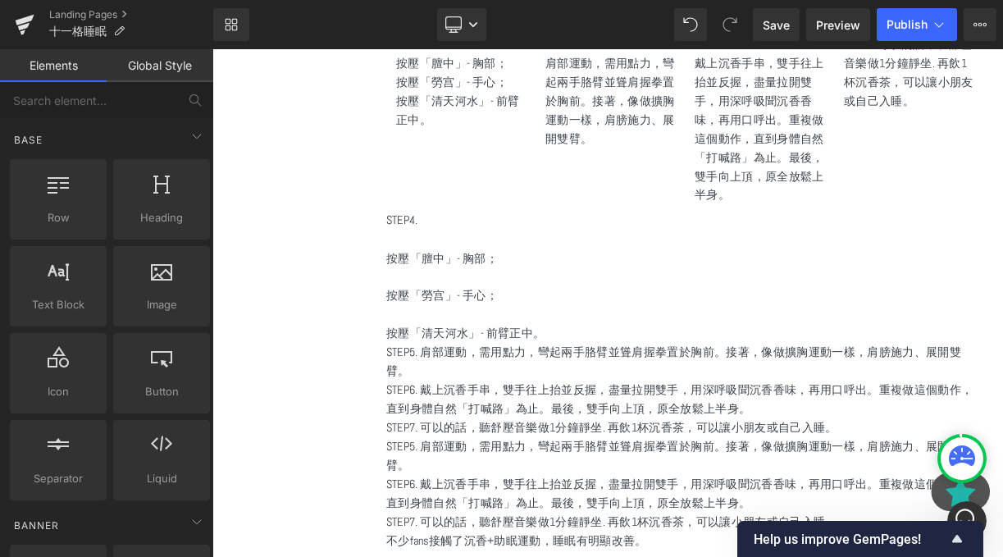
scroll to position [2697, 0]
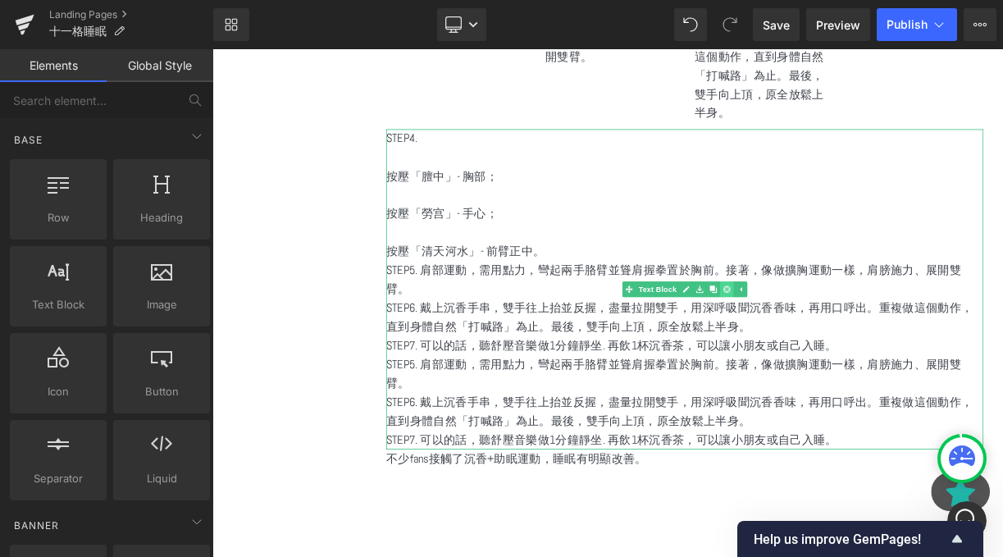
click at [859, 346] on icon at bounding box center [858, 350] width 9 height 9
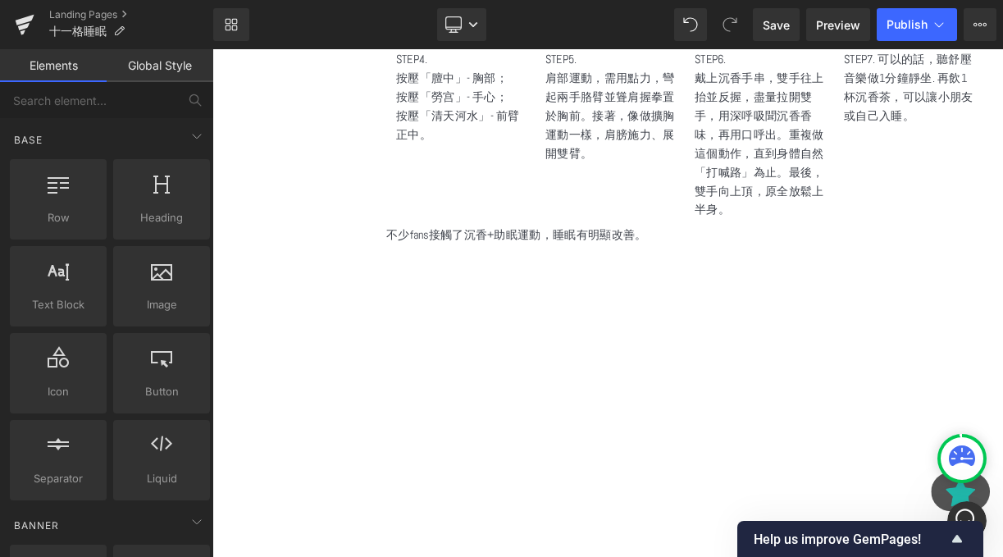
scroll to position [2565, 0]
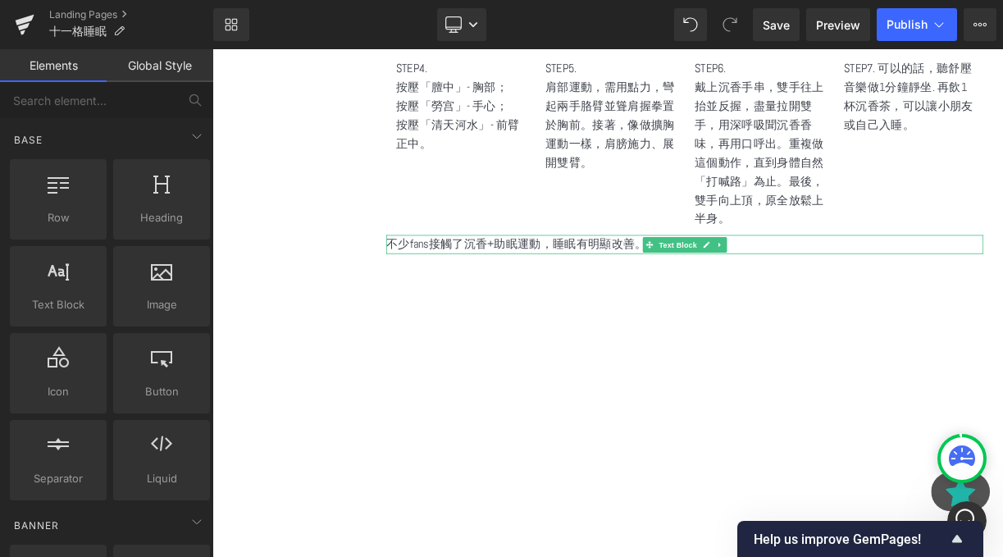
click at [643, 282] on p "不少fans接觸了沉香+助眠運動，睡眠有明顯改善。" at bounding box center [806, 294] width 750 height 24
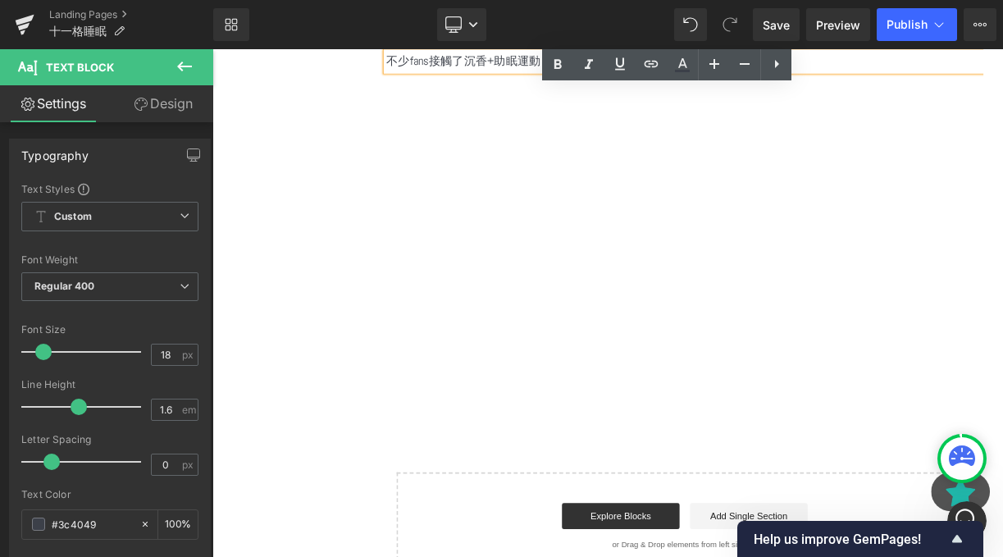
scroll to position [2599, 0]
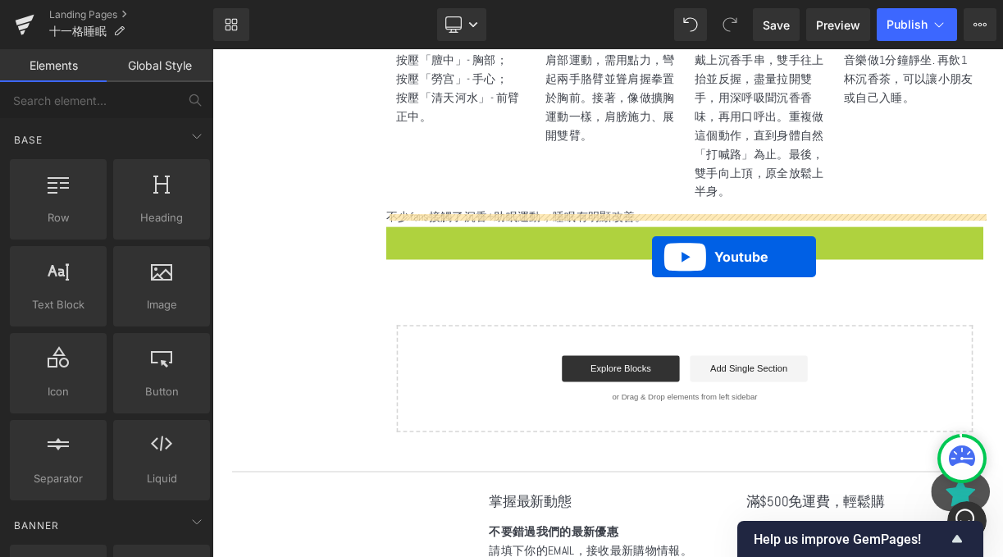
drag, startPoint x: 761, startPoint y: 266, endPoint x: 765, endPoint y: 308, distance: 42.8
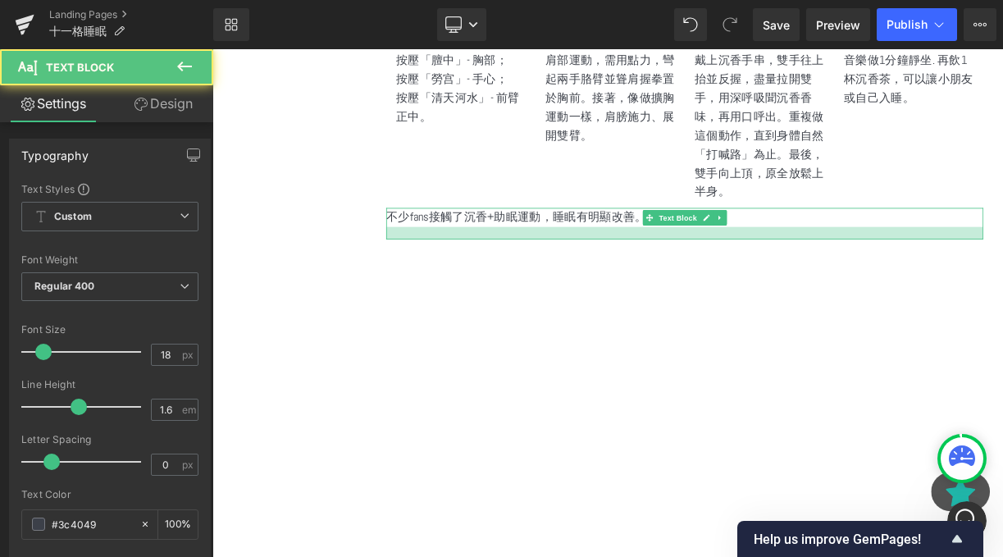
drag, startPoint x: 764, startPoint y: 254, endPoint x: 765, endPoint y: 272, distance: 17.3
click at [765, 272] on div at bounding box center [806, 280] width 750 height 16
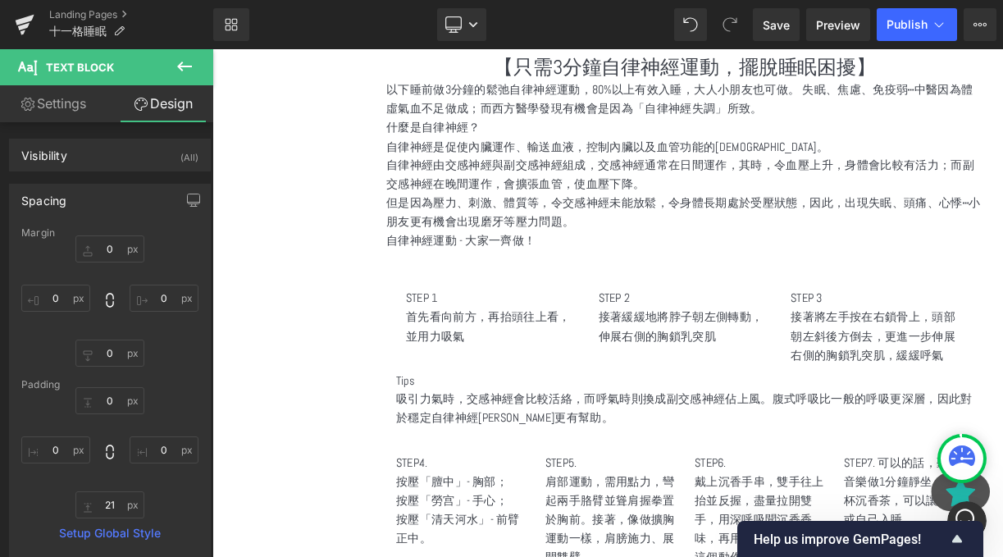
scroll to position [1934, 0]
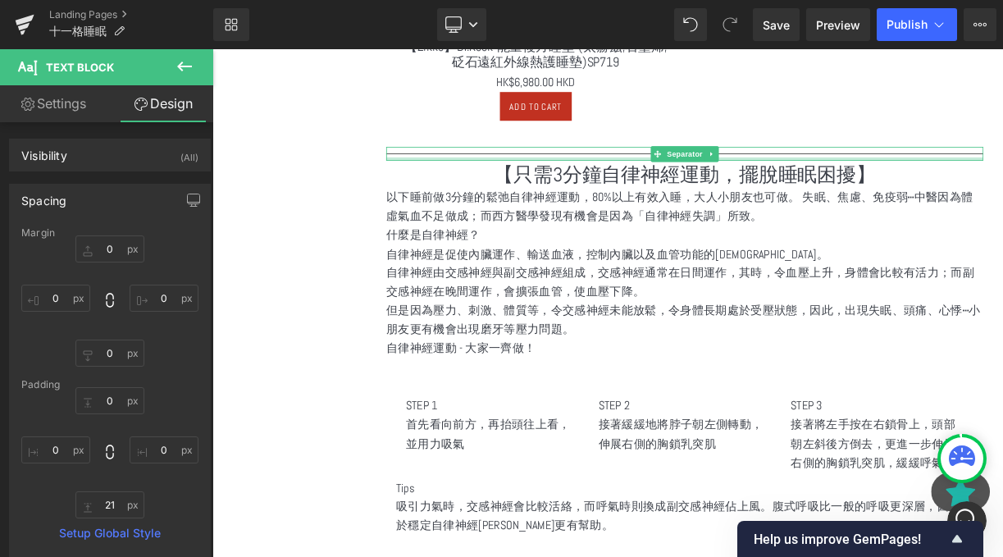
click at [678, 180] on hr at bounding box center [806, 184] width 750 height 9
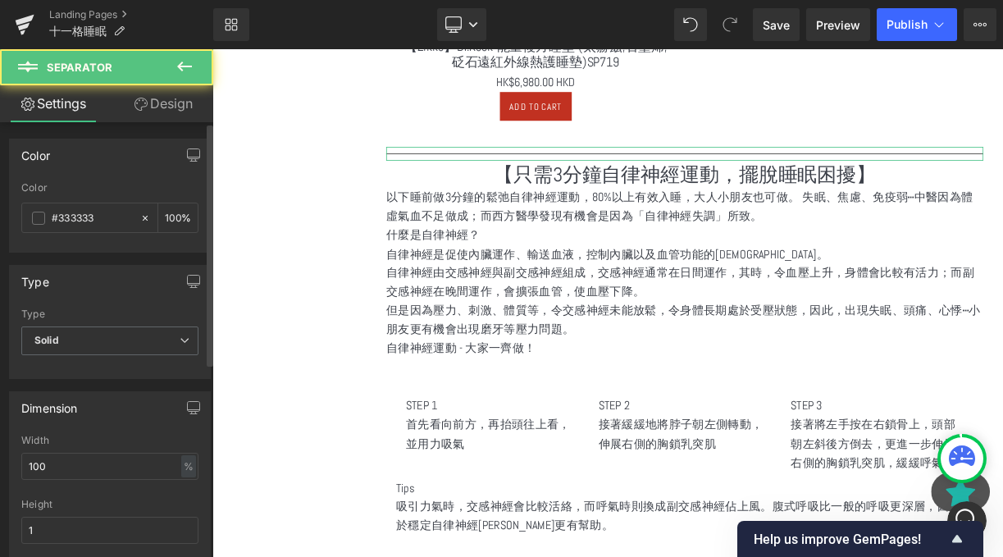
click at [37, 323] on div "Type Solid Solid Dashed Dotted" at bounding box center [109, 341] width 177 height 66
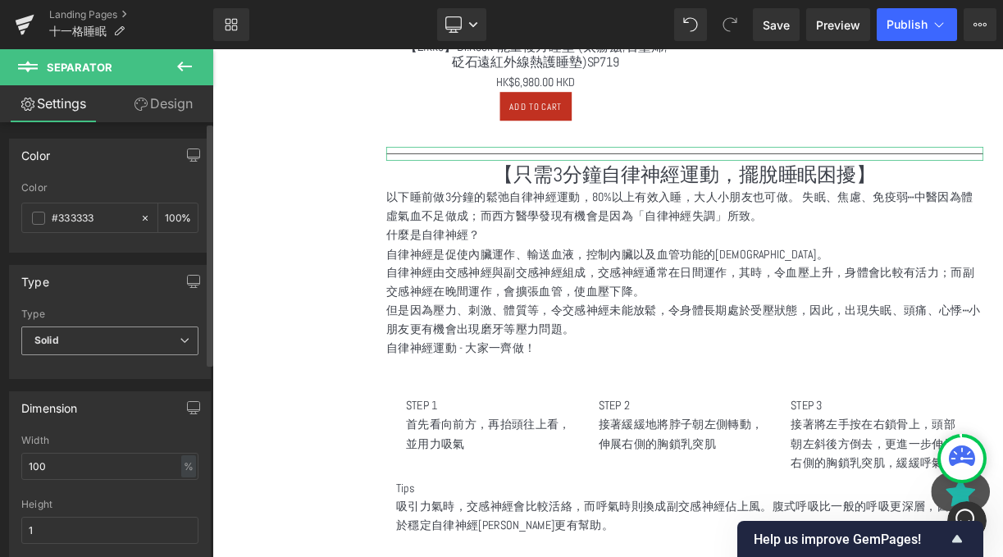
click at [67, 336] on span "Solid" at bounding box center [109, 341] width 177 height 29
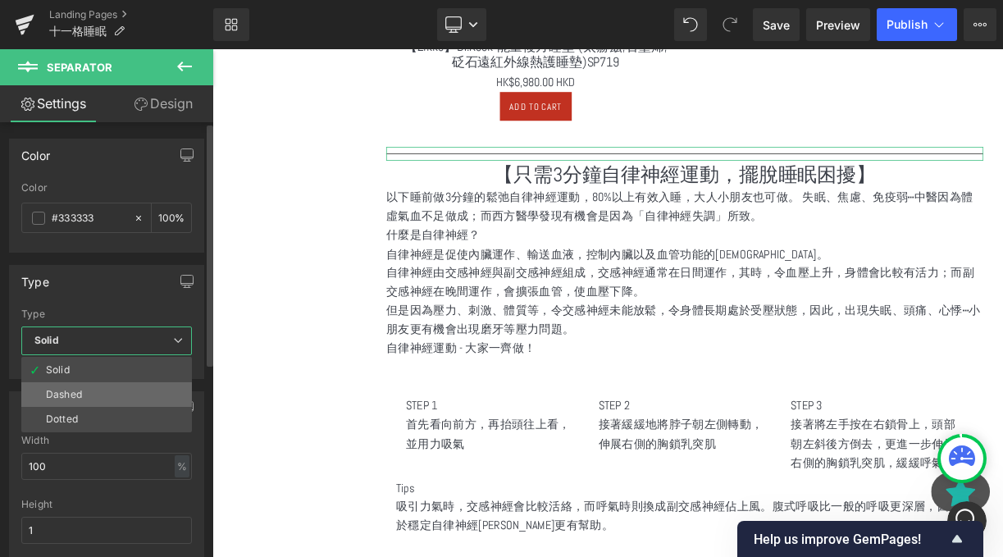
click at [90, 387] on li "Dashed" at bounding box center [106, 394] width 171 height 25
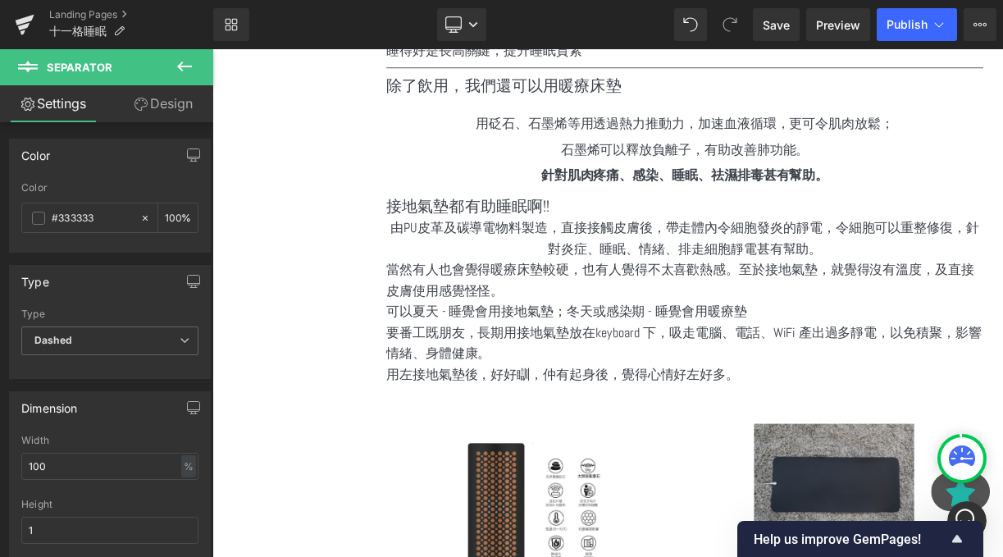
scroll to position [1055, 0]
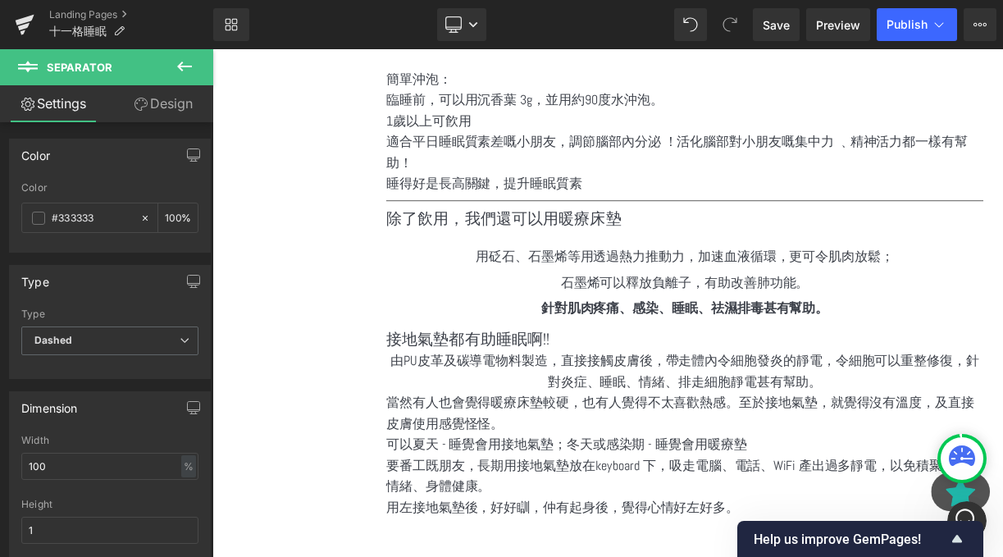
click at [718, 240] on hr at bounding box center [806, 244] width 750 height 9
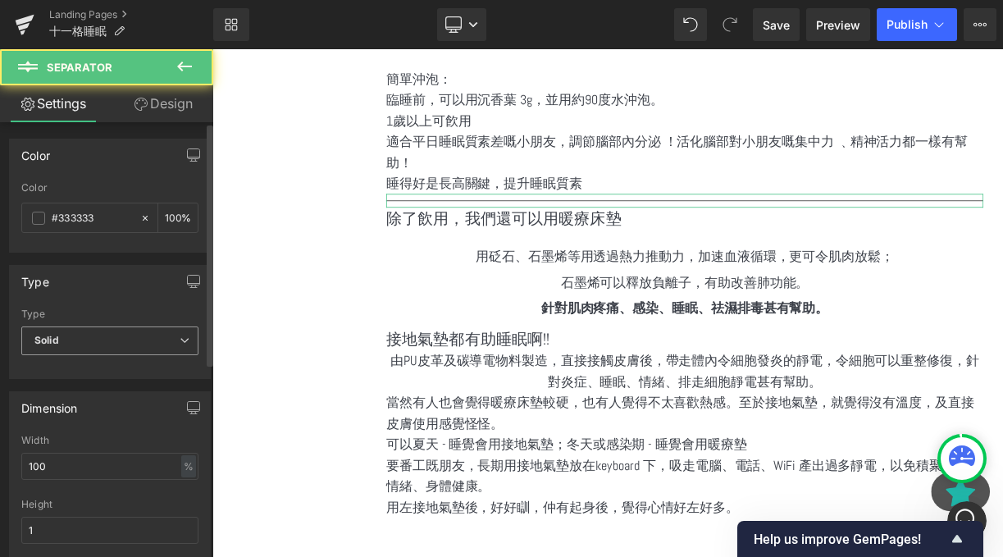
click at [121, 353] on span "Solid" at bounding box center [109, 341] width 177 height 29
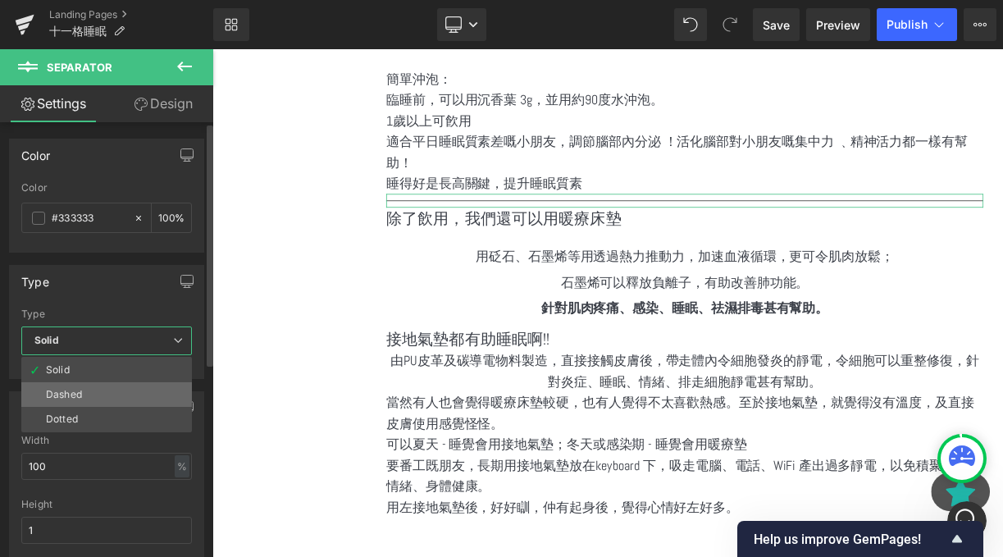
click at [96, 391] on li "Dashed" at bounding box center [106, 394] width 171 height 25
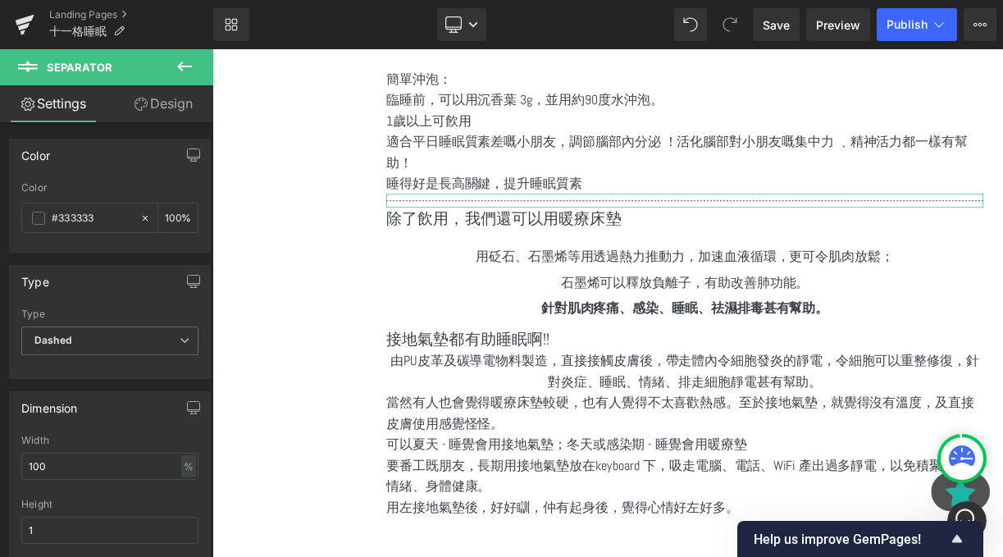
click at [431, 345] on div "用砭石、石墨烯等用透過熱力推動力，加速血液循環，更可令肌肉放鬆； 石墨烯可以釋放負離子，有助改善肺功能。 針對肌肉疼痛、感染、睡眠、祛濕排毒甚有幫助。 Tex…" at bounding box center [806, 337] width 750 height 123
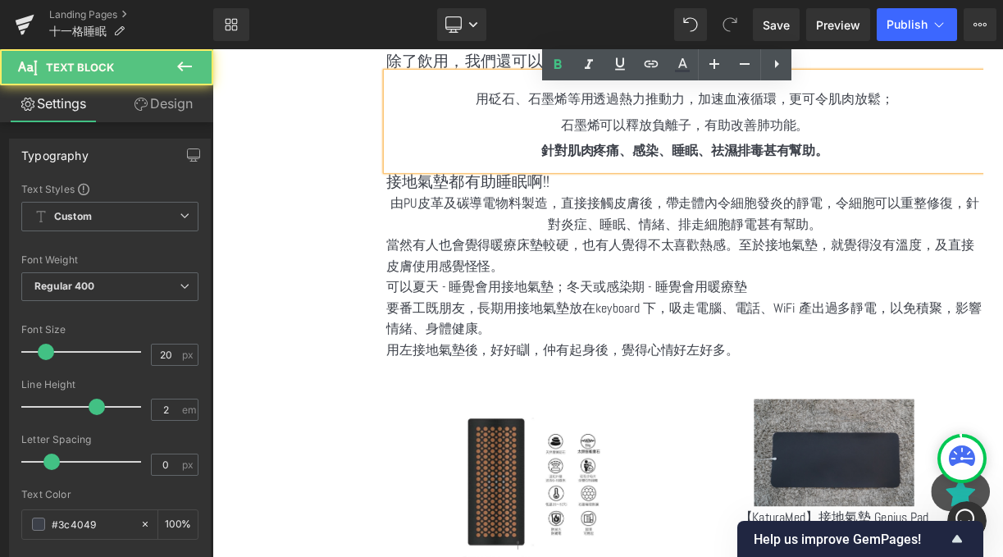
click at [628, 262] on p "由PU皮革及碳導電物料製造，直接接觸皮膚後，帶走體內令細胞發炎的靜電，令細胞可以重整修復，針對炎症、睡眠、情緒、排走細胞靜電甚有幫助。" at bounding box center [806, 256] width 750 height 53
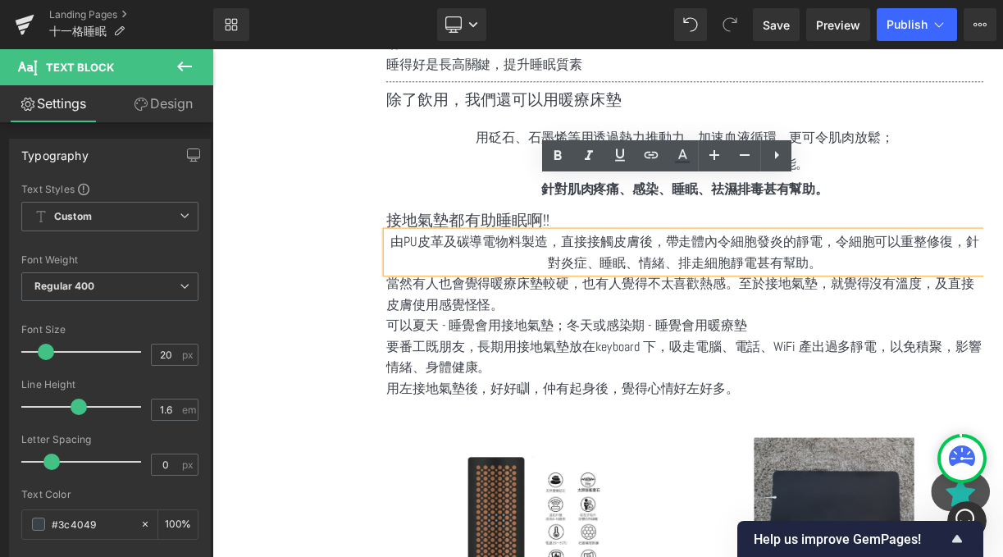
scroll to position [1125, 0]
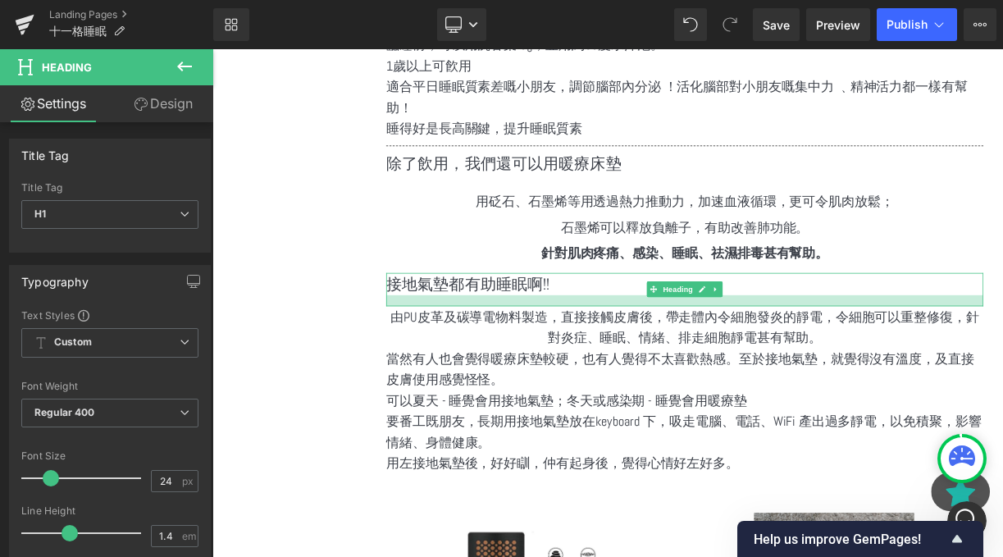
drag, startPoint x: 554, startPoint y: 340, endPoint x: 555, endPoint y: 353, distance: 13.2
click at [555, 358] on div at bounding box center [806, 365] width 750 height 14
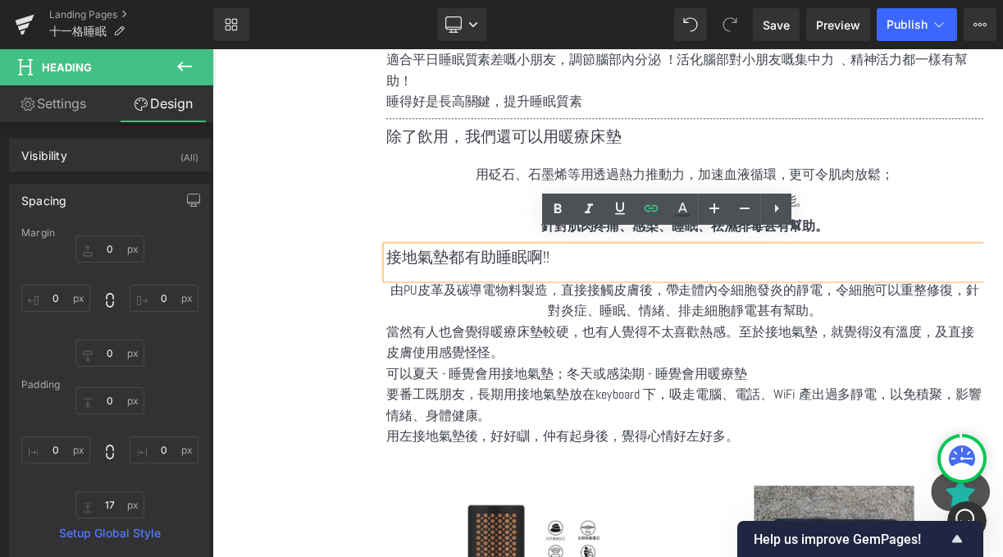
click at [521, 390] on p "當然有人也會覺得暖療床墊較硬，也有人覺得不太喜歡熱感。至於接地氣墊，就覺得沒有溫度，及直接皮膚使用感覺怪怪。" at bounding box center [806, 416] width 750 height 53
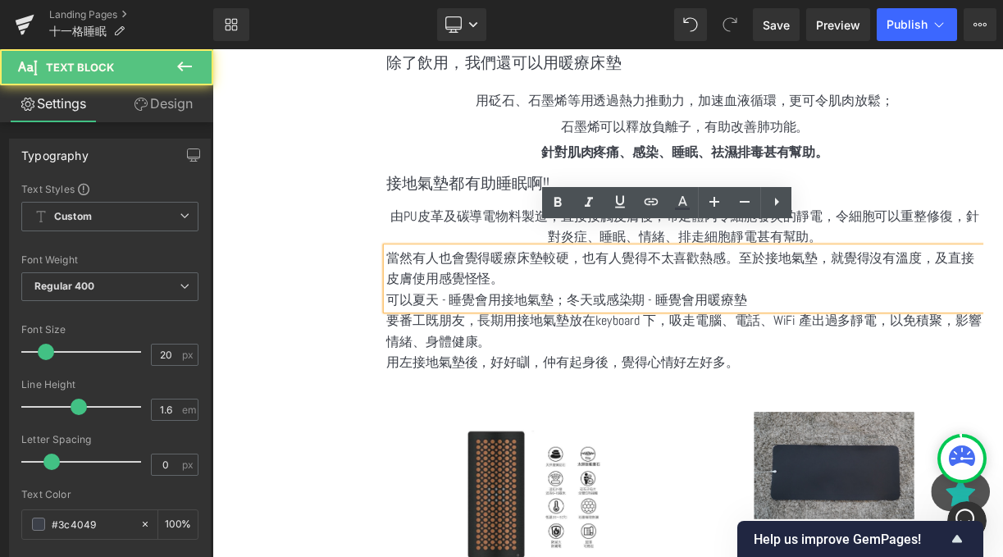
scroll to position [1261, 0]
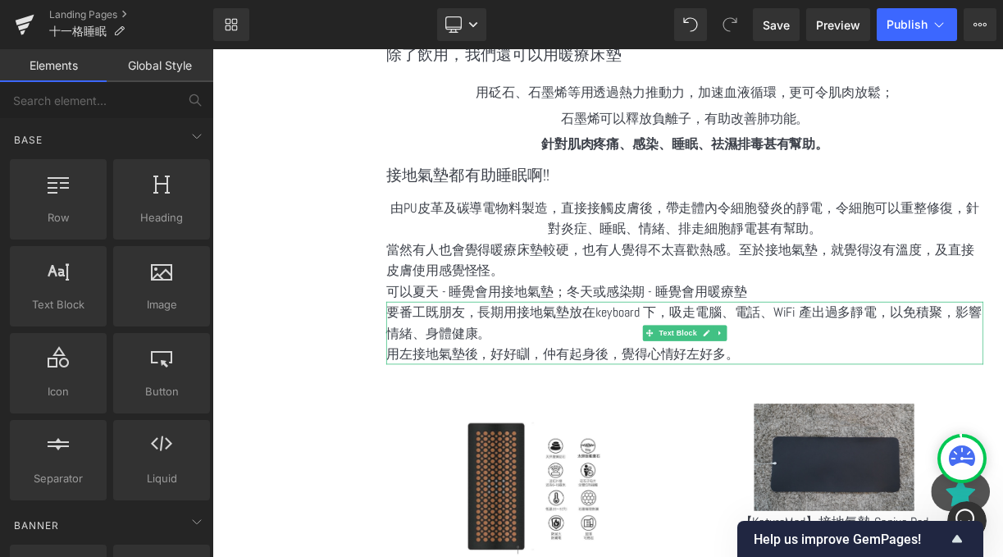
click at [639, 369] on p "要番工既朋友，長期用接地氣墊放在keyboard 下，吸走電腦、電話、WiFi 產出過多靜電，以免積聚，影響情緒、身體健康。" at bounding box center [806, 393] width 750 height 53
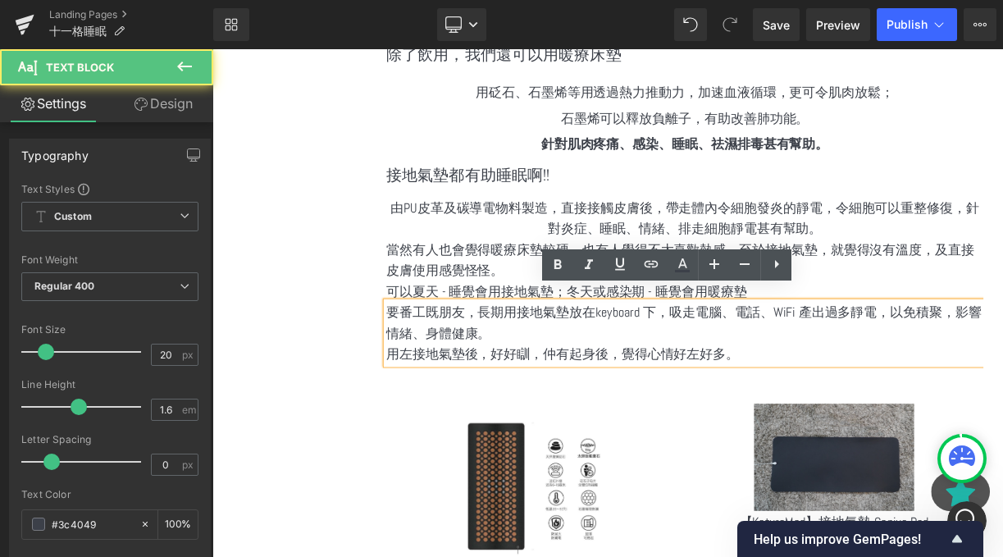
click at [584, 299] on p "當然有人也會覺得暖療床墊較硬，也有人覺得不太喜歡熱感。至於接地氣墊，就覺得沒有溫度，及直接皮膚使用感覺怪怪。" at bounding box center [806, 314] width 750 height 53
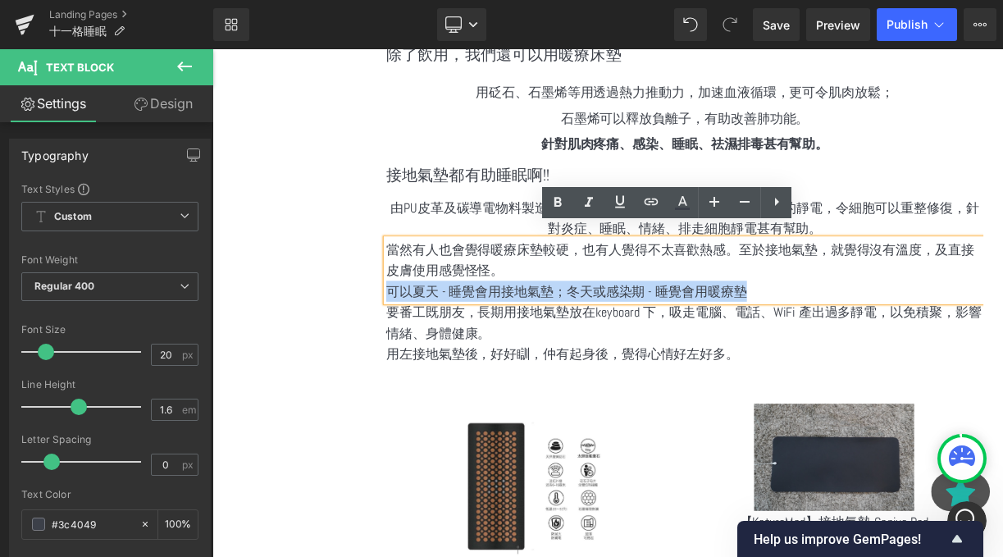
drag, startPoint x: 928, startPoint y: 342, endPoint x: 436, endPoint y: 340, distance: 491.4
click at [436, 340] on p "可以夏天 - 睡覺會用接地氣墊；冬天或感染期 - 睡覺會用暖療墊" at bounding box center [806, 353] width 750 height 26
copy p "可以夏天 - 睡覺會用接地氣墊；冬天或感染期 - 睡覺會用暖療墊"
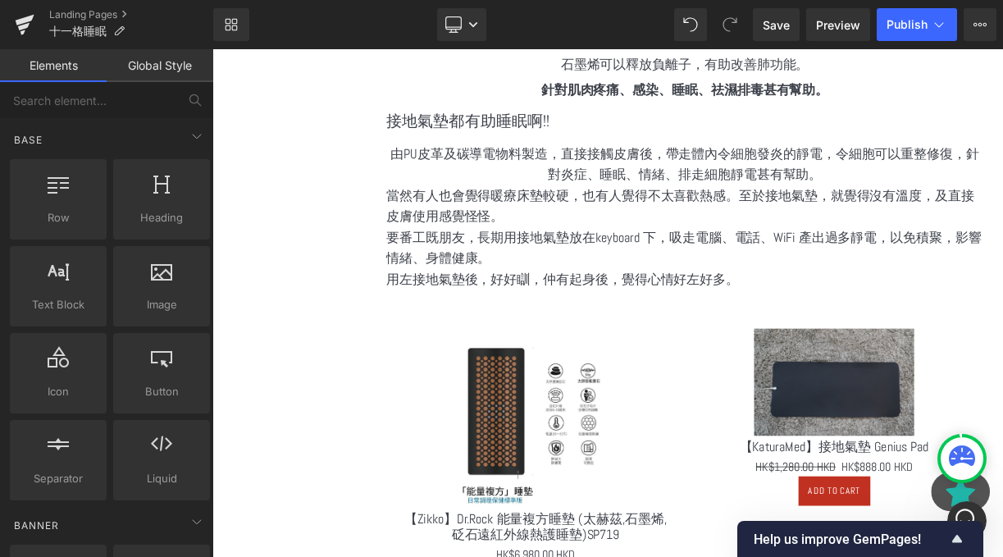
scroll to position [1383, 0]
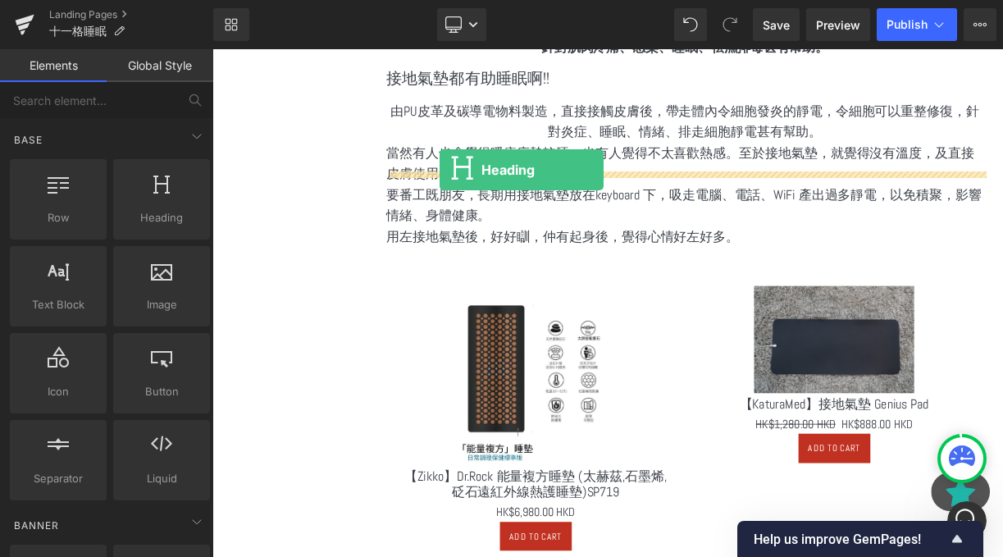
drag, startPoint x: 354, startPoint y: 232, endPoint x: 495, endPoint y: 198, distance: 145.2
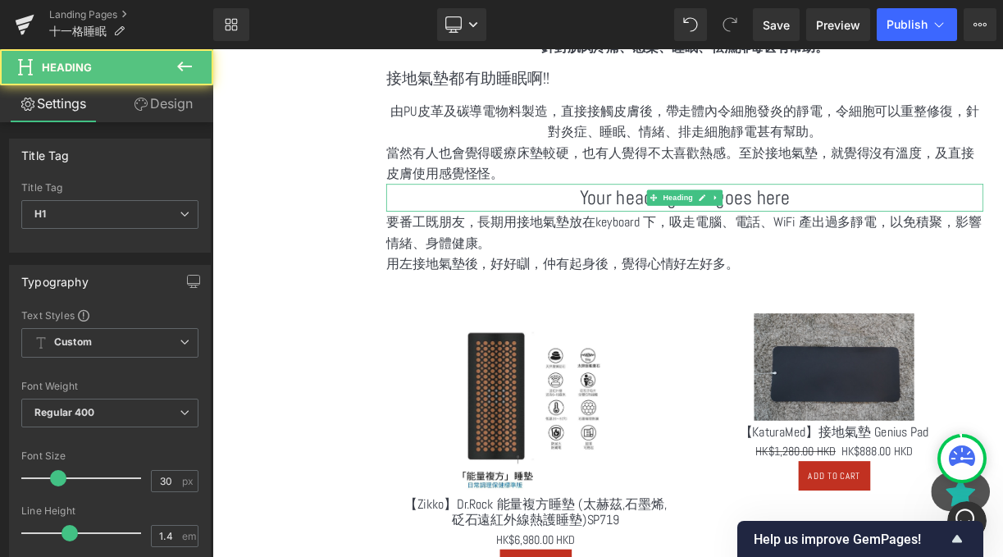
click at [741, 200] on div "當然有人也會覺得暖療床墊較硬，也有人覺得不太喜歡熱感。至於接地氣墊，就覺得沒有溫度，及直接皮膚使用感覺怪怪。 Text Block" at bounding box center [806, 192] width 750 height 53
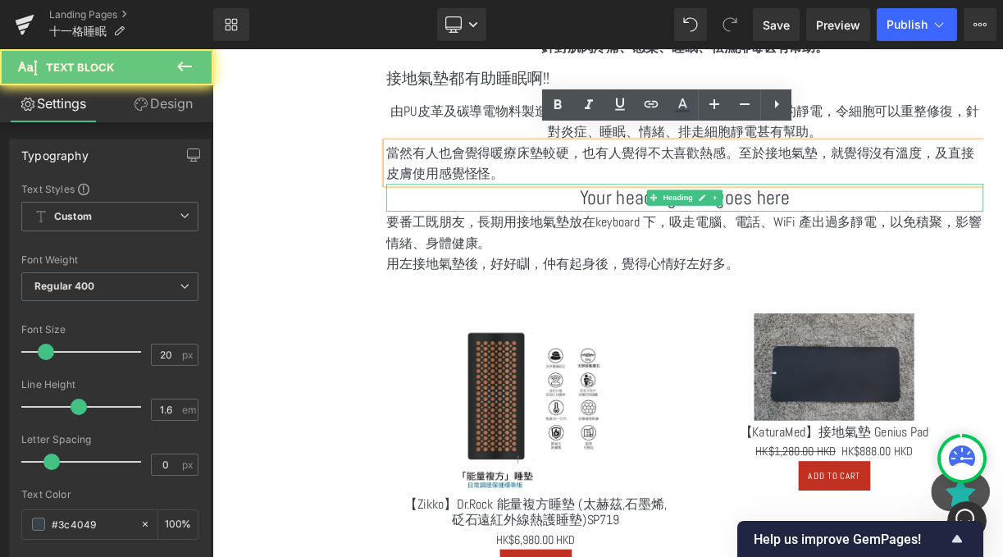
click at [729, 226] on h1 "Your heading text goes here" at bounding box center [806, 235] width 750 height 34
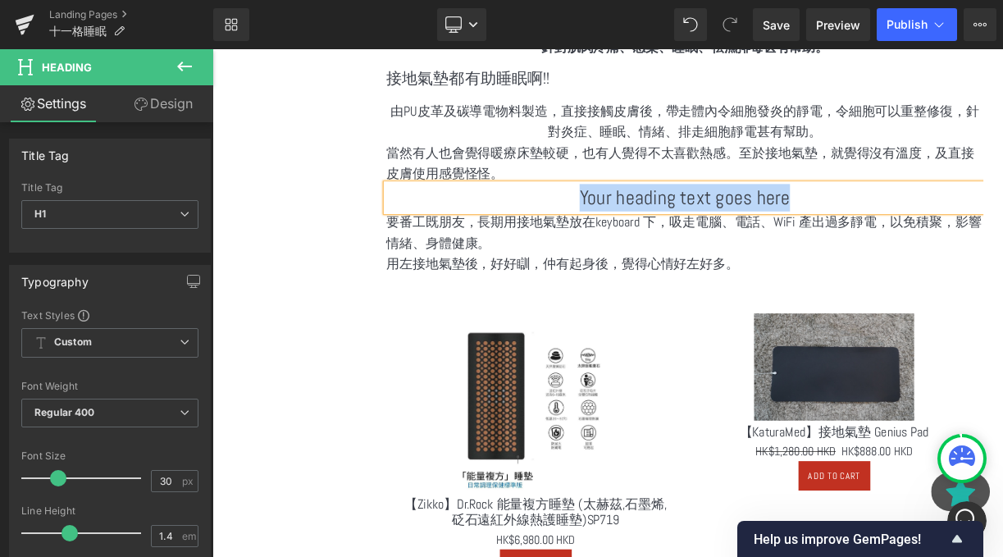
paste div
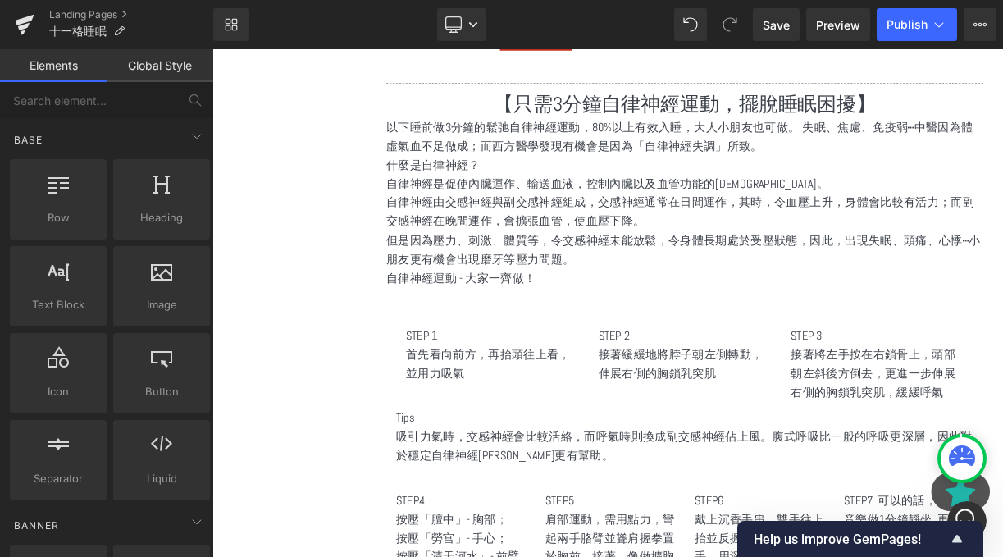
scroll to position [1979, 0]
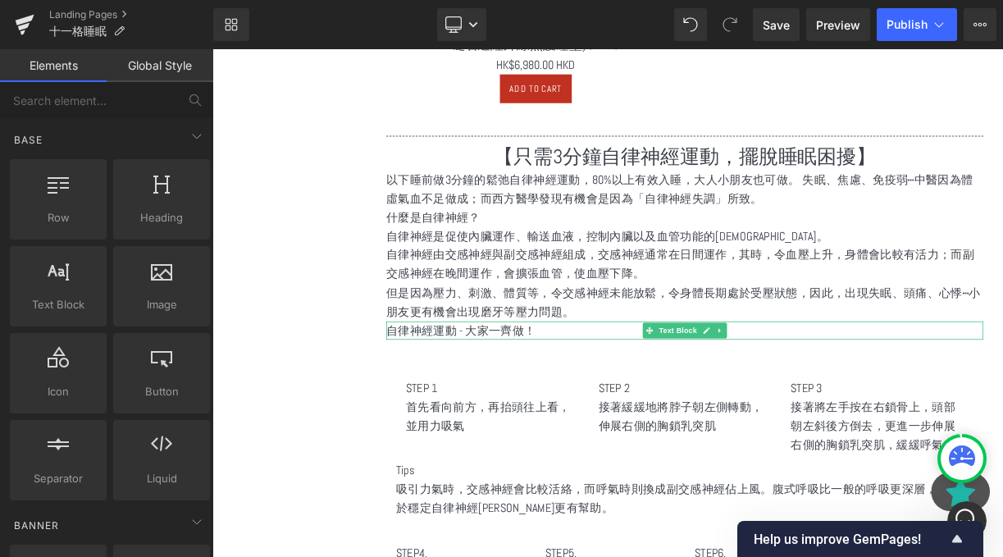
click at [496, 391] on p "自律神經運動 - 大家一齊做！" at bounding box center [806, 403] width 750 height 24
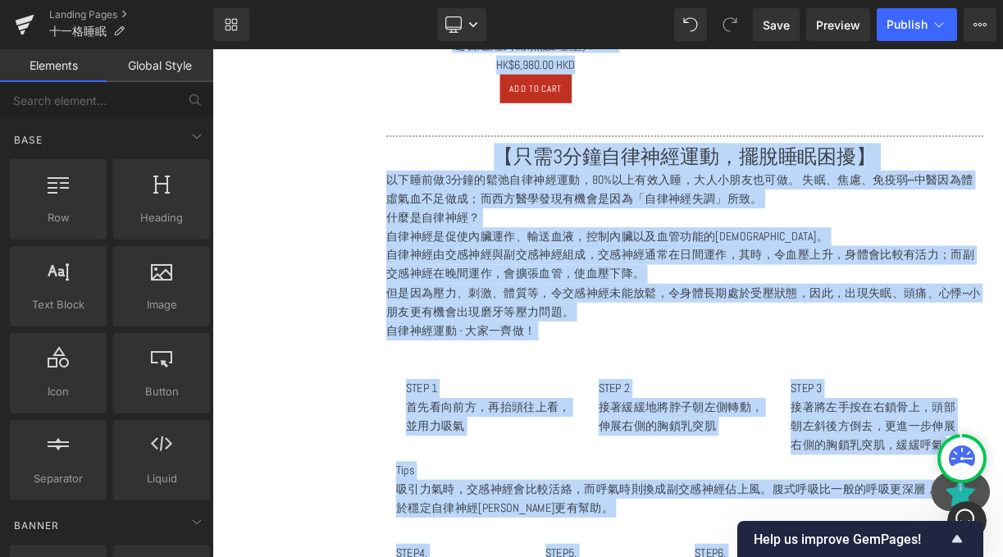
click at [493, 391] on p "自律神經運動 - 大家一齊做！" at bounding box center [806, 403] width 750 height 24
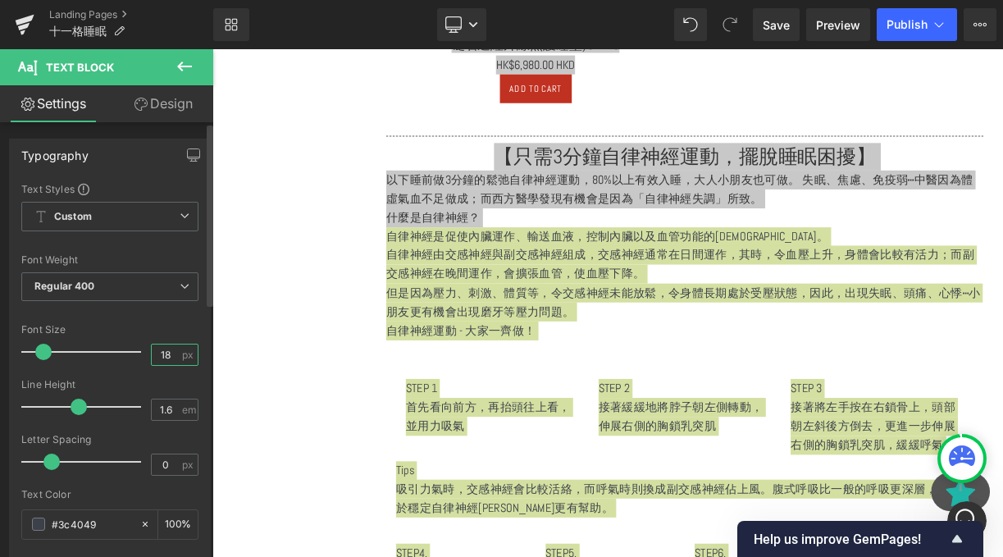
click at [171, 352] on input "18" at bounding box center [166, 355] width 29 height 21
type input "1"
type input "3"
type input "30"
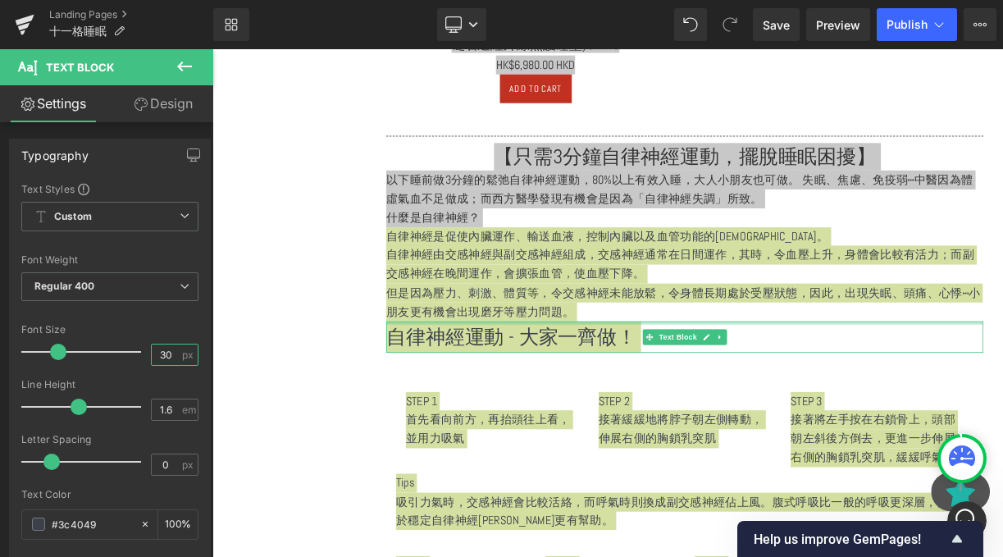
click at [446, 391] on div at bounding box center [806, 393] width 750 height 4
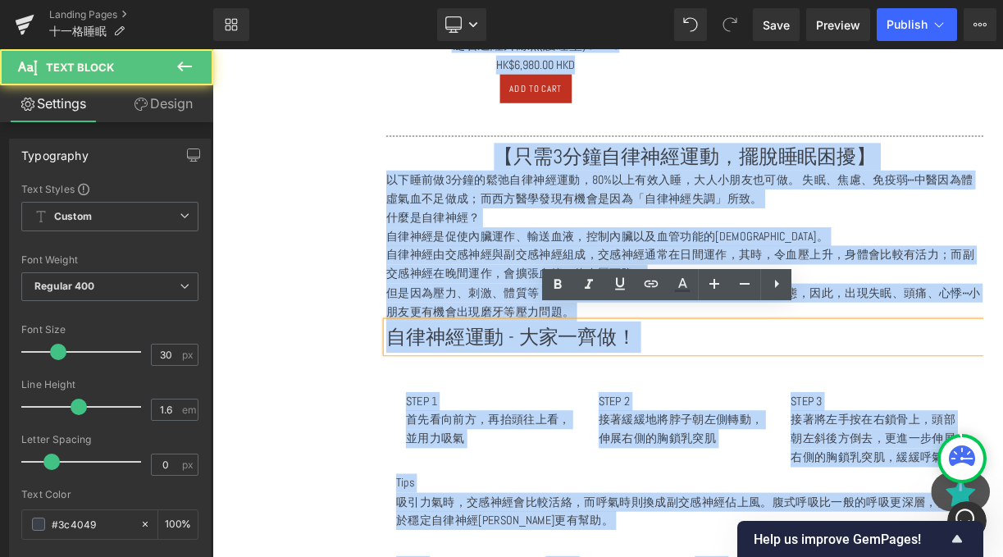
click at [446, 396] on p "自律神經運動 - 大家一齊做！" at bounding box center [806, 410] width 750 height 39
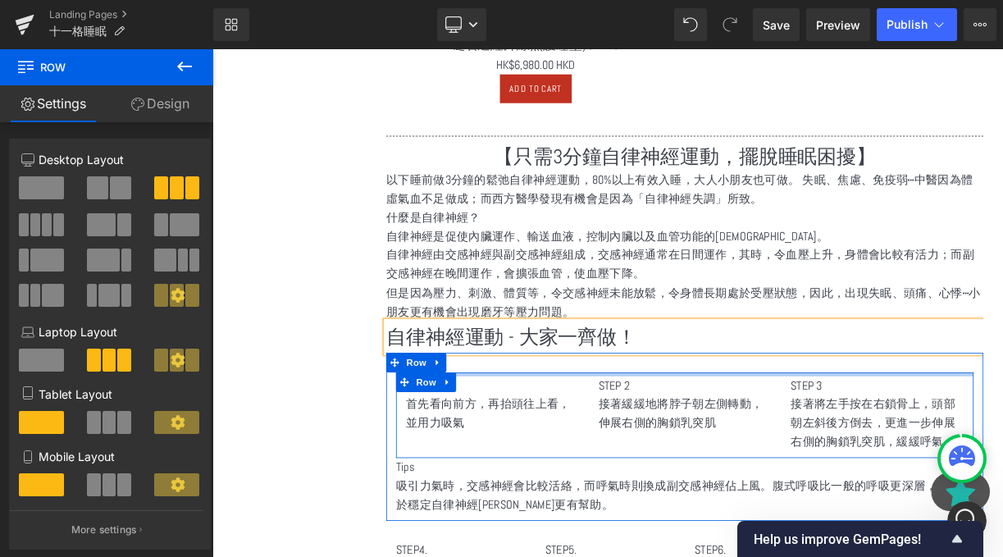
drag, startPoint x: 627, startPoint y: 454, endPoint x: 621, endPoint y: 435, distance: 20.5
click at [621, 435] on div "STEP 1 首先看向前方，再抬頭往上看，並用力吸氣 Text Block STEP 2 接著緩緩地將脖子朝左側轉動，伸展右側的胸鎖乳突肌 Text Bloc…" at bounding box center [806, 537] width 750 height 212
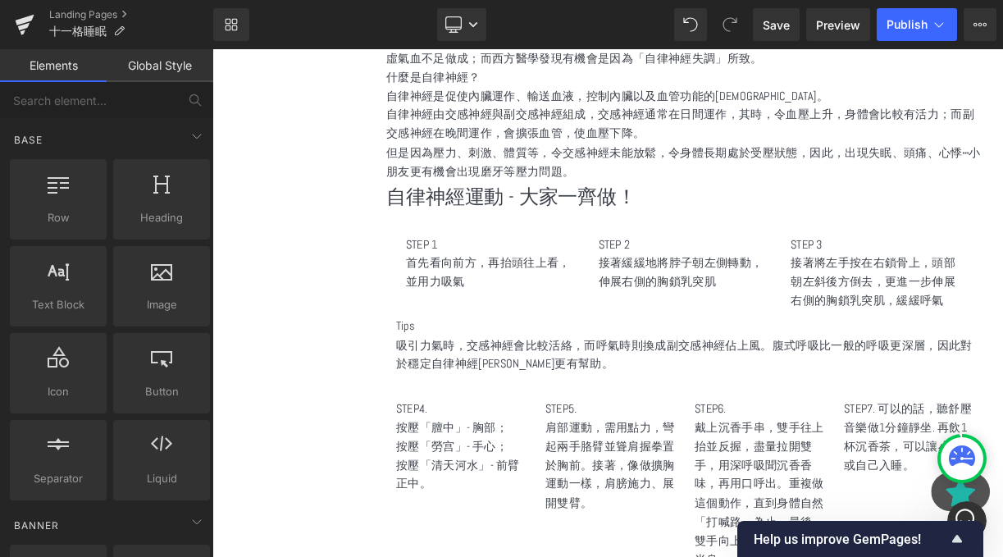
scroll to position [2158, 0]
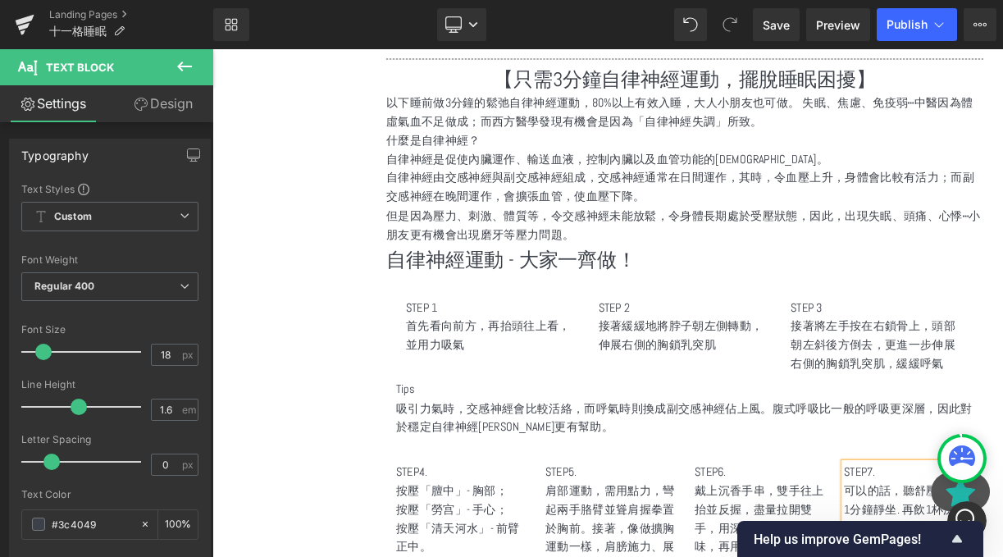
scroll to position [2071, 0]
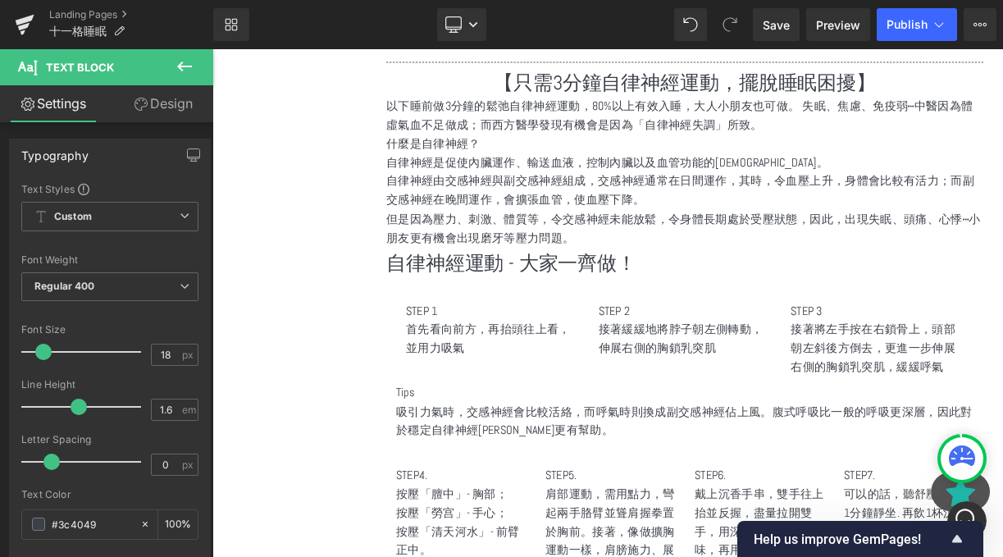
click at [194, 80] on button at bounding box center [184, 67] width 57 height 36
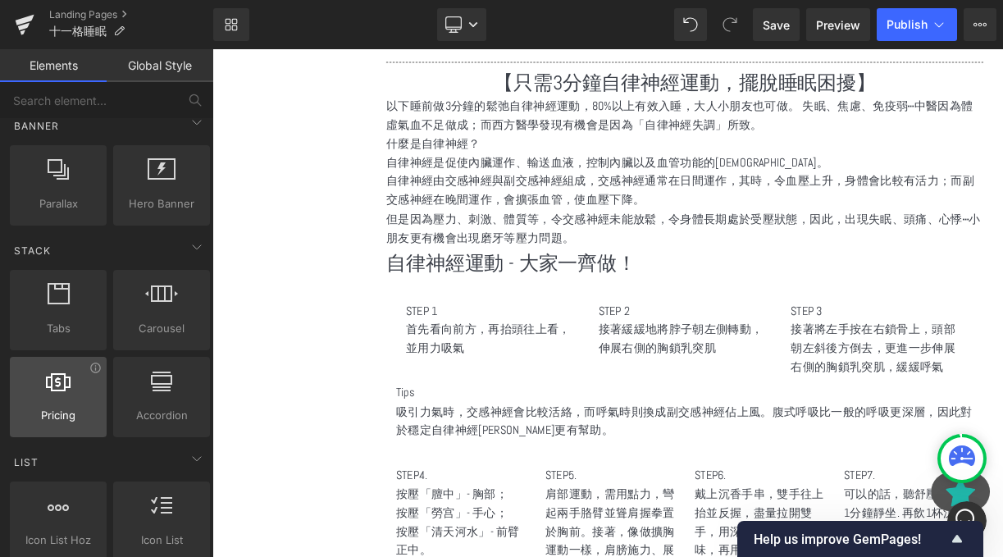
scroll to position [513, 0]
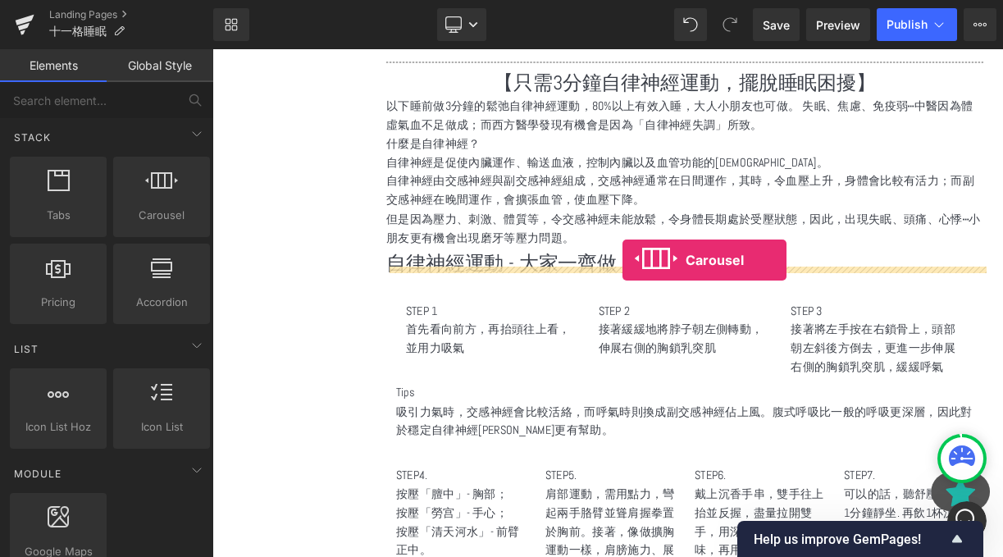
drag, startPoint x: 371, startPoint y: 253, endPoint x: 728, endPoint y: 314, distance: 362.0
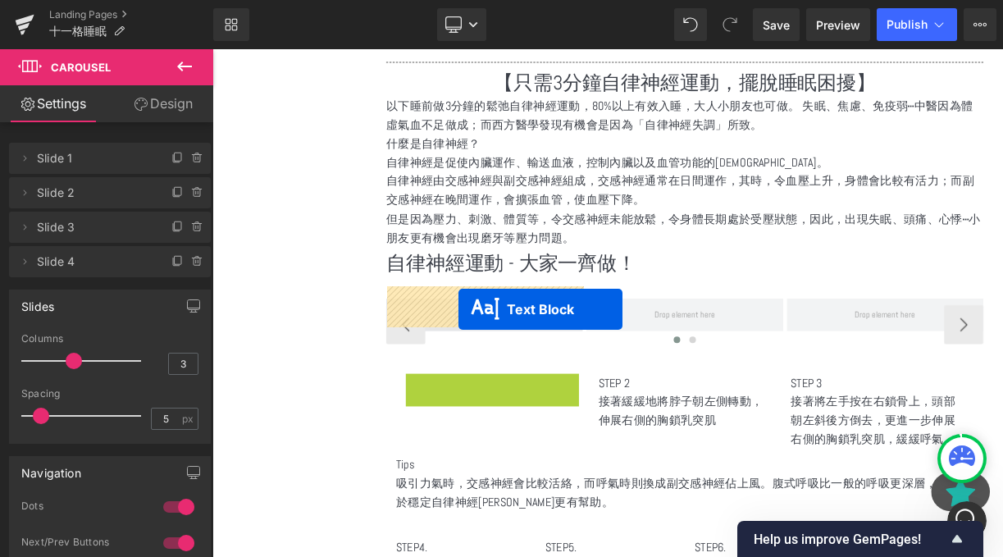
drag, startPoint x: 521, startPoint y: 473, endPoint x: 520, endPoint y: 373, distance: 100.1
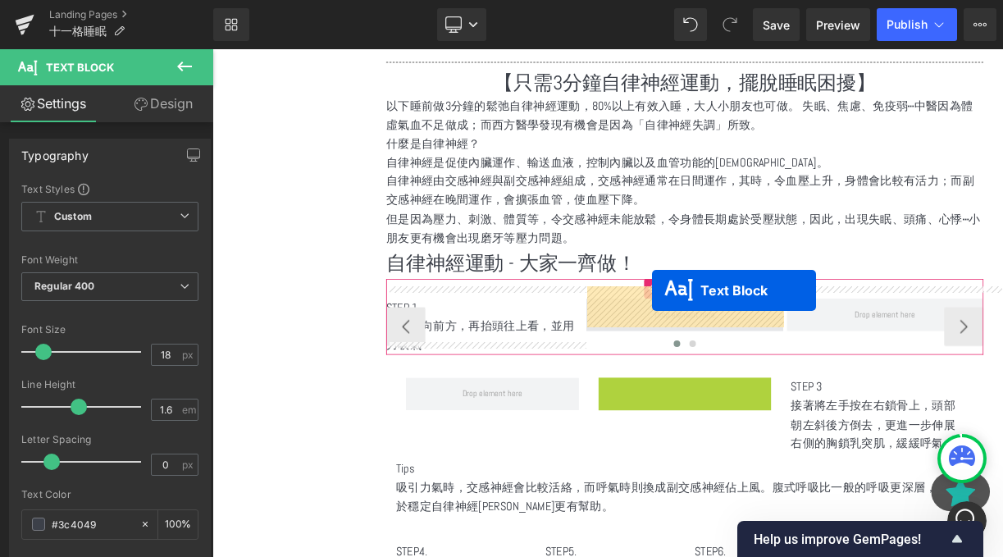
drag, startPoint x: 736, startPoint y: 482, endPoint x: 765, endPoint y: 352, distance: 133.6
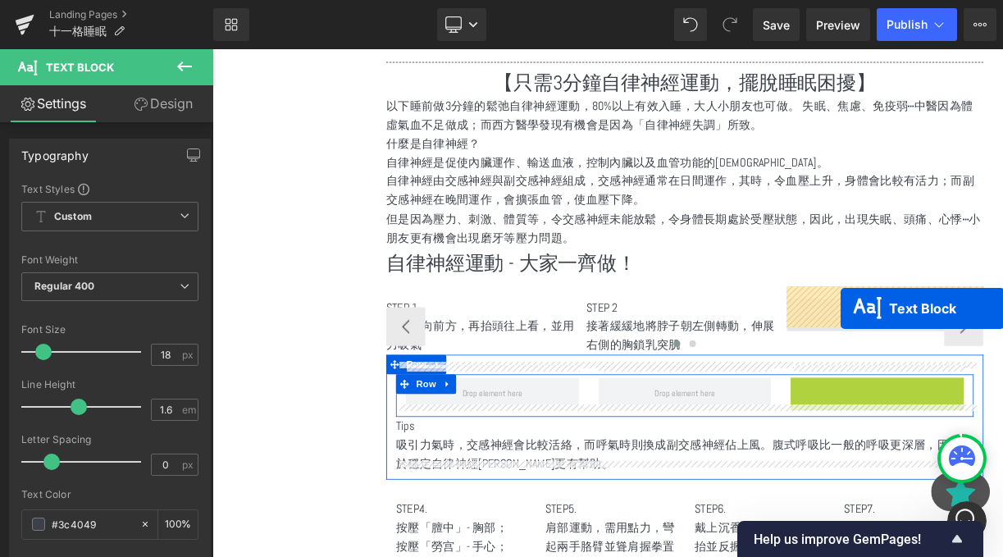
drag, startPoint x: 1002, startPoint y: 486, endPoint x: 1002, endPoint y: 374, distance: 112.4
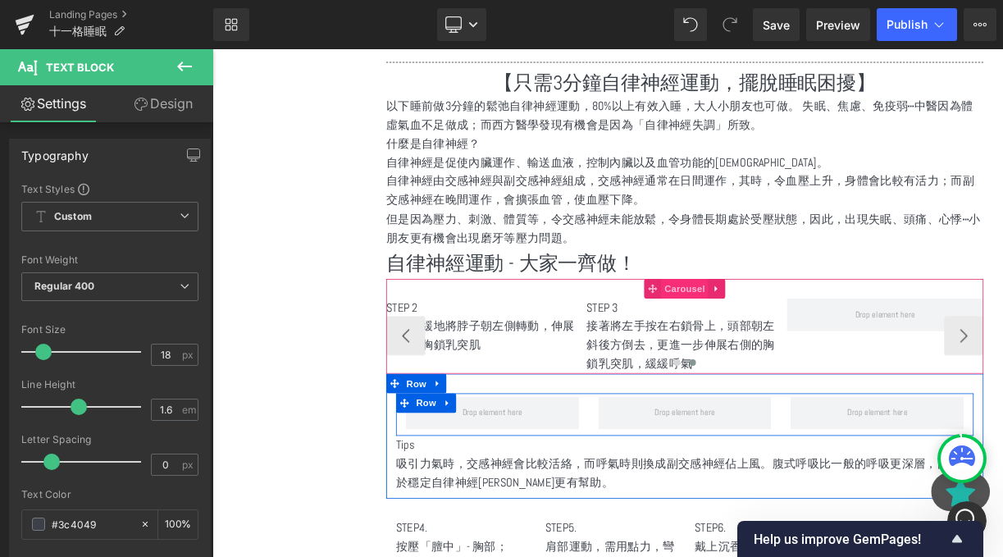
click at [783, 338] on span "Carousel" at bounding box center [805, 350] width 59 height 25
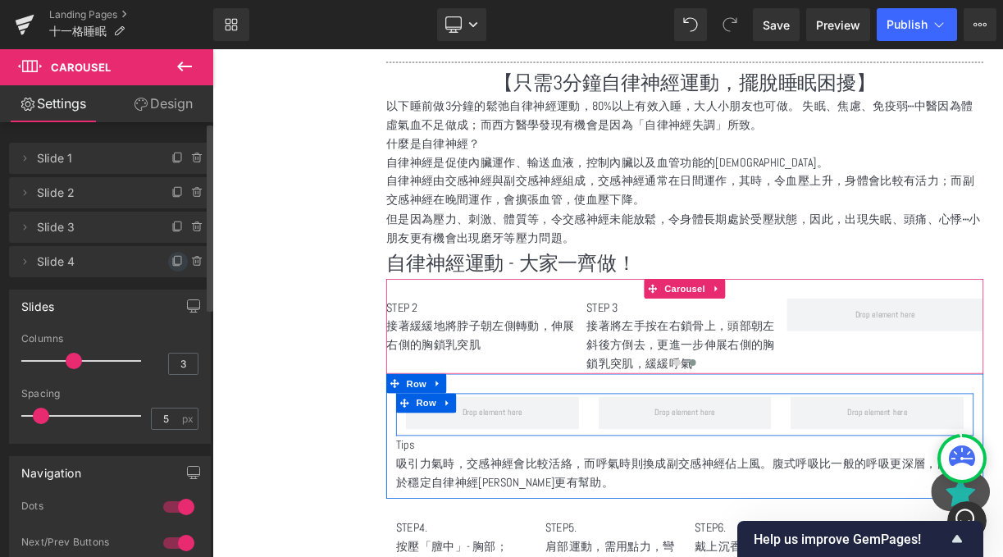
click at [174, 260] on icon at bounding box center [177, 261] width 13 height 13
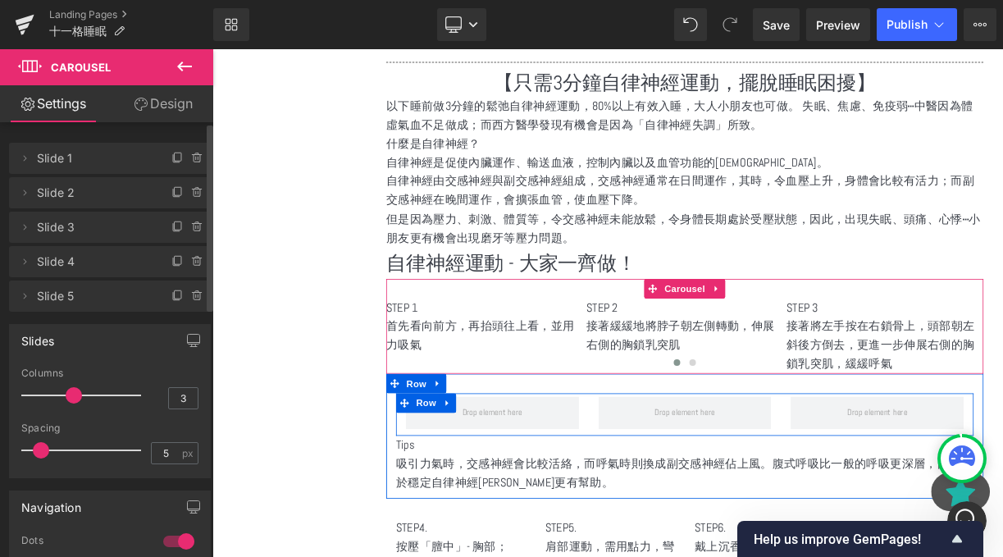
click at [174, 260] on icon at bounding box center [177, 261] width 13 height 13
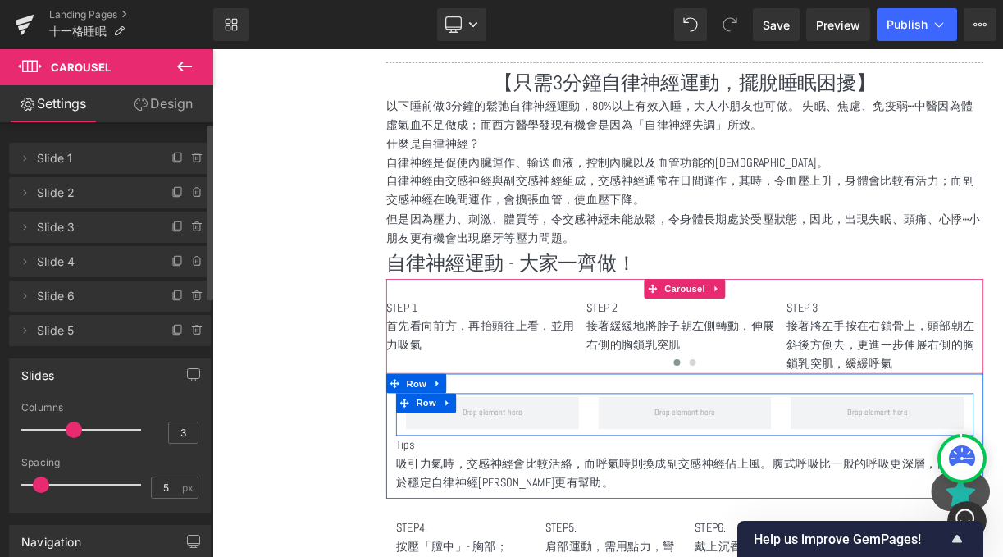
click at [174, 260] on icon at bounding box center [177, 261] width 13 height 13
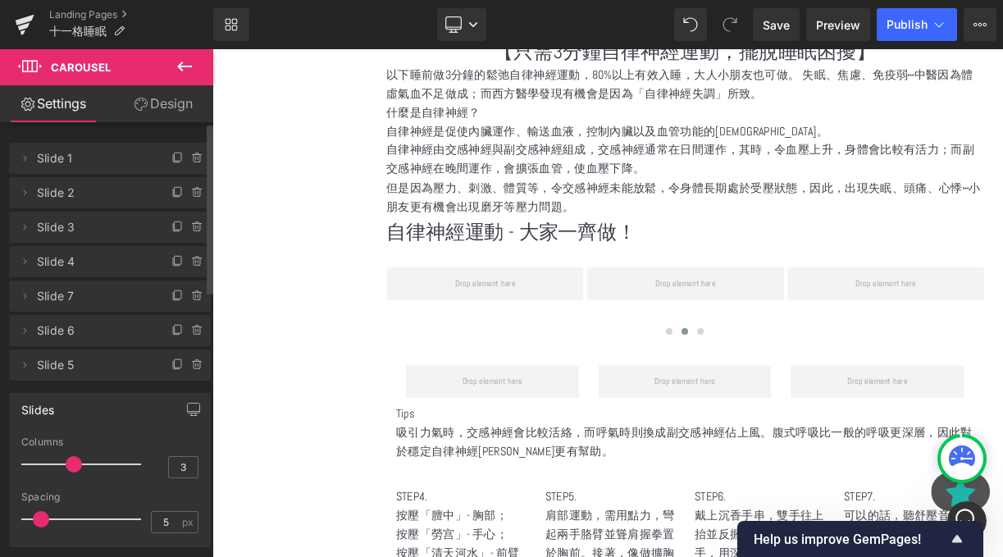
scroll to position [2126, 0]
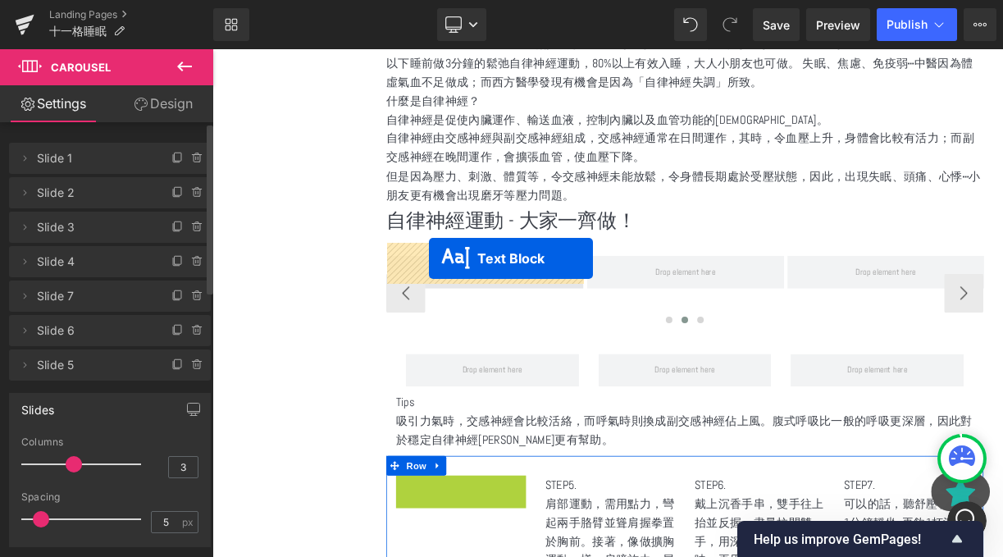
drag, startPoint x: 458, startPoint y: 629, endPoint x: 484, endPoint y: 312, distance: 318.6
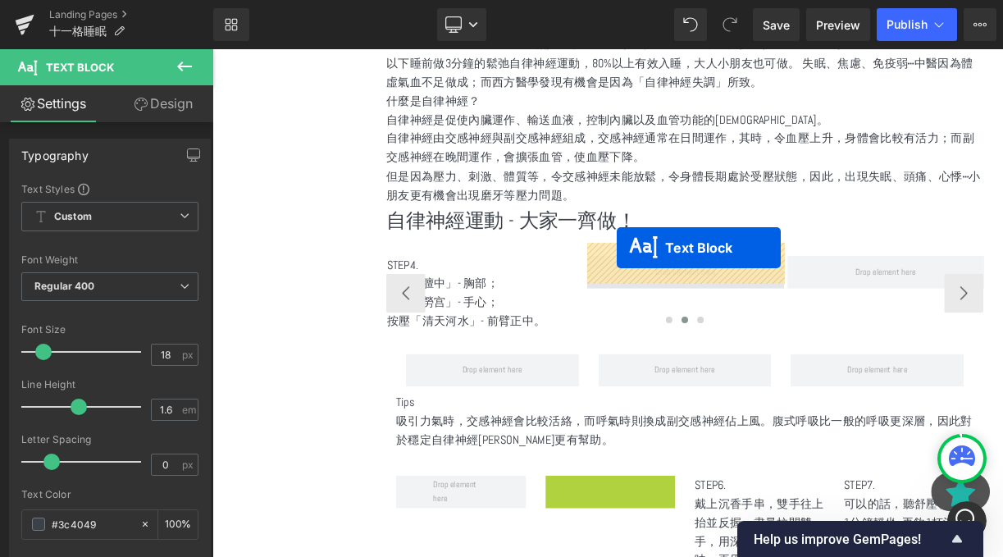
drag, startPoint x: 668, startPoint y: 637, endPoint x: 720, endPoint y: 299, distance: 341.2
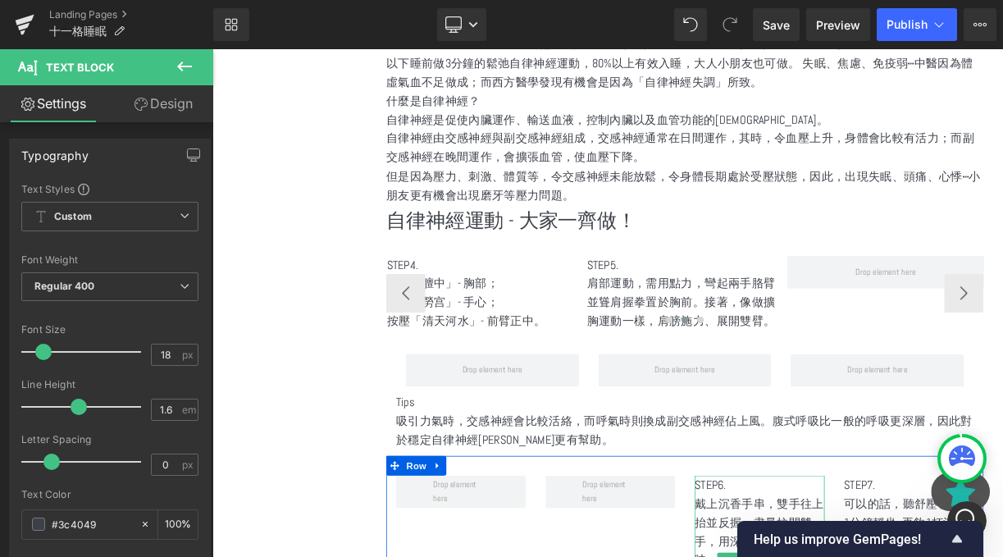
scroll to position [2142, 0]
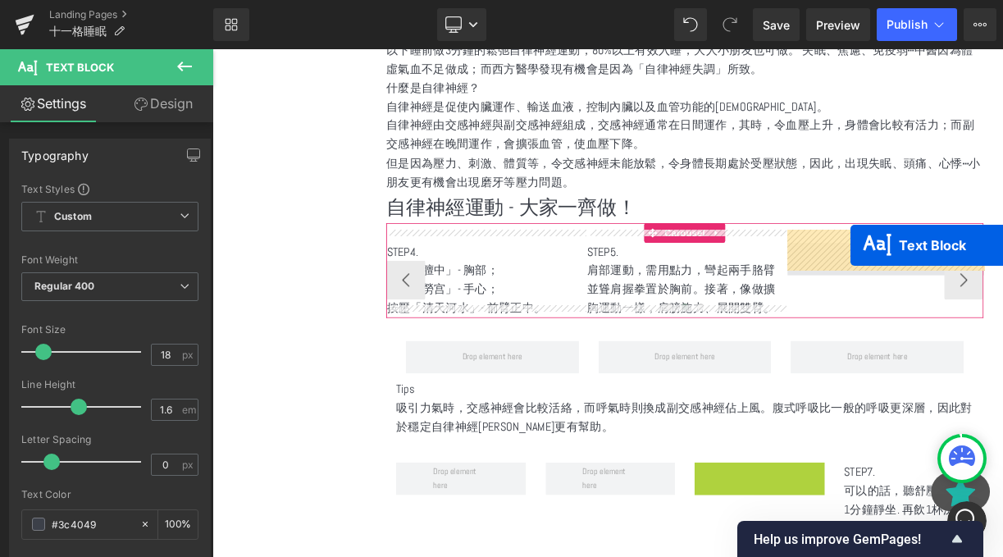
drag, startPoint x: 857, startPoint y: 670, endPoint x: 1012, endPoint y: 295, distance: 405.7
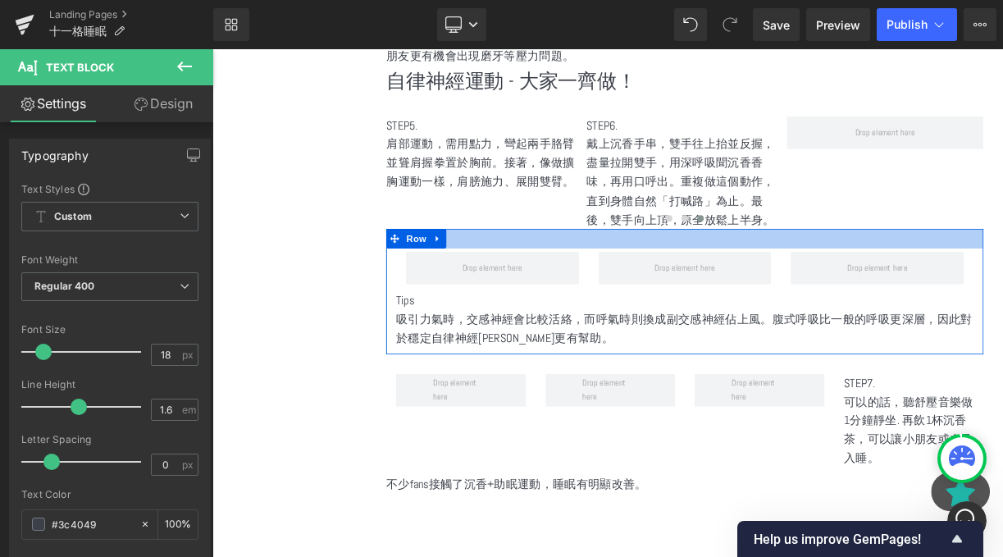
scroll to position [2319, 0]
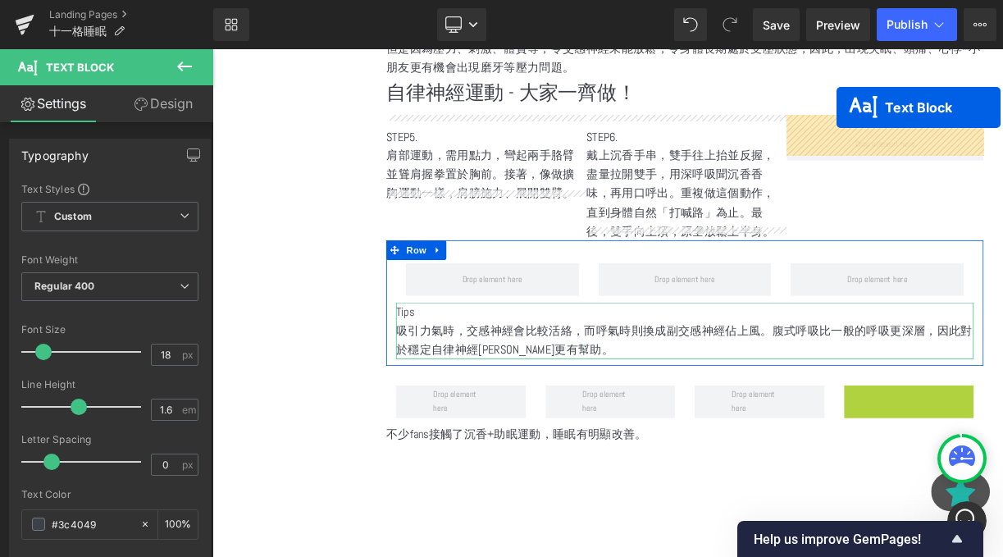
drag, startPoint x: 1048, startPoint y: 486, endPoint x: 995, endPoint y: 106, distance: 384.3
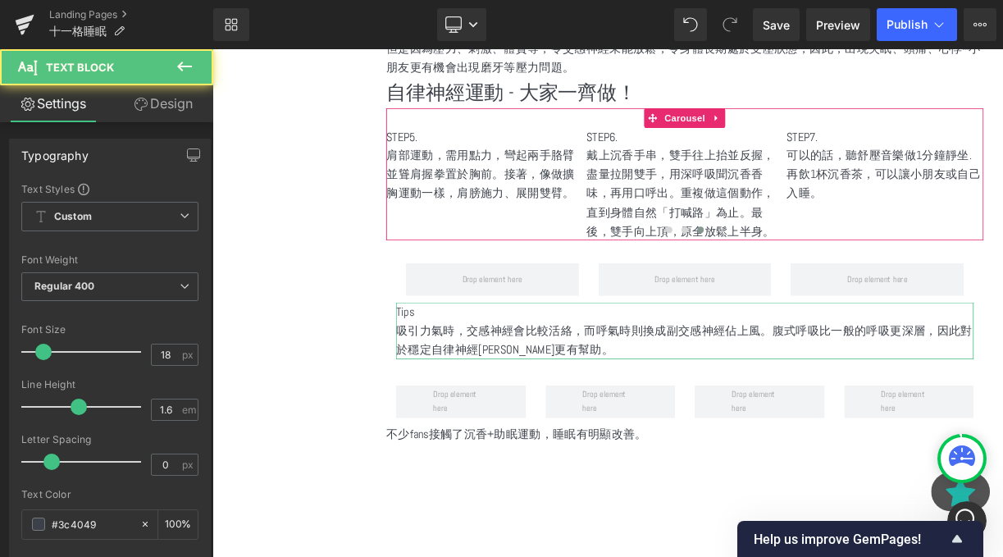
scroll to position [2237, 0]
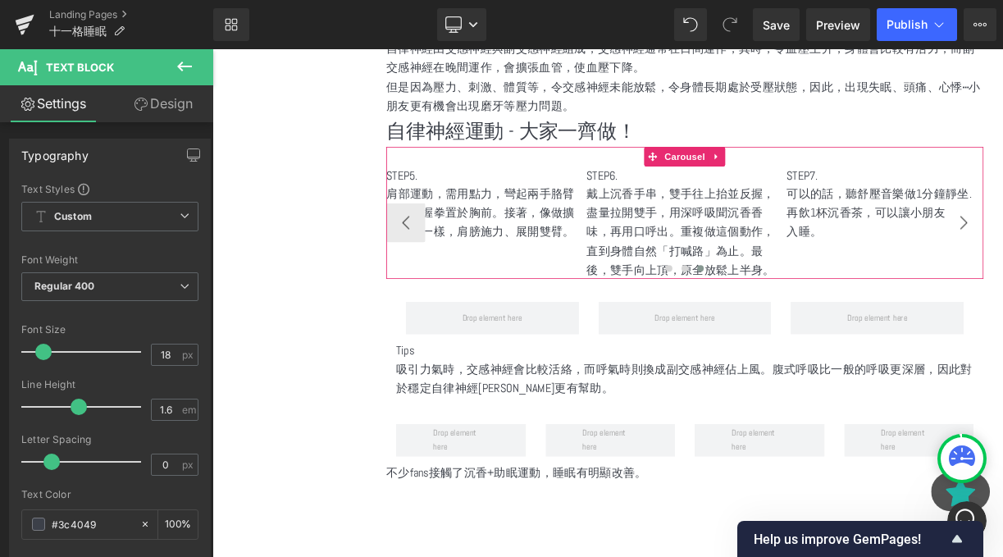
click at [444, 248] on button "‹" at bounding box center [455, 267] width 49 height 49
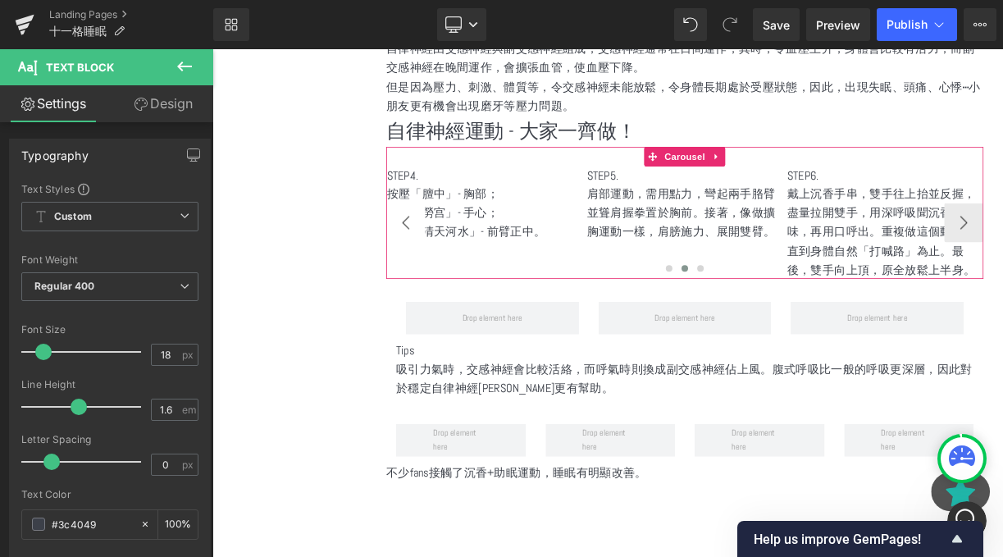
click at [444, 248] on button "‹" at bounding box center [455, 267] width 49 height 49
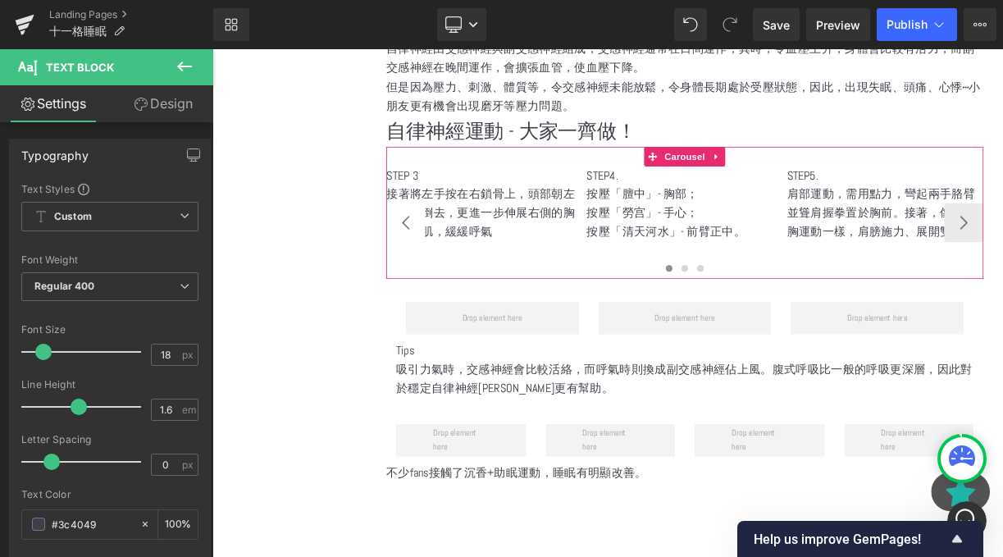
click at [444, 248] on button "‹" at bounding box center [455, 267] width 49 height 49
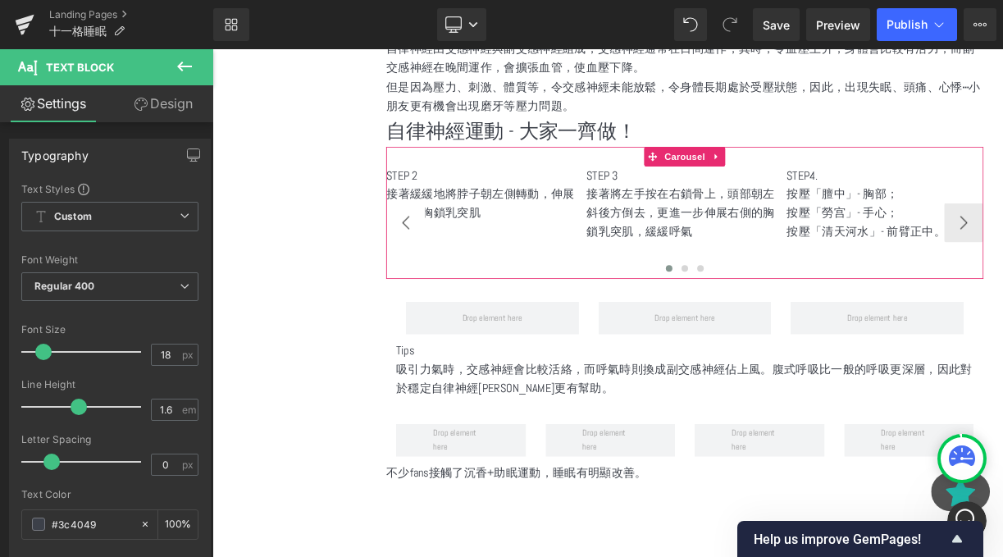
click at [444, 248] on button "‹" at bounding box center [455, 267] width 49 height 49
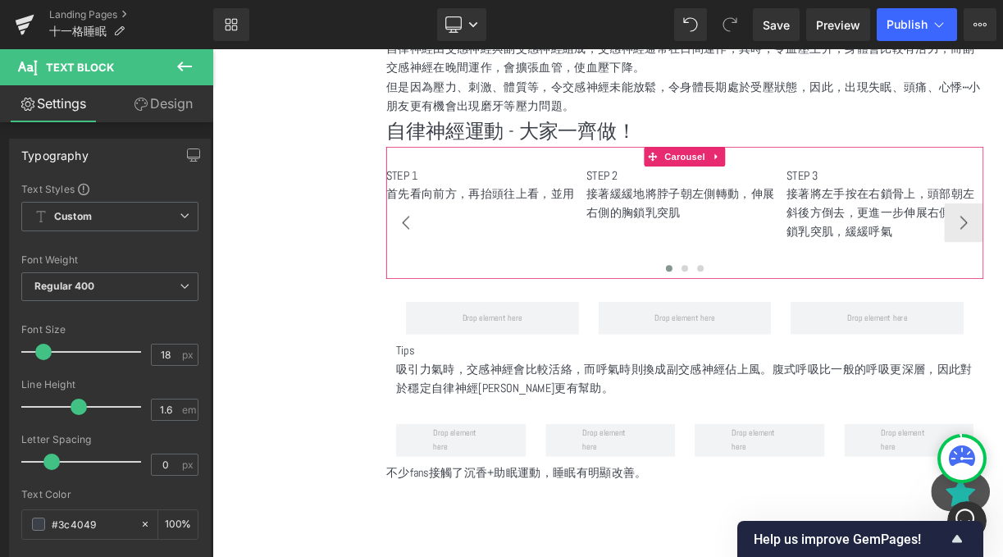
click at [444, 248] on button "‹" at bounding box center [455, 267] width 49 height 49
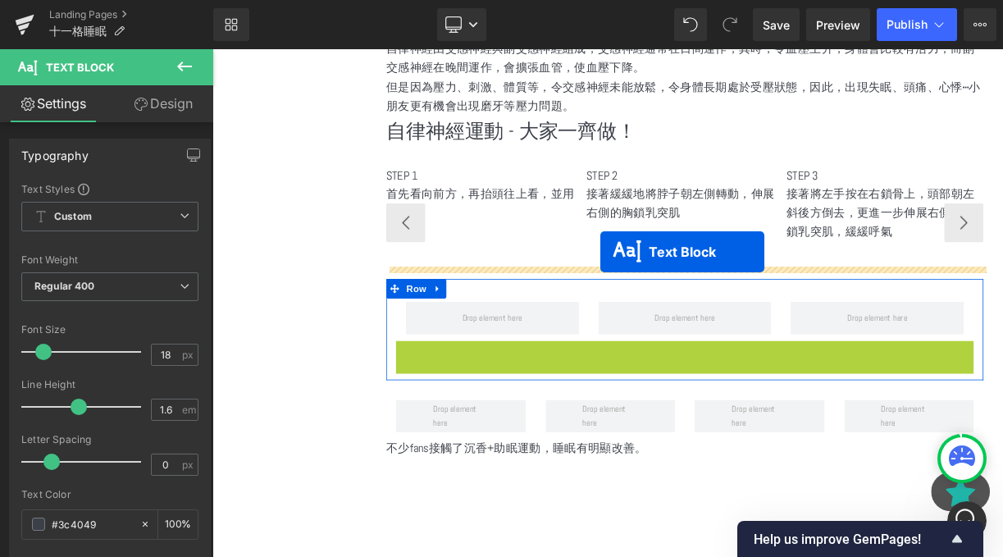
drag, startPoint x: 760, startPoint y: 432, endPoint x: 700, endPoint y: 304, distance: 141.6
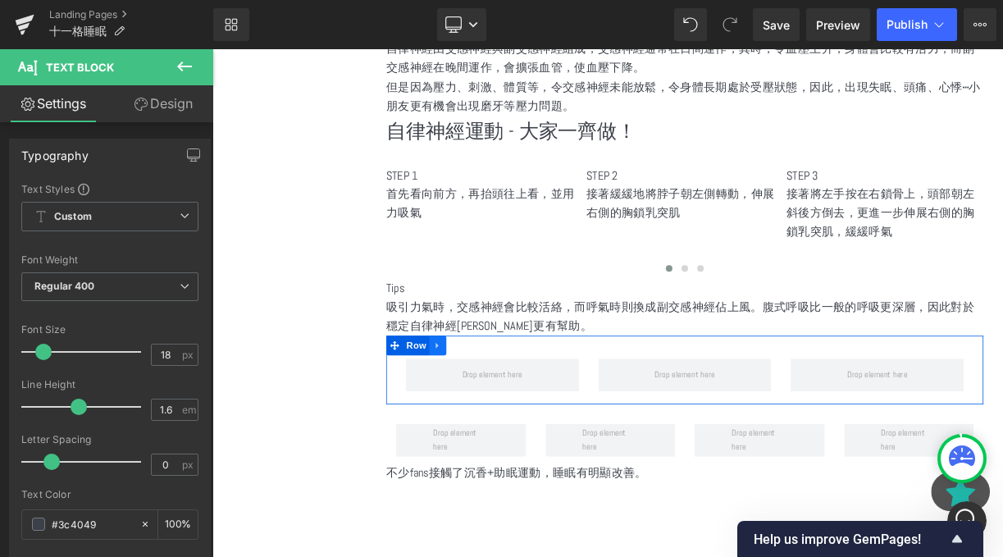
click at [494, 412] on link at bounding box center [495, 421] width 21 height 25
click at [540, 416] on icon at bounding box center [537, 421] width 11 height 11
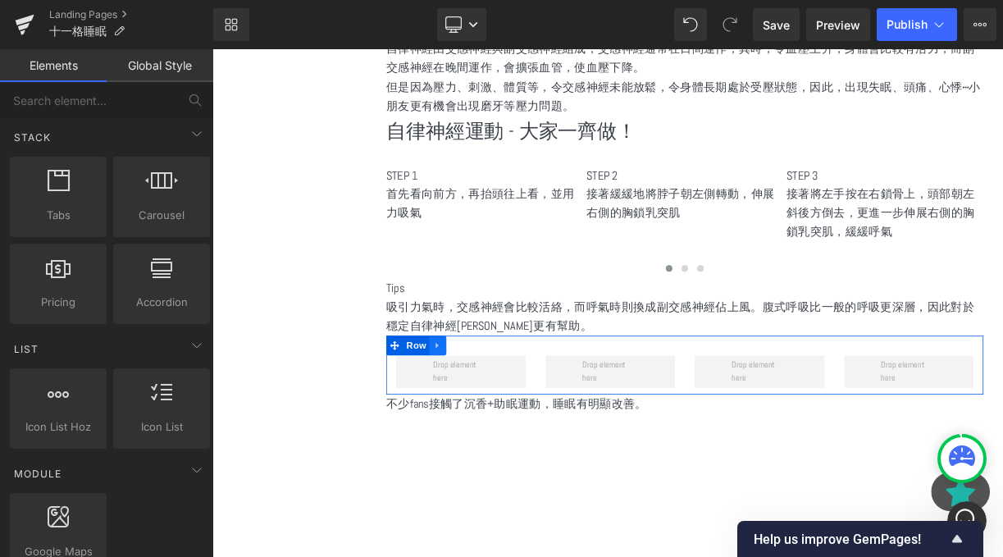
click at [500, 415] on icon at bounding box center [495, 421] width 11 height 12
click at [544, 415] on icon at bounding box center [537, 421] width 11 height 12
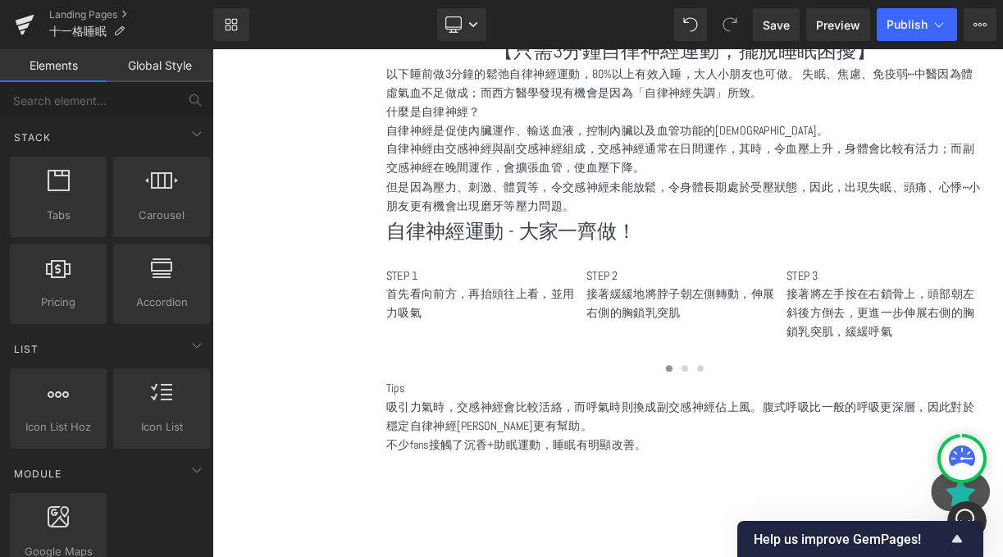
click at [641, 258] on p "自律神經運動 - 大家一齊做！" at bounding box center [806, 277] width 750 height 39
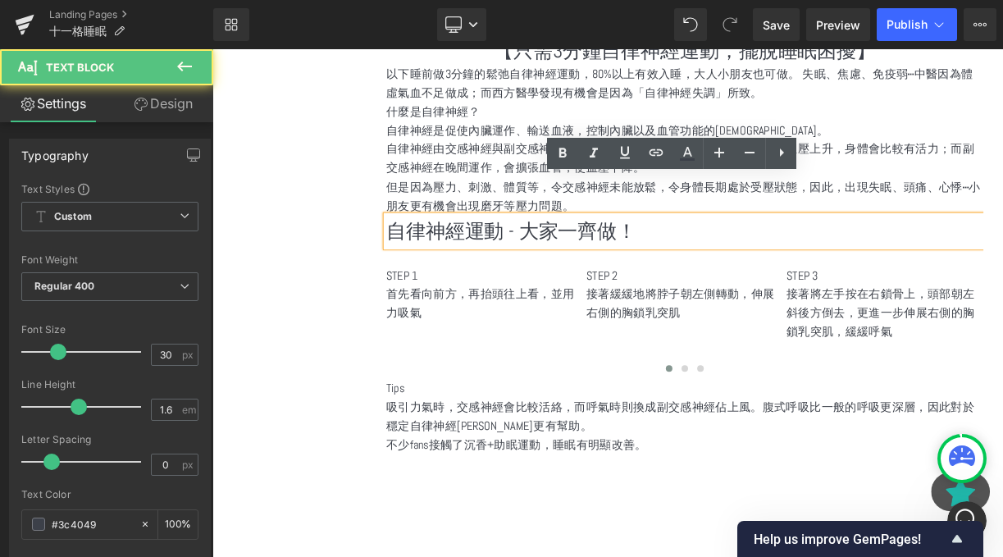
scroll to position [2045, 0]
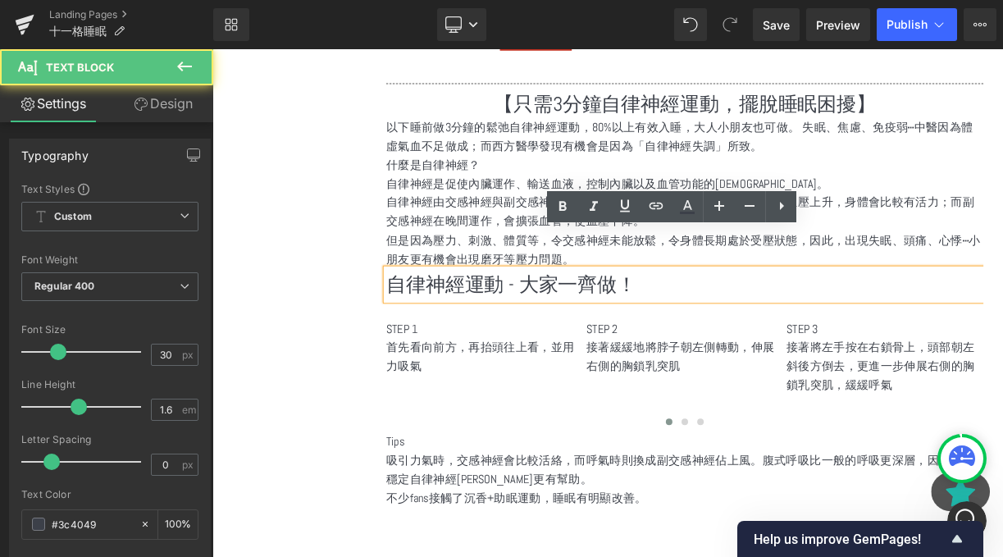
click at [604, 277] on p "但是因為壓力、刺激、體質等，令交感神經未能放鬆，令身體長期處於受壓狀態，因此，出現失眠、頭痛、心悸⋯小朋友更有機會出現磨牙等壓力問題。" at bounding box center [806, 301] width 750 height 48
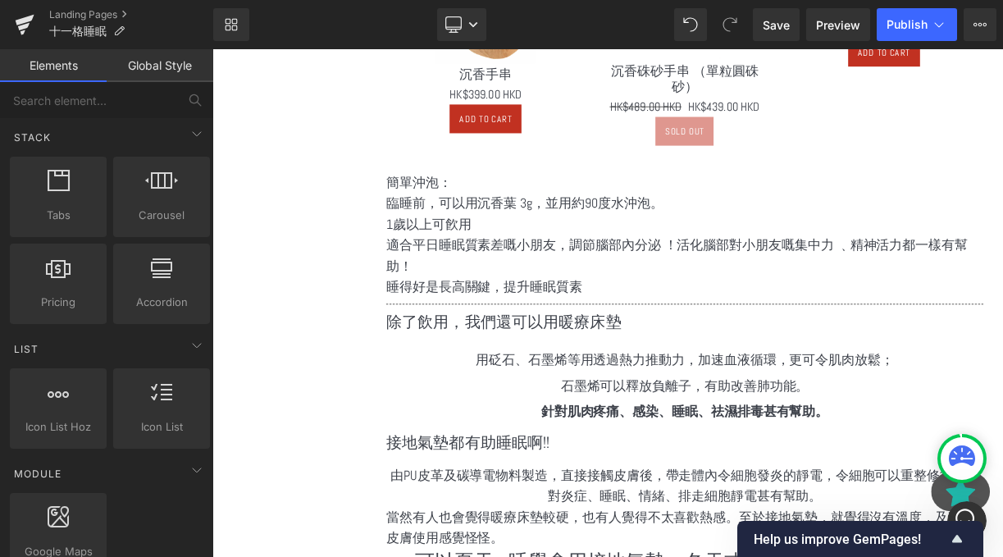
scroll to position [1237, 0]
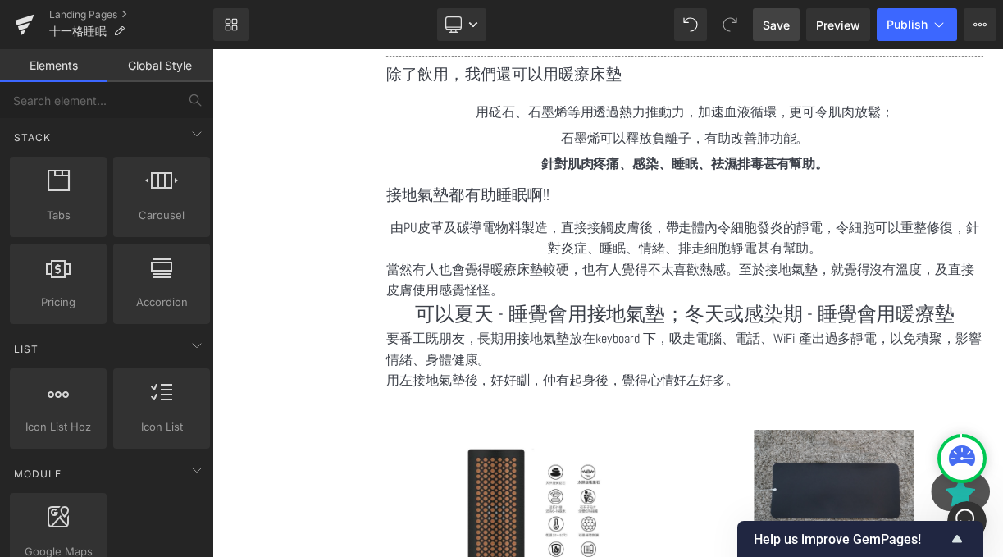
click at [771, 25] on span "Save" at bounding box center [776, 24] width 27 height 17
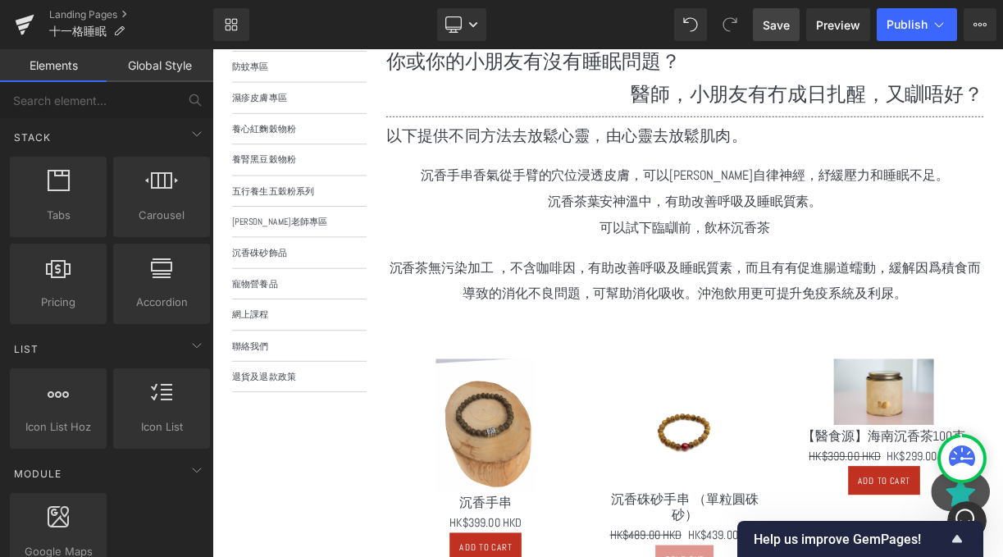
scroll to position [370, 0]
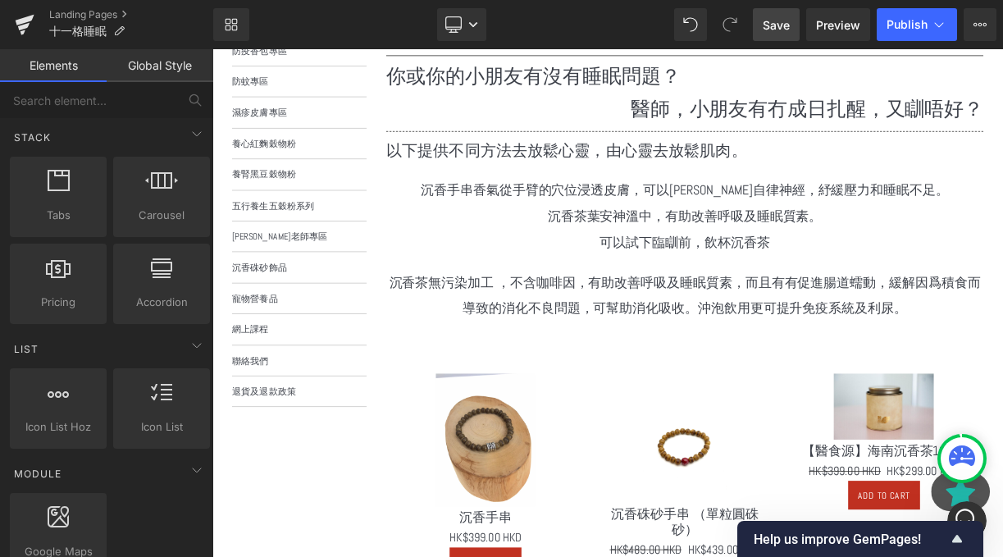
click at [747, 269] on p "沉香茶葉安神溫中，有助改善呼吸及睡眠質素。" at bounding box center [806, 258] width 750 height 33
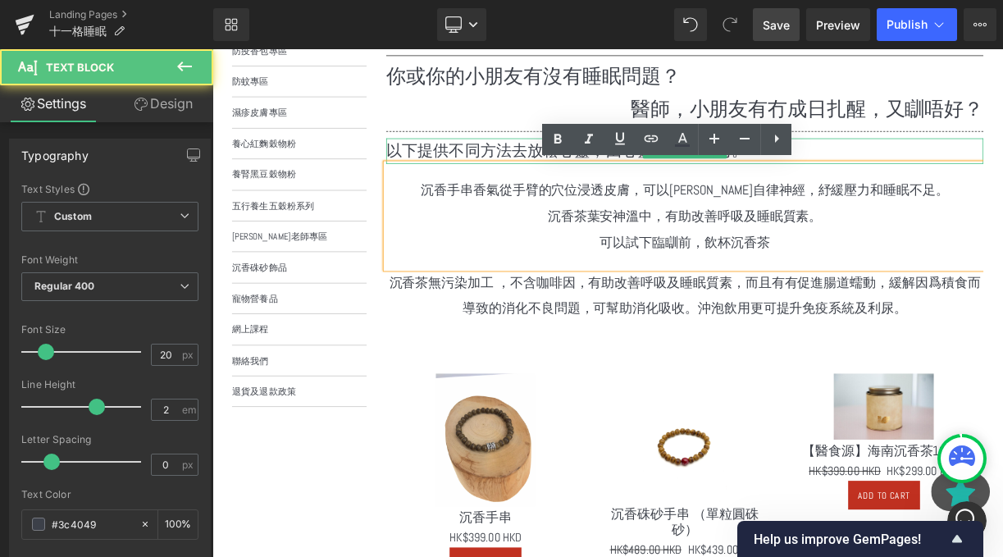
click at [580, 180] on p "以下提供不同方法去放鬆心靈，由心靈去放鬆肌肉。" at bounding box center [806, 176] width 750 height 31
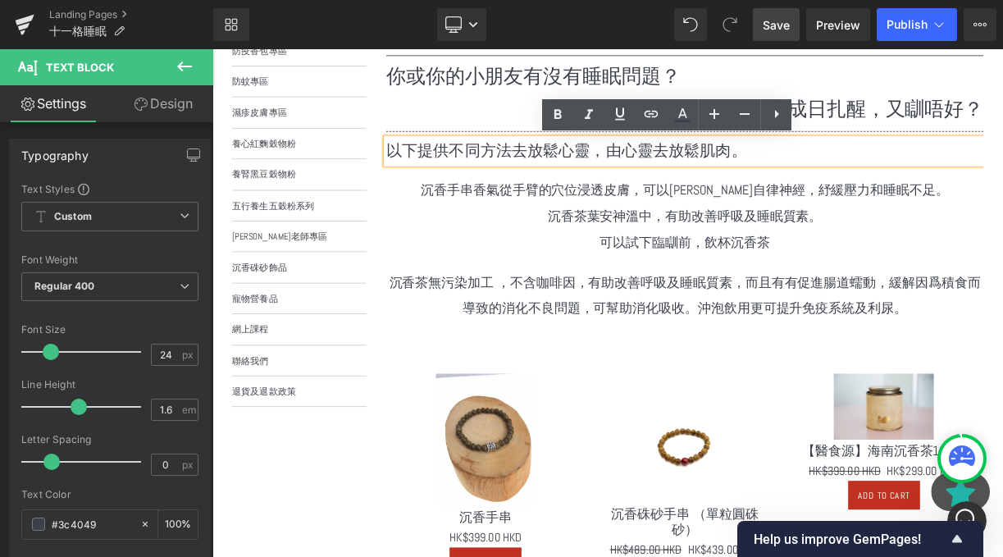
click at [514, 111] on p "醫師，小朋友有冇成日扎醒，又瞓唔好？" at bounding box center [806, 123] width 750 height 39
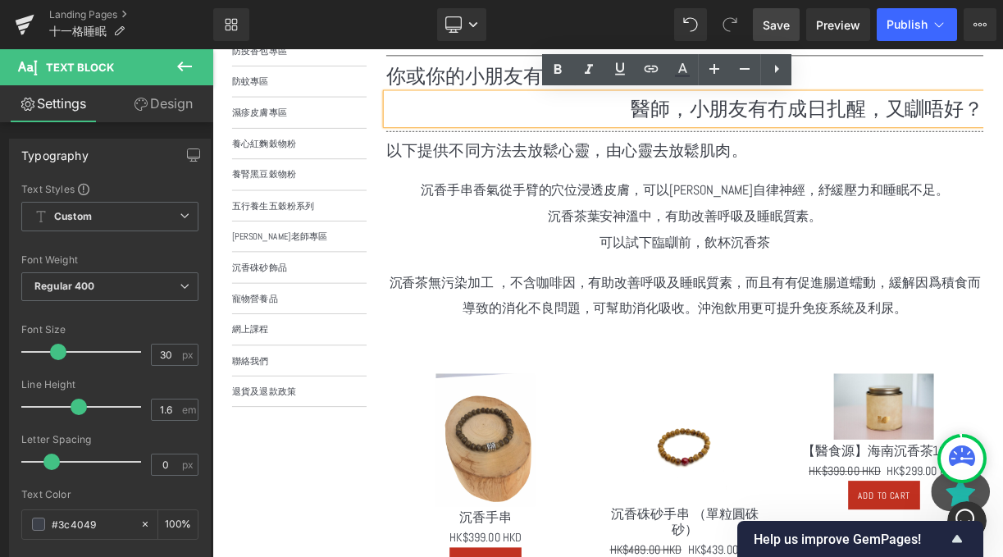
click at [518, 87] on h1 "你或你的小朋友有沒有睡眠問題？" at bounding box center [806, 83] width 750 height 34
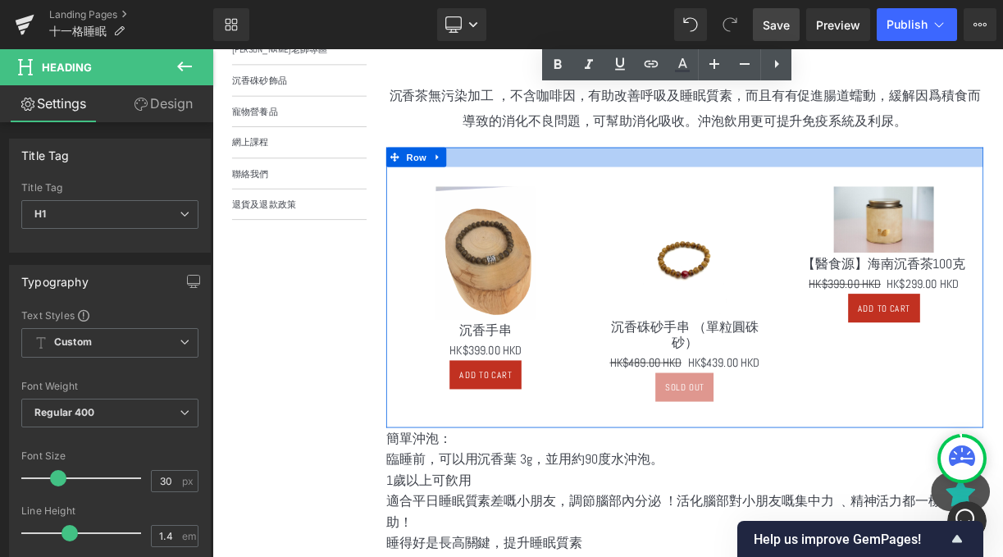
scroll to position [757, 0]
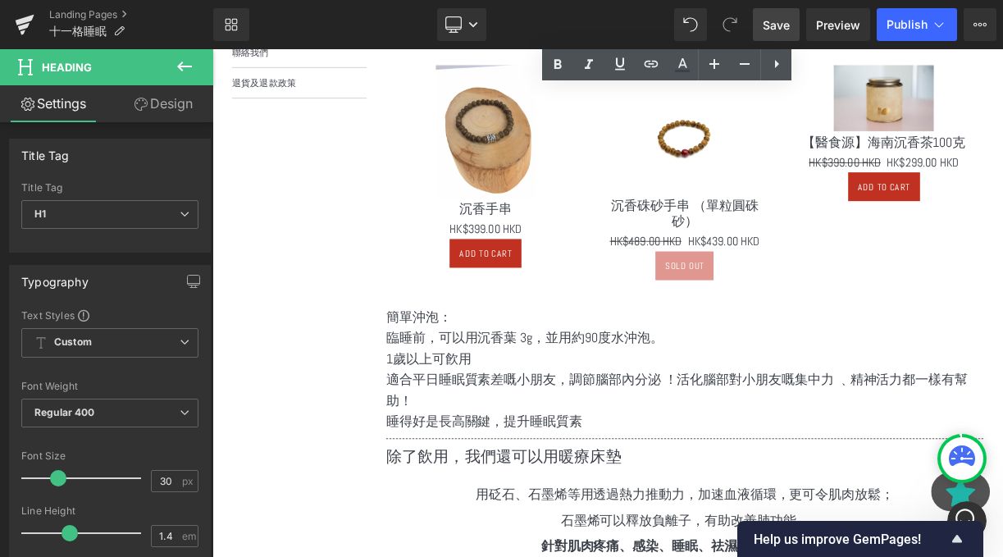
click at [570, 450] on div "適合平日睡眠質素差嘅小朋友，調節腦部內分泌 ！活化腦部對小朋友嘅集中力 ﹑精神活力都一樣有幫助！ 睡得好是長高關鍵，提升睡眠質素 Text Block" at bounding box center [806, 489] width 750 height 79
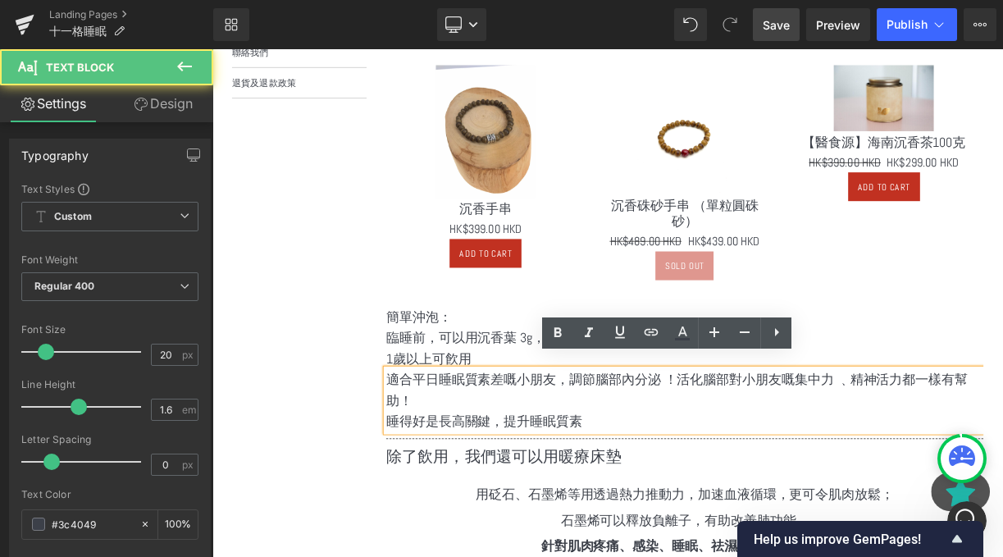
click at [518, 398] on p "臨睡前，可以用沉香葉 3g，並用約90度水沖泡。" at bounding box center [806, 411] width 750 height 26
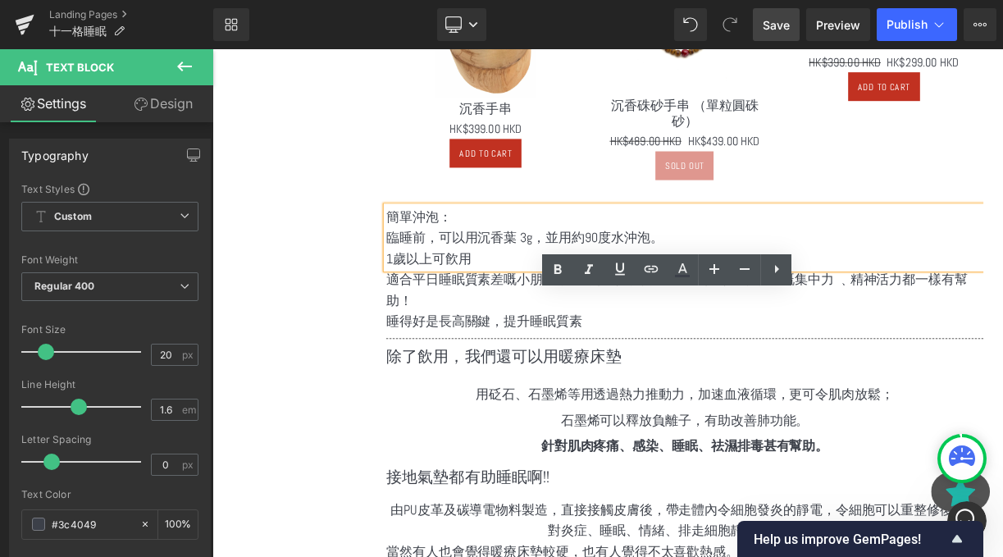
scroll to position [1013, 0]
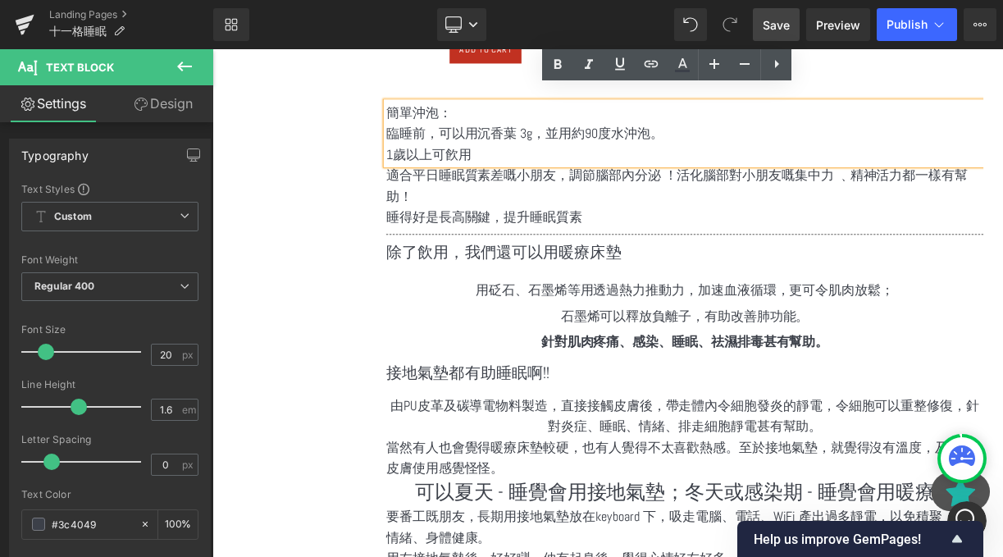
click at [518, 450] on h1 "接地氣墊都有助睡眠啊!!" at bounding box center [806, 455] width 750 height 28
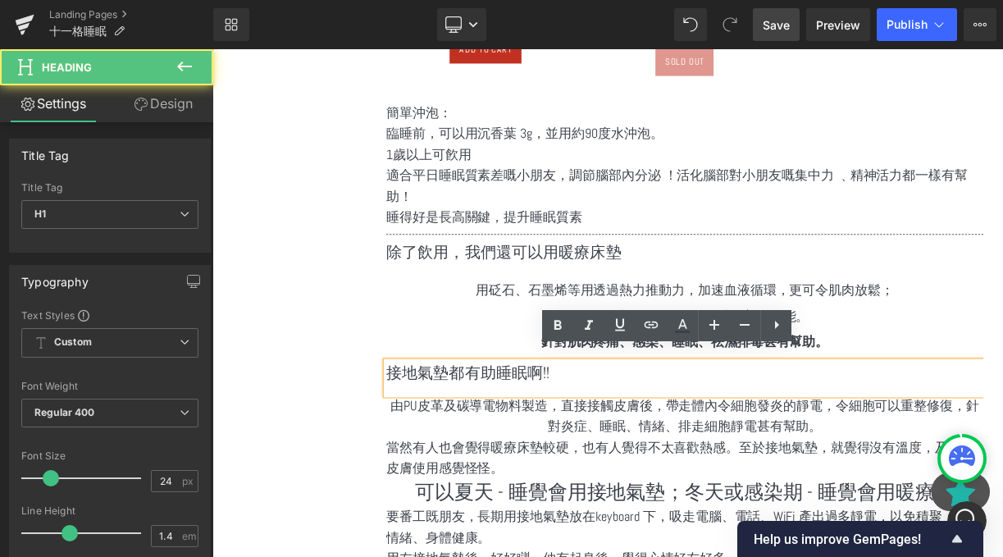
click at [509, 536] on div "當然有人也會覺得暖療床墊較硬，也有人覺得不太喜歡熱感。至於接地氣墊，就覺得沒有溫度，及直接皮膚使用感覺怪怪。 Text Block" at bounding box center [806, 562] width 750 height 53
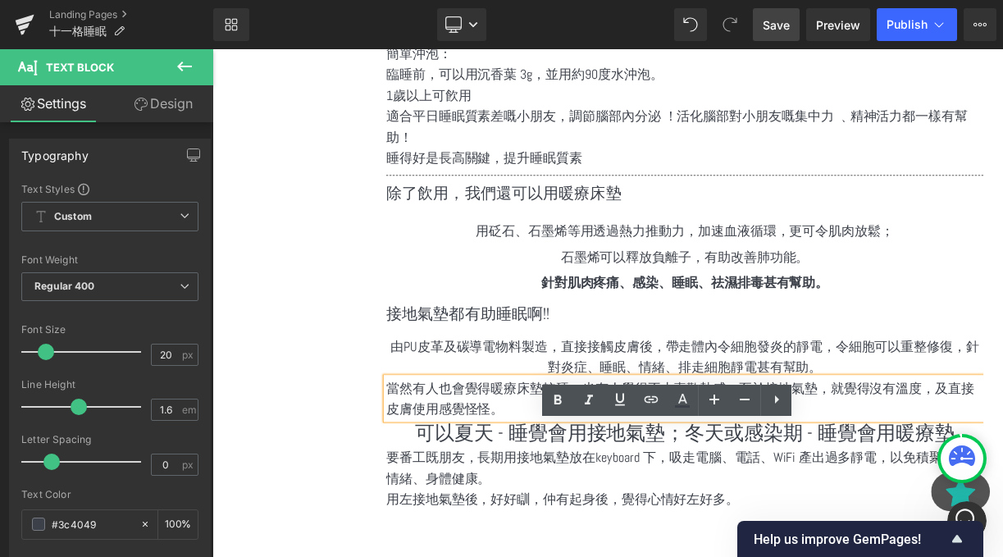
scroll to position [1152, 0]
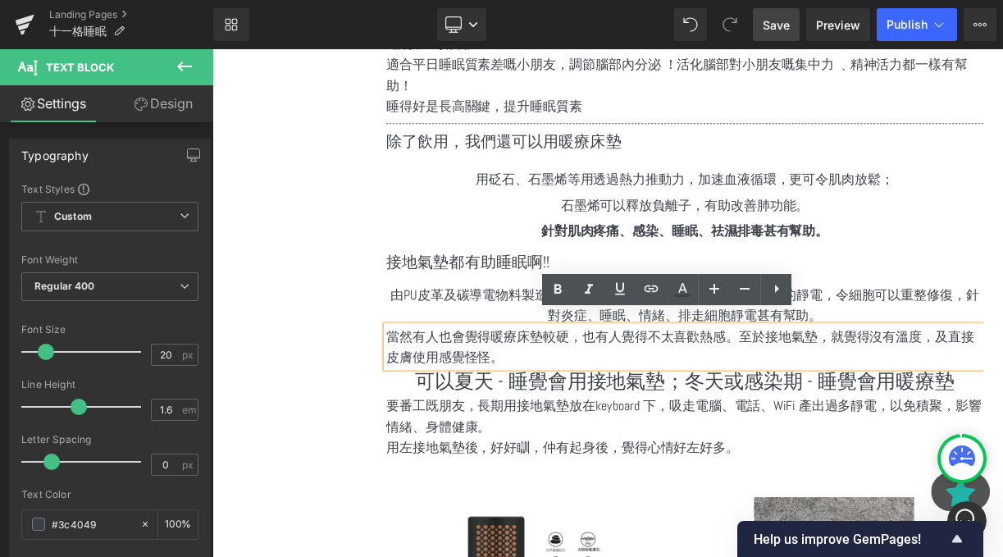
click at [514, 514] on p "要番工既朋友，長期用接地氣墊放在keyboard 下，吸走電腦、電話、WiFi 產出過多靜電，以免積聚，影響情緒、身體健康。" at bounding box center [806, 510] width 750 height 53
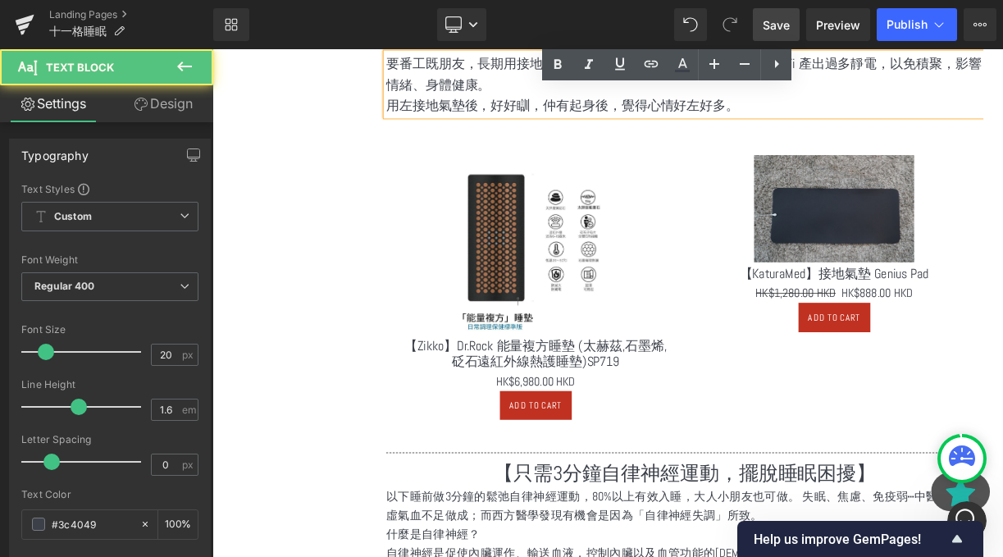
scroll to position [1620, 0]
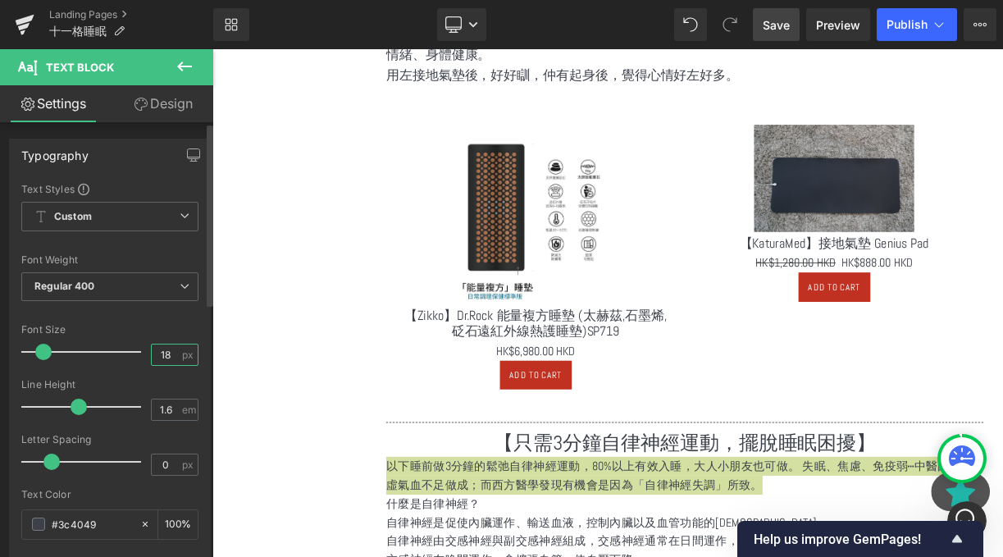
click at [162, 358] on input "18" at bounding box center [166, 355] width 29 height 21
type input "1"
type input "20"
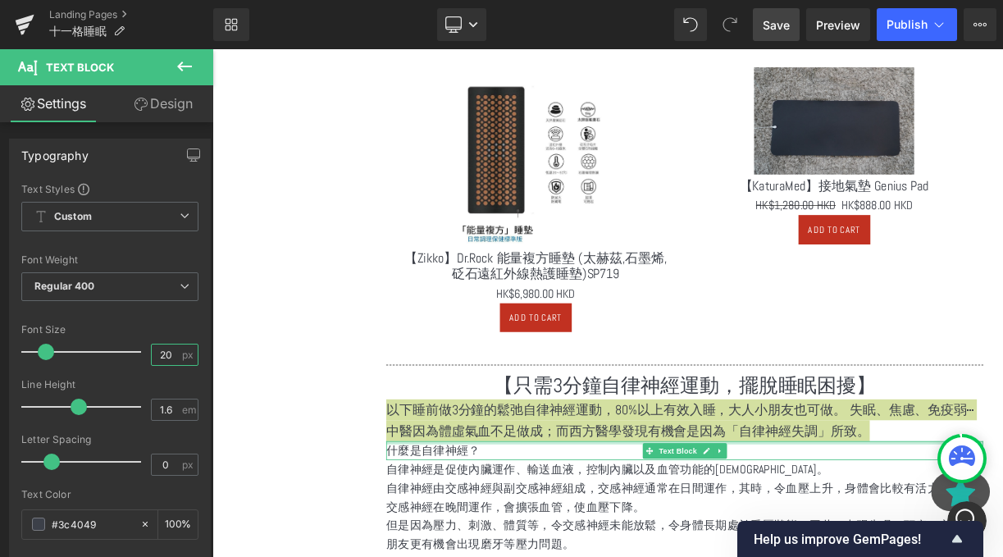
scroll to position [1786, 0]
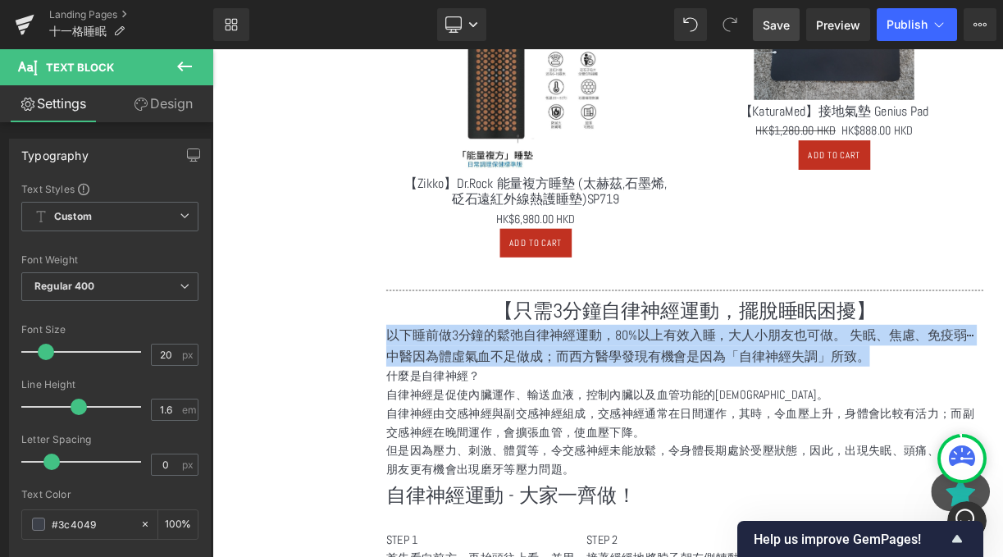
click at [527, 447] on p "什麼是自律神經？" at bounding box center [806, 459] width 750 height 24
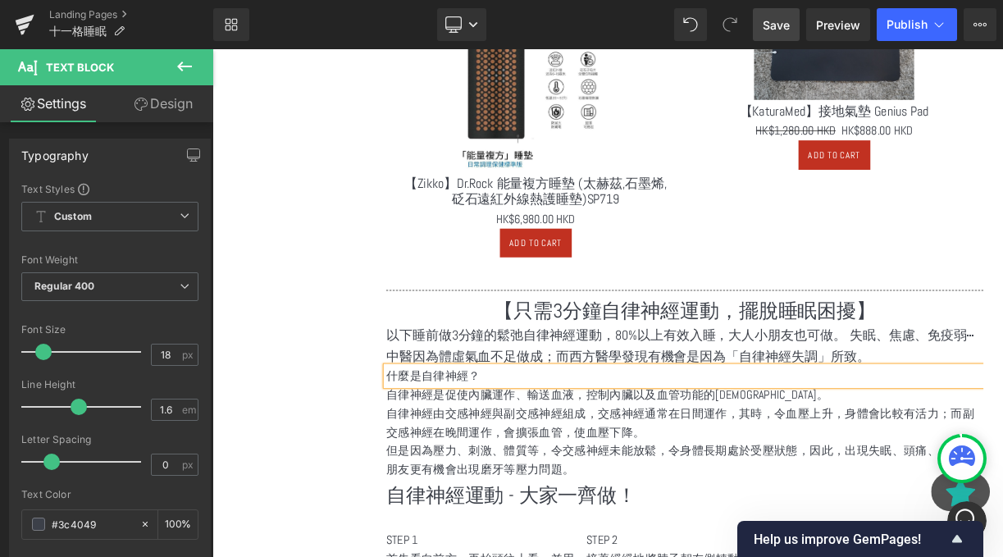
click at [564, 471] on div "自律神經是促使內臟運作、輸送血液，控制內臟以及血管功能的神經。 自律神經由交感神經與副交感神經組成，交感神經通常在日間運作，其時，令血壓上升，身體會比較有活力…" at bounding box center [806, 530] width 750 height 118
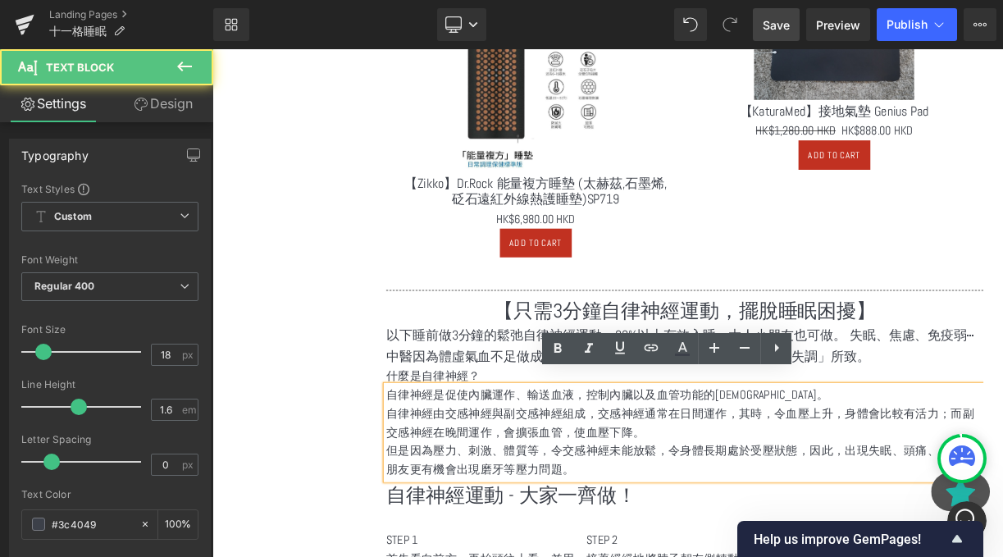
click at [555, 450] on p "什麼是自律神經？" at bounding box center [806, 459] width 750 height 24
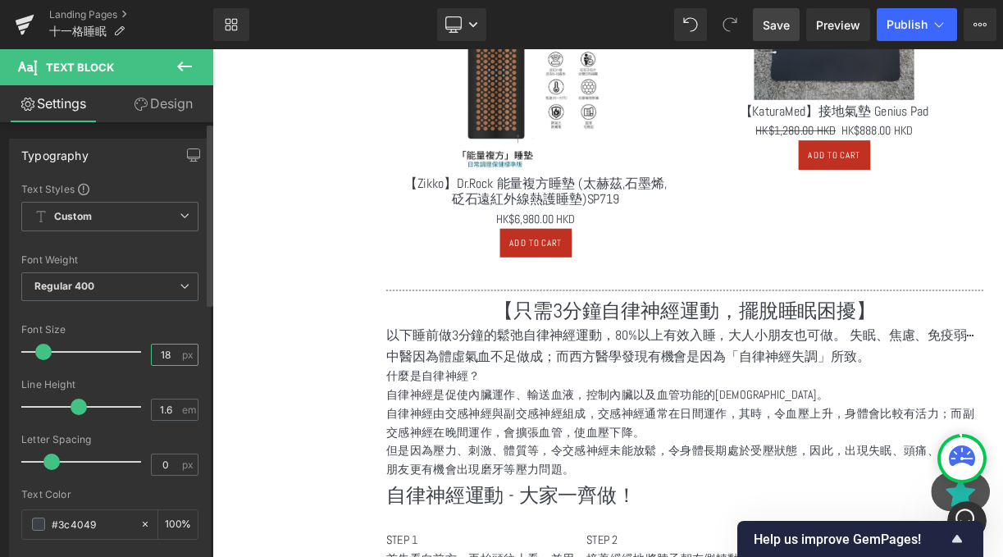
click at [152, 351] on input "18" at bounding box center [166, 355] width 29 height 21
type input "1"
type input "24"
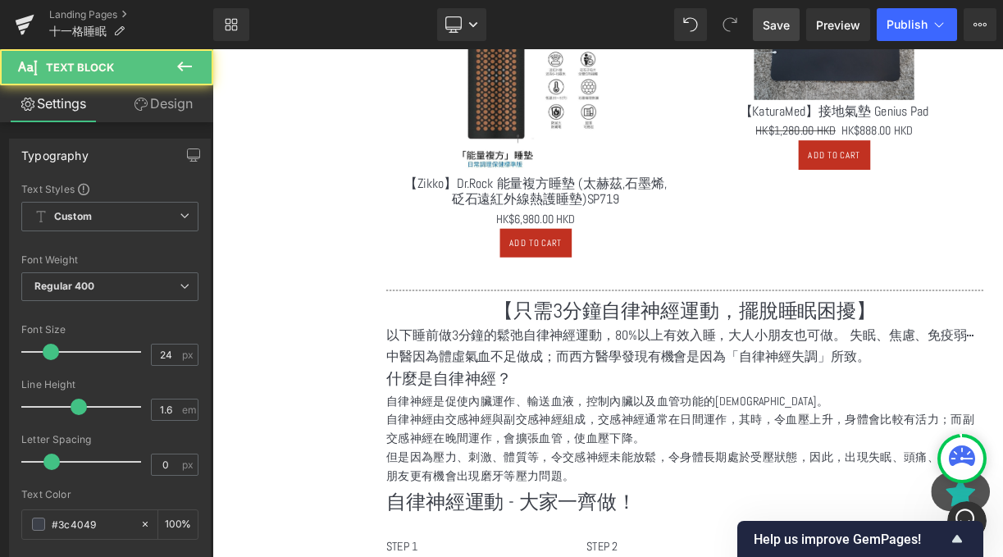
click at [458, 447] on p "什麼是自律神經？" at bounding box center [806, 462] width 750 height 31
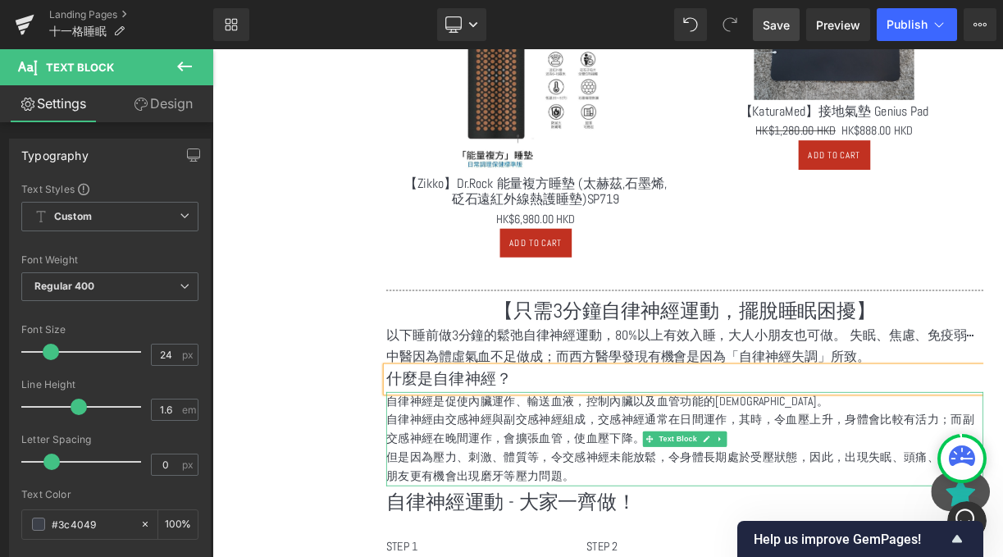
click at [532, 502] on p "自律神經由交感神經與副交感神經組成，交感神經通常在日間運作，其時，令血壓上升，身體會比較有活力；而副交感神經在晚間運作，會擴張血管，使血壓下降。" at bounding box center [806, 526] width 750 height 48
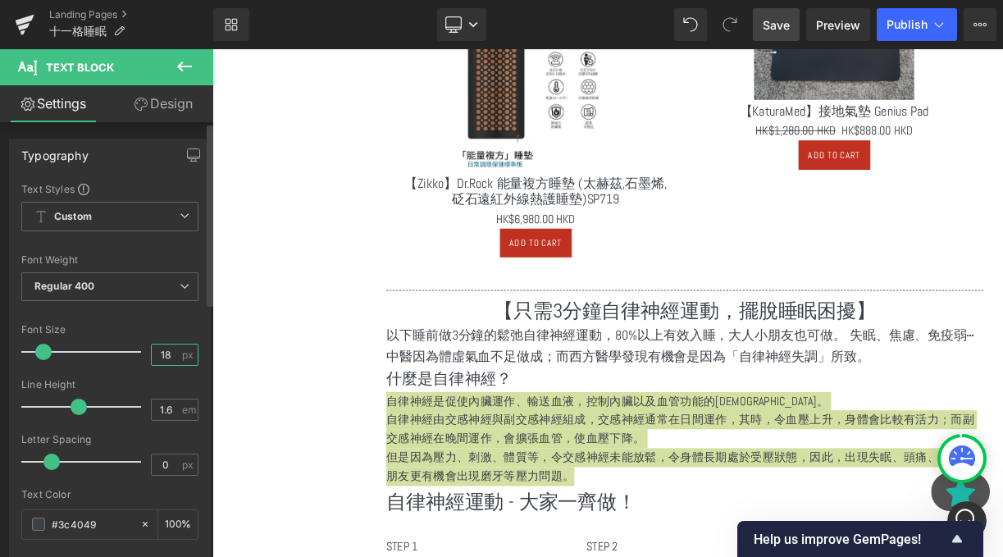
click at [158, 353] on input "18" at bounding box center [166, 355] width 29 height 21
type input "1"
type input "20"
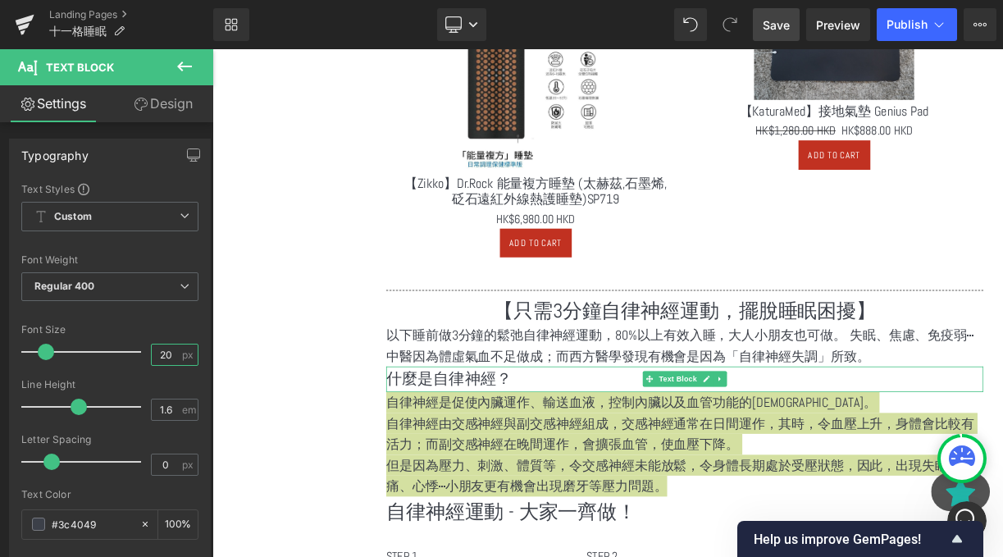
scroll to position [1973, 0]
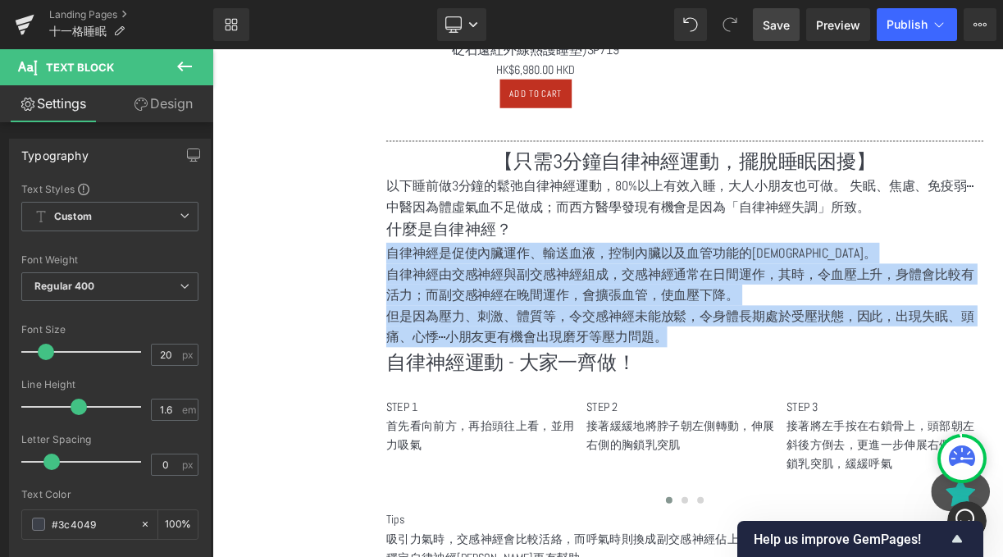
click at [442, 432] on p "自律神經運動 - 大家一齊做！" at bounding box center [806, 442] width 750 height 39
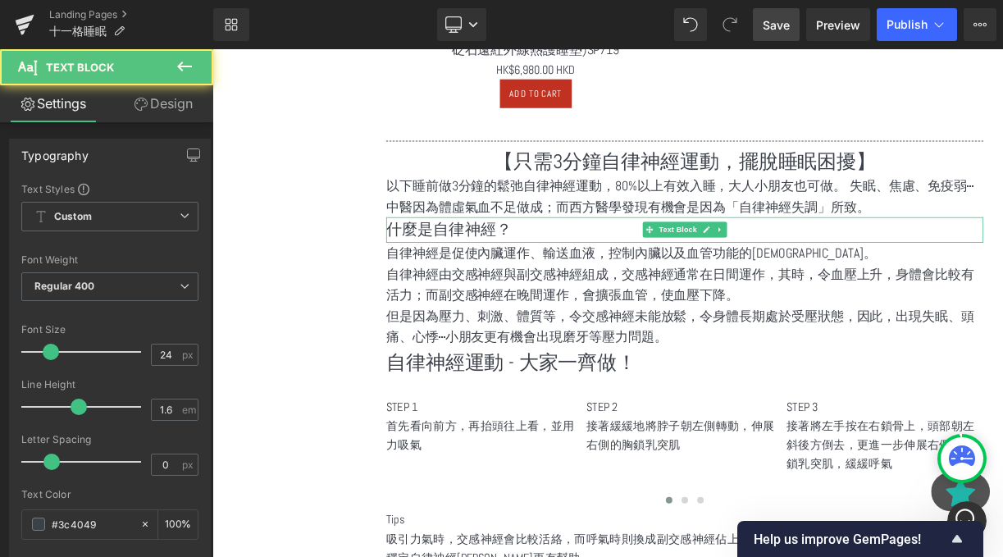
drag, startPoint x: 718, startPoint y: 247, endPoint x: 726, endPoint y: 270, distance: 24.4
click at [726, 270] on div "什麼是自律神經？ Text Block" at bounding box center [806, 275] width 750 height 31
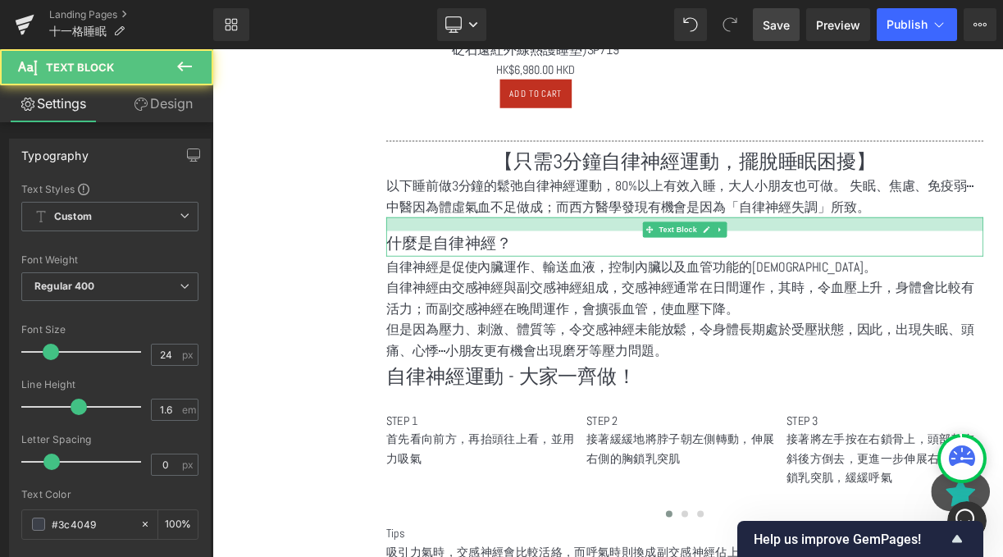
drag, startPoint x: 707, startPoint y: 246, endPoint x: 709, endPoint y: 266, distance: 19.8
click at [709, 266] on div "什麼是自律神經？ Text Block" at bounding box center [806, 284] width 750 height 48
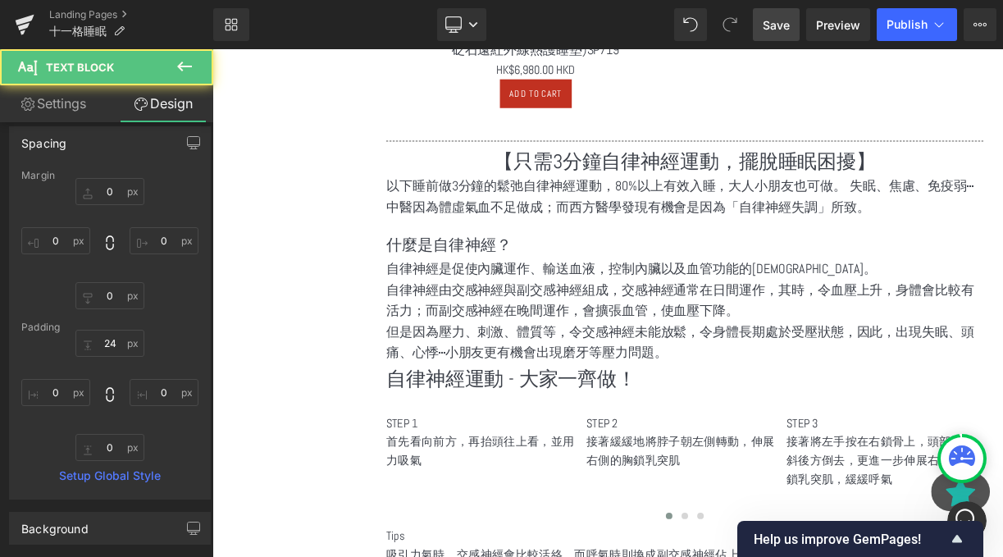
scroll to position [63, 0]
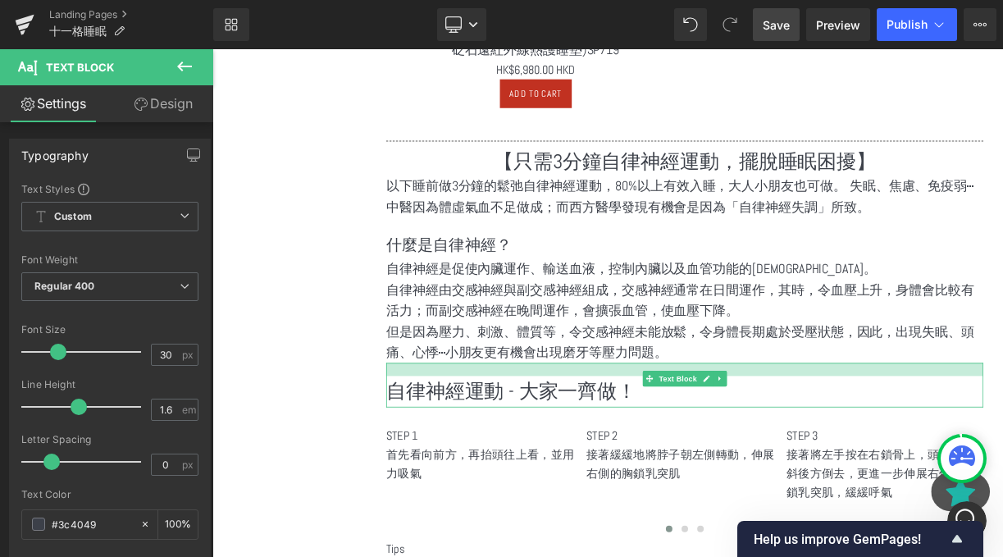
drag, startPoint x: 581, startPoint y: 428, endPoint x: 582, endPoint y: 446, distance: 18.1
click at [582, 446] on div "自律神經運動 - 大家一齊做！ Text Block" at bounding box center [806, 471] width 750 height 56
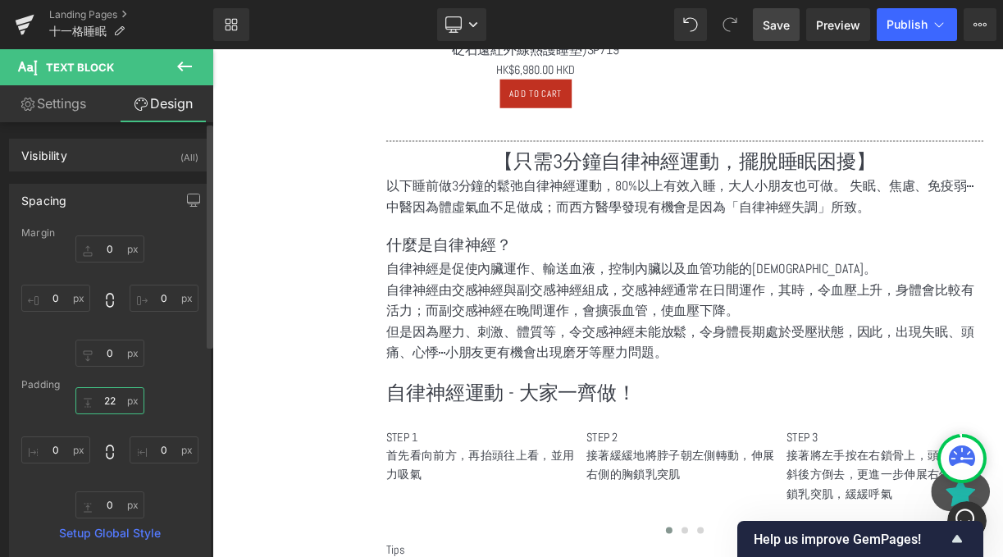
click at [113, 397] on input "22" at bounding box center [109, 400] width 69 height 27
type input "24"
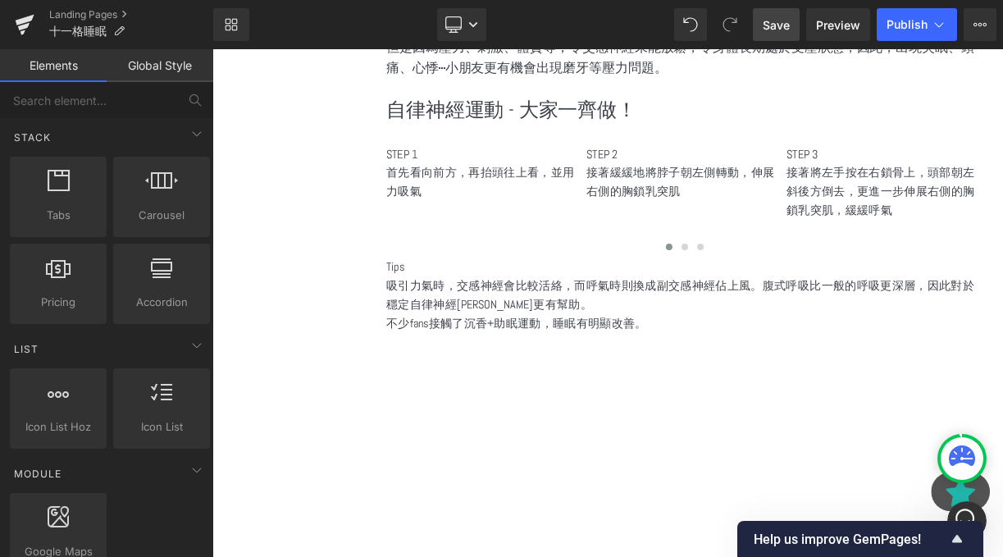
scroll to position [2317, 0]
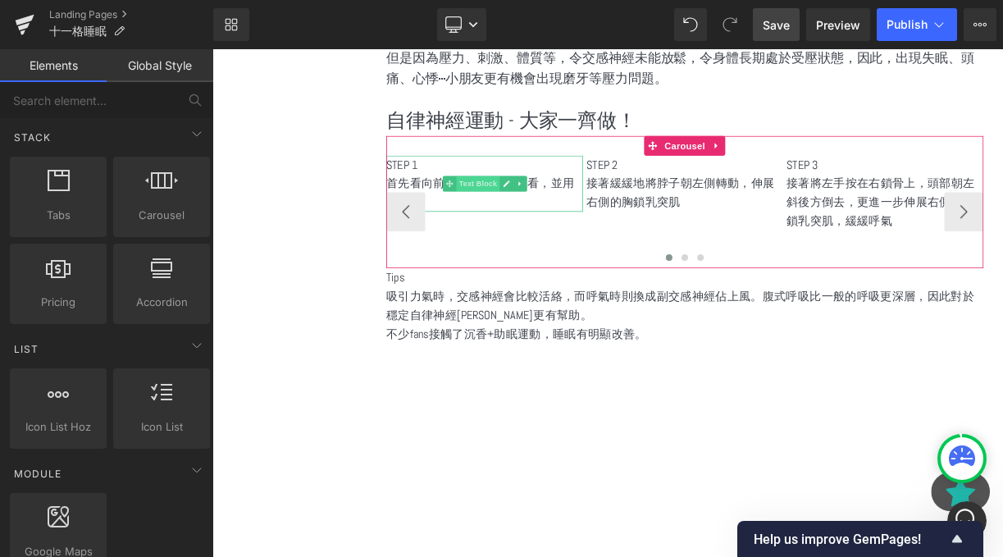
click at [571, 208] on span "Text Block" at bounding box center [545, 218] width 54 height 20
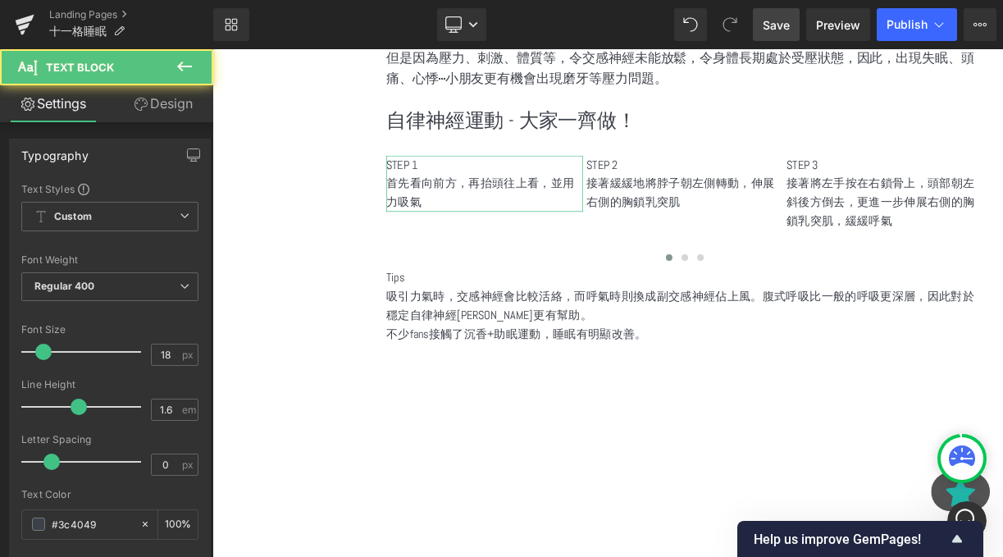
click at [170, 93] on link "Design" at bounding box center [163, 103] width 107 height 37
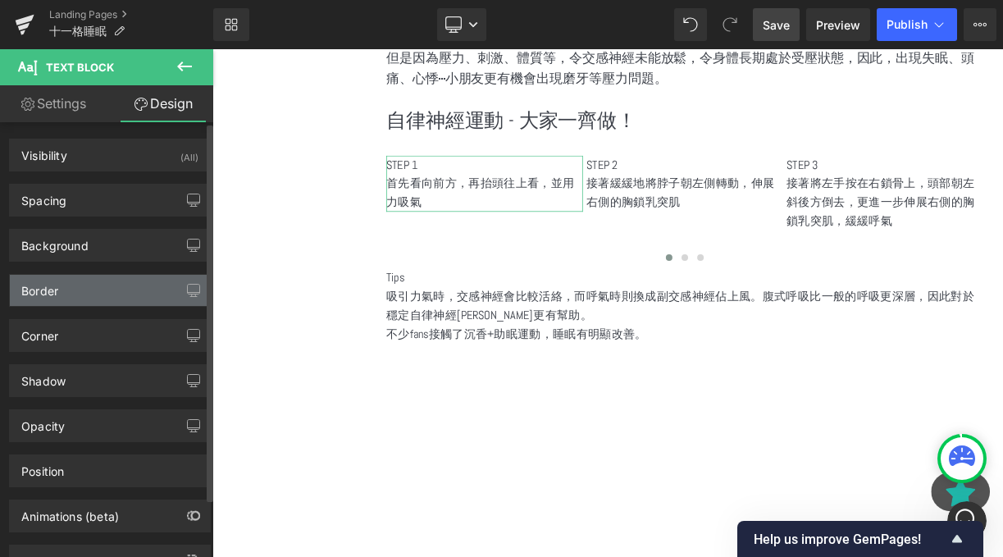
click at [58, 303] on div "Border" at bounding box center [110, 290] width 200 height 31
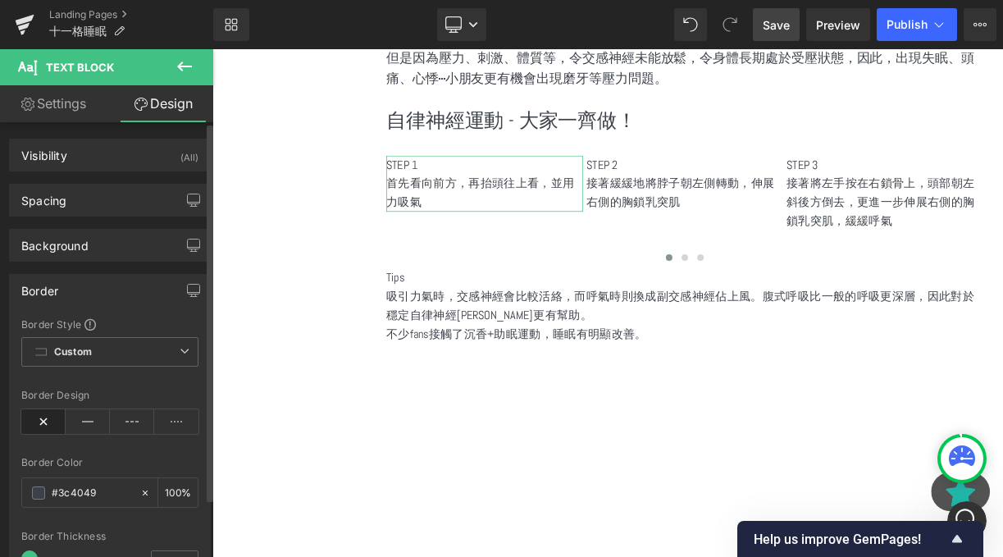
click at [98, 436] on div "Border Design" at bounding box center [109, 421] width 177 height 63
click at [131, 429] on icon at bounding box center [132, 421] width 44 height 25
click at [91, 412] on icon at bounding box center [88, 421] width 44 height 25
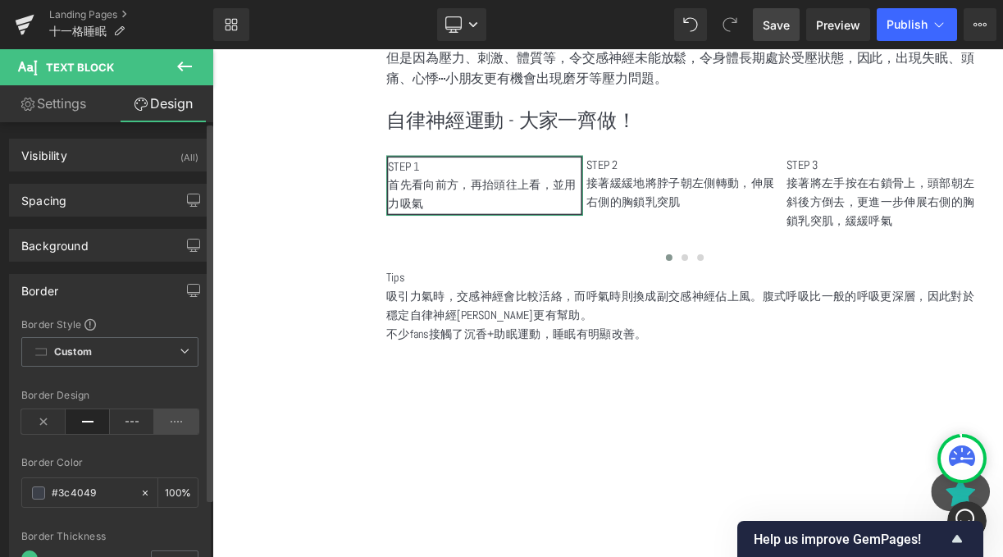
click at [180, 412] on icon at bounding box center [176, 421] width 44 height 25
click at [48, 423] on icon at bounding box center [43, 421] width 44 height 25
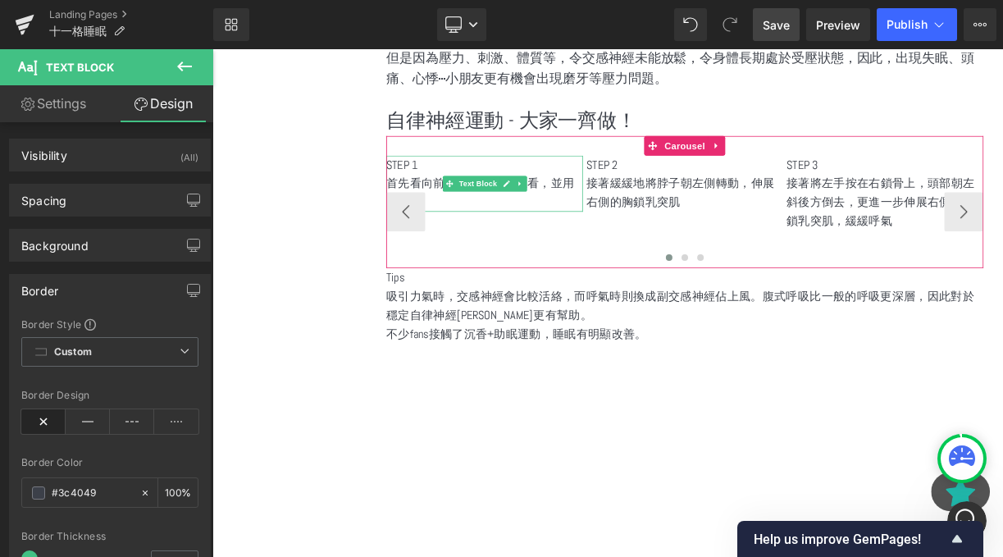
click at [567, 183] on p "STEP 1" at bounding box center [554, 195] width 247 height 24
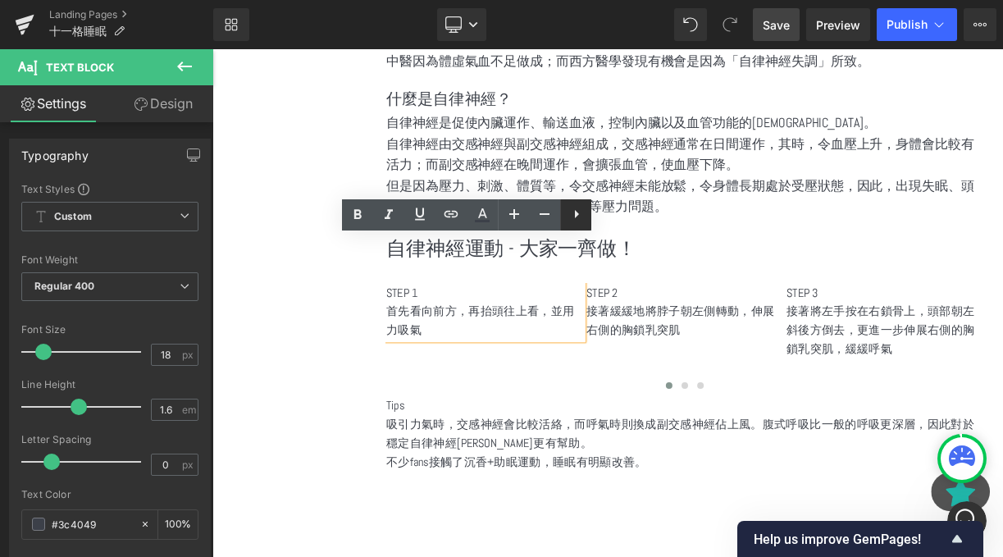
scroll to position [2119, 0]
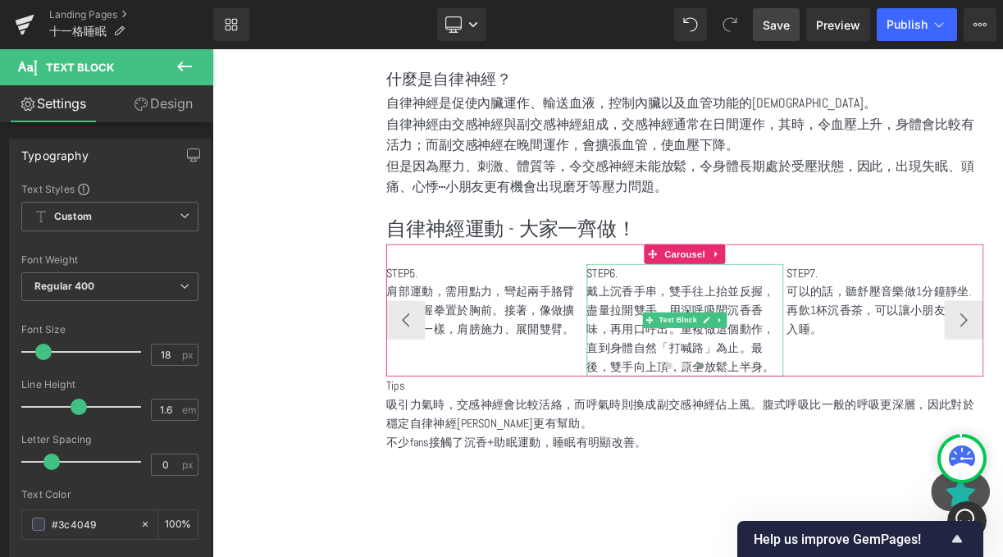
scroll to position [2235, 0]
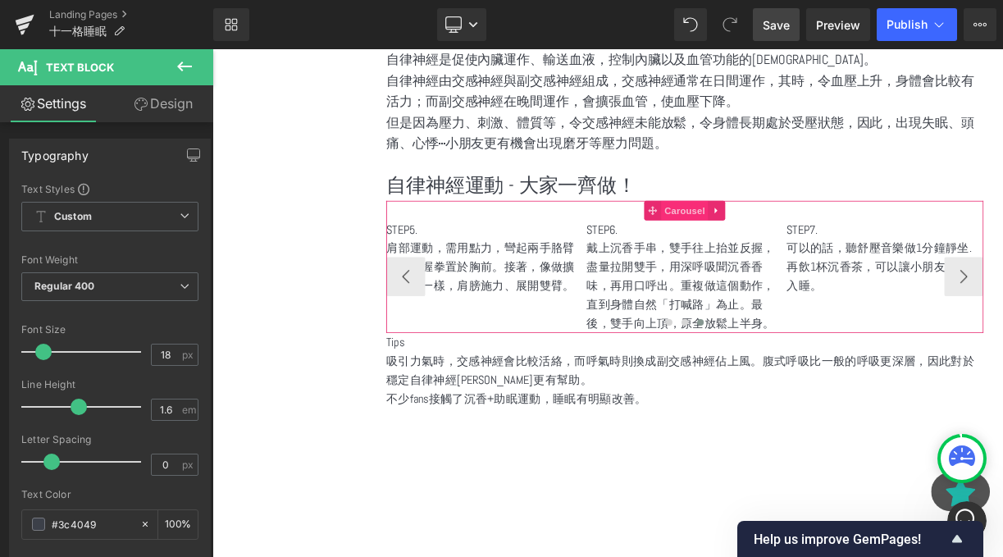
click at [800, 242] on span "Carousel" at bounding box center [805, 252] width 59 height 25
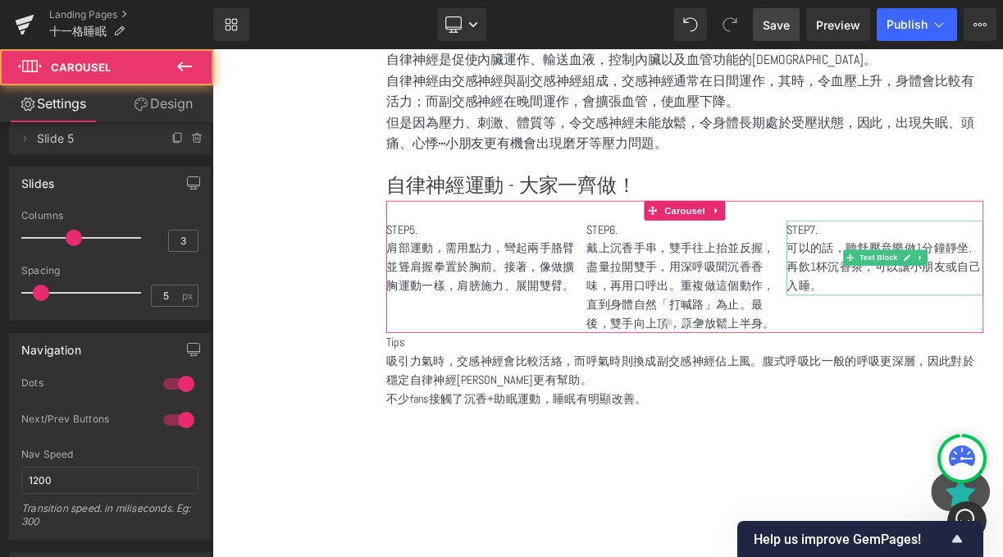
scroll to position [311, 0]
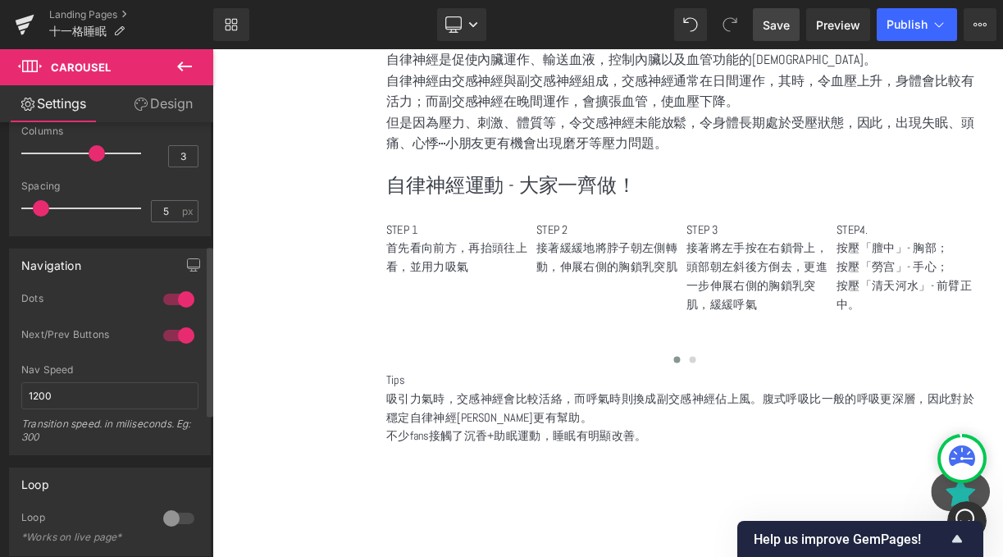
drag, startPoint x: 70, startPoint y: 153, endPoint x: 101, endPoint y: 151, distance: 31.2
click at [101, 151] on div at bounding box center [86, 153] width 112 height 33
drag, startPoint x: 37, startPoint y: 209, endPoint x: 52, endPoint y: 205, distance: 15.3
click at [52, 205] on span at bounding box center [56, 208] width 16 height 16
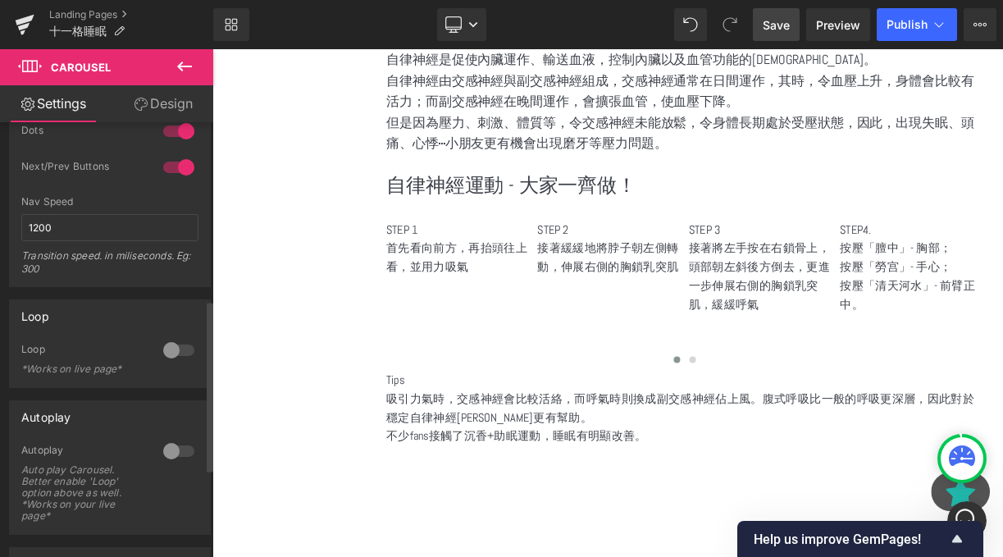
scroll to position [488, 0]
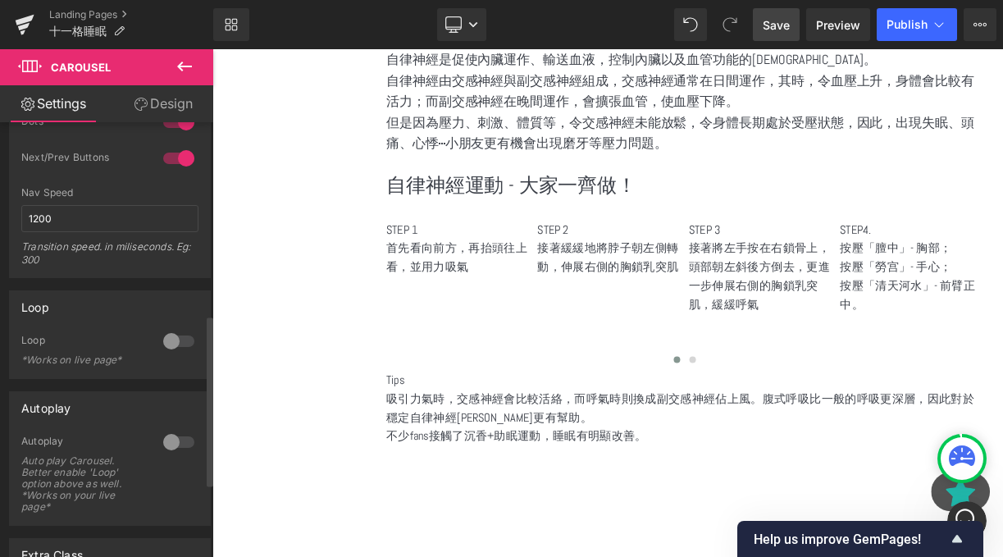
click at [162, 341] on div at bounding box center [178, 341] width 39 height 26
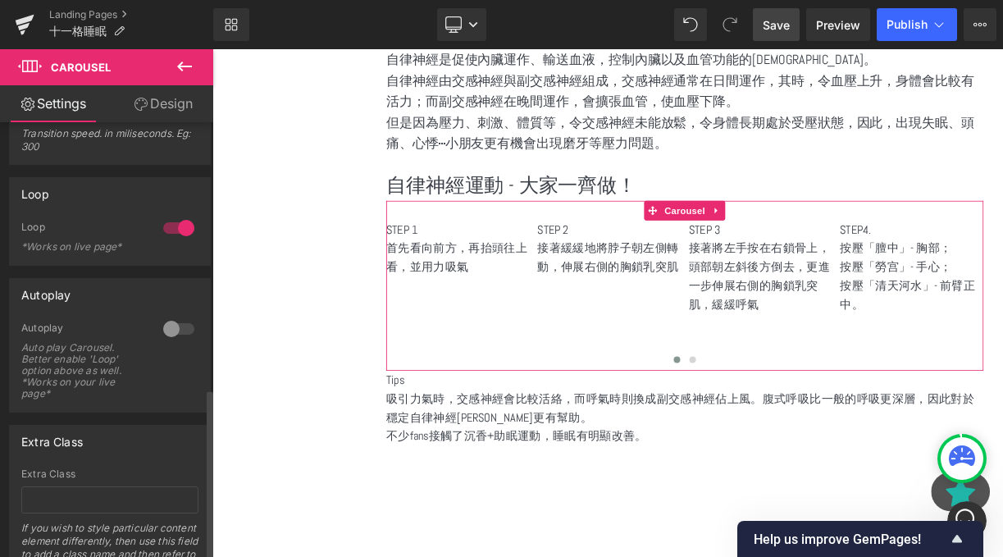
scroll to position [676, 0]
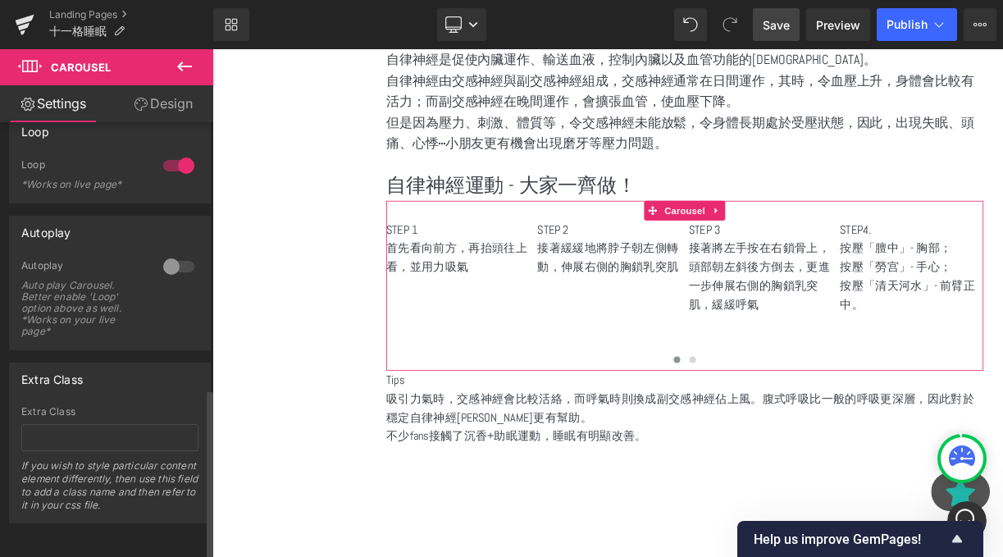
click at [168, 253] on div at bounding box center [178, 266] width 39 height 26
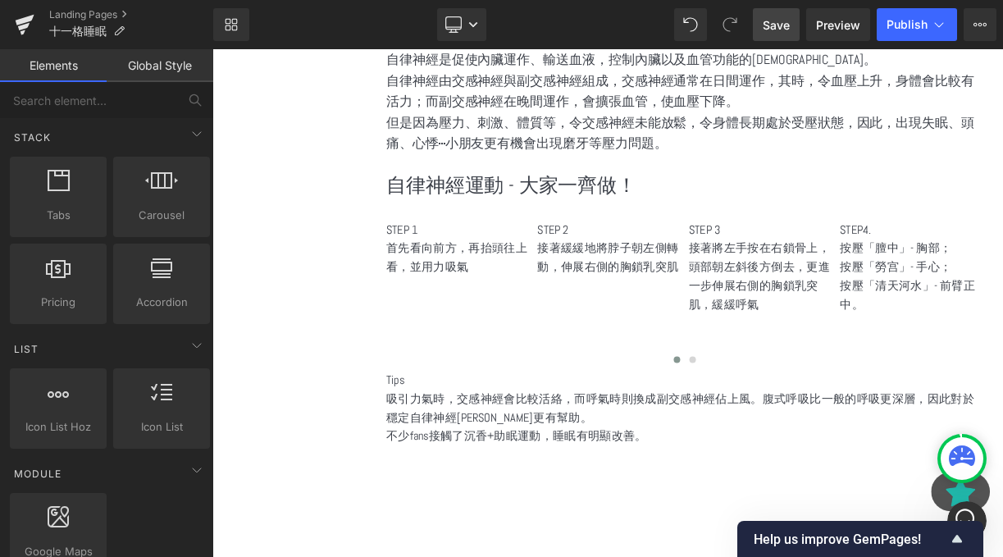
click at [797, 18] on link "Save" at bounding box center [776, 24] width 47 height 33
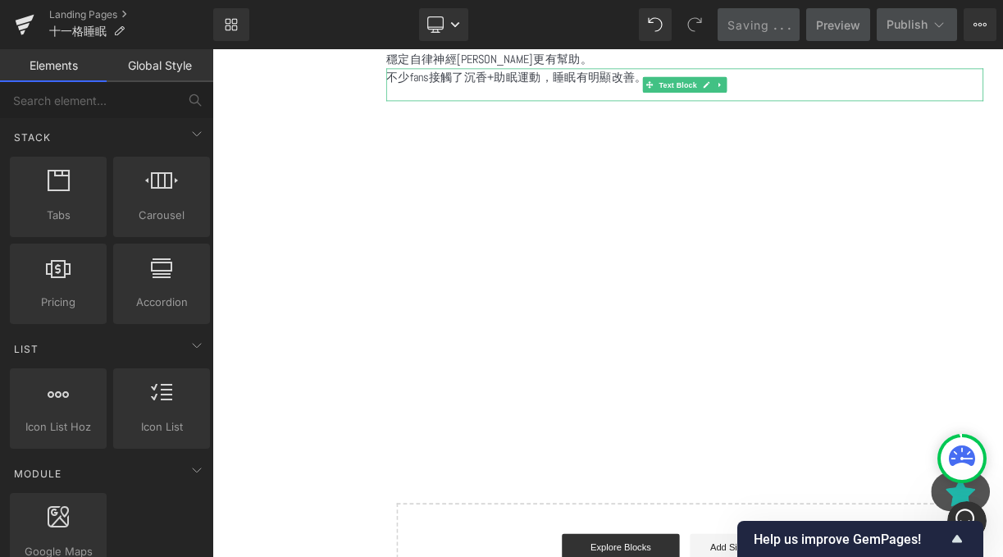
scroll to position [2700, 0]
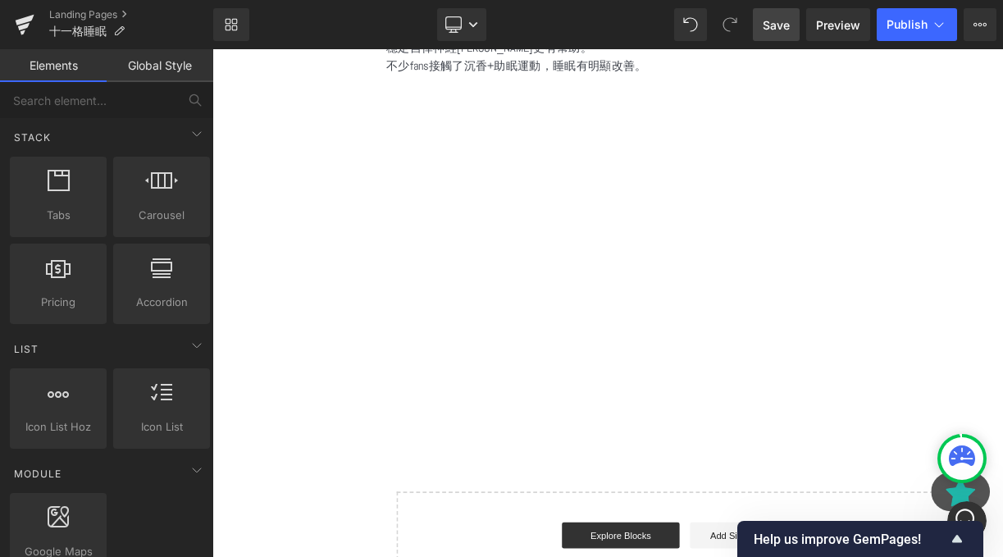
click at [766, 29] on span "Save" at bounding box center [776, 24] width 27 height 17
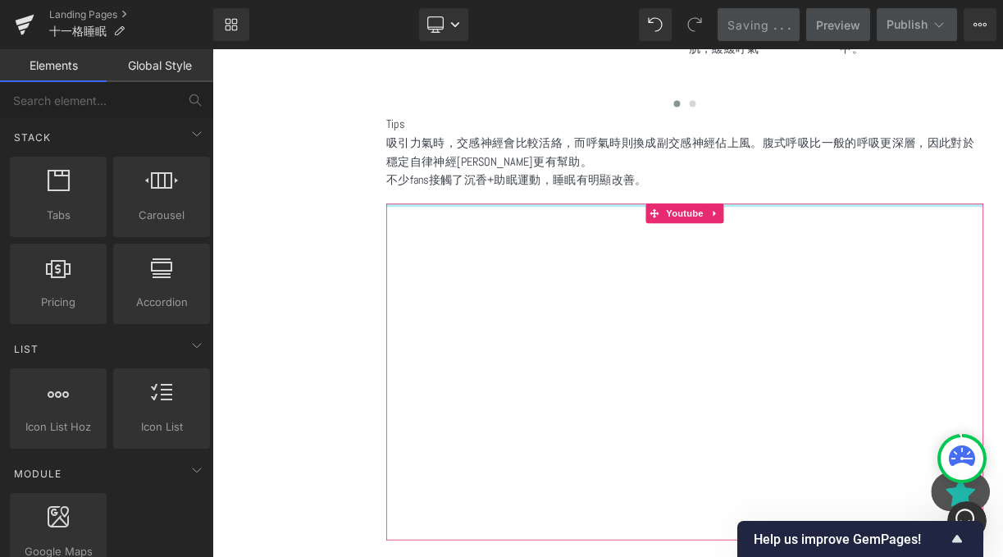
scroll to position [2427, 0]
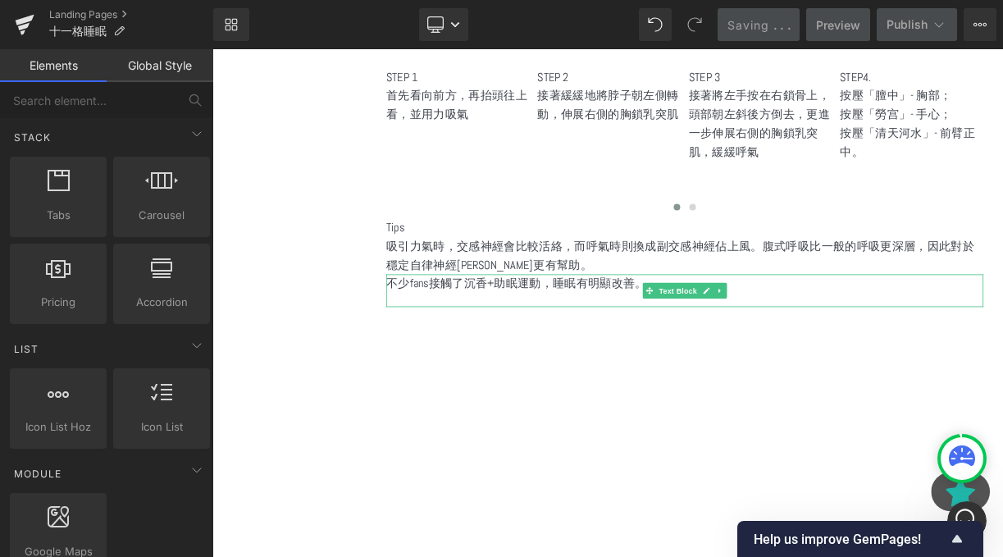
click at [675, 332] on p "不少fans接觸了沉香+助眠運動，睡眠有明顯改善。" at bounding box center [806, 344] width 750 height 24
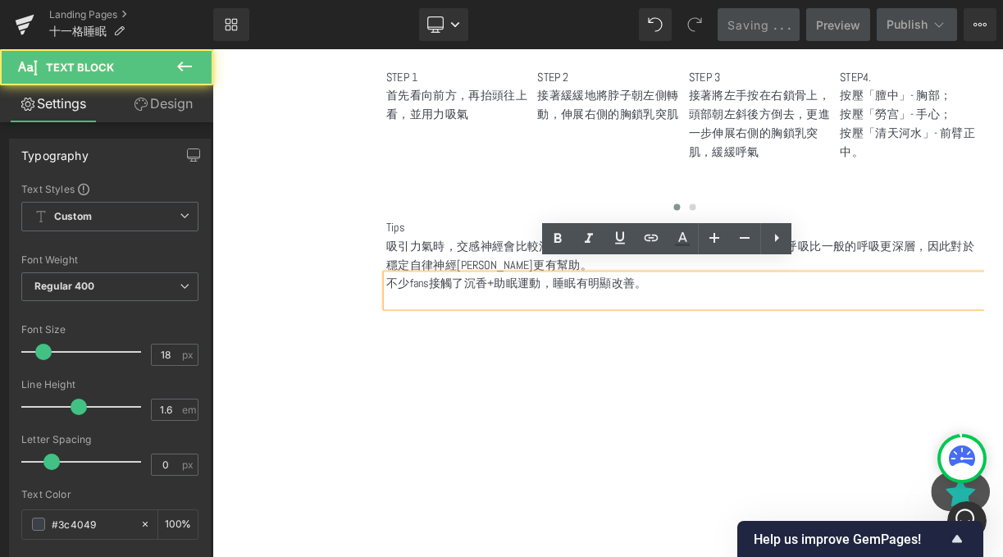
click at [675, 332] on p "不少fans接觸了沉香+助眠運動，睡眠有明顯改善。" at bounding box center [806, 344] width 750 height 24
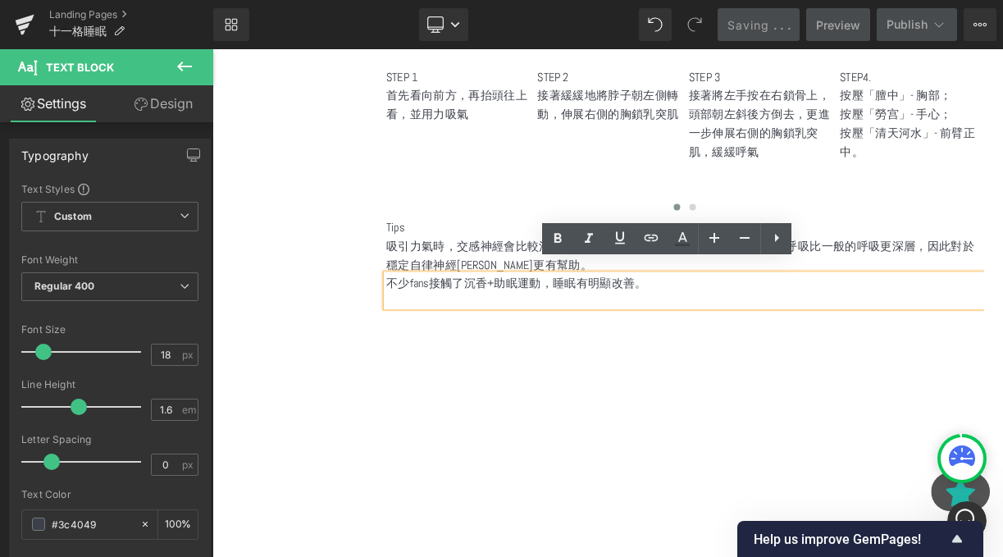
click at [583, 294] on p "吸引力氣時，交感神經會比較活絡，而呼氣時則換成副交感神經佔上風。腹式呼吸比一般的呼吸更深層，因此對於穩定自律神經平衡更有幫助。" at bounding box center [806, 309] width 750 height 48
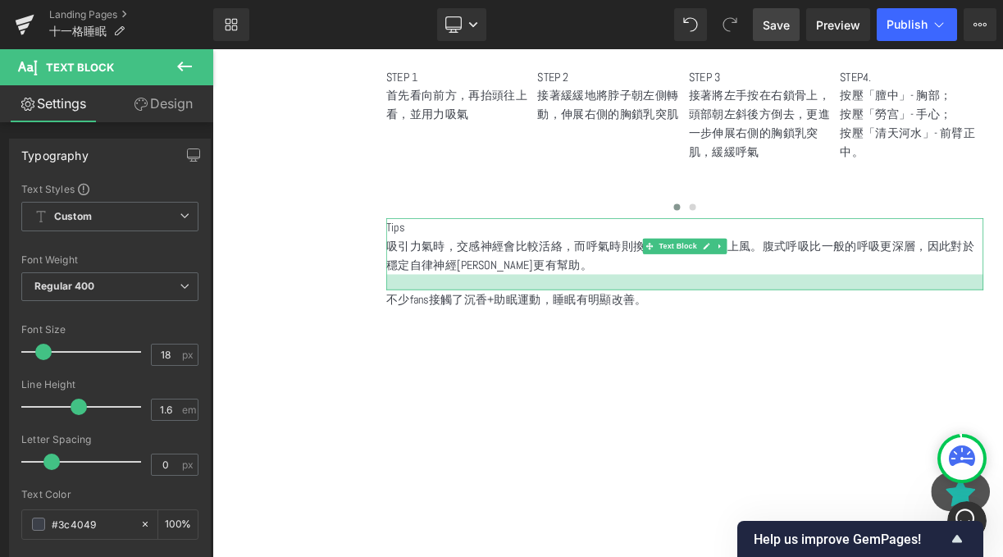
drag, startPoint x: 601, startPoint y: 314, endPoint x: 608, endPoint y: 332, distance: 19.5
click at [609, 333] on div at bounding box center [806, 342] width 750 height 20
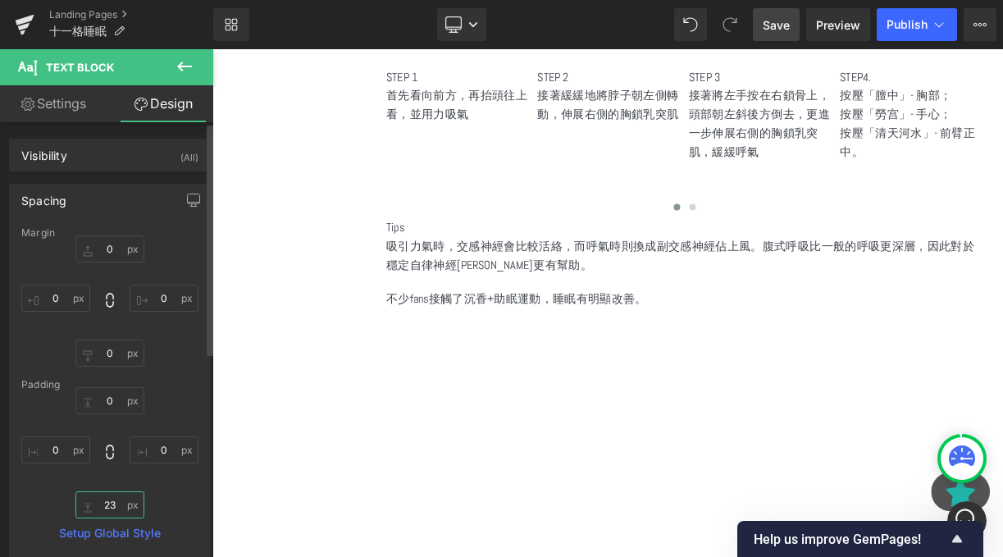
click at [108, 506] on input "23" at bounding box center [109, 504] width 69 height 27
type input "24"
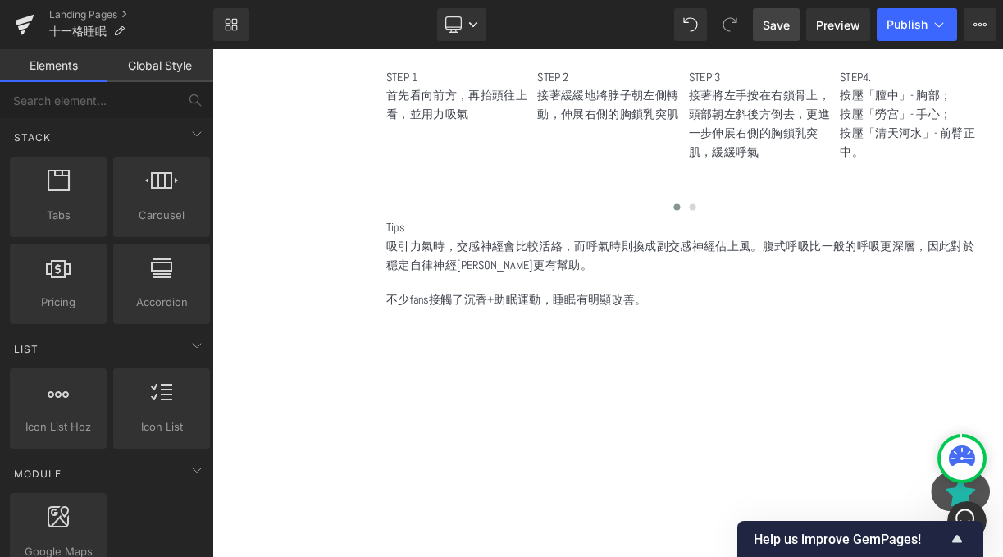
click at [572, 287] on span "吸引力氣時，交感神經會比較活絡，而呼氣時則換成副交感神經佔上風。腹式呼吸比一般的呼吸更深層，因此對於穩定自律神經平衡更有幫助。" at bounding box center [800, 308] width 738 height 43
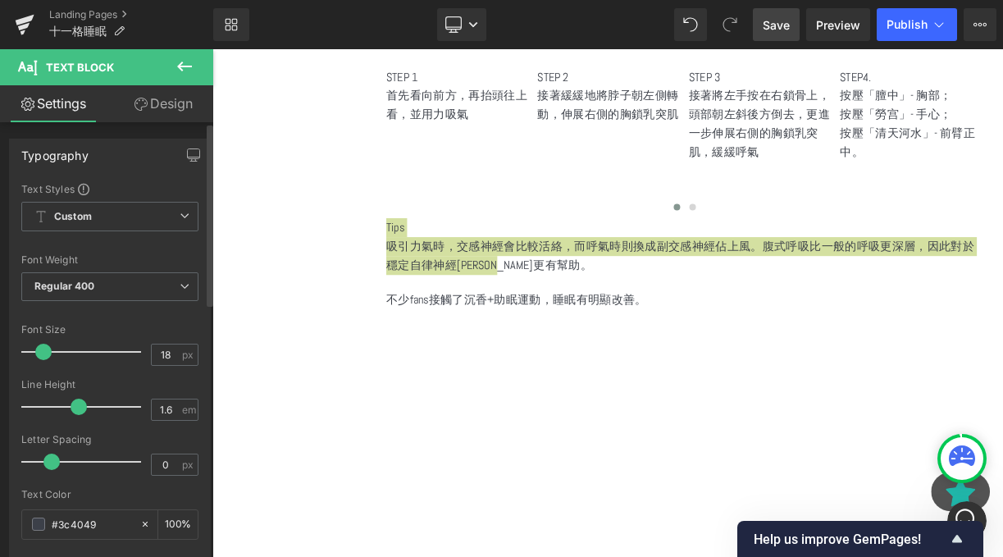
click at [169, 376] on div at bounding box center [109, 373] width 177 height 11
click at [169, 356] on input "18" at bounding box center [166, 355] width 29 height 21
type input "1"
type input "20"
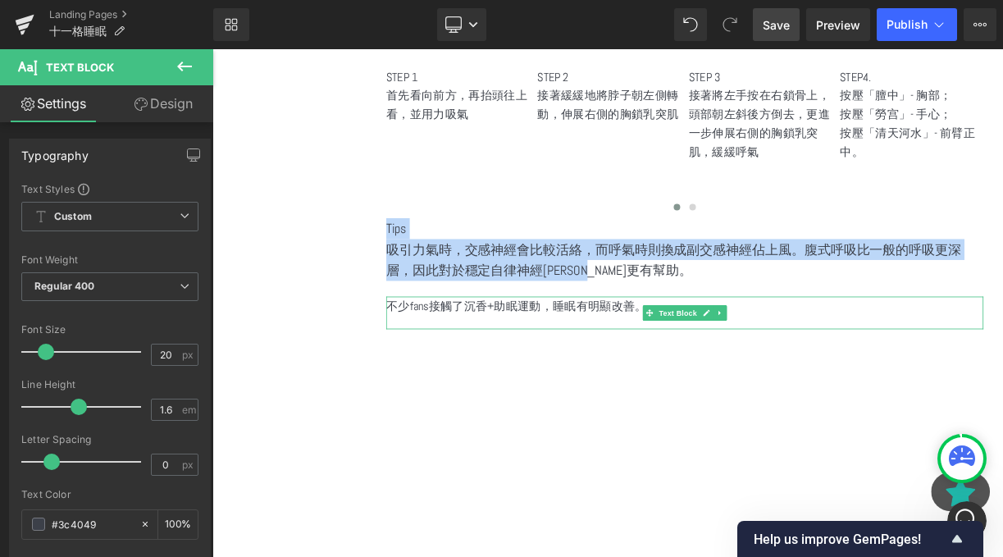
click at [507, 360] on p "不少fans接觸了沉香+助眠運動，睡眠有明顯改善。" at bounding box center [806, 372] width 750 height 24
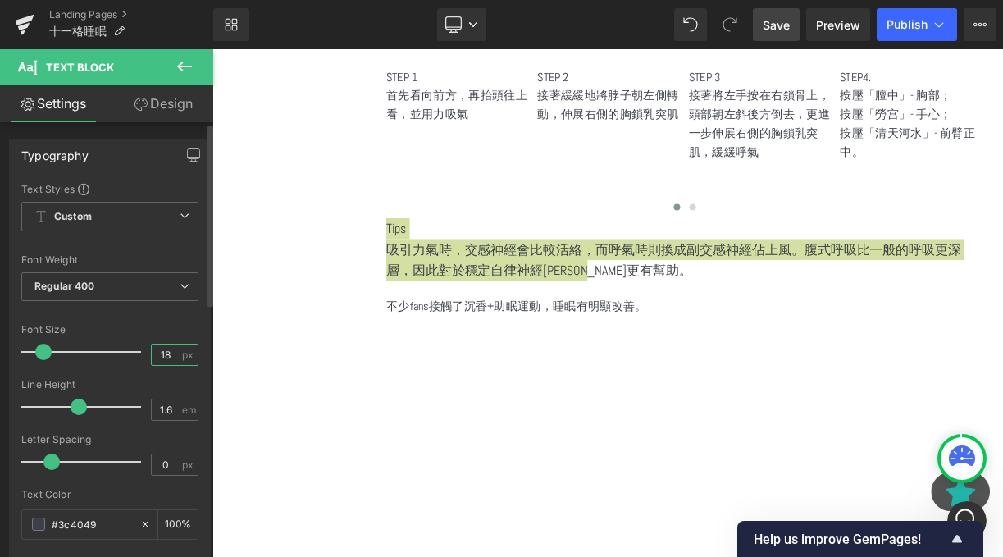
click at [164, 355] on input "18" at bounding box center [166, 355] width 29 height 21
type input "1"
type input "4"
type input "24"
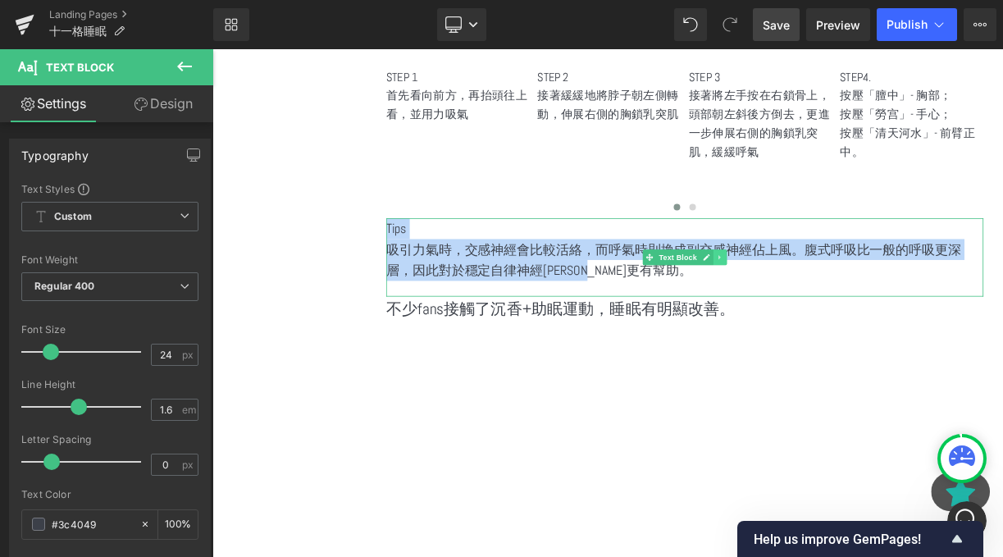
click at [842, 301] on link at bounding box center [850, 311] width 17 height 20
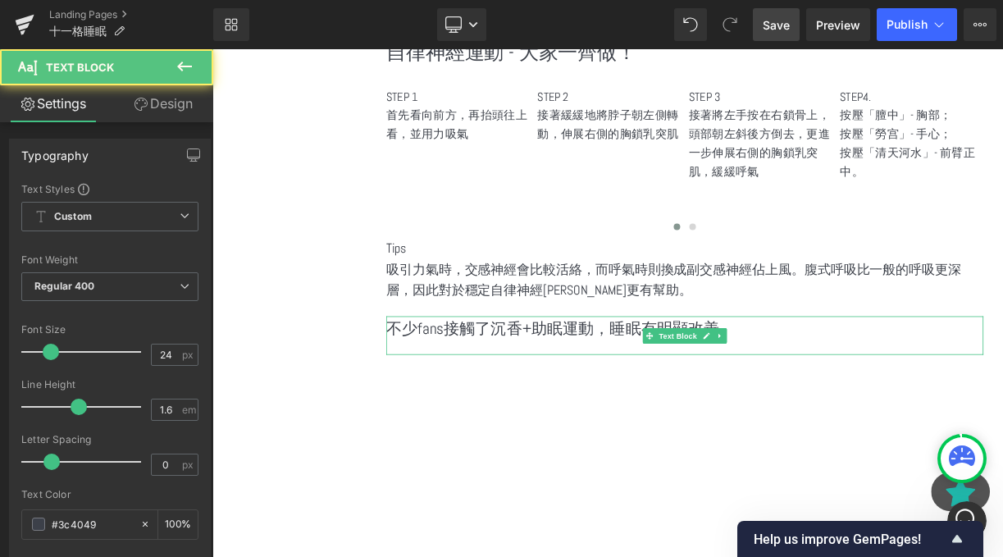
click at [888, 387] on p "不少fans接觸了沉香+助眠運動，睡眠有明顯改善。" at bounding box center [806, 400] width 750 height 31
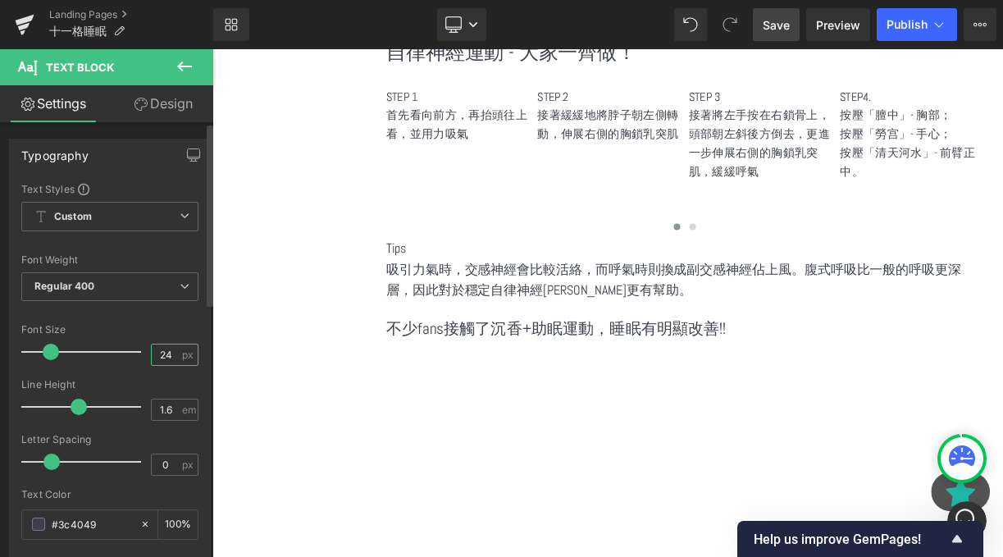
click at [167, 356] on input "24" at bounding box center [166, 355] width 29 height 21
type input "20"
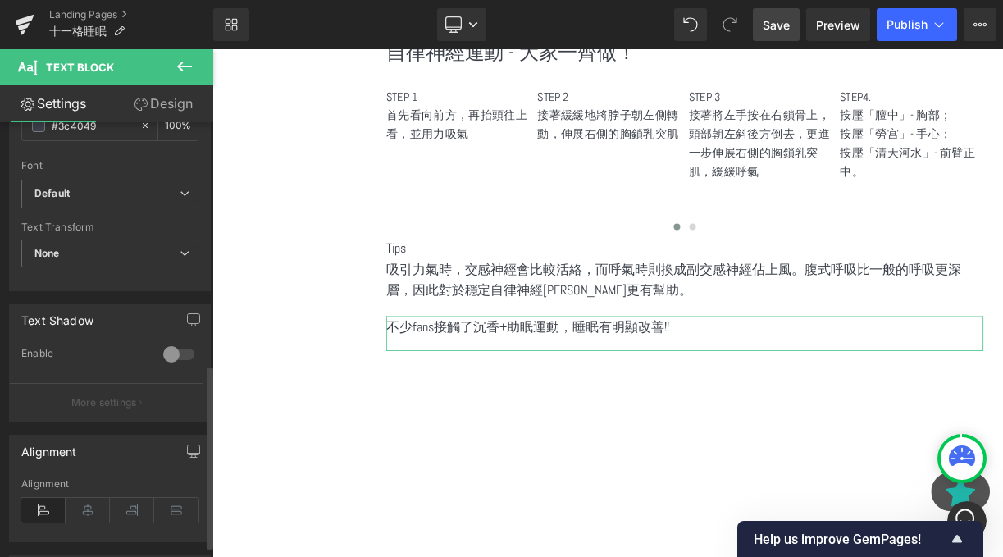
scroll to position [575, 0]
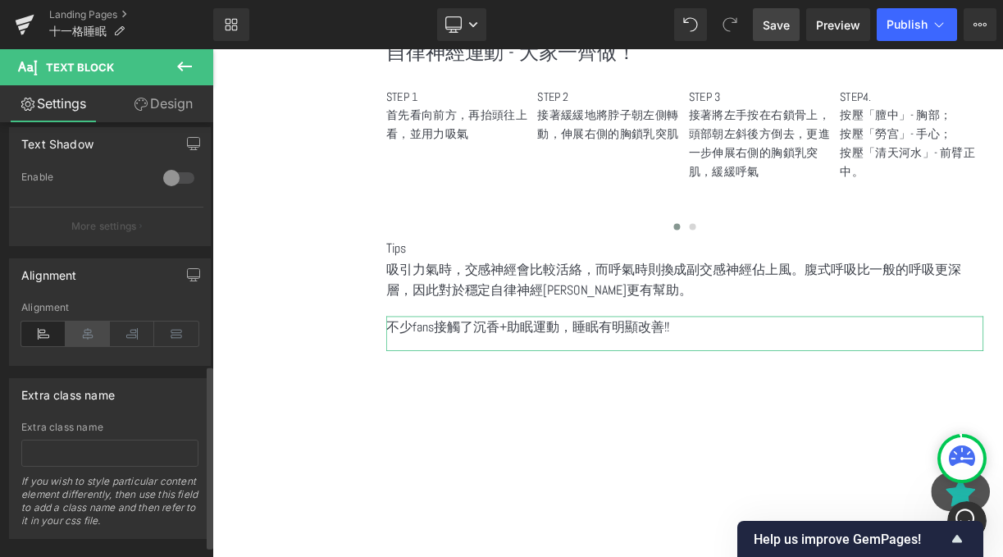
click at [94, 344] on icon at bounding box center [88, 334] width 44 height 25
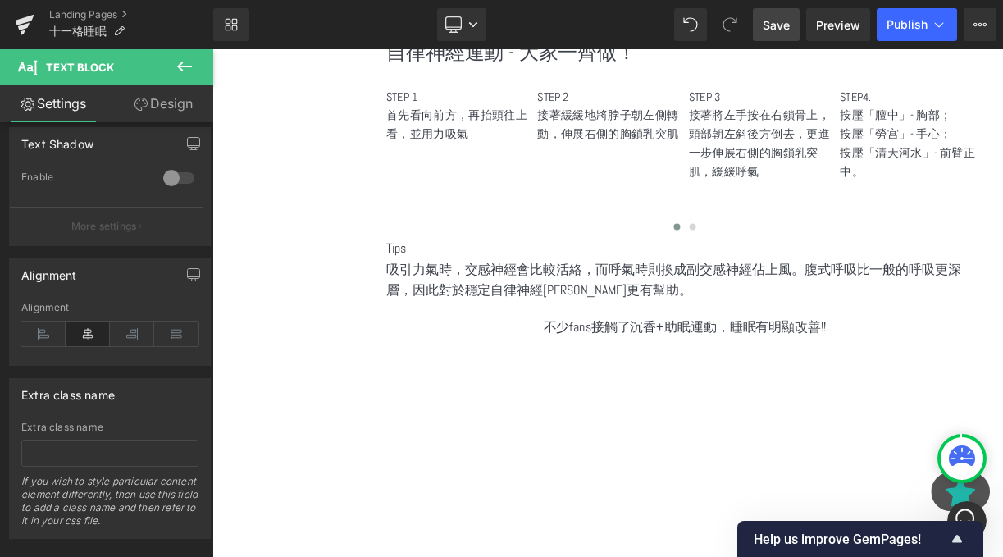
click at [695, 340] on span "吸引力氣時，交感神經會比較活絡，而呼氣時則換成副交感神經佔上風。腹式呼吸比一般的呼吸更深層，因此對於穩定自律神經平衡更有幫助。" at bounding box center [792, 339] width 722 height 48
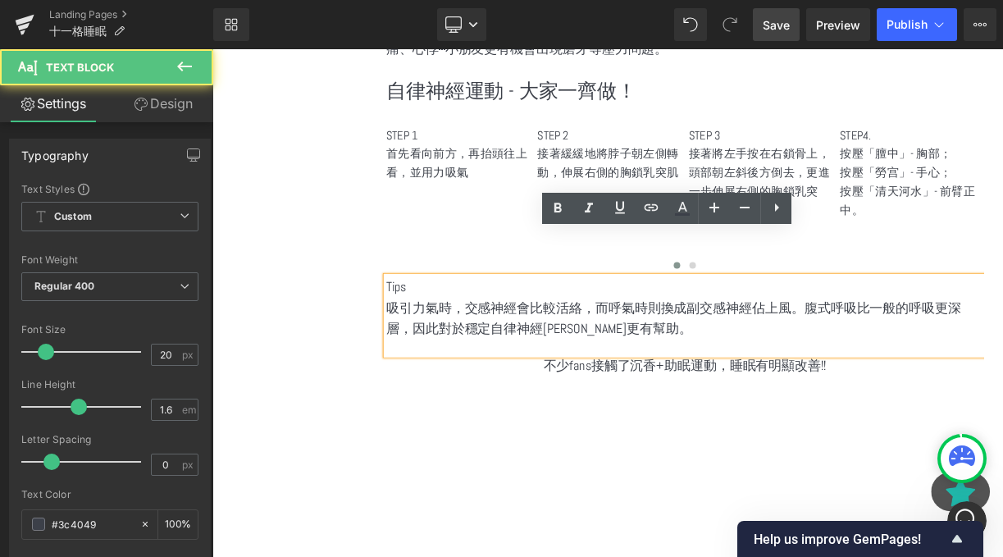
scroll to position [2251, 0]
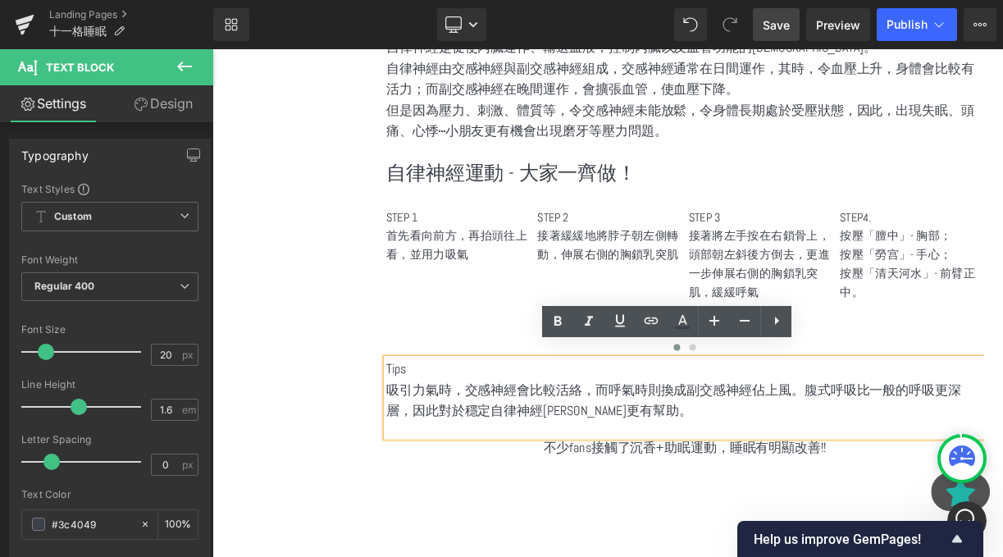
click at [586, 447] on p "Tips" at bounding box center [806, 450] width 750 height 26
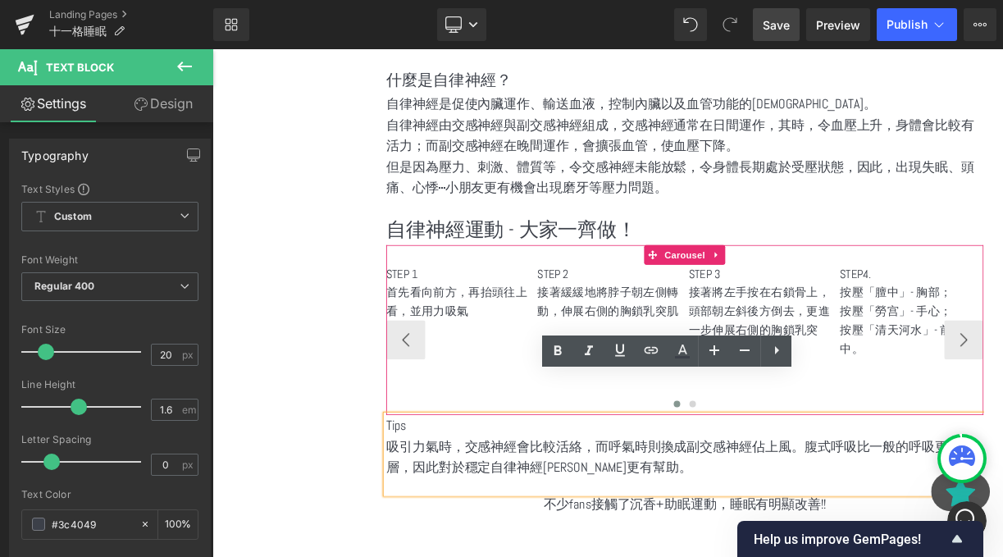
scroll to position [2173, 0]
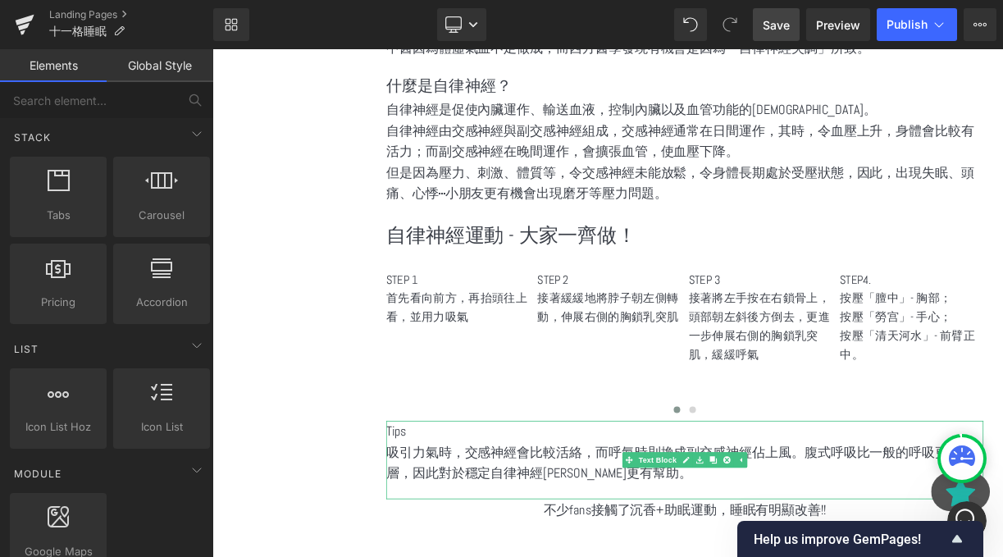
click at [952, 544] on span "吸引力氣時，交感神經會比較活絡，而呼氣時則換成副交感神經佔上風。腹式呼吸比一般的呼吸更深層，因此對於穩定自律神經平衡更有幫助。" at bounding box center [792, 568] width 722 height 48
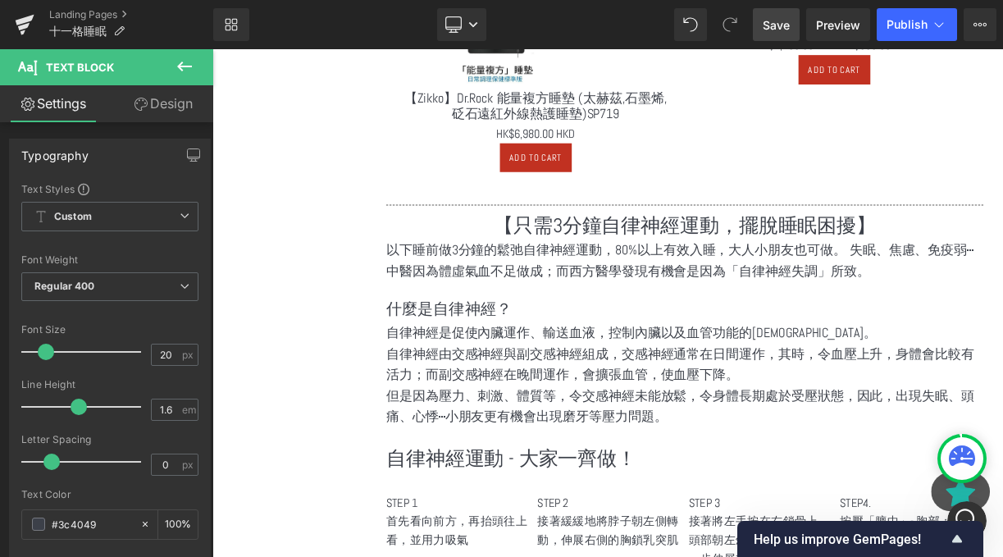
click at [741, 495] on p "但是因為壓力、刺激、體質等，令交感神經未能放鬆，令身體長期處於受壓狀態，因此，出現失眠、頭痛、心悸⋯小朋友更有機會出現磨牙等壓力問題。" at bounding box center [806, 497] width 750 height 53
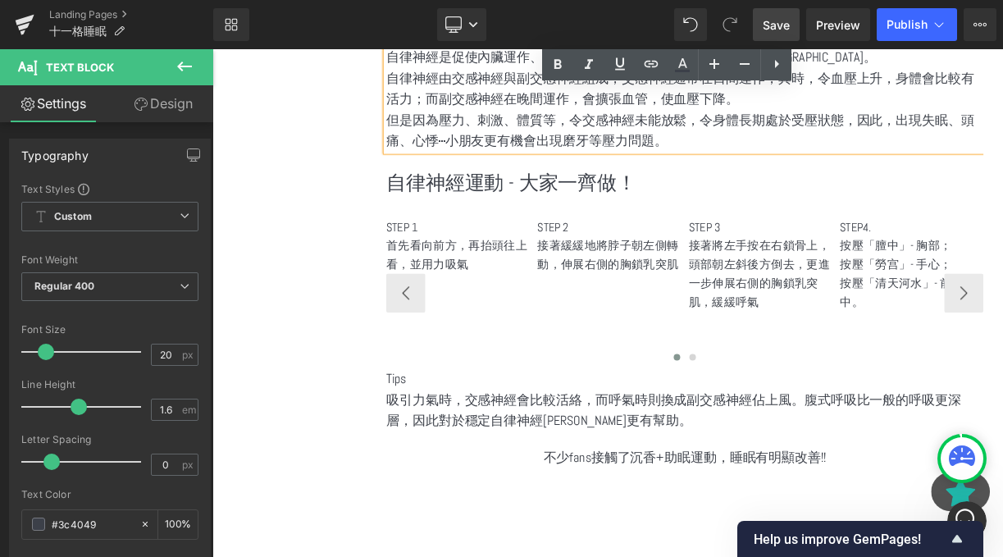
scroll to position [2185, 0]
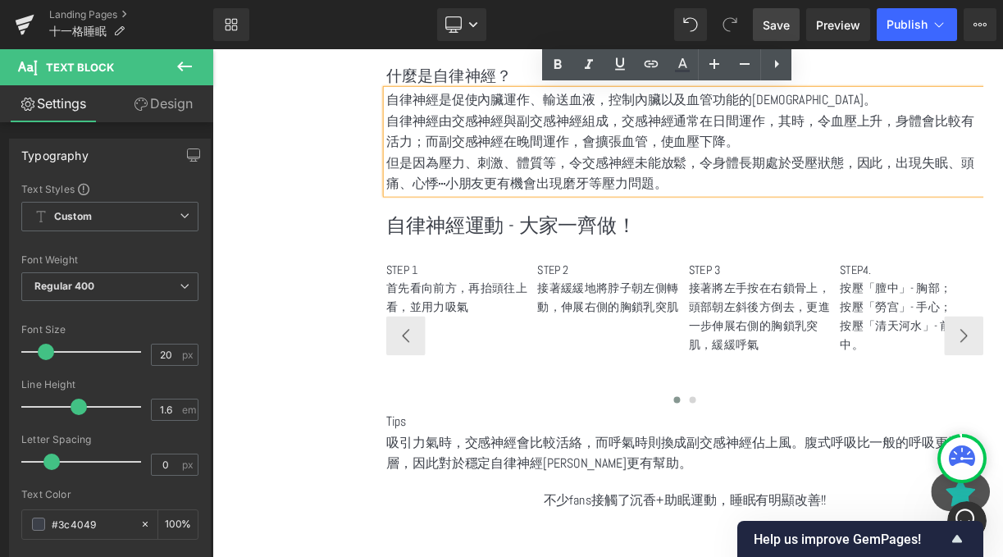
click at [728, 344] on div "STEP 2 接著緩緩地將脖子朝左側轉動，伸展右側的胸鎖乳突肌 Text Block" at bounding box center [711, 350] width 180 height 71
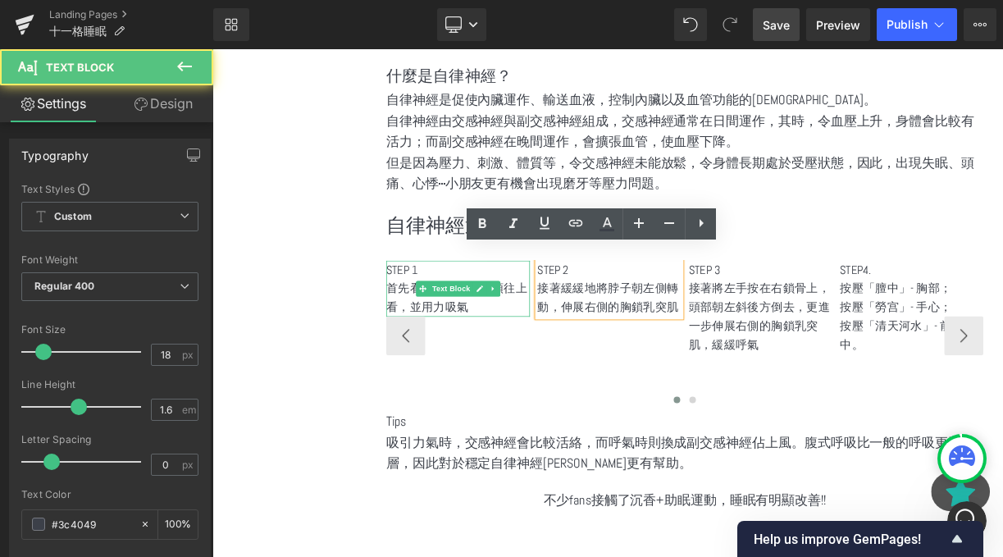
click at [516, 360] on p "首先看向前方，再抬頭往上看，並用力吸氣" at bounding box center [521, 362] width 180 height 48
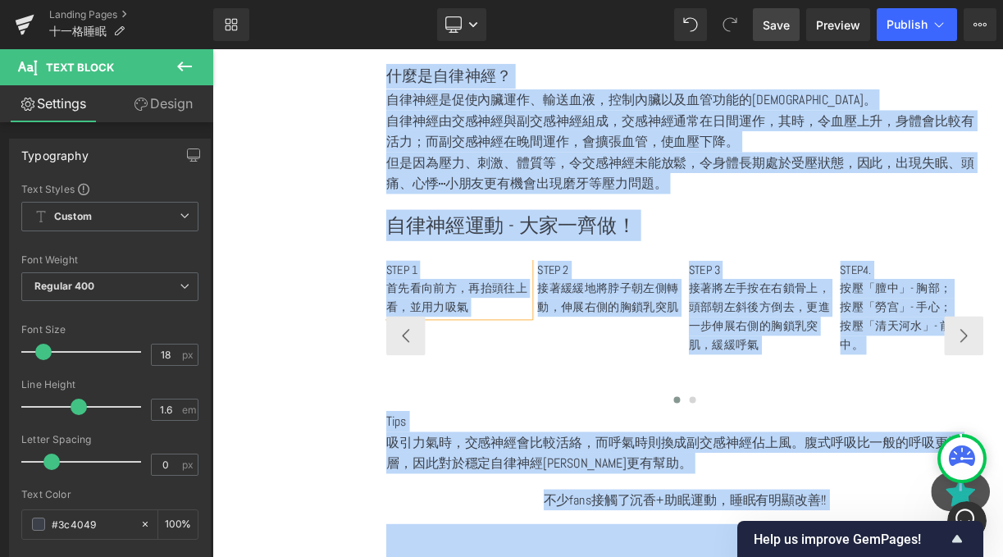
click at [523, 345] on p "首先看向前方，再抬頭往上看，並用力吸氣" at bounding box center [521, 362] width 180 height 48
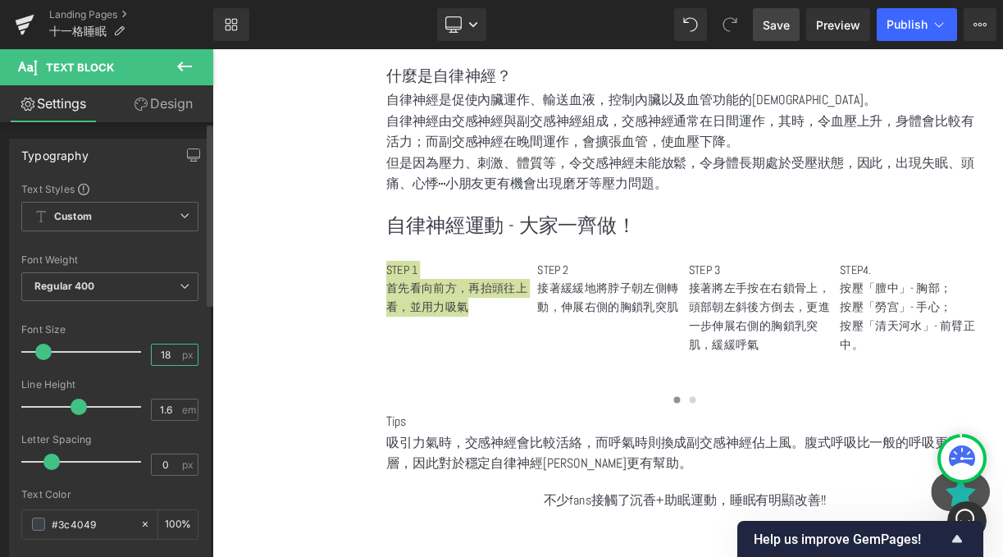
click at [152, 361] on input "18" at bounding box center [166, 355] width 29 height 21
type input "1"
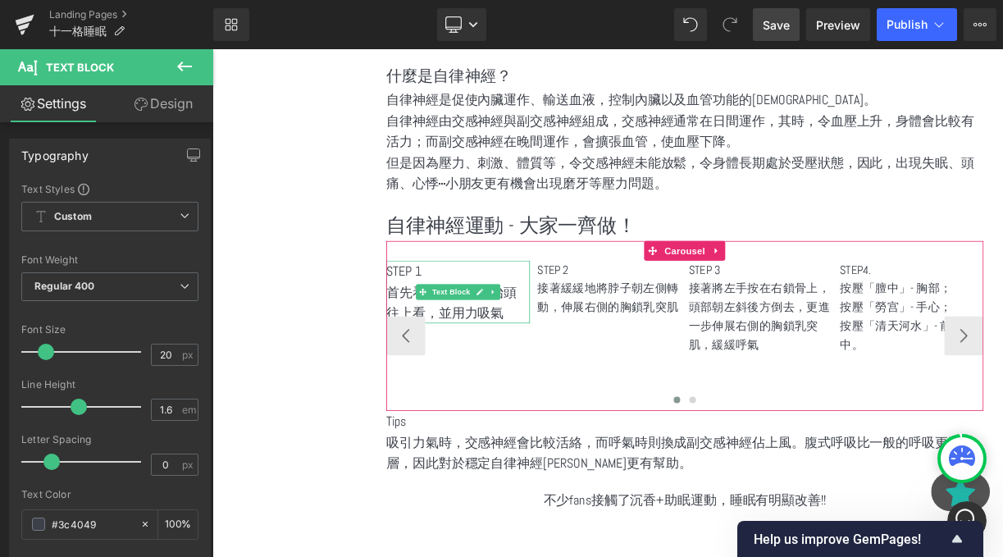
click at [509, 315] on p "STEP 1" at bounding box center [521, 328] width 180 height 26
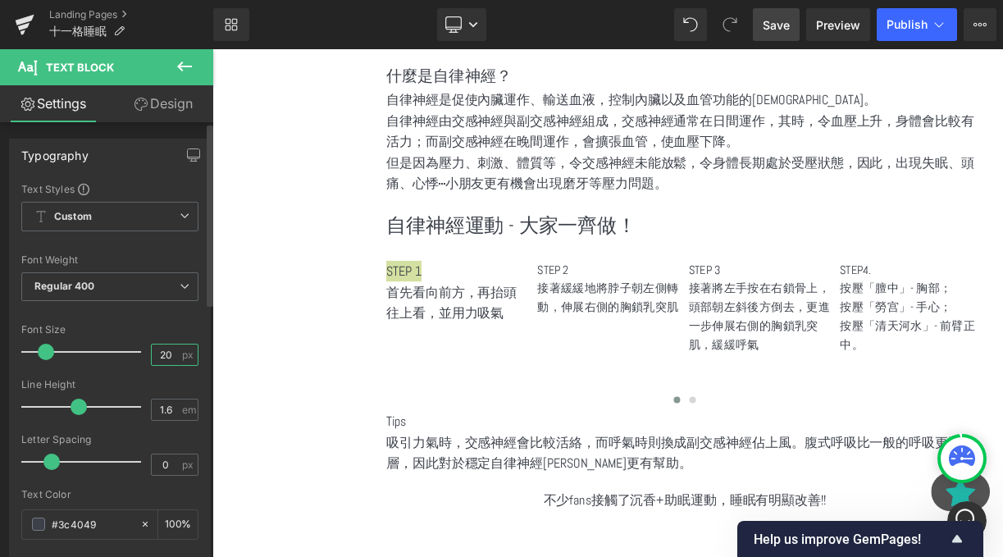
click at [160, 347] on input "20" at bounding box center [166, 355] width 29 height 21
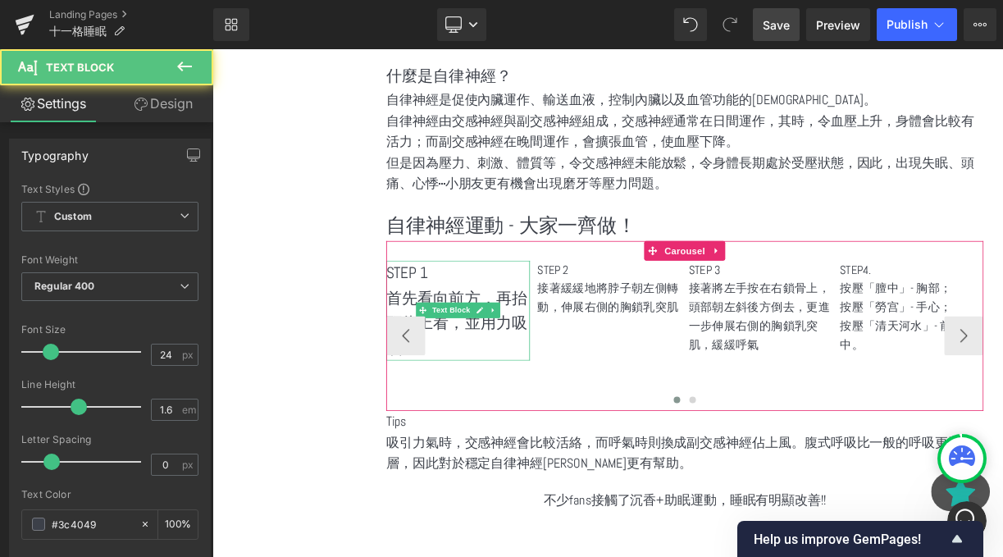
click at [573, 349] on p "首先看向前方，再抬頭往上看，並用力吸氣" at bounding box center [521, 393] width 180 height 94
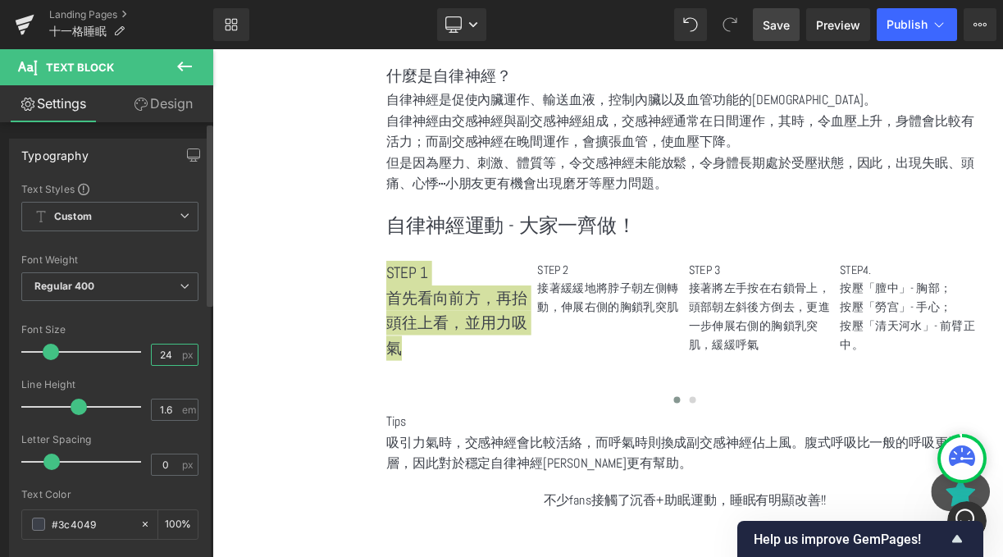
click at [158, 357] on input "24" at bounding box center [166, 355] width 29 height 21
type input "20"
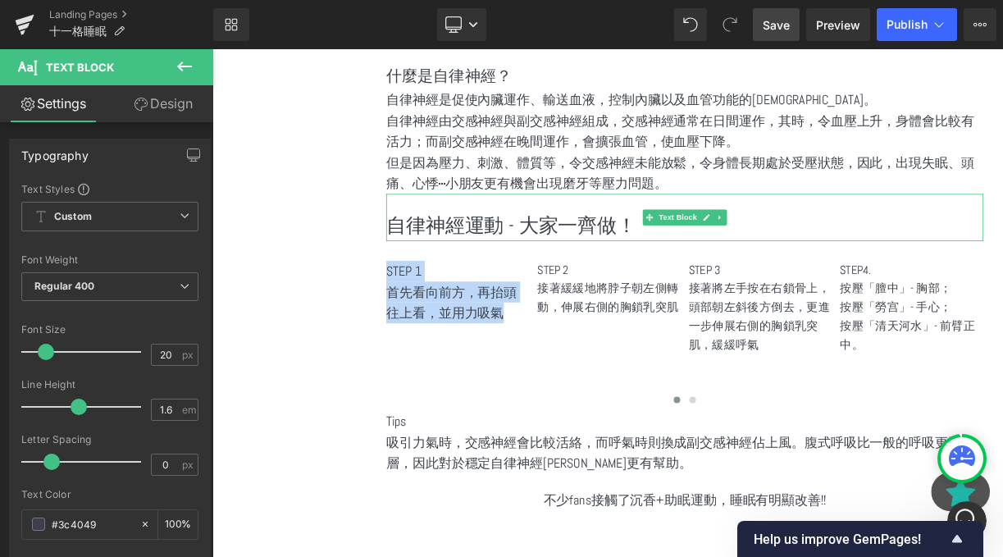
click at [480, 251] on p "自律神經運動 - 大家一齊做！" at bounding box center [806, 270] width 750 height 39
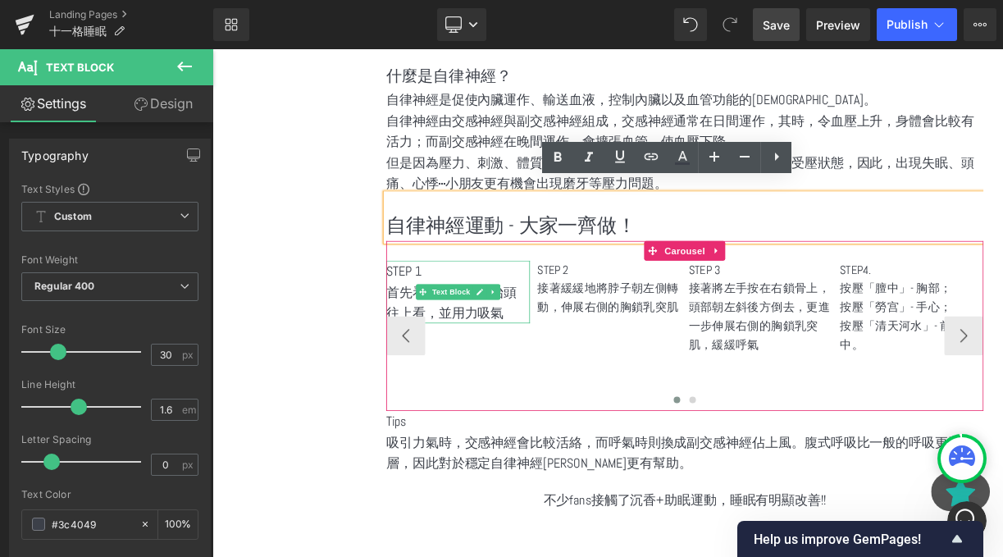
click at [459, 366] on p "首先看向前方，再抬頭往上看，並用力吸氣" at bounding box center [521, 367] width 180 height 53
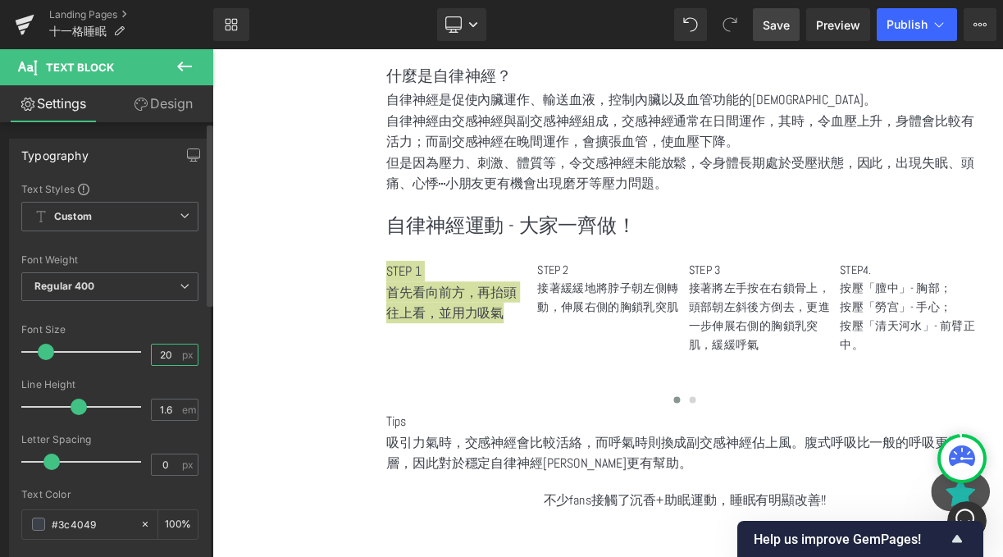
click at [165, 351] on input "20" at bounding box center [166, 355] width 29 height 21
type input "2"
type input "24"
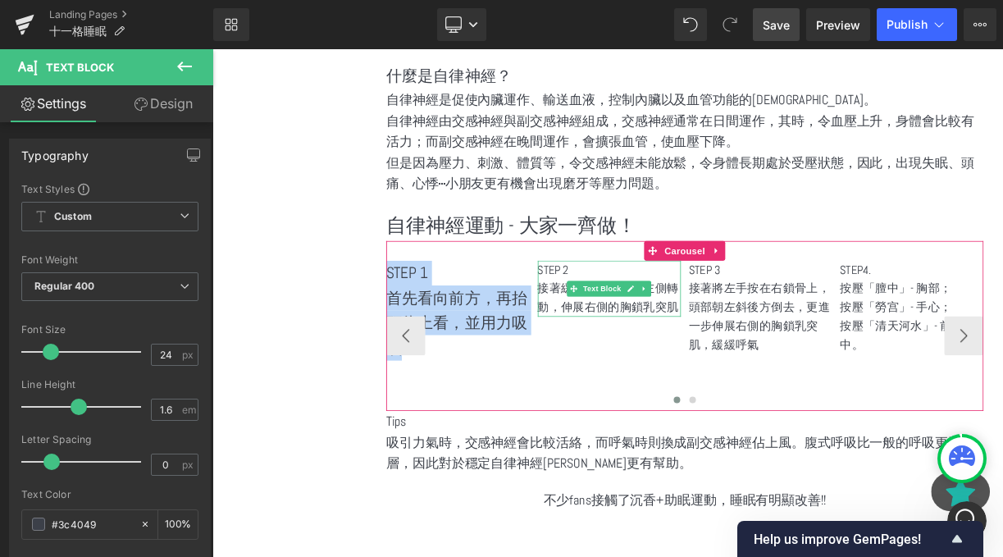
click at [689, 361] on p "接著緩緩地將脖子朝左側轉動，伸展右側的胸鎖乳突肌" at bounding box center [711, 362] width 180 height 48
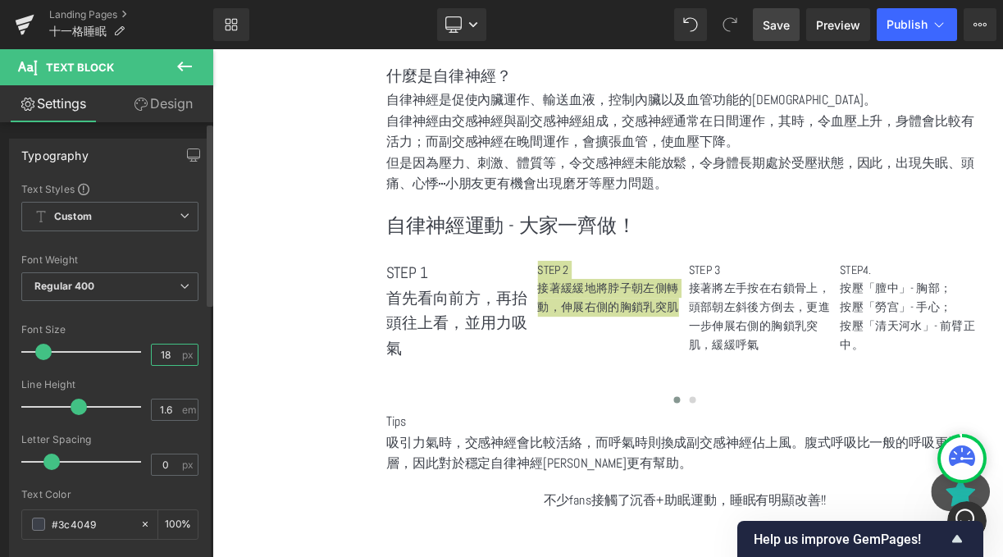
click at [152, 354] on input "18" at bounding box center [166, 355] width 29 height 21
type input "1"
type input "24"
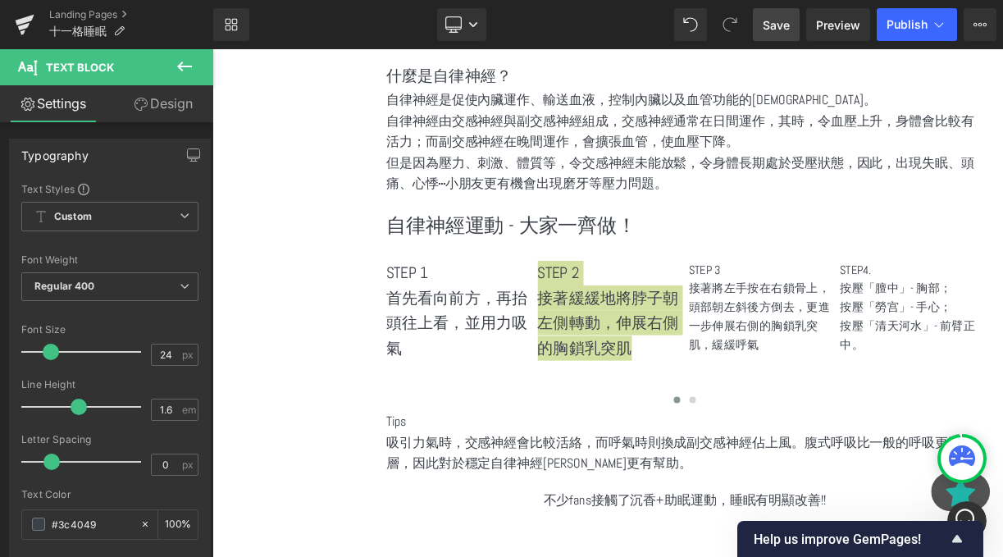
drag, startPoint x: 774, startPoint y: 17, endPoint x: 682, endPoint y: 181, distance: 188.4
click at [774, 17] on span "Save" at bounding box center [776, 24] width 27 height 17
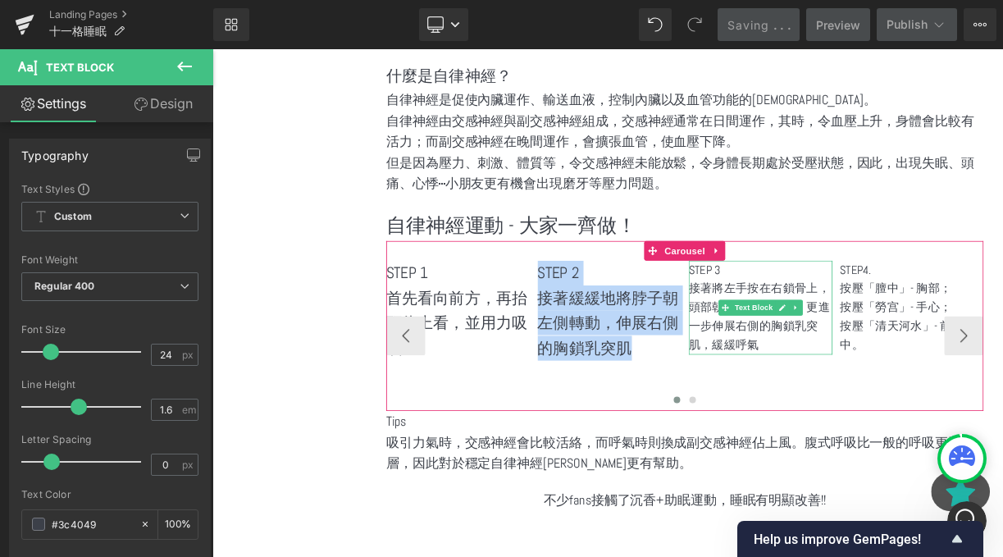
click at [852, 400] on p "接著將左手按在右鎖骨上，頭部朝左斜後方倒去，更進一步伸展右側的胸鎖乳突肌，緩緩呼氣" at bounding box center [901, 385] width 180 height 94
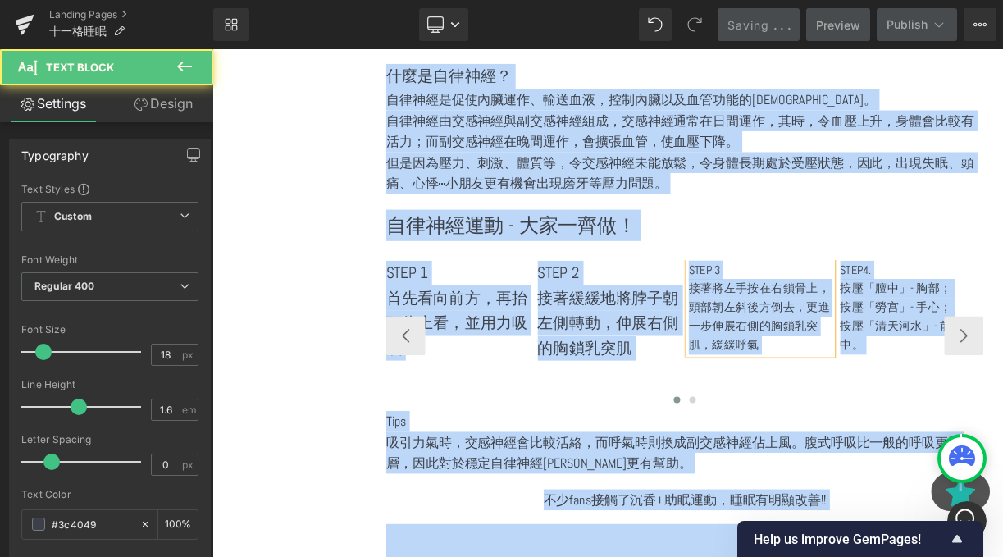
click at [852, 400] on p "接著將左手按在右鎖骨上，頭部朝左斜後方倒去，更進一步伸展右側的胸鎖乳突肌，緩緩呼氣" at bounding box center [901, 385] width 180 height 94
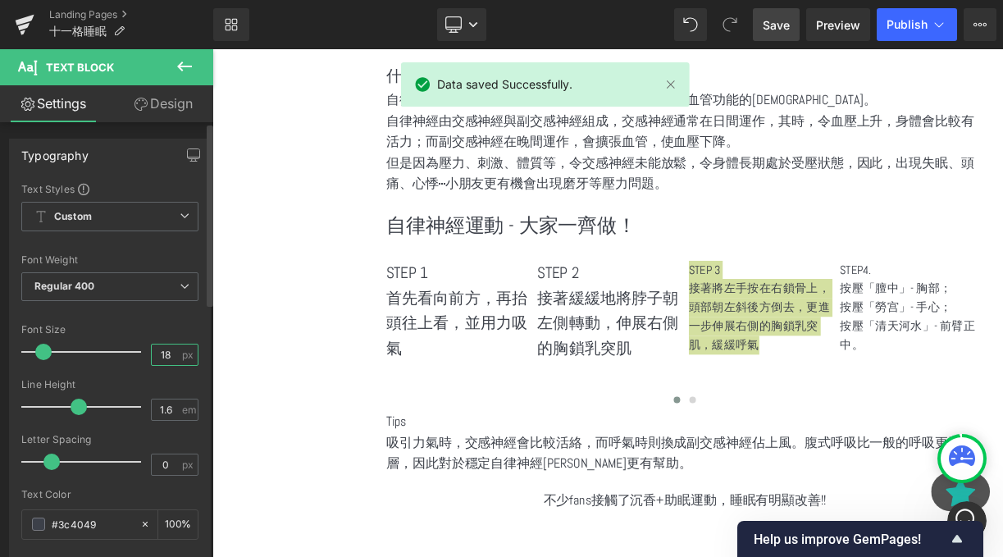
click at [167, 345] on input "18" at bounding box center [166, 355] width 29 height 21
type input "1"
type input "24"
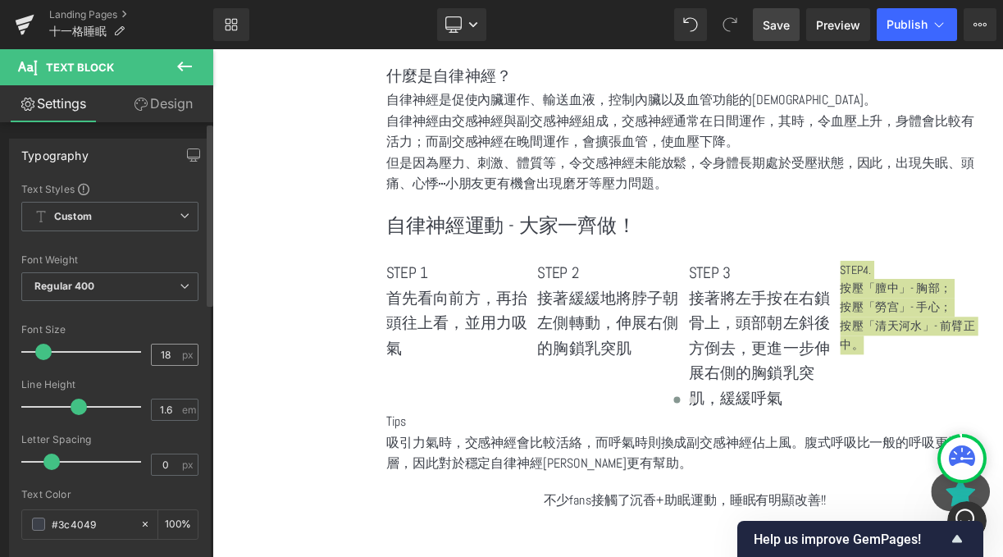
click at [174, 352] on div "18 px" at bounding box center [175, 355] width 48 height 22
click at [166, 354] on input "18" at bounding box center [166, 355] width 29 height 21
type input "1"
type input "24"
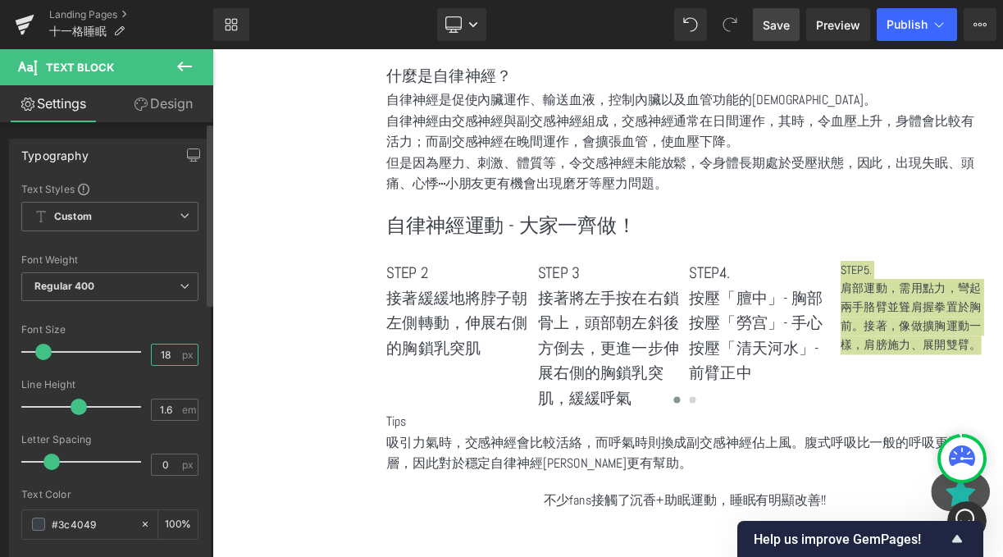
click at [163, 353] on input "18" at bounding box center [166, 355] width 29 height 21
type input "1"
type input "24"
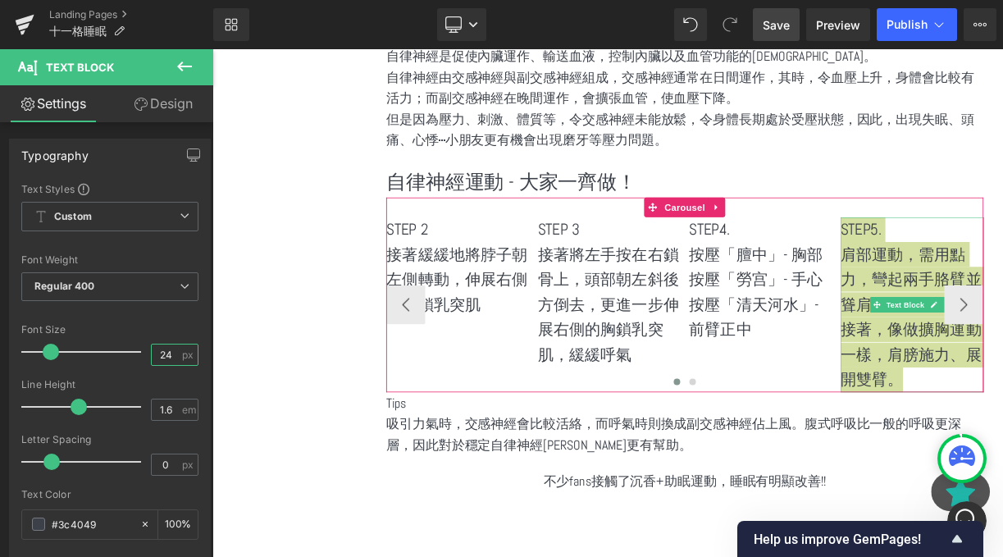
scroll to position [2249, 0]
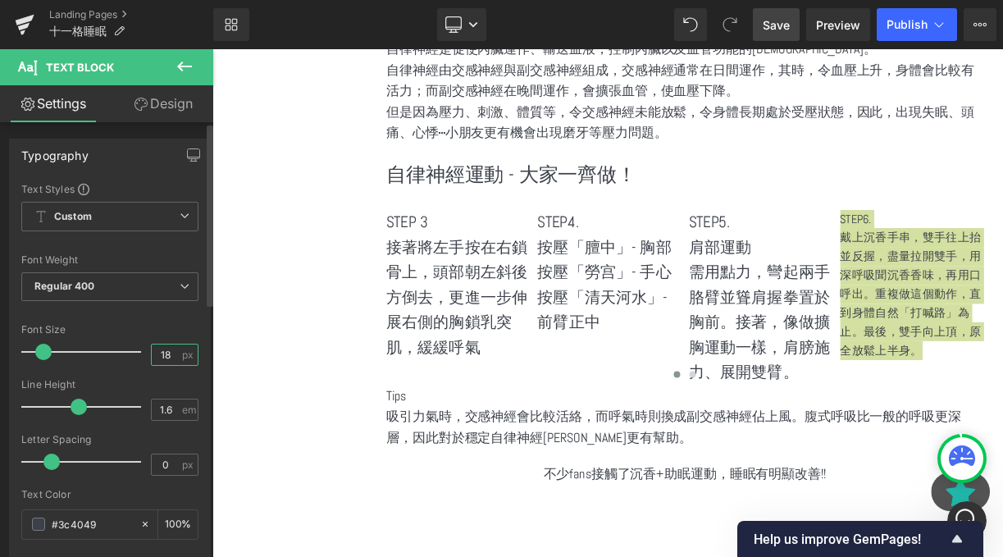
click at [165, 349] on input "18" at bounding box center [166, 355] width 29 height 21
type input "1"
type input "24"
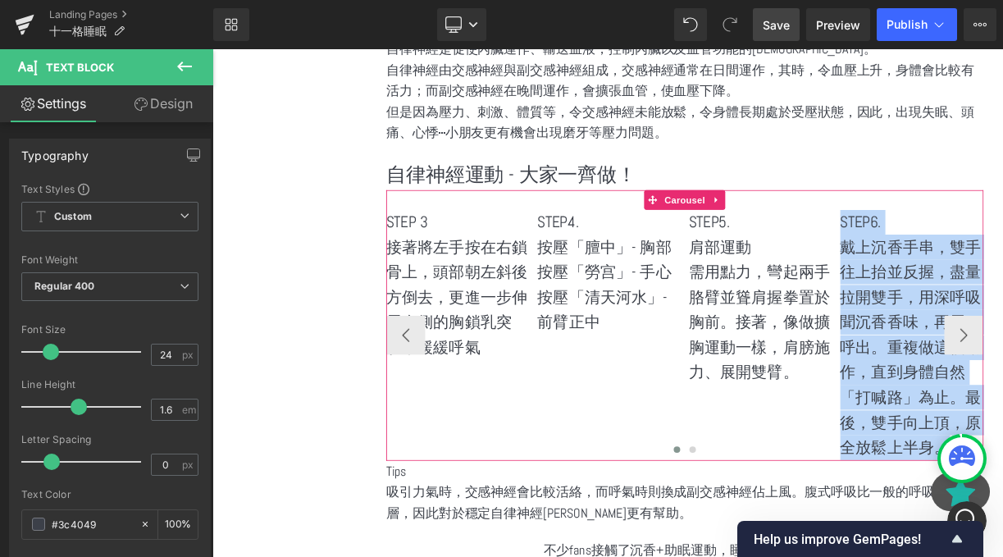
click at [1002, 231] on div "STEP 1 首先看向前方，再抬頭往上看，並用力吸氣 Text Block STEP 2 接著緩緩地將脖子朝左側轉動，伸展右側的胸鎖乳突肌 Text Bloc…" at bounding box center [806, 396] width 750 height 340
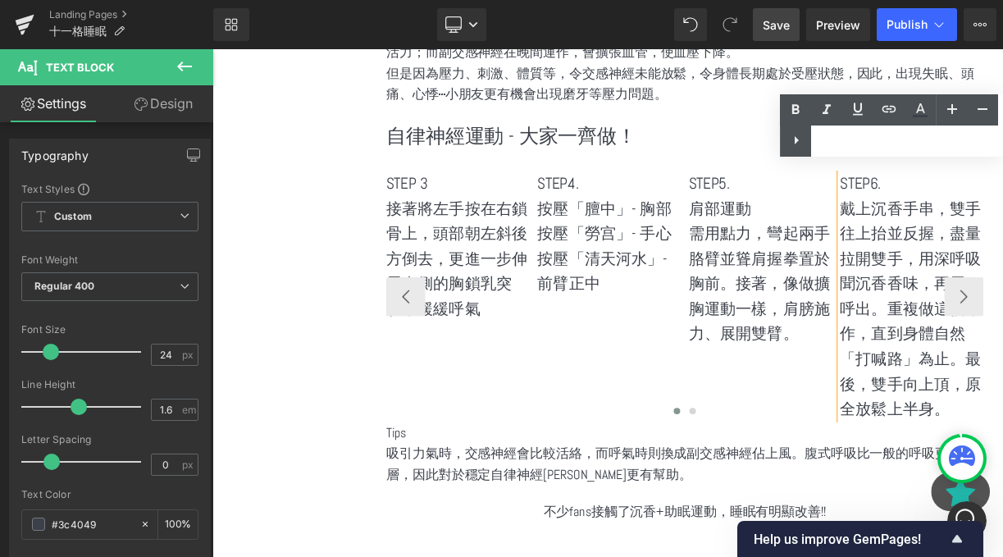
scroll to position [2310, 0]
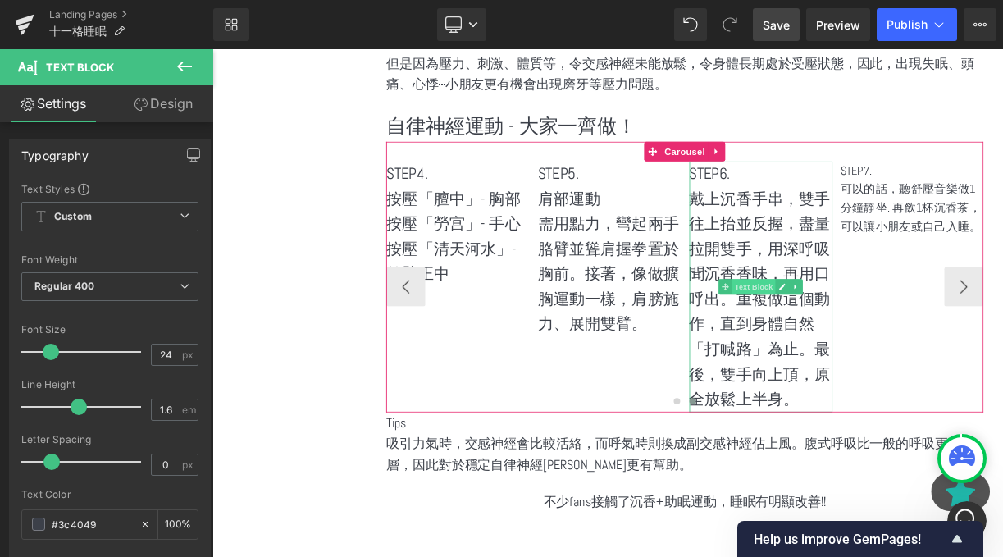
click at [915, 337] on span "Text Block" at bounding box center [892, 347] width 54 height 20
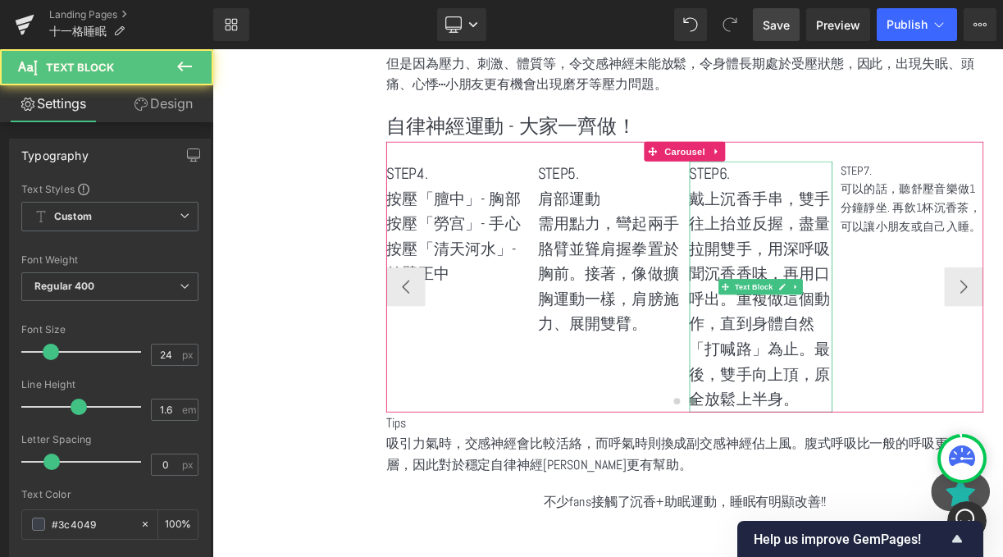
click at [907, 290] on p "戴上沉香手串，雙手往上抬並反握，盡量拉開雙手，用深呼吸聞沉香香味，再用口呼出。重複做這個動作，直到身體自然「打喊路」為止。最後，雙手向上頂，原全放鬆上半身。" at bounding box center [901, 363] width 180 height 284
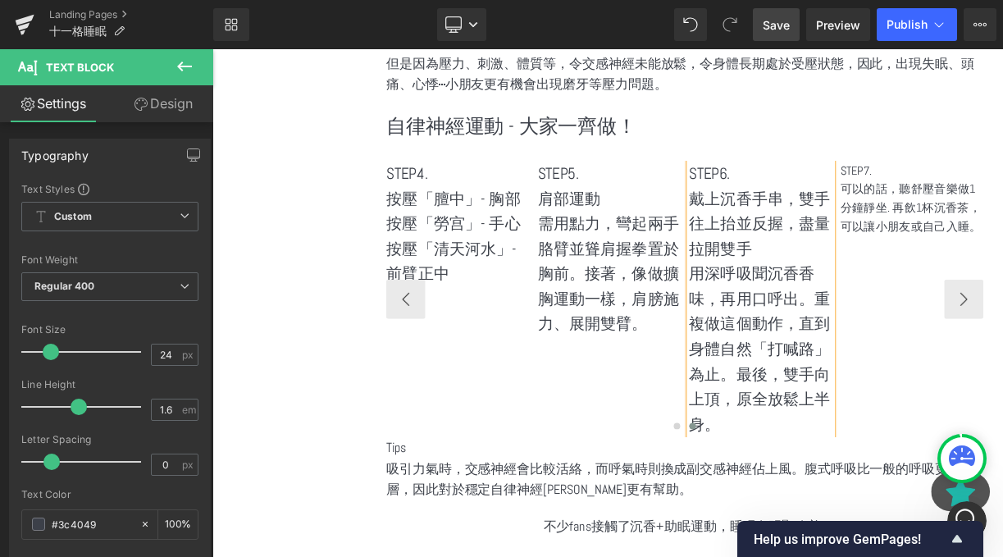
click at [865, 447] on p "用深呼吸聞沉香香味，再用口呼出。重複做這個動作，直到身體自然「打喊路」為止。最後，雙手向上頂，原全放鬆上半身。" at bounding box center [901, 425] width 180 height 221
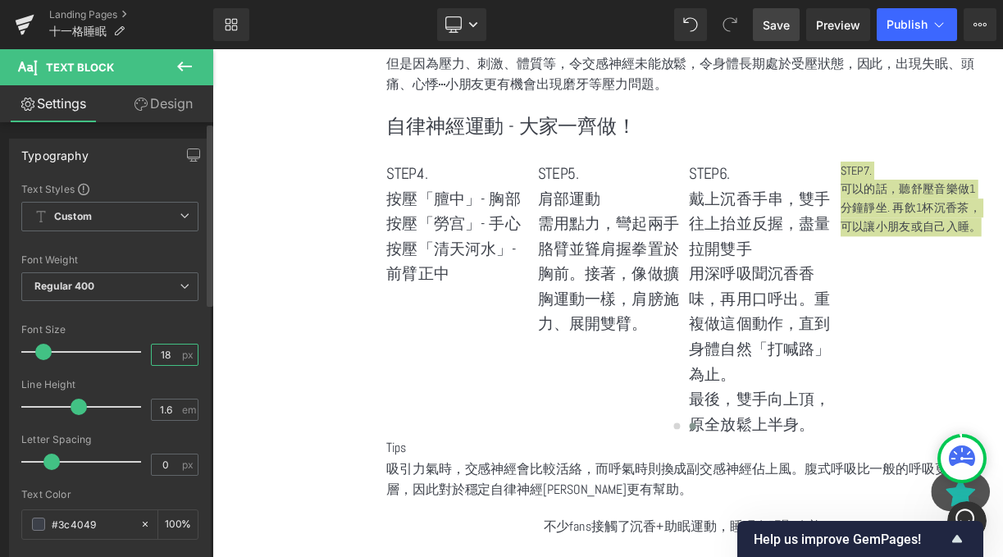
click at [162, 360] on input "18" at bounding box center [166, 355] width 29 height 21
type input "1"
type input "24"
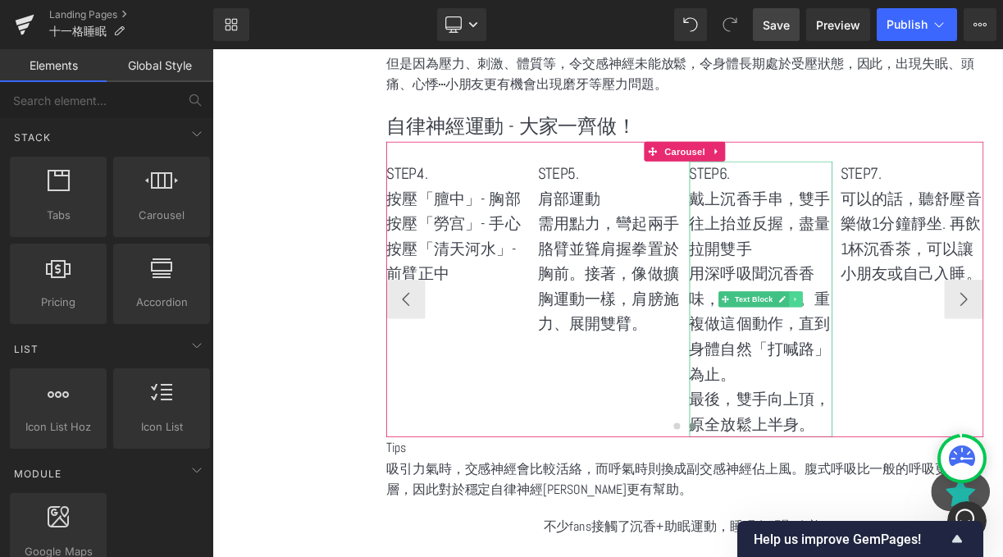
click at [939, 353] on link at bounding box center [945, 363] width 17 height 20
click at [885, 397] on p "用深呼吸聞沉香香味，再用口呼出。重複做這個動作，直到身體自然「打喊路」為止。 最後，雙手向上頂，原全放鬆上半身。" at bounding box center [901, 425] width 180 height 221
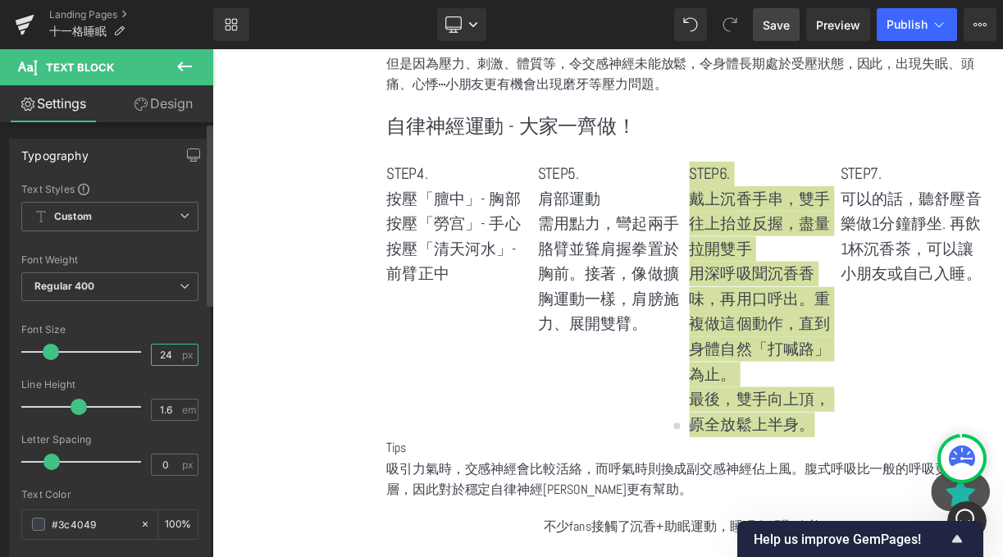
click at [167, 359] on input "24" at bounding box center [166, 355] width 29 height 21
type input "20"
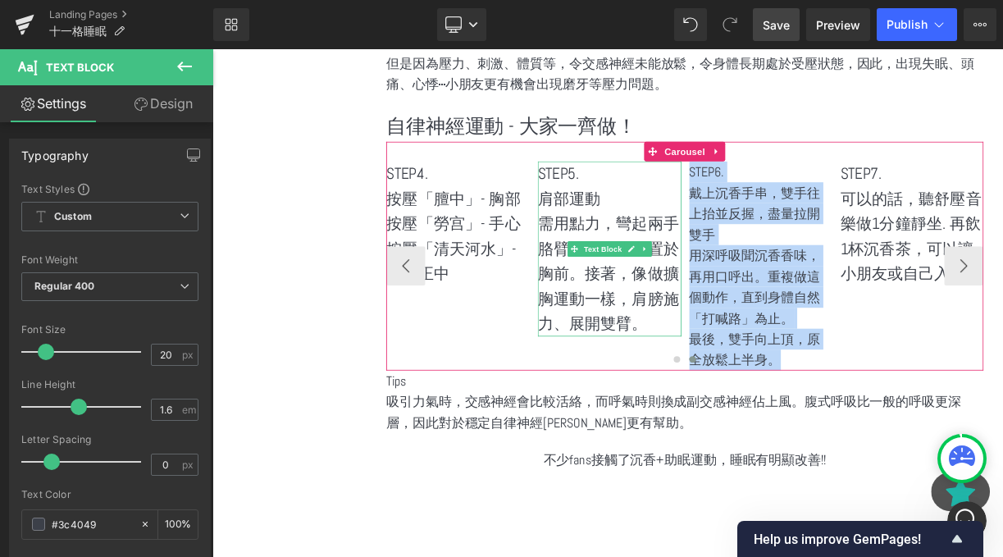
click at [696, 252] on p "需用點力，彎起兩手胳臂並聳肩握拳置於胸前。接著，像做擴胸運動一樣，肩膀施力、展開雙臂。" at bounding box center [711, 331] width 180 height 158
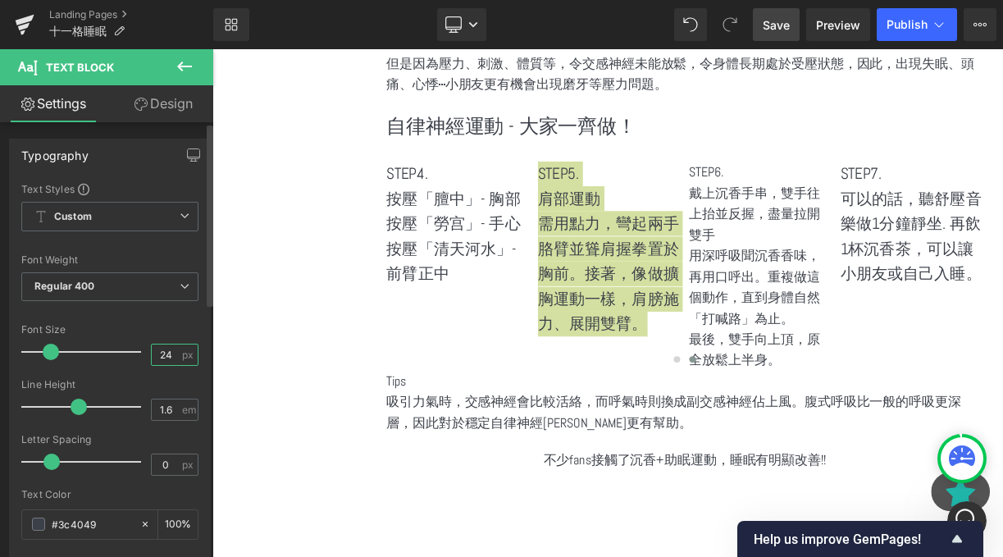
click at [167, 353] on input "24" at bounding box center [166, 355] width 29 height 21
type input "2"
type input "20"
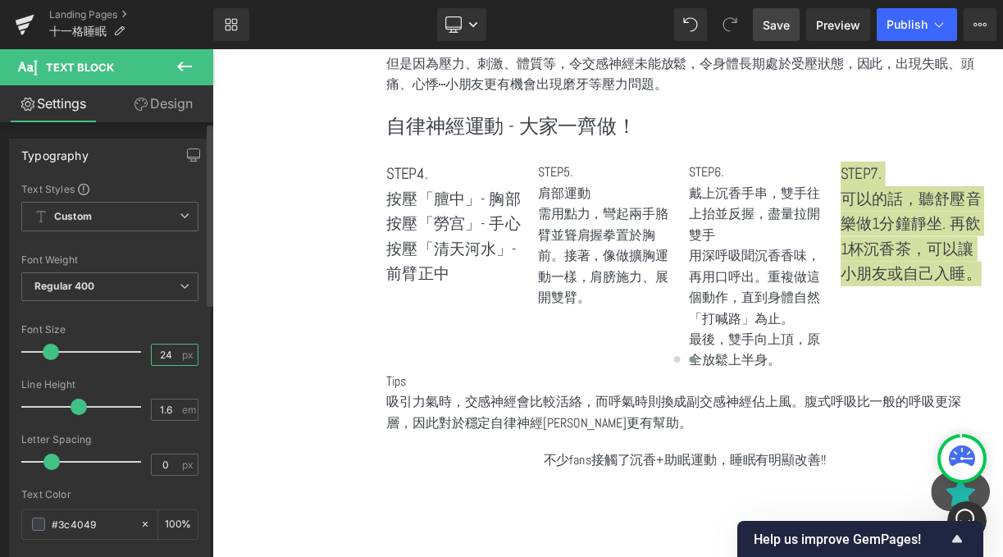
click at [159, 354] on input "24" at bounding box center [166, 355] width 29 height 21
type input "4"
type input "20"
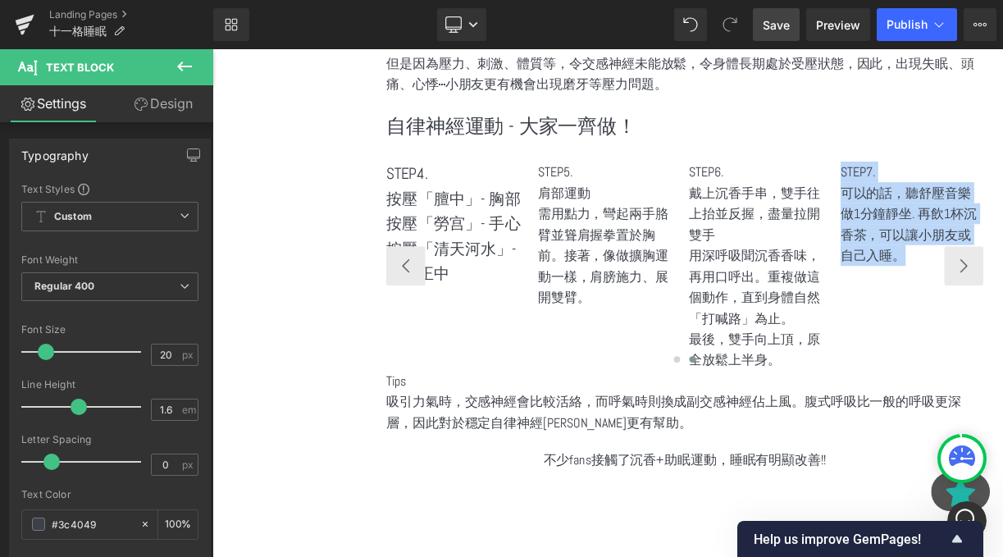
click at [441, 263] on p "按壓「勞宫」- 手心" at bounding box center [522, 267] width 180 height 31
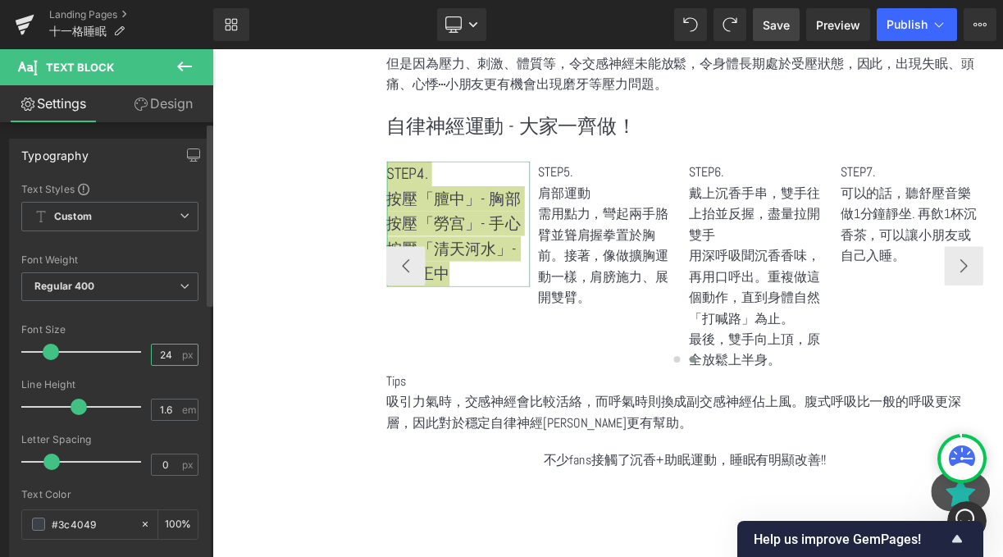
click at [167, 353] on input "24" at bounding box center [166, 355] width 29 height 21
type input "20"
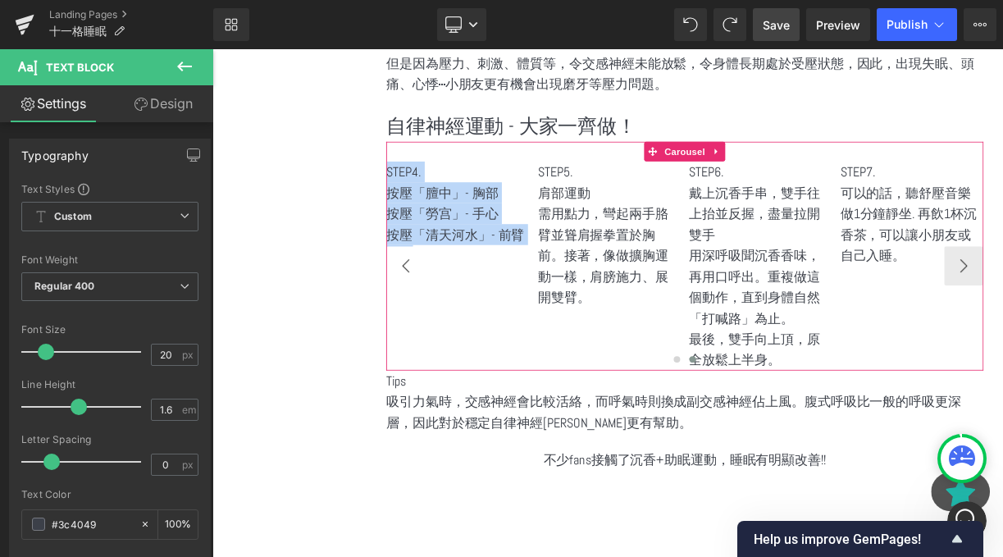
click at [464, 296] on button "‹" at bounding box center [455, 320] width 49 height 49
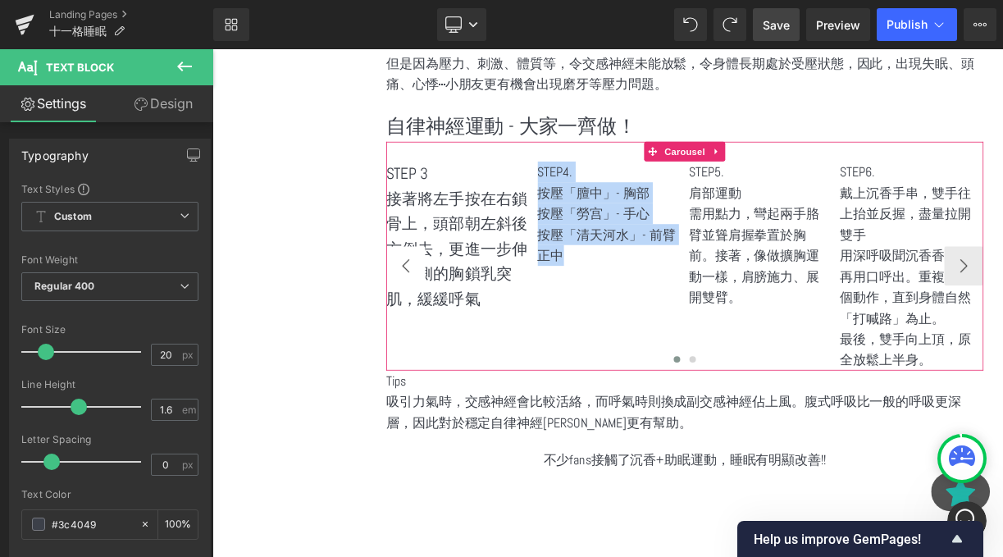
click at [464, 296] on button "‹" at bounding box center [455, 320] width 49 height 49
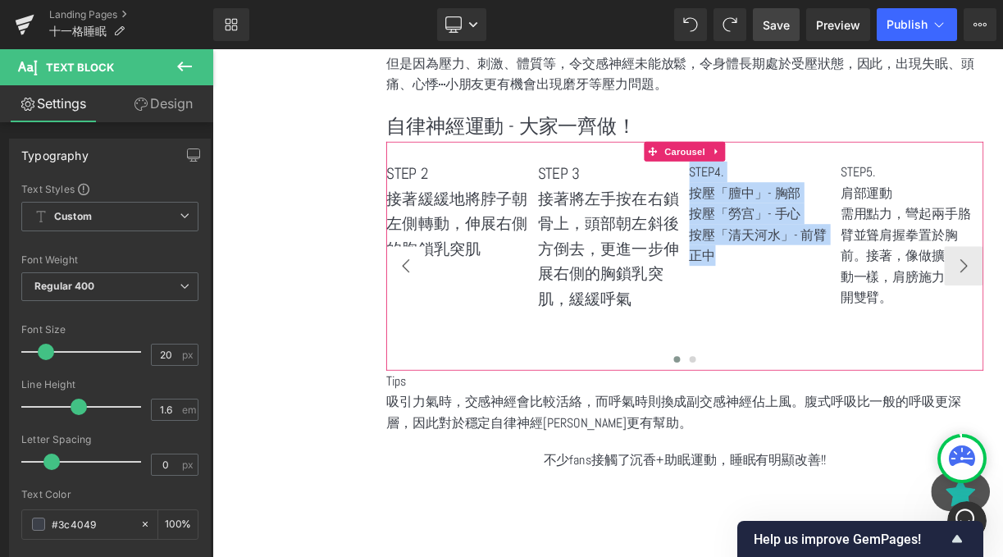
click at [464, 296] on button "‹" at bounding box center [455, 320] width 49 height 49
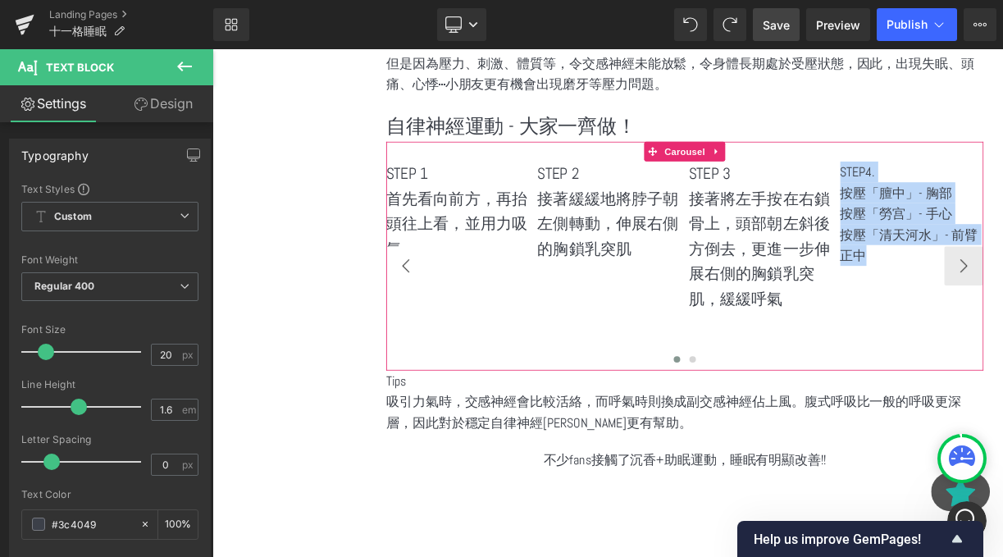
click at [464, 296] on button "‹" at bounding box center [455, 320] width 49 height 49
click at [525, 239] on span "Text Block" at bounding box center [512, 229] width 54 height 20
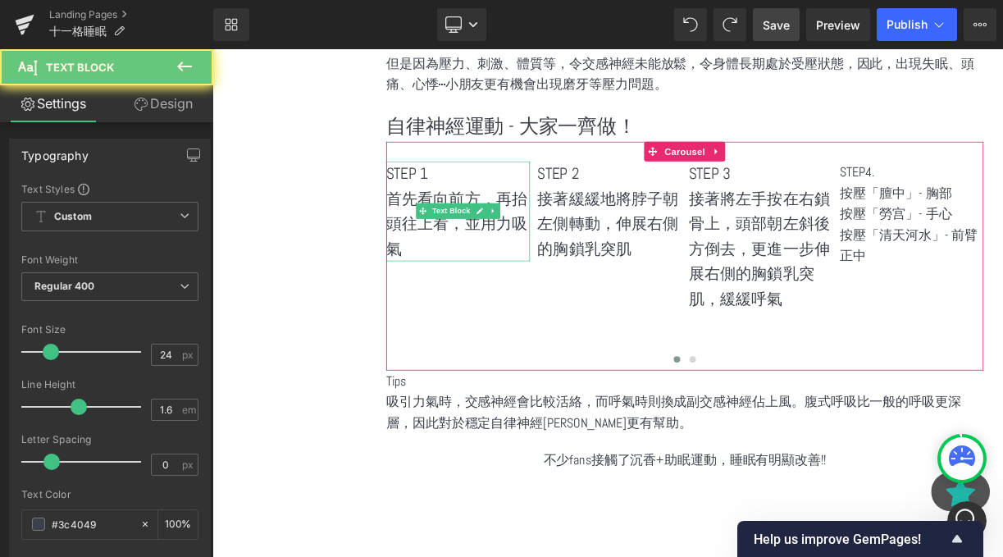
click at [527, 258] on p "首先看向前方，再抬頭往上看，並用力吸氣" at bounding box center [521, 268] width 180 height 94
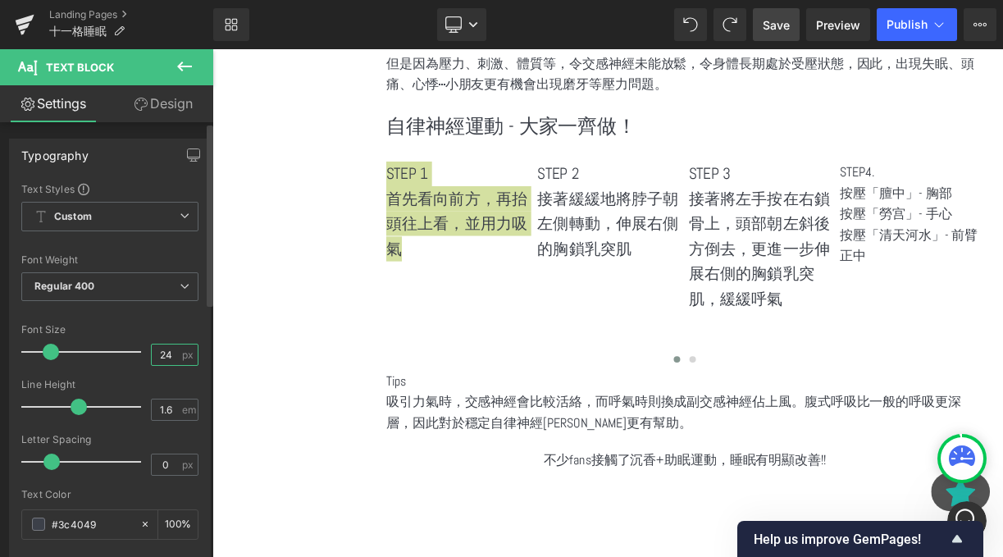
click at [158, 348] on input "24" at bounding box center [166, 355] width 29 height 21
type input "20"
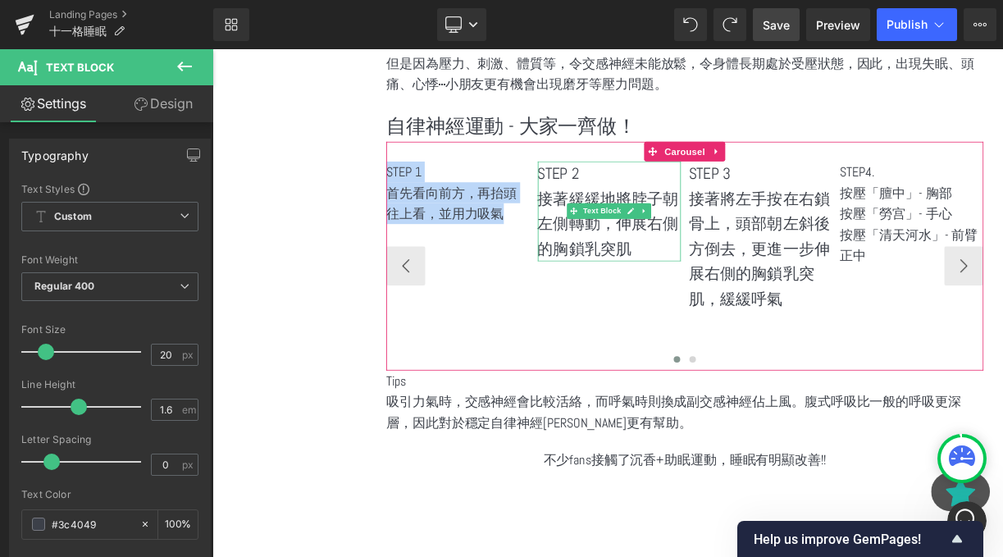
click at [654, 247] on p "接著緩緩地將脖子朝左側轉動，伸展右側的胸鎖乳突肌" at bounding box center [711, 268] width 180 height 94
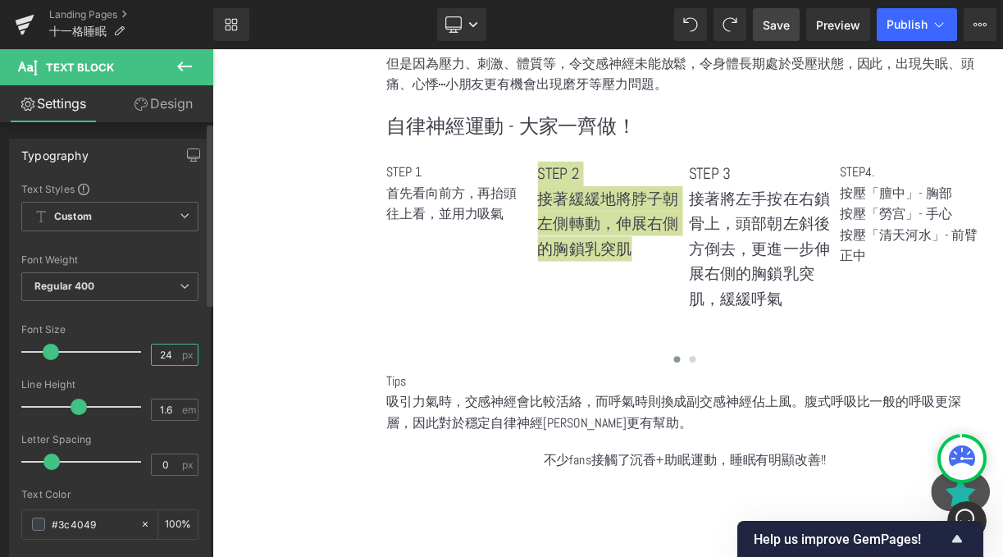
click at [170, 354] on input "24" at bounding box center [166, 355] width 29 height 21
type input "20"
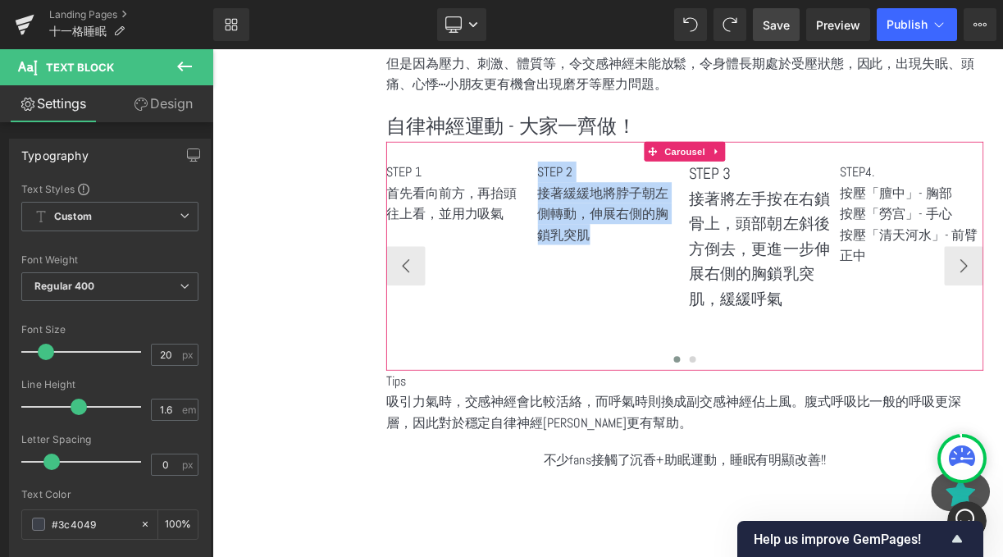
click at [865, 245] on p "接著將左手按在右鎖骨上，頭部朝左斜後方倒去，更進一步伸展右側的胸鎖乳突肌，緩緩呼氣" at bounding box center [901, 300] width 180 height 158
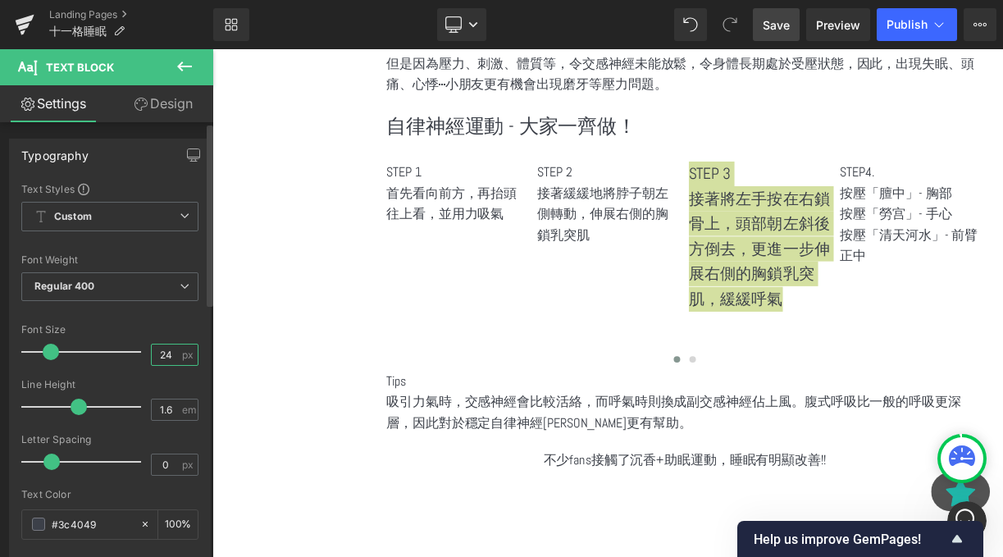
click at [162, 351] on input "24" at bounding box center [166, 355] width 29 height 21
type input "20"
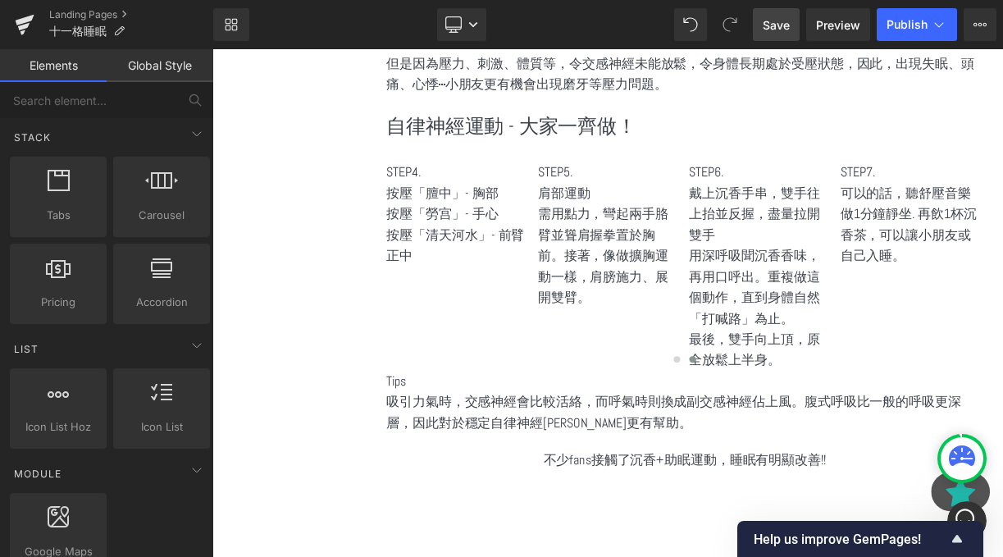
scroll to position [2158, 0]
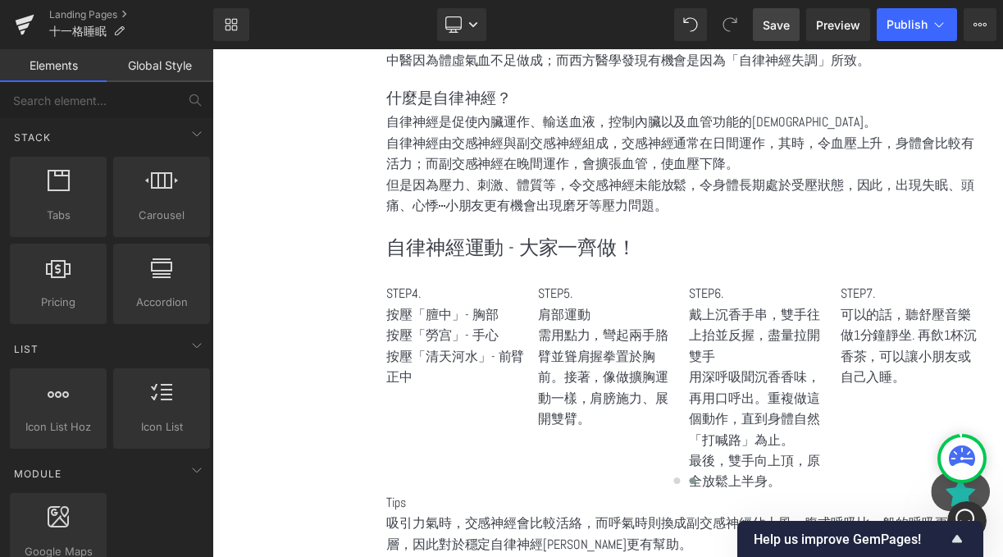
click at [779, 17] on span "Save" at bounding box center [776, 24] width 27 height 17
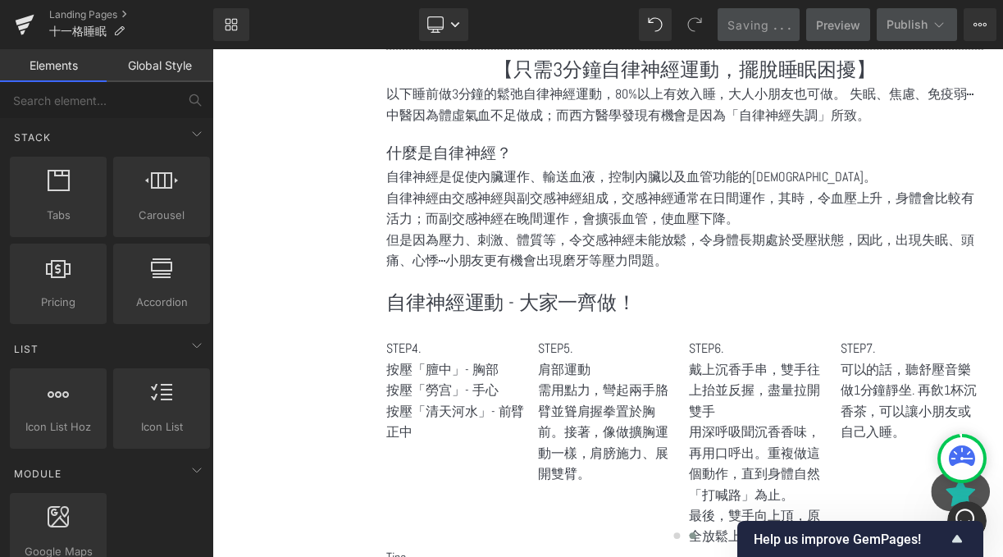
scroll to position [1920, 0]
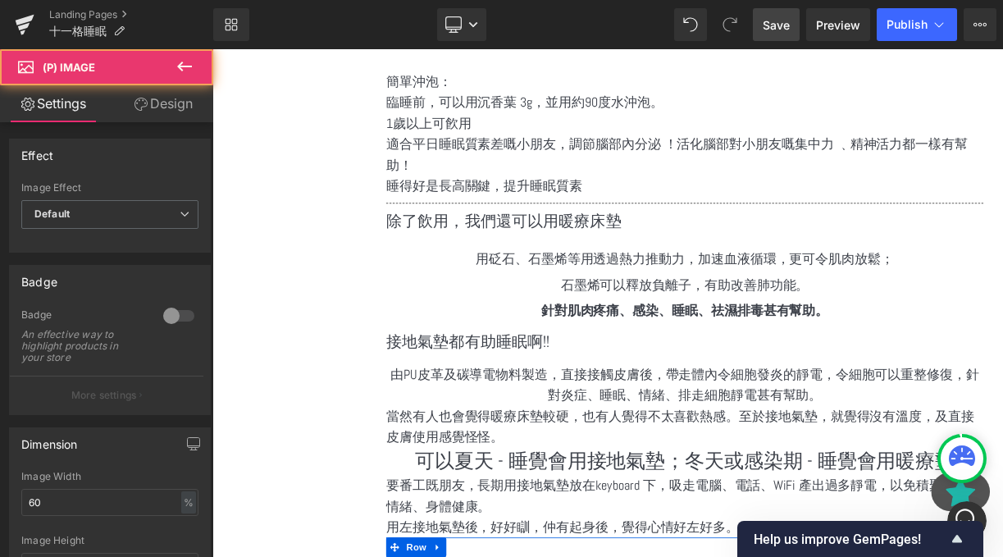
scroll to position [1037, 0]
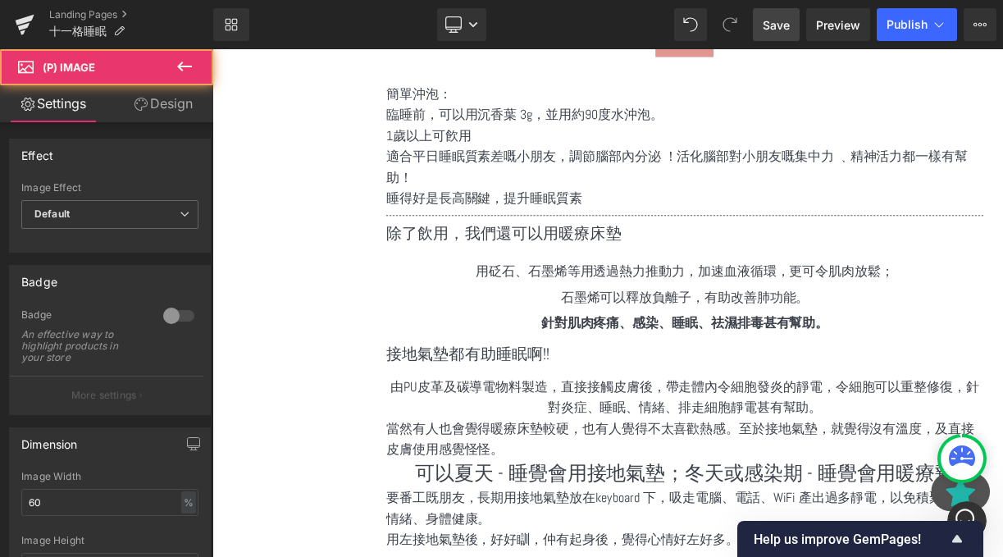
click at [759, 469] on div "由PU皮革及碳導電物料製造，直接接觸皮膚後，帶走體內令細胞發炎的靜電，令細胞可以重整修復，針對炎症、睡眠、情緒、排走細胞靜電甚有幫助。 Text Block" at bounding box center [806, 485] width 750 height 53
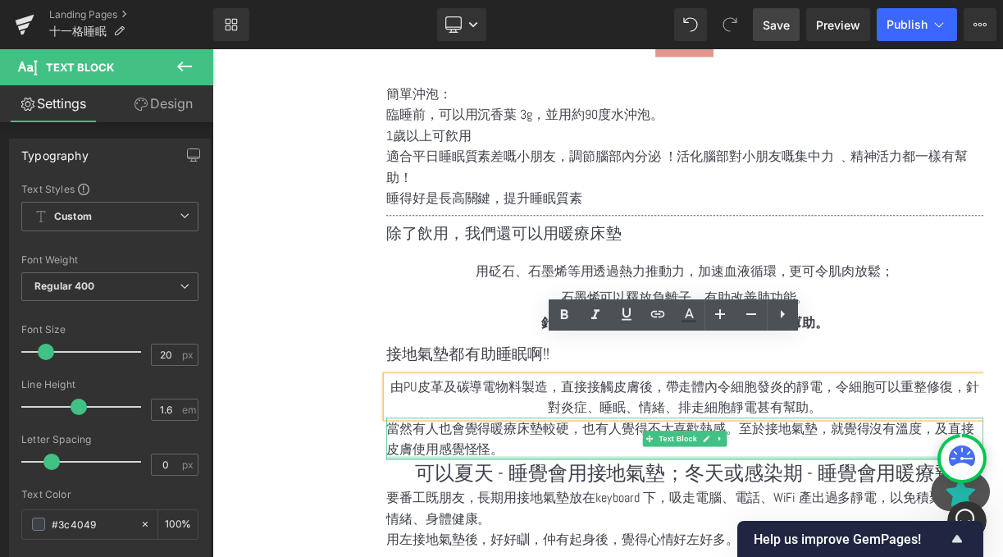
click at [510, 556] on div at bounding box center [806, 562] width 750 height 4
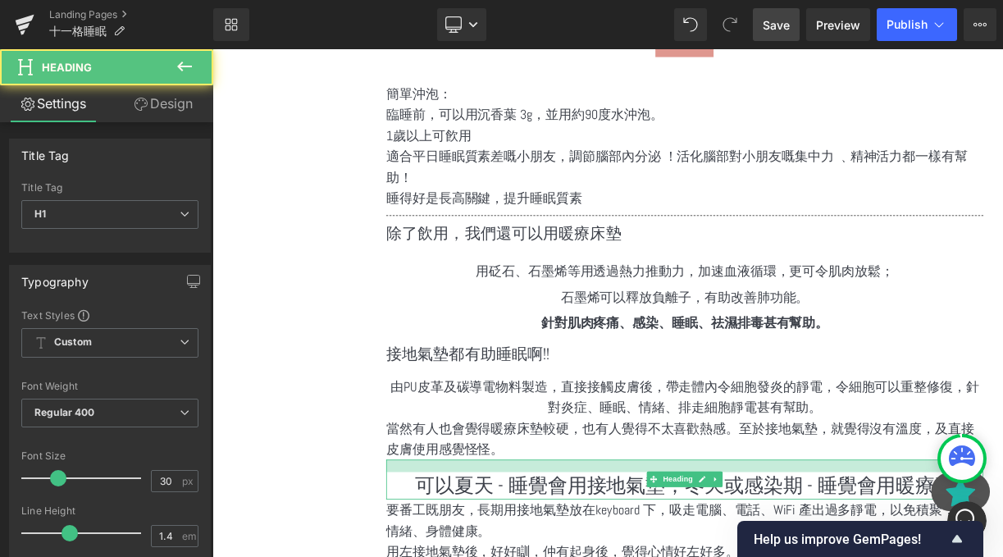
drag, startPoint x: 659, startPoint y: 551, endPoint x: 660, endPoint y: 567, distance: 15.6
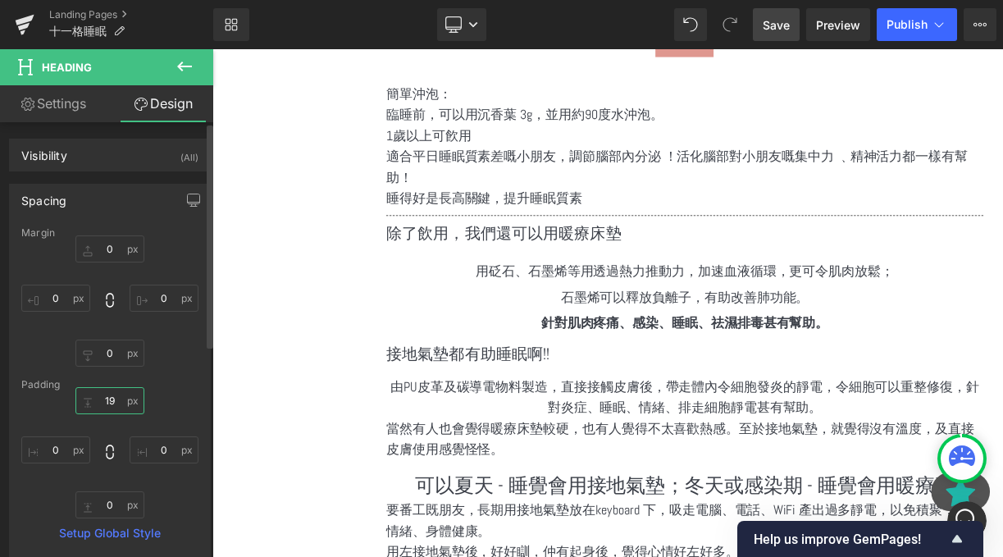
click at [120, 400] on input "19" at bounding box center [109, 400] width 69 height 27
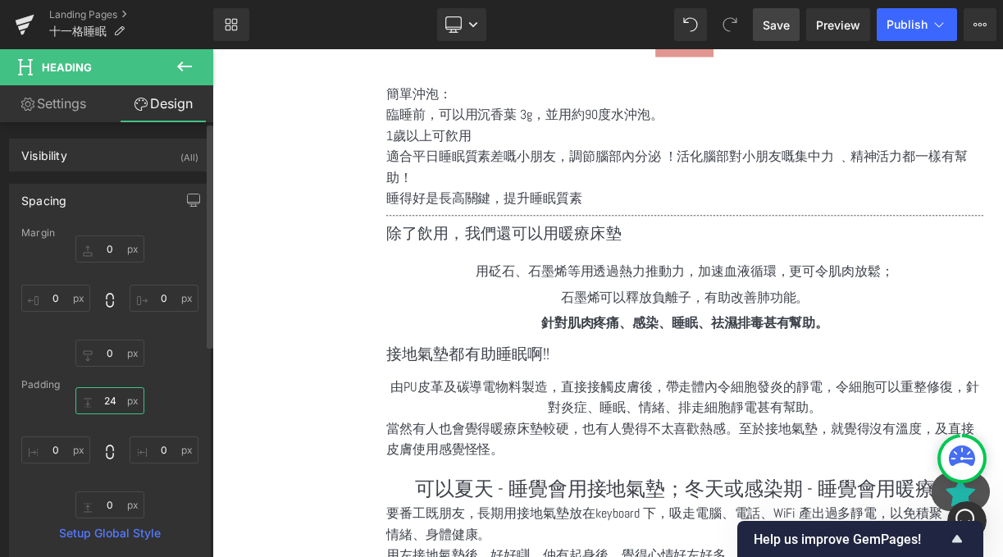
type input "24"
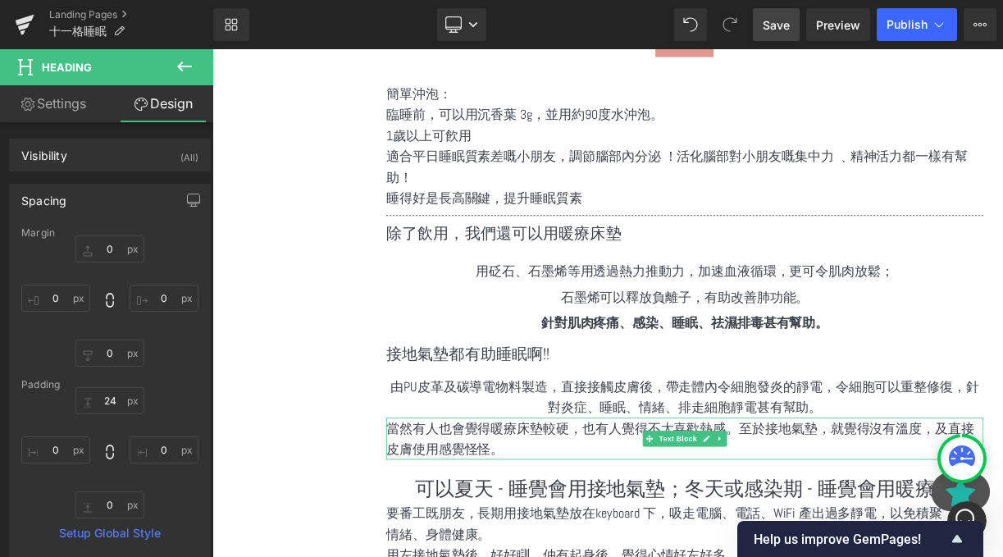
click at [600, 515] on p "當然有人也會覺得暖療床墊較硬，也有人覺得不太喜歡熱感。至於接地氣墊，就覺得沒有溫度，及直接皮膚使用感覺怪怪。" at bounding box center [806, 538] width 750 height 53
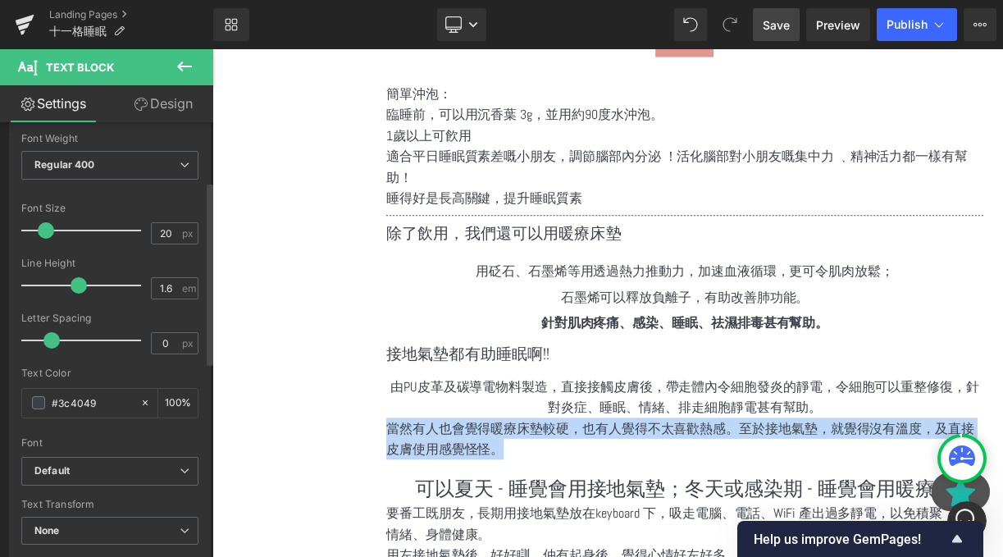
scroll to position [140, 0]
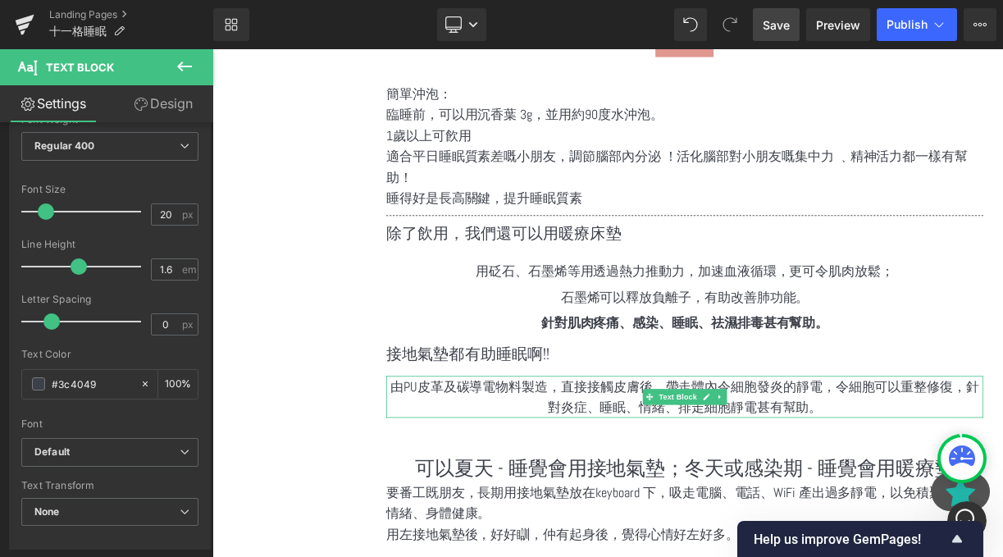
click at [994, 485] on p "由PU皮革及碳導電物料製造，直接接觸皮膚後，帶走體內令細胞發炎的靜電，令細胞可以重整修復，針對炎症、睡眠、情緒、排走細胞靜電甚有幫助。" at bounding box center [806, 485] width 750 height 53
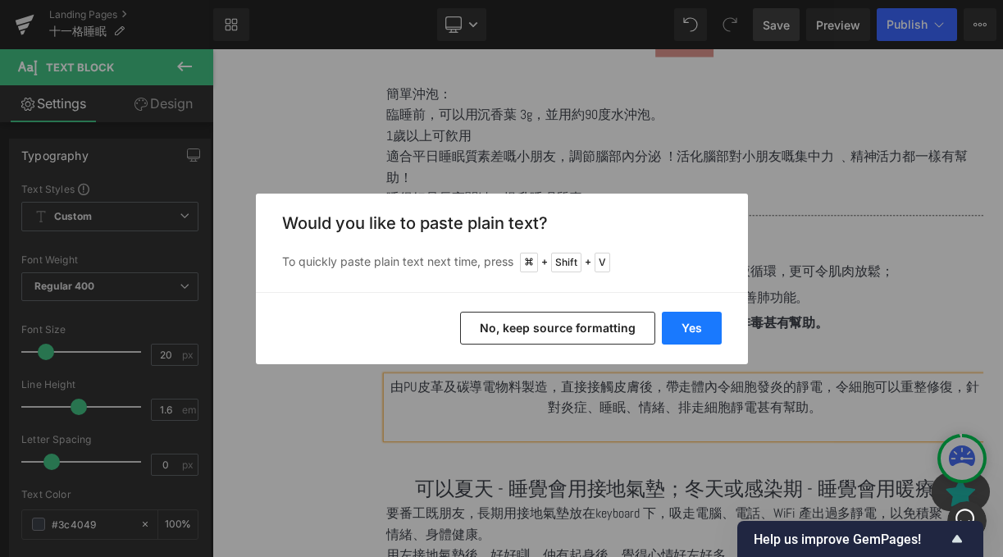
click at [700, 323] on button "Yes" at bounding box center [692, 328] width 60 height 33
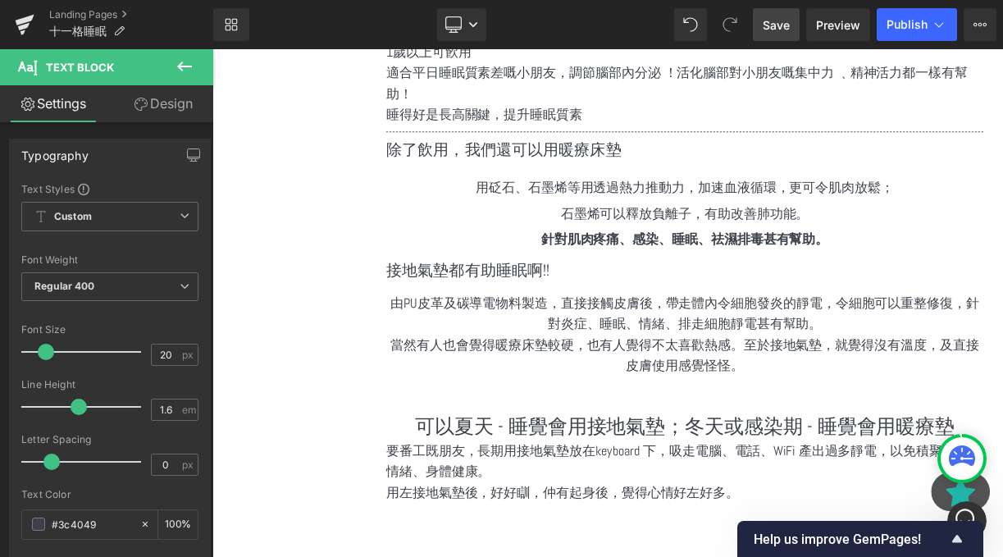
scroll to position [1158, 0]
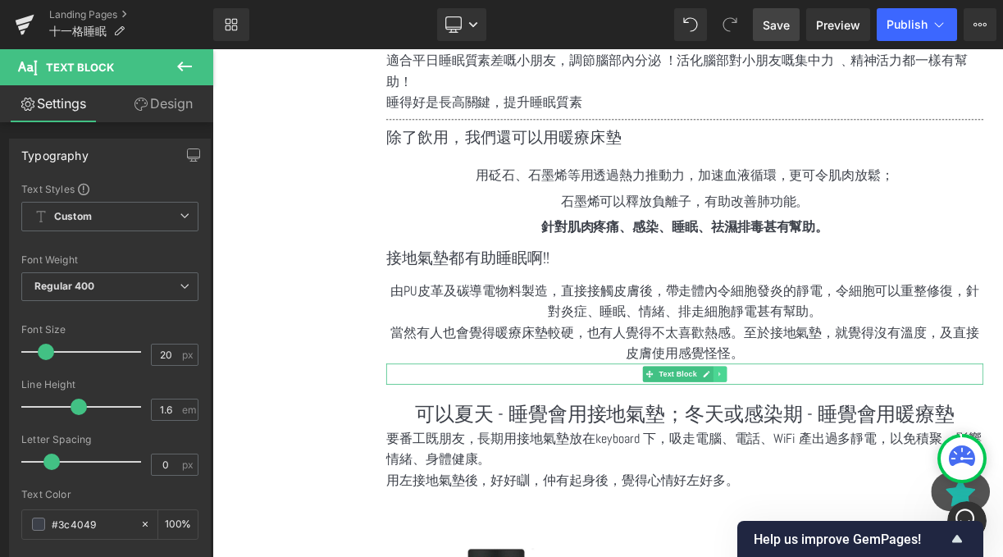
click at [850, 452] on icon at bounding box center [849, 457] width 9 height 10
click at [862, 452] on icon at bounding box center [858, 456] width 9 height 9
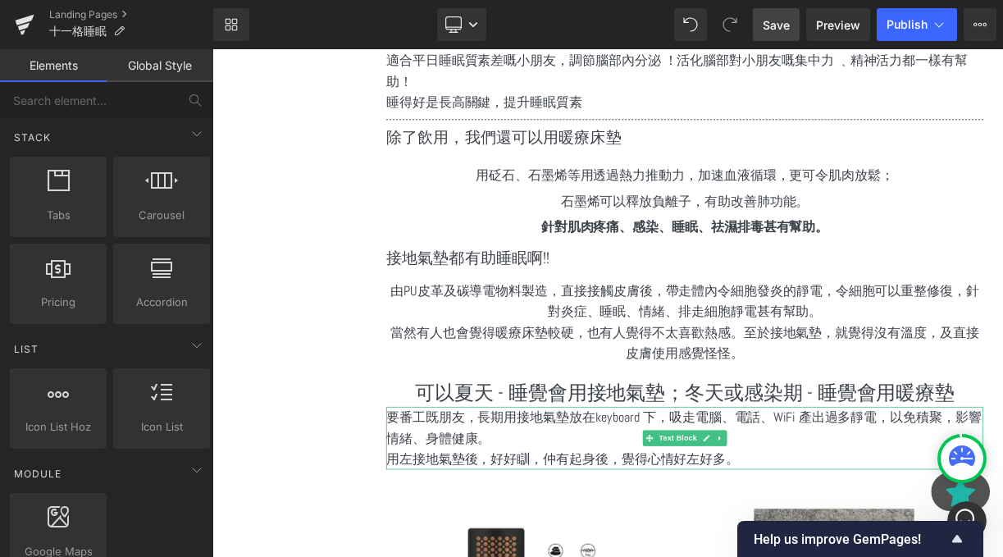
click at [619, 502] on p "要番工既朋友，長期用接地氣墊放在keyboard 下，吸走電腦、電話、WiFi 產出過多靜電，以免積聚，影響情緒、身體健康。" at bounding box center [806, 524] width 750 height 53
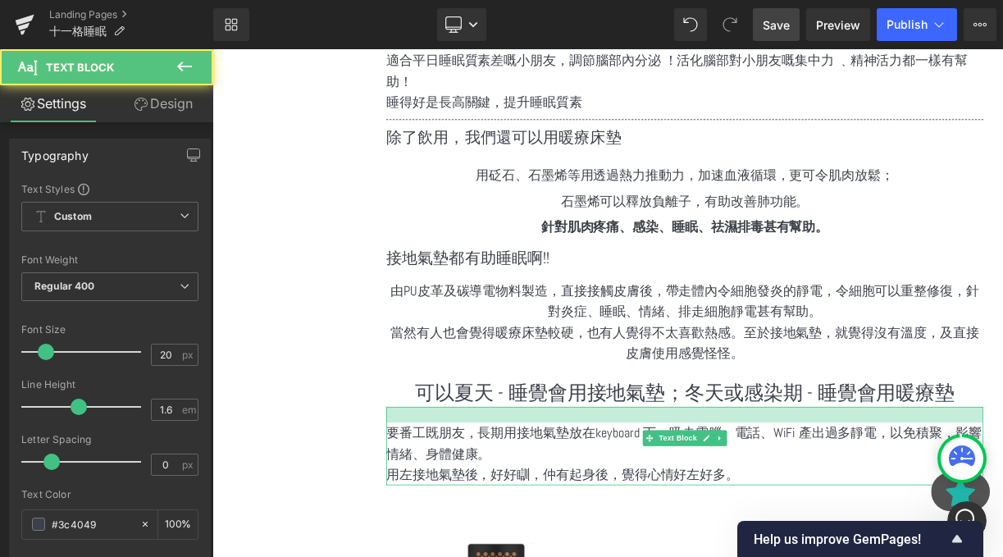
drag, startPoint x: 550, startPoint y: 482, endPoint x: 550, endPoint y: 503, distance: 20.5
click at [550, 503] on div at bounding box center [806, 508] width 750 height 20
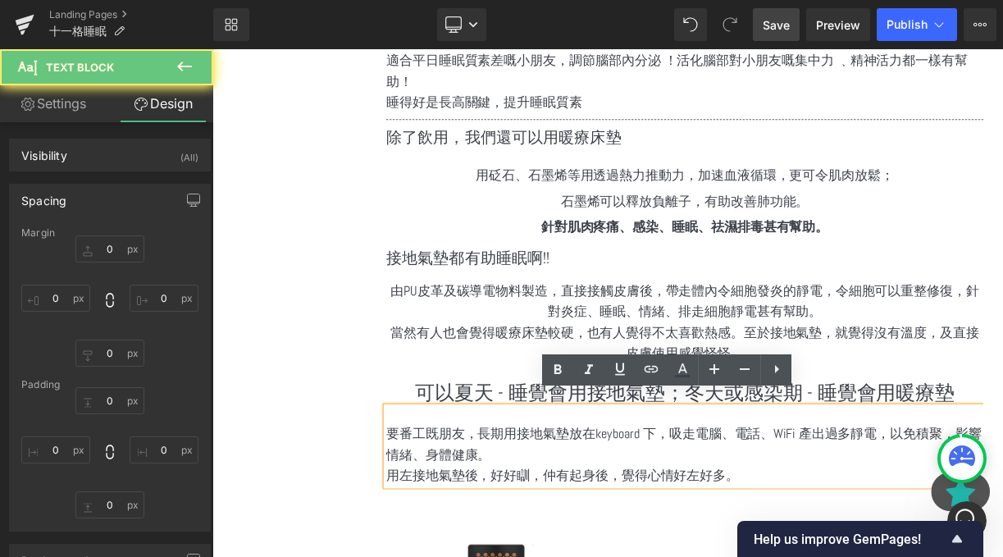
click at [546, 522] on p "要番工既朋友，長期用接地氣墊放在keyboard 下，吸走電腦、電話、WiFi 產出過多靜電，以免積聚，影響情緒、身體健康。" at bounding box center [806, 544] width 750 height 53
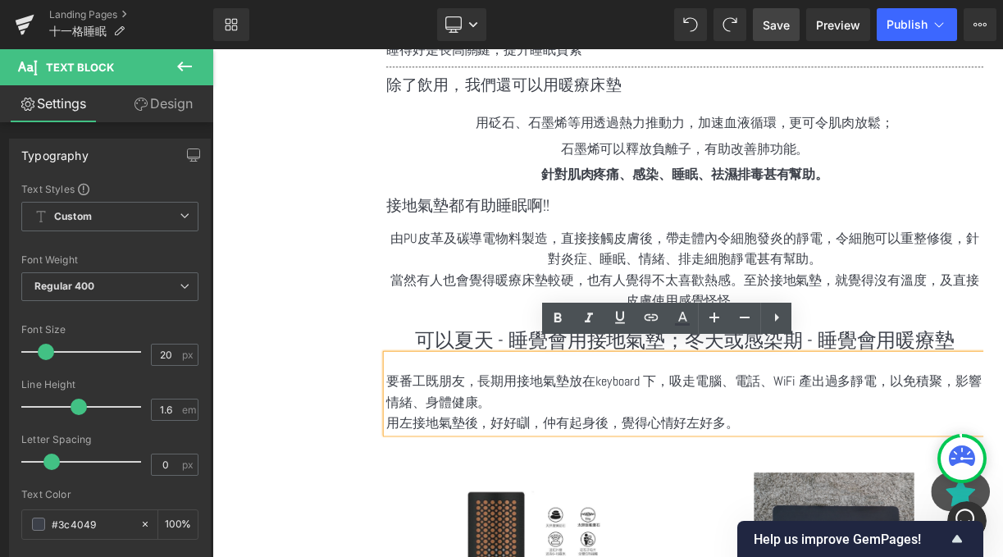
scroll to position [1246, 0]
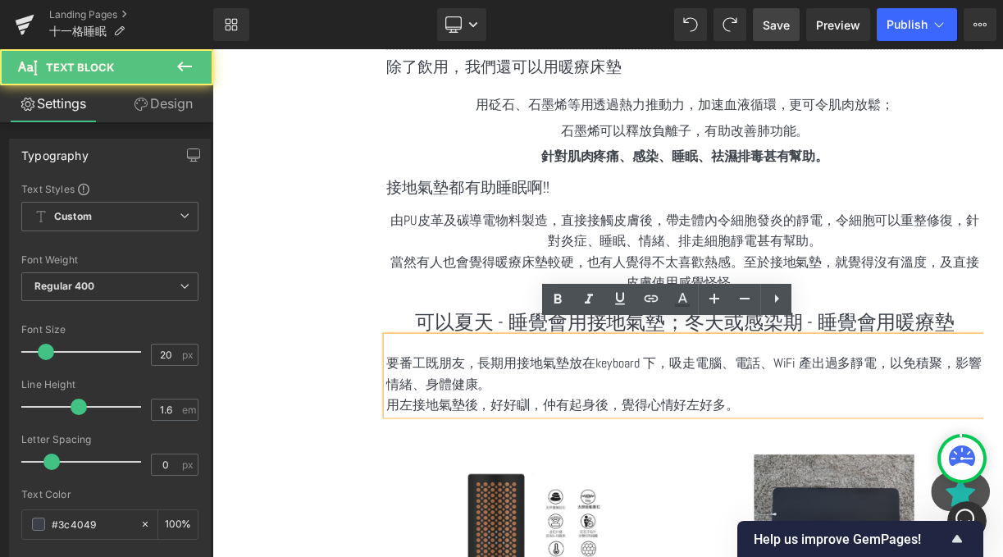
click at [720, 486] on p "用左接地氣墊後，好好瞓，仲有起身後，覺得心情好左好多。" at bounding box center [806, 495] width 750 height 26
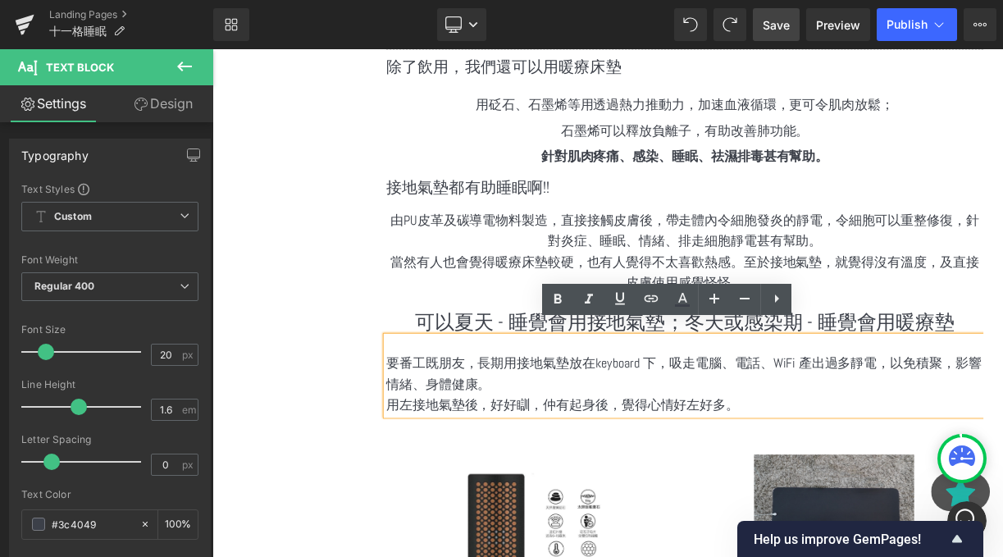
click at [908, 482] on p "用左接地氣墊後，好好瞓，仲有起身後，覺得心情好左好多。" at bounding box center [806, 495] width 750 height 26
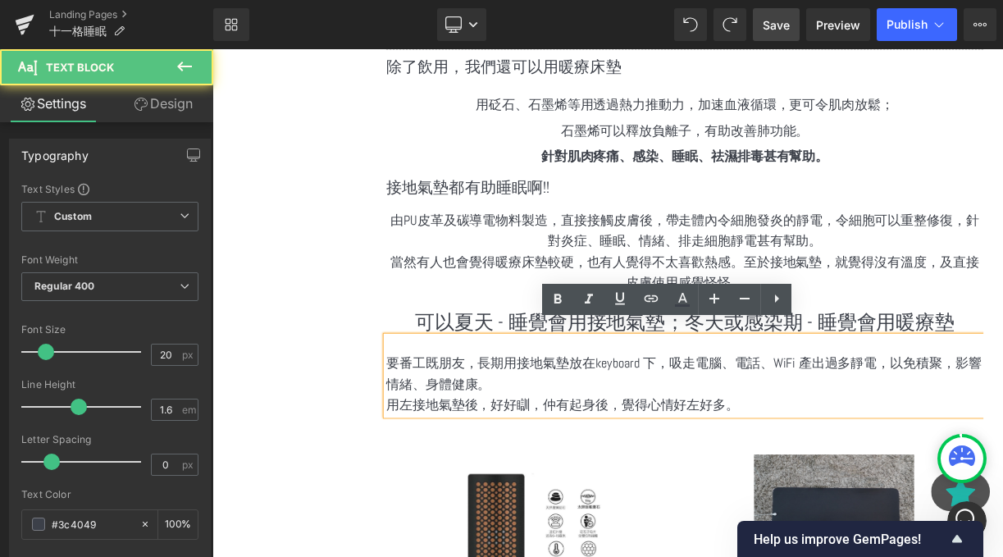
click at [455, 355] on div "可以夏天 - 睡覺會用接地氣墊；冬天或感染期 - 睡覺會用暖療墊 Heading" at bounding box center [806, 382] width 750 height 54
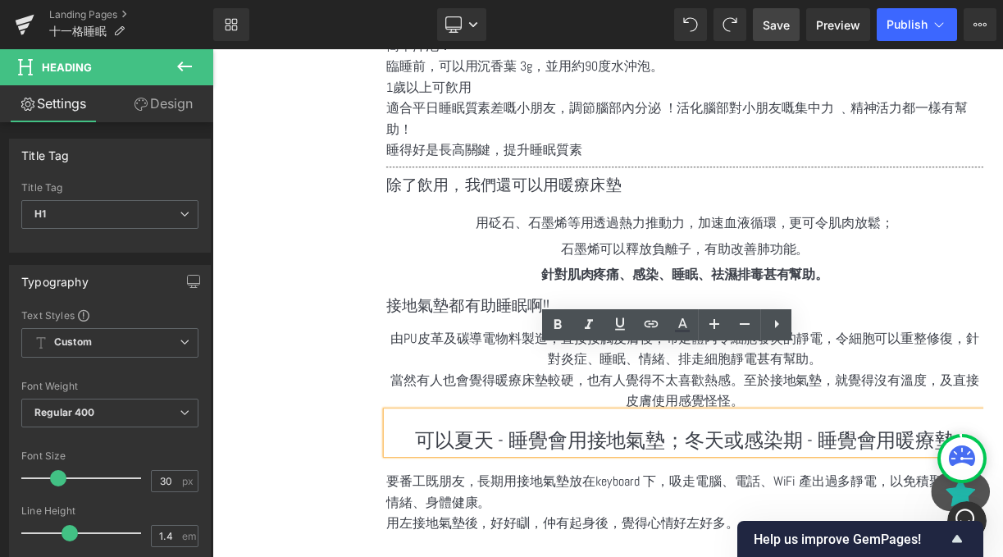
scroll to position [1065, 0]
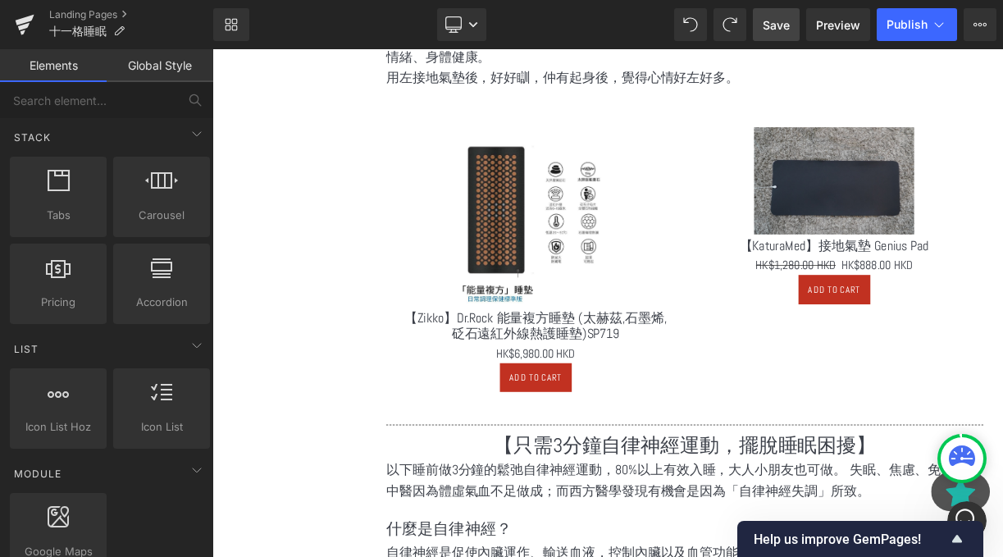
scroll to position [1366, 0]
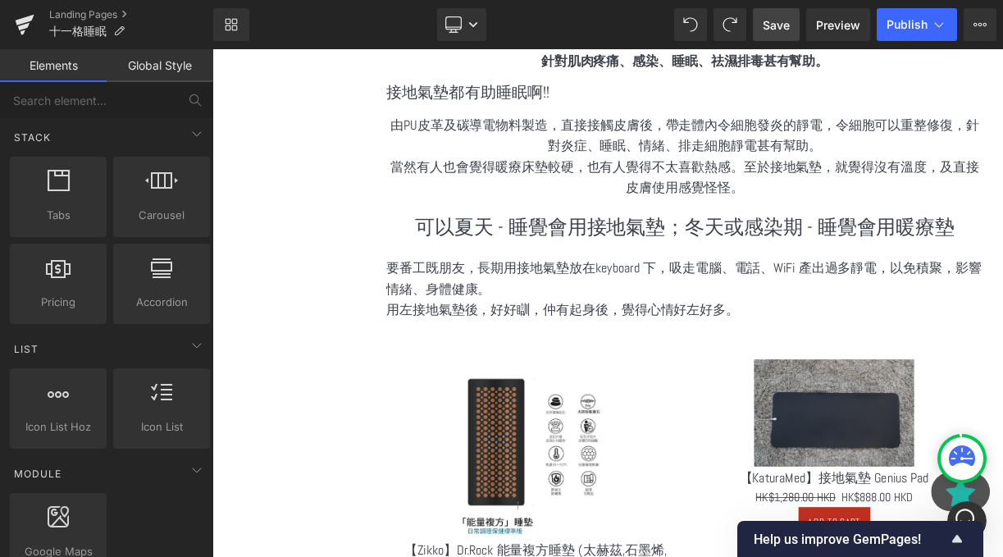
click at [770, 11] on link "Save" at bounding box center [776, 24] width 47 height 33
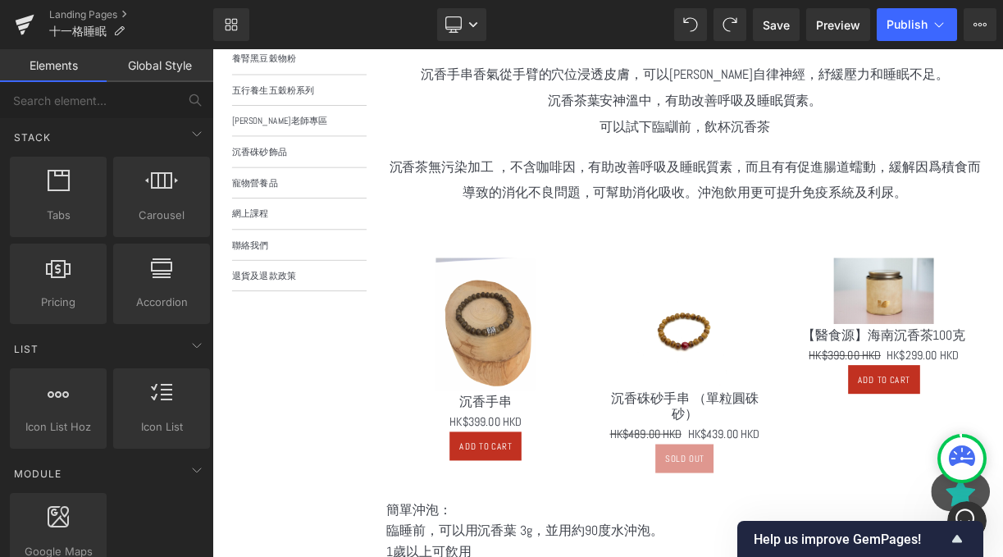
scroll to position [486, 0]
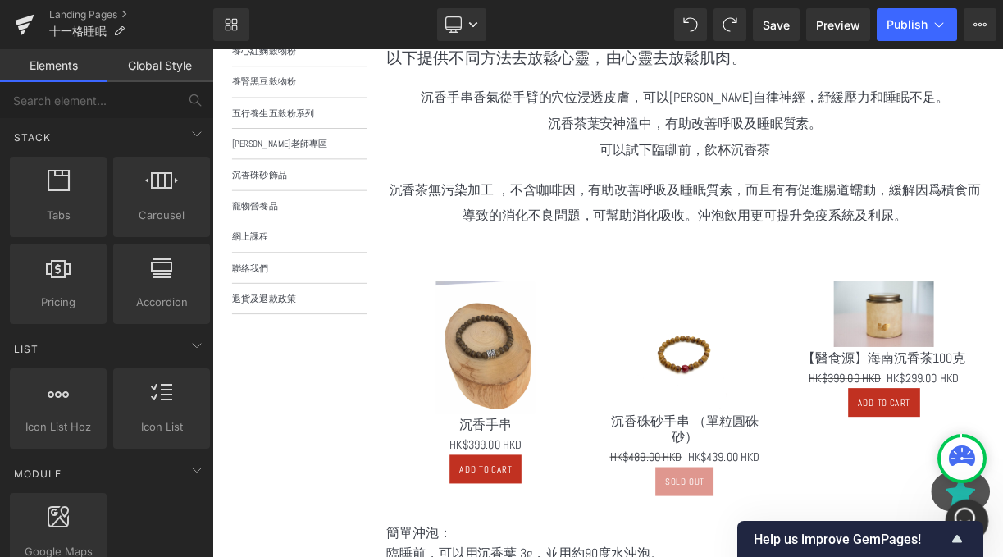
click at [970, 511] on icon "Intercom-Nachrichtendienst öffnen" at bounding box center [965, 518] width 27 height 27
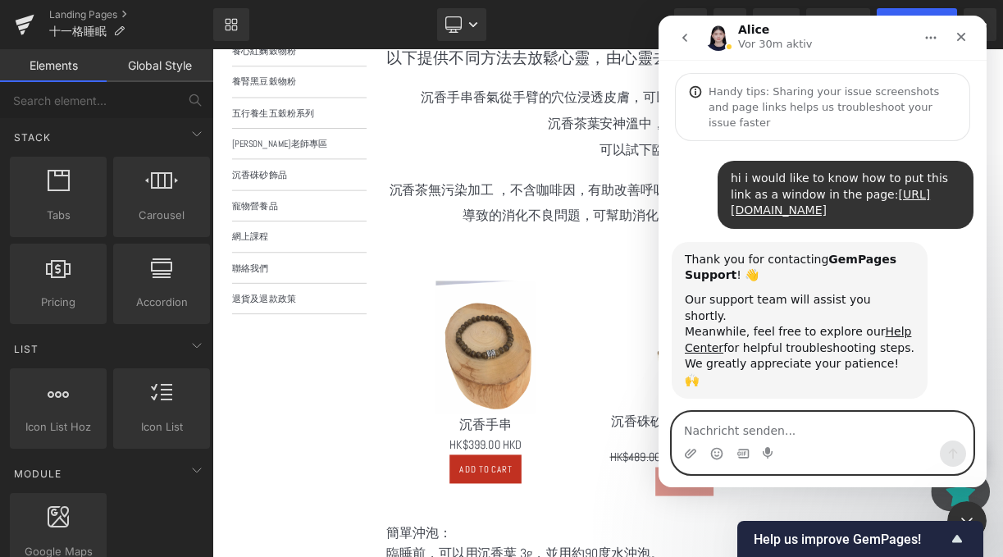
scroll to position [1561, 0]
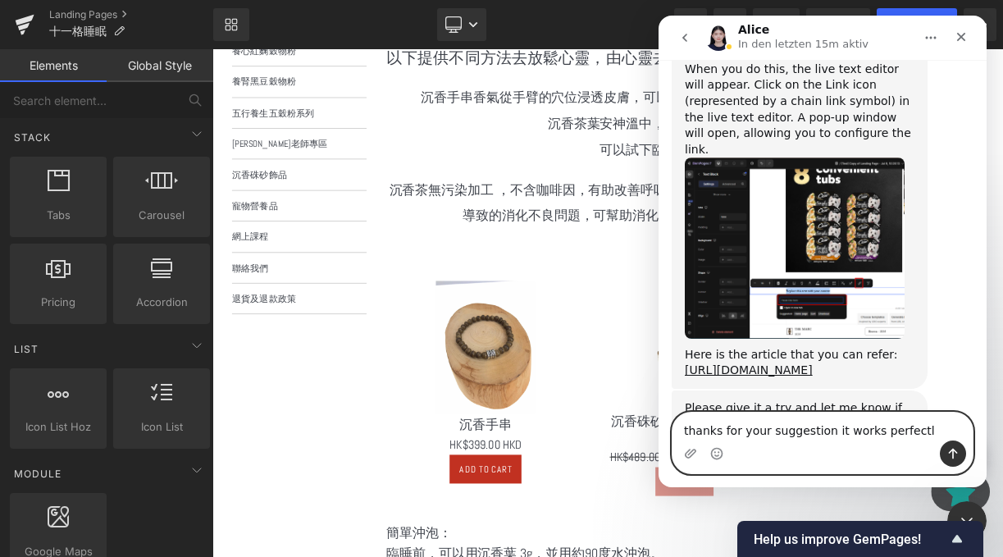
type textarea "thanks for your suggestion it works perfectly"
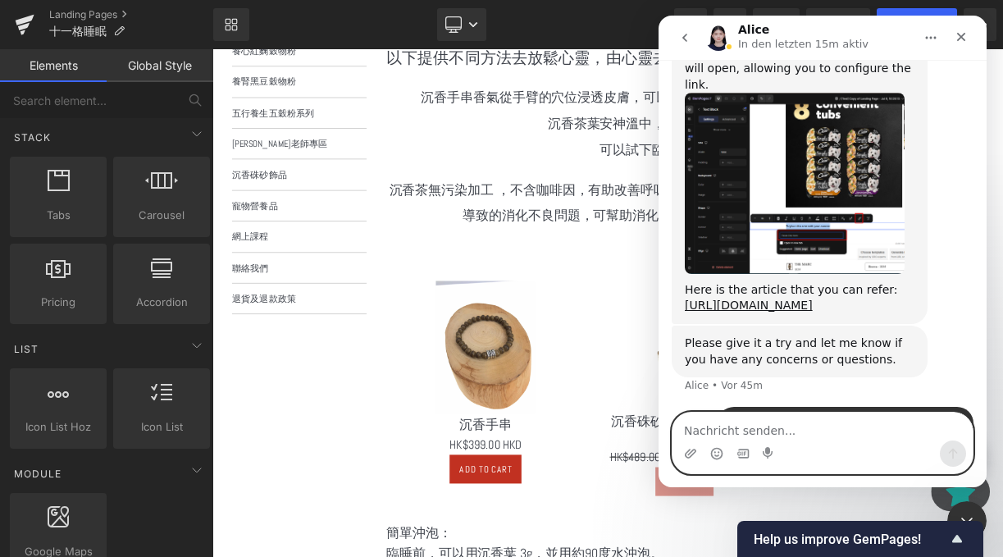
scroll to position [1626, 0]
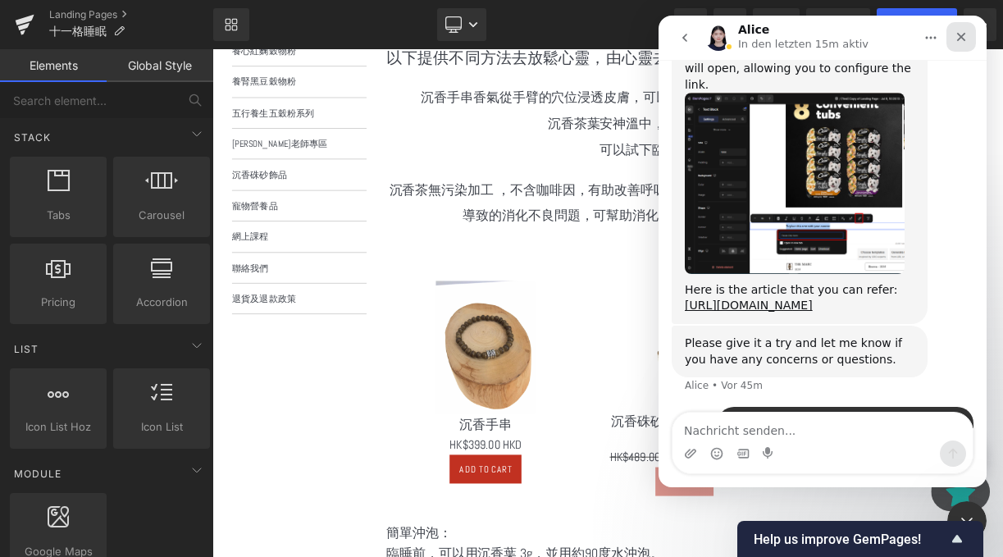
click at [952, 44] on div "Schließen" at bounding box center [962, 37] width 30 height 30
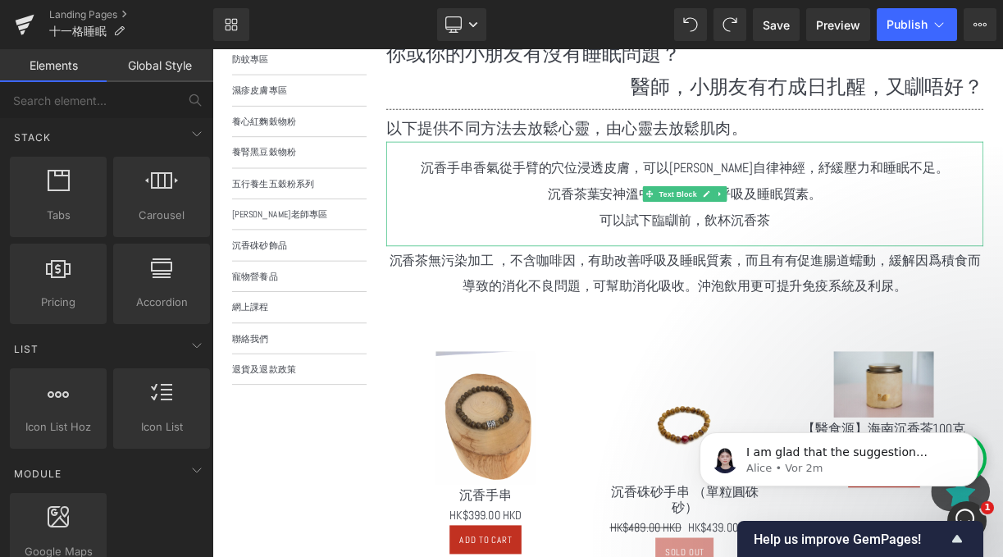
scroll to position [1909, 0]
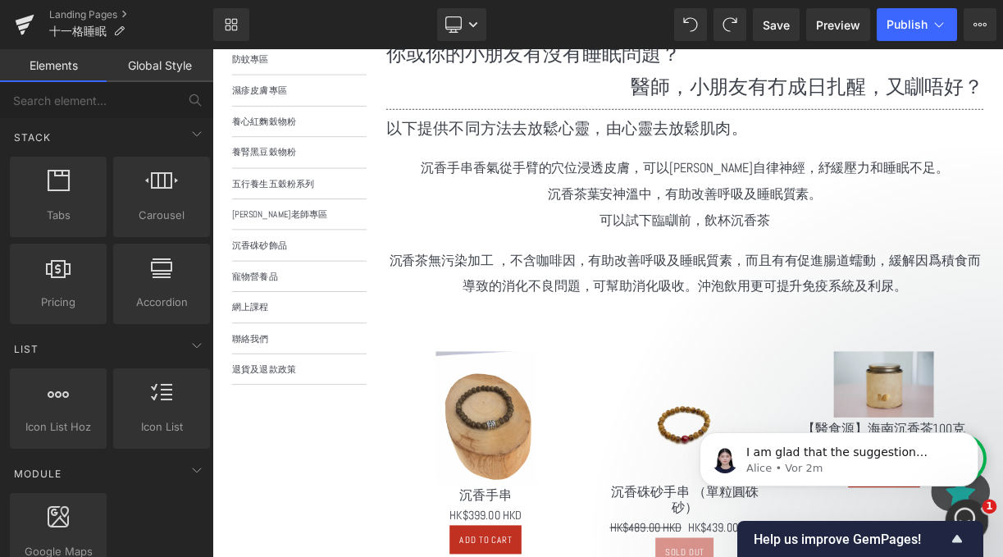
click at [963, 507] on icon "Intercom-Nachrichtendienst öffnen" at bounding box center [965, 518] width 27 height 27
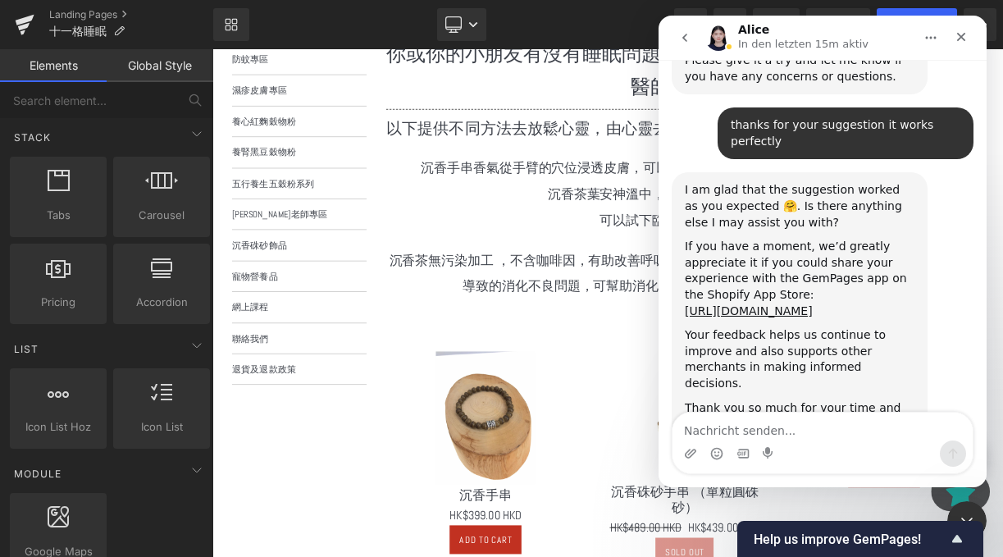
click at [769, 436] on textarea "Nachricht senden..." at bounding box center [823, 427] width 300 height 28
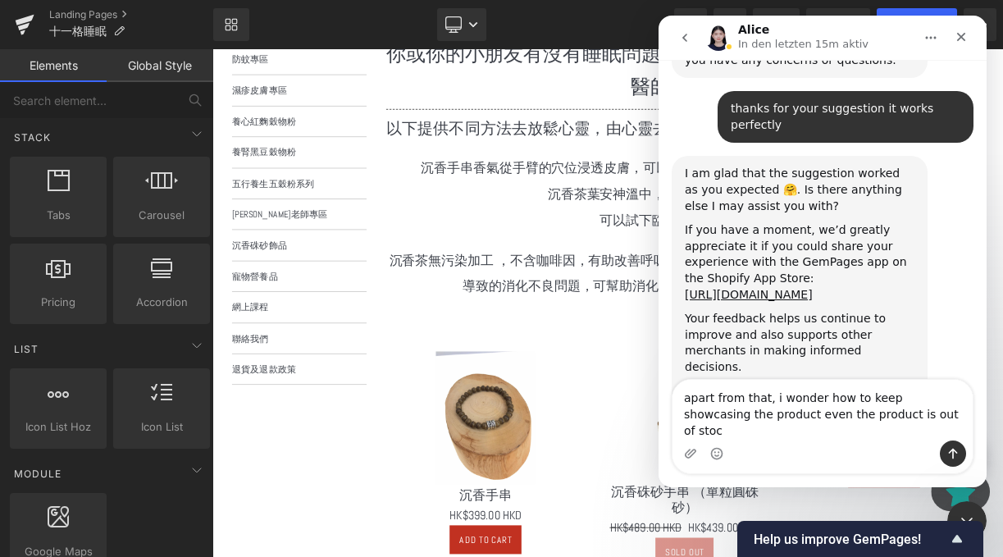
type textarea "apart from that, i wonder how to keep showcasing the product even the product i…"
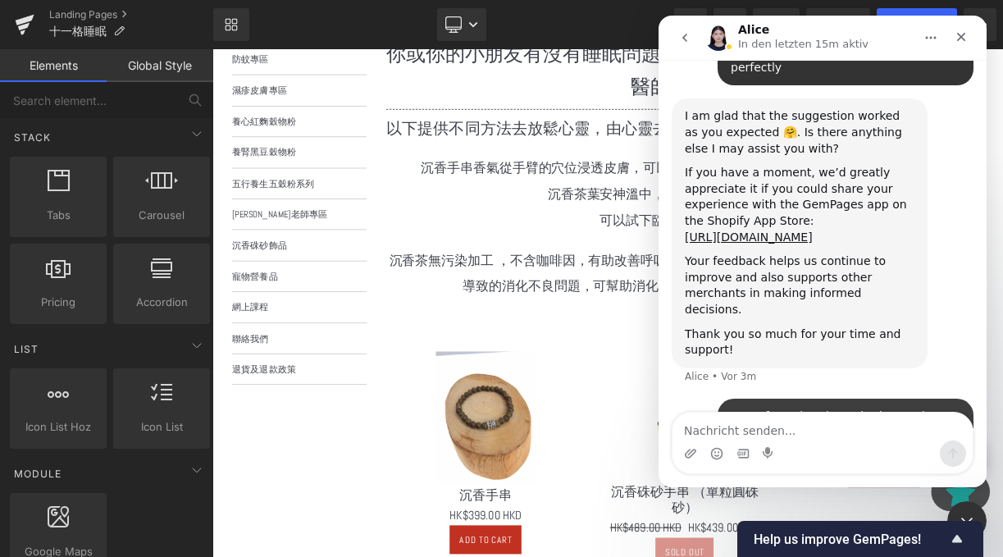
scroll to position [1989, 0]
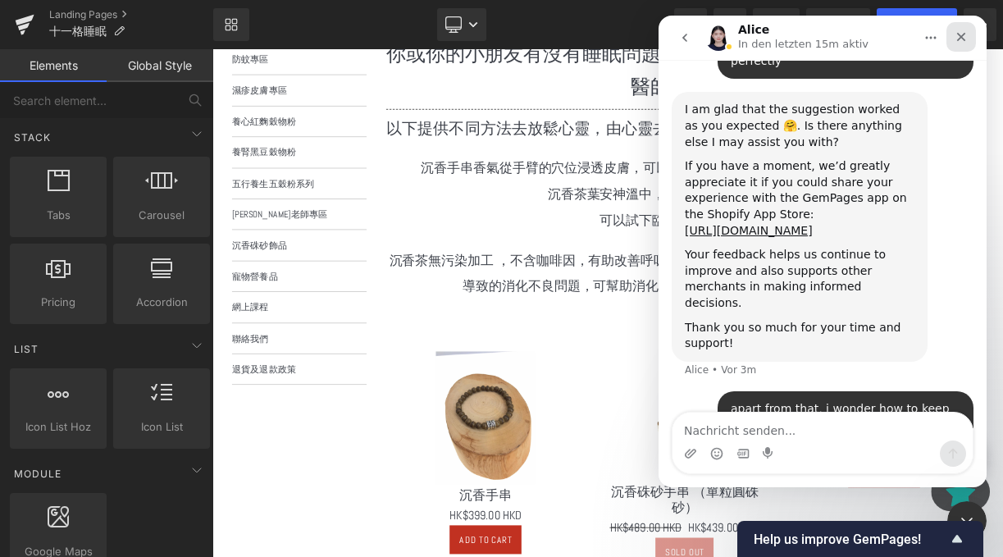
click at [956, 30] on icon "Schließen" at bounding box center [961, 36] width 13 height 13
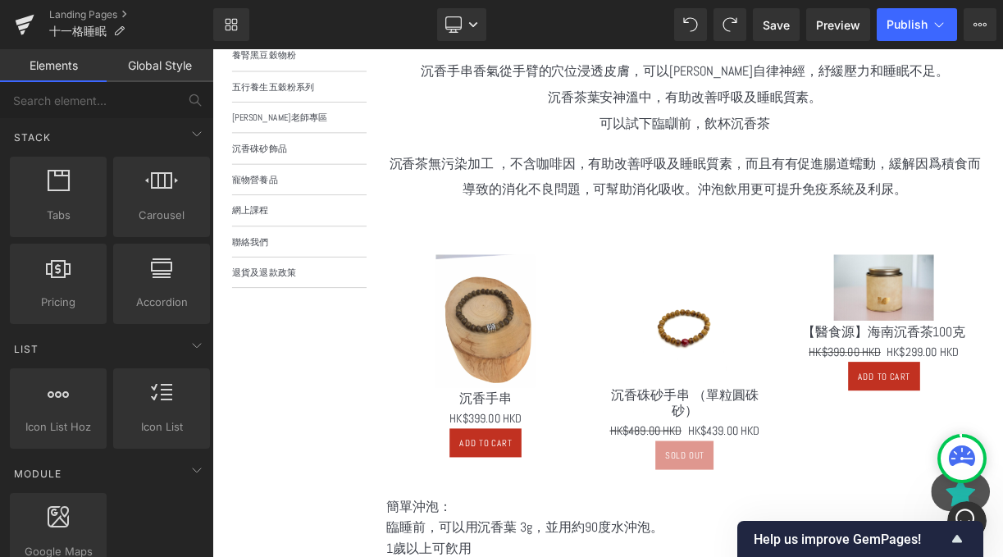
scroll to position [0, 0]
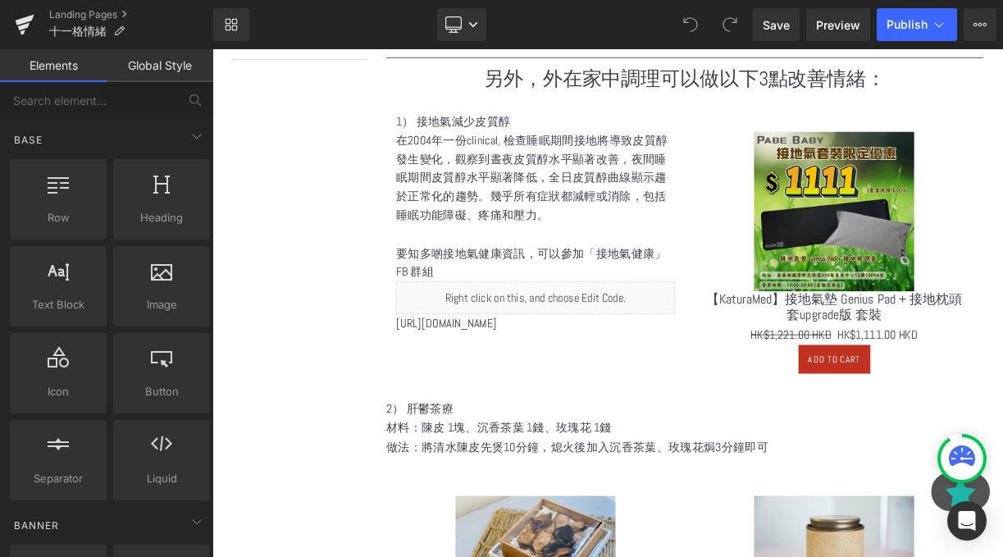
scroll to position [786, 0]
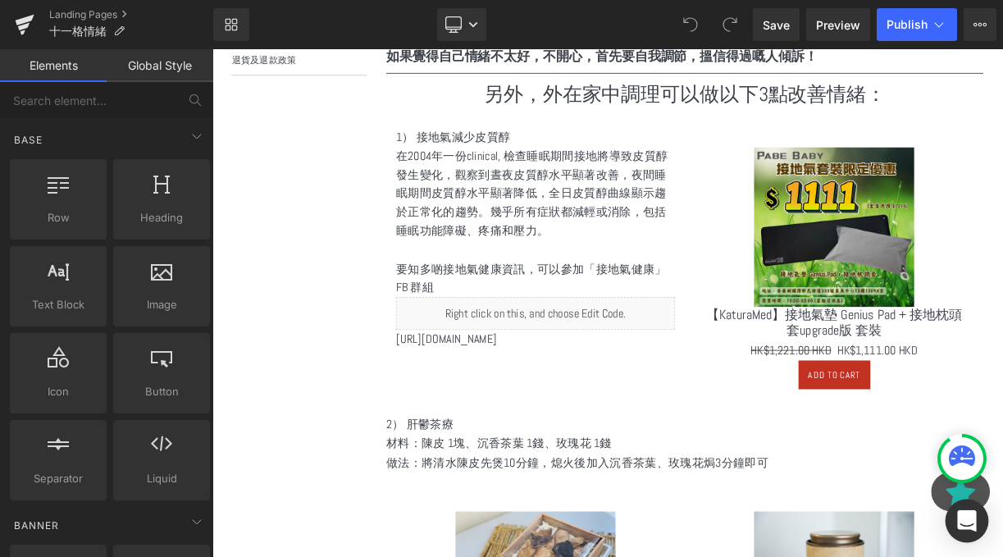
click at [961, 517] on icon "Open Intercom Messenger" at bounding box center [966, 520] width 19 height 21
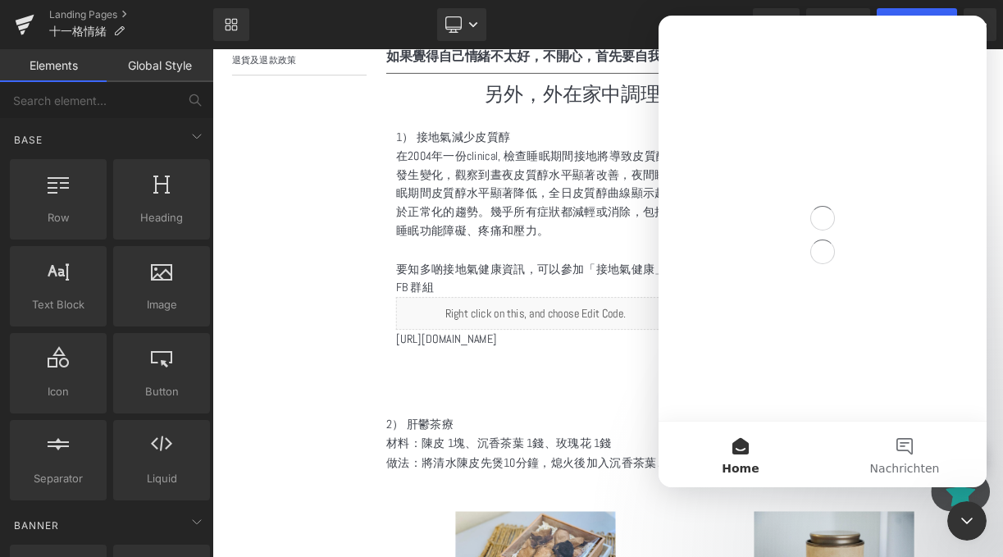
scroll to position [0, 0]
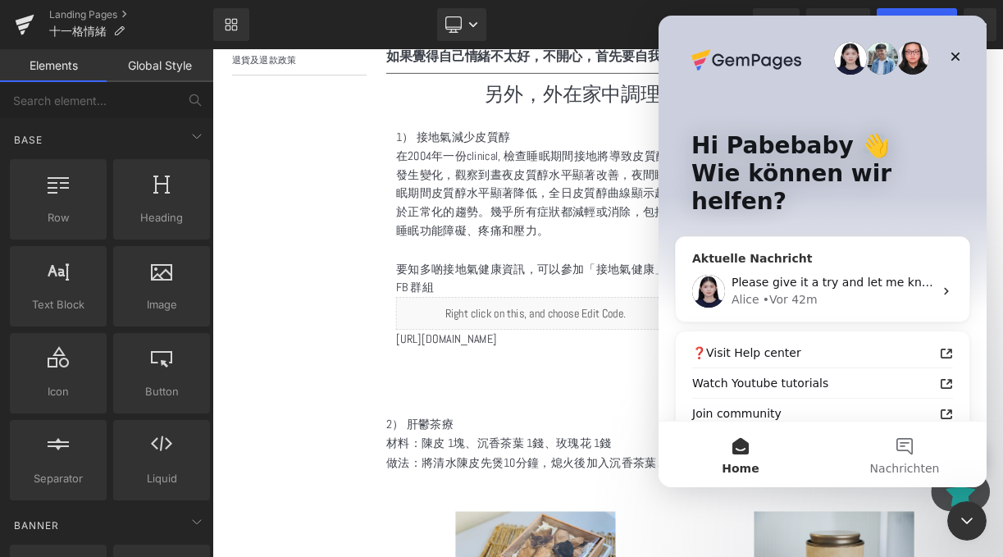
click at [779, 274] on div "Please give it a try and let me know if you have any concerns or questions." at bounding box center [833, 282] width 202 height 17
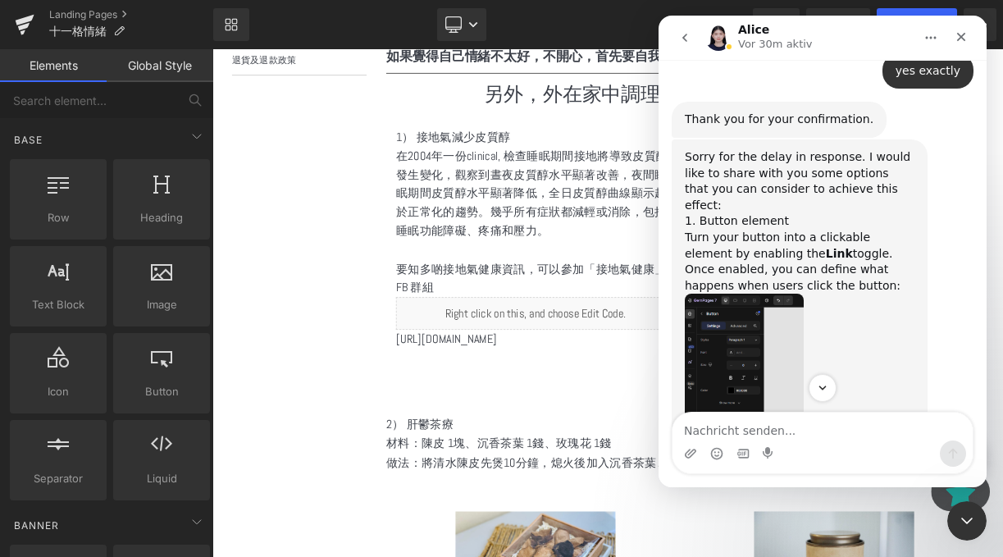
scroll to position [752, 0]
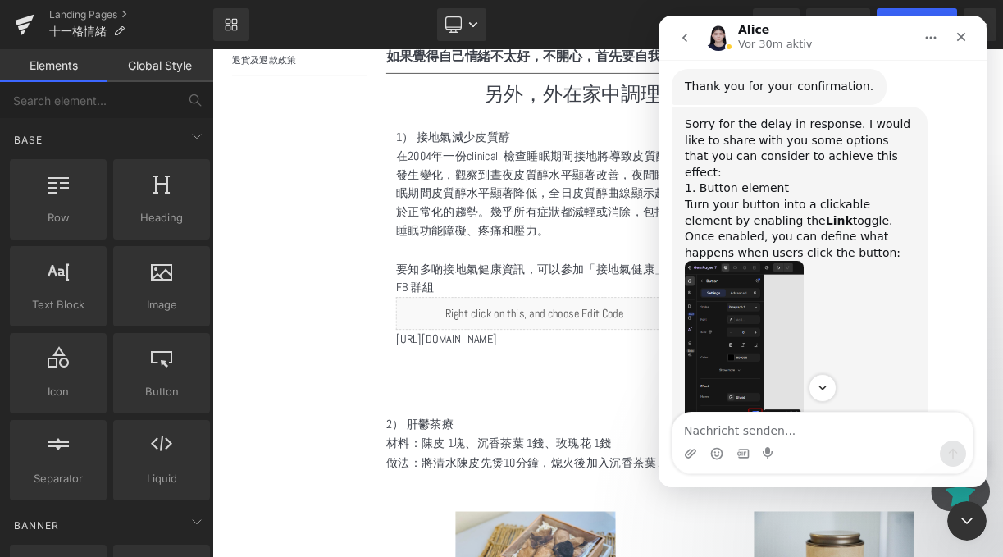
click at [769, 261] on img "Alice sagt…" at bounding box center [744, 371] width 119 height 220
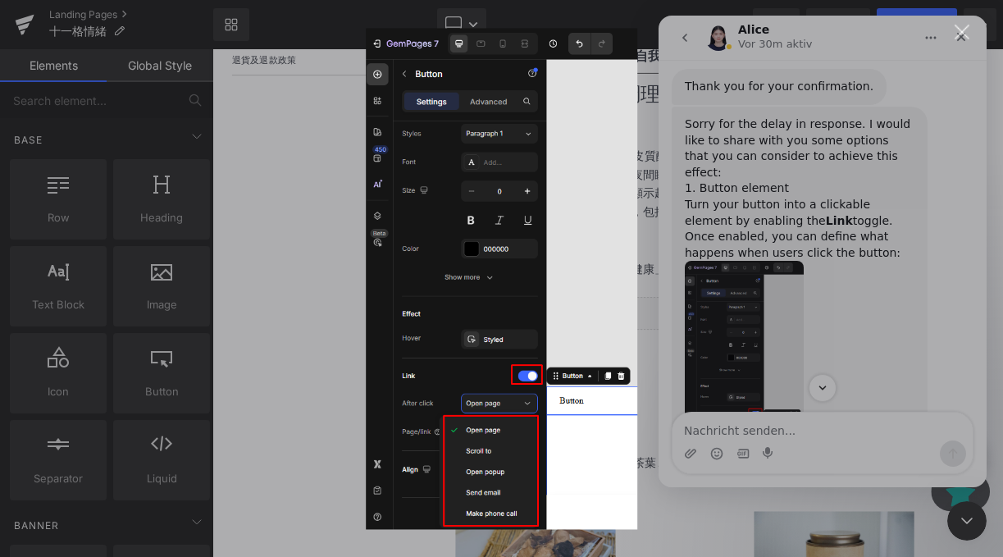
click at [285, 319] on div "Intercom Messenger" at bounding box center [501, 278] width 1003 height 557
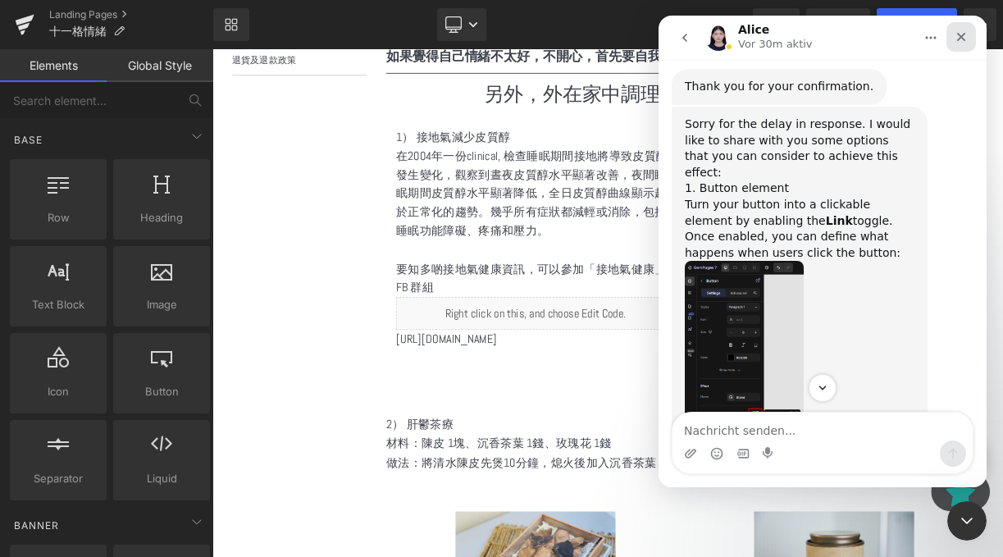
click at [962, 39] on icon "Schließen" at bounding box center [961, 37] width 9 height 9
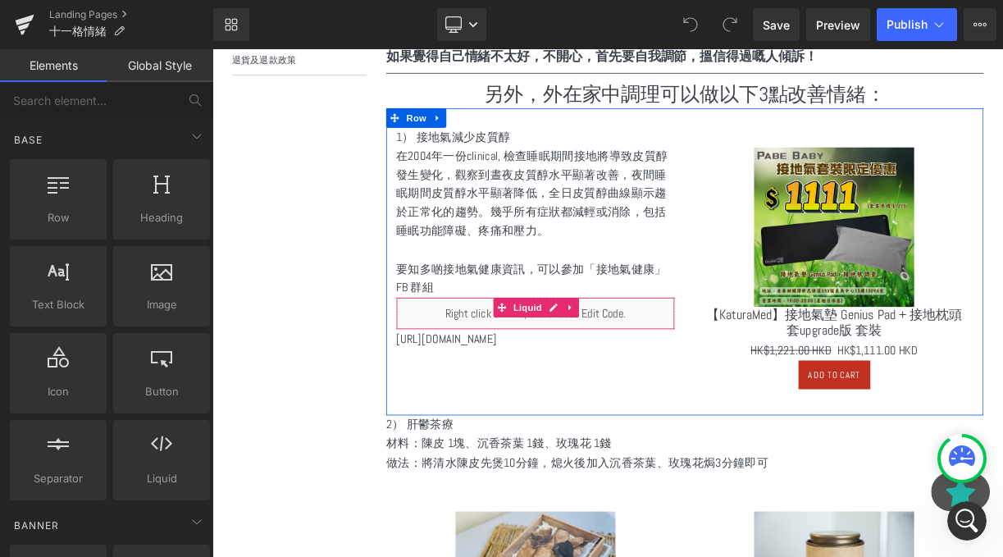
scroll to position [1561, 0]
click at [656, 377] on icon at bounding box center [661, 374] width 11 height 12
click at [670, 377] on icon at bounding box center [672, 373] width 11 height 11
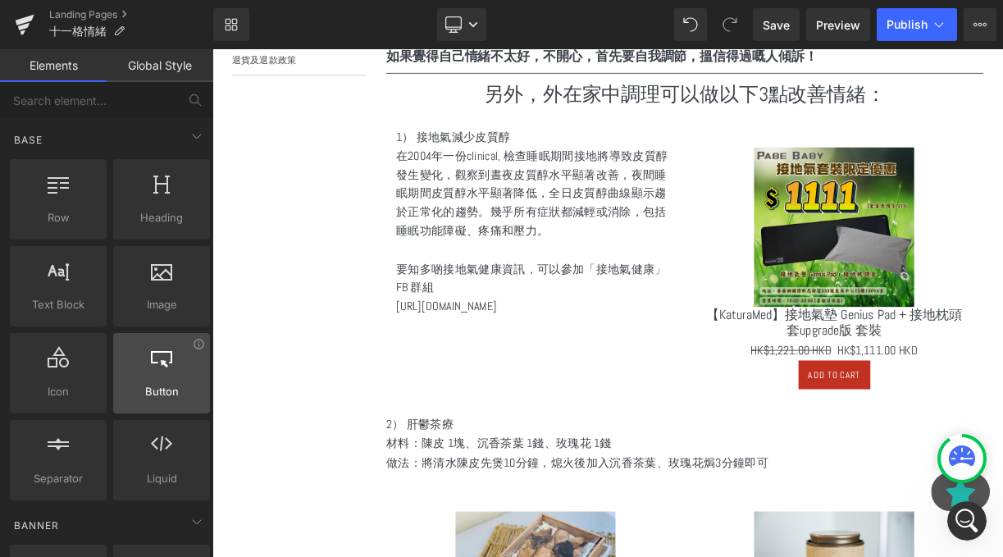
scroll to position [21, 0]
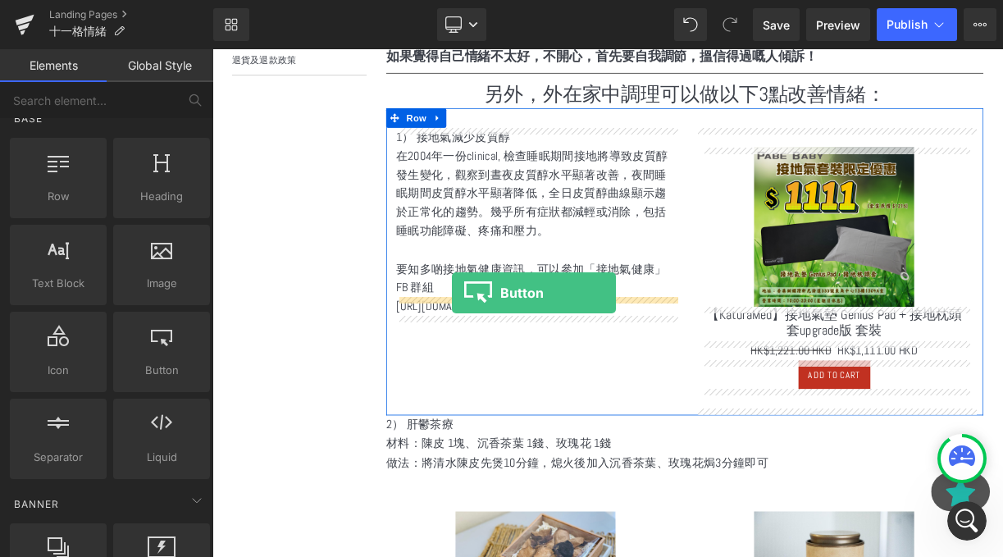
drag, startPoint x: 370, startPoint y: 405, endPoint x: 514, endPoint y: 354, distance: 152.3
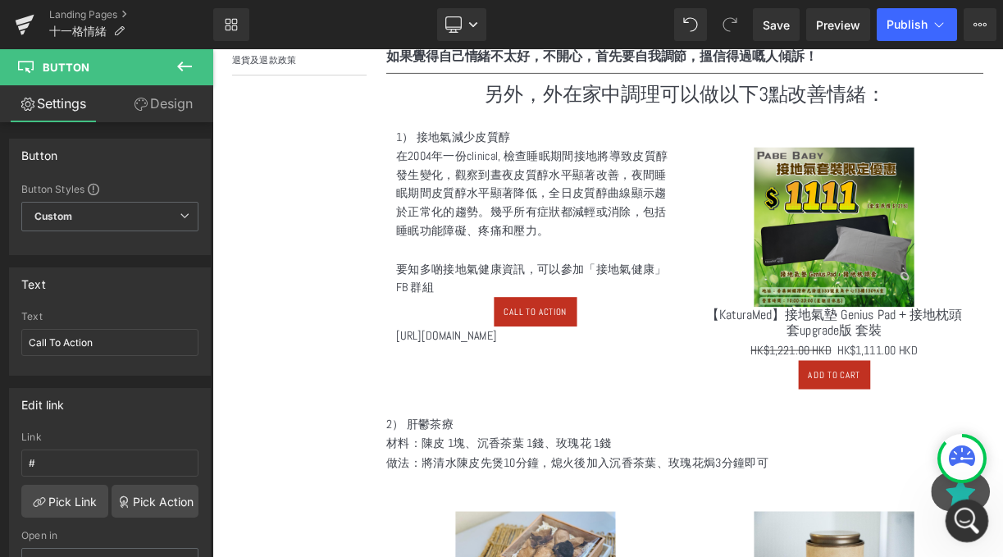
click at [952, 513] on div "Intercom-Nachrichtendienst öffnen" at bounding box center [965, 518] width 54 height 54
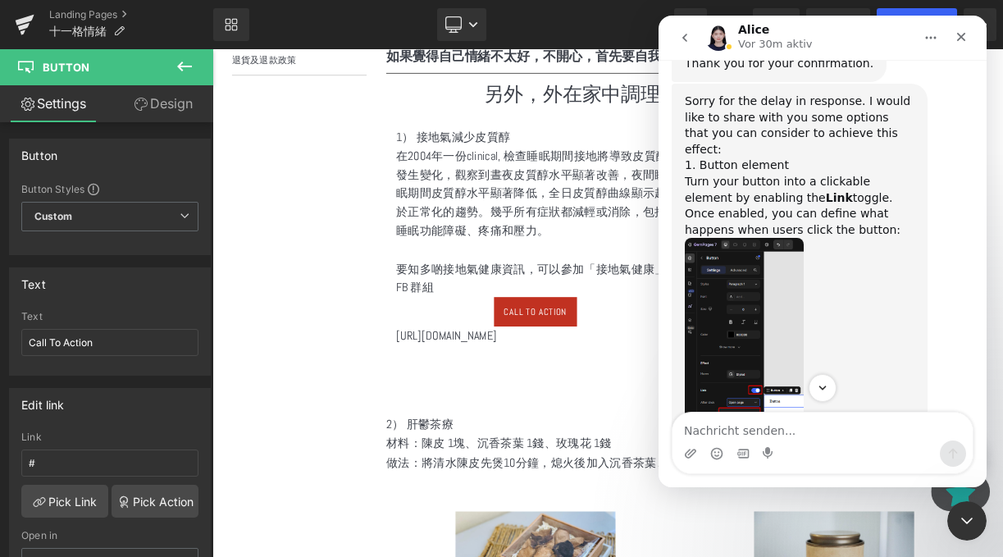
scroll to position [911, 0]
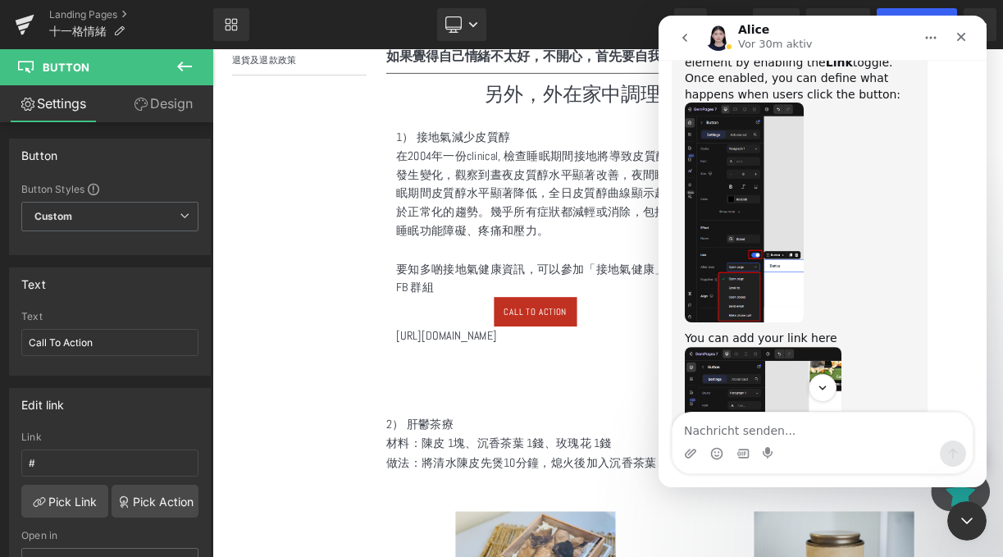
click at [761, 153] on img "Alice sagt…" at bounding box center [744, 213] width 119 height 220
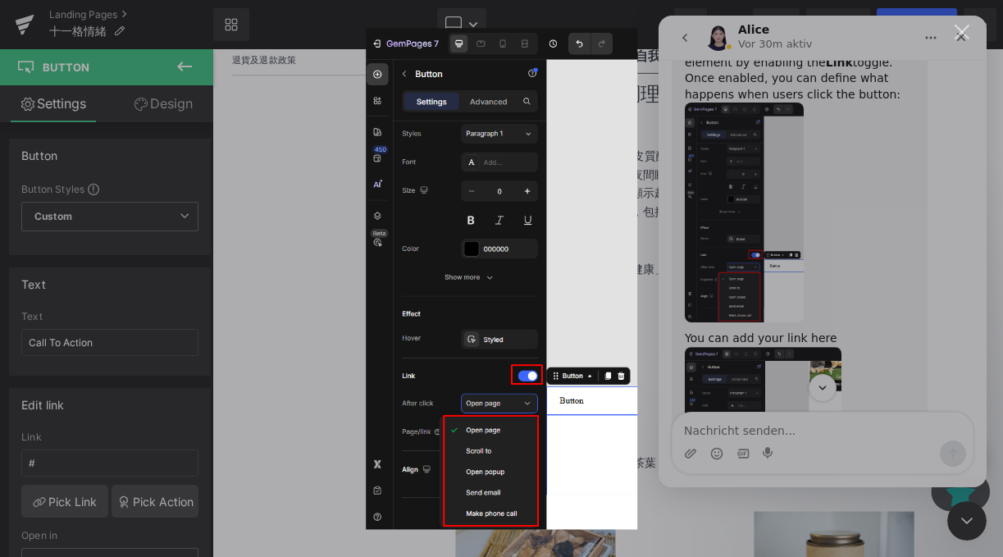
click at [285, 305] on div "Intercom Messenger" at bounding box center [501, 278] width 1003 height 557
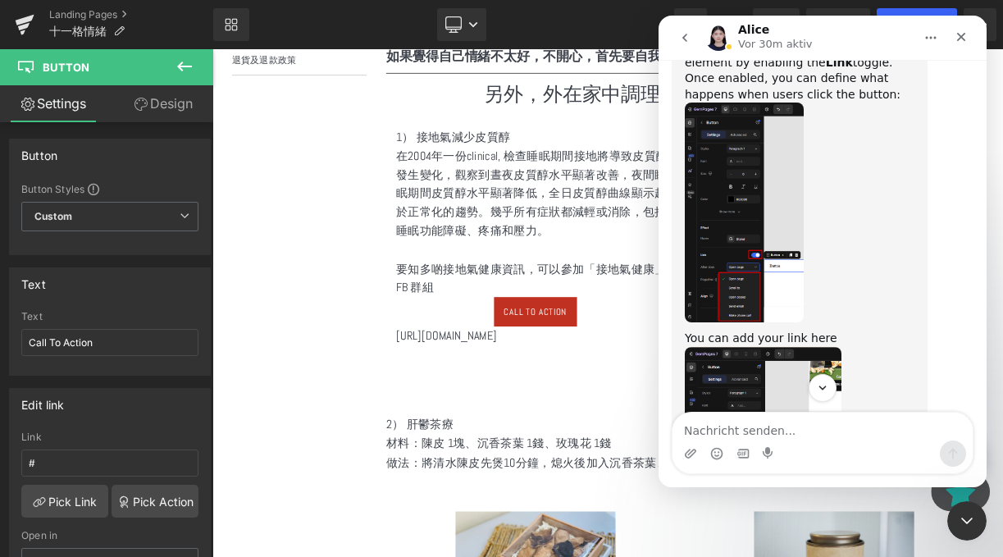
scroll to position [857, 0]
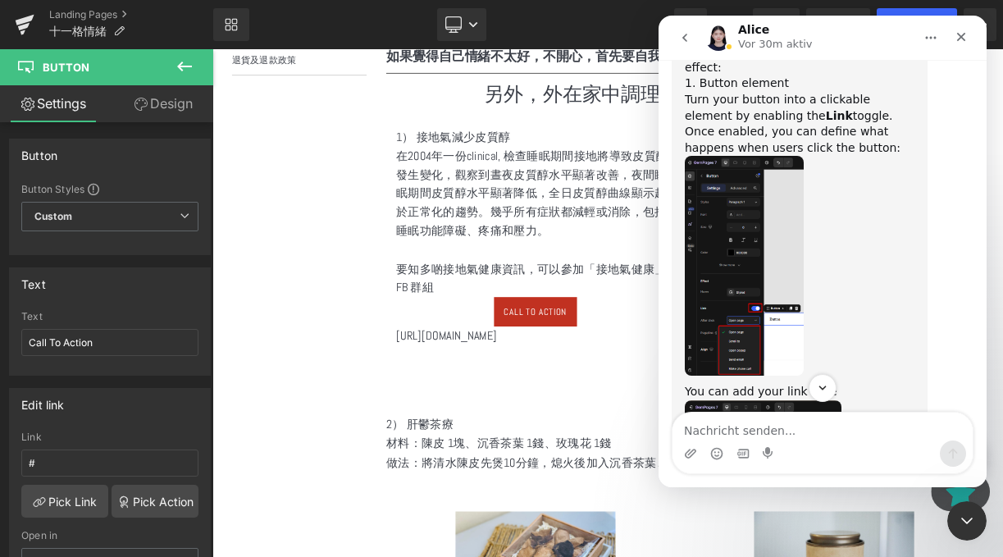
click at [532, 318] on div at bounding box center [501, 254] width 1003 height 508
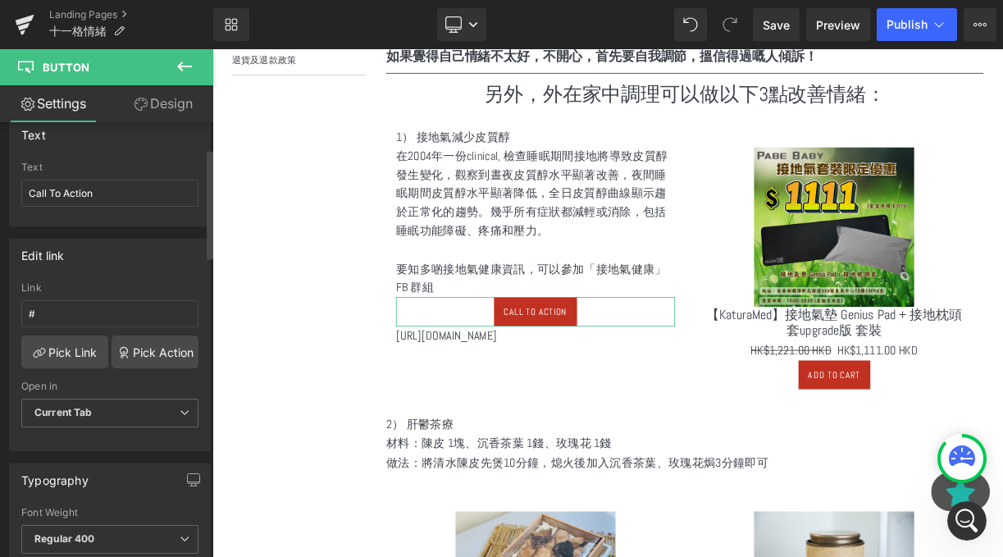
scroll to position [182, 0]
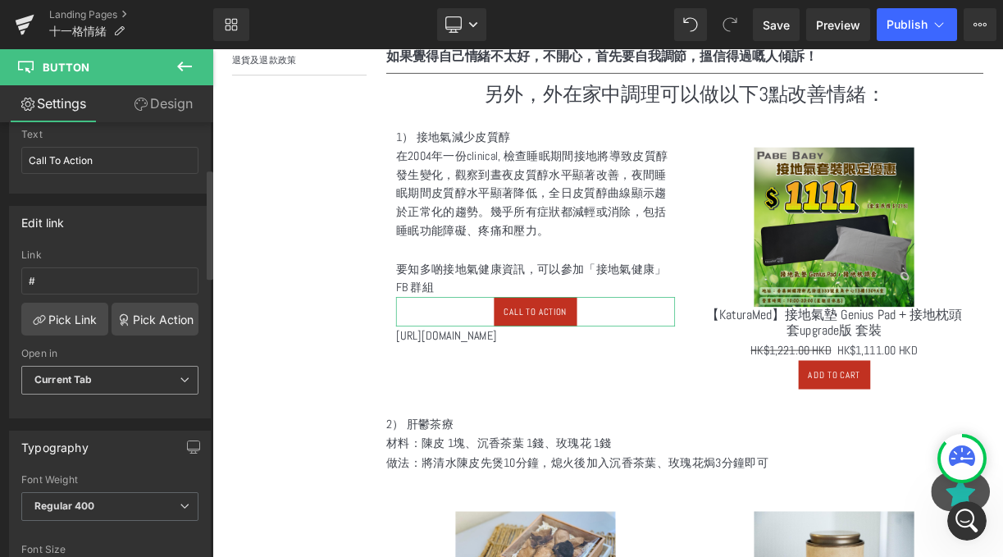
click at [126, 379] on span "Current Tab" at bounding box center [109, 380] width 177 height 29
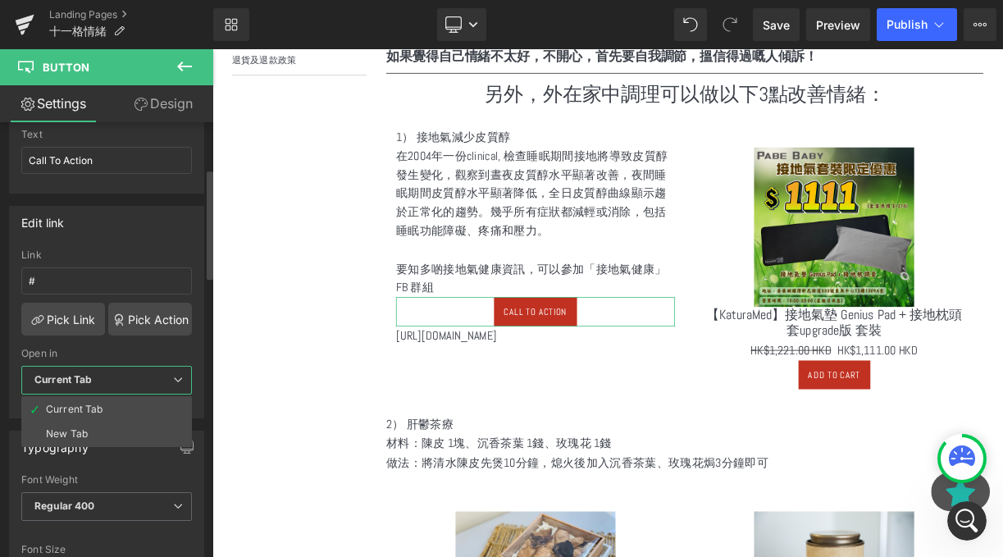
click at [102, 375] on span "Current Tab" at bounding box center [106, 380] width 171 height 29
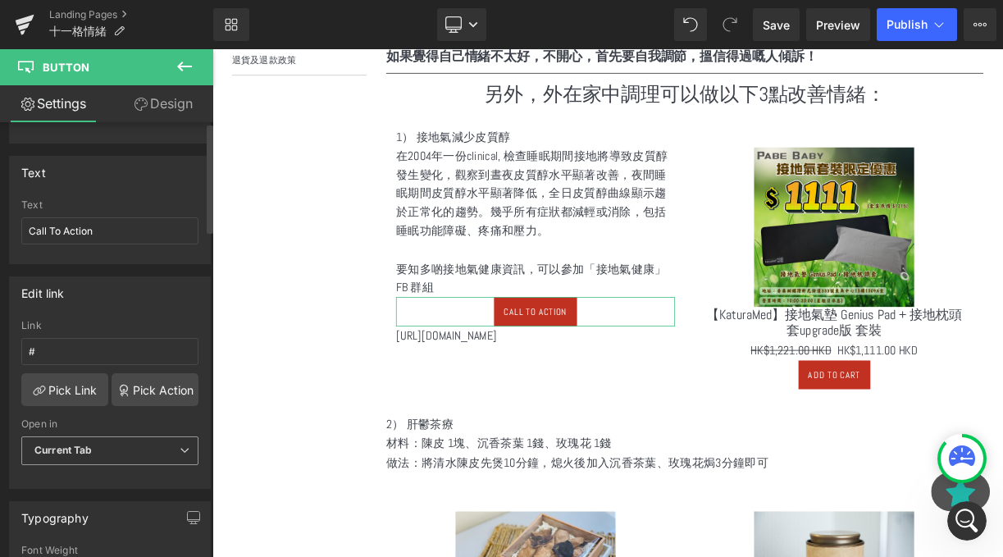
scroll to position [0, 0]
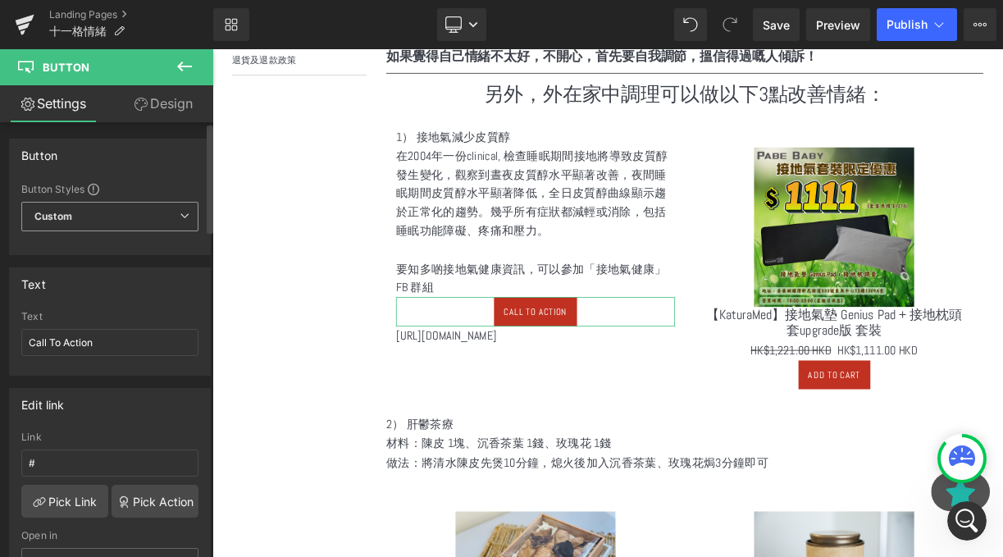
click at [102, 223] on span "Custom Setup Global Style" at bounding box center [109, 217] width 177 height 30
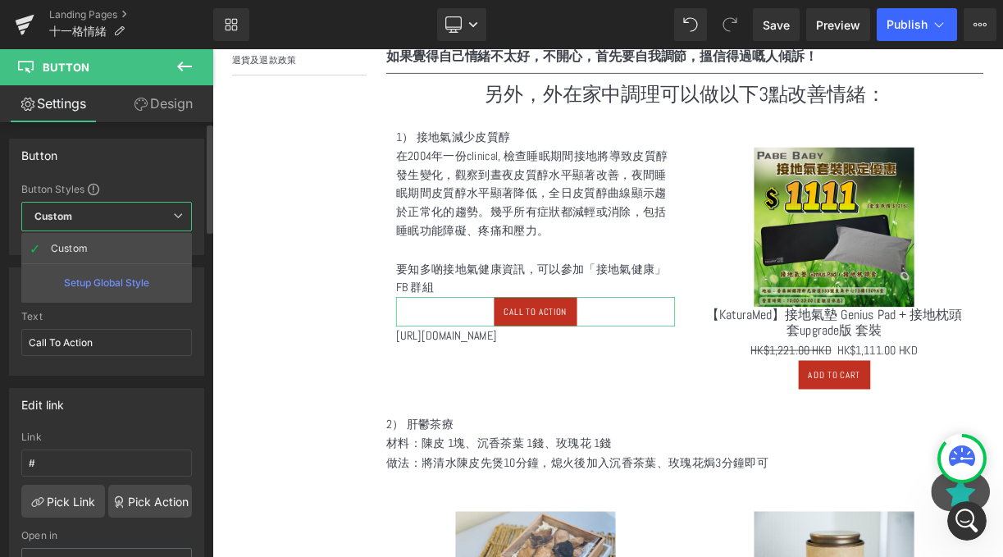
click at [98, 226] on span "Custom Setup Global Style" at bounding box center [106, 217] width 171 height 30
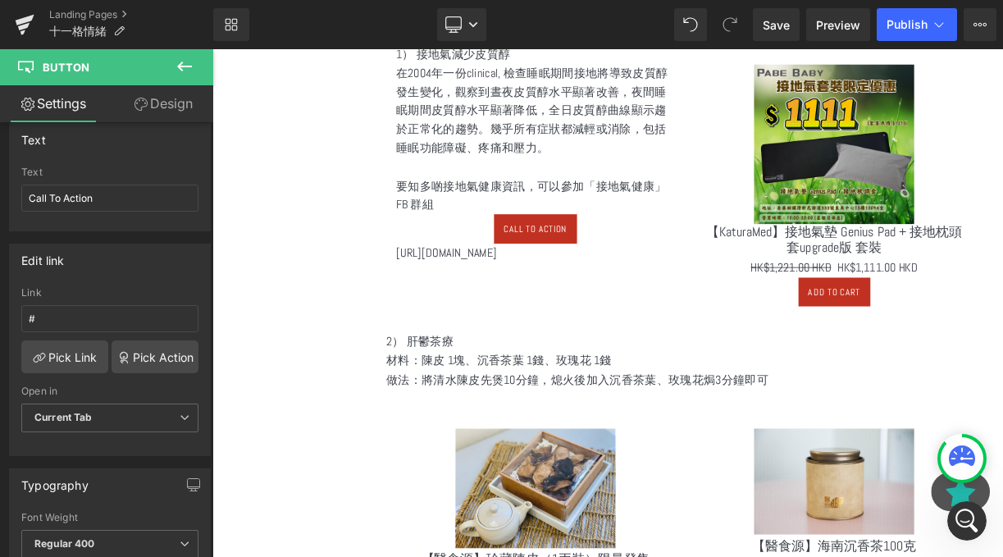
scroll to position [914, 0]
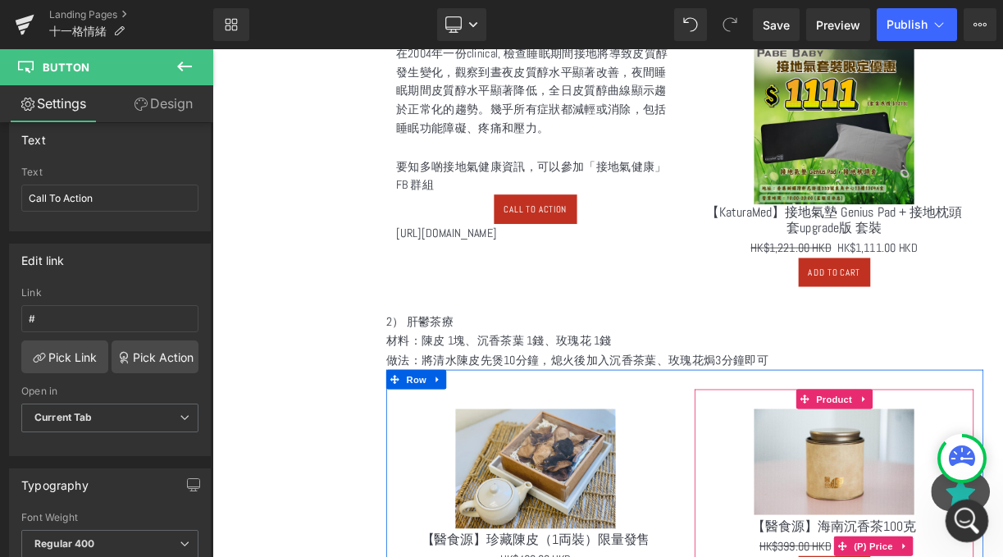
click at [960, 522] on icon "Intercom-Nachrichtendienst öffnen" at bounding box center [964, 518] width 11 height 13
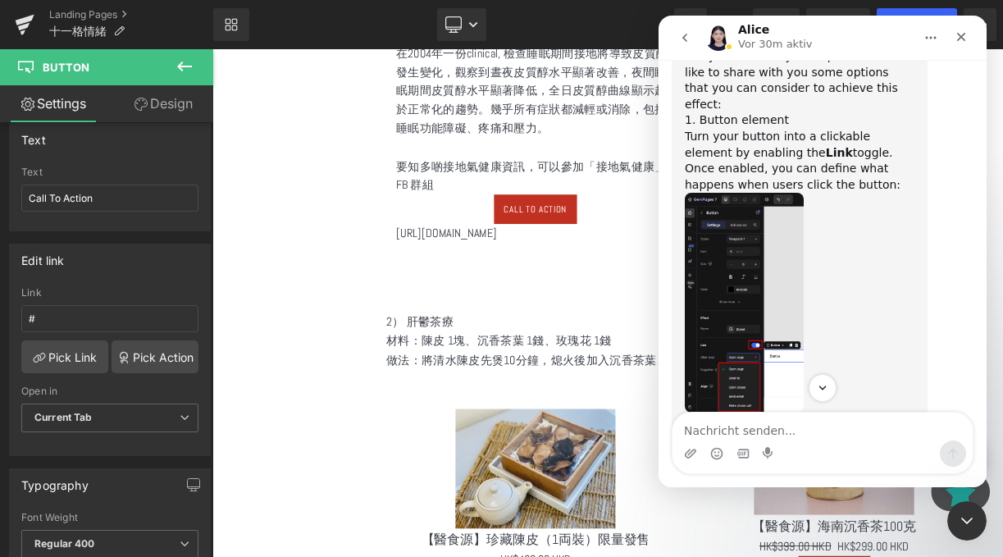
scroll to position [816, 0]
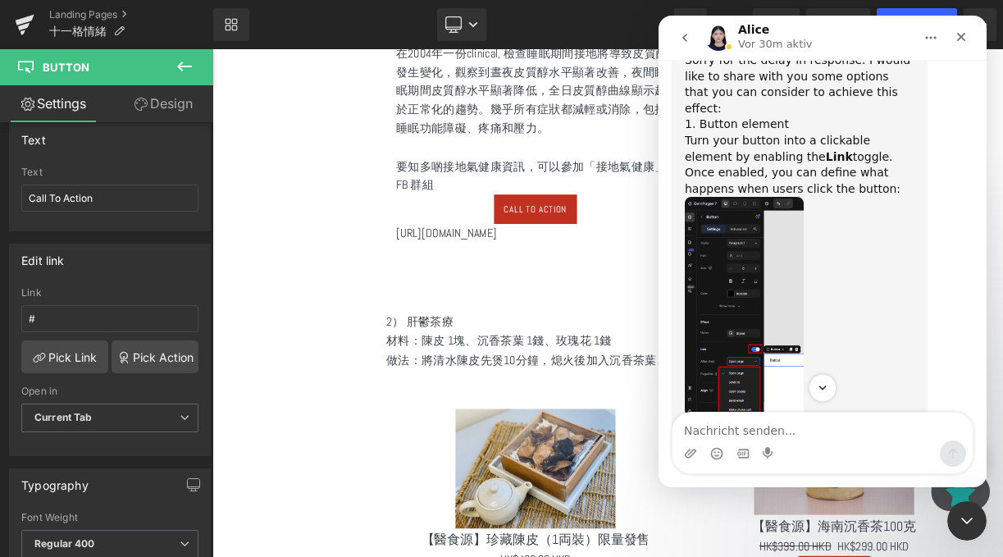
click at [588, 227] on div at bounding box center [501, 254] width 1003 height 508
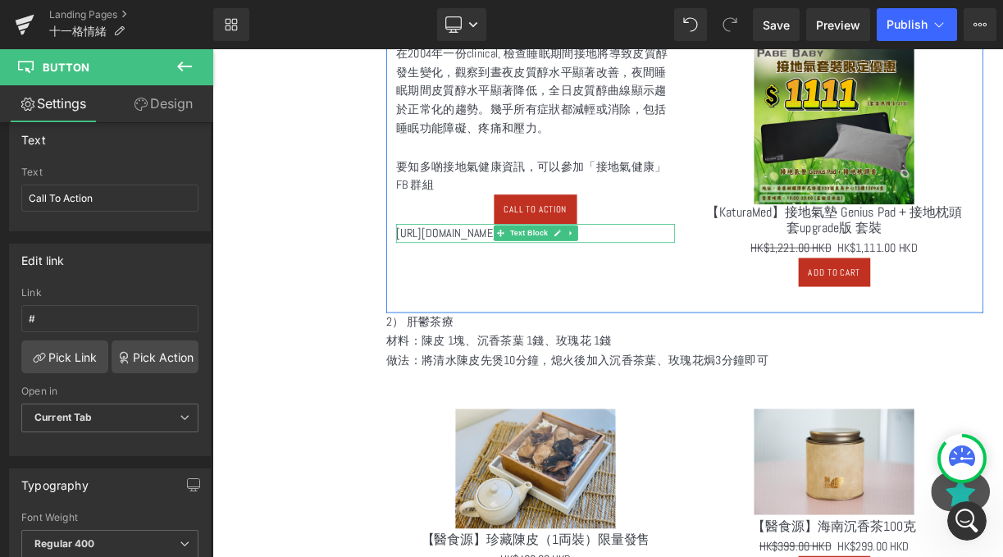
click at [569, 279] on span "[URL][DOMAIN_NAME]" at bounding box center [506, 280] width 126 height 19
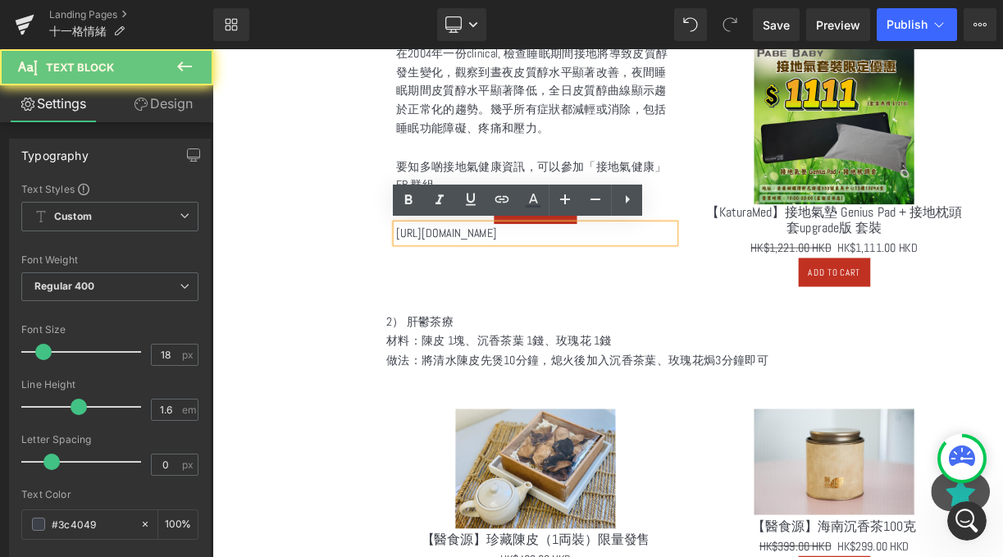
drag, startPoint x: 728, startPoint y: 281, endPoint x: 361, endPoint y: 281, distance: 366.7
click at [361, 281] on div "選單 主頁 所有商品 紫淮山粉 防疫香包專區 防蚊專區 濕疹皮膚專區 養心紅麴穀物粉 養腎黑豆穀物粉 五行養生五穀粉系列" at bounding box center [696, 541] width 968 height 2342
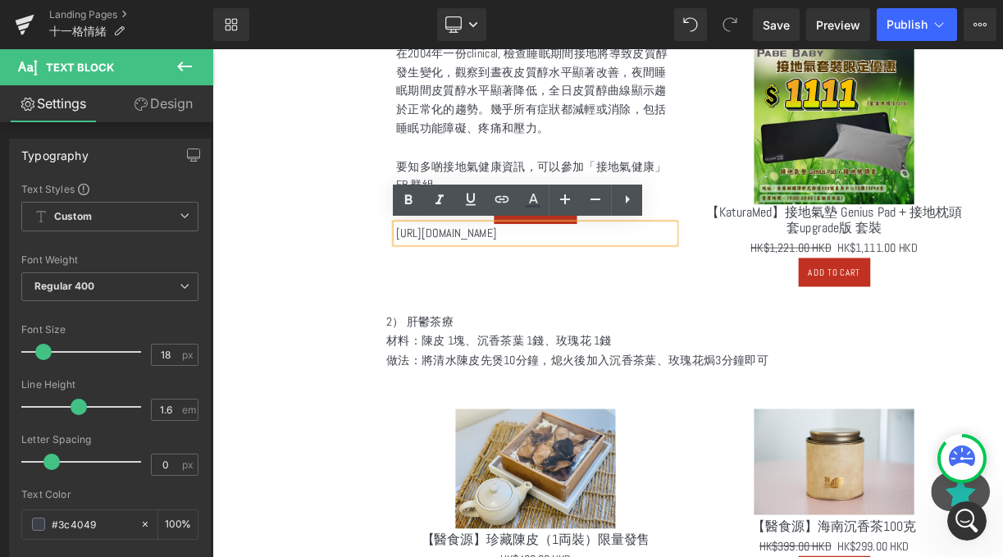
copy span "[URL][DOMAIN_NAME]"
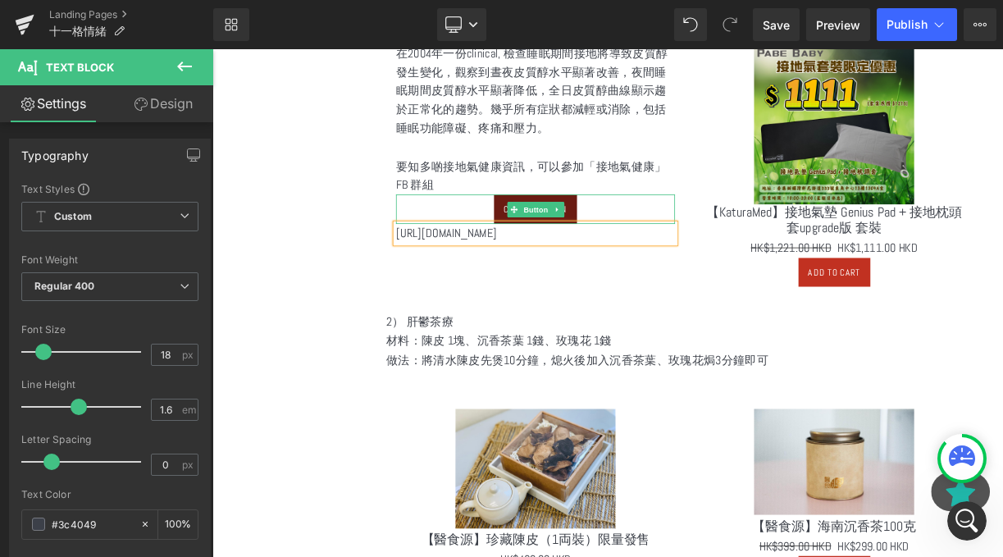
click at [631, 264] on link "Call To Action" at bounding box center [618, 250] width 104 height 37
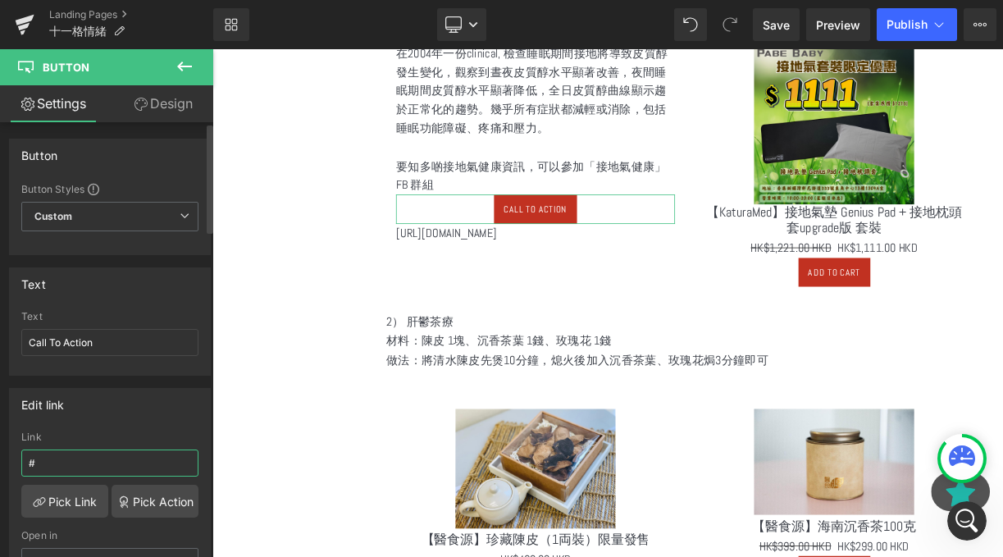
click at [60, 466] on input "#" at bounding box center [109, 463] width 177 height 27
type input "[URL][DOMAIN_NAME]"
click at [75, 498] on link "Pick Link" at bounding box center [64, 501] width 87 height 33
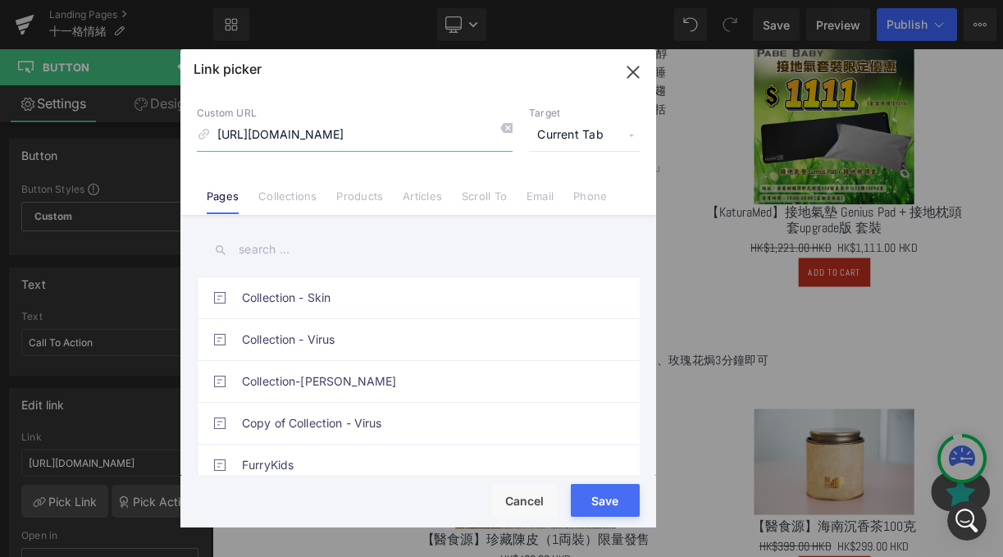
click at [626, 66] on icon "button" at bounding box center [633, 72] width 26 height 26
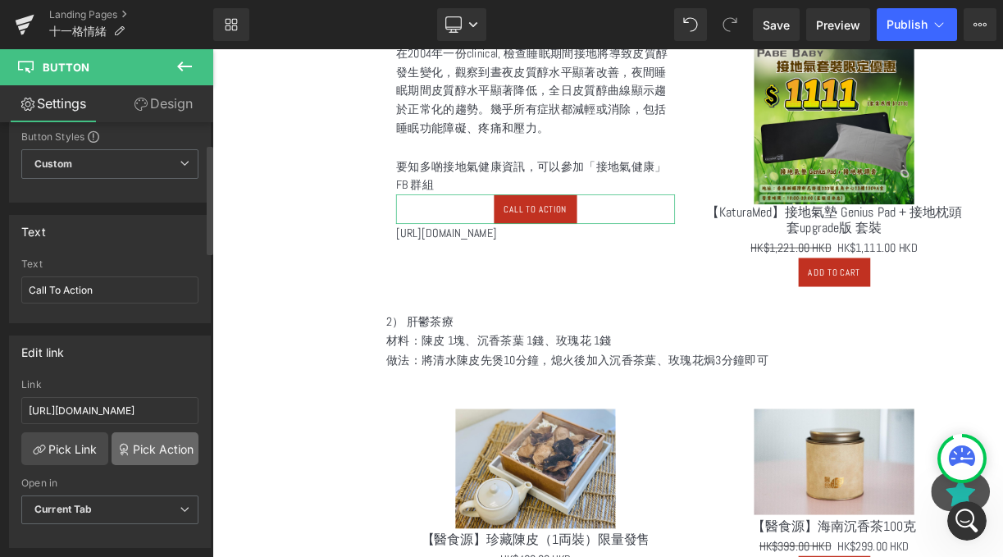
scroll to position [116, 0]
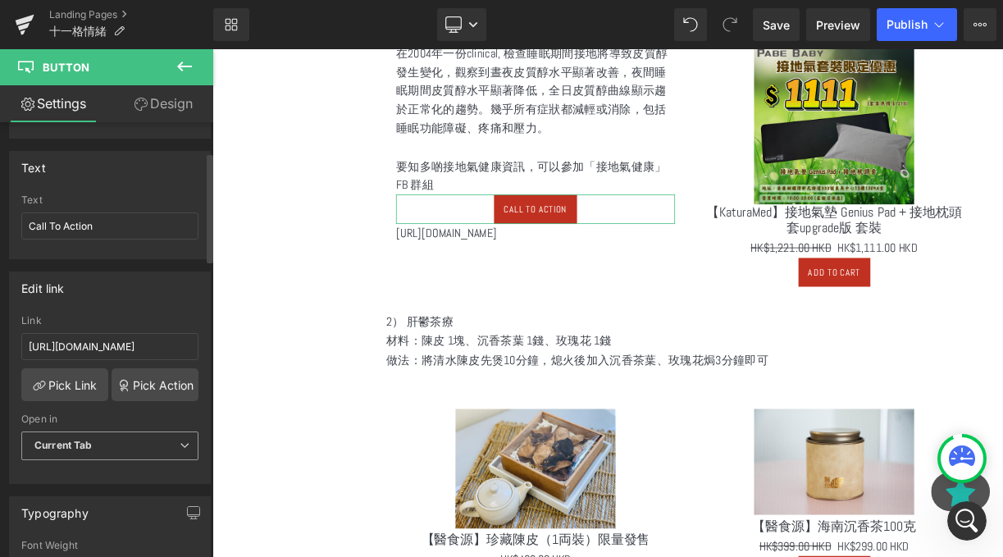
click at [112, 437] on span "Current Tab" at bounding box center [109, 446] width 177 height 29
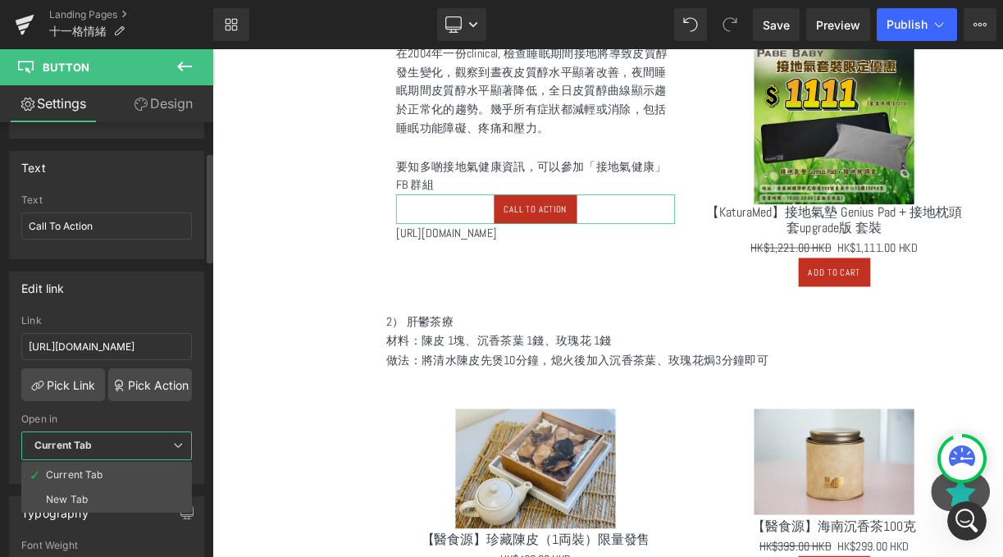
click at [112, 437] on span "Current Tab" at bounding box center [106, 446] width 171 height 29
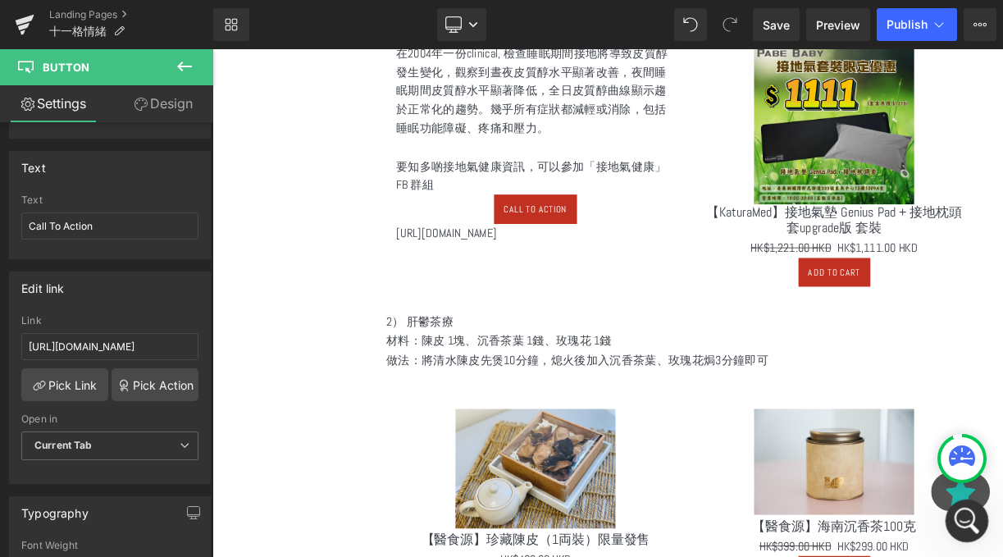
click at [953, 507] on div "Intercom-Nachrichtendienst öffnen" at bounding box center [965, 518] width 54 height 54
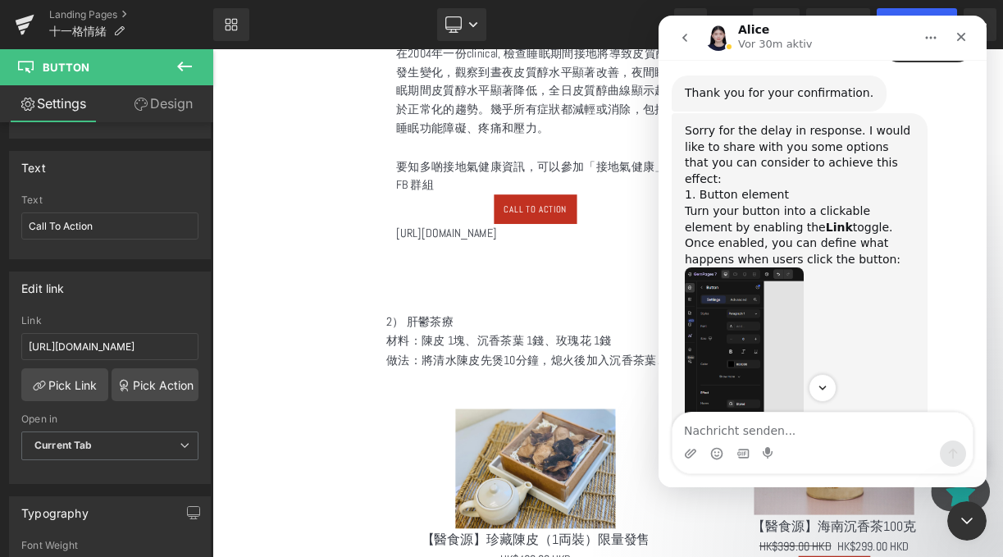
scroll to position [728, 0]
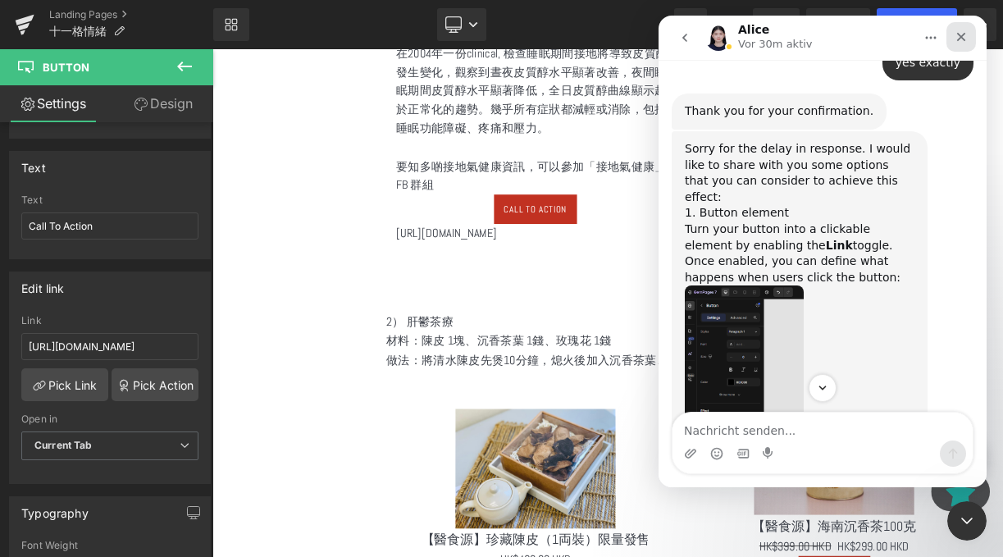
drag, startPoint x: 957, startPoint y: 43, endPoint x: 1615, endPoint y: 46, distance: 658.8
click at [957, 43] on icon "Schließen" at bounding box center [961, 36] width 13 height 13
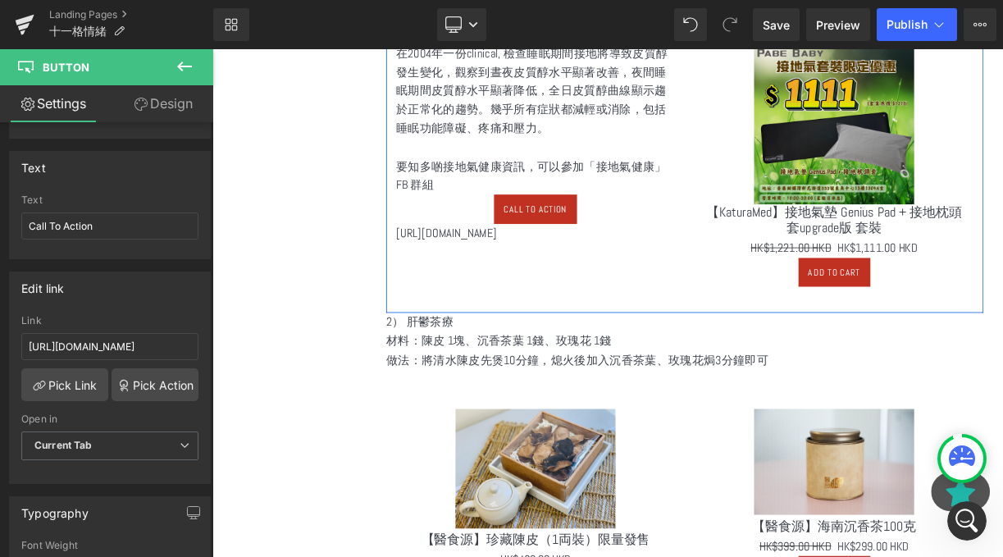
click at [212, 49] on div at bounding box center [212, 49] width 0 height 0
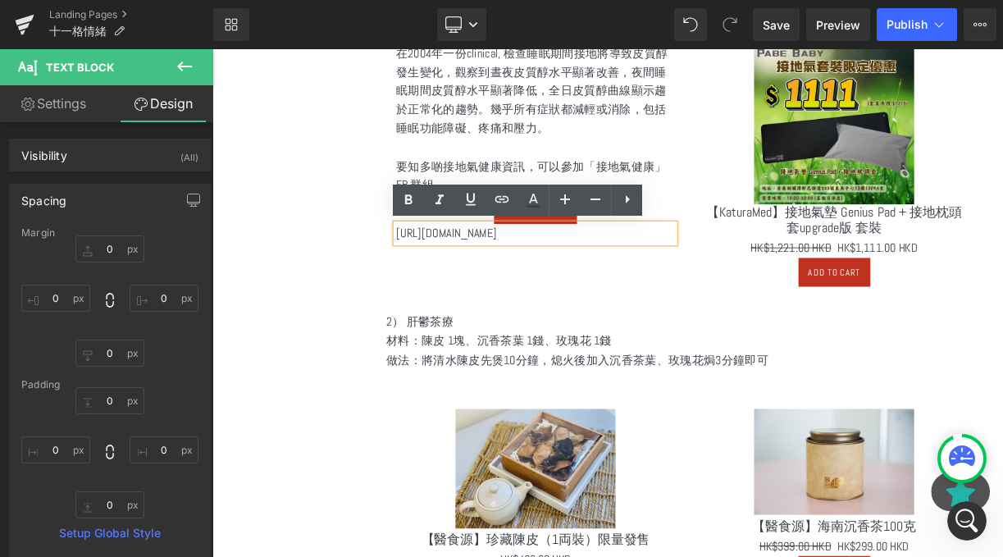
click at [628, 305] on div "1） 接地氣減少皮質醇 在[DATE]一份clinical, 檢查睡眠期間接地將導致皮質醇發生變化，觀察到晝夜皮質醇水平顯著改善，夜間睡眠期間皮質醇水平顯著降…" at bounding box center [806, 188] width 750 height 386
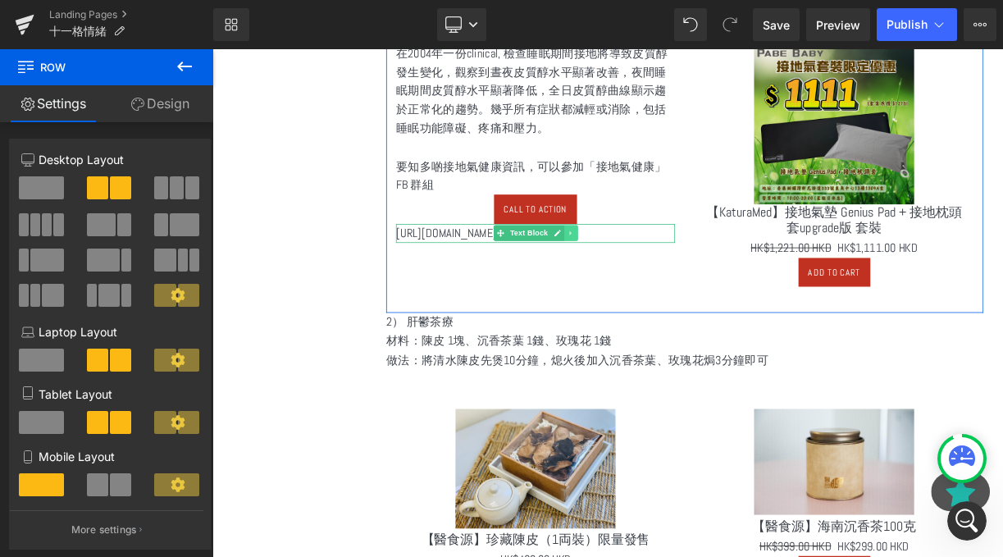
click at [663, 283] on icon at bounding box center [662, 281] width 9 height 10
click at [669, 282] on icon at bounding box center [670, 281] width 9 height 10
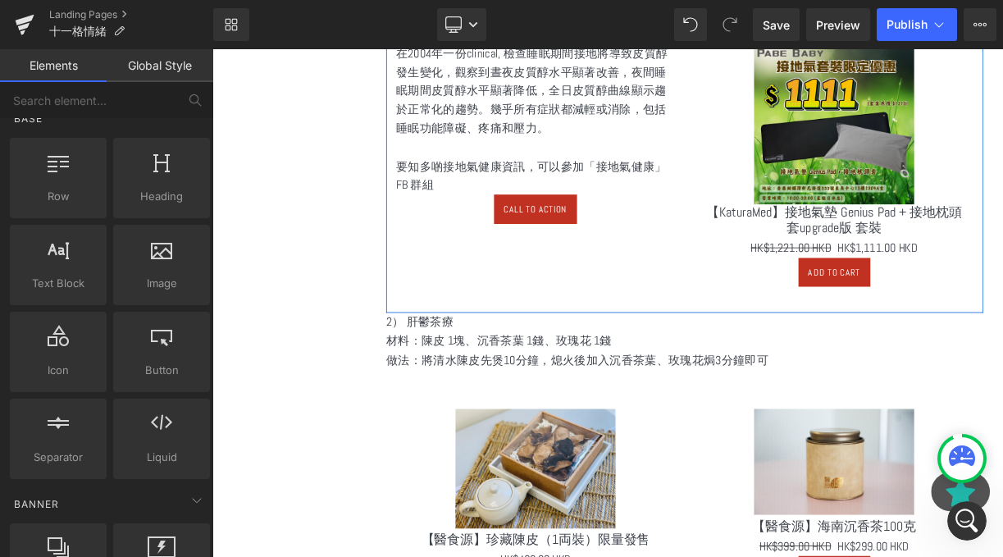
click at [639, 253] on link at bounding box center [645, 251] width 17 height 20
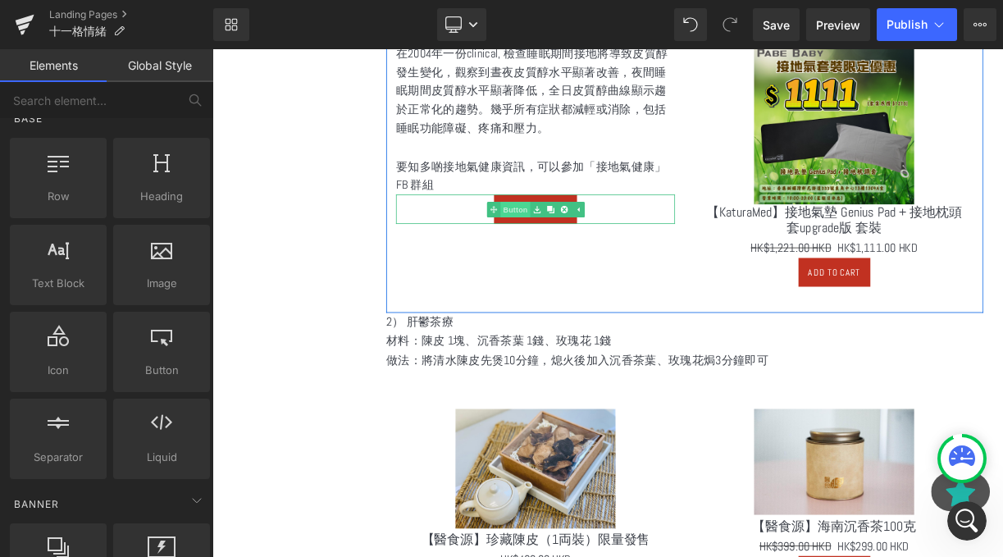
click at [575, 248] on div "Call To Action Button" at bounding box center [618, 250] width 350 height 37
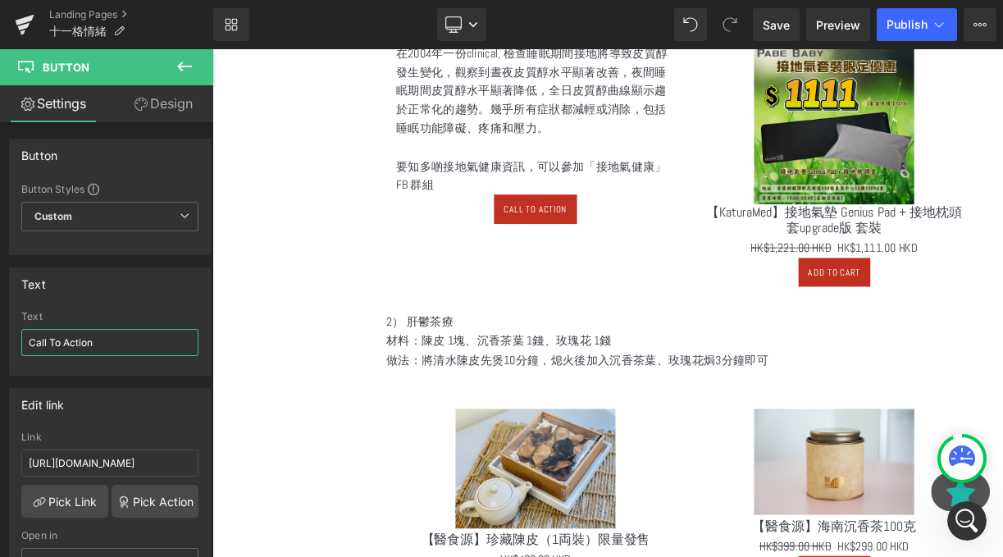
drag, startPoint x: 119, startPoint y: 337, endPoint x: -48, endPoint y: 344, distance: 167.5
click at [0, 344] on html "Button You are previewing how the will restyle your page. You can not edit Elem…" at bounding box center [501, 278] width 1003 height 557
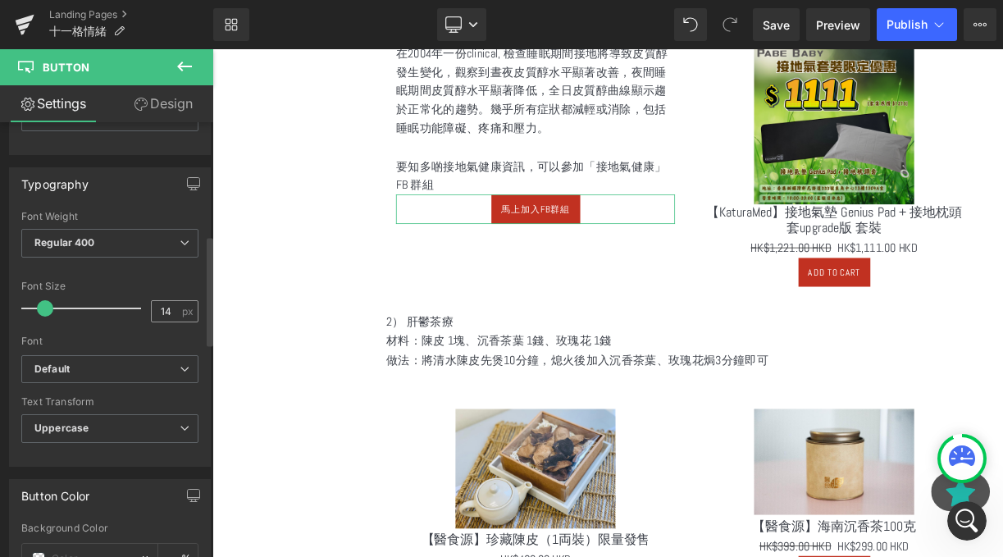
type input "馬上加入FB群組"
click at [165, 310] on input "14" at bounding box center [166, 311] width 29 height 21
type input "1"
type input "24"
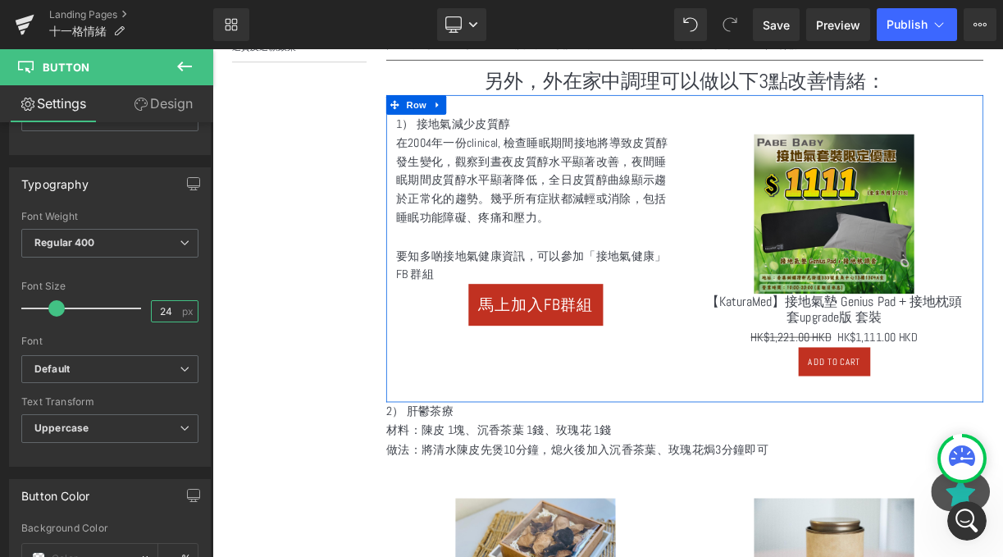
scroll to position [774, 0]
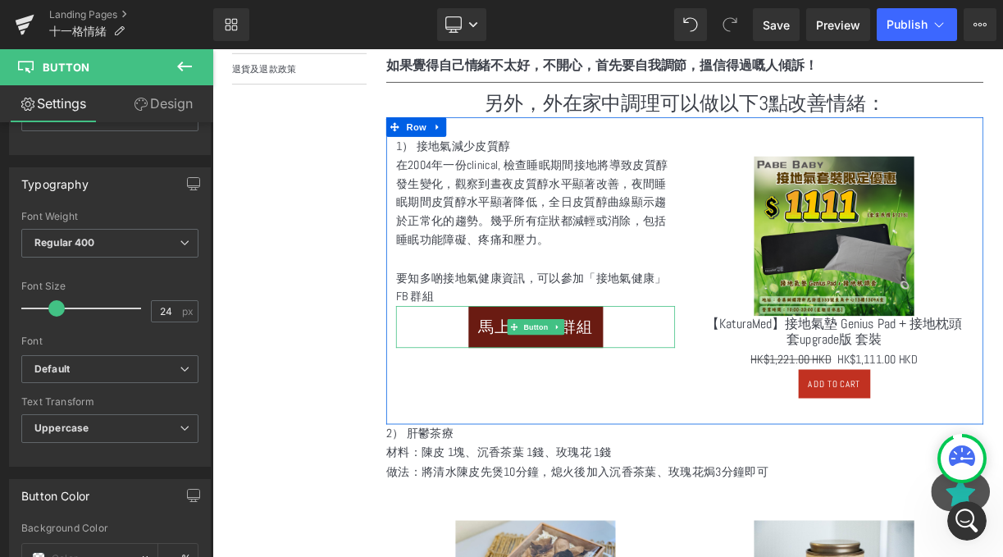
click at [547, 408] on span "馬上加入FB群組" at bounding box center [618, 398] width 144 height 38
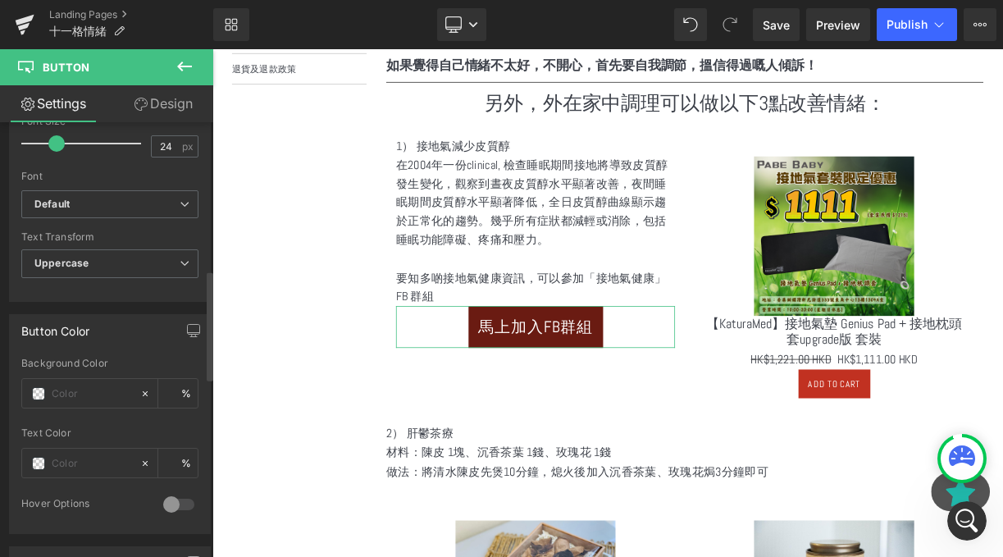
scroll to position [554, 0]
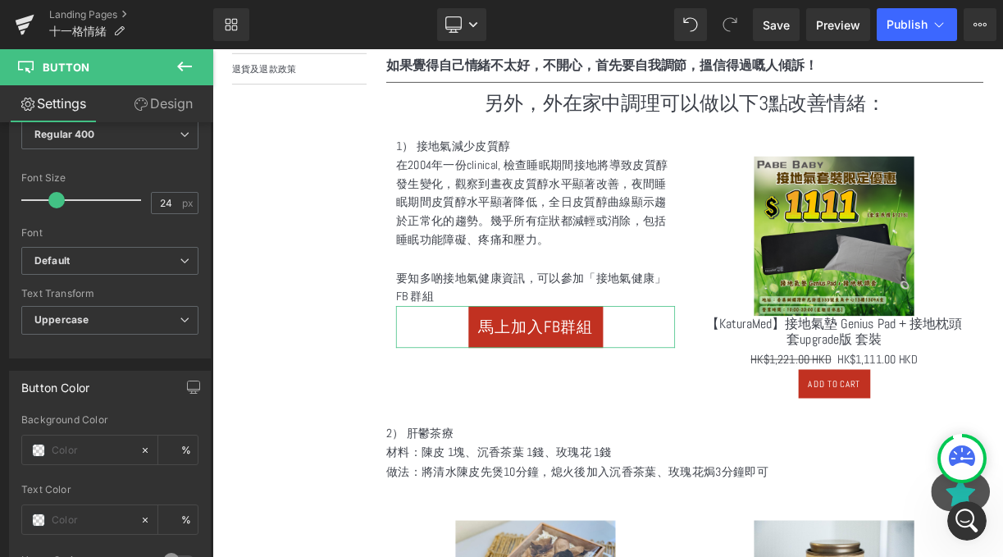
click at [154, 109] on link "Design" at bounding box center [163, 103] width 107 height 37
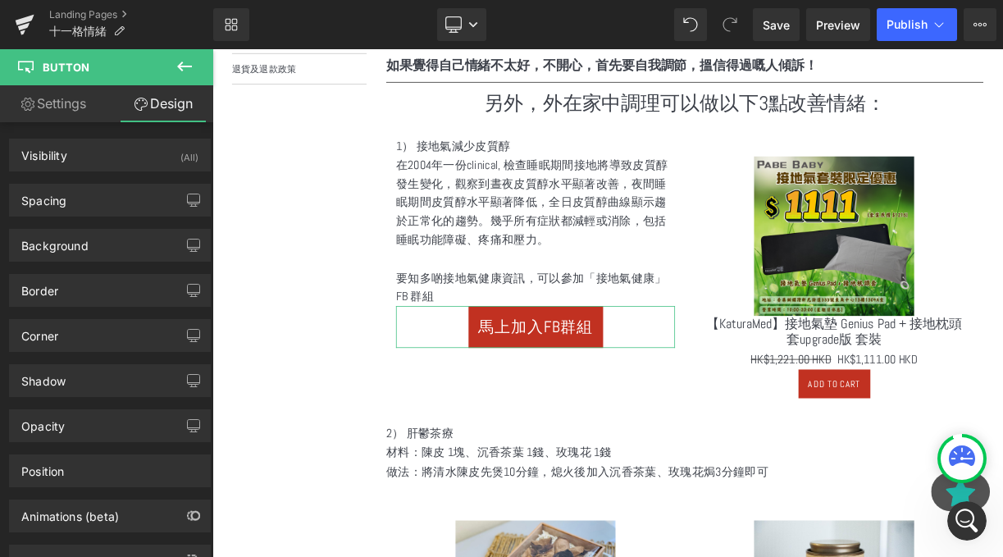
click at [62, 110] on link "Settings" at bounding box center [53, 103] width 107 height 37
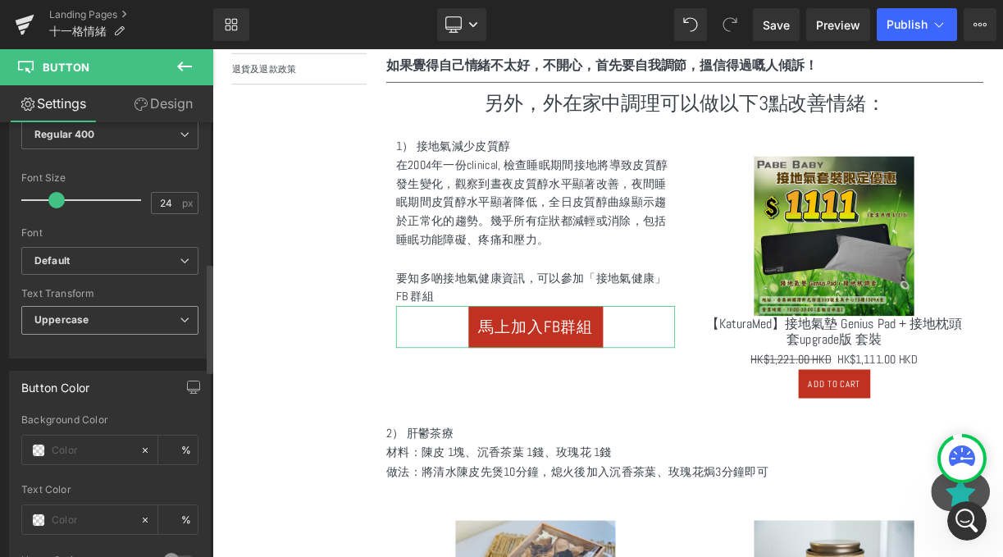
scroll to position [733, 0]
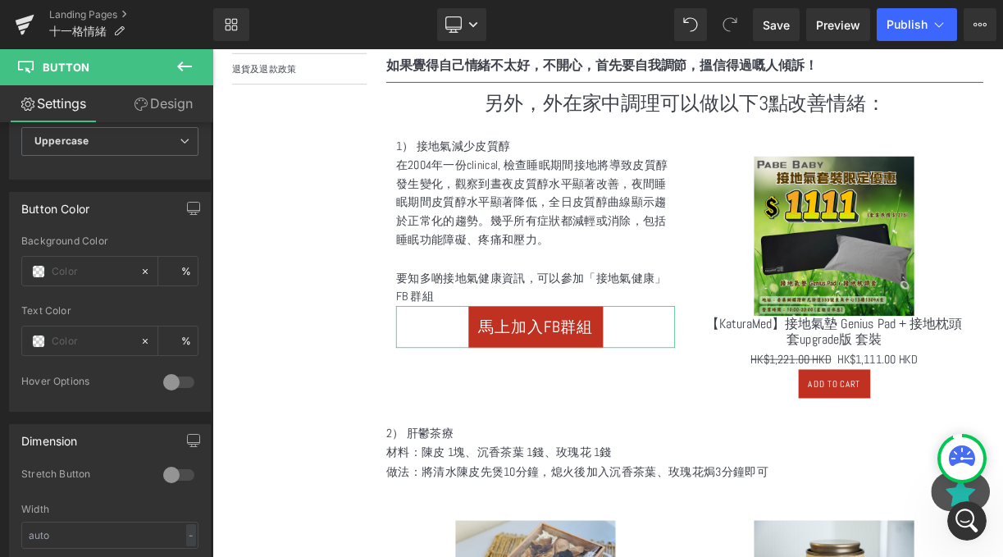
click at [141, 97] on link "Design" at bounding box center [163, 103] width 107 height 37
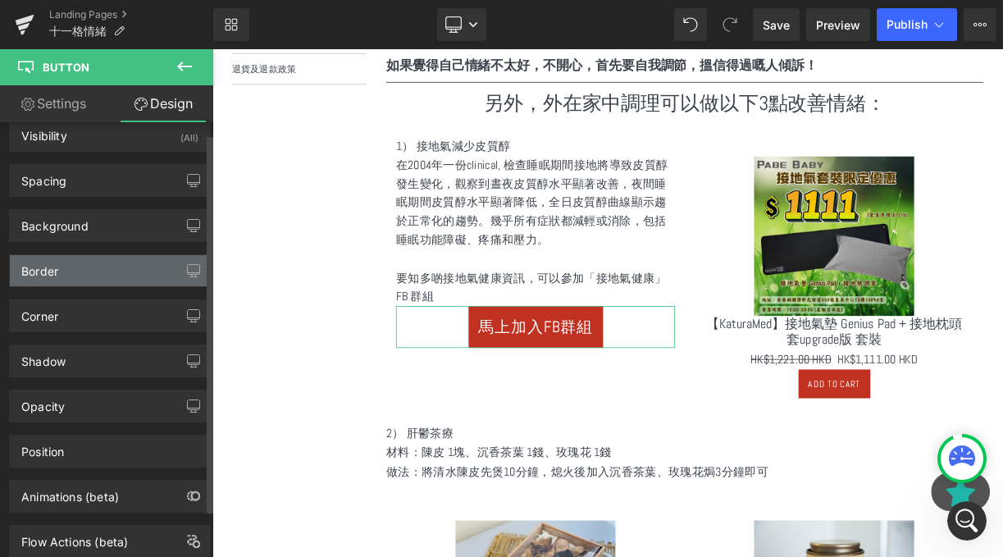
scroll to position [0, 0]
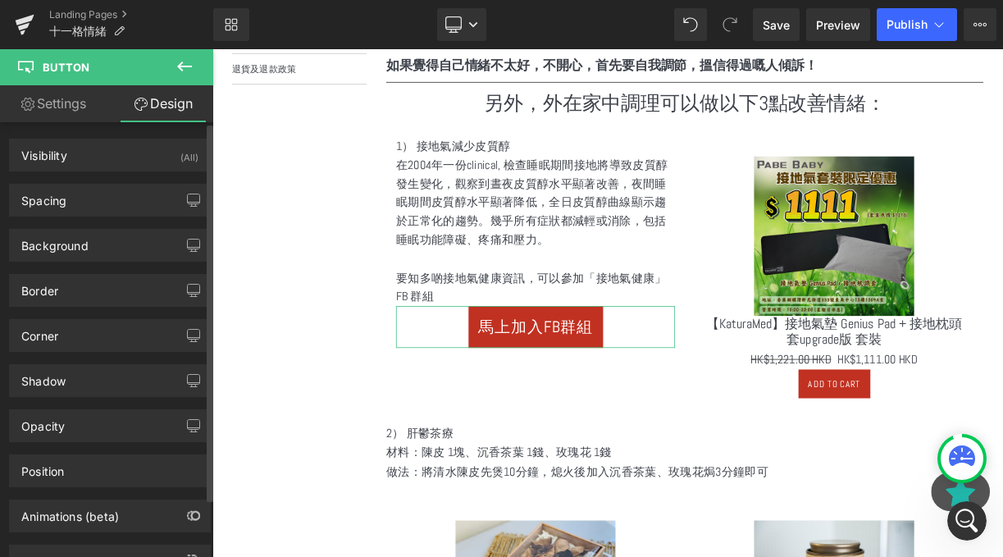
click at [131, 219] on div "Background Color & Image color #c13121 Color #c13121 100 % Image Replace Image …" at bounding box center [110, 239] width 221 height 45
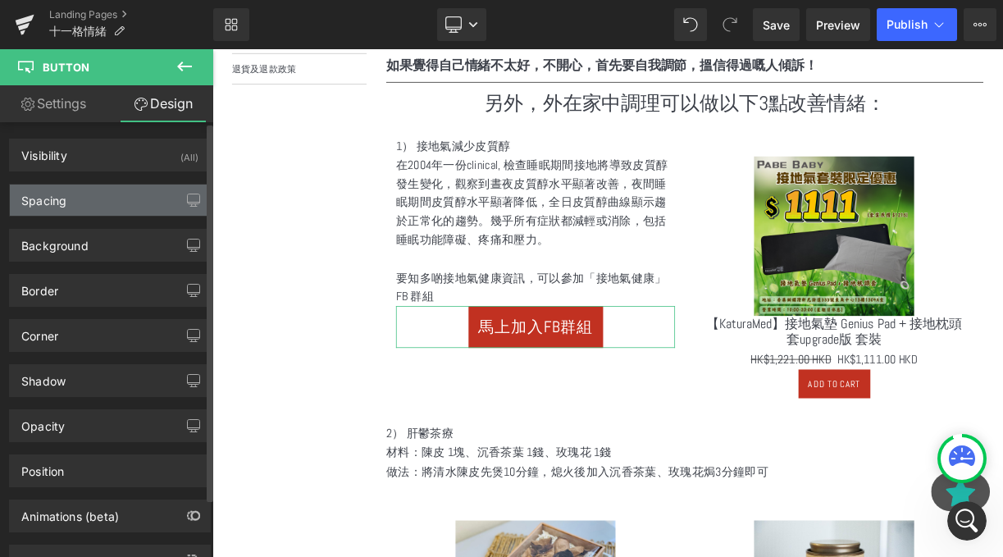
click at [126, 214] on div "Spacing" at bounding box center [110, 200] width 200 height 31
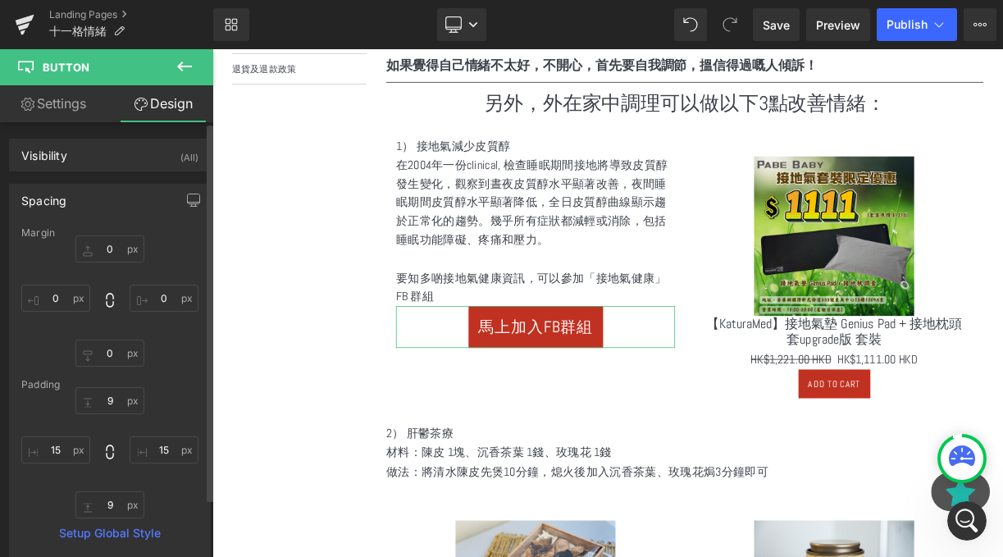
click at [126, 214] on div "Spacing" at bounding box center [110, 200] width 200 height 31
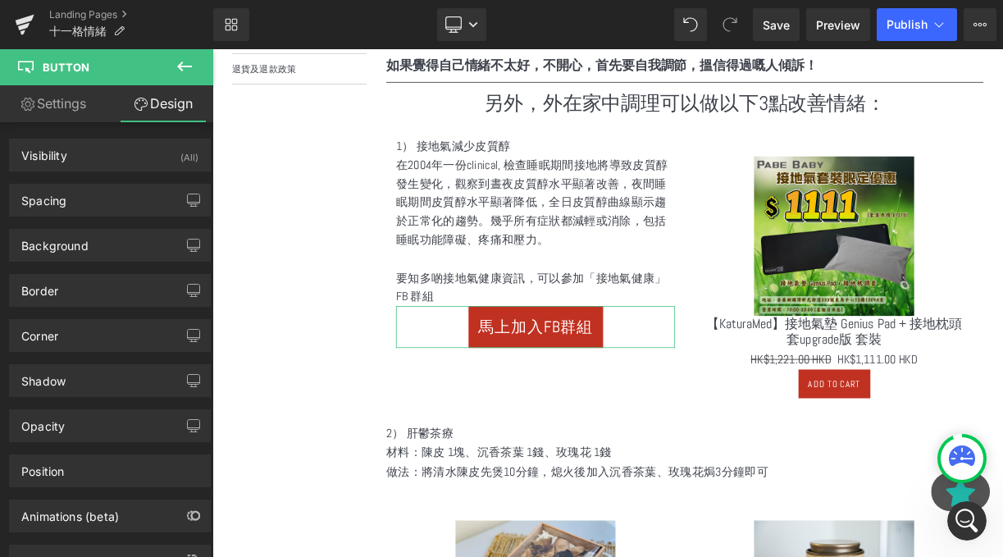
click at [85, 99] on link "Settings" at bounding box center [53, 103] width 107 height 37
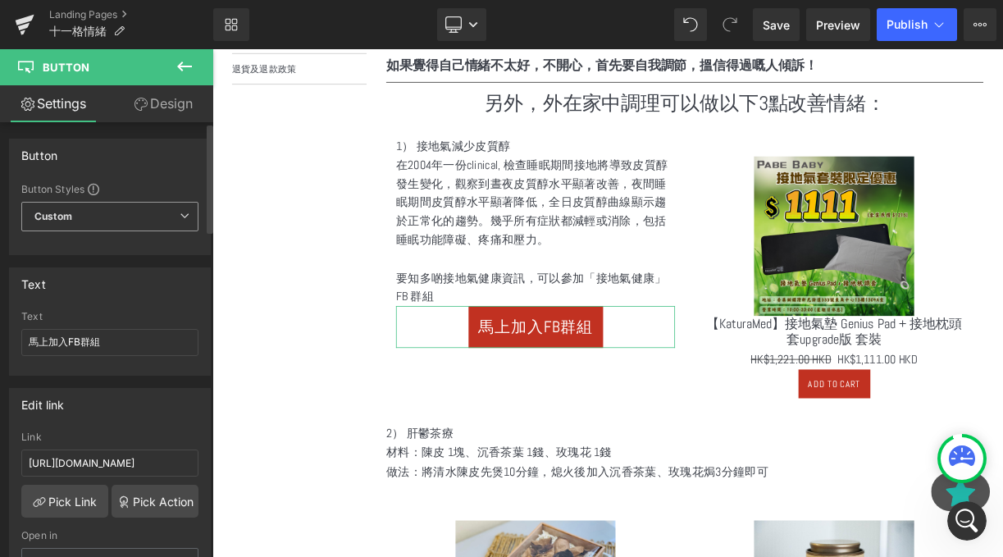
click at [148, 221] on span "Custom Setup Global Style" at bounding box center [109, 217] width 177 height 30
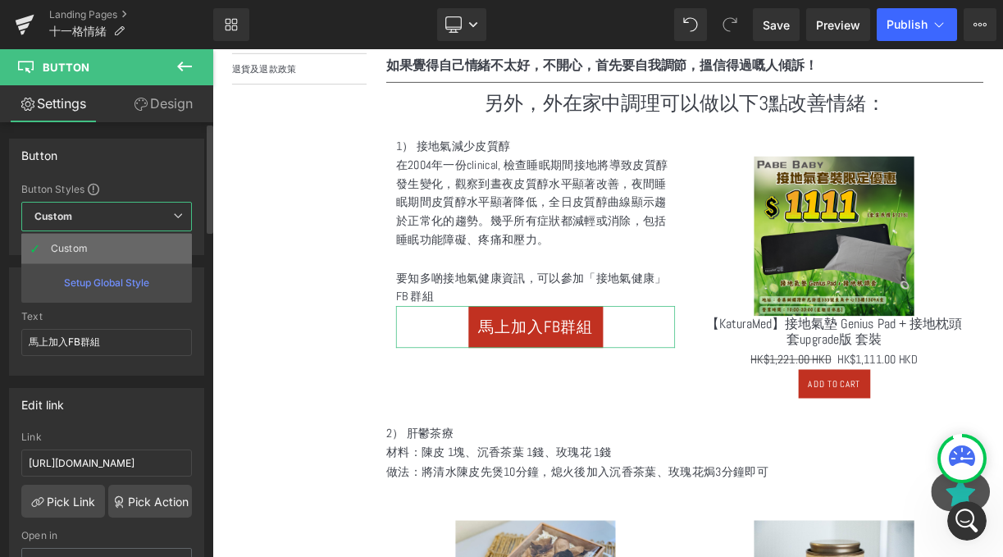
click at [140, 237] on li "Custom" at bounding box center [106, 249] width 171 height 30
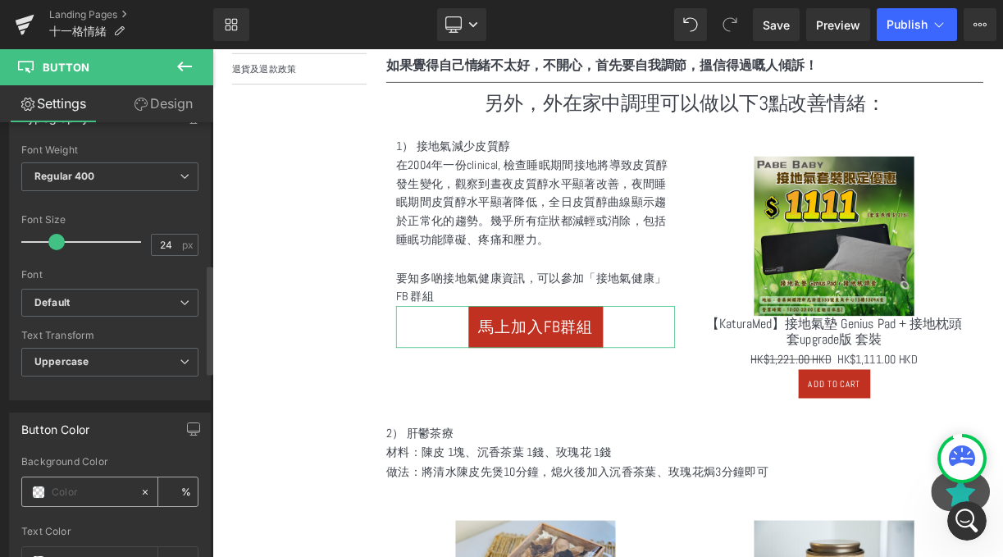
scroll to position [647, 0]
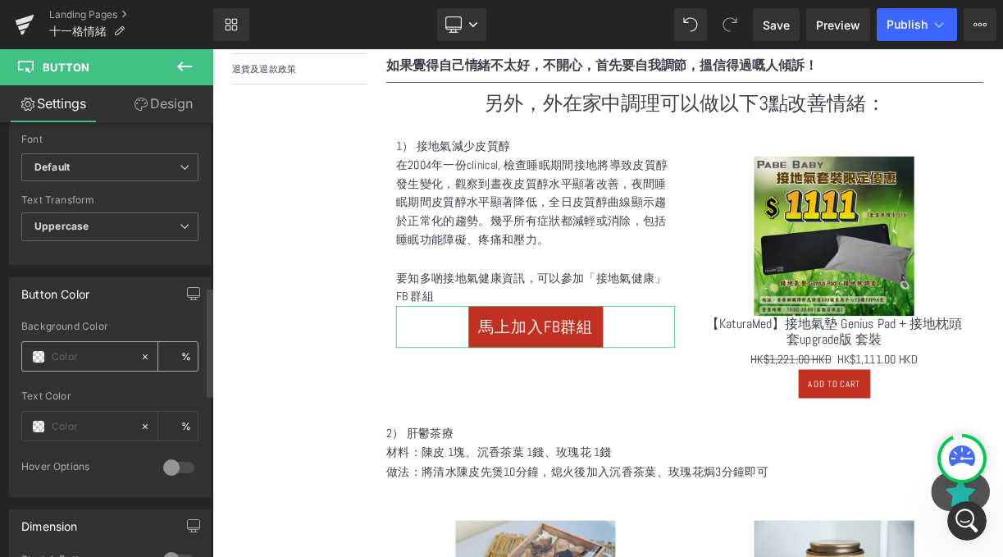
click at [80, 362] on input "text" at bounding box center [92, 357] width 80 height 18
click at [37, 359] on span at bounding box center [38, 356] width 13 height 13
type input "0"
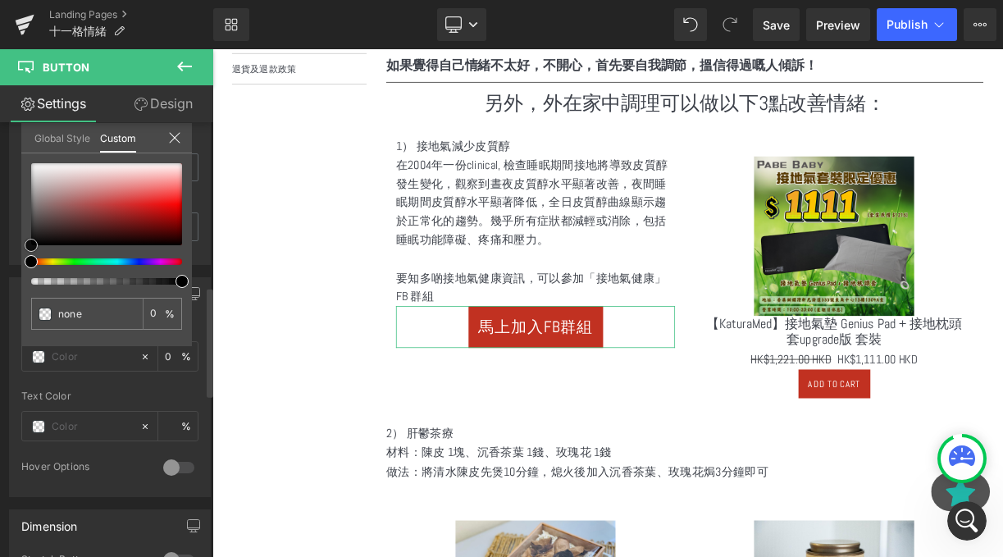
type input "#783a3a"
type input "100"
type input "#783a3a"
type input "100"
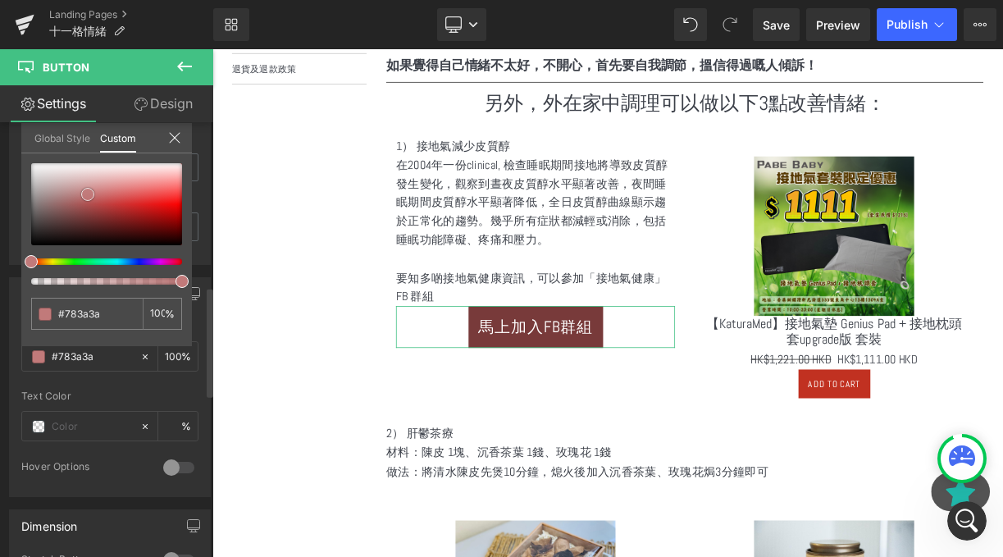
type input "#7b3b3b"
type input "#ca9090"
type input "#d09999"
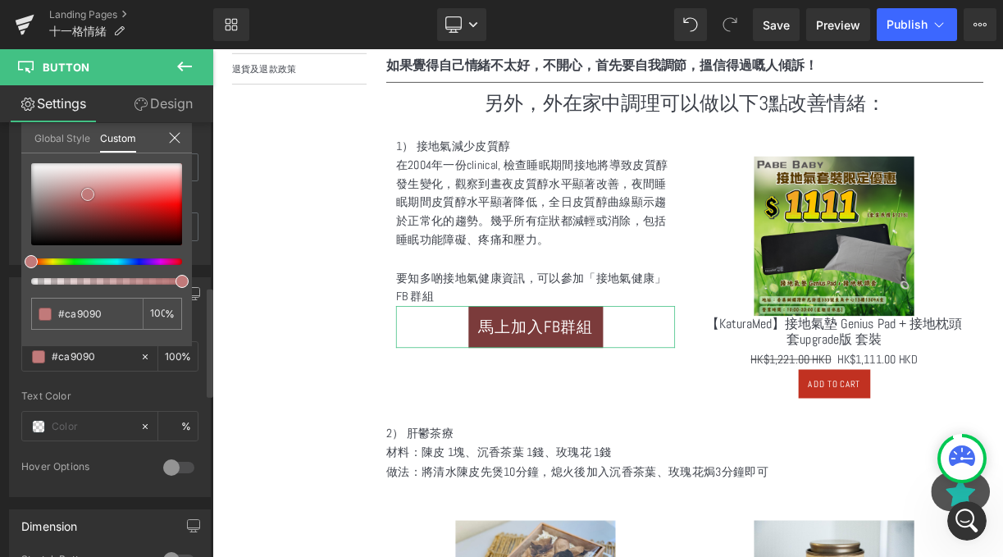
type input "#d09999"
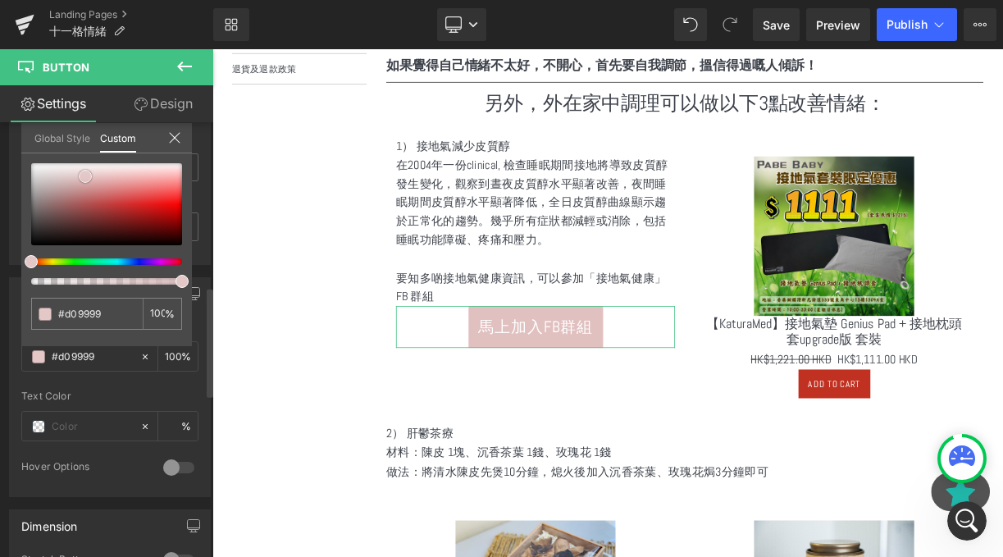
type input "#e1c0c0"
type input "#eedcdc"
type input "#f1e3e3"
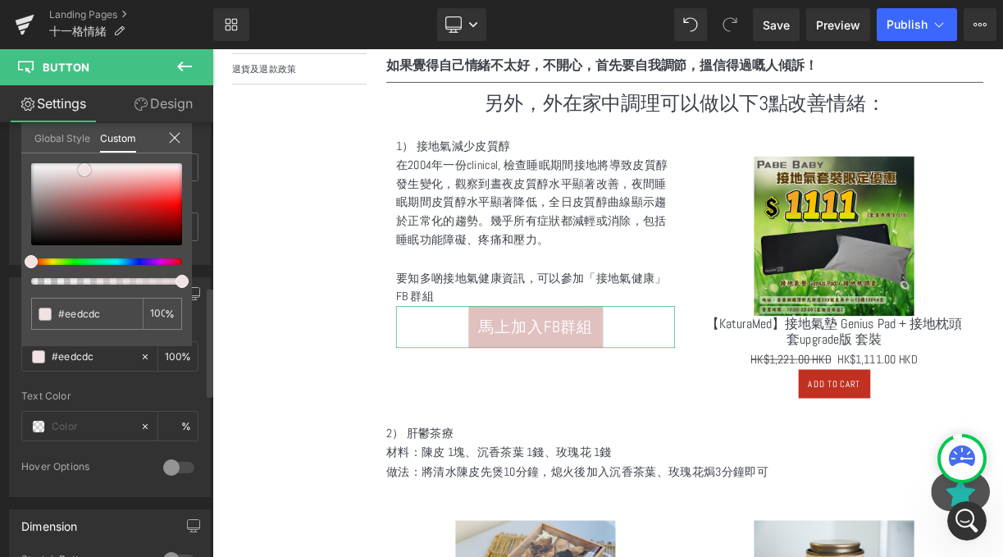
type input "#f1e3e3"
type input "#edd8d8"
type input "#e3bebe"
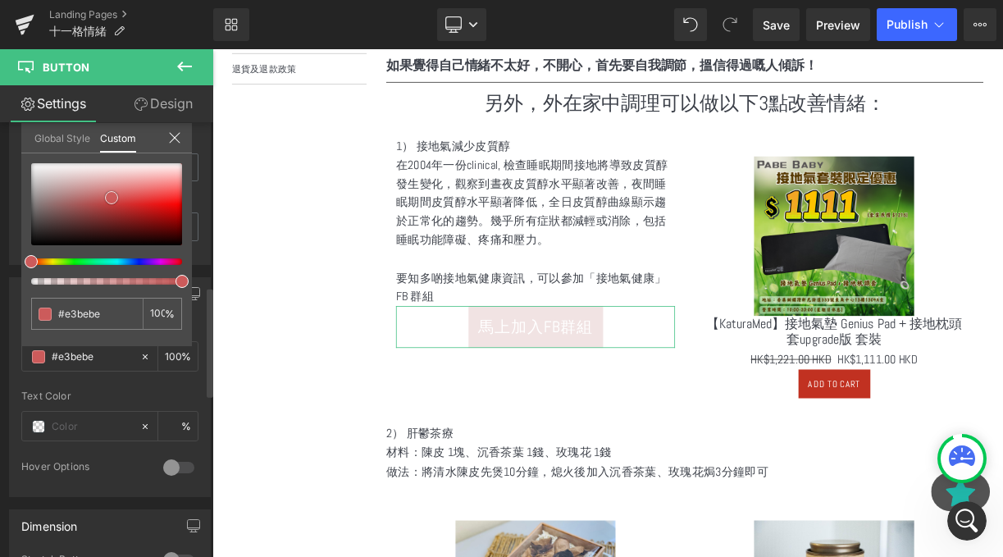
drag, startPoint x: 84, startPoint y: 217, endPoint x: 113, endPoint y: 201, distance: 33.4
click at [113, 201] on div at bounding box center [106, 204] width 151 height 82
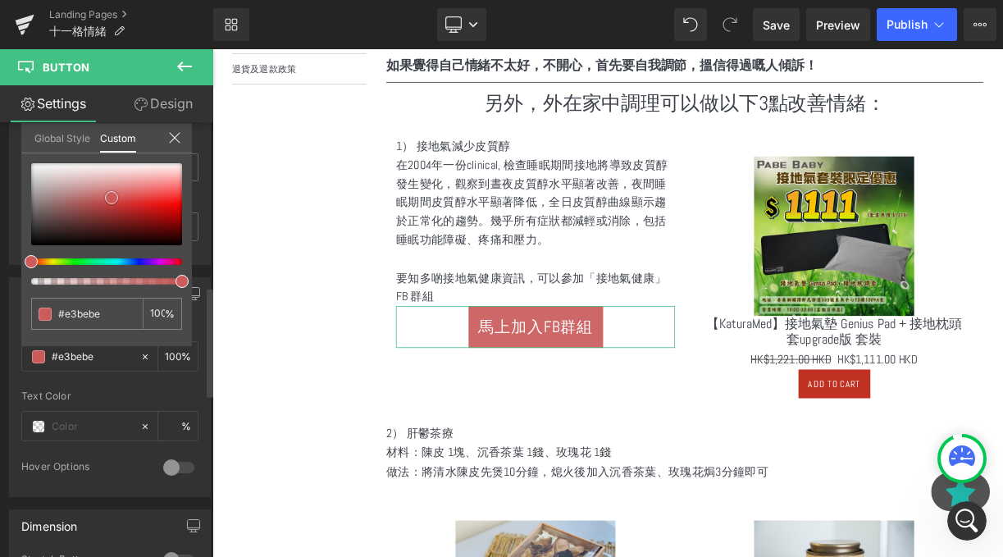
type input "#ce6868"
type input "#c74b4b"
click at [72, 263] on div at bounding box center [106, 223] width 151 height 121
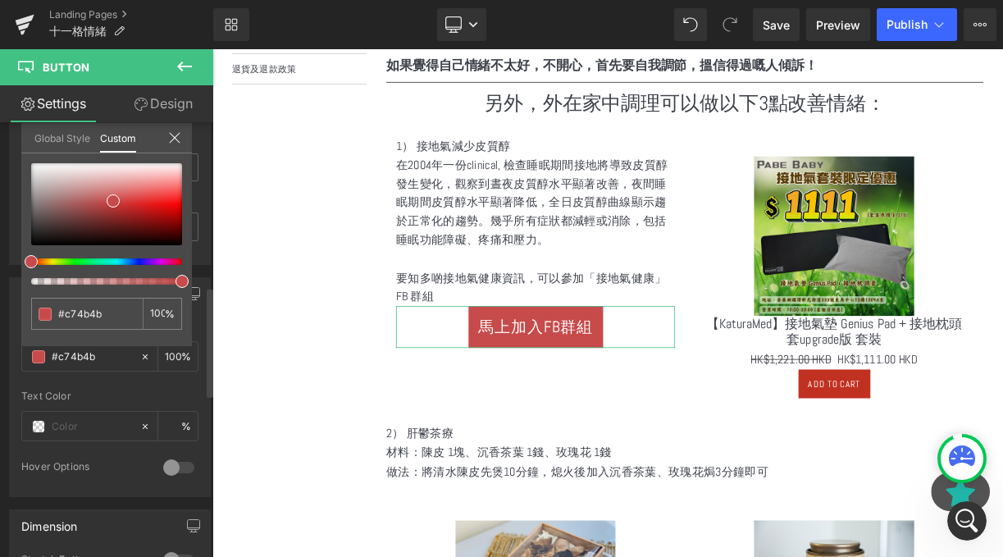
click at [72, 263] on div at bounding box center [100, 261] width 151 height 7
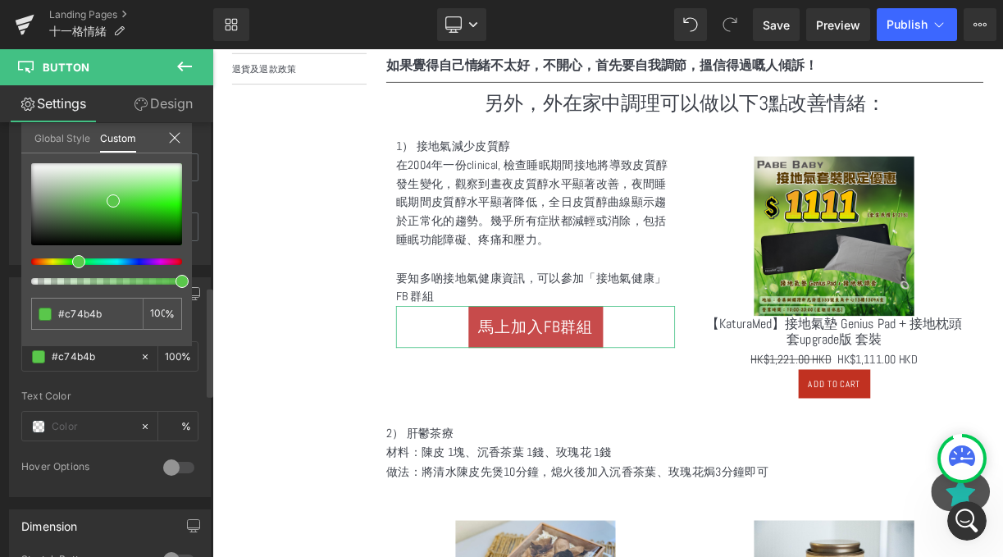
type input "#5ac74b"
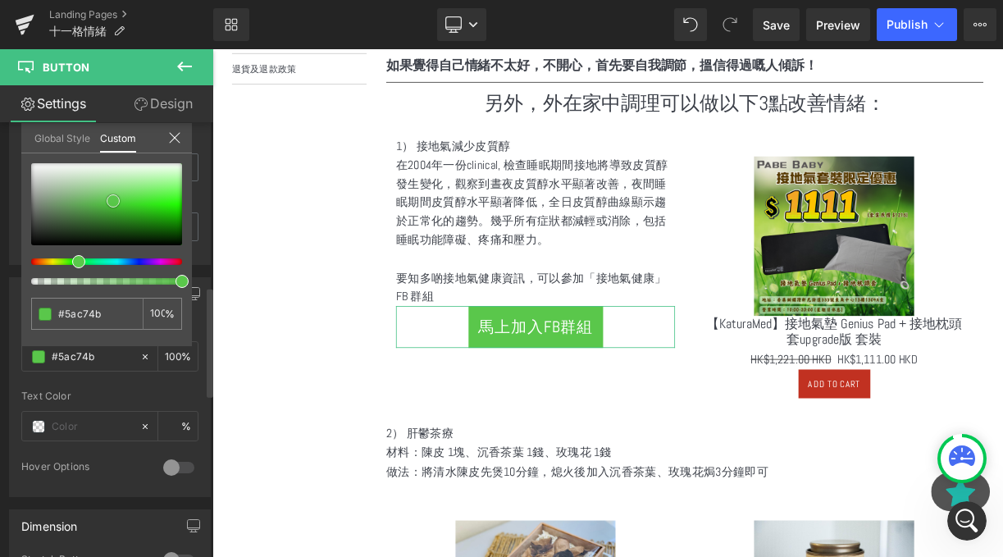
type input "#39942d"
type input "#3c9c2f"
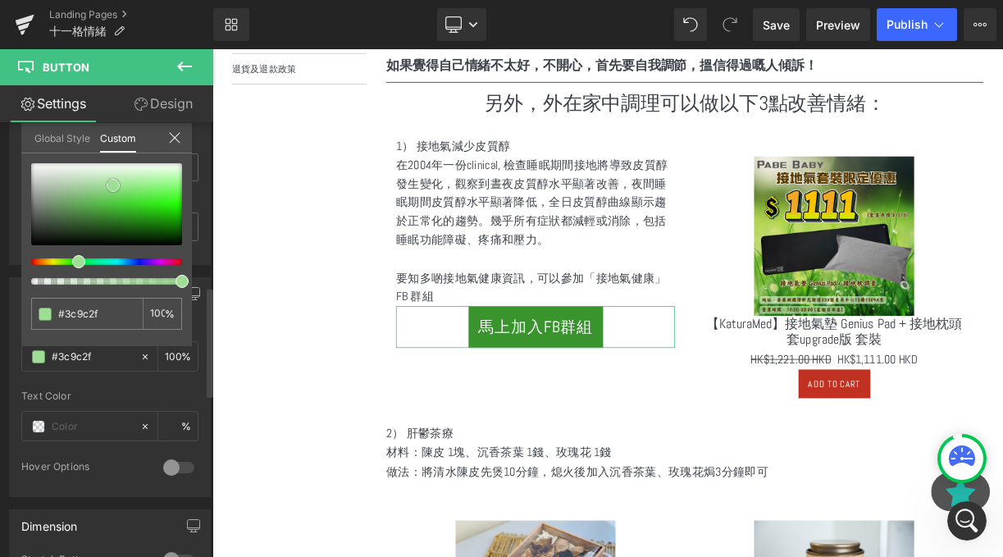
type input "#92db89"
type input "#bee9b8"
type input "#c5ebc0"
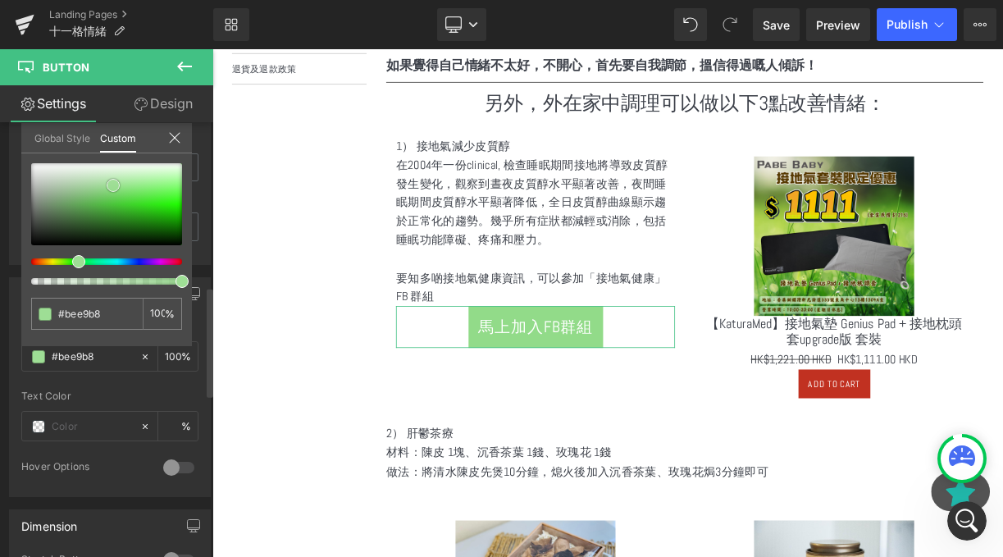
type input "#c5ebc0"
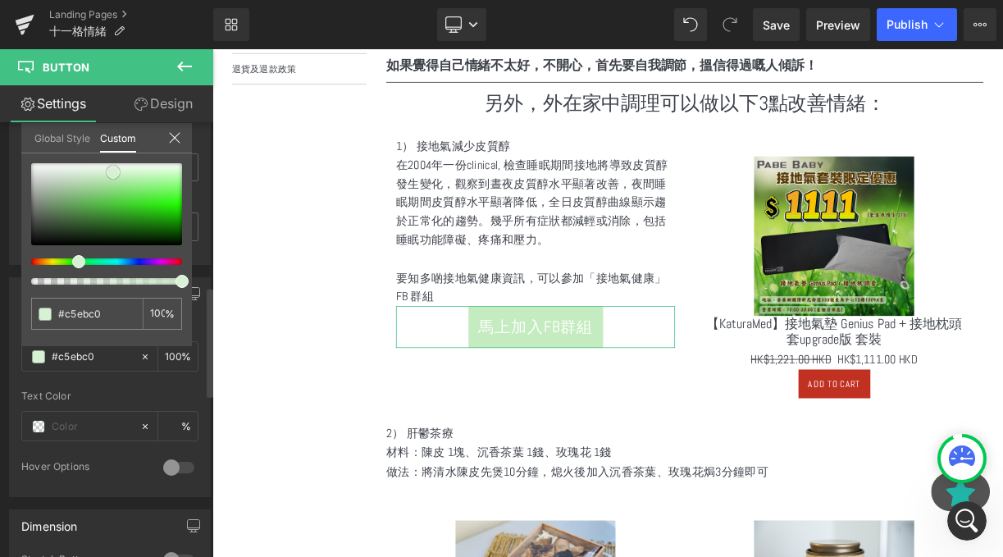
type input "#d7f1d4"
type input "#daf3d7"
type input "#d6f2d3"
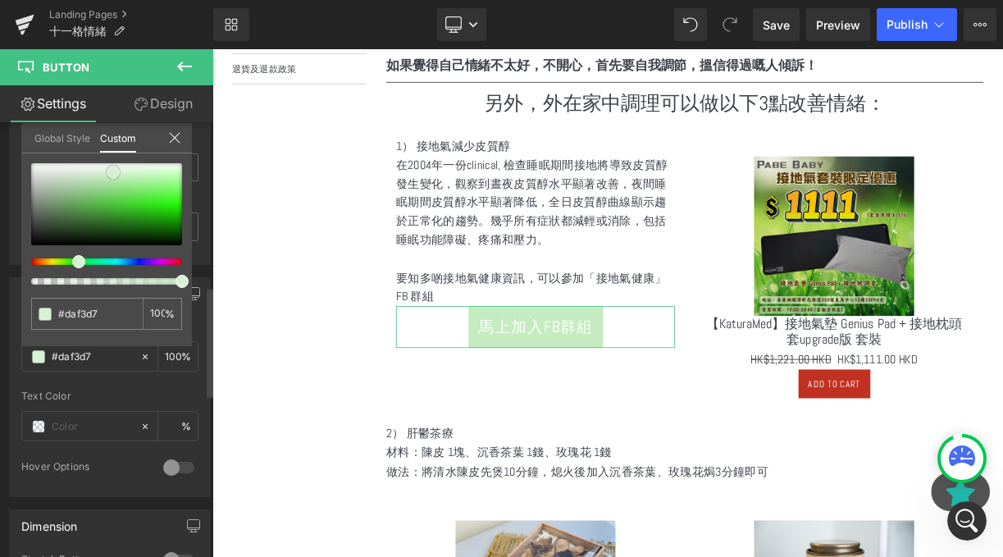
type input "#d6f2d3"
type input "#b2ebac"
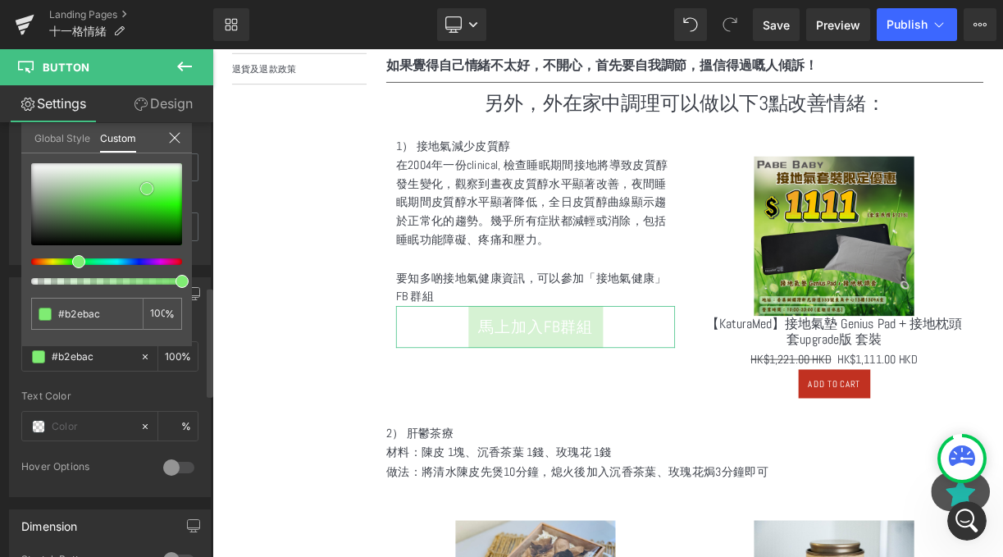
drag, startPoint x: 112, startPoint y: 214, endPoint x: 144, endPoint y: 204, distance: 34.3
click at [147, 189] on div at bounding box center [106, 204] width 151 height 82
type input "#7fec73"
type input "#7beb6f"
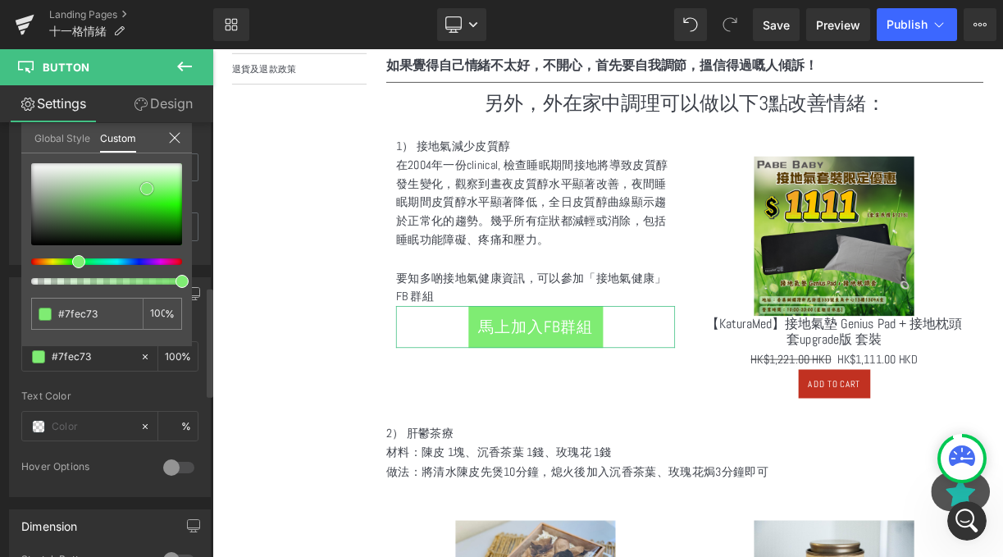
type input "#7beb6f"
type input "#737dec"
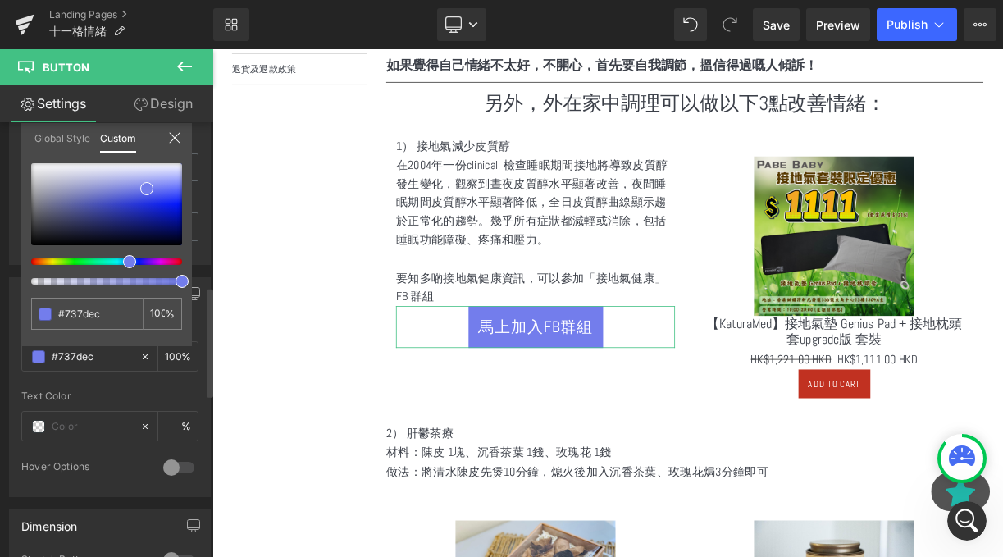
type input "#7381ec"
type input "#73bfec"
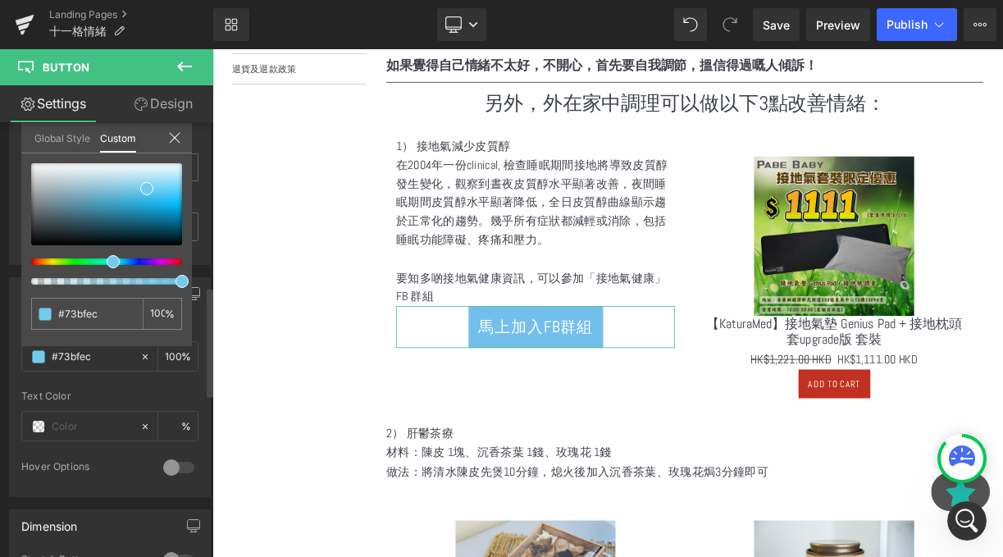
type input "#73cbec"
type input "#73d3ec"
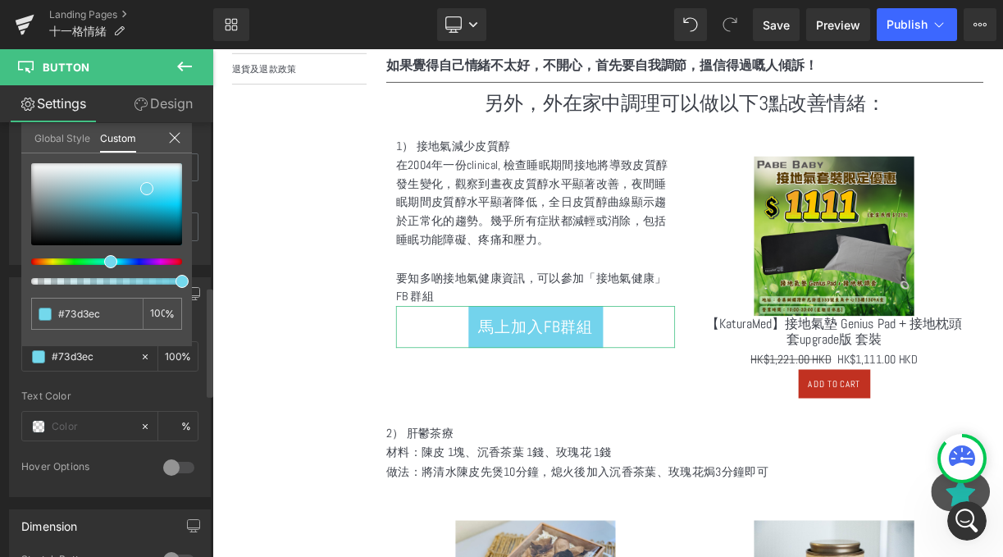
type input "#73d8ec"
type input "#73dcec"
type input "#73d3ec"
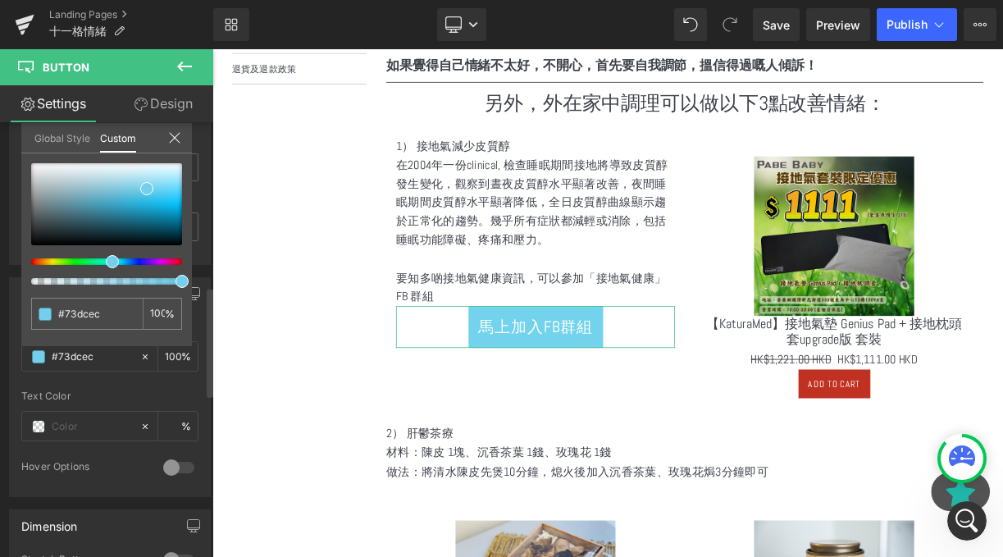
type input "#73d3ec"
type input "#73cbec"
type input "#73c7ec"
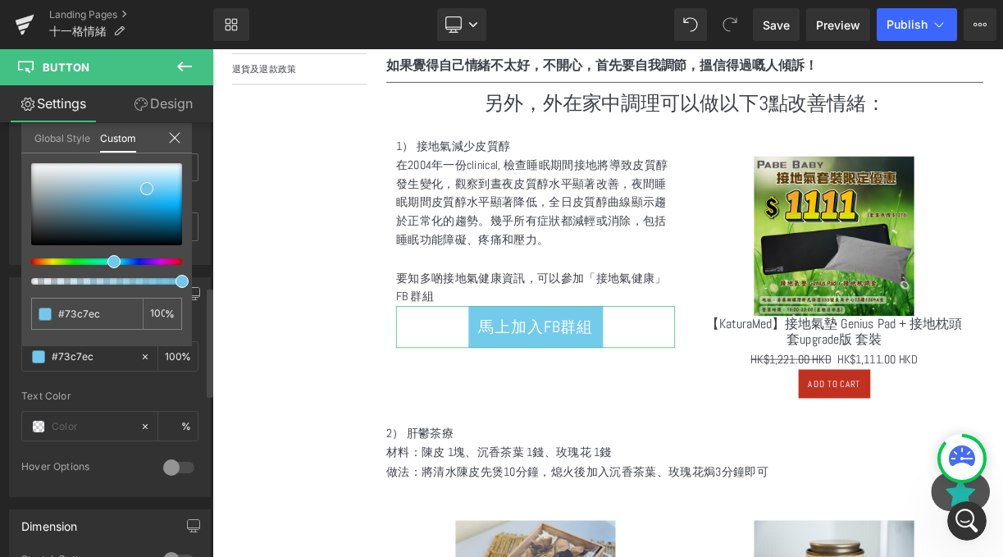
type input "#73c3ec"
type input "#73bfec"
type input "#73bdec"
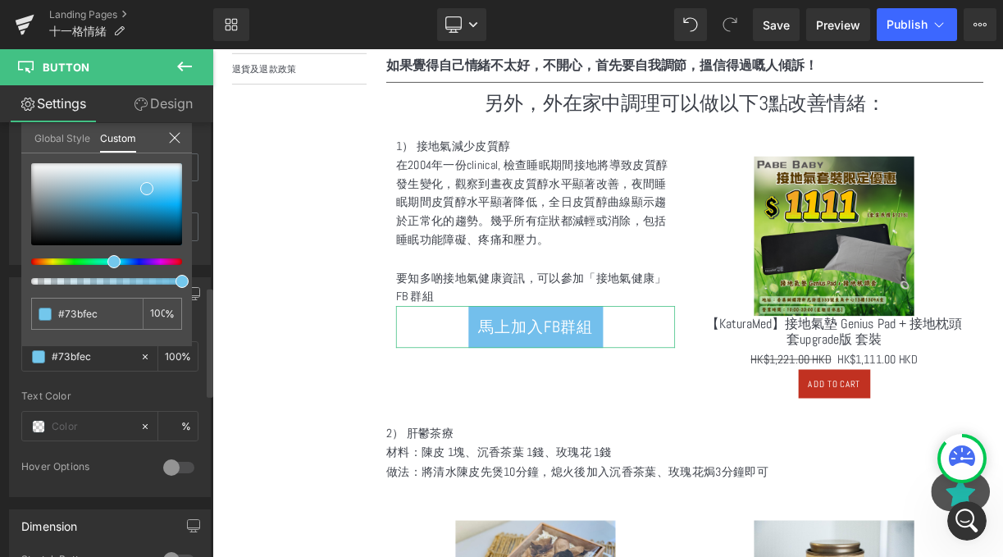
type input "#73bdec"
type input "#73b9ec"
drag, startPoint x: 123, startPoint y: 258, endPoint x: 111, endPoint y: 263, distance: 13.0
click at [111, 263] on div at bounding box center [100, 261] width 151 height 7
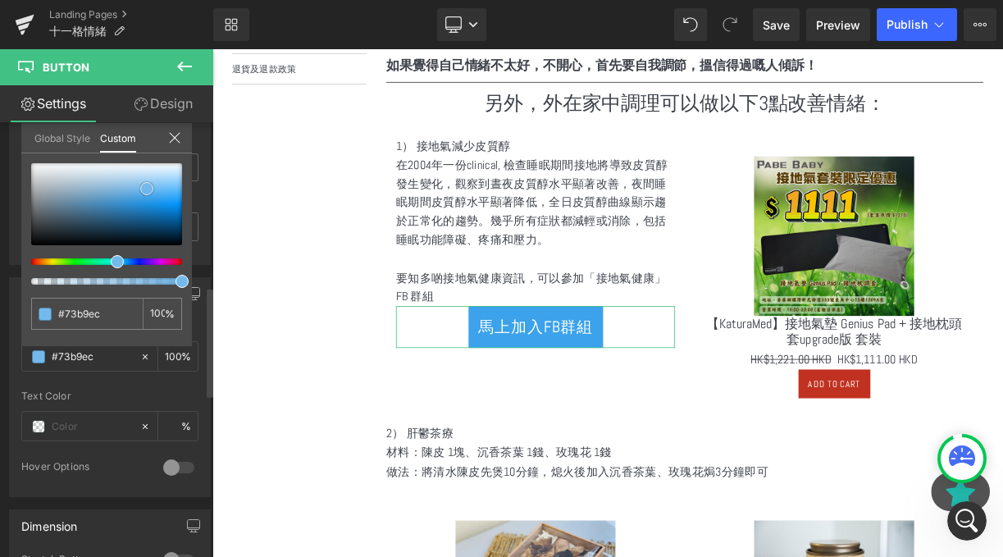
type input "#3ca2eb"
type input "#3da2ea"
type input "#65b6ef"
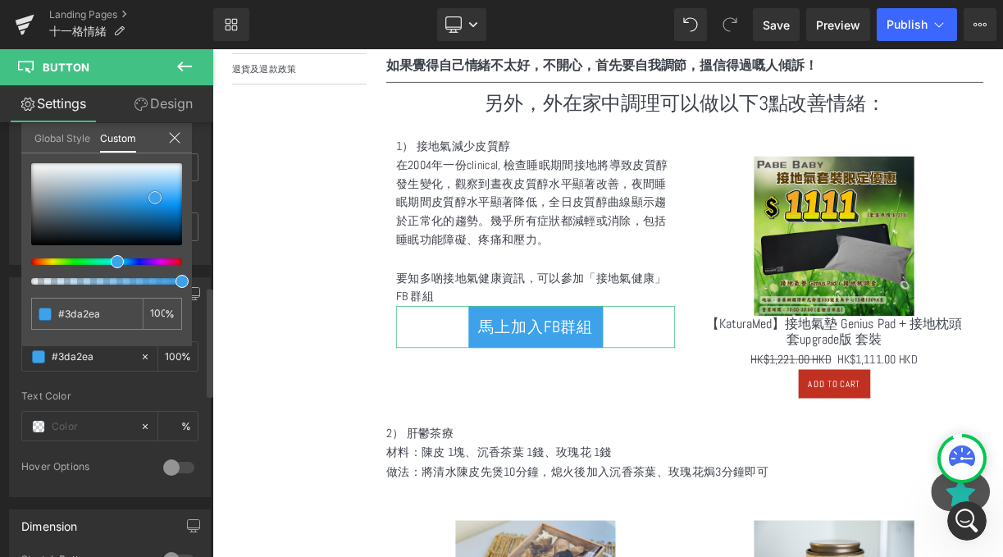
type input "#65b6ef"
type input "#99cef4"
type input "#abd7f6"
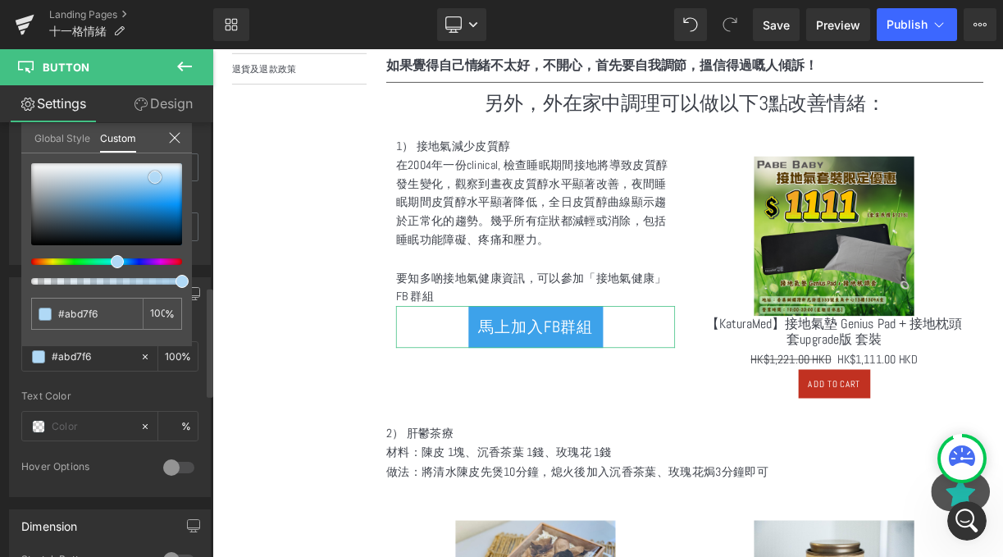
type input "#b0d9f6"
type input "#b0d9f7"
type input "#99cef4"
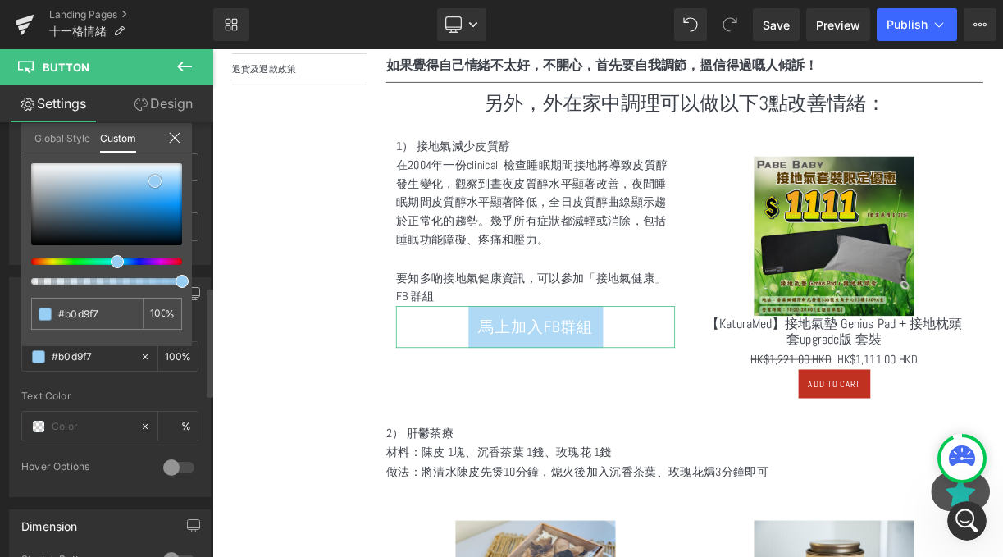
type input "#99cef4"
type input "#79bff0"
type input "#5db1ee"
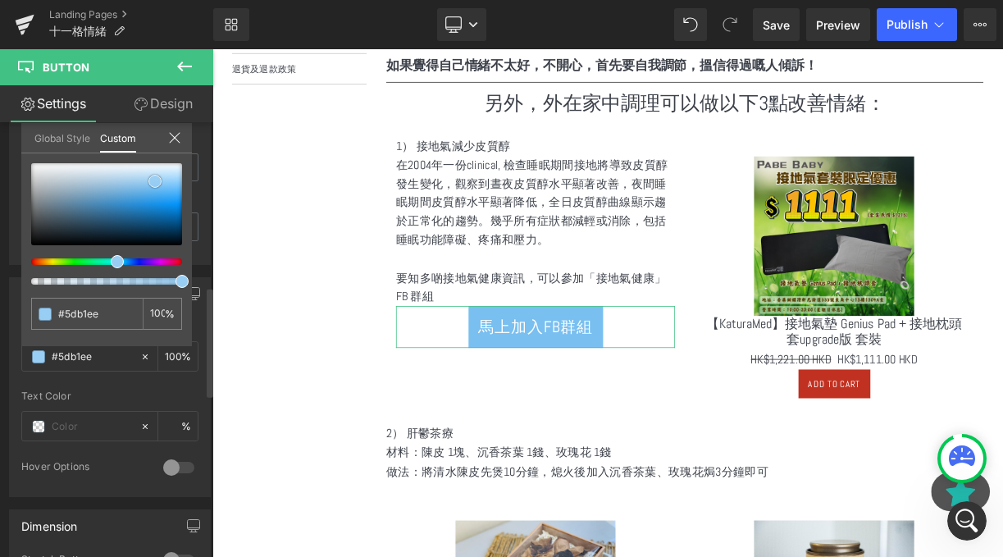
type input "#4eabed"
type input "#44a7ed"
type input "#3ba2ec"
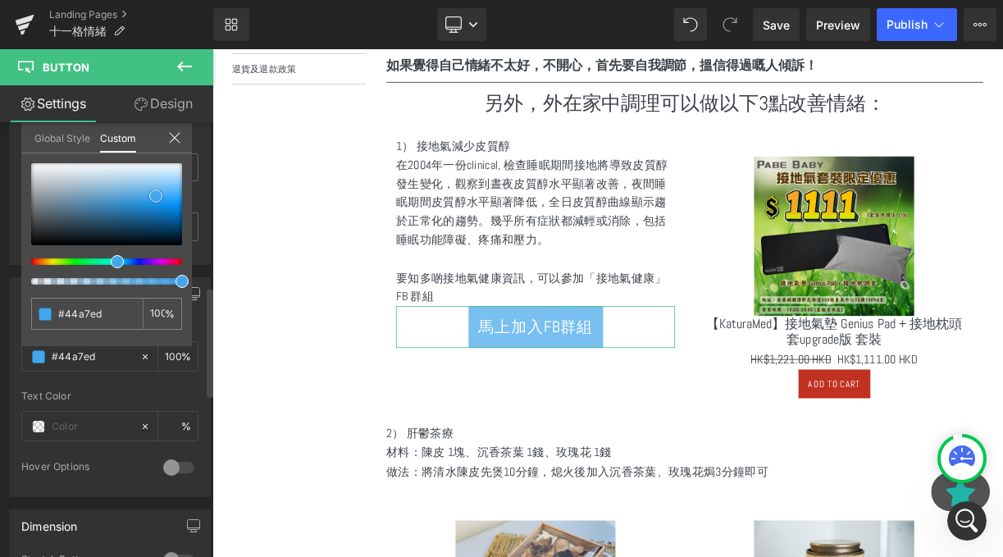
type input "#3ba2ec"
click at [156, 198] on div at bounding box center [106, 204] width 151 height 82
type input "#3ca2eb"
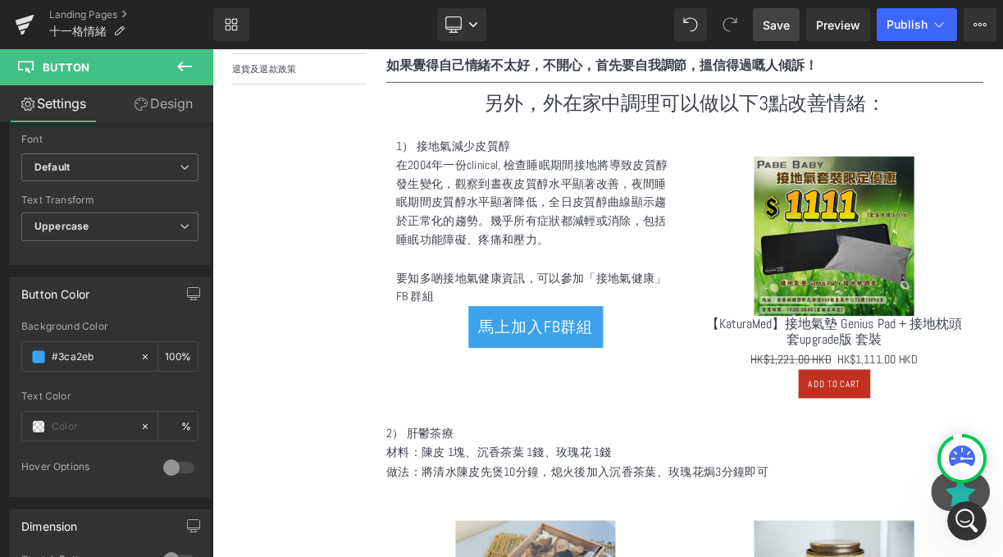
click at [779, 22] on span "Save" at bounding box center [776, 24] width 27 height 17
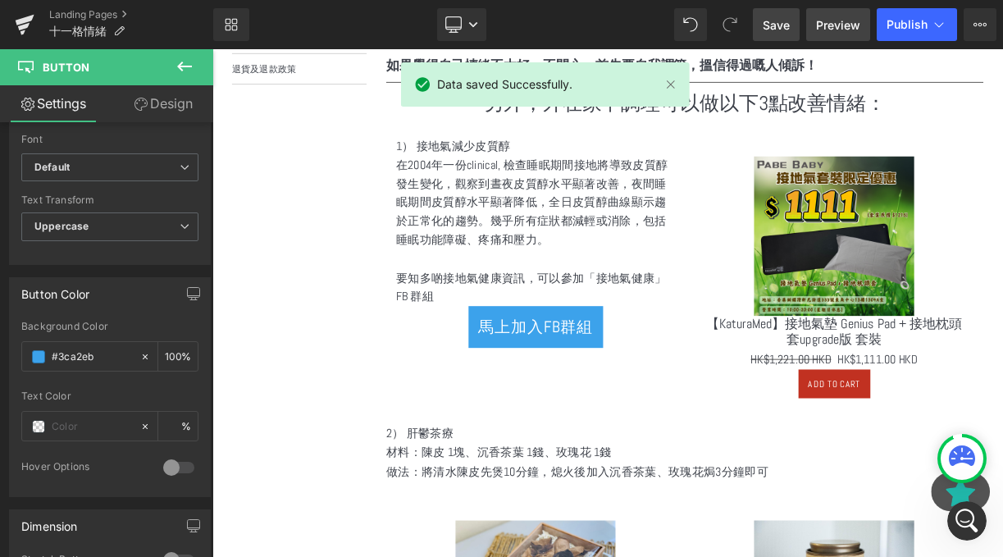
click at [850, 27] on span "Preview" at bounding box center [838, 24] width 44 height 17
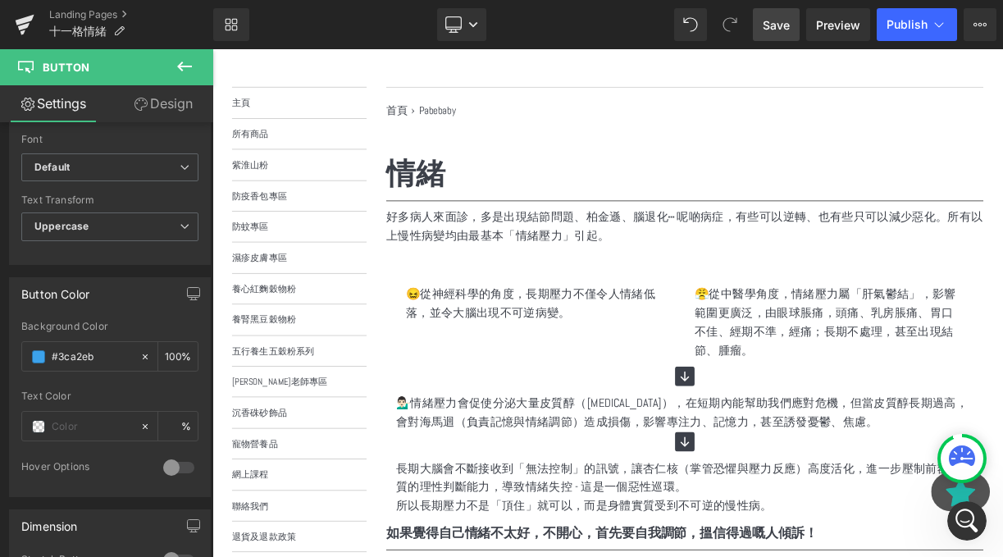
scroll to position [1626, 0]
click at [578, 290] on p "好多病人來面診，多是出現結節問題、柏金遜、腦退化⋯ 呢啲病症，有些可以逆轉、也有些只可以減少惡化。所有以上慢性病變均由最基本「情緒壓力」引起。" at bounding box center [806, 273] width 750 height 48
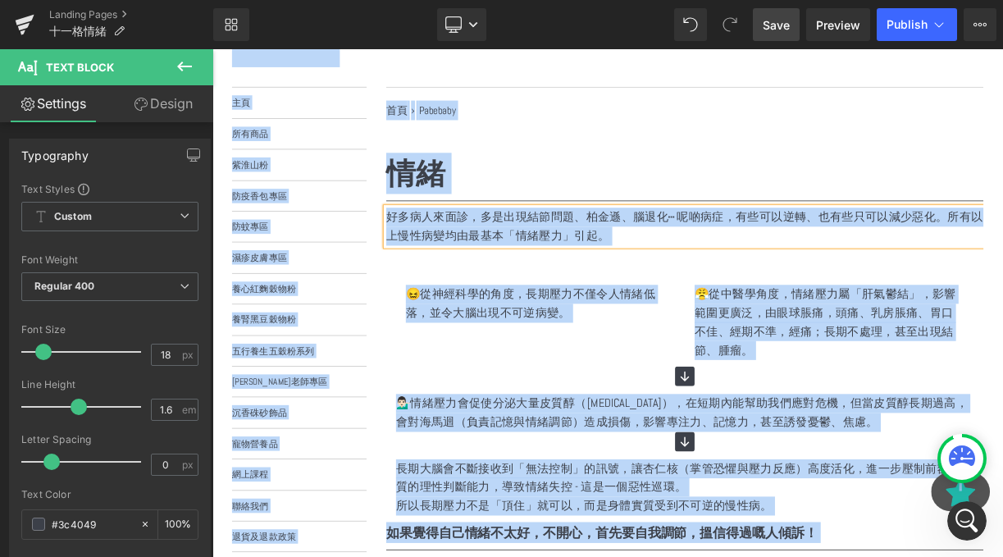
click at [682, 242] on hr at bounding box center [806, 244] width 750 height 9
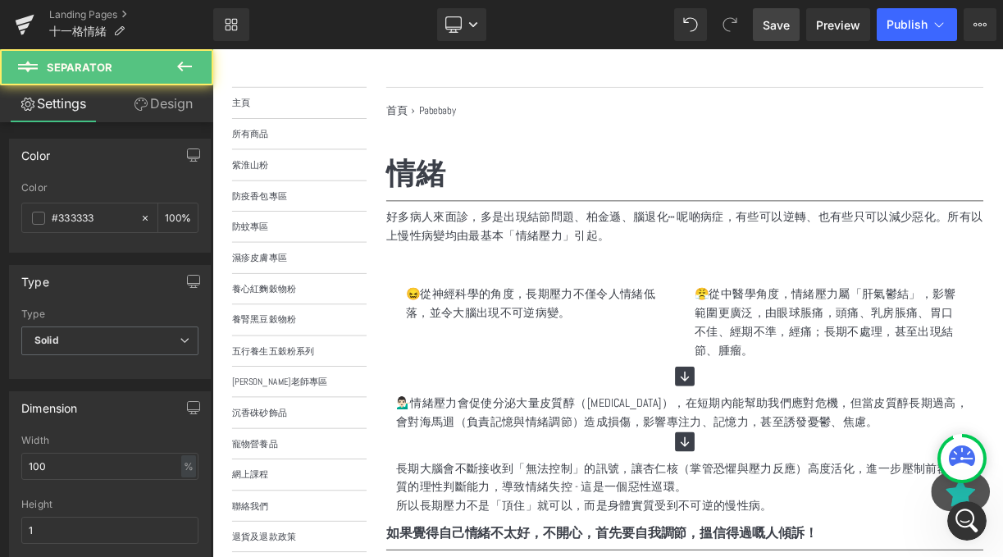
click at [705, 271] on p "好多病人來面診，多是出現結節問題、柏金遜、腦退化⋯ 呢啲病症，有些可以逆轉、也有些只可以減少惡化。所有以上慢性病變均由最基本「情緒壓力」引起。" at bounding box center [806, 273] width 750 height 48
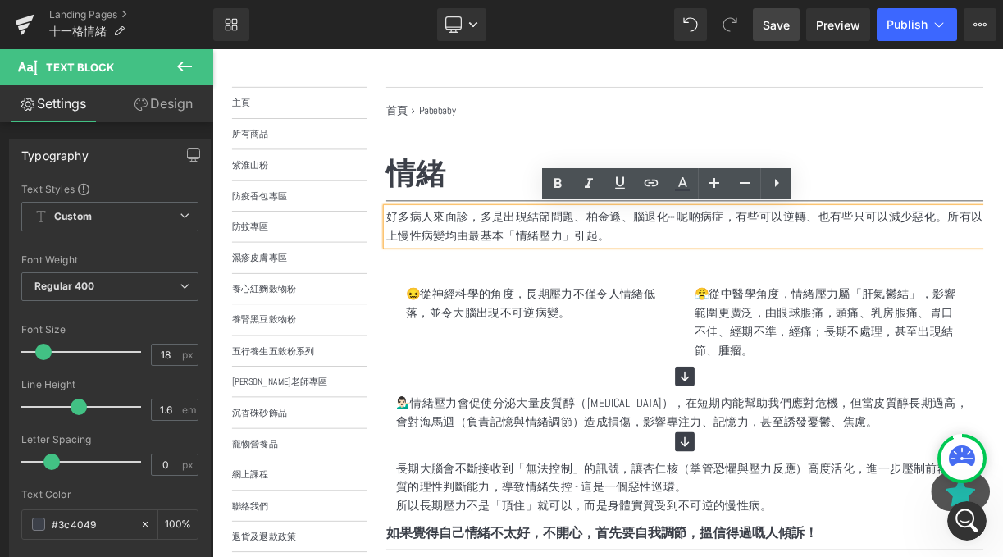
scroll to position [1989, 0]
click at [961, 513] on icon "Intercom-Nachrichtendienst öffnen" at bounding box center [965, 518] width 27 height 27
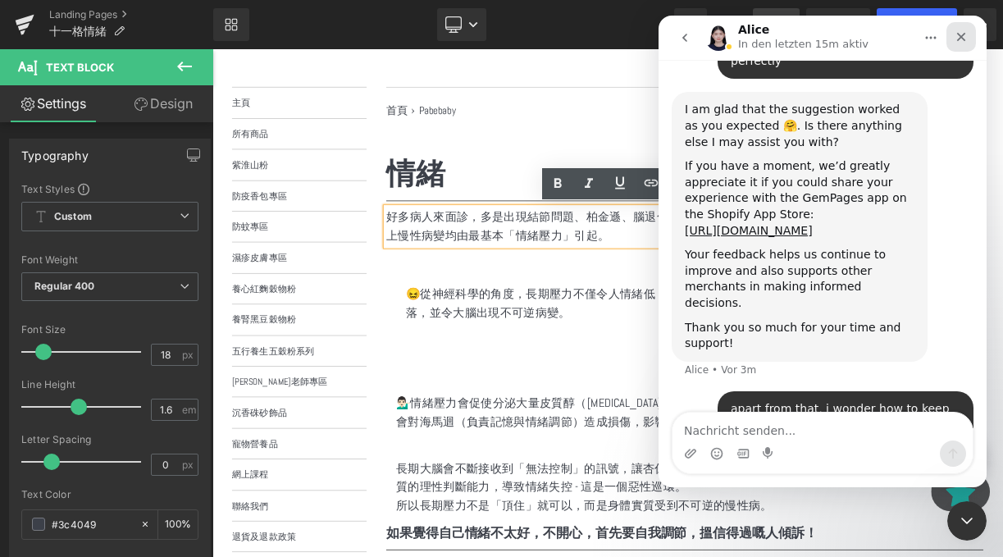
click at [954, 50] on div "Schließen" at bounding box center [962, 37] width 30 height 30
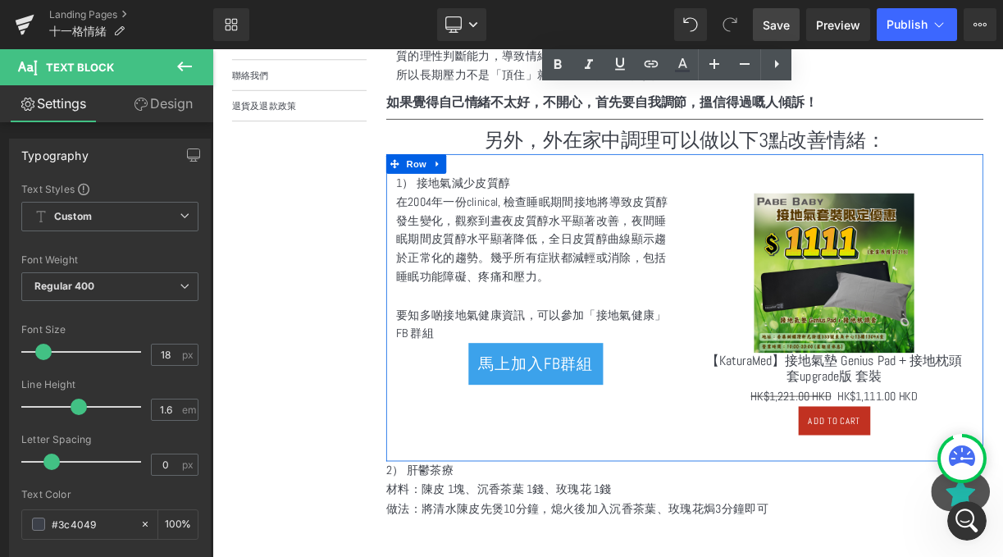
scroll to position [686, 0]
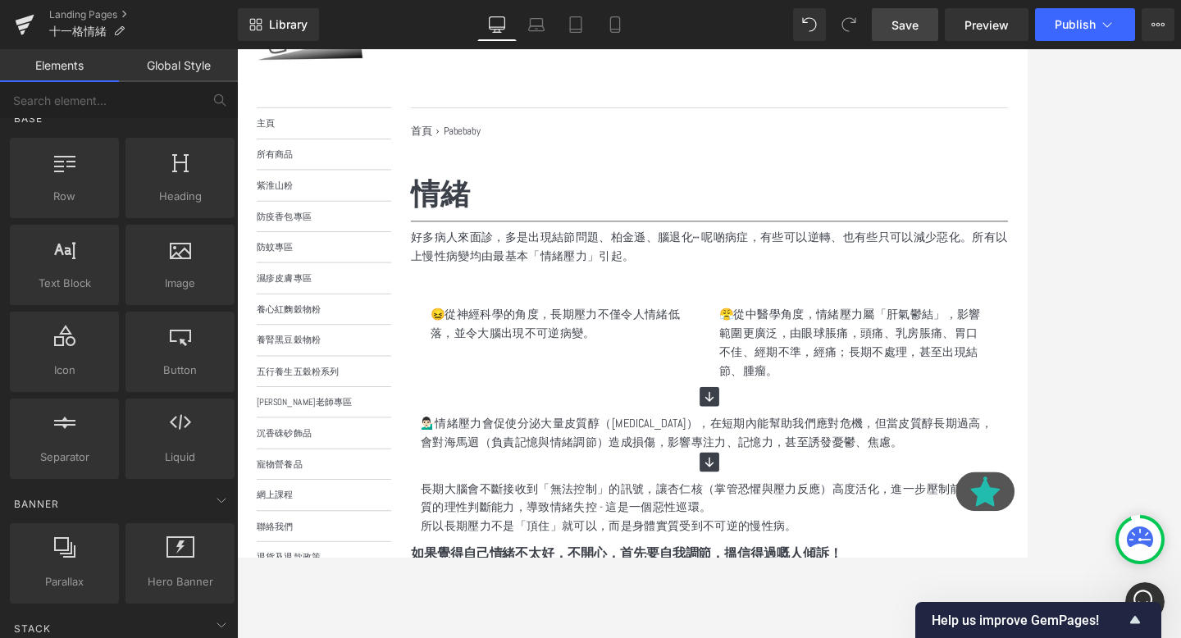
scroll to position [1908, 0]
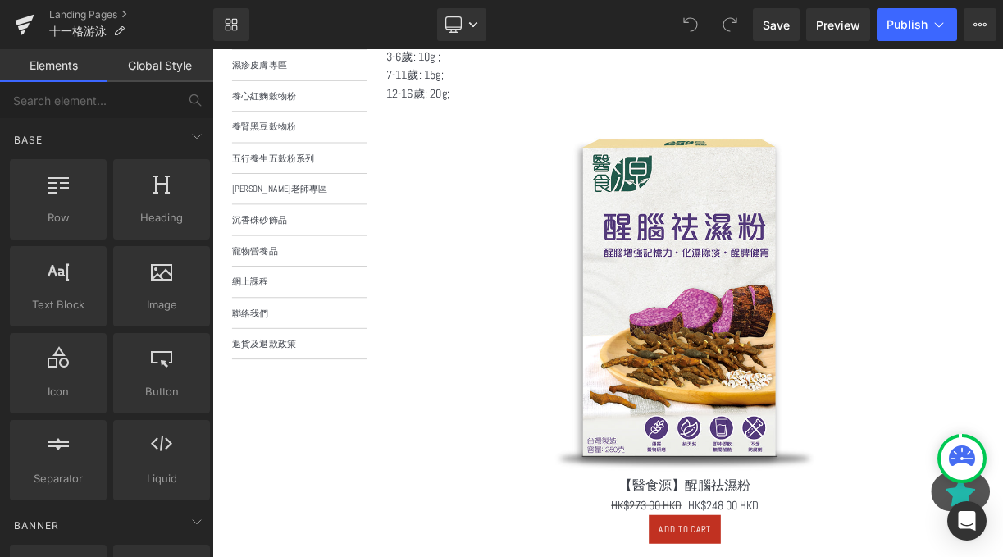
scroll to position [231, 0]
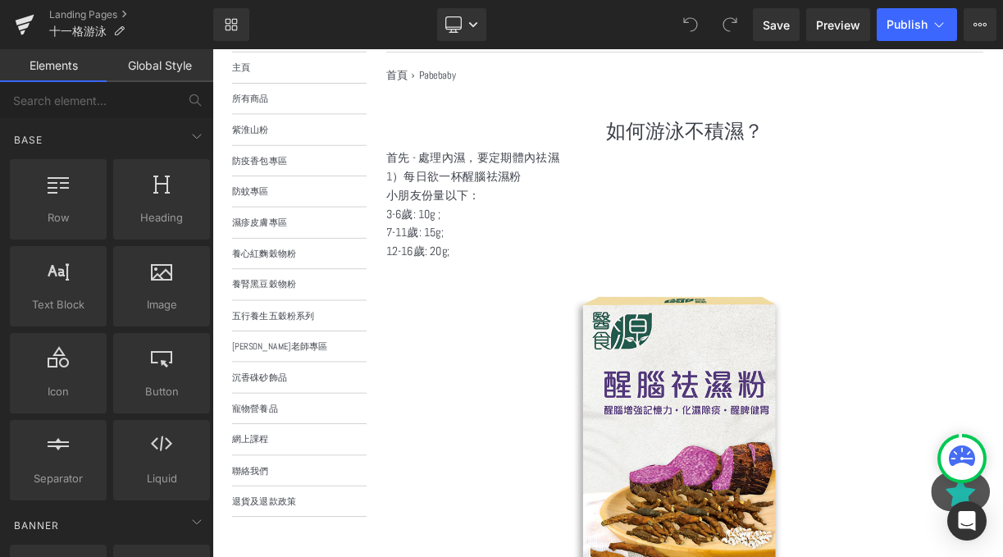
click at [560, 207] on p "1）每日欲一杯醒腦祛濕粉" at bounding box center [806, 210] width 750 height 24
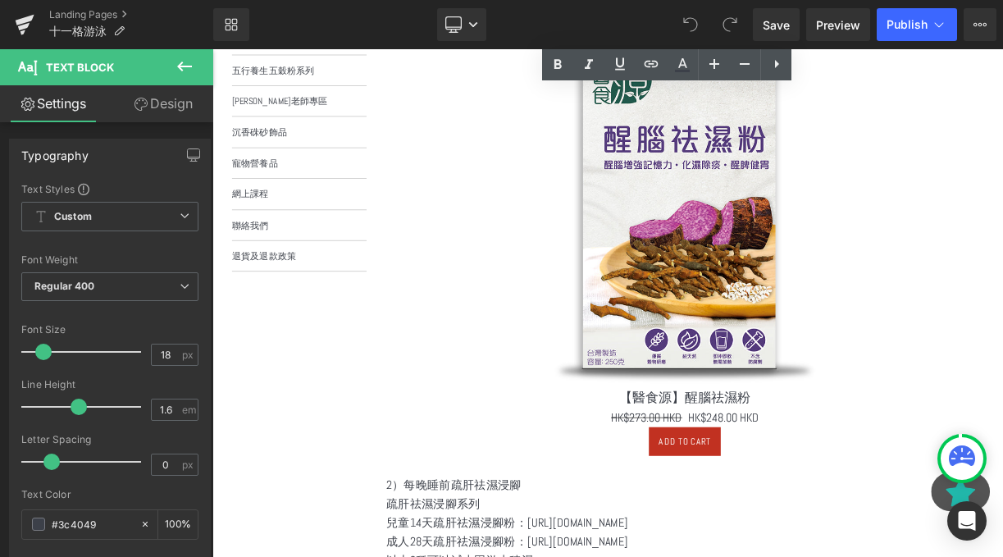
scroll to position [150, 0]
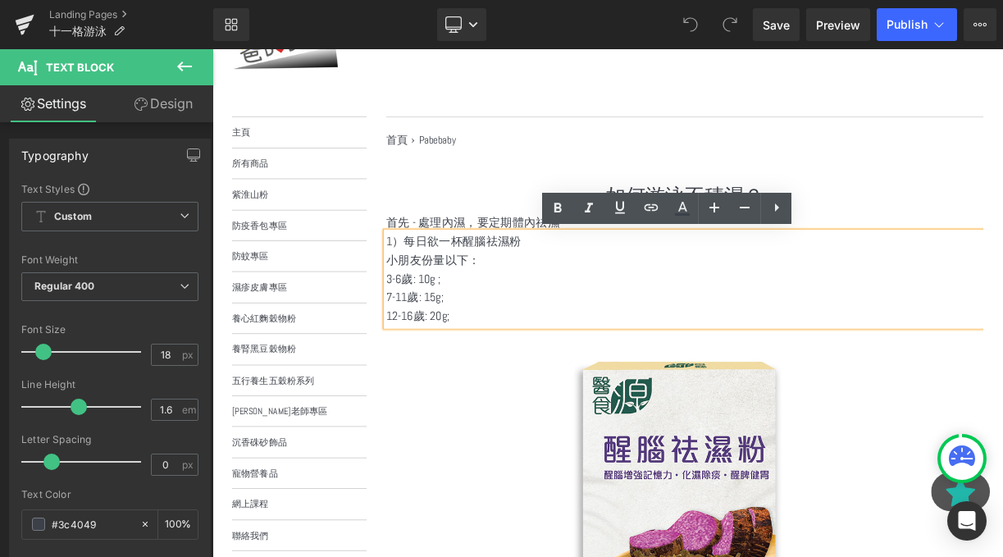
click at [549, 258] on div "首先 - 處理內濕，要定期體內祛濕 Text Block" at bounding box center [806, 267] width 750 height 24
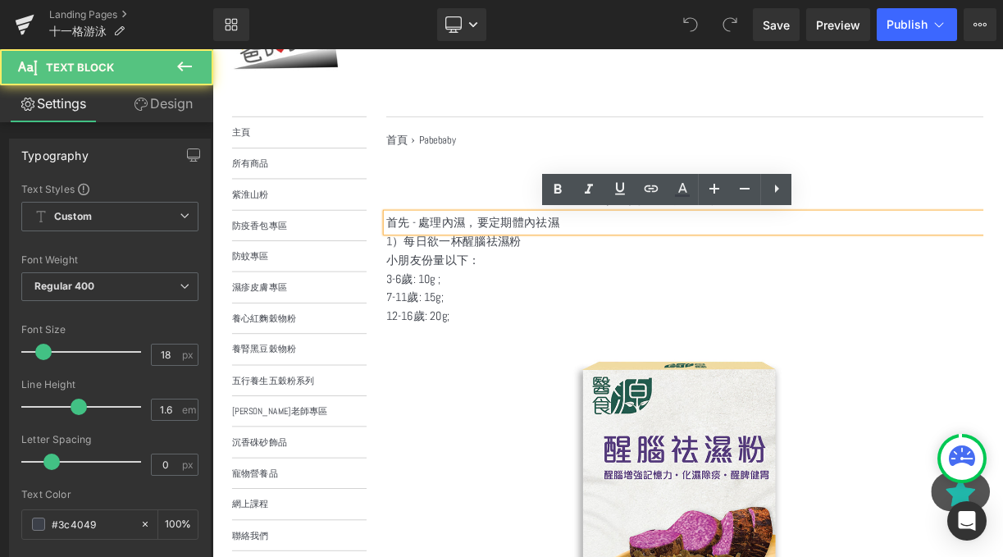
click at [477, 236] on h1 "如何游泳不積濕？" at bounding box center [806, 234] width 750 height 34
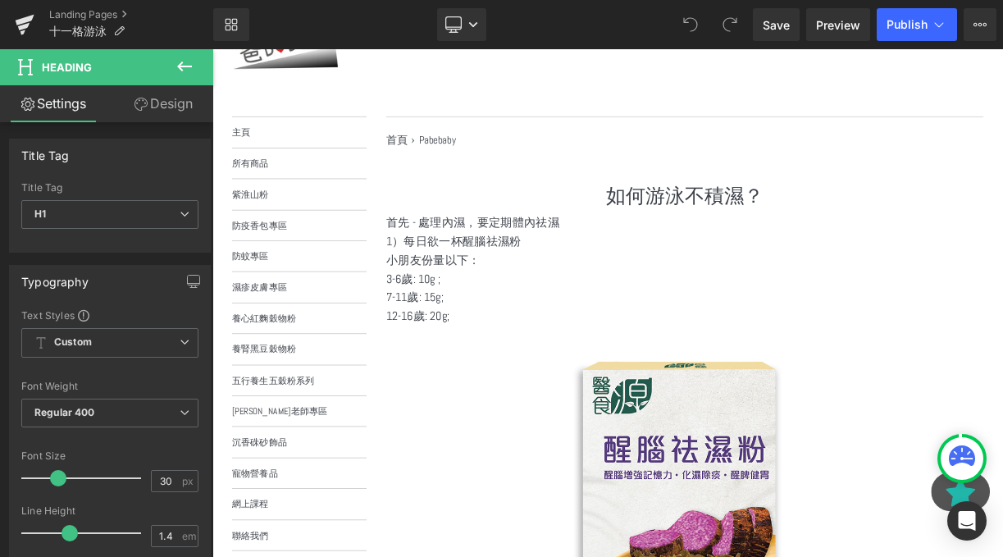
click at [185, 74] on icon at bounding box center [185, 67] width 20 height 20
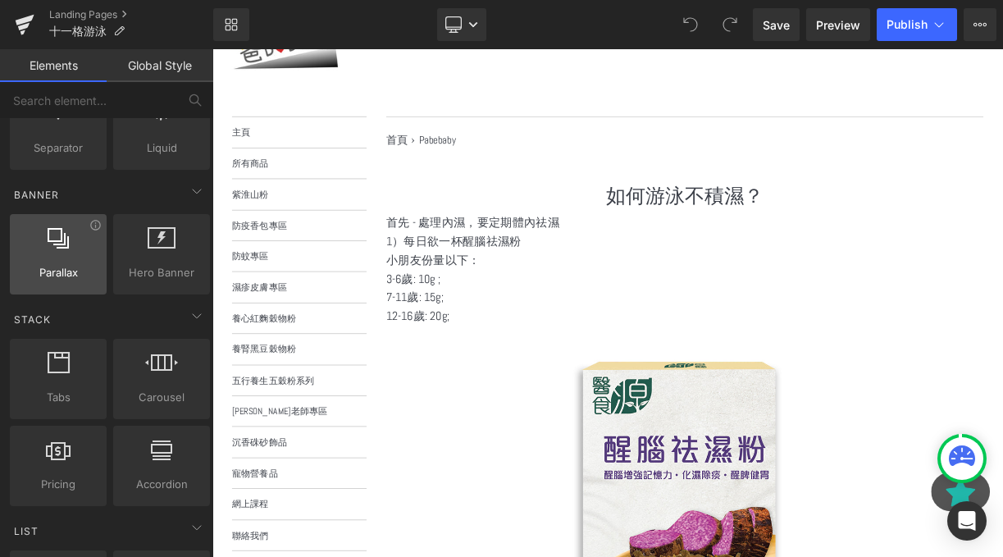
scroll to position [203, 0]
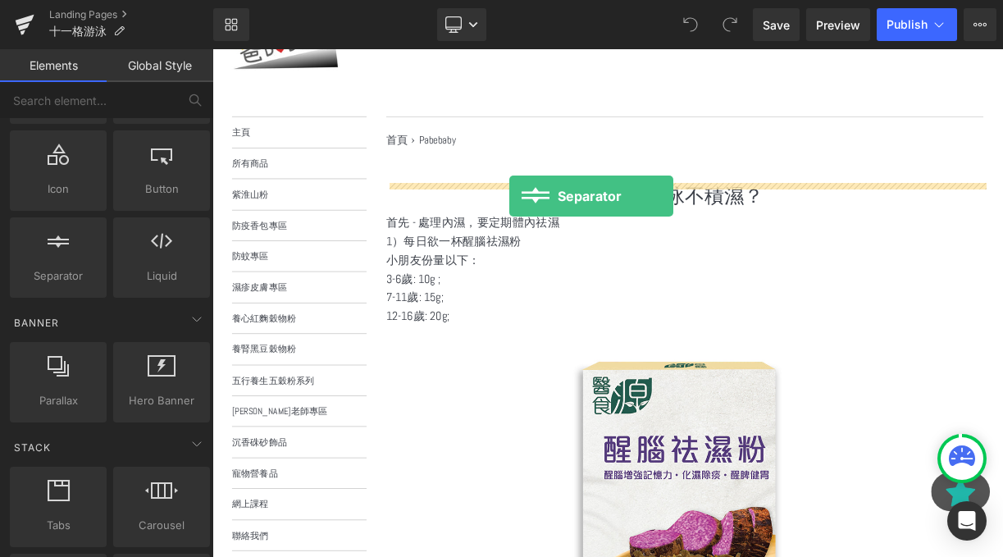
drag, startPoint x: 282, startPoint y: 306, endPoint x: 585, endPoint y: 234, distance: 311.2
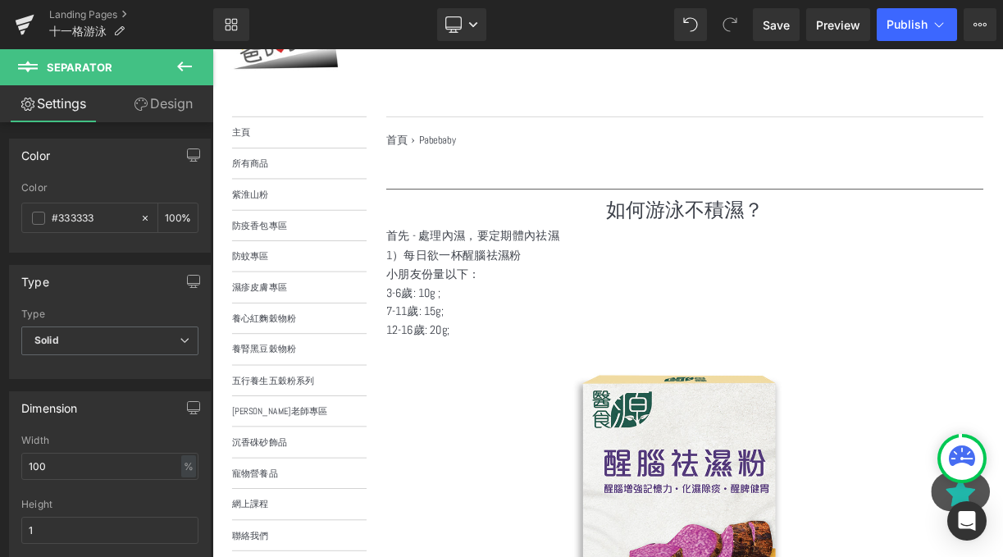
click at [183, 53] on button at bounding box center [184, 67] width 57 height 36
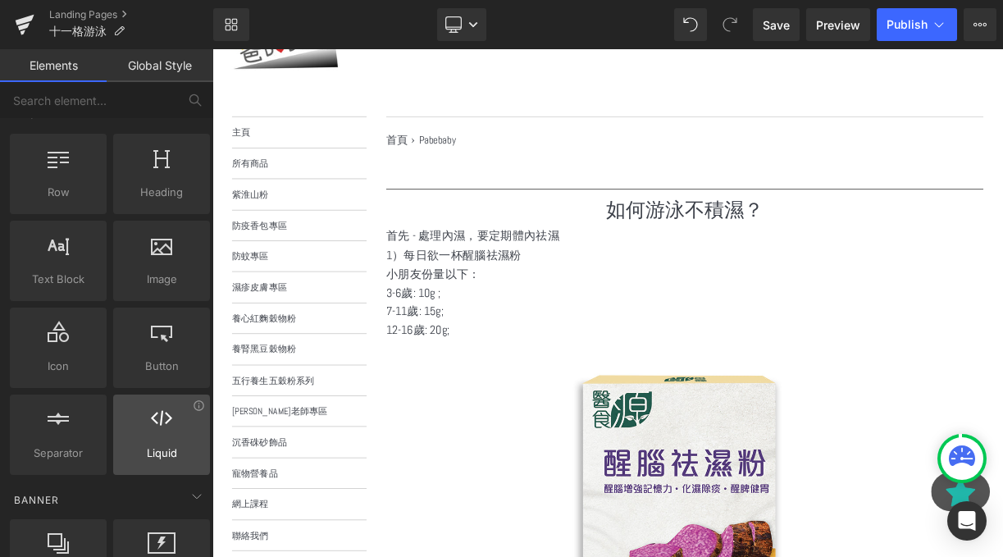
scroll to position [0, 0]
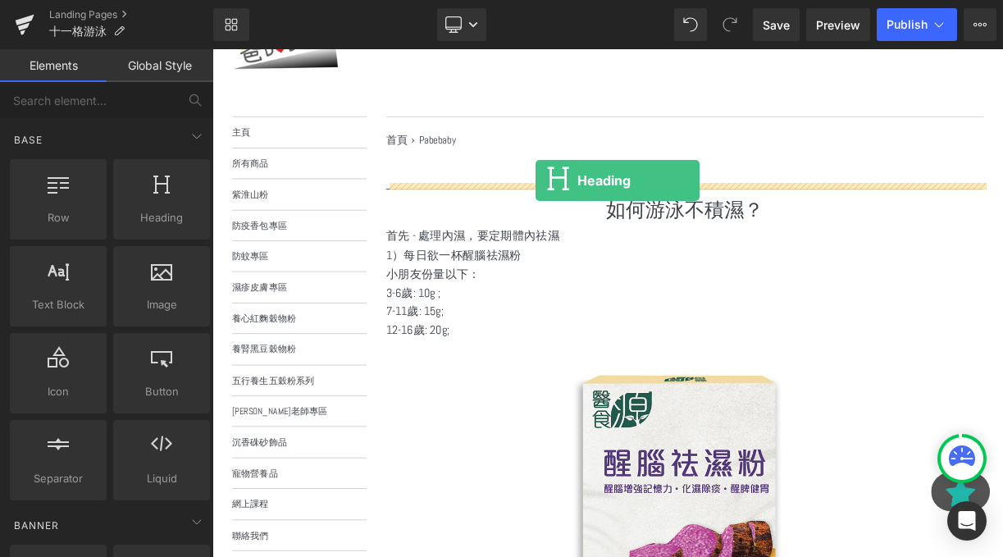
drag, startPoint x: 349, startPoint y: 279, endPoint x: 619, endPoint y: 214, distance: 276.8
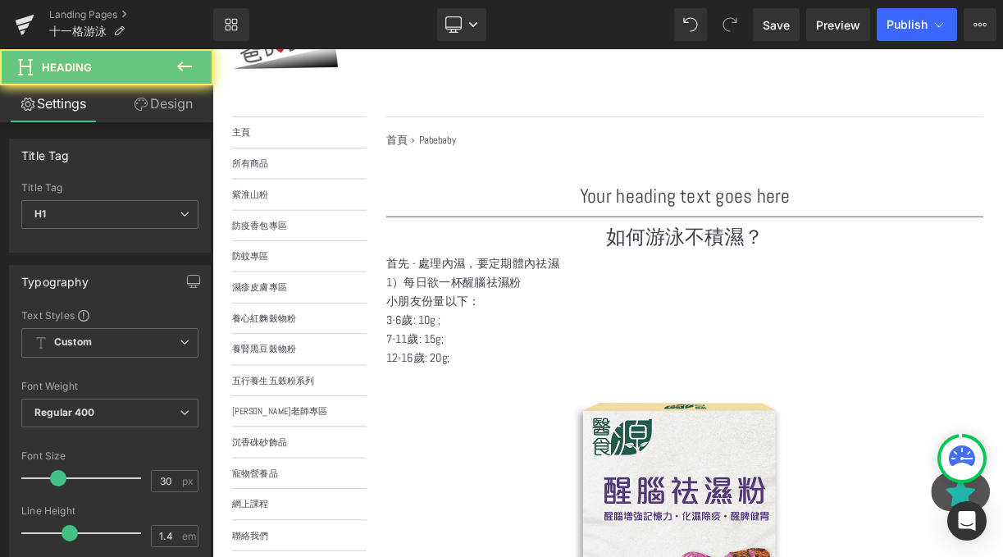
click at [696, 248] on div "Your heading text goes here Heading" at bounding box center [806, 234] width 750 height 34
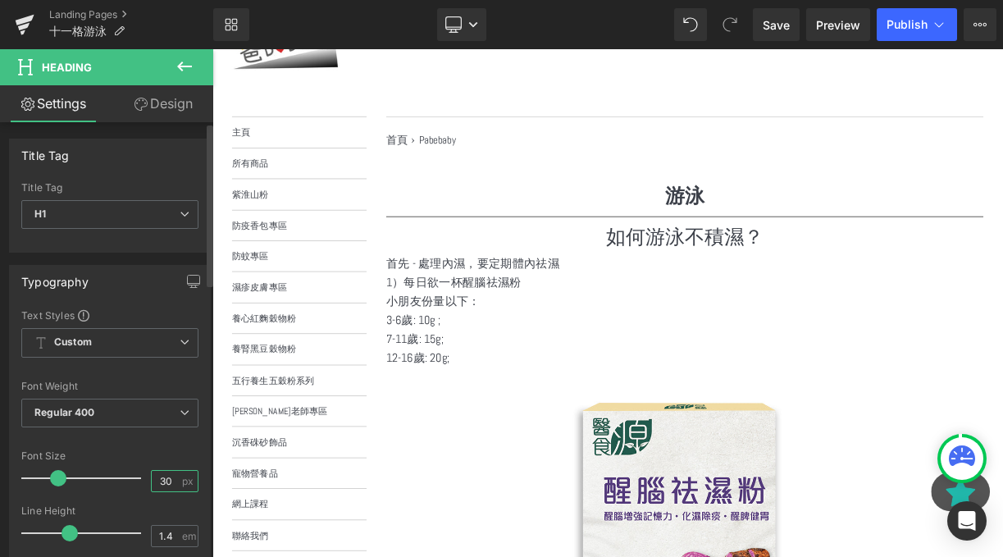
click at [161, 480] on input "30" at bounding box center [166, 481] width 29 height 21
type input "40"
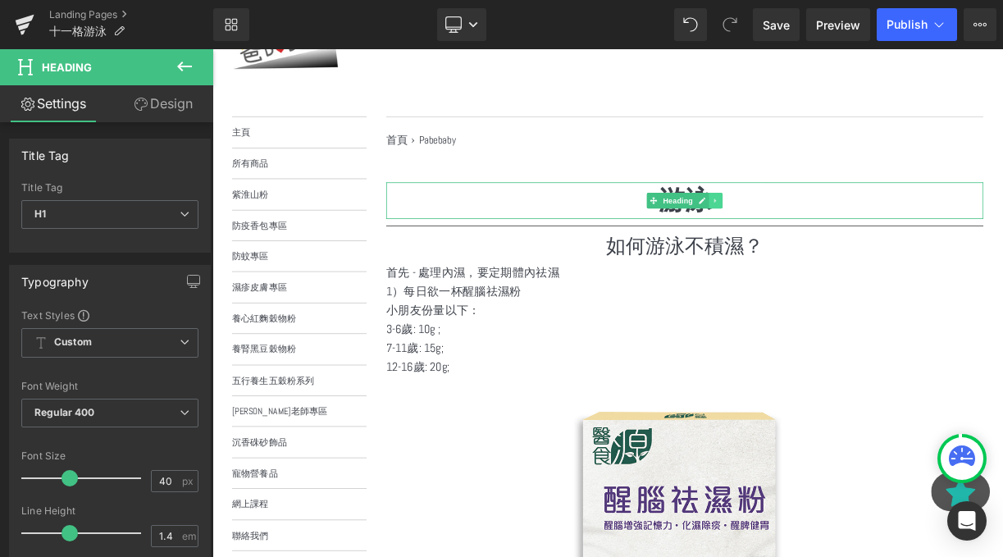
click at [836, 244] on link at bounding box center [844, 240] width 17 height 20
click at [946, 244] on h1 "游泳" at bounding box center [806, 240] width 750 height 46
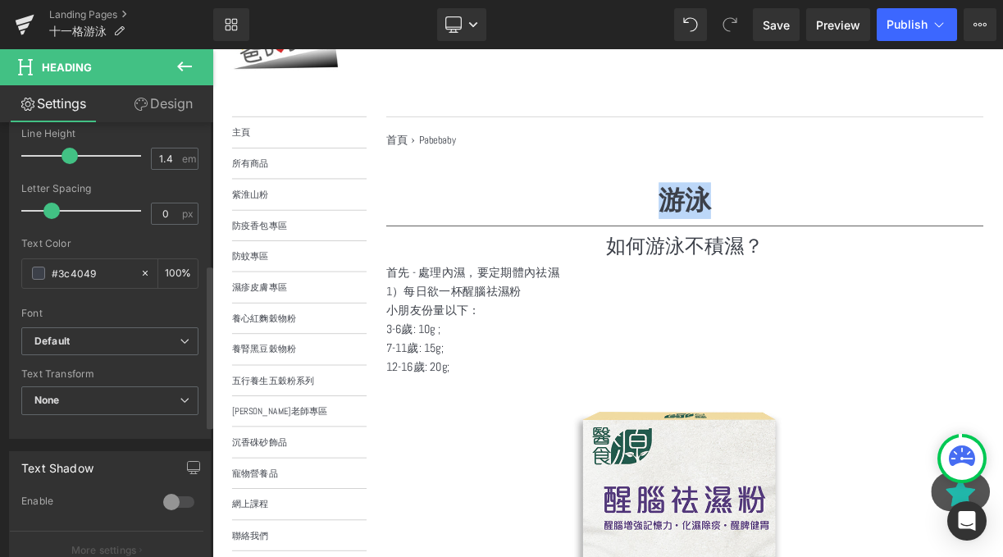
scroll to position [698, 0]
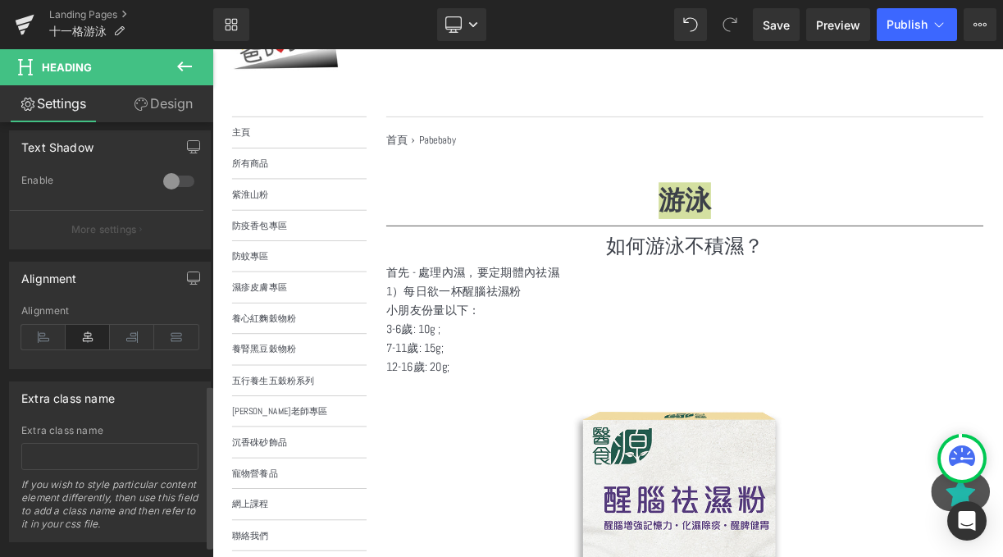
click at [48, 351] on div "Alignment" at bounding box center [109, 336] width 177 height 63
click at [47, 343] on icon at bounding box center [43, 337] width 44 height 25
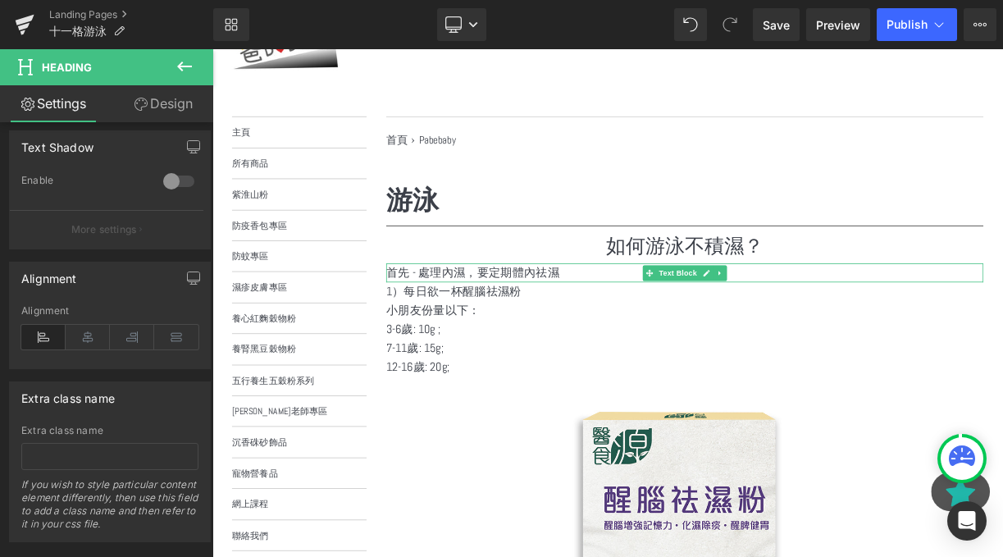
click at [669, 338] on p "首先 - 處理內濕，要定期體內祛濕" at bounding box center [806, 330] width 750 height 24
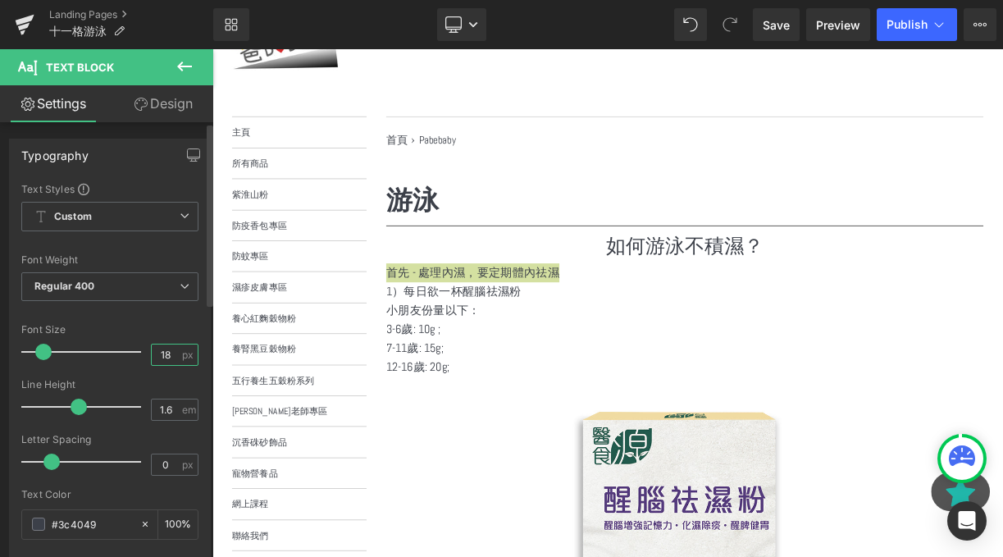
click at [164, 349] on input "18" at bounding box center [166, 355] width 29 height 21
type input "1"
type input "24"
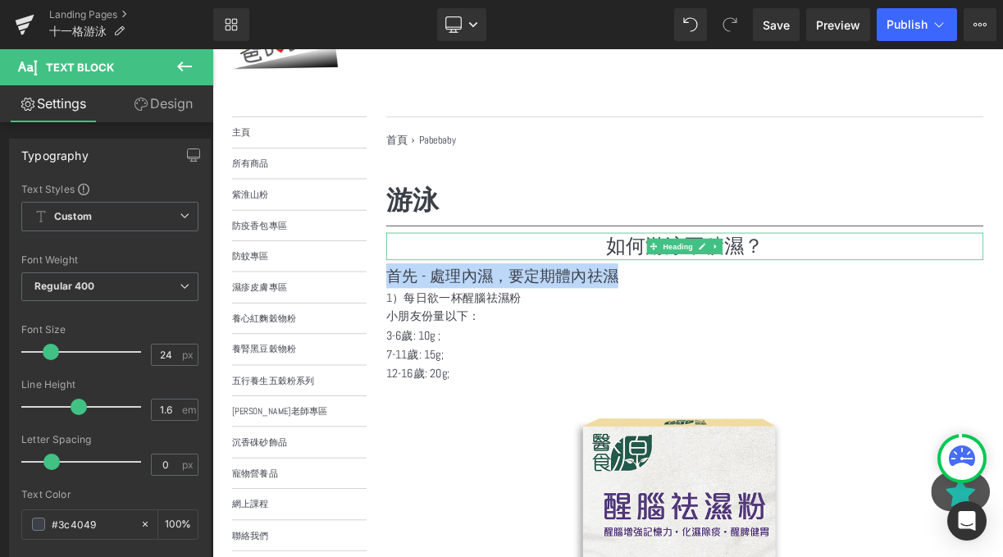
click at [728, 308] on h1 "如何游泳不積濕？" at bounding box center [806, 297] width 750 height 34
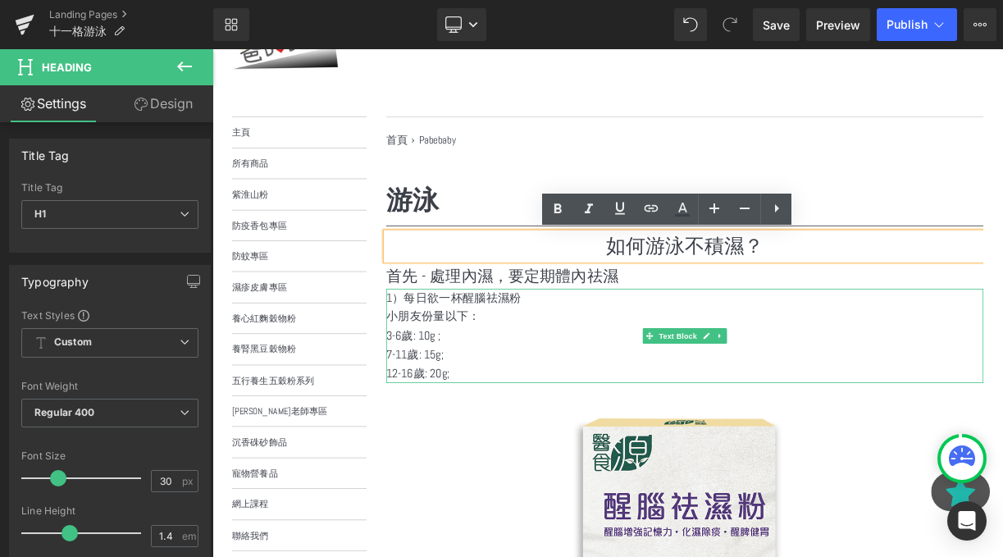
click at [628, 358] on p "1）每日欲一杯醒腦祛濕粉" at bounding box center [806, 362] width 750 height 24
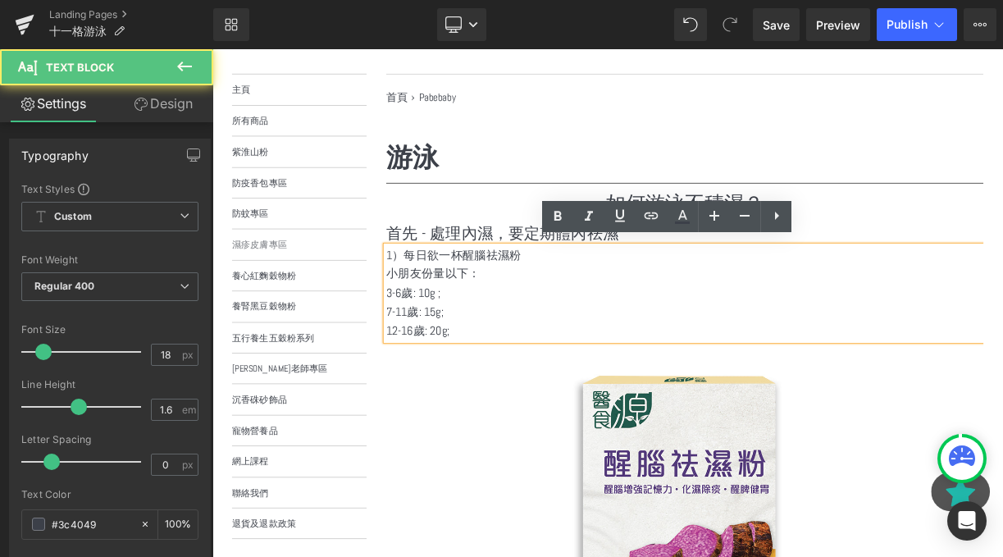
scroll to position [211, 0]
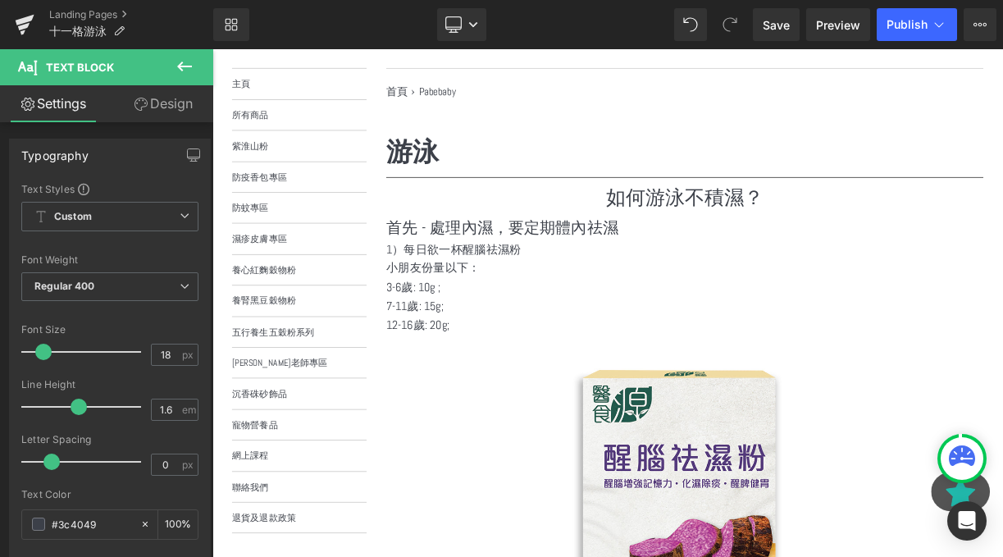
click at [178, 72] on icon at bounding box center [185, 67] width 20 height 20
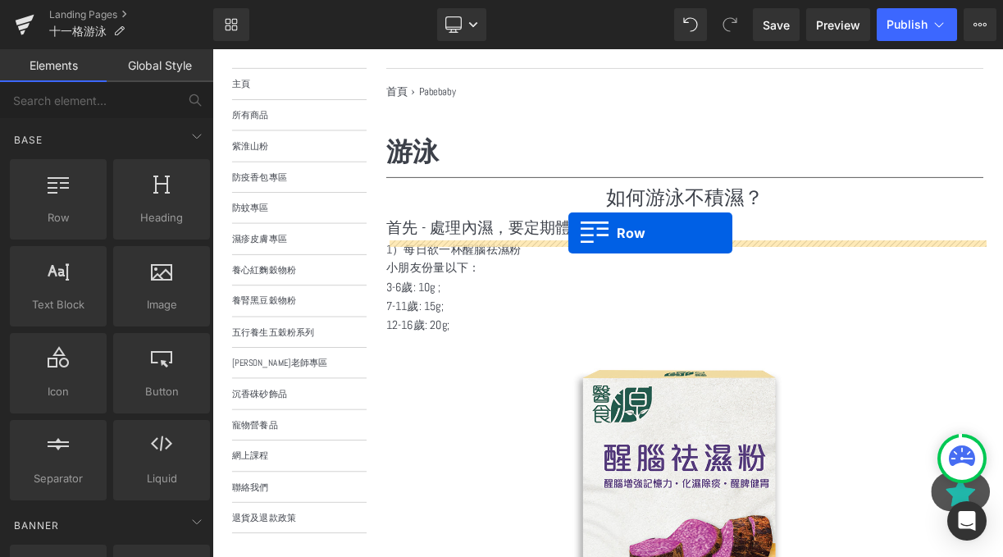
drag, startPoint x: 264, startPoint y: 288, endPoint x: 660, endPoint y: 279, distance: 396.3
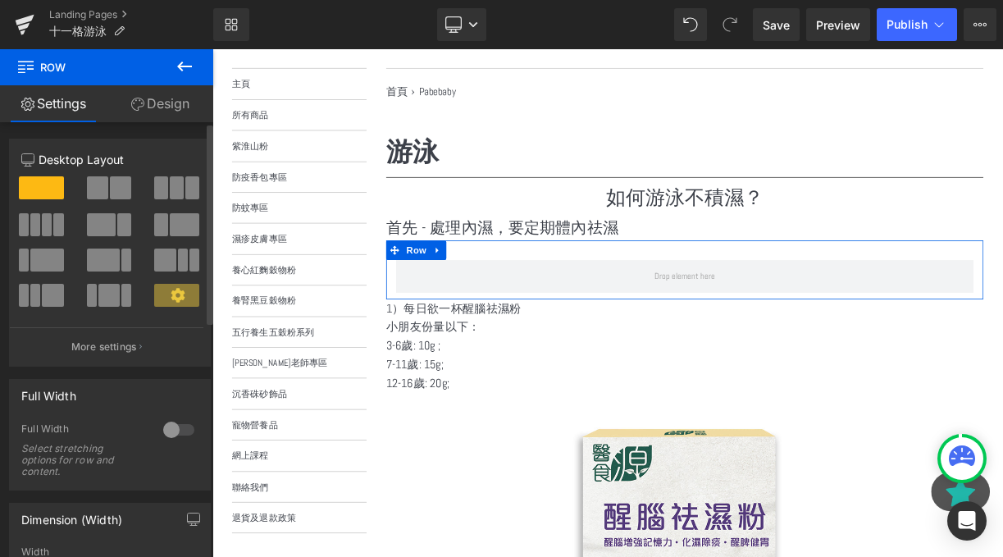
click at [100, 196] on span at bounding box center [97, 187] width 21 height 23
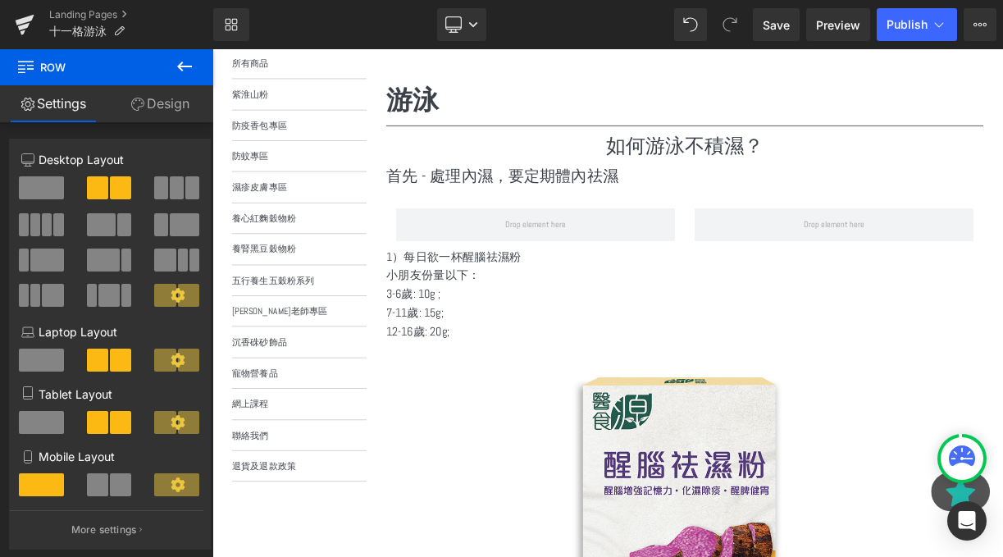
scroll to position [283, 0]
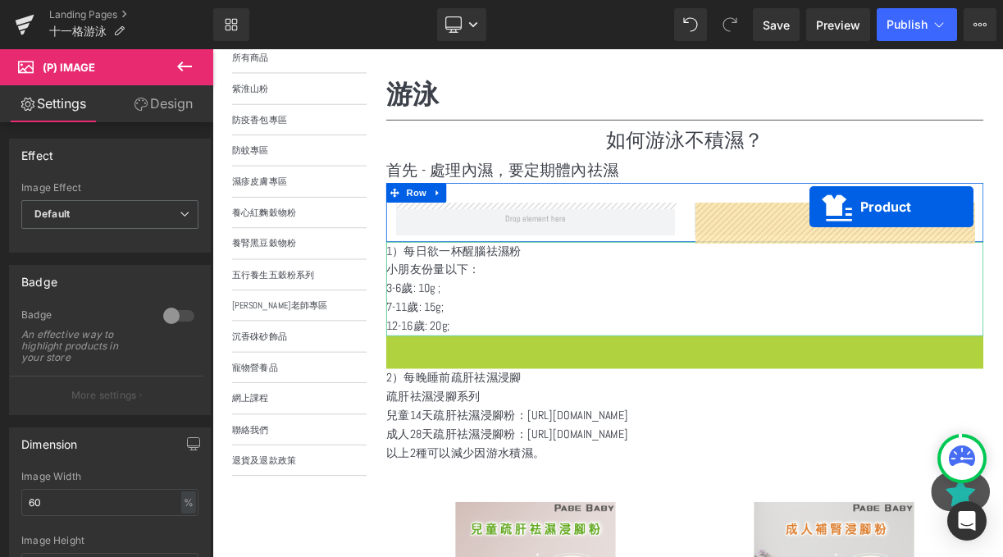
drag, startPoint x: 769, startPoint y: 423, endPoint x: 962, endPoint y: 247, distance: 261.9
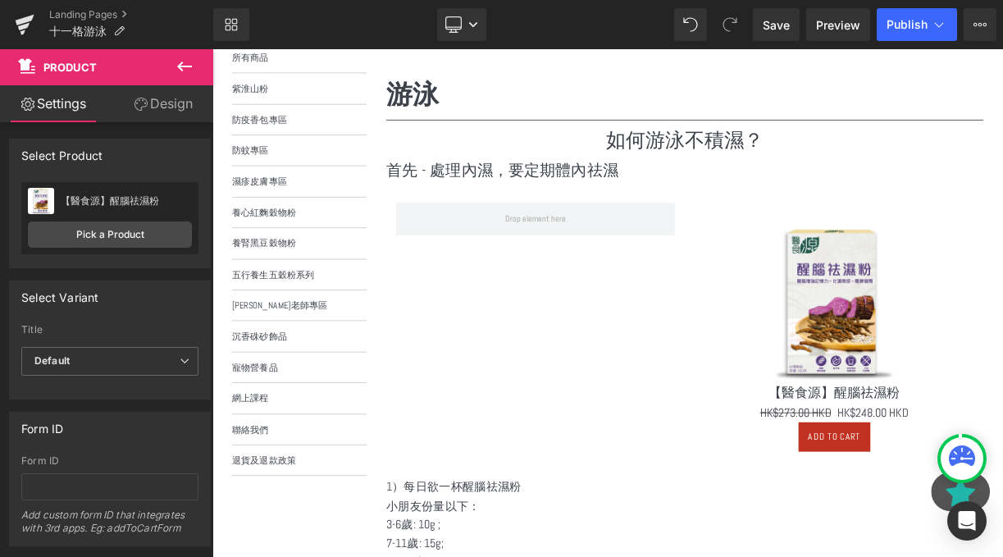
click at [486, 499] on div "Rendering Content" at bounding box center [501, 492] width 101 height 18
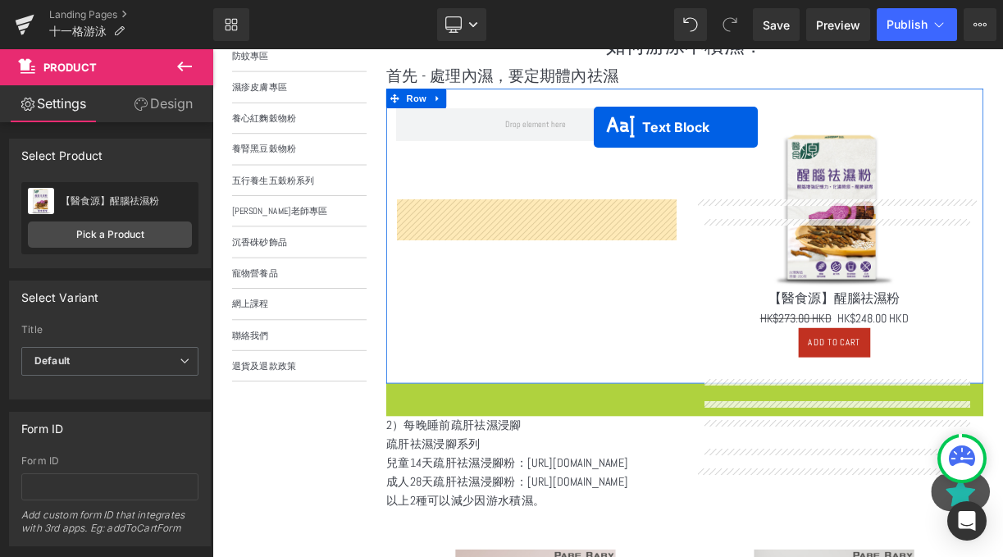
scroll to position [271, 0]
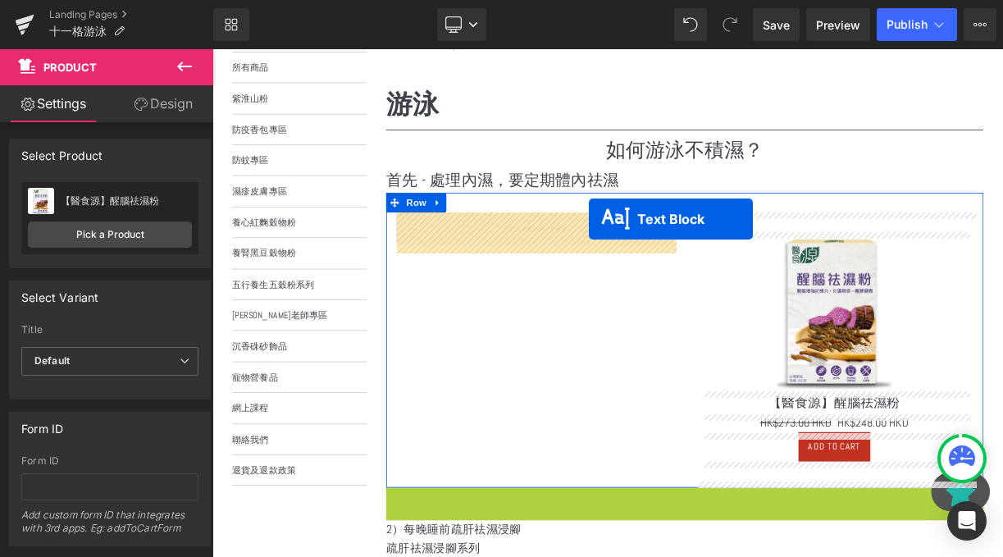
drag, startPoint x: 760, startPoint y: 532, endPoint x: 685, endPoint y: 263, distance: 280.0
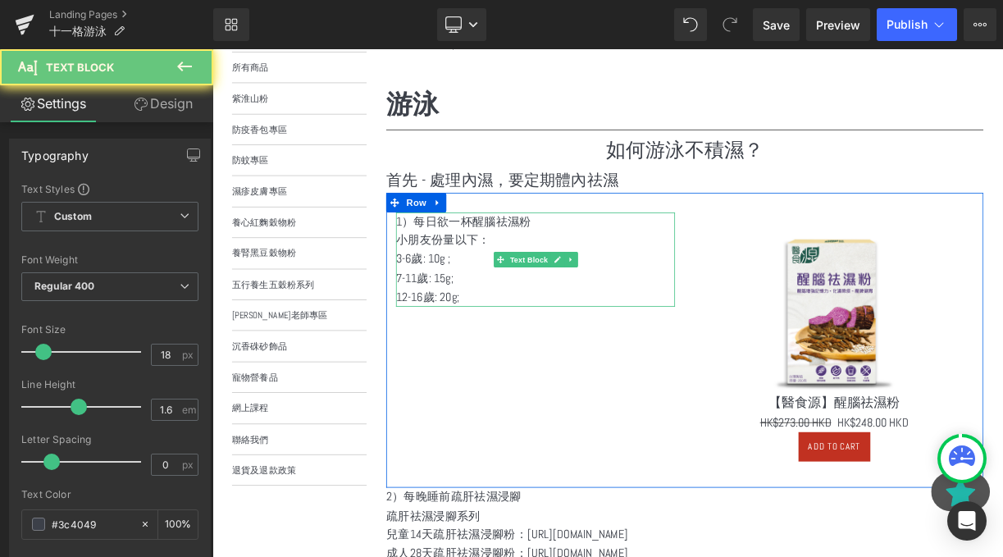
click at [575, 337] on p "7-11歲: 15g;" at bounding box center [618, 337] width 350 height 24
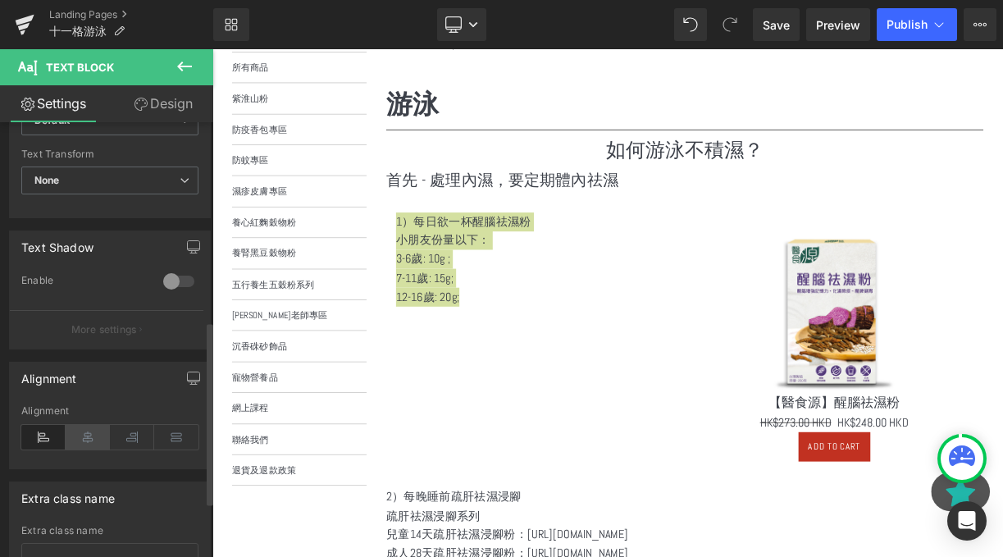
click at [68, 432] on icon at bounding box center [88, 437] width 44 height 25
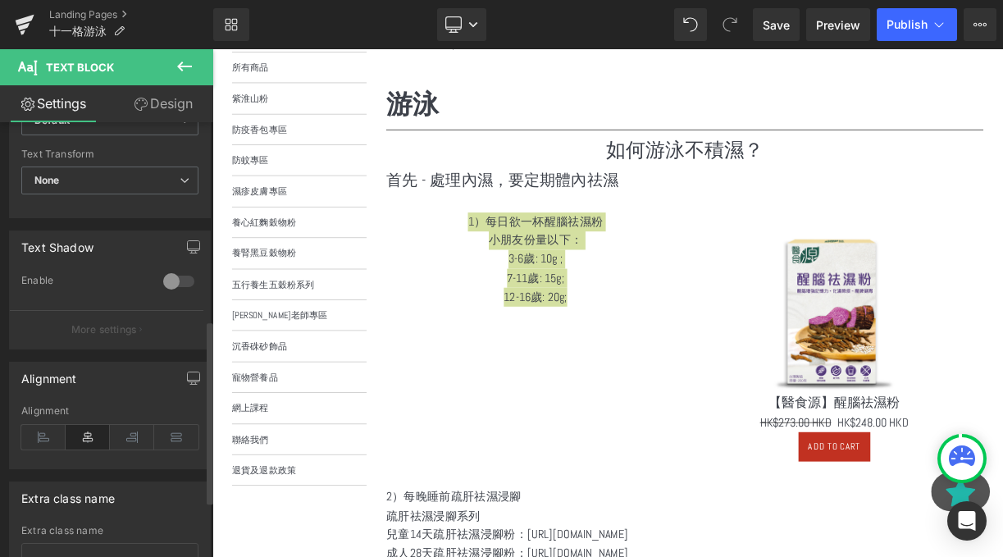
scroll to position [207, 0]
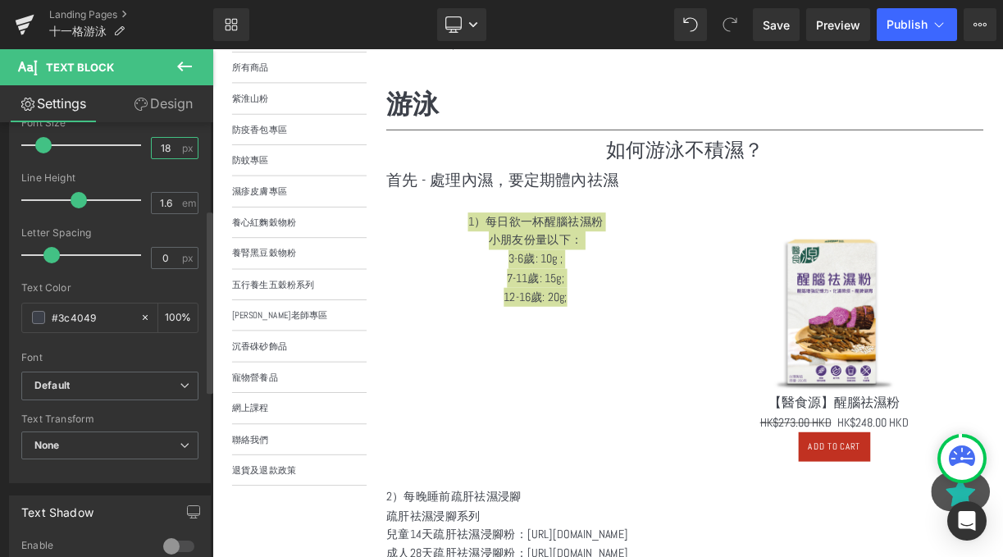
click at [172, 149] on input "18" at bounding box center [166, 148] width 29 height 21
type input "1"
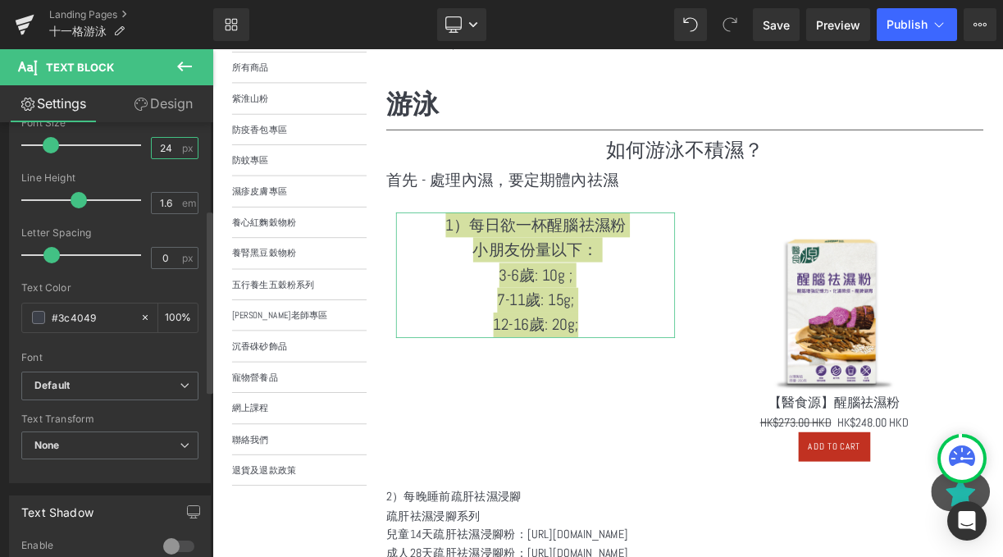
click at [163, 149] on input "24" at bounding box center [166, 148] width 29 height 21
type input "2"
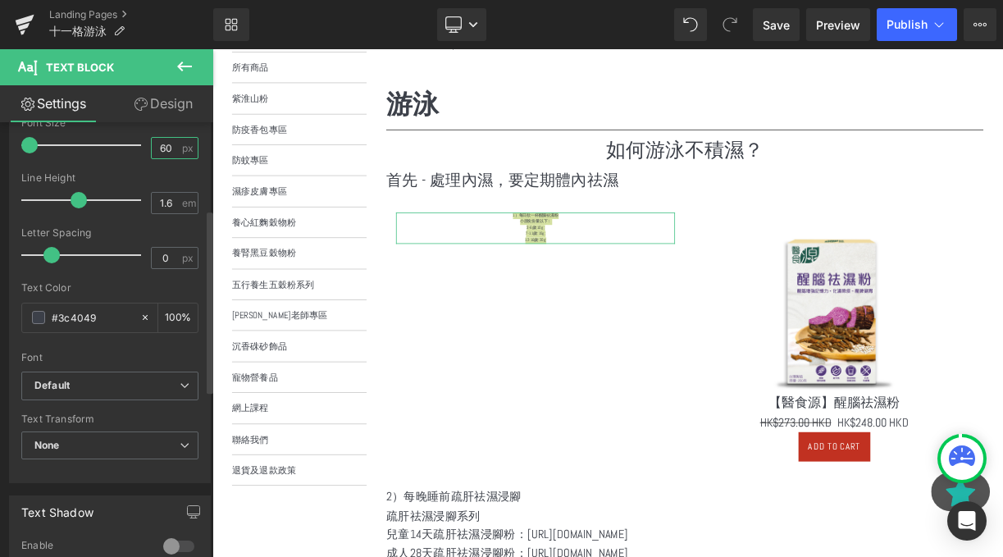
type input "60"
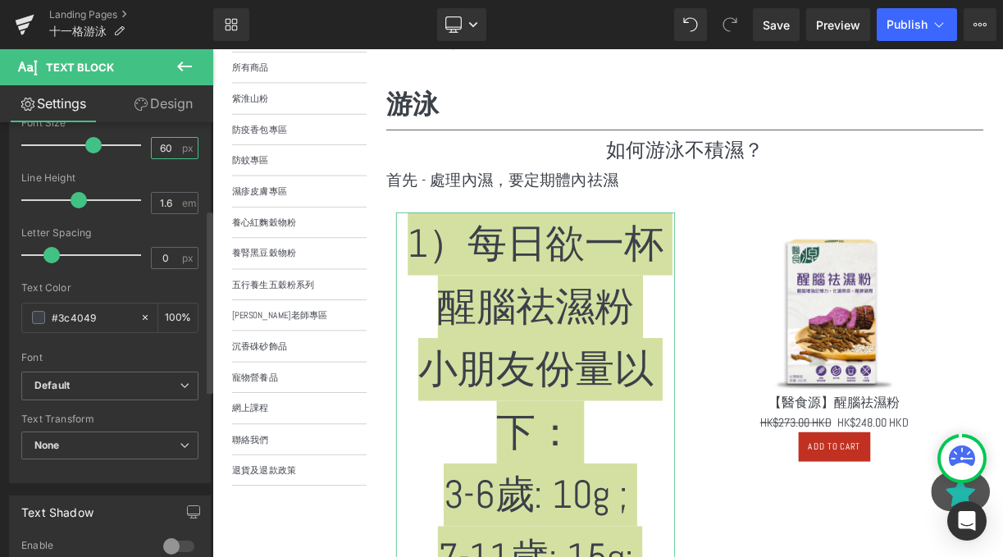
click at [169, 146] on input "60" at bounding box center [166, 148] width 29 height 21
type input "20"
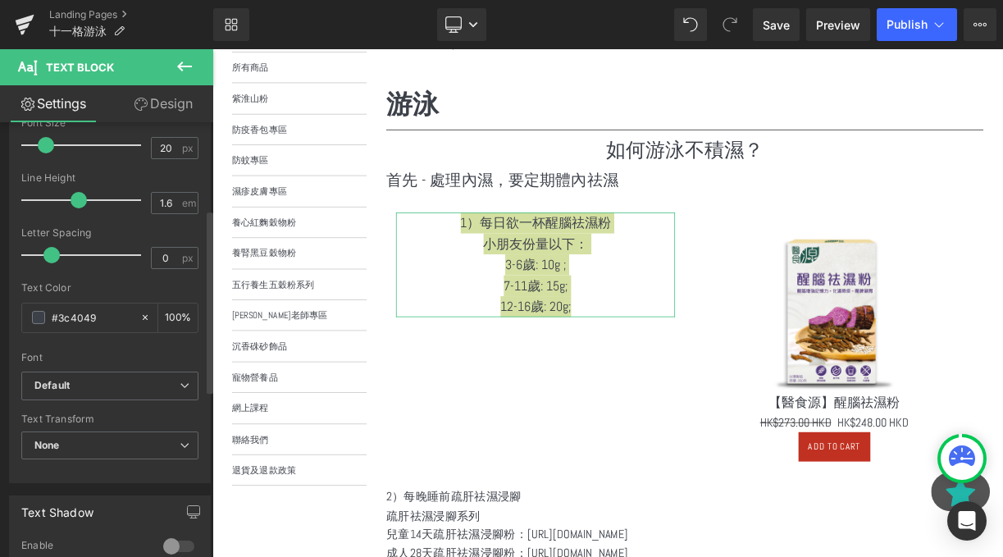
click at [78, 203] on span at bounding box center [79, 200] width 16 height 16
type input "1"
drag, startPoint x: 44, startPoint y: 253, endPoint x: 65, endPoint y: 255, distance: 20.6
click at [66, 255] on span at bounding box center [74, 255] width 16 height 16
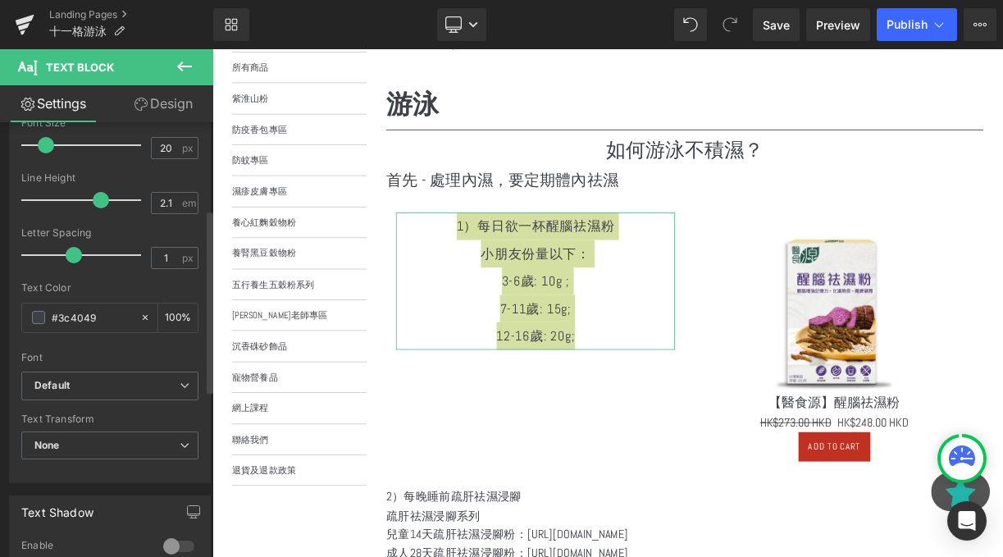
type input "2"
drag, startPoint x: 75, startPoint y: 198, endPoint x: 94, endPoint y: 200, distance: 19.0
click at [94, 200] on span at bounding box center [97, 200] width 16 height 16
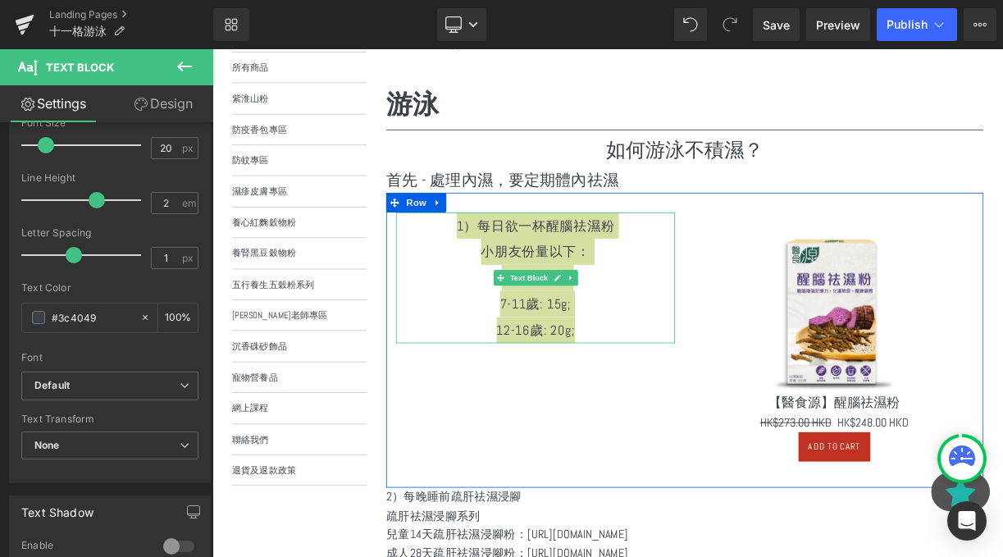
scroll to position [388, 0]
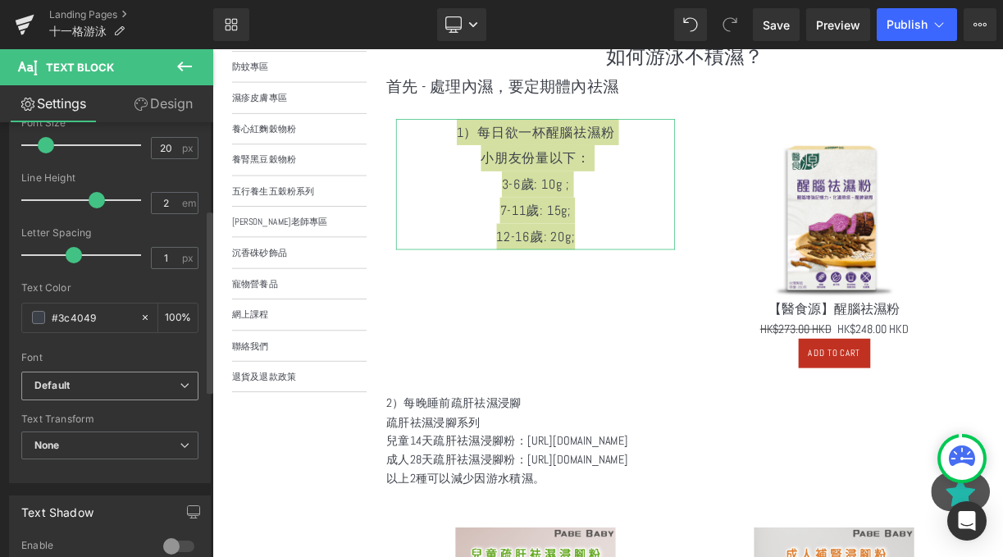
click at [109, 391] on b "Default" at bounding box center [106, 386] width 145 height 14
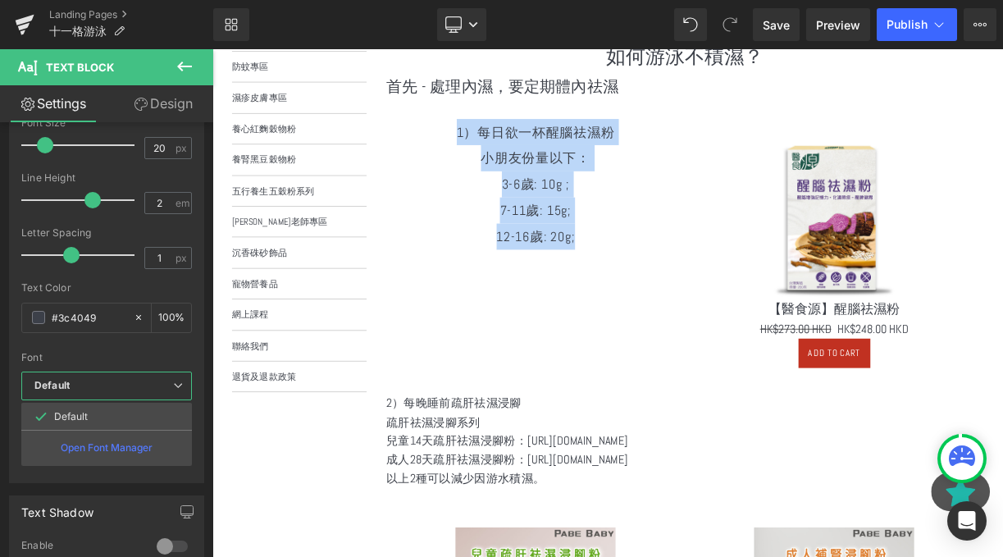
click at [506, 88] on div at bounding box center [708, 367] width 993 height 637
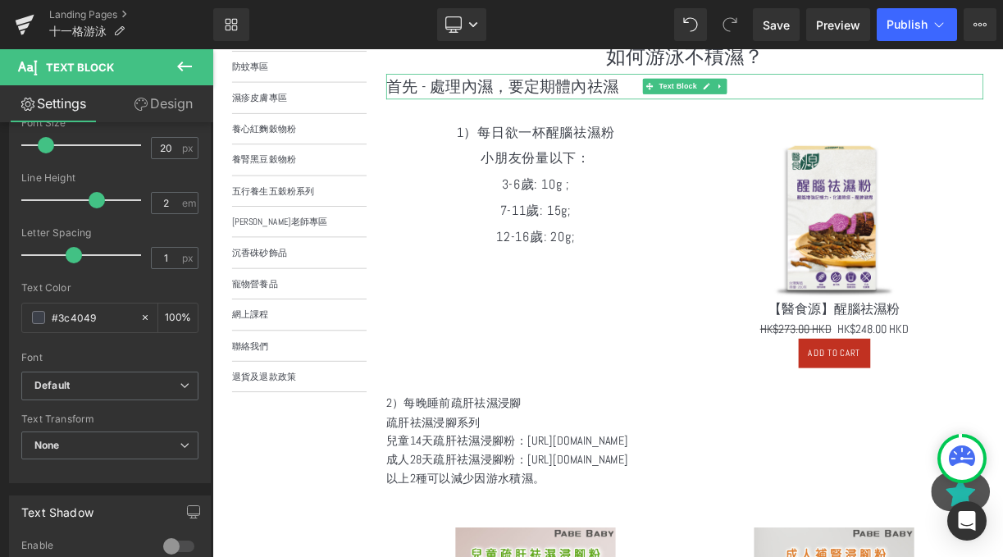
click at [523, 94] on p "首先 - 處理內濕，要定期體內祛濕" at bounding box center [806, 95] width 750 height 31
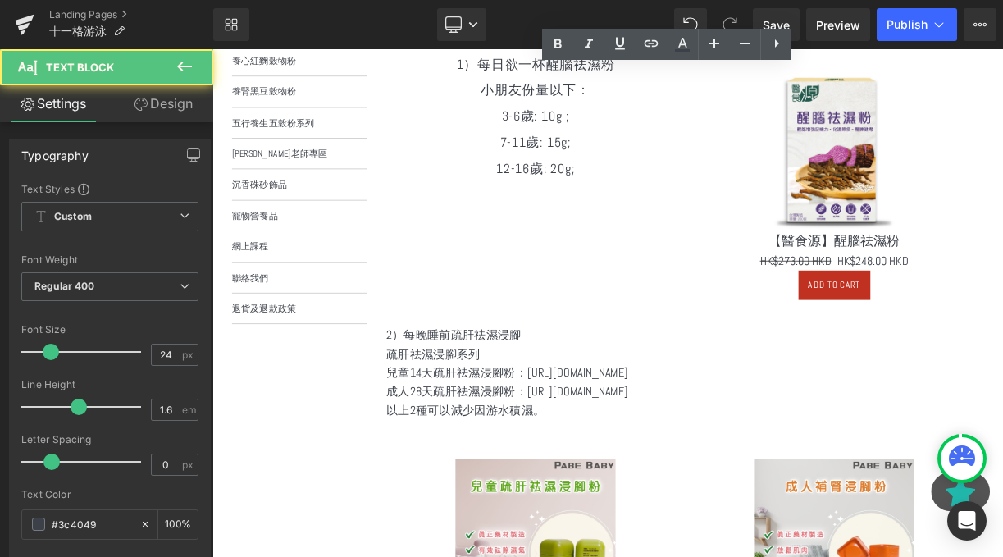
scroll to position [590, 0]
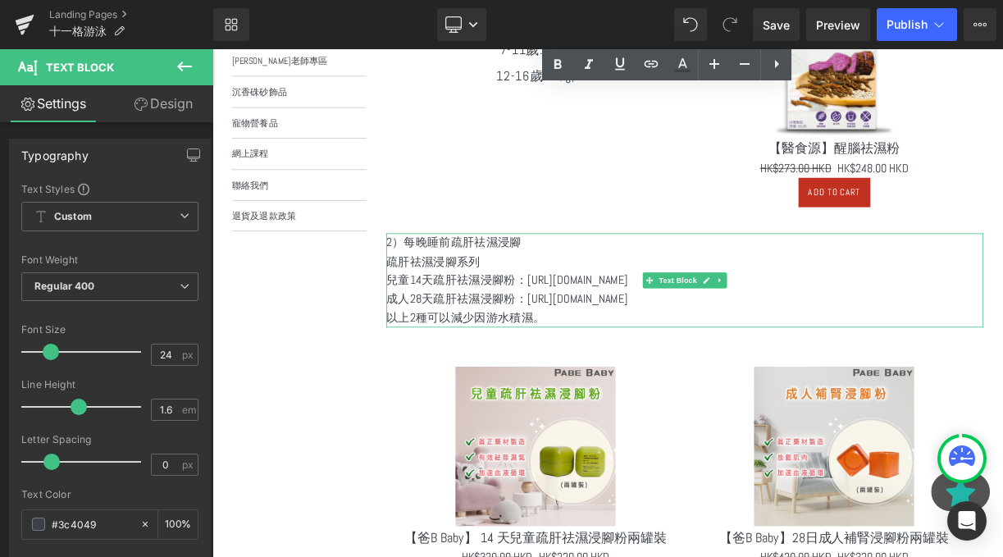
click at [614, 363] on p "成人28天疏肝祛濕浸腳粉：[URL][DOMAIN_NAME]" at bounding box center [806, 363] width 750 height 24
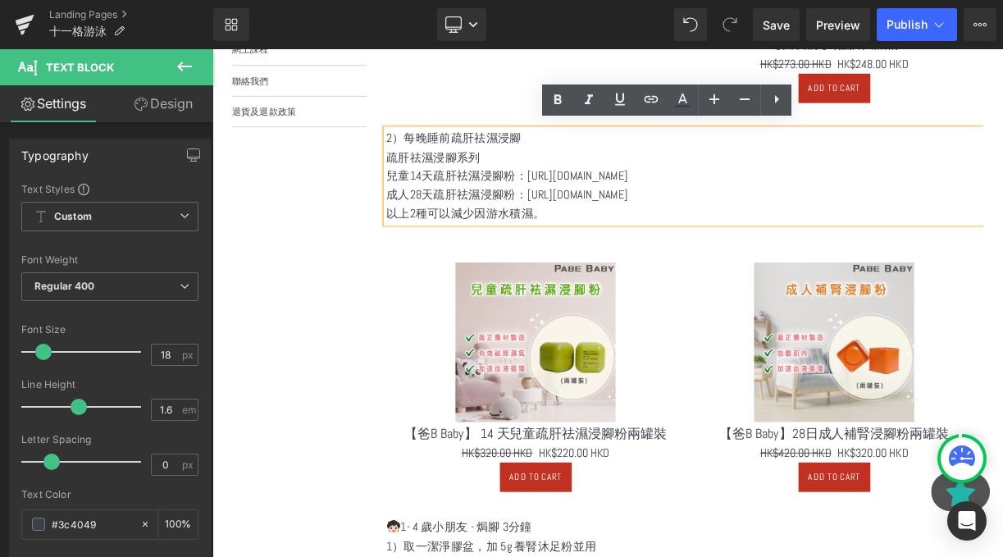
scroll to position [711, 0]
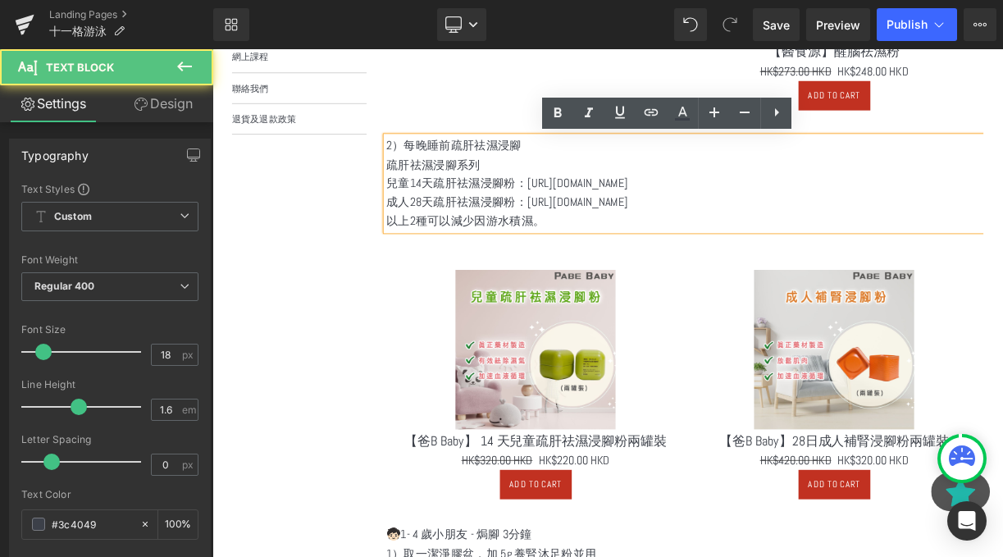
drag, startPoint x: 605, startPoint y: 217, endPoint x: 853, endPoint y: 220, distance: 247.8
click at [853, 220] on p "兒童14天疏肝祛濕浸腳粉：[URL][DOMAIN_NAME]" at bounding box center [806, 218] width 750 height 24
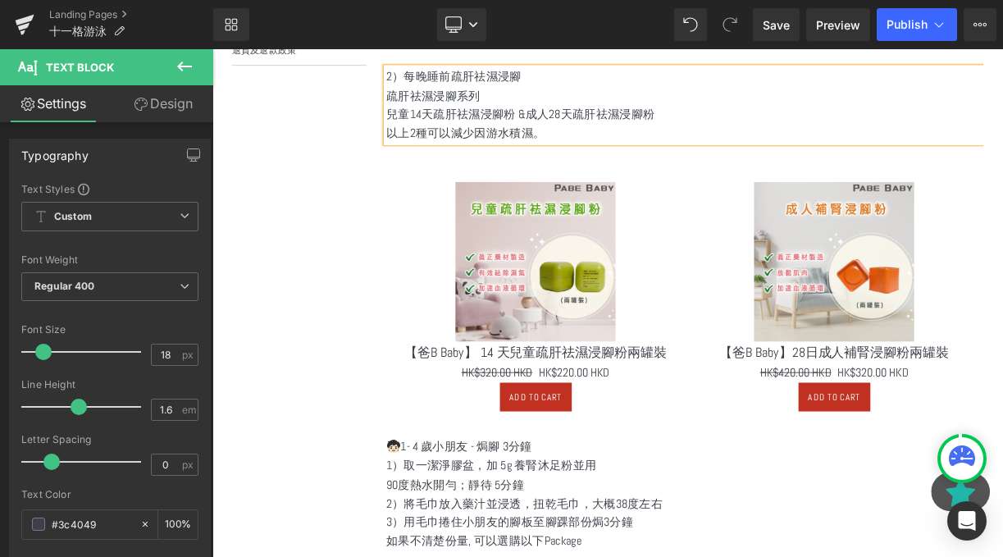
scroll to position [840, 0]
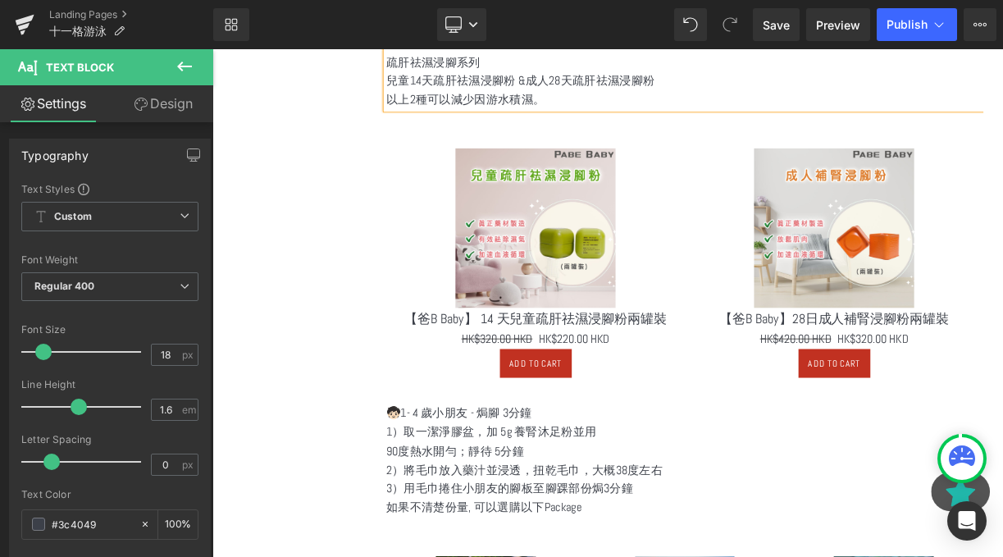
click at [381, 240] on div "選單 主頁 所有商品 紫淮山粉 防疫香包專區 防蚊專區 濕疹皮膚專區 養心紅麴穀物粉 養腎黑豆穀物粉 五行養生五穀粉系列" at bounding box center [696, 391] width 968 height 1894
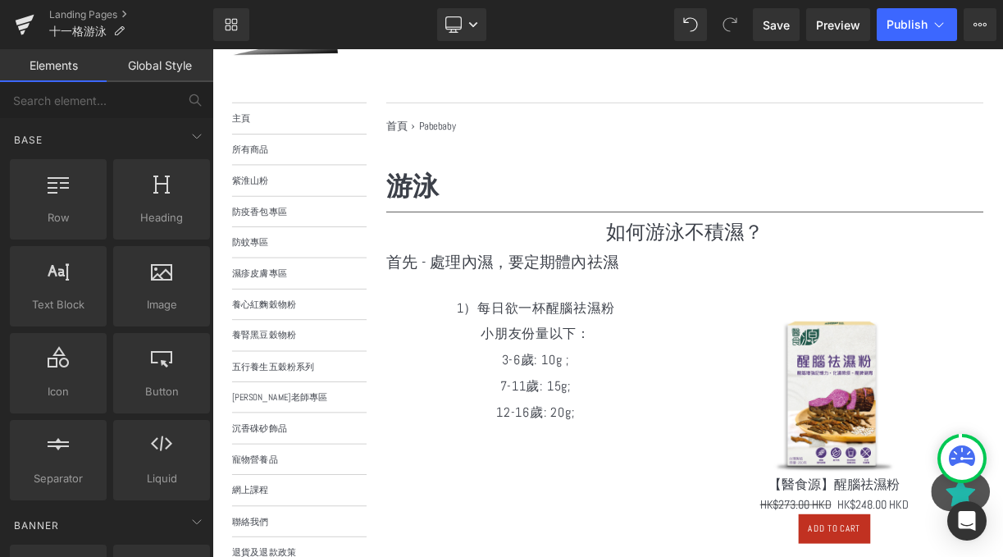
scroll to position [165, 0]
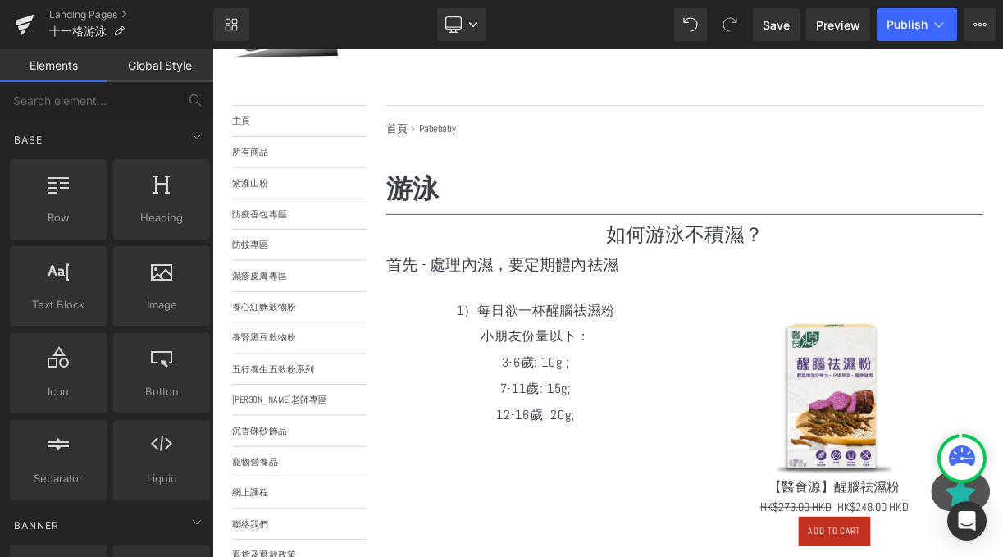
click at [729, 408] on p "小朋友份量以下：" at bounding box center [618, 409] width 350 height 33
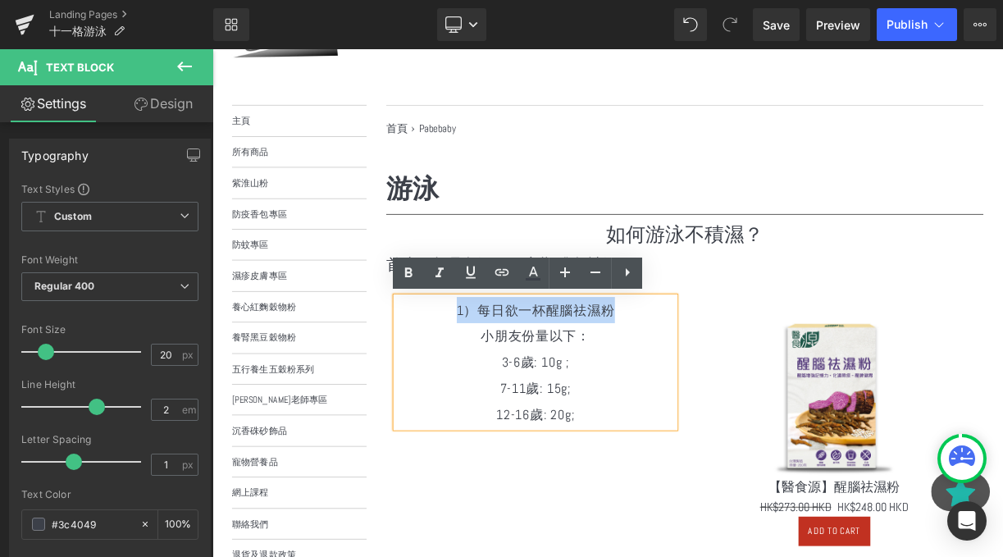
drag, startPoint x: 728, startPoint y: 375, endPoint x: 516, endPoint y: 372, distance: 212.5
click at [516, 372] on p "1）每日欲一杯醒腦祛濕粉" at bounding box center [618, 376] width 350 height 33
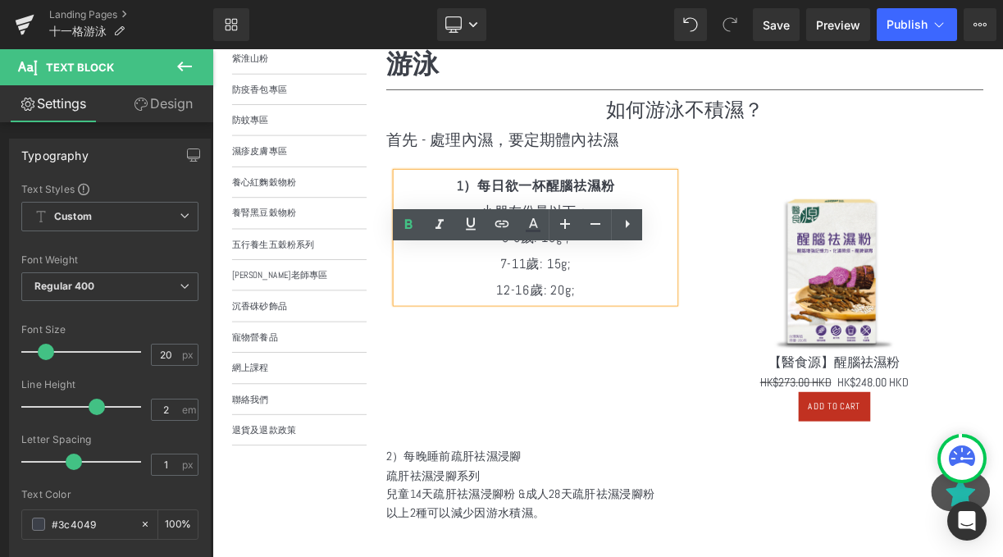
scroll to position [521, 0]
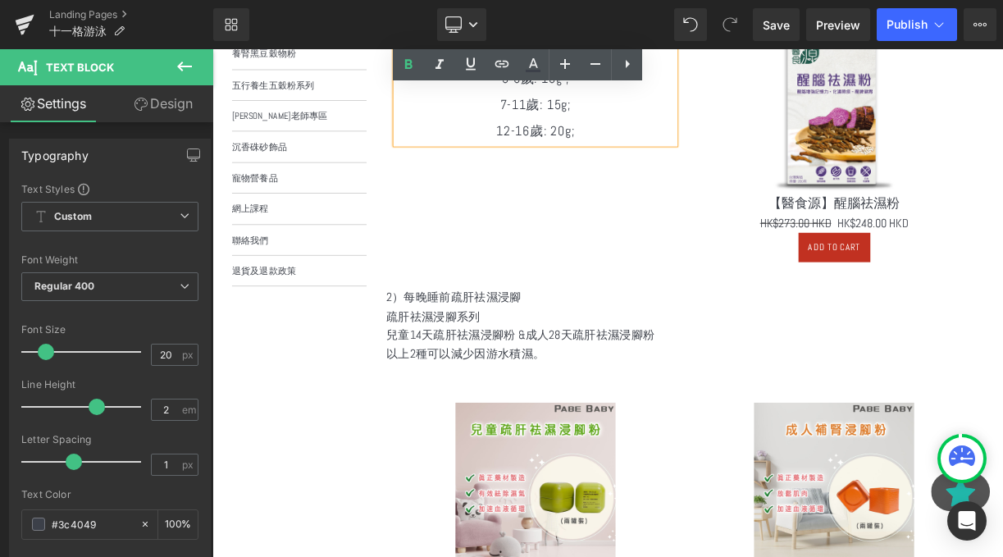
click at [553, 417] on span "兒童14天疏肝祛濕浸腳粉 &" at bounding box center [518, 407] width 175 height 19
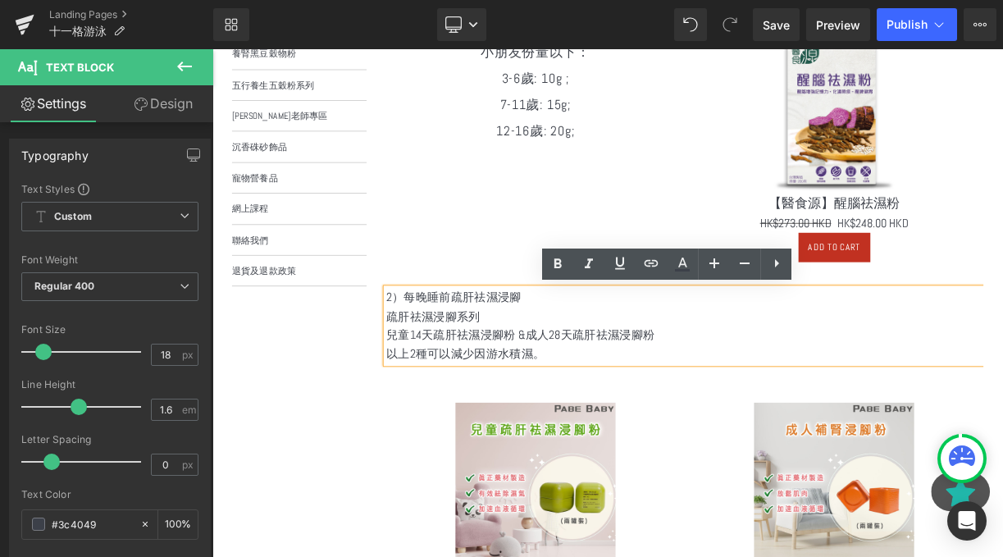
click at [607, 374] on p "疏肝祛濕浸腳系列" at bounding box center [806, 385] width 750 height 24
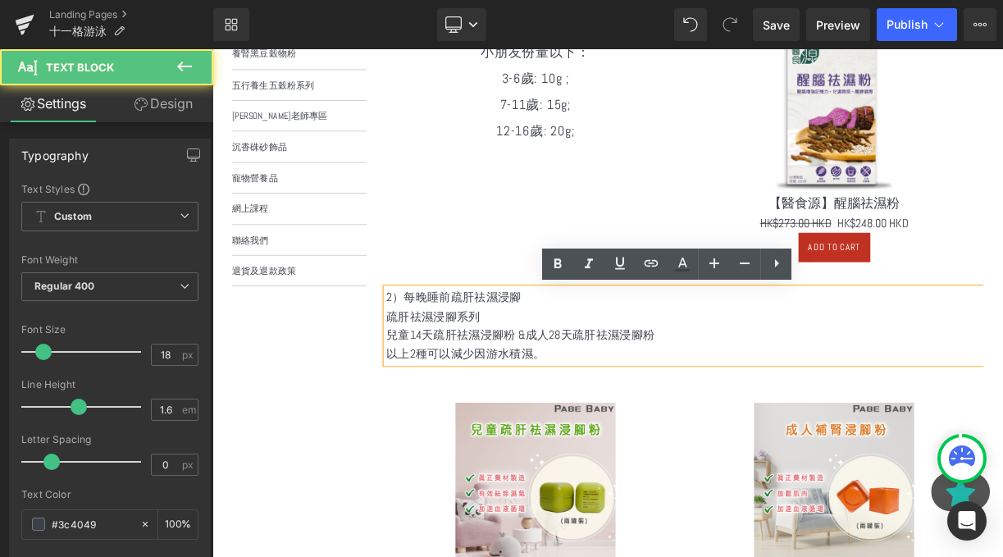
click at [604, 350] on p "2）每晚睡前疏肝祛濕浸腳" at bounding box center [806, 361] width 750 height 24
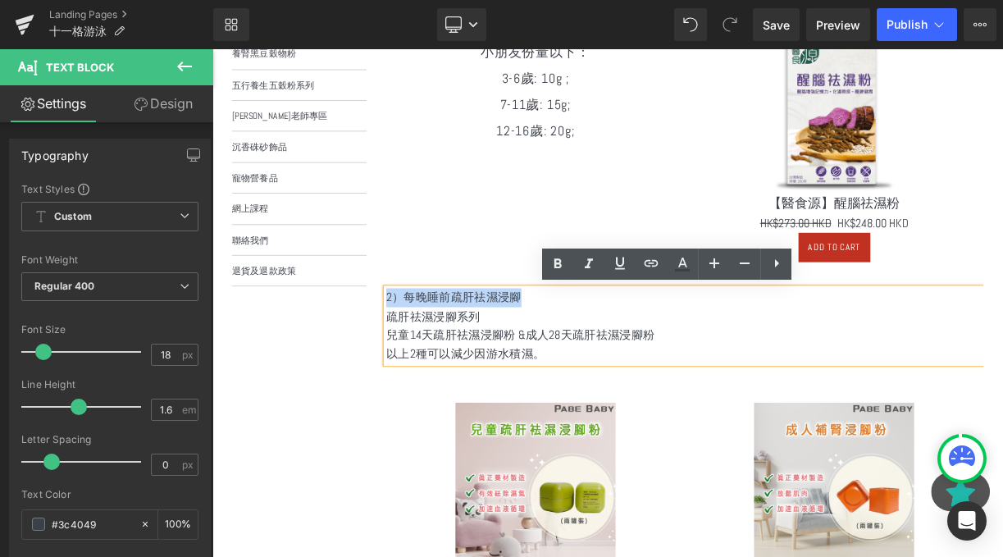
drag, startPoint x: 616, startPoint y: 359, endPoint x: 413, endPoint y: 357, distance: 202.6
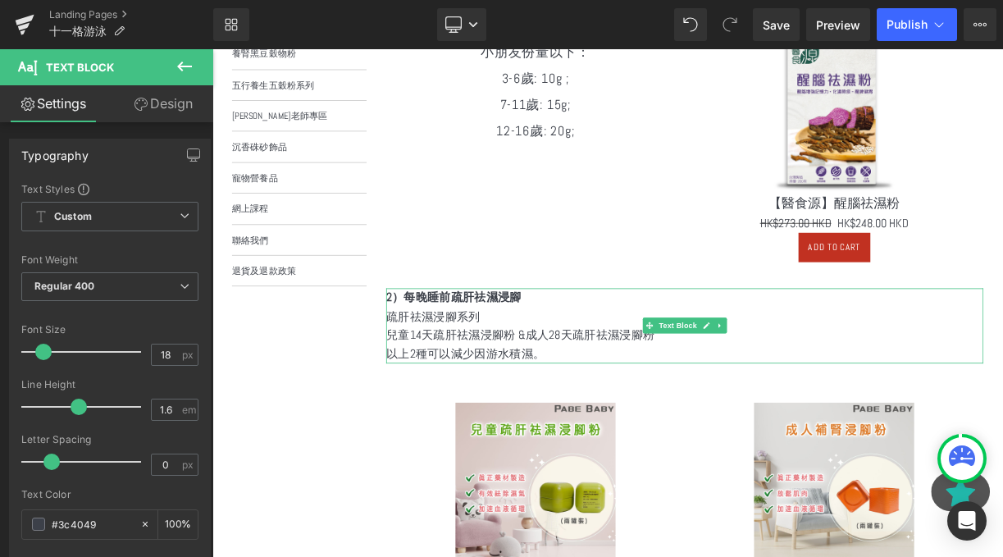
click at [602, 388] on p "疏肝祛濕浸腳系列" at bounding box center [806, 385] width 750 height 24
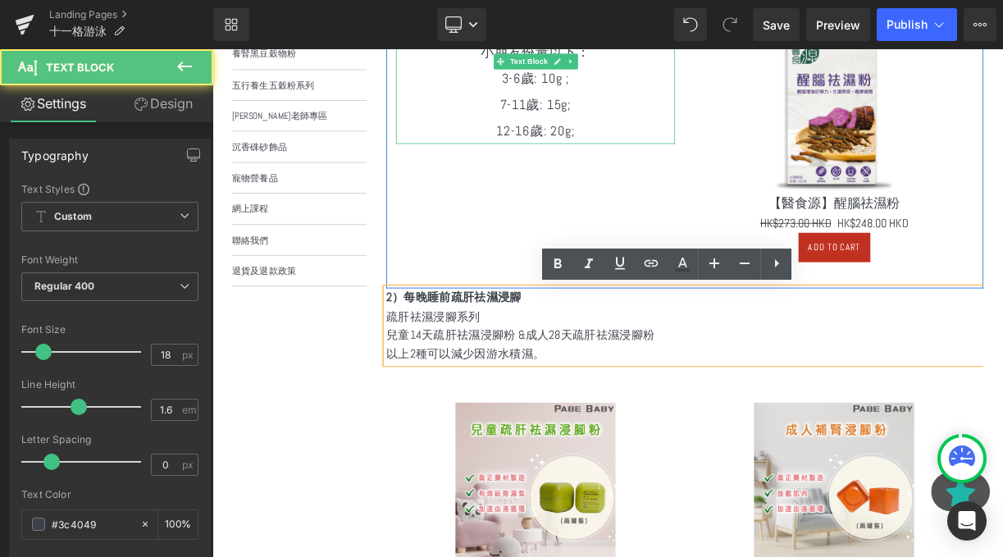
click at [660, 76] on p "3-6歲: 10g ;" at bounding box center [618, 86] width 350 height 33
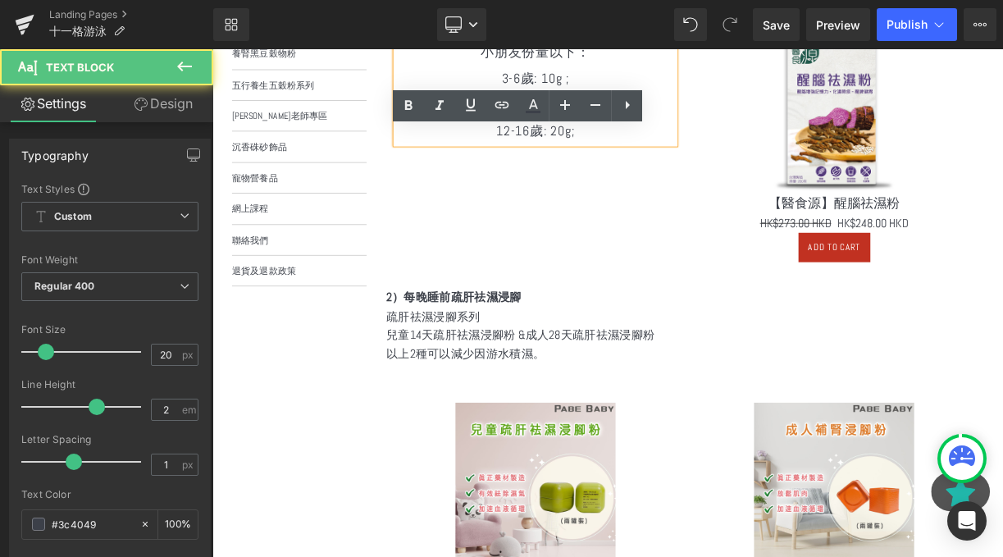
click at [555, 409] on span "兒童14天疏肝祛濕浸腳粉 &" at bounding box center [518, 407] width 175 height 19
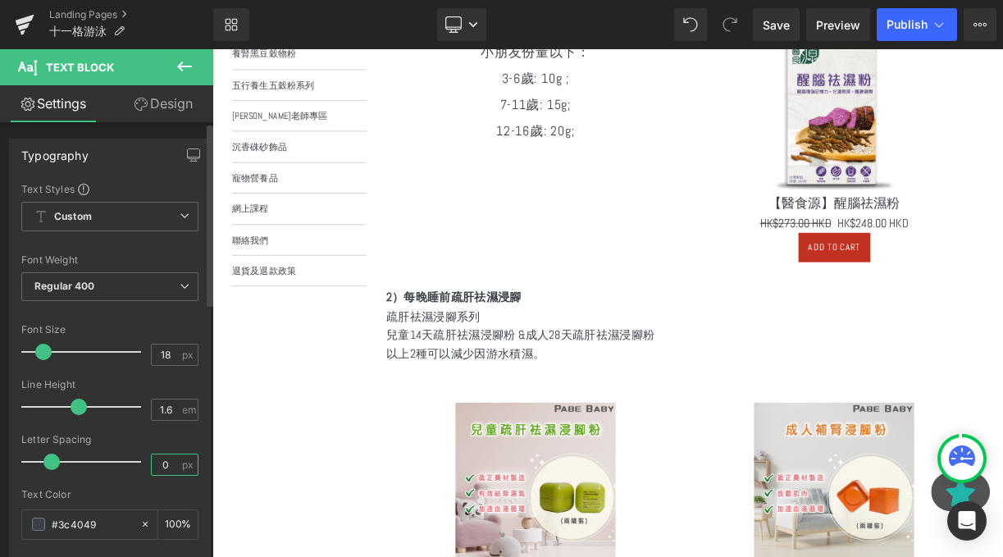
click at [167, 454] on input "0" at bounding box center [166, 464] width 29 height 21
click at [169, 463] on input "0" at bounding box center [166, 464] width 29 height 21
type input "1"
click at [171, 489] on div "Text Color" at bounding box center [109, 494] width 177 height 11
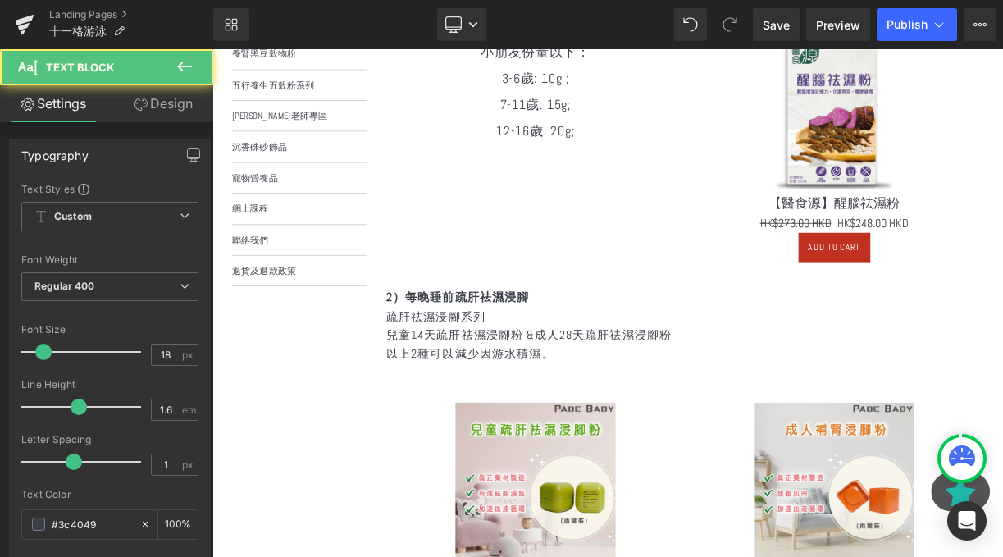
click at [532, 361] on strong "2）每晚睡前疏肝祛濕浸腳" at bounding box center [521, 360] width 180 height 19
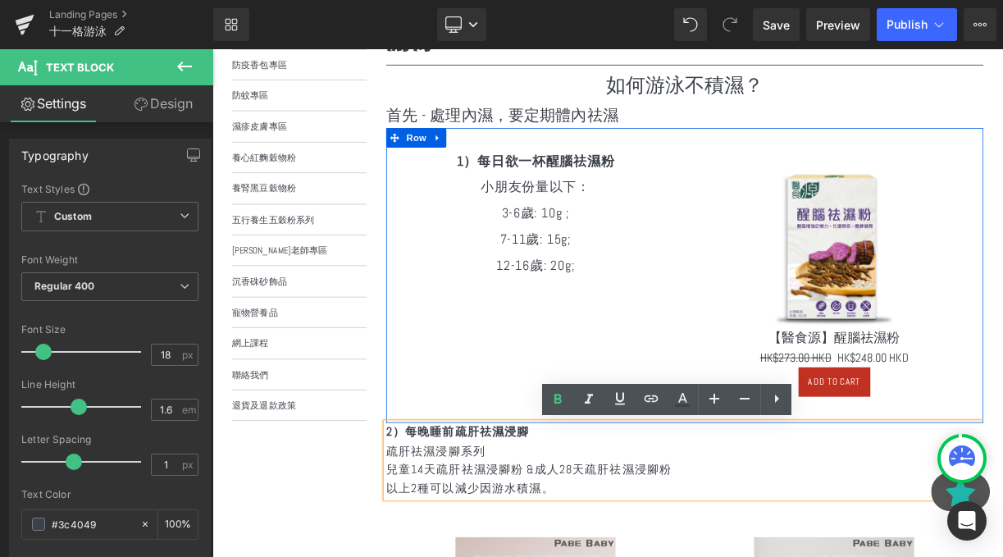
scroll to position [374, 0]
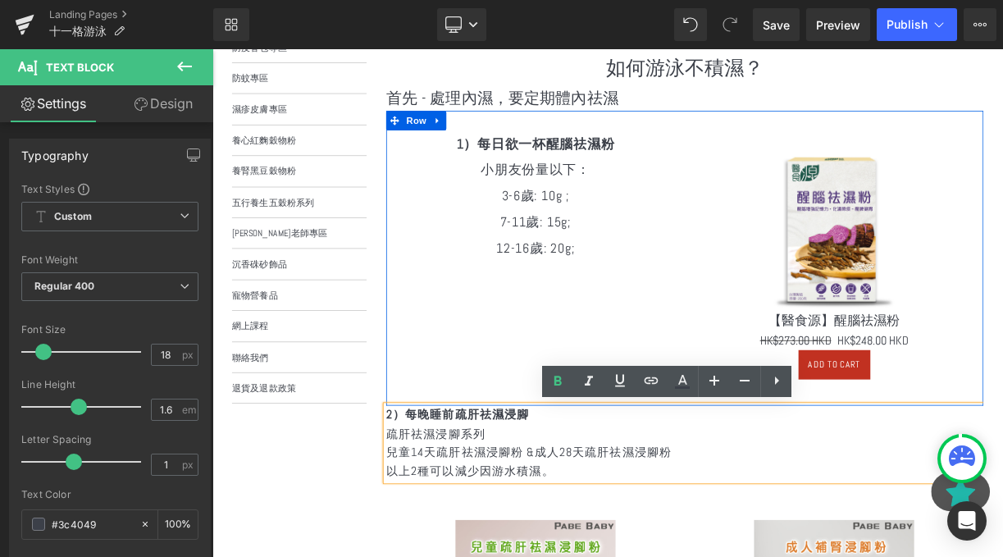
click at [823, 322] on div "Sale Off (P) Image 【醫食源】醒腦祛濕粉 (P) Title HK$273.00 HKD HK$248.00 HKD (P) Price A…" at bounding box center [993, 319] width 350 height 337
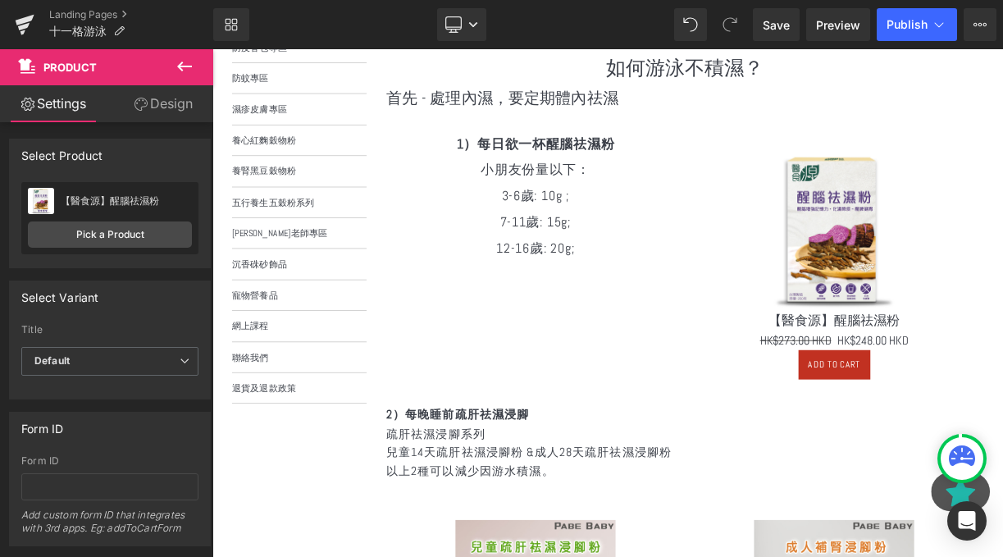
click at [554, 462] on div "1）每日欲一杯醒腦祛濕粉 小朋友份量以下： 3-6歲: 10g ; 7-11歲: 15g; 12-16歲: 20g; Text Block Sale Off …" at bounding box center [806, 311] width 750 height 370
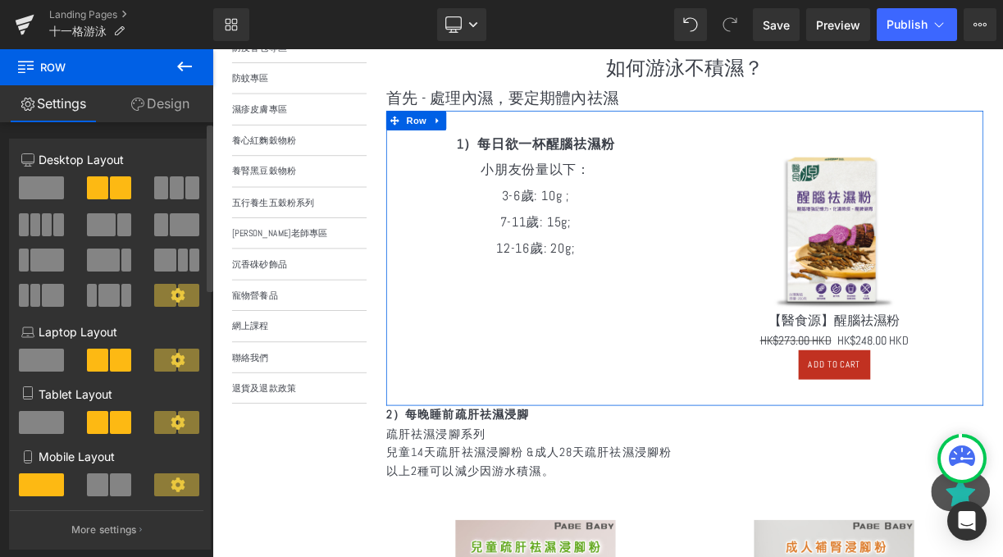
click at [44, 258] on span at bounding box center [46, 260] width 33 height 23
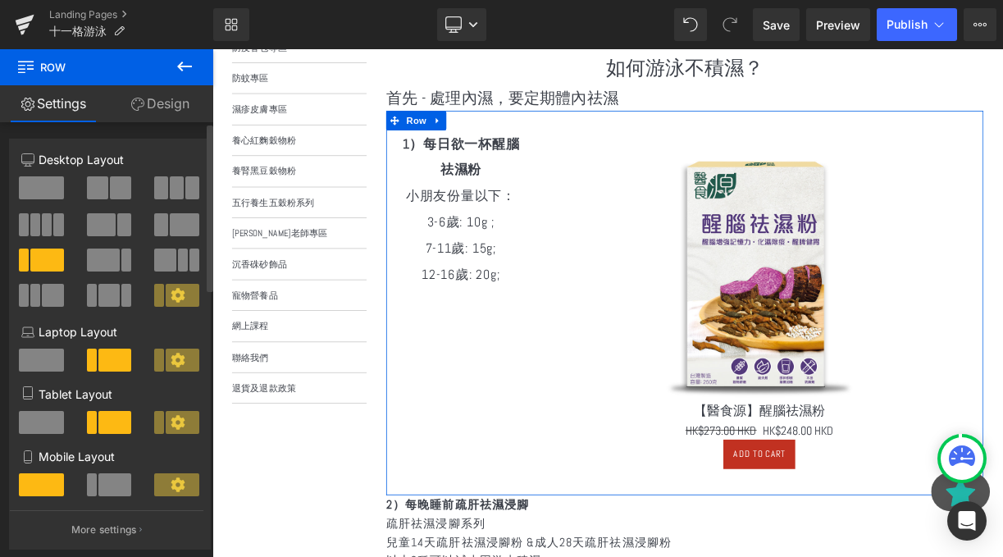
click at [102, 181] on span at bounding box center [97, 187] width 21 height 23
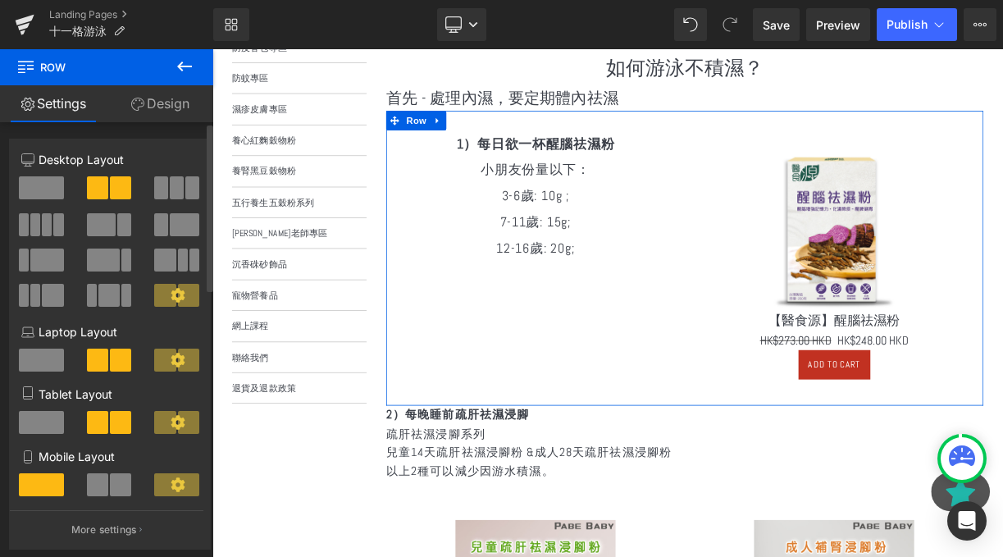
click at [162, 228] on span at bounding box center [161, 224] width 14 height 23
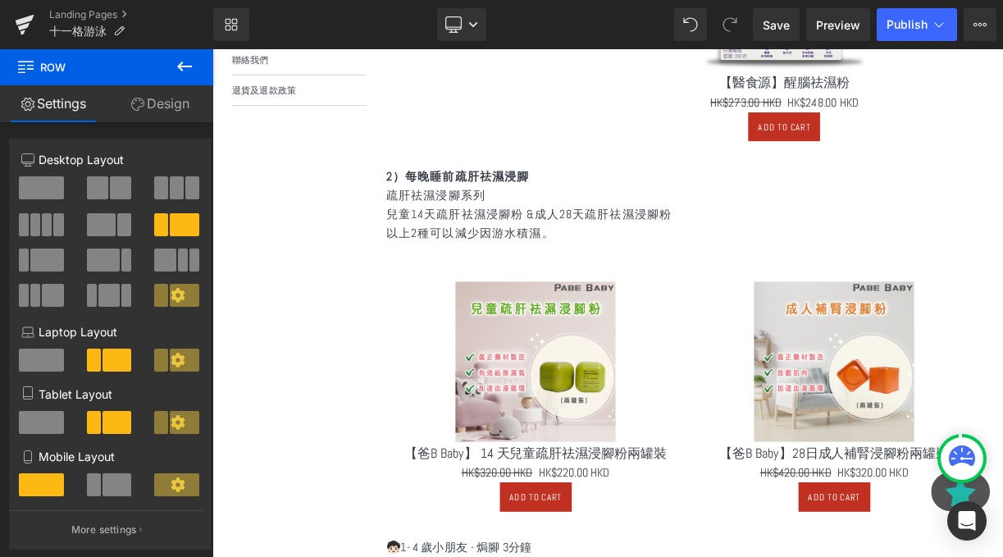
scroll to position [756, 0]
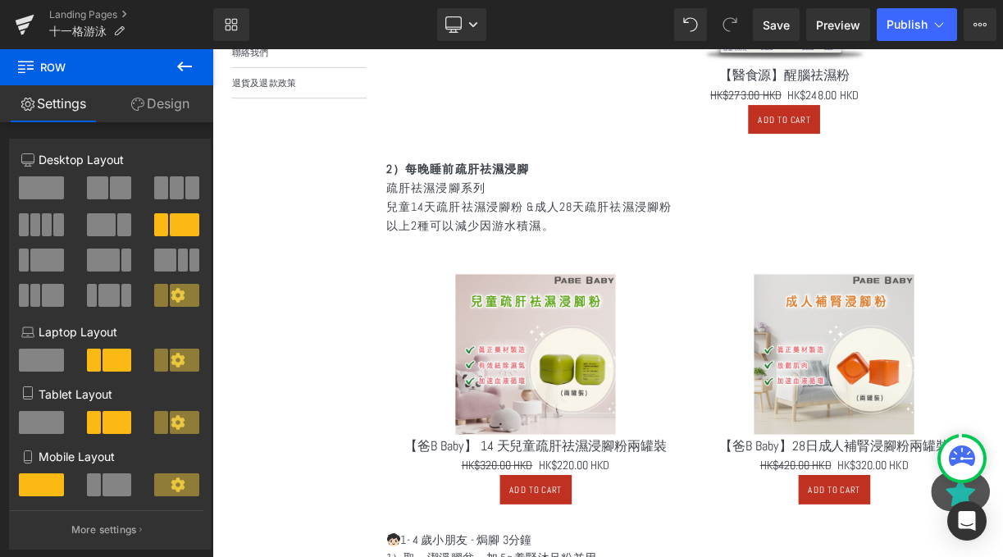
click at [643, 418] on img at bounding box center [618, 432] width 200 height 200
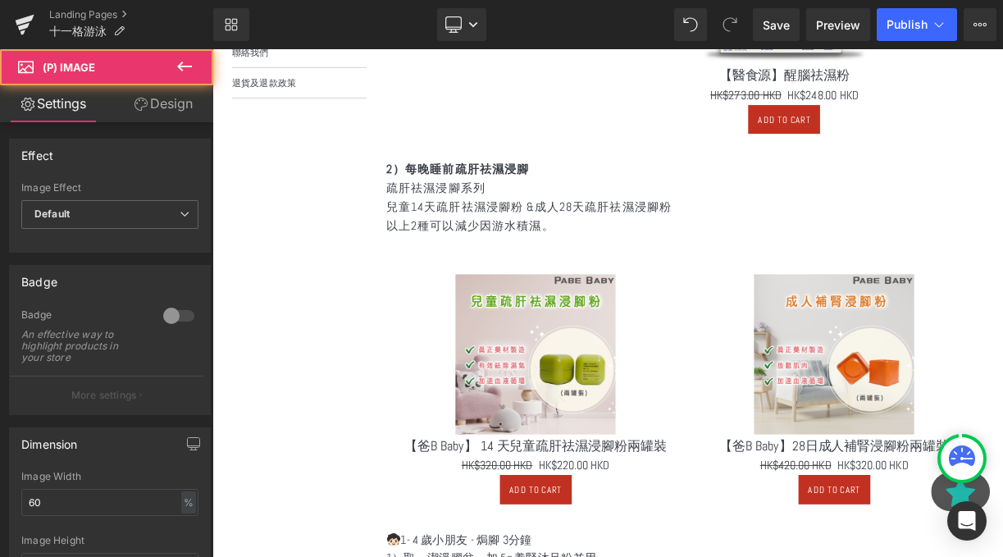
click at [212, 49] on div at bounding box center [212, 49] width 0 height 0
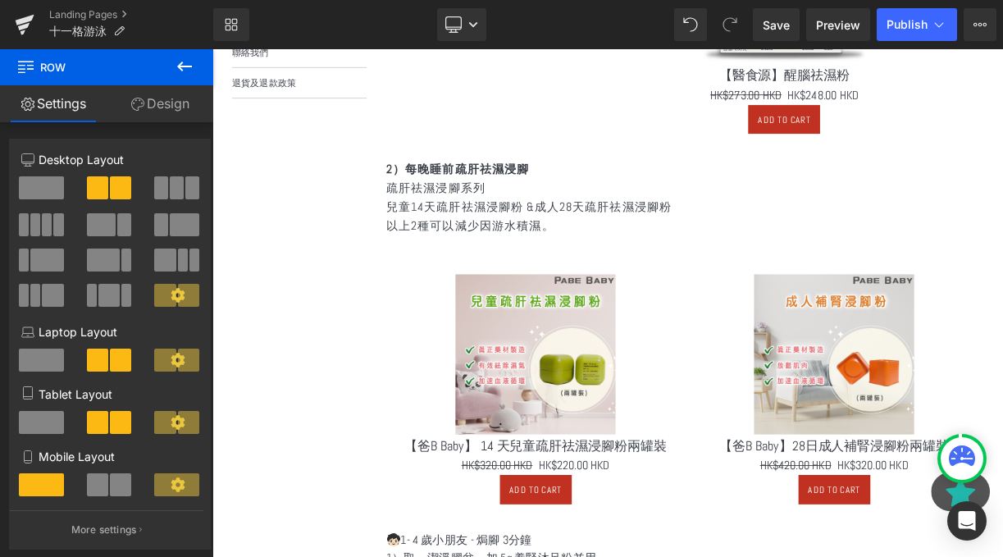
click at [359, 233] on div "選單 主頁 所有商品 紫淮山粉 防疫香包專區 防蚊專區 濕疹皮膚專區 養心紅麴穀物粉 養腎黑豆穀物粉 五行養生五穀粉系列" at bounding box center [696, 511] width 968 height 1969
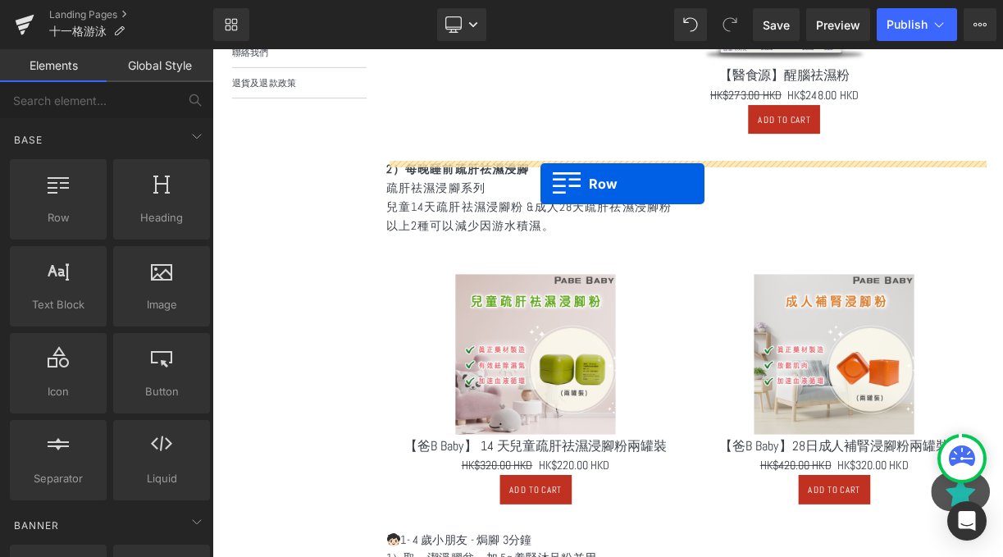
drag, startPoint x: 276, startPoint y: 249, endPoint x: 623, endPoint y: 218, distance: 348.4
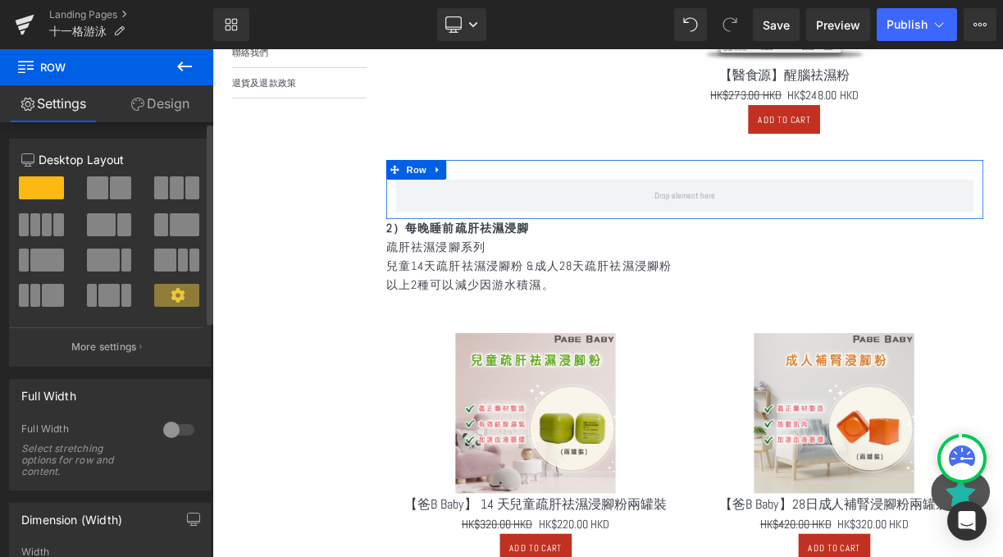
click at [154, 194] on span at bounding box center [161, 187] width 14 height 23
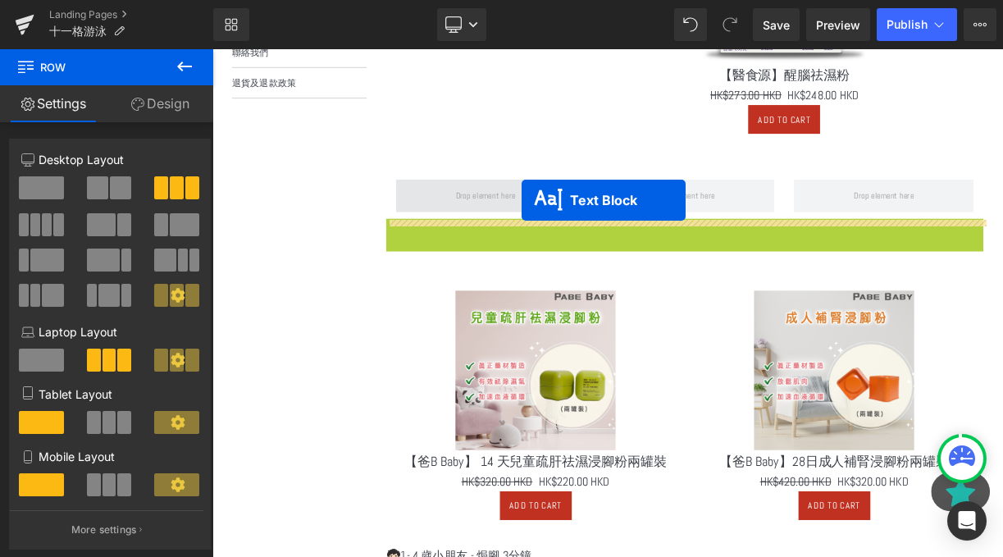
drag, startPoint x: 769, startPoint y: 313, endPoint x: 600, endPoint y: 239, distance: 184.7
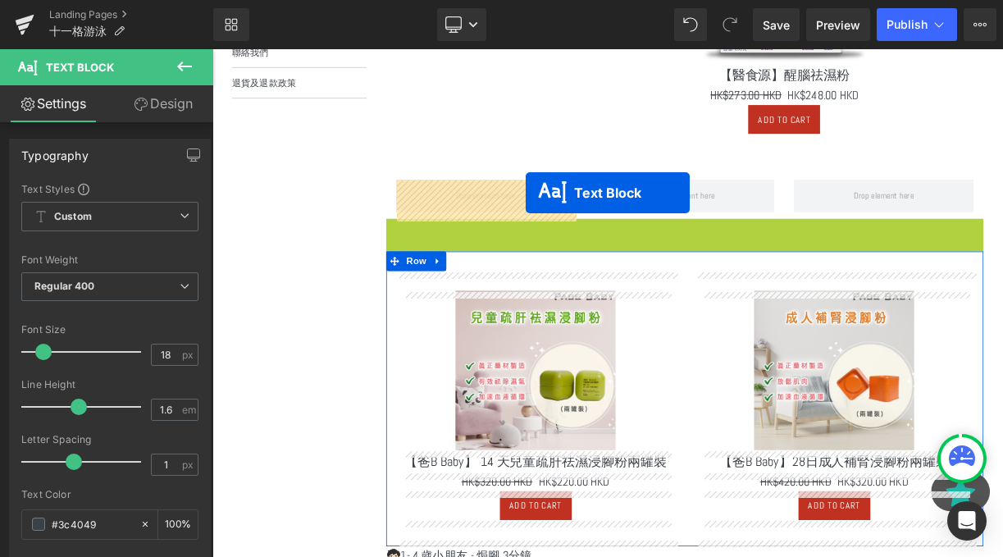
drag, startPoint x: 762, startPoint y: 317, endPoint x: 605, endPoint y: 227, distance: 181.5
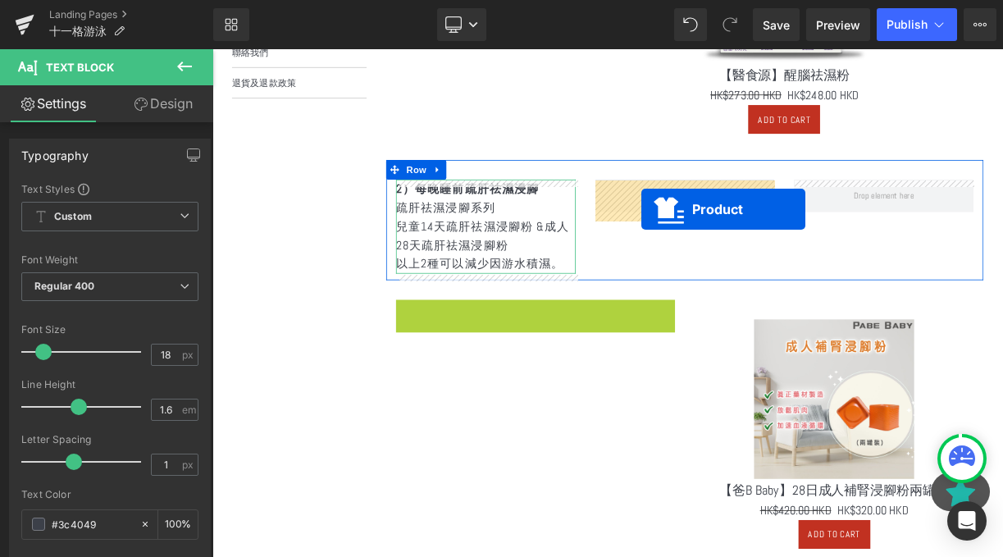
drag, startPoint x: 581, startPoint y: 376, endPoint x: 749, endPoint y: 243, distance: 214.3
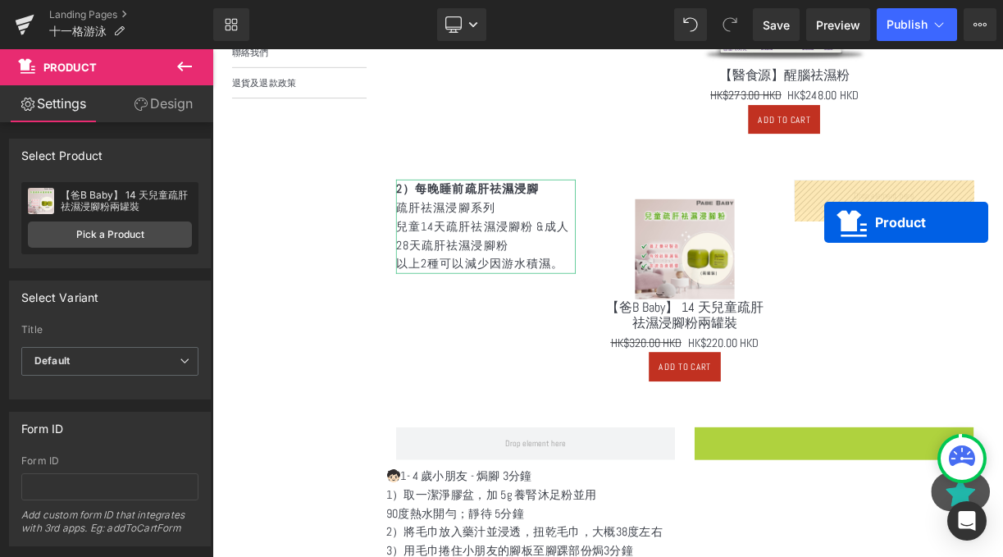
drag, startPoint x: 953, startPoint y: 536, endPoint x: 976, endPoint y: 258, distance: 279.0
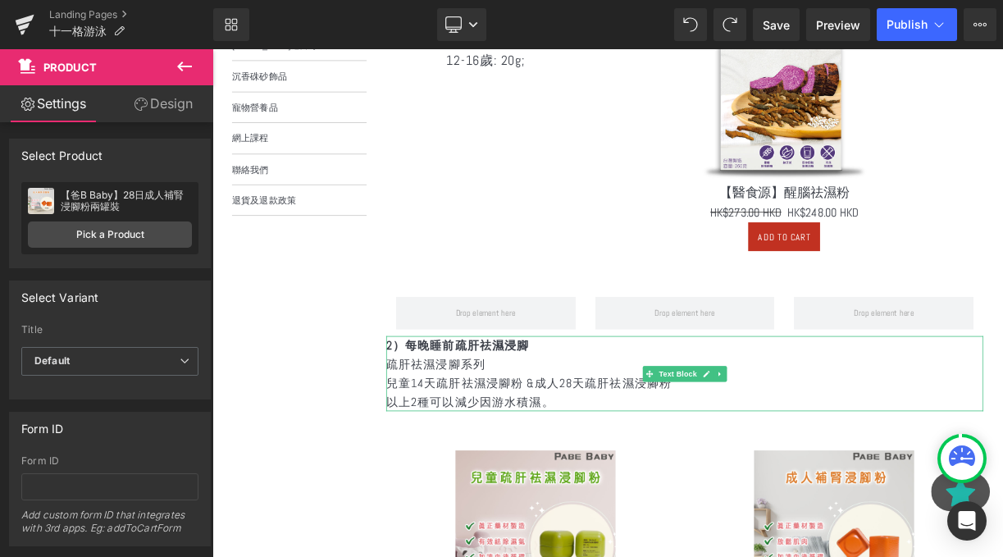
scroll to position [506, 0]
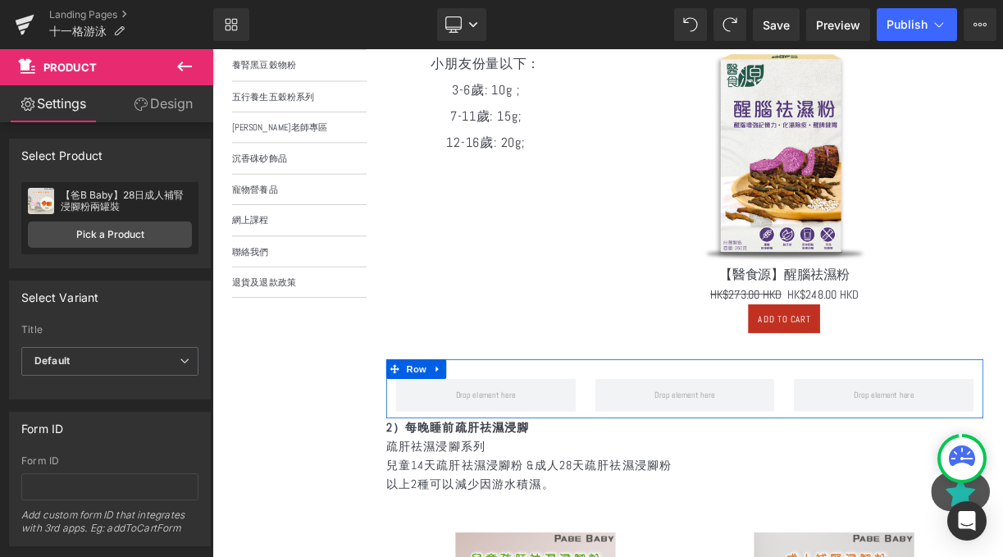
click at [679, 504] on div at bounding box center [556, 484] width 250 height 41
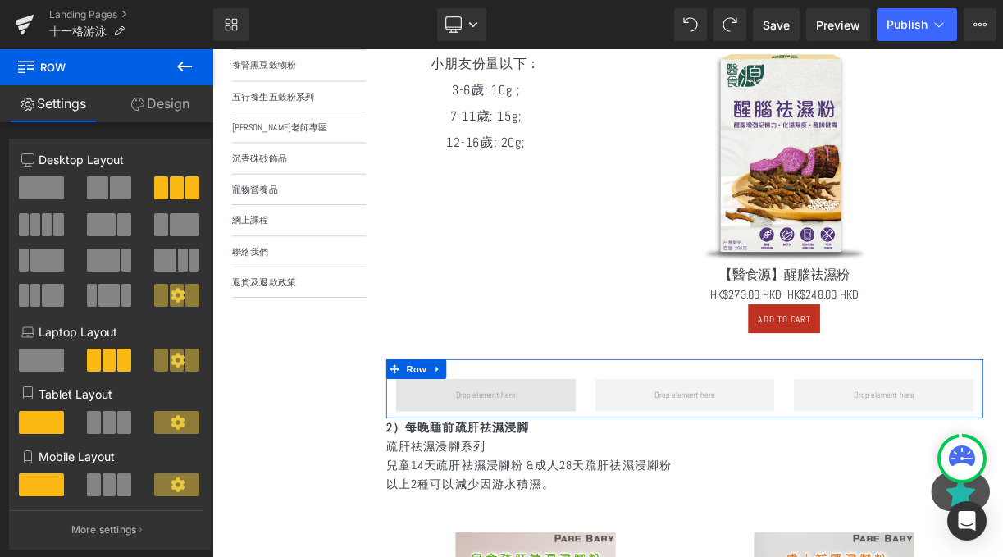
scroll to position [658, 0]
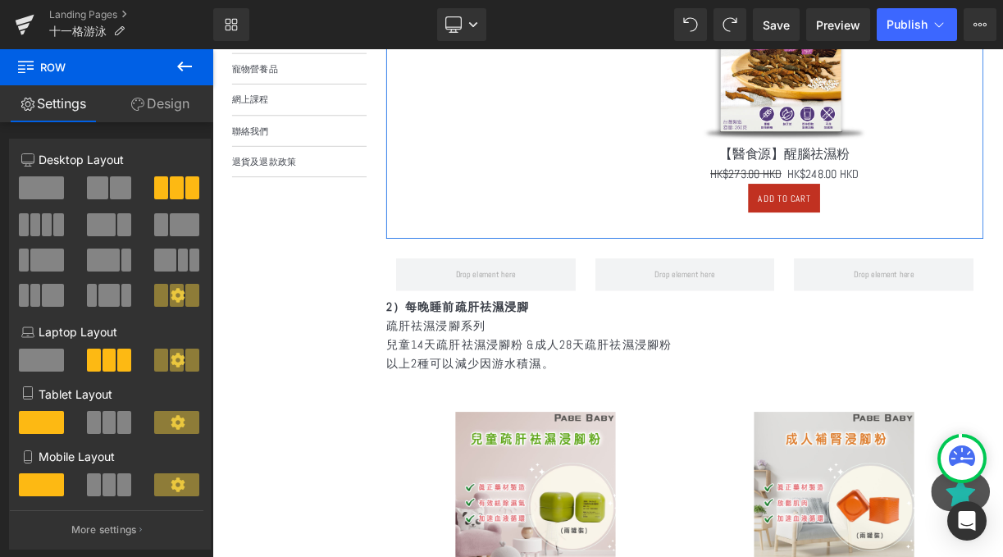
click at [627, 196] on div "1）每日欲一杯醒腦祛濕粉 小朋友份量以下： 3-6歲: 10g ; 7-11歲: 15g; 12-16歲: 20g; Text Block Sale Off …" at bounding box center [806, 64] width 750 height 445
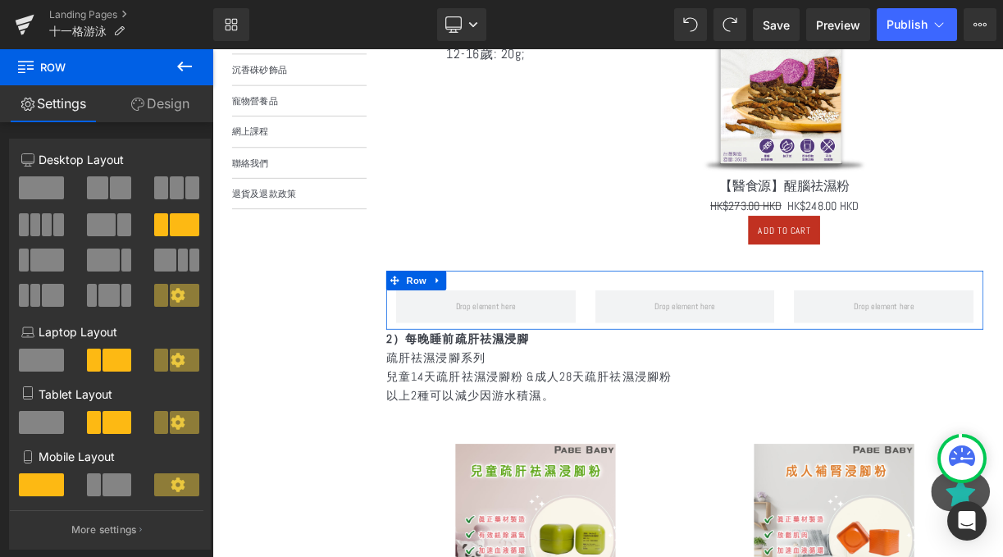
scroll to position [532, 0]
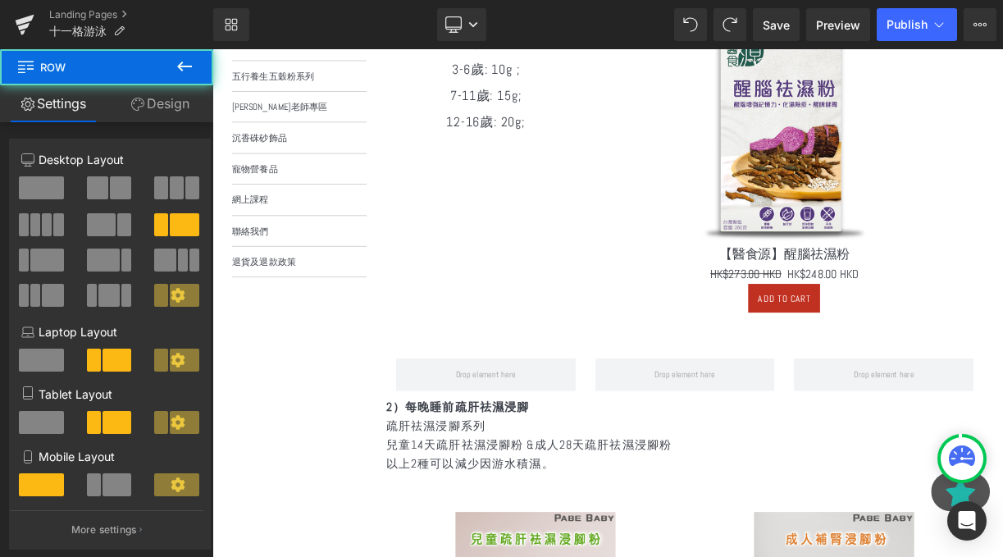
click at [669, 343] on div "1）每日欲一杯醒腦祛濕粉 小朋友份量以下： 3-6歲: 10g ; 7-11歲: 15g; 12-16歲: 20g; Text Block Sale Off …" at bounding box center [806, 190] width 750 height 445
click at [687, 285] on div "Sale Off (P) Image 【醫食源】醒腦祛濕粉 (P) Title HK$273.00 HKD HK$248.00 HKD (P) Price A…" at bounding box center [931, 199] width 500 height 413
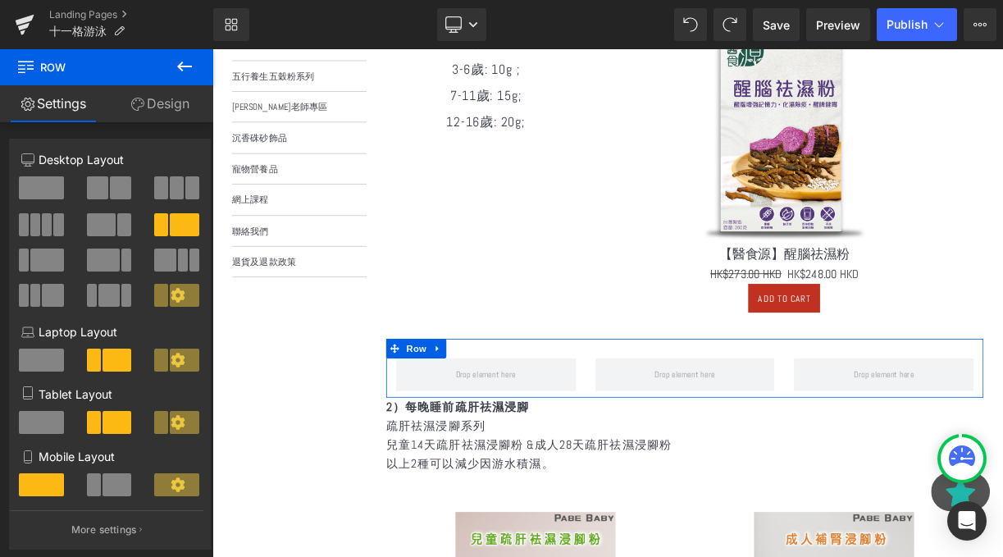
click at [684, 473] on div at bounding box center [806, 457] width 250 height 41
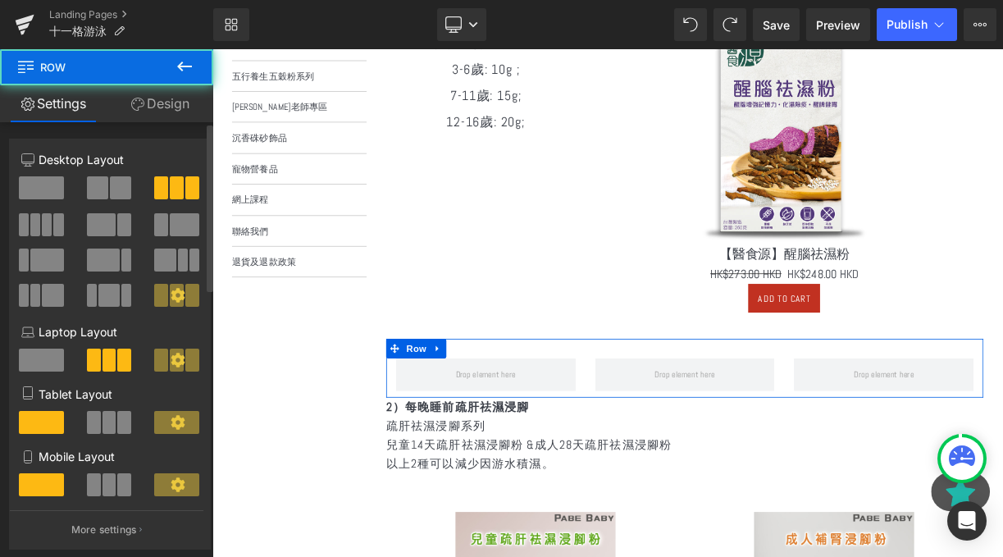
click at [161, 215] on span at bounding box center [161, 224] width 14 height 23
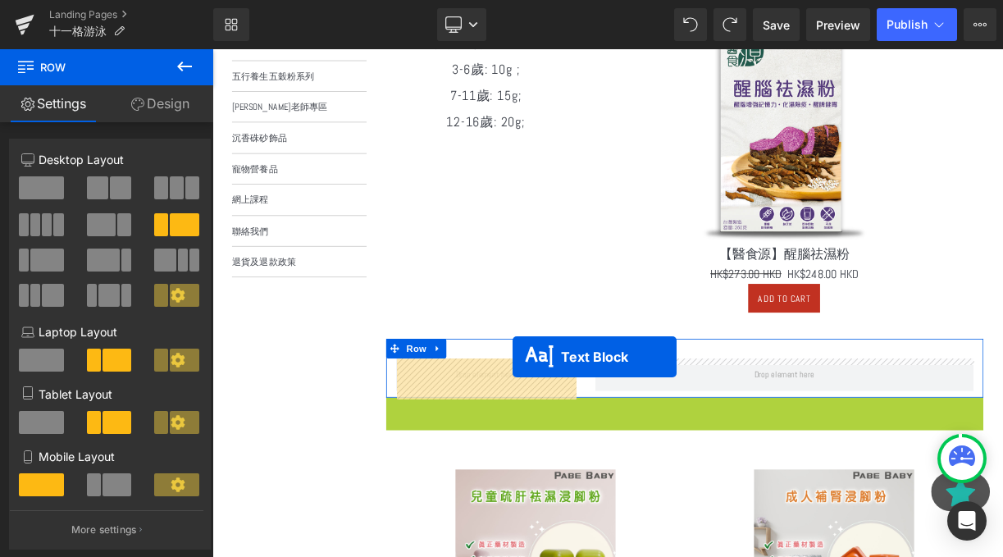
drag, startPoint x: 763, startPoint y: 533, endPoint x: 589, endPoint y: 436, distance: 199.4
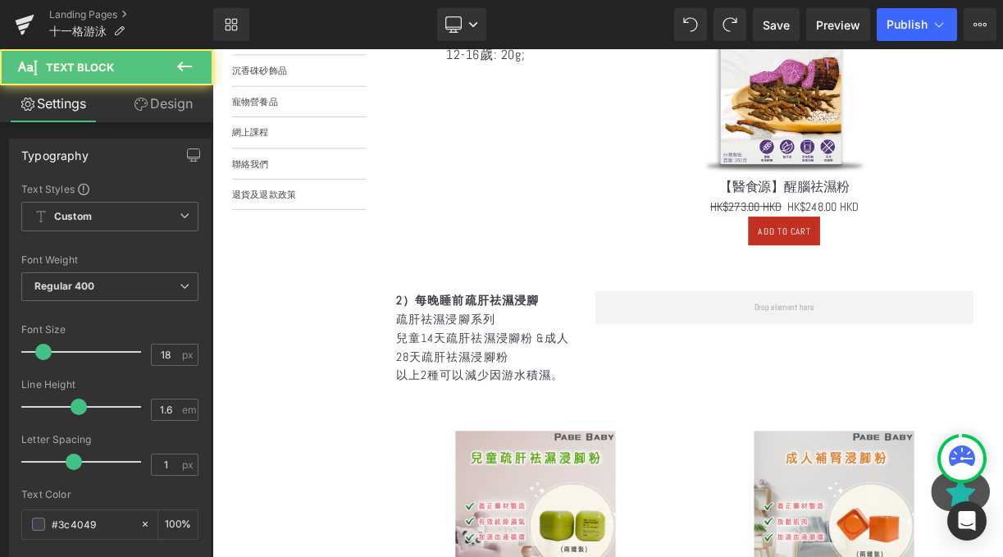
scroll to position [696, 0]
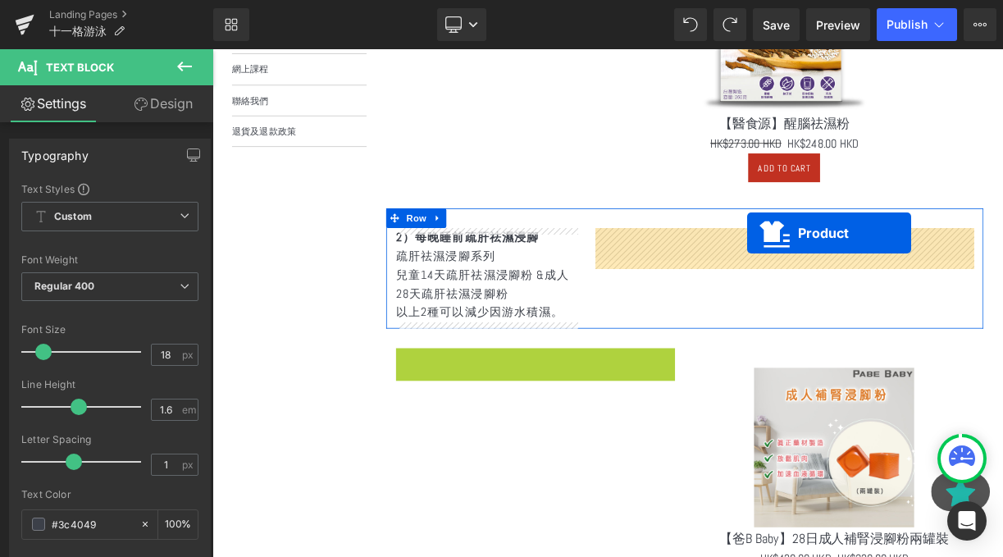
drag, startPoint x: 585, startPoint y: 433, endPoint x: 884, endPoint y: 278, distance: 337.2
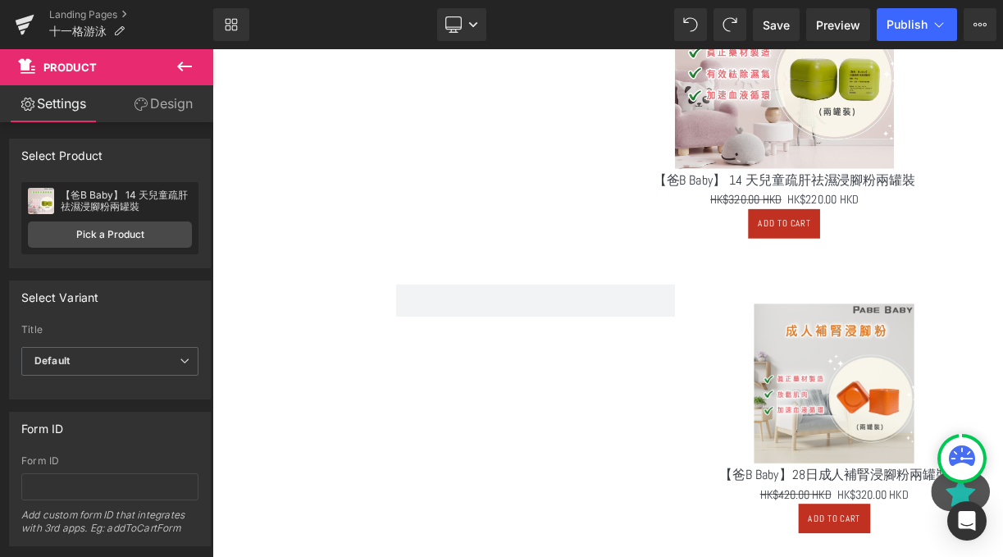
scroll to position [1071, 0]
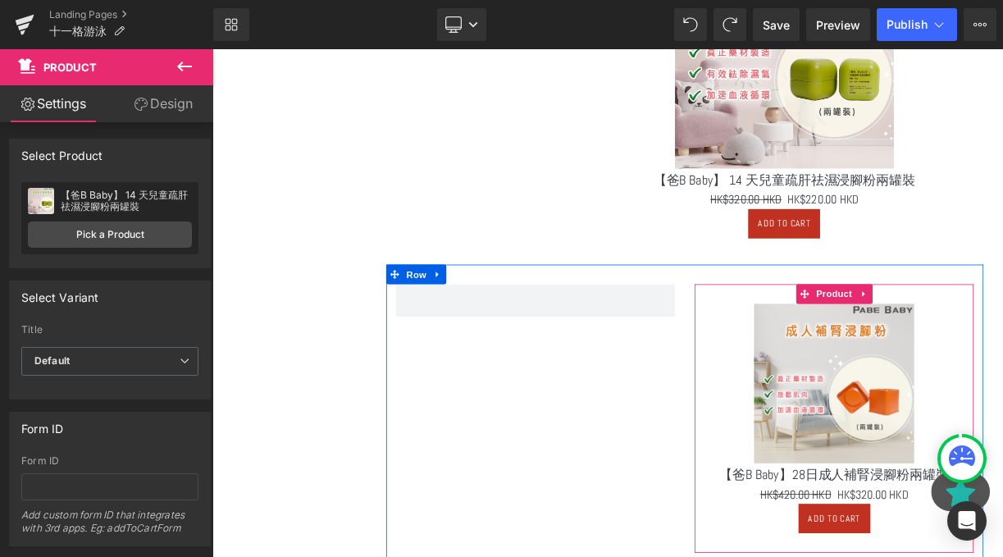
click at [835, 381] on div "Sale Off" at bounding box center [993, 468] width 334 height 200
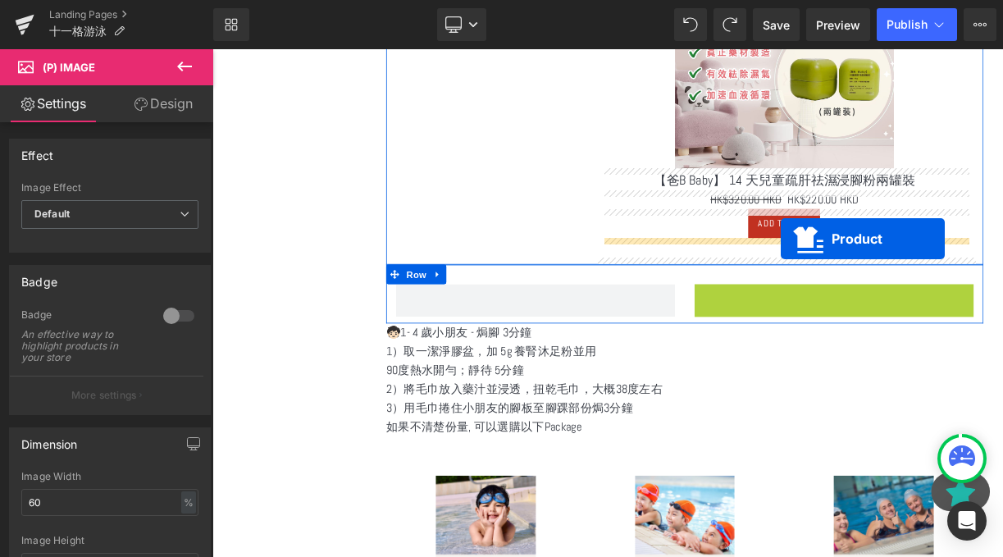
drag, startPoint x: 955, startPoint y: 360, endPoint x: 926, endPoint y: 286, distance: 79.2
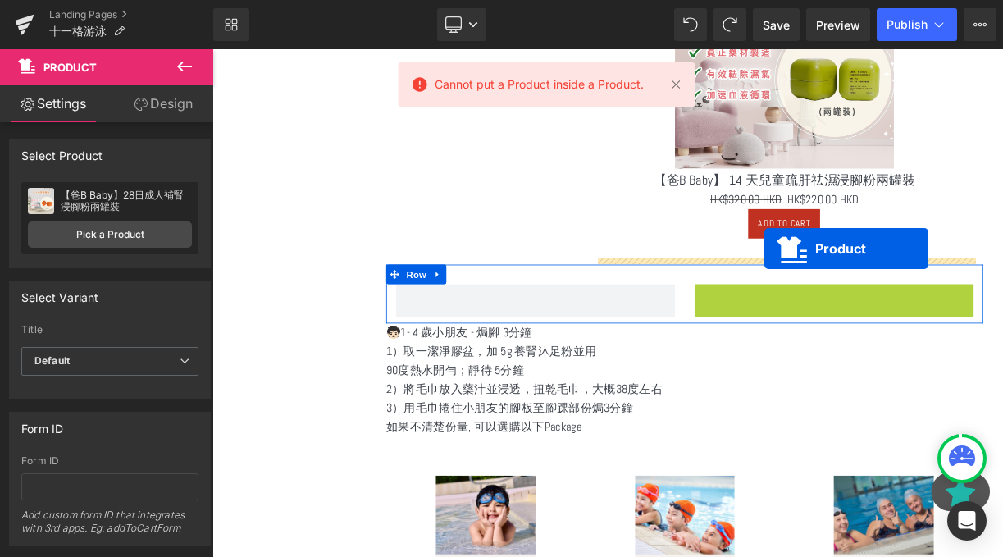
drag, startPoint x: 949, startPoint y: 355, endPoint x: 899, endPoint y: 288, distance: 83.8
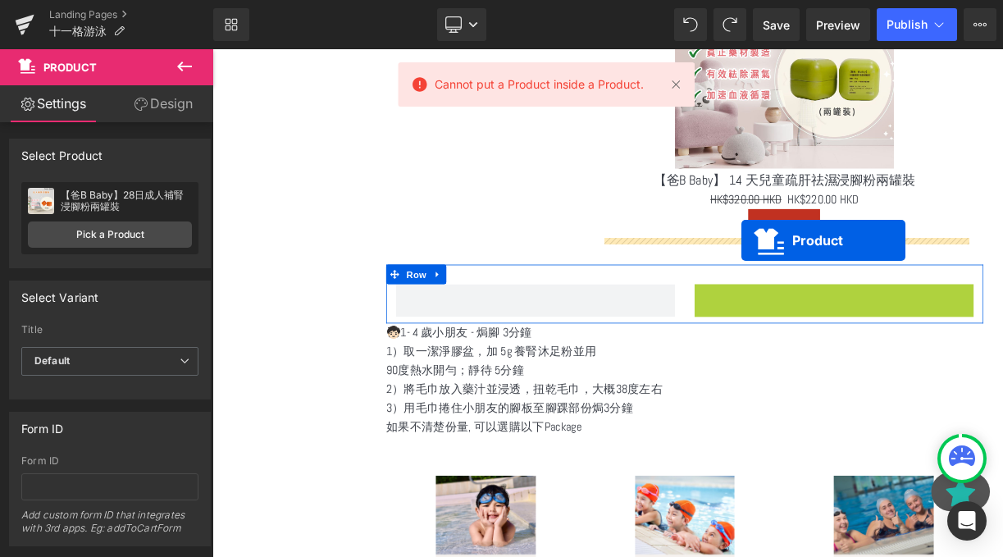
drag, startPoint x: 947, startPoint y: 358, endPoint x: 875, endPoint y: 290, distance: 99.2
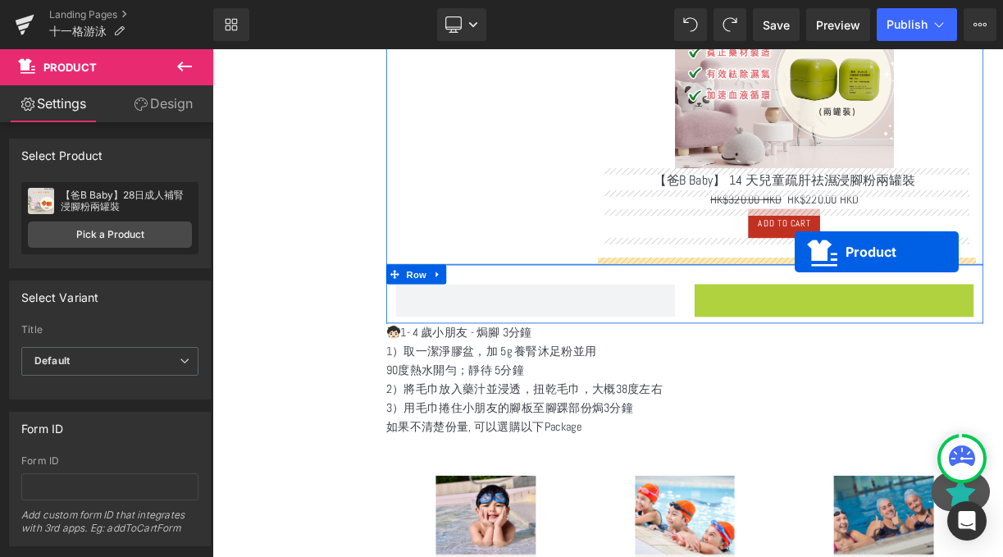
drag, startPoint x: 962, startPoint y: 353, endPoint x: 943, endPoint y: 304, distance: 52.7
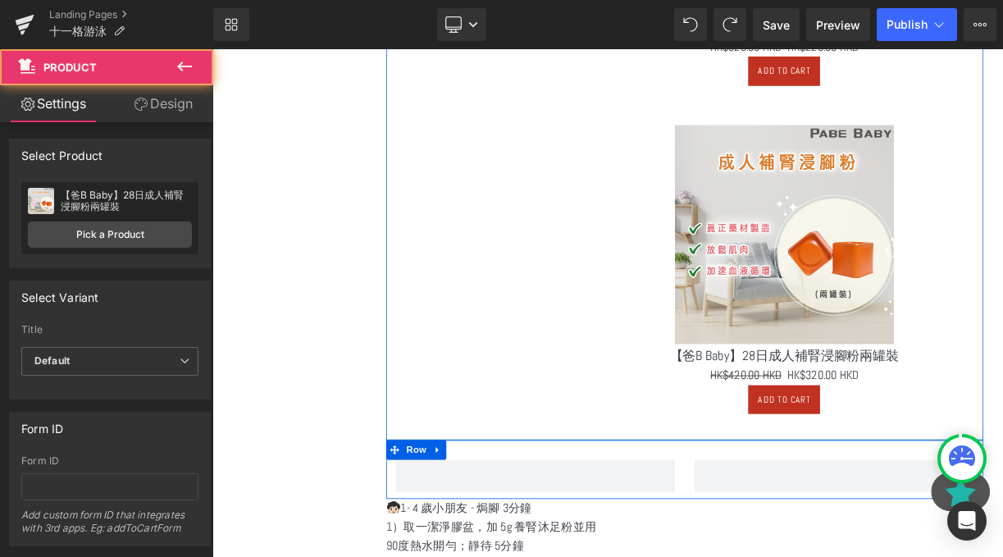
scroll to position [1442, 0]
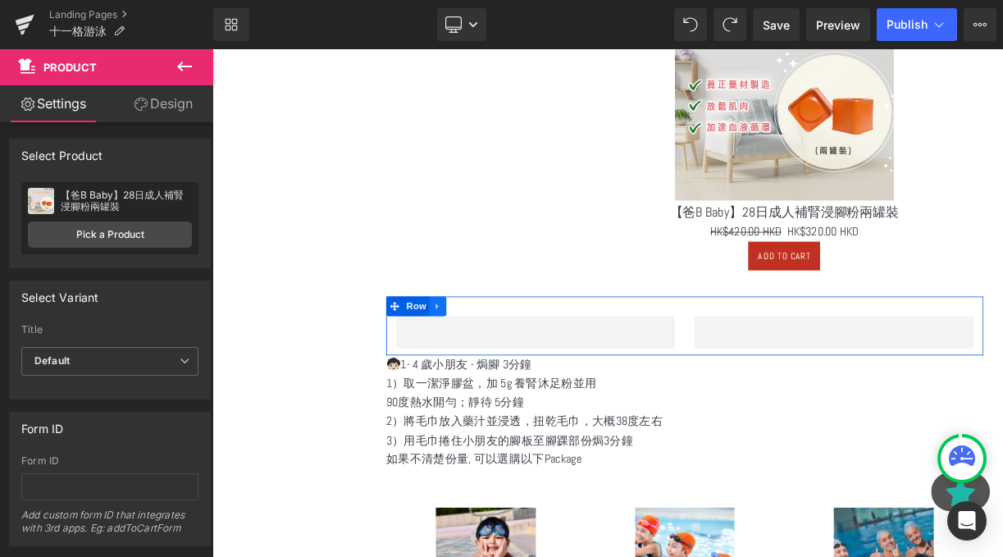
click at [493, 379] on link at bounding box center [495, 372] width 21 height 25
click at [535, 378] on icon at bounding box center [537, 373] width 11 height 12
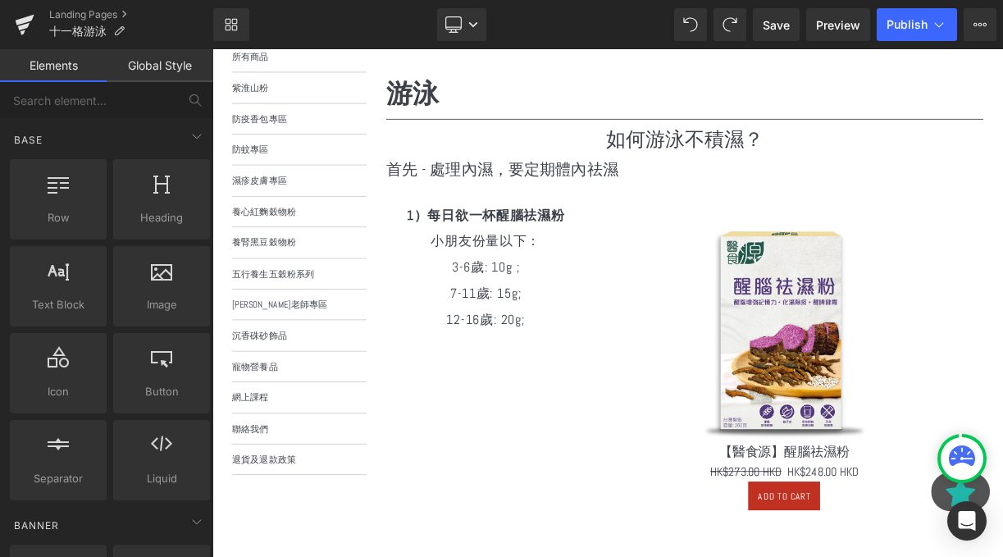
scroll to position [715, 0]
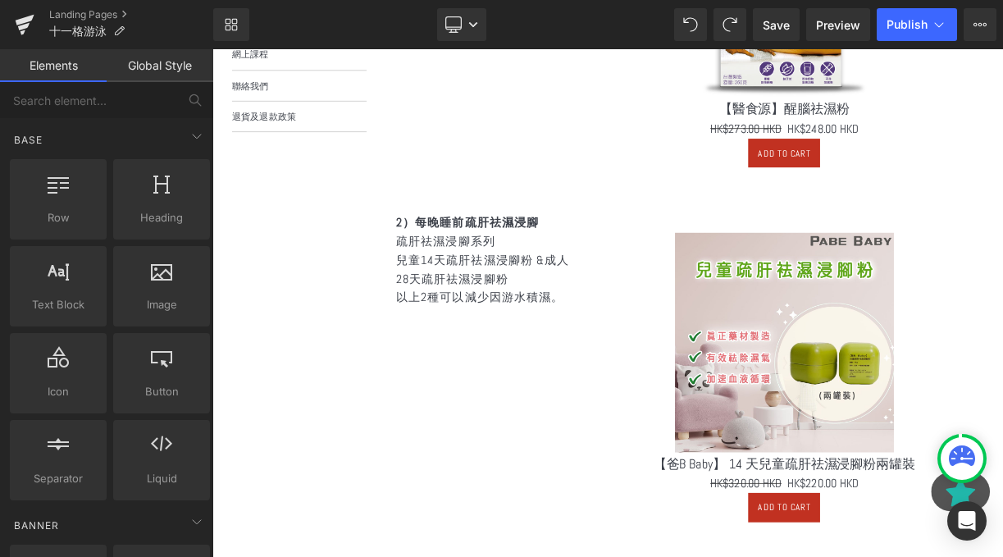
click at [533, 352] on p "以上2種可以減少因游水積濕。" at bounding box center [556, 361] width 226 height 24
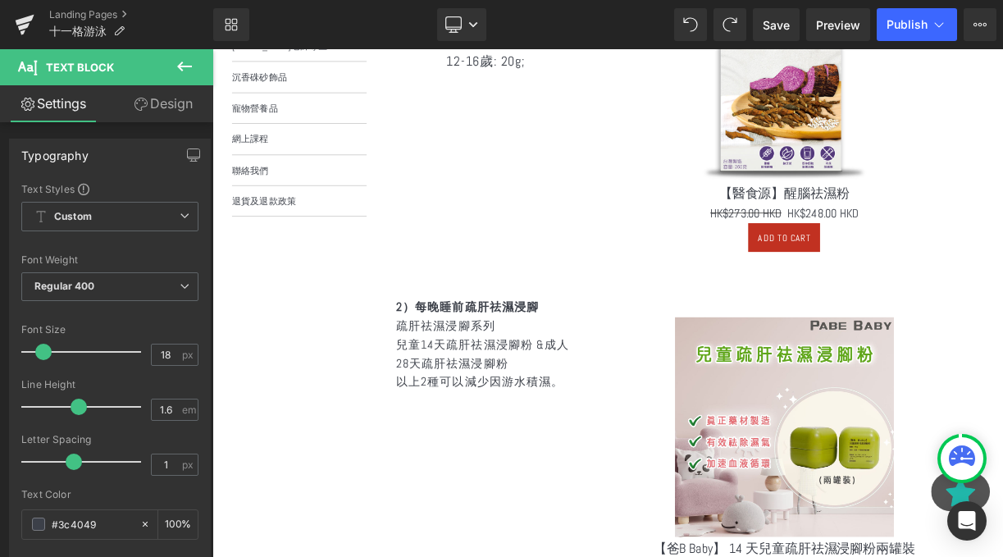
scroll to position [491, 0]
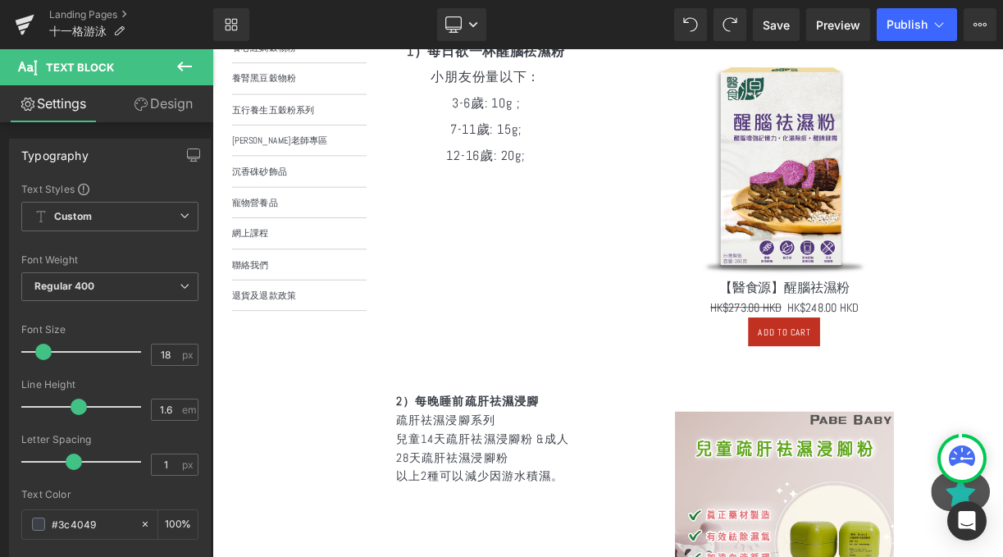
click at [548, 200] on div "1）每日欲一杯醒腦祛濕粉 小朋友份量以下： 3-6歲: 10g ; 7-11歲: 15g; 12-16歲: 20g; Text Block Sale Off …" at bounding box center [806, 232] width 750 height 445
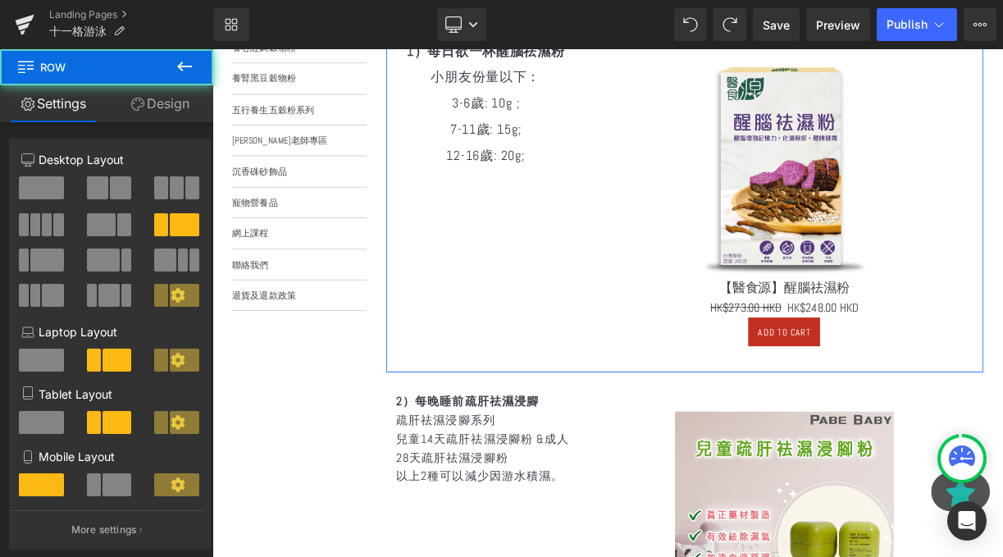
click at [548, 149] on p "7-11歲: 15g;" at bounding box center [556, 149] width 226 height 33
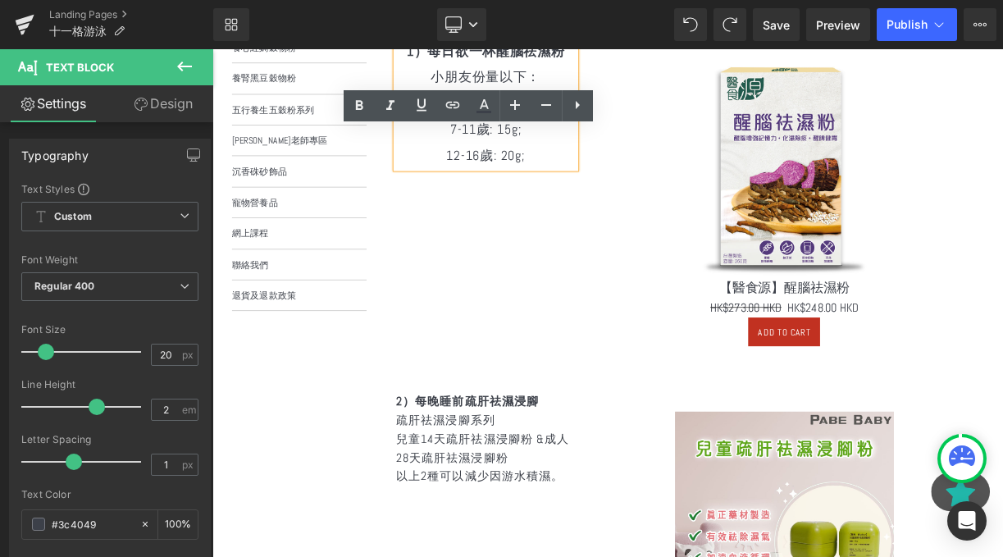
scroll to position [690, 0]
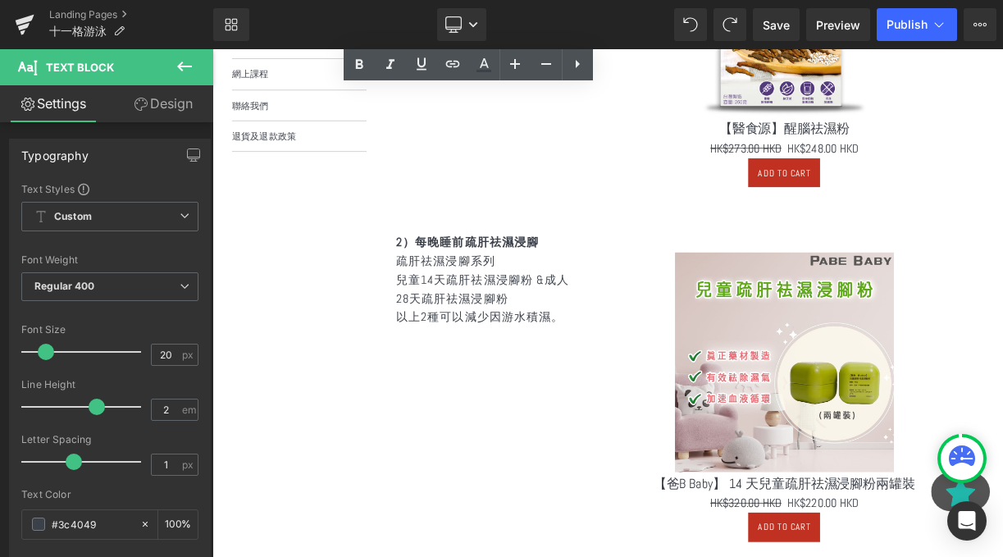
click at [601, 325] on p "疏肝祛濕浸腳系列" at bounding box center [556, 316] width 226 height 24
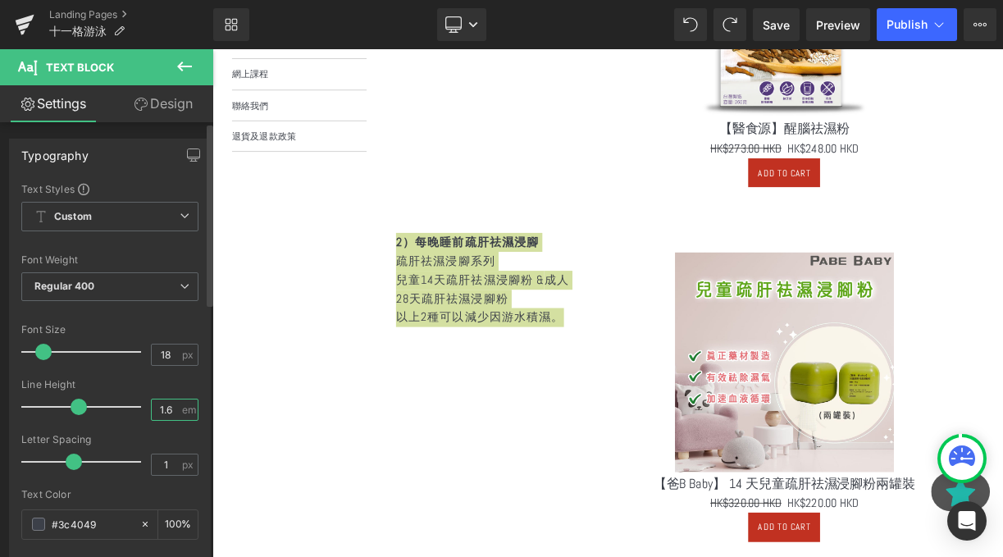
click at [167, 411] on input "1.6" at bounding box center [166, 410] width 29 height 21
type input "1"
type input "2"
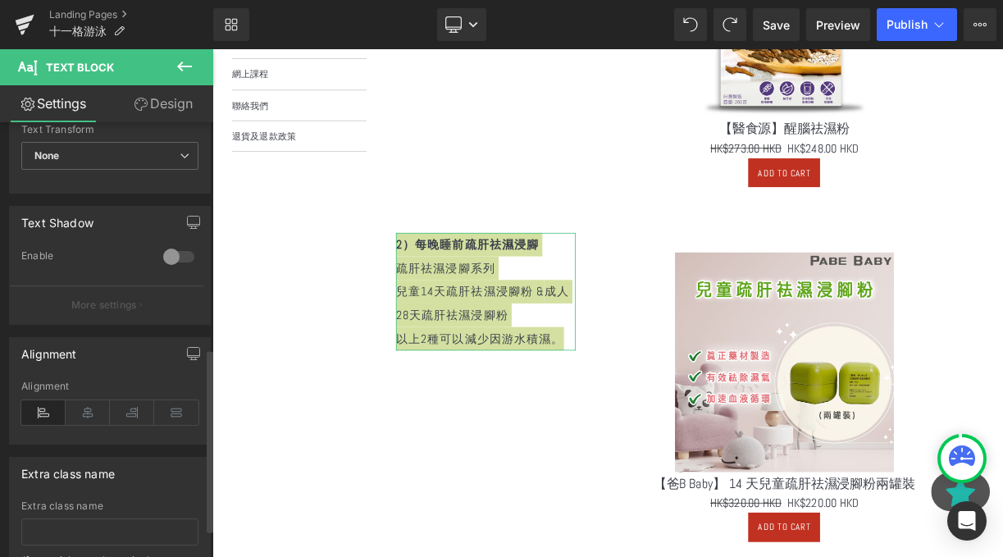
scroll to position [555, 0]
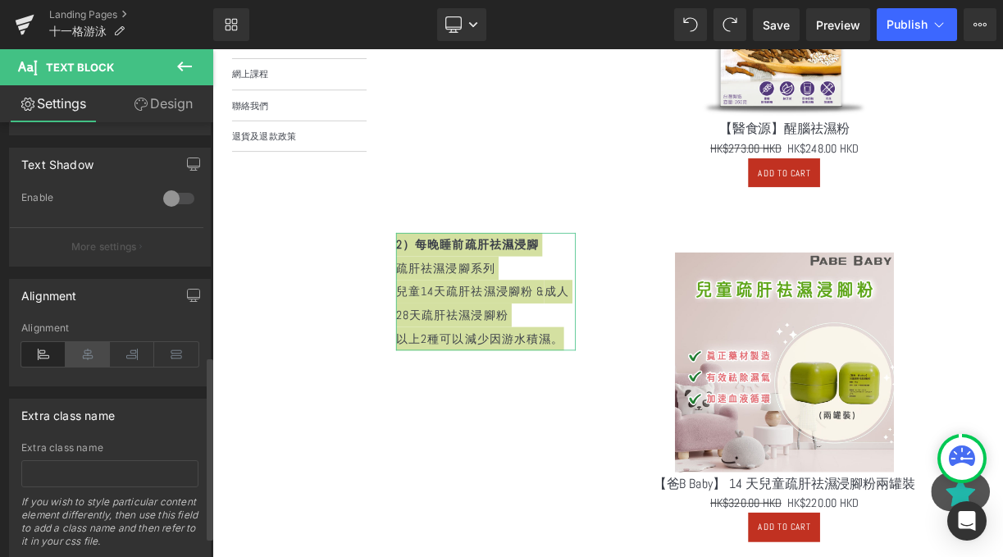
click at [93, 355] on icon at bounding box center [88, 354] width 44 height 25
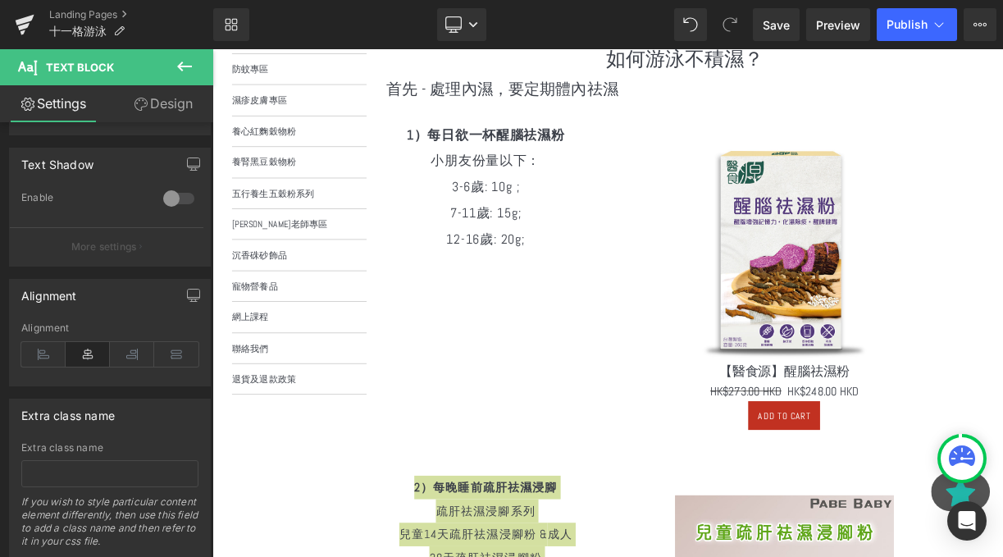
scroll to position [391, 0]
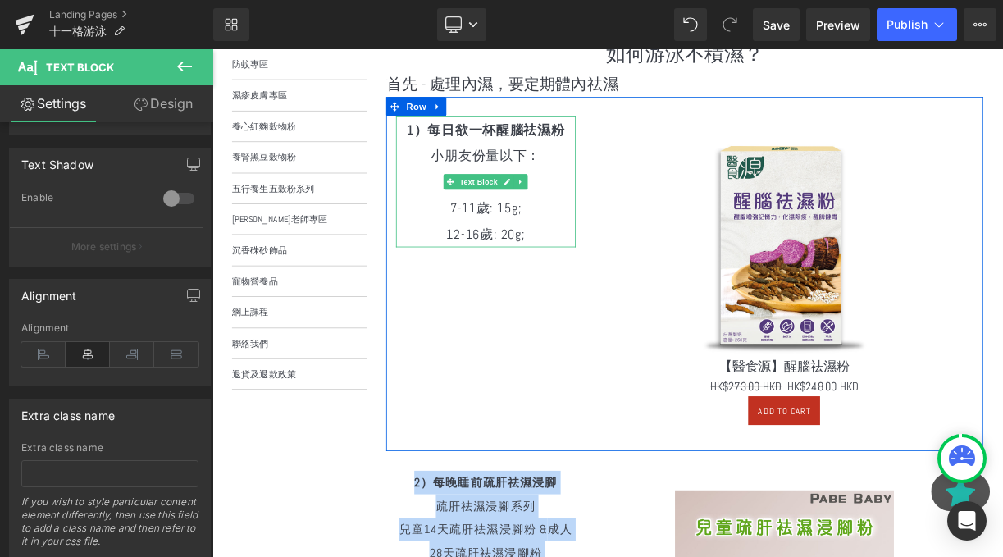
click at [567, 292] on p "12-16歲: 20g;" at bounding box center [556, 281] width 226 height 33
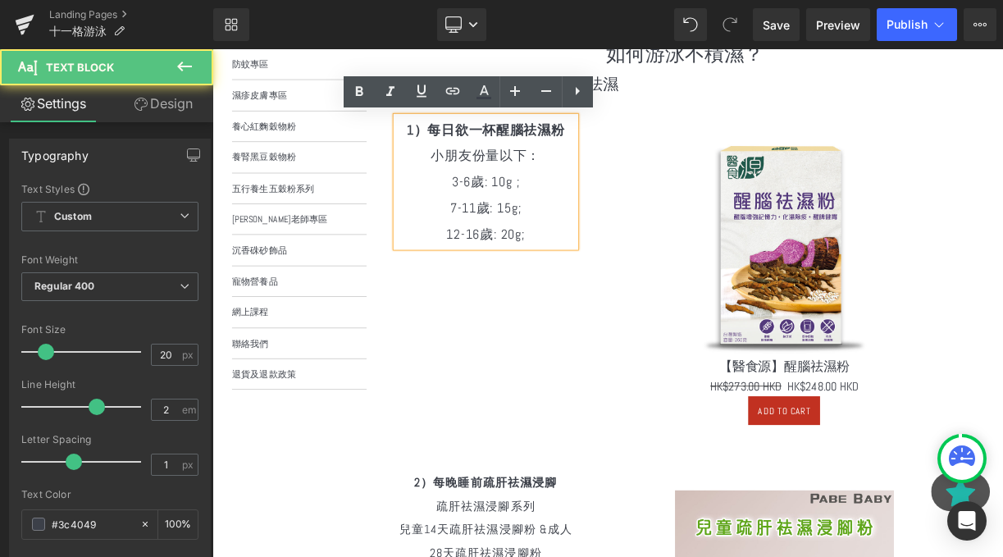
click at [564, 279] on p "12-16歲: 20g;" at bounding box center [556, 281] width 226 height 33
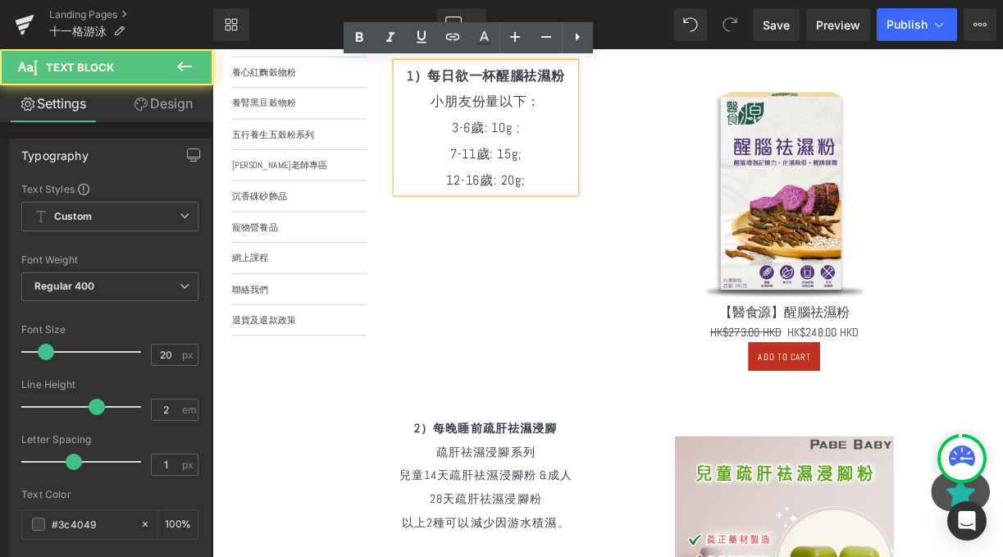
scroll to position [537, 0]
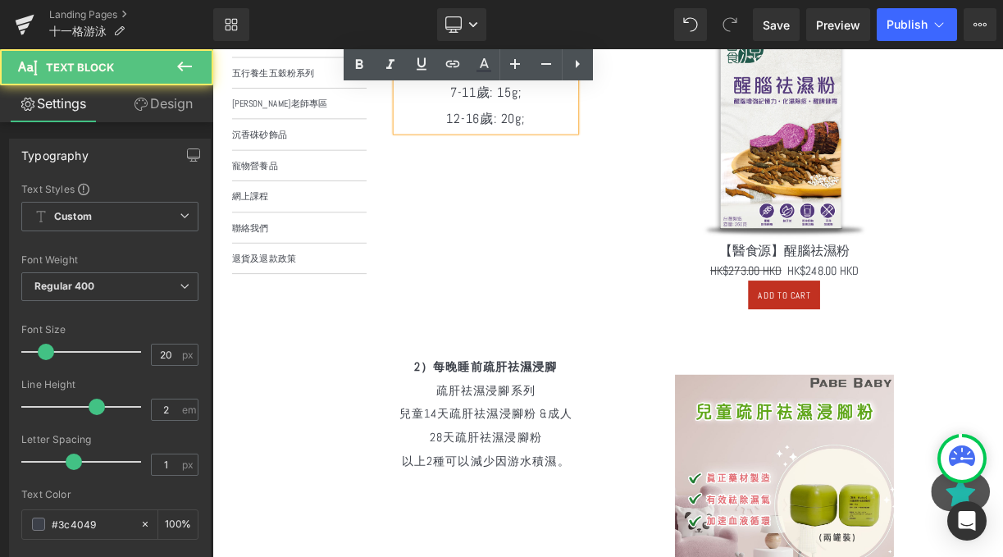
click at [572, 472] on p "疏肝祛濕浸腳系列" at bounding box center [556, 478] width 226 height 30
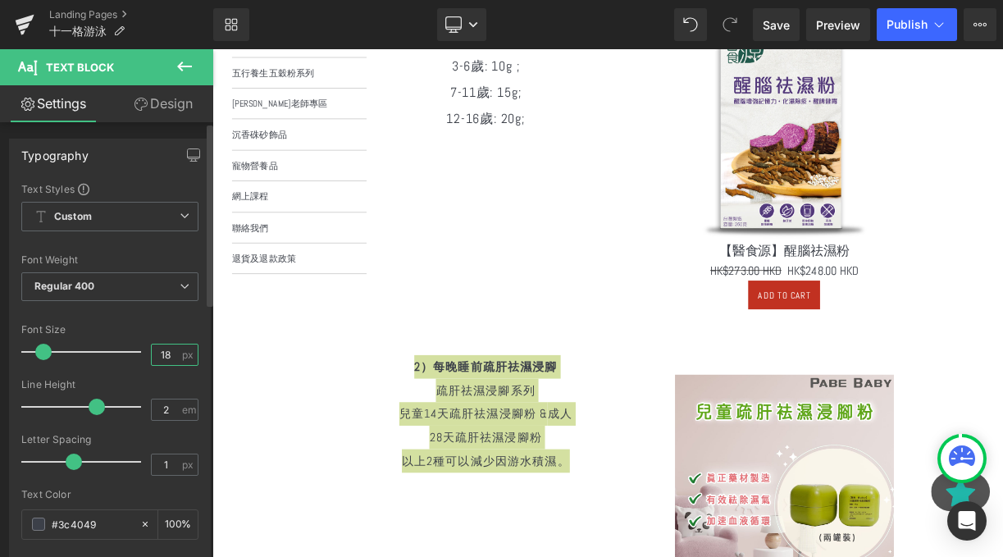
click at [171, 350] on input "18" at bounding box center [166, 355] width 29 height 21
type input "1"
type input "20"
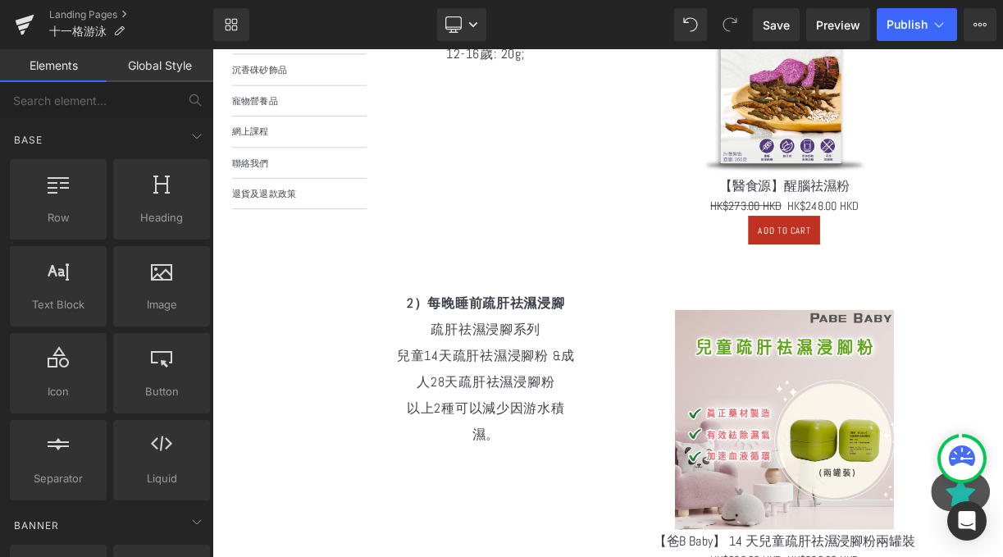
scroll to position [710, 0]
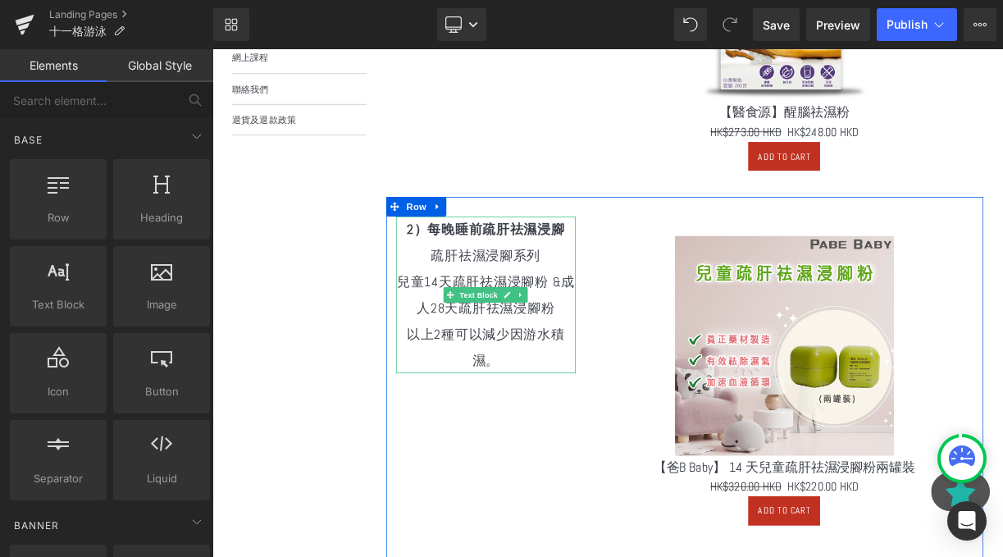
click at [608, 424] on p "以上2種可以減少因游水積濕。" at bounding box center [556, 423] width 226 height 66
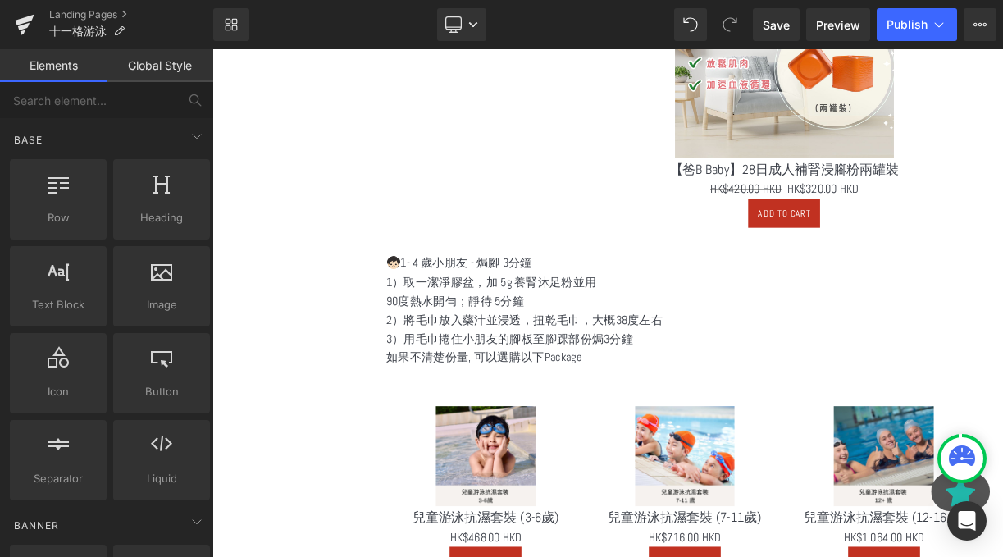
scroll to position [1628, 0]
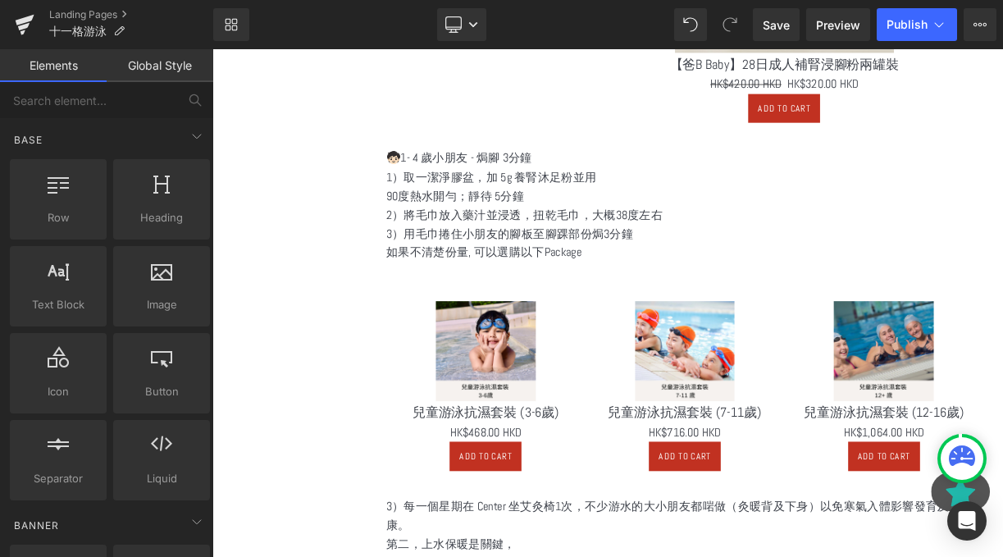
click at [602, 252] on p "2）將毛巾放入藥汁並浸透，扭乾毛巾，大概38度左右" at bounding box center [806, 258] width 750 height 24
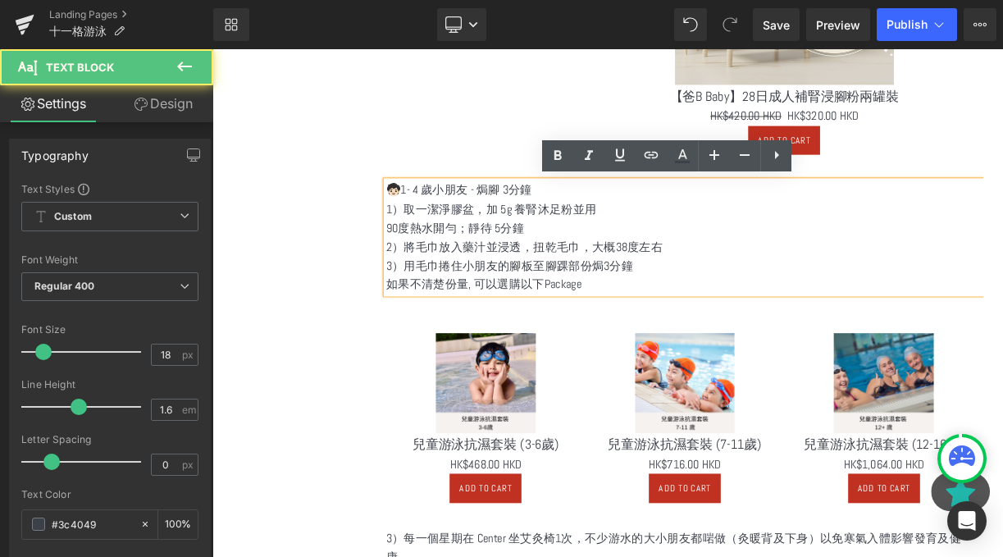
scroll to position [1584, 0]
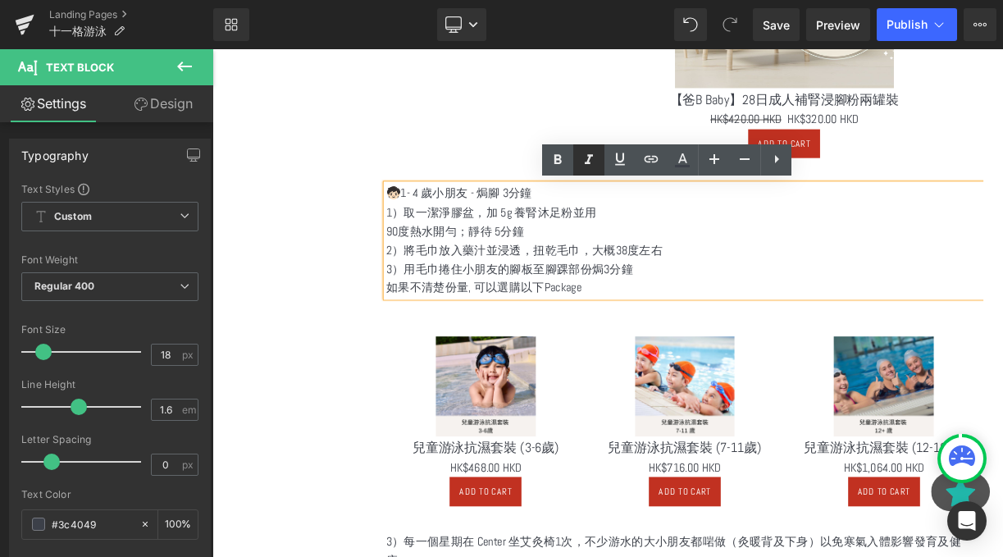
click at [628, 311] on p "2）將毛巾放入藥汁並浸透，扭乾毛巾，大概38度左右" at bounding box center [806, 302] width 750 height 24
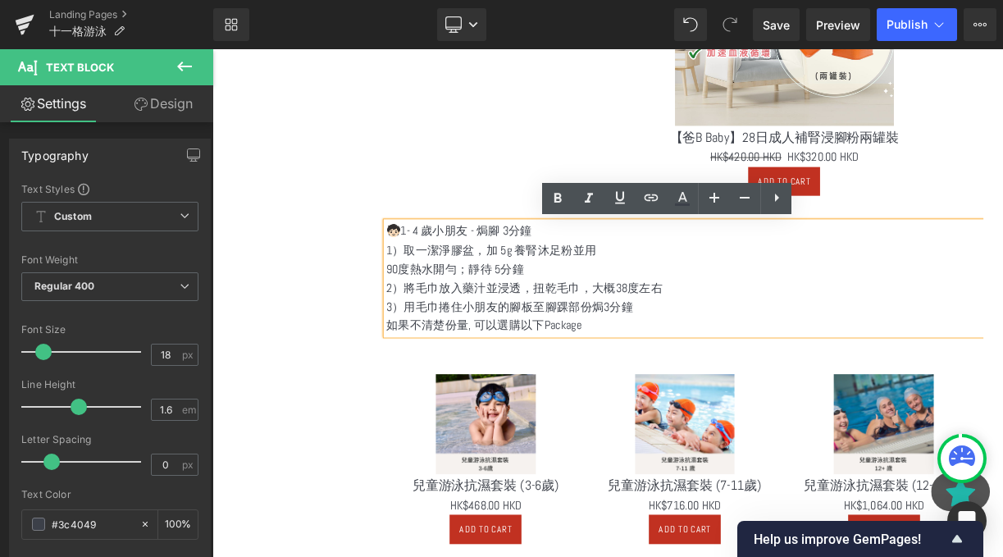
scroll to position [1522, 0]
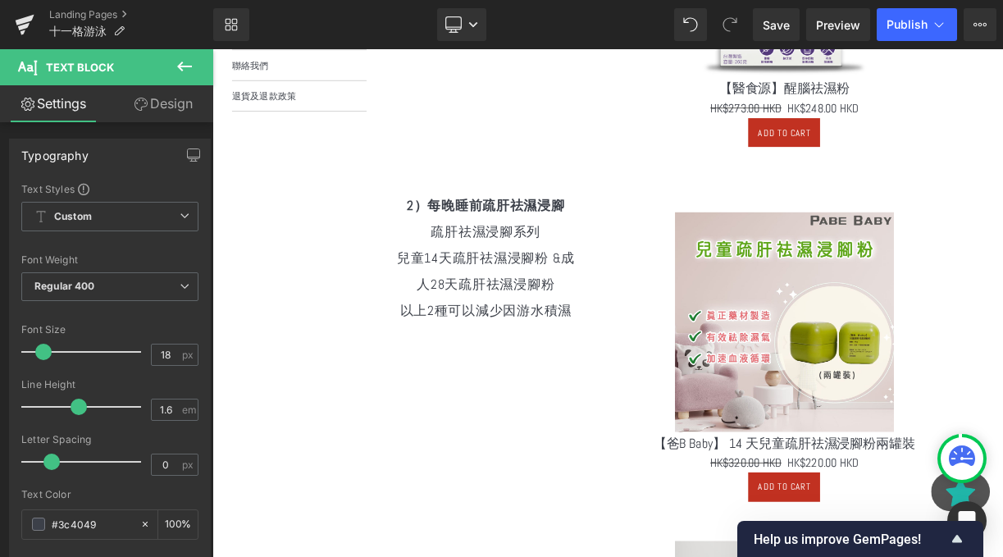
click at [508, 332] on p "兒童14天疏肝祛濕浸腳粉 & 成人28天疏肝祛濕浸腳粉" at bounding box center [556, 328] width 226 height 66
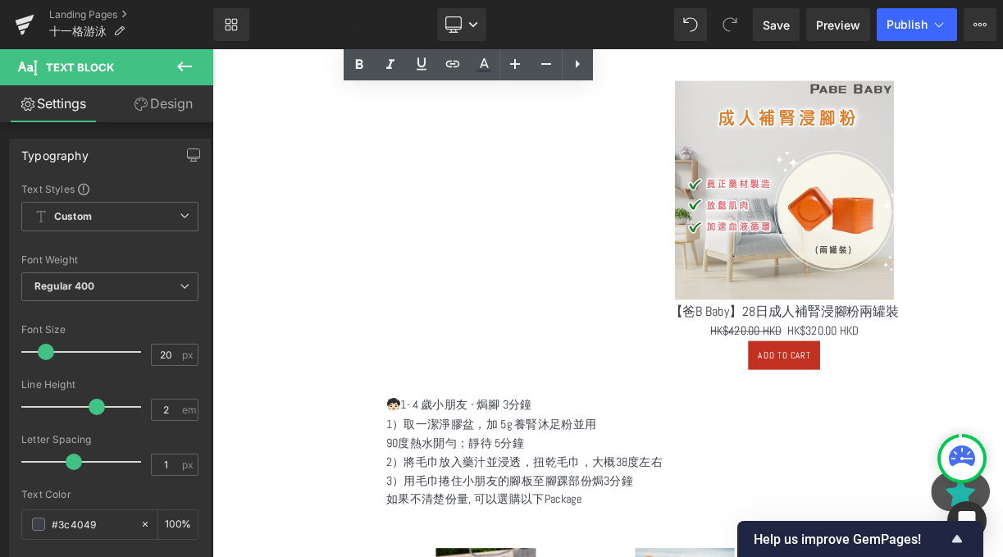
scroll to position [1429, 0]
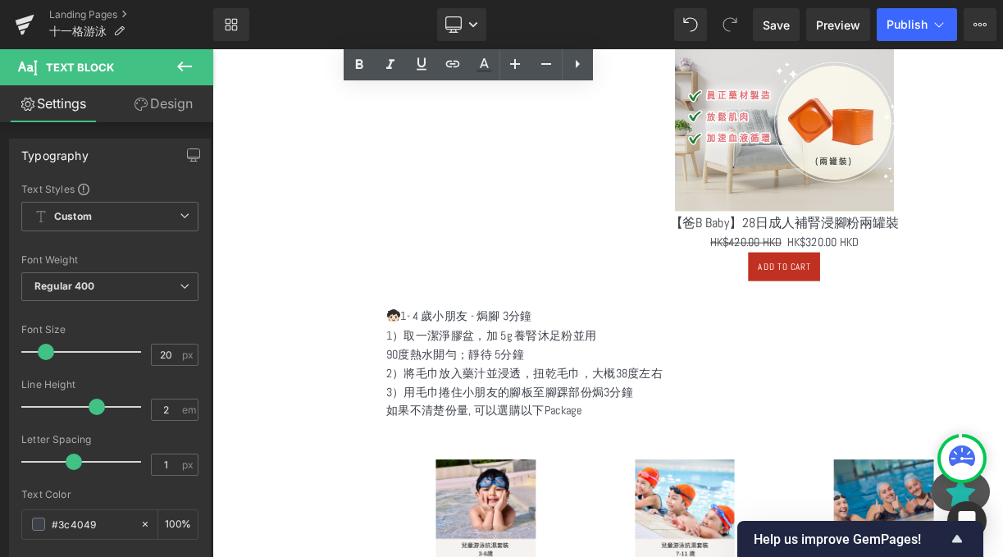
click at [579, 457] on p "2）將毛巾放入藥汁並浸透，扭乾毛巾，大概38度左右" at bounding box center [806, 457] width 750 height 24
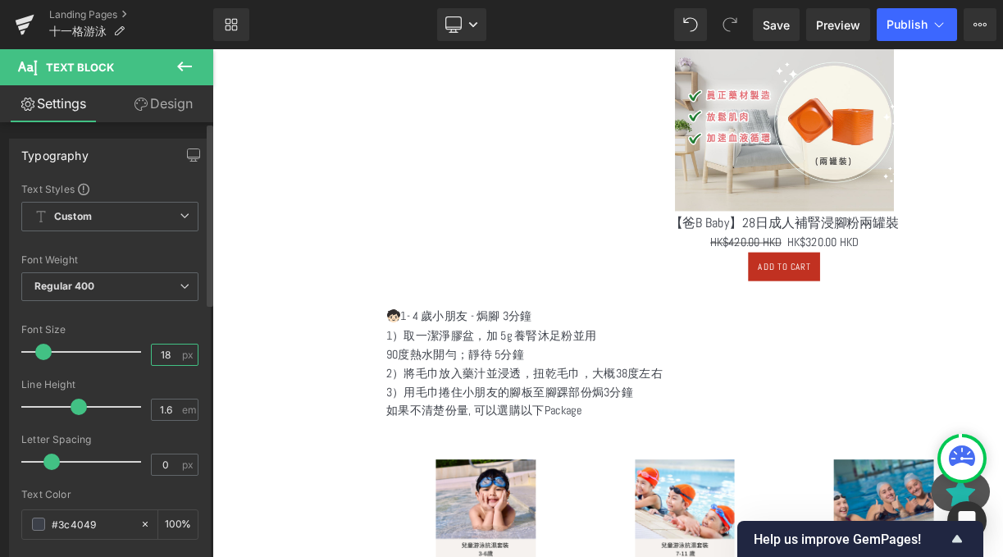
click at [167, 353] on input "18" at bounding box center [166, 355] width 29 height 21
type input "1"
type input "20"
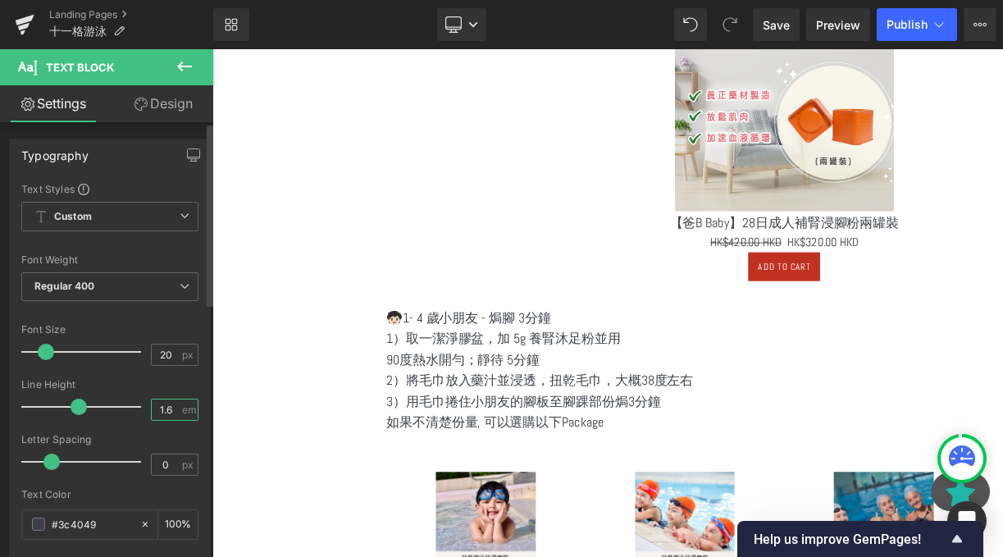
click at [159, 405] on input "1.6" at bounding box center [166, 410] width 29 height 21
type input "1"
type input "2"
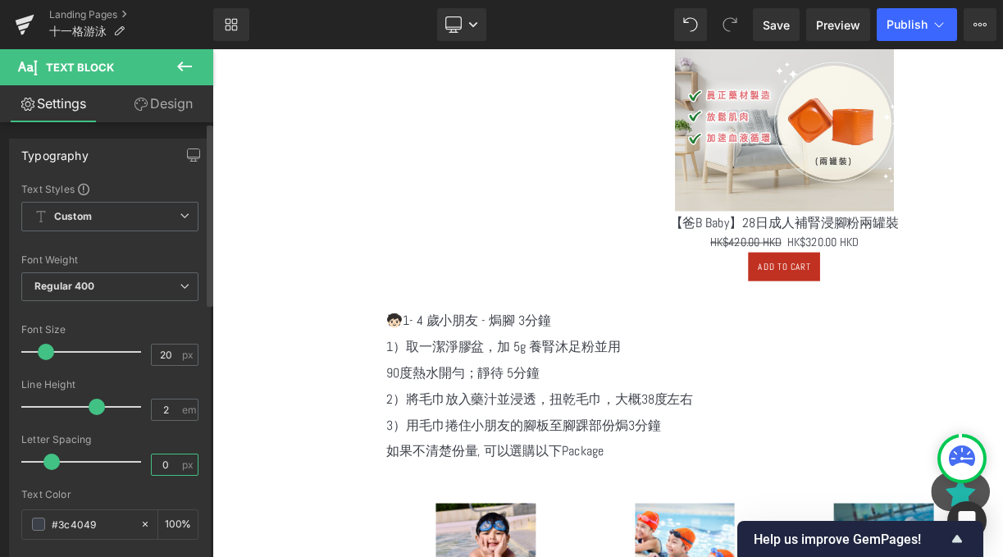
click at [173, 464] on input "0" at bounding box center [166, 464] width 29 height 21
type input "1"
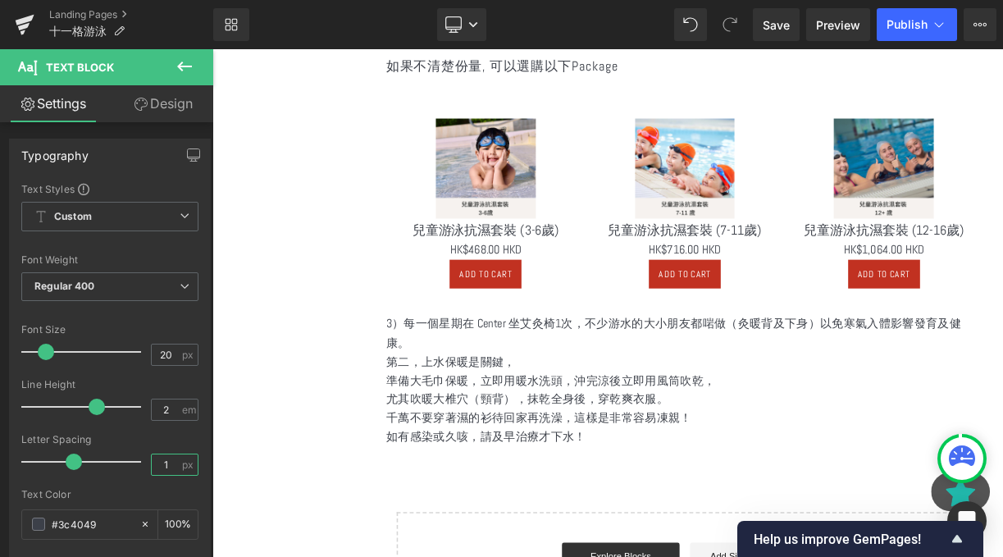
scroll to position [2099, 0]
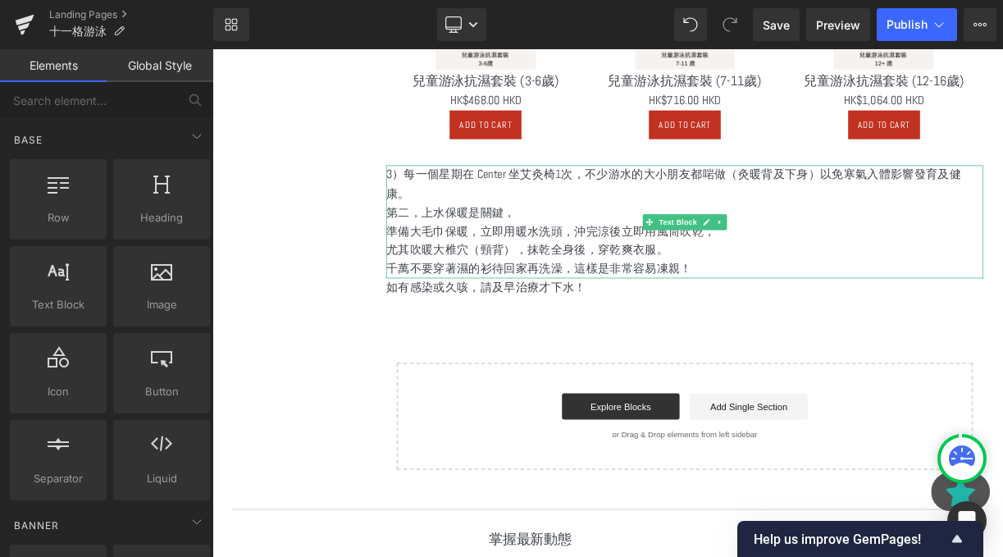
click at [534, 253] on p "第二，上水保暖是關鍵，" at bounding box center [806, 255] width 750 height 24
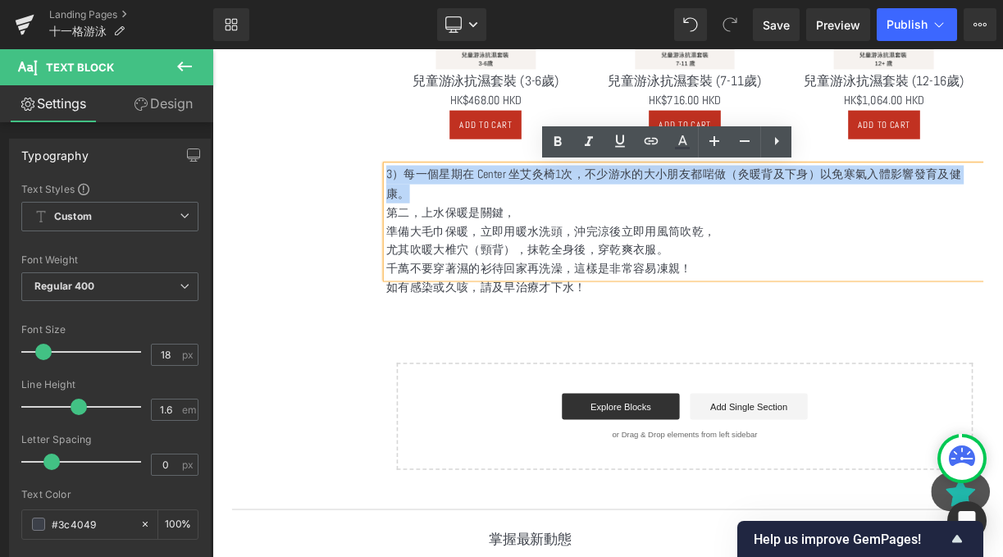
drag, startPoint x: 466, startPoint y: 230, endPoint x: 403, endPoint y: 202, distance: 69.1
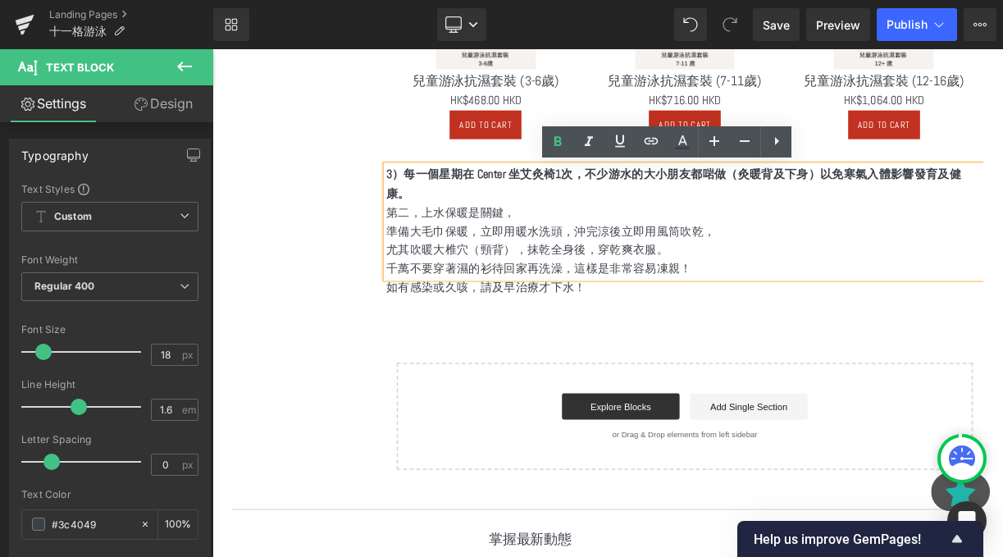
click at [504, 235] on p "3）每一個星期在 Center 坐艾灸椅1次，不少游水的大小朋友都啱做（灸暖背及下身）以免寒氣入體影響發育及健康。" at bounding box center [806, 219] width 750 height 48
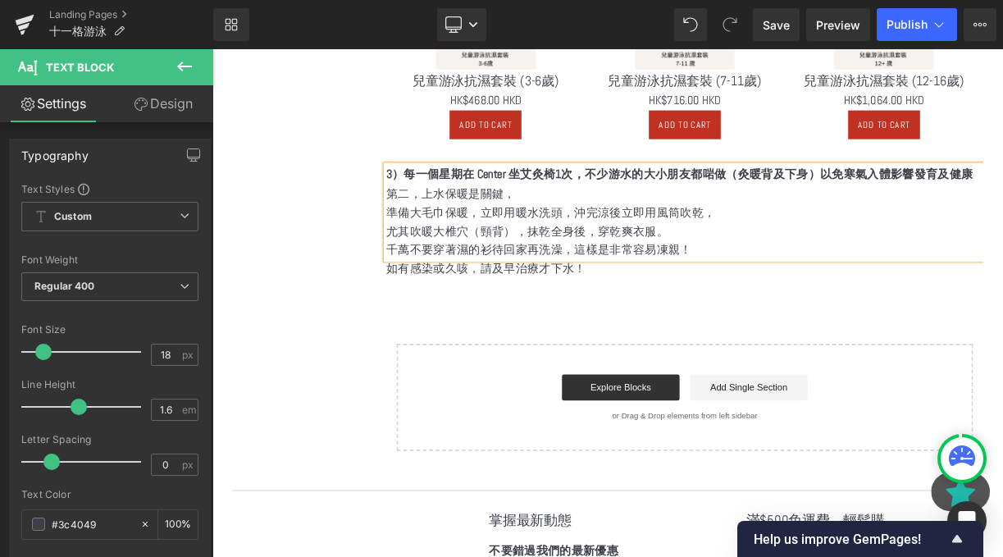
scroll to position [2043, 0]
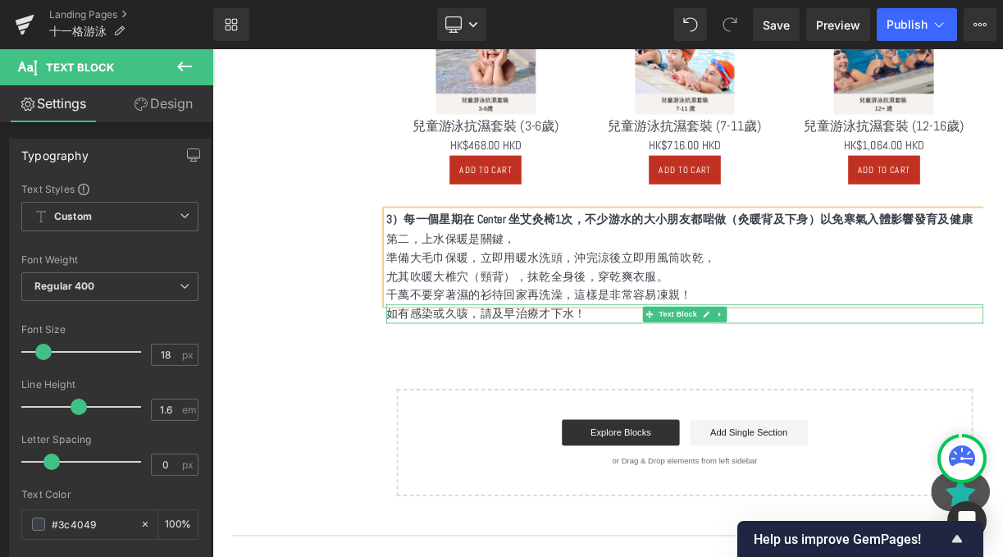
click at [573, 386] on p "如有感染或久咳，請及早治療才下水！" at bounding box center [806, 382] width 750 height 24
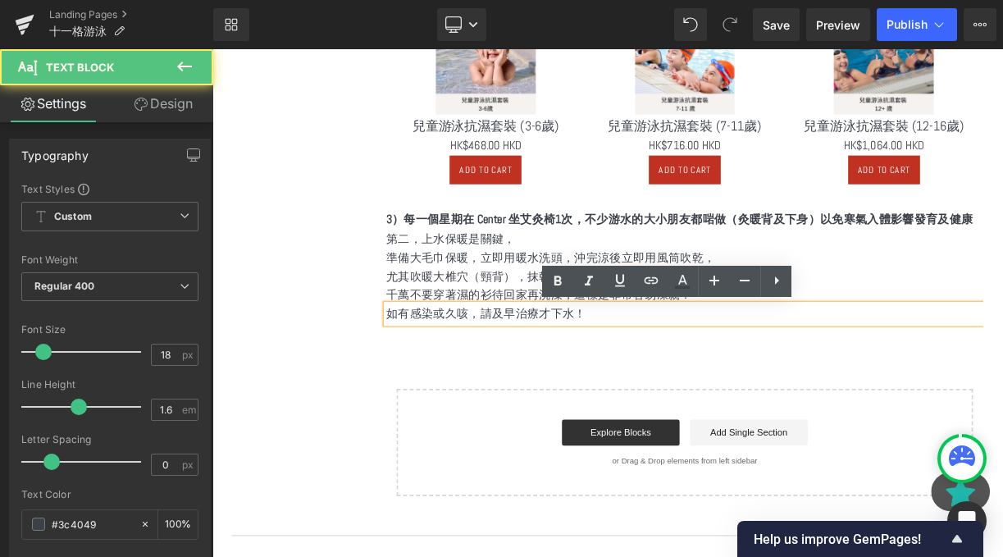
drag, startPoint x: 741, startPoint y: 386, endPoint x: 412, endPoint y: 374, distance: 329.2
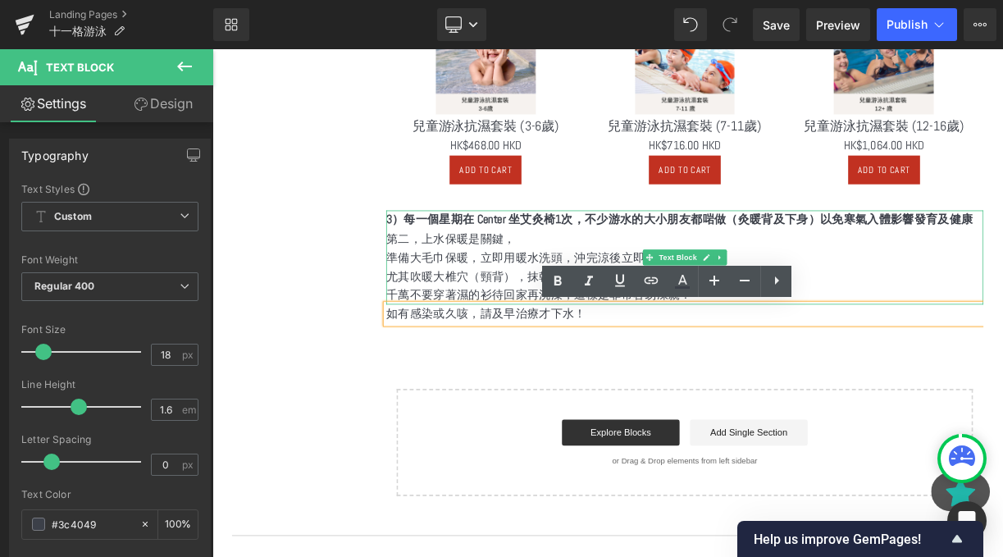
click at [519, 295] on p "第二，上水保暖是關鍵，" at bounding box center [806, 288] width 750 height 24
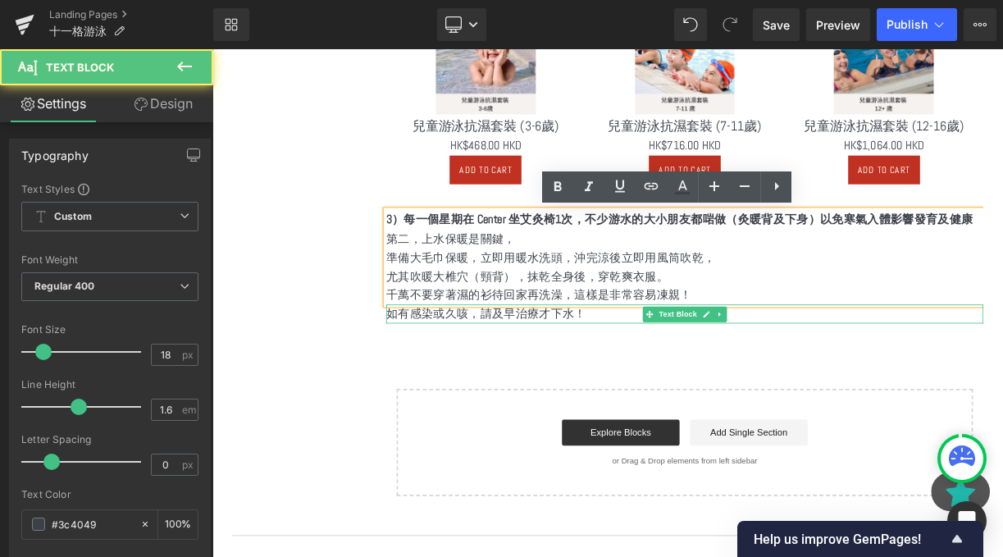
click at [590, 392] on div "如有感染或久咳，請及早治療才下水！ Text Block" at bounding box center [806, 382] width 750 height 24
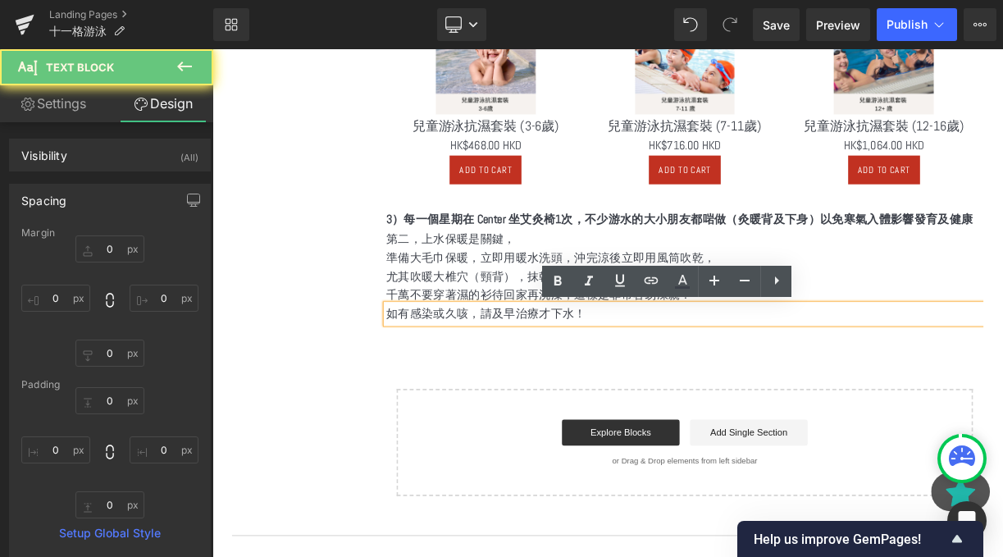
click at [639, 386] on p "如有感染或久咳，請及早治療才下水！" at bounding box center [806, 382] width 750 height 24
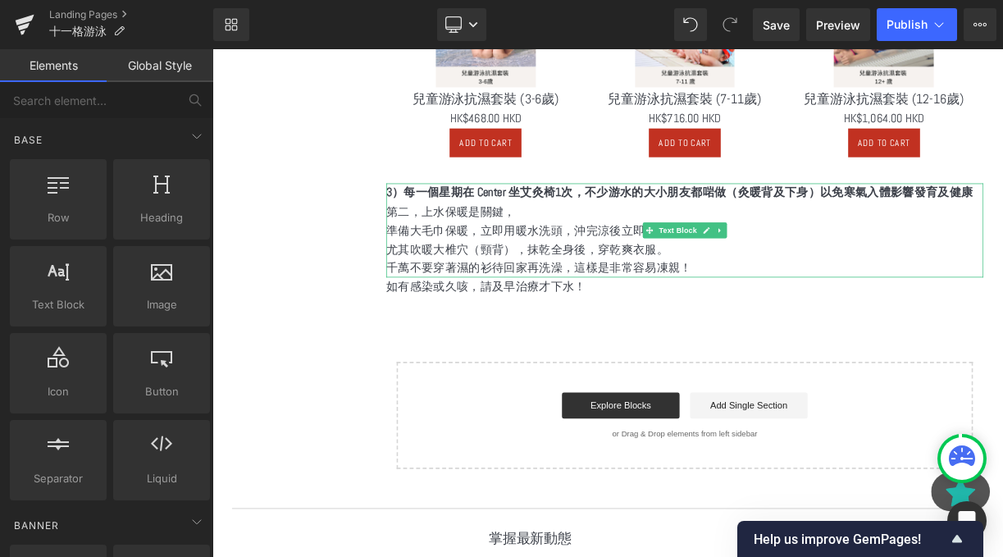
scroll to position [2080, 0]
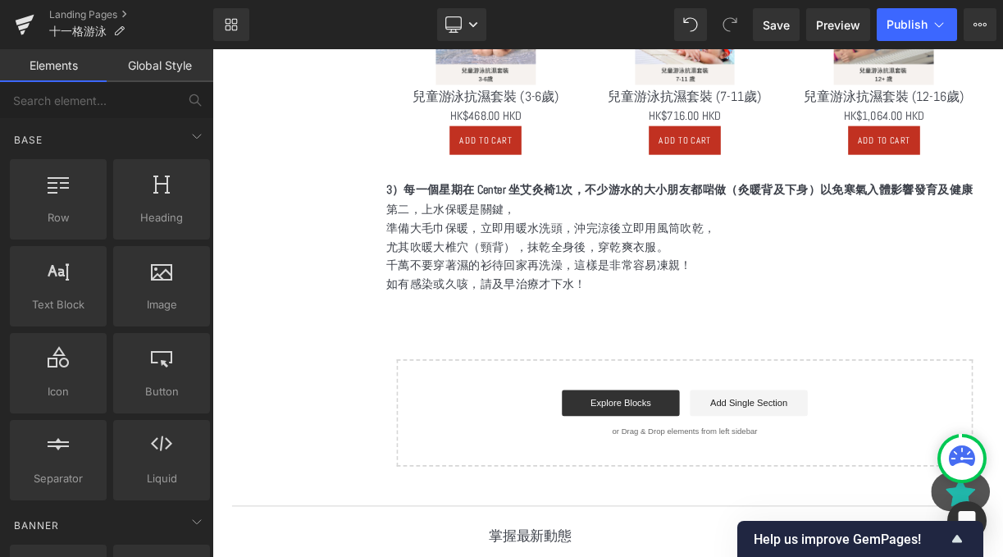
click at [472, 295] on p "尤其吹暖大椎穴（頸背），抹乾全身後，穿乾爽衣服。" at bounding box center [806, 298] width 750 height 24
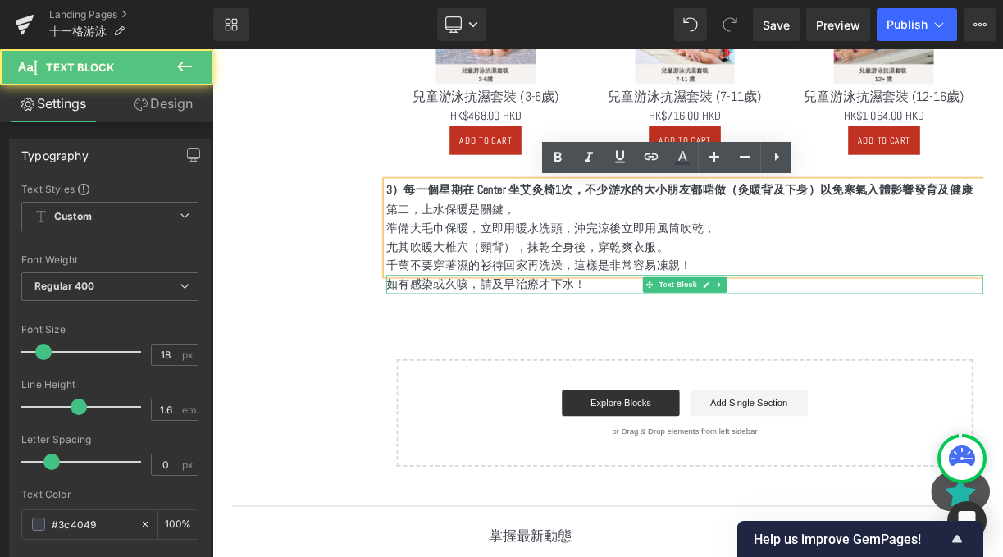
click at [437, 357] on div at bounding box center [806, 356] width 750 height 1
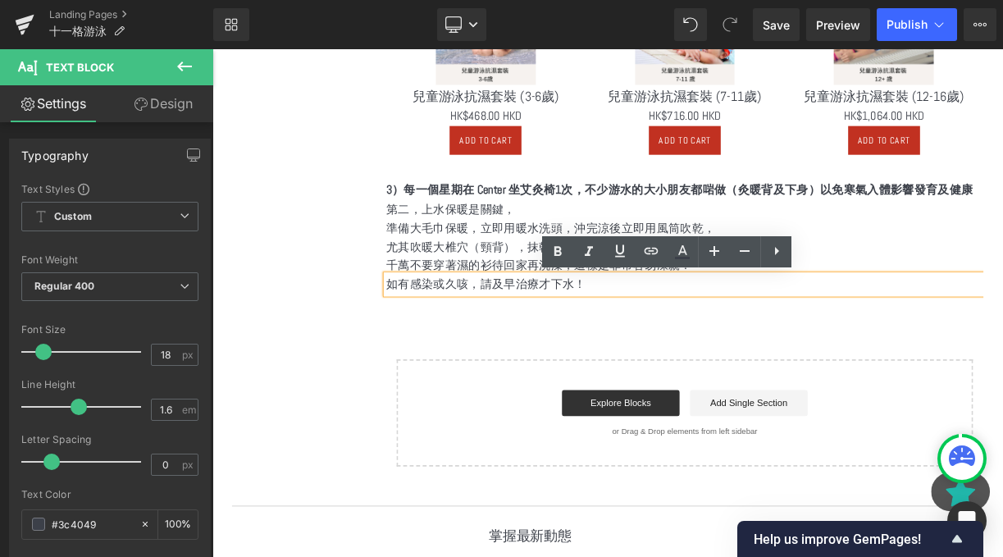
click at [436, 347] on p "如有感染或久咳，請及早治療才下水！" at bounding box center [806, 345] width 750 height 24
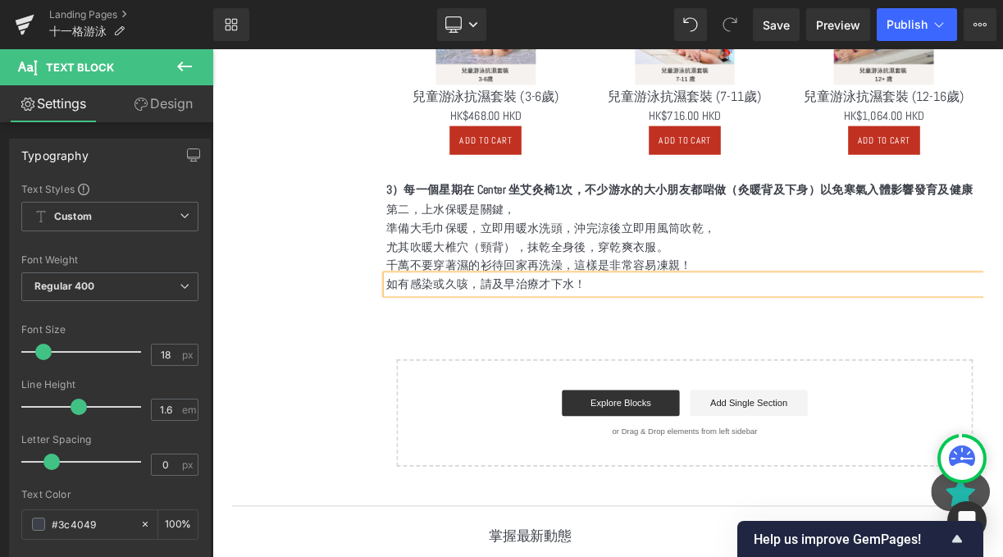
click at [500, 308] on p "尤其吹暖大椎穴（頸背），抹乾全身後，穿乾爽衣服。" at bounding box center [806, 298] width 750 height 24
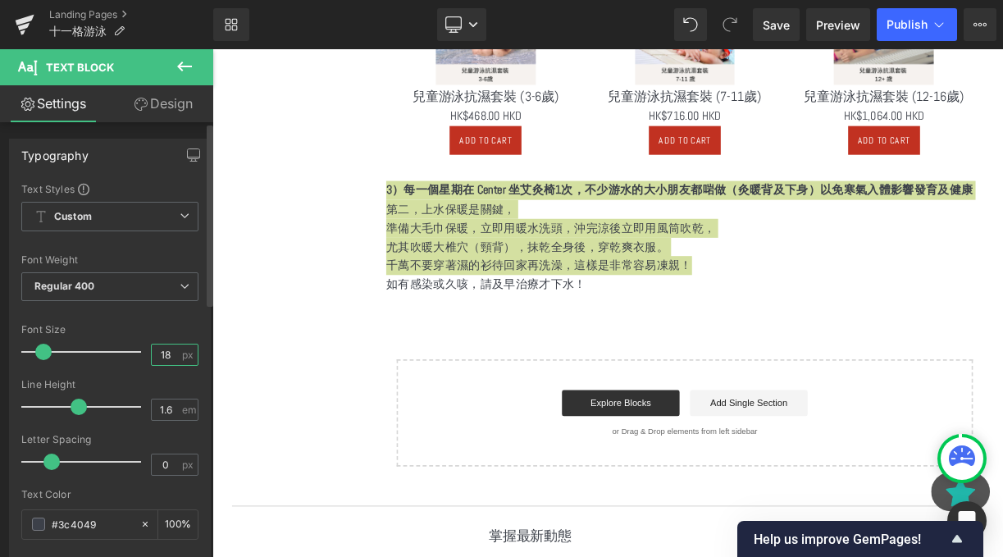
click at [173, 350] on input "18" at bounding box center [166, 355] width 29 height 21
type input "1"
type input "20"
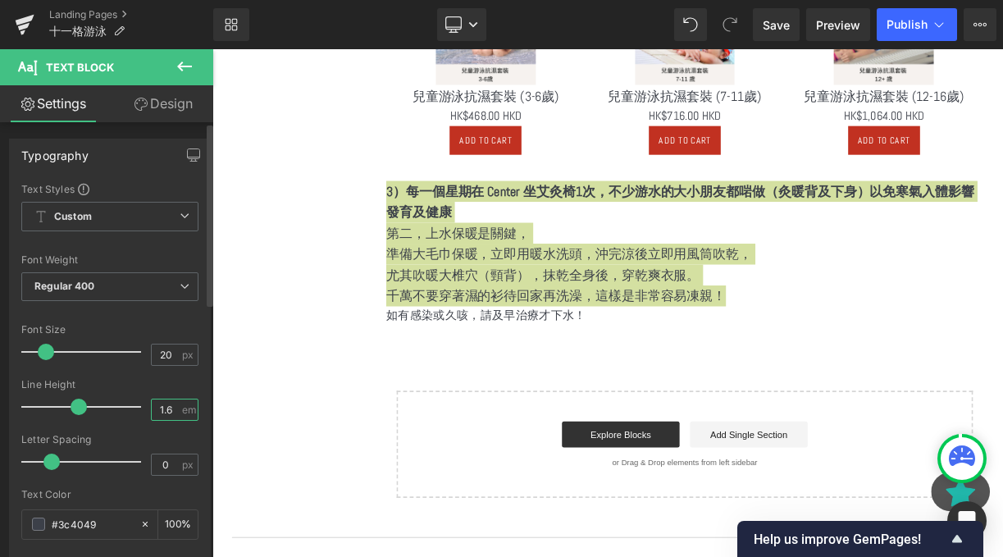
click at [163, 408] on input "1.6" at bounding box center [166, 410] width 29 height 21
type input "1"
type input "2"
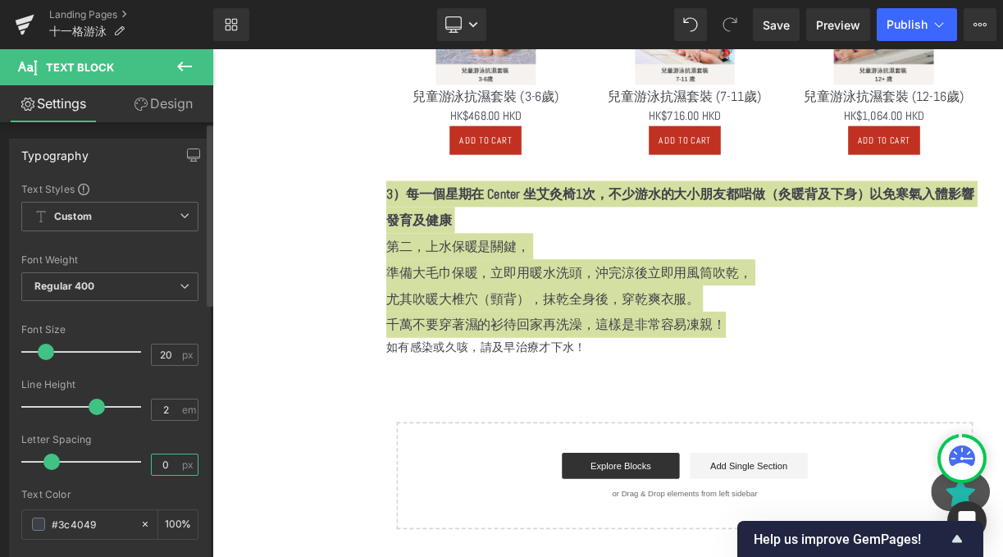
click at [164, 462] on input "0" at bounding box center [166, 464] width 29 height 21
type input "1"
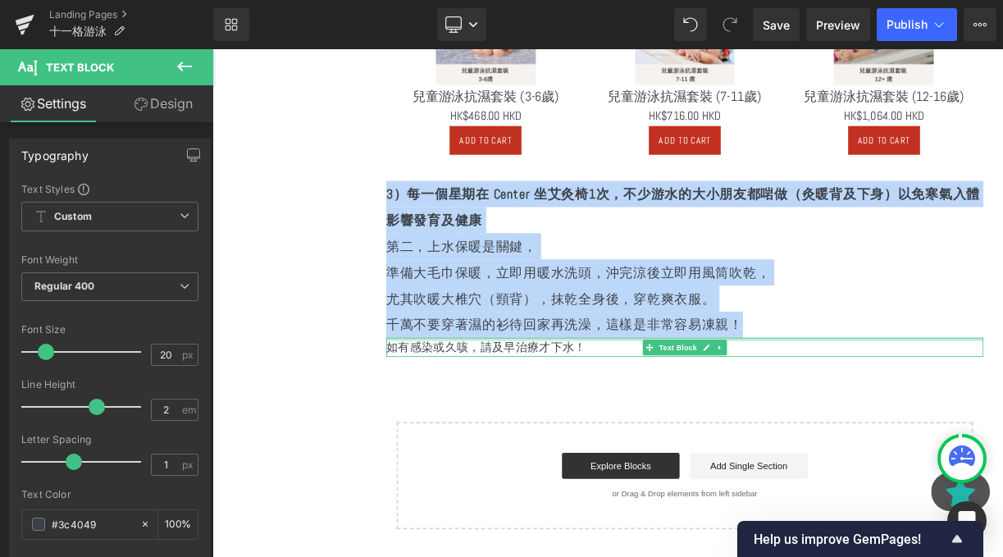
click at [524, 423] on p "如有感染或久咳，請及早治療才下水！" at bounding box center [806, 424] width 750 height 24
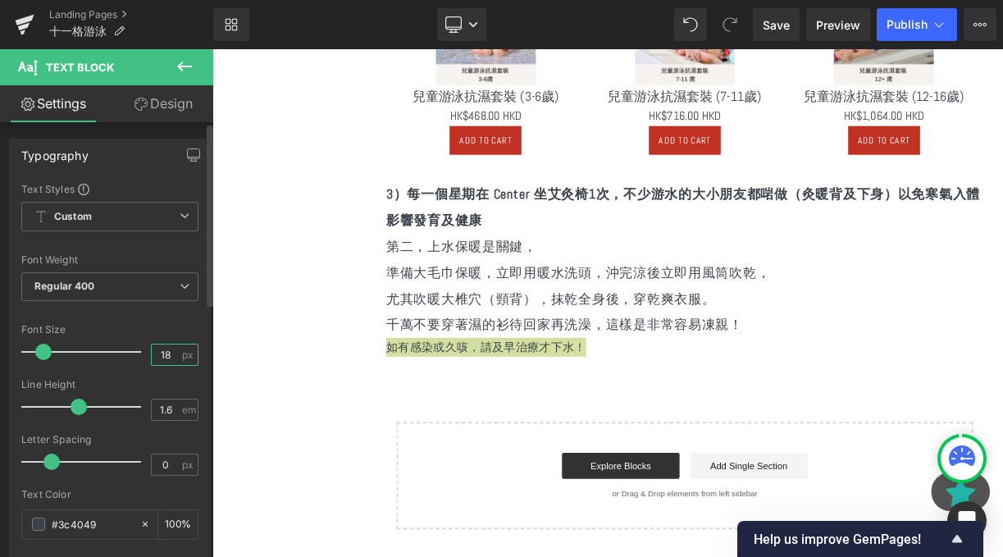
click at [171, 348] on input "18" at bounding box center [166, 355] width 29 height 21
type input "1"
type input "24"
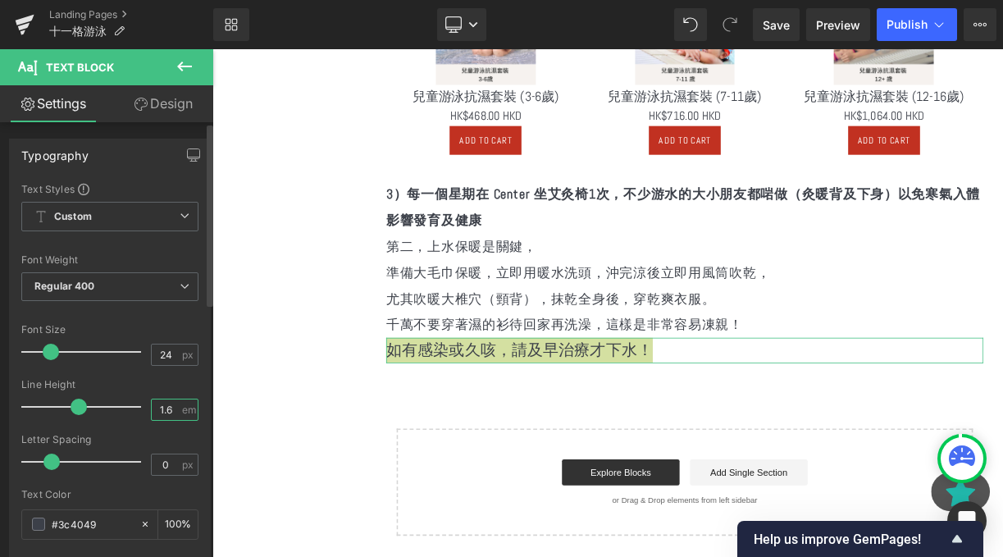
click at [154, 409] on input "1.6" at bounding box center [166, 410] width 29 height 21
type input "2"
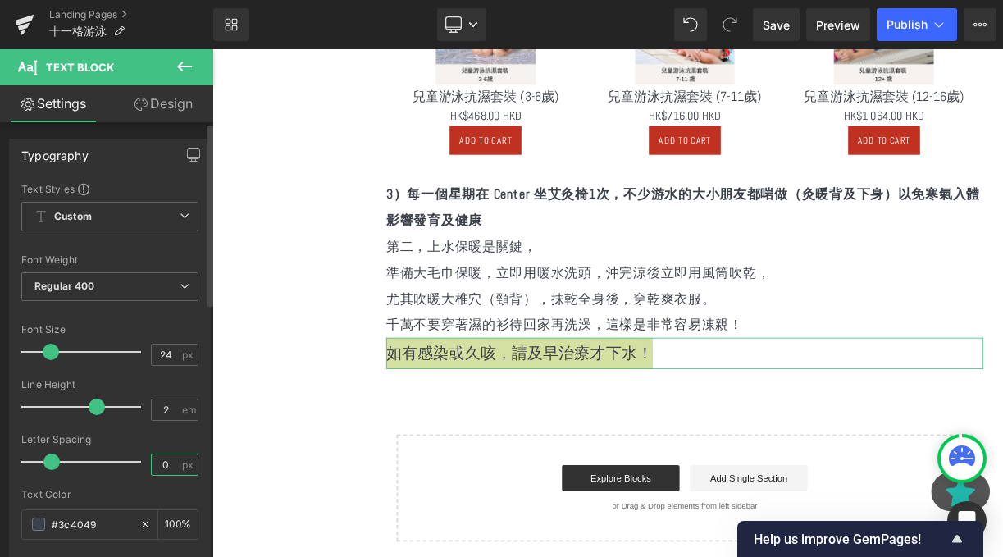
click at [167, 470] on input "0" at bounding box center [166, 464] width 29 height 21
type input "0"
type input "1"
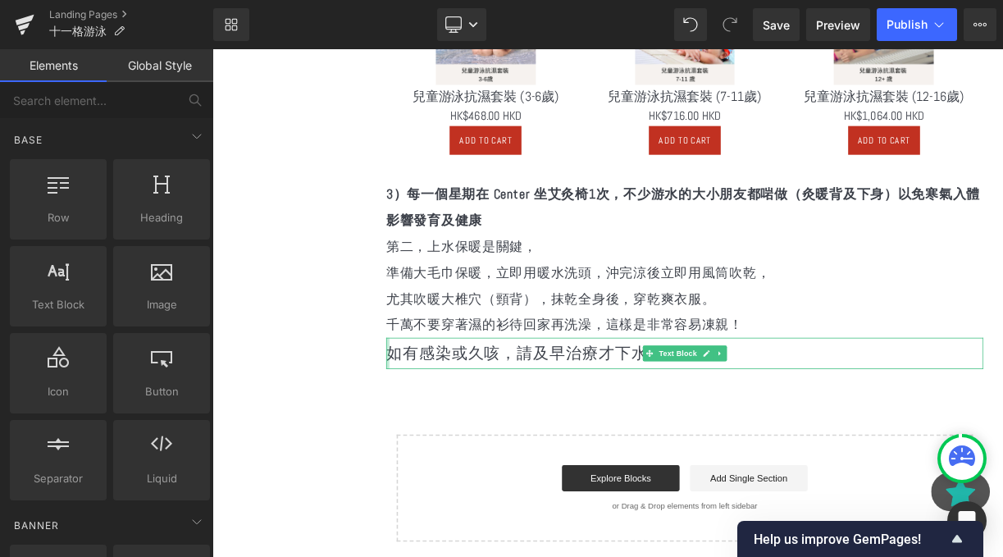
click at [431, 432] on div at bounding box center [433, 431] width 4 height 39
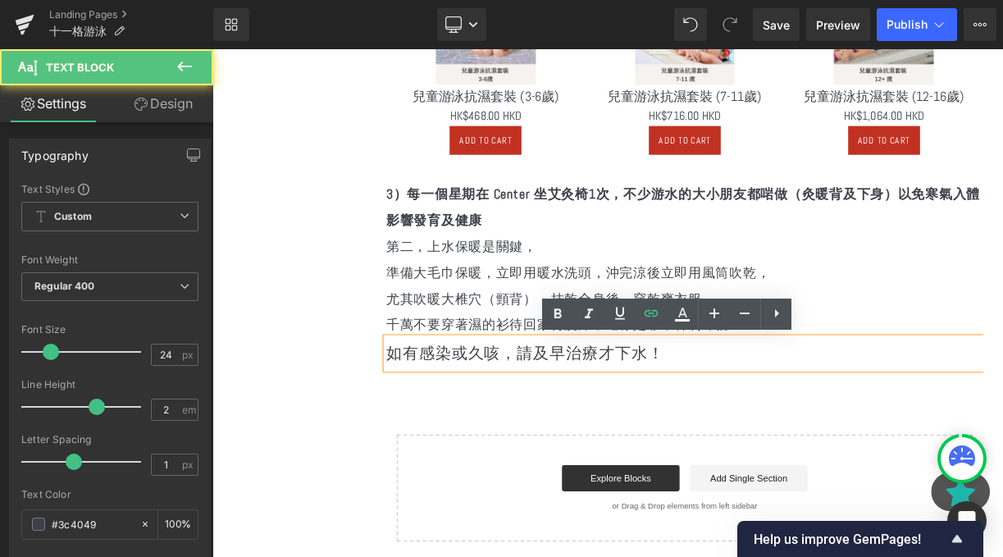
click at [431, 432] on p "如有感染或久咳，請及早治療才下水！" at bounding box center [806, 431] width 750 height 39
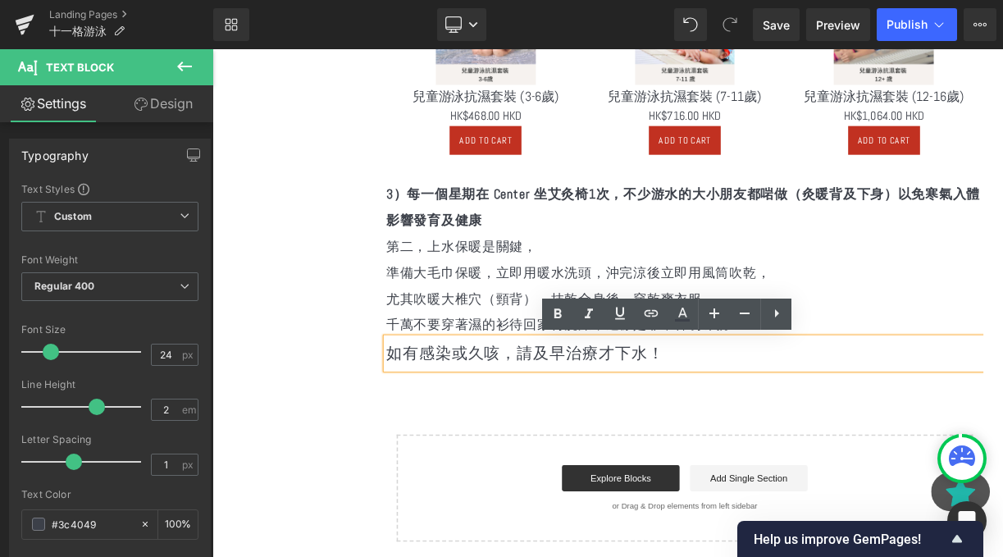
click at [431, 450] on div "如有感染或久咳，請及早治療才下水！" at bounding box center [806, 431] width 750 height 39
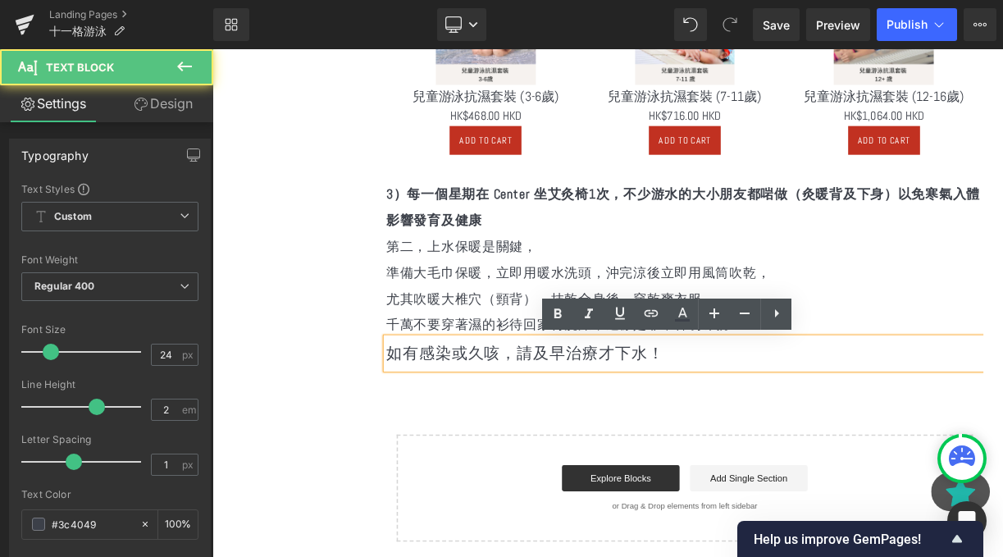
click at [450, 434] on p "如有感染或久咳，請及早治療才下水！" at bounding box center [806, 431] width 750 height 39
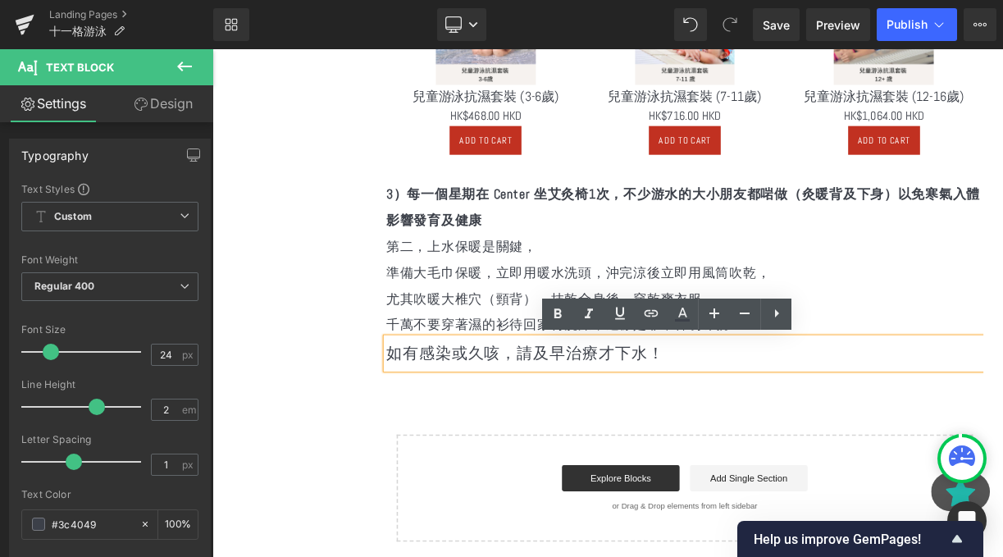
click at [433, 430] on p "如有感染或久咳，請及早治療才下水！" at bounding box center [806, 431] width 750 height 39
copy p "如有感染或久咳，請及早治療才下水！"
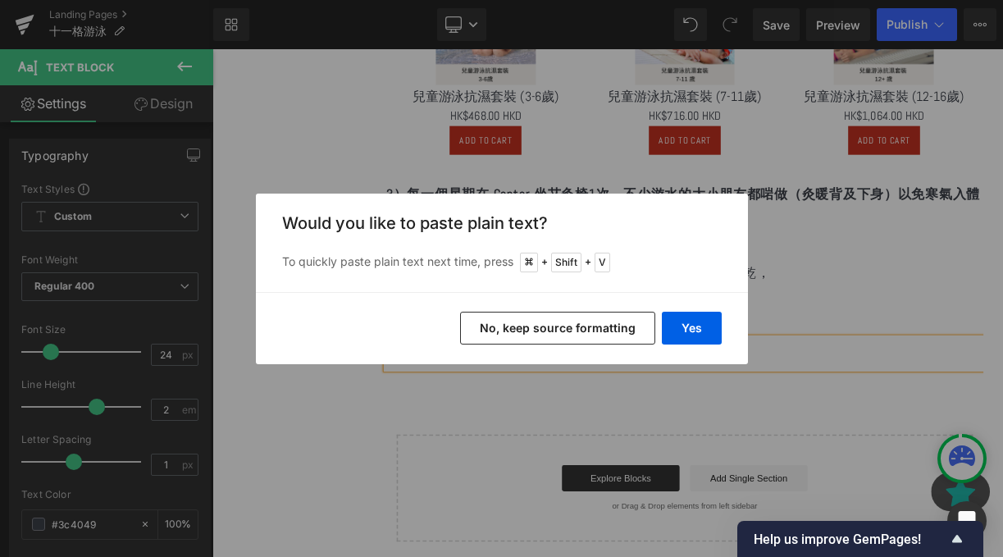
click at [690, 308] on div "Yes No, keep source formatting" at bounding box center [502, 328] width 492 height 72
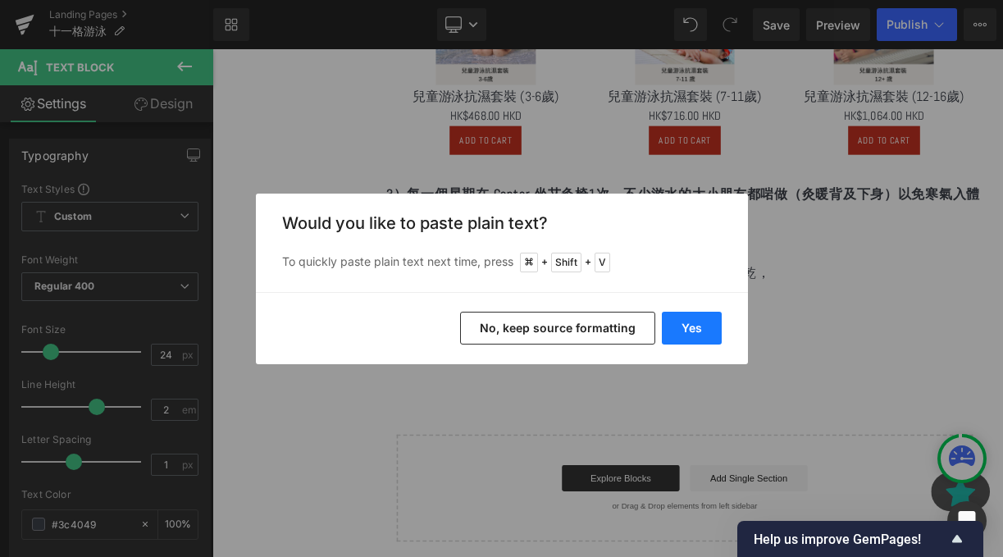
click at [704, 321] on button "Yes" at bounding box center [692, 328] width 60 height 33
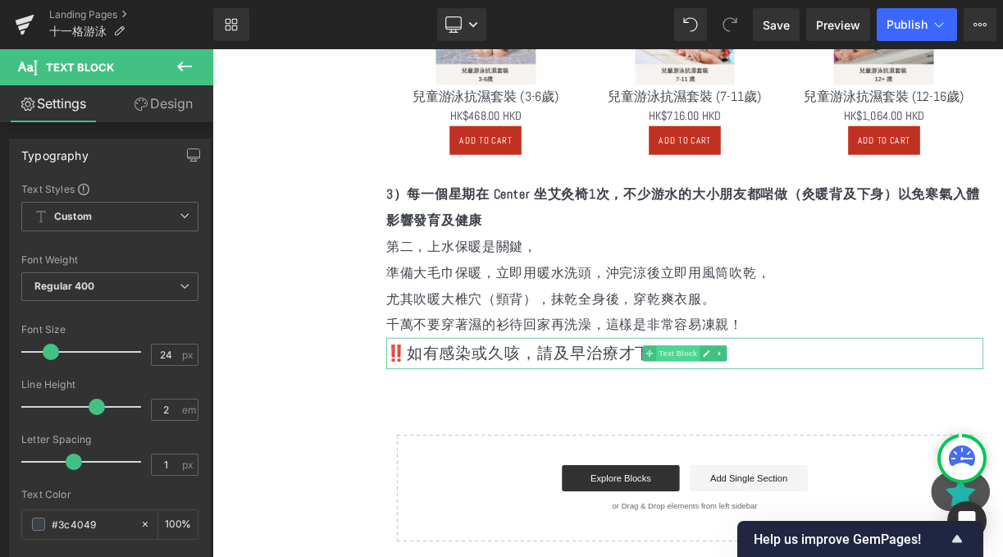
click at [822, 425] on span "Text Block" at bounding box center [796, 432] width 54 height 20
click at [881, 431] on p "‼️如有感染或久咳，請及早治療才下水！" at bounding box center [806, 431] width 750 height 39
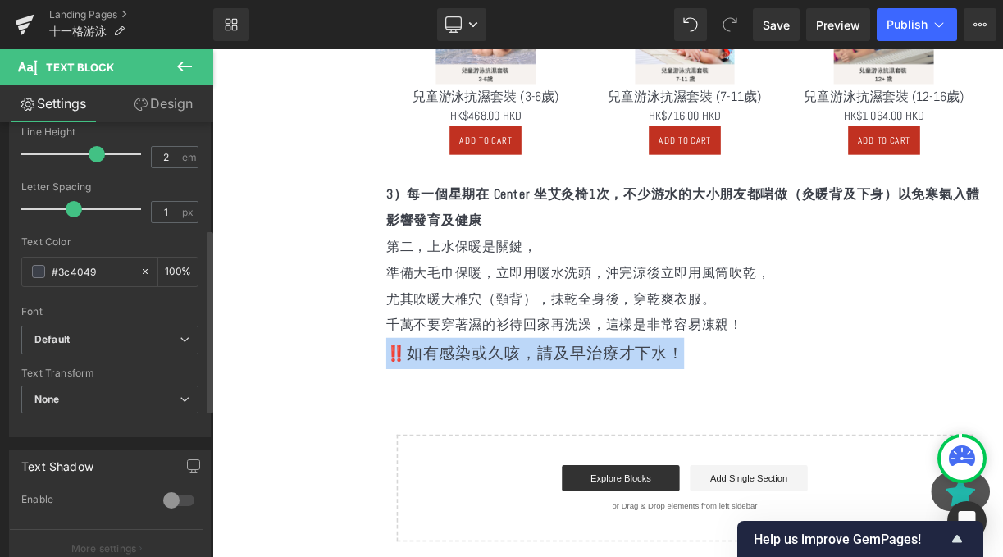
scroll to position [604, 0]
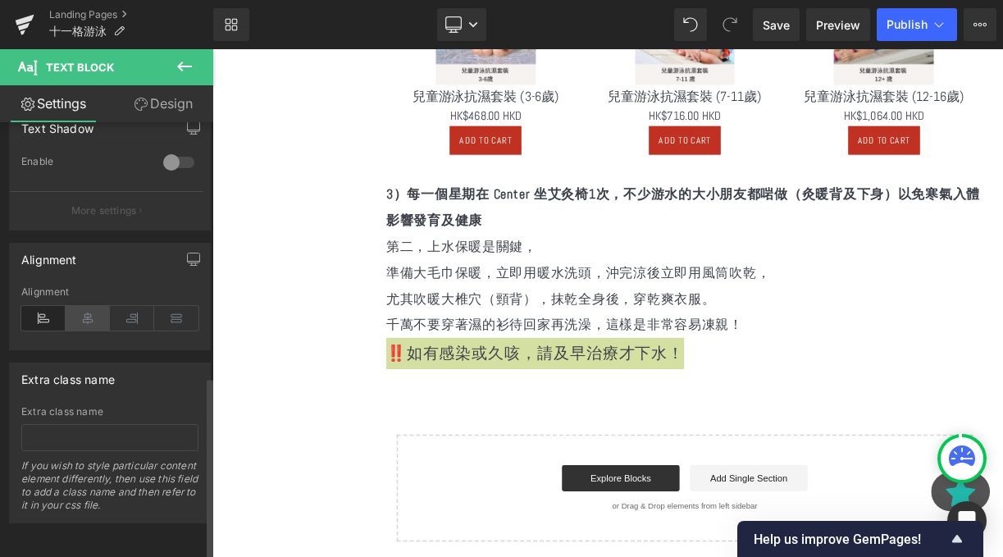
click at [88, 306] on icon at bounding box center [88, 318] width 44 height 25
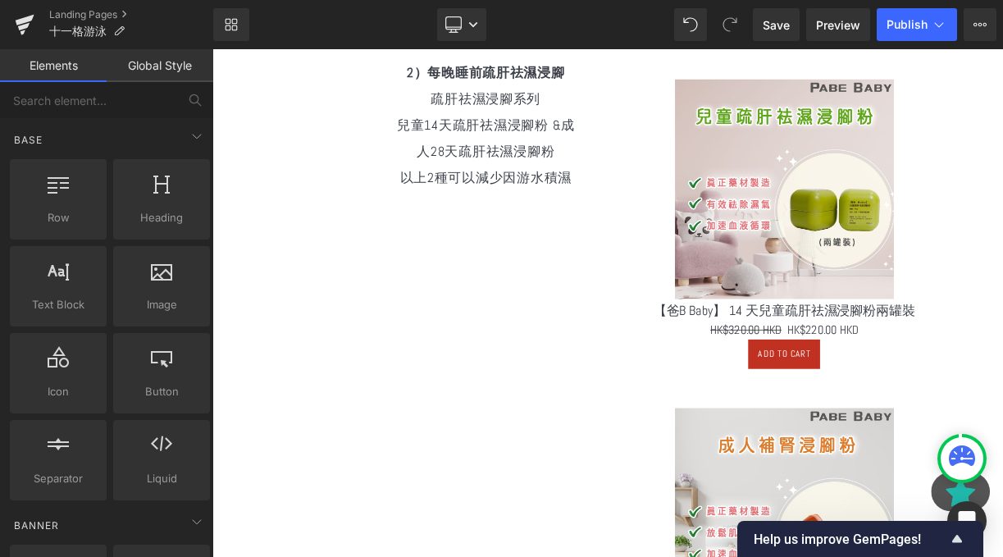
scroll to position [853, 0]
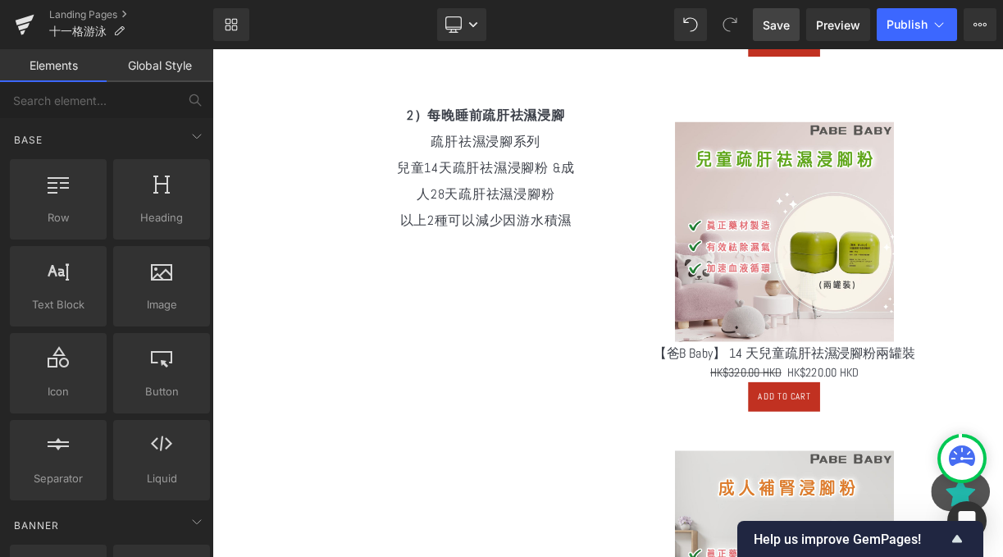
click at [777, 27] on span "Save" at bounding box center [776, 24] width 27 height 17
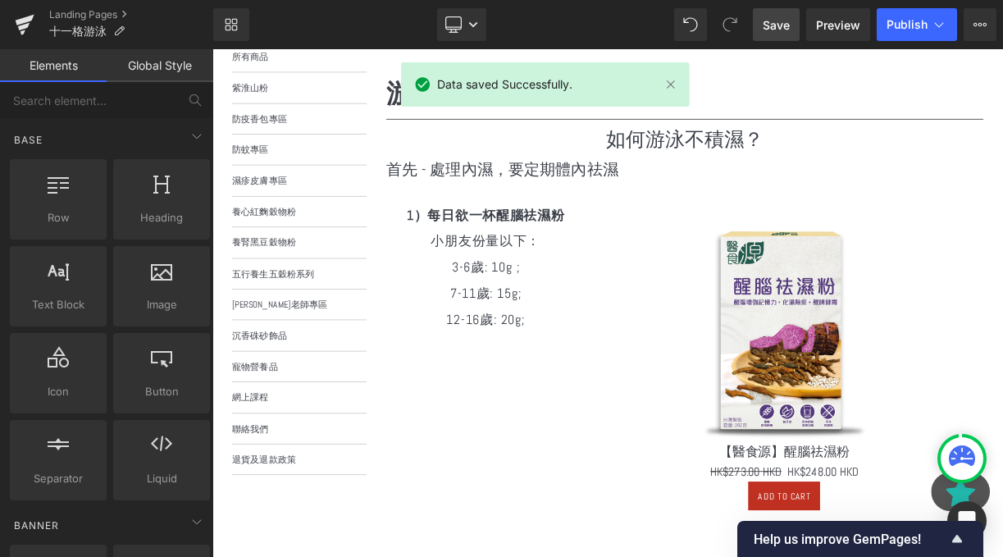
scroll to position [252, 0]
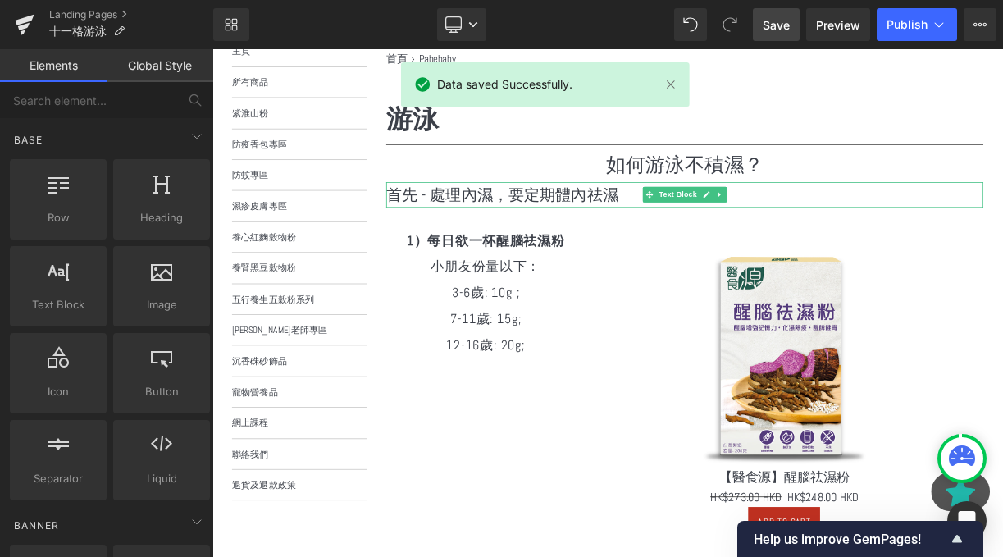
click at [572, 240] on p "首先 - 處理內濕，要定期體內祛濕" at bounding box center [806, 232] width 750 height 31
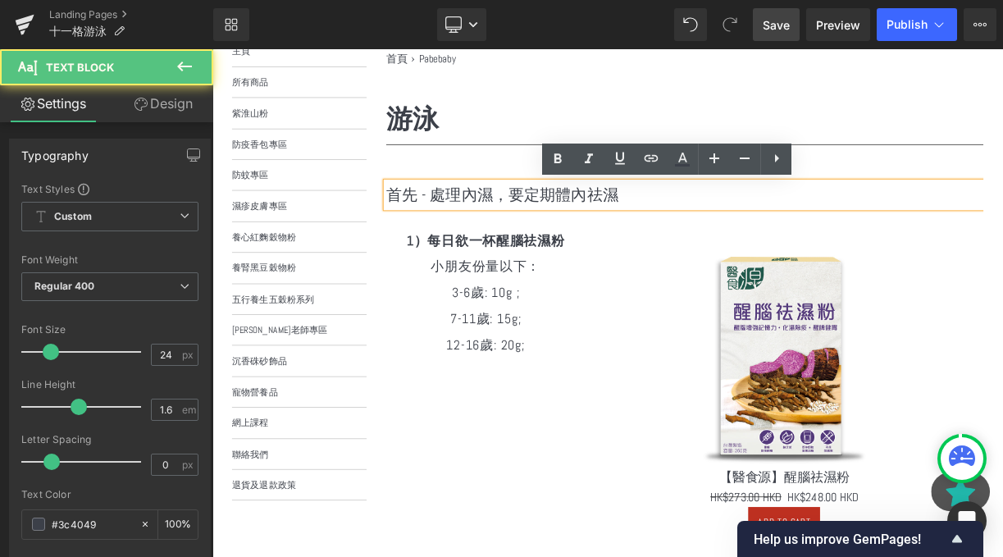
click at [467, 224] on p "首先 - 處理內濕，要定期體內祛濕" at bounding box center [806, 232] width 750 height 31
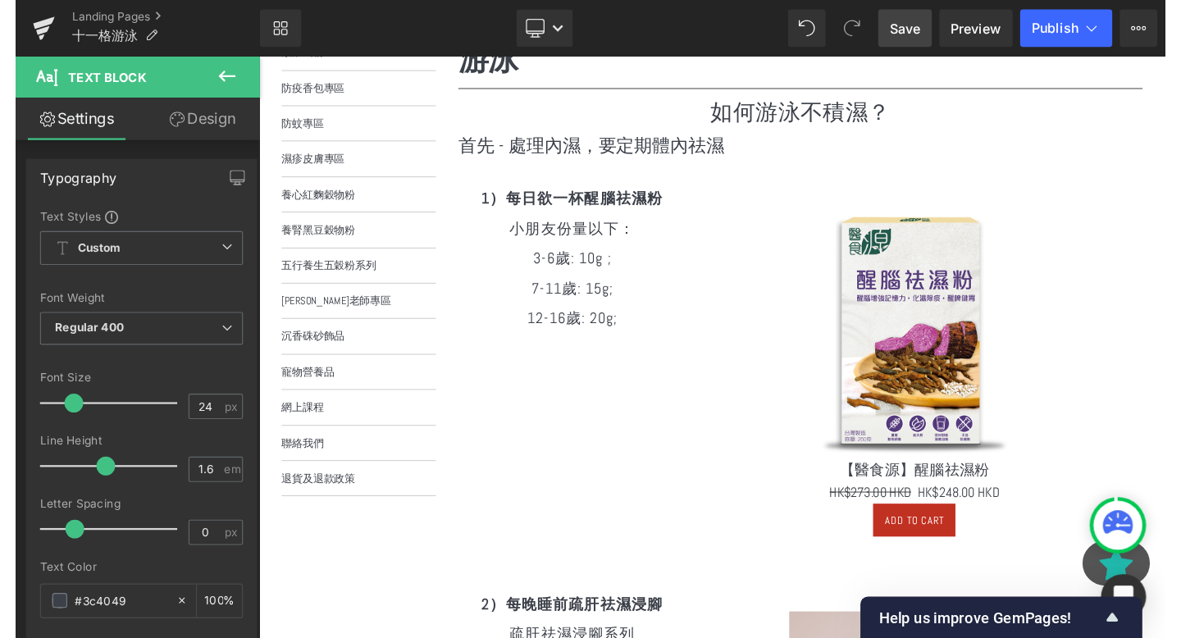
scroll to position [0, 0]
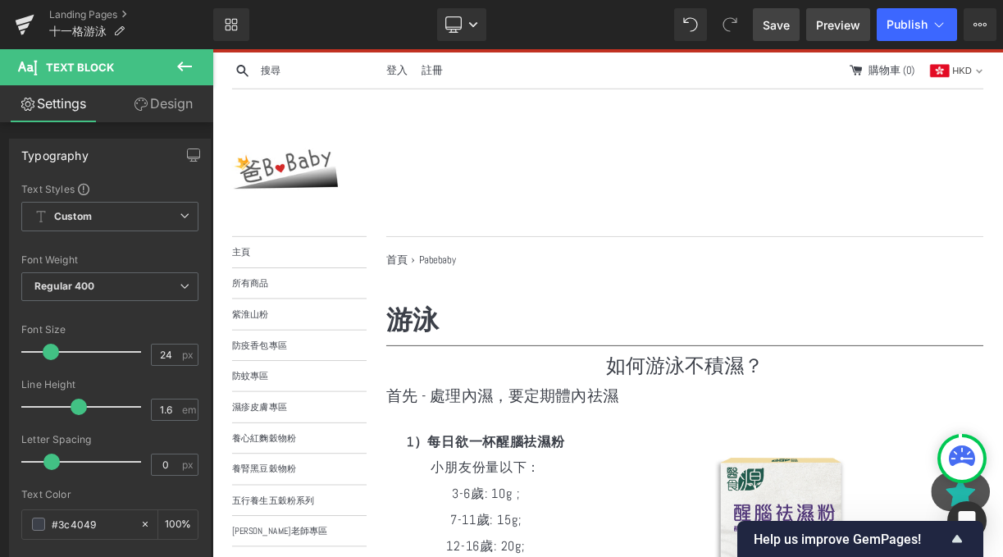
click at [826, 25] on span "Preview" at bounding box center [838, 24] width 44 height 17
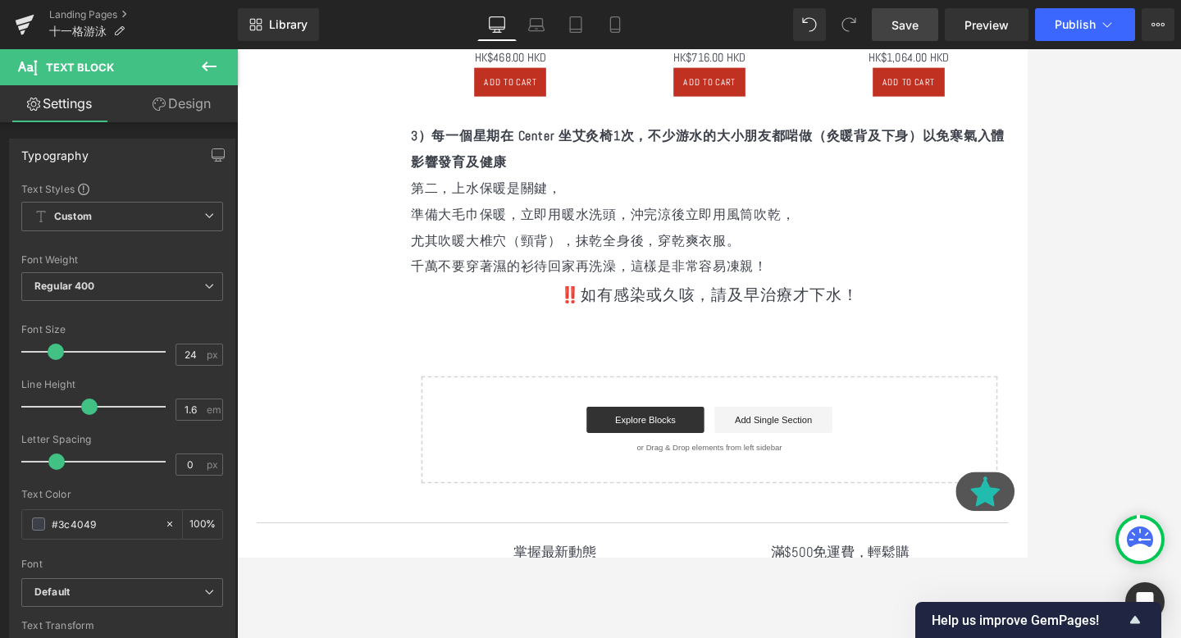
scroll to position [2313, 0]
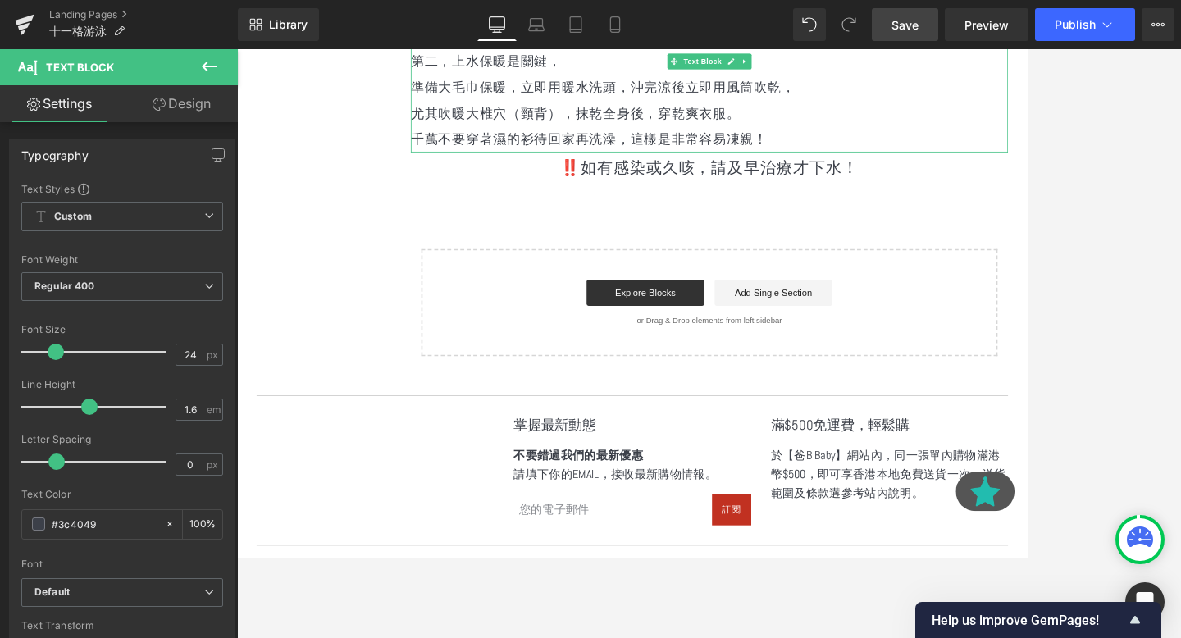
click at [639, 171] on p "千萬不要穿著濕的衫待回家再洗澡，這樣是非常容易凍親！" at bounding box center [830, 162] width 750 height 33
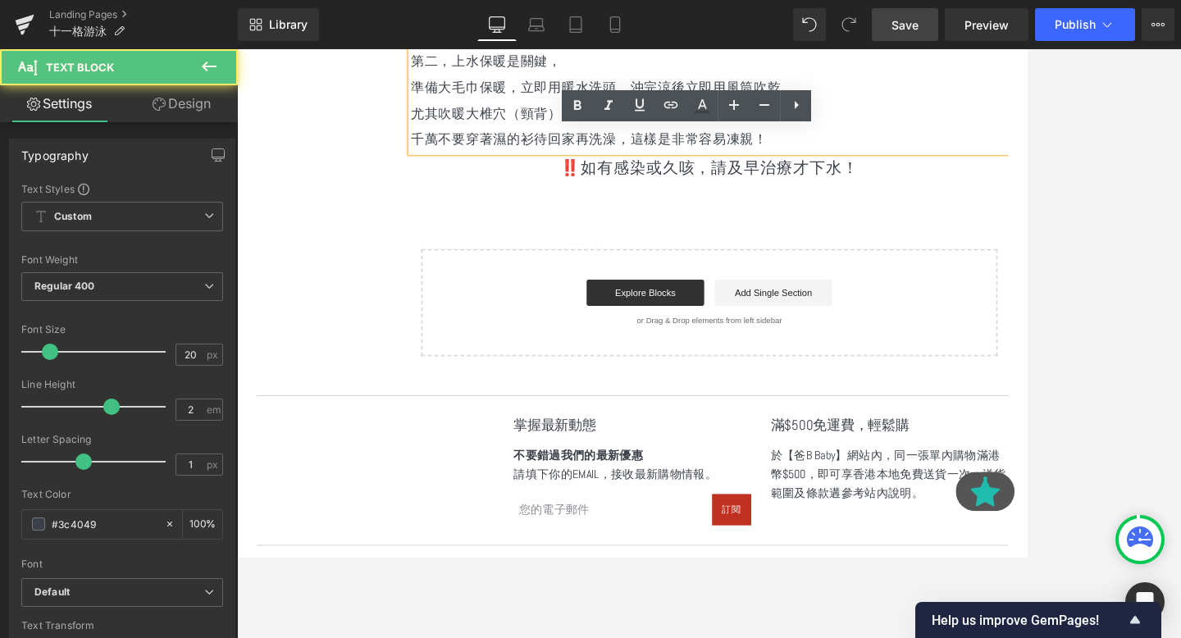
click at [675, 210] on p "‼️如有感染或久咳，請及早治療才下水！" at bounding box center [830, 198] width 750 height 39
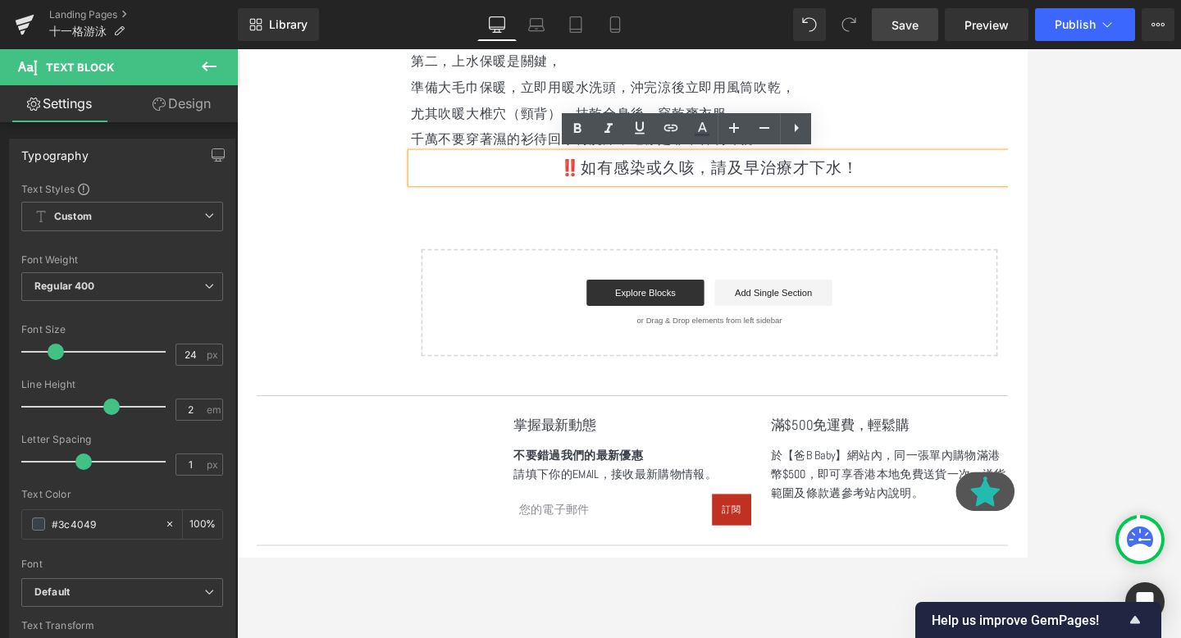
click at [660, 207] on p "‼️如有感染或久咳，請及早治療才下水！" at bounding box center [830, 198] width 750 height 39
click at [643, 203] on p "‼️如有感染或久咳，請及早治療才下水！" at bounding box center [830, 198] width 750 height 39
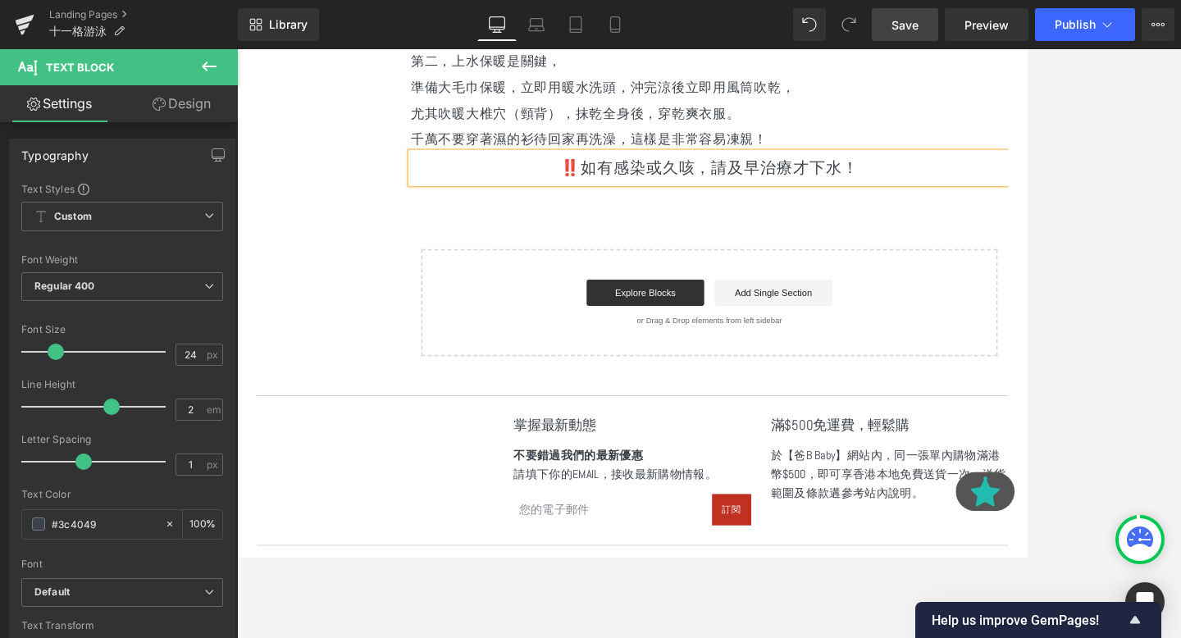
click at [1002, 202] on p "‼️如有感染或久咳，請及早治療才下水！" at bounding box center [830, 198] width 750 height 39
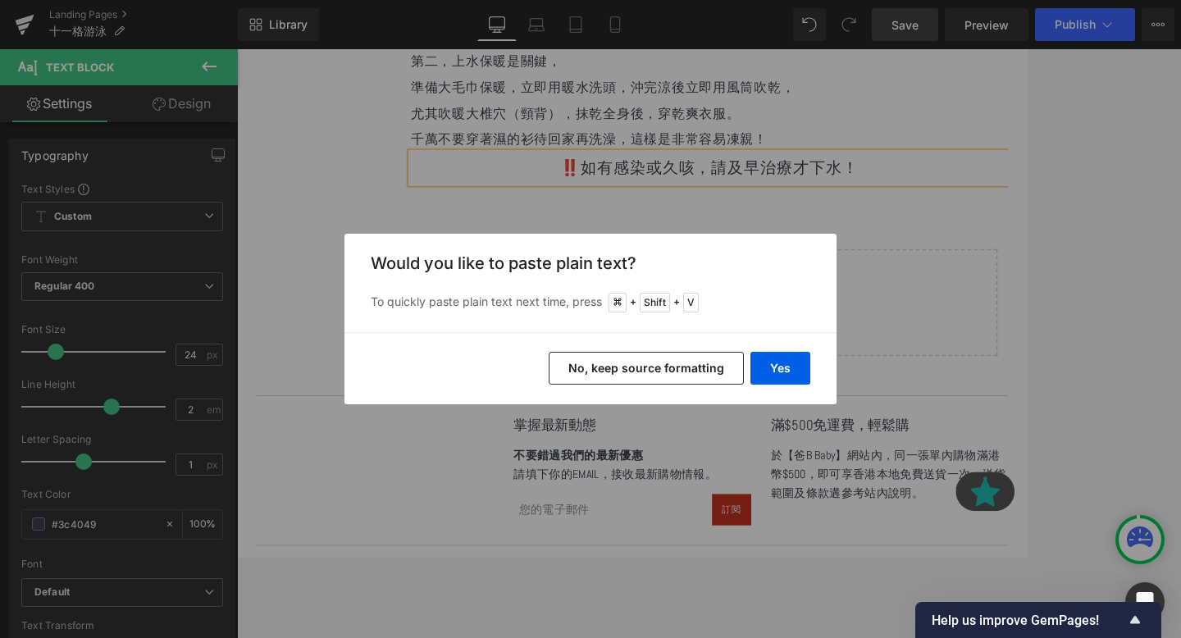
click at [776, 350] on div "Yes No, keep source formatting" at bounding box center [591, 368] width 492 height 72
click at [781, 358] on button "Yes" at bounding box center [781, 368] width 60 height 33
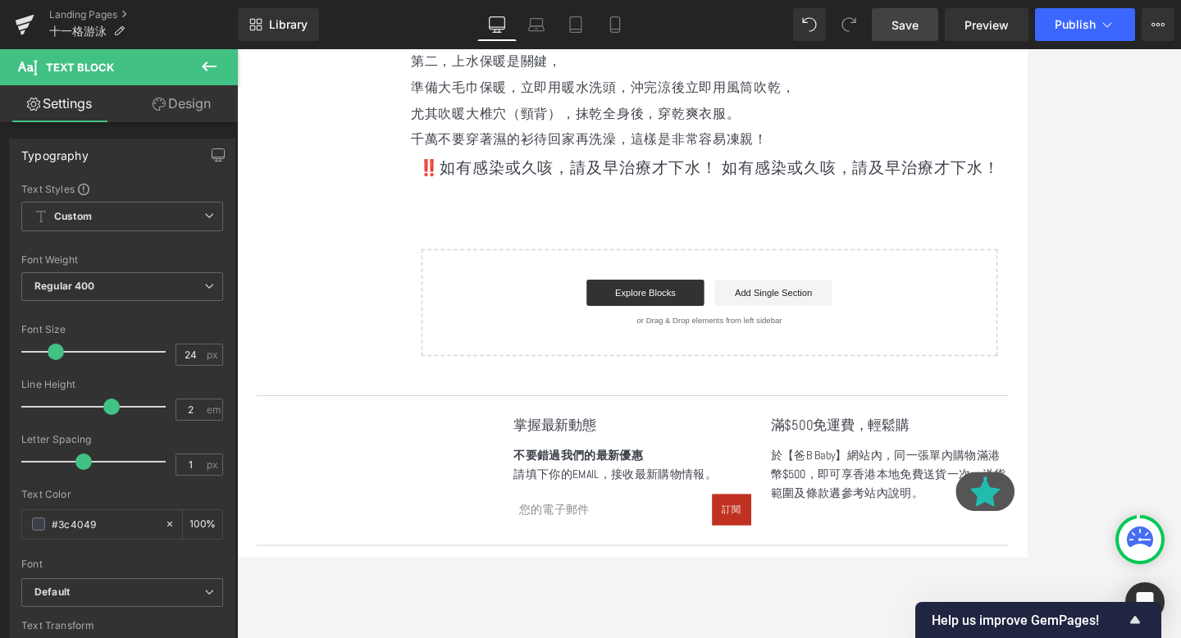
click at [846, 201] on span "Text Block" at bounding box center [821, 199] width 54 height 20
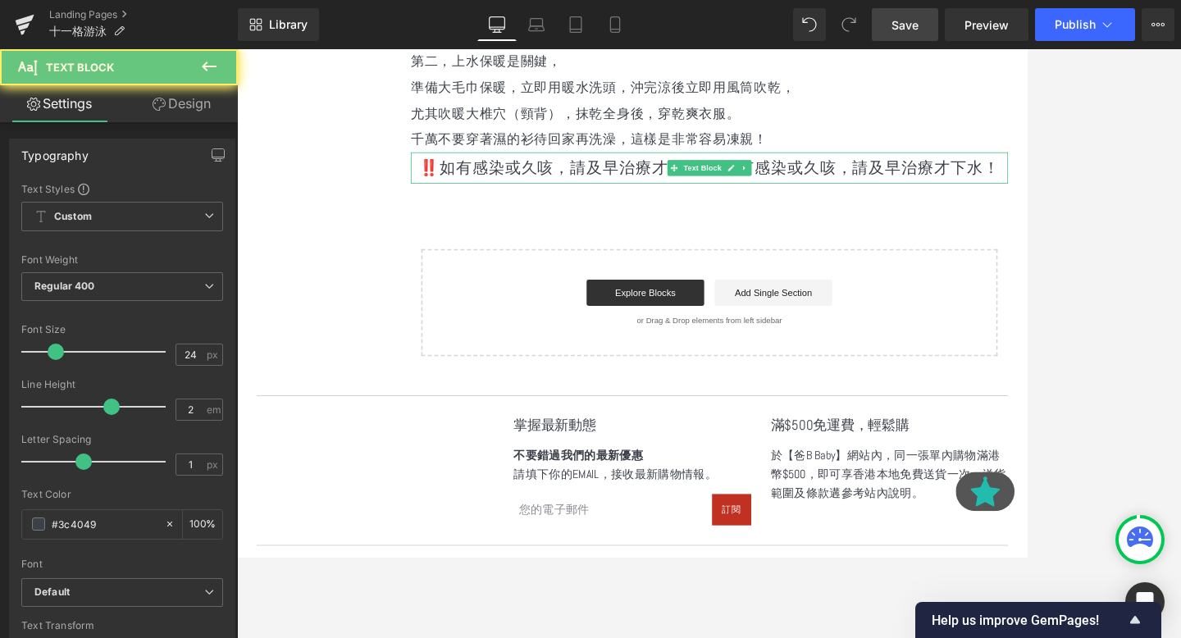
click at [943, 199] on p "‼️如有感染或久咳，請及早治療才下水！ 如有感染或久咳，請及早治療才下水！" at bounding box center [830, 198] width 750 height 39
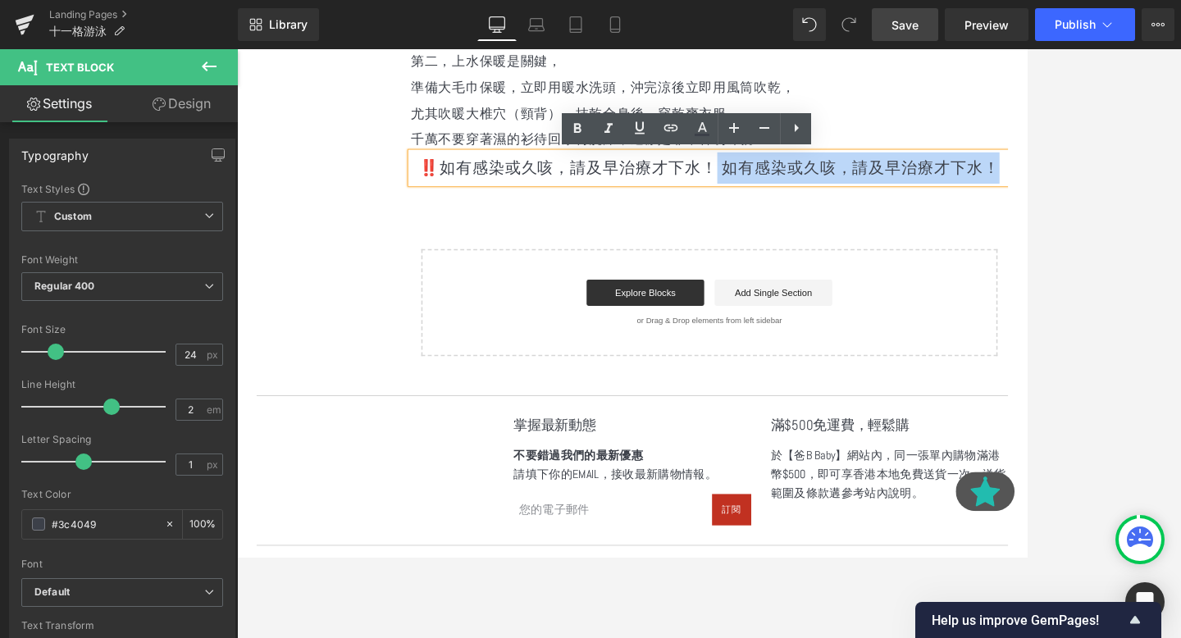
drag, startPoint x: 833, startPoint y: 202, endPoint x: 1324, endPoint y: 186, distance: 491.6
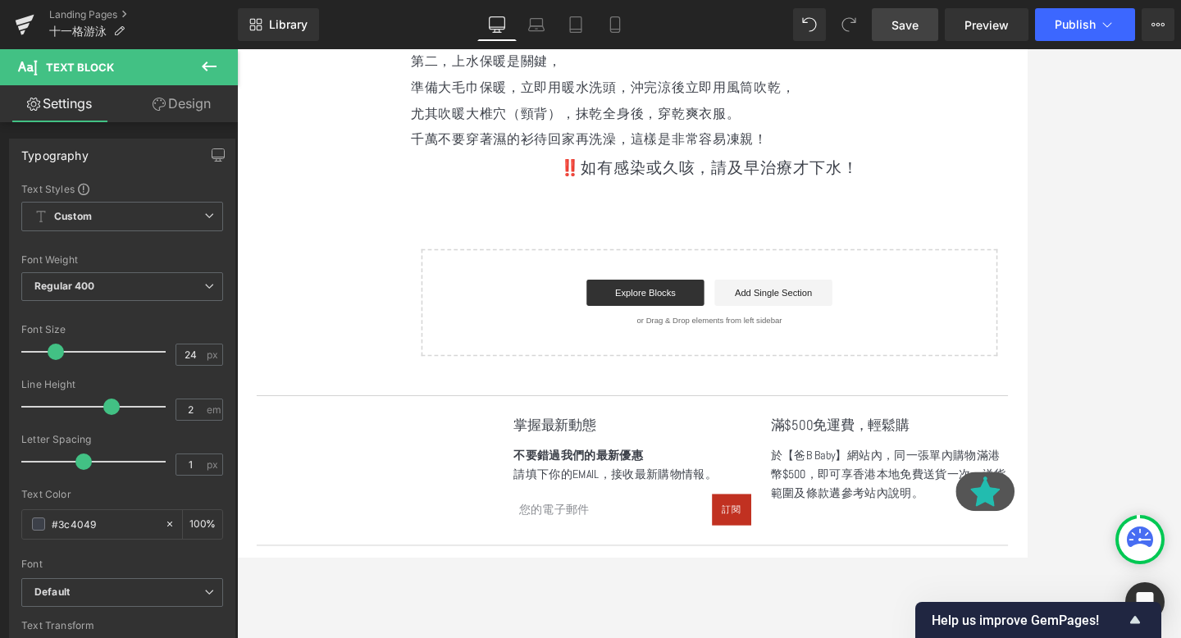
click at [890, 41] on div "Library Desktop Desktop Laptop Tablet Mobile Save Preview Publish Scheduled Vie…" at bounding box center [709, 24] width 943 height 49
click at [925, 42] on div "Library Desktop Desktop Laptop Tablet Mobile Save Preview Publish Scheduled Vie…" at bounding box center [709, 24] width 943 height 49
click at [914, 33] on span "Save" at bounding box center [905, 24] width 27 height 17
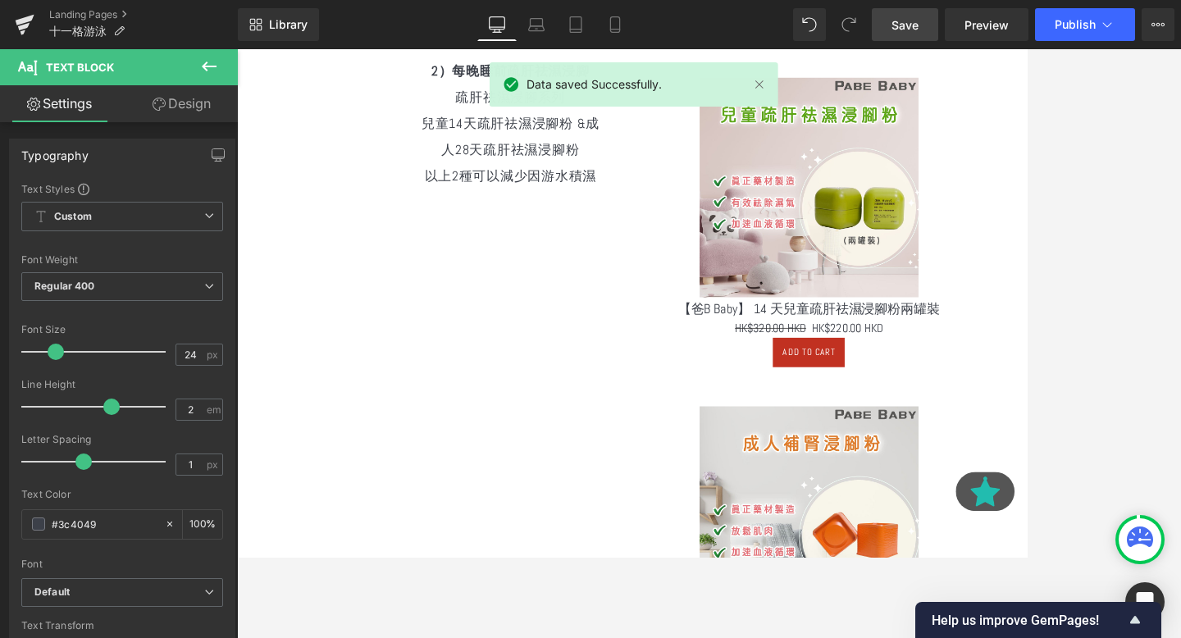
scroll to position [0, 0]
